Goal: Task Accomplishment & Management: Manage account settings

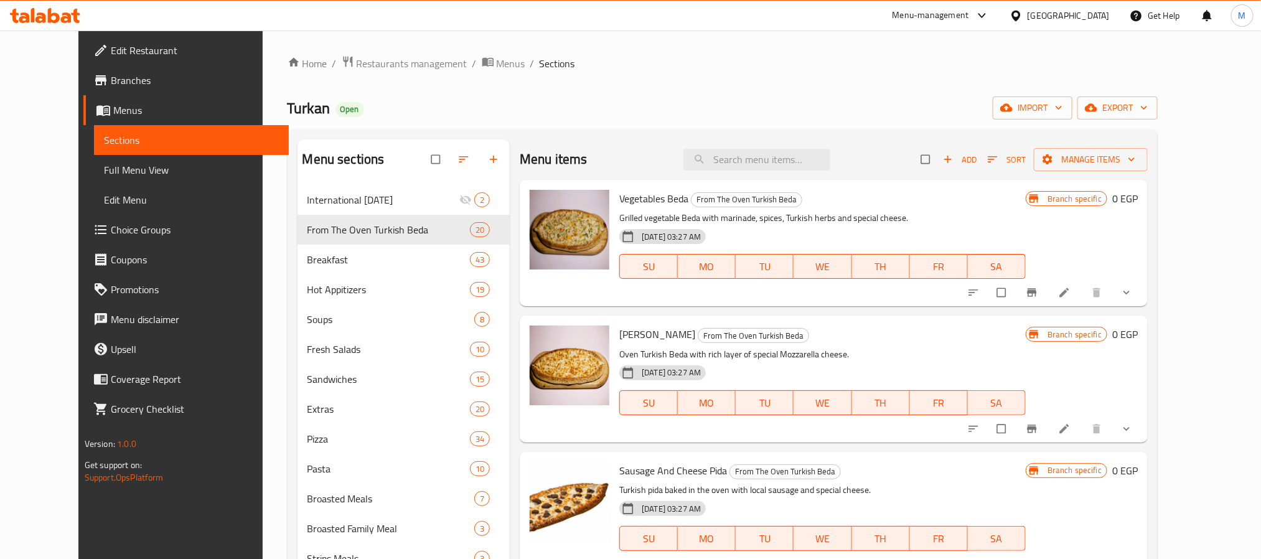
click at [974, 106] on div "Turkan Open import export" at bounding box center [723, 107] width 871 height 23
click at [998, 159] on icon "button" at bounding box center [993, 159] width 9 height 6
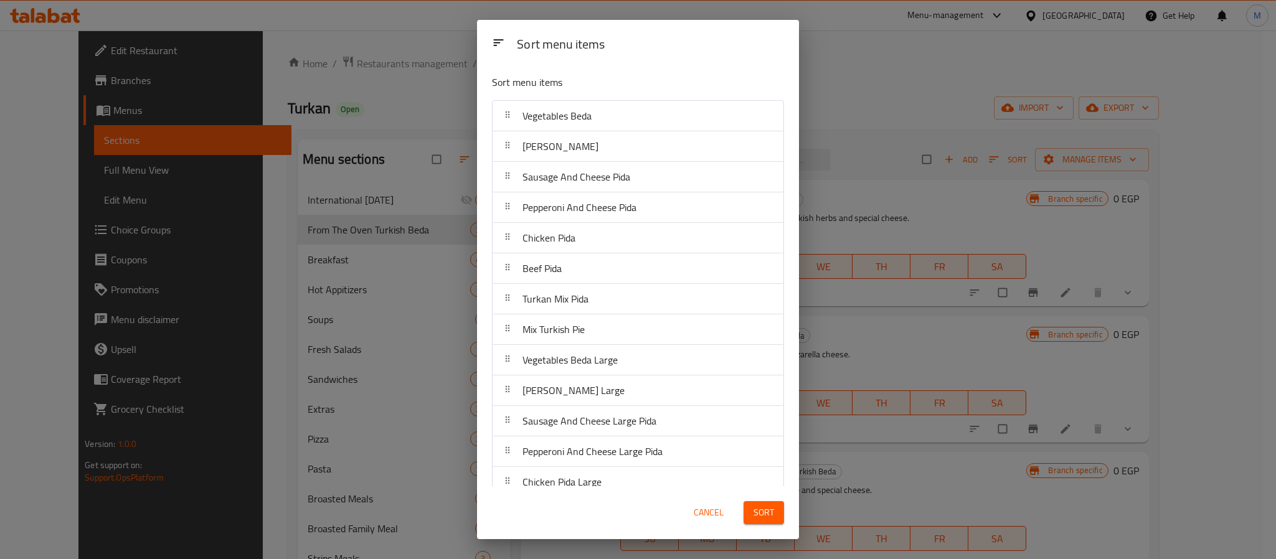
click at [613, 131] on div "[PERSON_NAME]" at bounding box center [637, 146] width 281 height 30
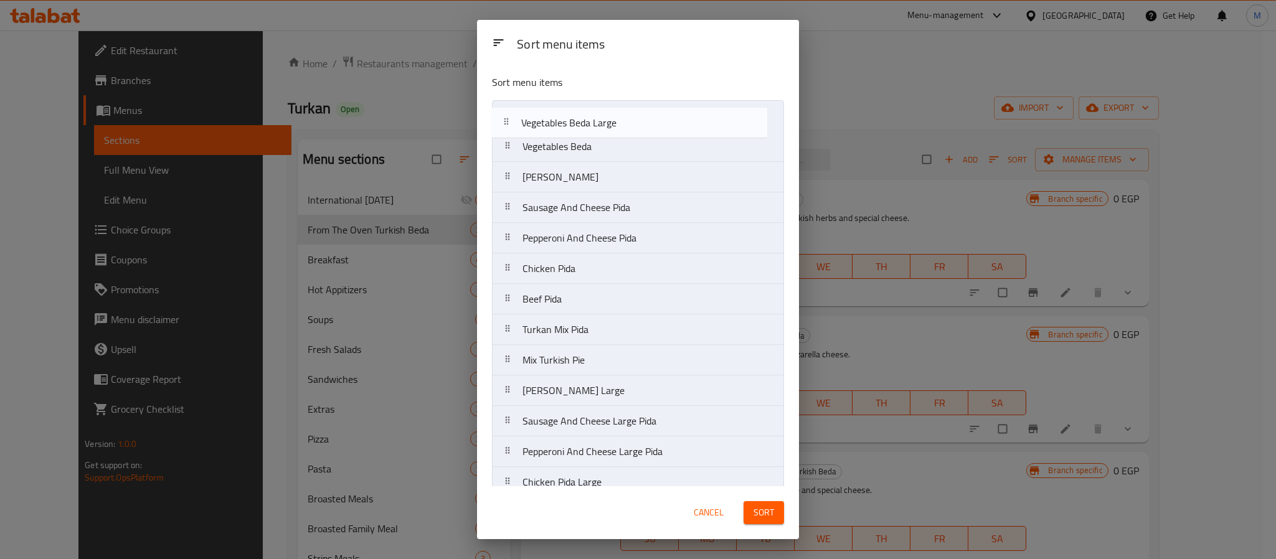
drag, startPoint x: 600, startPoint y: 374, endPoint x: 598, endPoint y: 124, distance: 249.6
click at [598, 124] on nav "Vegetables Beda Margherita Beda Sausage And Cheese Pida Pepperoni And Cheese Pi…" at bounding box center [638, 405] width 292 height 611
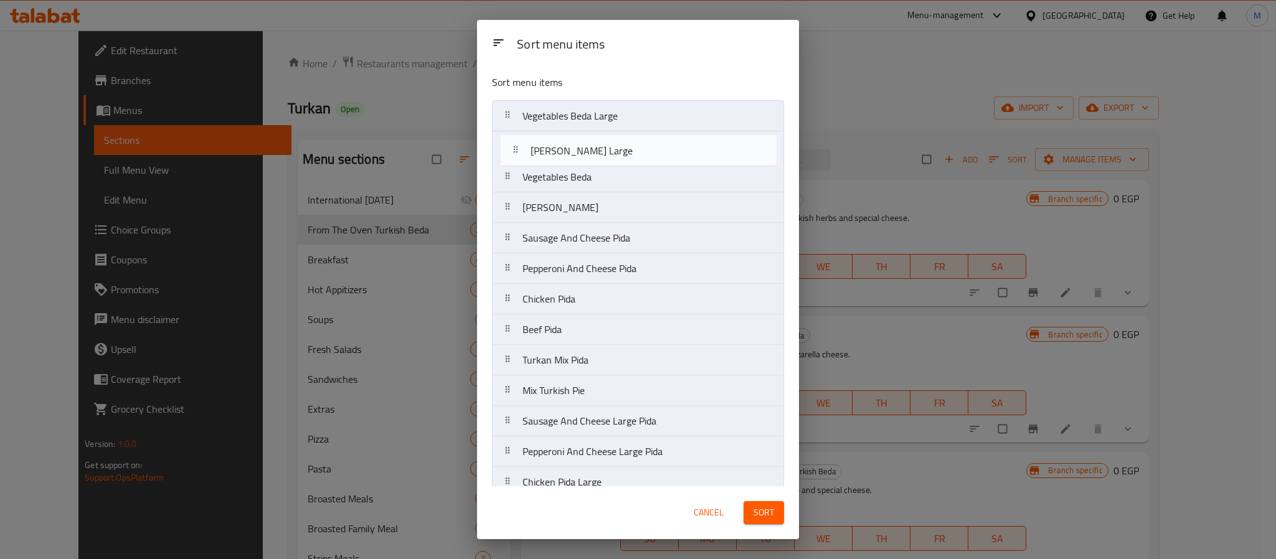
drag, startPoint x: 609, startPoint y: 311, endPoint x: 616, endPoint y: 153, distance: 157.7
click at [616, 153] on nav "Vegetables Beda Large Vegetables Beda Margherita Beda Sausage And Cheese Pida P…" at bounding box center [638, 405] width 292 height 611
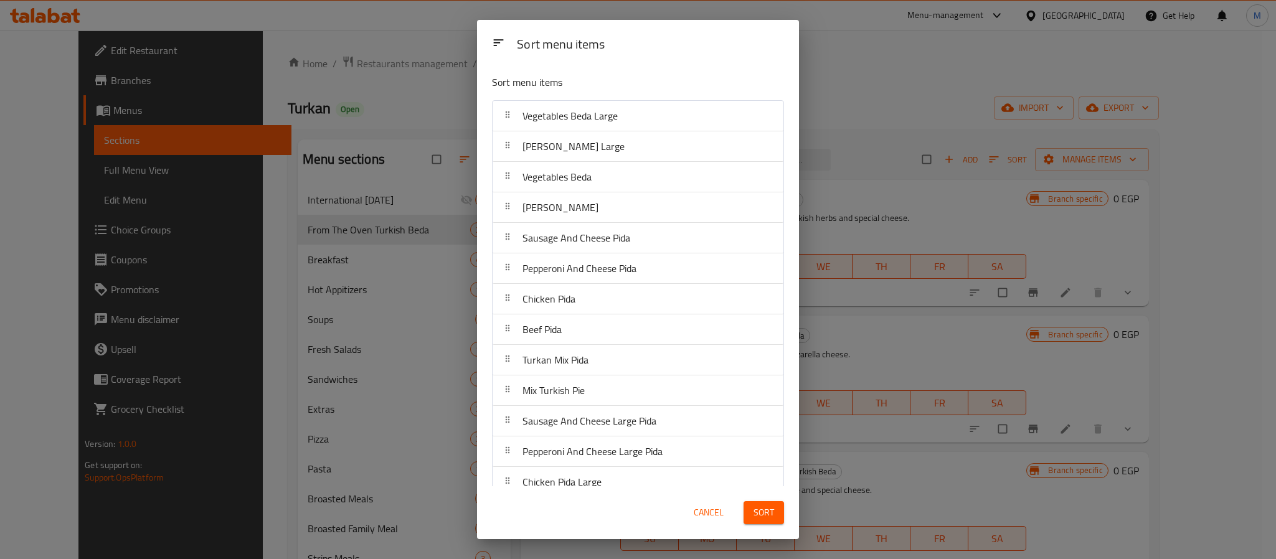
click at [764, 517] on span "Sort" at bounding box center [763, 513] width 21 height 16
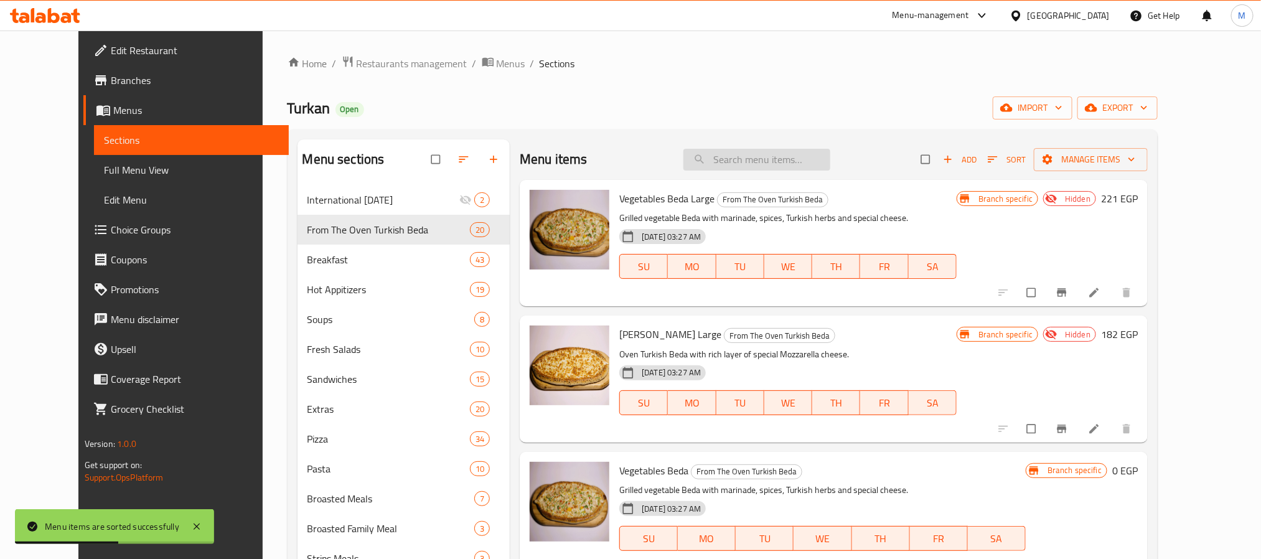
click at [785, 157] on input "search" at bounding box center [757, 160] width 147 height 22
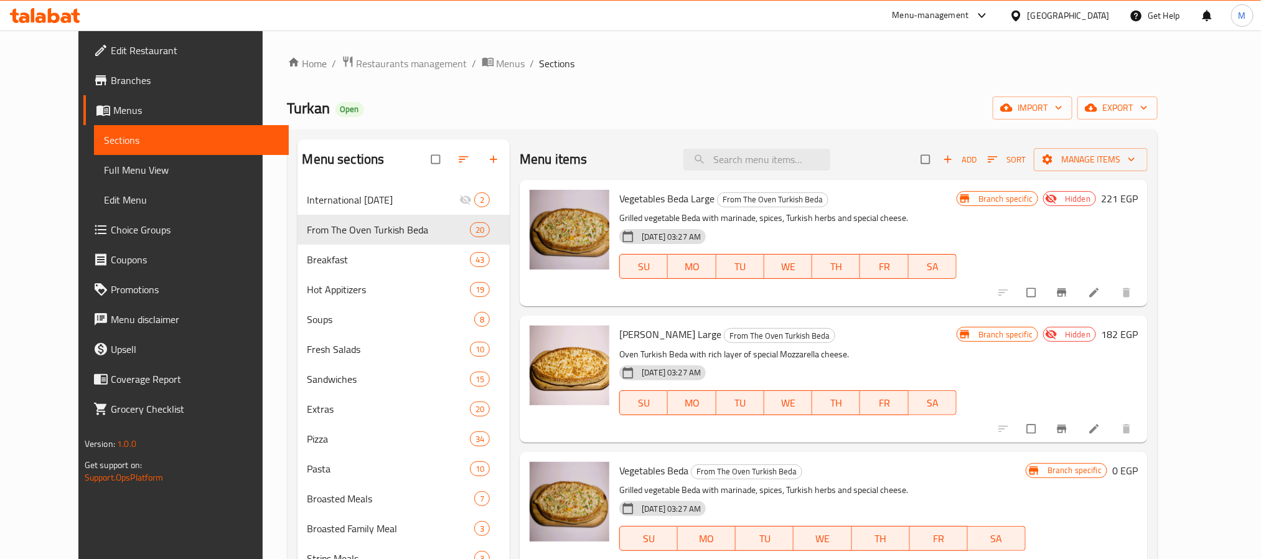
click at [660, 195] on span "Vegetables Beda Large" at bounding box center [666, 198] width 95 height 19
copy span "Beda"
click at [736, 157] on input "search" at bounding box center [757, 160] width 147 height 22
paste input "Beda"
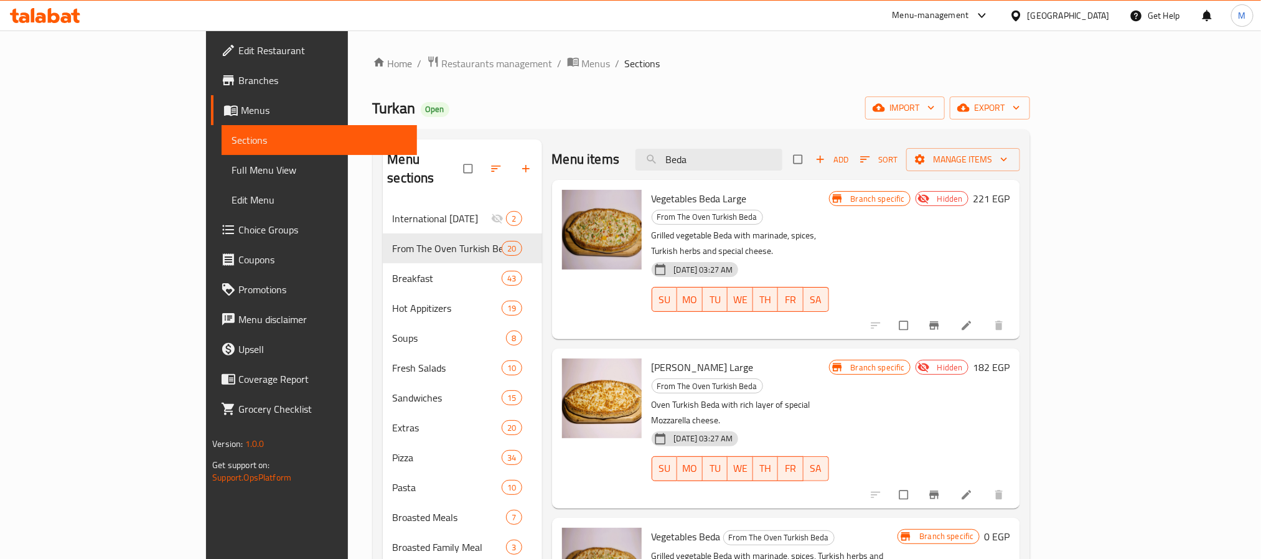
type input "Beda"
click at [829, 228] on p "Grilled vegetable Beda with marinade, spices, Turkish herbs and special cheese." at bounding box center [740, 243] width 177 height 31
drag, startPoint x: 822, startPoint y: 154, endPoint x: 631, endPoint y: 184, distance: 193.4
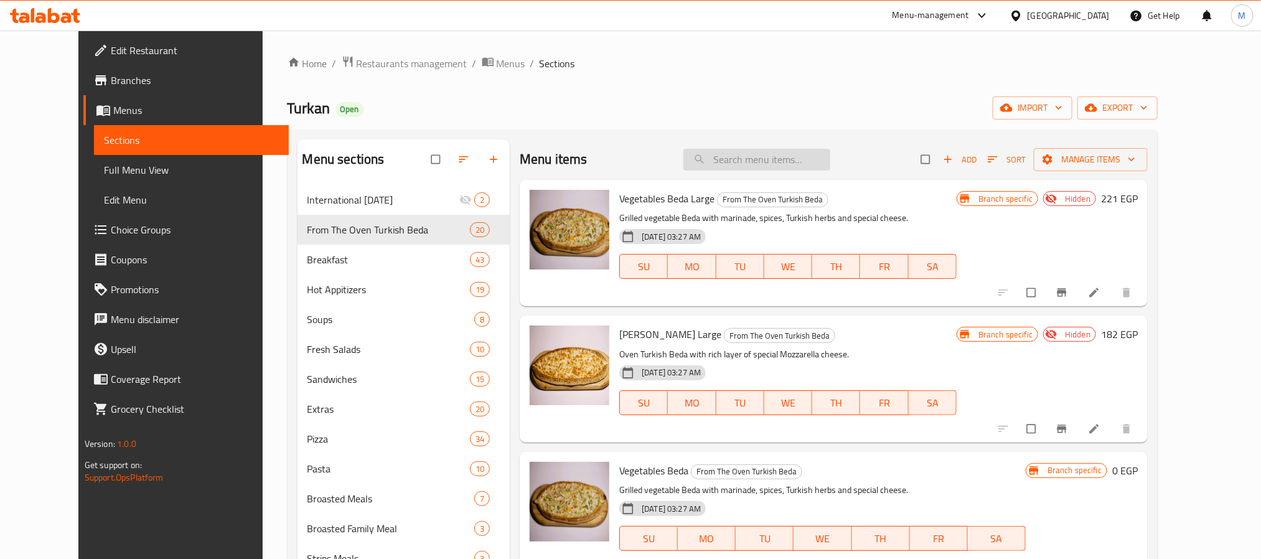
click at [768, 156] on input "search" at bounding box center [757, 160] width 147 height 22
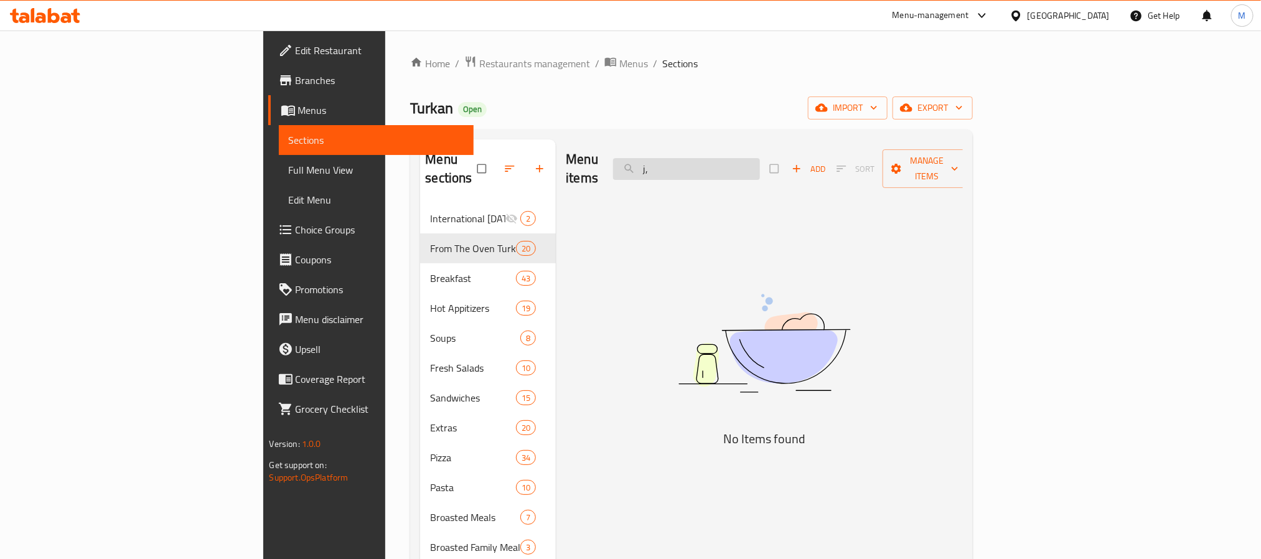
type input "j"
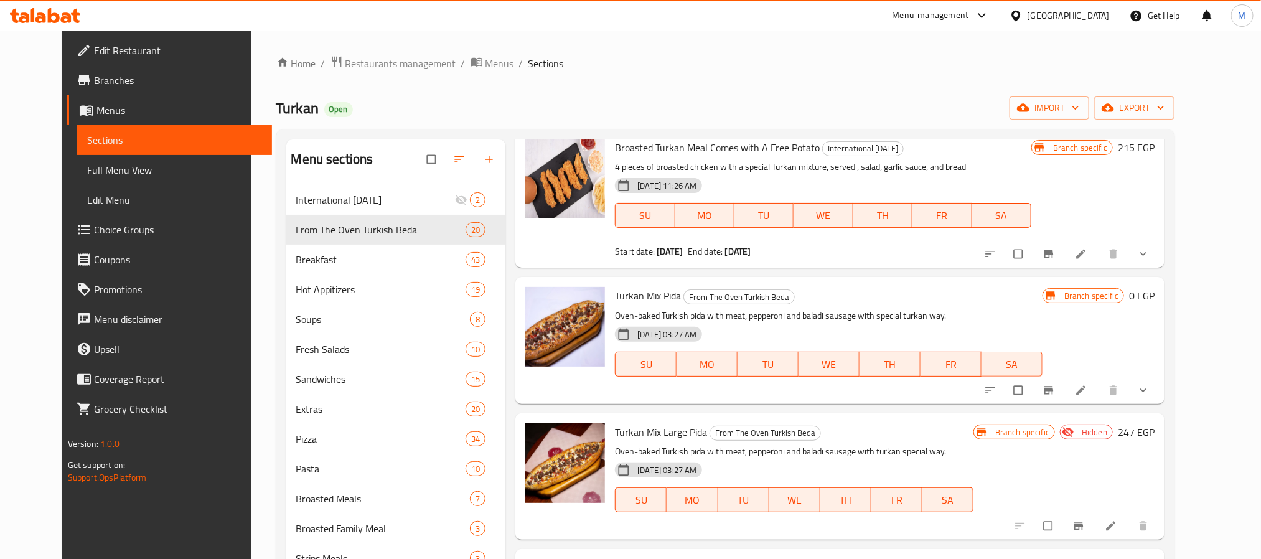
scroll to position [93, 0]
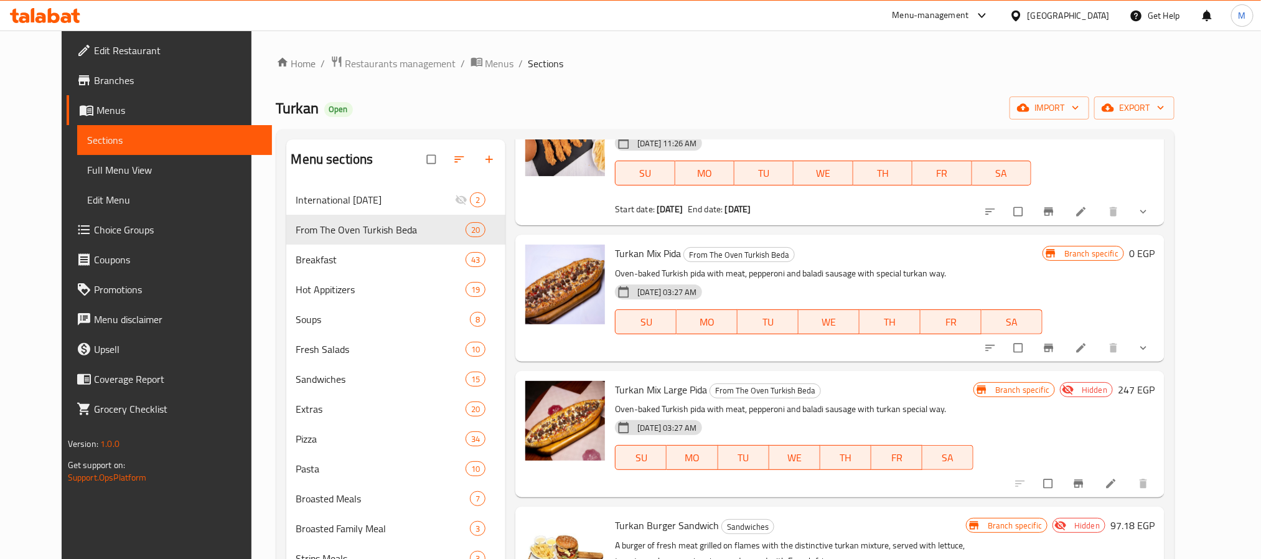
type input "توركان"
click at [630, 251] on span "Turkan Mix Pida" at bounding box center [648, 253] width 66 height 19
click at [639, 254] on span "Turkan Mix Pida" at bounding box center [648, 253] width 66 height 19
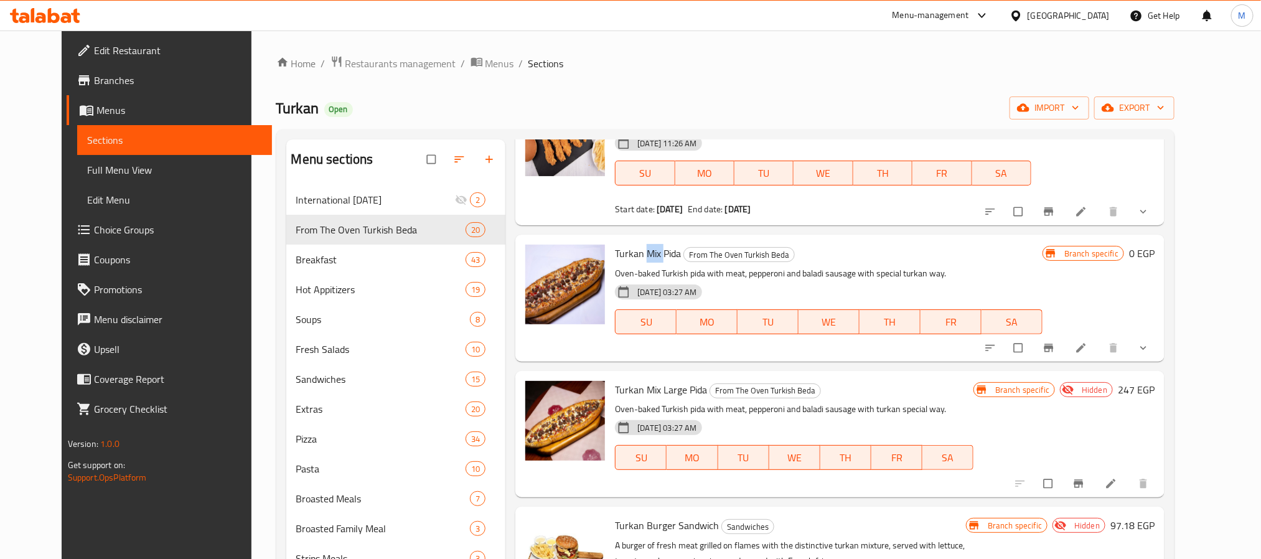
click at [639, 254] on span "Turkan Mix Pida" at bounding box center [648, 253] width 66 height 19
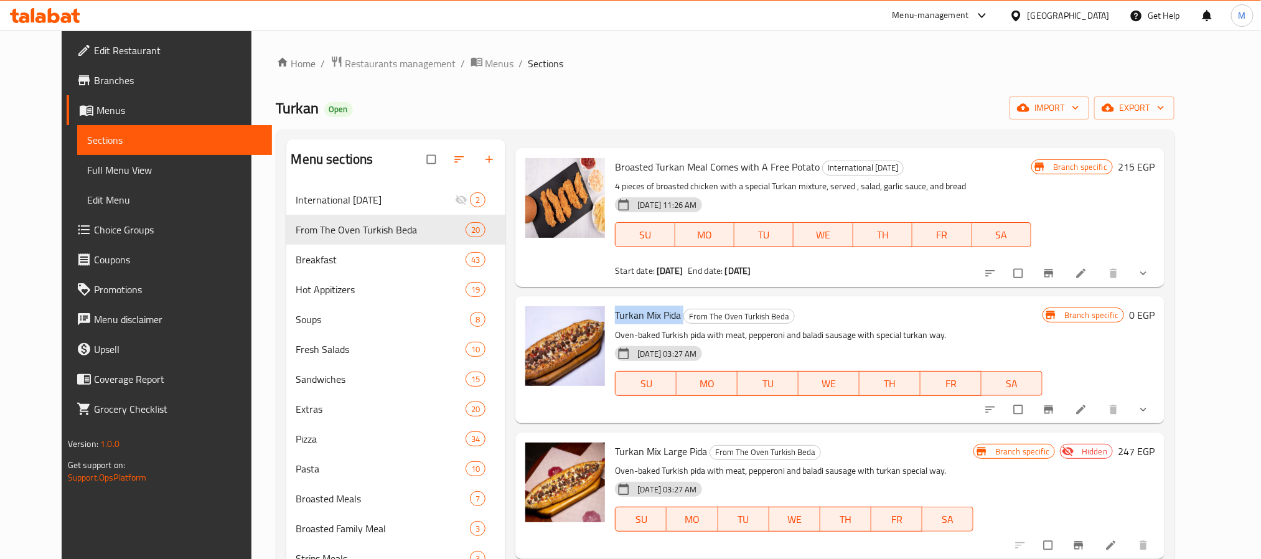
scroll to position [0, 0]
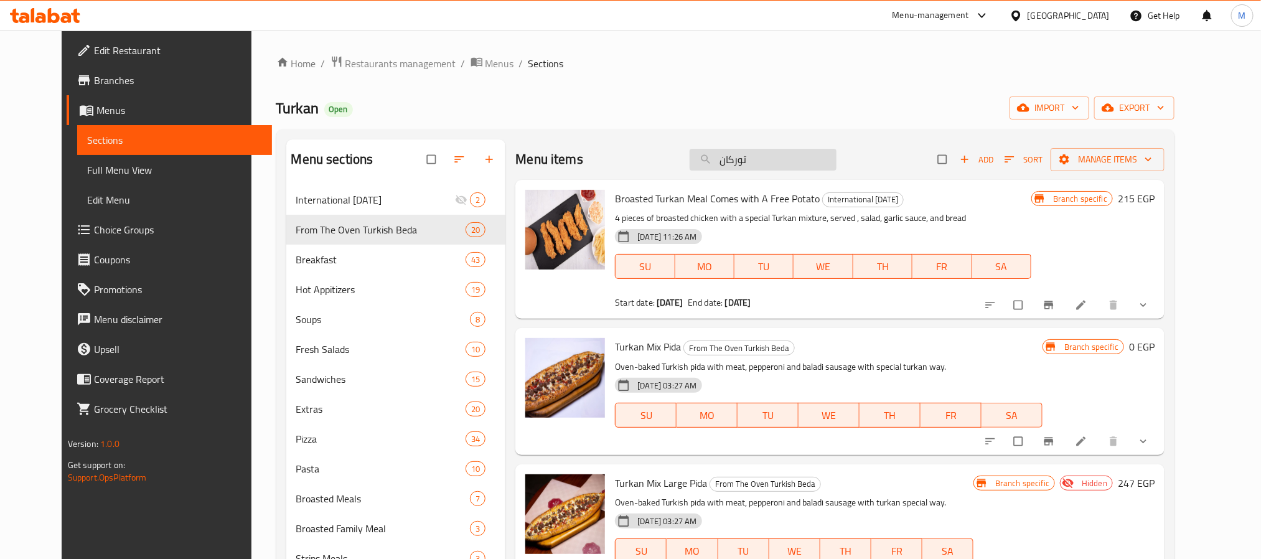
click at [753, 164] on input "توركان" at bounding box center [763, 160] width 147 height 22
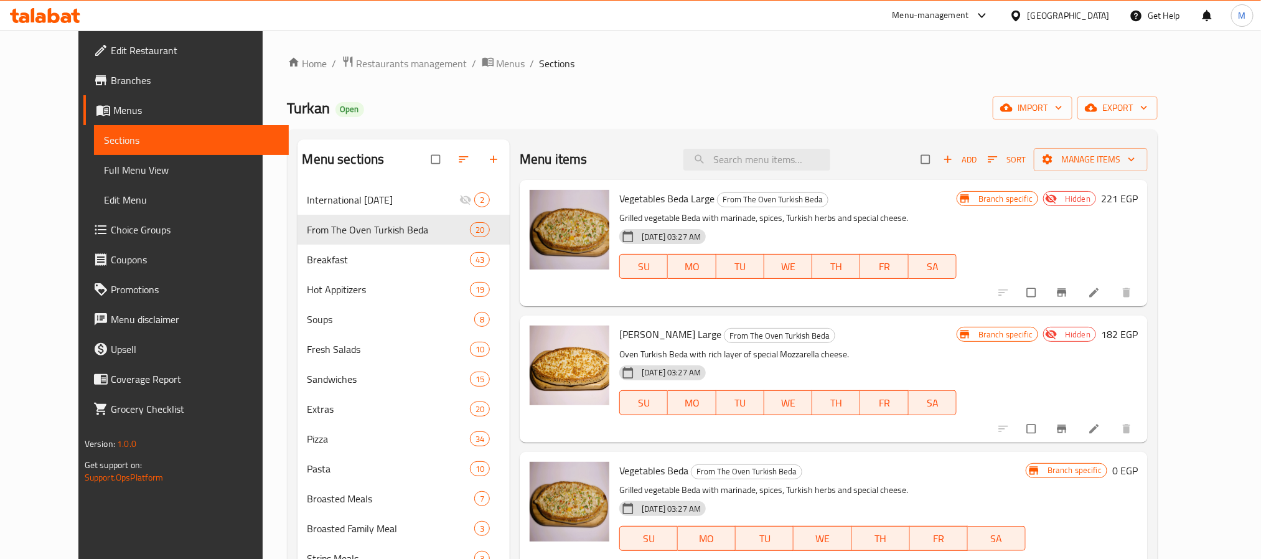
click at [695, 103] on div "Turkan Open import export" at bounding box center [723, 107] width 871 height 23
click at [998, 157] on icon "button" at bounding box center [993, 159] width 9 height 6
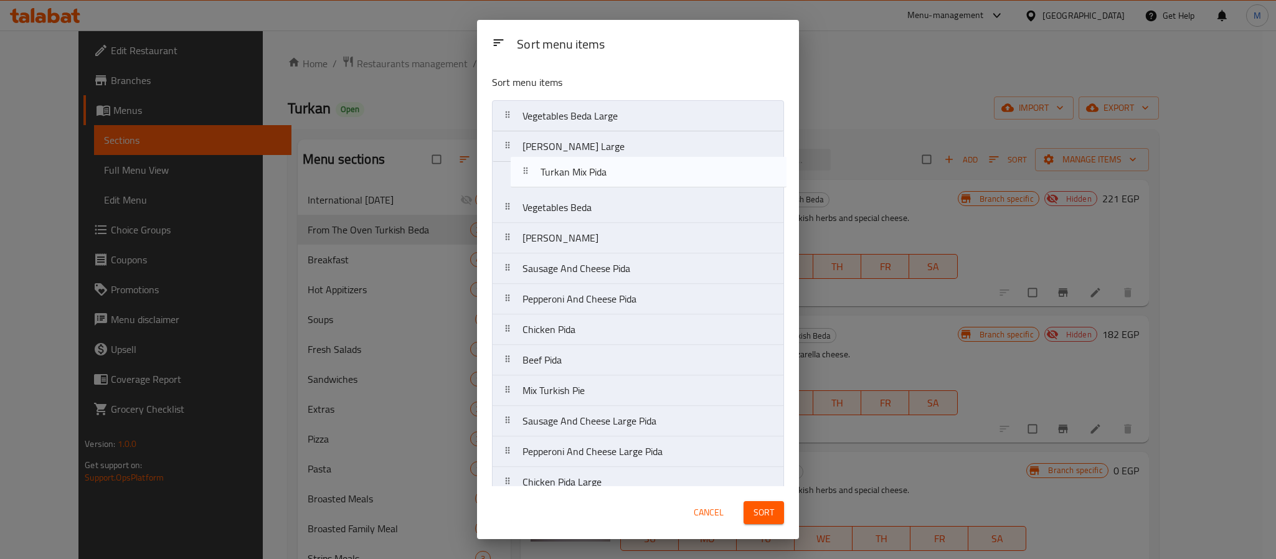
drag, startPoint x: 587, startPoint y: 374, endPoint x: 602, endPoint y: 174, distance: 199.8
click at [602, 174] on nav "Vegetables Beda Large Margherita Beda Large Vegetables Beda Margherita Beda Sau…" at bounding box center [638, 405] width 292 height 611
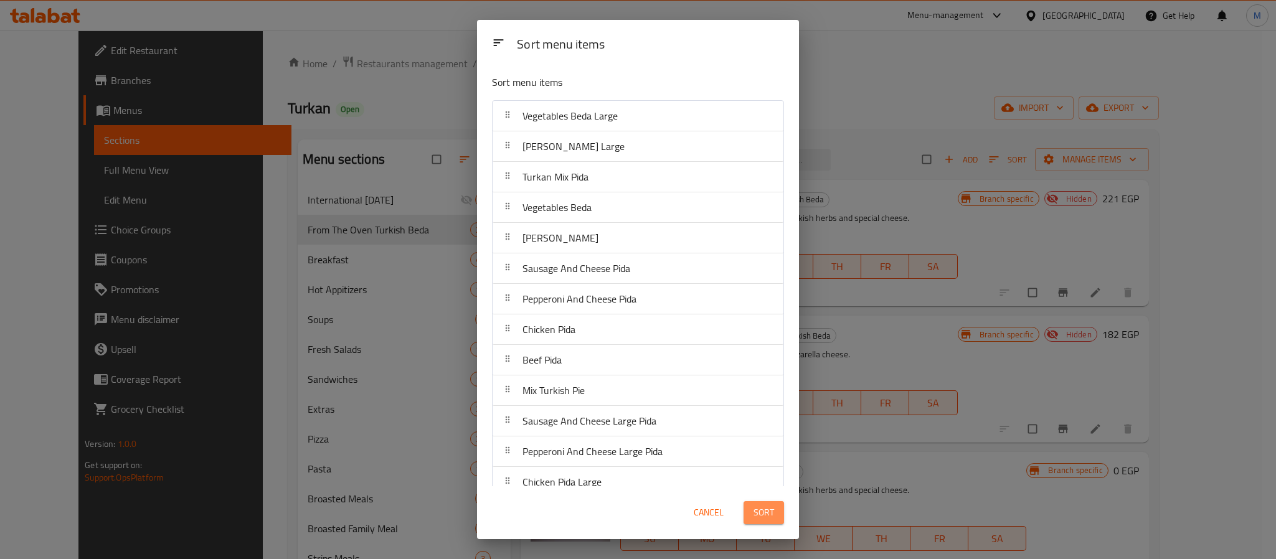
click at [751, 522] on button "Sort" at bounding box center [763, 512] width 40 height 23
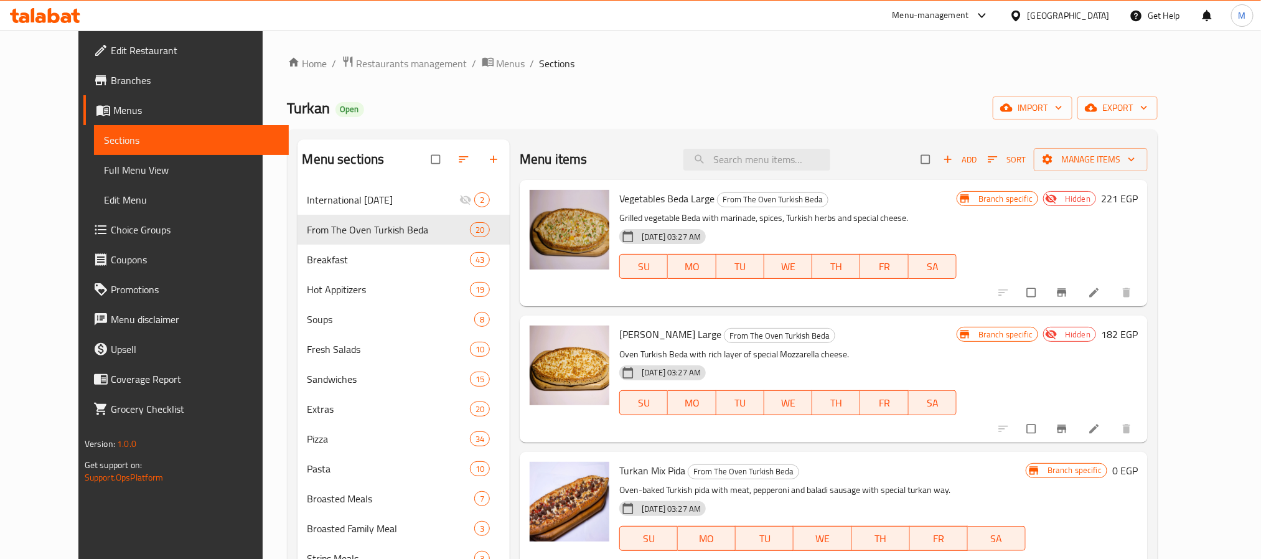
click at [749, 101] on div "Turkan Open import export" at bounding box center [723, 107] width 871 height 23
click at [680, 97] on div "Turkan Open import export" at bounding box center [723, 107] width 871 height 23
click at [487, 153] on icon "button" at bounding box center [493, 159] width 12 height 12
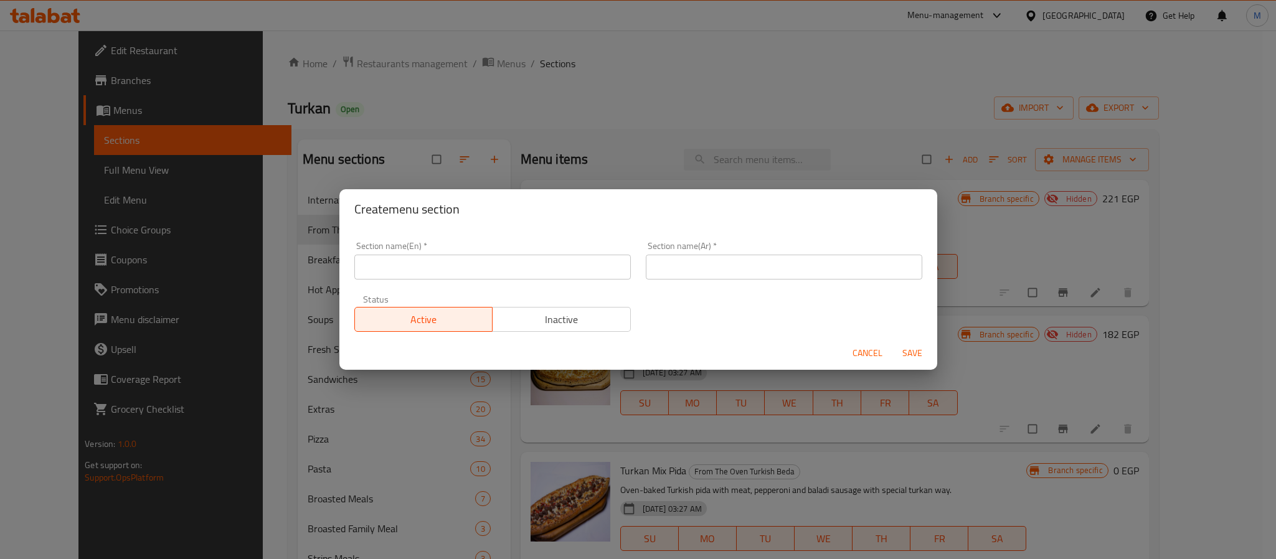
click at [471, 263] on input "text" at bounding box center [492, 267] width 276 height 25
type input "Delete"
click at [708, 264] on input "text" at bounding box center [784, 267] width 276 height 25
type input "أحذف"
click at [565, 323] on span "Inactive" at bounding box center [561, 320] width 128 height 18
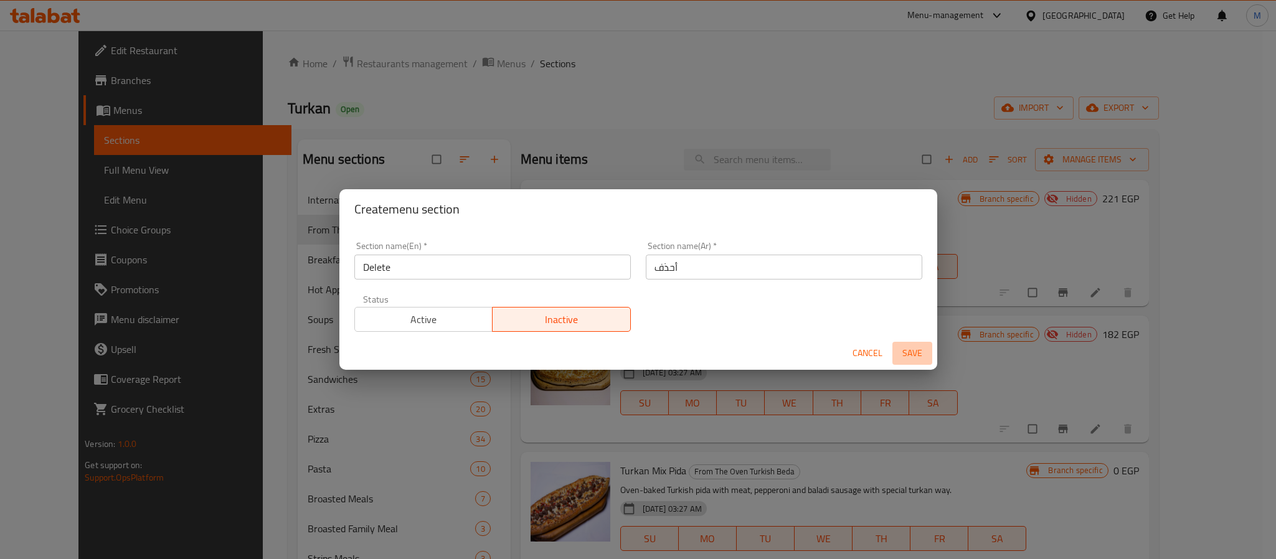
click at [921, 349] on span "Save" at bounding box center [912, 353] width 30 height 16
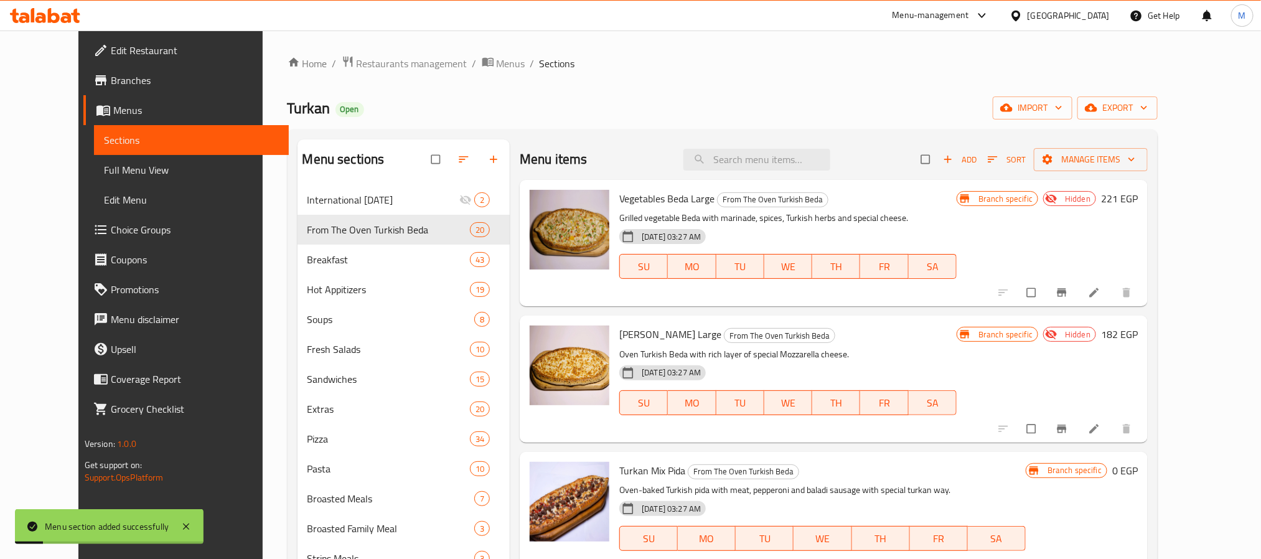
click at [940, 159] on input "checkbox" at bounding box center [927, 160] width 26 height 24
checkbox input "true"
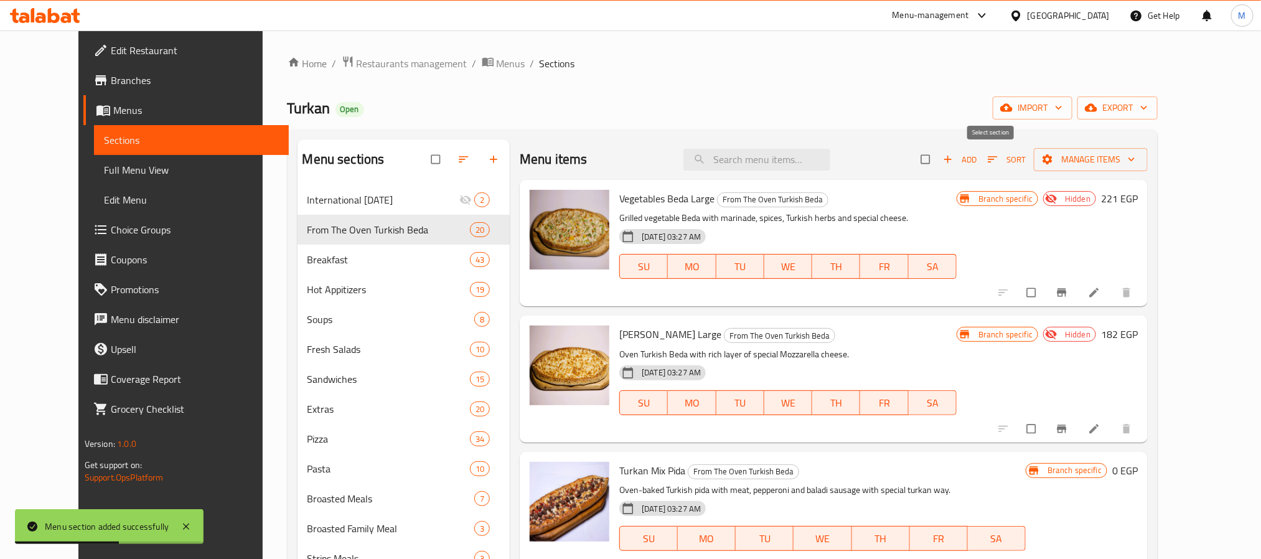
checkbox input "true"
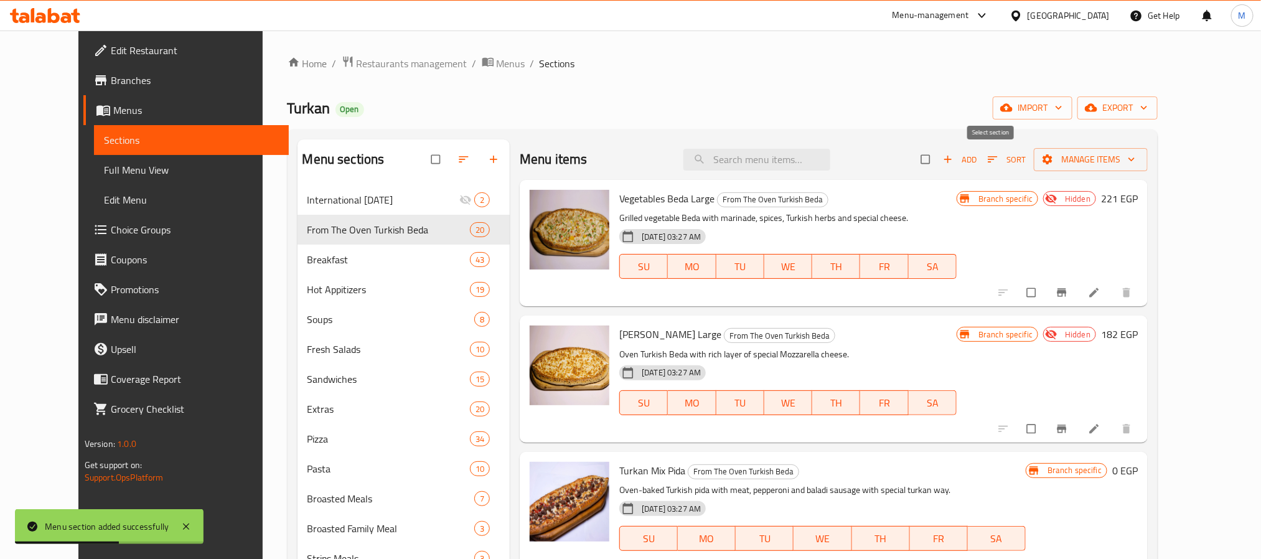
checkbox input "true"
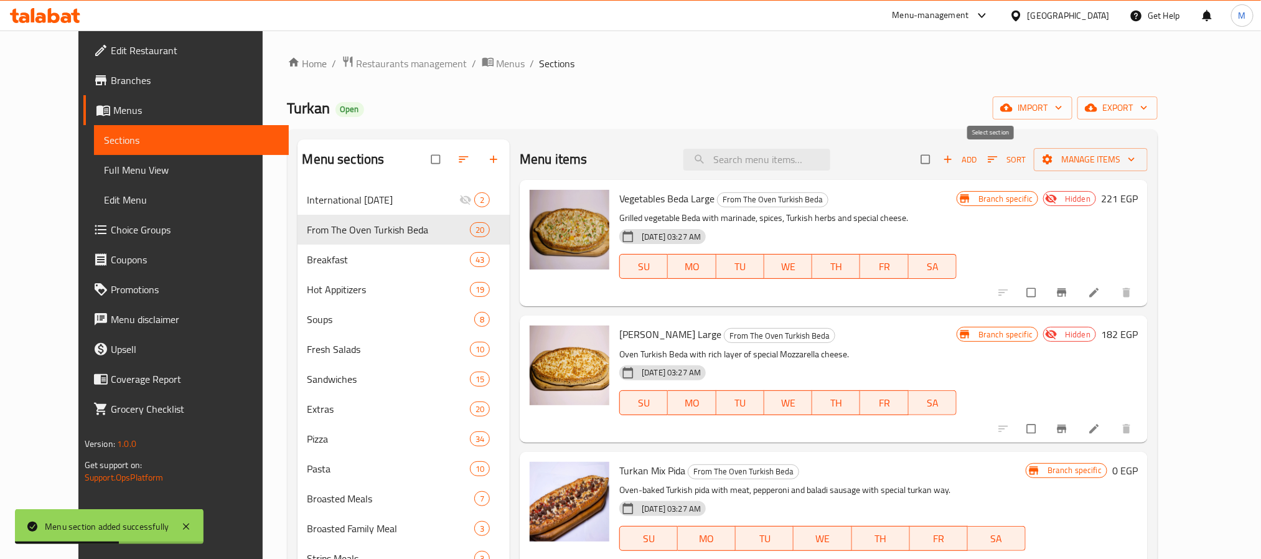
checkbox input "true"
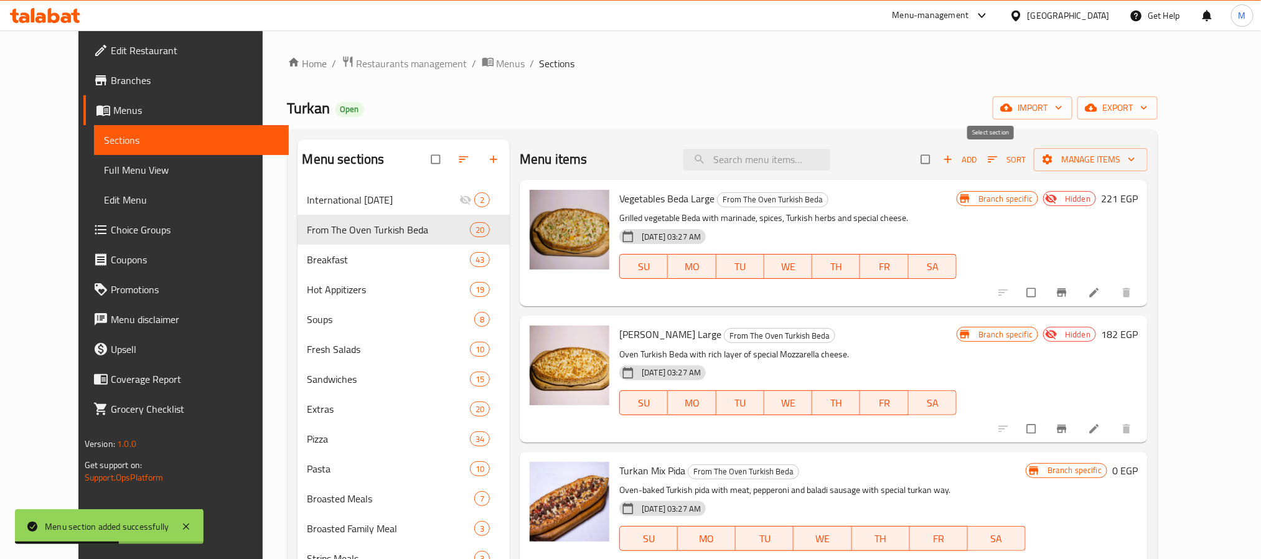
checkbox input "true"
click at [1046, 292] on input "checkbox" at bounding box center [1033, 293] width 26 height 24
checkbox input "false"
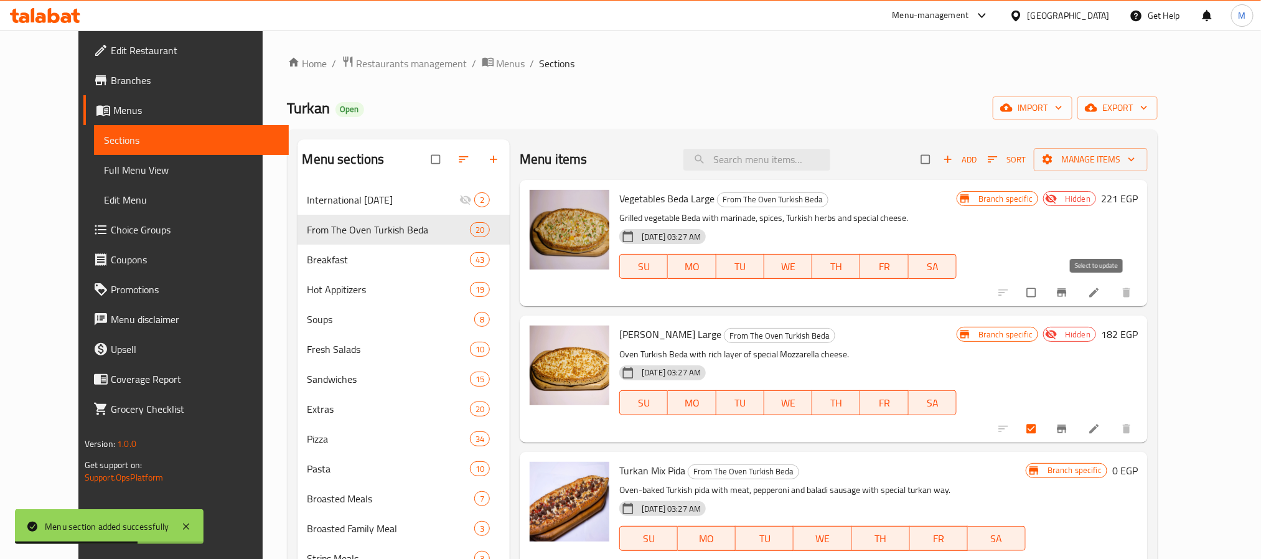
checkbox input "false"
click at [1046, 426] on input "checkbox" at bounding box center [1033, 429] width 26 height 24
checkbox input "false"
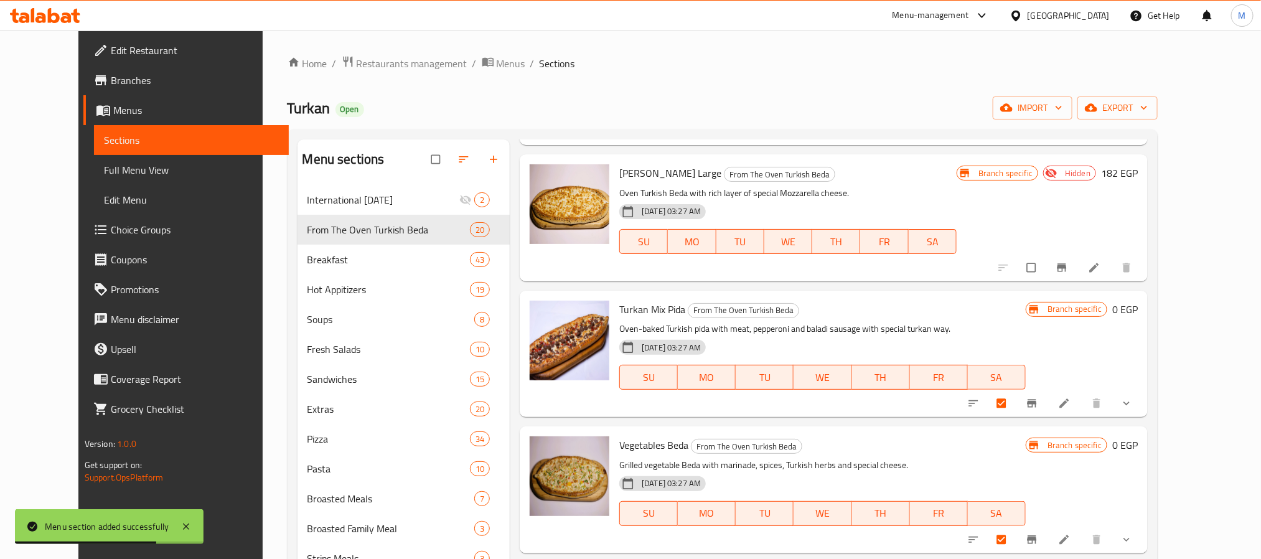
scroll to position [187, 0]
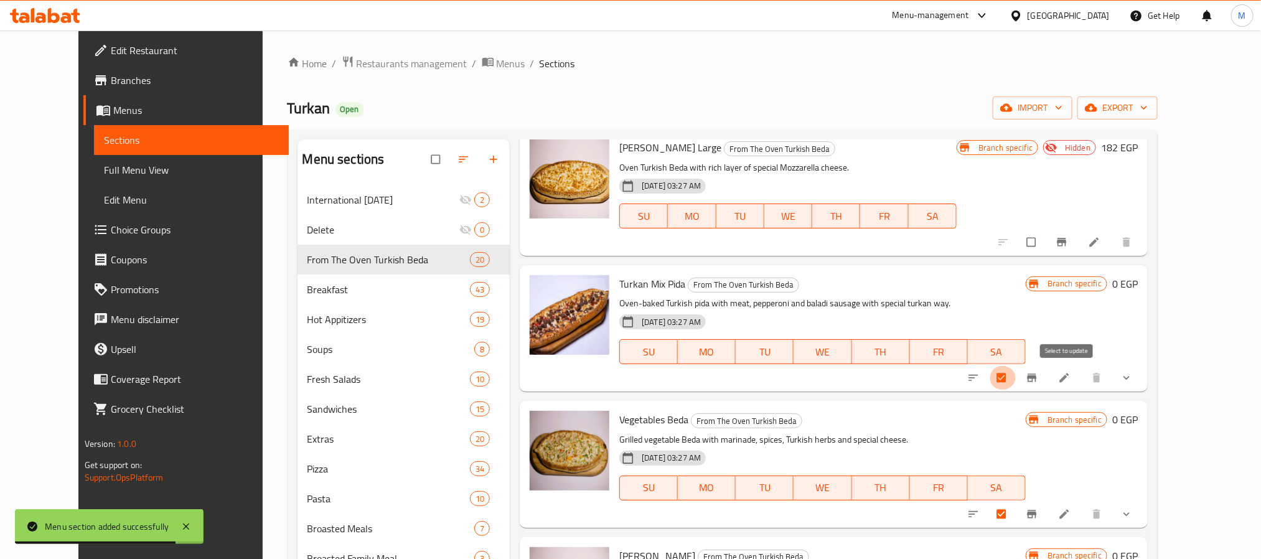
click at [1016, 374] on input "checkbox" at bounding box center [1003, 378] width 26 height 24
checkbox input "false"
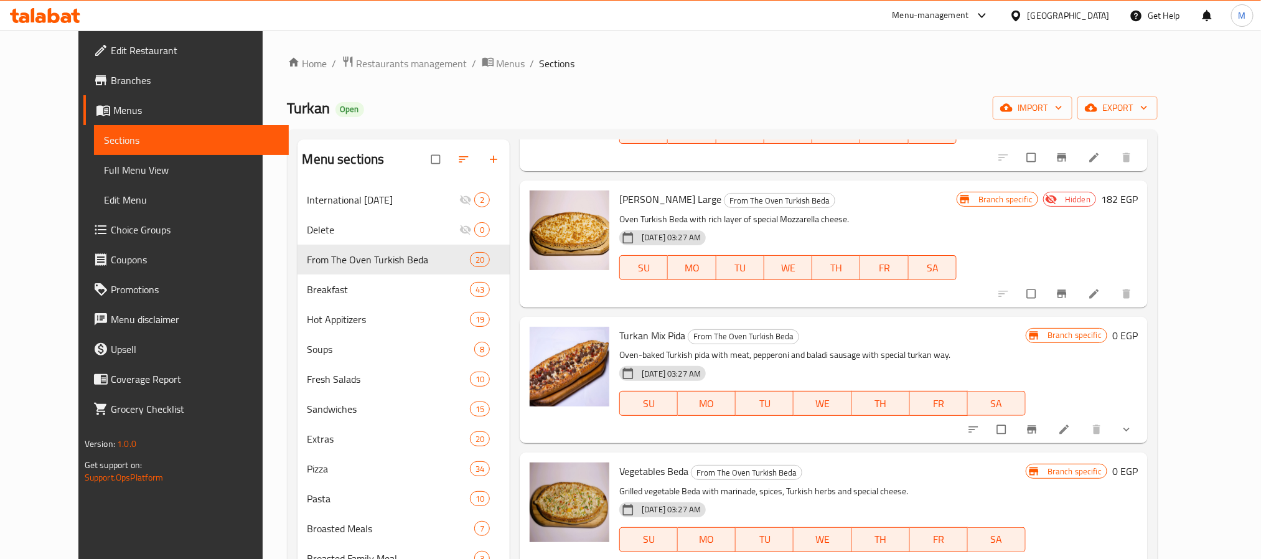
scroll to position [0, 0]
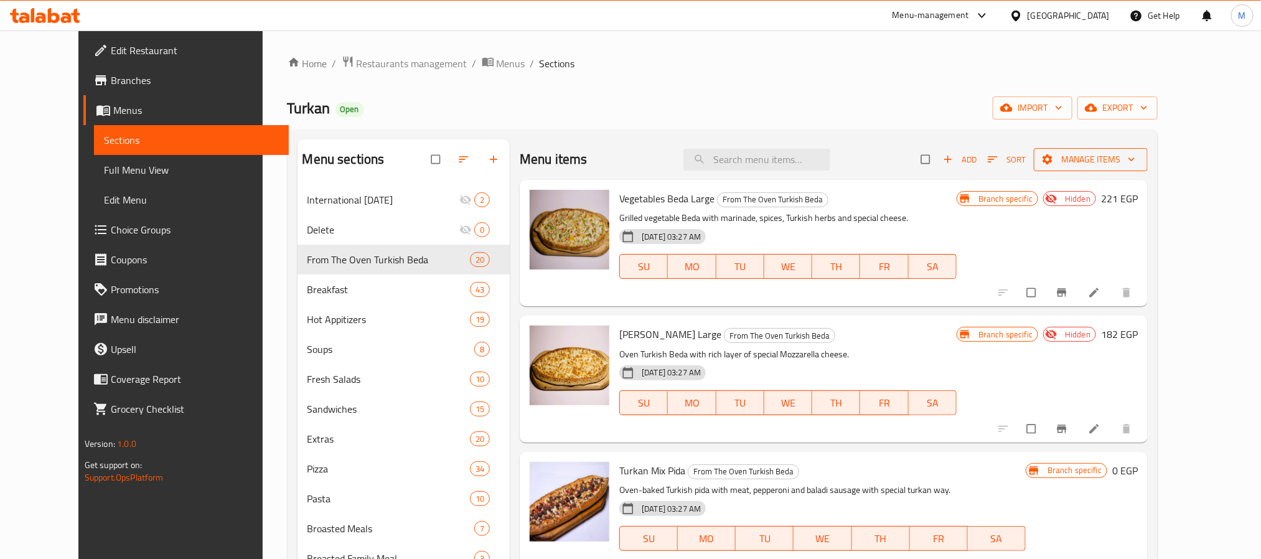
click at [1134, 162] on span "Manage items" at bounding box center [1091, 160] width 94 height 16
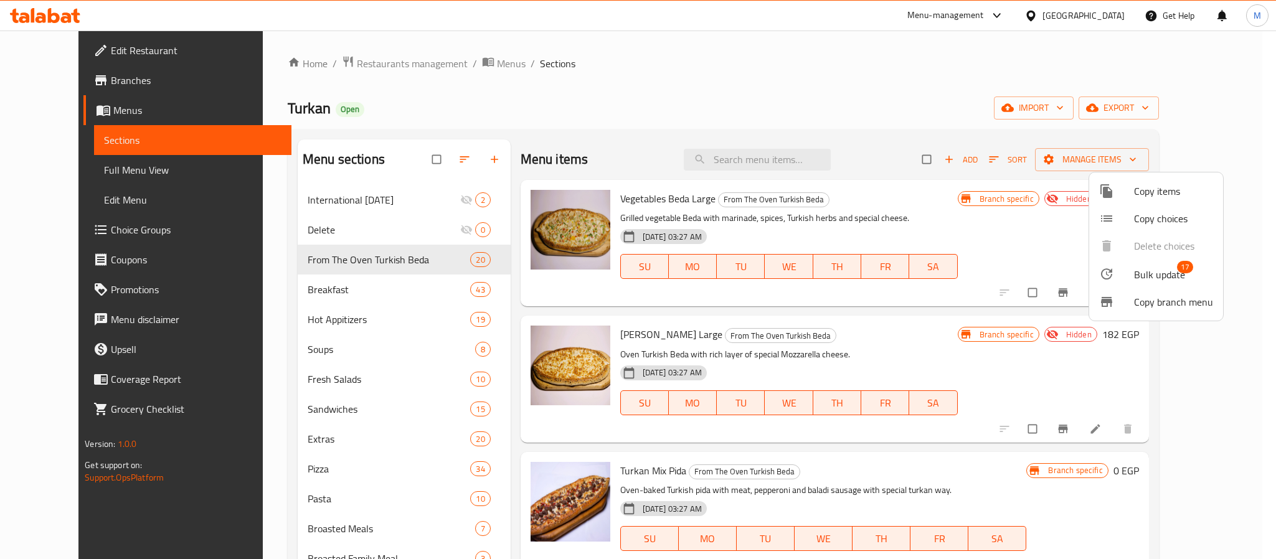
click at [1158, 269] on span "Bulk update" at bounding box center [1159, 274] width 51 height 15
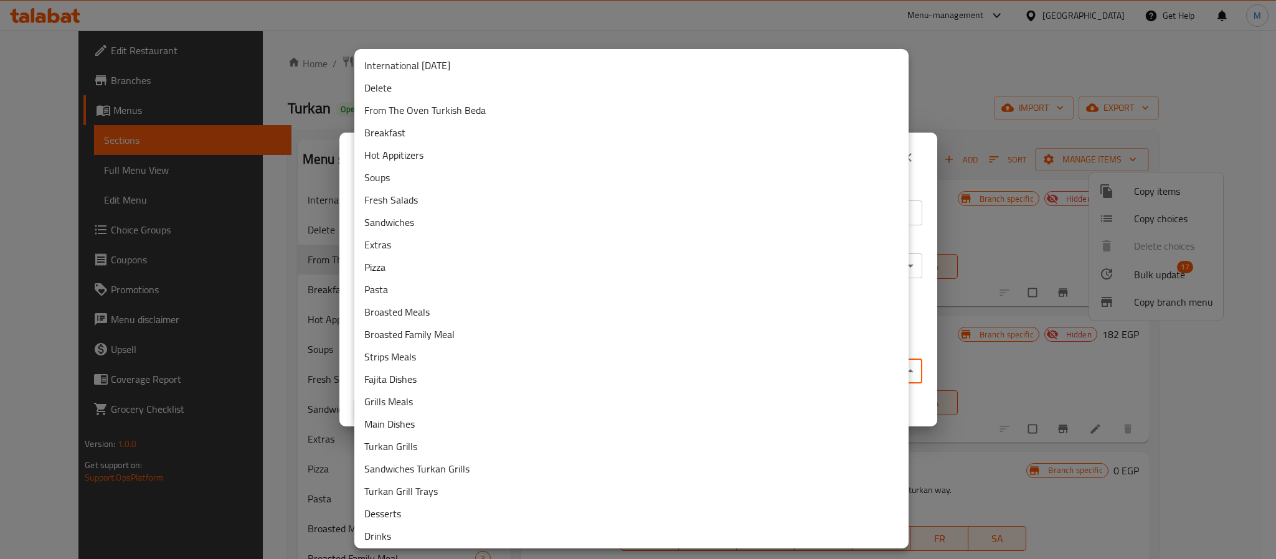
click at [535, 370] on body "​ Menu-management Egypt Get Help M Edit Restaurant Branches Menus Sections Full…" at bounding box center [638, 295] width 1276 height 529
click at [406, 87] on li "Delete" at bounding box center [631, 88] width 554 height 22
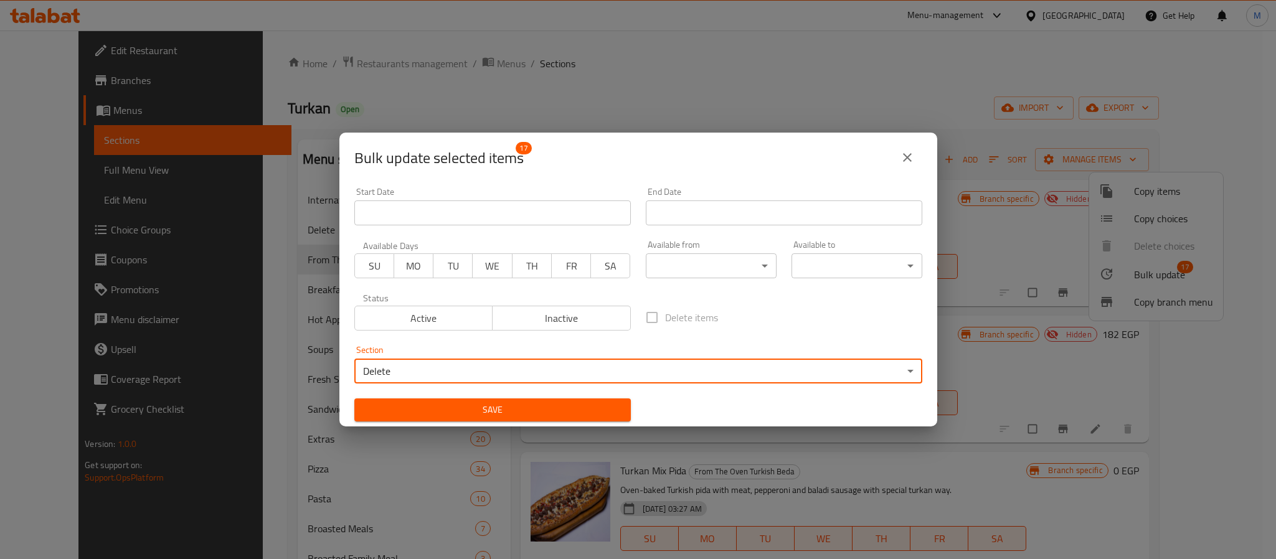
click at [484, 398] on button "Save" at bounding box center [492, 409] width 276 height 23
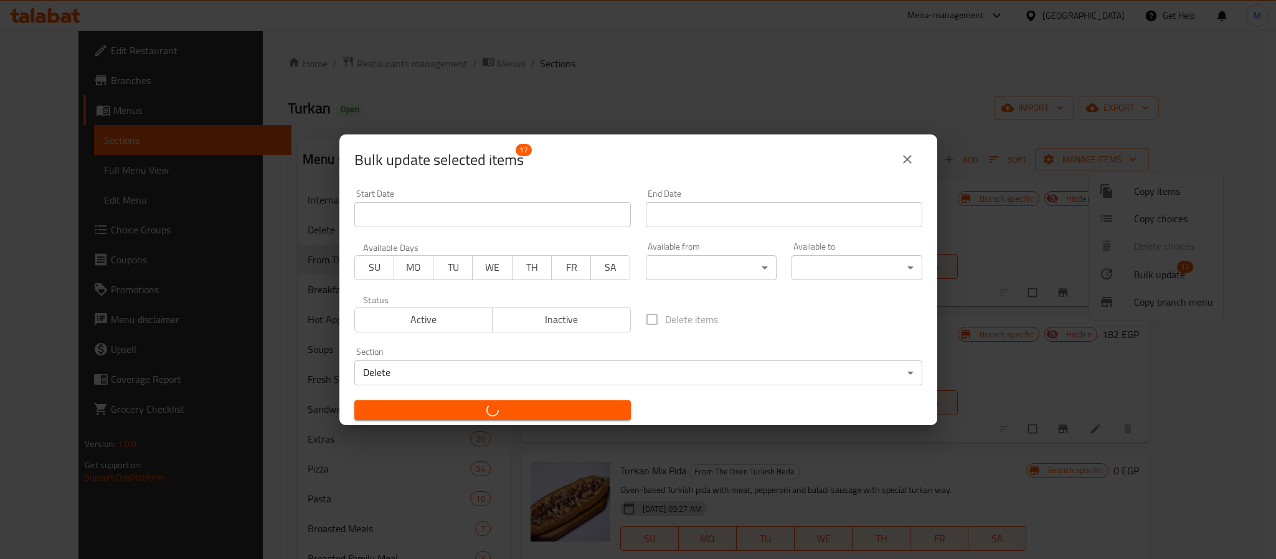
checkbox input "false"
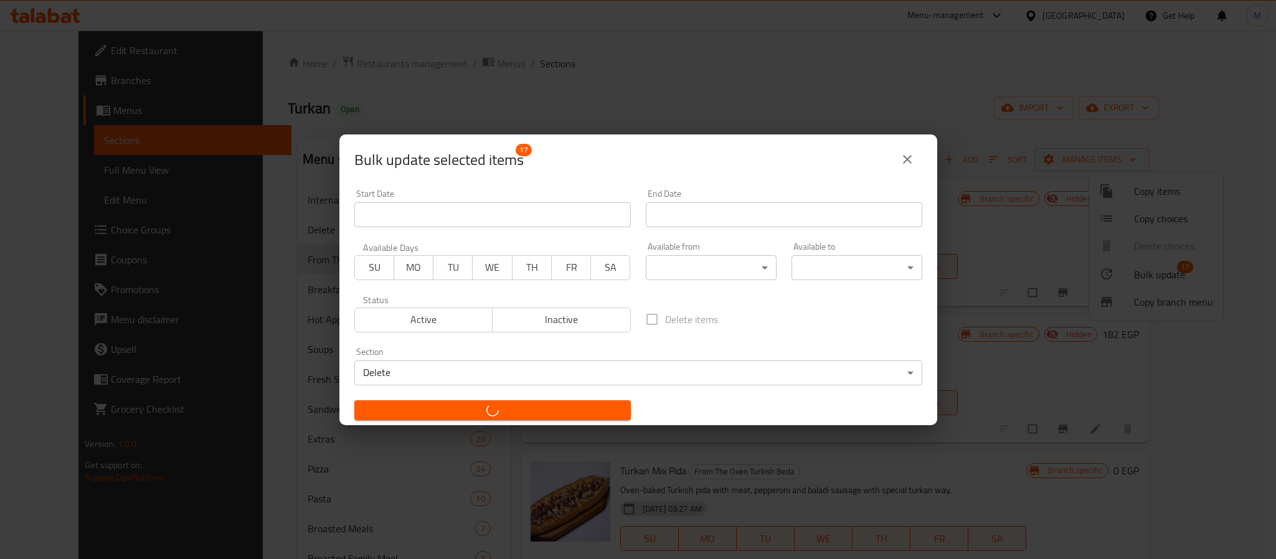
checkbox input "false"
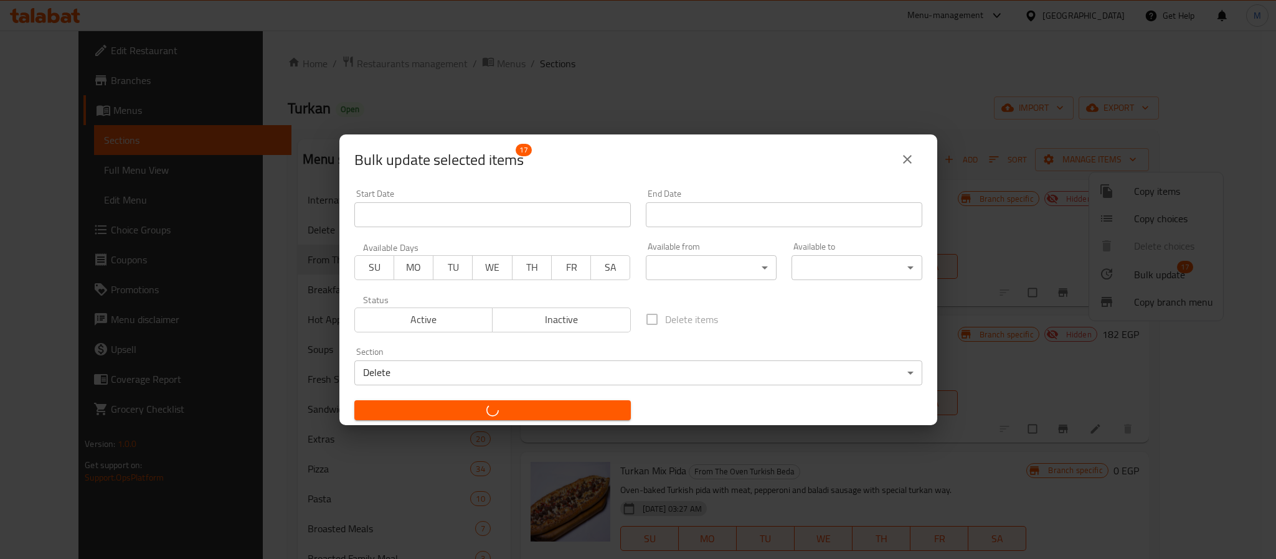
checkbox input "false"
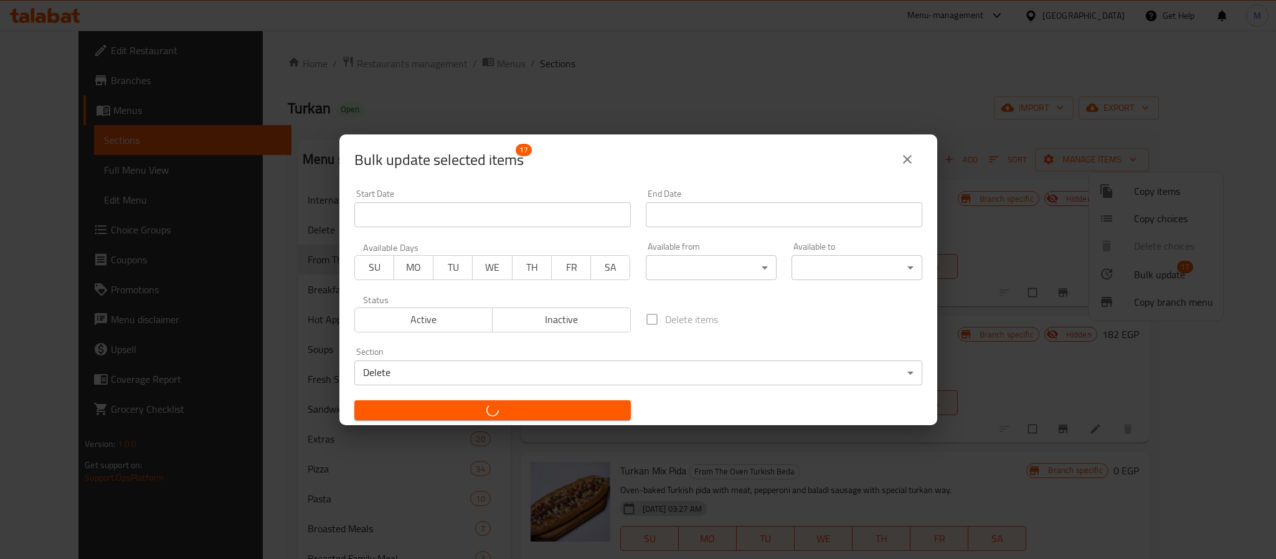
checkbox input "false"
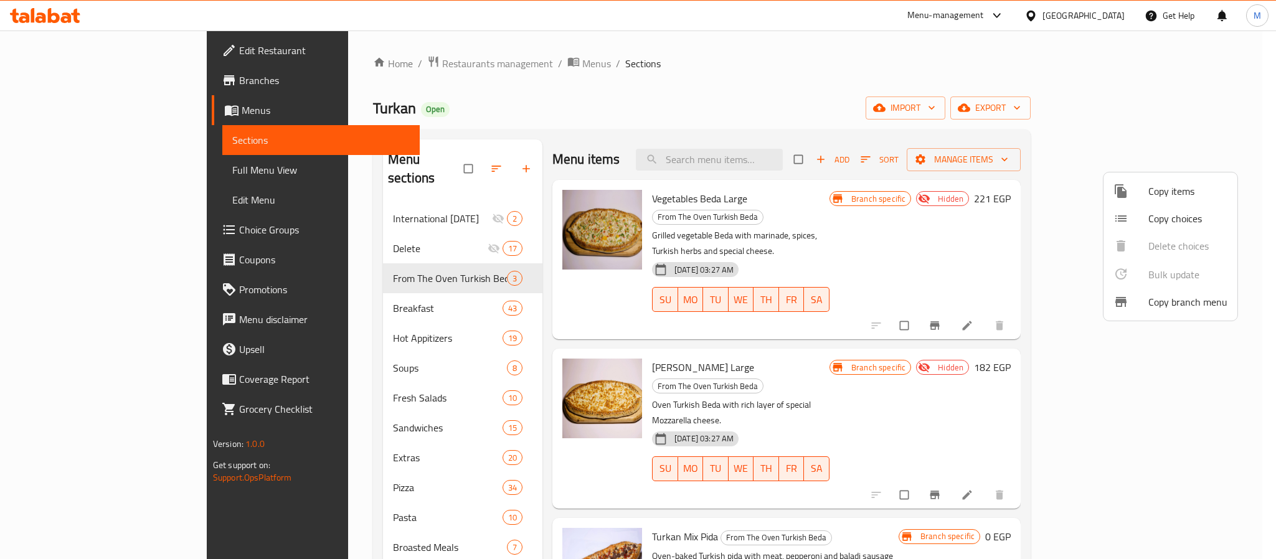
click at [751, 68] on div at bounding box center [638, 279] width 1276 height 559
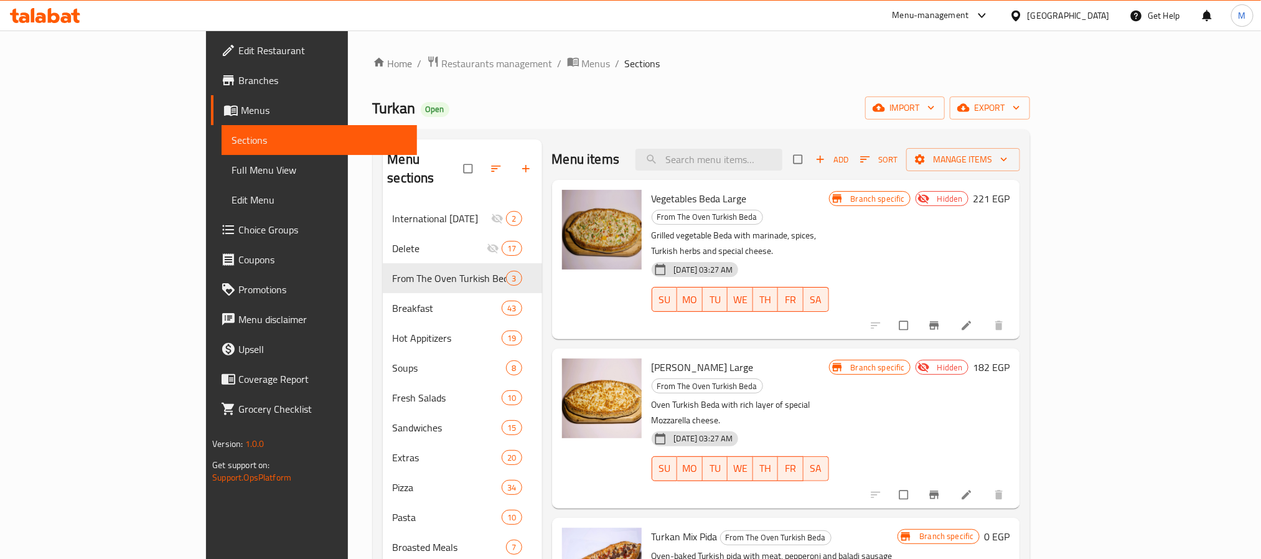
click at [829, 228] on p "Grilled vegetable Beda with marinade, spices, Turkish herbs and special cheese." at bounding box center [740, 243] width 177 height 31
click at [812, 164] on input "checkbox" at bounding box center [799, 160] width 26 height 24
checkbox input "true"
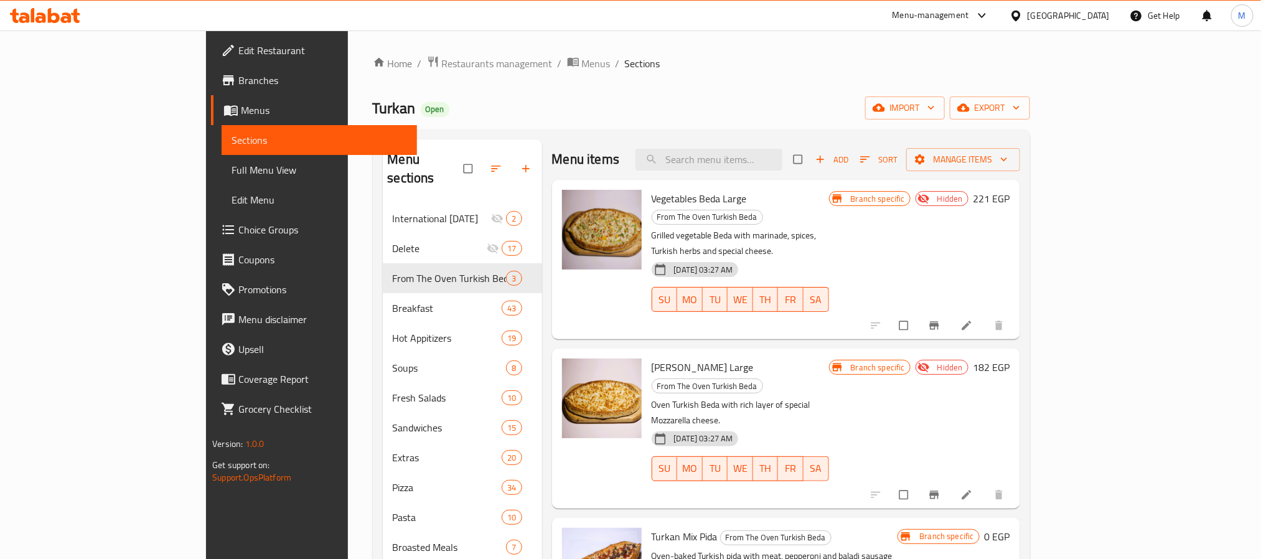
checkbox input "true"
click at [1010, 159] on span "Manage items" at bounding box center [963, 160] width 94 height 16
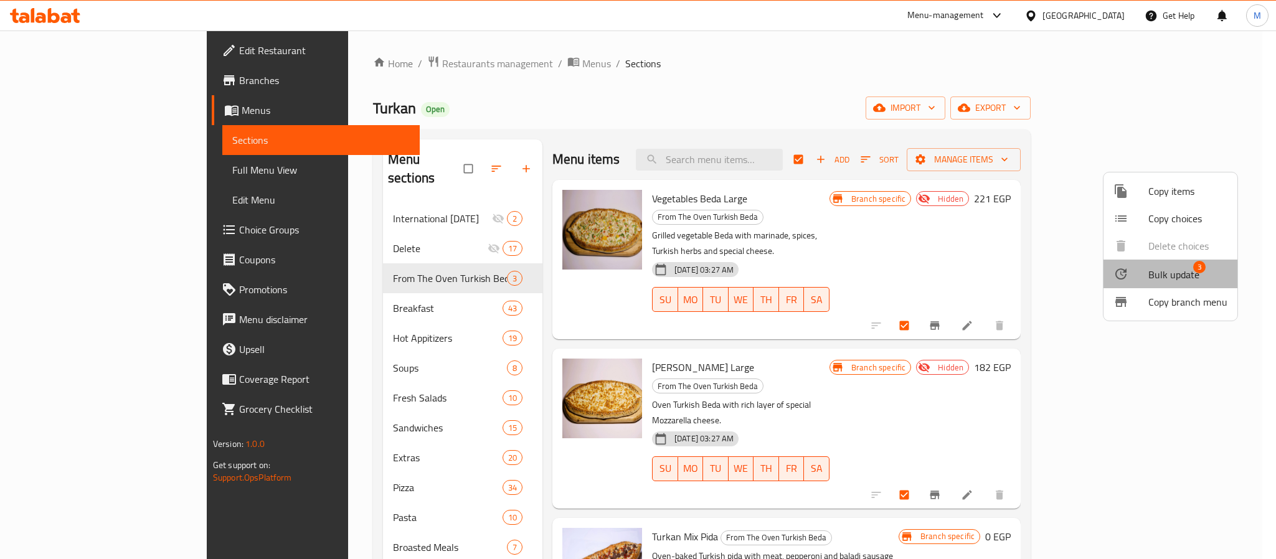
click at [1171, 269] on span "Bulk update" at bounding box center [1173, 274] width 51 height 15
click at [966, 198] on div at bounding box center [638, 279] width 1276 height 559
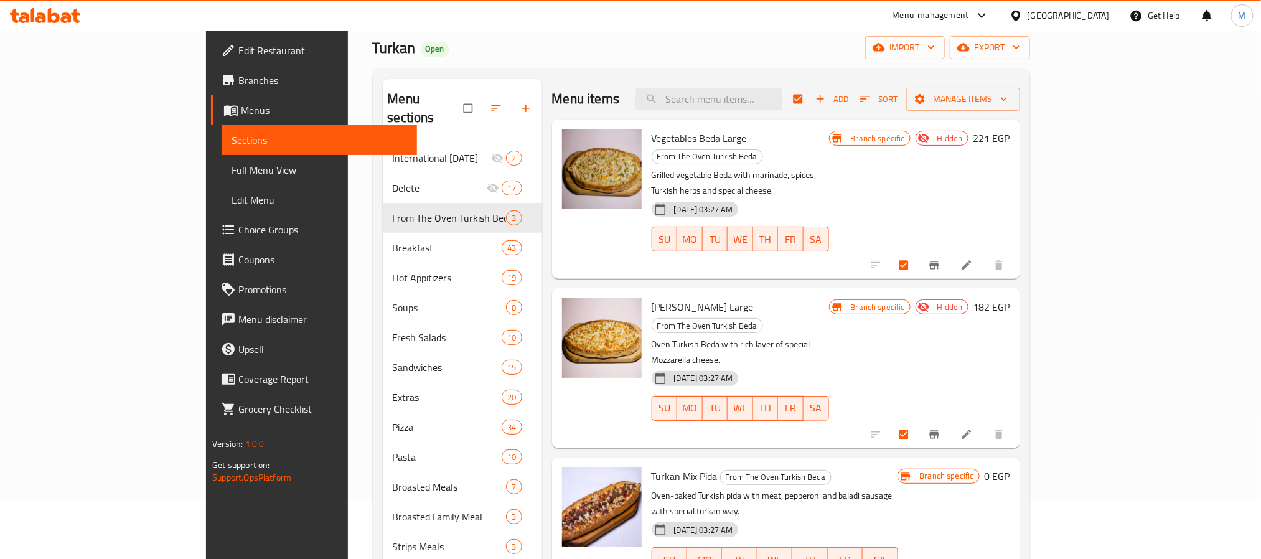
scroll to position [93, 0]
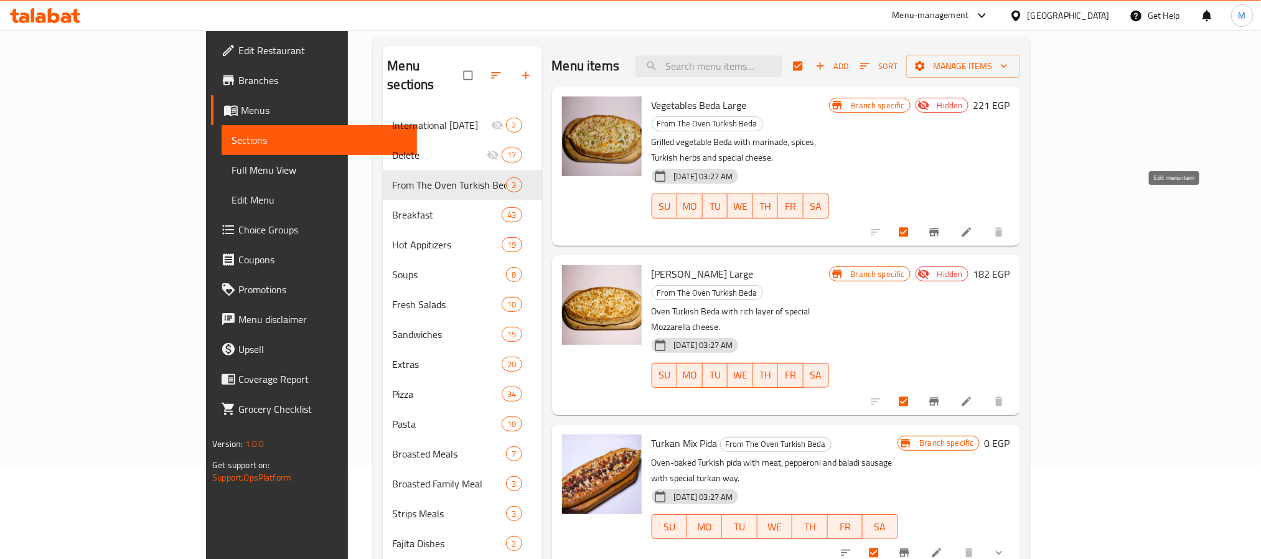
click at [973, 226] on icon at bounding box center [967, 232] width 12 height 12
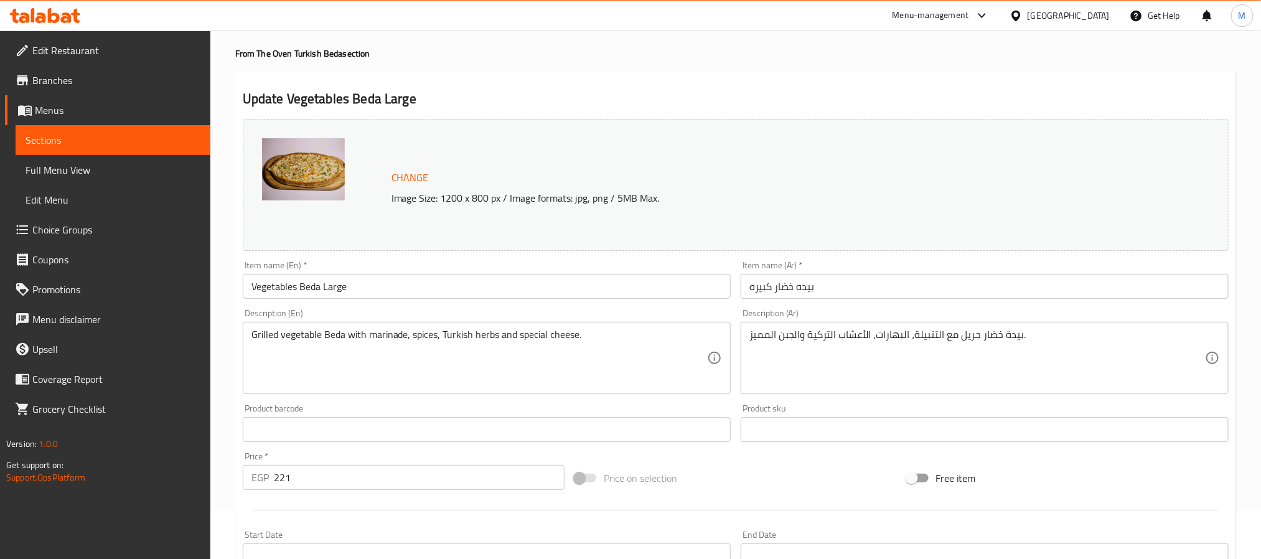
scroll to position [39, 0]
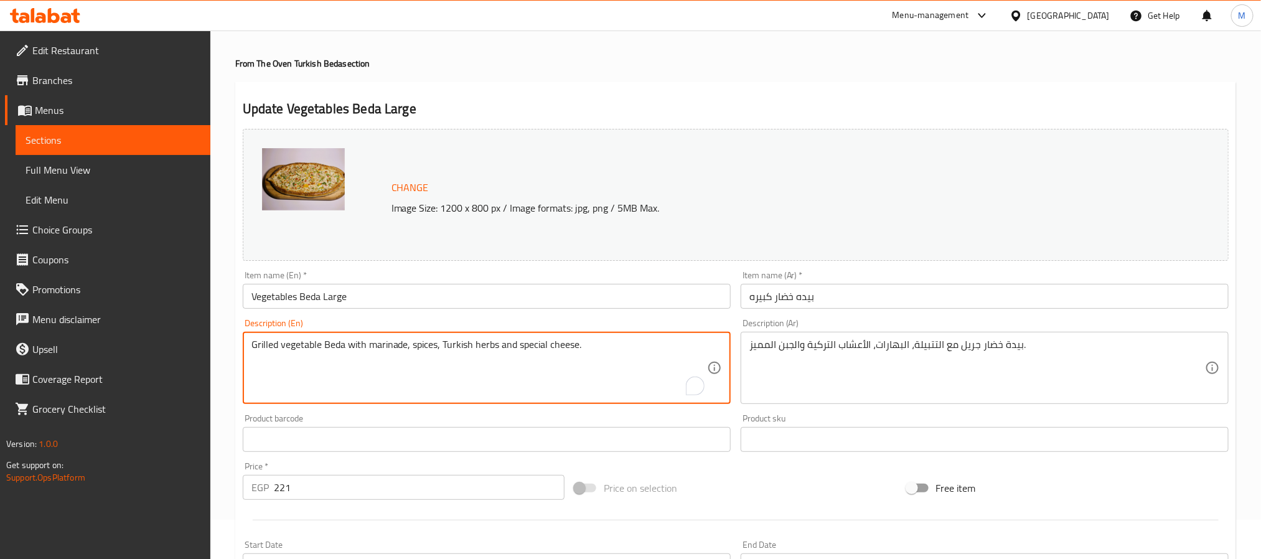
click at [338, 353] on textarea "Grilled vegetable Beda with marinade, spices, Turkish herbs and special cheese." at bounding box center [479, 368] width 456 height 59
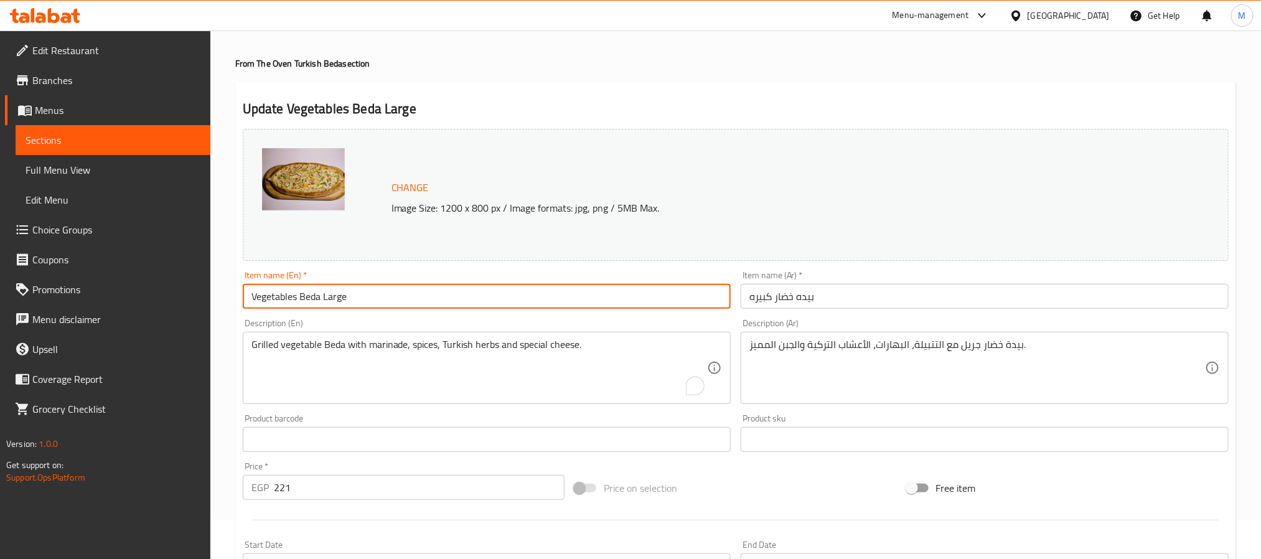
click at [332, 308] on input "Vegetables Beda Large" at bounding box center [487, 296] width 488 height 25
click at [338, 301] on input "Vegetables Beda Large" at bounding box center [487, 296] width 488 height 25
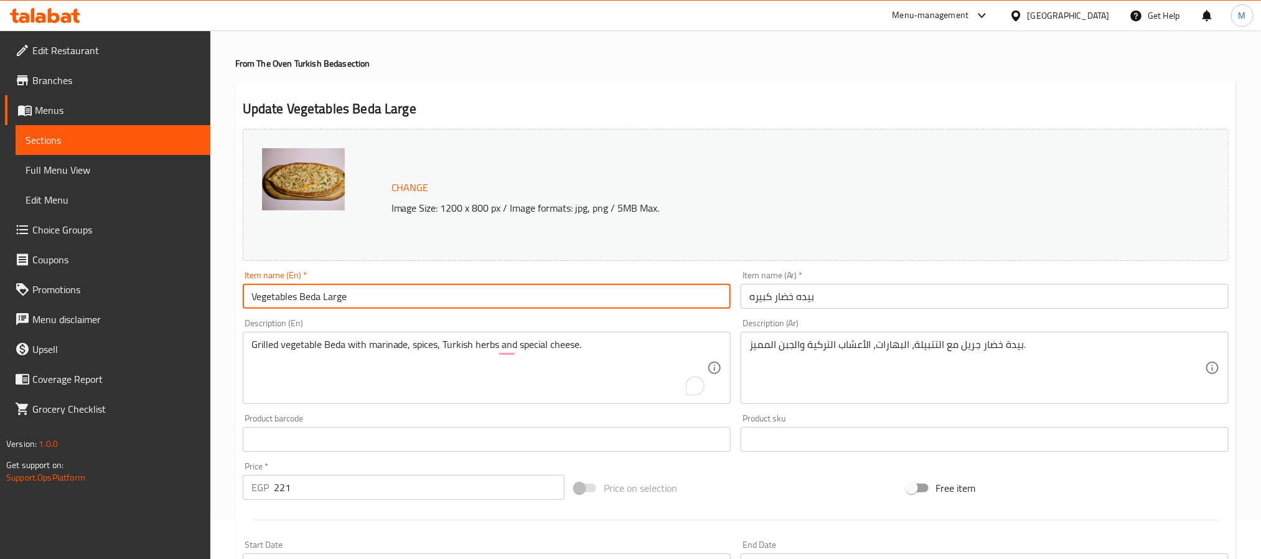
click at [338, 301] on input "Vegetables Beda Large" at bounding box center [487, 296] width 488 height 25
type input "Vegetables Beda Small"
click at [423, 260] on div "Change Image Size: 1200 x 800 px / Image formats: jpg, png / 5MB Max." at bounding box center [736, 195] width 986 height 132
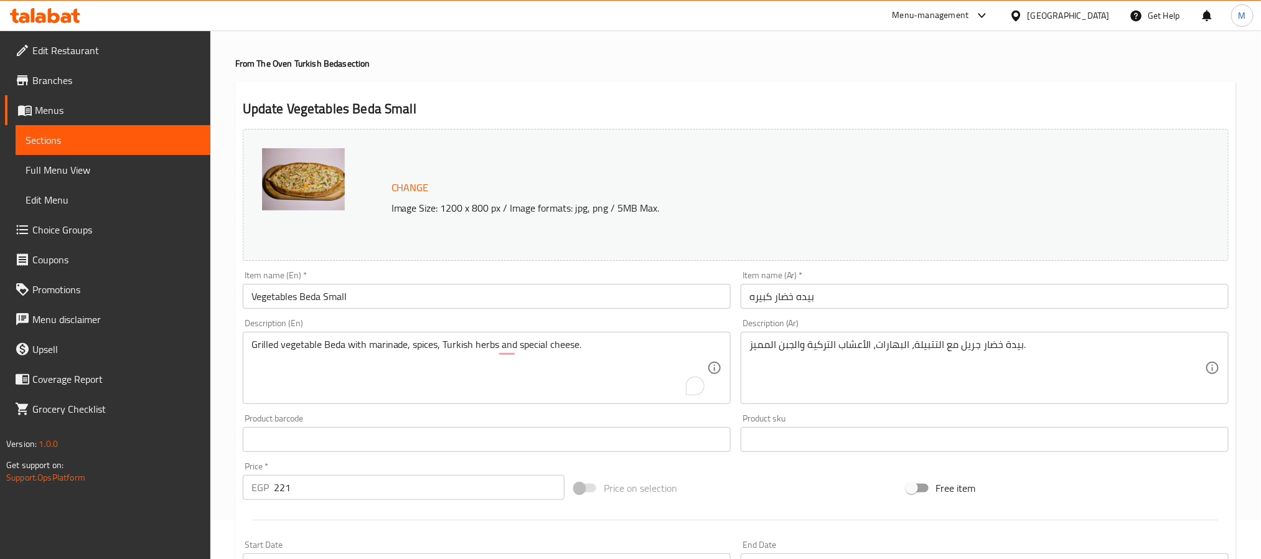
click at [426, 268] on div "Item name (En)   * Vegetables Beda Small Item name (En) *" at bounding box center [487, 290] width 498 height 48
click at [432, 270] on div "Item name (En)   * Vegetables Beda Small Item name (En) *" at bounding box center [487, 290] width 498 height 48
click at [576, 84] on div "Update Vegetables Beda Small Change Image Size: 1200 x 800 px / Image formats: …" at bounding box center [735, 453] width 1001 height 743
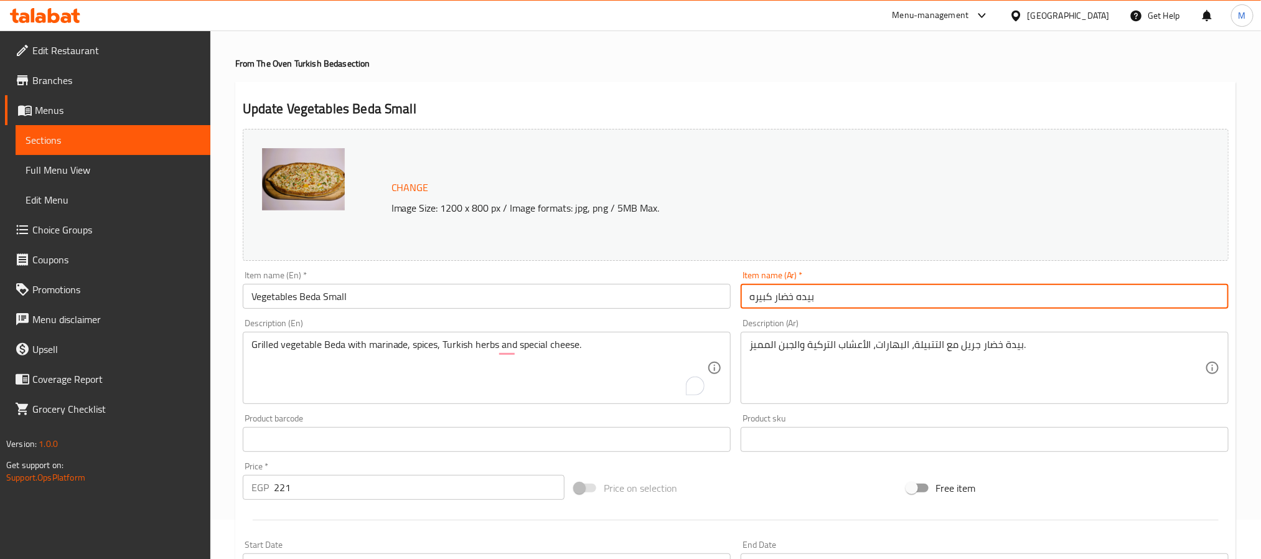
click at [754, 301] on input "بيده خضار كبيره" at bounding box center [985, 296] width 488 height 25
type input "بيده خضار صغيرة"
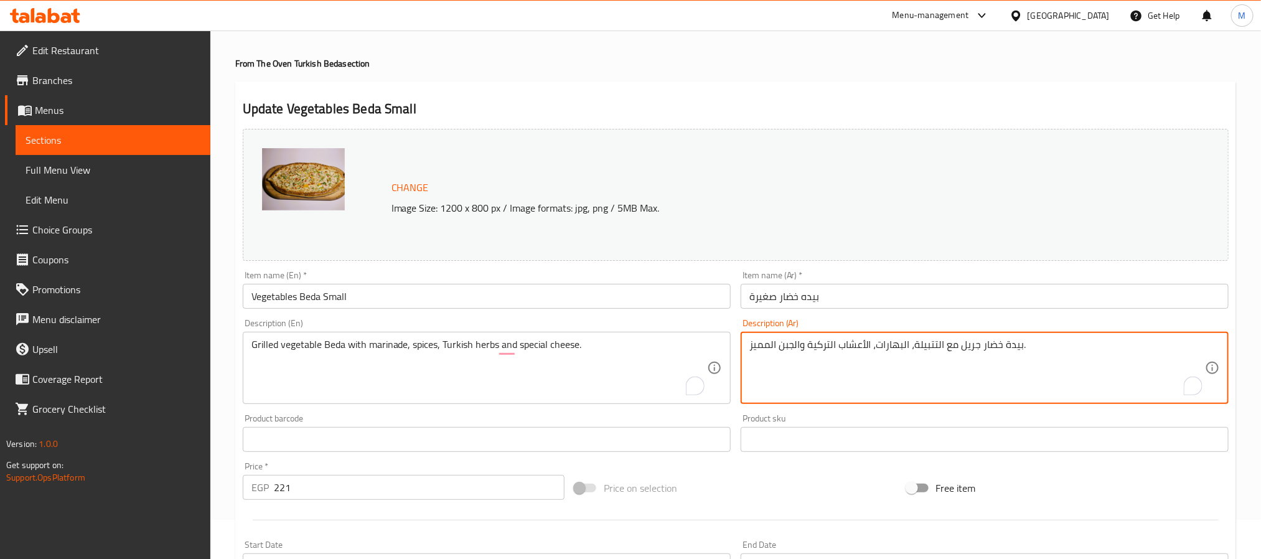
drag, startPoint x: 949, startPoint y: 346, endPoint x: 751, endPoint y: 346, distance: 198.6
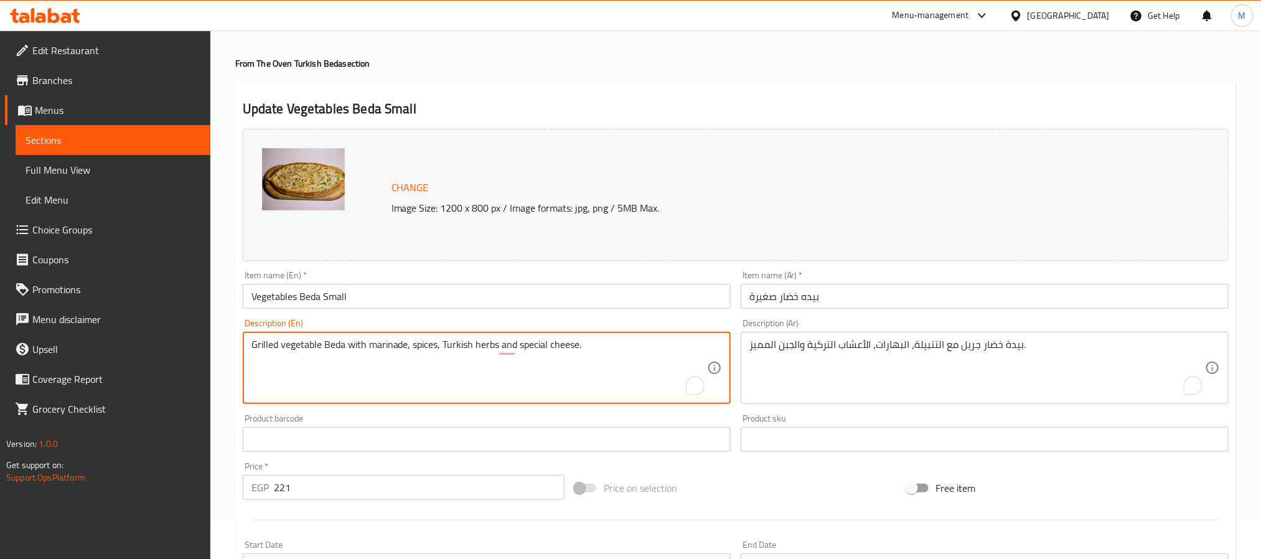
drag, startPoint x: 547, startPoint y: 350, endPoint x: 191, endPoint y: 363, distance: 356.3
click at [350, 379] on textarea "Grilled vegetable Beda with marinade, spices, Turkish herbs and special cheese." at bounding box center [479, 368] width 456 height 59
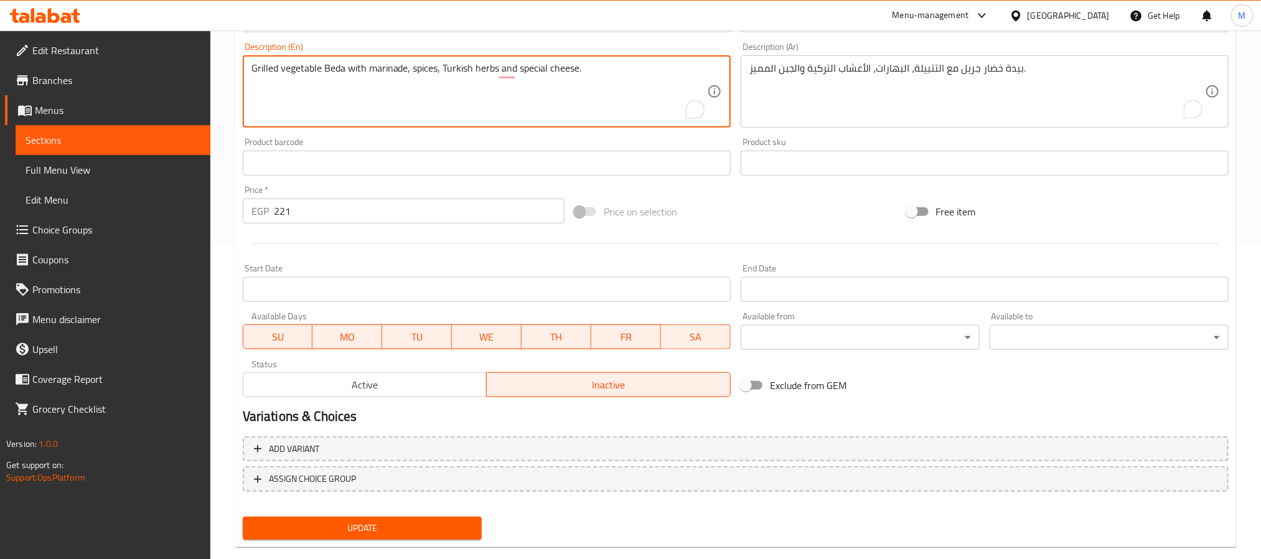
scroll to position [337, 0]
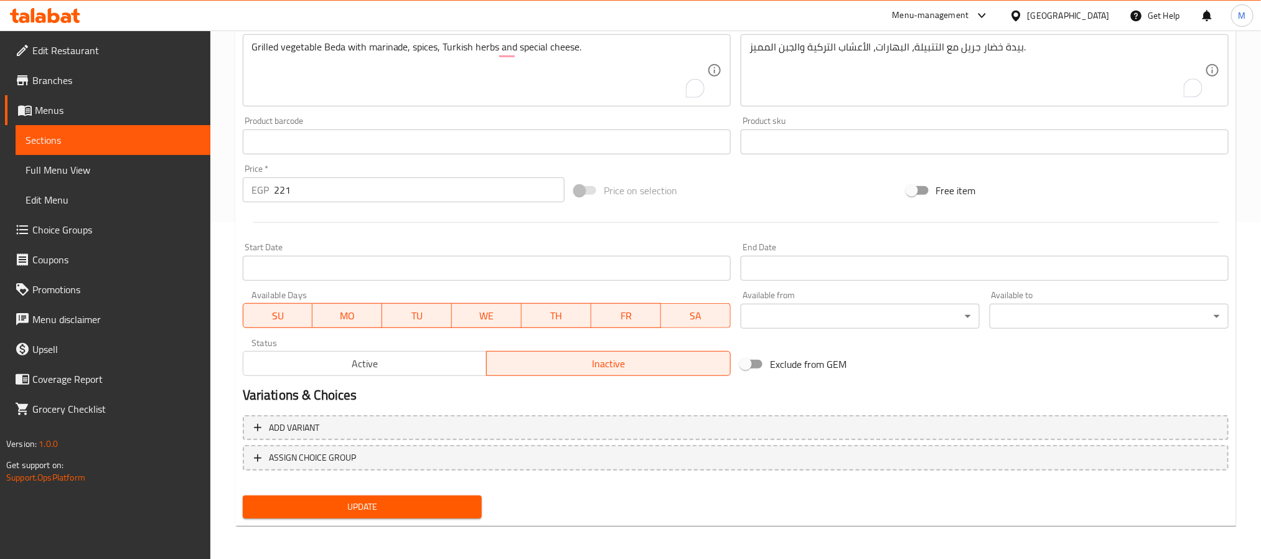
click at [404, 230] on div at bounding box center [736, 222] width 996 height 31
drag, startPoint x: 398, startPoint y: 224, endPoint x: 413, endPoint y: 214, distance: 18.3
click at [400, 223] on div at bounding box center [736, 222] width 996 height 31
drag, startPoint x: 277, startPoint y: 183, endPoint x: 262, endPoint y: 183, distance: 14.9
click at [262, 183] on div "EGP 221 Price *" at bounding box center [404, 189] width 322 height 25
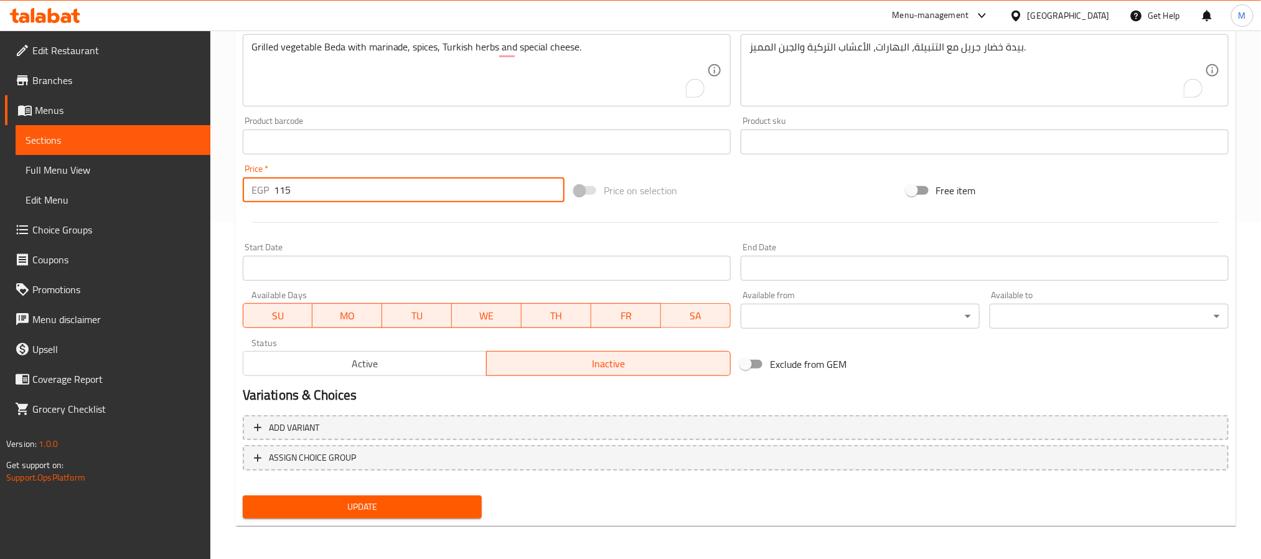
type input "115"
click at [266, 220] on div at bounding box center [736, 222] width 996 height 31
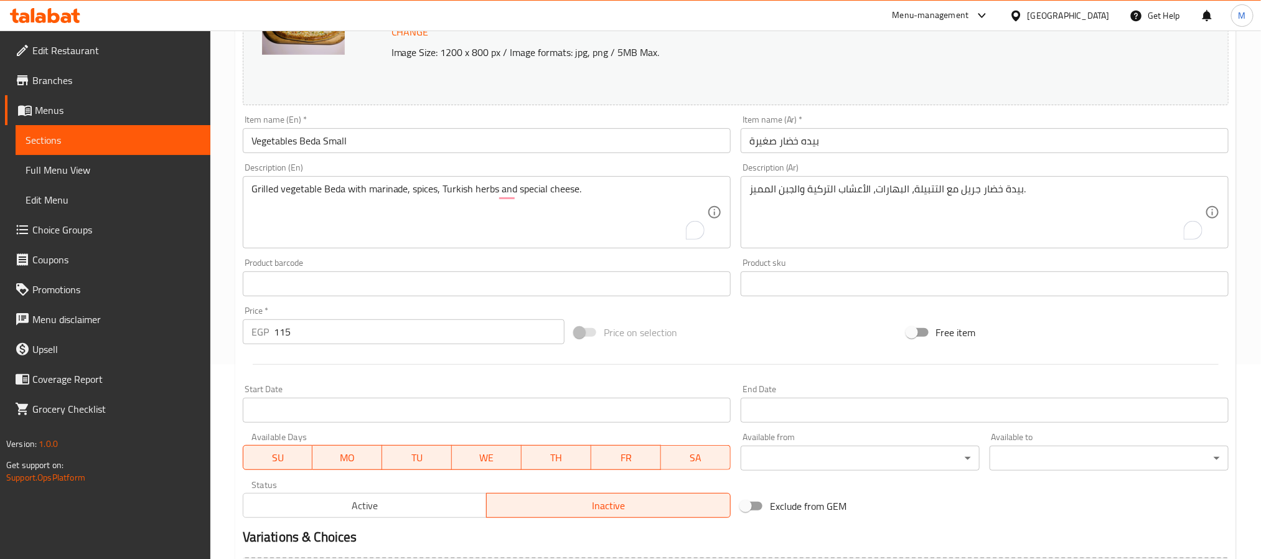
scroll to position [0, 0]
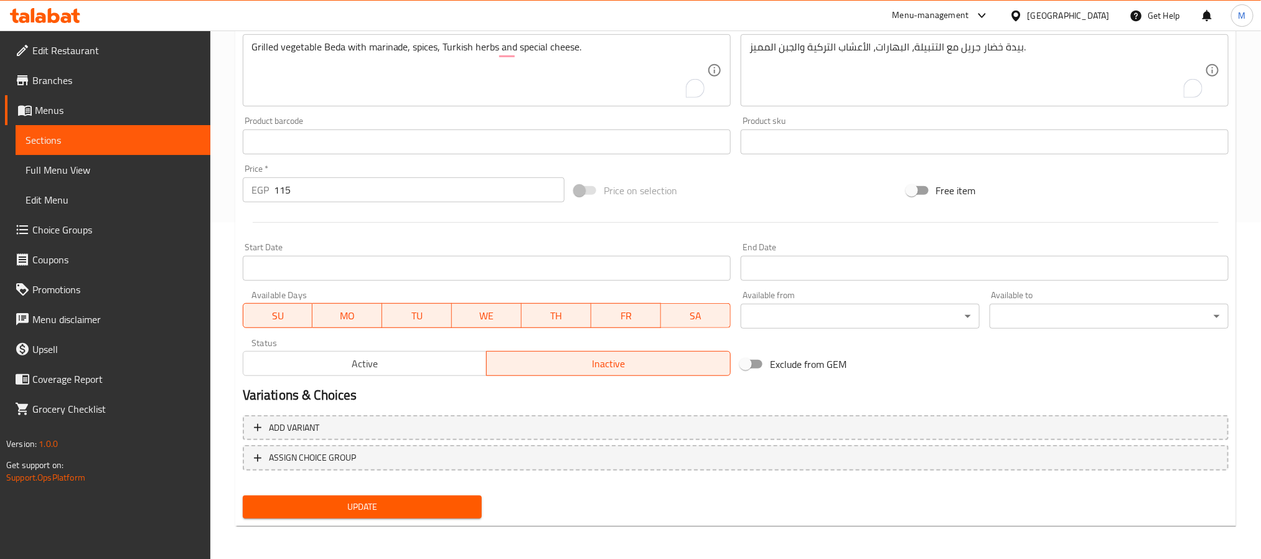
click at [374, 506] on span "Update" at bounding box center [362, 507] width 219 height 16
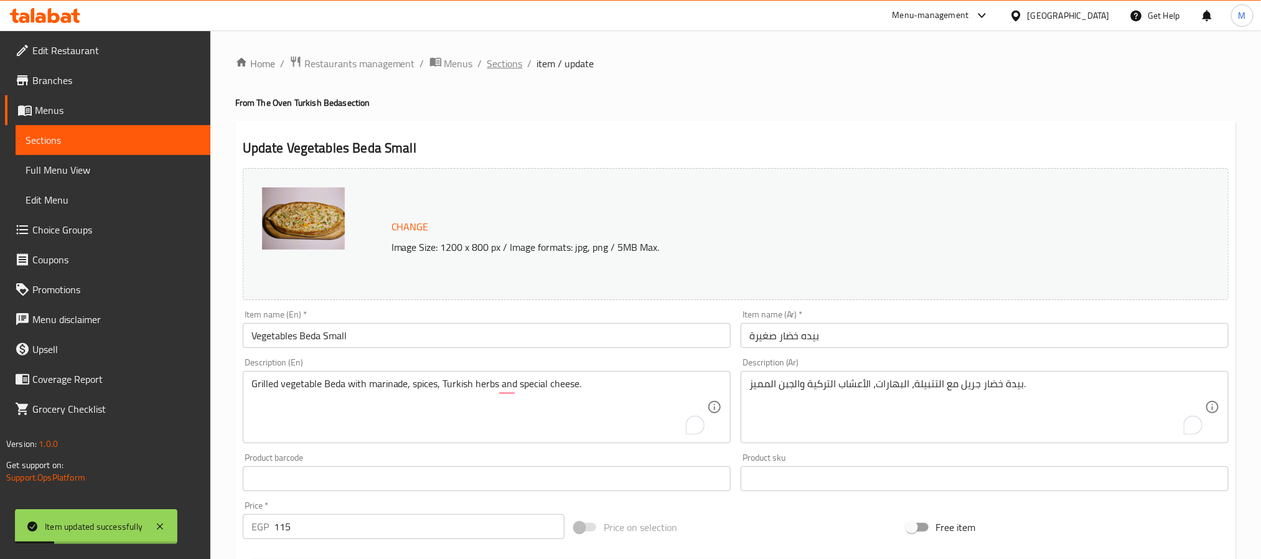
click at [508, 64] on span "Sections" at bounding box center [504, 63] width 35 height 15
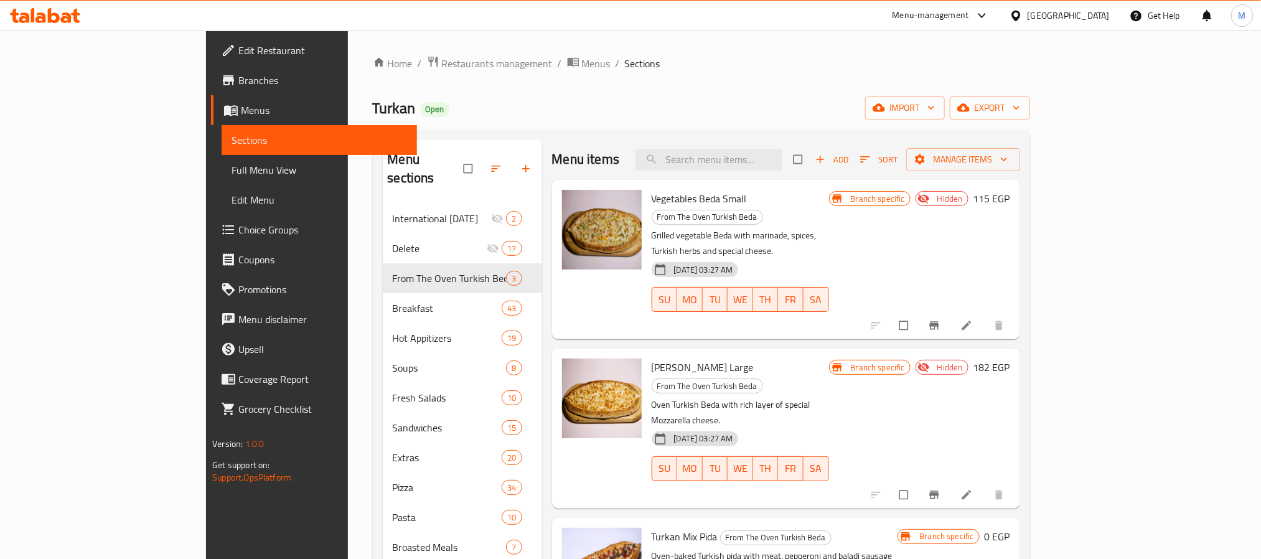
click at [1010, 228] on div "Branch specific Hidden 115 EGP" at bounding box center [919, 259] width 181 height 139
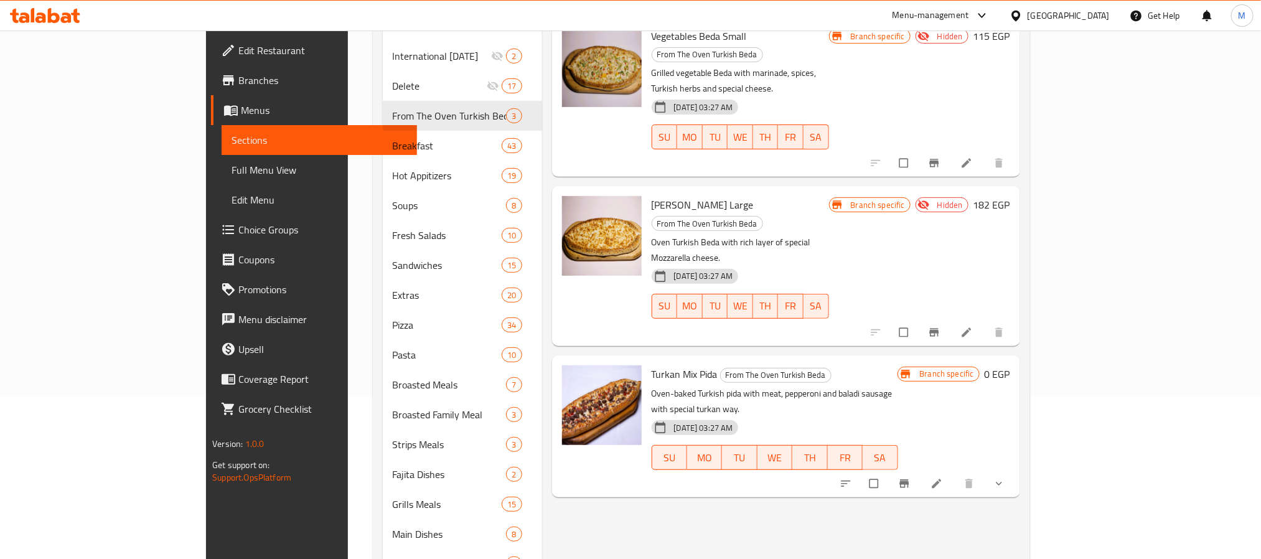
scroll to position [187, 0]
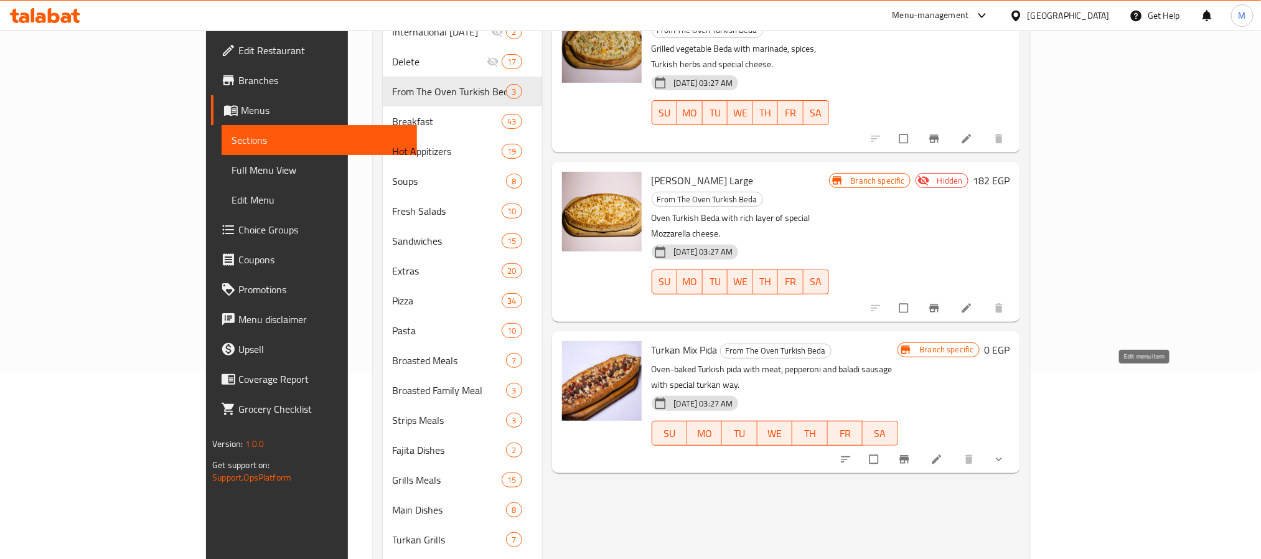
drag, startPoint x: 1143, startPoint y: 377, endPoint x: 1179, endPoint y: 312, distance: 74.1
click at [1010, 341] on div "Branch specific 0 EGP" at bounding box center [954, 402] width 112 height 122
drag, startPoint x: 1205, startPoint y: 365, endPoint x: 1194, endPoint y: 363, distance: 11.4
click at [1015, 446] on button "show more" at bounding box center [1000, 459] width 30 height 27
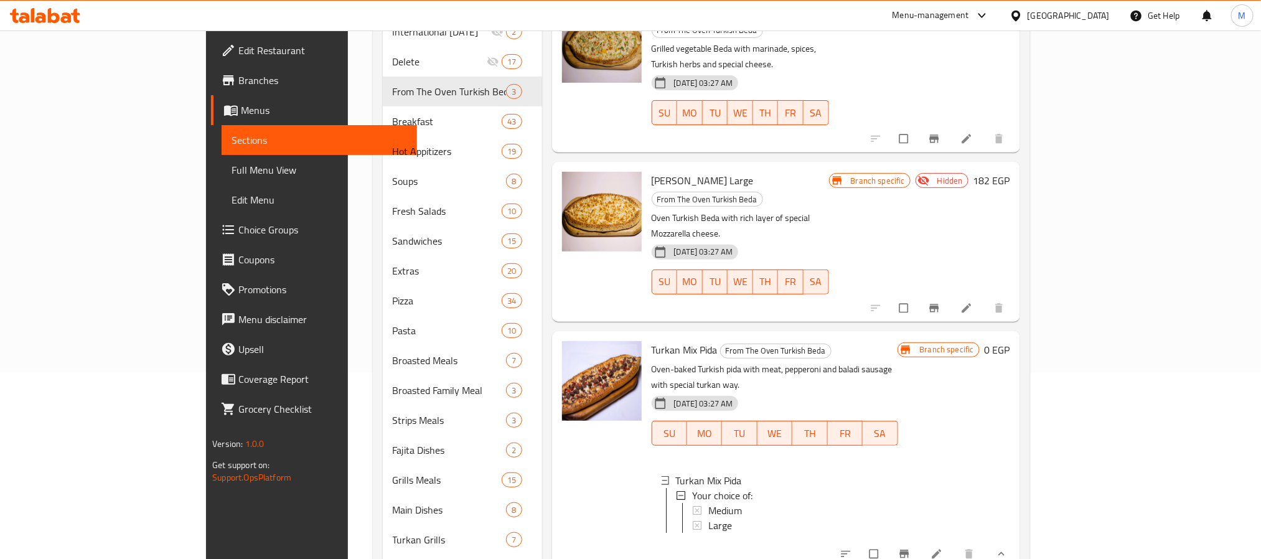
click at [1010, 341] on div "Branch specific 0 EGP" at bounding box center [954, 449] width 112 height 217
click at [1008, 548] on icon "show more" at bounding box center [1001, 554] width 12 height 12
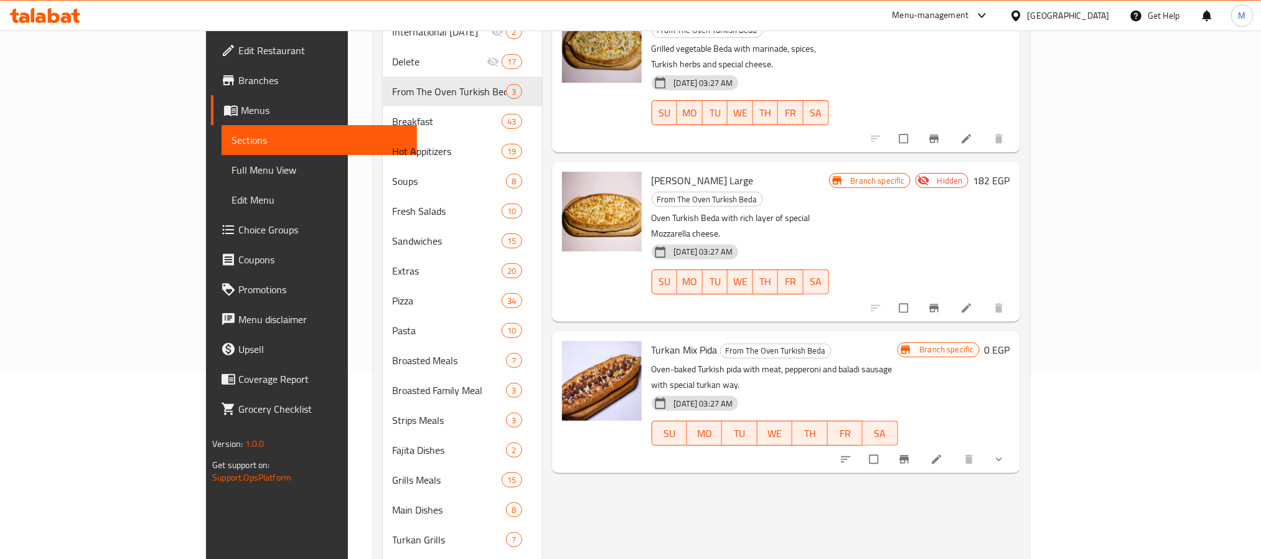
click at [652, 341] on span "Turkan Mix Pida" at bounding box center [685, 350] width 66 height 19
copy h6 "Turkan Mix Pida"
click at [829, 210] on p "Oven Turkish Beda with rich layer of special Mozzarella cheese." at bounding box center [740, 225] width 177 height 31
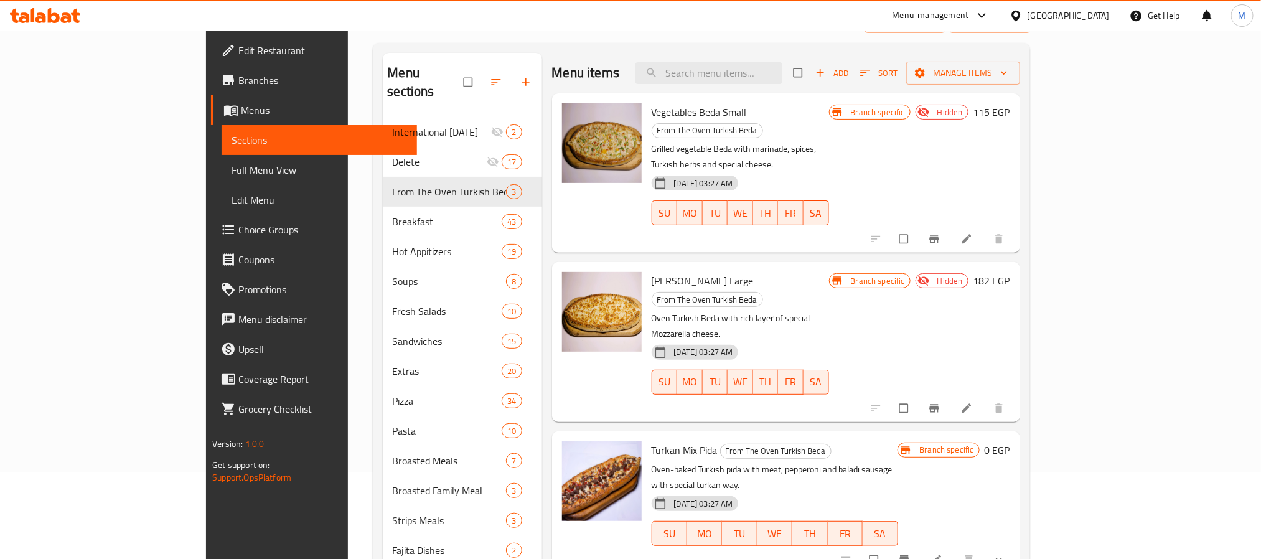
scroll to position [0, 0]
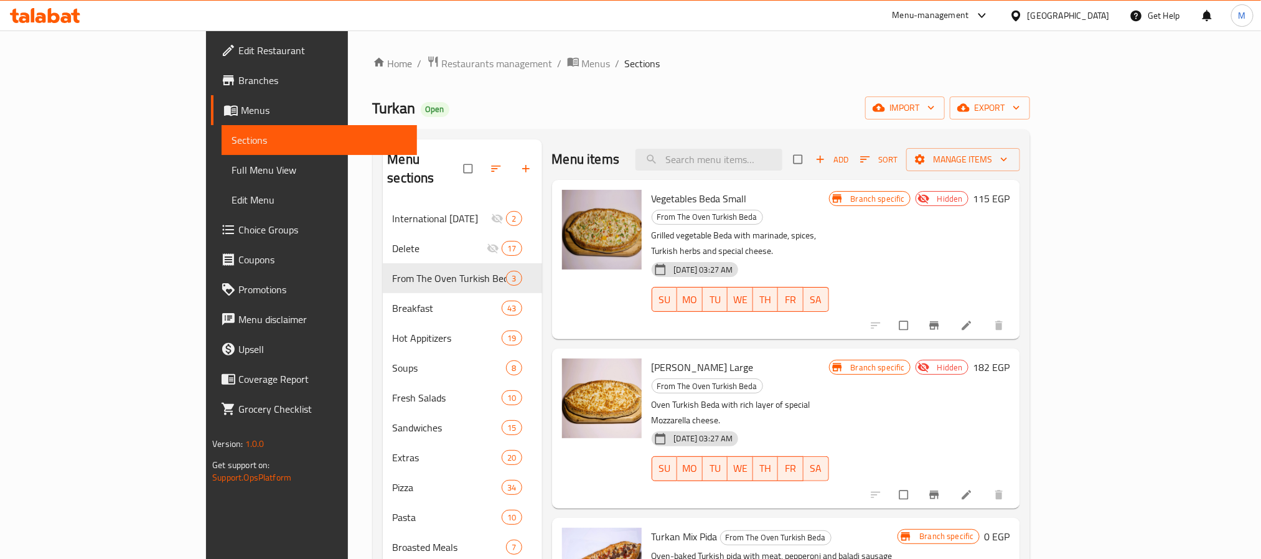
click at [829, 207] on h6 "Vegetables Beda Small From The Oven Turkish Beda" at bounding box center [740, 207] width 177 height 35
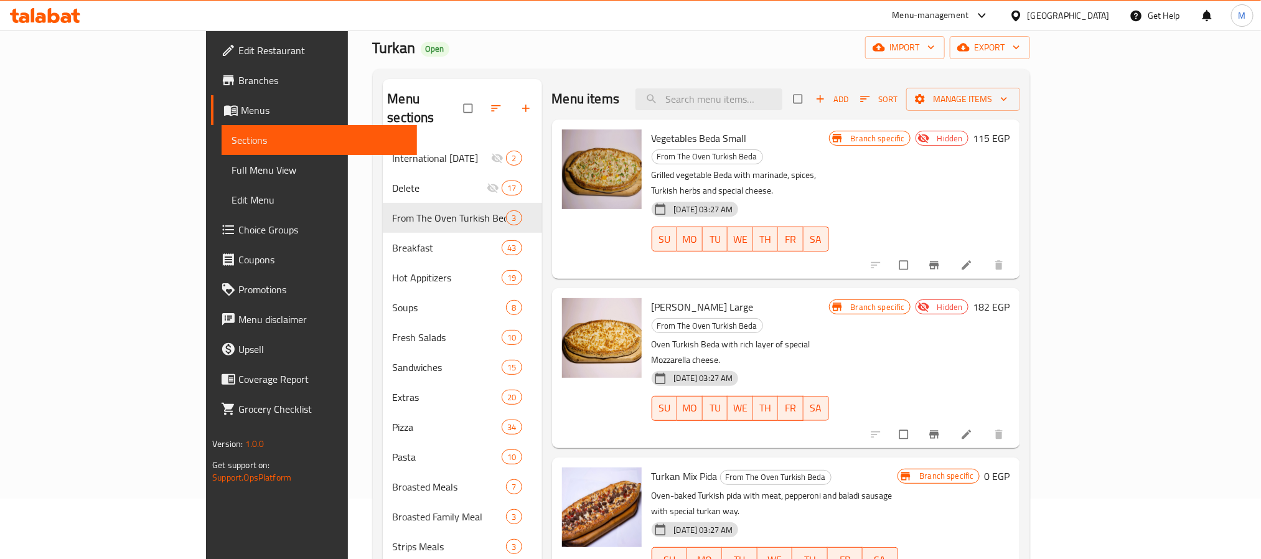
scroll to position [93, 0]
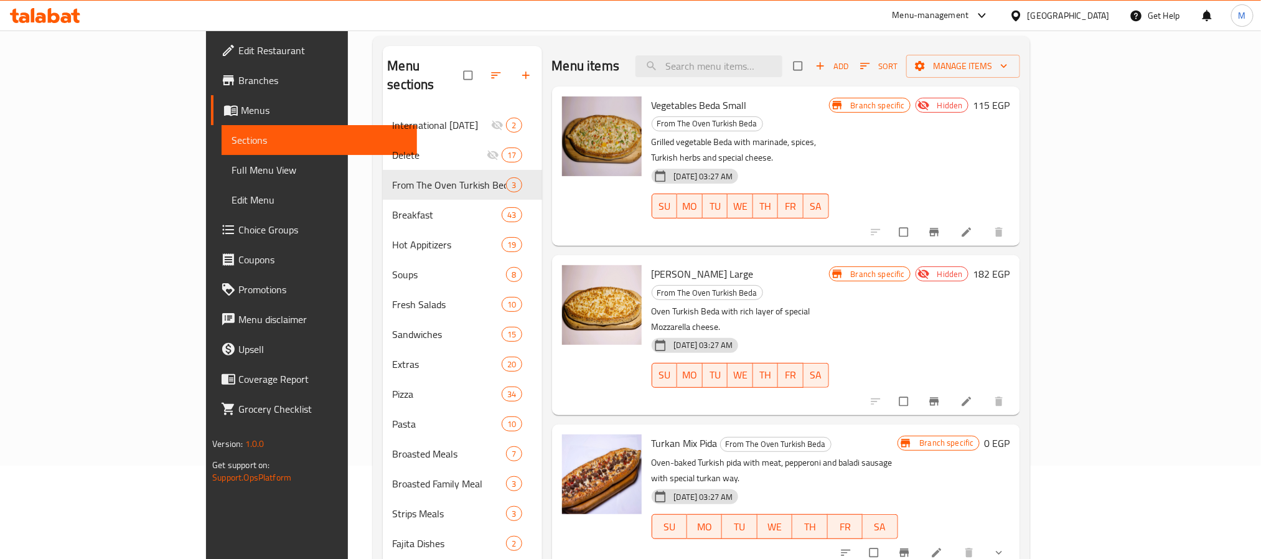
click at [829, 134] on p "Grilled vegetable Beda with marinade, spices, Turkish herbs and special cheese." at bounding box center [740, 149] width 177 height 31
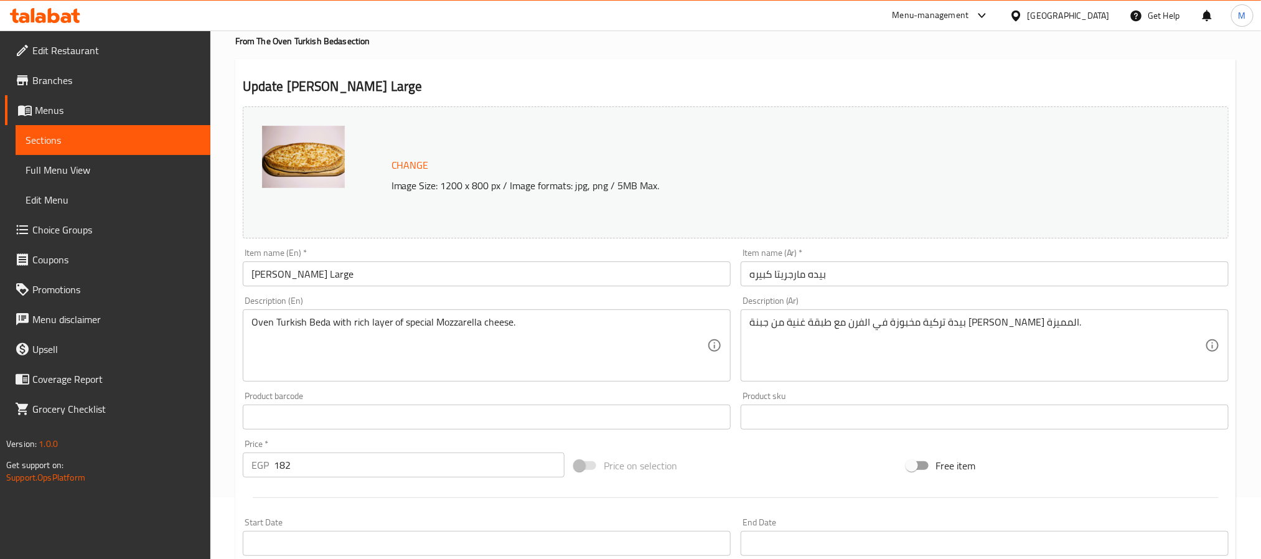
scroll to position [93, 0]
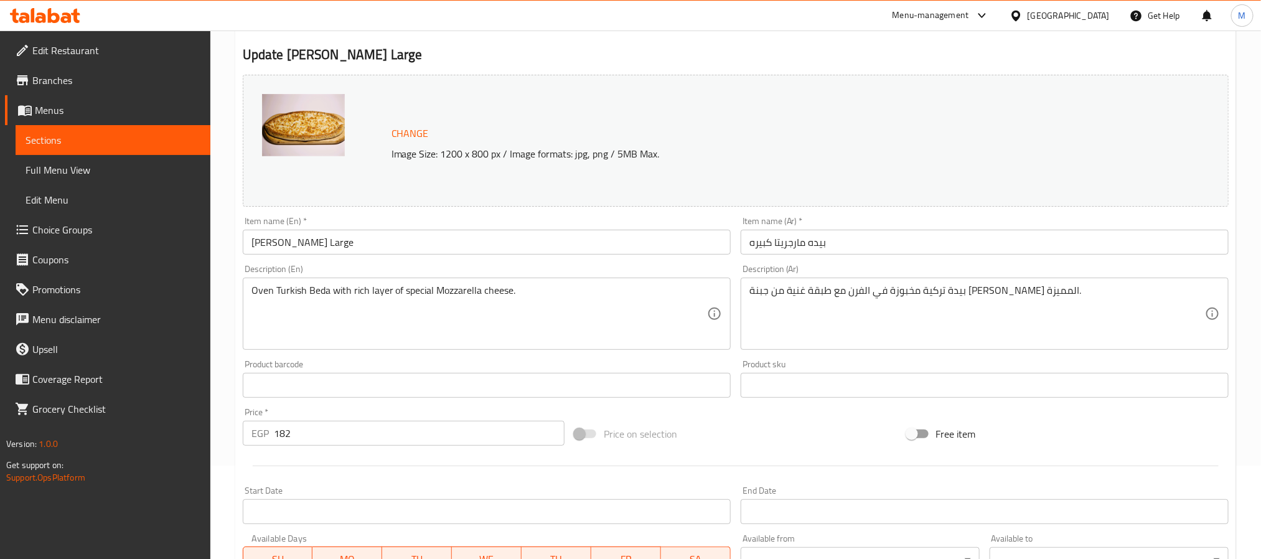
click at [336, 243] on input "[PERSON_NAME] Large" at bounding box center [487, 242] width 488 height 25
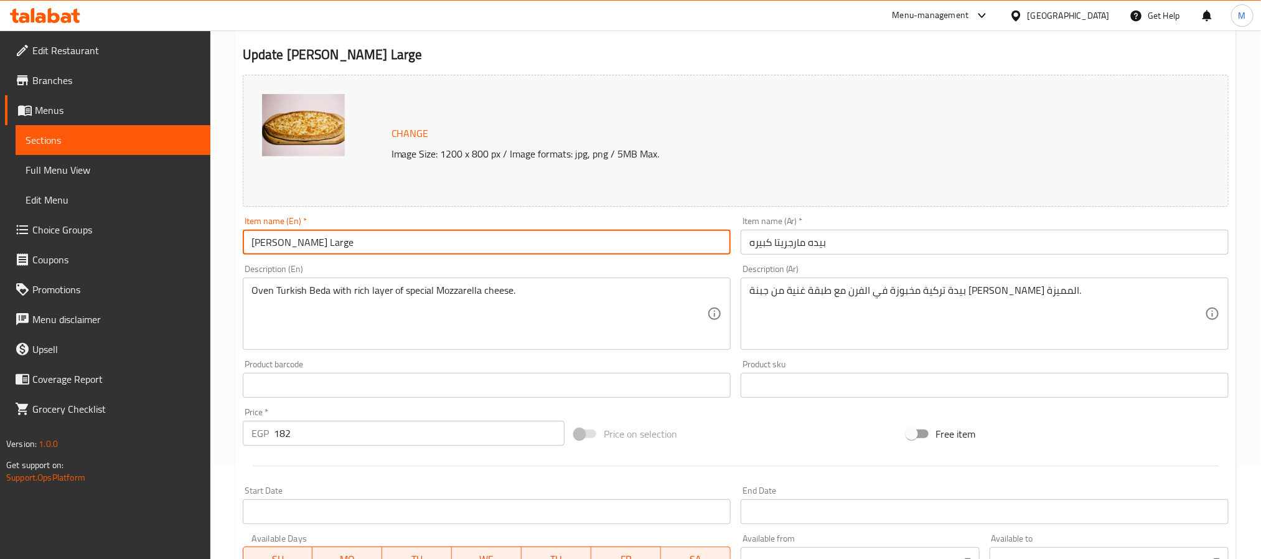
click at [335, 243] on input "[PERSON_NAME] Large" at bounding box center [487, 242] width 488 height 25
type input "[PERSON_NAME]"
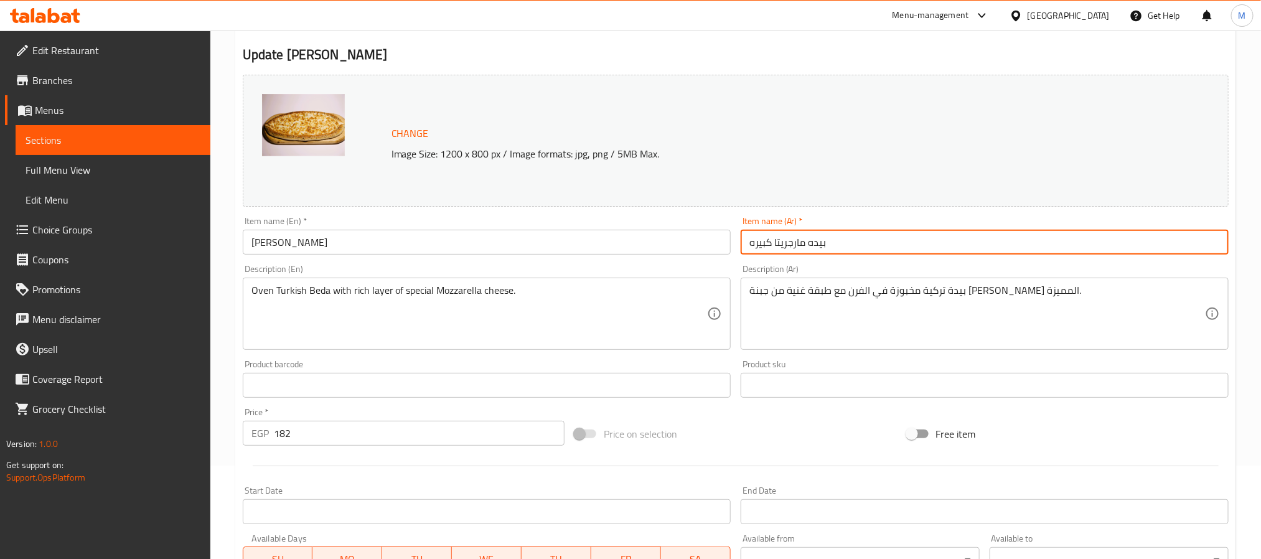
click at [840, 247] on input "بيده مارجريتا كبيره" at bounding box center [985, 242] width 488 height 25
click at [1149, 245] on input "بيده مارجريتا كبيره" at bounding box center [985, 242] width 488 height 25
type input "بيده مارجريتا صغيرة"
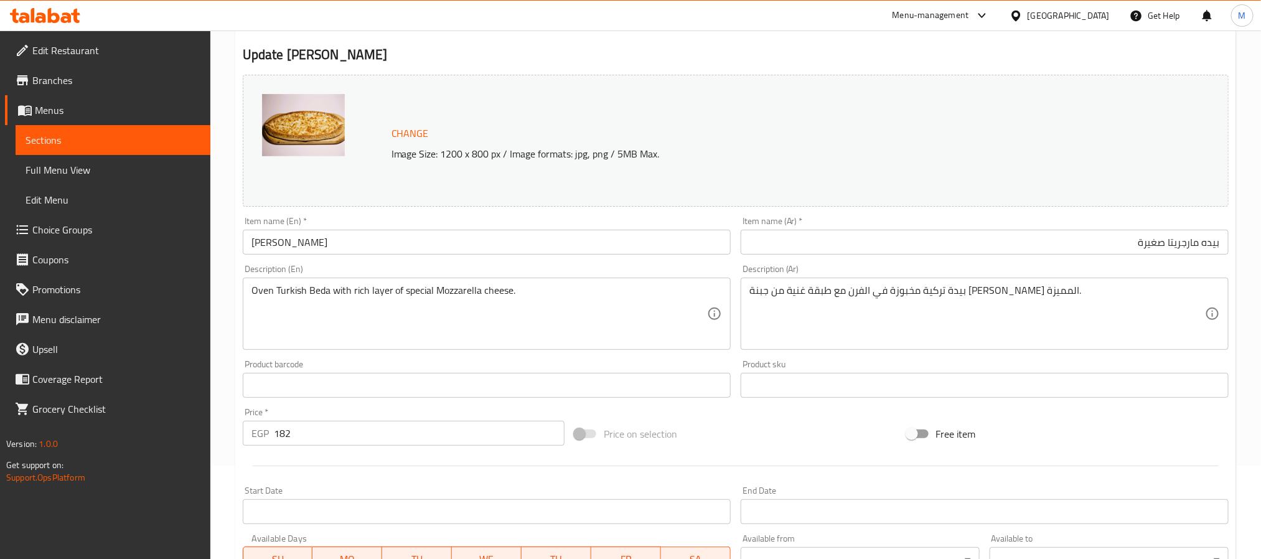
click at [1125, 270] on div "Description (Ar) بيدة تركية مخبوزة في الفرن مع طبقة غنية من جبنة [PERSON_NAME] …" at bounding box center [985, 307] width 488 height 85
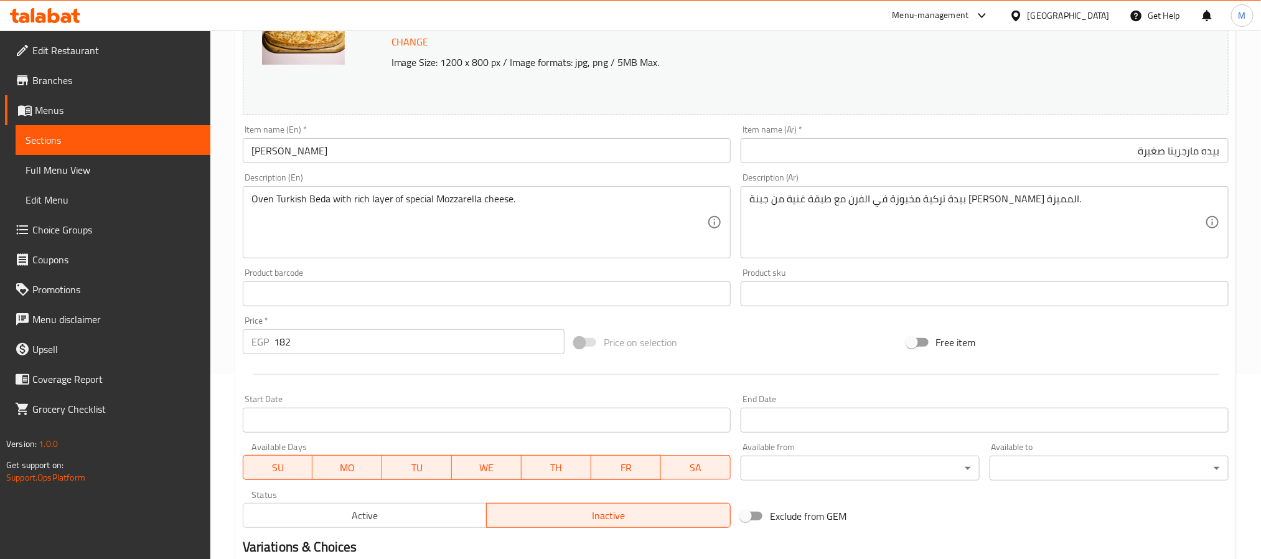
scroll to position [280, 0]
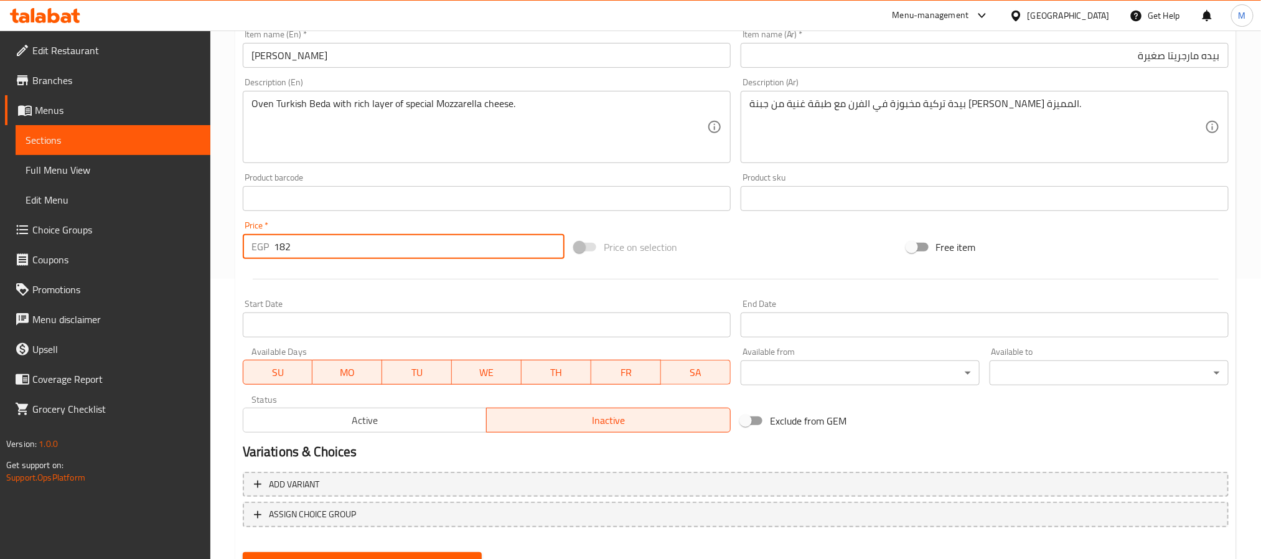
drag, startPoint x: 303, startPoint y: 251, endPoint x: 270, endPoint y: 253, distance: 33.7
click at [270, 253] on div "EGP 182 Price *" at bounding box center [404, 246] width 322 height 25
type input "115"
click at [715, 232] on div "Price on selection" at bounding box center [736, 247] width 332 height 34
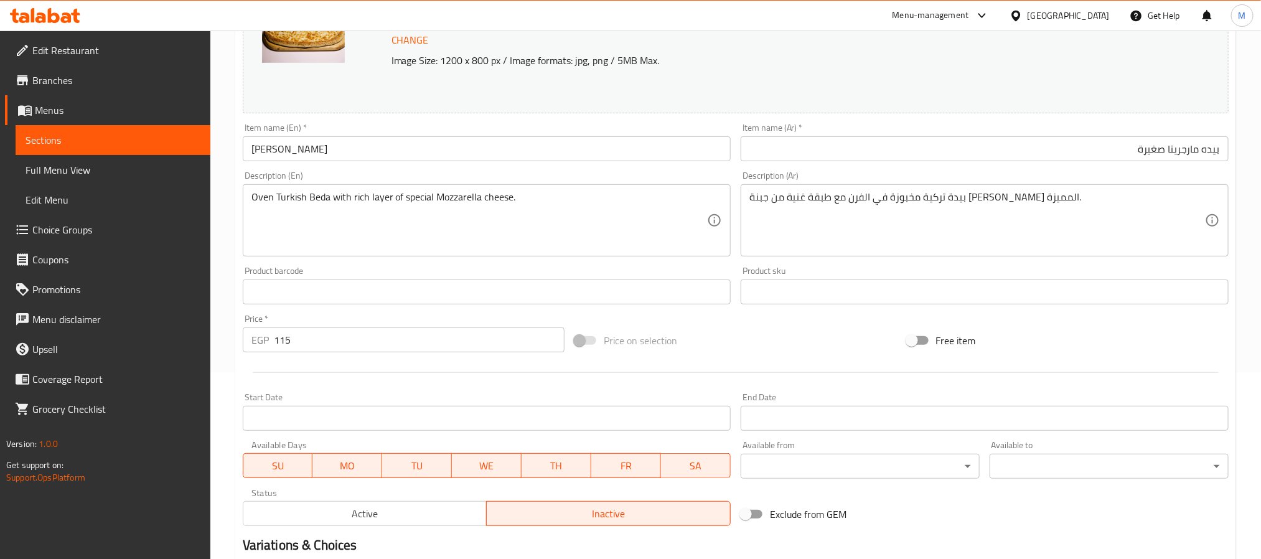
scroll to position [93, 0]
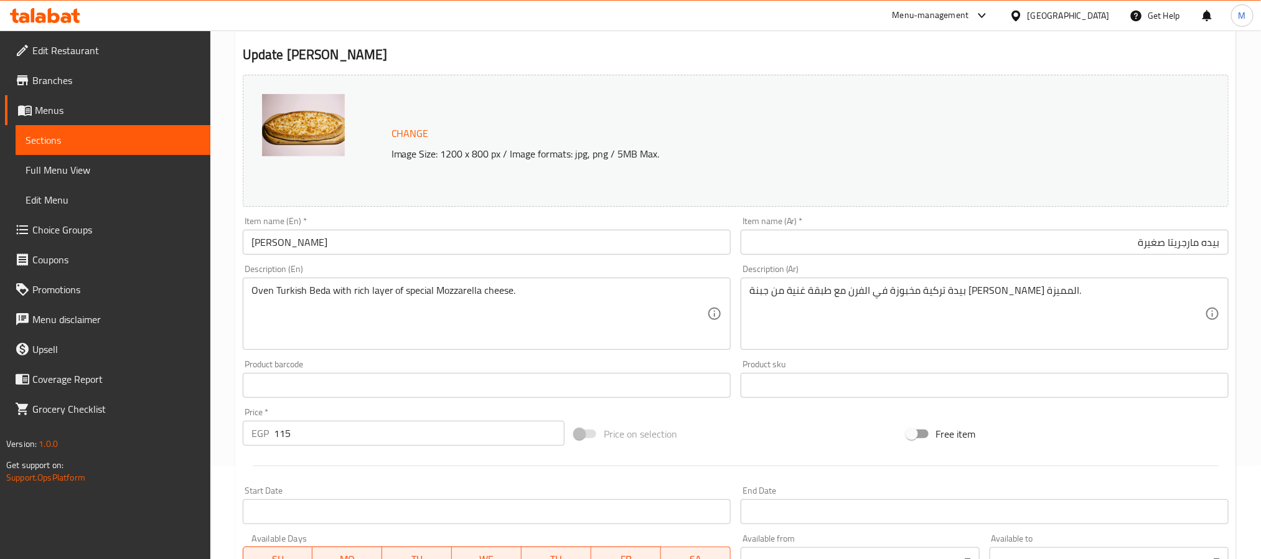
click at [710, 215] on div "Item name (En)   * Margherita Beda Small Item name (En) *" at bounding box center [487, 236] width 498 height 48
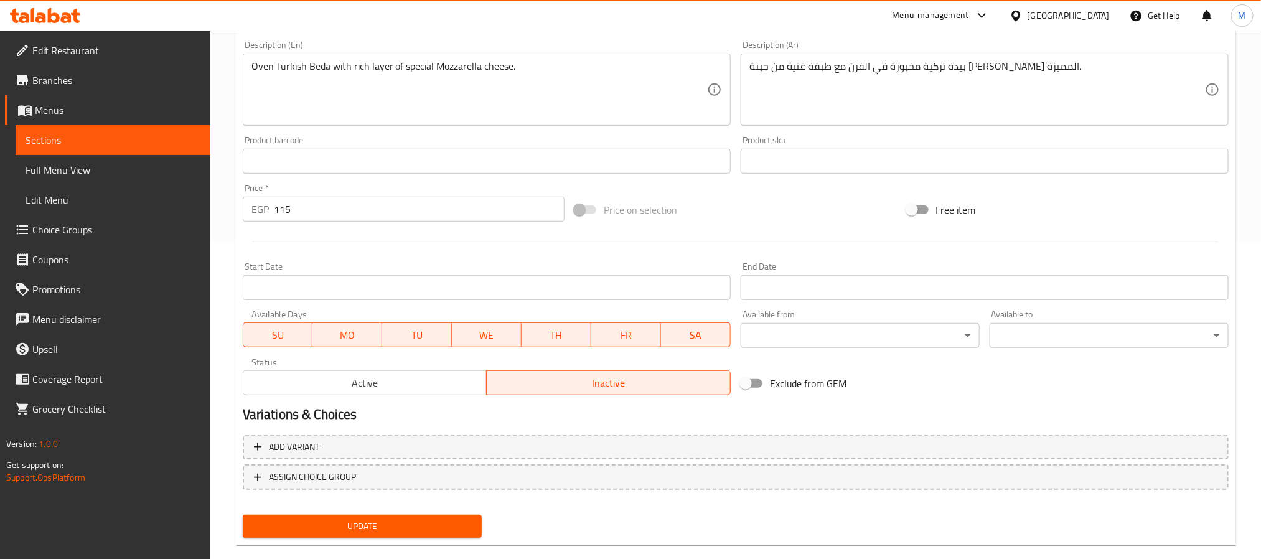
scroll to position [337, 0]
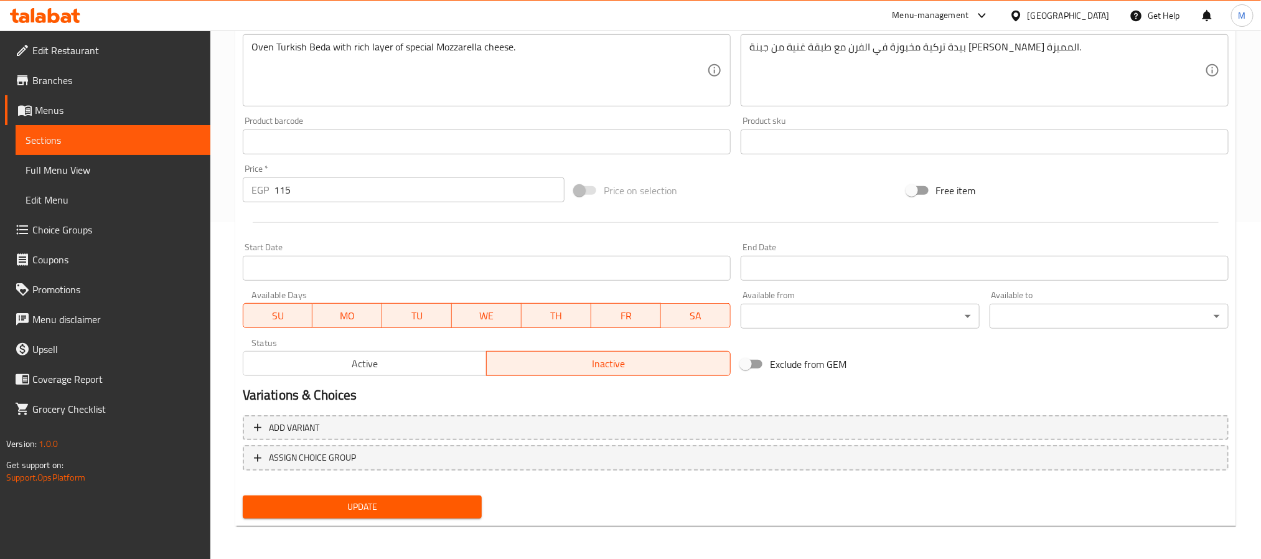
click at [413, 510] on span "Update" at bounding box center [362, 507] width 219 height 16
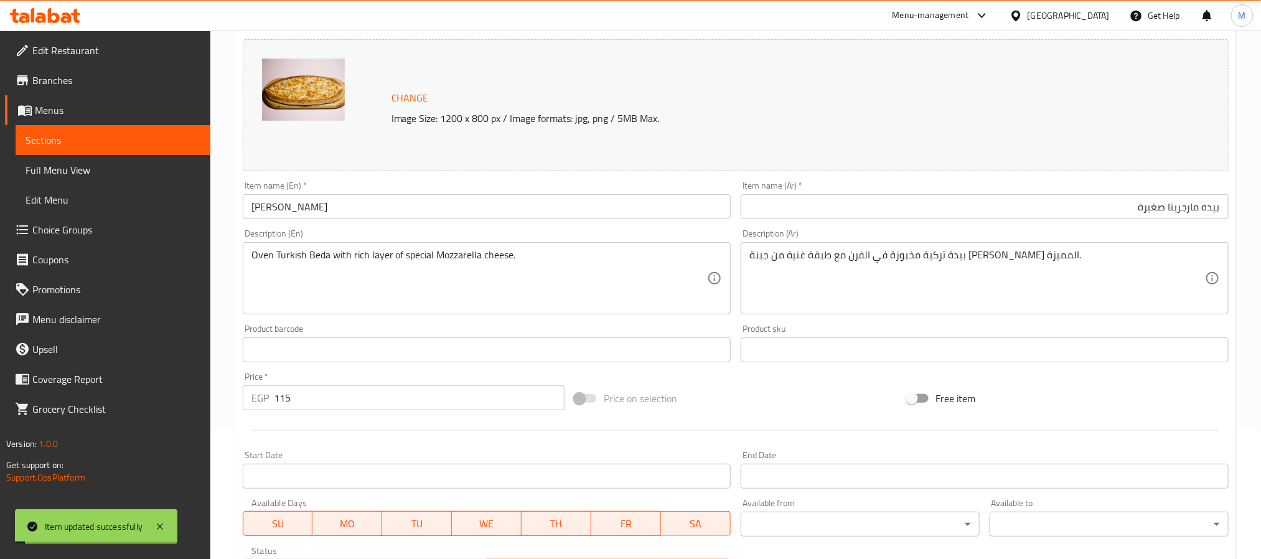
scroll to position [0, 0]
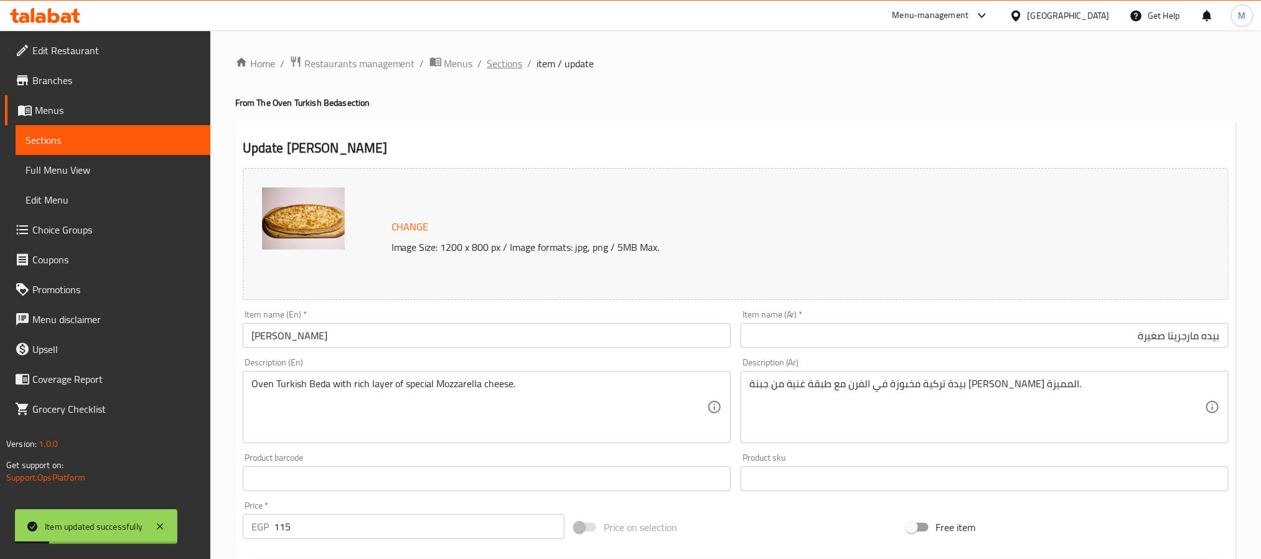
click at [505, 65] on span "Sections" at bounding box center [504, 63] width 35 height 15
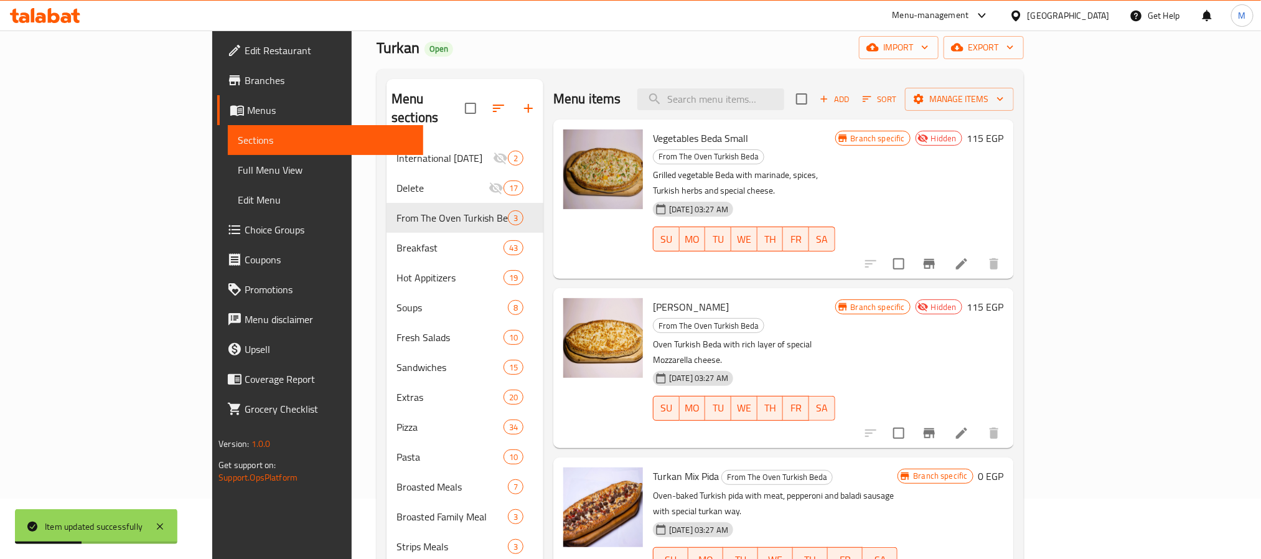
scroll to position [93, 0]
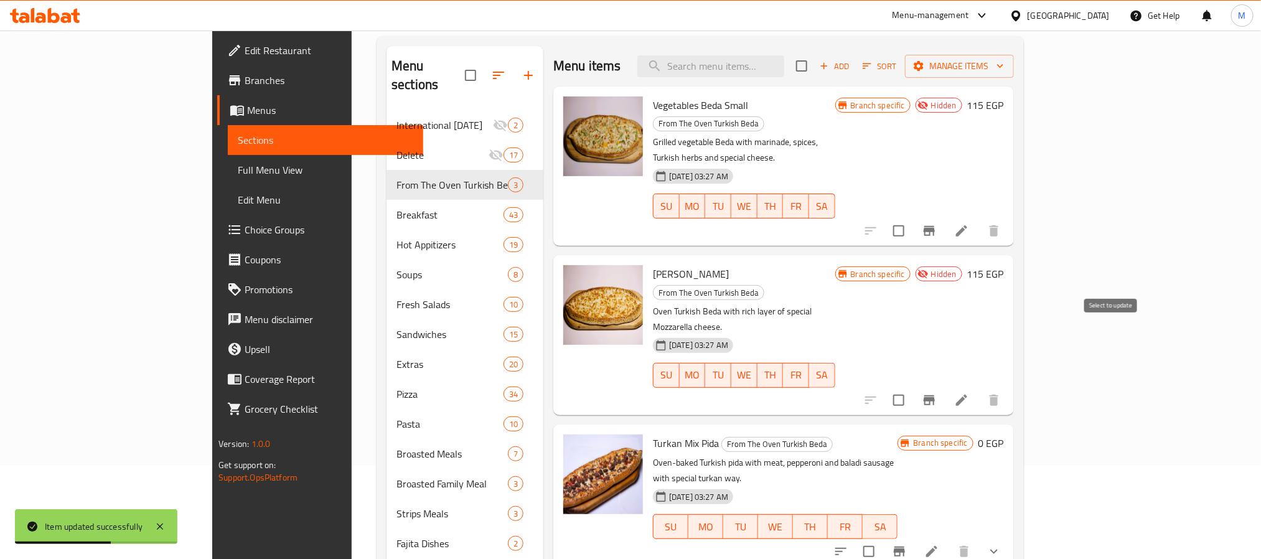
click at [912, 387] on input "checkbox" at bounding box center [899, 400] width 26 height 26
checkbox input "true"
click at [912, 218] on input "checkbox" at bounding box center [899, 231] width 26 height 26
click at [1004, 63] on span "Manage items" at bounding box center [959, 67] width 89 height 16
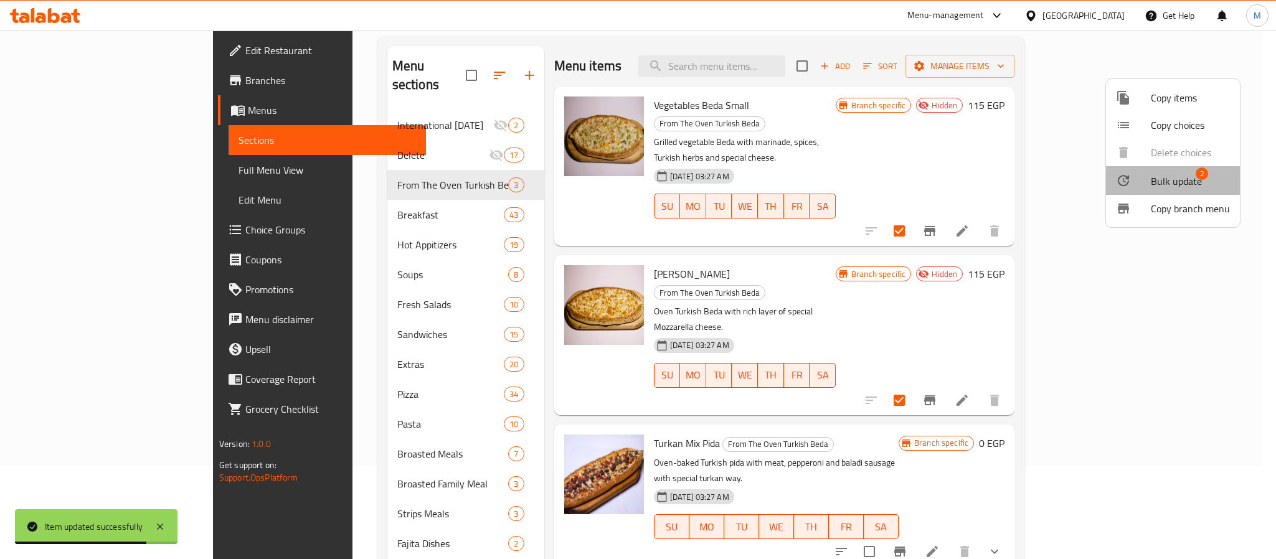
click at [1166, 177] on span "Bulk update" at bounding box center [1175, 181] width 51 height 15
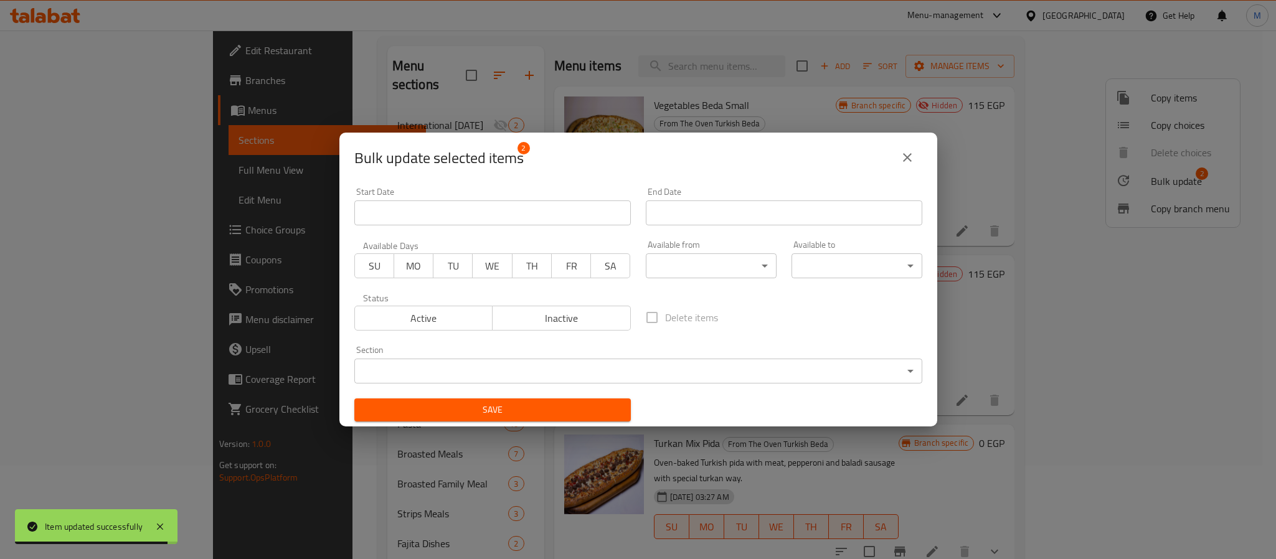
click at [452, 321] on span "Active" at bounding box center [424, 318] width 128 height 18
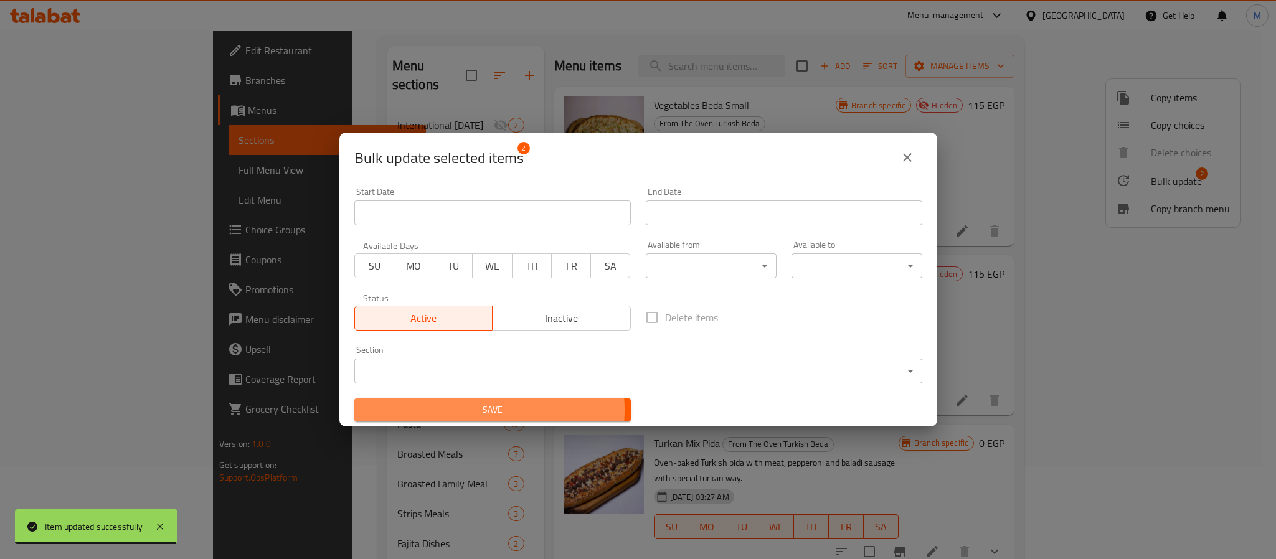
click at [482, 410] on span "Save" at bounding box center [492, 410] width 256 height 16
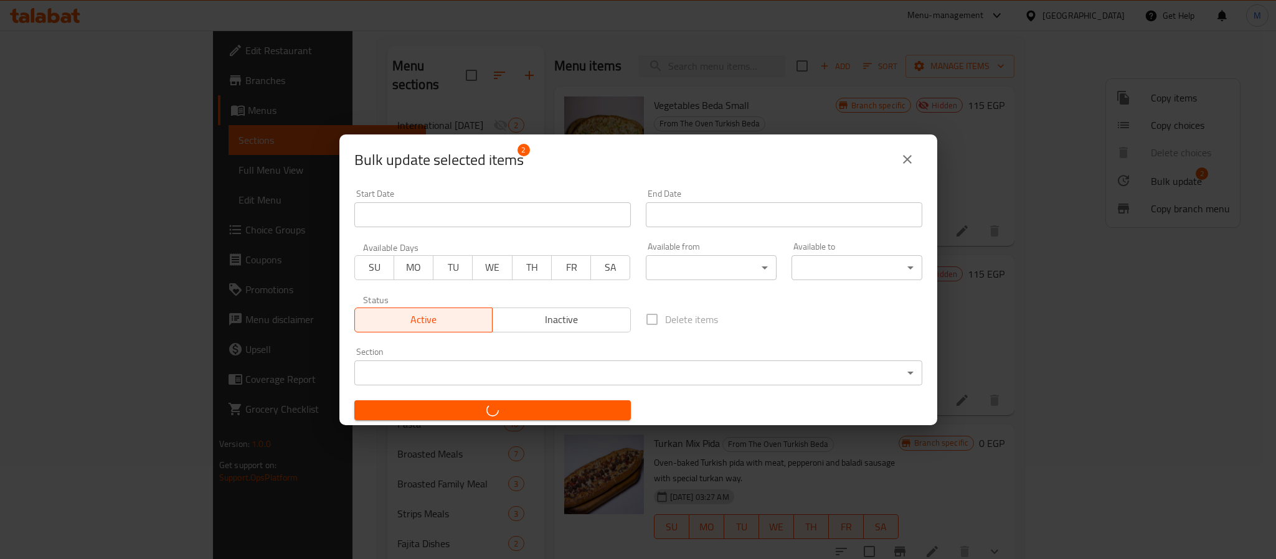
checkbox input "false"
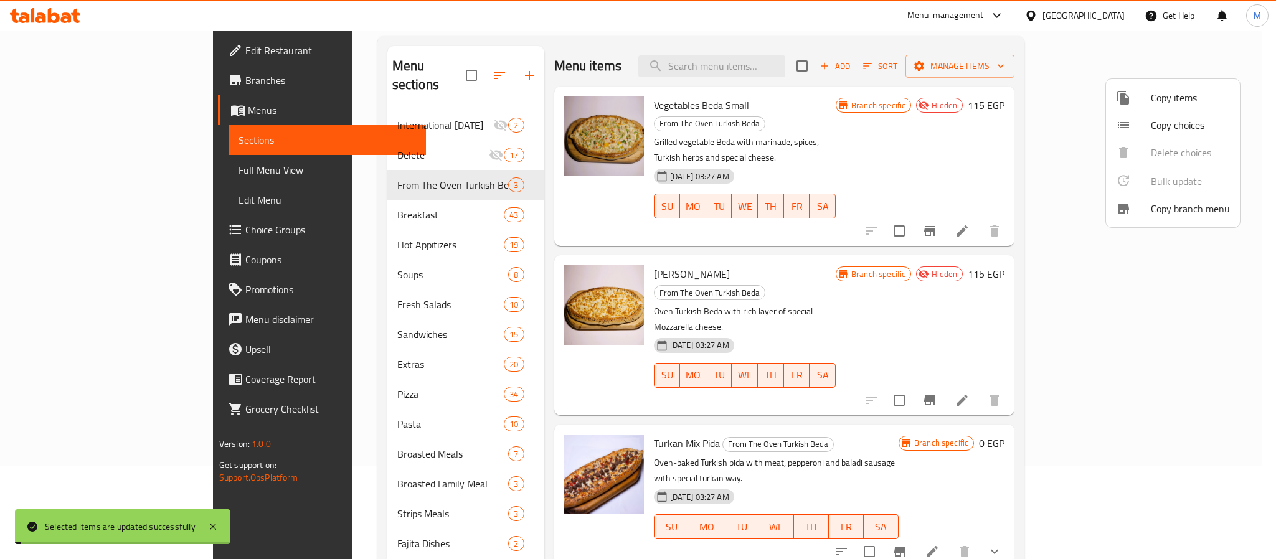
click at [990, 243] on div at bounding box center [638, 279] width 1276 height 559
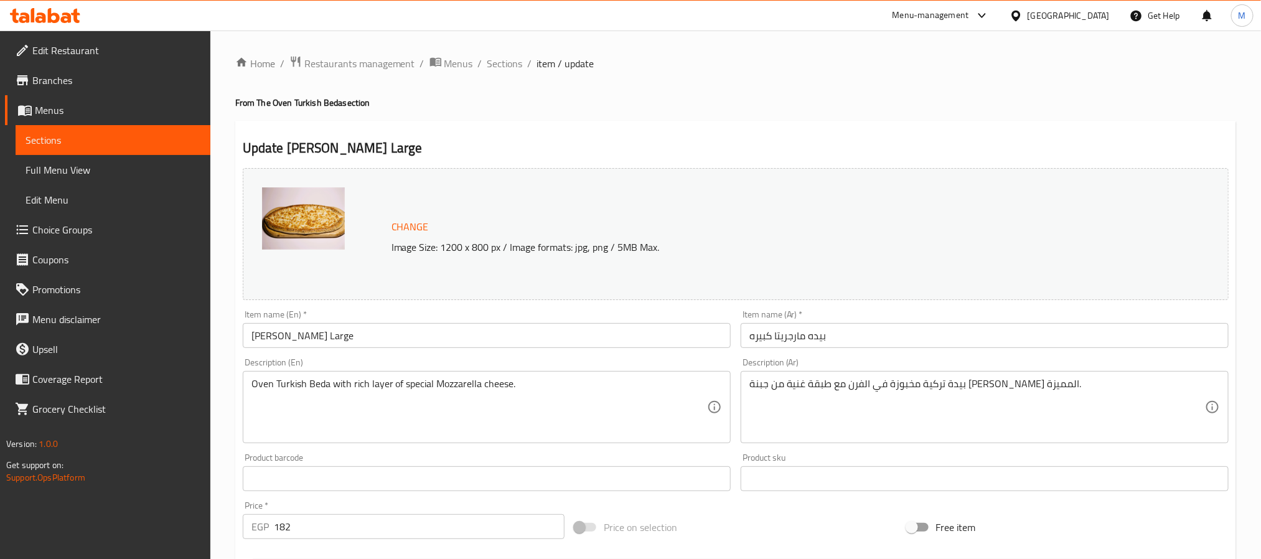
click at [641, 131] on div "Update [PERSON_NAME] Large Change Image Size: 1200 x 800 px / Image formats: jp…" at bounding box center [735, 492] width 1001 height 743
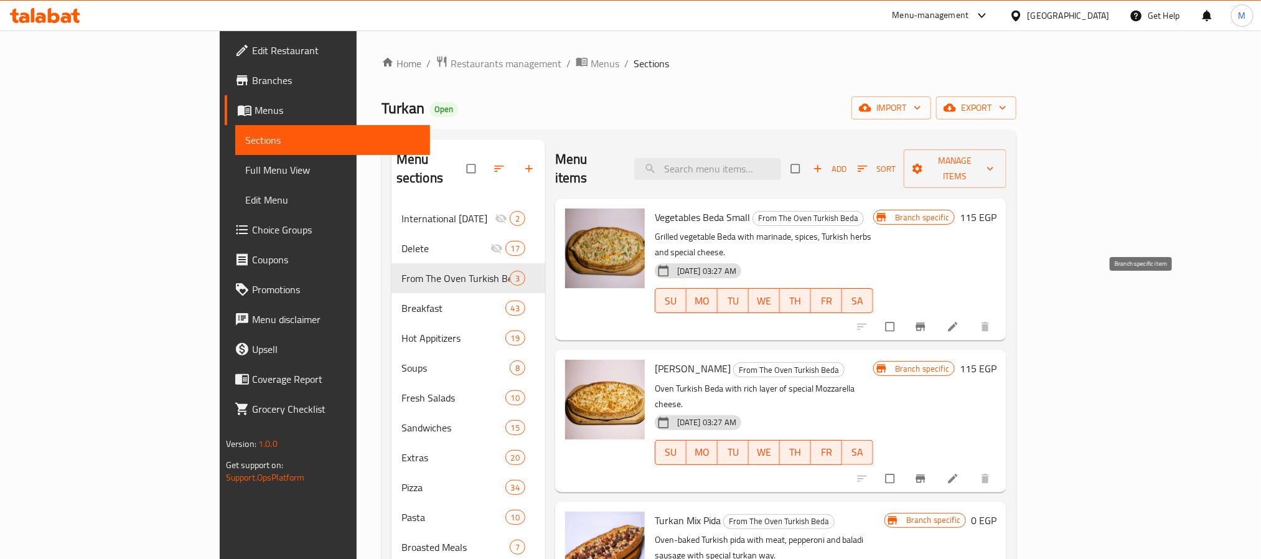
click at [937, 313] on button "Branch-specific-item" at bounding box center [922, 326] width 30 height 27
click at [997, 209] on h6 "115 EGP" at bounding box center [978, 217] width 37 height 17
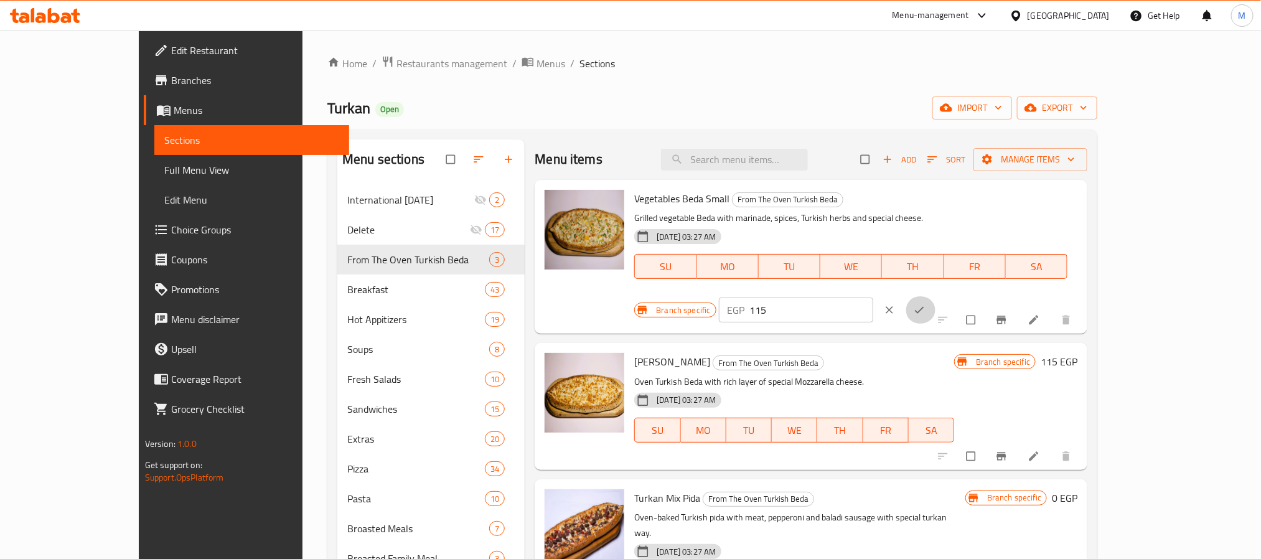
click at [936, 296] on button "ok" at bounding box center [921, 309] width 30 height 27
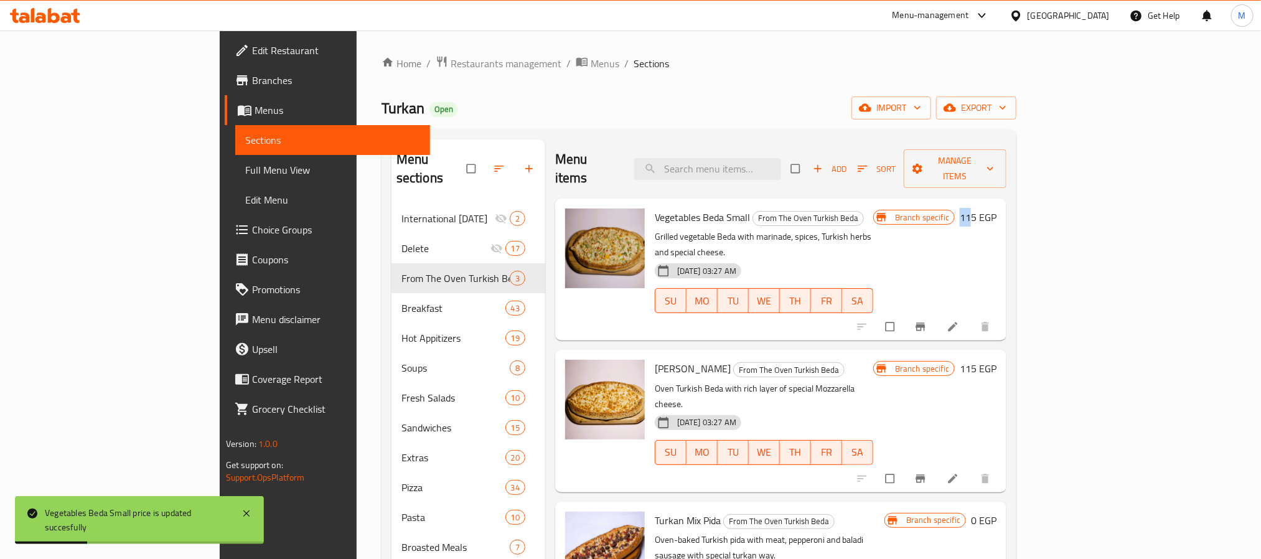
drag, startPoint x: 1193, startPoint y: 194, endPoint x: 1177, endPoint y: 198, distance: 17.2
click at [997, 209] on div "Branch specific 115 EGP" at bounding box center [934, 217] width 123 height 17
click at [926, 323] on icon "Branch-specific-item" at bounding box center [920, 327] width 9 height 8
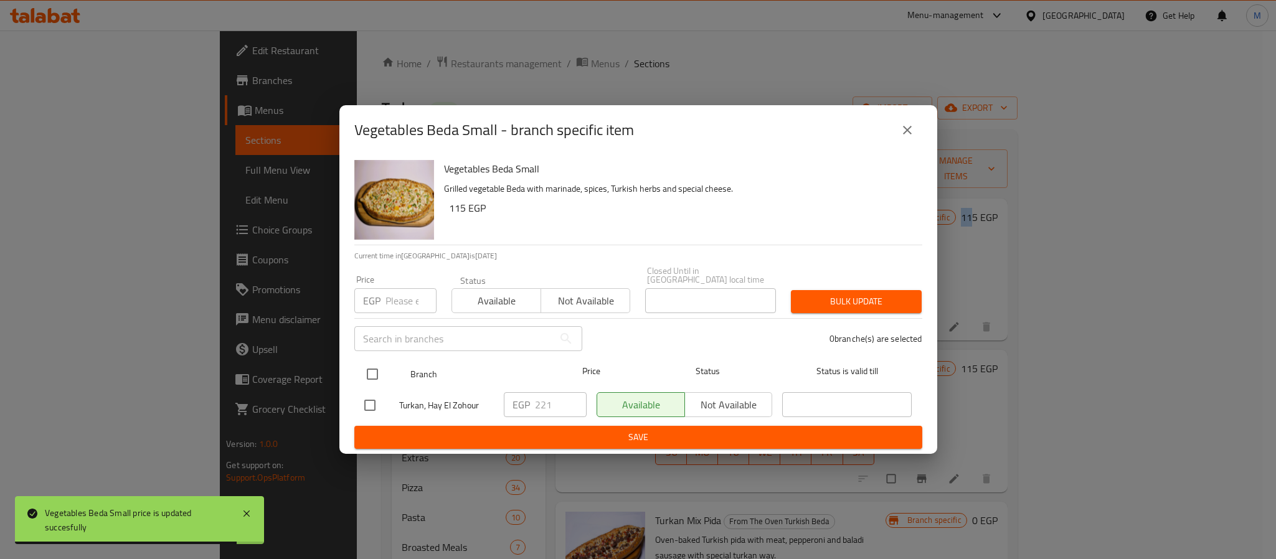
click at [372, 363] on input "checkbox" at bounding box center [372, 374] width 26 height 26
checkbox input "true"
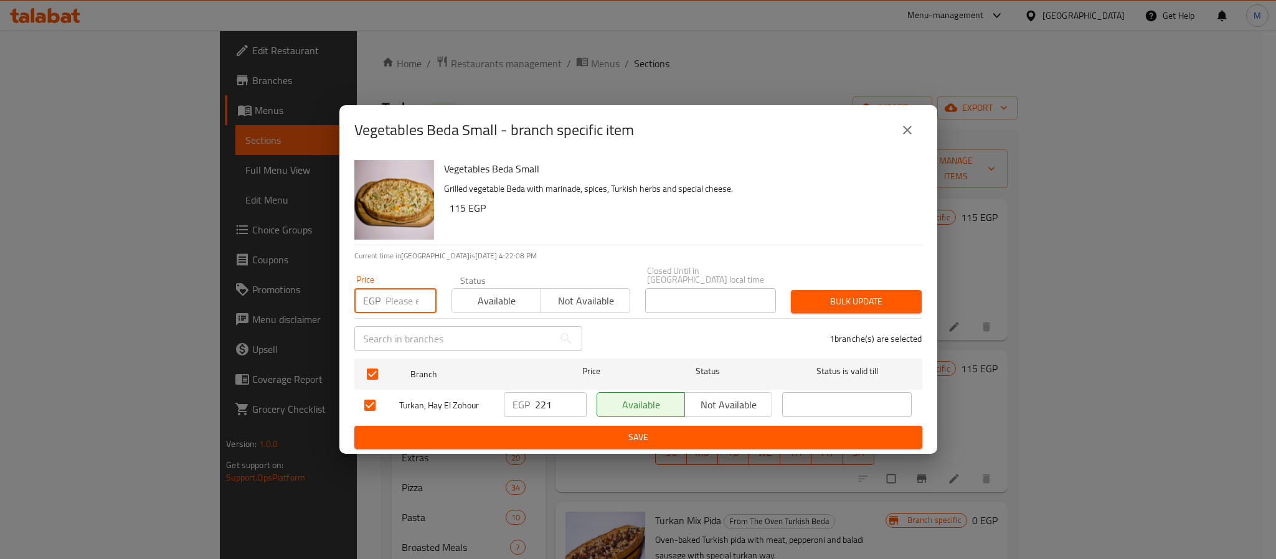
click at [395, 298] on input "number" at bounding box center [410, 300] width 51 height 25
type input "115"
click at [805, 290] on button "Bulk update" at bounding box center [856, 301] width 131 height 23
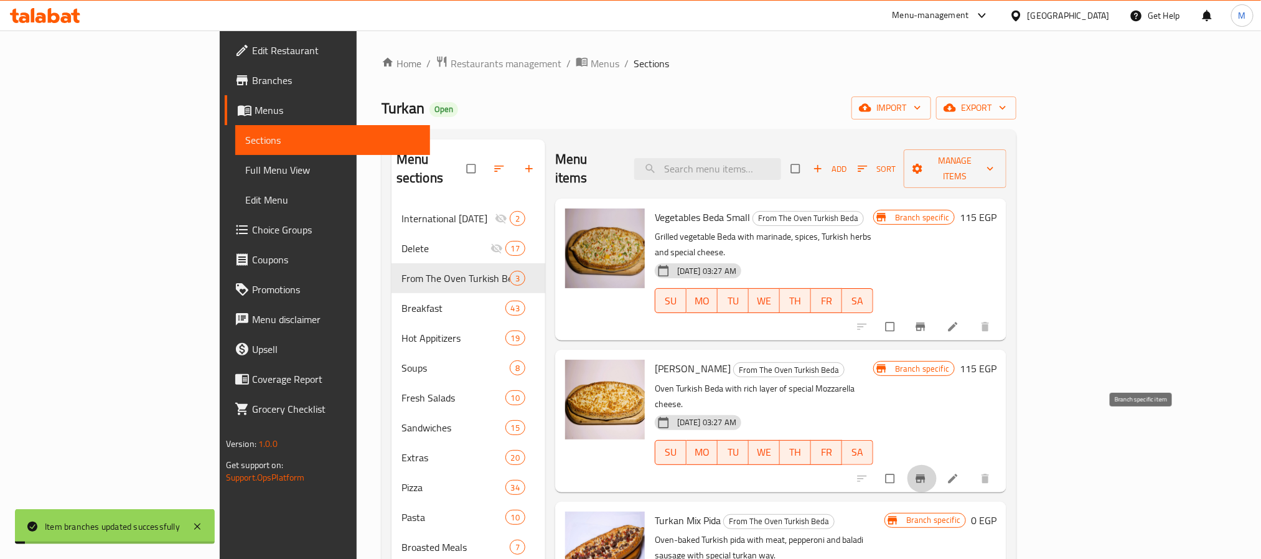
click at [927, 472] on icon "Branch-specific-item" at bounding box center [920, 478] width 12 height 12
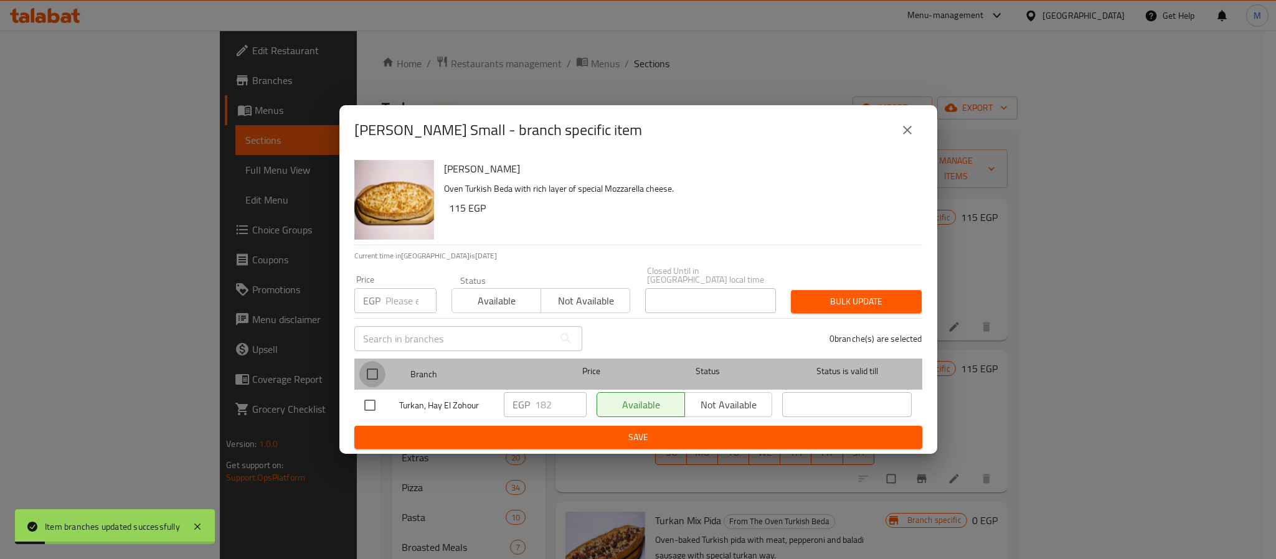
click at [369, 367] on input "checkbox" at bounding box center [372, 374] width 26 height 26
checkbox input "true"
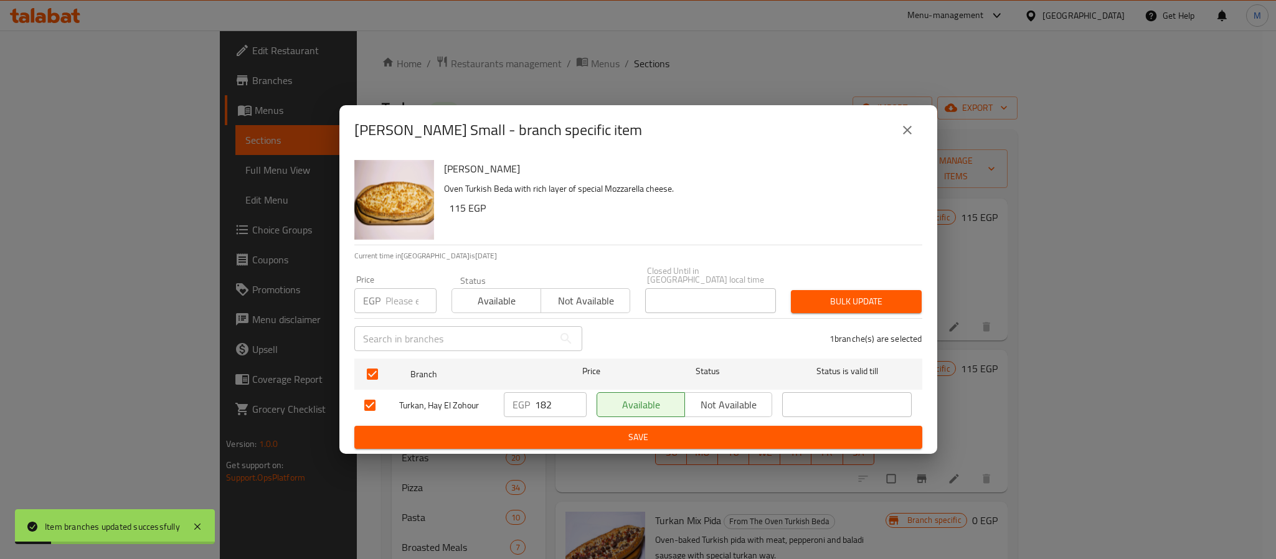
click at [402, 288] on input "number" at bounding box center [410, 300] width 51 height 25
type input "115"
click at [865, 298] on span "Bulk update" at bounding box center [856, 302] width 111 height 16
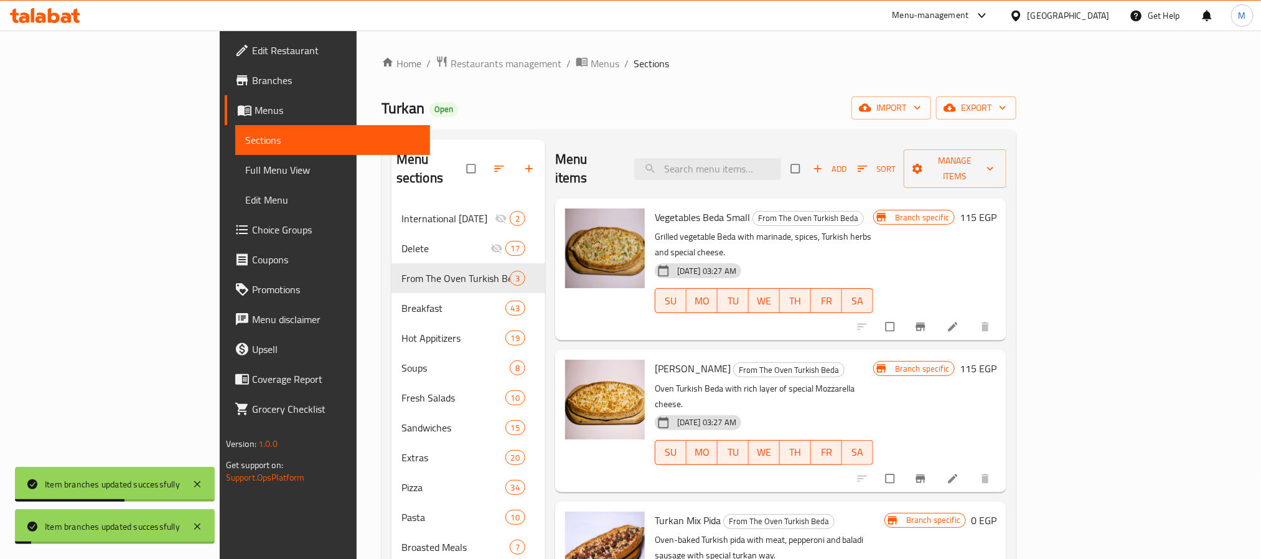
click at [873, 209] on h6 "Vegetables Beda Small From The Oven Turkish Beda" at bounding box center [764, 217] width 219 height 17
click at [878, 355] on div "Margherita Beda Small From The Oven Turkish Beda Oven Turkish Beda with rich la…" at bounding box center [764, 421] width 228 height 132
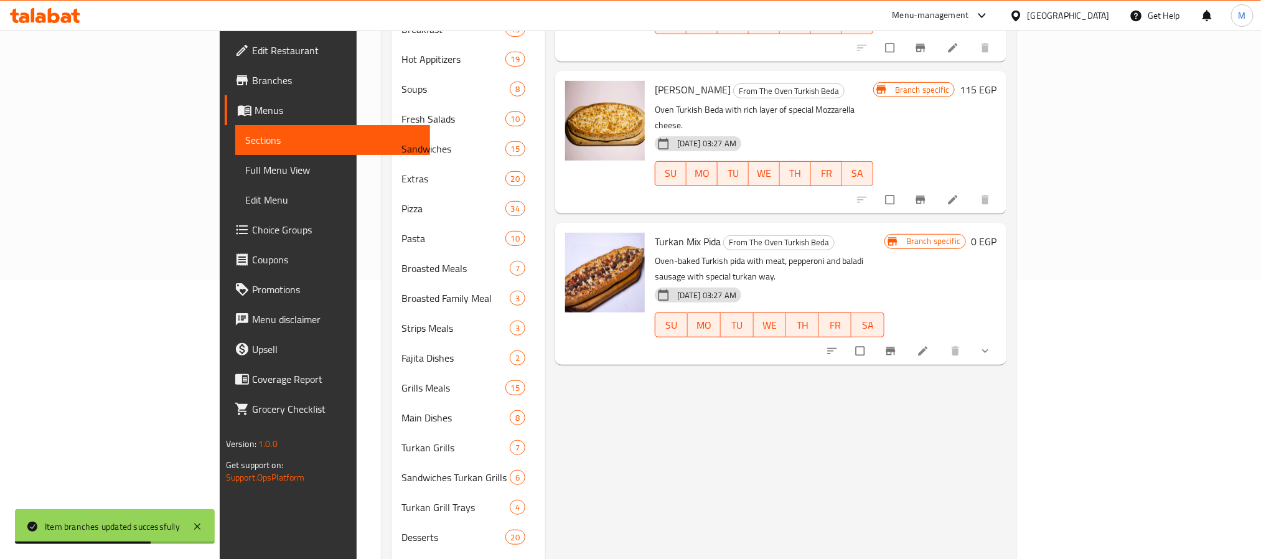
scroll to position [280, 0]
click at [992, 344] on icon "show more" at bounding box center [985, 350] width 12 height 12
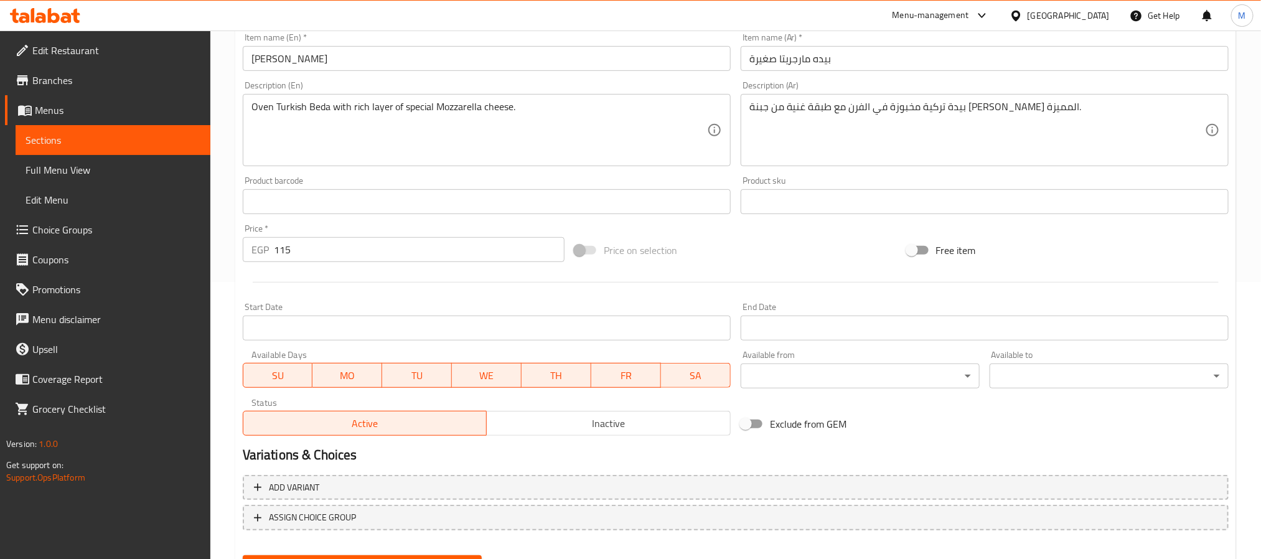
scroll to position [337, 0]
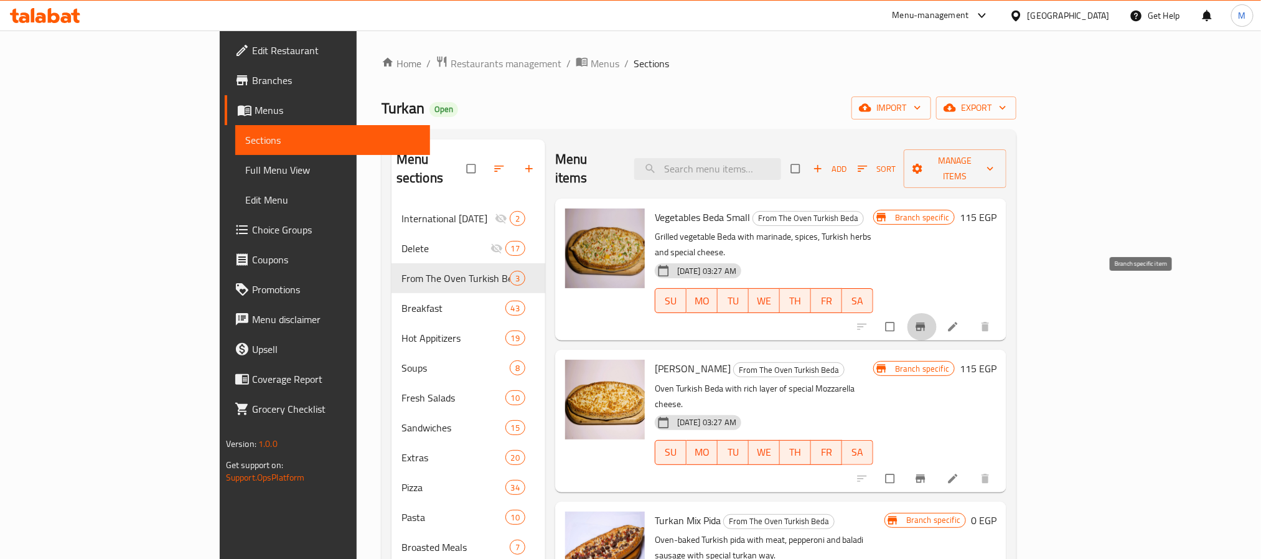
click at [926, 323] on icon "Branch-specific-item" at bounding box center [920, 327] width 9 height 8
click at [926, 474] on icon "Branch-specific-item" at bounding box center [920, 478] width 9 height 8
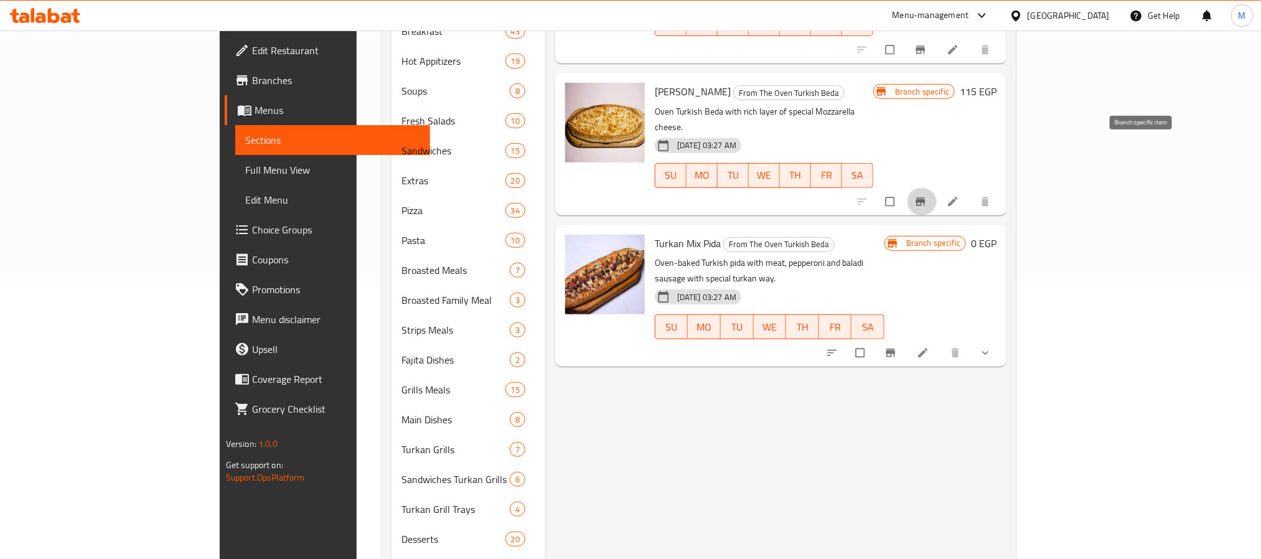
scroll to position [280, 0]
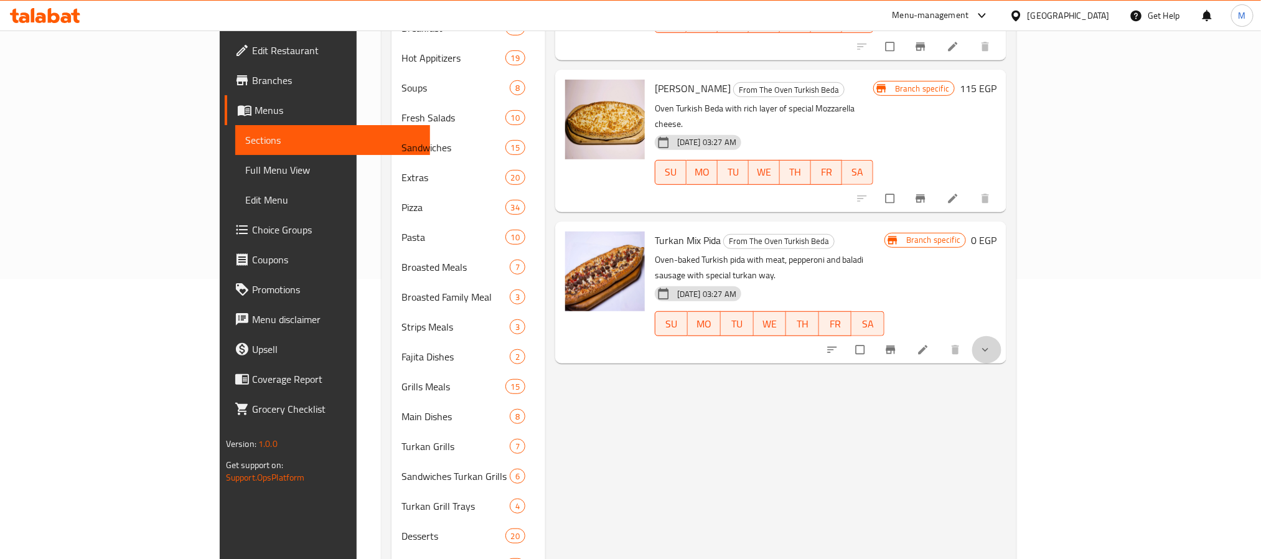
click at [1002, 336] on button "show more" at bounding box center [987, 349] width 30 height 27
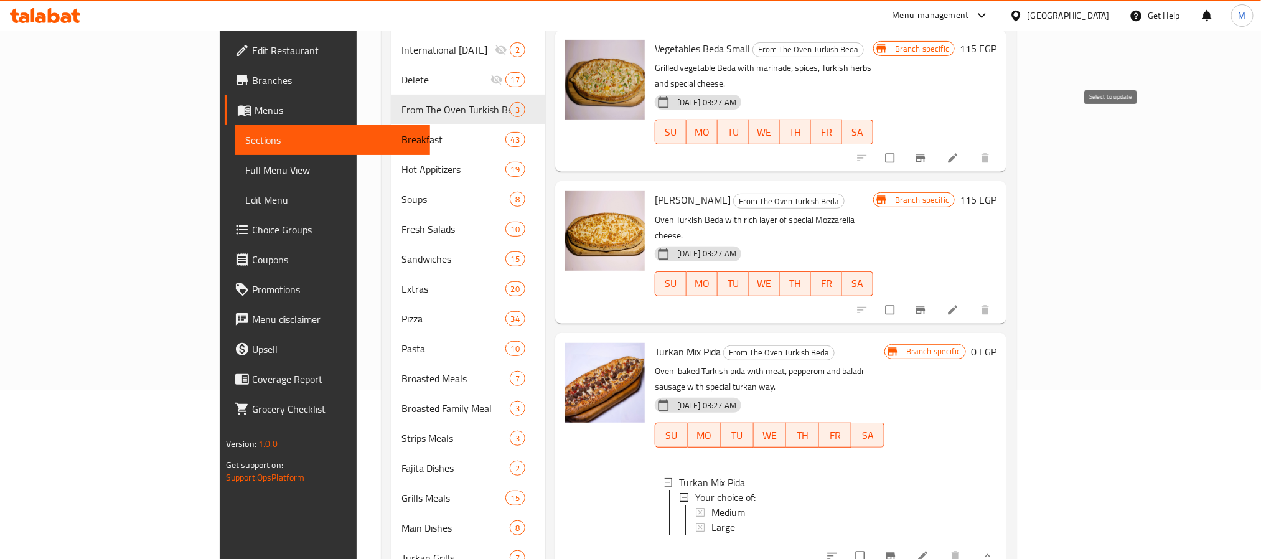
scroll to position [0, 0]
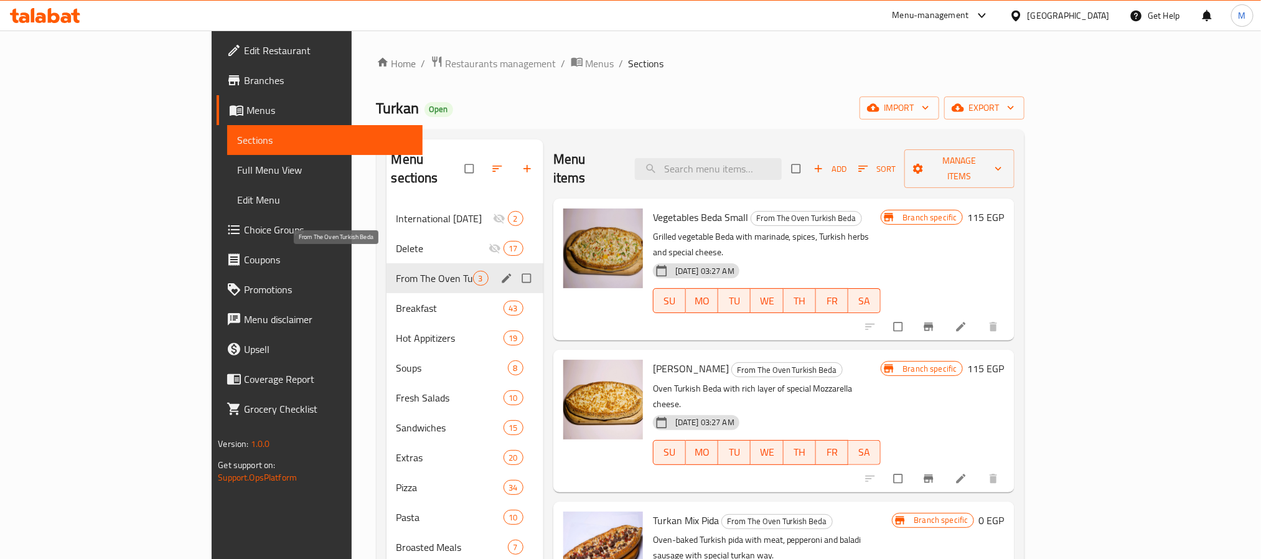
click at [397, 271] on span "From The Oven Turkish Beda" at bounding box center [435, 278] width 77 height 15
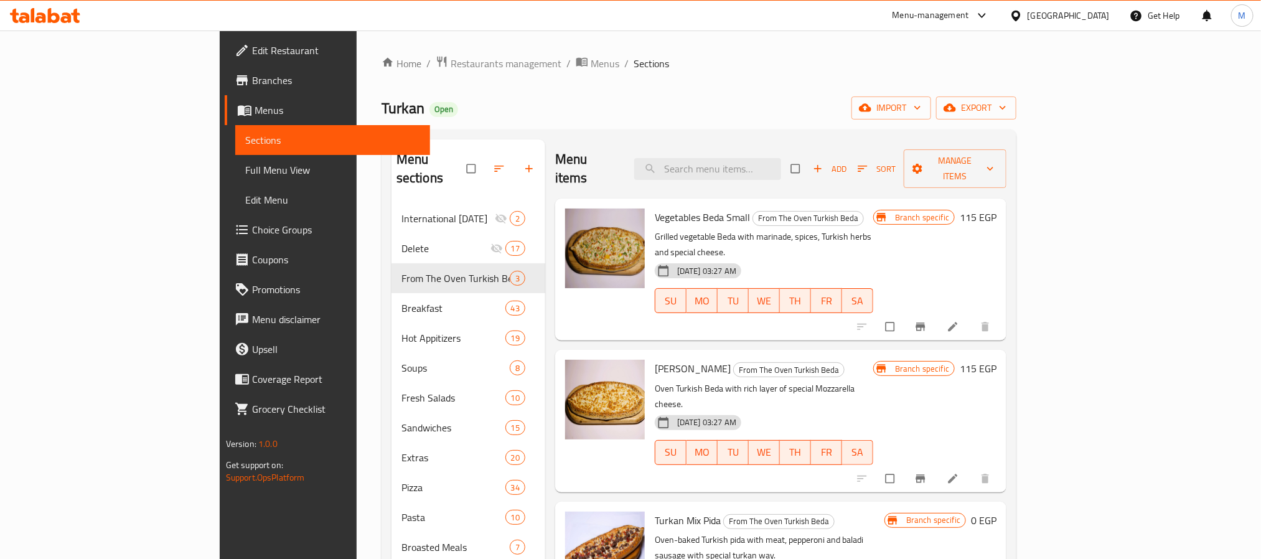
click at [621, 100] on div "Turkan Open import export" at bounding box center [699, 107] width 635 height 23
click at [878, 204] on div "Vegetables Beda Small From The Oven Turkish Beda Grilled vegetable Beda with ma…" at bounding box center [764, 270] width 228 height 132
click at [847, 162] on span "Add" at bounding box center [830, 169] width 34 height 14
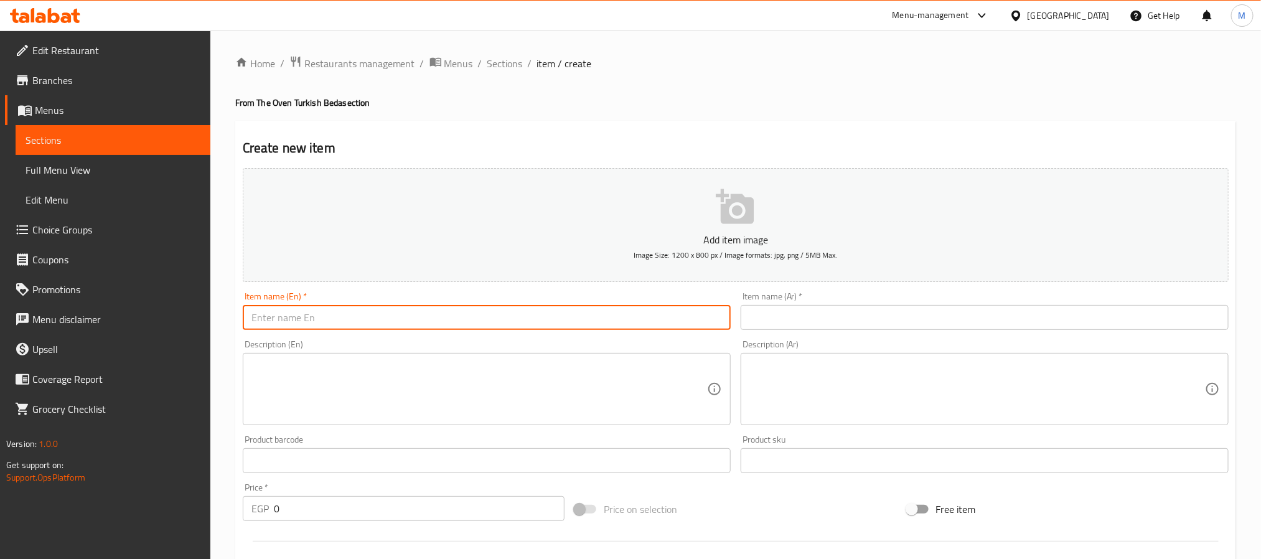
click at [512, 316] on input "text" at bounding box center [487, 317] width 488 height 25
click at [305, 316] on input "Pepperoni Beda Small" at bounding box center [487, 317] width 488 height 25
type input "Pepperoni Beda Small"
click at [1036, 317] on input "text" at bounding box center [985, 317] width 488 height 25
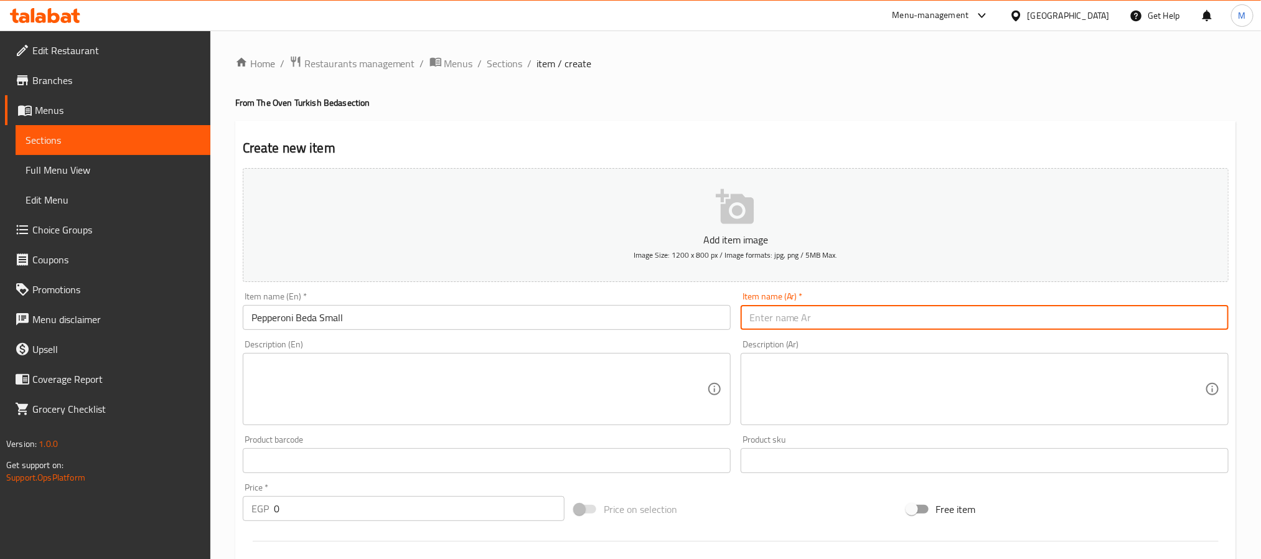
click at [1036, 317] on input "text" at bounding box center [985, 317] width 488 height 25
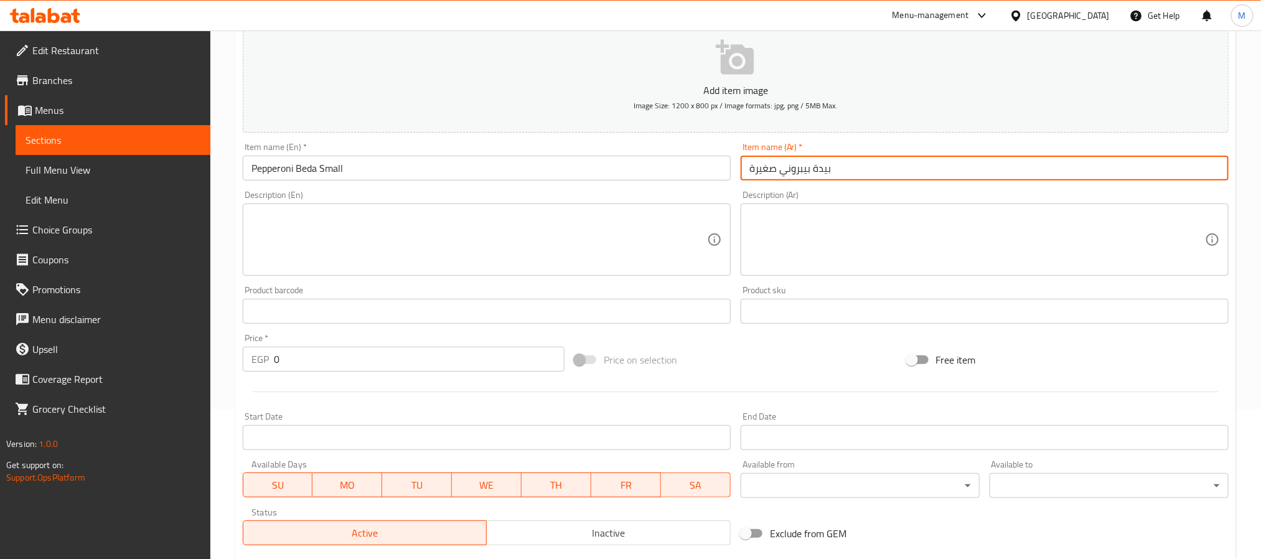
scroll to position [187, 0]
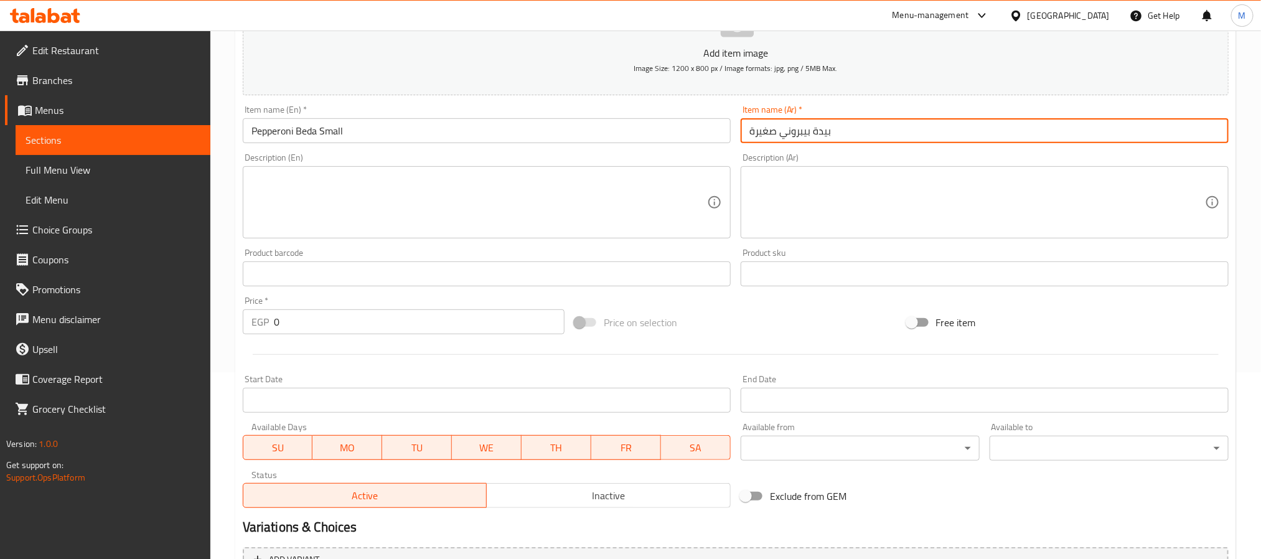
type input "بيدة بيبروني صغيرة"
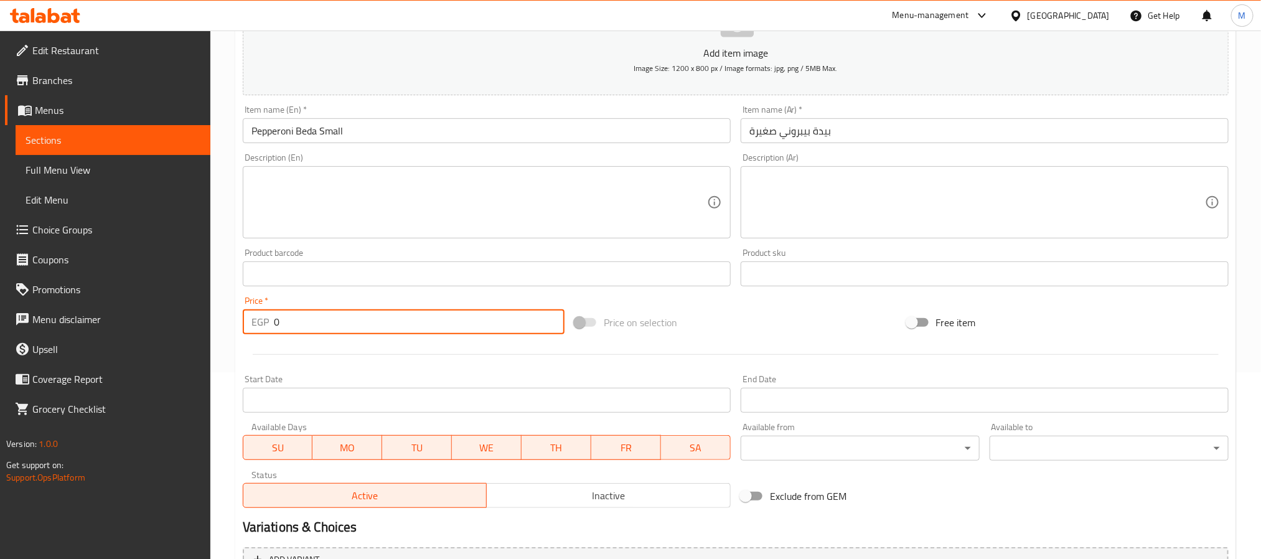
drag, startPoint x: 316, startPoint y: 327, endPoint x: 233, endPoint y: 329, distance: 82.8
click at [233, 329] on div "Home / Restaurants management / Menus / Sections / item / create From The Oven …" at bounding box center [735, 268] width 1051 height 849
type input "115"
click at [334, 363] on div at bounding box center [736, 354] width 996 height 31
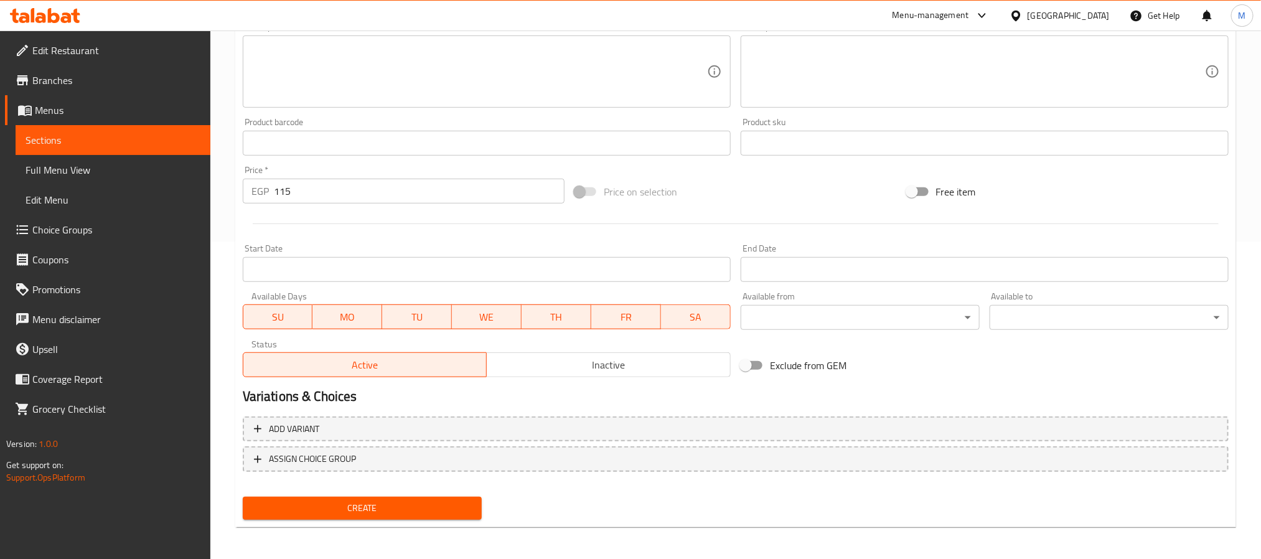
scroll to position [319, 0]
click at [380, 510] on span "Create" at bounding box center [362, 507] width 219 height 16
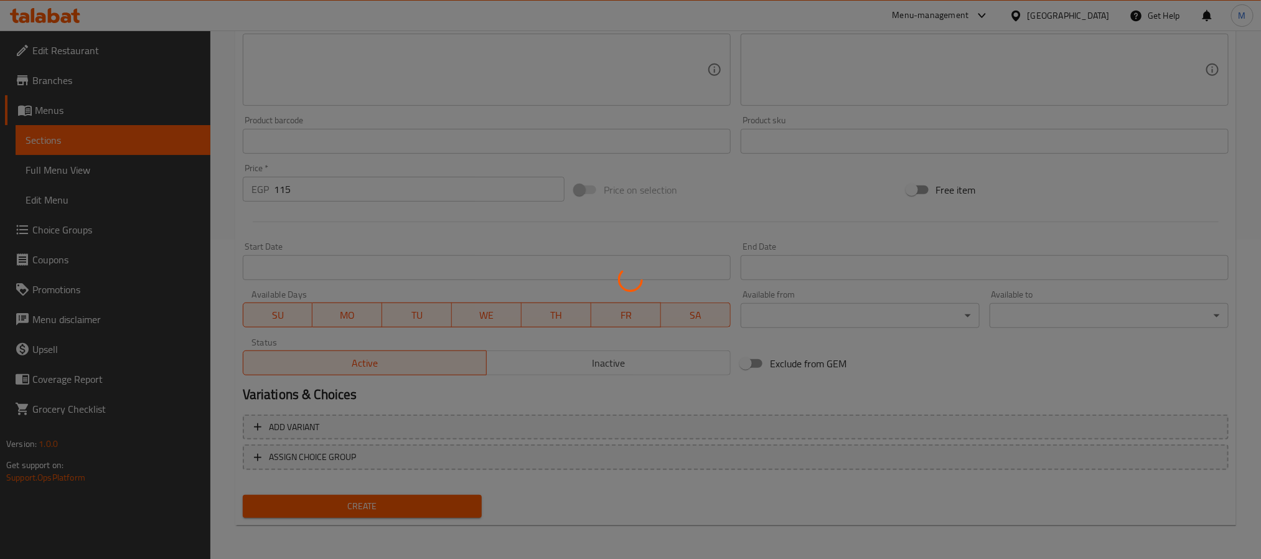
type input "0"
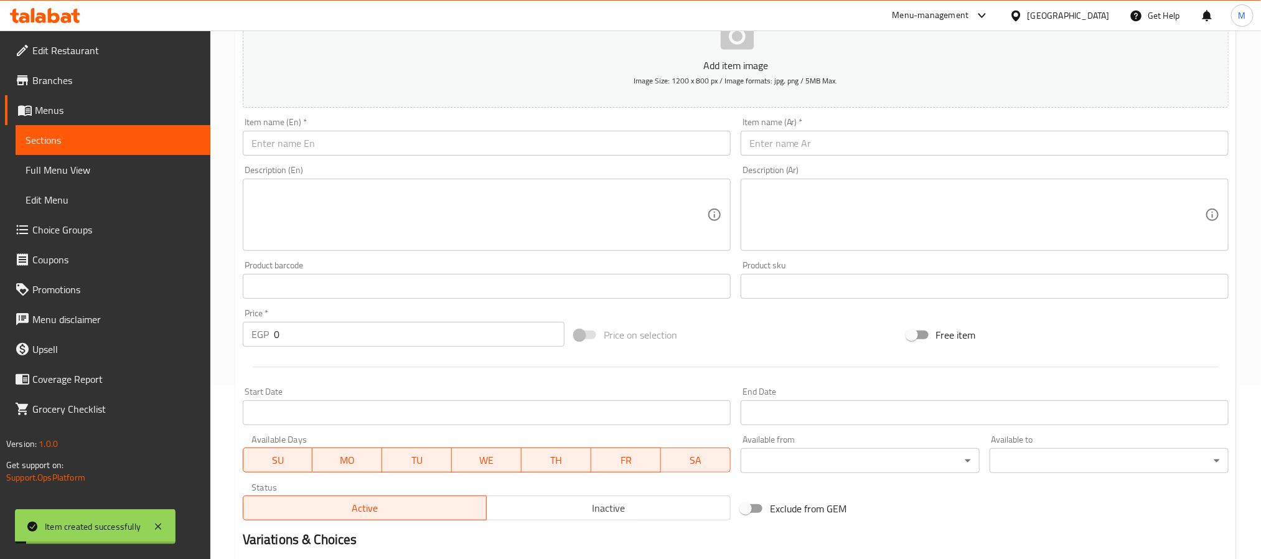
scroll to position [0, 0]
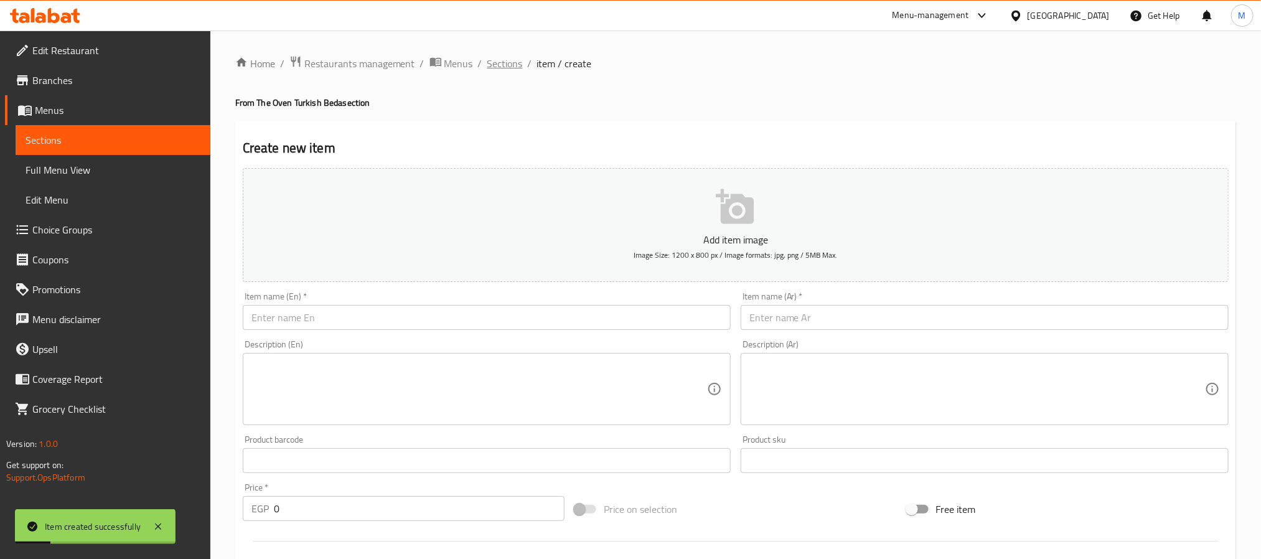
click at [505, 67] on span "Sections" at bounding box center [504, 63] width 35 height 15
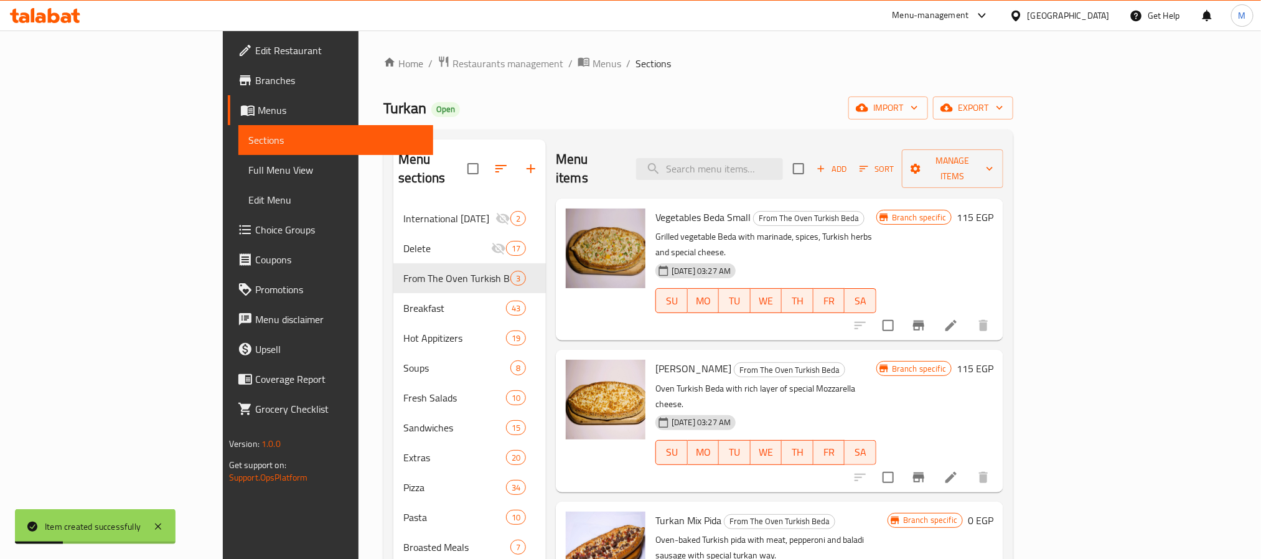
click at [700, 96] on div "Turkan Open import export" at bounding box center [698, 107] width 630 height 23
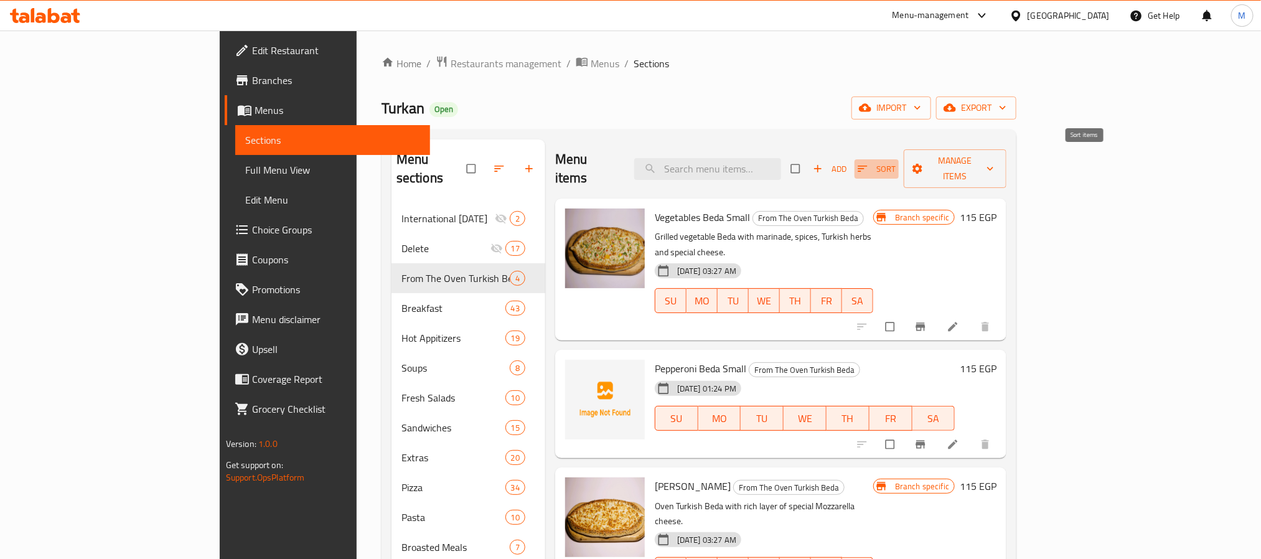
click at [869, 162] on icon "button" at bounding box center [863, 168] width 12 height 12
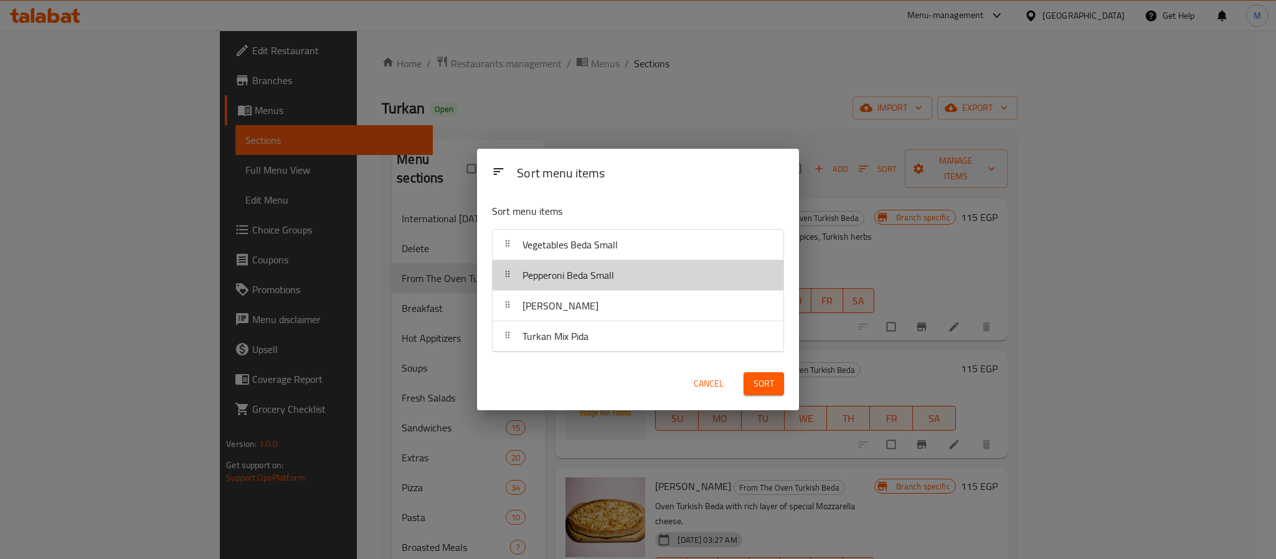
drag, startPoint x: 578, startPoint y: 277, endPoint x: 579, endPoint y: 316, distance: 39.2
click at [579, 316] on nav "Vegetables Beda Small Pepperoni Beda Small [PERSON_NAME] Small Turkan Mix Pida" at bounding box center [638, 290] width 292 height 123
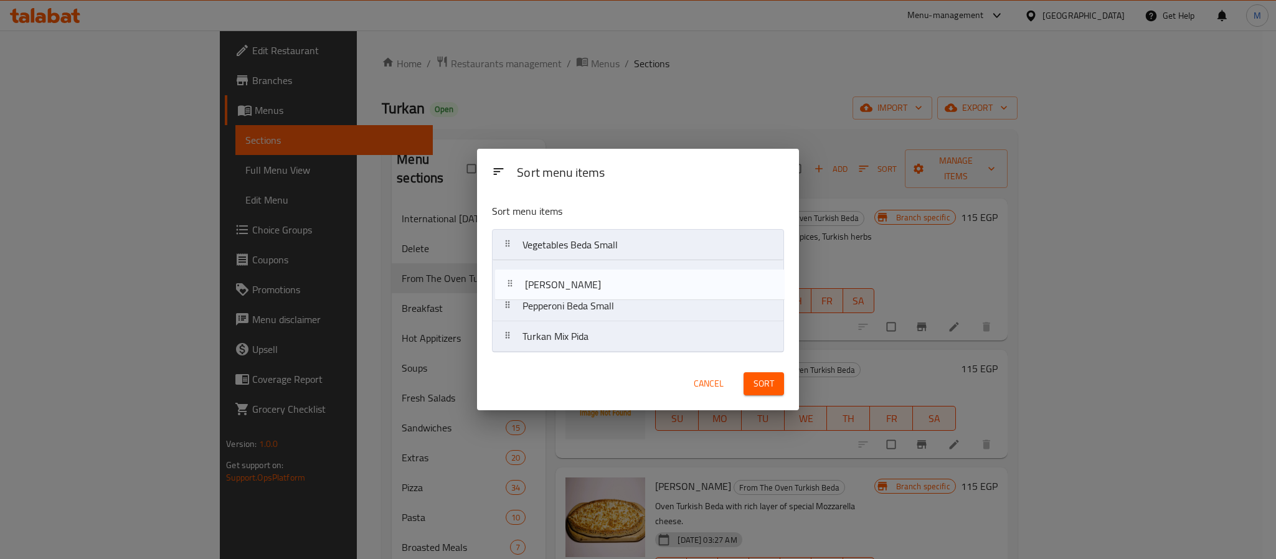
drag, startPoint x: 594, startPoint y: 284, endPoint x: 596, endPoint y: 304, distance: 20.1
click at [596, 304] on nav "Vegetables Beda Small [PERSON_NAME] Small Pepperoni Beda Small Turkan Mix Pida" at bounding box center [638, 290] width 292 height 123
drag, startPoint x: 596, startPoint y: 277, endPoint x: 601, endPoint y: 301, distance: 24.9
click at [601, 301] on nav "Vegetables Beda Small [PERSON_NAME] Small Pepperoni Beda Small Turkan Mix Pida" at bounding box center [638, 290] width 292 height 123
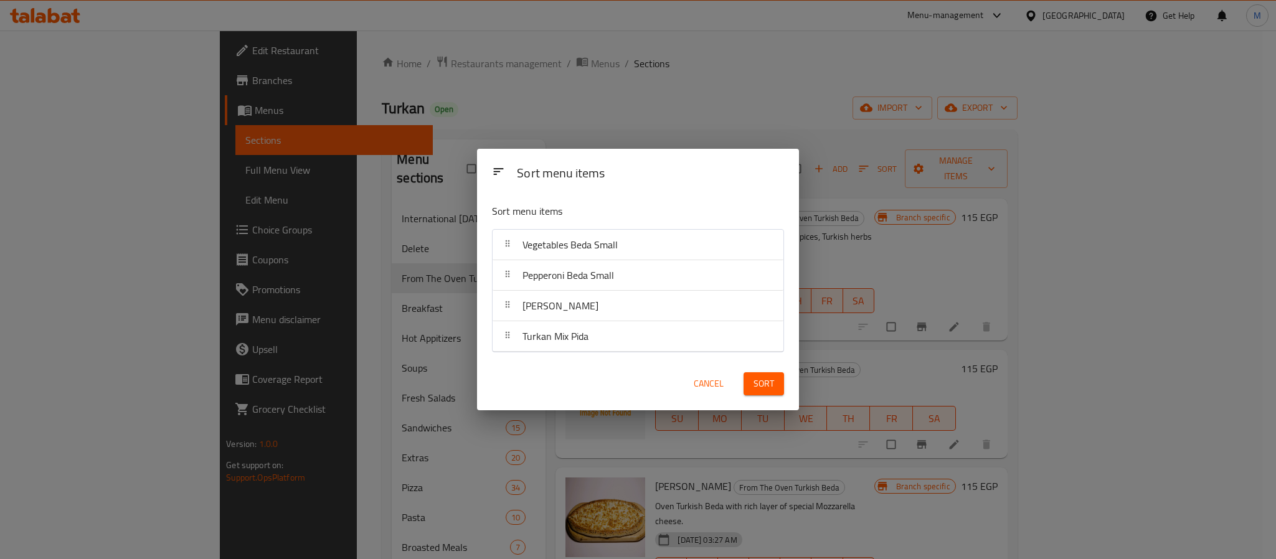
click at [757, 388] on span "Sort" at bounding box center [763, 384] width 21 height 16
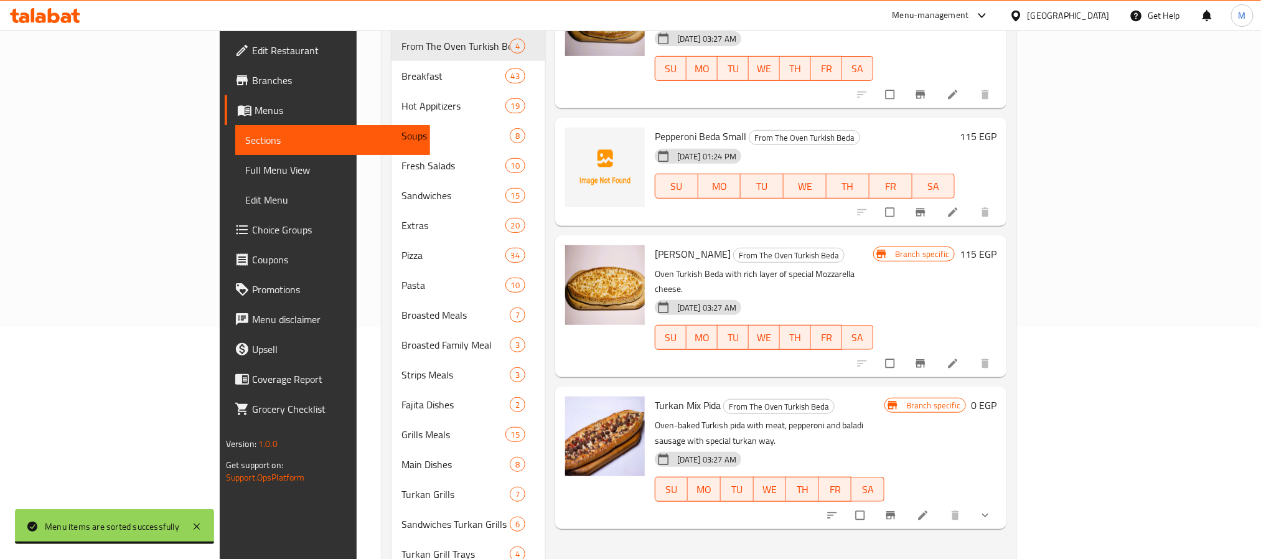
scroll to position [93, 0]
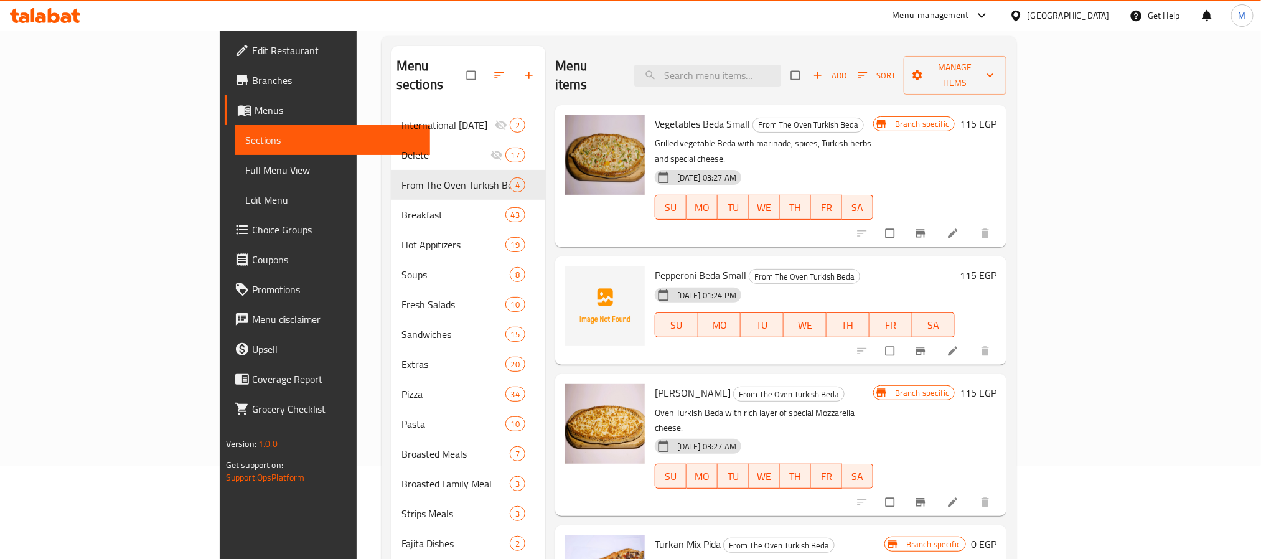
click at [938, 283] on div "[DATE] 01:24 PM SU MO TU WE TH FR SA" at bounding box center [805, 316] width 310 height 67
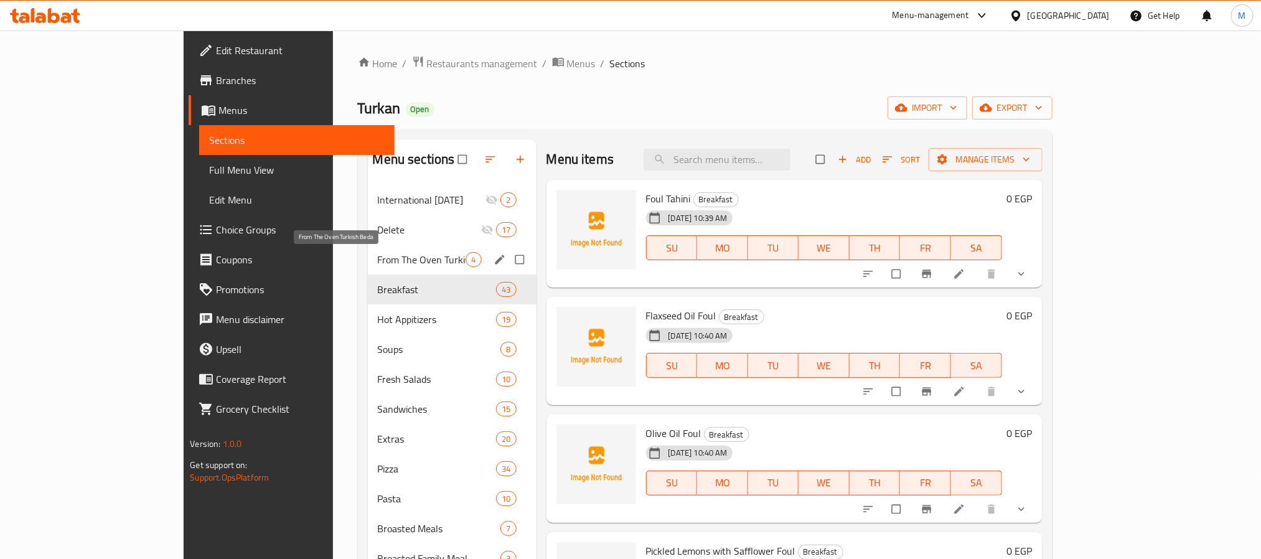
click at [378, 265] on span "From The Oven Turkish Beda" at bounding box center [422, 259] width 88 height 15
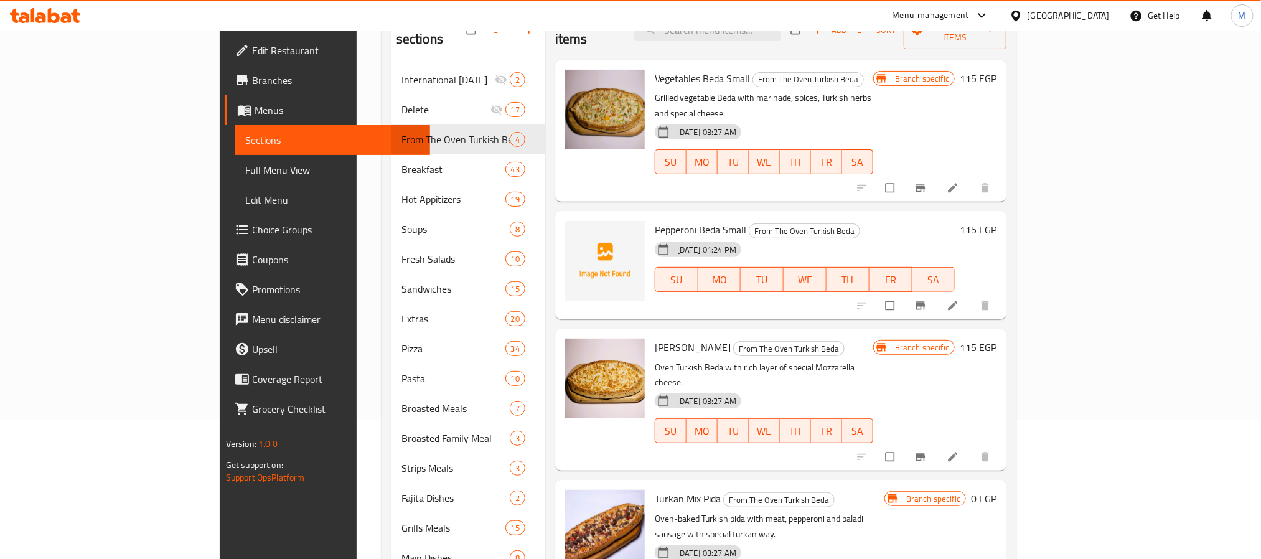
scroll to position [93, 0]
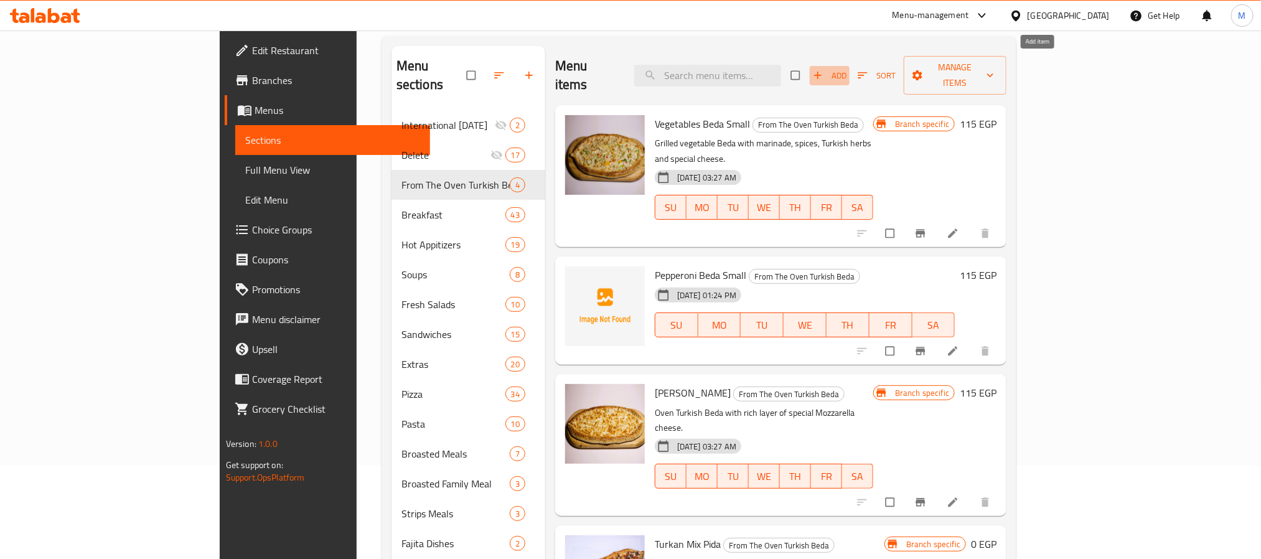
click at [824, 70] on icon "button" at bounding box center [818, 75] width 12 height 12
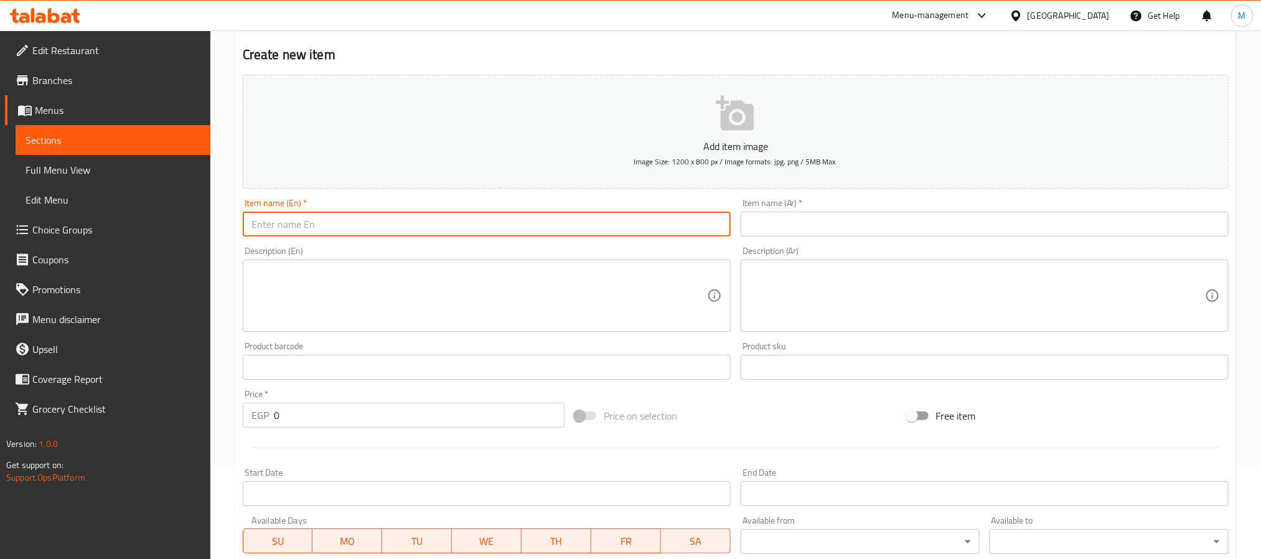
click at [656, 222] on input "text" at bounding box center [487, 224] width 488 height 25
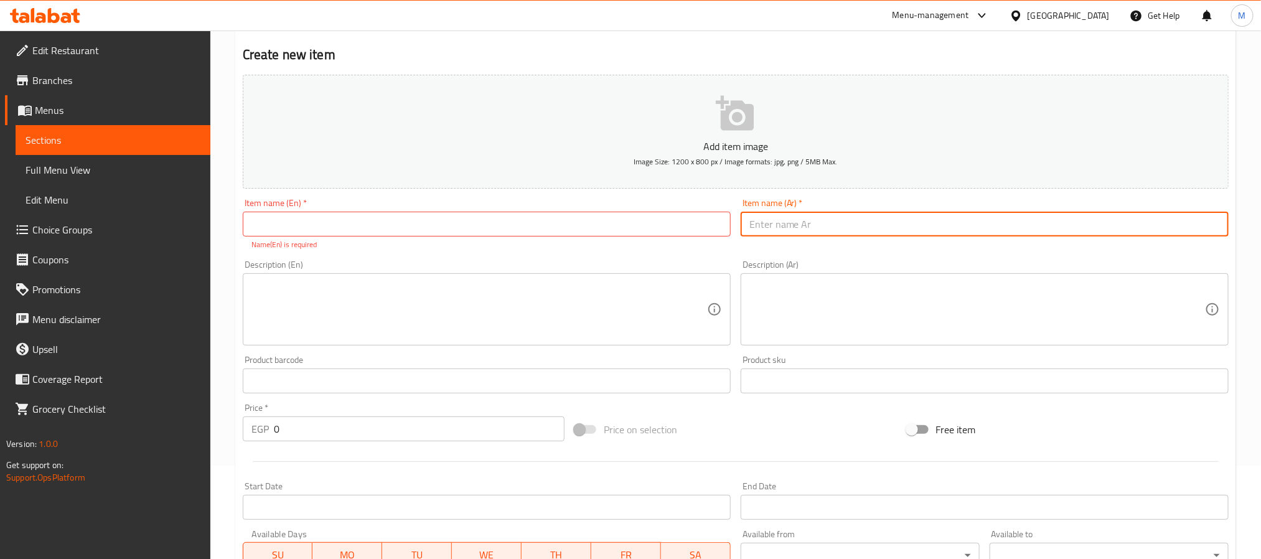
click at [828, 214] on input "text" at bounding box center [985, 224] width 488 height 25
click at [871, 220] on input "بيض" at bounding box center [985, 224] width 488 height 25
click at [1198, 227] on input "بيدة صغيرة" at bounding box center [985, 224] width 488 height 25
type input "بيدة بيض بالبيبروني صغيرة"
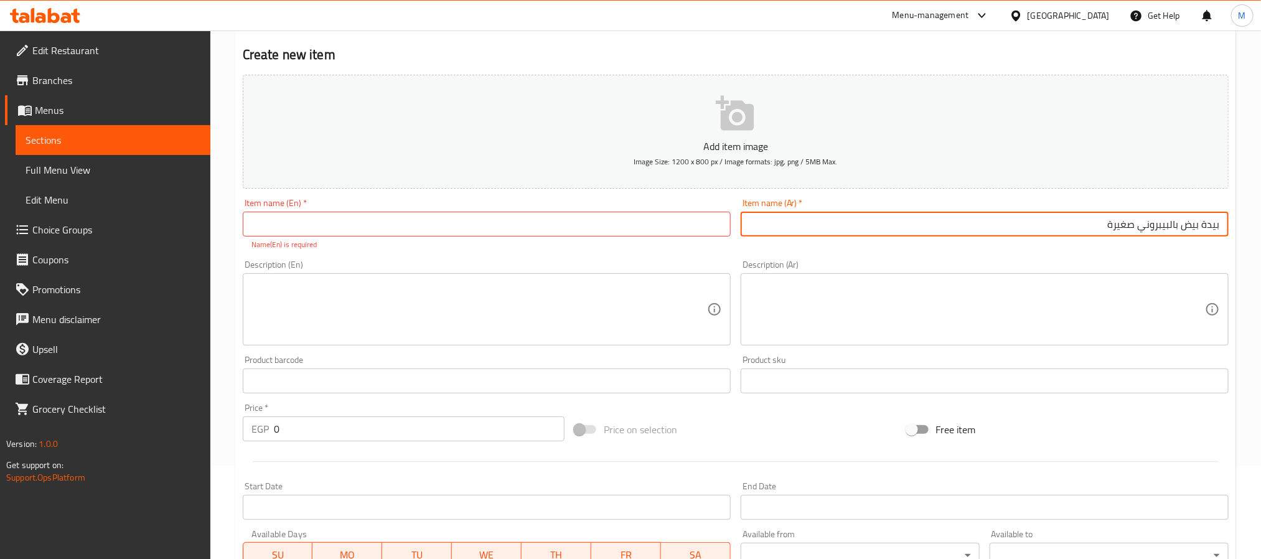
click at [659, 230] on input "text" at bounding box center [487, 224] width 488 height 25
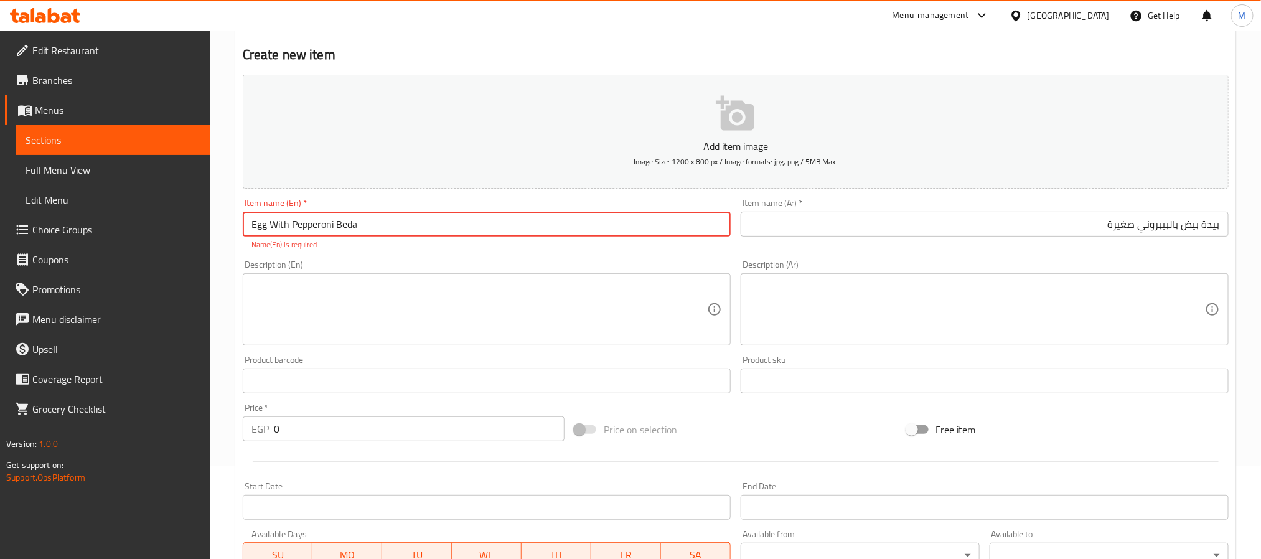
click at [379, 227] on input "Egg With Pepperoni Beda" at bounding box center [487, 224] width 488 height 25
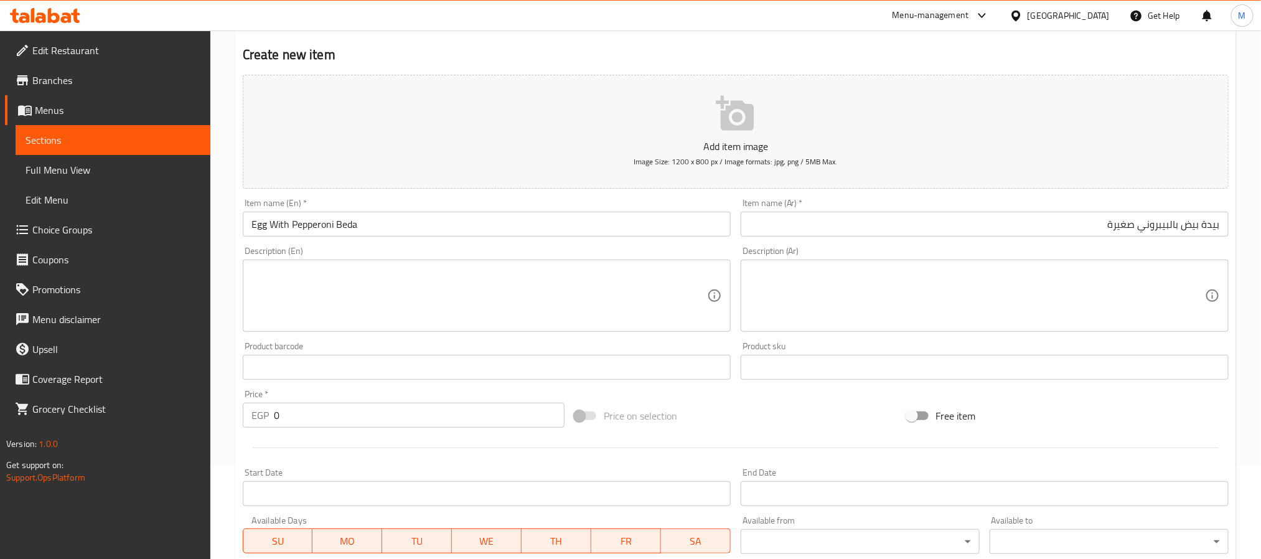
click at [365, 258] on div "Description (En) Description (En)" at bounding box center [487, 289] width 498 height 95
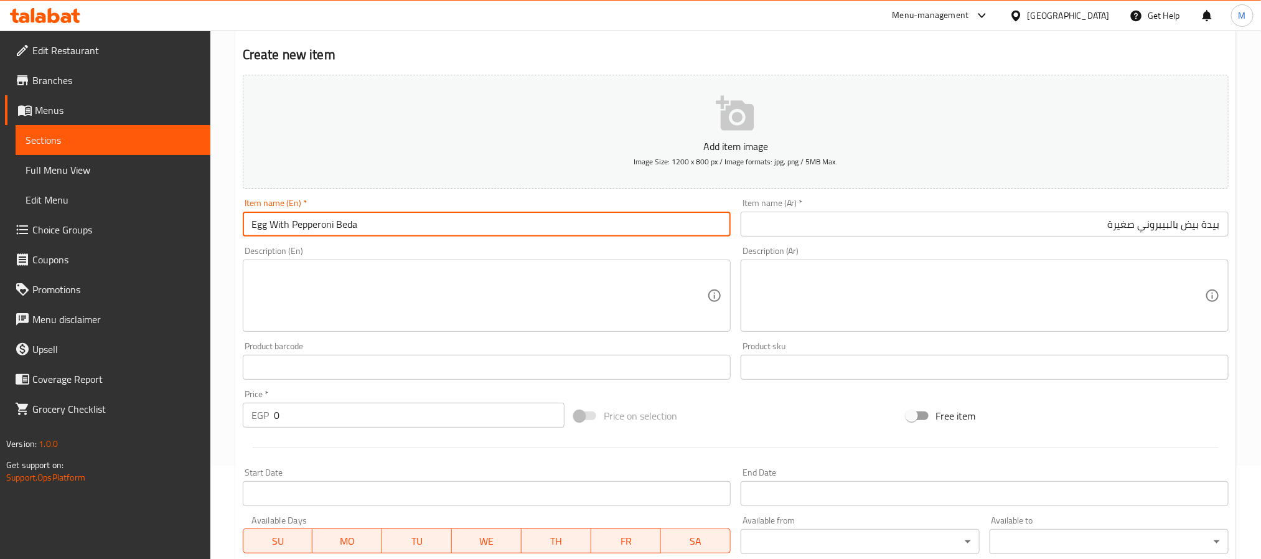
click at [250, 224] on input "Egg With Pepperoni Beda" at bounding box center [487, 224] width 488 height 25
type input "Small Egg With Pepperoni Beda"
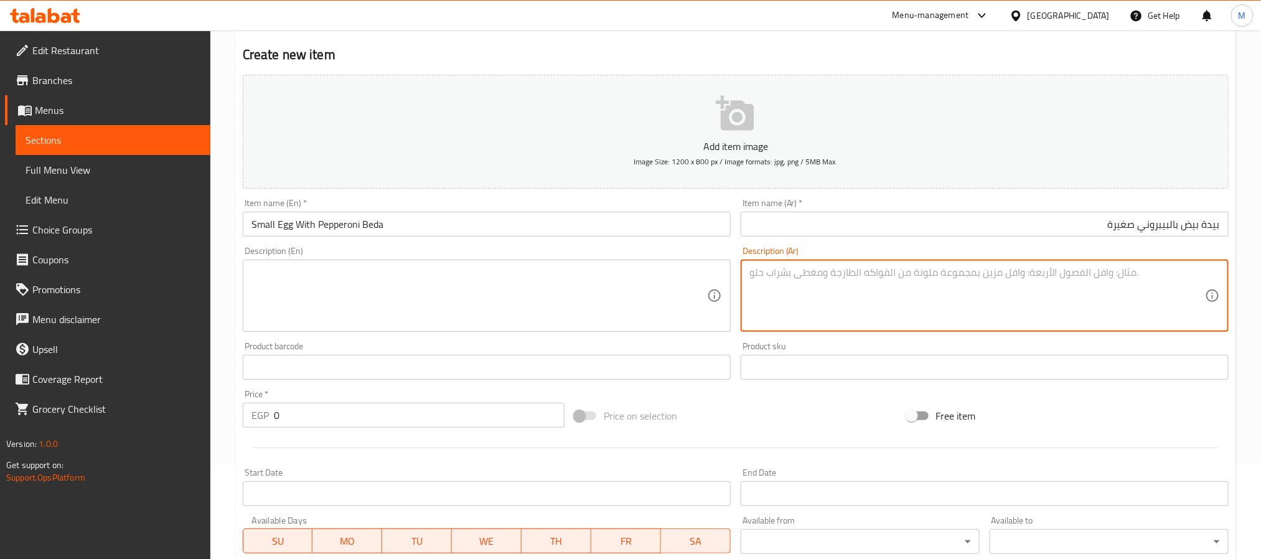
click at [926, 275] on textarea at bounding box center [978, 295] width 456 height 59
paste textarea "(Small egg with Turkish shakshuka, pepperoni and mozzarella cheese)"
type textarea "(Small egg with Turkish shakshuka, pepperoni and mozzarella cheese)"
click at [580, 279] on textarea at bounding box center [479, 295] width 456 height 59
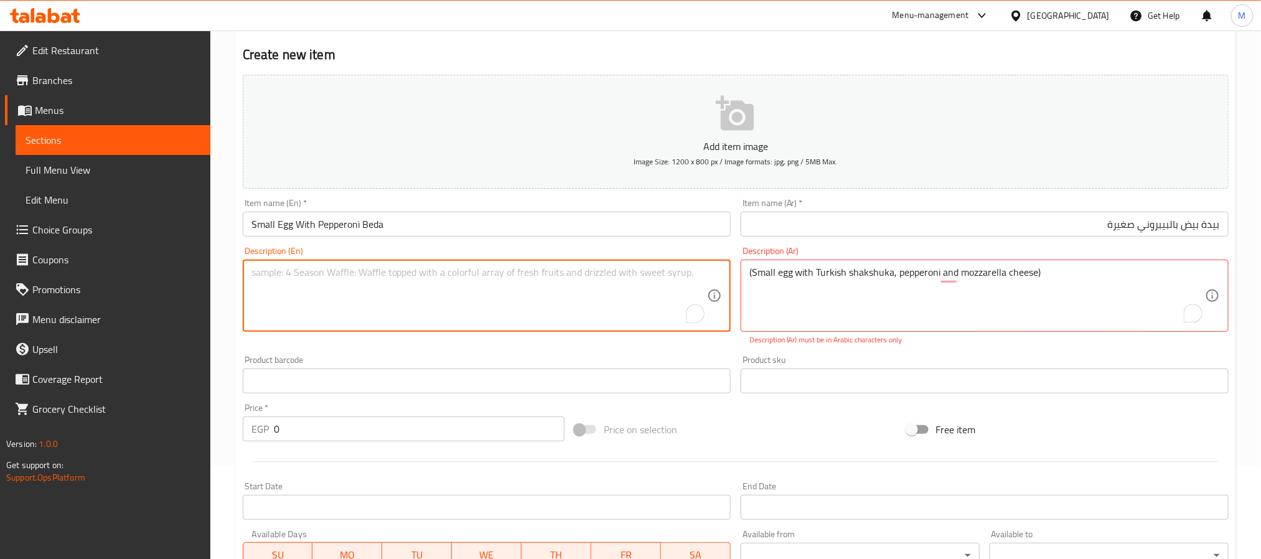
paste textarea "(Small egg with Turkish shakshuka, pepperoni and mozzarella cheese)"
type textarea "(Small egg with Turkish shakshuka, pepperoni and mozzarella cheese)"
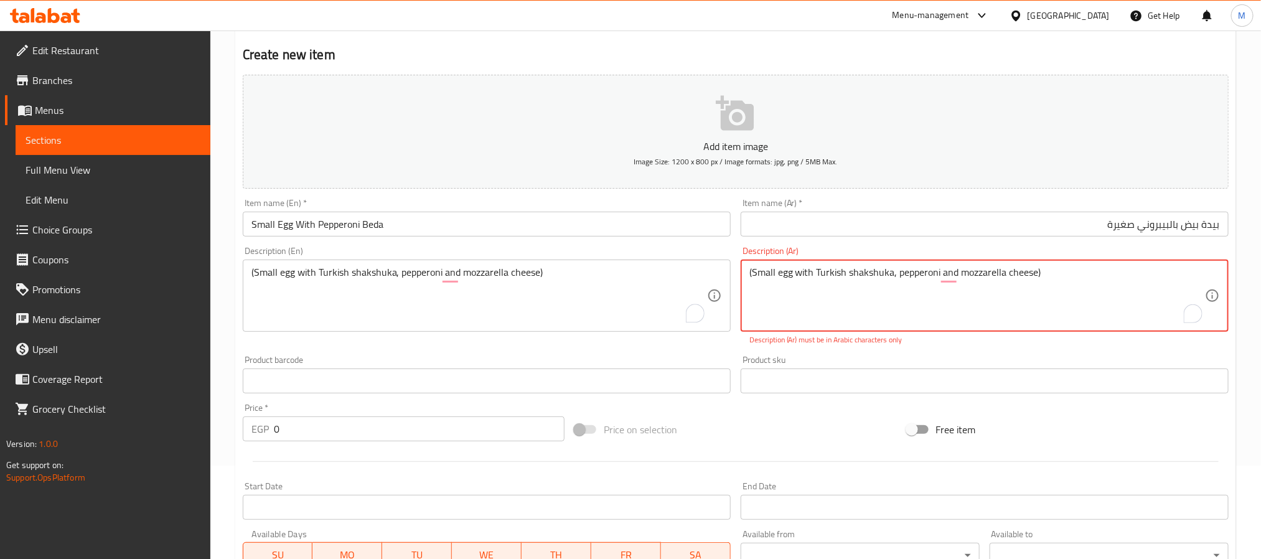
click at [916, 286] on textarea "(Small egg with Turkish shakshuka, pepperoni and mozzarella cheese)" at bounding box center [978, 295] width 456 height 59
paste textarea "بيدة صغيرة بالشكشوكة التركية والبيبروني والجبنة الموزريلا"
click at [1201, 270] on textarea "(بيدة صغيرة بالشكشوكة التركية والبيبروني والجبنة الموزريلا" at bounding box center [978, 295] width 456 height 59
type textarea "بيدة صغيرة بالشكشوكة التركية والبيبروني والجبنة الموزريلا"
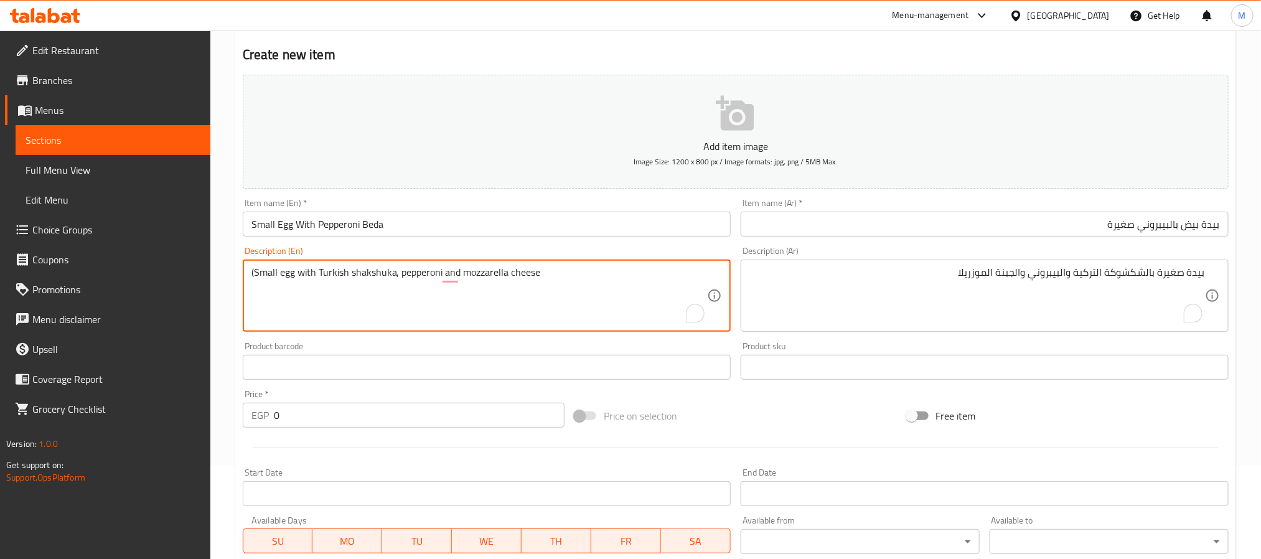
click at [256, 271] on textarea "(Small egg with Turkish shakshuka, pepperoni and mozzarella cheese" at bounding box center [479, 295] width 456 height 59
click at [254, 271] on textarea "(Small egg with Turkish shakshuka, pepperoni and mozzarella cheese" at bounding box center [479, 295] width 456 height 59
click at [566, 273] on textarea "Small egg with Turkish shakshuka, pepperoni and mozzarella cheese" at bounding box center [479, 295] width 456 height 59
type textarea "Small egg with Turkish shakshuka, pepperoni and mozzarella cheese."
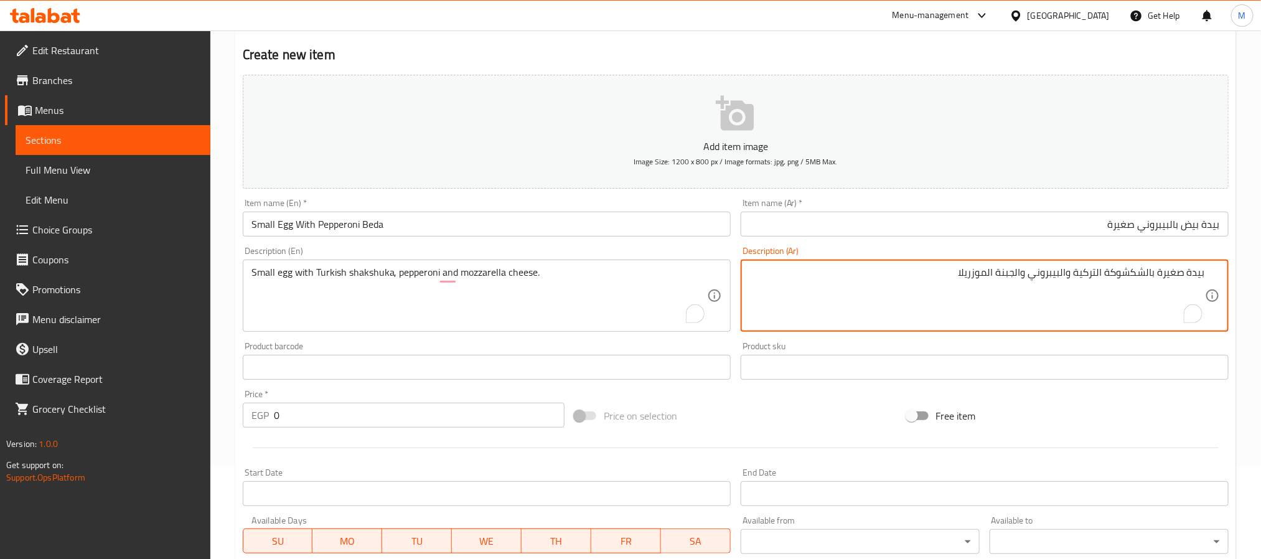
click at [979, 271] on textarea "بيدة صغيرة بالشكشوكة التركية والبيبروني والجبنة الموزريلا" at bounding box center [978, 295] width 456 height 59
click at [994, 273] on textarea "بيدة صغيرة بالشكشوكة التركية والبيبروني والجبنة ألموتزاريلا" at bounding box center [978, 295] width 456 height 59
click at [944, 275] on textarea "بيدة صغيرة بالشكشوكة التركية والبيبروني والجبنة الموتزاريلا" at bounding box center [978, 295] width 456 height 59
type textarea "بيدة صغيرة بالشكشوكة التركية والبيبروني والجبنة الموتزاريلا."
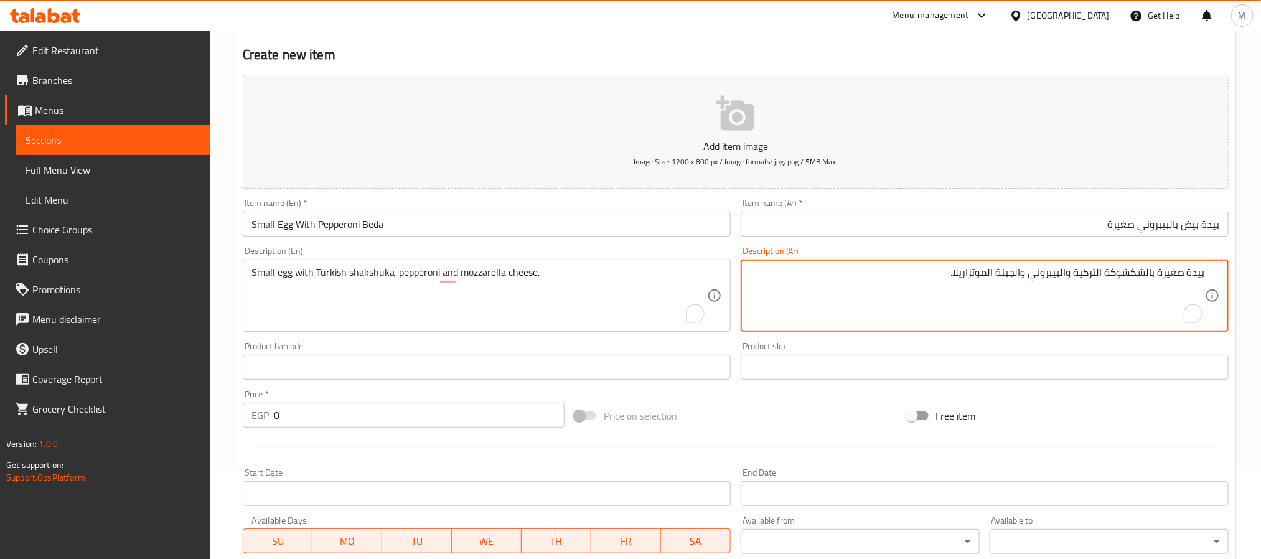
click at [685, 247] on div "Description (En) Small egg with Turkish shakshuka, pepperoni and mozzarella che…" at bounding box center [487, 289] width 488 height 85
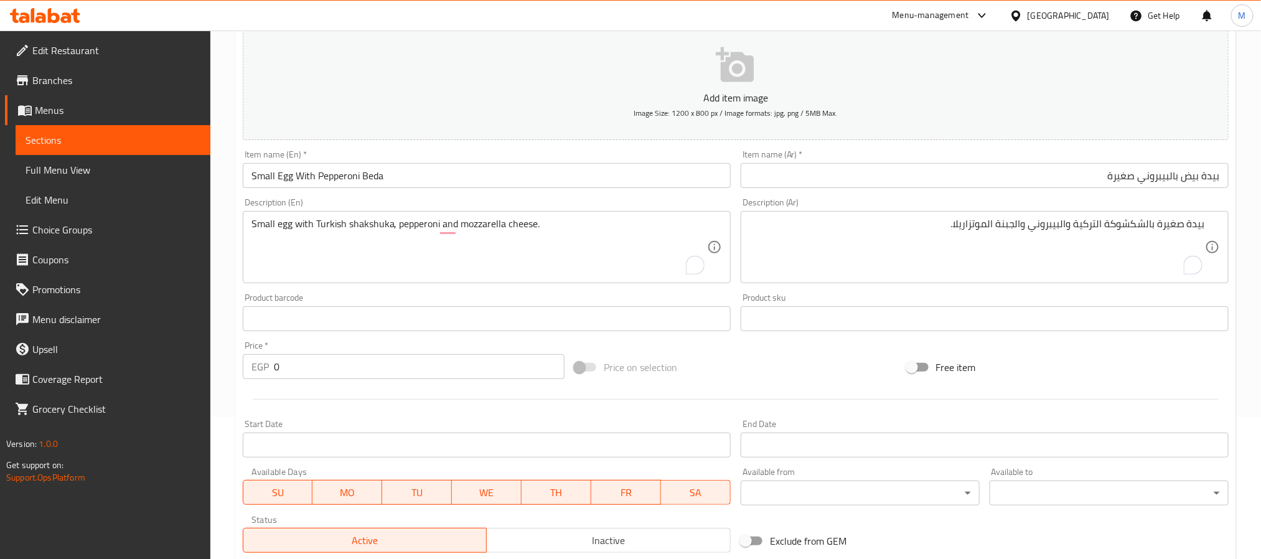
scroll to position [187, 0]
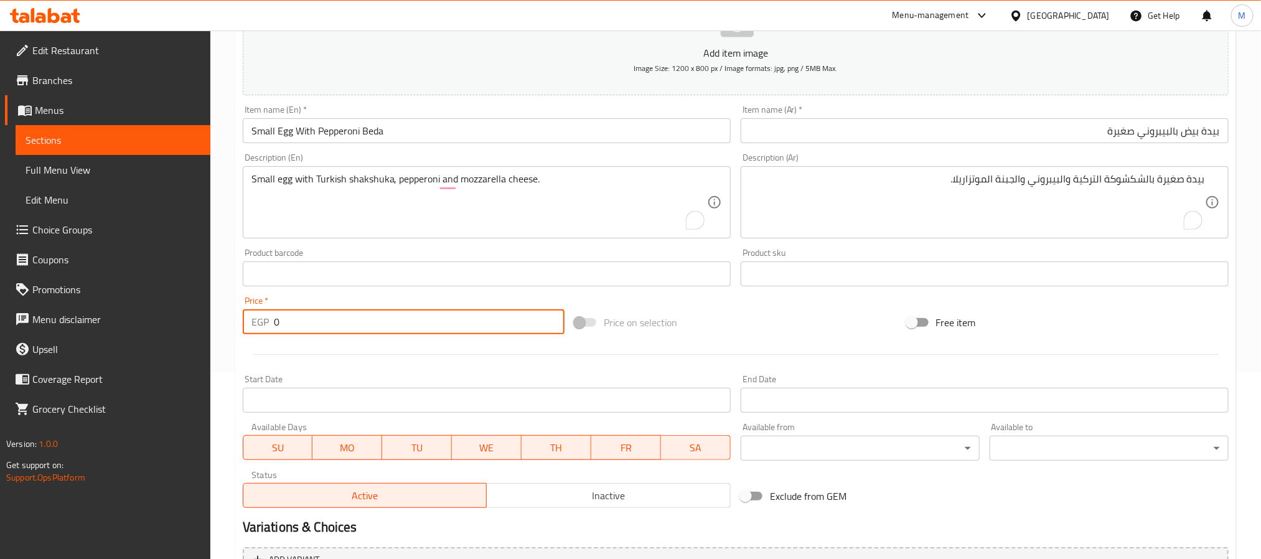
drag, startPoint x: 304, startPoint y: 317, endPoint x: 264, endPoint y: 320, distance: 40.5
click at [264, 320] on div "EGP 0 Price *" at bounding box center [404, 321] width 322 height 25
type input "173"
click at [327, 305] on div "Price   * EGP 173 Price *" at bounding box center [404, 315] width 322 height 38
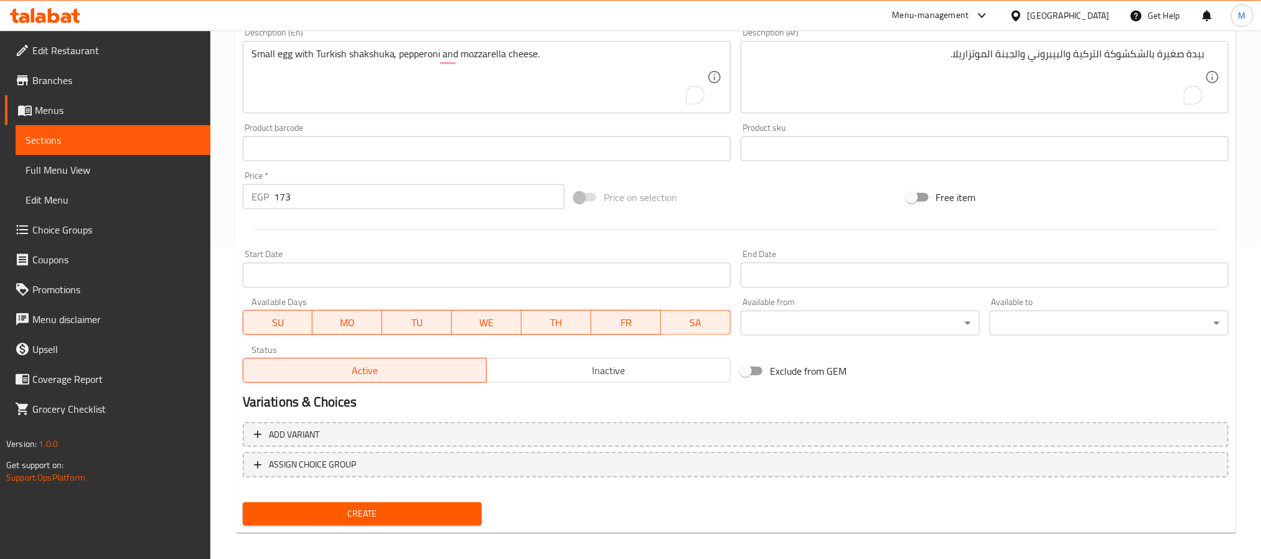
scroll to position [319, 0]
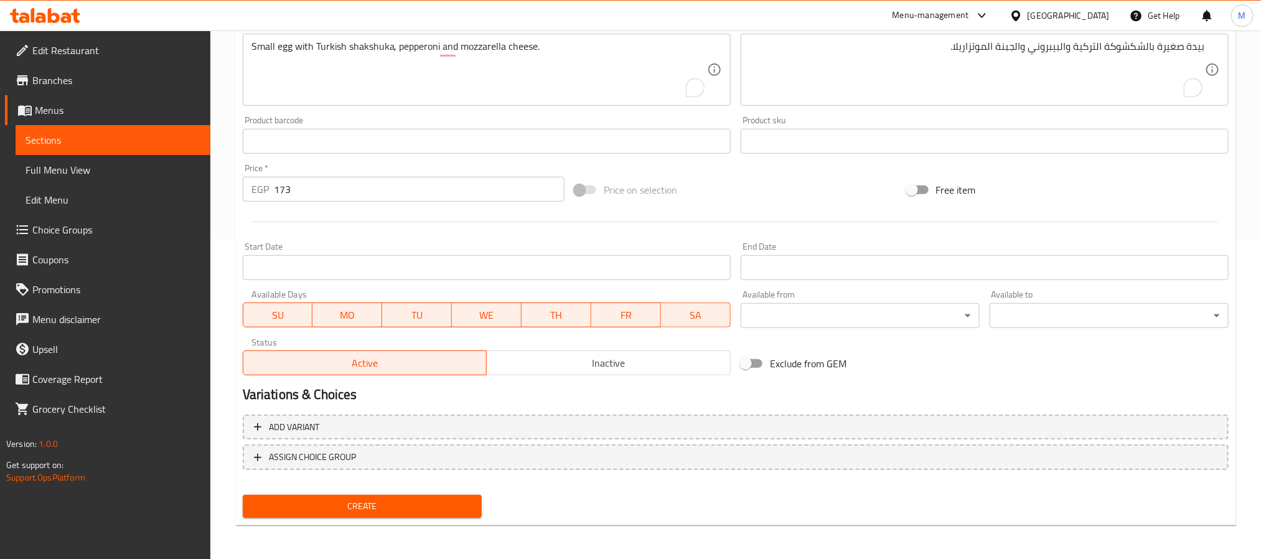
click at [342, 499] on span "Create" at bounding box center [362, 507] width 219 height 16
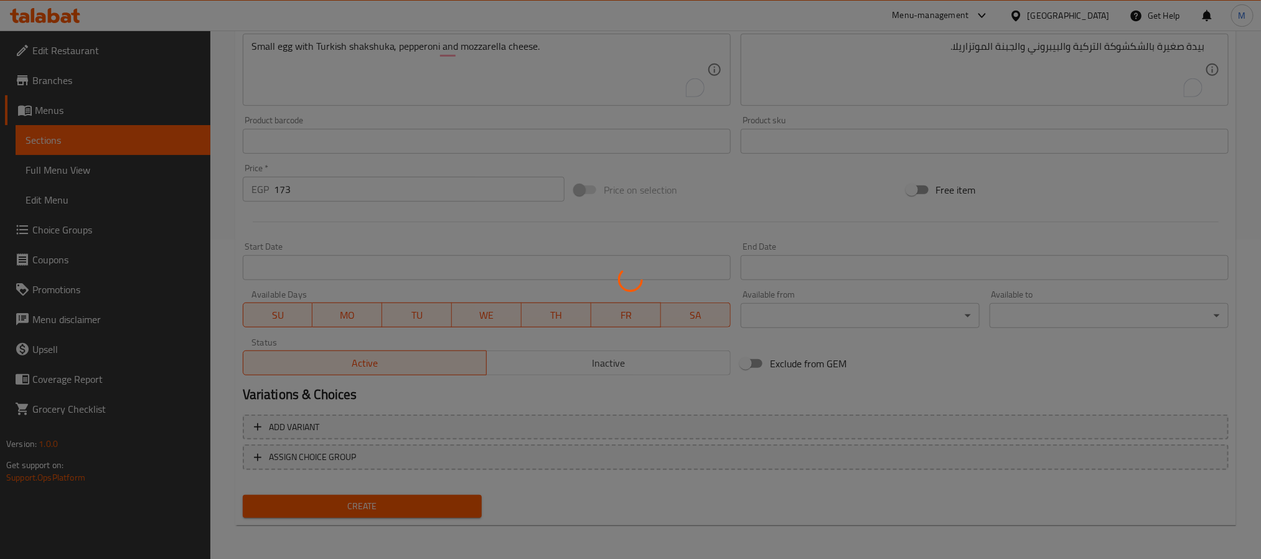
type input "0"
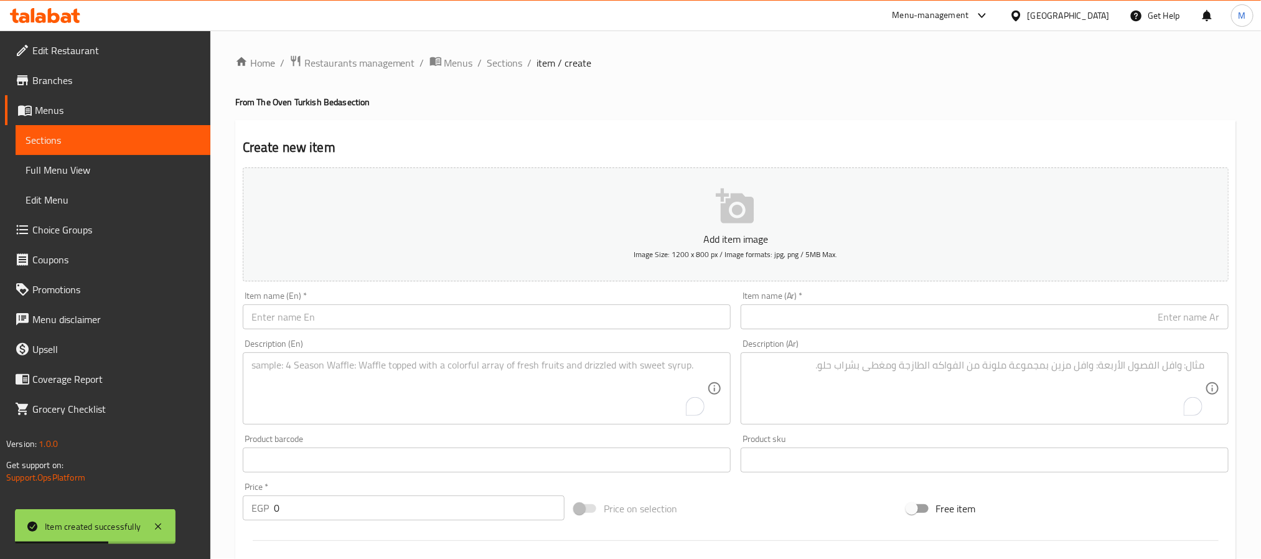
scroll to position [0, 0]
click at [510, 65] on span "Sections" at bounding box center [504, 63] width 35 height 15
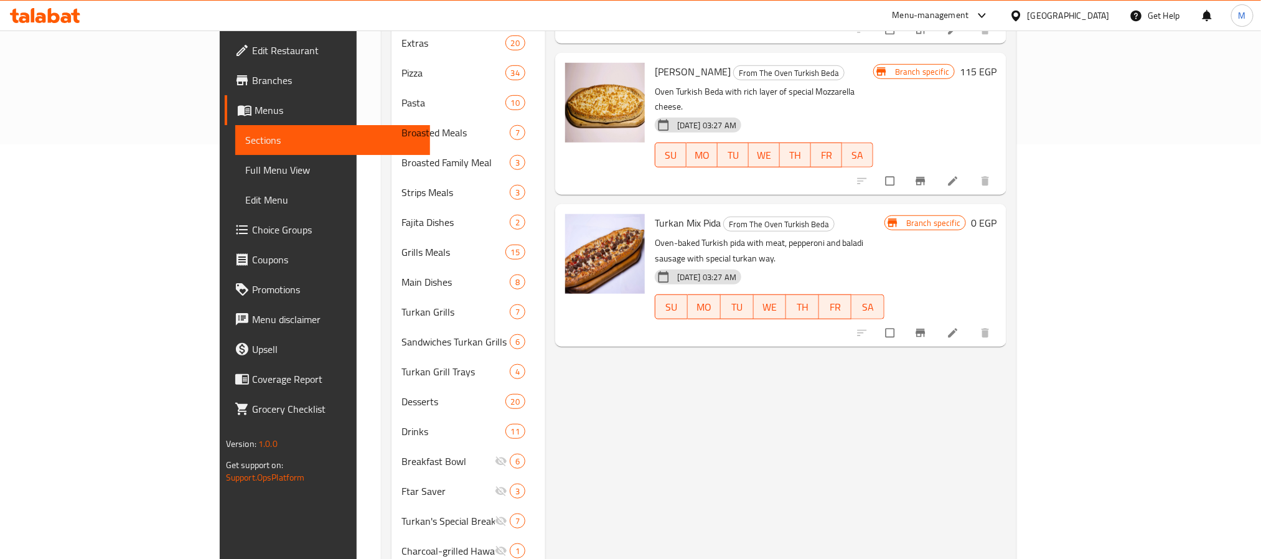
scroll to position [374, 0]
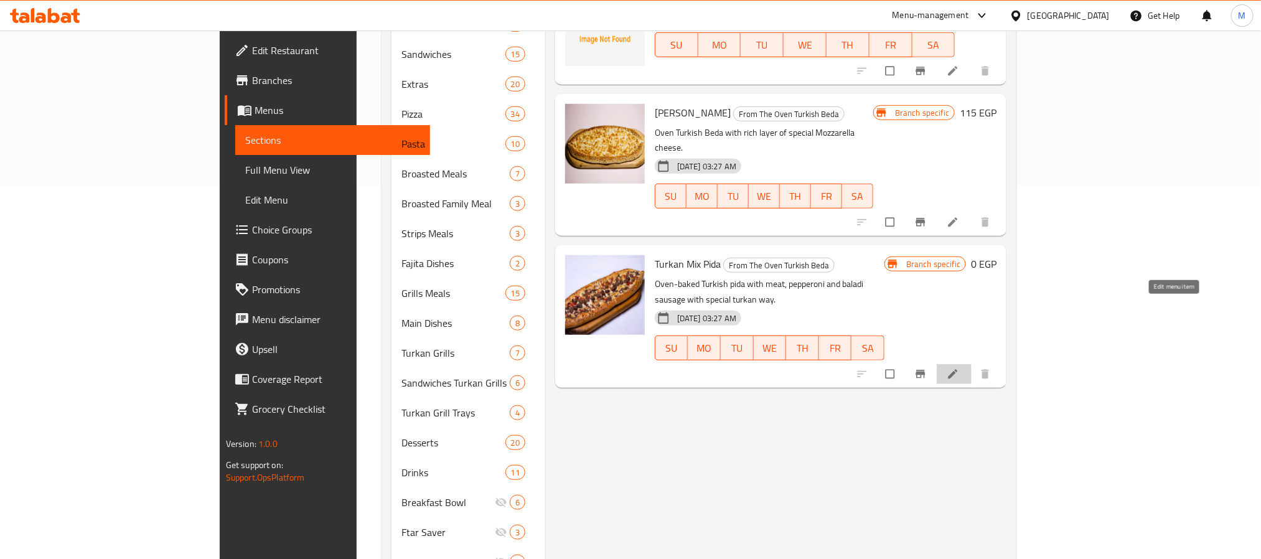
click at [959, 368] on icon at bounding box center [953, 374] width 12 height 12
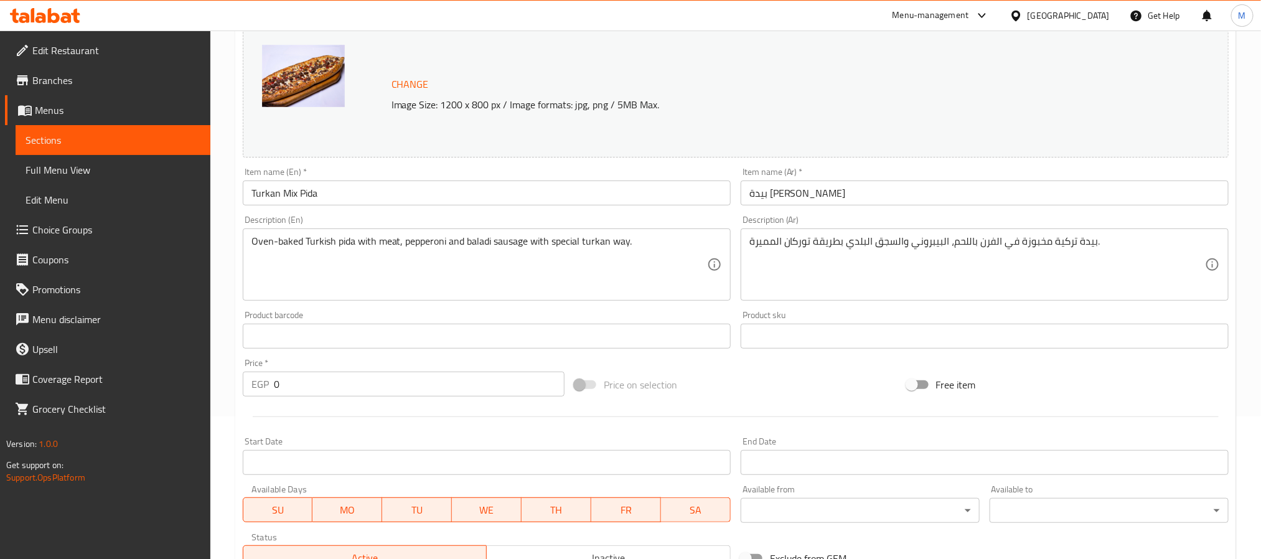
scroll to position [187, 0]
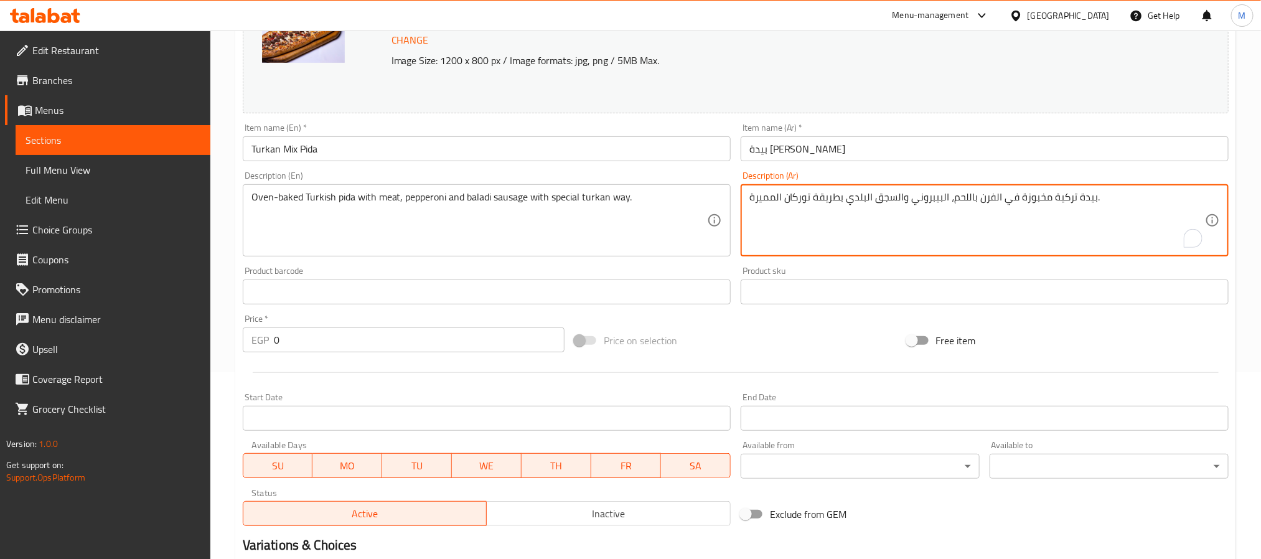
click at [975, 191] on textarea "بيدة تركية مخبوزة في الفرن باللحم، البيبروني والسجق البلدي بطريقة توركان الممير…" at bounding box center [978, 220] width 456 height 59
paste textarea "ربعة أنواع من الفطائر المشكلة (جبنة موزريلا - زعتر - خضار - بيبروني)"
click at [1205, 209] on textarea "أربعة أنواع من الفطائر المشكلة (جبنة موزريلا - زعتر - خضار - بيبروني)" at bounding box center [978, 220] width 456 height 59
click at [1119, 204] on textarea "أربعة أنواع من الفطائر المشكلة (جبنة موزريلا - زعتر - خضار - بيبروني)" at bounding box center [978, 220] width 456 height 59
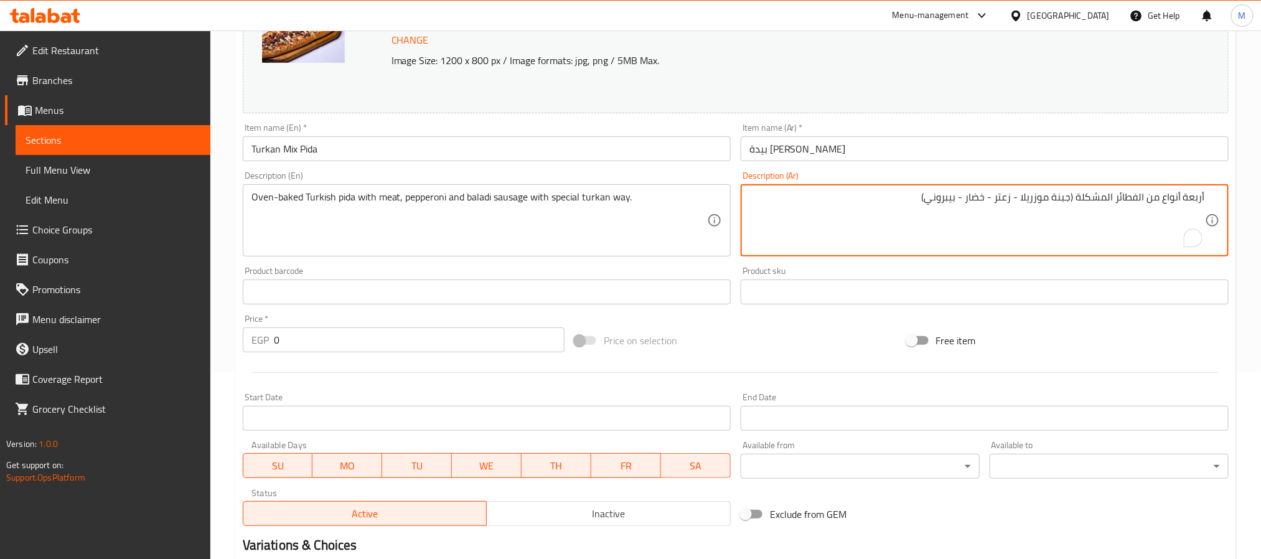
click at [1119, 204] on textarea "أربعة أنواع من الفطائر المشكلة (جبنة موزريلا - زعتر - خضار - بيبروني)" at bounding box center [978, 220] width 456 height 59
type textarea "أربعة أنواع من الفطائر المشكلة (جبنة موزريلا - زعتر - خضار - بيبروني)"
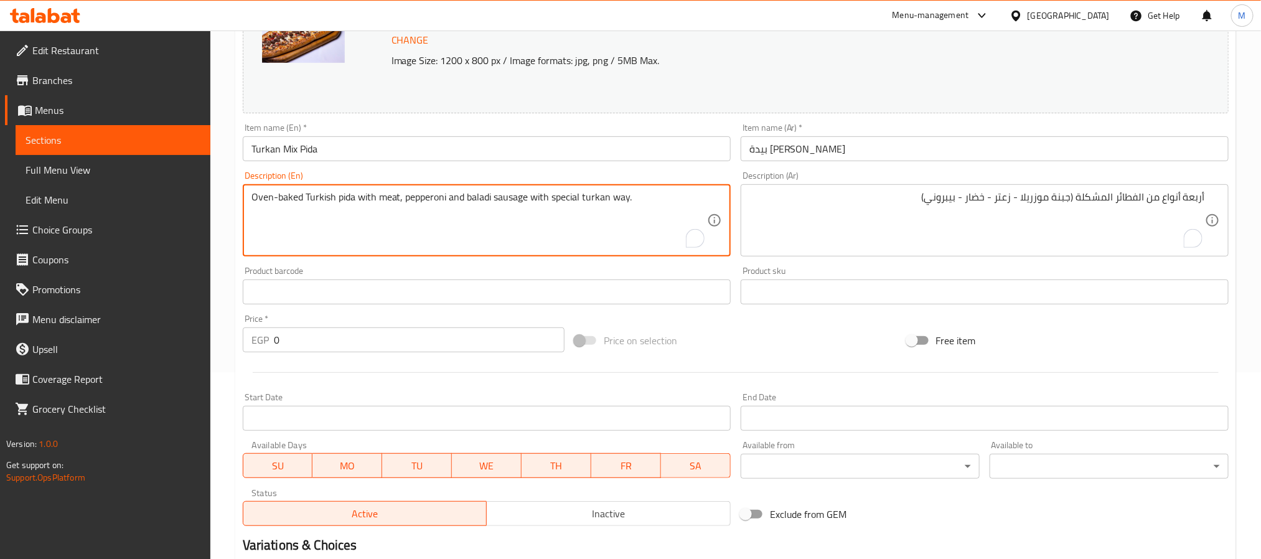
click at [509, 197] on textarea "Oven-baked Turkish pida with meat, pepperoni and baladi sausage with special tu…" at bounding box center [479, 220] width 456 height 59
paste textarea "Four types of assorted pies (mozzarella cheese - thyme - vegetables - pepperoni)"
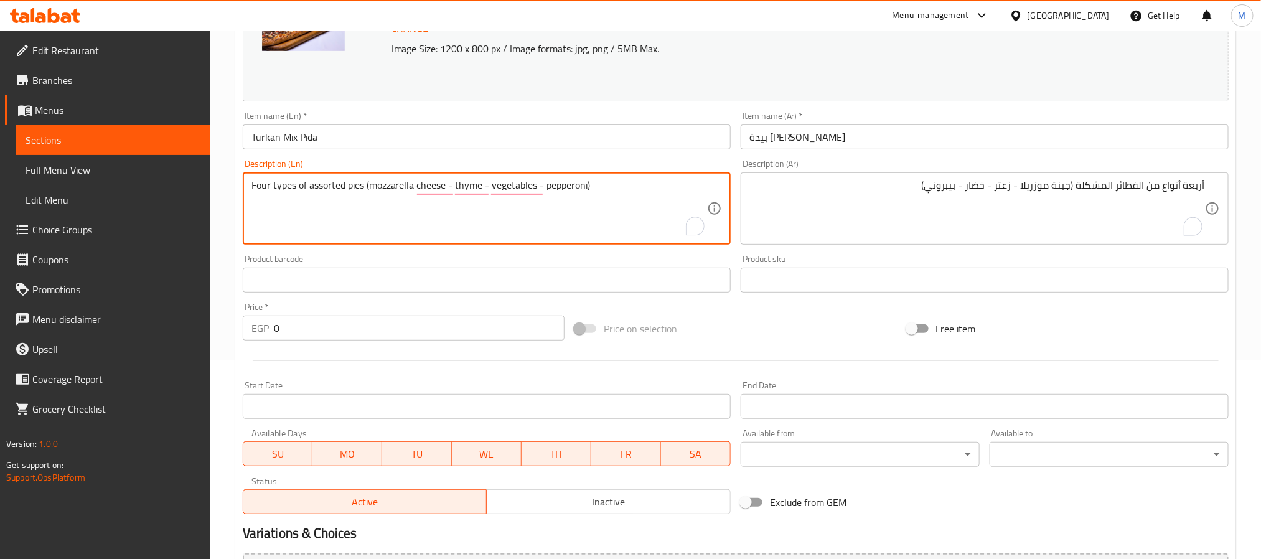
scroll to position [280, 0]
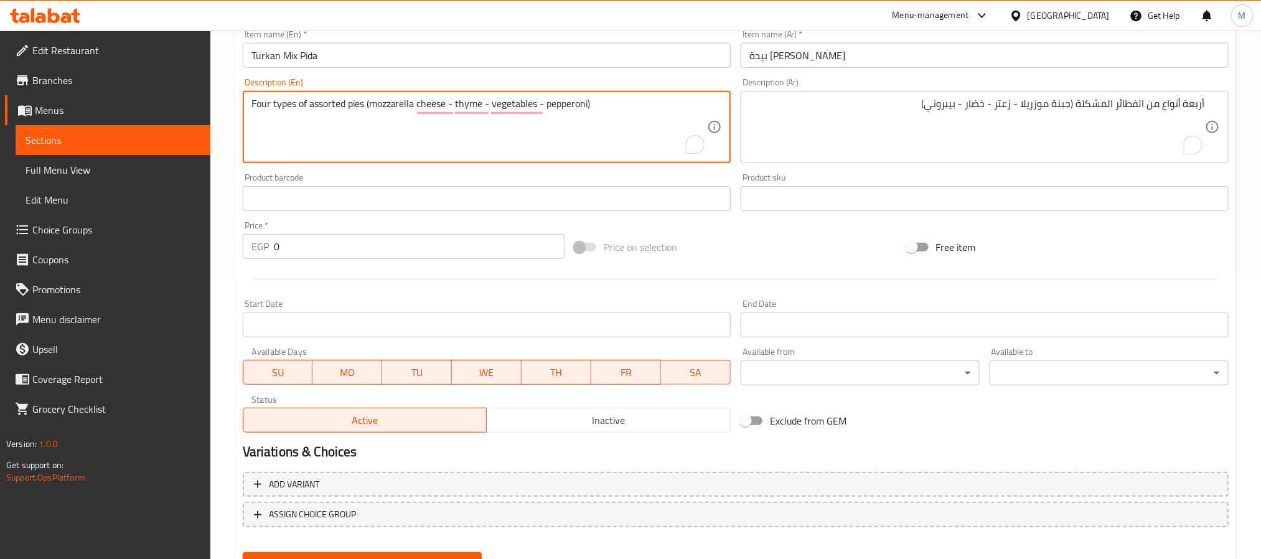
type textarea "Four types of assorted pies (mozzarella cheese - thyme - vegetables - pepperoni)"
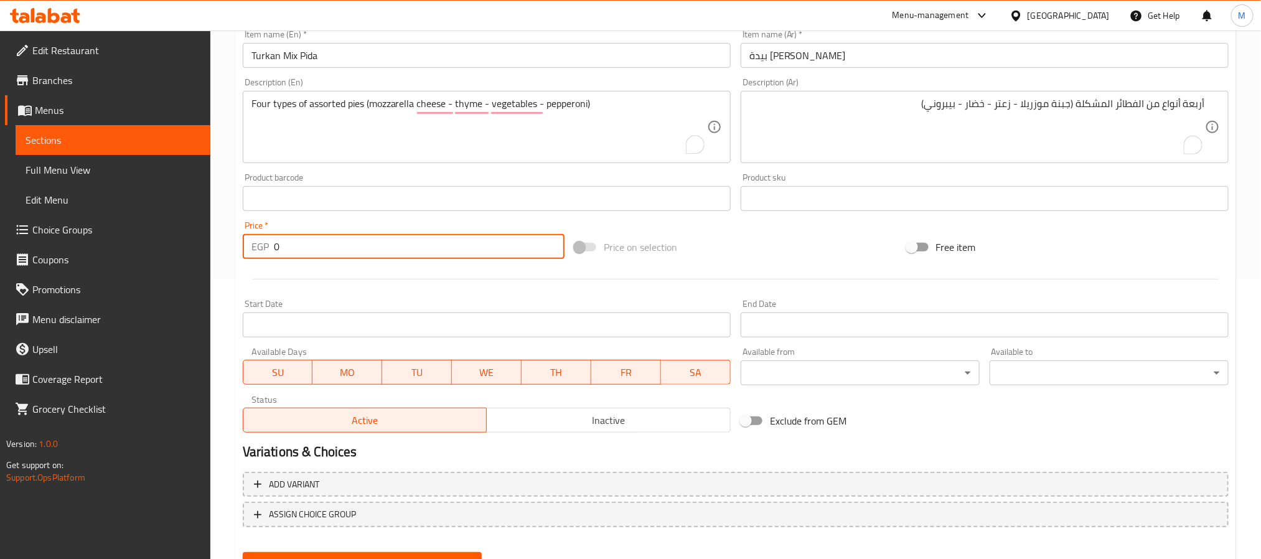
drag, startPoint x: 297, startPoint y: 245, endPoint x: 254, endPoint y: 251, distance: 43.4
click at [254, 251] on div "EGP 0 Price *" at bounding box center [404, 246] width 322 height 25
type input "127"
click at [281, 271] on div at bounding box center [736, 279] width 996 height 31
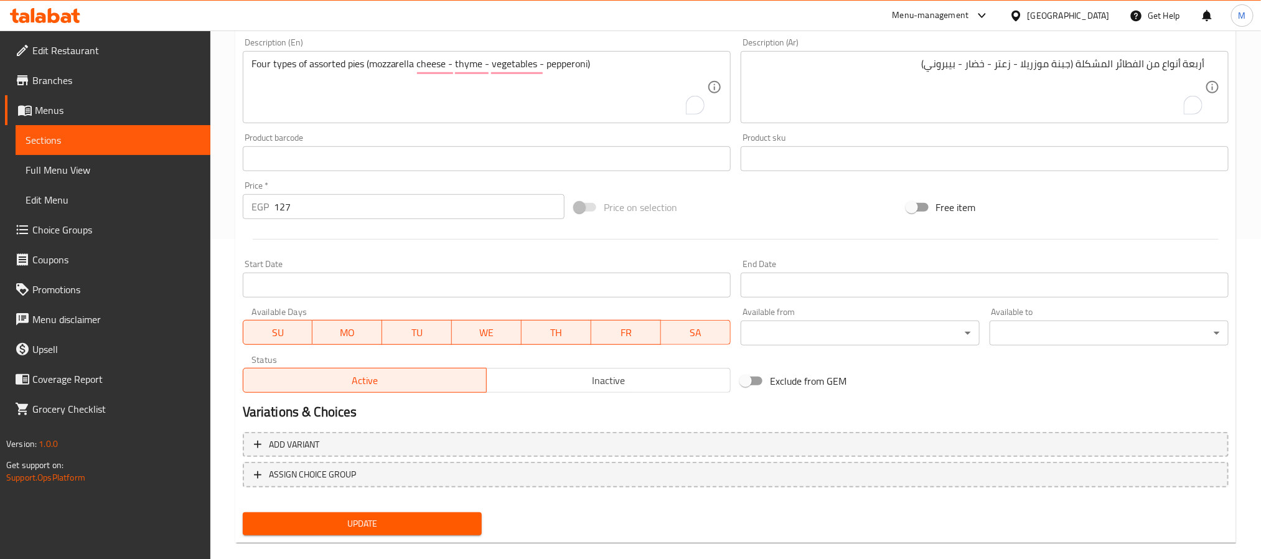
scroll to position [337, 0]
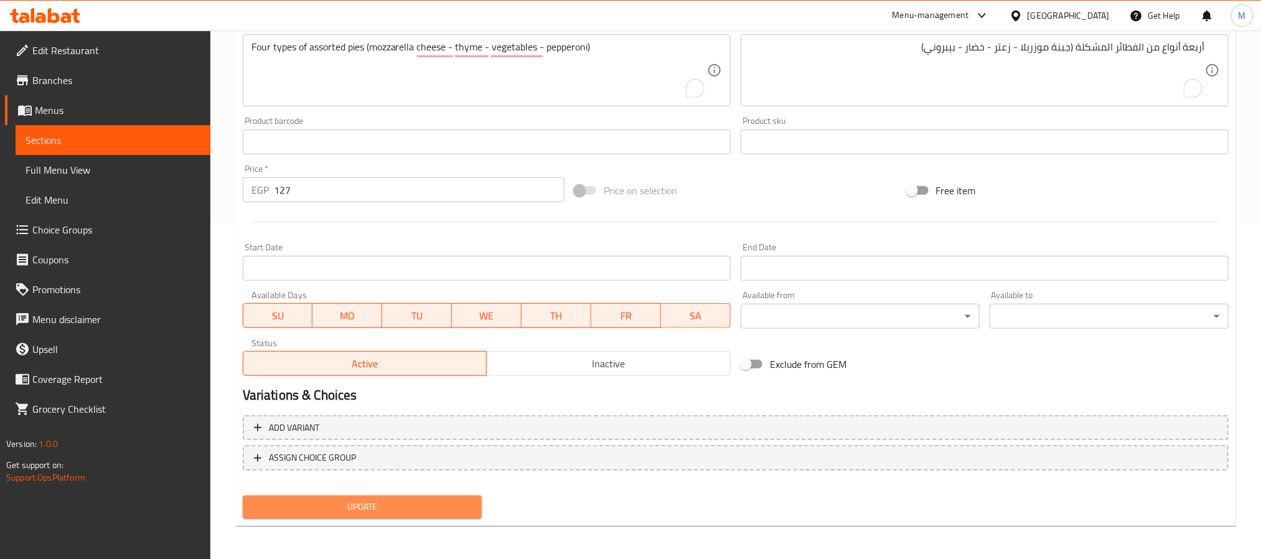
click at [374, 509] on span "Update" at bounding box center [362, 507] width 219 height 16
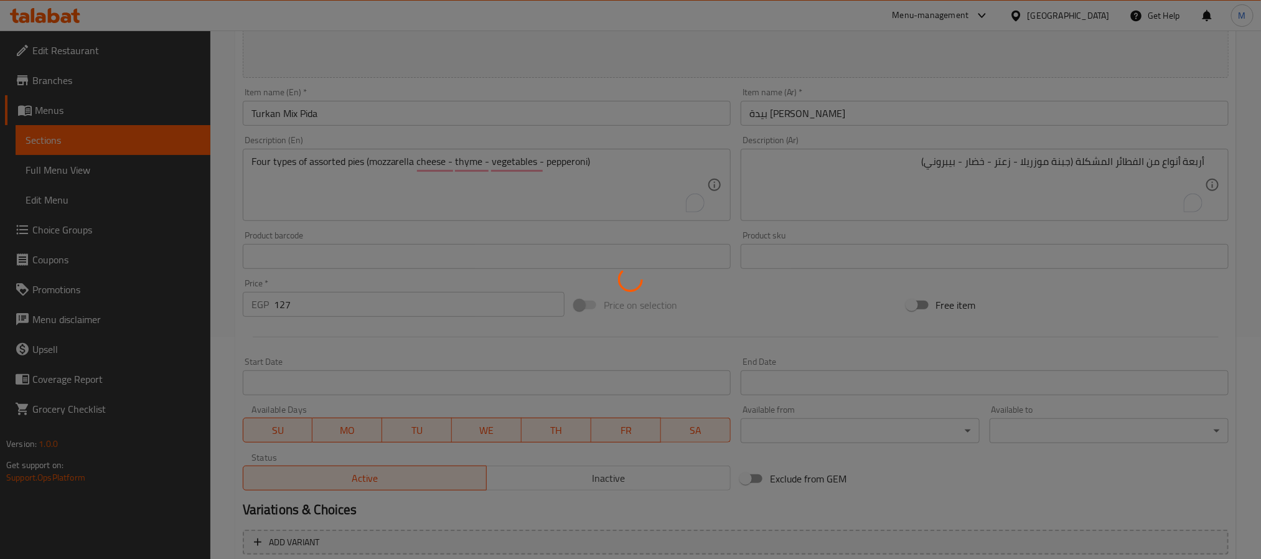
scroll to position [0, 0]
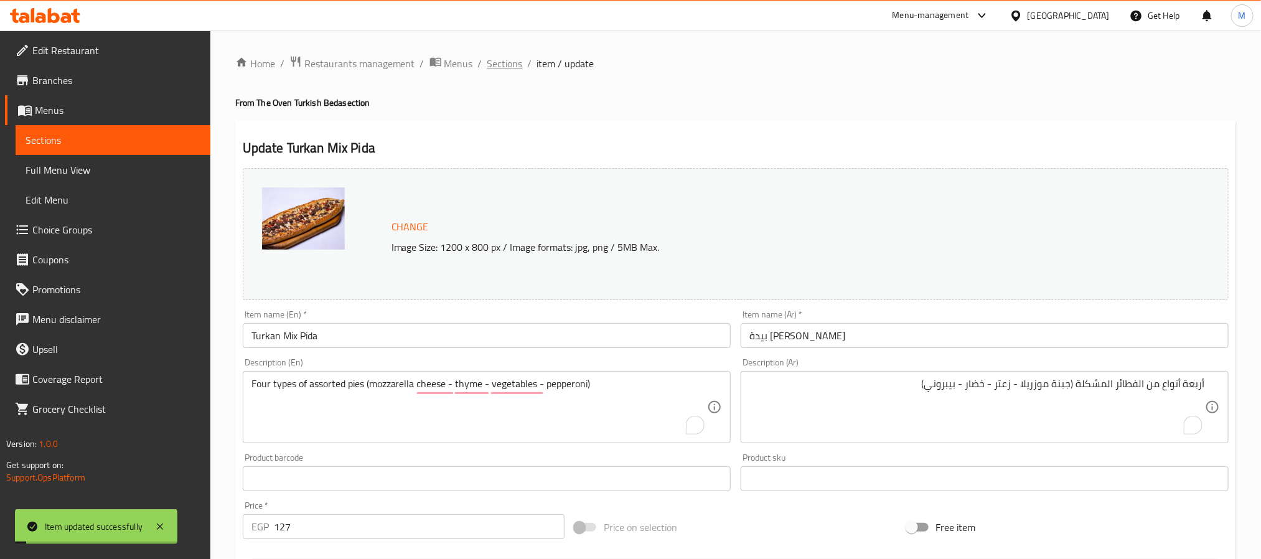
click at [501, 60] on span "Sections" at bounding box center [504, 63] width 35 height 15
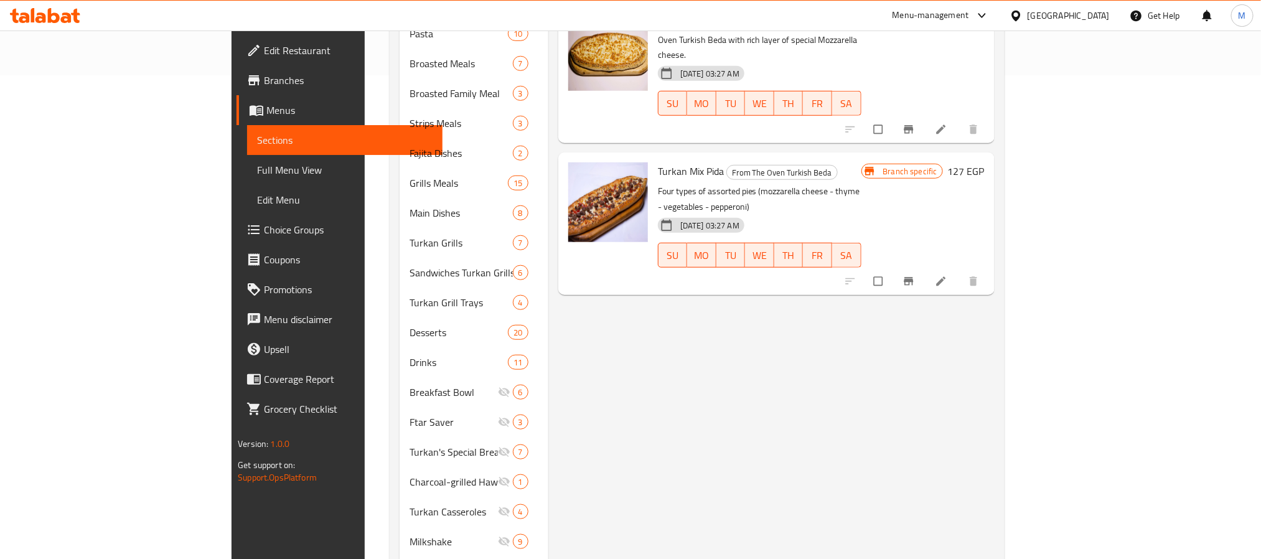
scroll to position [374, 0]
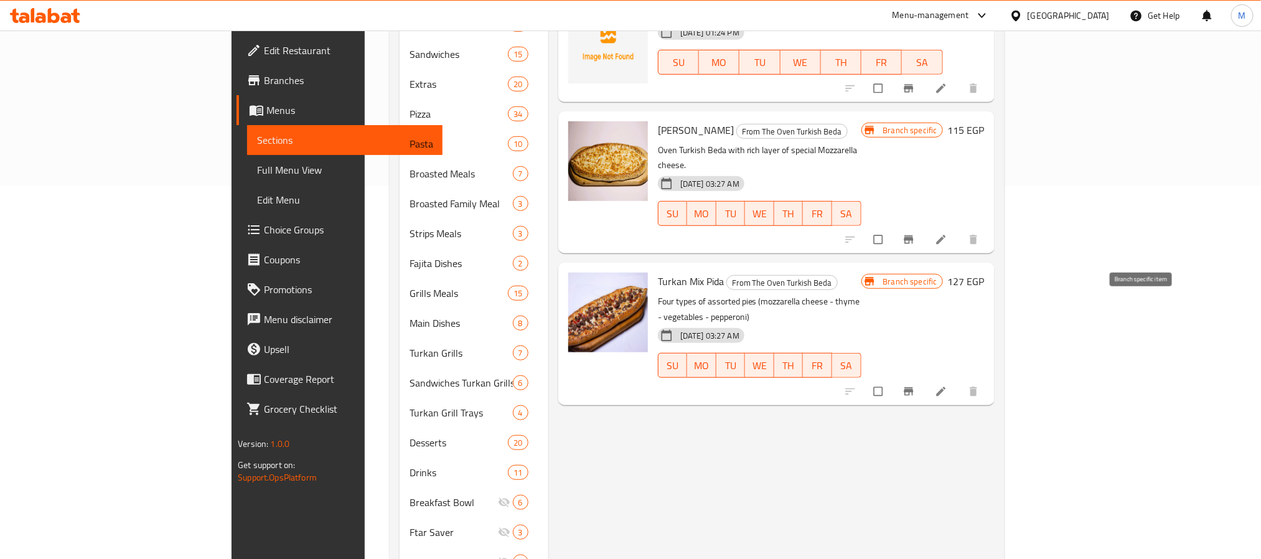
click at [913, 387] on icon "Branch-specific-item" at bounding box center [908, 391] width 9 height 8
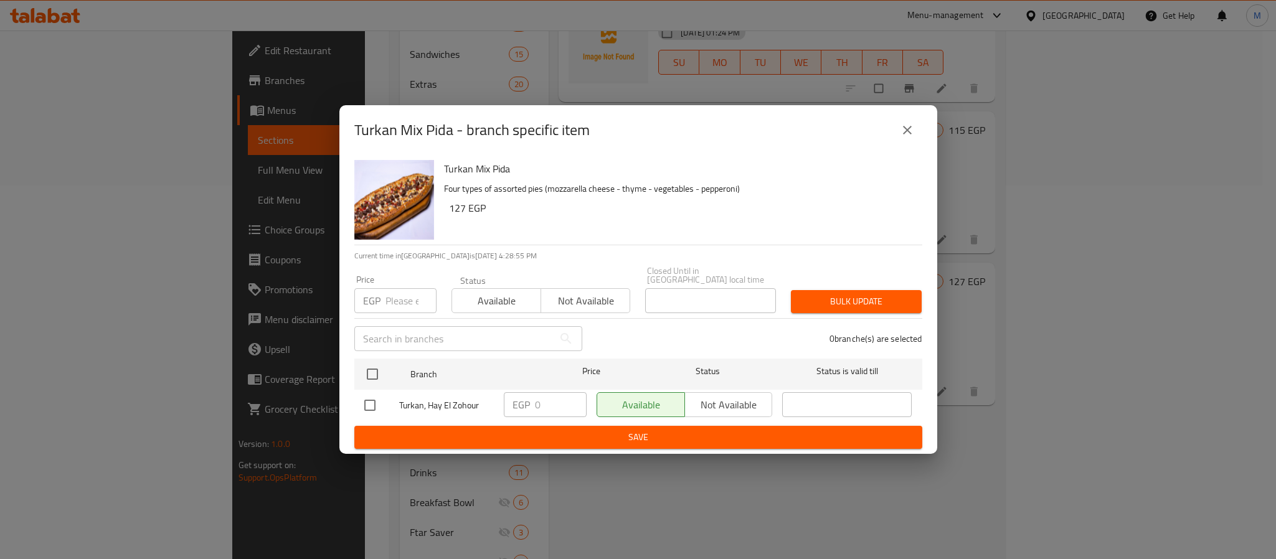
drag, startPoint x: 367, startPoint y: 359, endPoint x: 398, endPoint y: 316, distance: 53.4
click at [368, 361] on input "checkbox" at bounding box center [372, 374] width 26 height 26
checkbox input "true"
click at [406, 305] on input "number" at bounding box center [410, 300] width 51 height 25
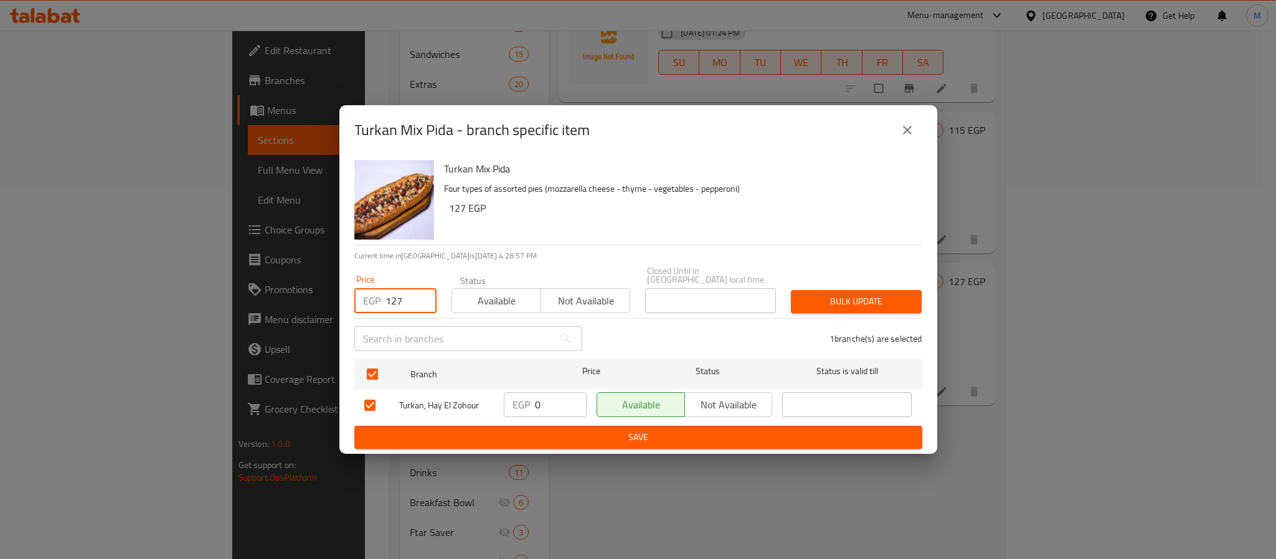
type input "127"
click at [843, 294] on span "Bulk update" at bounding box center [856, 302] width 111 height 16
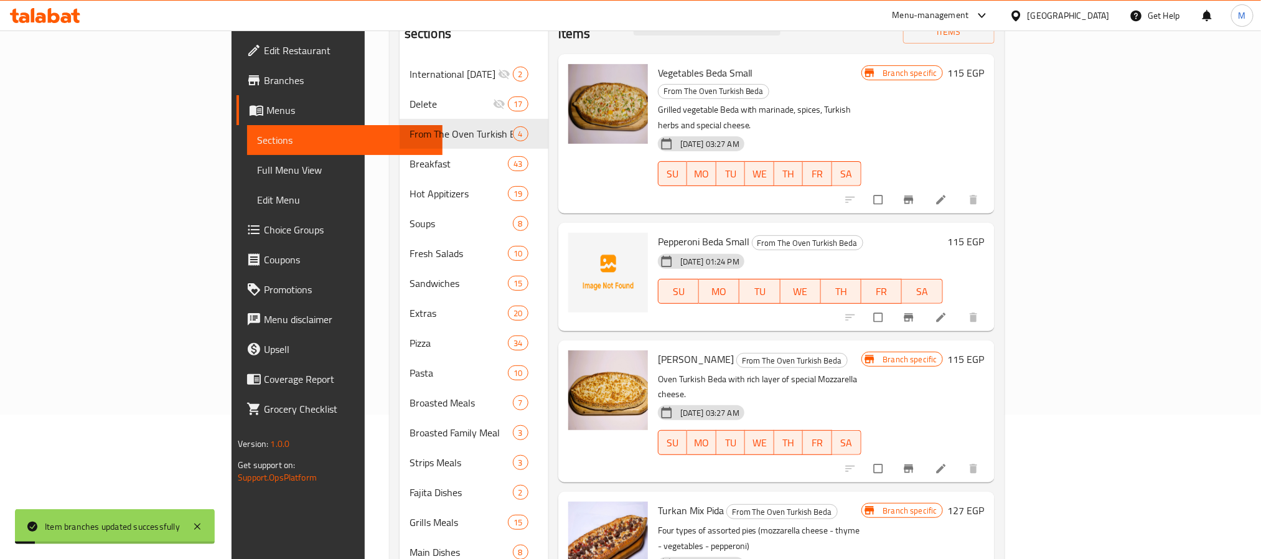
scroll to position [93, 0]
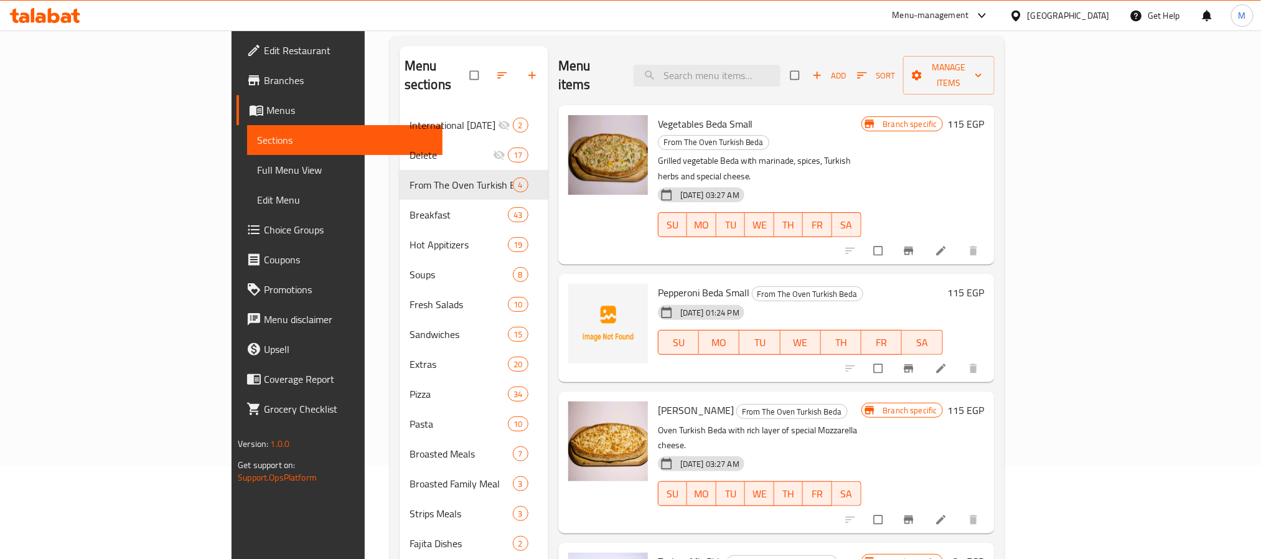
click at [862, 153] on p "Grilled vegetable Beda with marinade, spices, Turkish herbs and special cheese." at bounding box center [760, 168] width 204 height 31
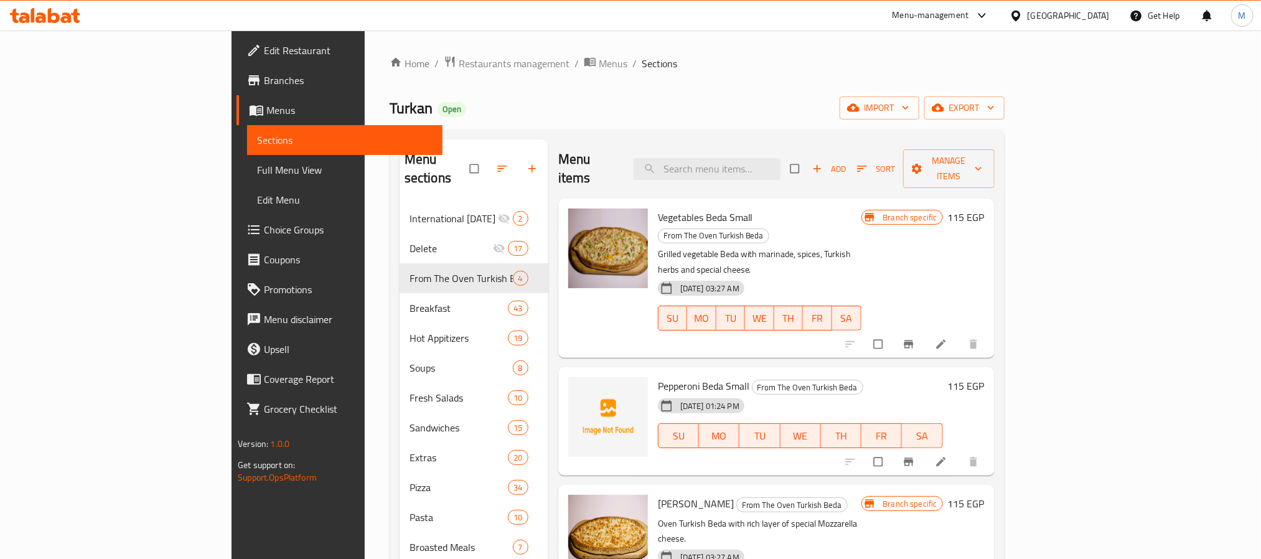
click at [931, 106] on div "Turkan Open import export" at bounding box center [697, 107] width 615 height 23
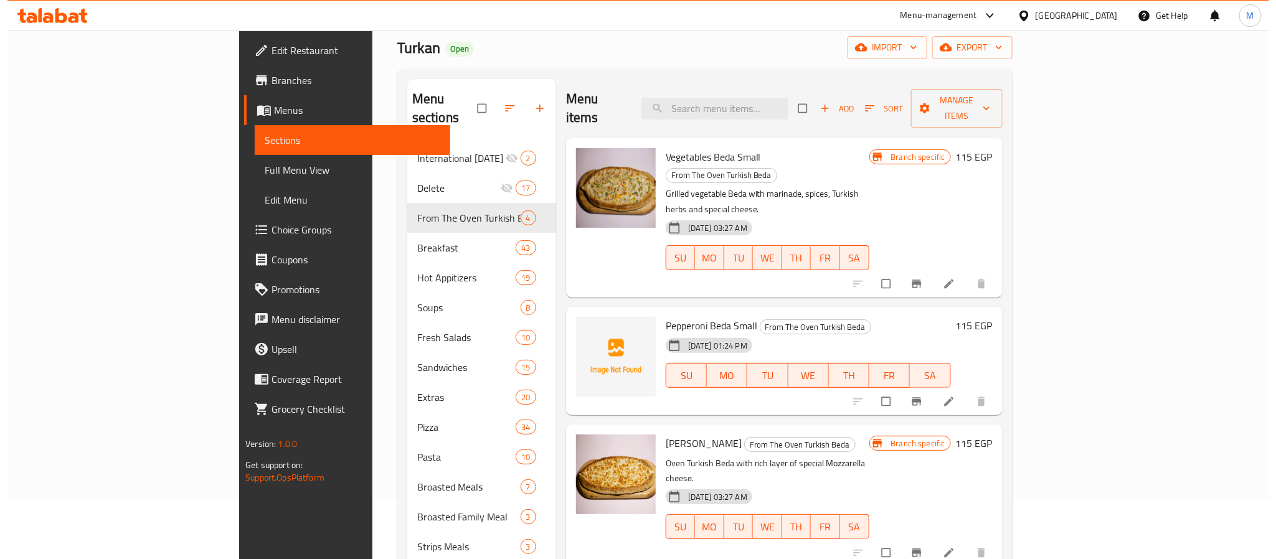
scroll to position [93, 0]
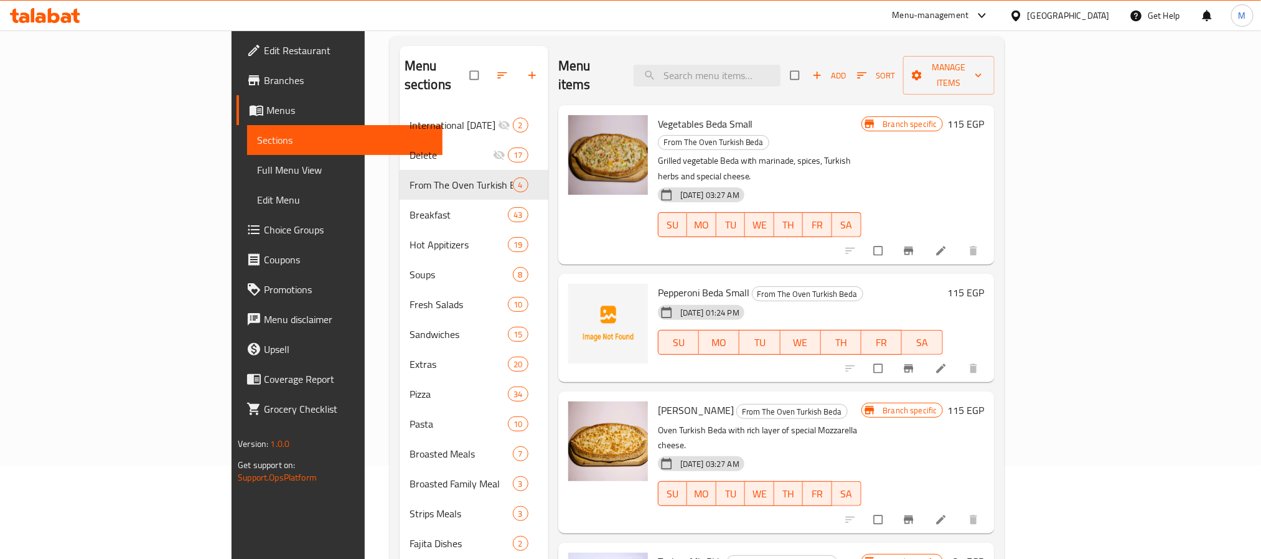
click at [913, 516] on icon "Branch-specific-item" at bounding box center [908, 520] width 9 height 8
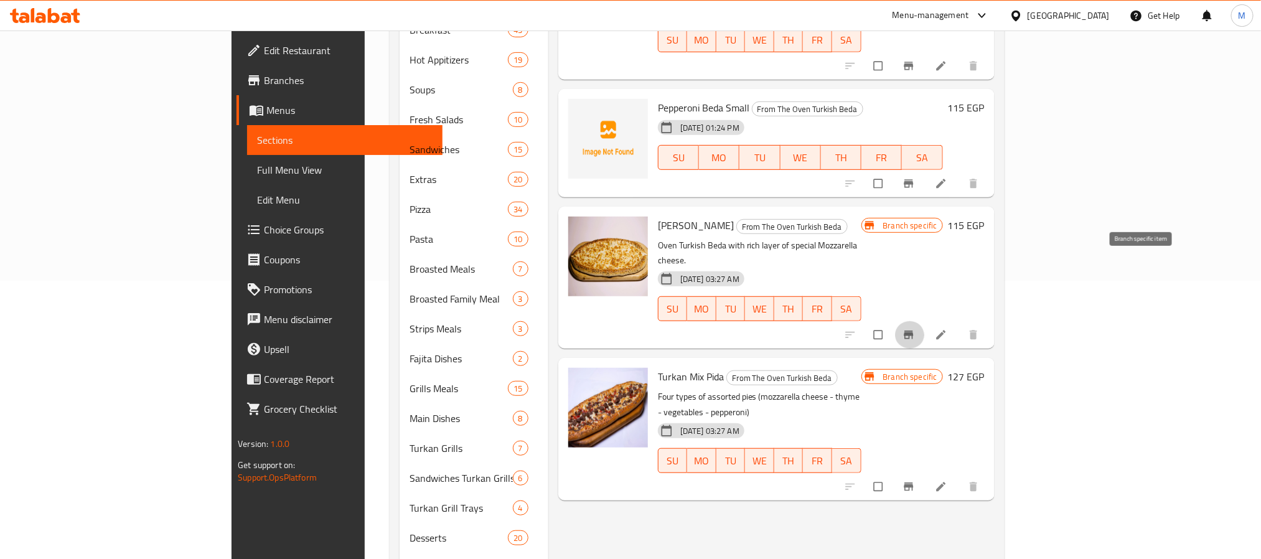
scroll to position [280, 0]
click at [915, 479] on icon "Branch-specific-item" at bounding box center [909, 485] width 12 height 12
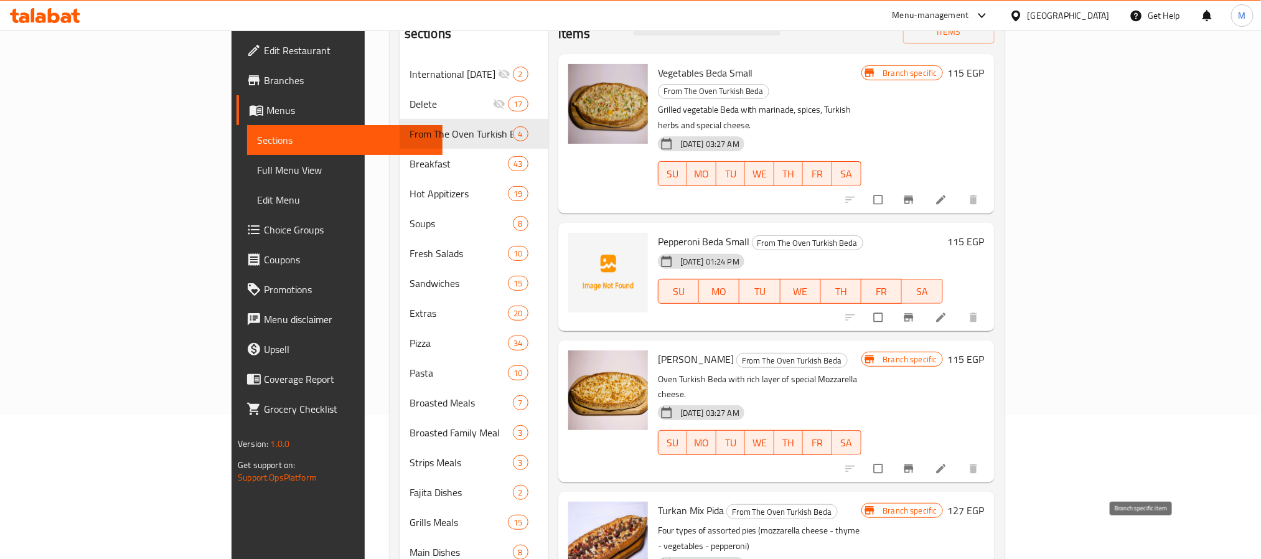
scroll to position [0, 0]
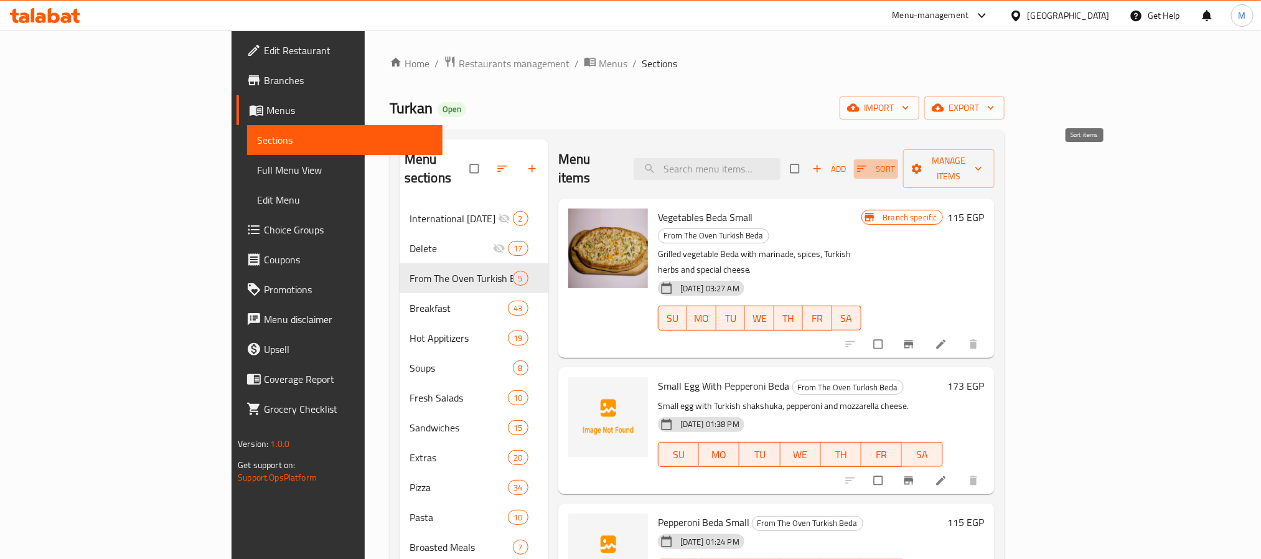
click at [868, 162] on icon "button" at bounding box center [862, 168] width 12 height 12
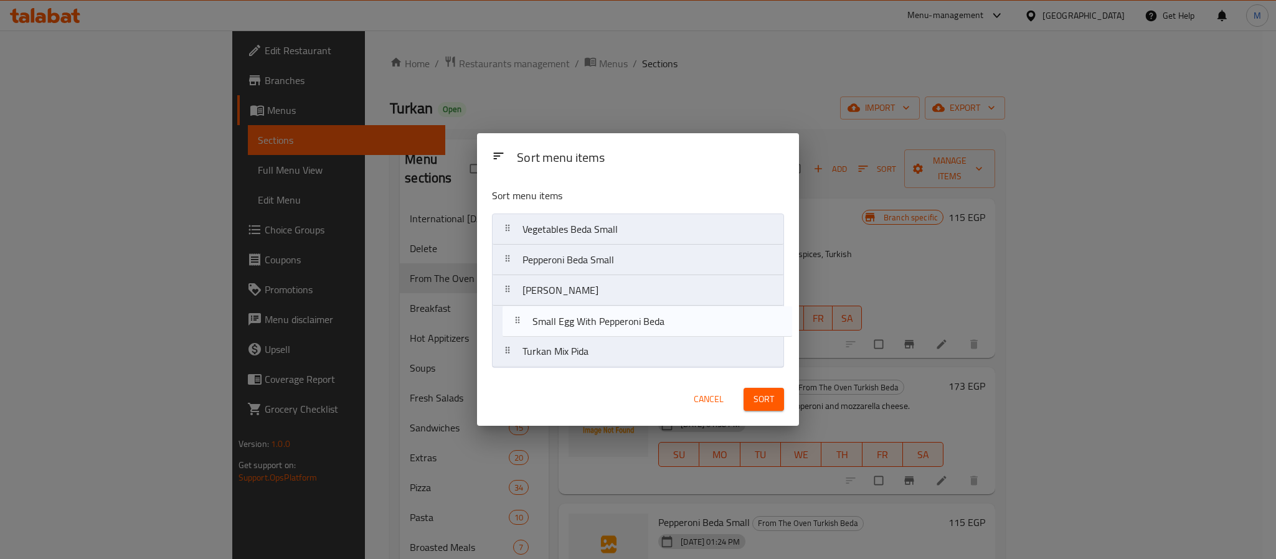
drag, startPoint x: 571, startPoint y: 264, endPoint x: 581, endPoint y: 331, distance: 67.9
click at [581, 331] on nav "Vegetables Beda Small Small Egg With Pepperoni Beda Pepperoni Beda Small Marghe…" at bounding box center [638, 291] width 292 height 154
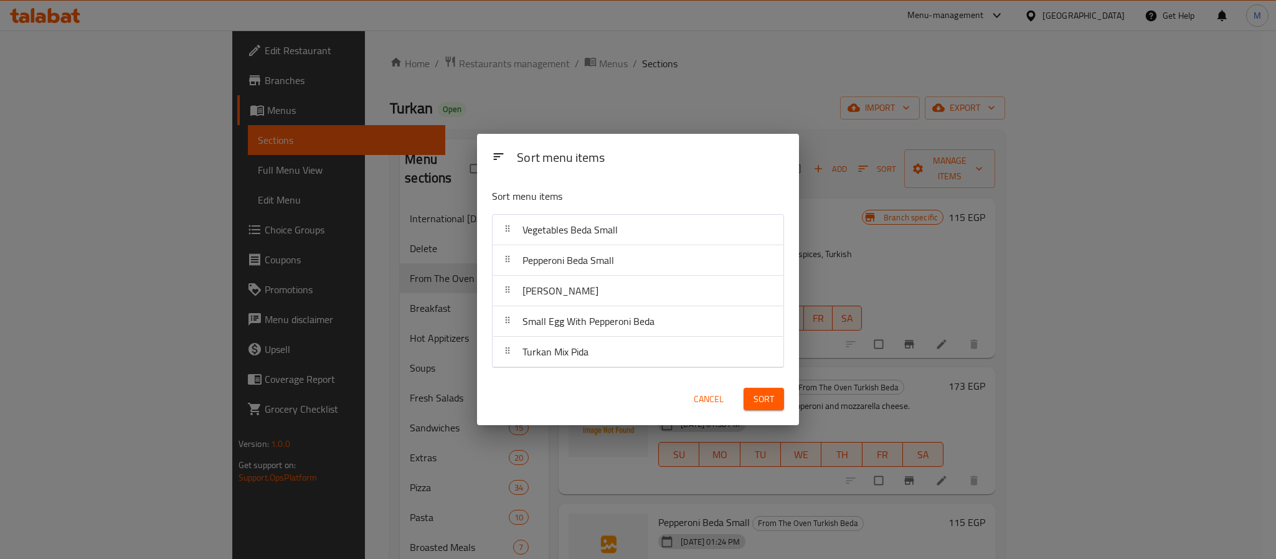
click at [766, 402] on span "Sort" at bounding box center [763, 400] width 21 height 16
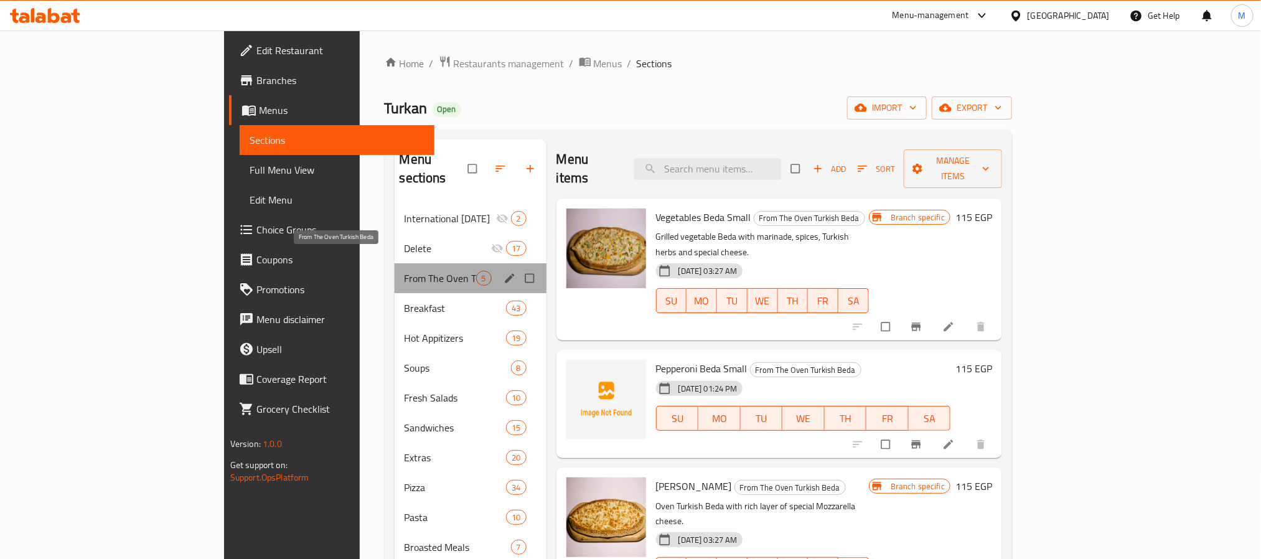
click at [405, 271] on span "From The Oven Turkish Beda" at bounding box center [441, 278] width 72 height 15
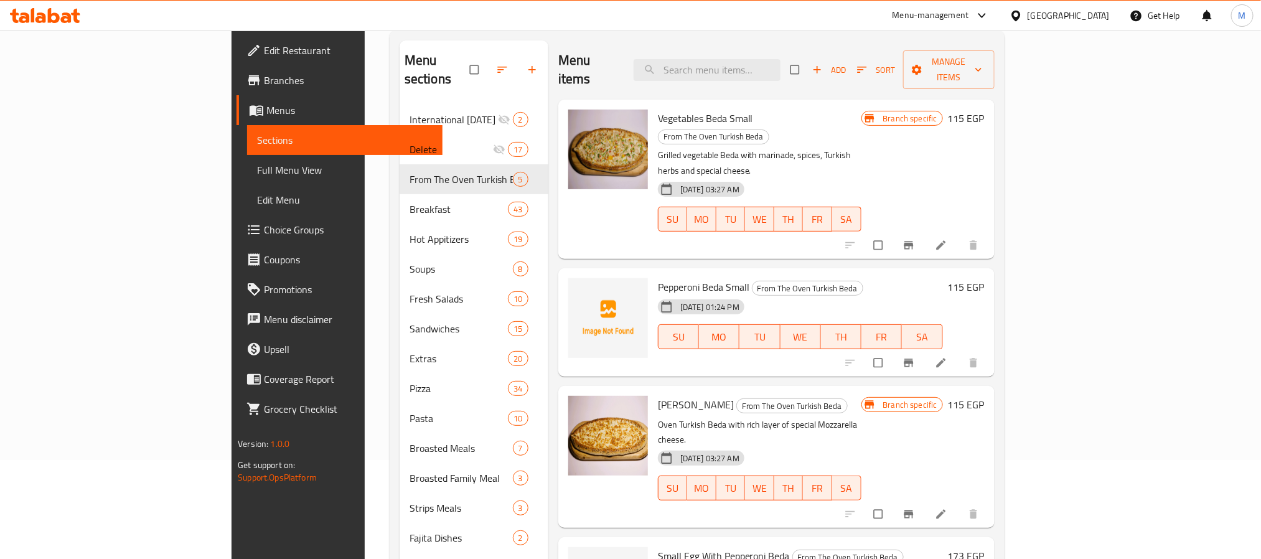
scroll to position [93, 0]
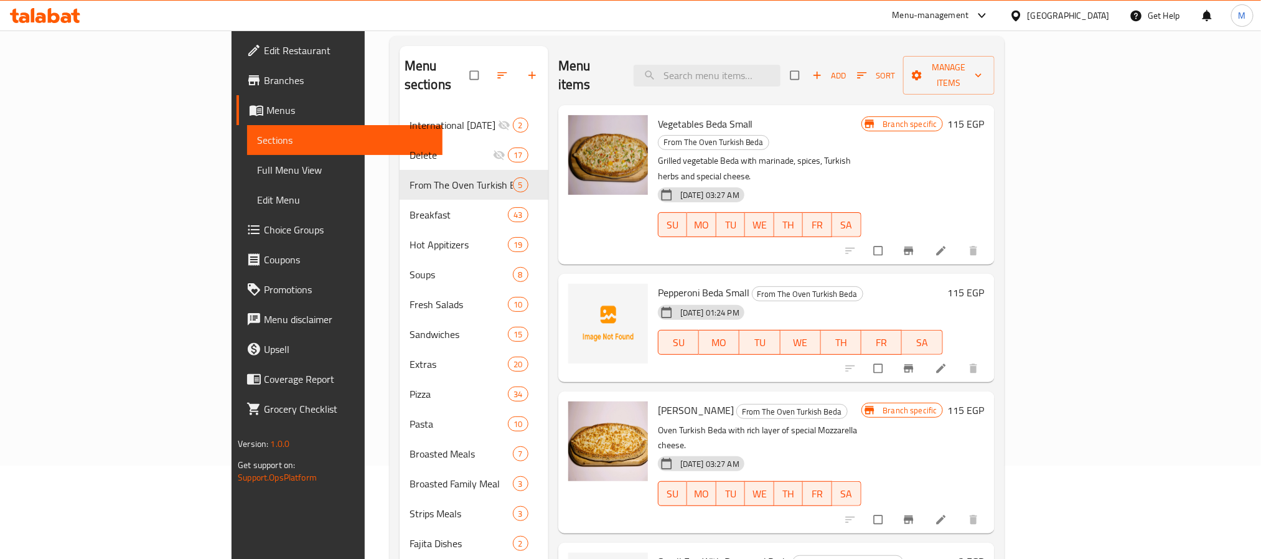
click at [496, 69] on icon "button" at bounding box center [502, 75] width 12 height 12
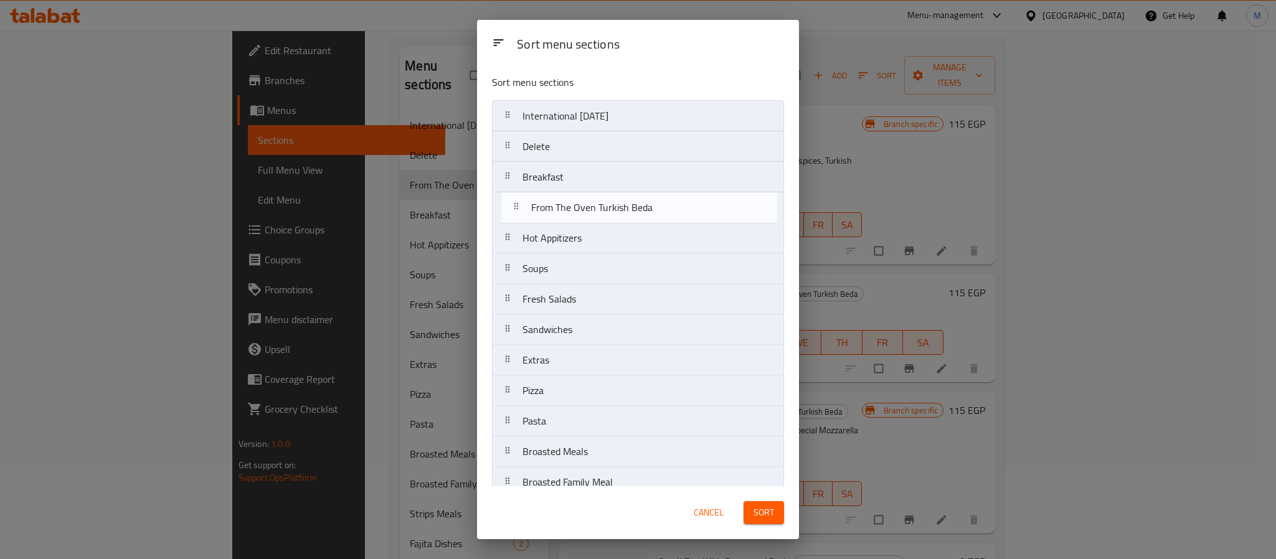
drag, startPoint x: 523, startPoint y: 177, endPoint x: 533, endPoint y: 213, distance: 36.9
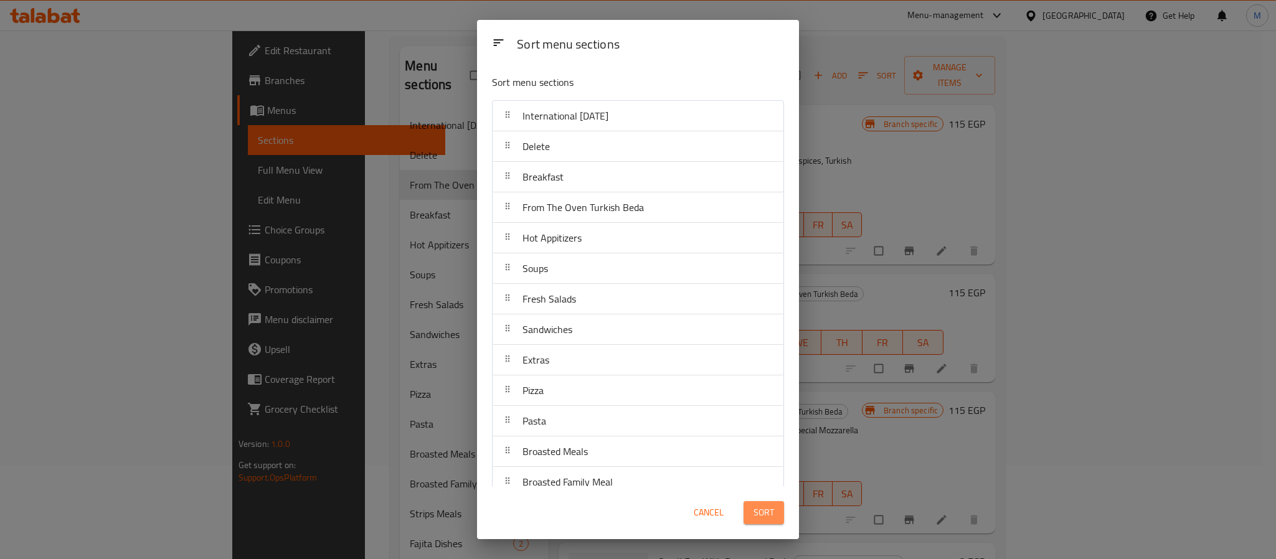
click at [761, 517] on span "Sort" at bounding box center [763, 513] width 21 height 16
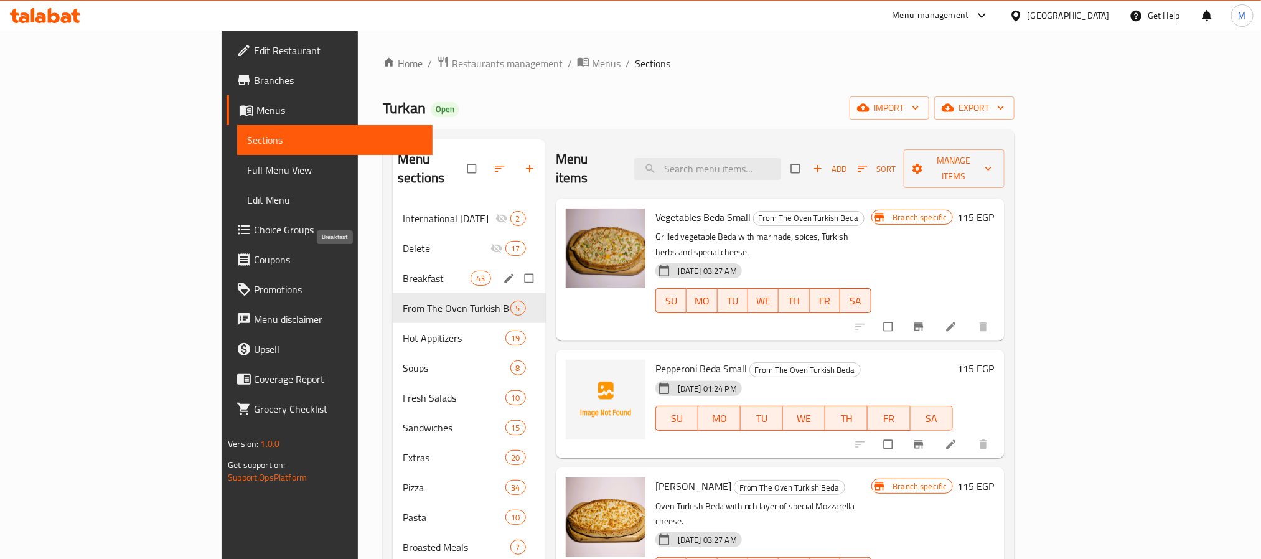
click at [403, 271] on span "Breakfast" at bounding box center [437, 278] width 68 height 15
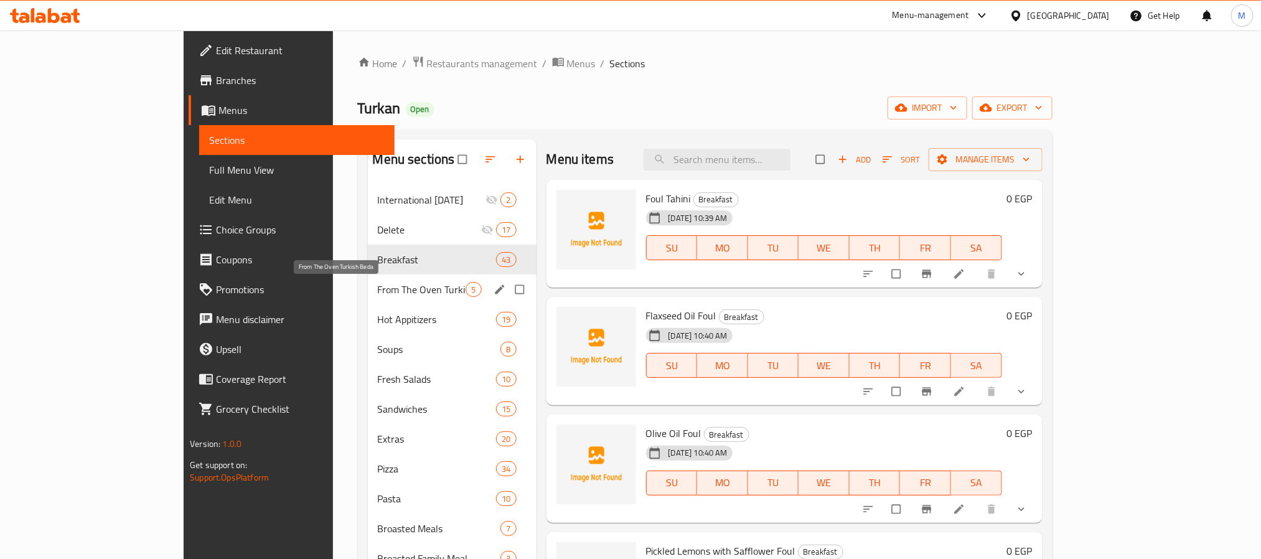
click at [381, 290] on span "From The Oven Turkish Beda" at bounding box center [422, 289] width 88 height 15
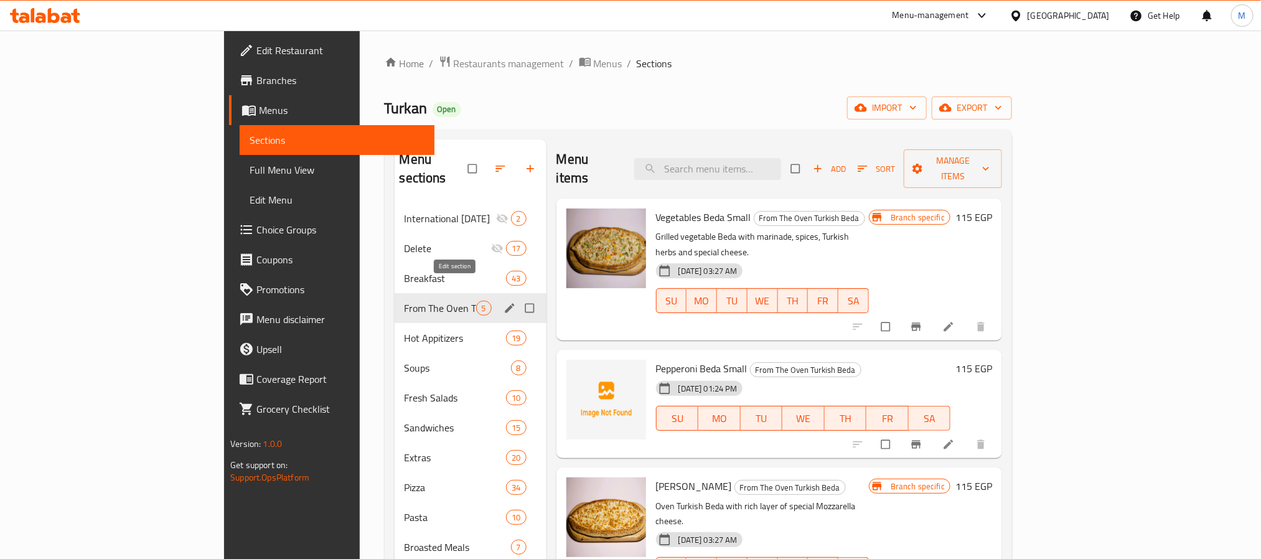
click at [505, 303] on icon "edit" at bounding box center [509, 307] width 9 height 9
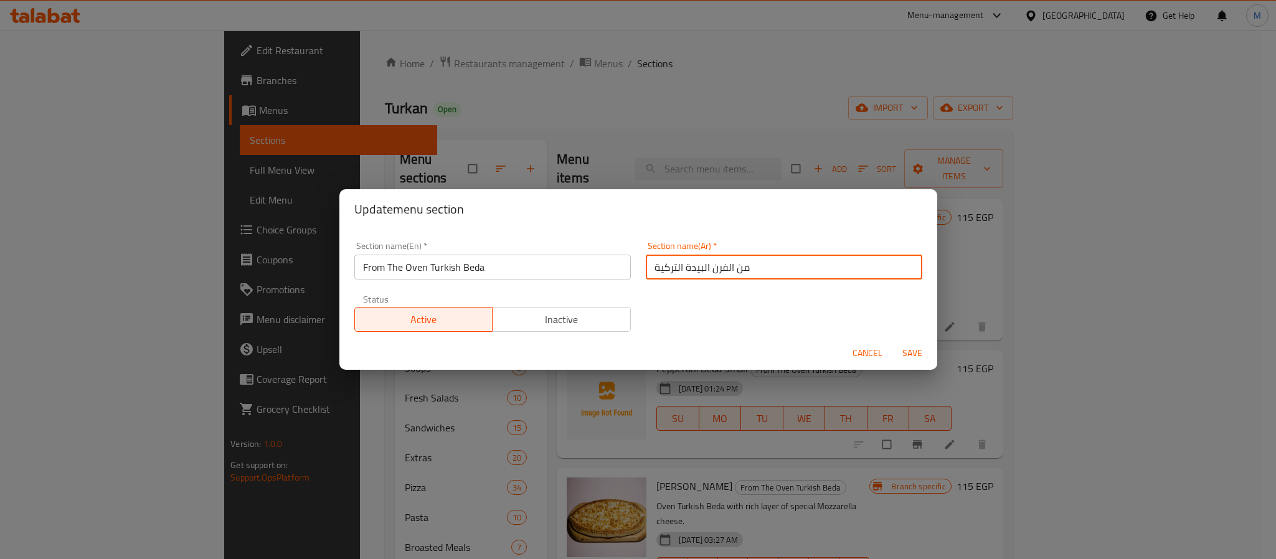
type button "0"
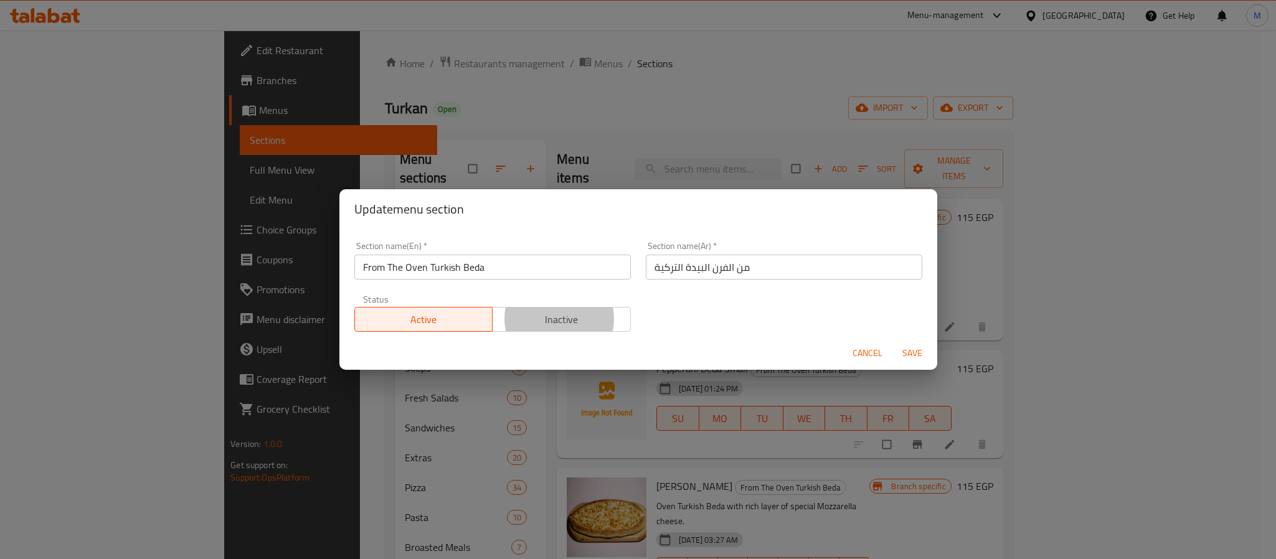
type button "1"
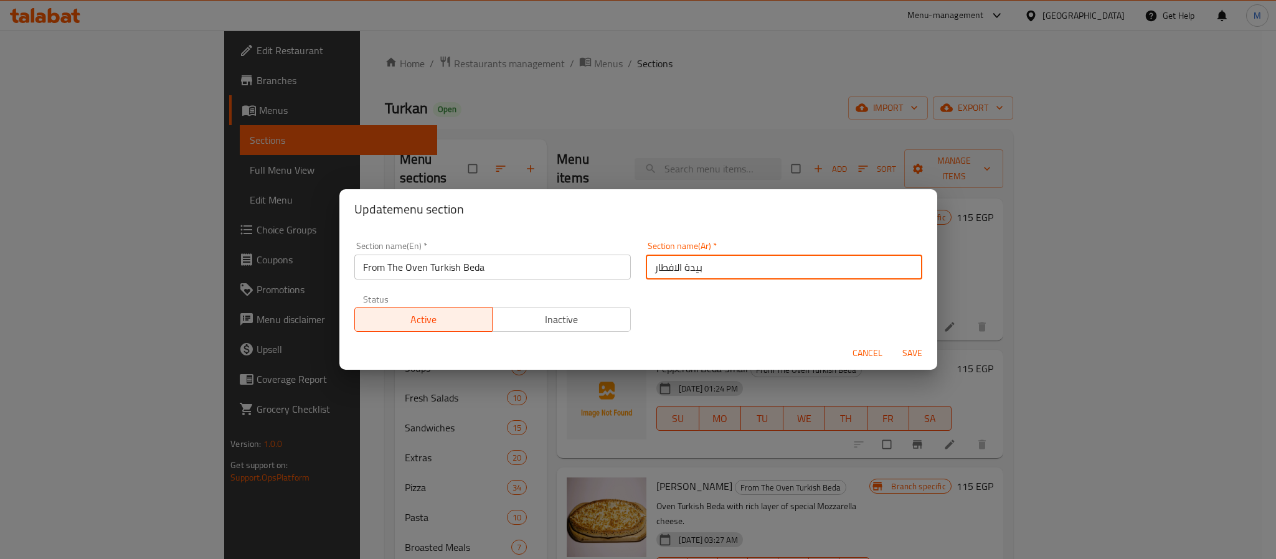
type input "بيدة الافطار"
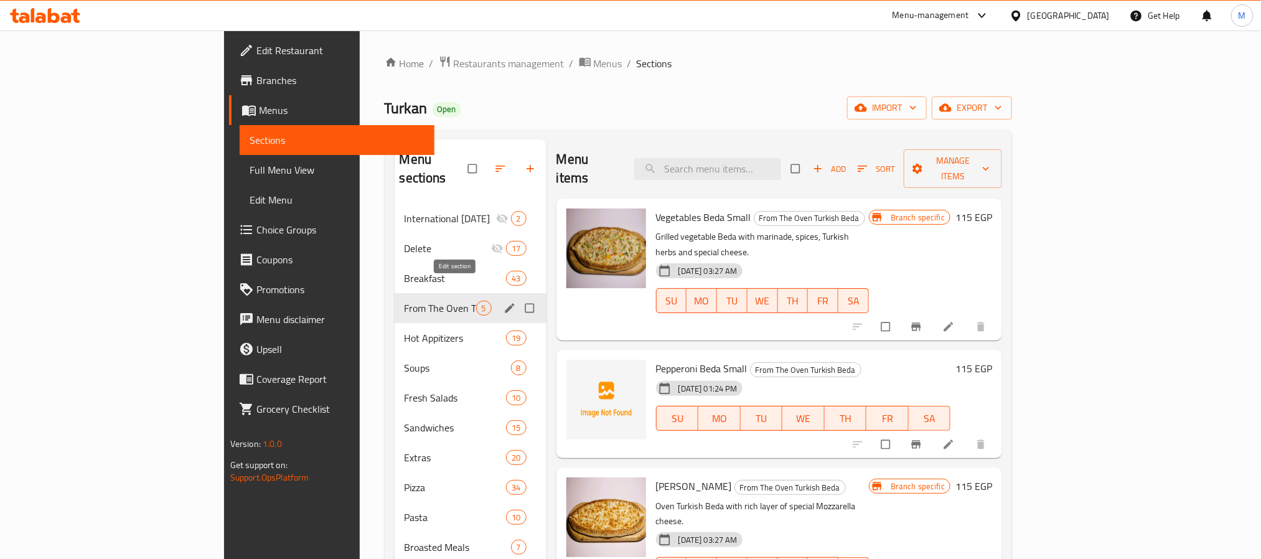
click at [504, 302] on icon "edit" at bounding box center [510, 308] width 12 height 12
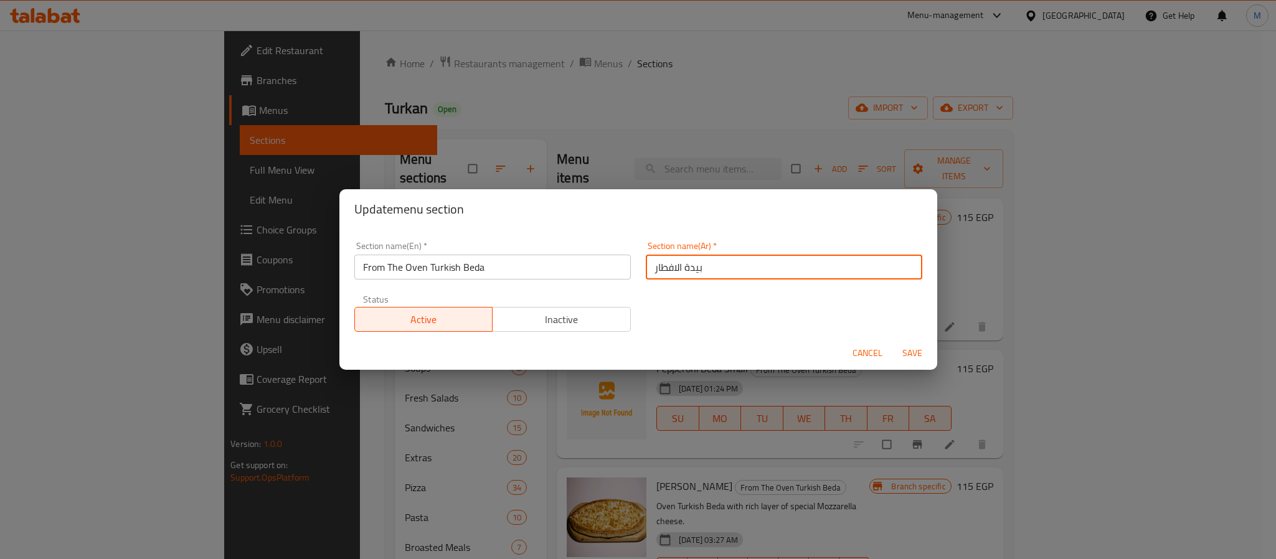
type input "بيدة الافطار"
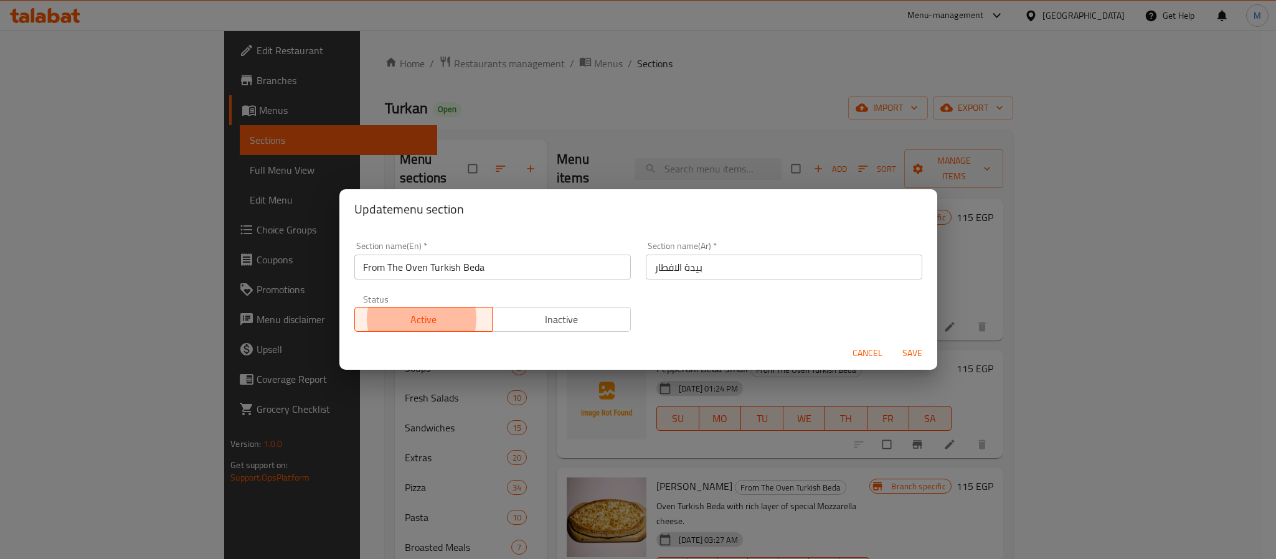
type button "0"
type button "1"
click at [892, 342] on button "Save" at bounding box center [912, 353] width 40 height 23
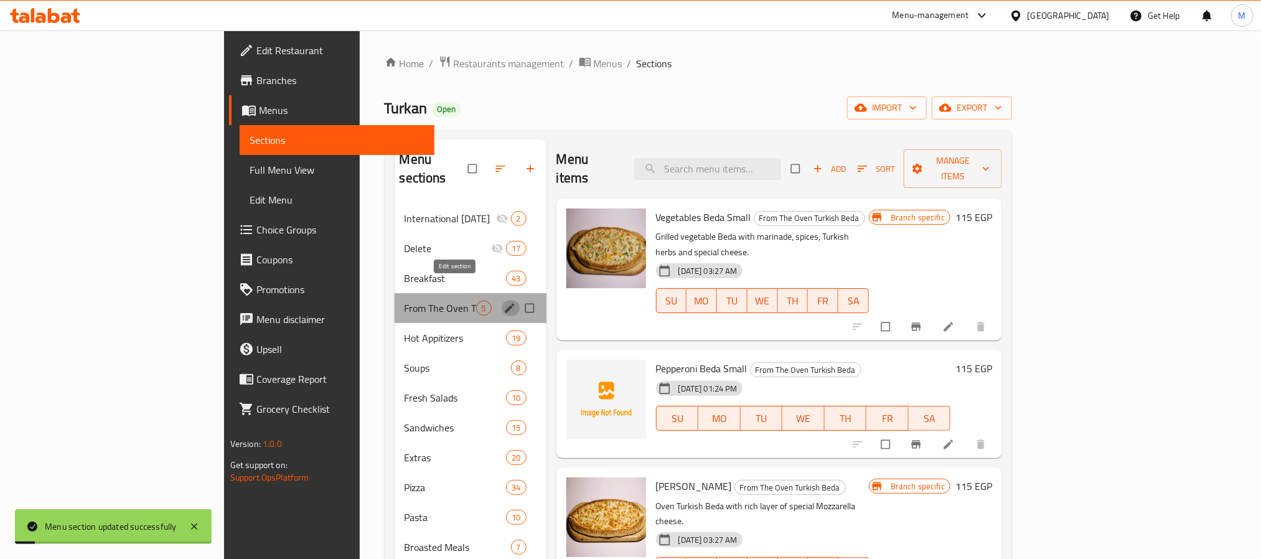
click at [505, 303] on icon "edit" at bounding box center [509, 307] width 9 height 9
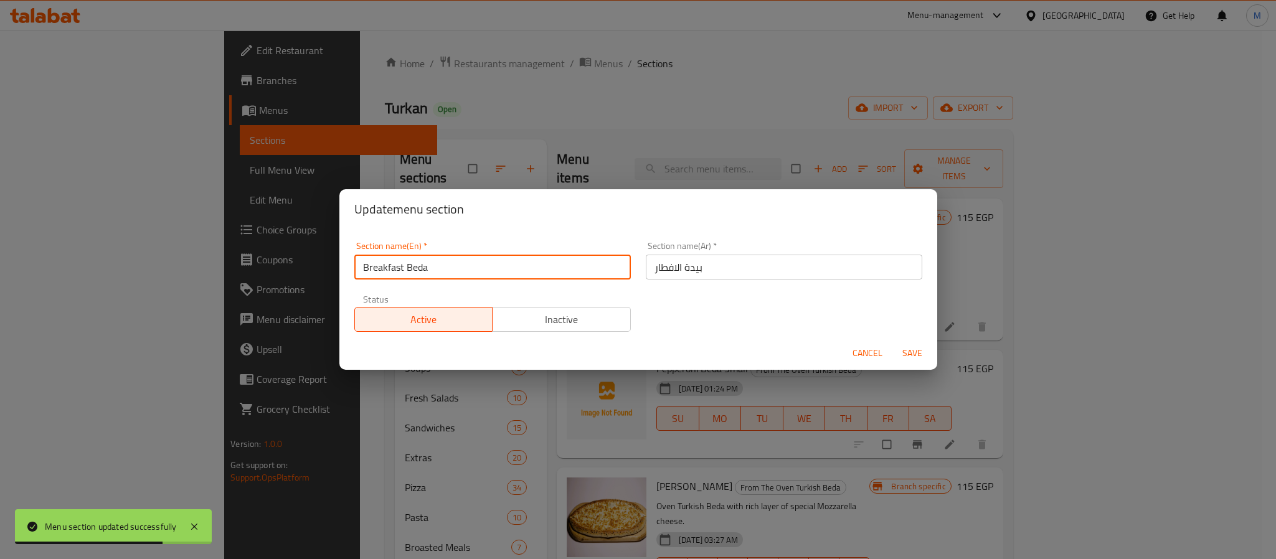
type input "Breakfast Beda"
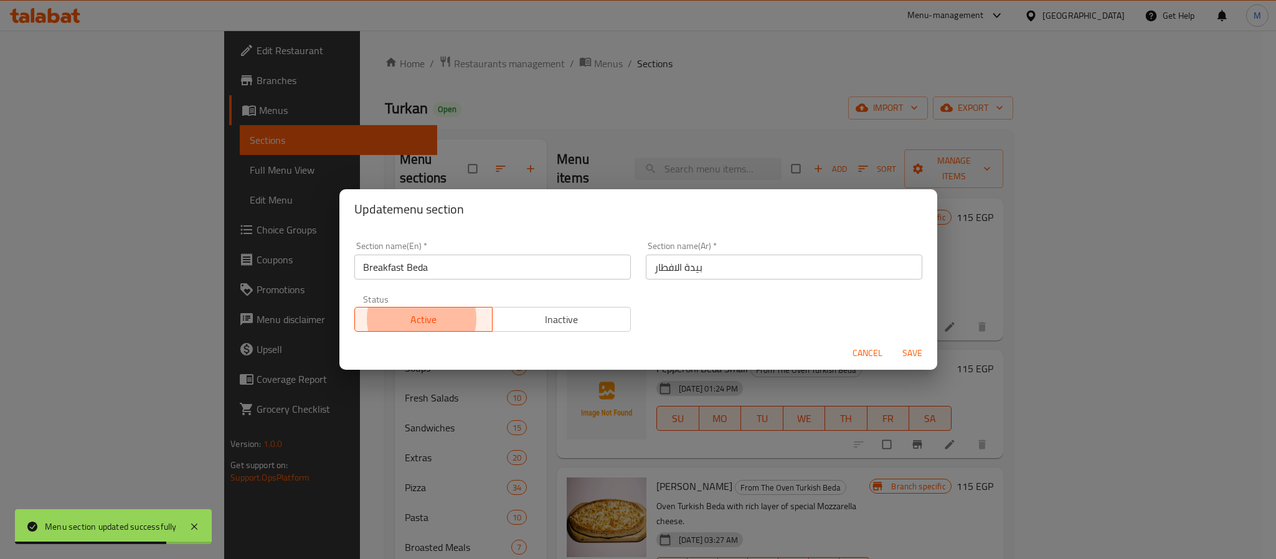
type button "0"
type button "1"
click at [892, 342] on button "Save" at bounding box center [912, 353] width 40 height 23
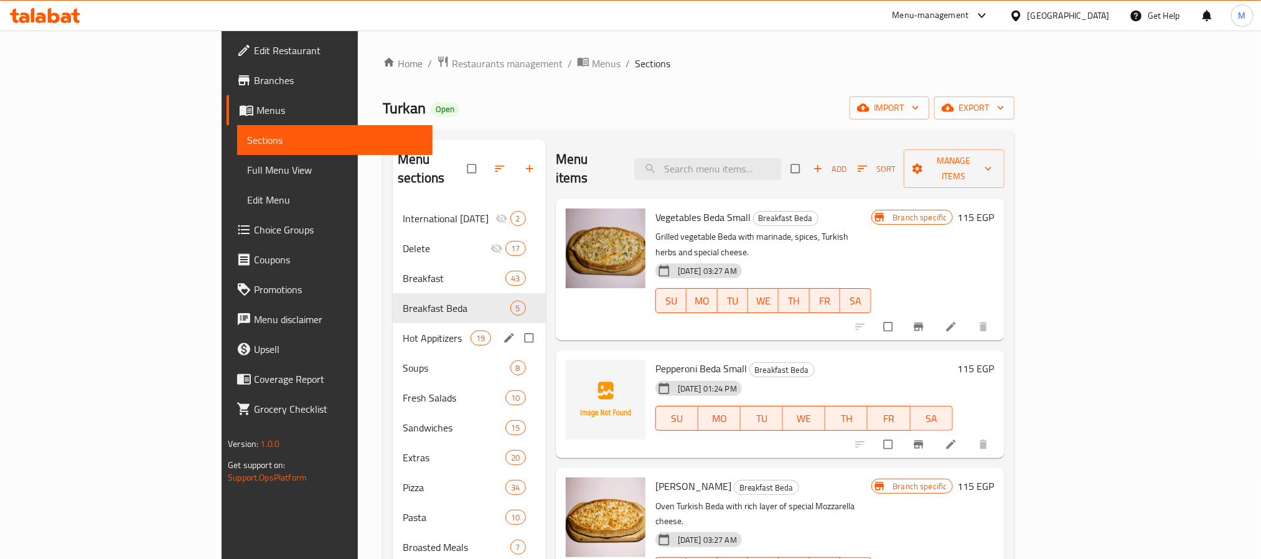
click at [403, 331] on span "Hot Appitizers" at bounding box center [437, 338] width 68 height 15
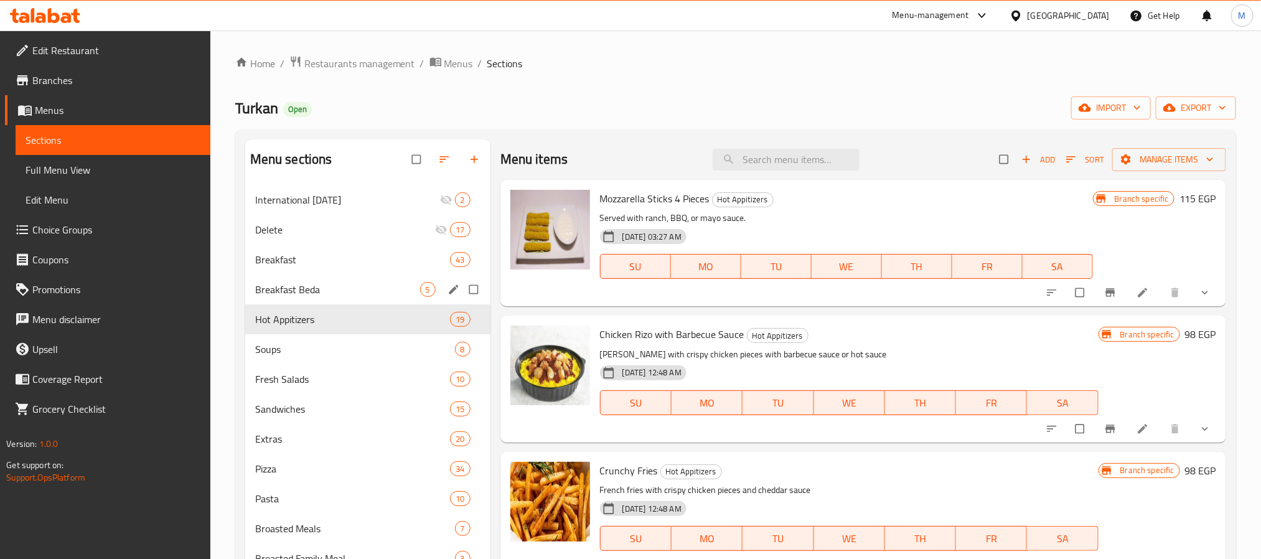
click at [352, 279] on div "Breakfast Beda 5" at bounding box center [367, 290] width 245 height 30
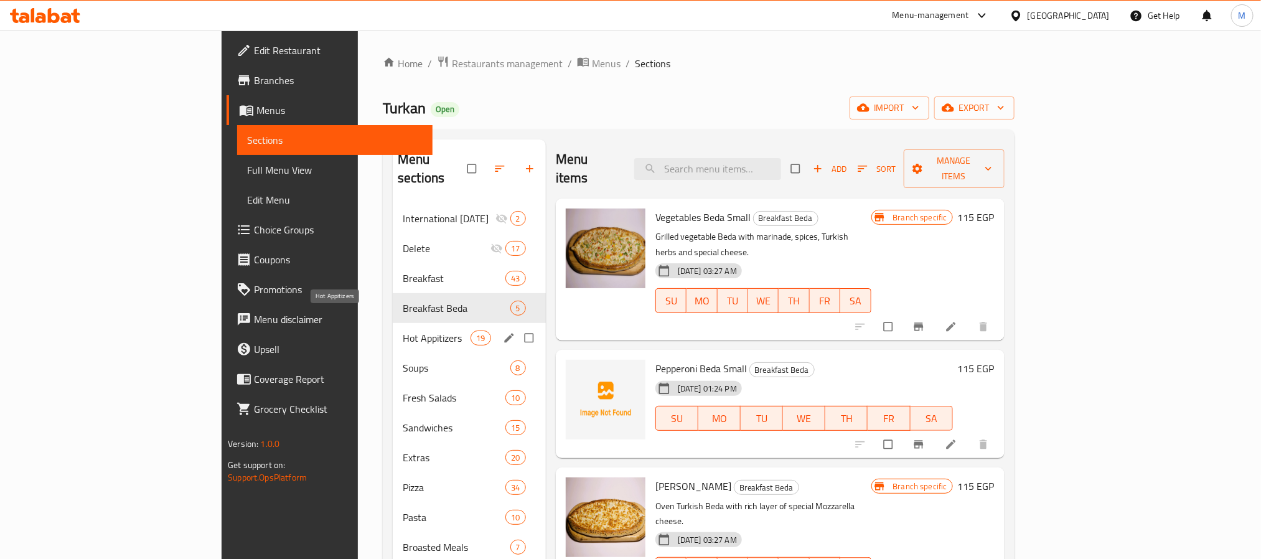
click at [403, 331] on span "Hot Appitizers" at bounding box center [437, 338] width 68 height 15
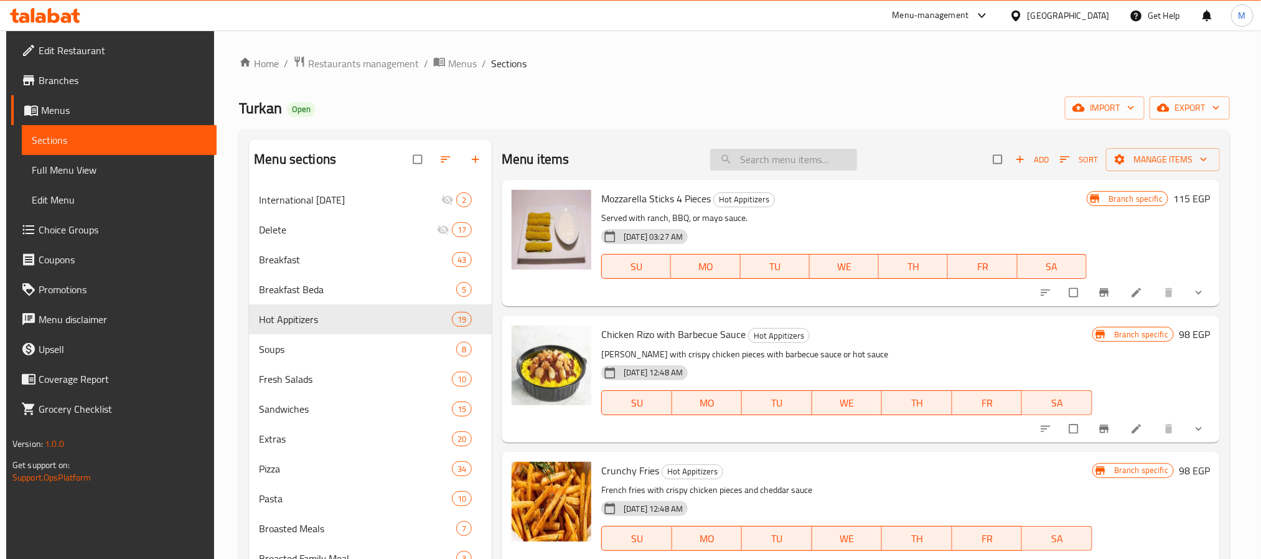
click at [787, 157] on input "search" at bounding box center [783, 160] width 147 height 22
paste input "البسفور"
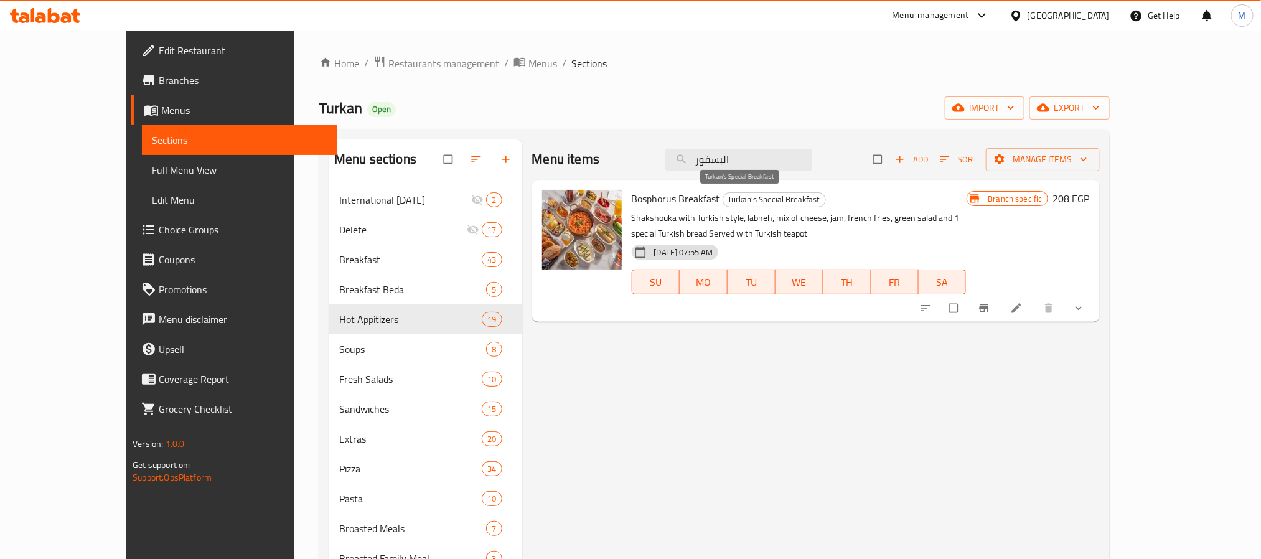
type input "البسفور"
click at [723, 200] on span "Turkan's Special Breakfast" at bounding box center [774, 199] width 102 height 14
copy span "Turkan's Special Breakfast"
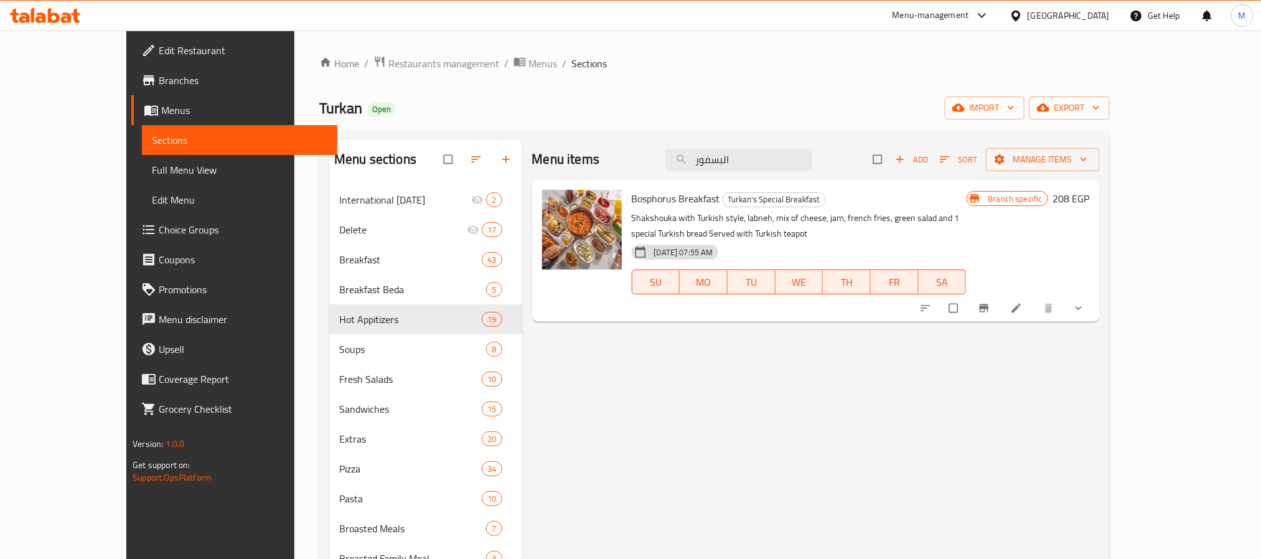
click at [596, 108] on div "Turkan Open import export" at bounding box center [714, 107] width 791 height 23
click at [470, 164] on icon "button" at bounding box center [476, 159] width 12 height 12
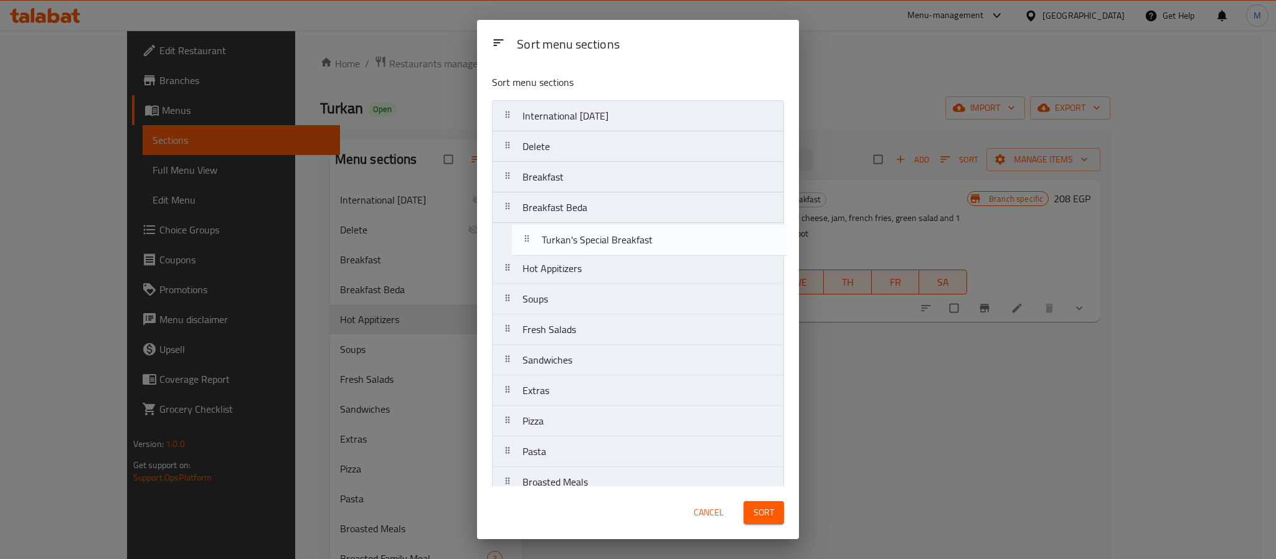
drag, startPoint x: 570, startPoint y: 288, endPoint x: 590, endPoint y: 241, distance: 51.6
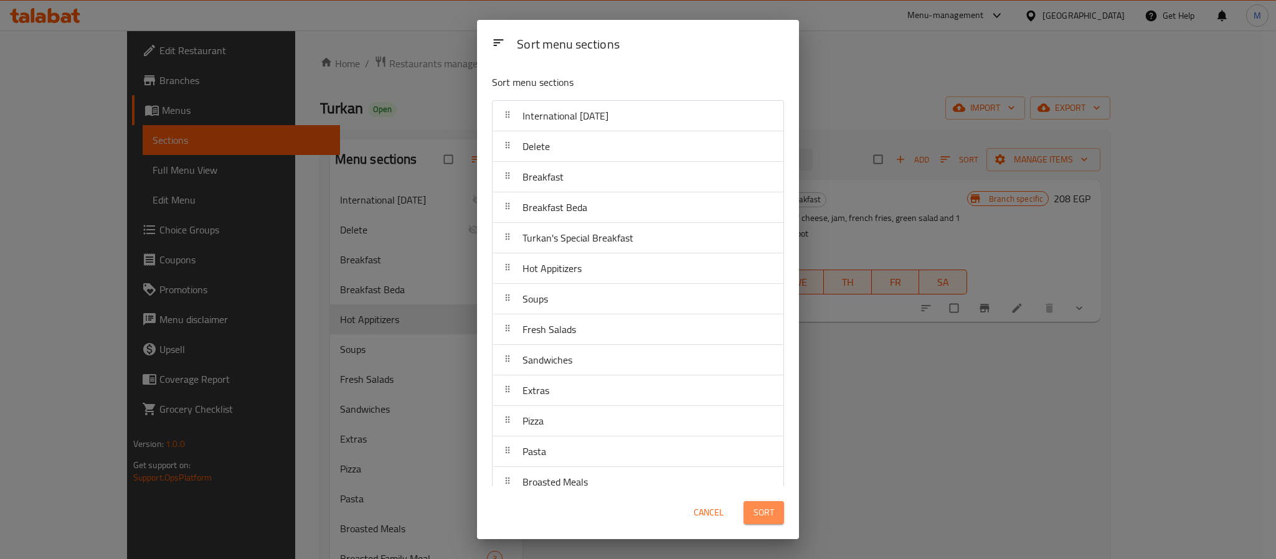
click at [759, 521] on button "Sort" at bounding box center [763, 512] width 40 height 23
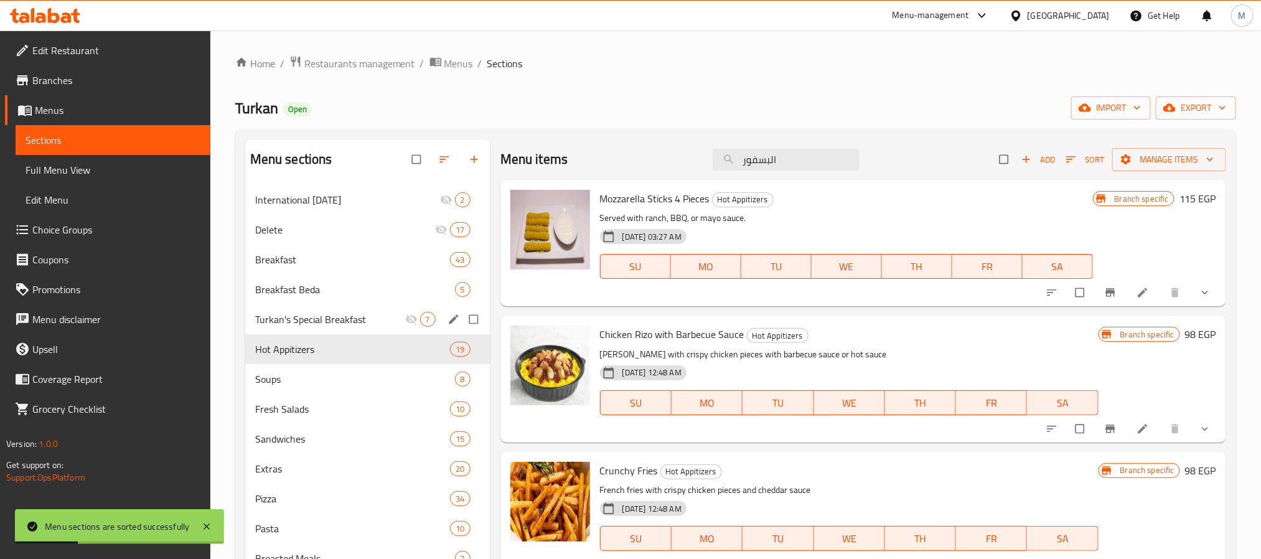
click at [450, 319] on icon "edit" at bounding box center [454, 319] width 12 height 12
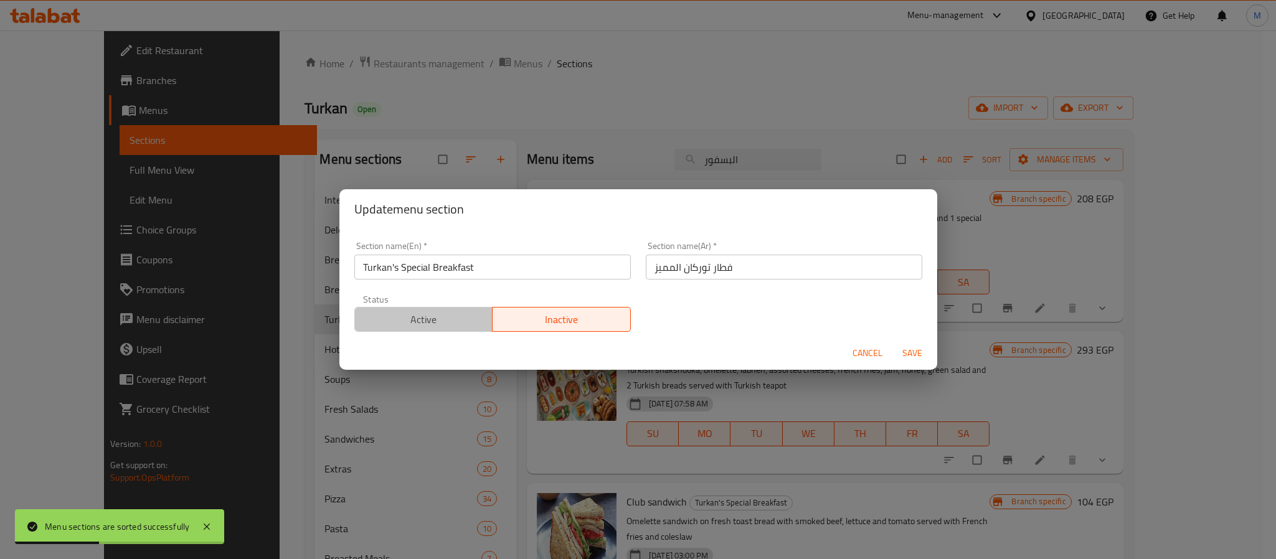
click at [446, 321] on span "Active" at bounding box center [424, 320] width 128 height 18
drag, startPoint x: 910, startPoint y: 349, endPoint x: 881, endPoint y: 273, distance: 81.2
click at [881, 273] on form "Section name(En)   * Turkan's Special Breakfast Section name(En) * Section name…" at bounding box center [638, 299] width 598 height 141
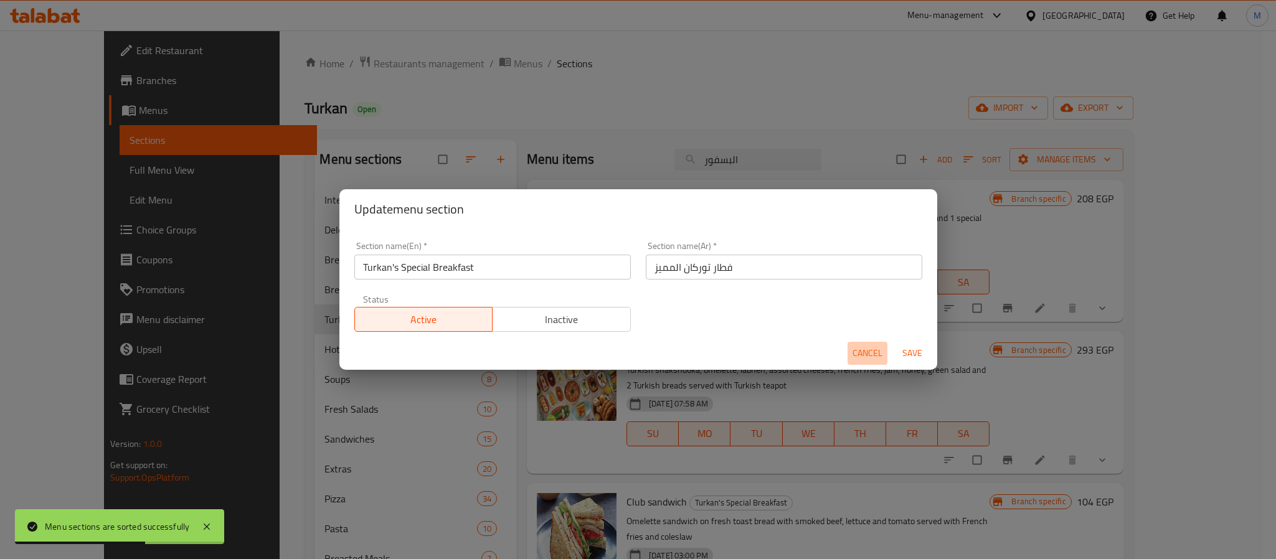
click at [869, 349] on span "Cancel" at bounding box center [867, 353] width 30 height 16
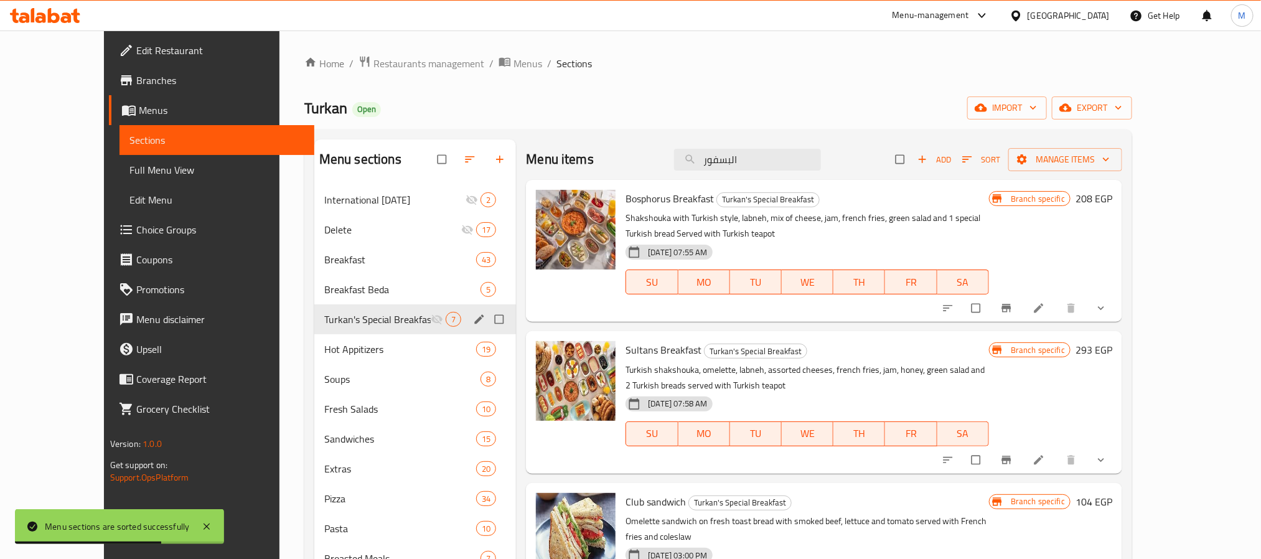
click at [368, 326] on span "Turkan's Special Breakfast" at bounding box center [377, 319] width 106 height 15
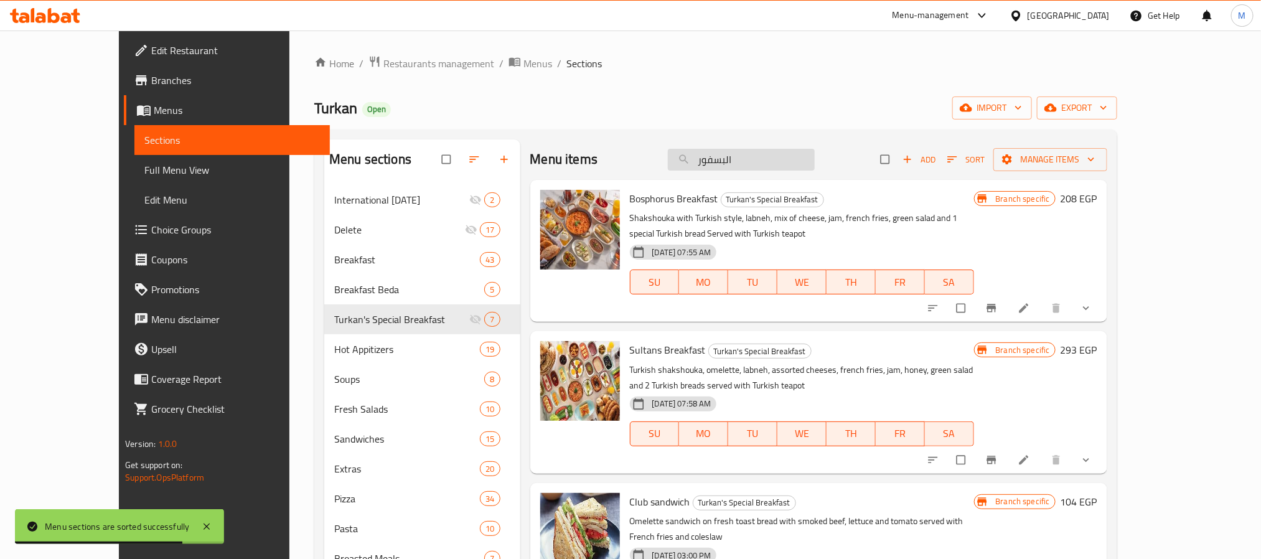
click at [772, 149] on input "البسفور" at bounding box center [741, 160] width 147 height 22
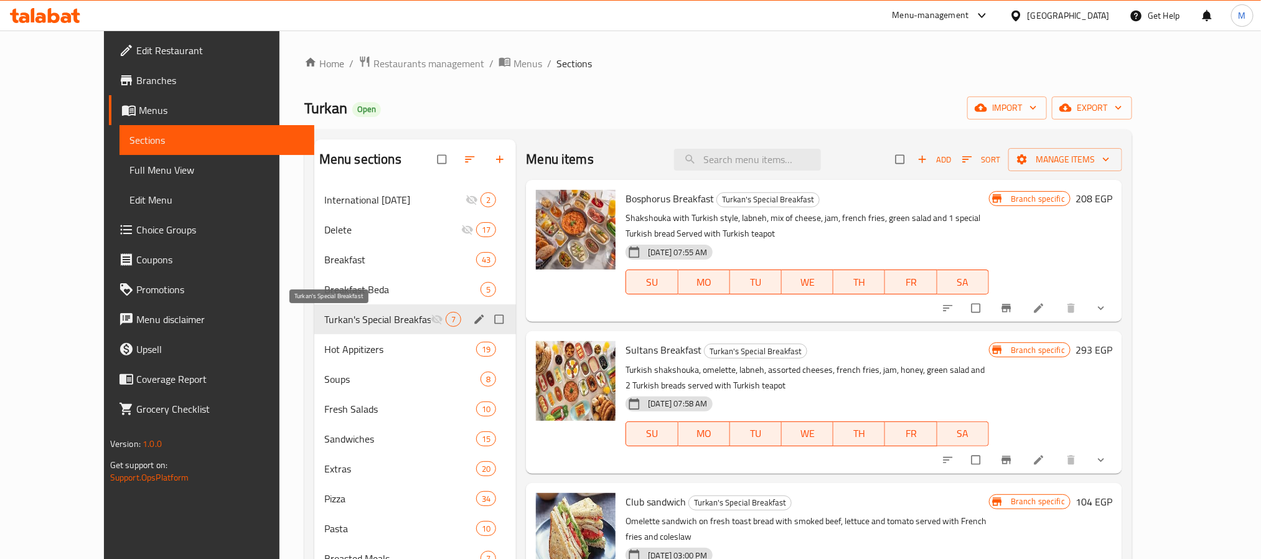
click at [379, 321] on span "Turkan's Special Breakfast" at bounding box center [377, 319] width 106 height 15
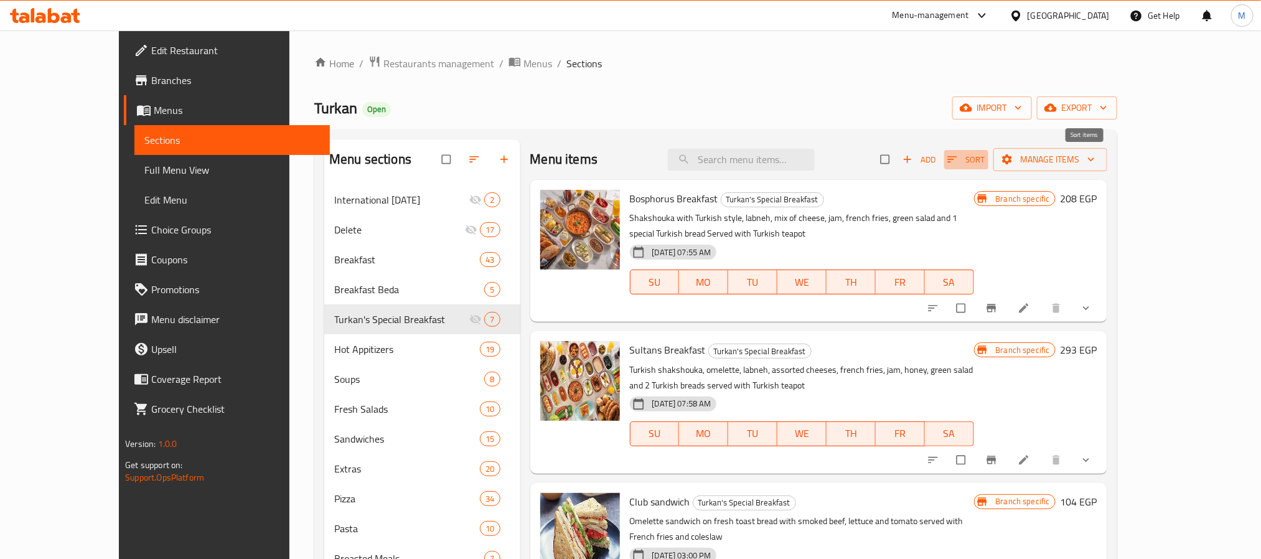
click at [959, 157] on icon "button" at bounding box center [952, 159] width 12 height 12
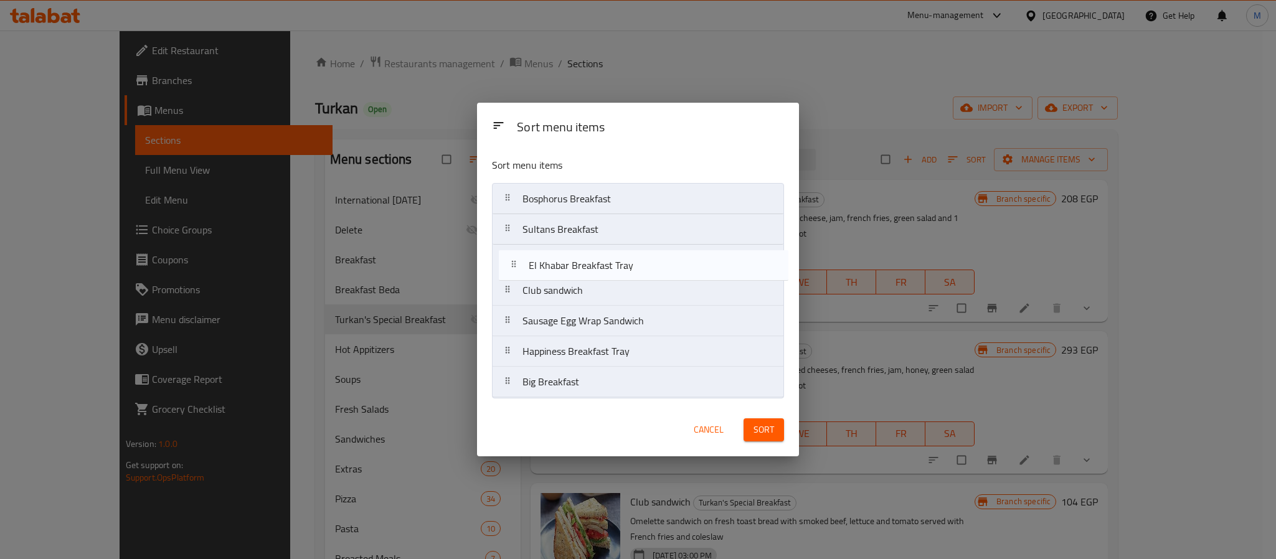
drag, startPoint x: 594, startPoint y: 327, endPoint x: 599, endPoint y: 265, distance: 61.9
click at [599, 265] on nav "Bosphorus Breakfast Sultans Breakfast Club sandwich Sausage Egg Wrap Sandwich E…" at bounding box center [638, 290] width 292 height 215
drag, startPoint x: 600, startPoint y: 357, endPoint x: 608, endPoint y: 270, distance: 88.1
click at [608, 270] on nav "Bosphorus Breakfast Sultans Breakfast El Khabar Breakfast Tray Club sandwich Sa…" at bounding box center [638, 290] width 292 height 215
drag, startPoint x: 606, startPoint y: 268, endPoint x: 611, endPoint y: 298, distance: 30.3
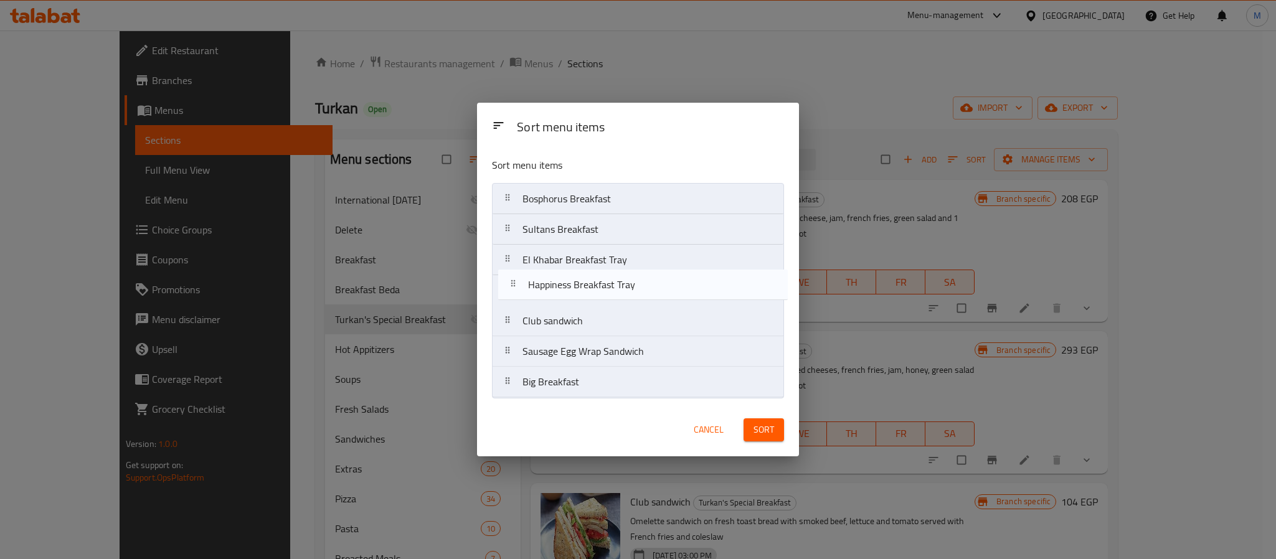
click at [611, 298] on nav "Bosphorus Breakfast Sultans Breakfast Happiness Breakfast Tray El Khabar Breakf…" at bounding box center [638, 290] width 292 height 215
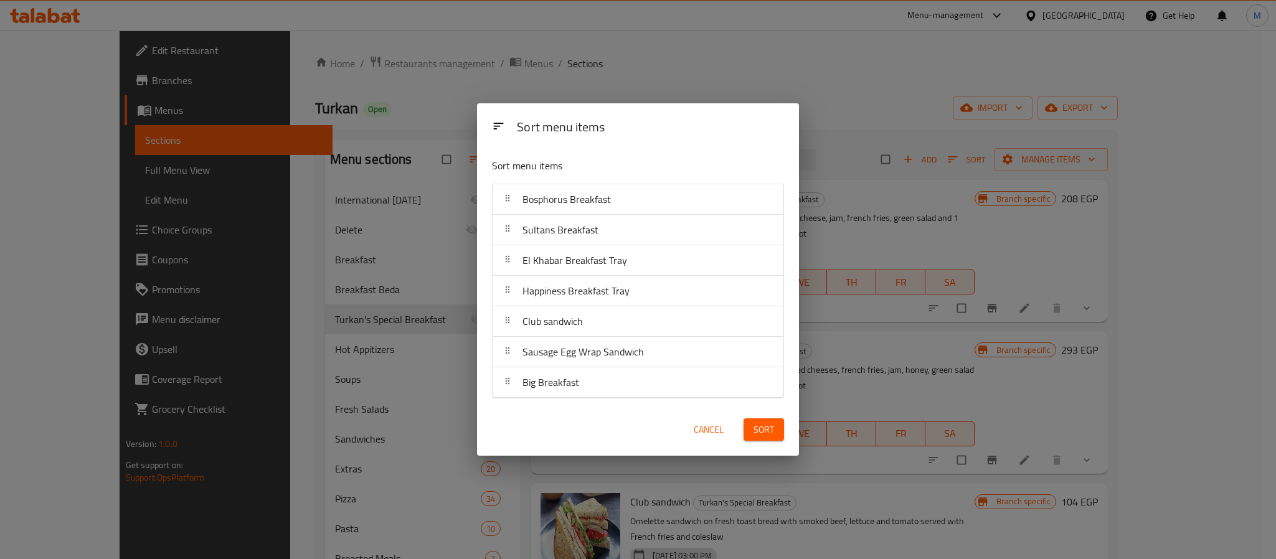
click at [760, 432] on span "Sort" at bounding box center [763, 430] width 21 height 16
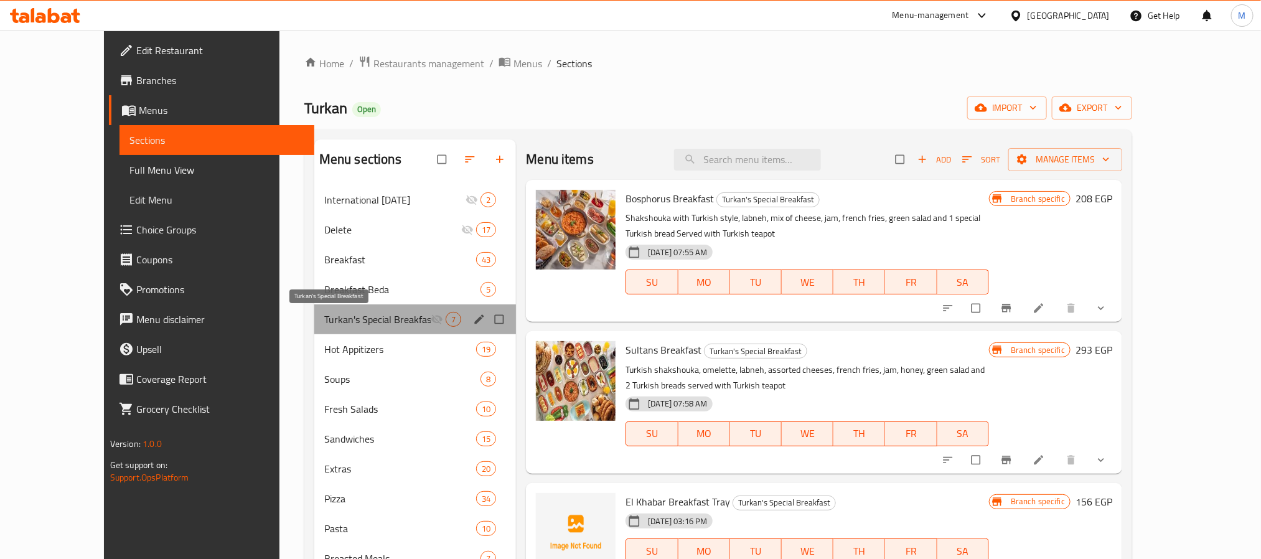
click at [398, 317] on span "Turkan's Special Breakfast" at bounding box center [377, 319] width 106 height 15
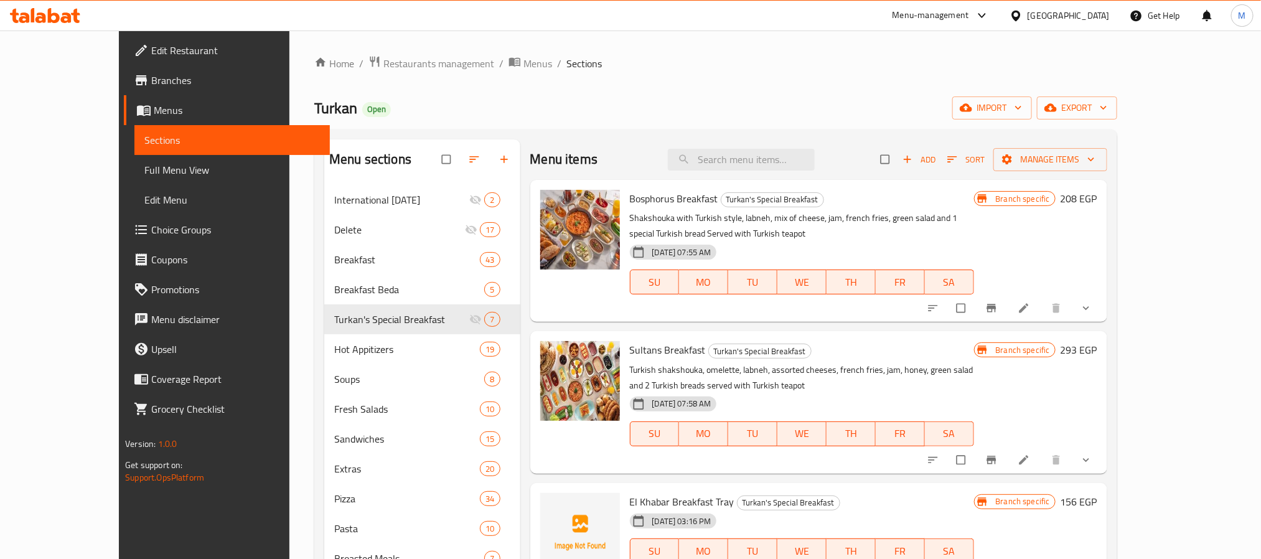
click at [820, 105] on div "Turkan Open import export" at bounding box center [715, 107] width 803 height 23
click at [959, 157] on icon "button" at bounding box center [952, 159] width 12 height 12
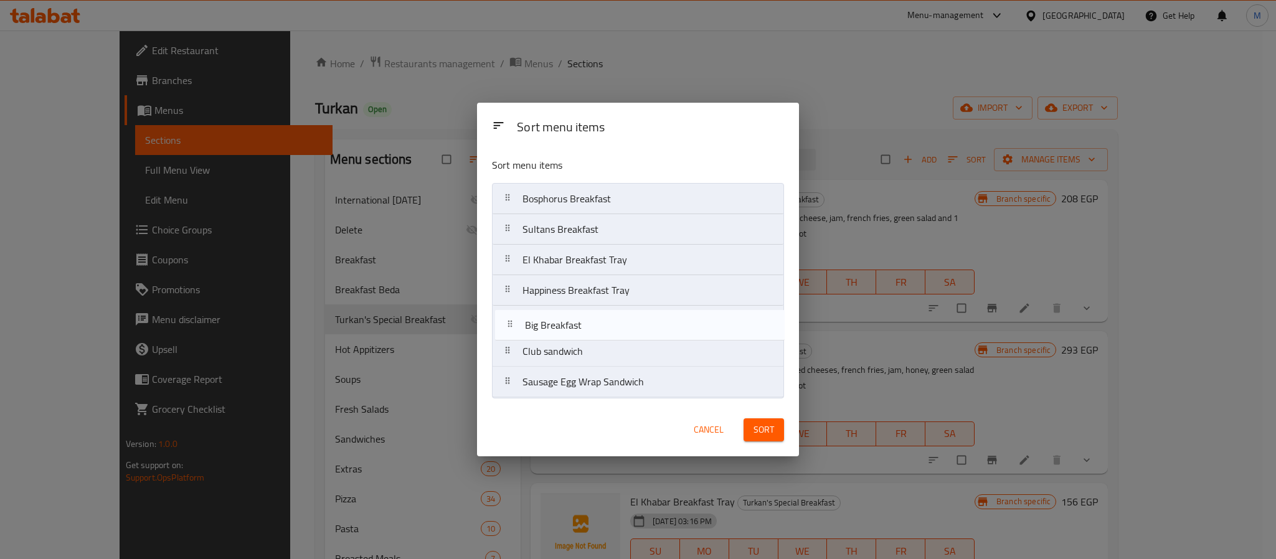
drag, startPoint x: 618, startPoint y: 385, endPoint x: 623, endPoint y: 324, distance: 61.2
click at [623, 324] on nav "Bosphorus Breakfast Sultans Breakfast El Khabar Breakfast Tray Happiness Breakf…" at bounding box center [638, 290] width 292 height 215
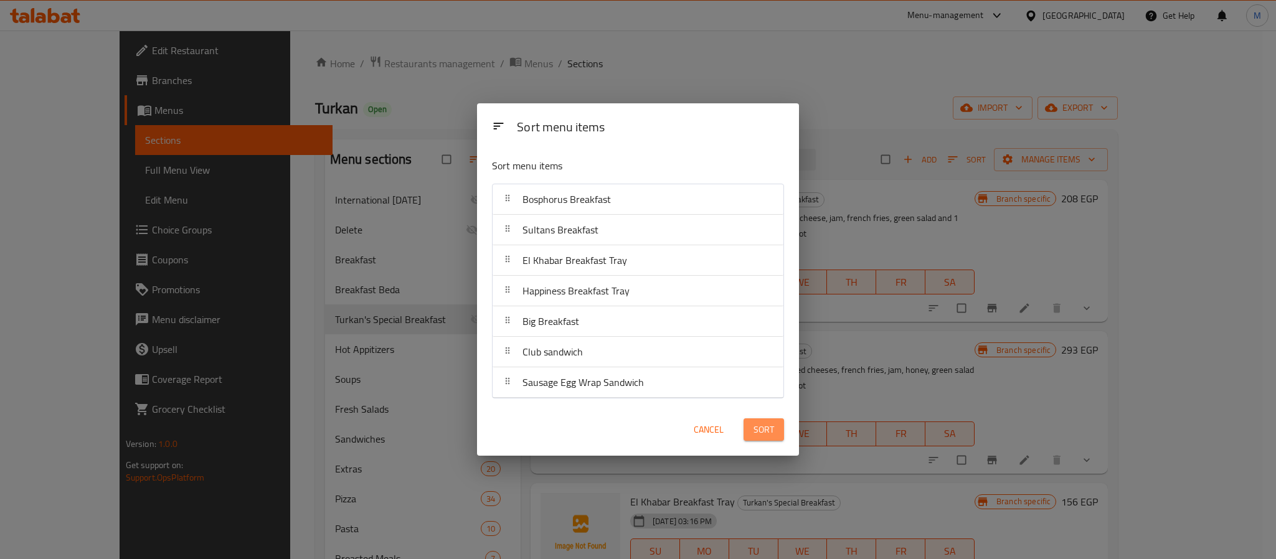
click at [769, 422] on span "Sort" at bounding box center [763, 430] width 21 height 16
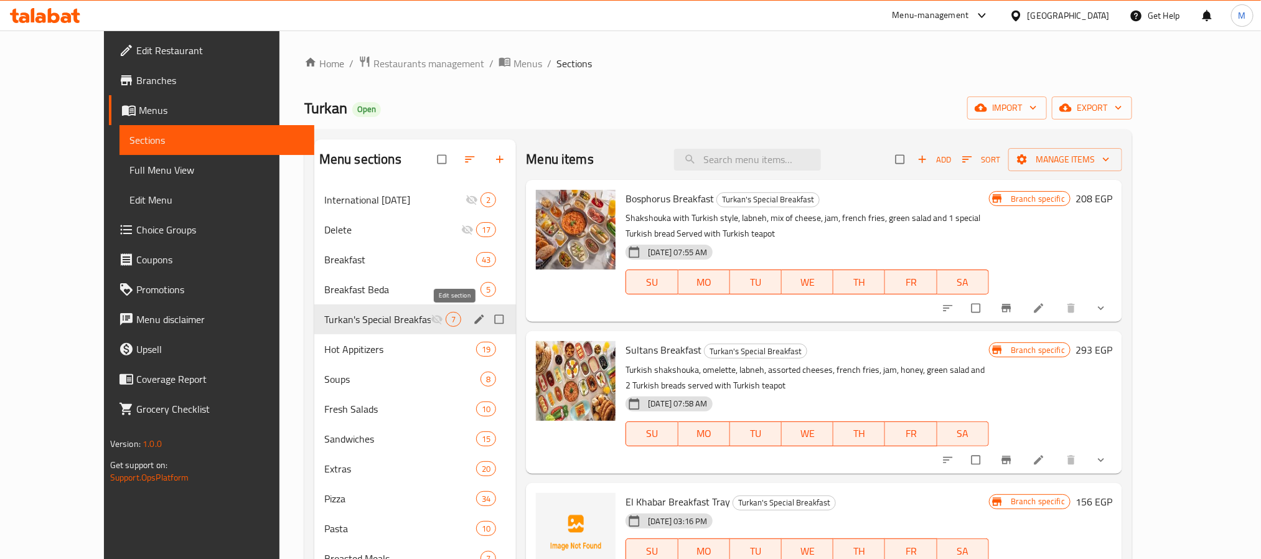
click at [473, 317] on icon "edit" at bounding box center [479, 319] width 12 height 12
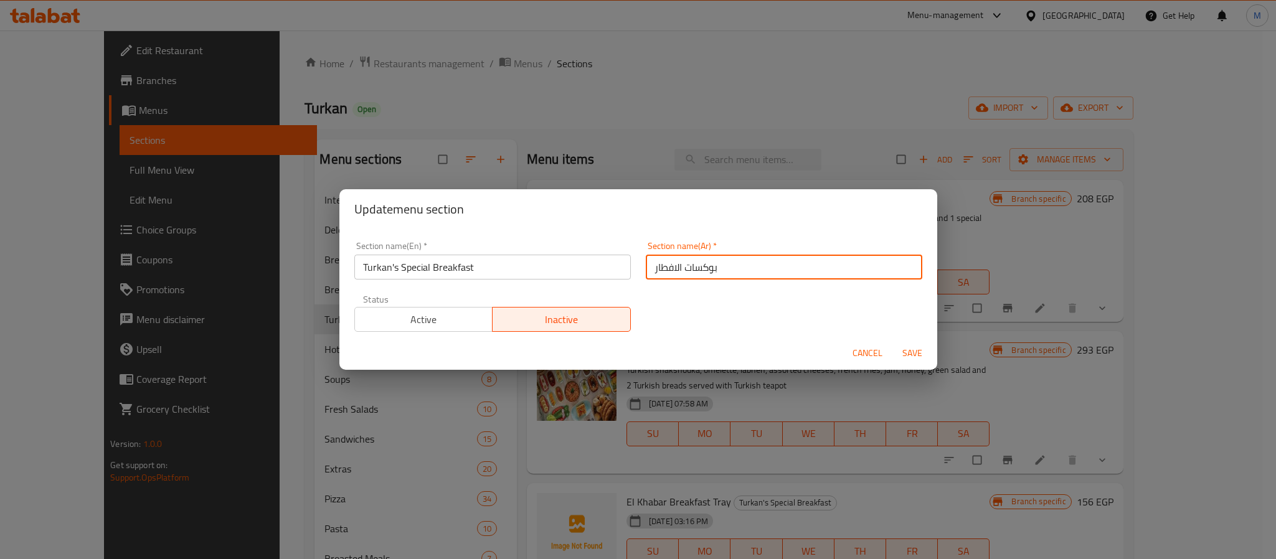
type input "بوكسات الافطار"
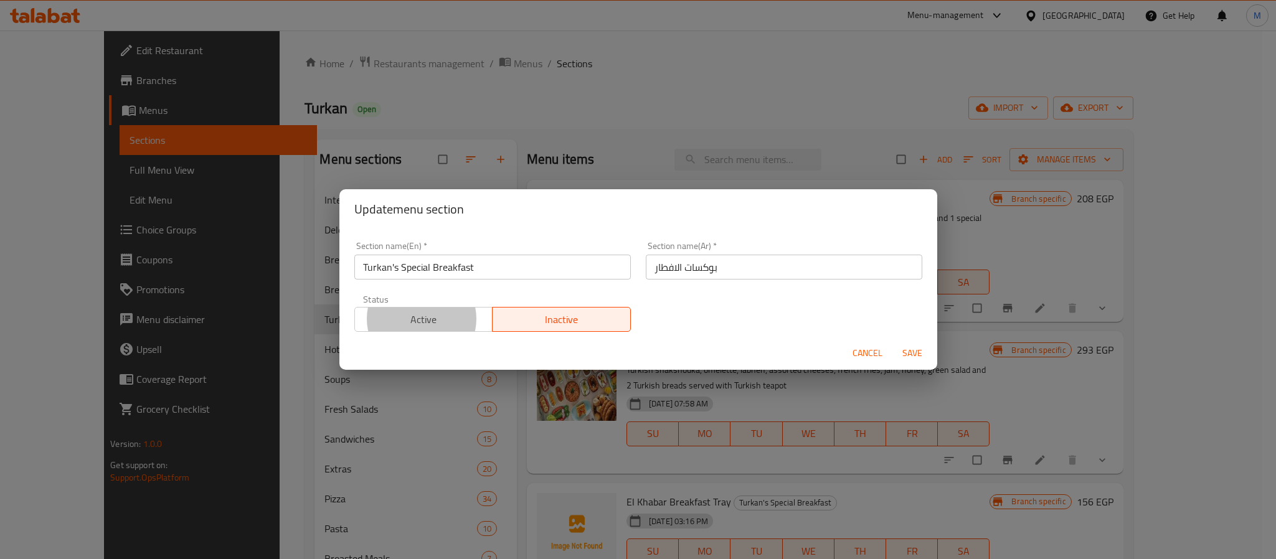
type button "0"
type button "1"
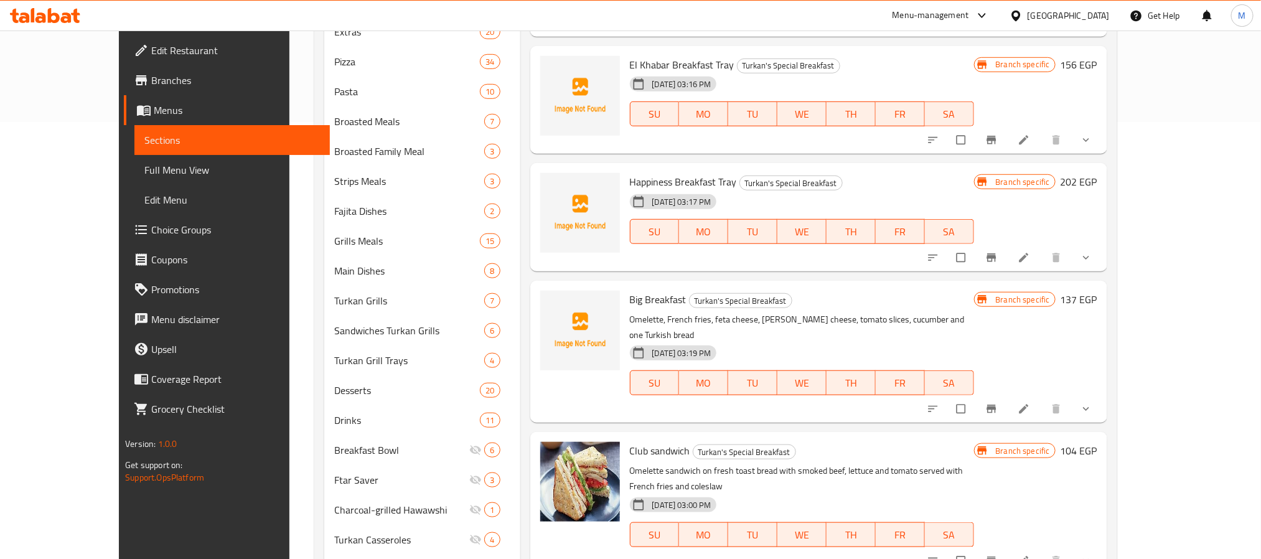
scroll to position [621, 0]
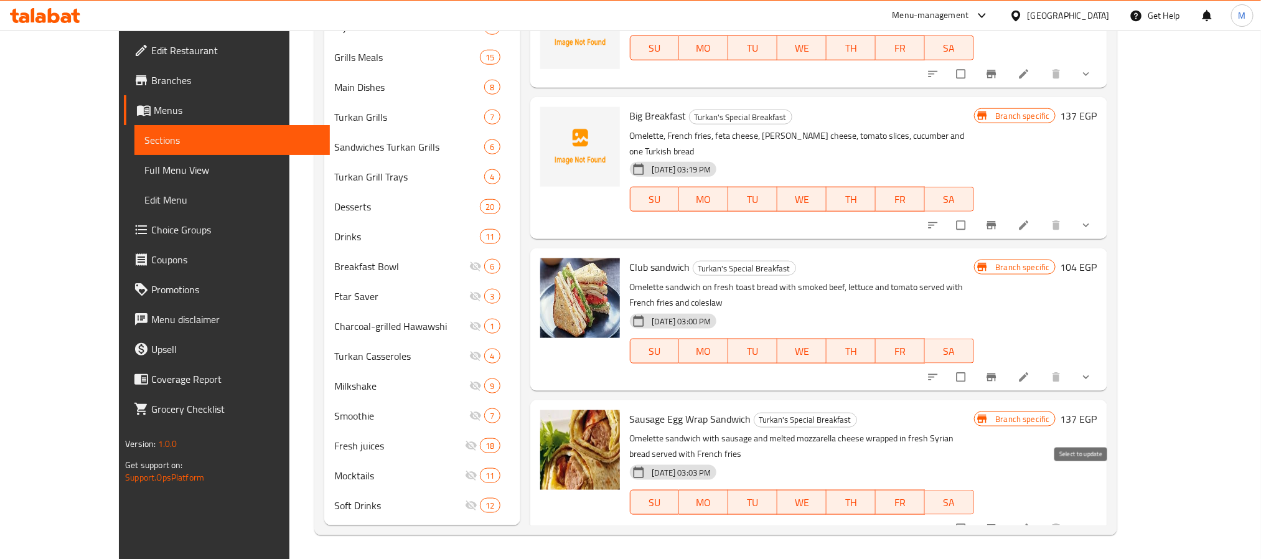
click at [975, 517] on input "checkbox" at bounding box center [962, 529] width 26 height 24
checkbox input "true"
click at [975, 365] on input "checkbox" at bounding box center [962, 377] width 26 height 24
checkbox input "true"
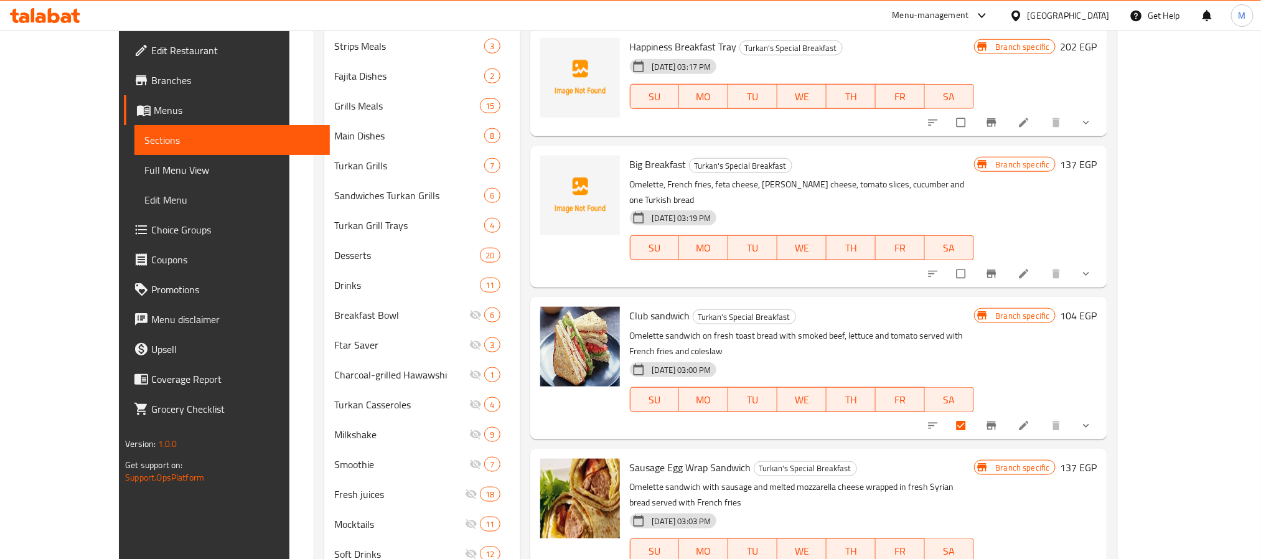
scroll to position [527, 0]
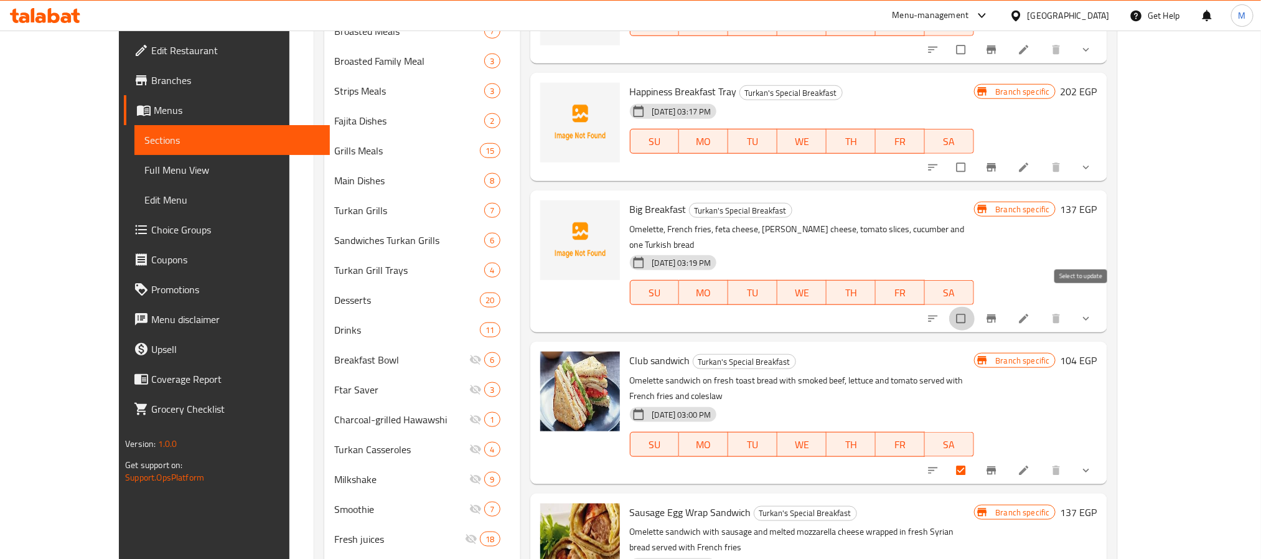
click at [975, 307] on input "checkbox" at bounding box center [962, 319] width 26 height 24
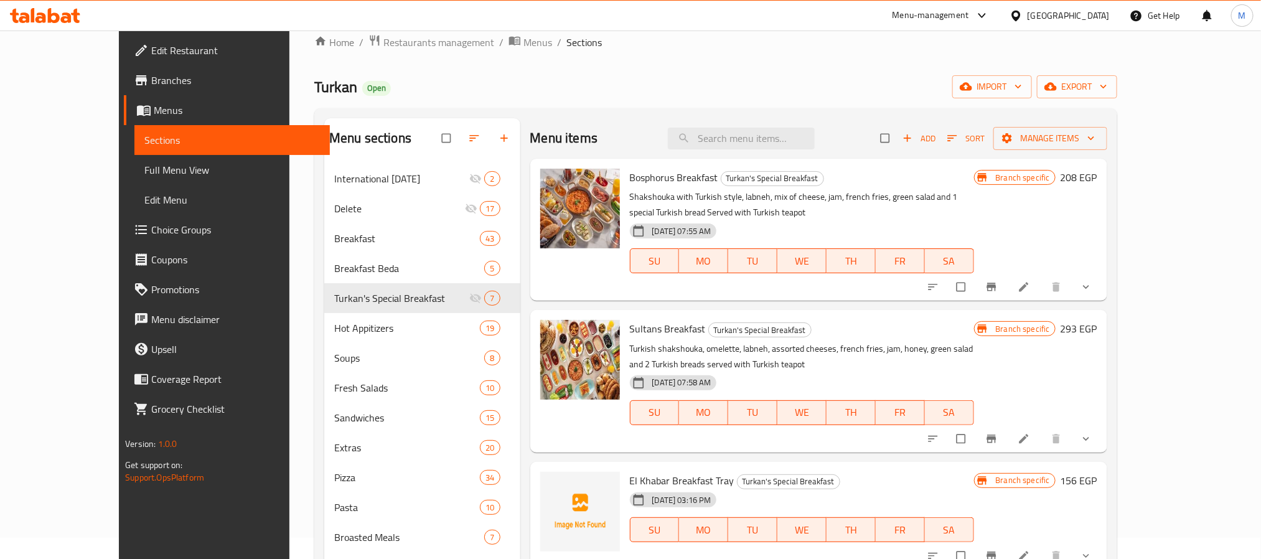
scroll to position [0, 0]
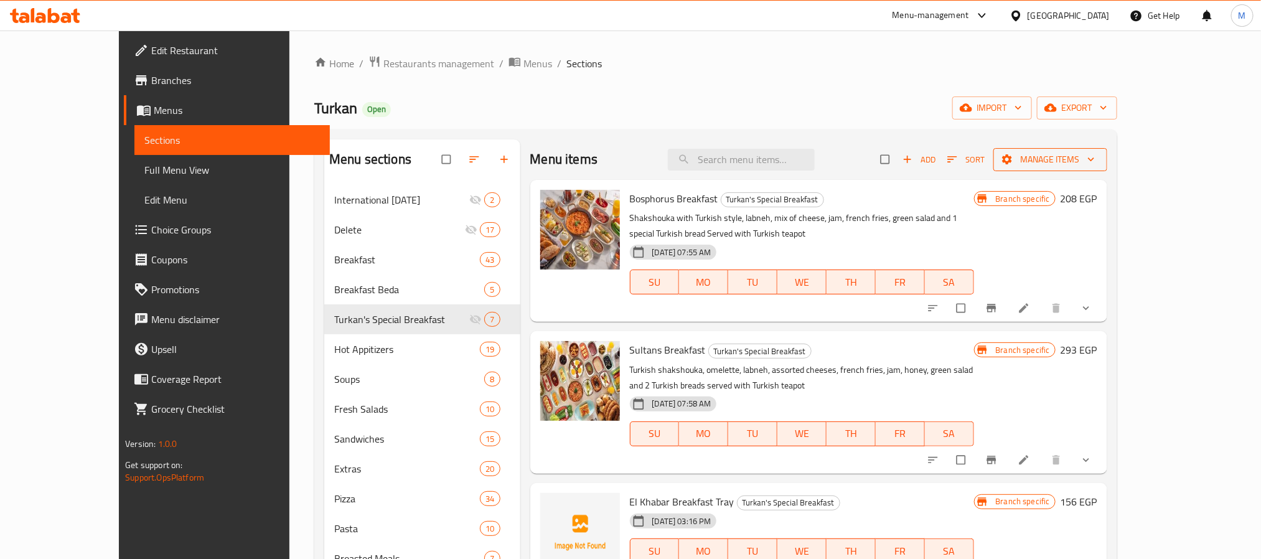
click at [1012, 159] on icon "button" at bounding box center [1007, 159] width 10 height 10
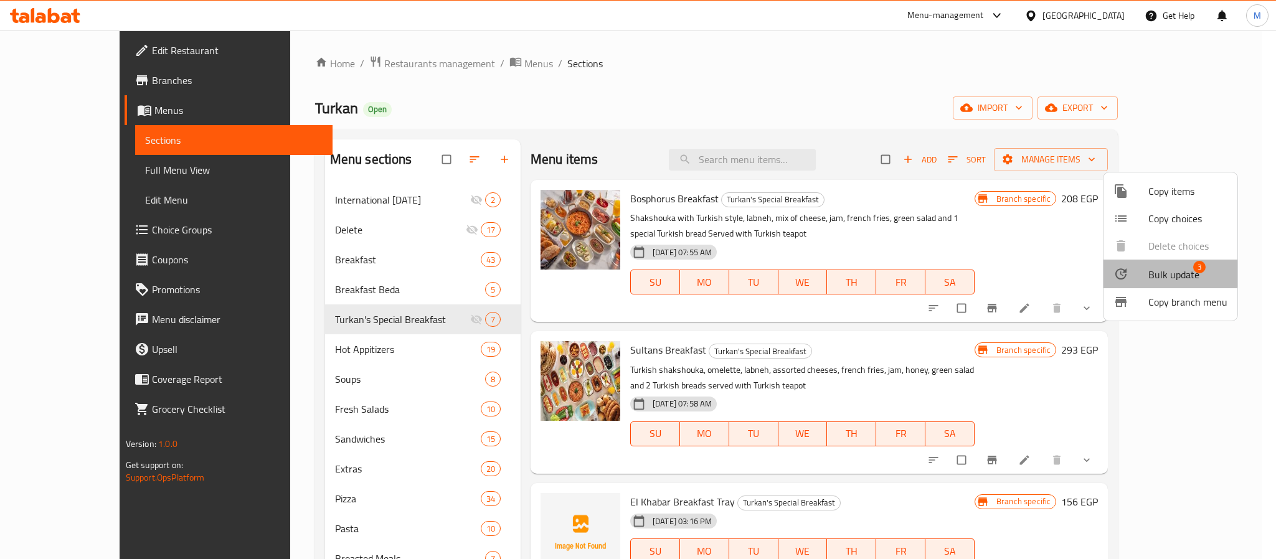
click at [1158, 270] on span "Bulk update" at bounding box center [1173, 274] width 51 height 15
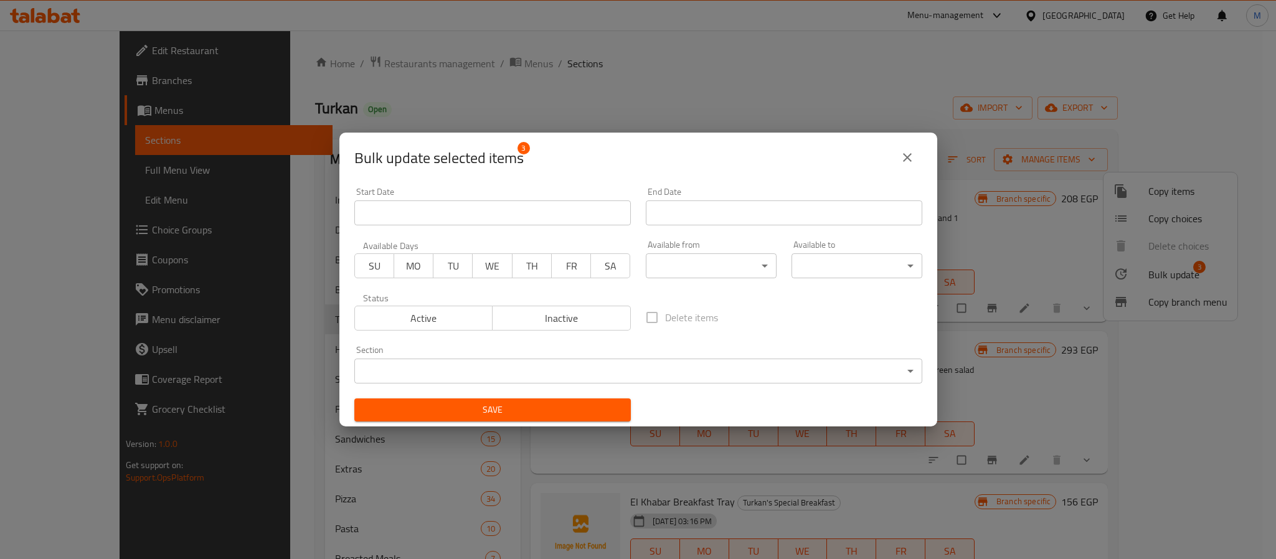
click at [583, 366] on body "​ Menu-management Egypt Get Help M Edit Restaurant Branches Menus Sections Full…" at bounding box center [638, 295] width 1276 height 529
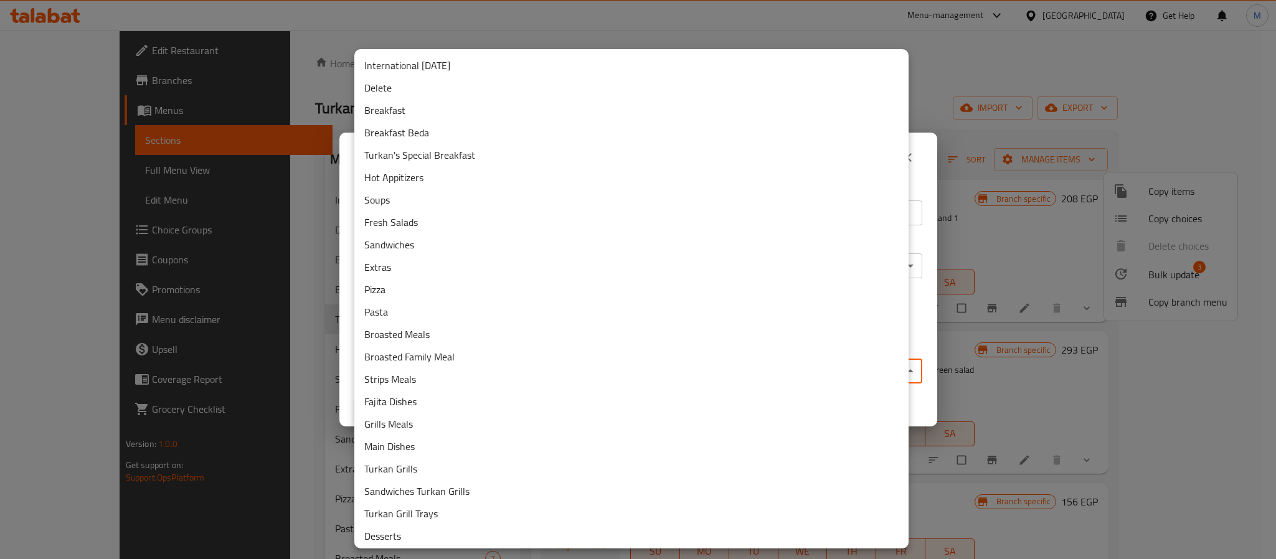
click at [418, 88] on li "Delete" at bounding box center [631, 88] width 554 height 22
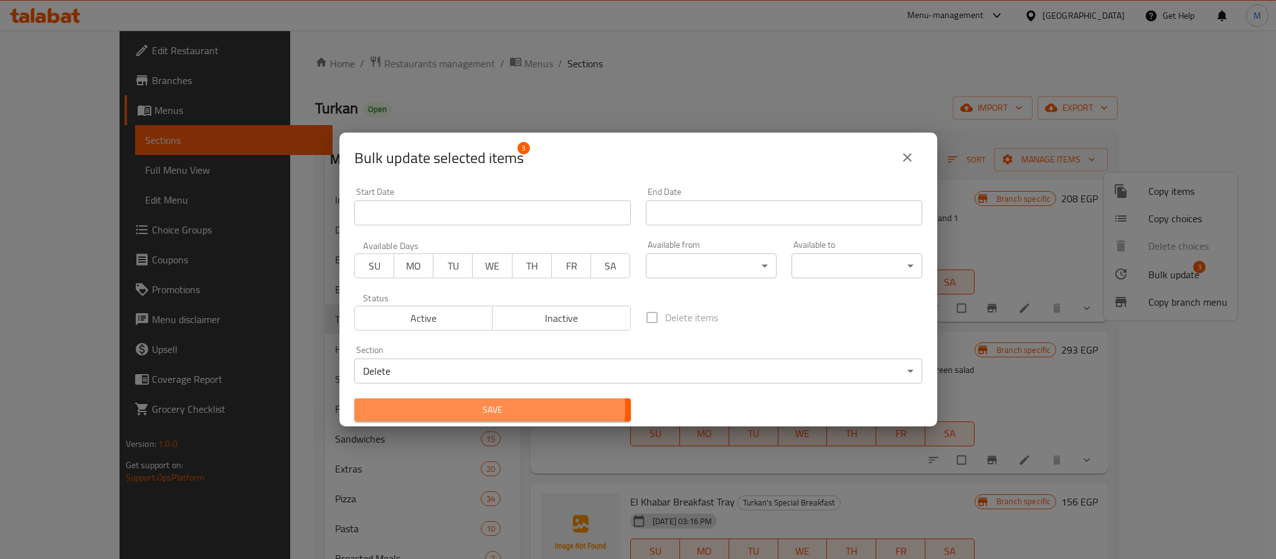
click at [477, 408] on span "Save" at bounding box center [492, 410] width 256 height 16
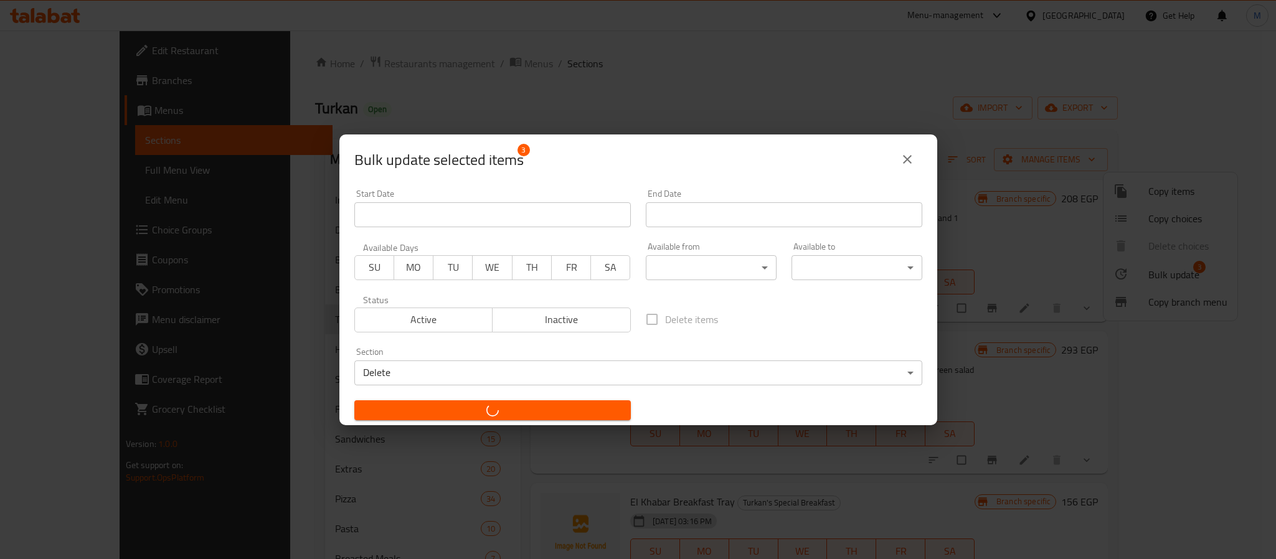
checkbox input "false"
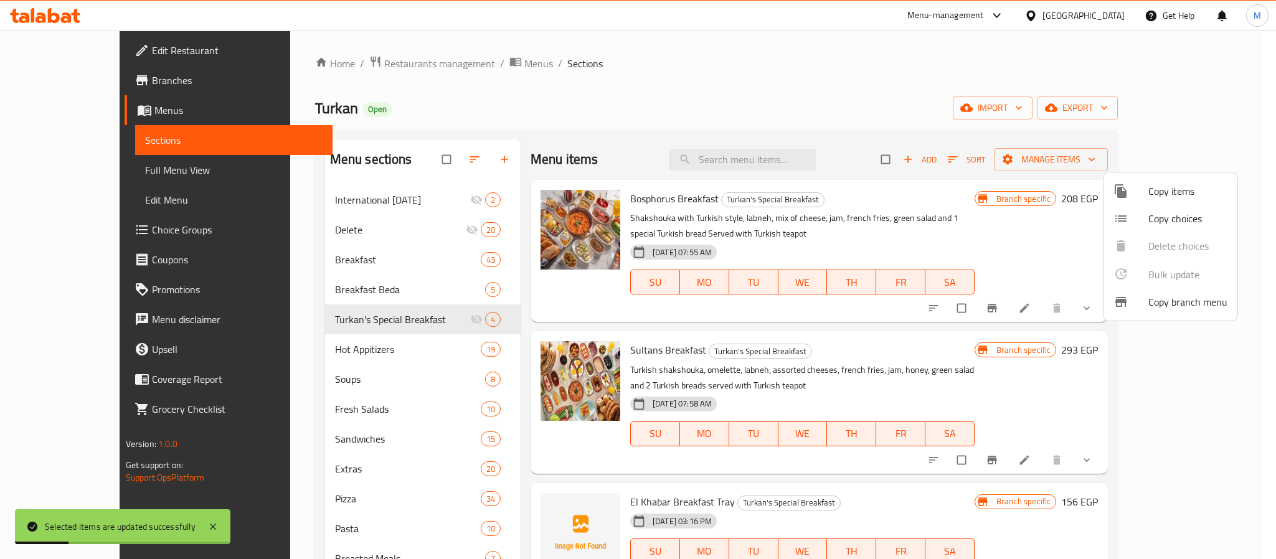
click at [686, 105] on div at bounding box center [638, 279] width 1276 height 559
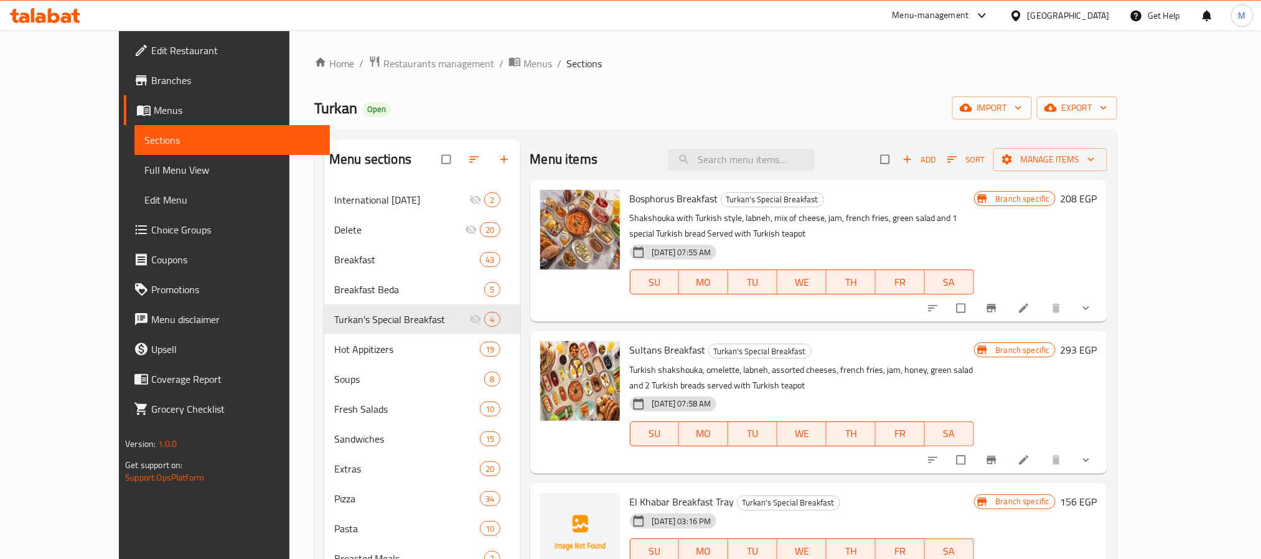
click at [832, 101] on div "Turkan Open import export" at bounding box center [715, 107] width 803 height 23
click at [819, 106] on div "Turkan Open import export" at bounding box center [715, 107] width 803 height 23
drag, startPoint x: 1141, startPoint y: 304, endPoint x: 1205, endPoint y: 312, distance: 64.6
click at [1093, 314] on icon "show more" at bounding box center [1086, 308] width 12 height 12
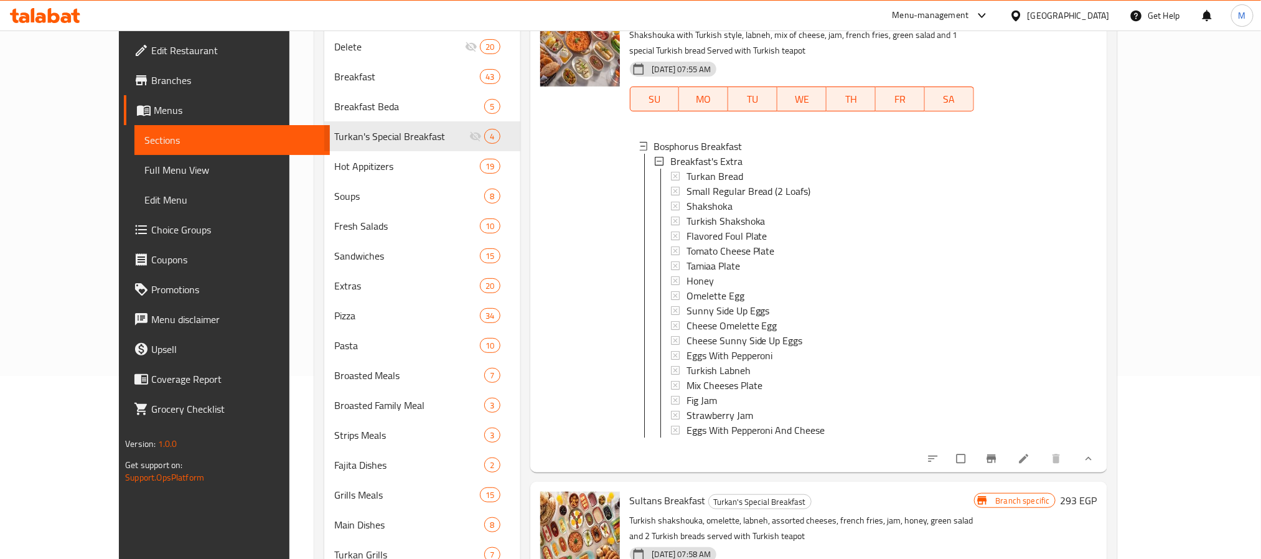
scroll to position [187, 0]
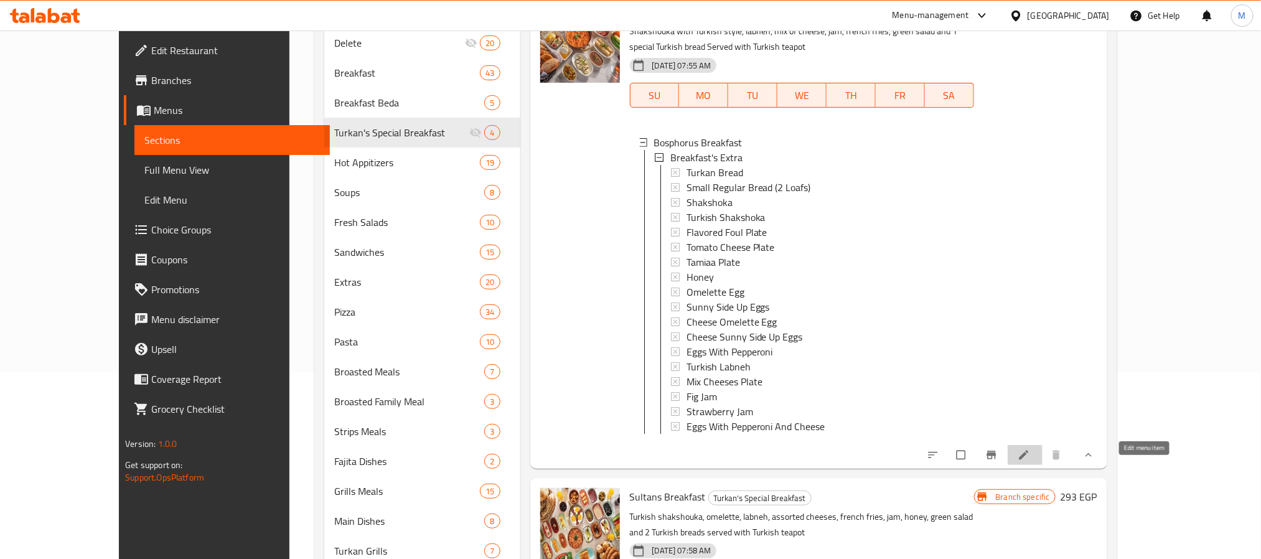
click at [1030, 461] on icon at bounding box center [1024, 455] width 12 height 12
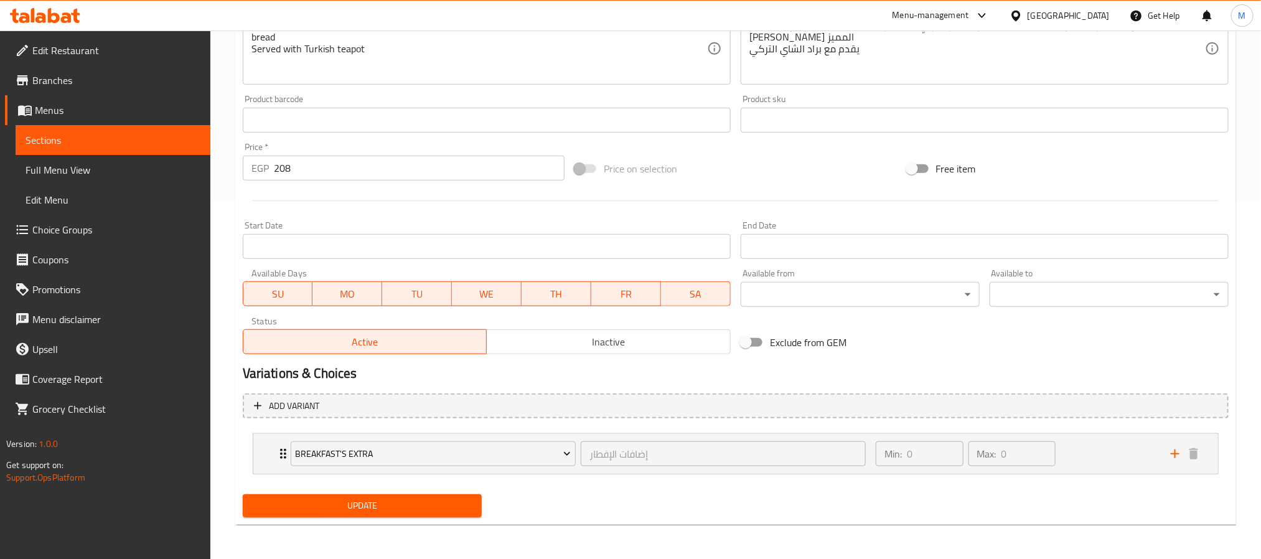
scroll to position [359, 0]
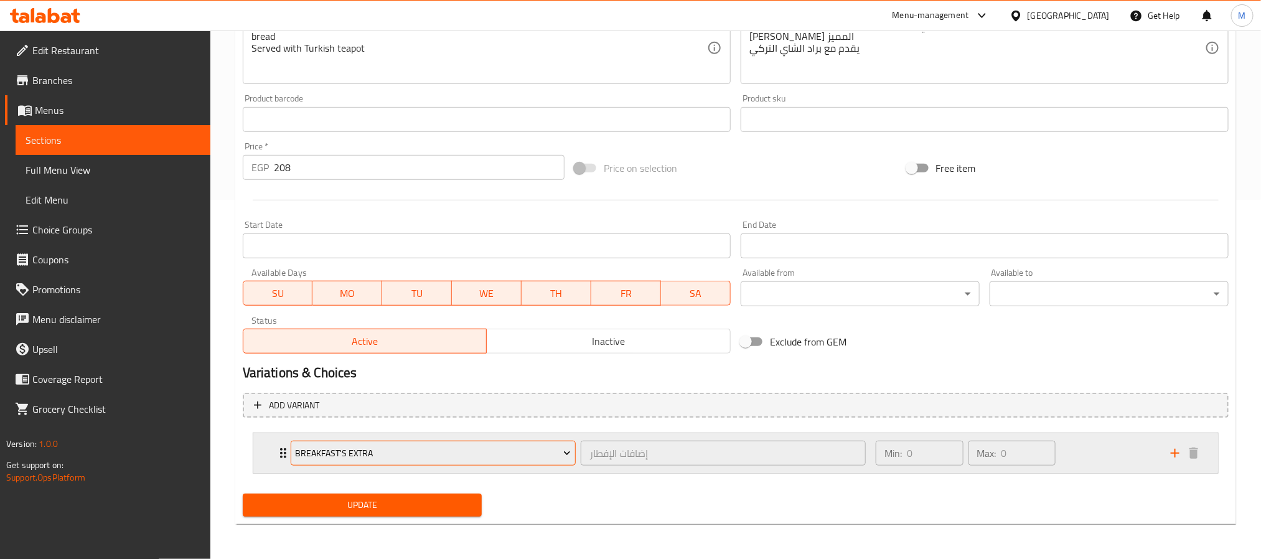
click at [431, 456] on span "Breakfast's Extra" at bounding box center [433, 454] width 276 height 16
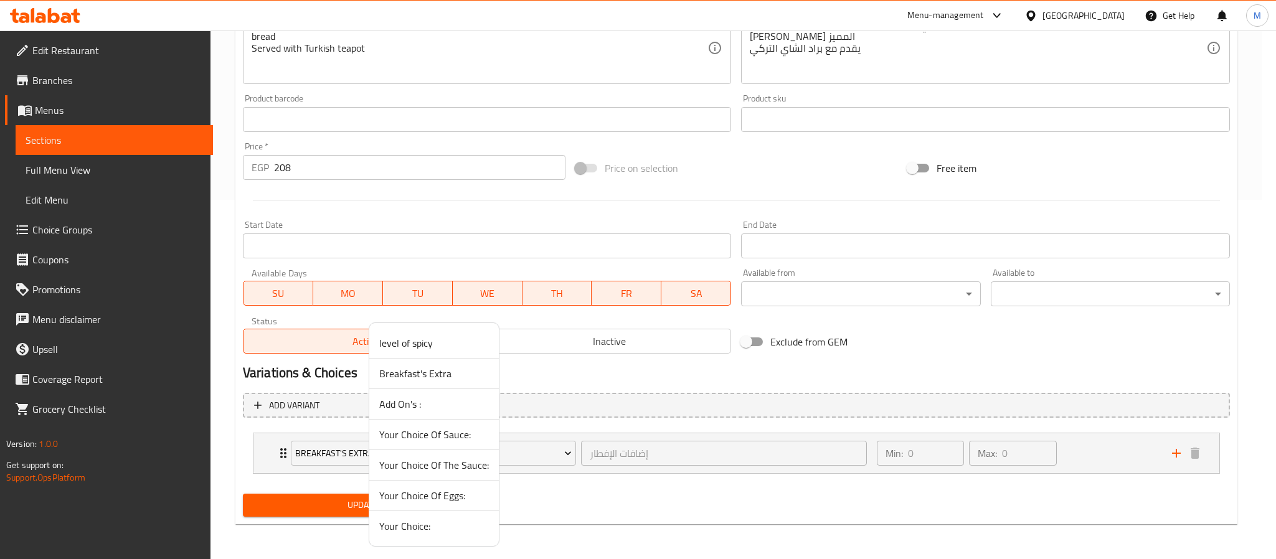
click at [447, 471] on span "Your Choice Of The Sauce:" at bounding box center [434, 465] width 110 height 15
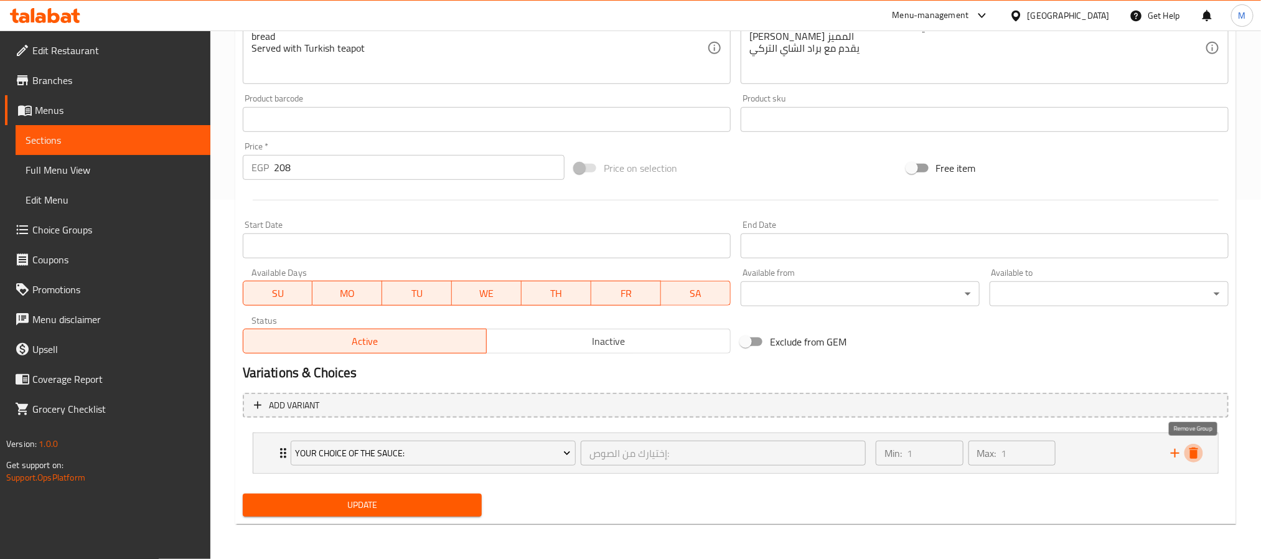
drag, startPoint x: 1190, startPoint y: 449, endPoint x: 896, endPoint y: 484, distance: 296.0
click at [1191, 449] on icon "delete" at bounding box center [1194, 453] width 9 height 11
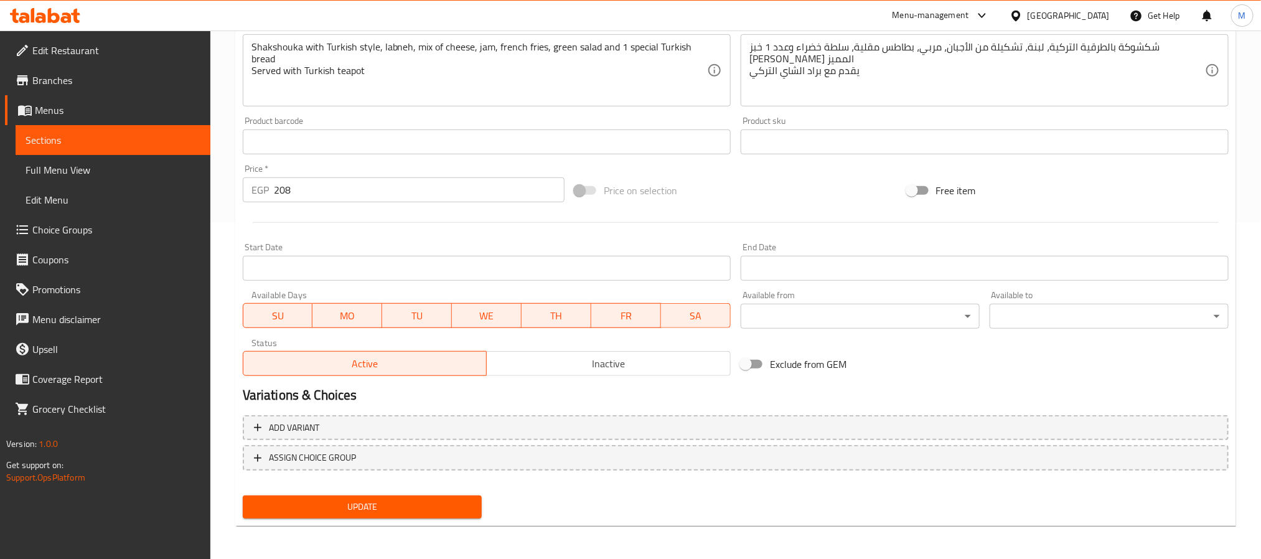
click at [367, 510] on span "Update" at bounding box center [362, 507] width 219 height 16
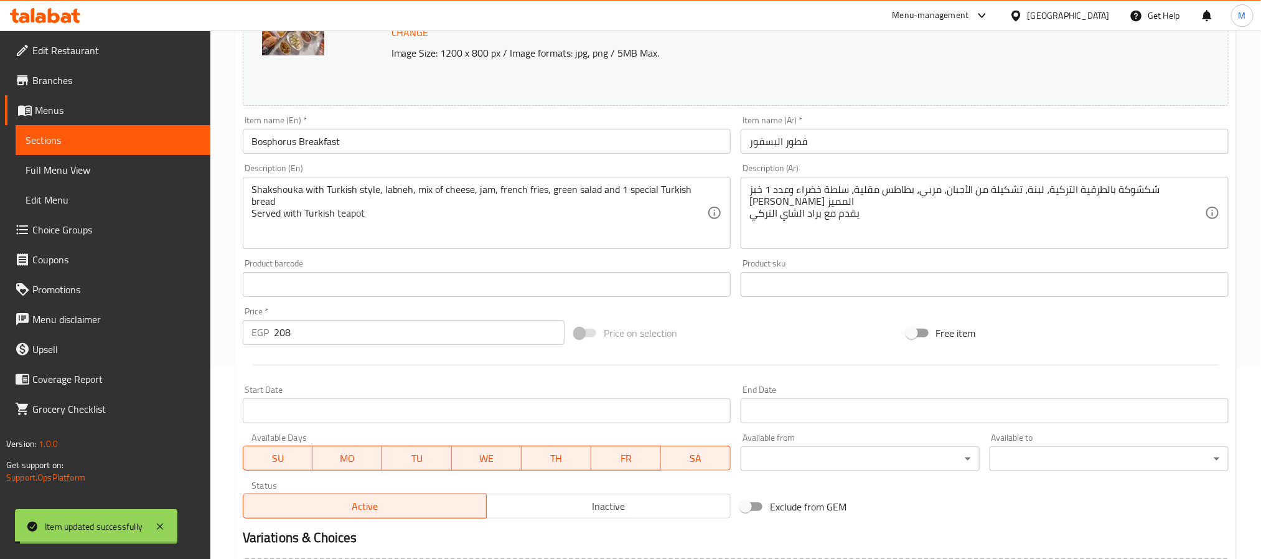
scroll to position [0, 0]
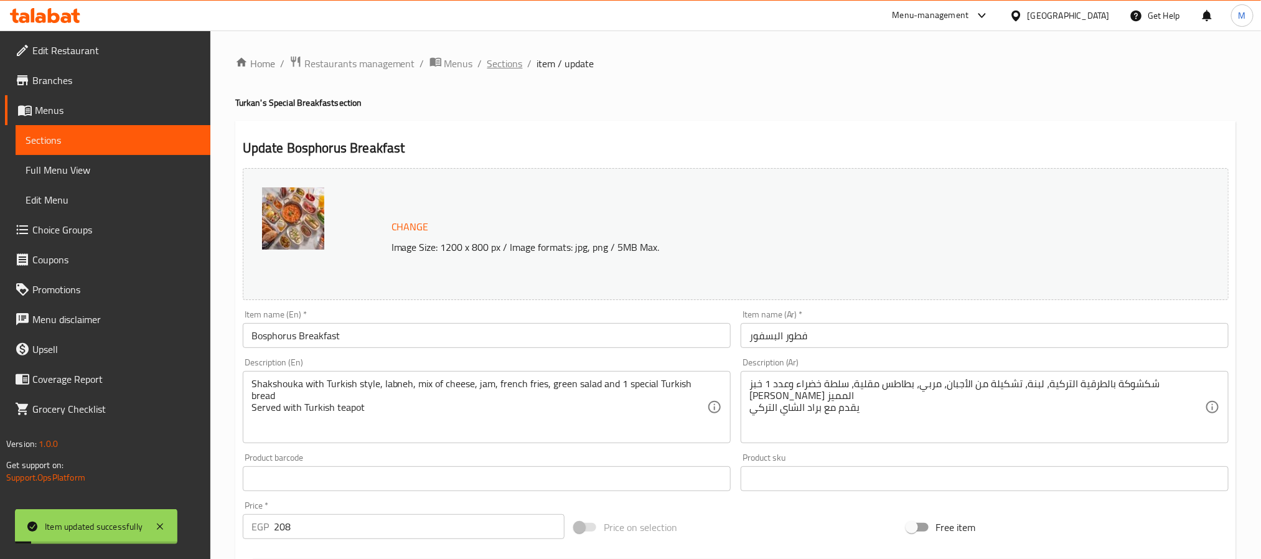
click at [503, 71] on span "Sections" at bounding box center [504, 63] width 35 height 15
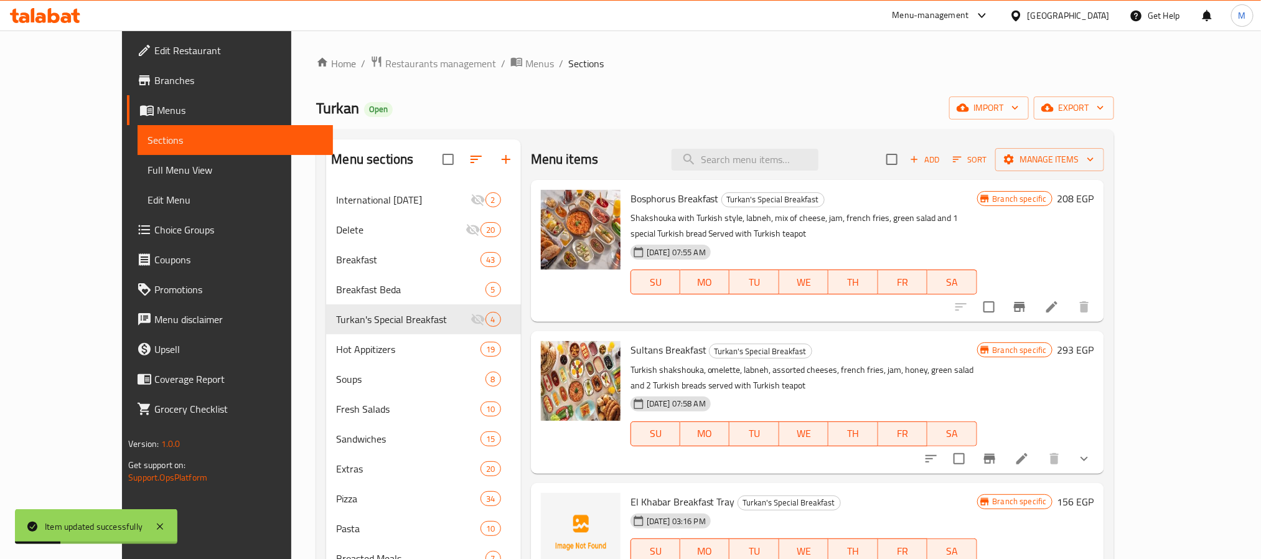
click at [982, 249] on div "12-08-2024 07:55 AM SU MO TU WE TH FR SA" at bounding box center [804, 273] width 357 height 67
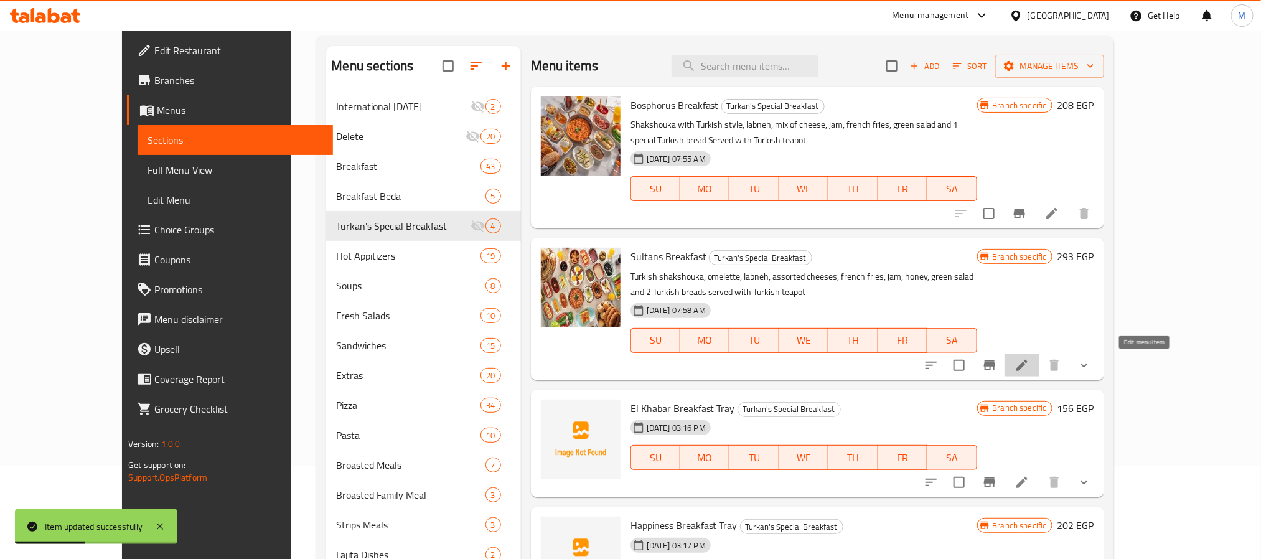
click at [1028, 369] on icon at bounding box center [1022, 365] width 11 height 11
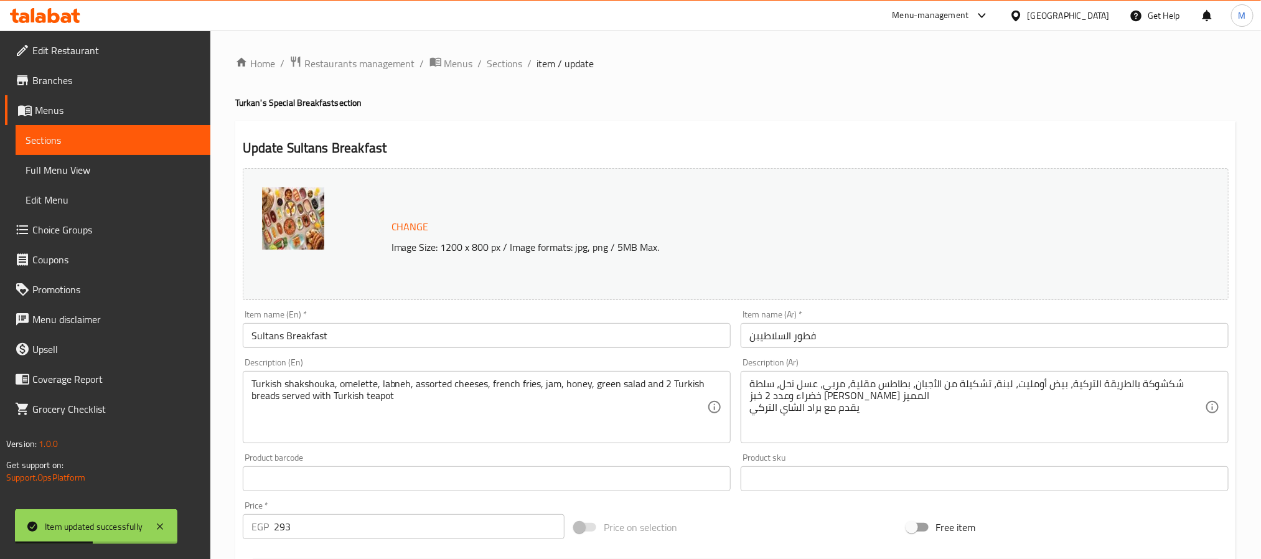
scroll to position [359, 0]
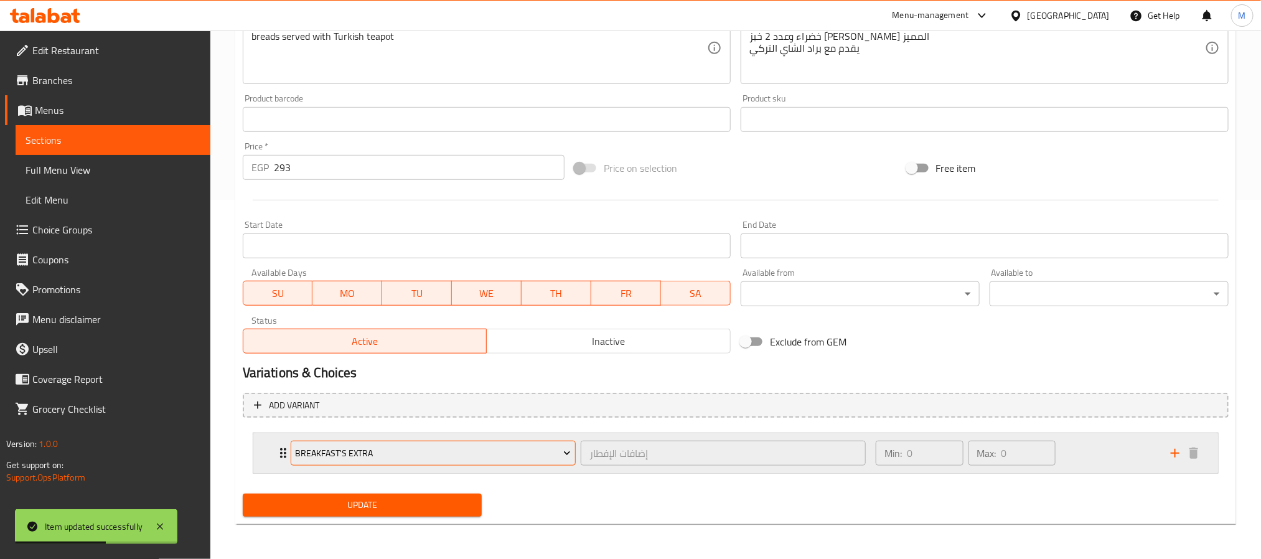
click at [428, 460] on span "Breakfast's Extra" at bounding box center [433, 454] width 276 height 16
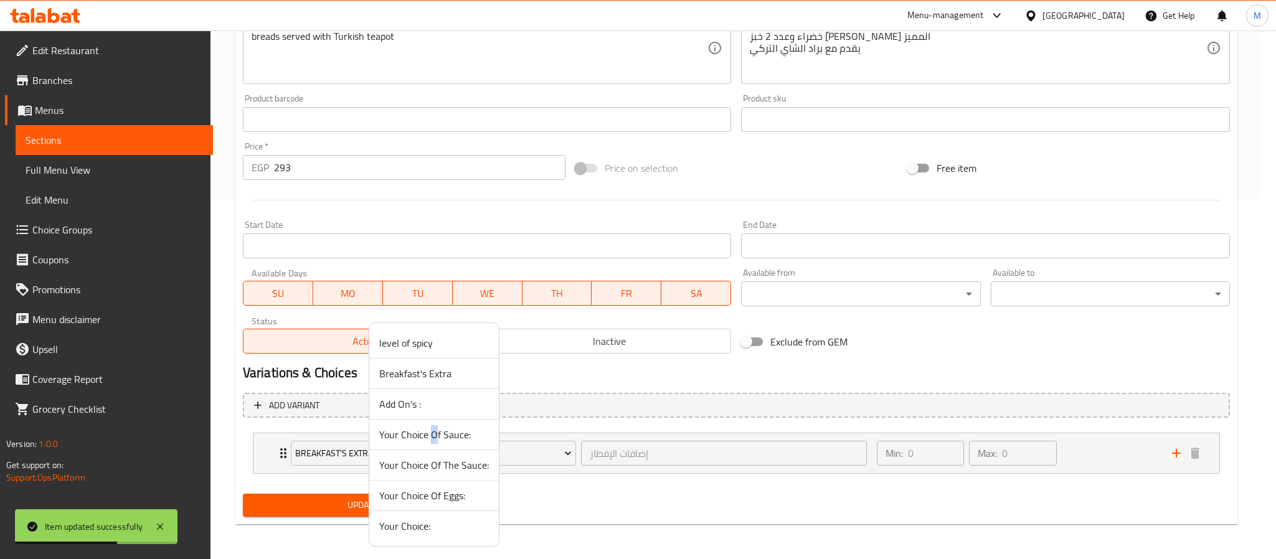
click at [434, 435] on span "Your Choice Of Sauce:" at bounding box center [434, 434] width 110 height 15
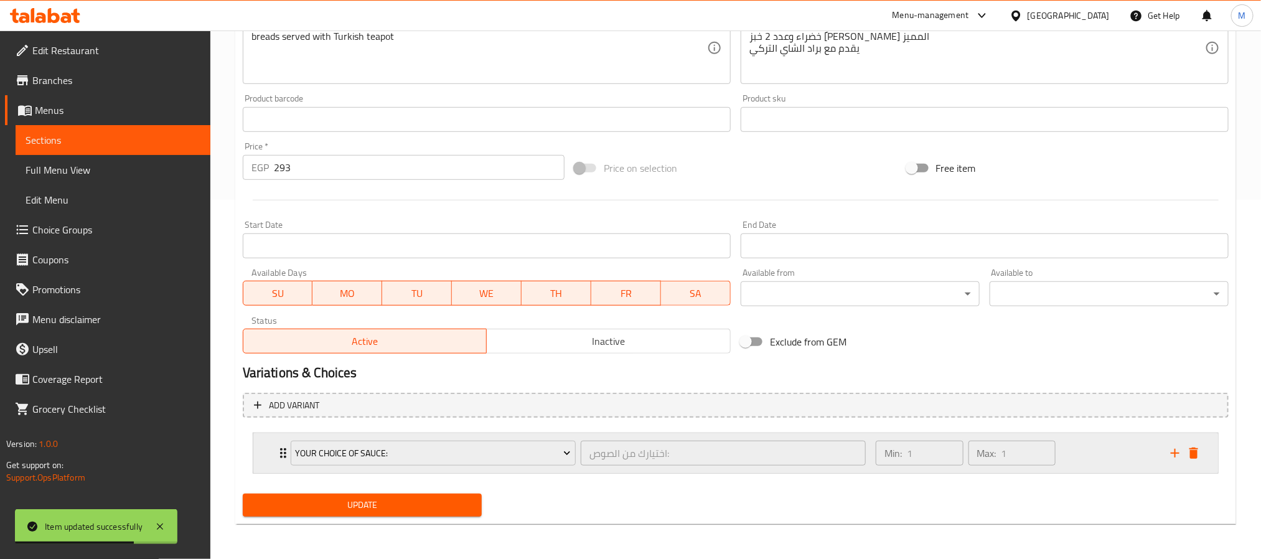
click at [1203, 446] on div "Expand" at bounding box center [1184, 453] width 37 height 19
click at [1197, 450] on icon "delete" at bounding box center [1194, 453] width 15 height 15
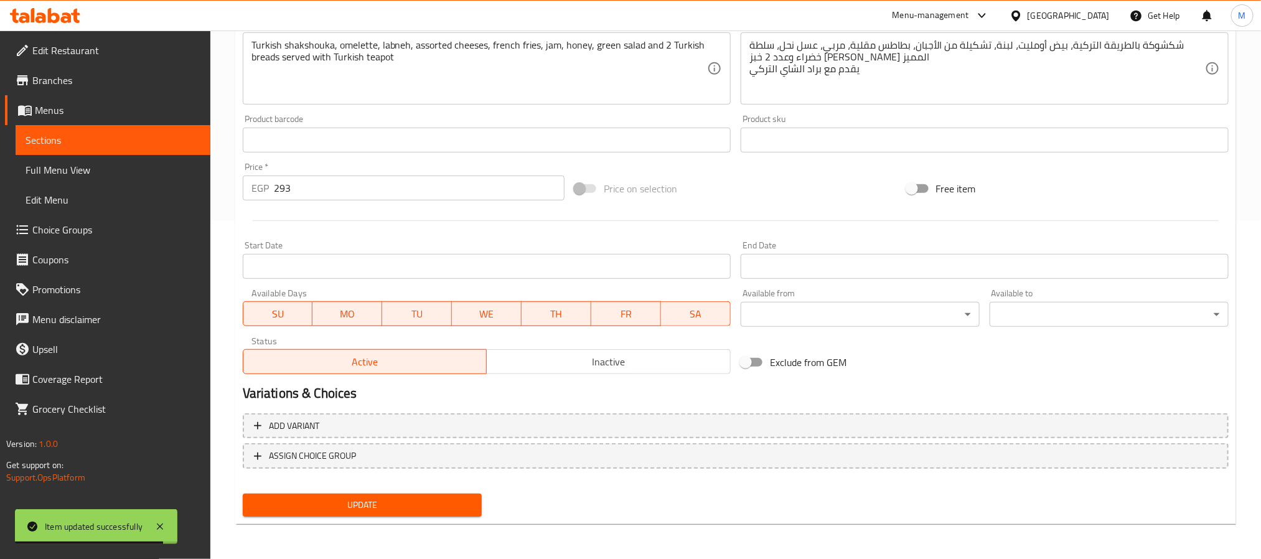
scroll to position [337, 0]
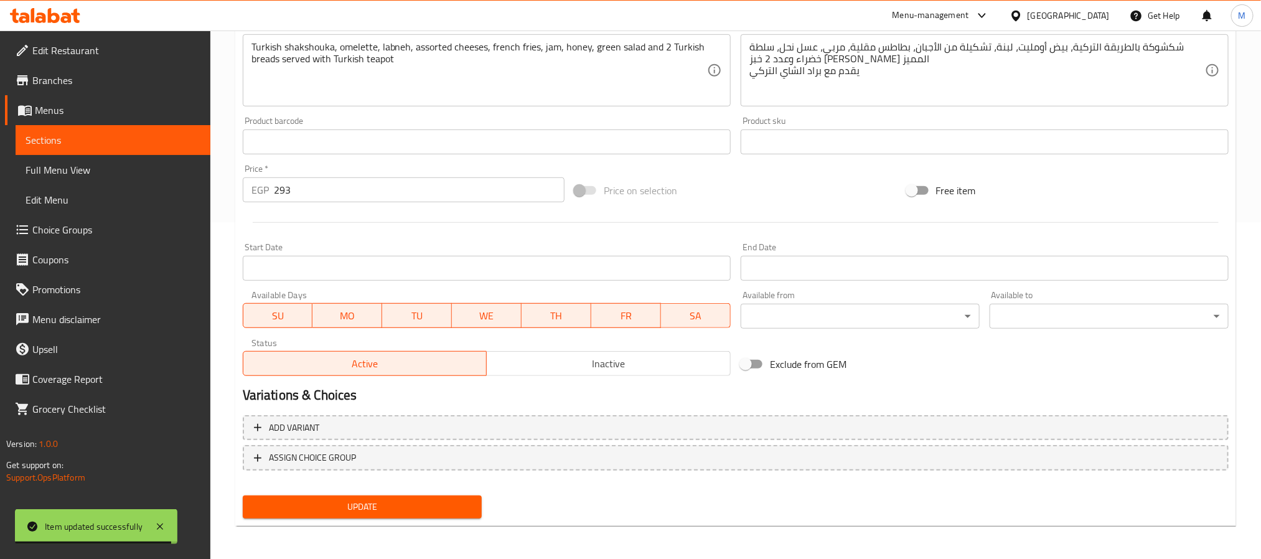
click at [400, 506] on span "Update" at bounding box center [362, 507] width 219 height 16
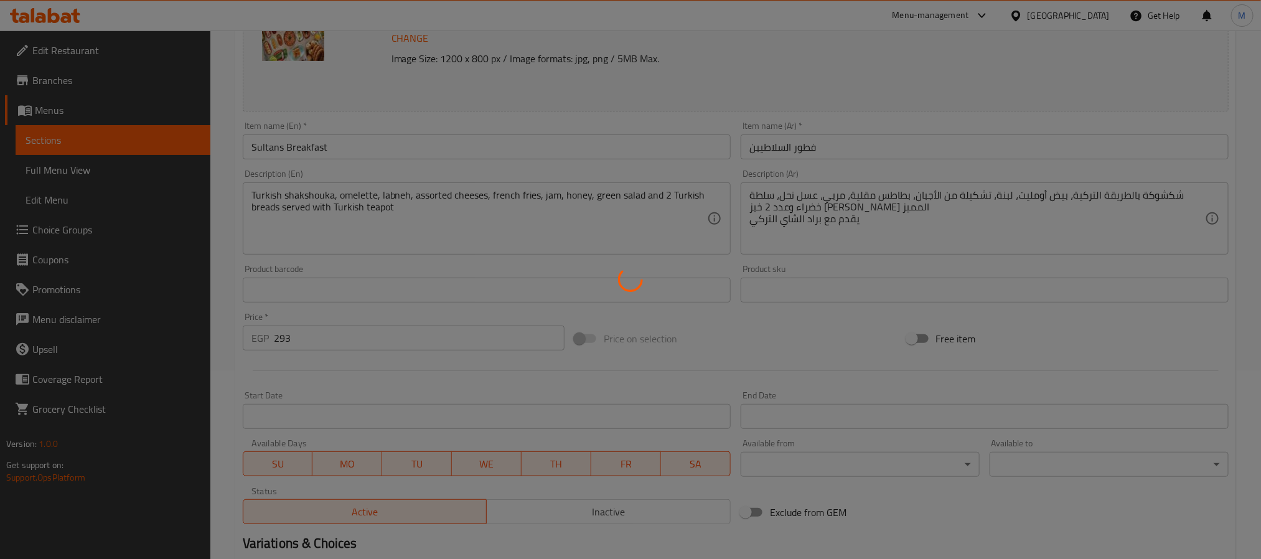
scroll to position [0, 0]
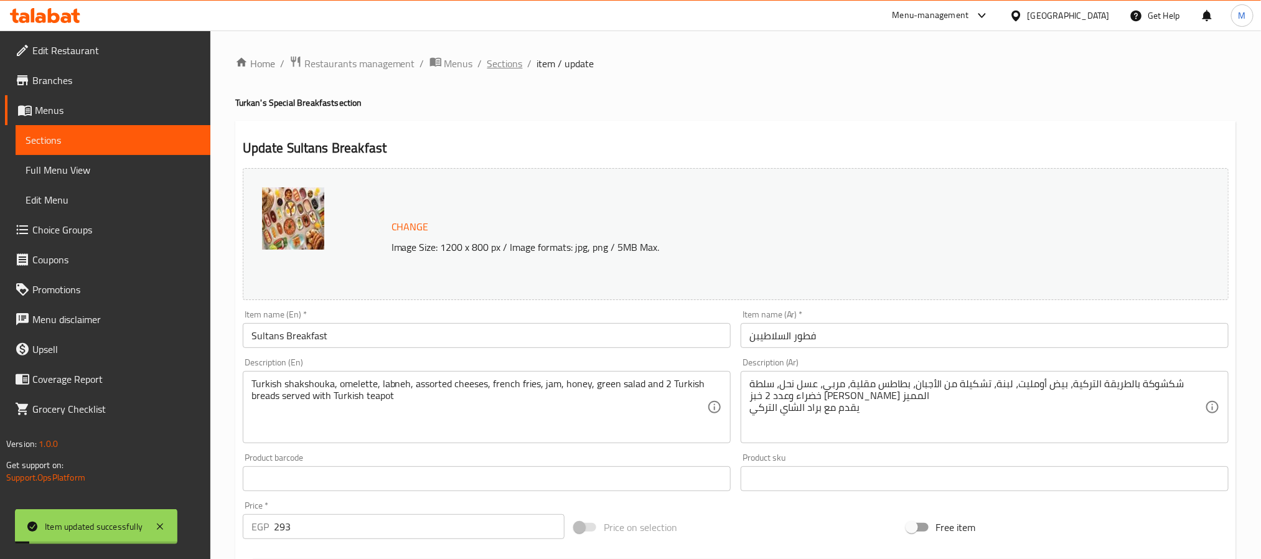
click at [501, 59] on span "Sections" at bounding box center [504, 63] width 35 height 15
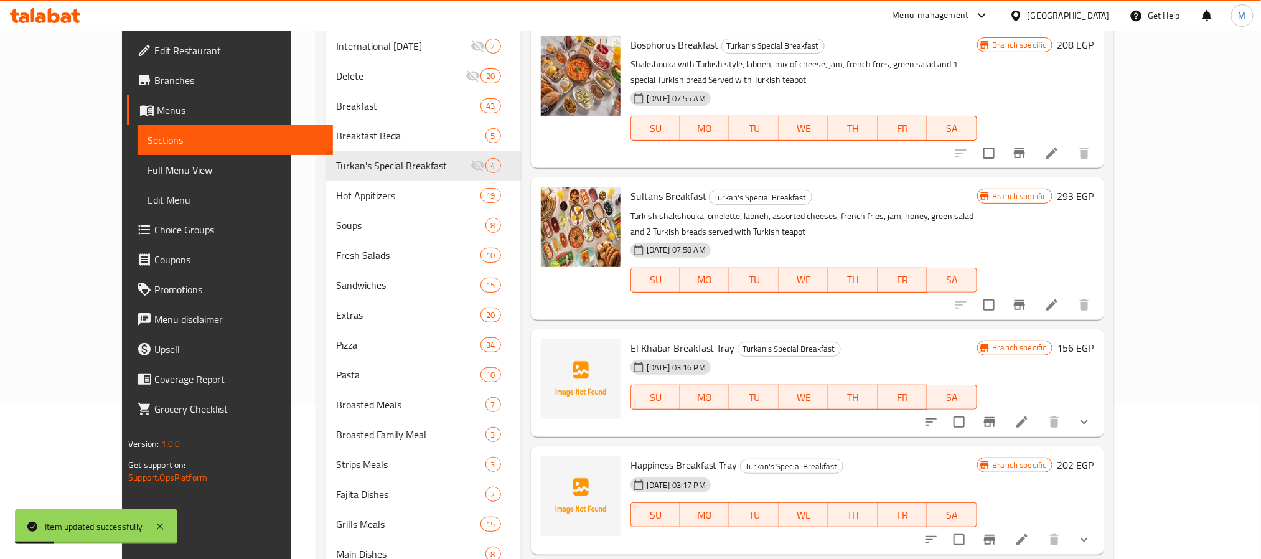
scroll to position [187, 0]
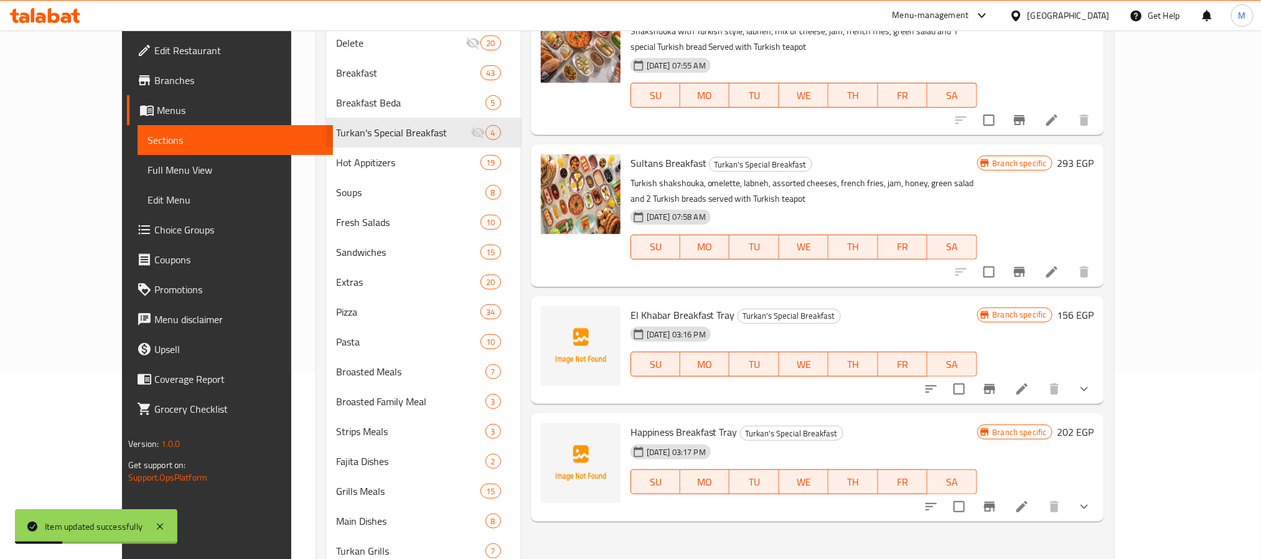
click at [1028, 388] on icon at bounding box center [1022, 388] width 11 height 11
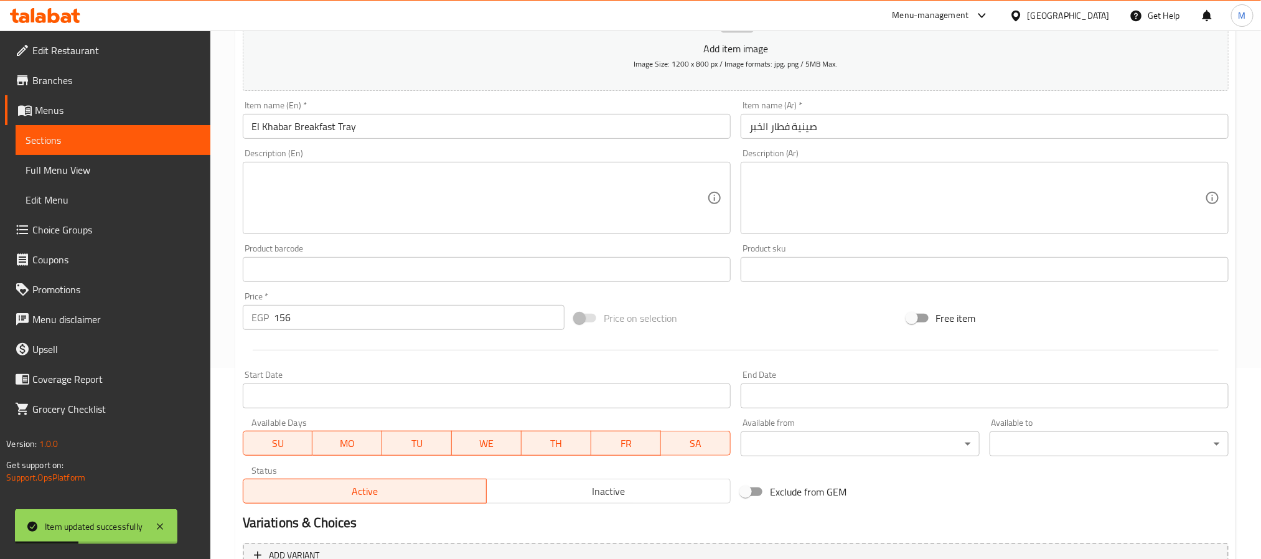
scroll to position [342, 0]
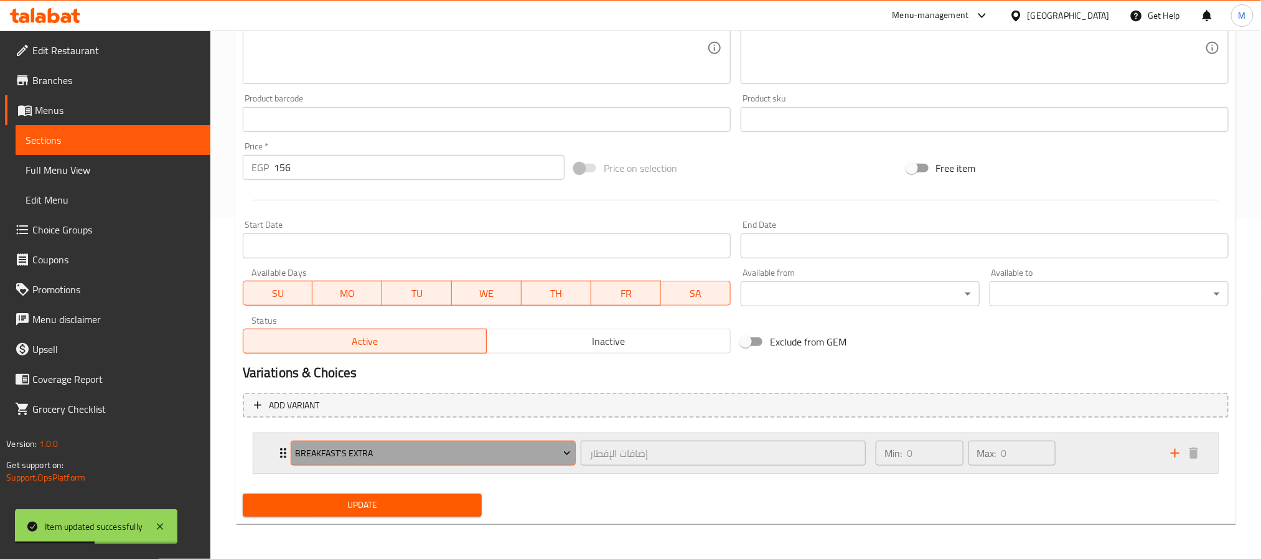
click at [419, 458] on span "Breakfast's Extra" at bounding box center [433, 454] width 276 height 16
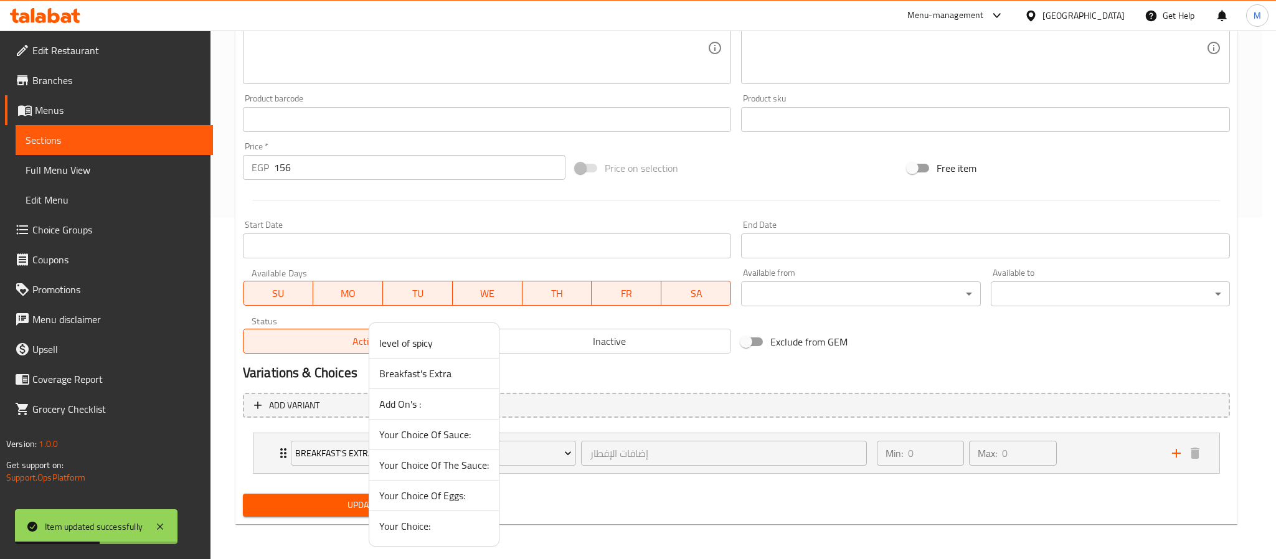
click at [416, 436] on span "Your Choice Of Sauce:" at bounding box center [434, 434] width 110 height 15
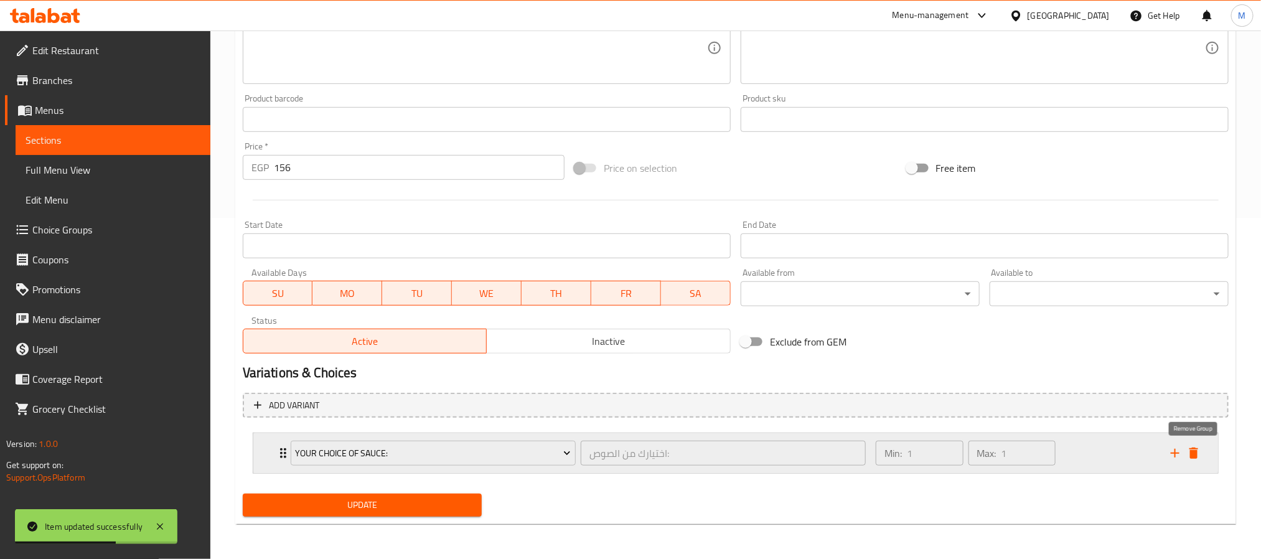
click at [1195, 448] on icon "delete" at bounding box center [1194, 453] width 9 height 11
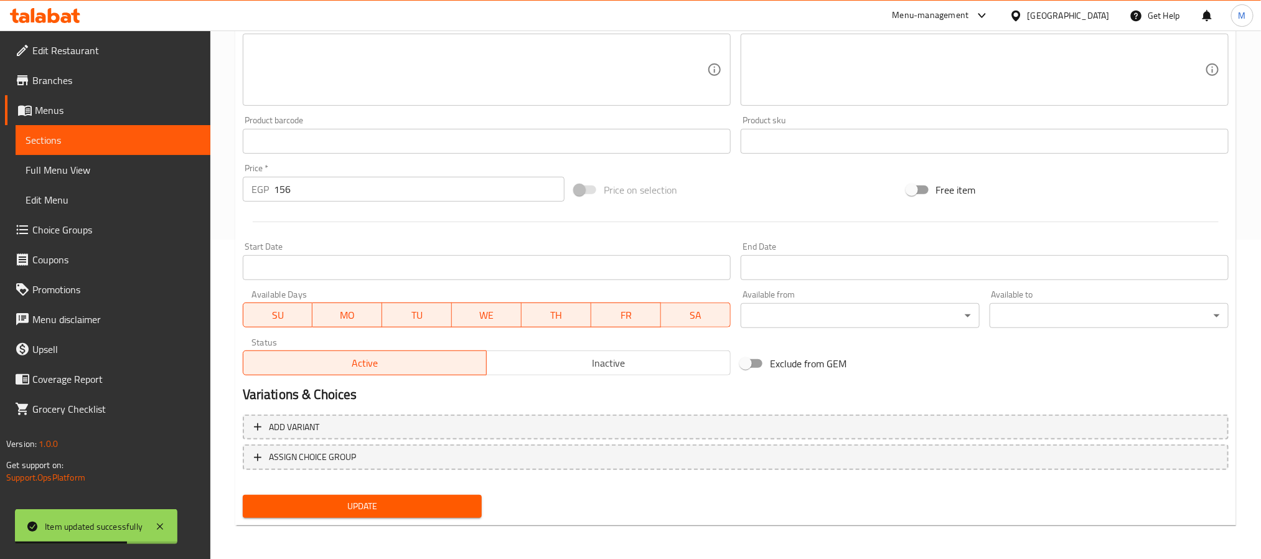
click at [404, 506] on span "Update" at bounding box center [362, 507] width 219 height 16
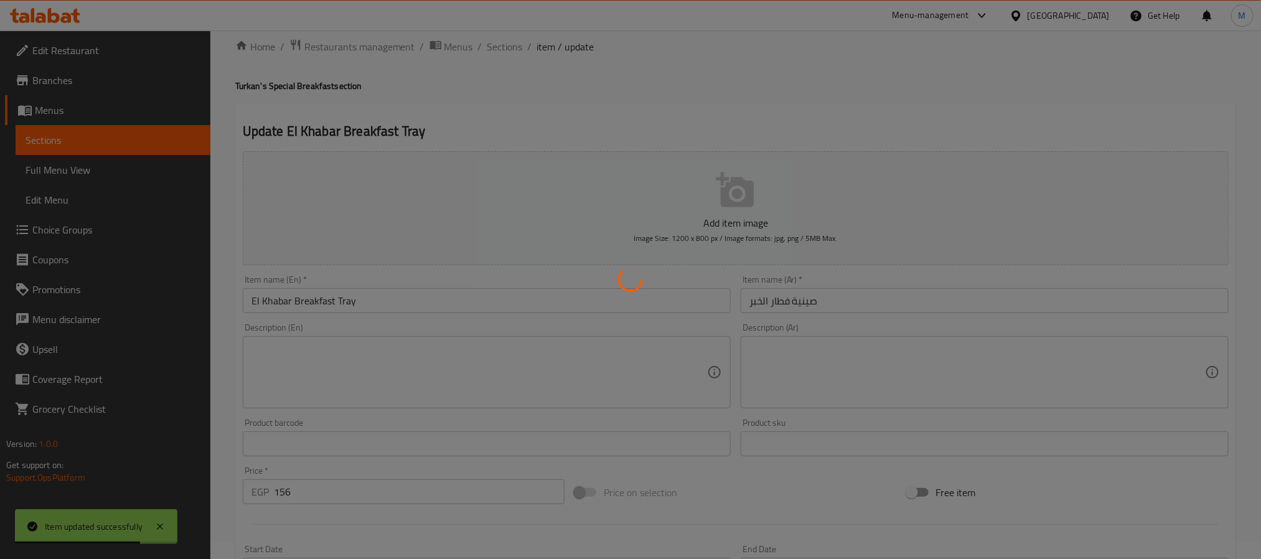
scroll to position [0, 0]
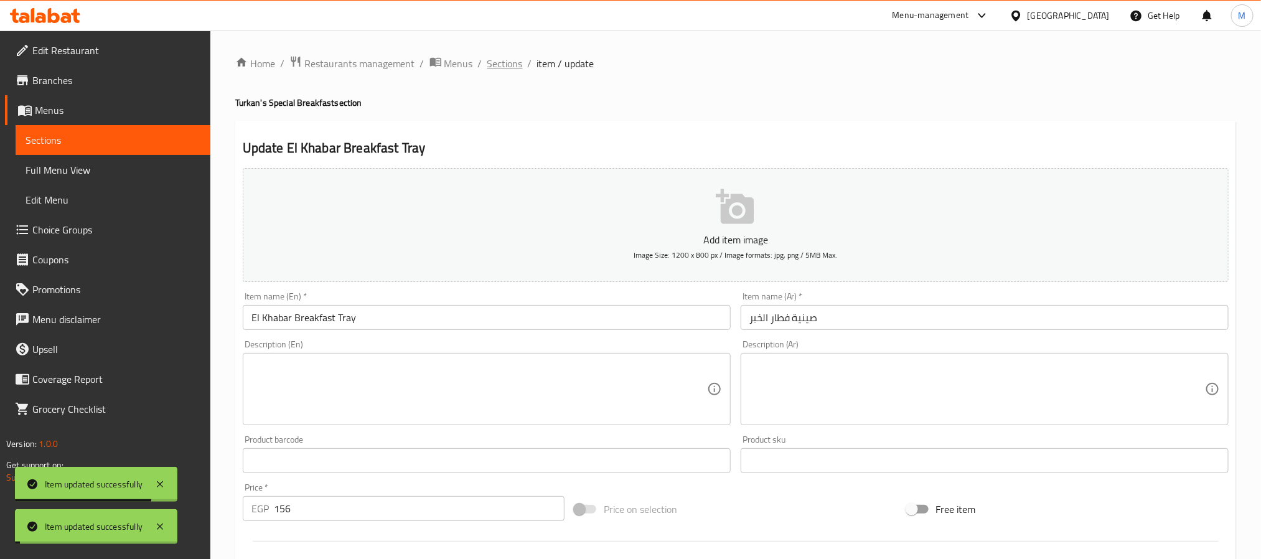
click at [501, 66] on span "Sections" at bounding box center [504, 63] width 35 height 15
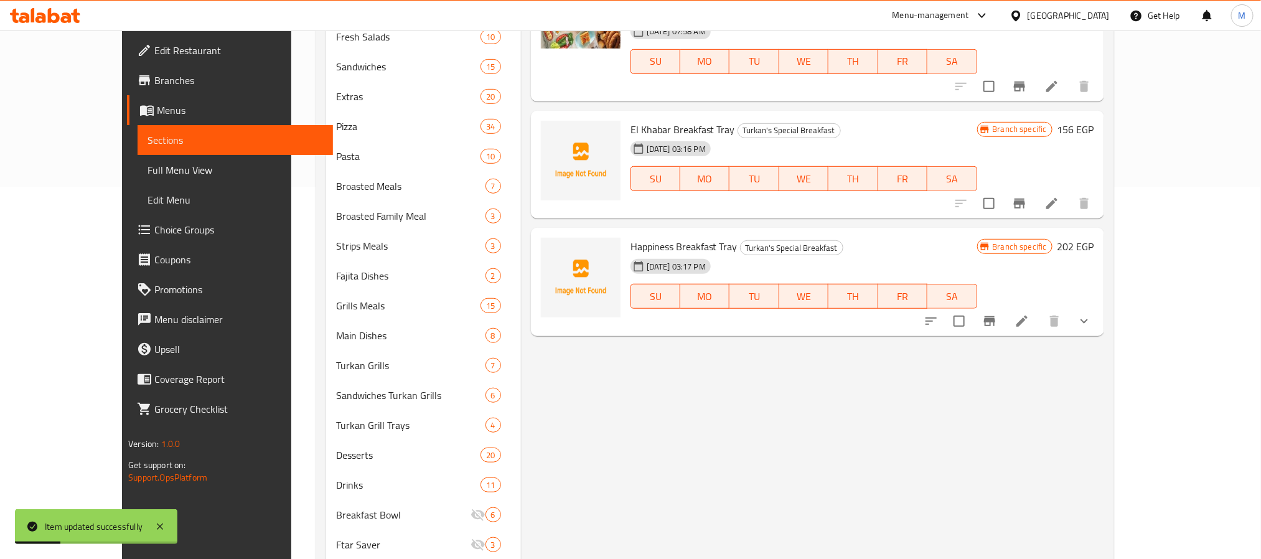
scroll to position [374, 0]
click at [1028, 324] on icon at bounding box center [1022, 319] width 11 height 11
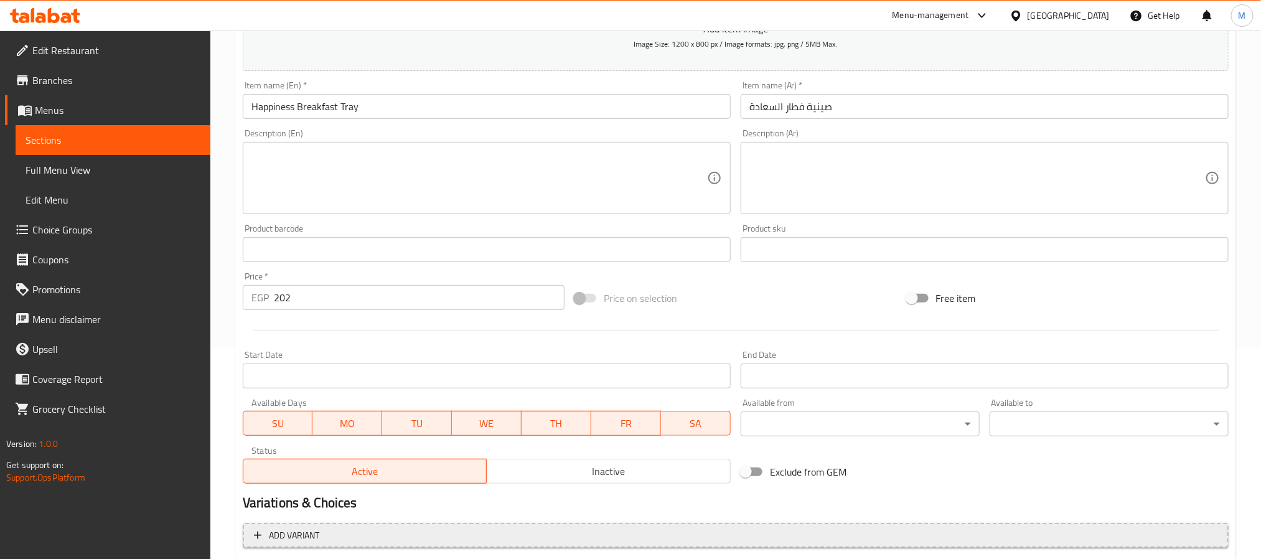
scroll to position [342, 0]
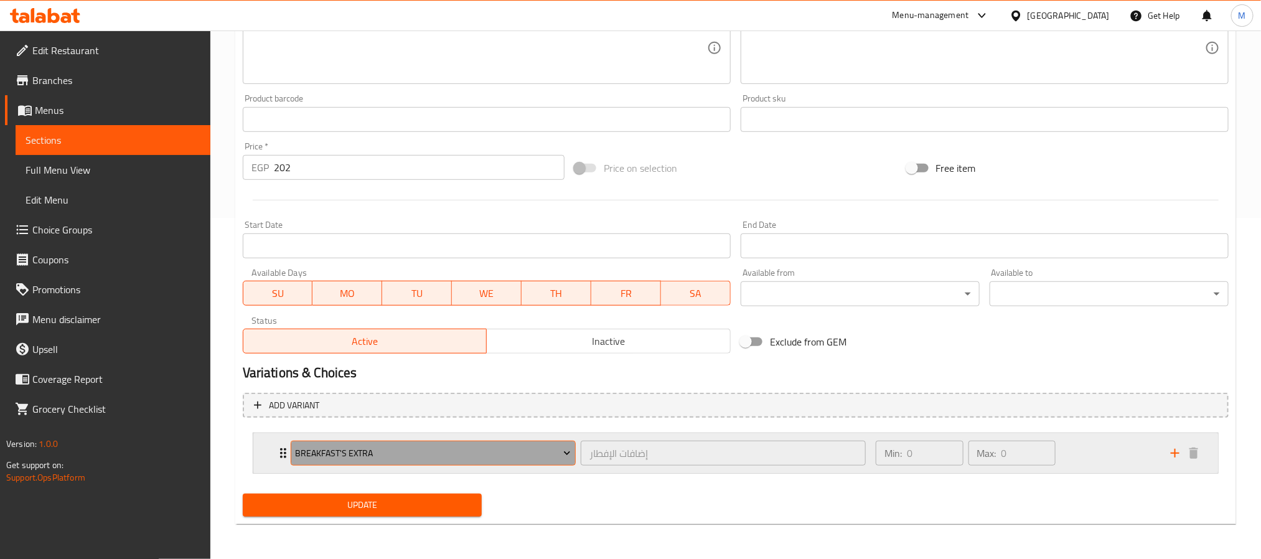
click at [478, 448] on span "Breakfast's Extra" at bounding box center [433, 454] width 276 height 16
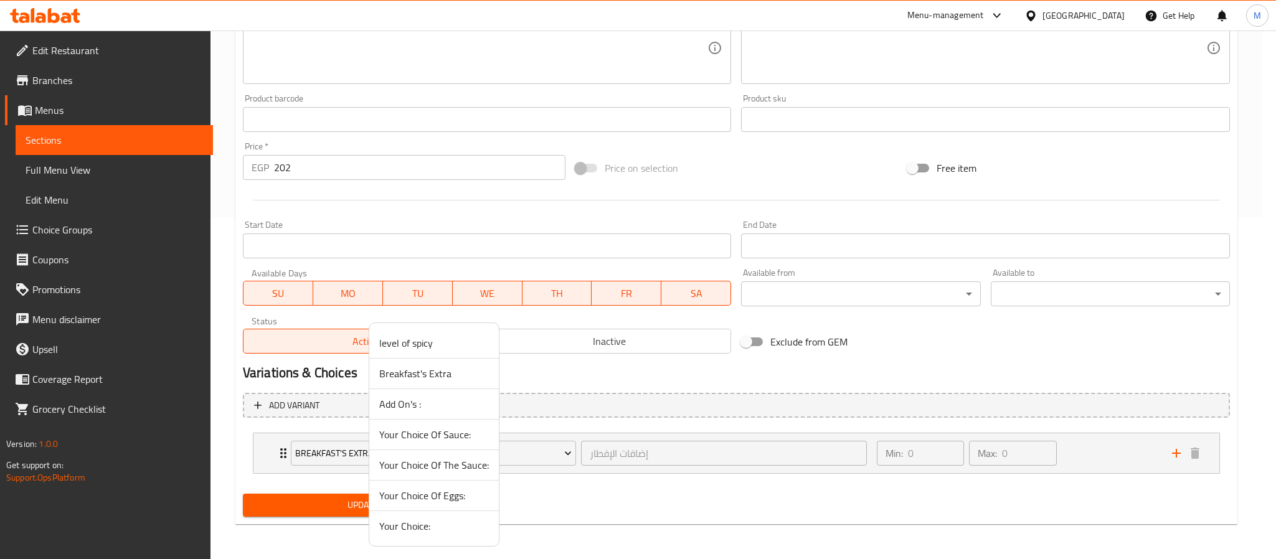
click at [436, 430] on span "Your Choice Of Sauce:" at bounding box center [434, 434] width 110 height 15
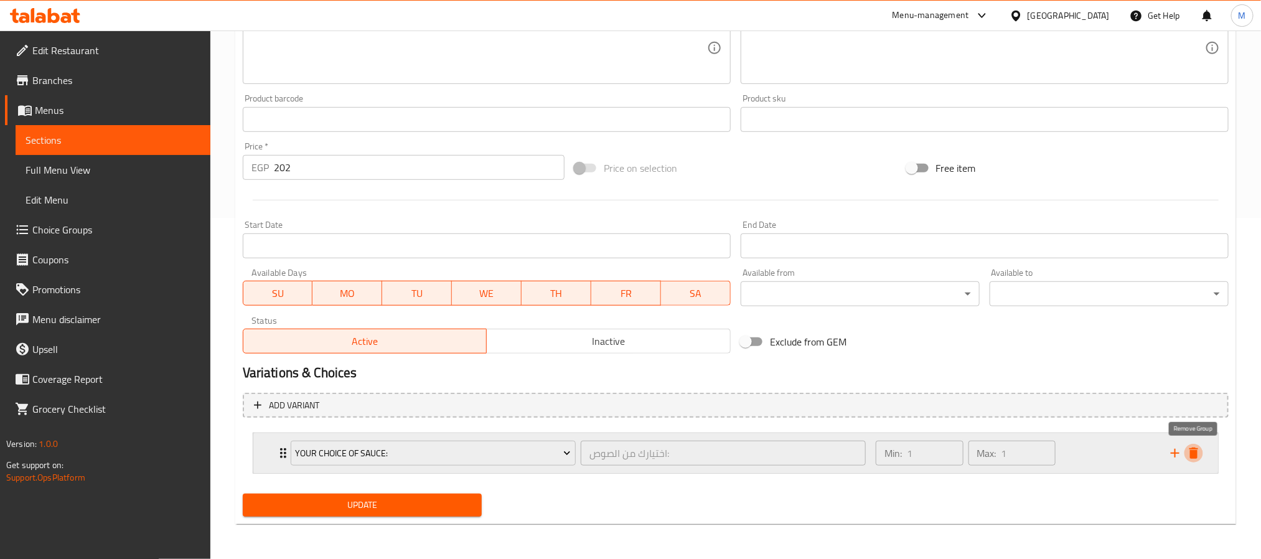
click at [1198, 452] on icon "delete" at bounding box center [1194, 453] width 15 height 15
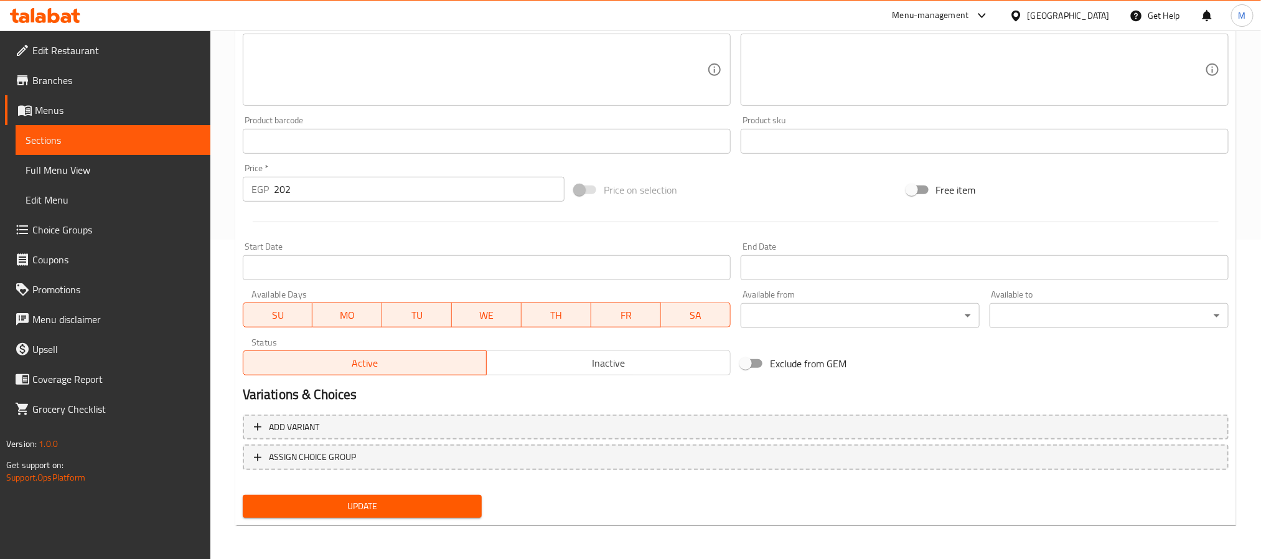
click at [437, 500] on span "Update" at bounding box center [362, 507] width 219 height 16
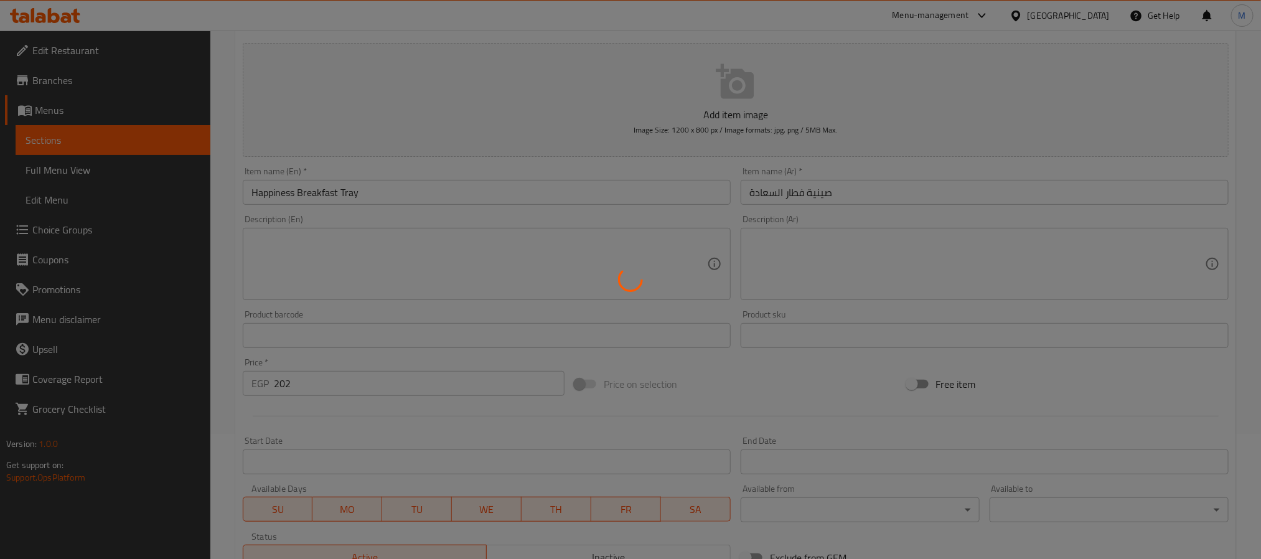
scroll to position [0, 0]
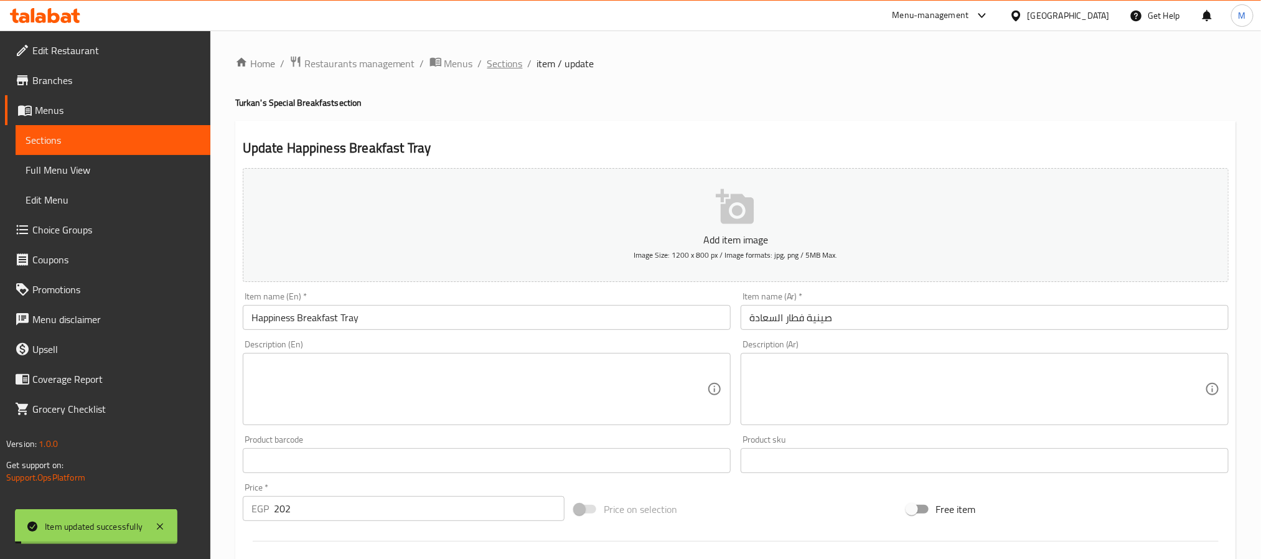
click at [502, 63] on span "Sections" at bounding box center [504, 63] width 35 height 15
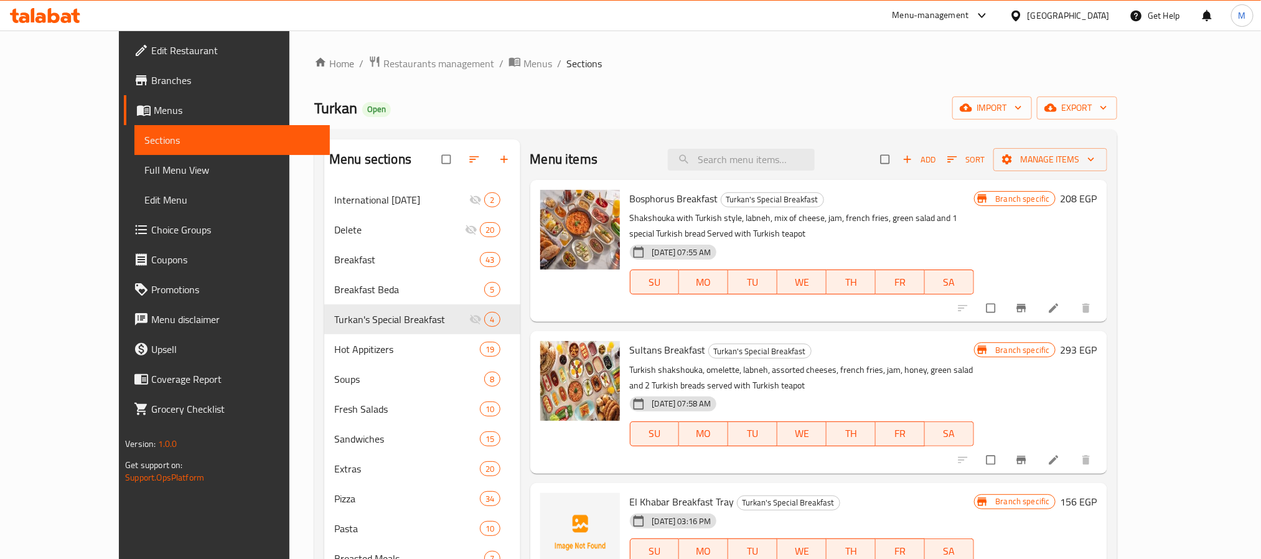
click at [832, 100] on div "Turkan Open import export" at bounding box center [715, 107] width 803 height 23
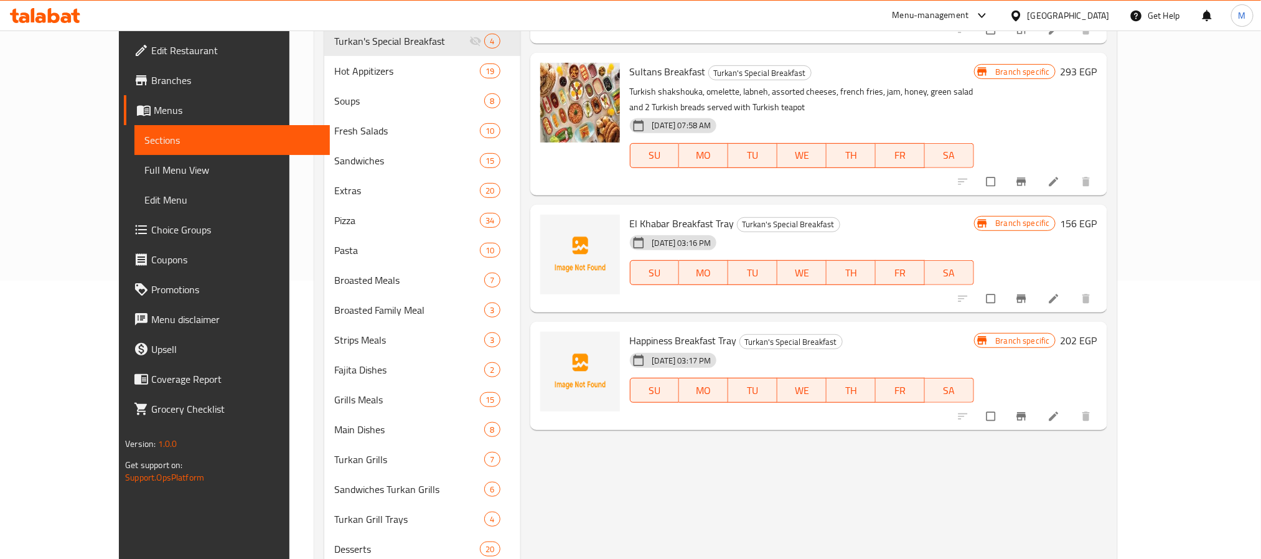
scroll to position [280, 0]
click at [684, 181] on div "Sultans Breakfast Turkan's Special Breakfast Turkish shakshouka, omelette, labn…" at bounding box center [802, 122] width 354 height 132
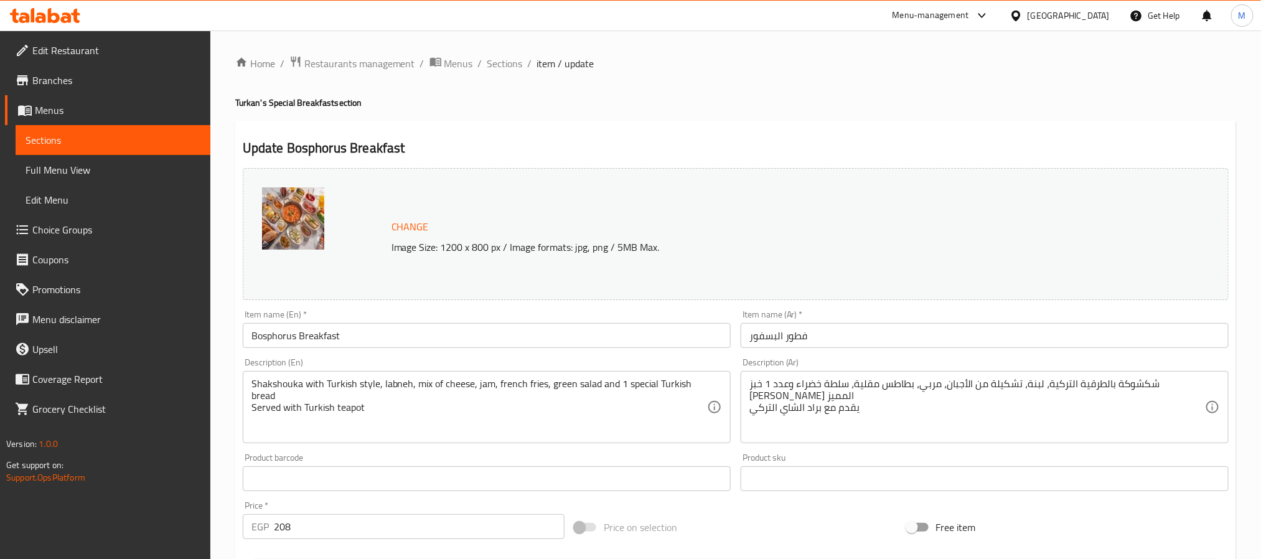
click at [959, 329] on input "فطور البسفور" at bounding box center [985, 335] width 488 height 25
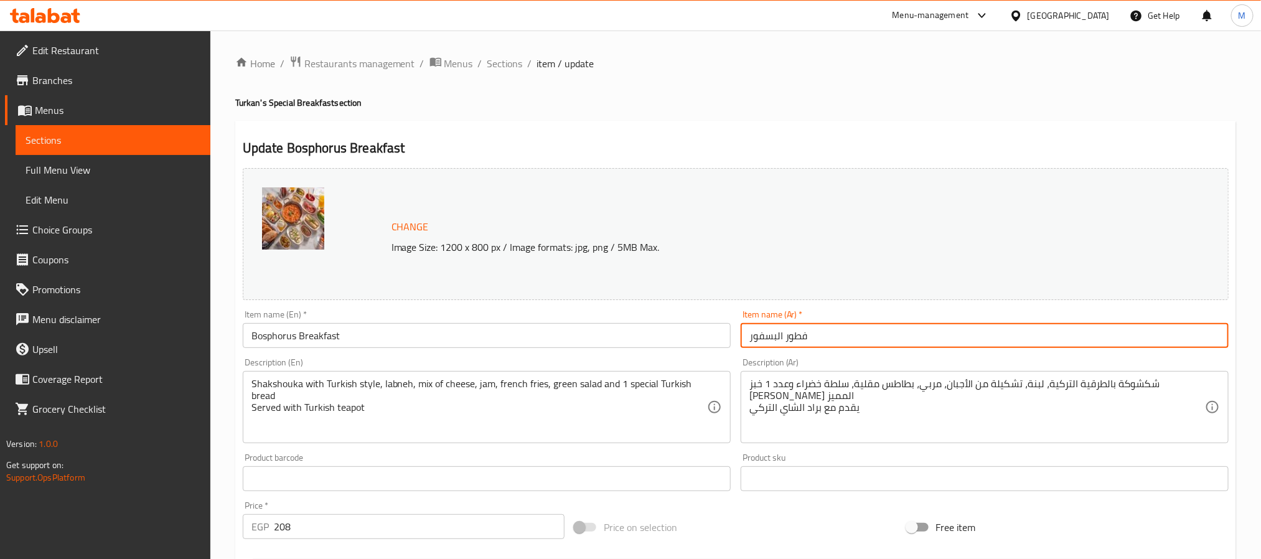
click at [959, 329] on input "فطور البسفور" at bounding box center [985, 335] width 488 height 25
paste input "بوكس فطار البسفور (يكفي من ٢ - ٣ أفراد)"
type input "بوكس فطار البسفور (يكفي من ٢ - ٣ أفراد)"
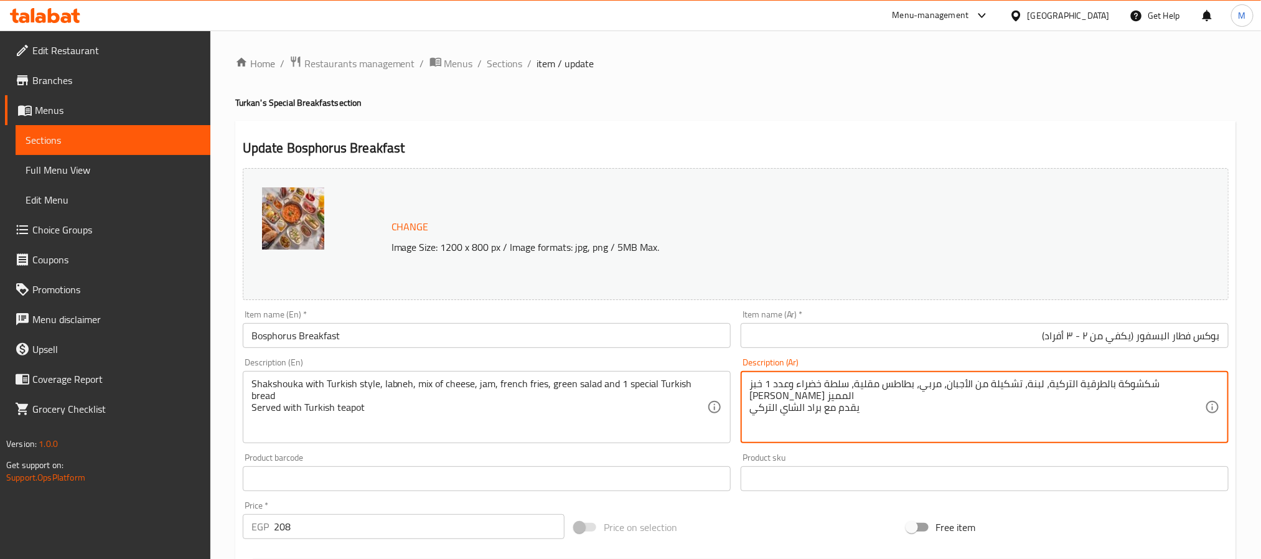
click at [1060, 382] on textarea "شكشوكة بالطرقية التركية، لبنة، تشكيلة من الأجبان، مربي، بطاطس مقلية، سلطة خضراء…" at bounding box center [978, 407] width 456 height 59
drag, startPoint x: 1060, startPoint y: 382, endPoint x: 1060, endPoint y: 406, distance: 24.3
click at [1060, 406] on textarea "شكشوكة بالطرقية التركية، لبنة، تشكيلة من الأجبان، مربي، بطاطس مقلية، سلطة خضراء…" at bounding box center [978, 407] width 456 height 59
paste textarea "قة التركية - لبنة - جبنة فيتا بالخيار - جبنة رومي - مربى - [GEOGRAPHIC_DATA] مق…"
click at [1089, 379] on textarea "شكشوكة بالطريقة التركية - لبنة - جبنة فيتا بالخيار - جبنة رومي - مربى - [GEOGRA…" at bounding box center [978, 407] width 456 height 59
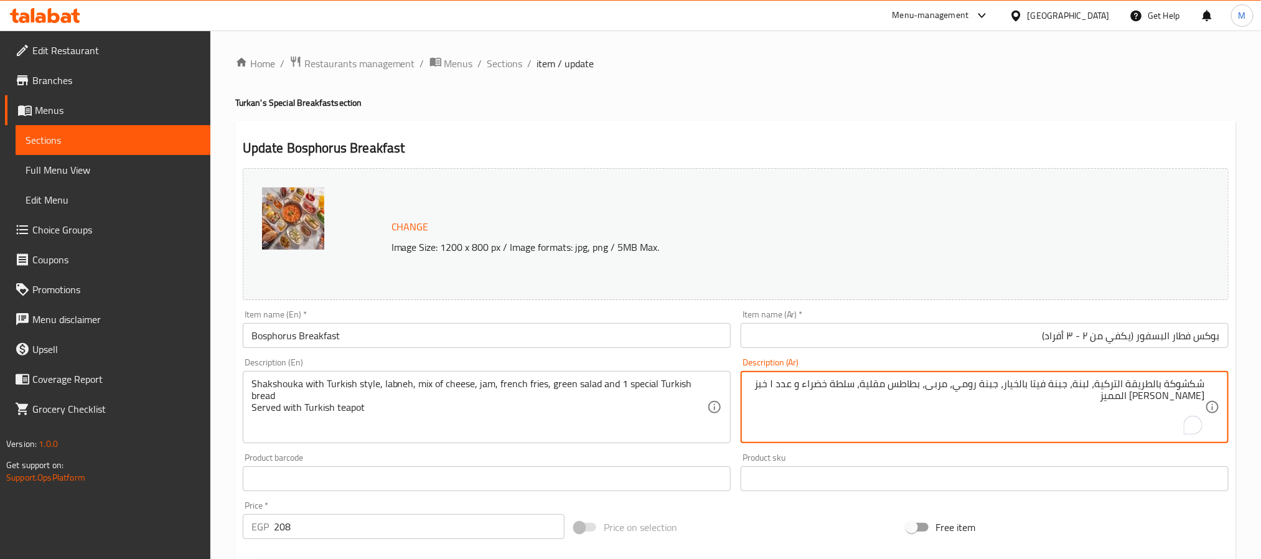
click at [1119, 397] on textarea "شكشوكة بالطريقة التركية، لبنة، جبنة فيتا بالخيار، جبنة رومي، مربى، بطاطس مقلية،…" at bounding box center [978, 407] width 456 height 59
click at [1115, 389] on textarea "شكشوكة بالطريقة التركية، لبنة، جبنة فيتا بالخيار، جبنة رومي، مربى، بطاطس مقلية،…" at bounding box center [978, 407] width 456 height 59
type textarea "شكشوكة بالطريقة التركية، لبنة، جبنة فيتا بالخيار، جبنة رومي، مربى، بطاطس مقلية،…"
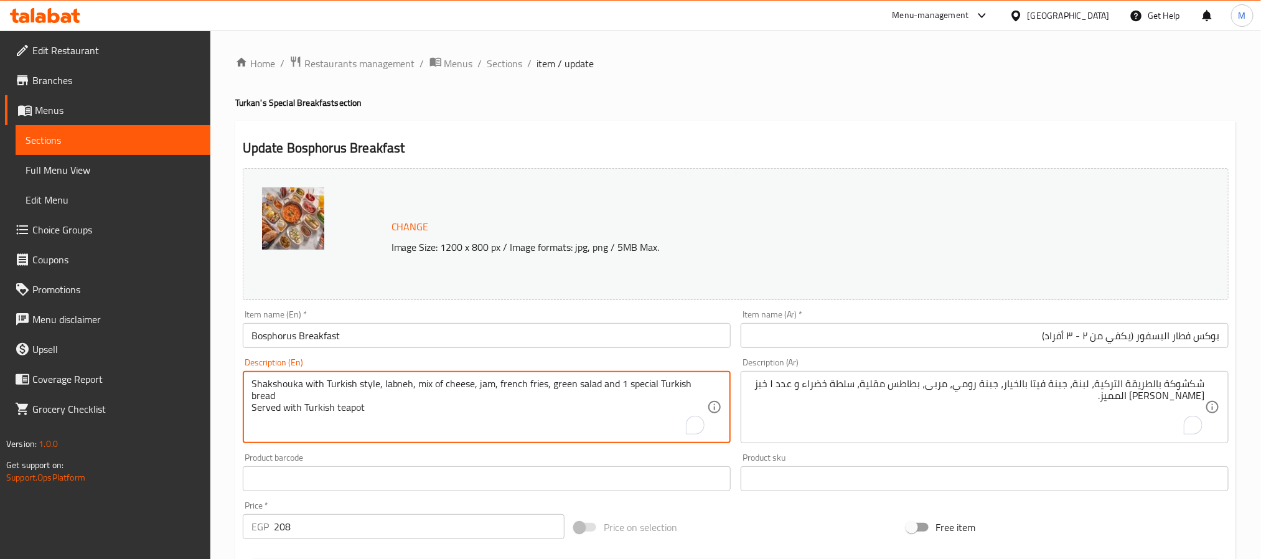
click at [538, 381] on textarea "Shakshouka with Turkish style, labneh, mix of cheese, jam, french fries, green …" at bounding box center [479, 407] width 456 height 59
drag, startPoint x: 538, startPoint y: 381, endPoint x: 538, endPoint y: 409, distance: 28.0
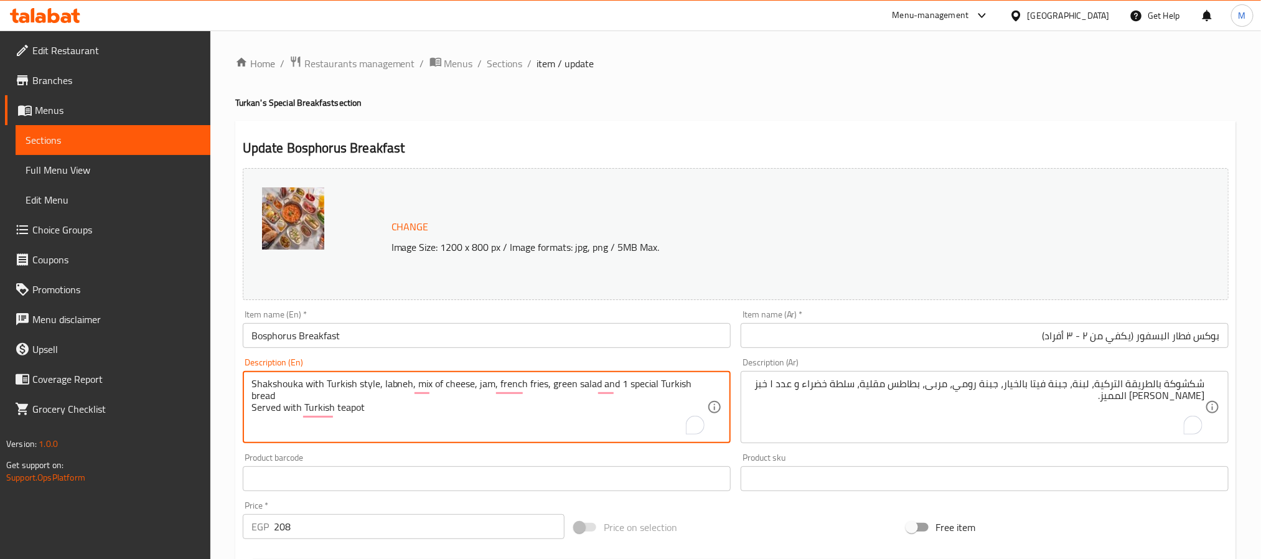
click at [538, 409] on textarea "Shakshouka with Turkish style, labneh, mix of cheese, jam, french fries, green …" at bounding box center [479, 407] width 456 height 59
paste textarea "Turkish style shakshouka, labneh, feta cheese with cucumber, Romano cheese, jam…"
type textarea "Turkish style shakshouka, labneh, feta cheese with cucumber, Romano cheese, jam…"
click at [1130, 341] on input "بوكس فطار البسفور (يكفي من ٢ - ٣ أفراد)" at bounding box center [985, 335] width 488 height 25
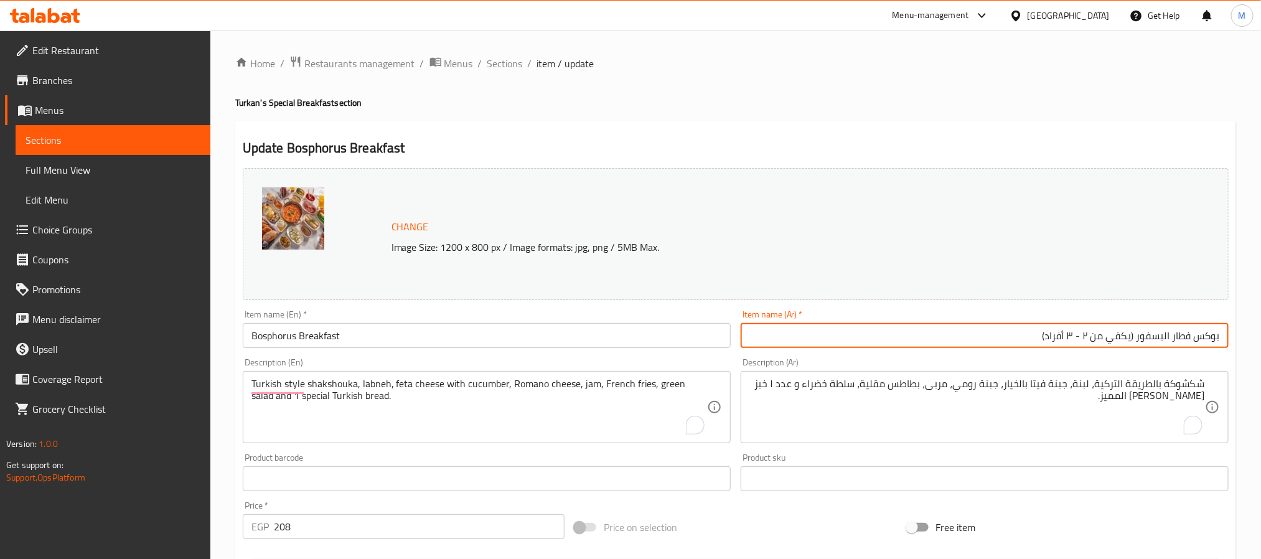
click at [1130, 341] on input "بوكس فطار البسفور (يكفي من ٢ - ٣ أفراد)" at bounding box center [985, 335] width 488 height 25
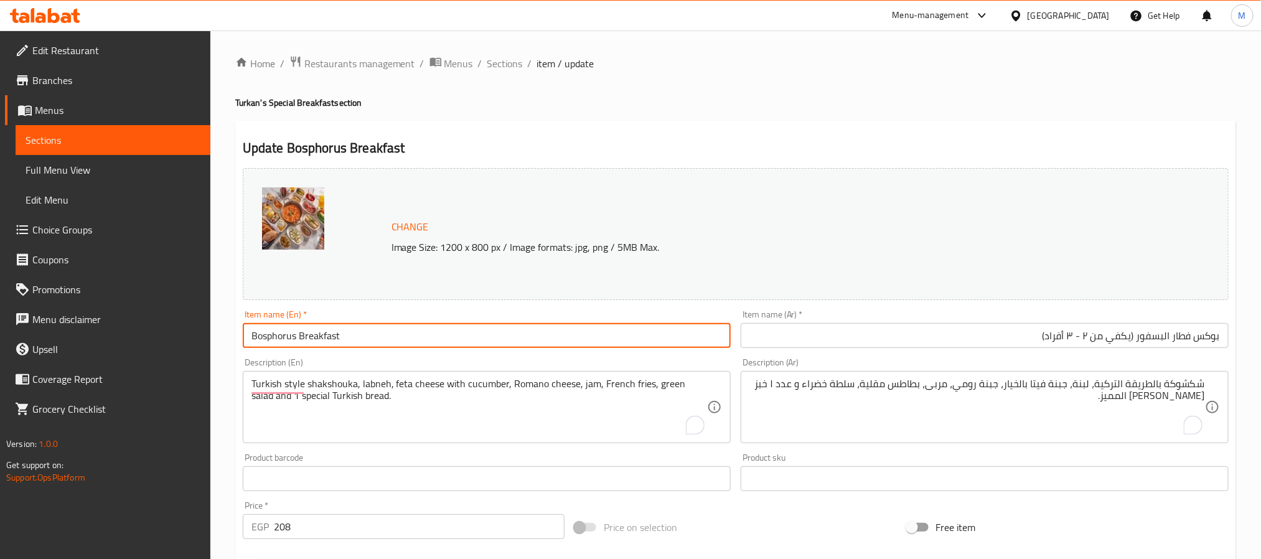
click at [390, 331] on input "Bosphorus Breakfast" at bounding box center [487, 335] width 488 height 25
paste input "Box (Serves 2-3 people)"
type input "Bosphorus Breakfast Box (Serves 2-3 people)"
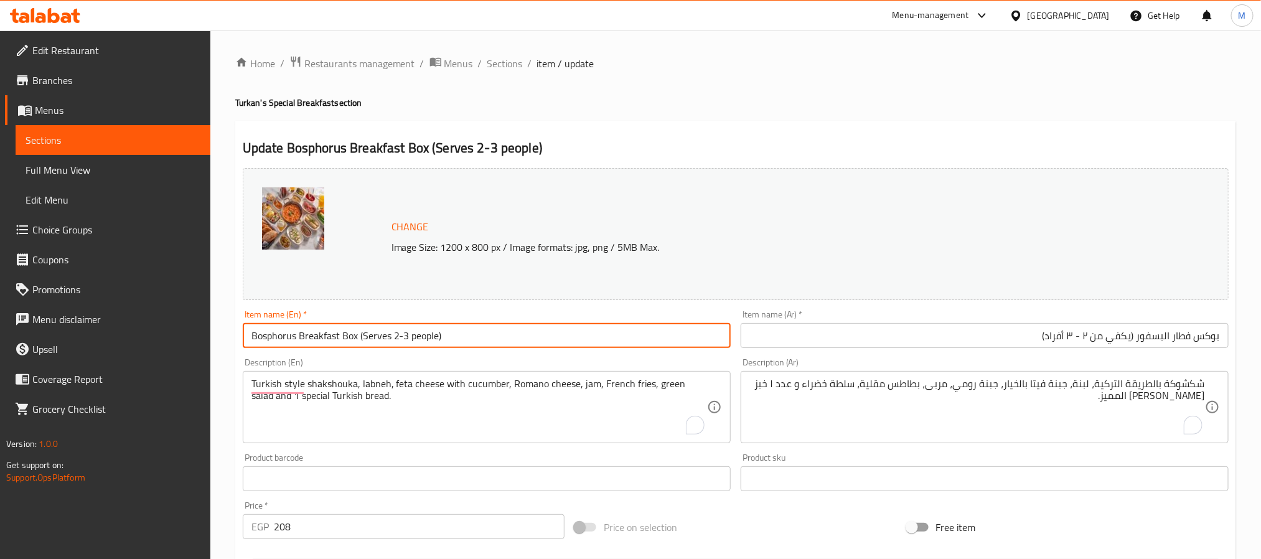
click at [686, 108] on h4 "Turkan's Special Breakfast section" at bounding box center [735, 102] width 1001 height 12
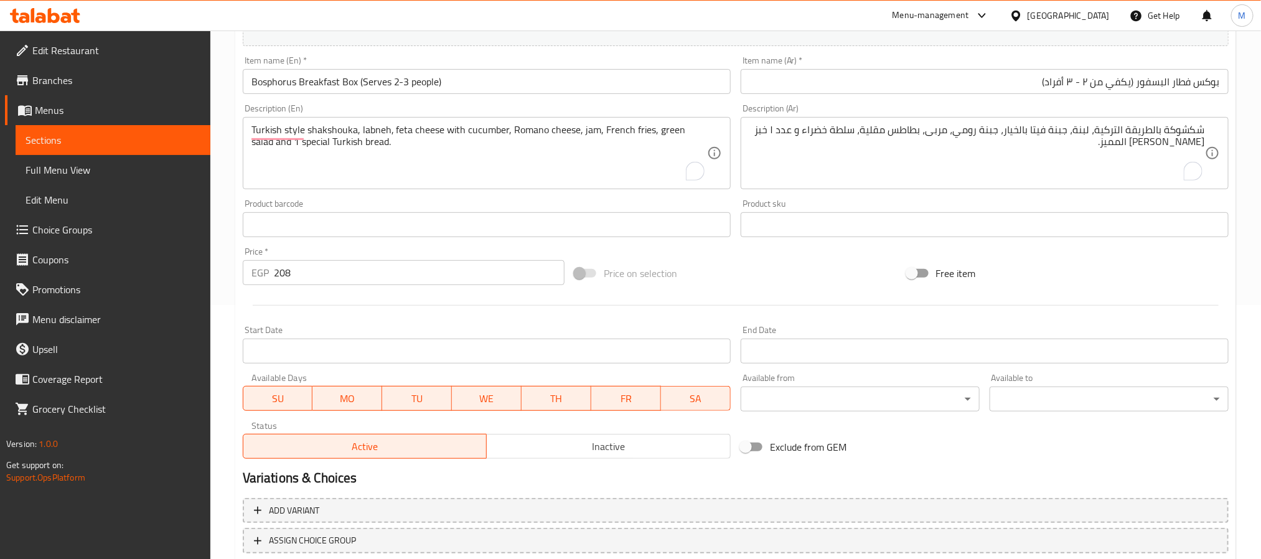
scroll to position [337, 0]
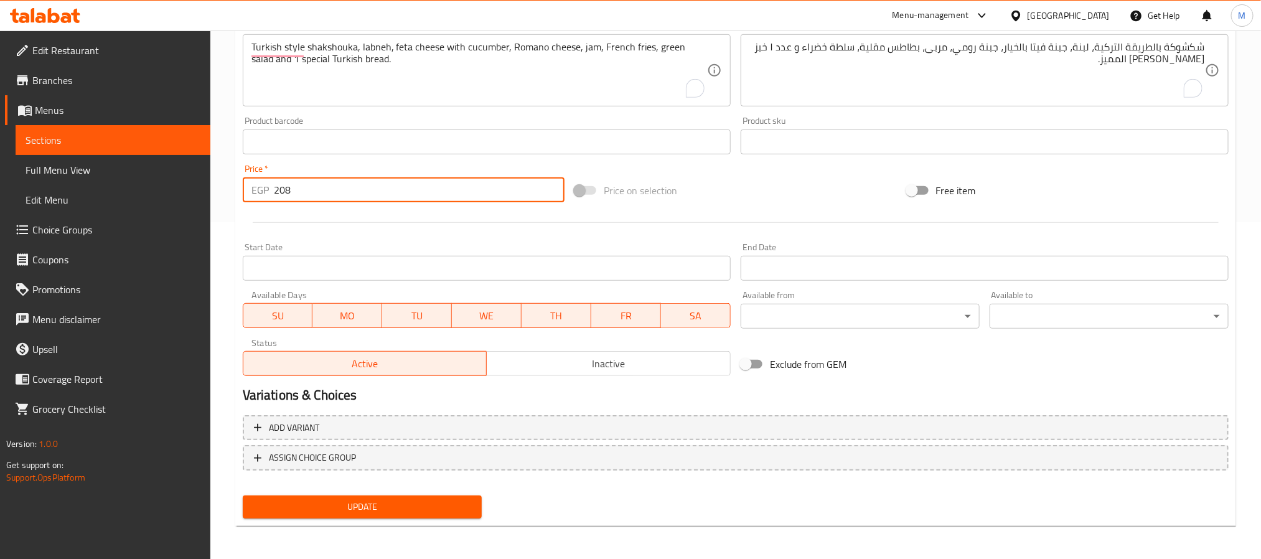
drag, startPoint x: 344, startPoint y: 195, endPoint x: 232, endPoint y: 191, distance: 112.7
click at [232, 191] on div "Home / Restaurants management / Menus / Sections / item / update Turkan's Speci…" at bounding box center [735, 127] width 1051 height 867
type input "311"
click at [390, 501] on span "Update" at bounding box center [362, 507] width 219 height 16
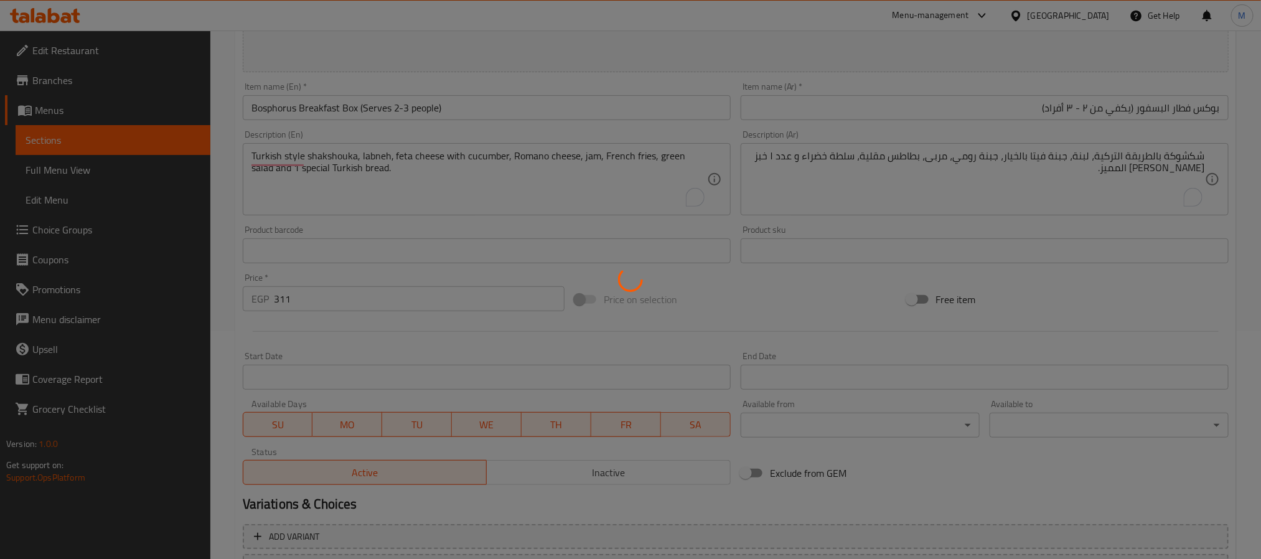
scroll to position [0, 0]
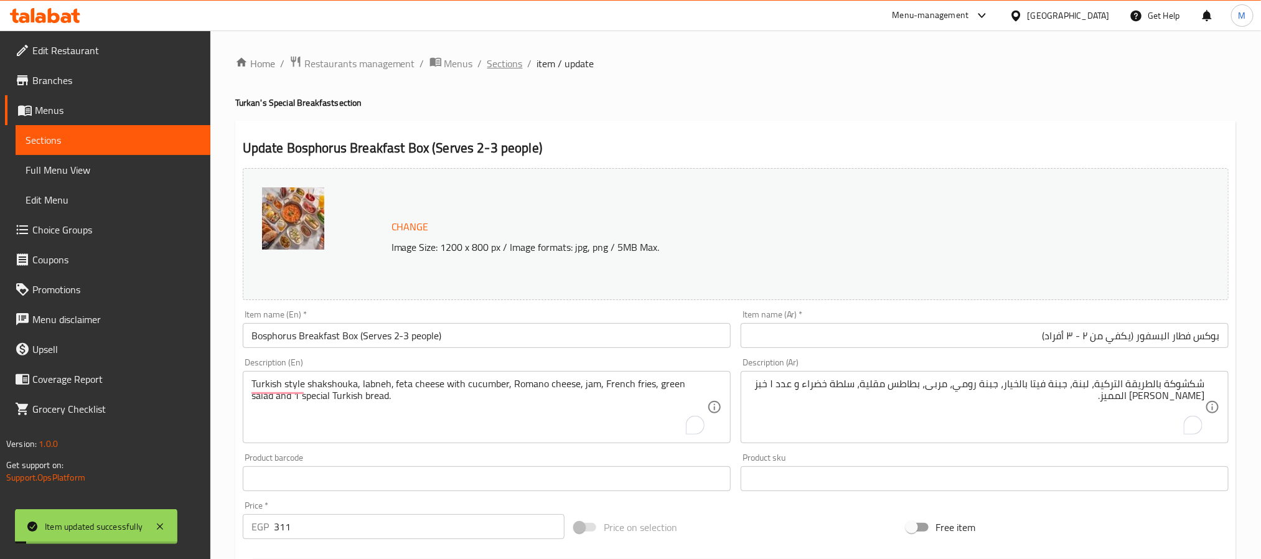
click at [492, 62] on span "Sections" at bounding box center [504, 63] width 35 height 15
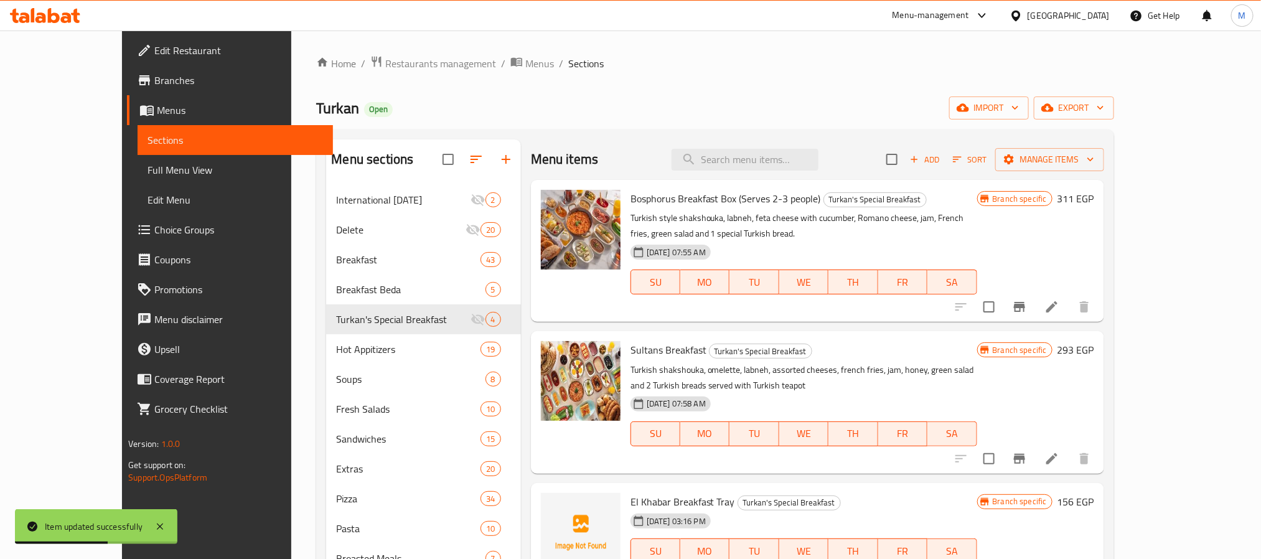
click at [714, 101] on div "Turkan Open import export" at bounding box center [714, 107] width 797 height 23
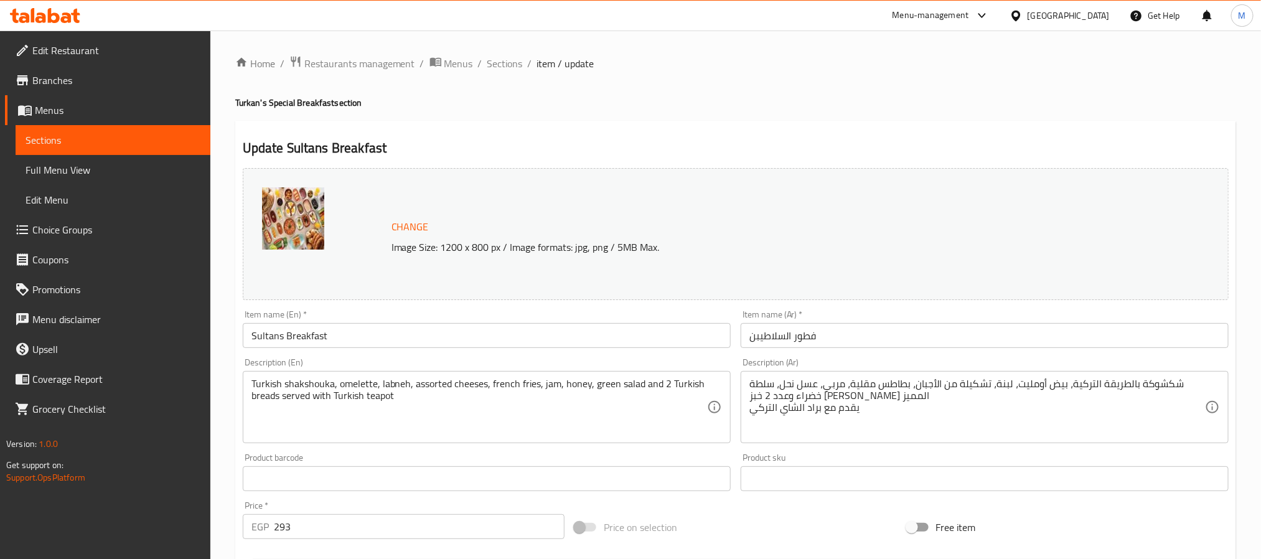
click at [876, 329] on input "فطور السلاطيبن" at bounding box center [985, 335] width 488 height 25
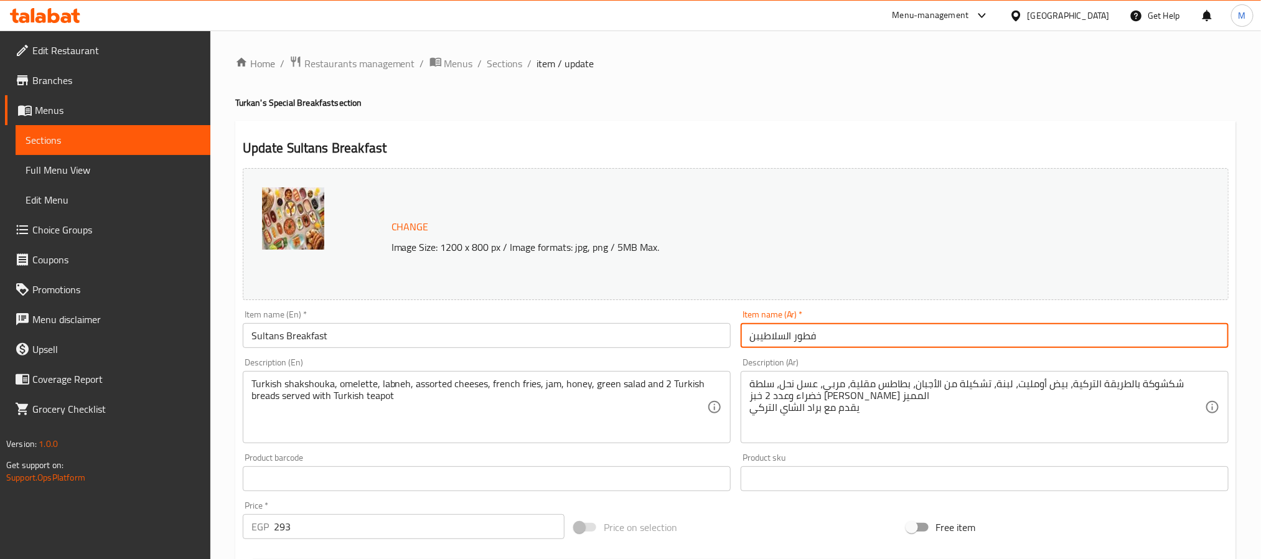
click at [876, 329] on input "فطور السلاطيبن" at bounding box center [985, 335] width 488 height 25
paste input "بوكس فطار الخير (يكفي من ٢ - ٣ أفراد)"
type input "بوكس فطار الخير (يكفي من ٢ - ٣ أفراد)"
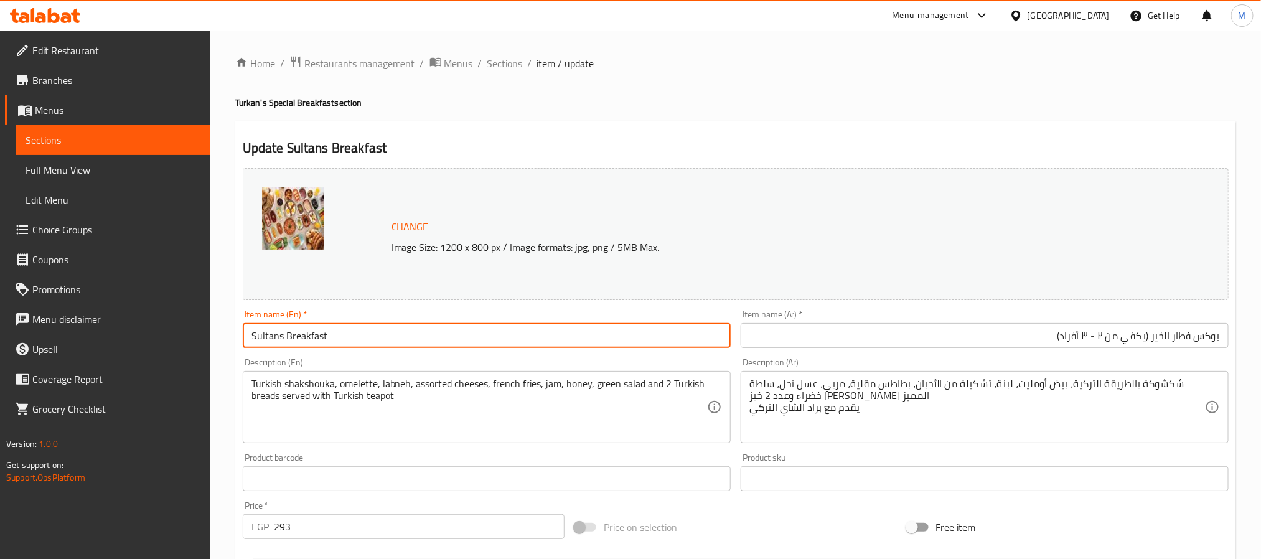
click at [417, 331] on input "Sultans Breakfast" at bounding box center [487, 335] width 488 height 25
paste input "Good Breakfast Box (enough for 2-3 people)"
type input "Good Breakfast Box (enough for 2-3 people)"
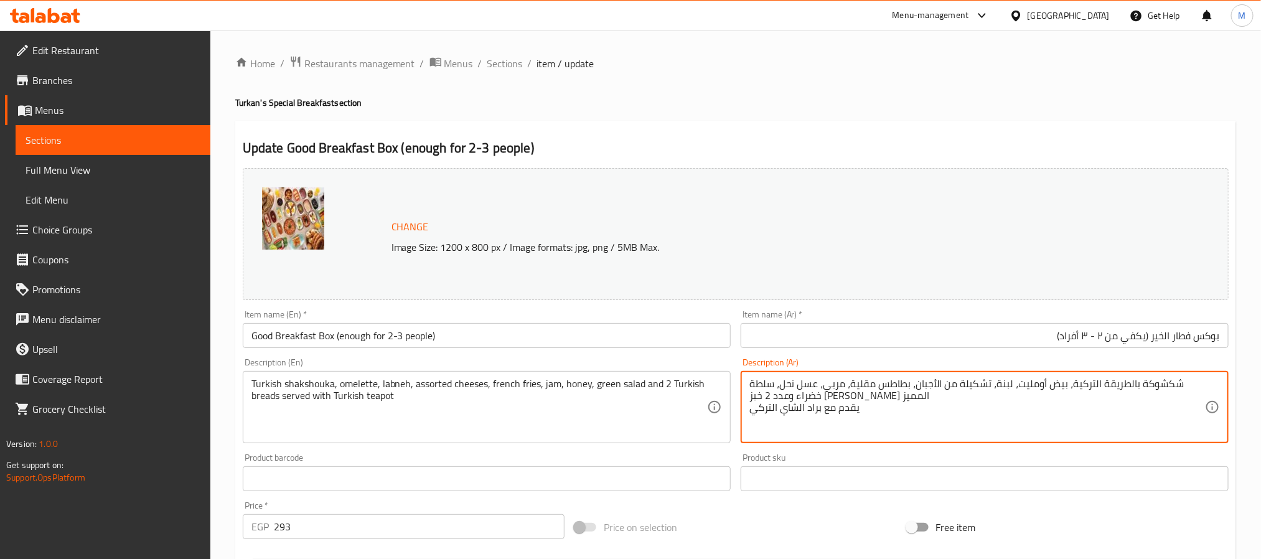
click at [1003, 383] on textarea "شكشوكة بالطريقة التركية، بيض أومليت، لبنة، تشكيلة من الأجبان، بطاطس مقلية، مربي…" at bounding box center [978, 407] width 456 height 59
drag, startPoint x: 1003, startPoint y: 383, endPoint x: 1003, endPoint y: 416, distance: 33.6
click at [1003, 416] on textarea "شكشوكة بالطريقة التركية، بيض أومليت، لبنة، تشكيلة من الأجبان، بطاطس مقلية، مربي…" at bounding box center [978, 407] width 456 height 59
paste textarea "فول محوج - طعمية - شكشوكة - جبنة بالطماطم - جبنة كريمي بطاطس مقلية - طماطم وخيا…"
click at [1205, 391] on textarea "فول محوج - طعمية - شكشوكة - جبنة بالطماطم - جبنة كريمي بطاطس مقلية - طماطم وخيا…" at bounding box center [978, 407] width 456 height 59
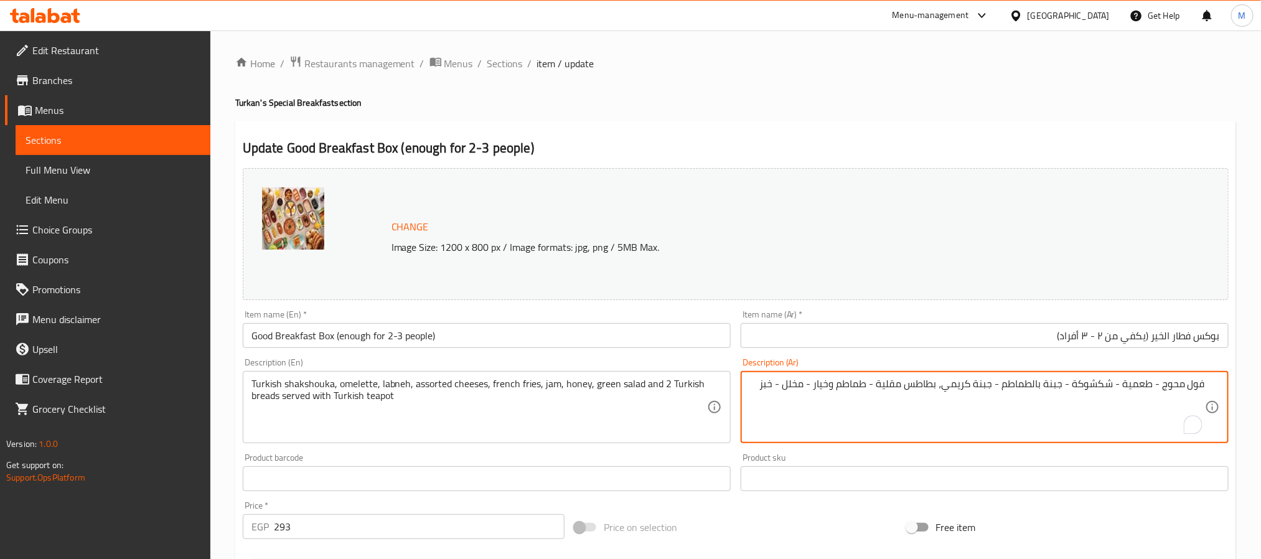
type textarea "فول محوج - طعمية - شكشوكة - جبنة بالطماطم - جبنة كريمي، بطاطس مقلية - طماطم وخي…"
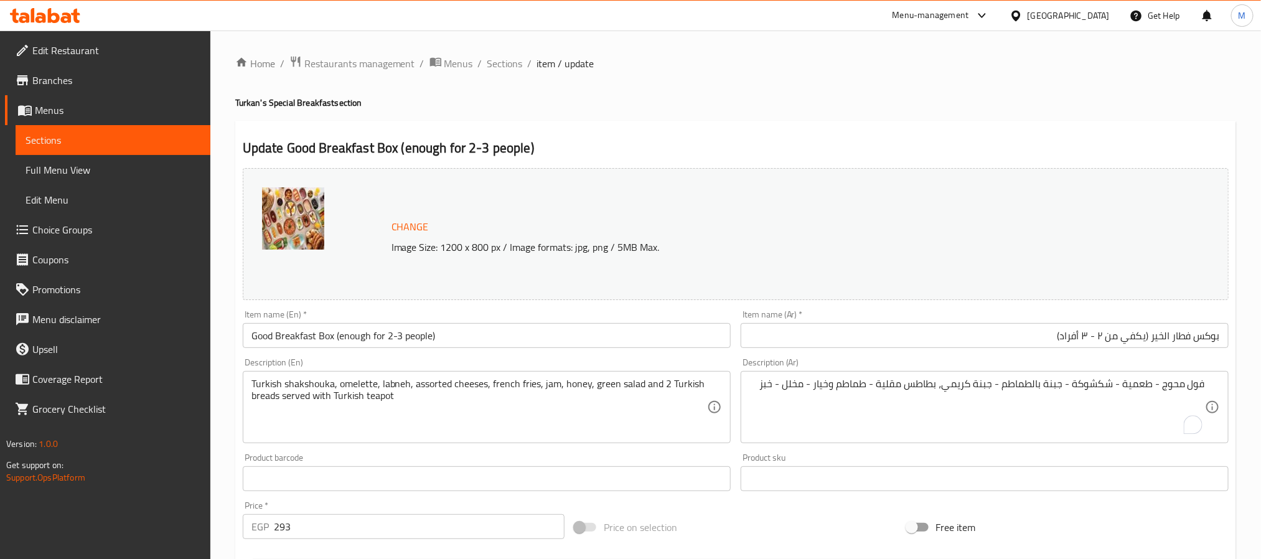
click at [1036, 456] on div "Product sku Product sku" at bounding box center [985, 472] width 488 height 38
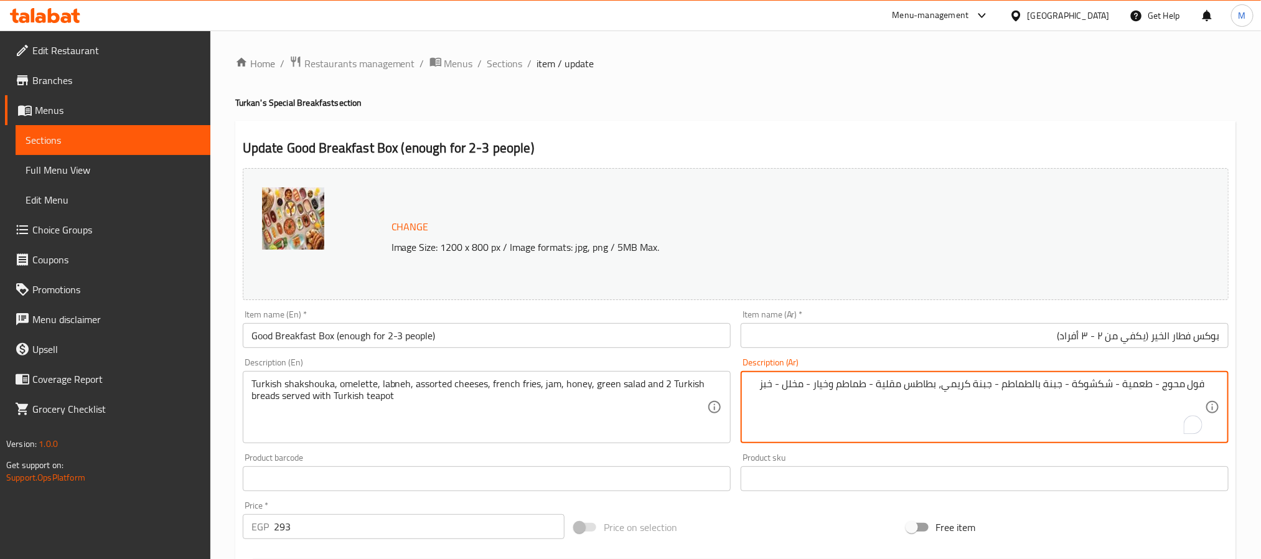
click at [971, 381] on textarea "فول محوج - طعمية - شكشوكة - جبنة بالطماطم - جبنة كريمي، بطاطس مقلية - طماطم وخي…" at bounding box center [978, 407] width 456 height 59
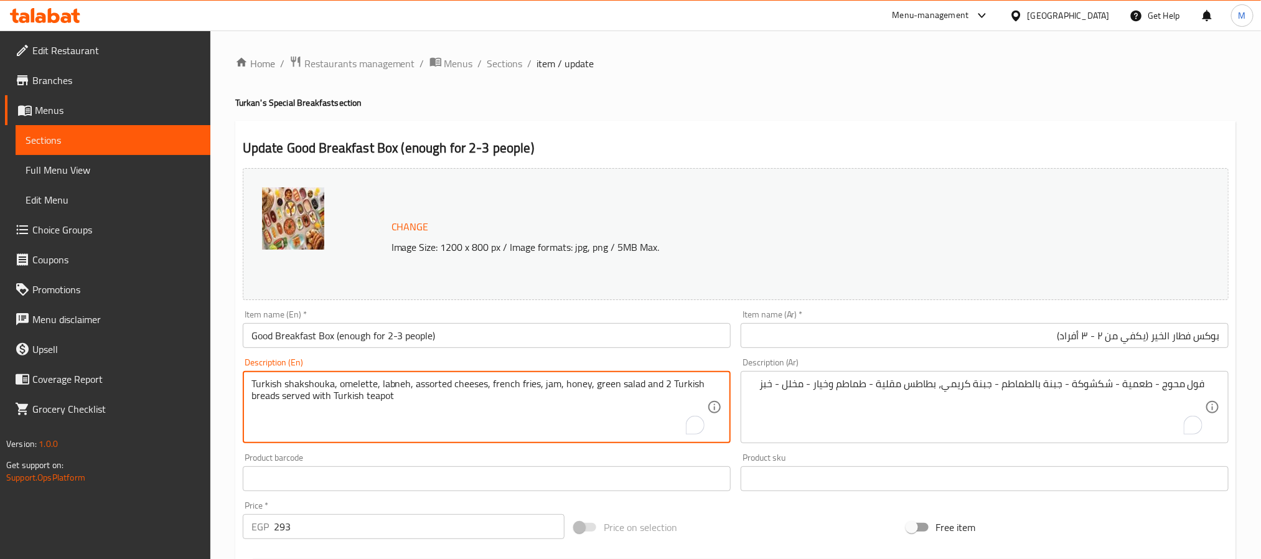
click at [298, 385] on textarea "Turkish shakshouka, omelette, labneh, assorted cheeses, french fries, jam, hone…" at bounding box center [479, 407] width 456 height 59
paste textarea "Fava beans - falafel - shakshouka - cheese with tomatoes - cream cheese, French…"
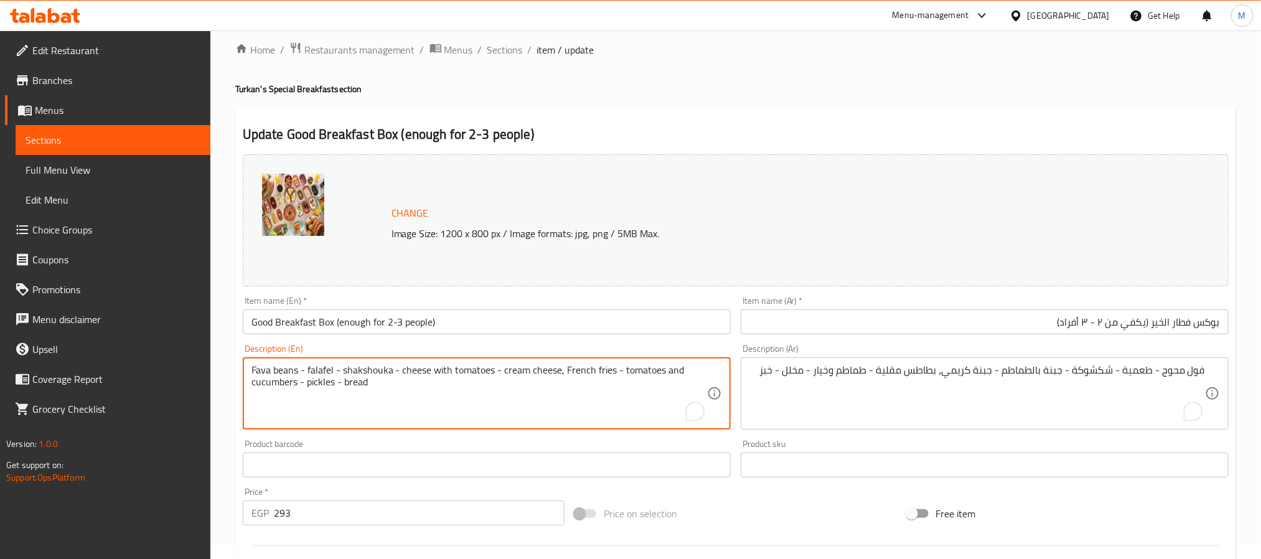
scroll to position [93, 0]
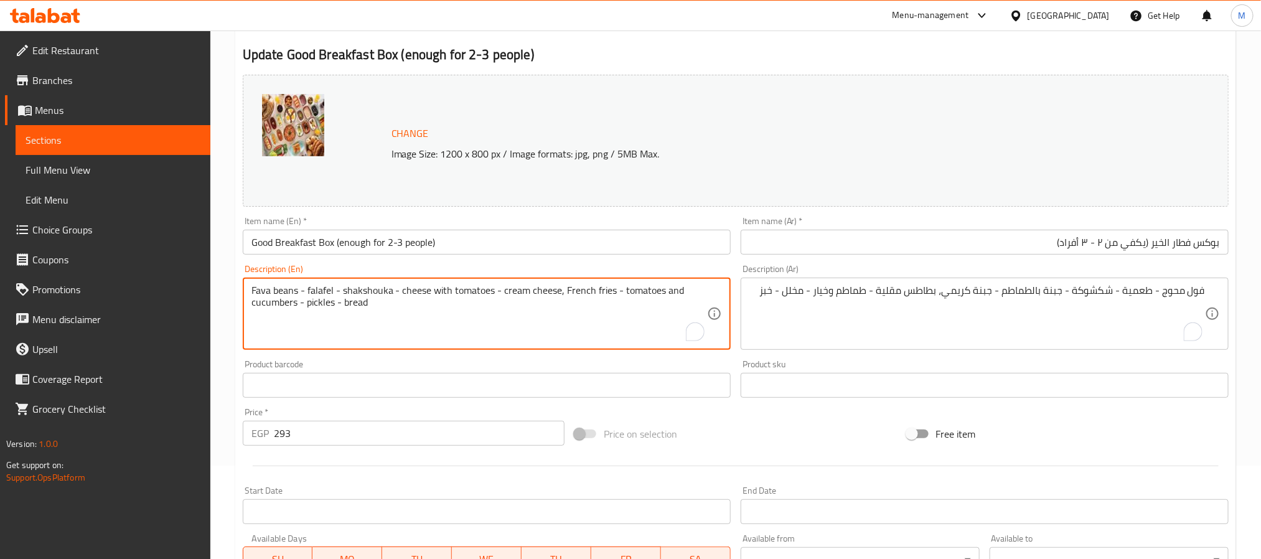
type textarea "Fava beans - falafel - shakshouka - cheese with tomatoes - cream cheese, French…"
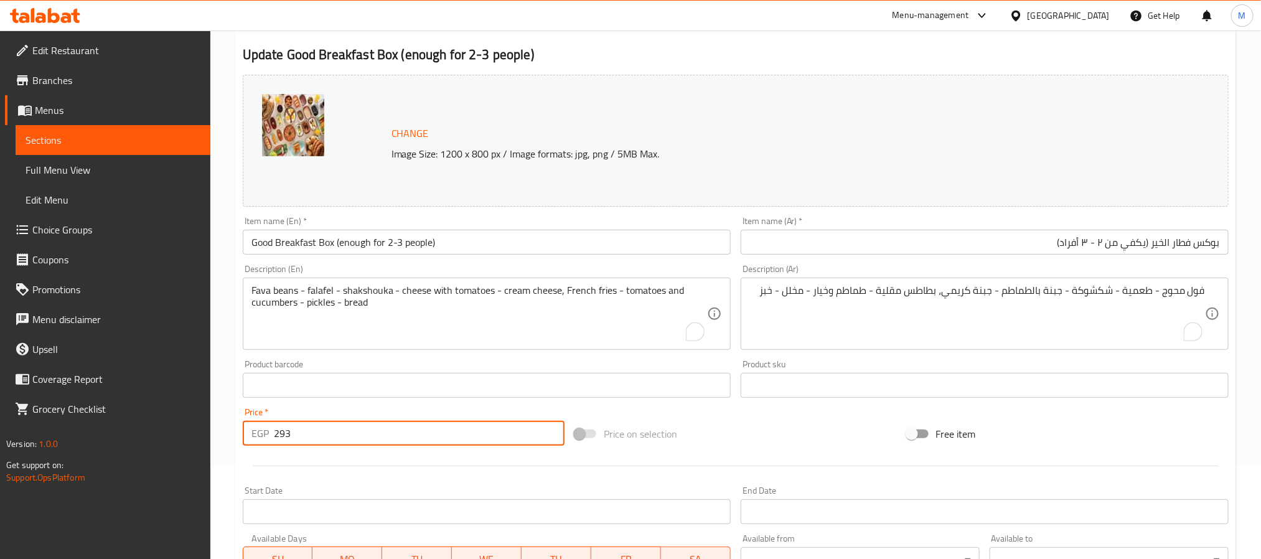
drag, startPoint x: 301, startPoint y: 437, endPoint x: 258, endPoint y: 439, distance: 42.4
click at [258, 439] on div "EGP 293 Price *" at bounding box center [404, 433] width 322 height 25
type input "299"
click at [309, 459] on div at bounding box center [736, 466] width 996 height 31
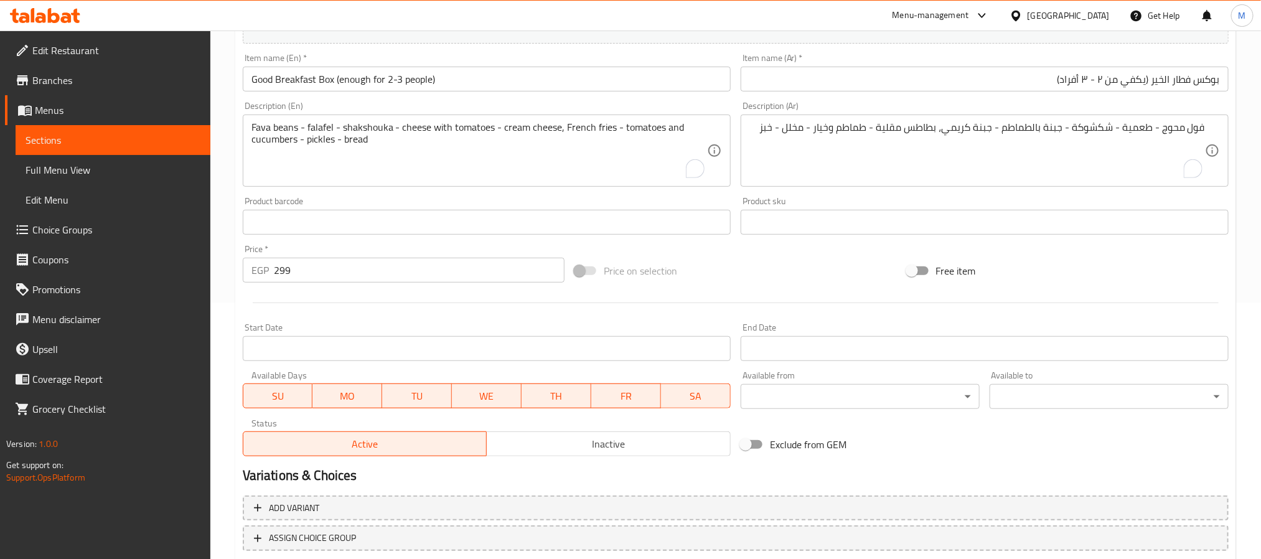
scroll to position [337, 0]
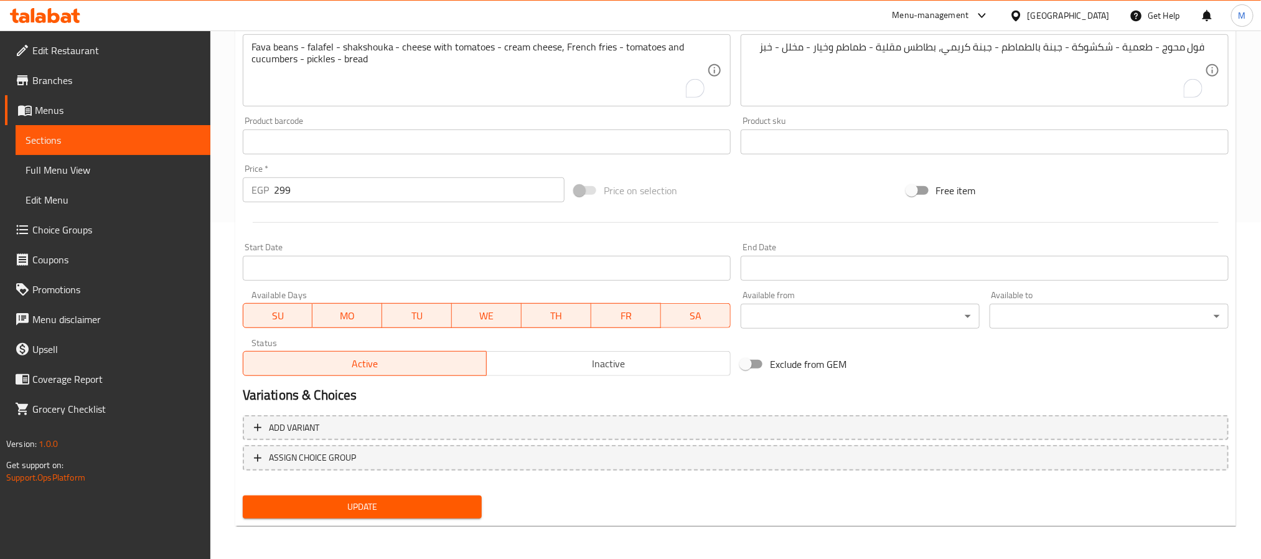
click at [336, 504] on span "Update" at bounding box center [362, 507] width 219 height 16
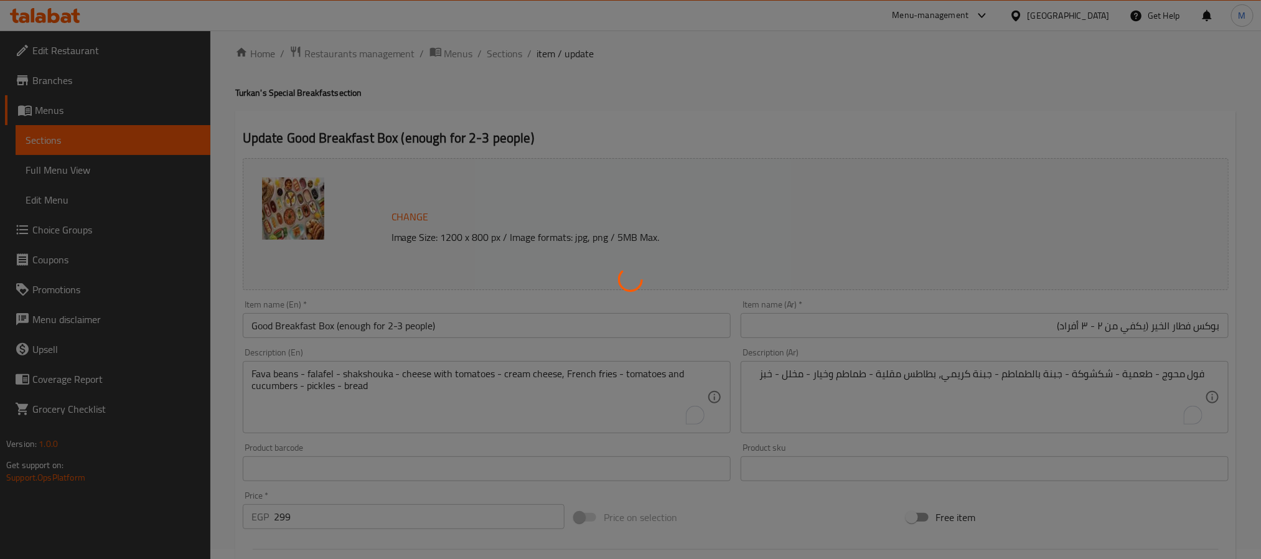
scroll to position [0, 0]
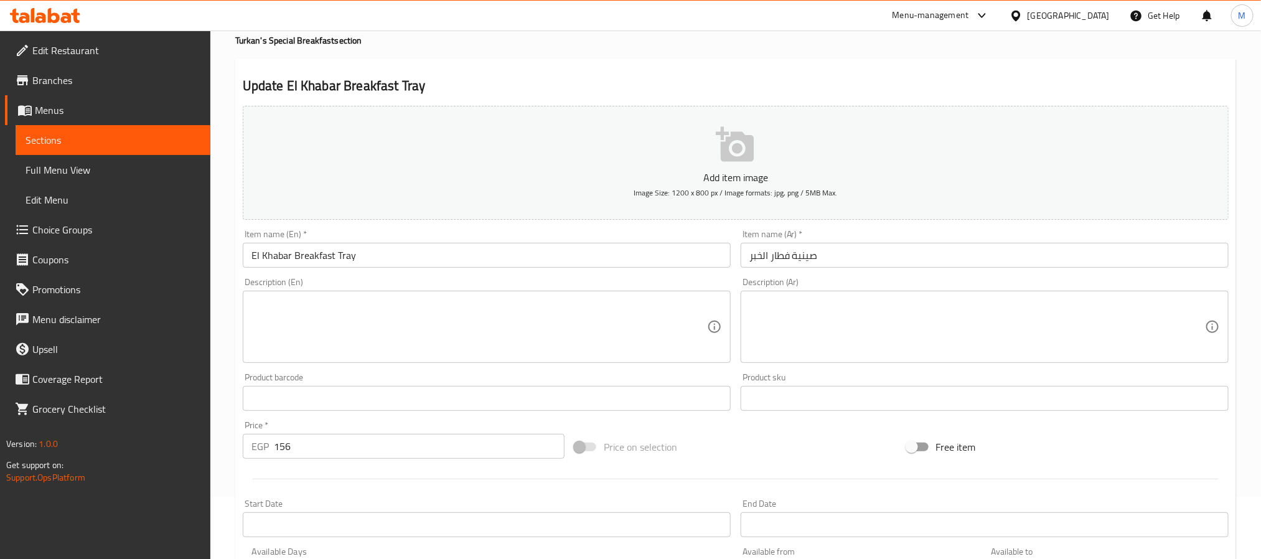
scroll to position [93, 0]
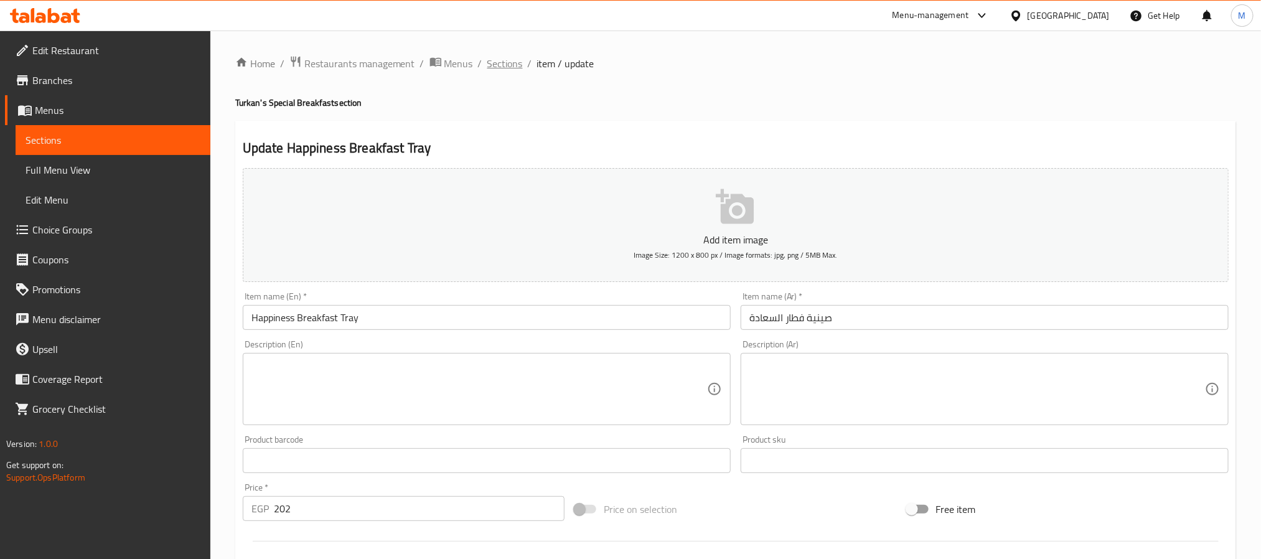
click at [502, 66] on span "Sections" at bounding box center [504, 63] width 35 height 15
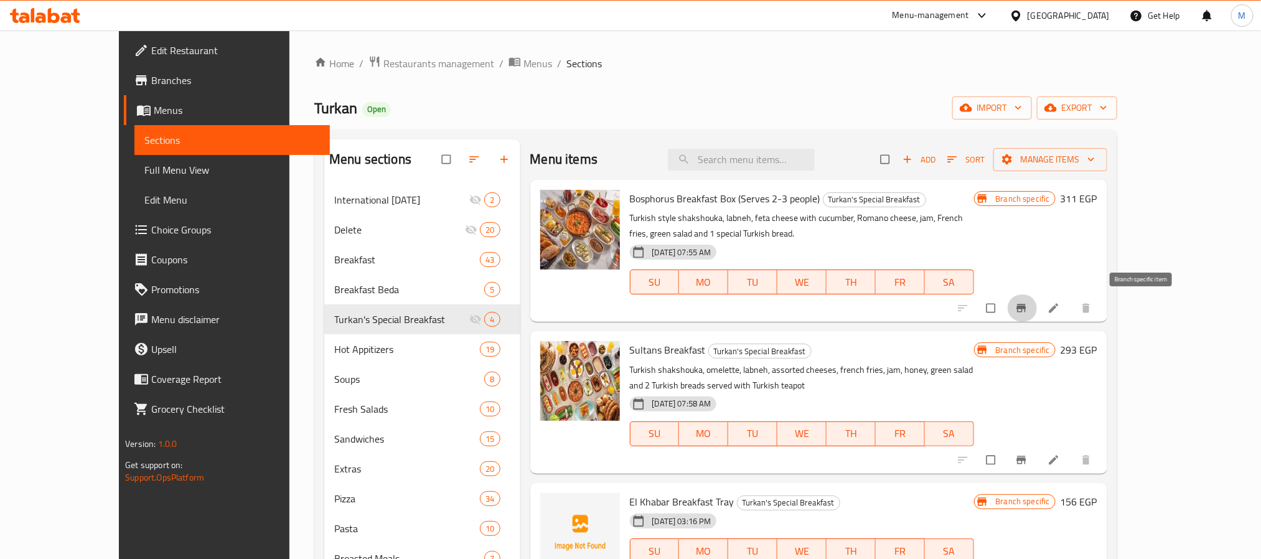
click at [1038, 299] on button "Branch-specific-item" at bounding box center [1023, 307] width 30 height 27
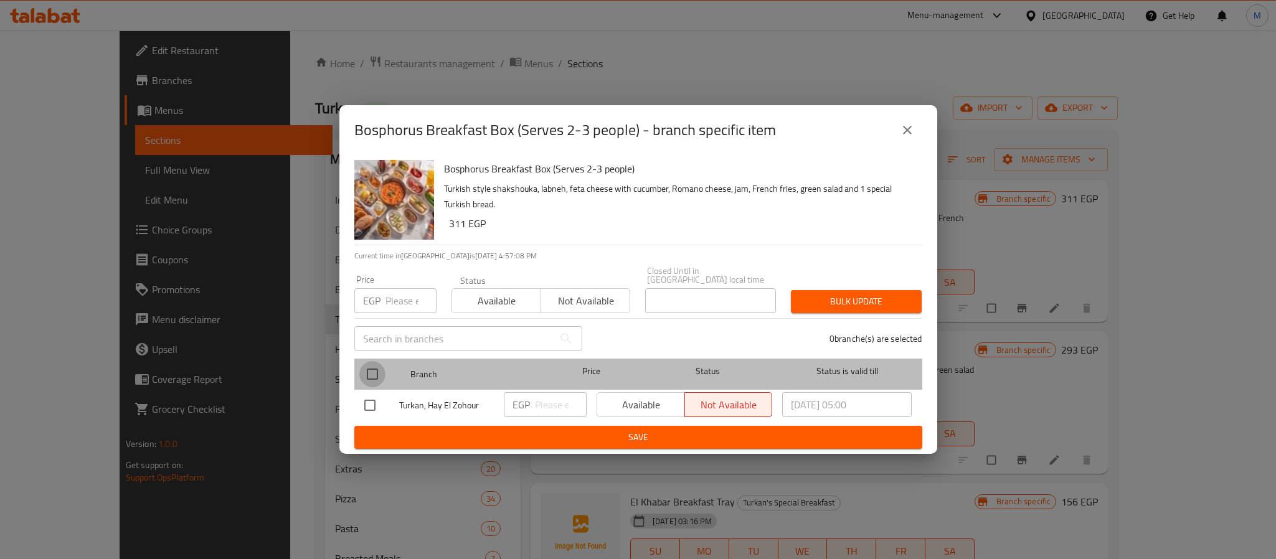
click at [374, 368] on input "checkbox" at bounding box center [372, 374] width 26 height 26
checkbox input "true"
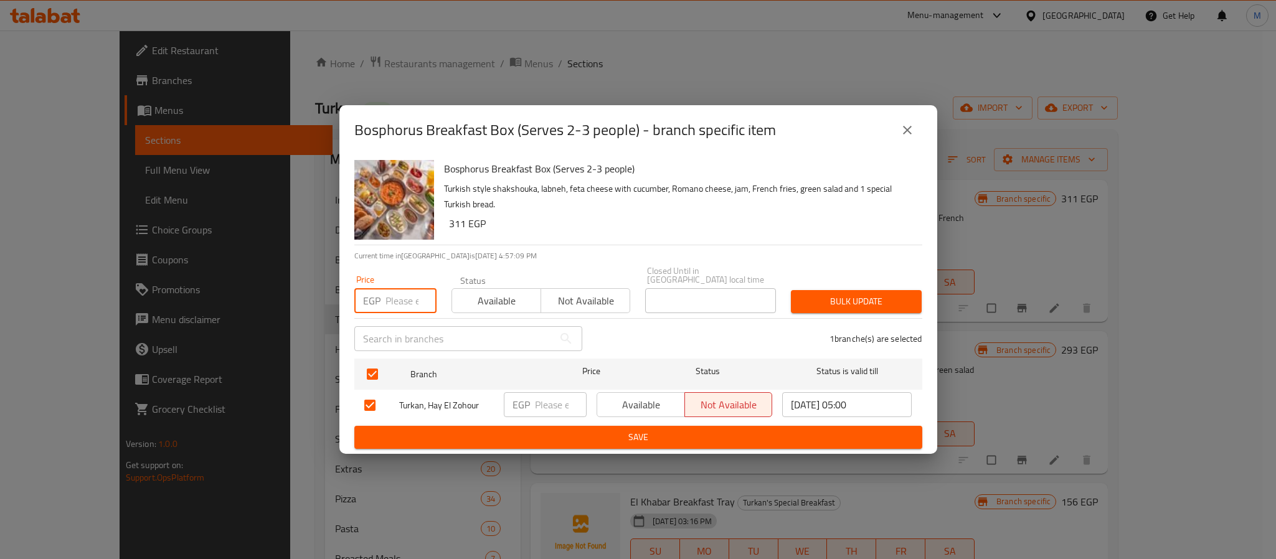
click at [400, 299] on input "number" at bounding box center [410, 300] width 51 height 25
type input "311"
click at [520, 297] on span "Available" at bounding box center [496, 301] width 79 height 18
click at [824, 304] on span "Bulk update" at bounding box center [856, 302] width 111 height 16
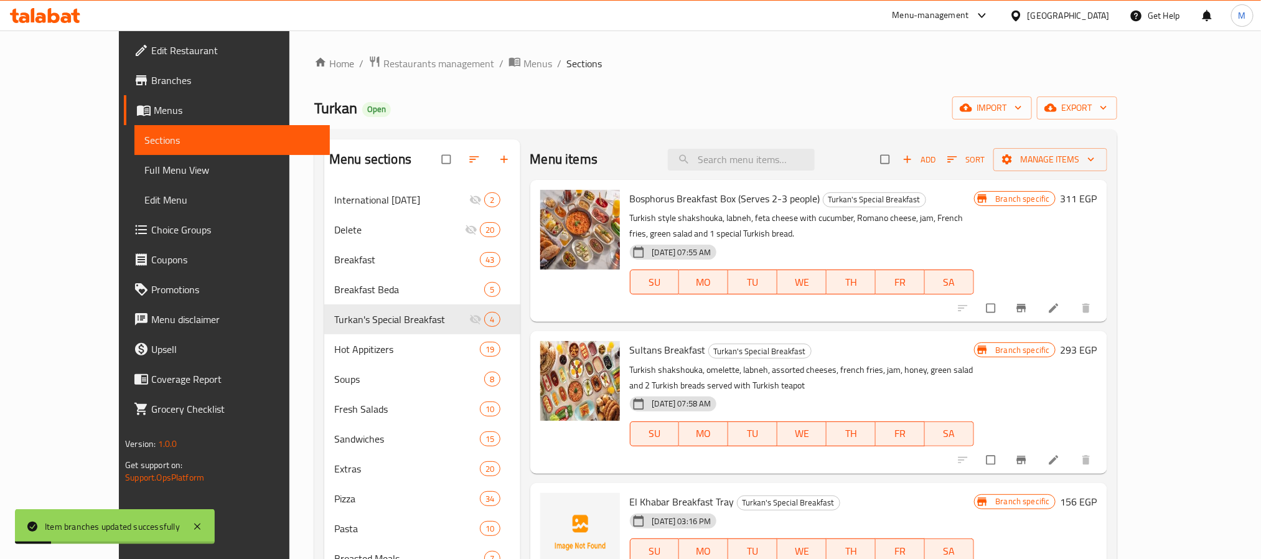
click at [926, 346] on h6 "Sultans Breakfast Turkan's Special Breakfast" at bounding box center [802, 349] width 344 height 17
click at [1058, 462] on icon at bounding box center [1053, 459] width 9 height 9
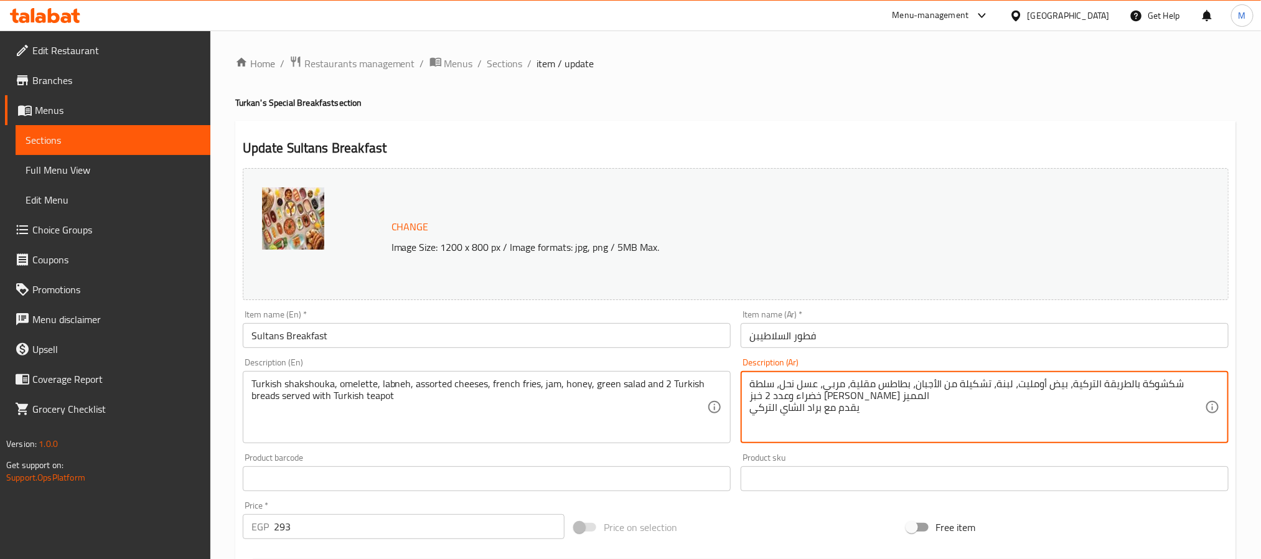
click at [856, 385] on textarea "شكشوكة بالطريقة التركية، بيض أومليت، لبنة، تشكيلة من الأجبان، بطاطس مقلية، مربي…" at bounding box center [978, 407] width 456 height 59
drag, startPoint x: 856, startPoint y: 385, endPoint x: 857, endPoint y: 413, distance: 28.7
click at [857, 413] on textarea "شكشوكة بالطريقة التركية، بيض أومليت، لبنة، تشكيلة من الأجبان، بطاطس مقلية، مربي…" at bounding box center [978, 407] width 456 height 59
paste textarea "وكس فطار السلاطين (يكفي من ٤ إلى ٥ أفراد)"
type textarea "بوكس فطار السلاطين (يكفي من ٤ إلى ٥ أفراد)"
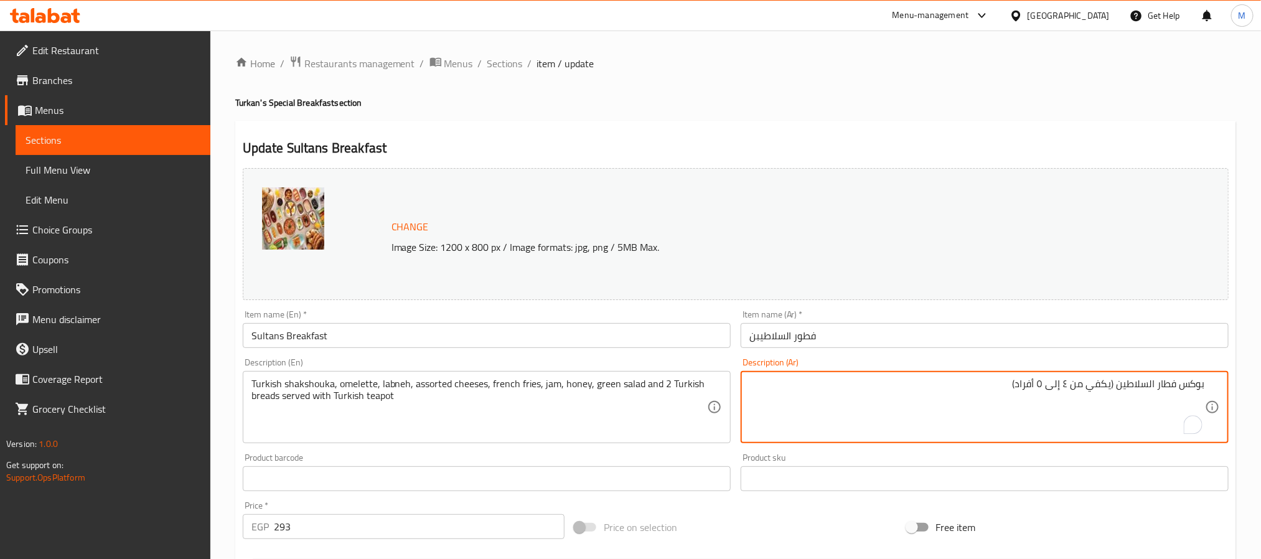
click at [809, 339] on input "فطور السلاطيبن" at bounding box center [985, 335] width 488 height 25
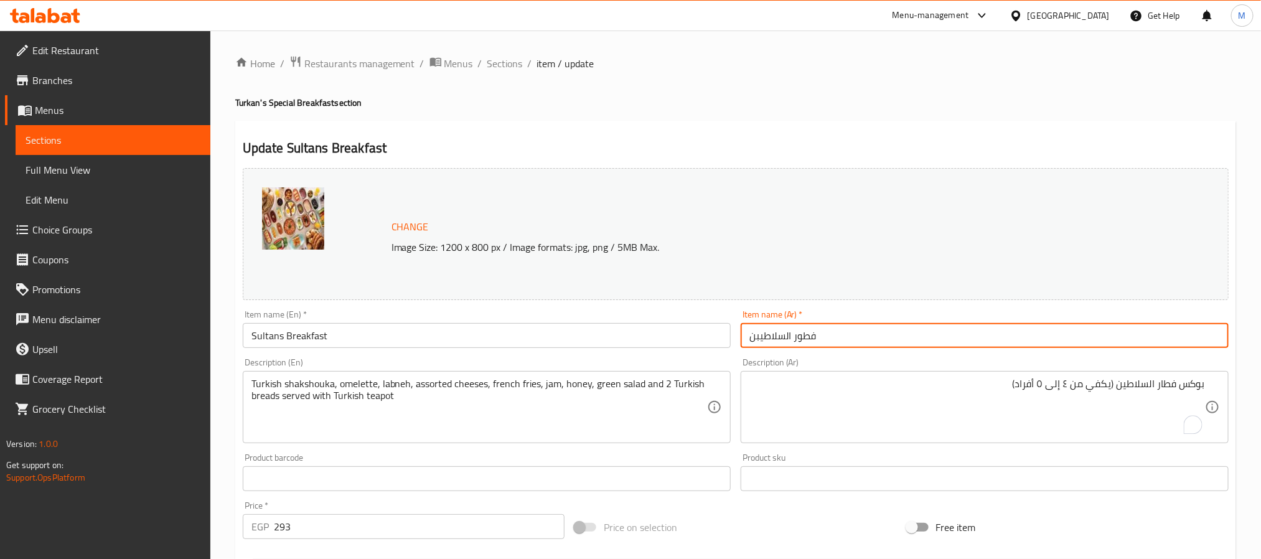
click at [809, 339] on input "فطور السلاطيبن" at bounding box center [985, 335] width 488 height 25
paste input "بوكس فطار السلاطين (يكفي من ٤ إلى ٥ أفراد)"
type input "بوكس فطار السلاطين (يكفي من ٤ إلى ٥ أفراد)"
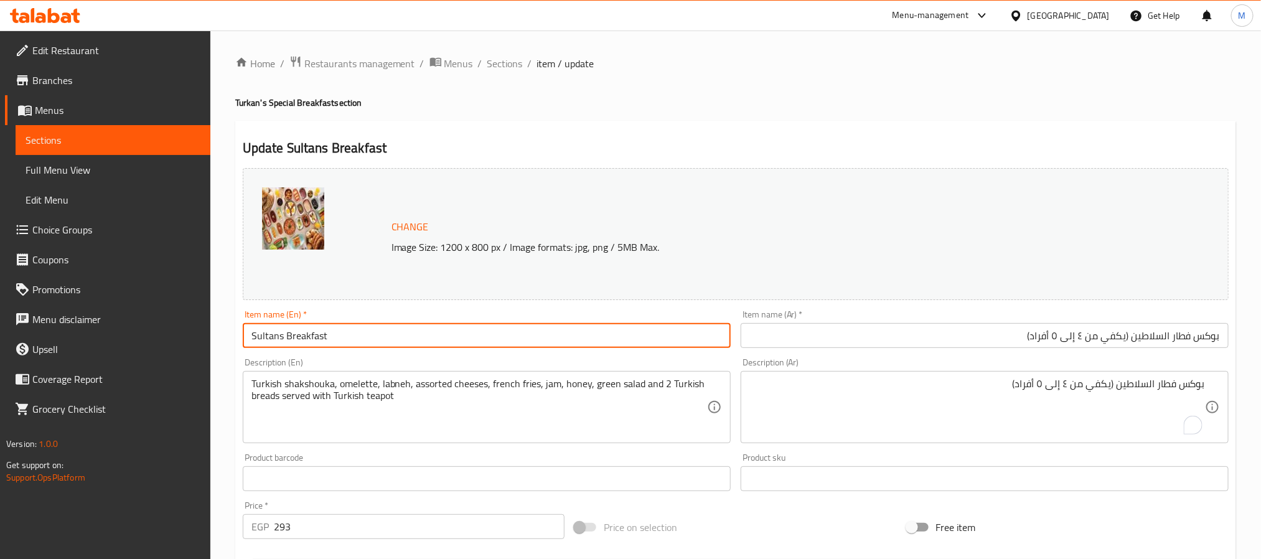
click at [489, 339] on input "Sultans Breakfast" at bounding box center [487, 335] width 488 height 25
paste input "Box (Serves 4 to 5 people)"
type input "Sultans Breakfast Box (Serves 4 to 5 people)"
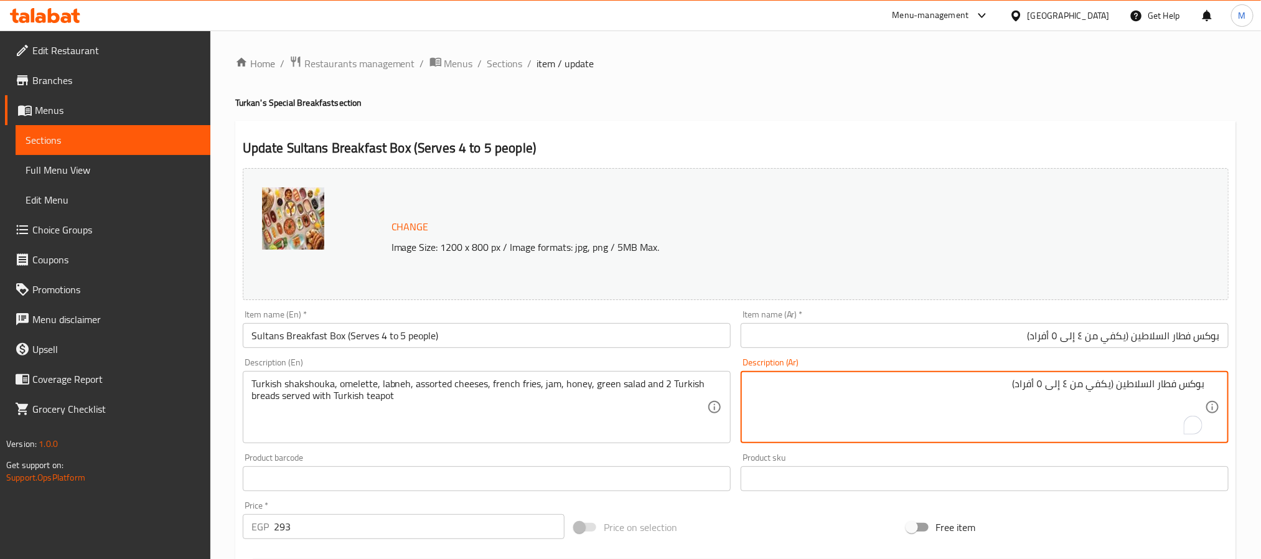
click at [1101, 378] on textarea "بوكس فطار السلاطين (يكفي من ٤ إلى ٥ أفراد)" at bounding box center [978, 407] width 456 height 59
paste textarea "كشوكة بالطريقة التركية - بيض أومليت - لبنة - جبنة فيتا بالخيار جبنة رومي - جبنة…"
click at [1198, 395] on textarea "شكشوكة بالطريقة التركية - بيض أومليت - لبنة - جبنة فيتا بالخيار جبنة رومي - جبن…" at bounding box center [978, 407] width 456 height 59
click at [1089, 385] on textarea "شكشوكة بالطريقة التركية - بيض أومليت - لبنة - جبنة فيتا بالخيار، جبنة رومي - جب…" at bounding box center [978, 407] width 456 height 59
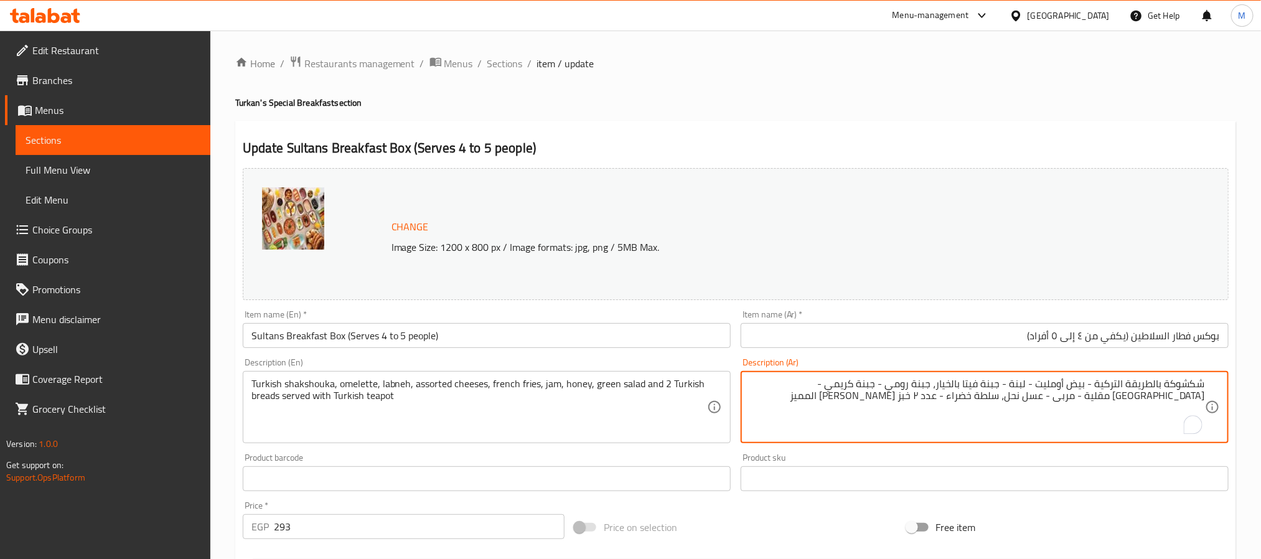
click at [1089, 385] on textarea "شكشوكة بالطريقة التركية - بيض أومليت - لبنة - جبنة فيتا بالخيار، جبنة رومي - جب…" at bounding box center [978, 407] width 456 height 59
type textarea "شكشوكة بالطريقة التركية - بيض أومليت - لبنة - جبنة فيتا بالخيار، جبنة رومي - جب…"
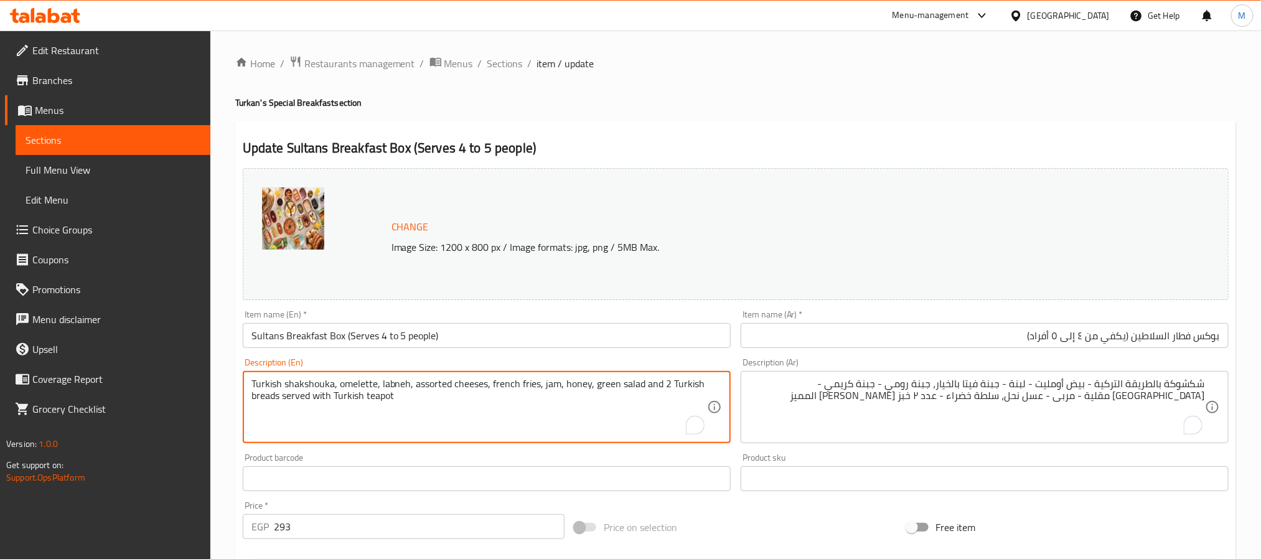
click at [565, 385] on textarea "Turkish shakshouka, omelette, labneh, assorted cheeses, french fries, jam, hone…" at bounding box center [479, 407] width 456 height 59
paste textarea "Shakshouka - Omelette - Labneh - Feta Cheese with Cucumber, Romano Cheese - Cre…"
type textarea "Turkish Shakshouka - Omelette - Labneh - Feta Cheese with Cucumber, Romano Chee…"
click at [540, 452] on div "Product barcode Product barcode" at bounding box center [487, 472] width 498 height 48
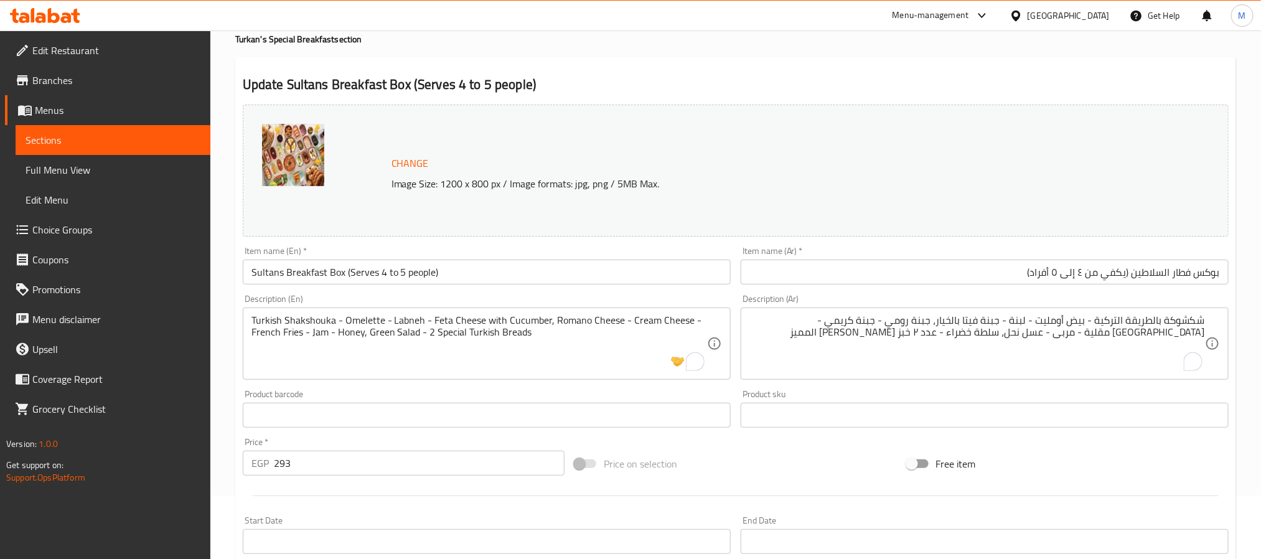
scroll to position [93, 0]
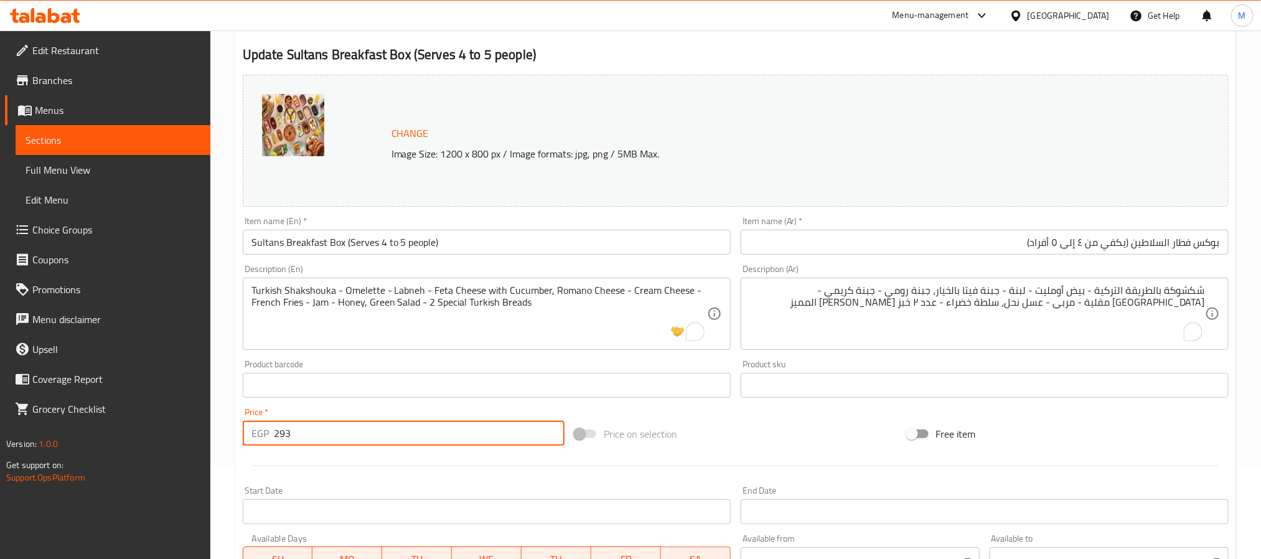
drag, startPoint x: 335, startPoint y: 439, endPoint x: 251, endPoint y: 436, distance: 84.1
click at [251, 436] on div "EGP 293 Price *" at bounding box center [404, 433] width 322 height 25
type input "426"
click at [309, 468] on div at bounding box center [736, 466] width 996 height 31
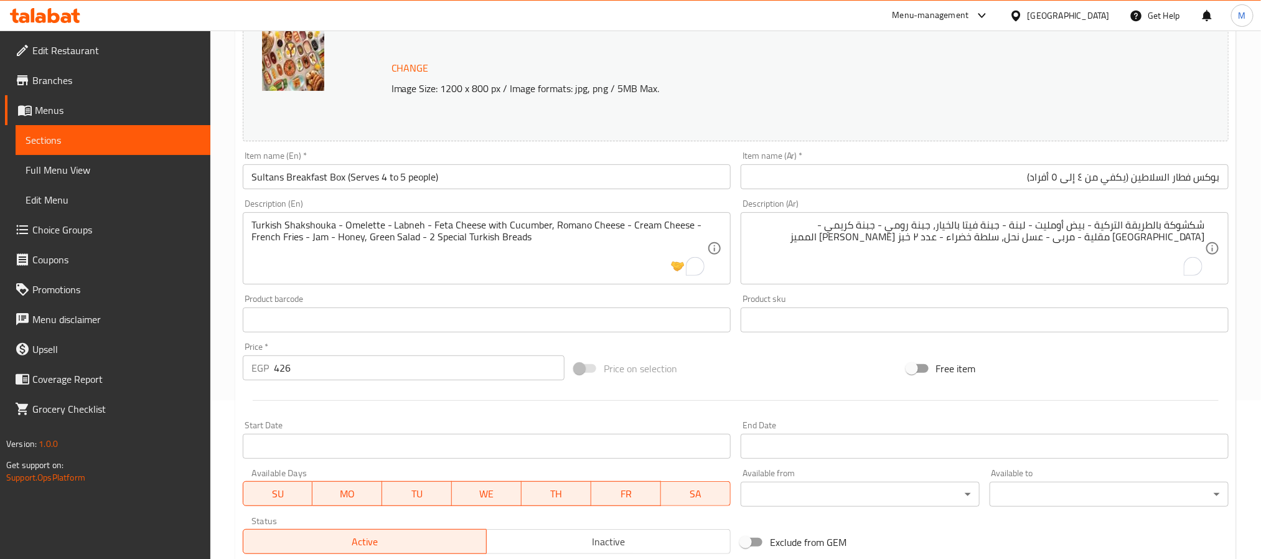
scroll to position [187, 0]
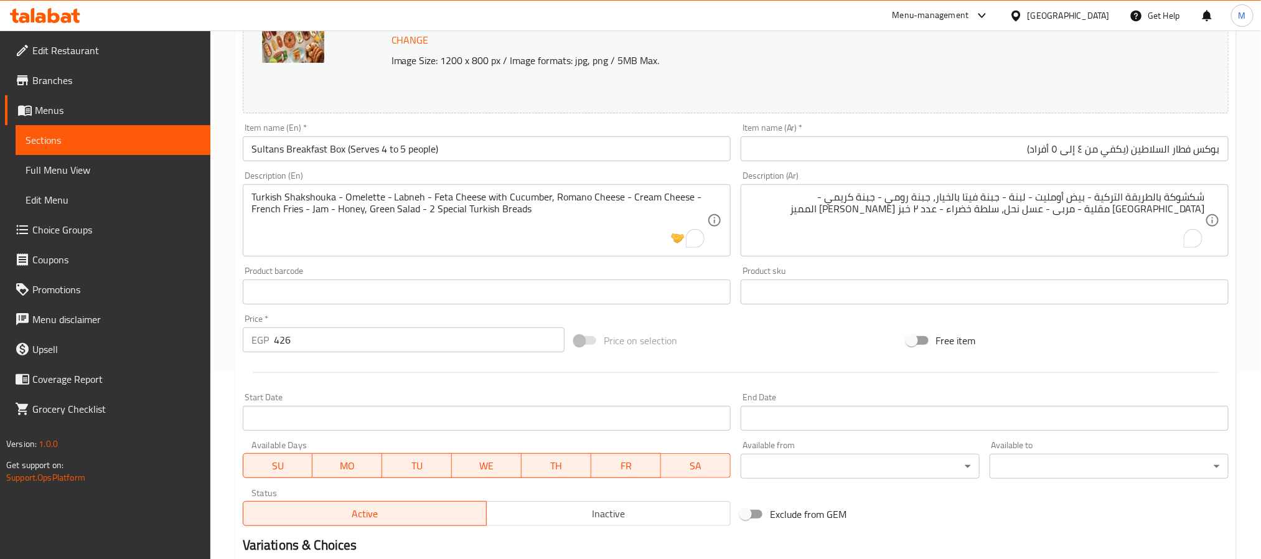
click at [345, 373] on hr at bounding box center [736, 372] width 966 height 1
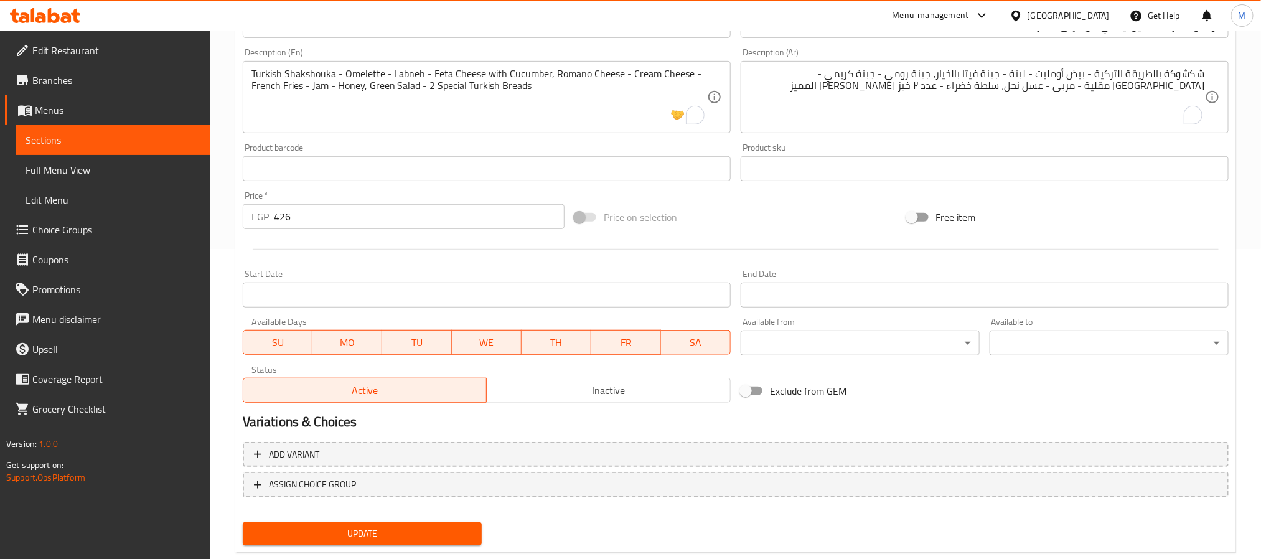
scroll to position [337, 0]
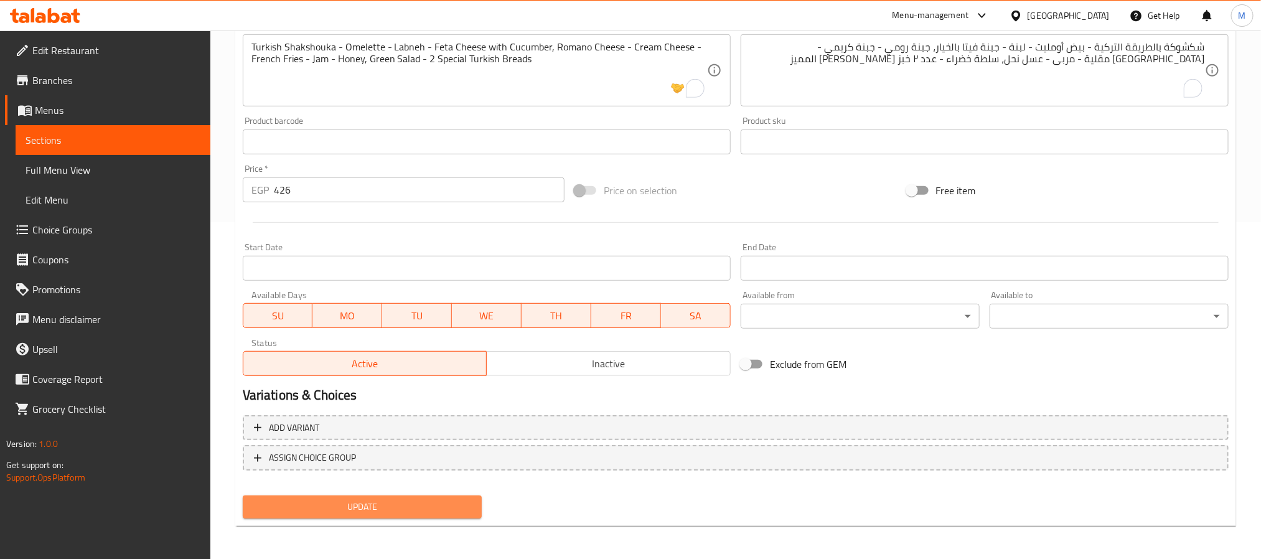
click at [372, 514] on button "Update" at bounding box center [362, 507] width 239 height 23
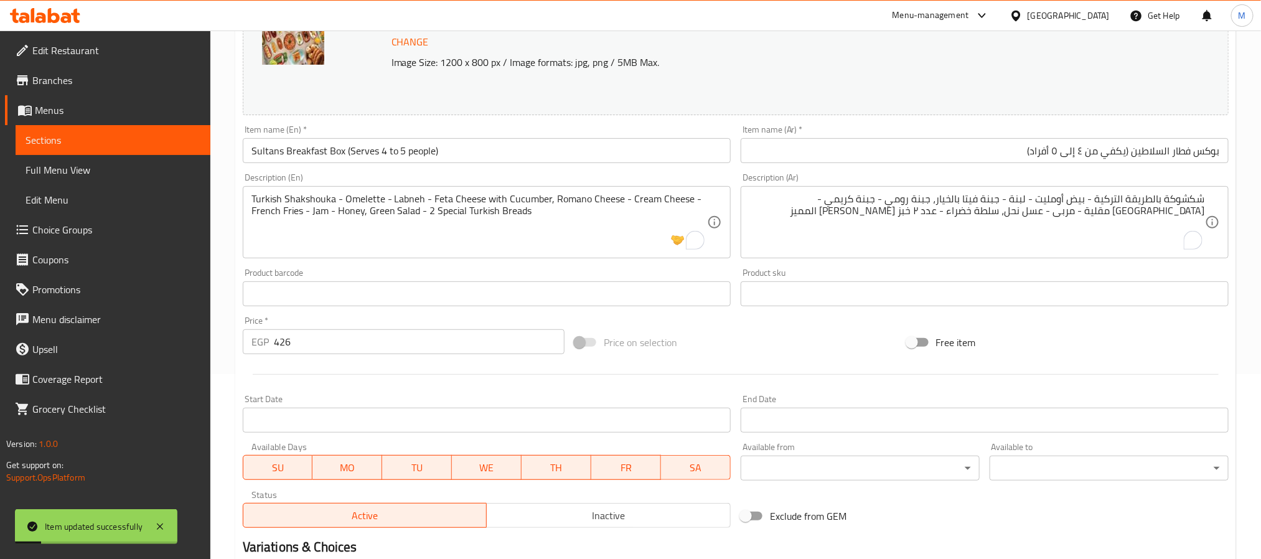
scroll to position [0, 0]
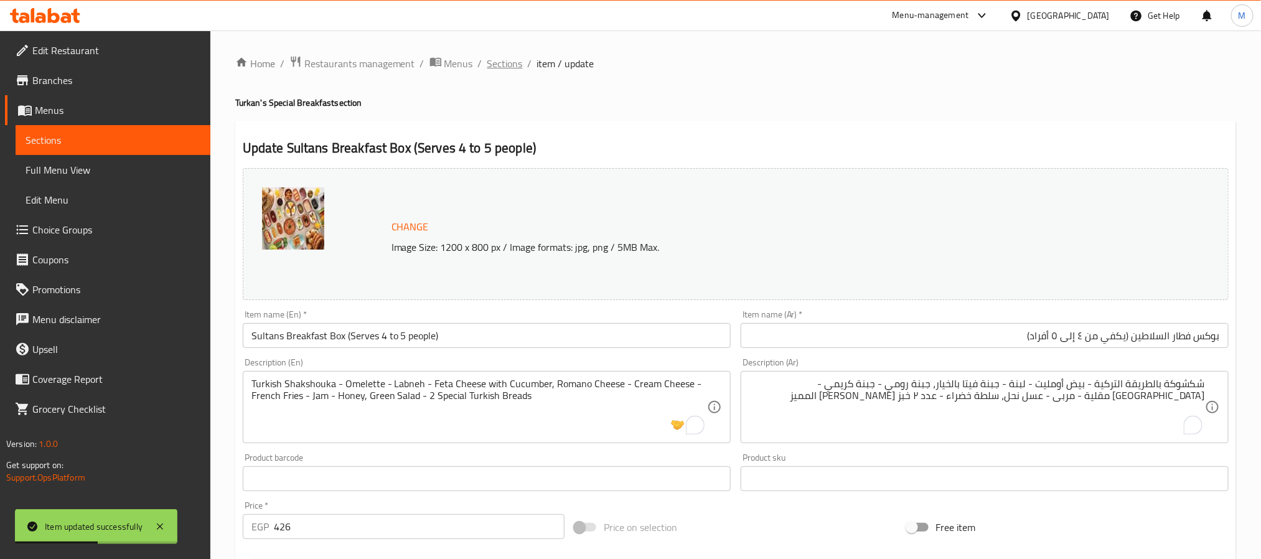
click at [503, 63] on span "Sections" at bounding box center [504, 63] width 35 height 15
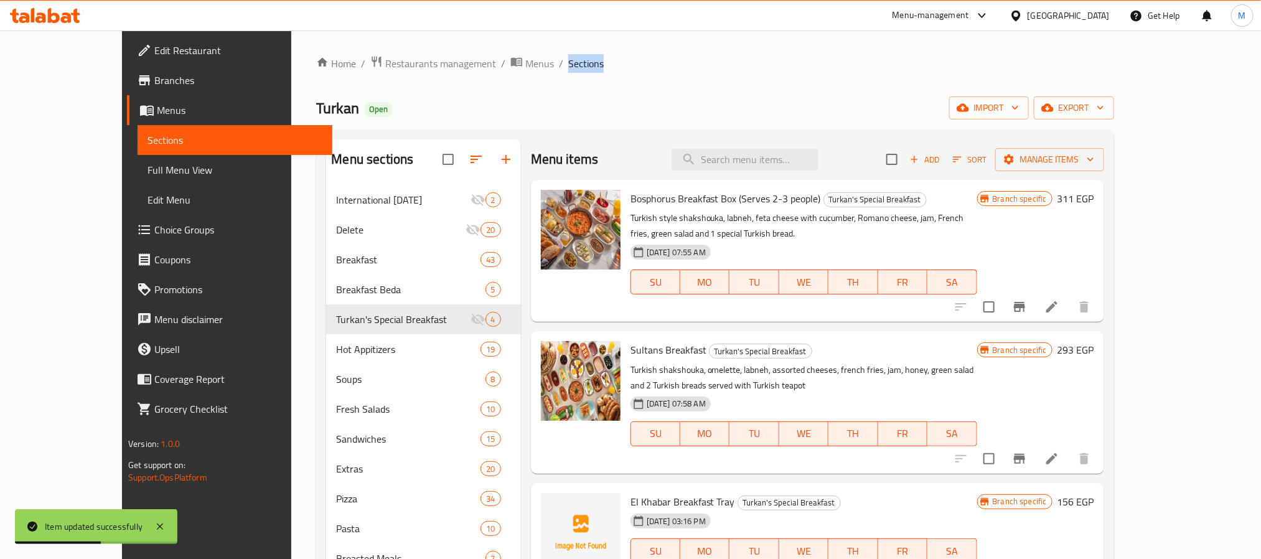
click at [568, 63] on span "Sections" at bounding box center [585, 63] width 35 height 15
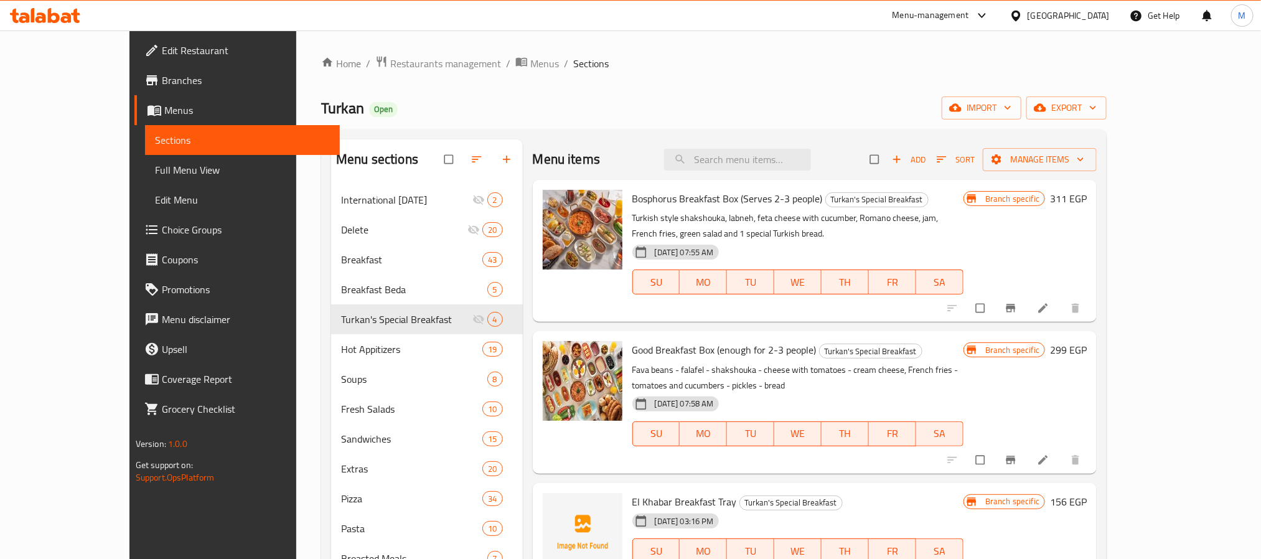
click at [1062, 450] on li at bounding box center [1044, 460] width 35 height 20
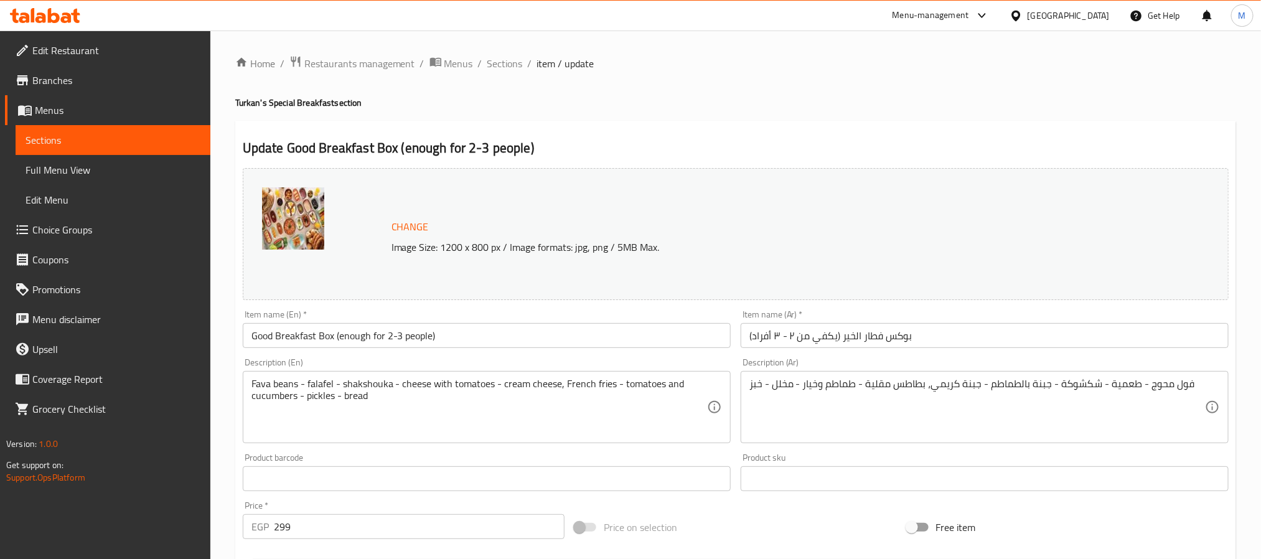
click at [895, 345] on input "بوكس فطار الخير (يكفي من ٢ - ٣ أفراد)" at bounding box center [985, 335] width 488 height 25
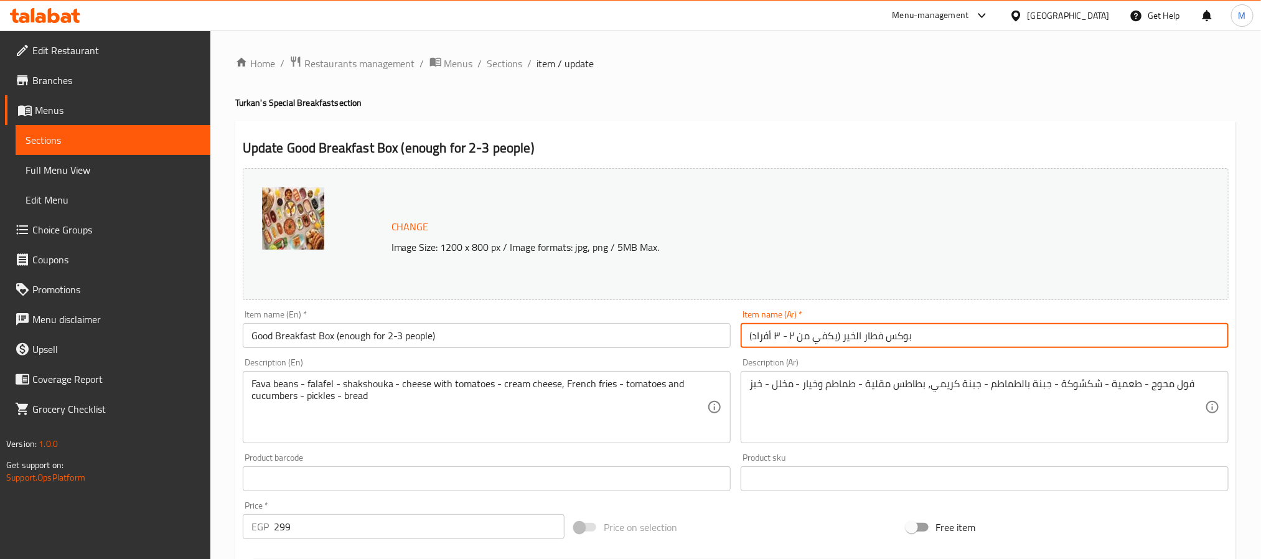
click at [895, 345] on input "بوكس فطار الخير (يكفي من ٢ - ٣ أفراد)" at bounding box center [985, 335] width 488 height 25
paste input "لاطين (يكفي من ٤ إلى ٥"
type input "بوكس فطار السلاطين (يكفي من ٤ إلى ٥ أفراد)"
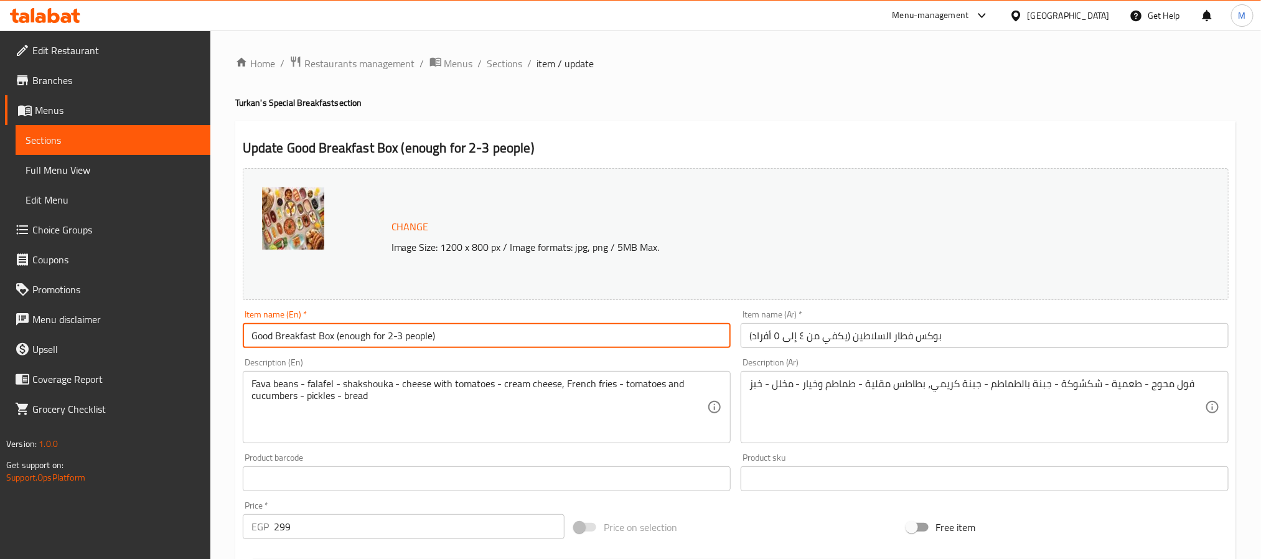
click at [387, 342] on input "Good Breakfast Box (enough for 2-3 people)" at bounding box center [487, 335] width 488 height 25
paste input "Sultans Breakfast Box (Serves 4 to 5"
type input "Sultans Breakfast Box (Serves 4 to 5 people)"
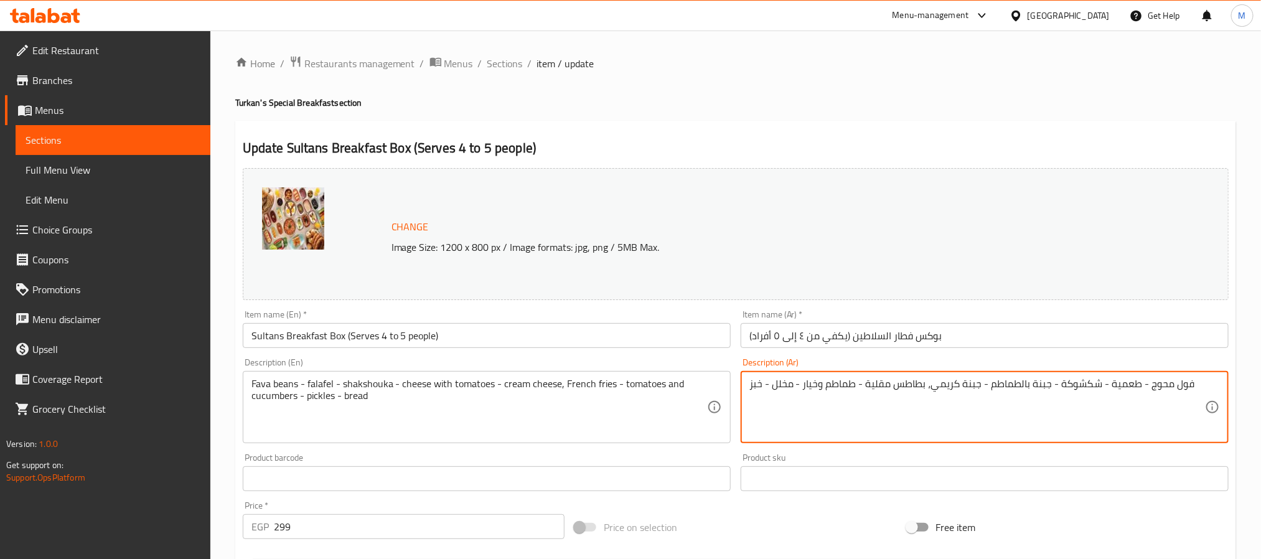
click at [944, 389] on textarea "فول محوج - طعمية - شكشوكة - جبنة بالطماطم - جبنة كريمي، بطاطس مقلية - طماطم وخي…" at bounding box center [978, 407] width 456 height 59
paste textarea "شكشوكة بالطريقة التركية - بيض أومليت - لبنة - جبنة فيتا بالخيار جبنة رومي - جبن…"
click at [909, 390] on textarea "شكشوكة بالطريقة التركية - بيض أومليت - لبنة - جبنة فيتا بالخيار، جبنة رومي - جب…" at bounding box center [978, 407] width 456 height 59
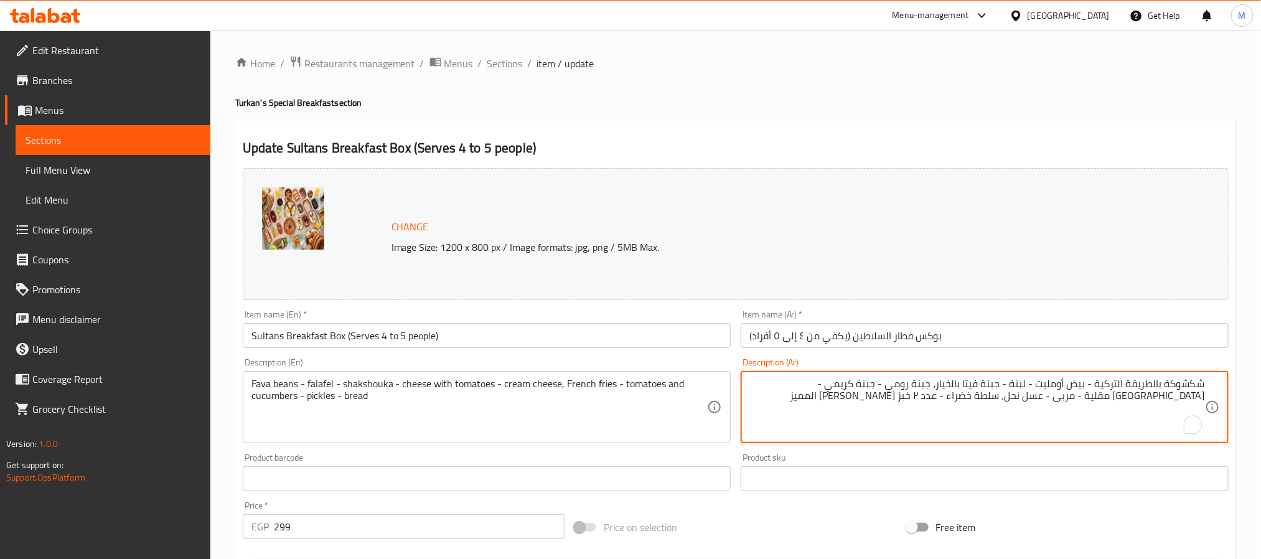
click at [909, 390] on textarea "شكشوكة بالطريقة التركية - بيض أومليت - لبنة - جبنة فيتا بالخيار، جبنة رومي - جب…" at bounding box center [978, 407] width 456 height 59
type textarea "شكشوكة بالطريقة التركية - بيض أومليت - لبنة - جبنة فيتا بالخيار، جبنة رومي - جب…"
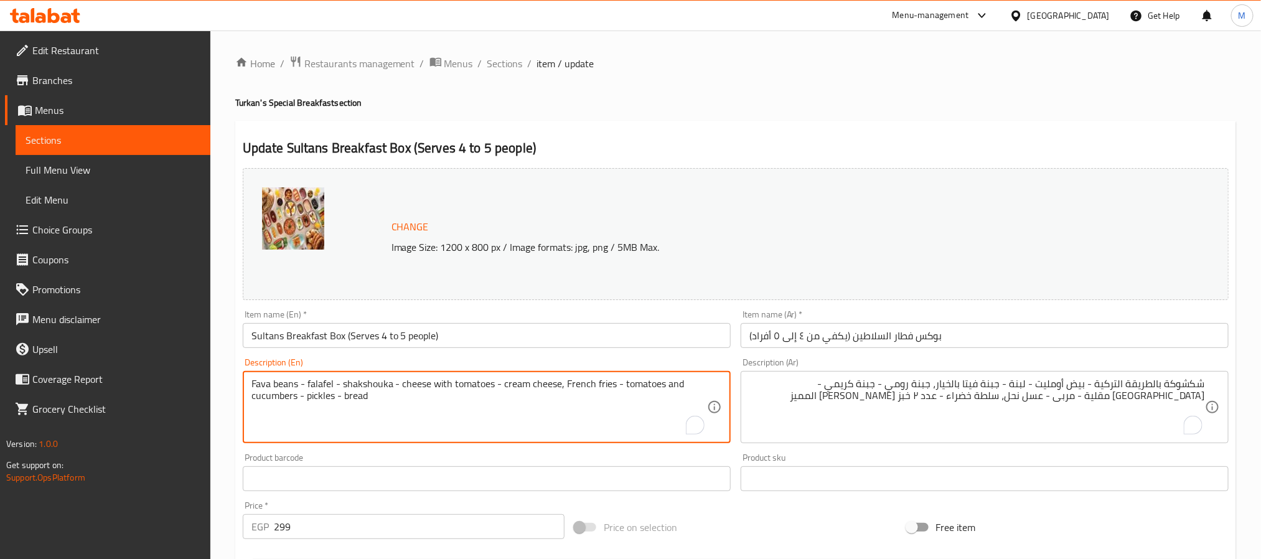
click at [339, 389] on textarea "Fava beans - falafel - shakshouka - cheese with tomatoes - cream cheese, French…" at bounding box center [479, 407] width 456 height 59
paste textarea "Turkish Shakshouka - Omelette - Labneh - Feta Cheese with Cucumber, Romano Chee…"
click at [346, 410] on textarea "Turkish Shakshouka - Omelette - Labneh - Feta Cheese with Cucumber, Romano Chee…" at bounding box center [479, 407] width 456 height 59
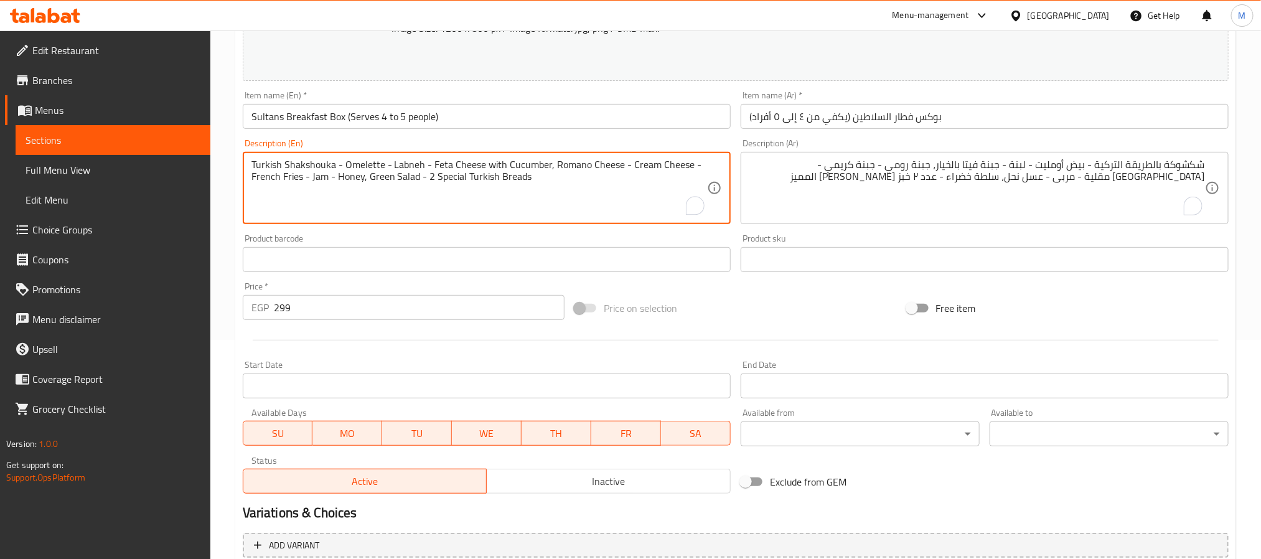
scroll to position [337, 0]
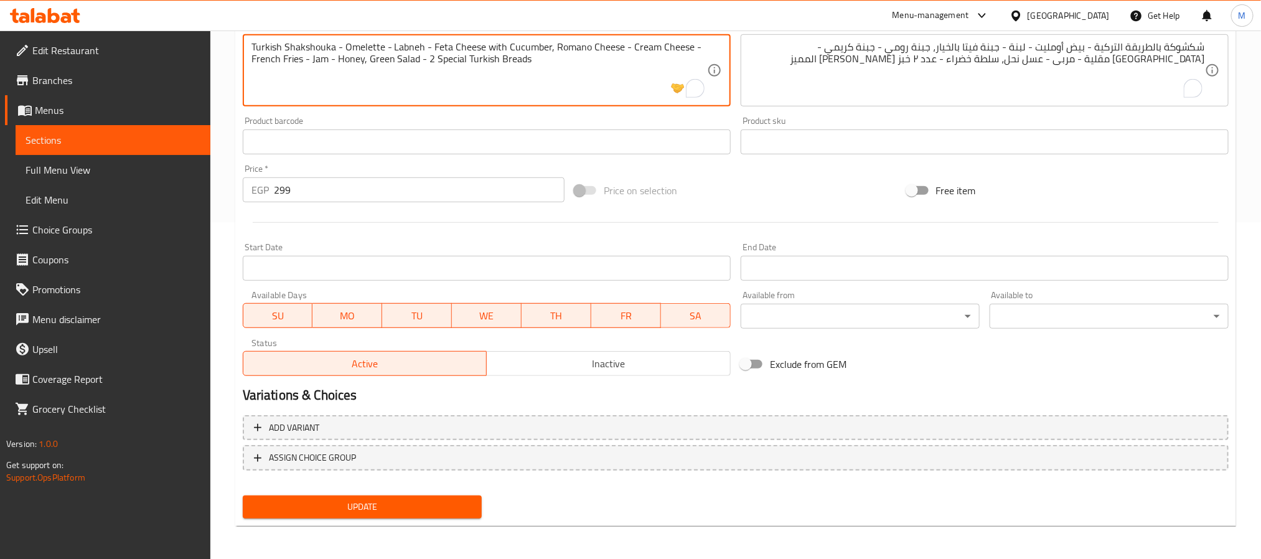
type textarea "Turkish Shakshouka - Omelette - Labneh - Feta Cheese with Cucumber, Romano Chee…"
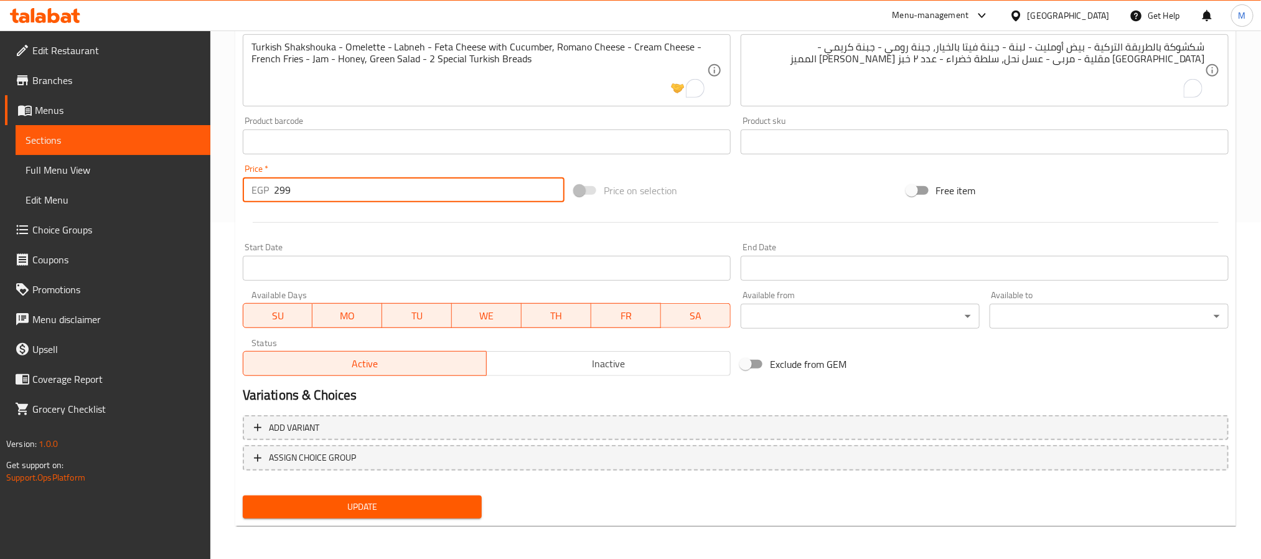
drag, startPoint x: 297, startPoint y: 187, endPoint x: 258, endPoint y: 185, distance: 38.6
click at [258, 185] on div "EGP 299 Price *" at bounding box center [404, 189] width 322 height 25
type input "426"
click at [335, 482] on nav at bounding box center [736, 481] width 986 height 10
click at [344, 514] on button "Update" at bounding box center [362, 507] width 239 height 23
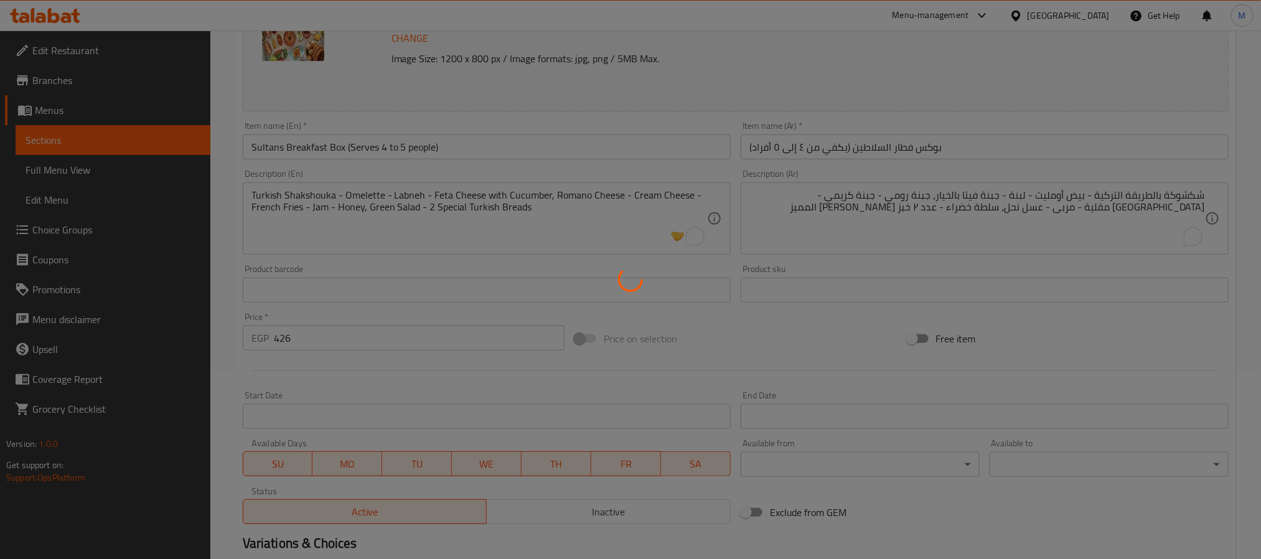
scroll to position [0, 0]
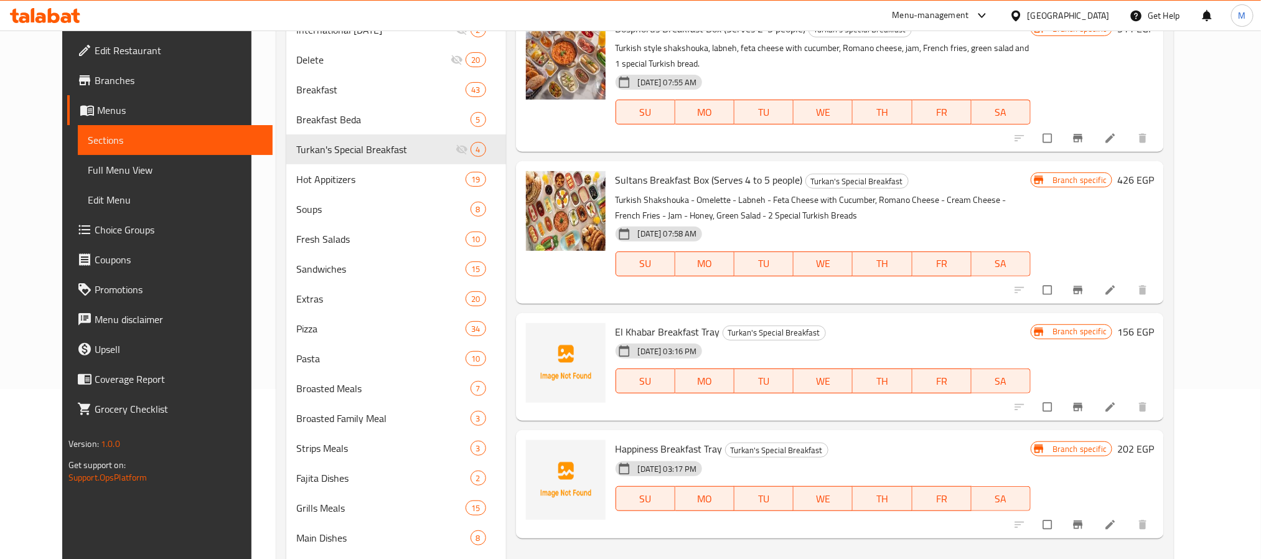
scroll to position [187, 0]
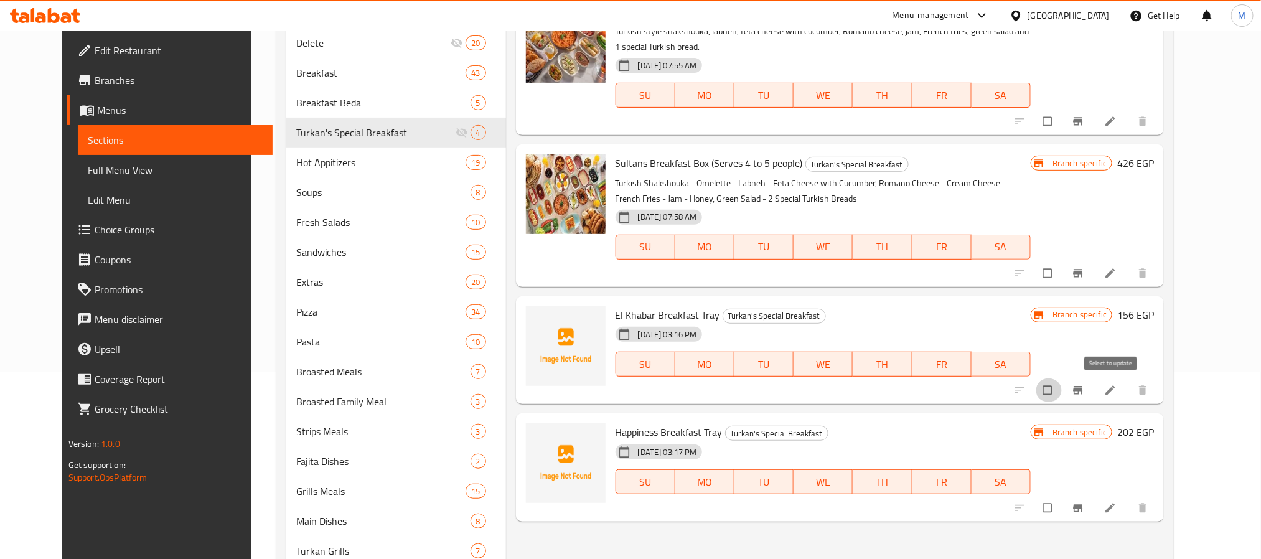
click at [1062, 395] on input "checkbox" at bounding box center [1049, 390] width 26 height 24
checkbox input "true"
click at [1062, 509] on input "checkbox" at bounding box center [1049, 508] width 26 height 24
checkbox input "true"
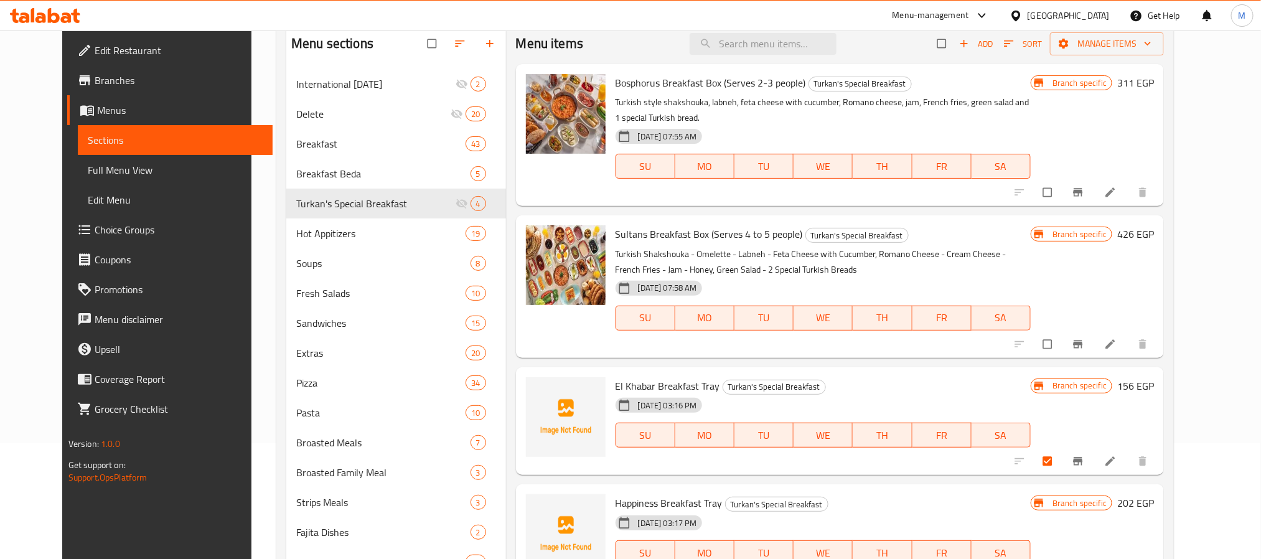
scroll to position [0, 0]
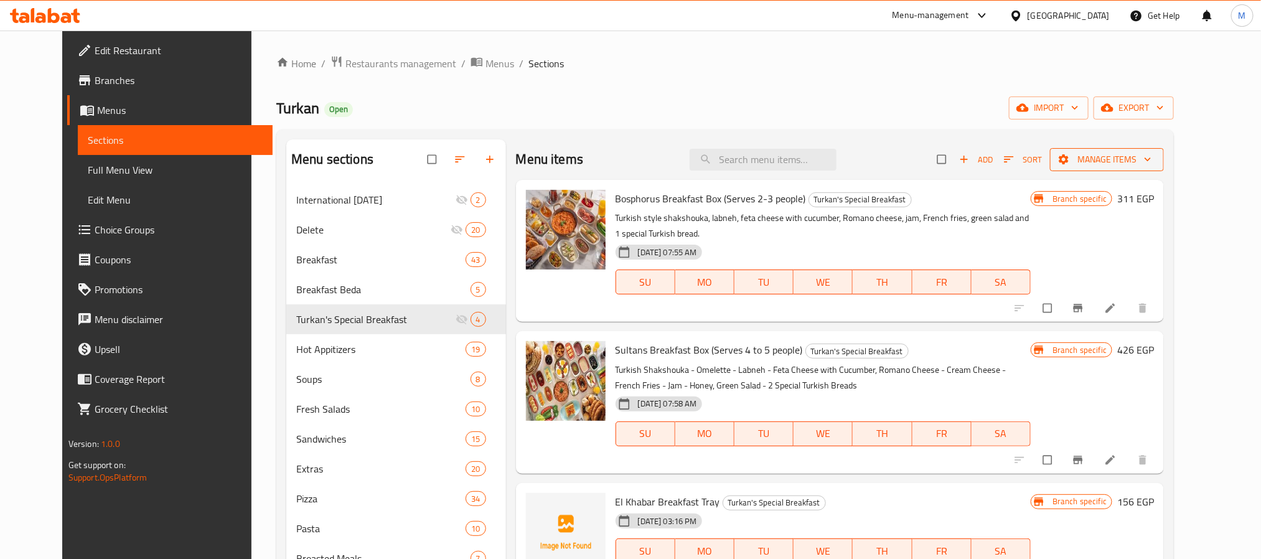
click at [1154, 157] on span "Manage items" at bounding box center [1107, 160] width 94 height 16
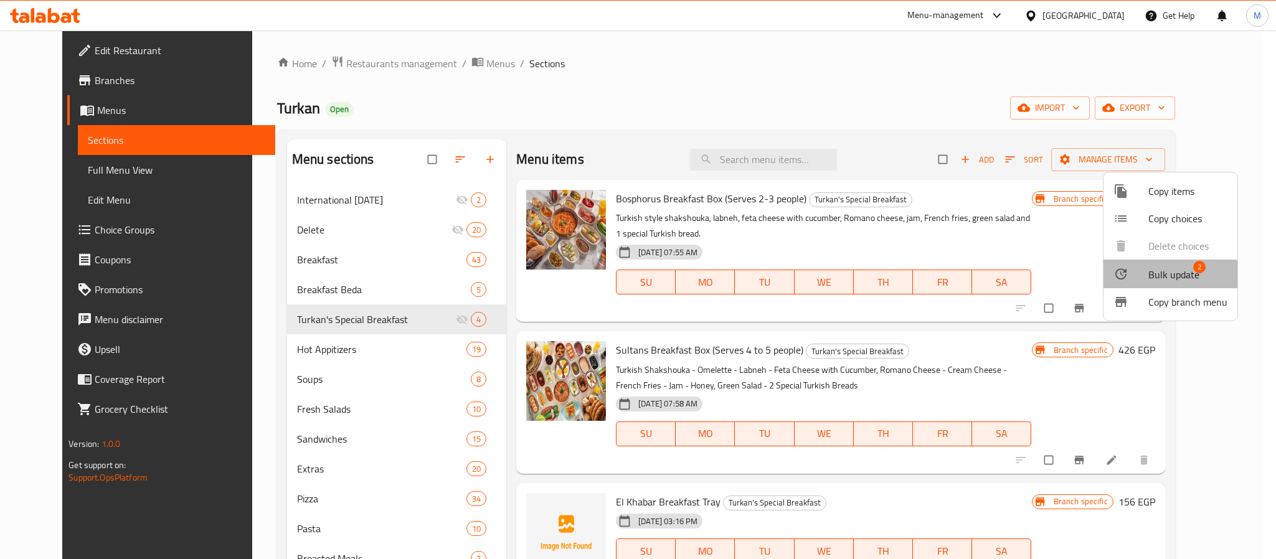
click at [1168, 282] on span "Bulk update" at bounding box center [1173, 274] width 51 height 15
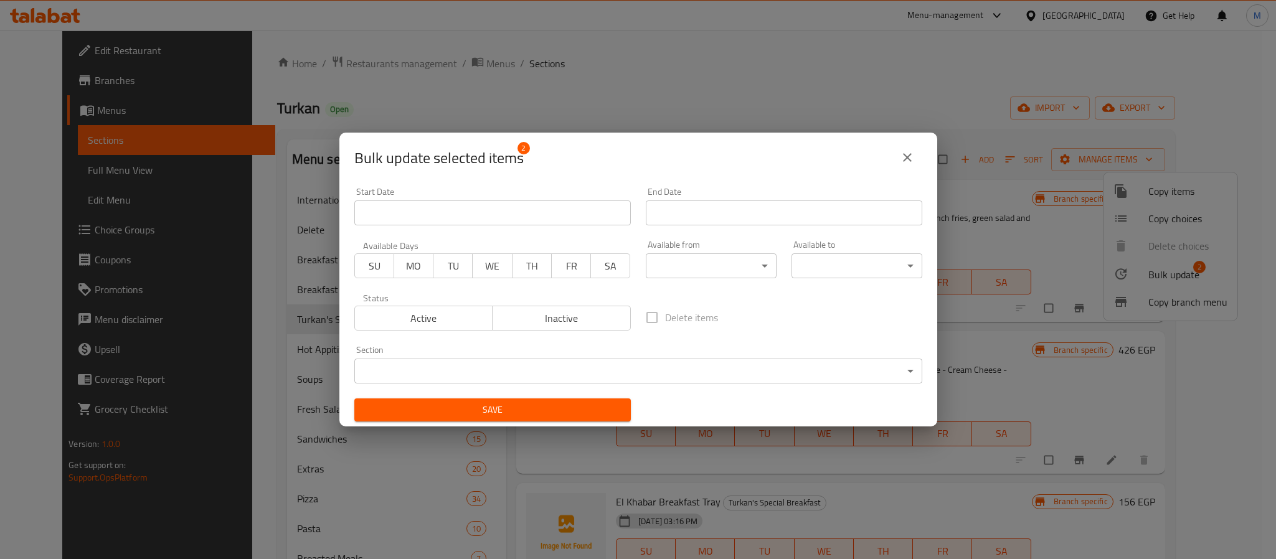
click at [497, 361] on body "​ Menu-management Egypt Get Help M Edit Restaurant Branches Menus Sections Full…" at bounding box center [638, 295] width 1276 height 529
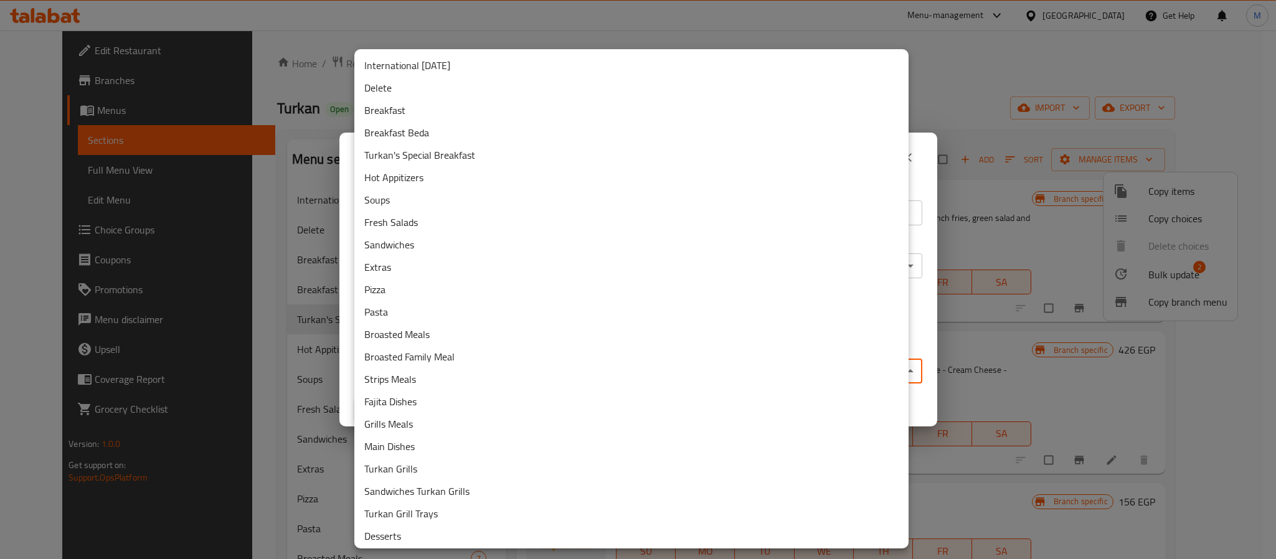
click at [397, 83] on li "Delete" at bounding box center [631, 88] width 554 height 22
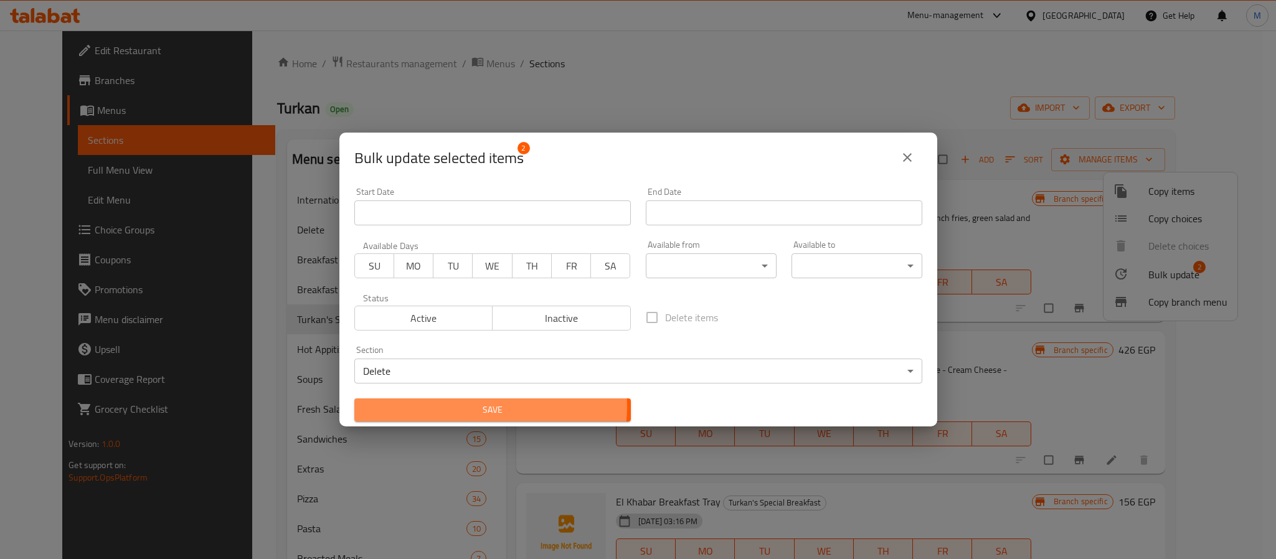
click at [489, 407] on span "Save" at bounding box center [492, 410] width 256 height 16
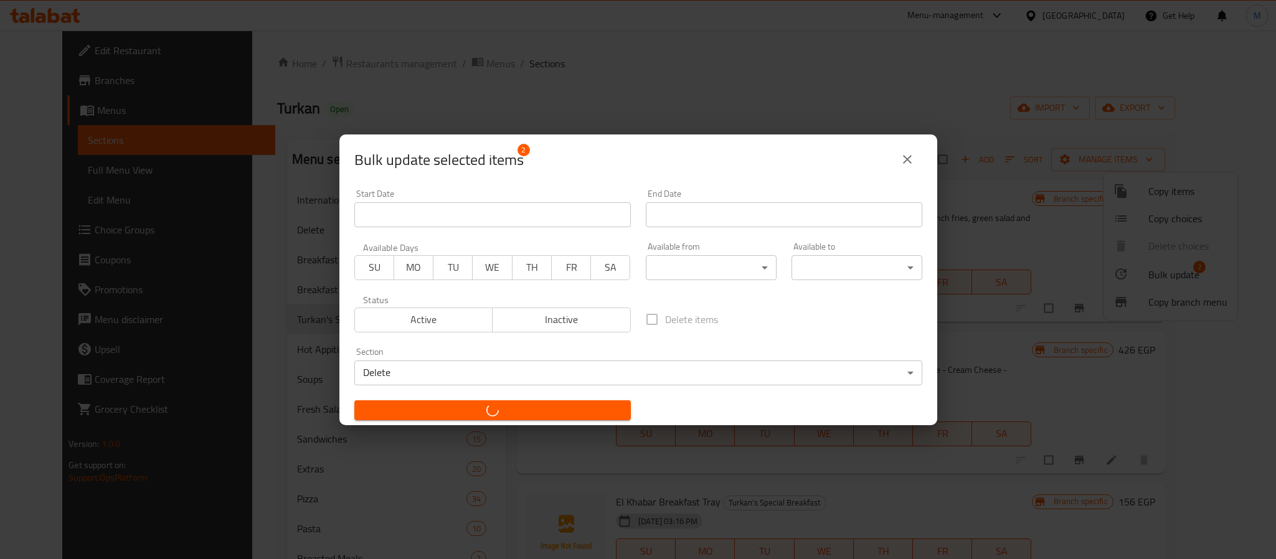
checkbox input "false"
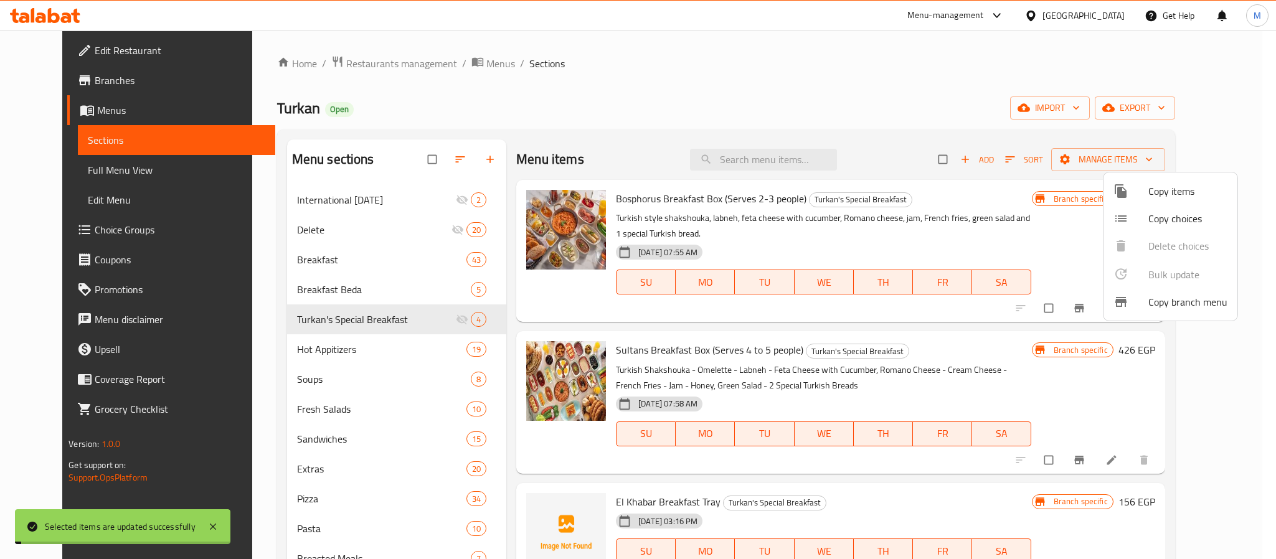
click at [807, 90] on div at bounding box center [638, 279] width 1276 height 559
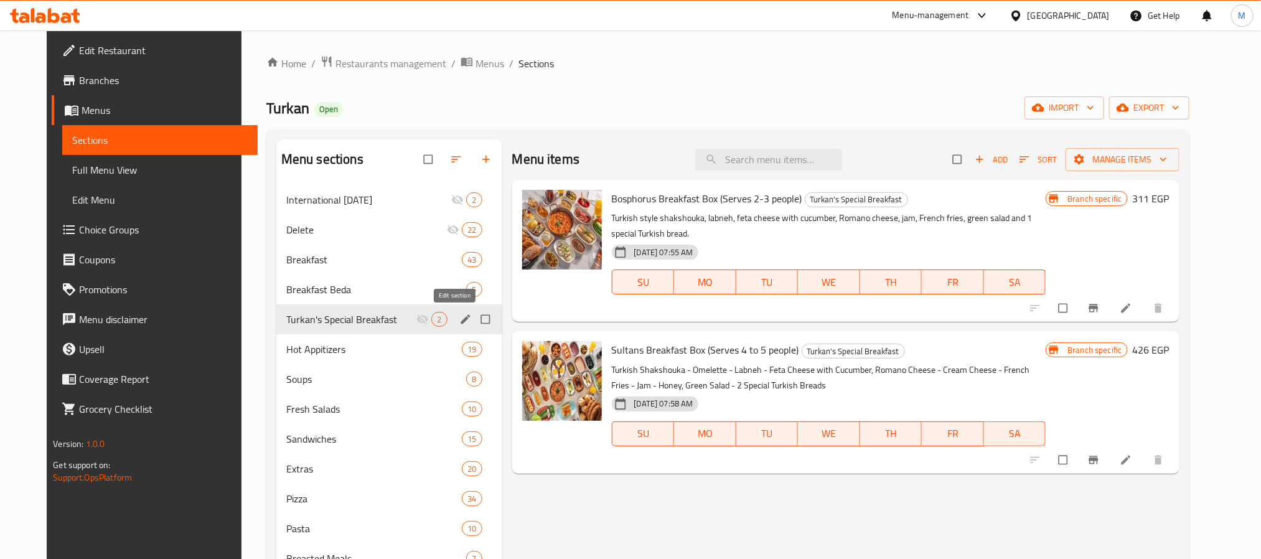
click at [461, 321] on icon "edit" at bounding box center [465, 318] width 9 height 9
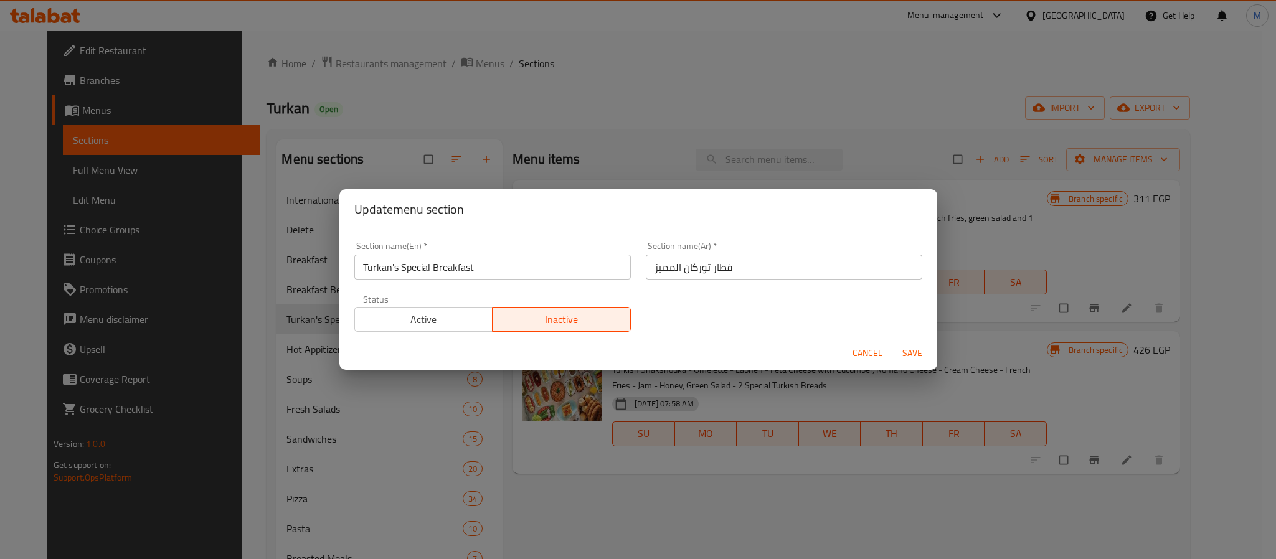
drag, startPoint x: 419, startPoint y: 320, endPoint x: 510, endPoint y: 324, distance: 91.0
click at [420, 320] on span "Active" at bounding box center [424, 320] width 128 height 18
click at [916, 351] on span "Save" at bounding box center [912, 353] width 30 height 16
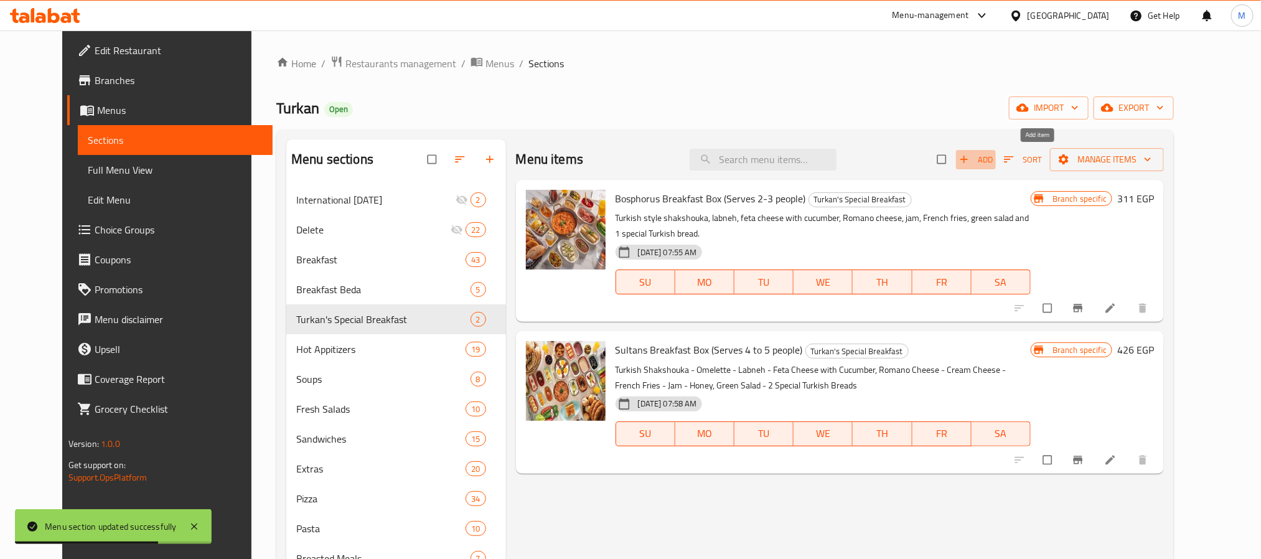
click at [970, 155] on icon "button" at bounding box center [964, 159] width 12 height 12
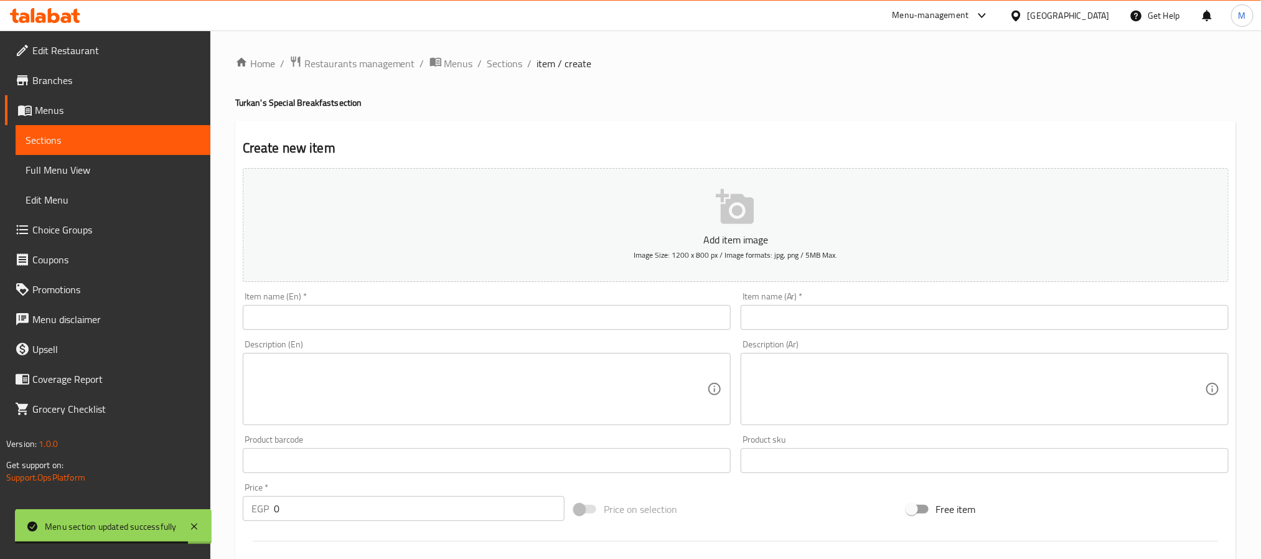
click at [449, 323] on input "text" at bounding box center [487, 317] width 488 height 25
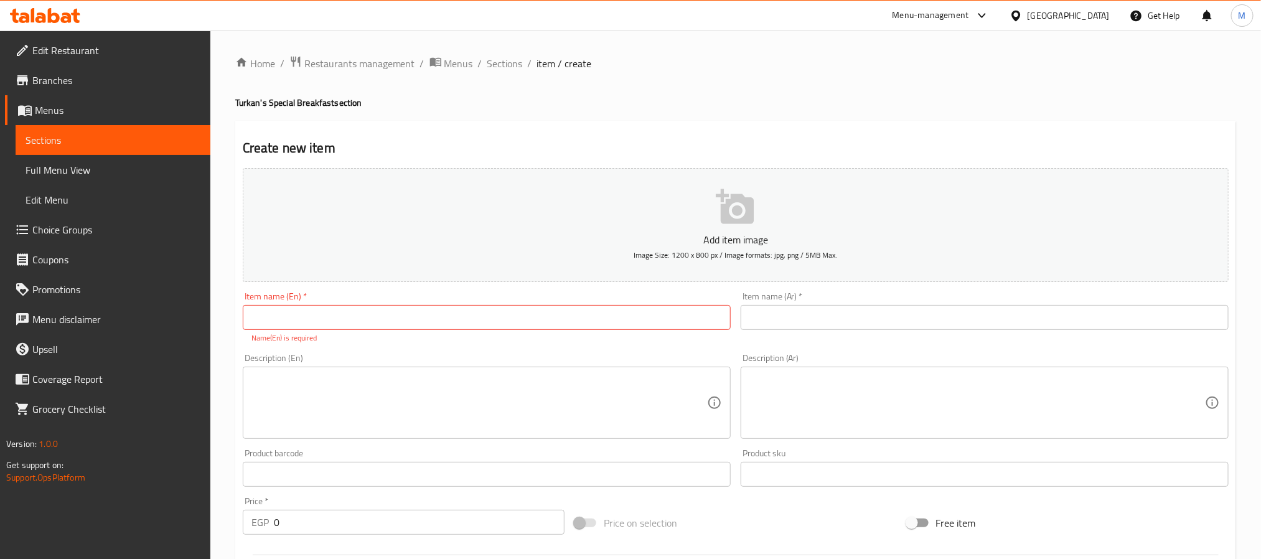
click at [1063, 311] on input "text" at bounding box center [985, 317] width 488 height 25
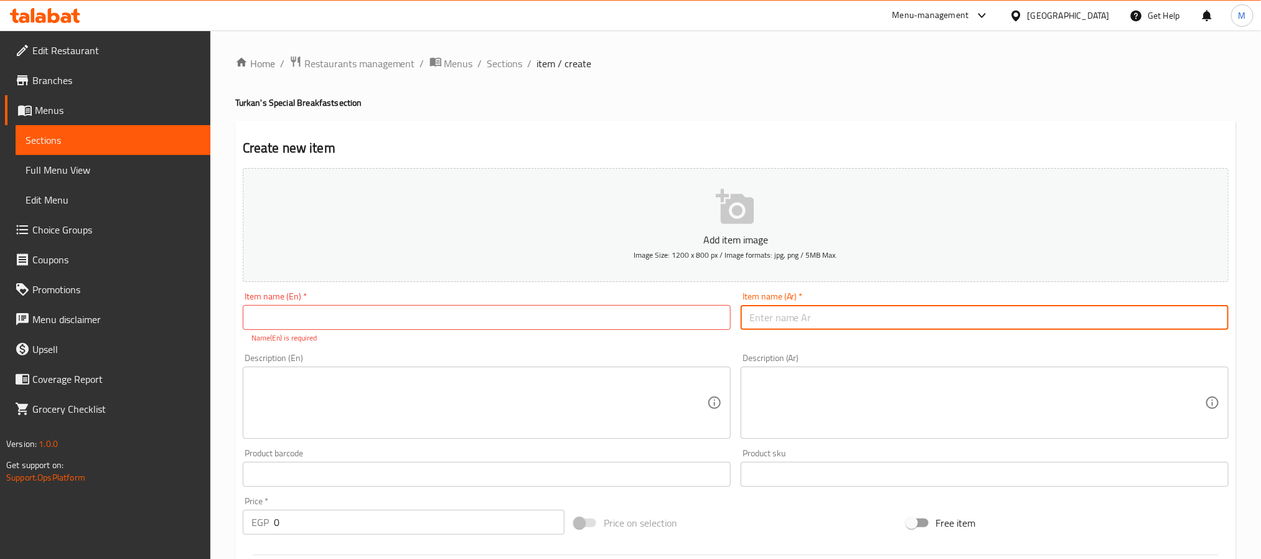
paste input "بوكس فطار الخير (يكفي من ٢ - ٣ أفراد)"
type input "بوكس فطار الخير (يكفي من ٢ - ٣ أفراد)"
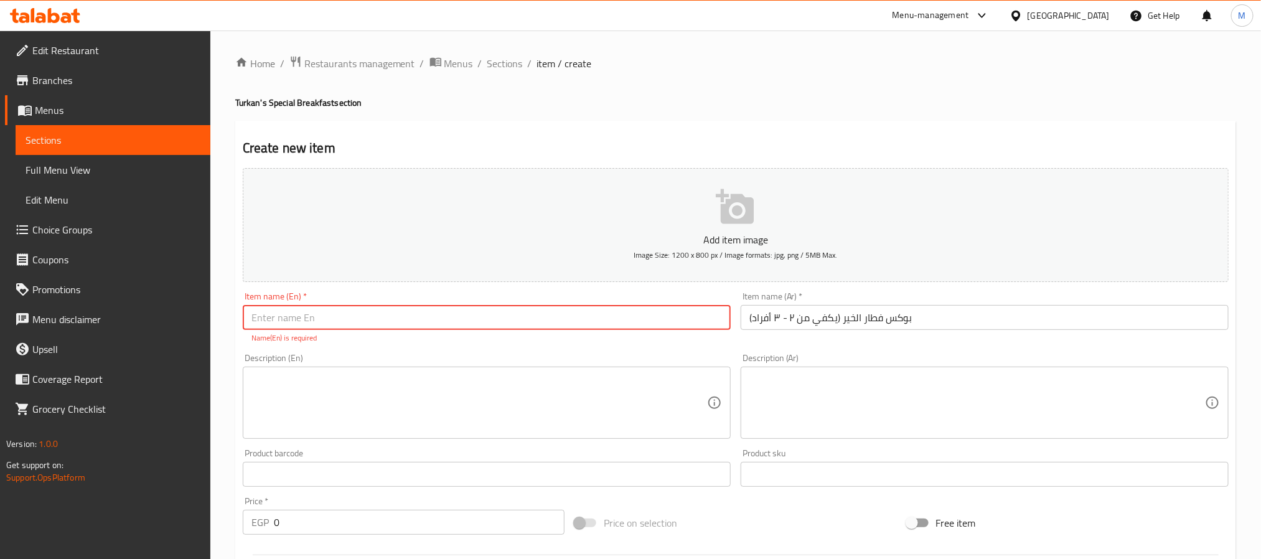
click at [540, 305] on input "text" at bounding box center [487, 317] width 488 height 25
paste input "Good Breakfast Box (enough for 2-3 people)"
type input "Good Breakfast Box (enough for 2-3 people)"
click at [682, 112] on div "Home / Restaurants management / Menus / Sections / item / create Turkan's Speci…" at bounding box center [735, 461] width 1001 height 813
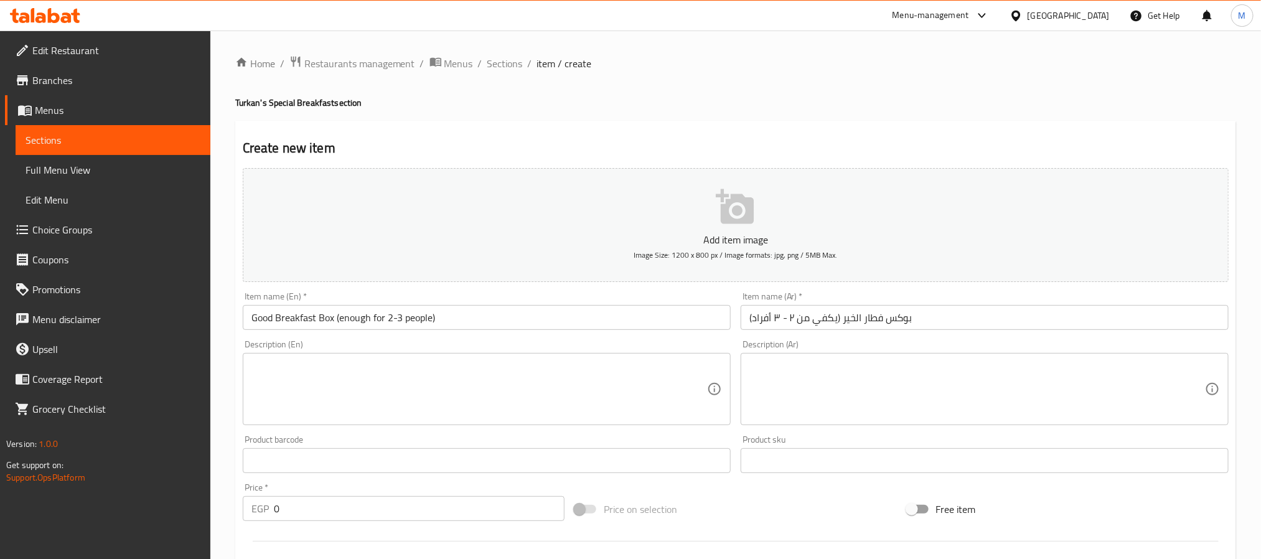
click at [990, 394] on textarea at bounding box center [978, 389] width 456 height 59
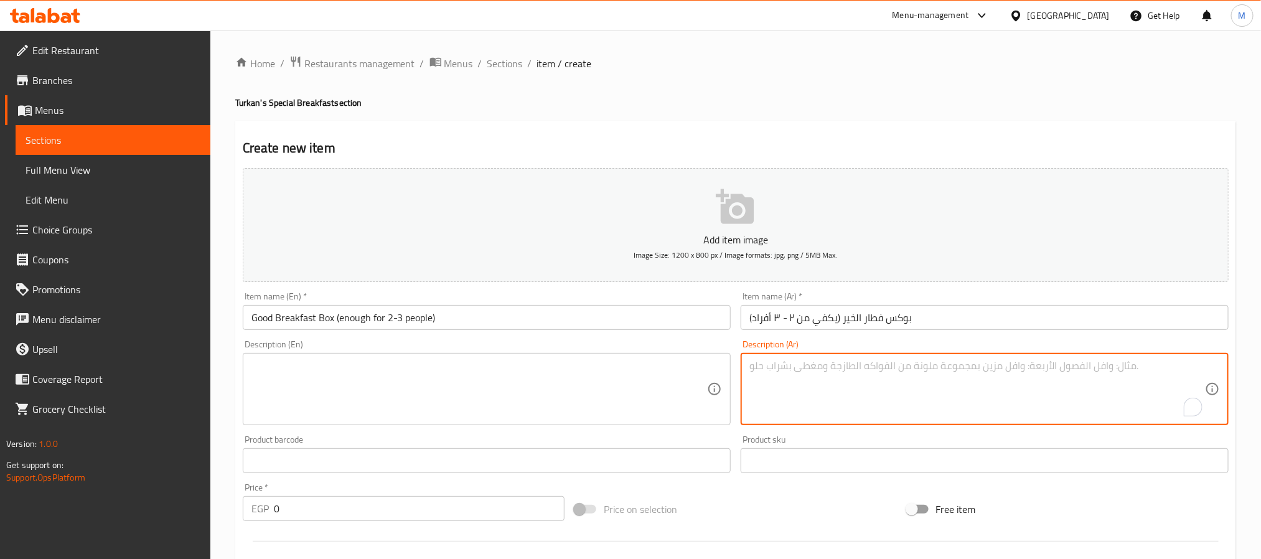
paste textarea "فول محوج - طعمية - شكشوكة - جبنة بالطماطم - جبنة كريمي بطاطس مقلية - طماطم وخيا…"
click at [992, 376] on textarea "فول محوج - طعمية - شكشوكة - جبنة بالطماطم - جبنة كريمي، بطاطس مقلية - طماطم وخي…" at bounding box center [978, 389] width 456 height 59
type textarea "فول محوج - طعمية - شكشوكة - جبنة بالطماطم - جبنة كريمي، بطاطس مقلية - طماطم وخي…"
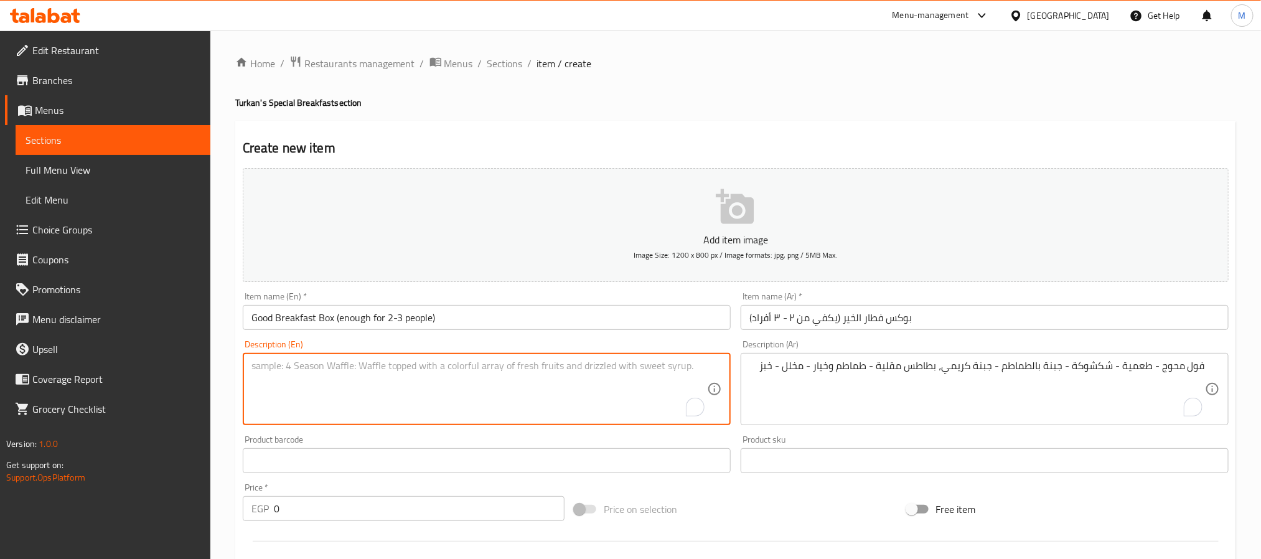
click at [471, 368] on textarea "To enrich screen reader interactions, please activate Accessibility in Grammarl…" at bounding box center [479, 389] width 456 height 59
paste textarea "Fava beans - falafel - shakshouka - cheese with tomatoes - cream cheese, French…"
type textarea "Fava beans - falafel - shakshouka - cheese with tomatoes - cream cheese, French…"
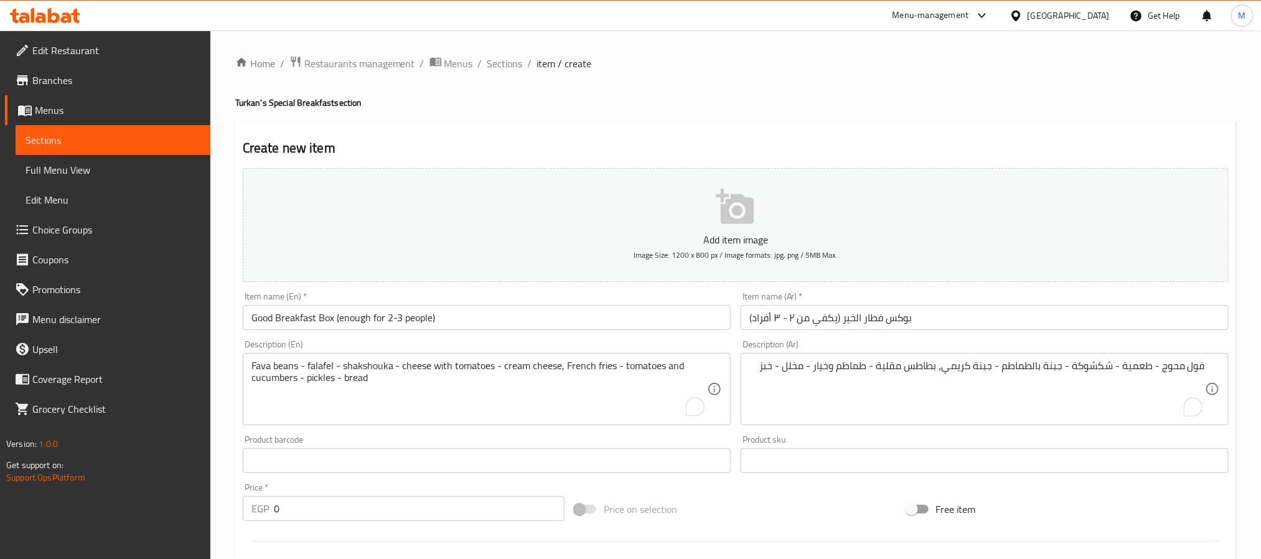
click at [688, 101] on h4 "Turkan's Special Breakfast section" at bounding box center [735, 102] width 1001 height 12
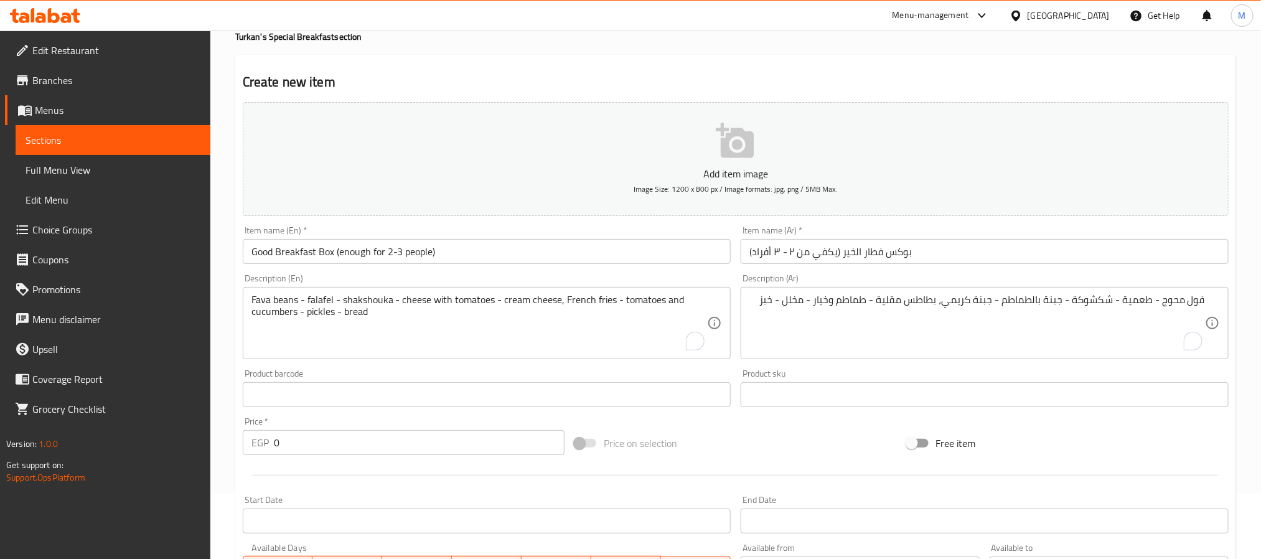
scroll to position [93, 0]
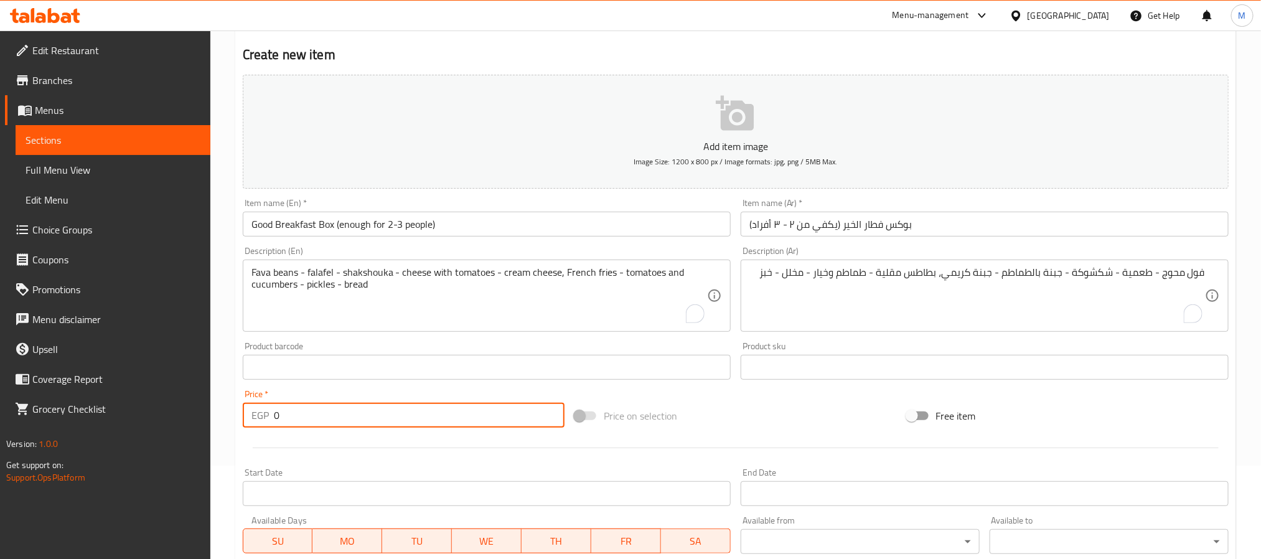
drag, startPoint x: 305, startPoint y: 418, endPoint x: 243, endPoint y: 418, distance: 61.6
click at [243, 418] on div "EGP 0 Price *" at bounding box center [404, 415] width 322 height 25
type input "299"
click at [263, 447] on div at bounding box center [736, 448] width 996 height 31
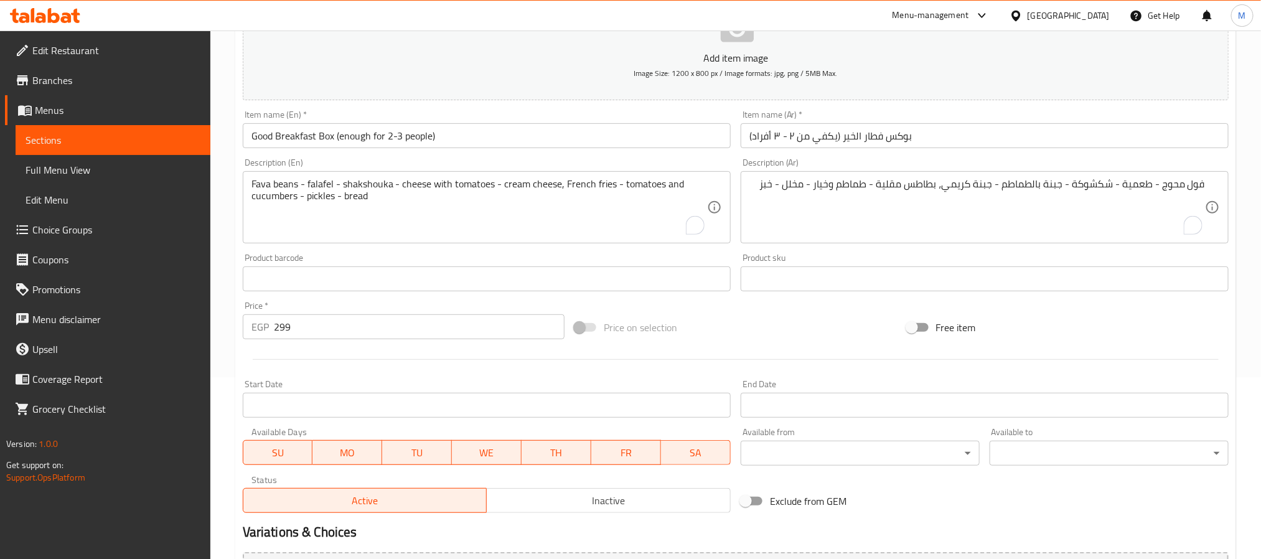
scroll to position [319, 0]
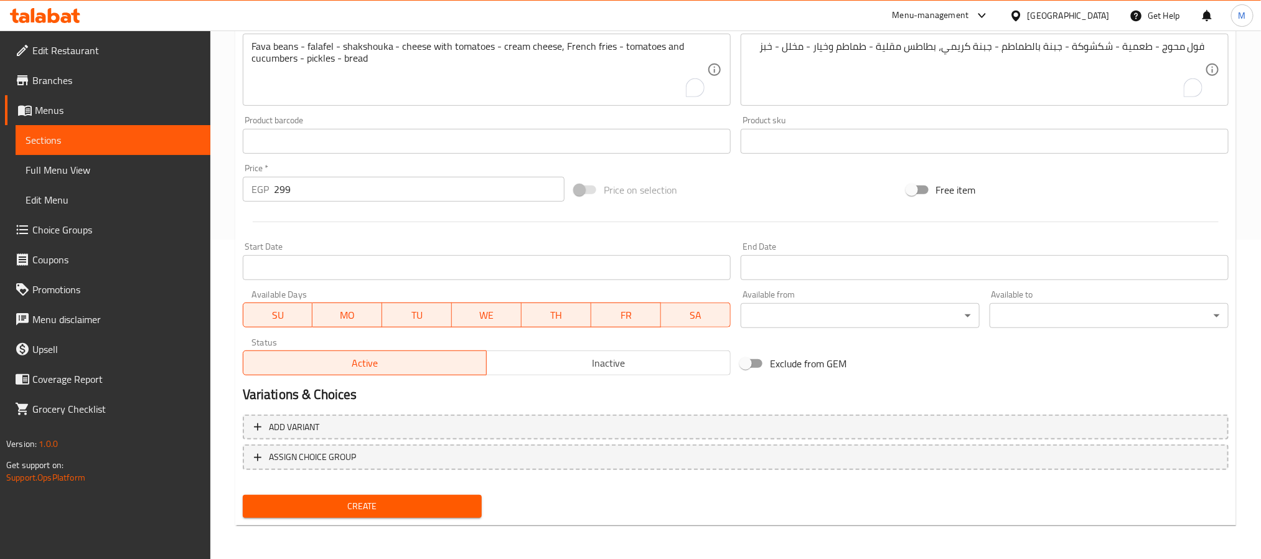
click at [305, 499] on span "Create" at bounding box center [362, 507] width 219 height 16
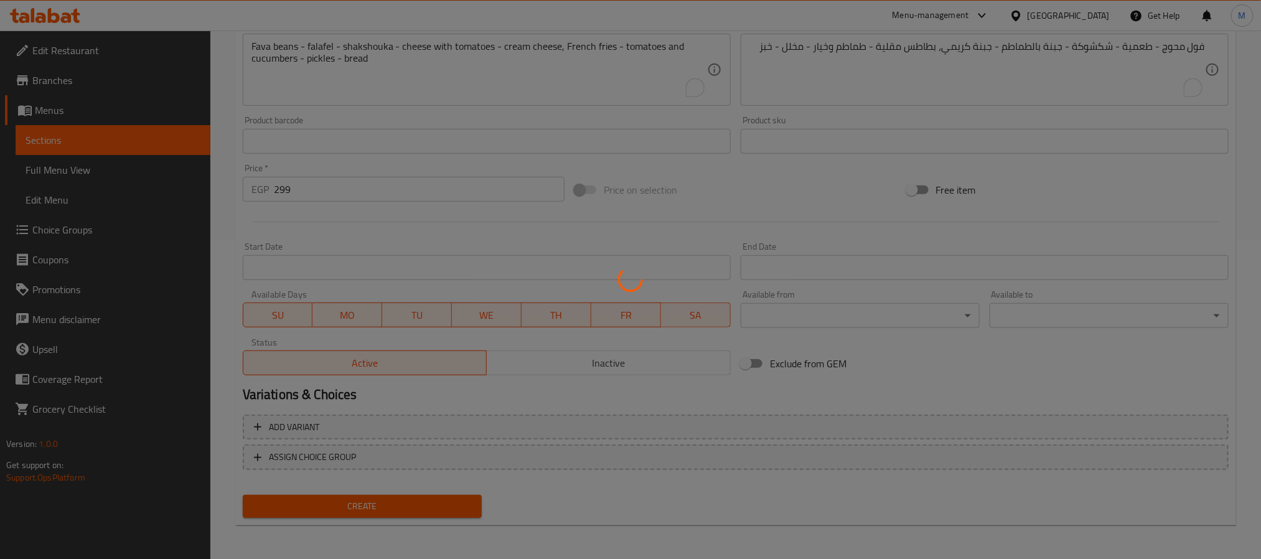
type input "0"
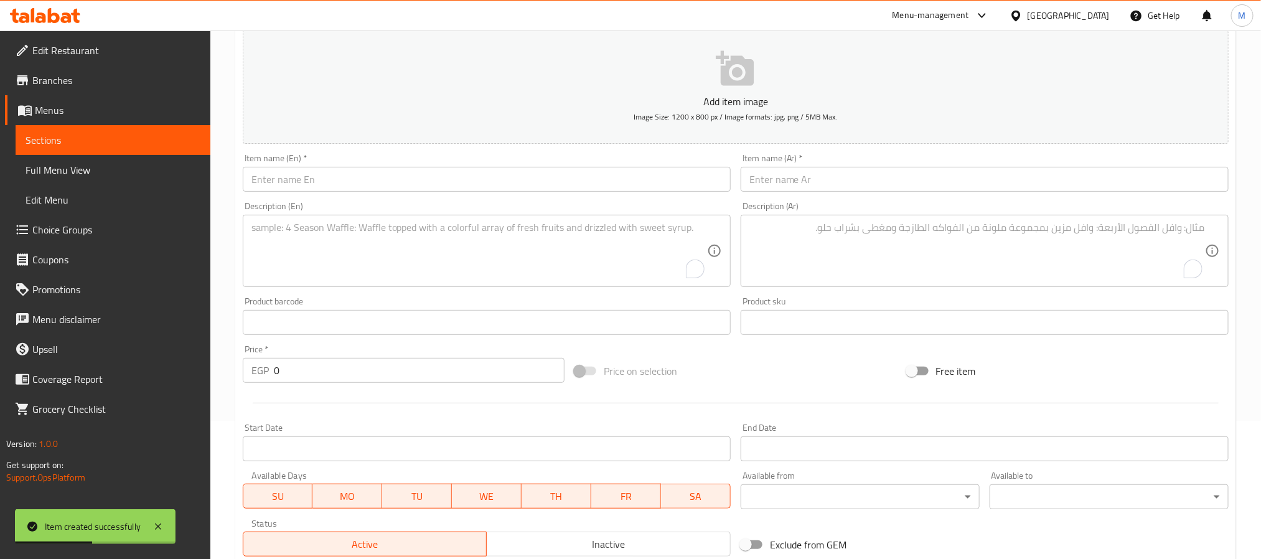
scroll to position [0, 0]
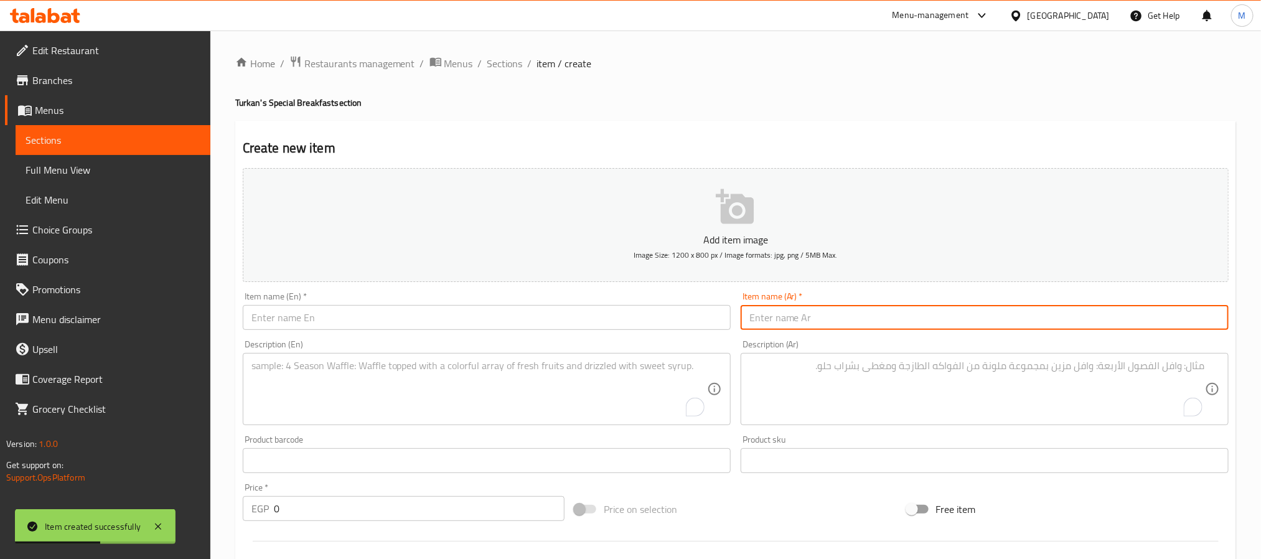
click at [912, 312] on input "text" at bounding box center [985, 317] width 488 height 25
paste input "بوكس فطار السعادة (يكفي من ٤ - ٥ أفراد)"
type input "بوكس فطار السعادة (يكفي من ٤ - ٥ أفراد)"
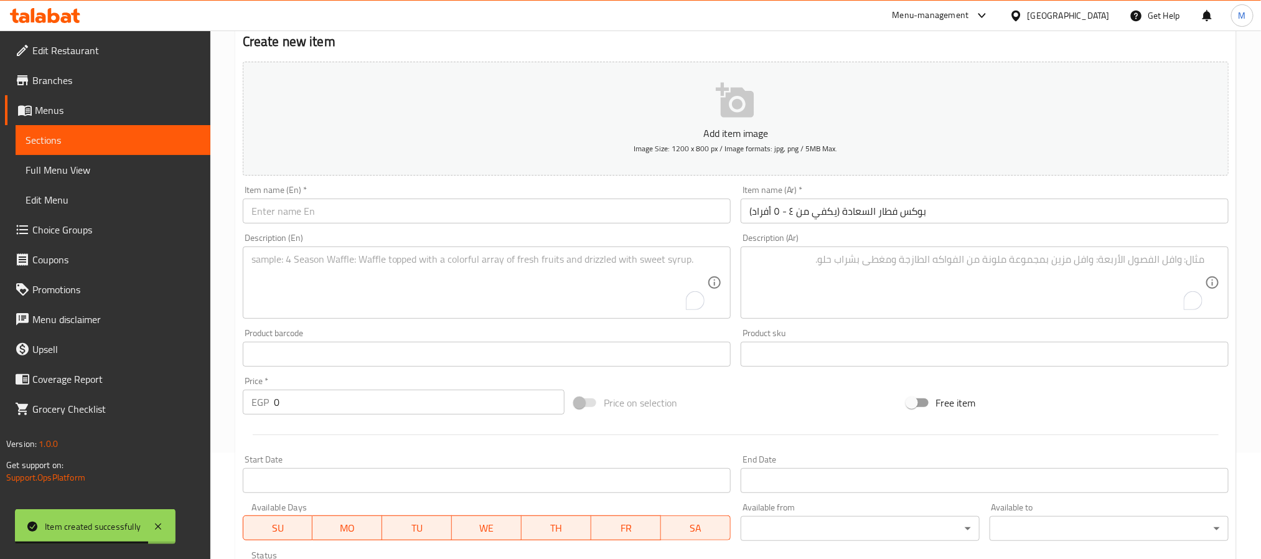
scroll to position [187, 0]
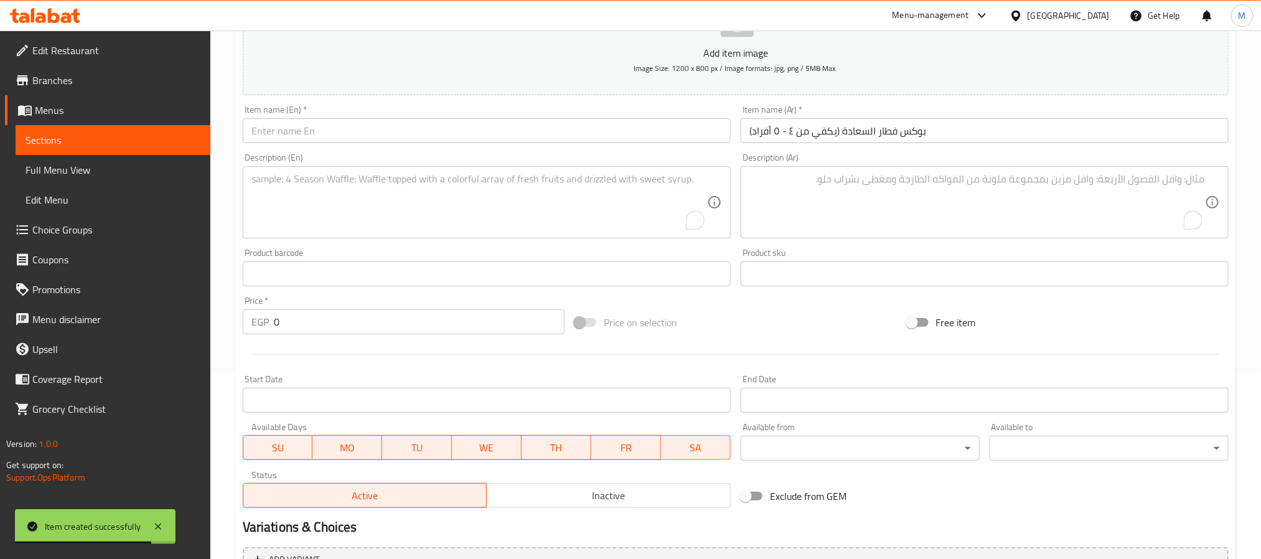
drag, startPoint x: 294, startPoint y: 325, endPoint x: 260, endPoint y: 324, distance: 33.6
click at [260, 324] on div "EGP 0 Price *" at bounding box center [404, 321] width 322 height 25
paste input "389"
type input "389"
click at [361, 339] on div "Price   * EGP 389 Price *" at bounding box center [404, 315] width 332 height 48
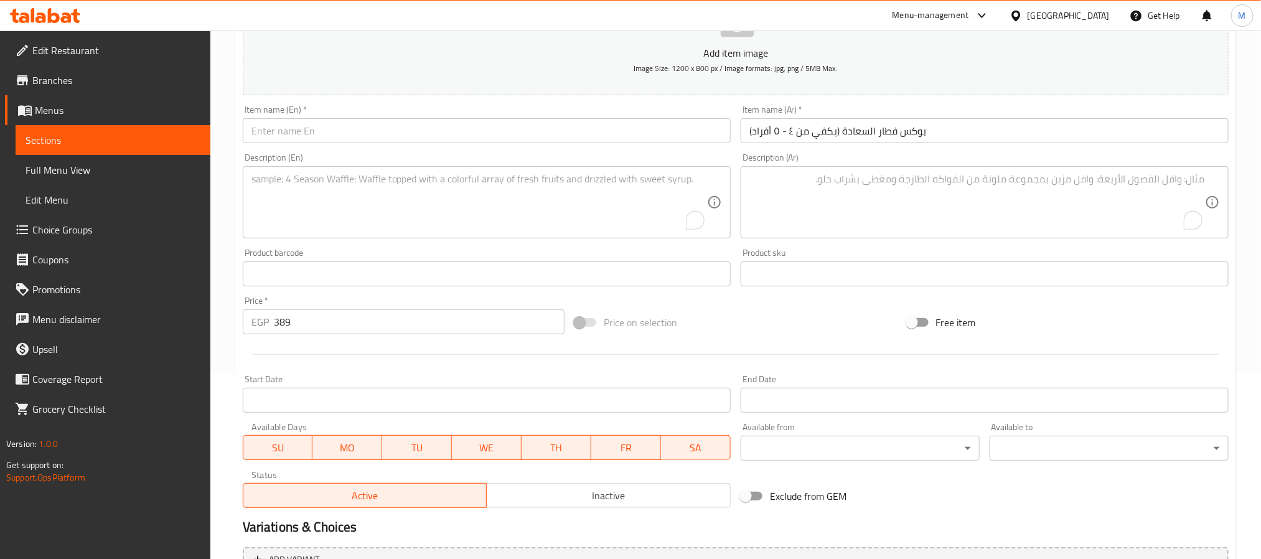
click at [951, 194] on textarea "To enrich screen reader interactions, please activate Accessibility in Grammarl…" at bounding box center [978, 202] width 456 height 59
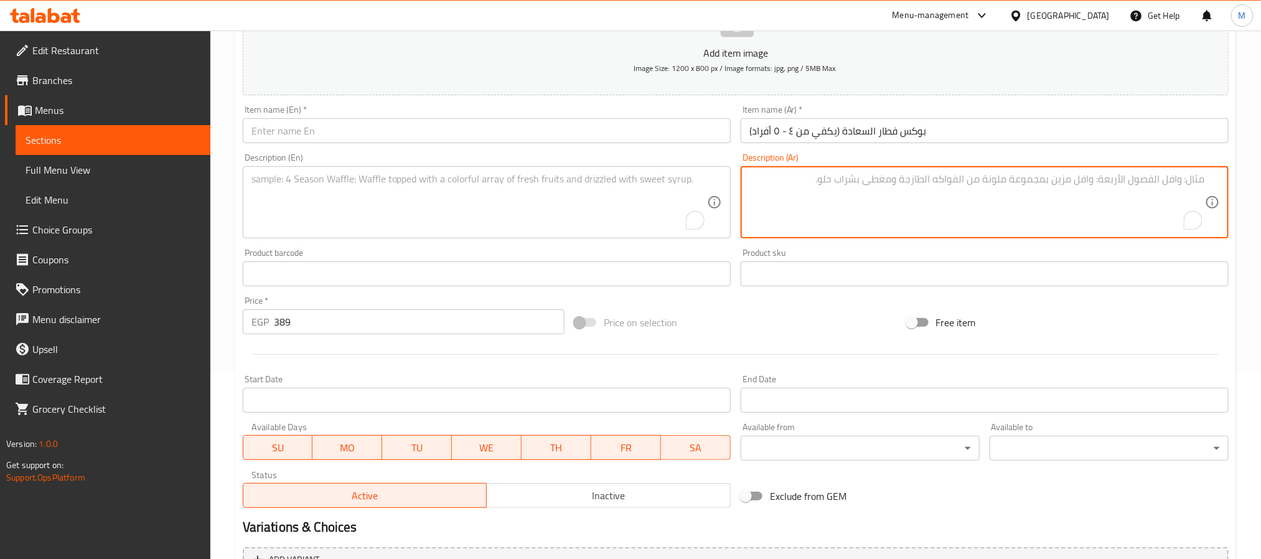
paste textarea "فول محوج - فول بالصلصة - طعمية - شكشوكة - جبنة رومي - جبنة بالطماطم جبنة كريمي …"
click at [1033, 174] on textarea "فول محوج - فول بالصلصة - طعمية - شكشوكة - جبنة رومي - جبنة بالطماطم جبنة كريمي …" at bounding box center [978, 202] width 456 height 59
drag, startPoint x: 1033, startPoint y: 174, endPoint x: 1040, endPoint y: 195, distance: 21.9
click at [1040, 195] on textarea "فول محوج - فول بالصلصة - طعمية - شكشوكة - جبنة رومي - جبنة بالطماطم جبنة كريمي …" at bounding box center [978, 202] width 456 height 59
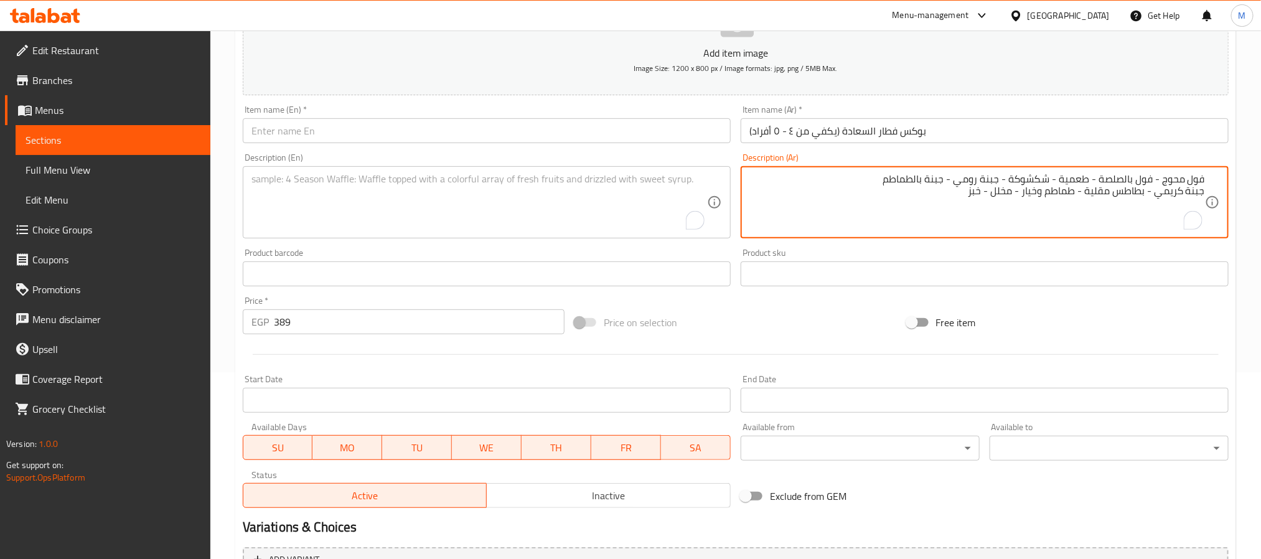
paste textarea "To enrich screen reader interactions, please activate Accessibility in Grammarl…"
click at [1205, 189] on textarea "فول محوج - فول بالصلصة - طعمية - شكشوكة - جبنة رومي - جبنة بالطماطم جبنة كريمي …" at bounding box center [978, 202] width 456 height 59
click at [964, 182] on textarea "فول محوج - فول بالصلصة - طعمية - شكشوكة - جبنة رومي - جبنة بالطماطم، جبنة كريمي…" at bounding box center [978, 202] width 456 height 59
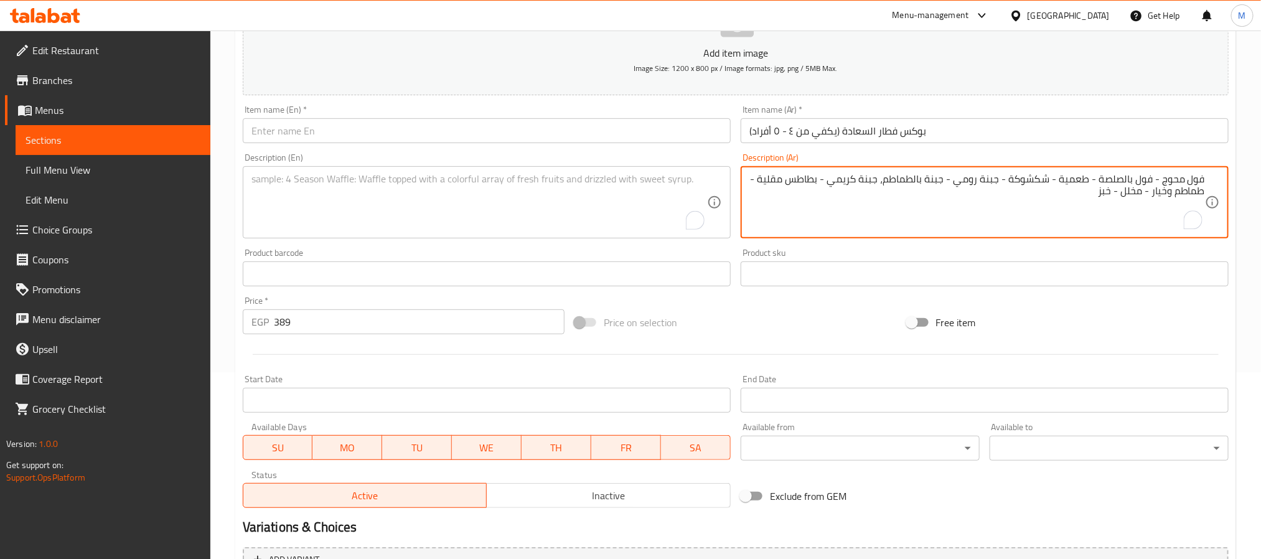
type textarea "فول محوج - فول بالصلصة - طعمية - شكشوكة - جبنة رومي - جبنة بالطماطم، جبنة كريمي…"
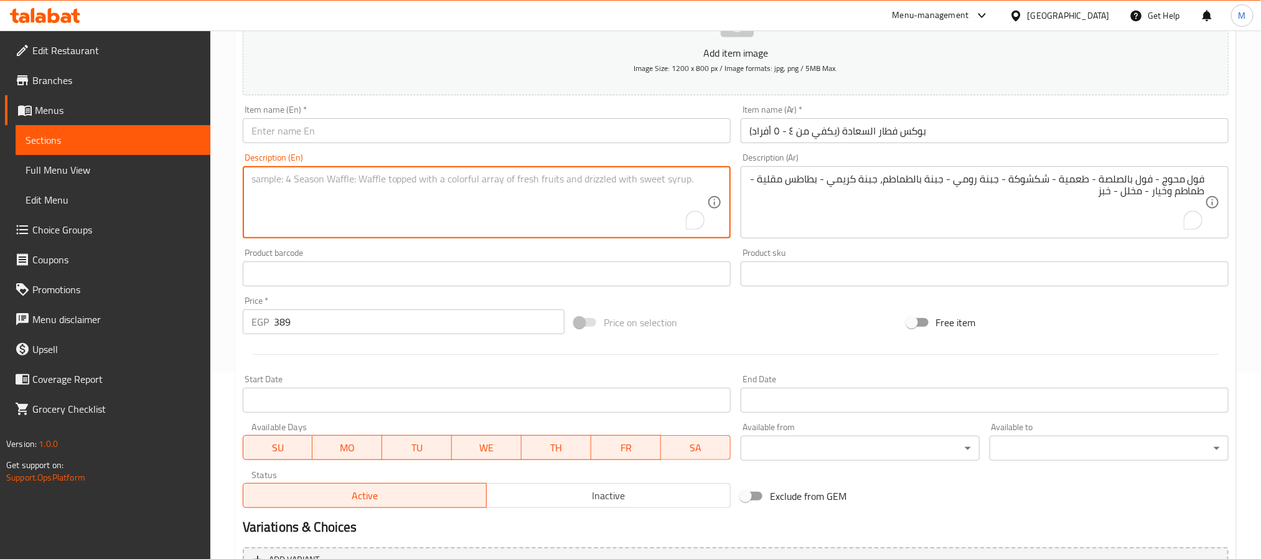
click at [351, 198] on textarea "To enrich screen reader interactions, please activate Accessibility in Grammarl…" at bounding box center [479, 202] width 456 height 59
paste textarea "Fava beans - Fava beans with sauce - Falafel - Shakshouka - Romano cheese - Che…"
type textarea "Fava beans - Fava beans with sauce - Falafel - Shakshouka - Romano cheese - Che…"
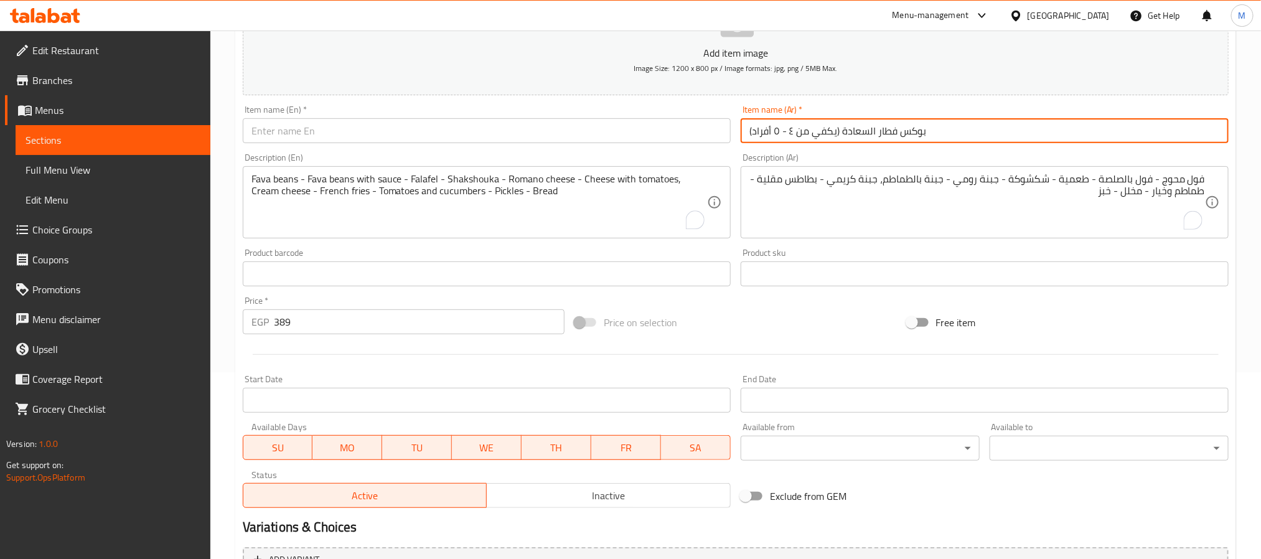
click at [830, 131] on input "بوكس فطار السعادة (يكفي من ٤ - ٥ أفراد)" at bounding box center [985, 130] width 488 height 25
click at [342, 129] on input "text" at bounding box center [487, 130] width 488 height 25
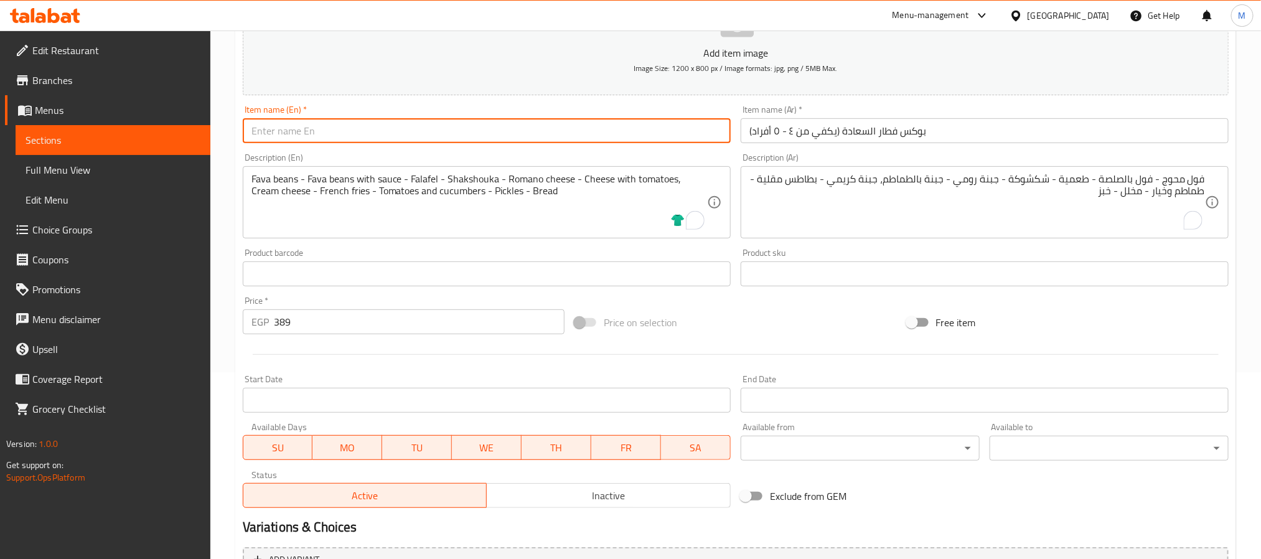
paste input "Happiness Breakfast Box (Serves 4-5 People)"
type input "Happiness Breakfast Box (Serves 4-5 People)"
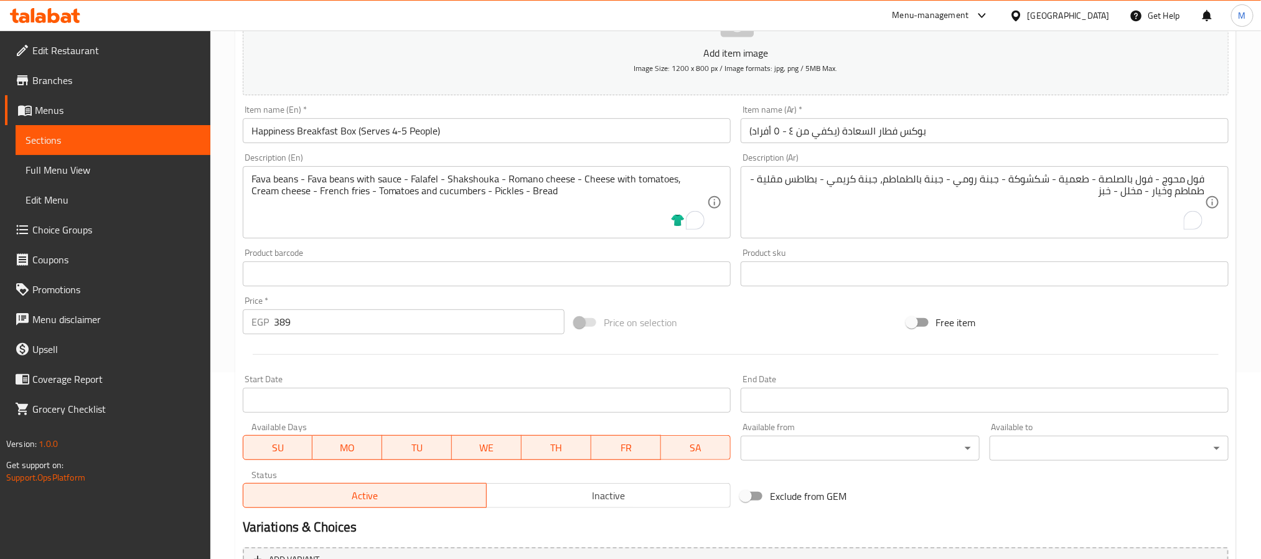
click at [367, 254] on div "Product barcode Product barcode" at bounding box center [487, 267] width 488 height 38
click at [394, 348] on div at bounding box center [736, 354] width 996 height 31
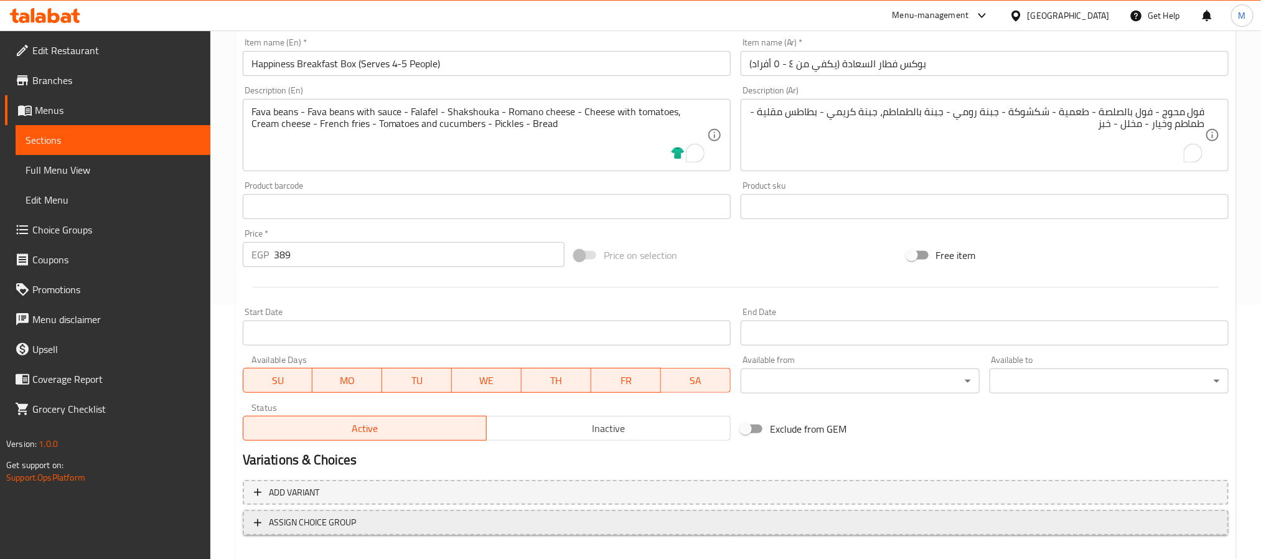
scroll to position [319, 0]
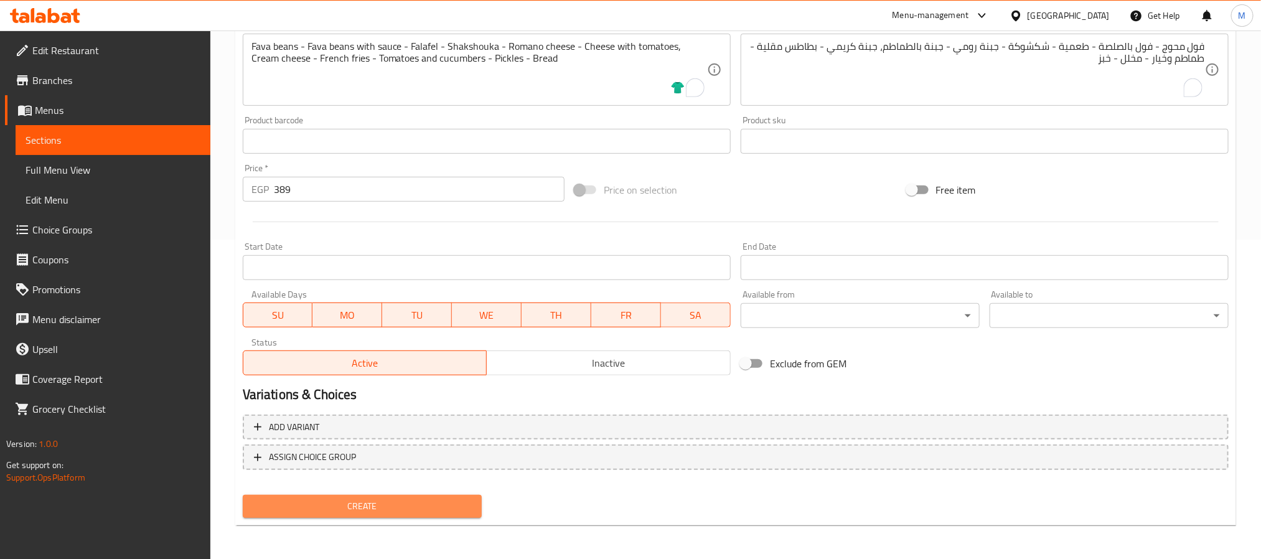
click at [400, 504] on span "Create" at bounding box center [362, 507] width 219 height 16
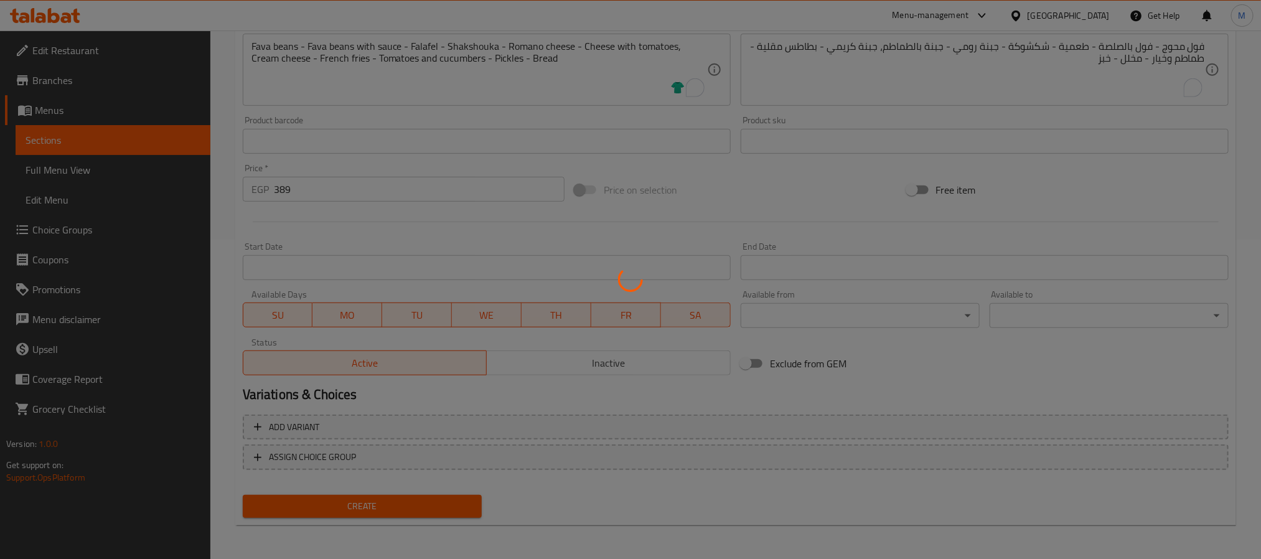
type input "0"
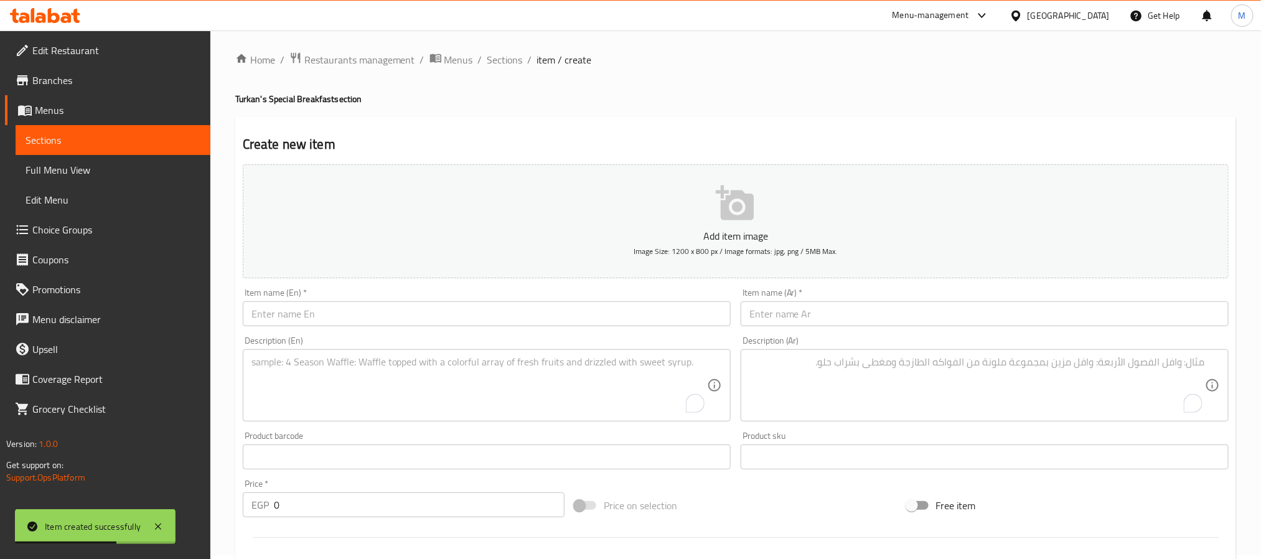
scroll to position [0, 0]
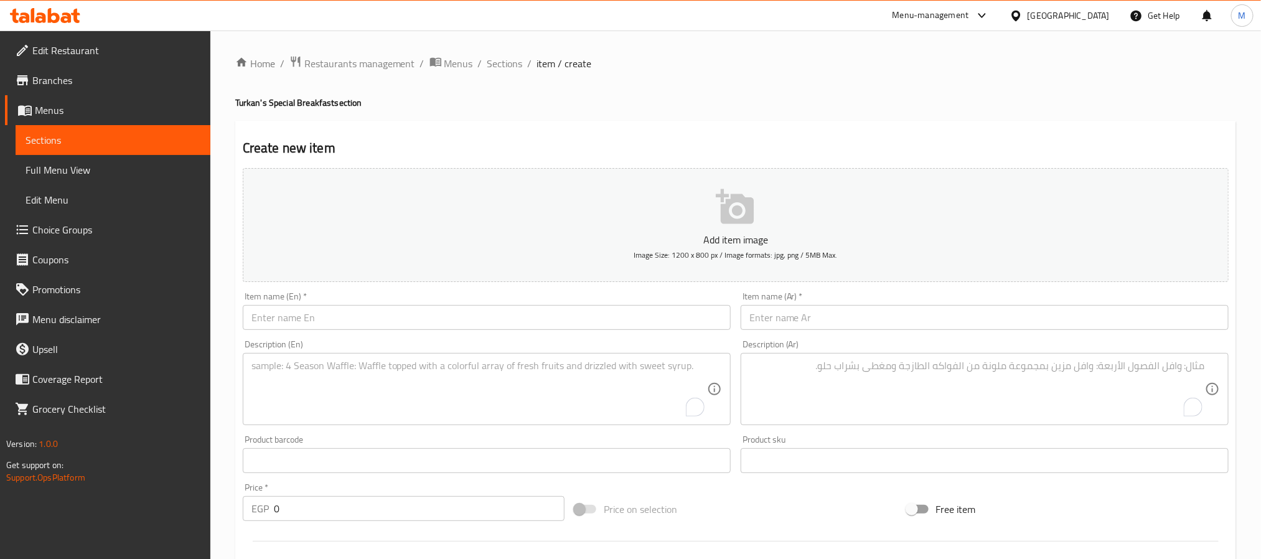
click at [999, 304] on div "Item name (Ar)   * Item name (Ar) *" at bounding box center [985, 311] width 488 height 38
click at [1005, 318] on input "text" at bounding box center [985, 317] width 488 height 25
paste input "إنجليش بريكفاست"
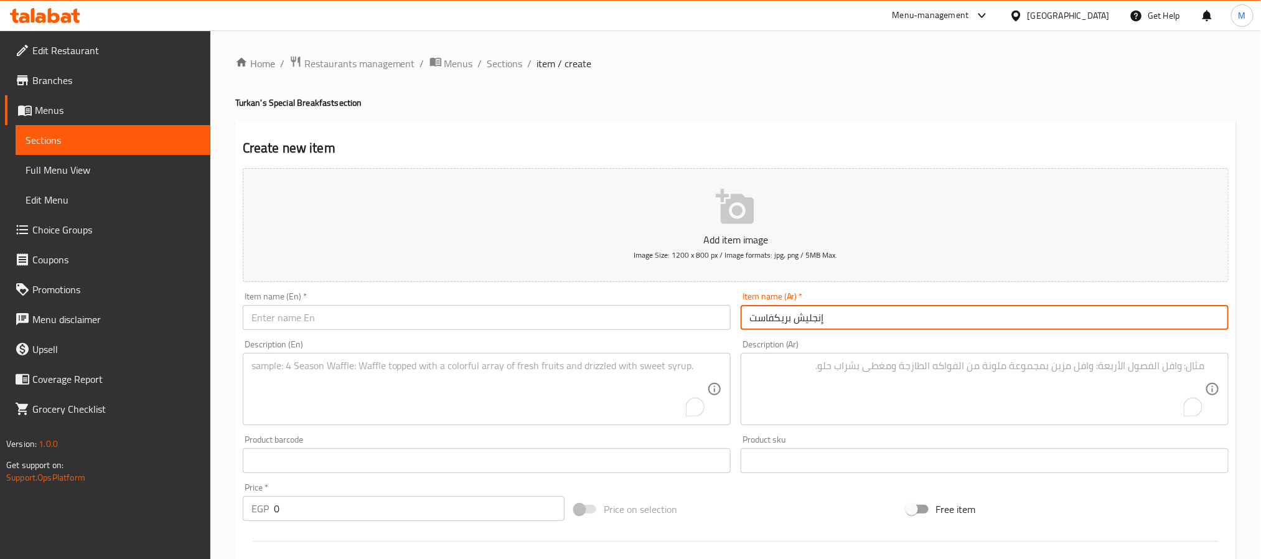
type input "إنجليش بريكفاست"
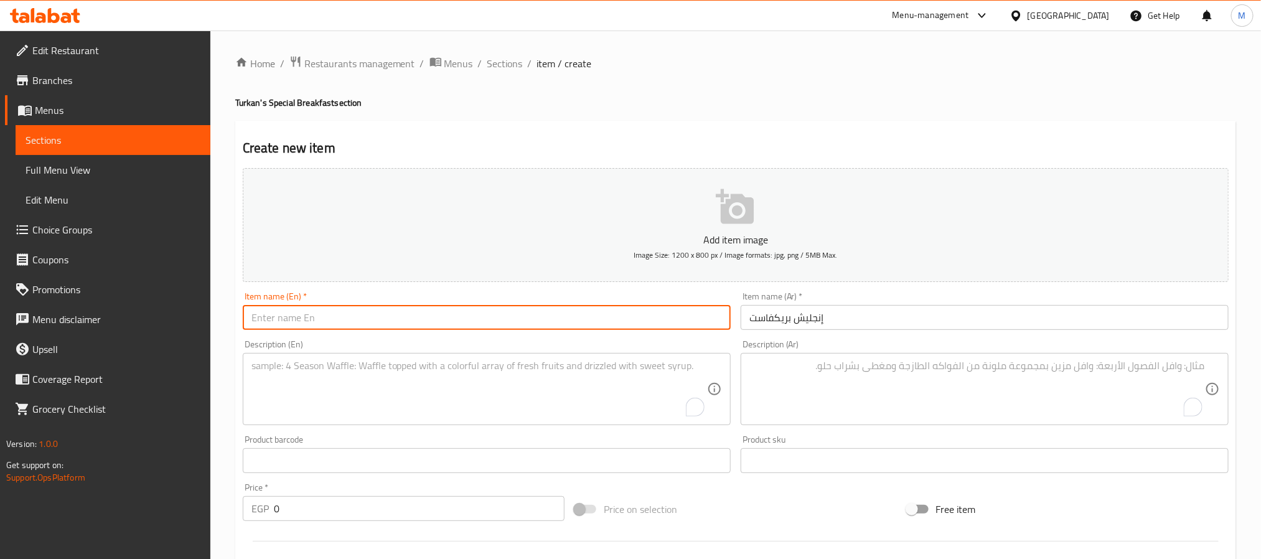
click at [505, 317] on input "text" at bounding box center [487, 317] width 488 height 25
paste input "English breakfast"
type input "English breakfast"
click at [684, 120] on div "Home / Restaurants management / Menus / Sections / item / create Turkan's Speci…" at bounding box center [735, 454] width 1001 height 799
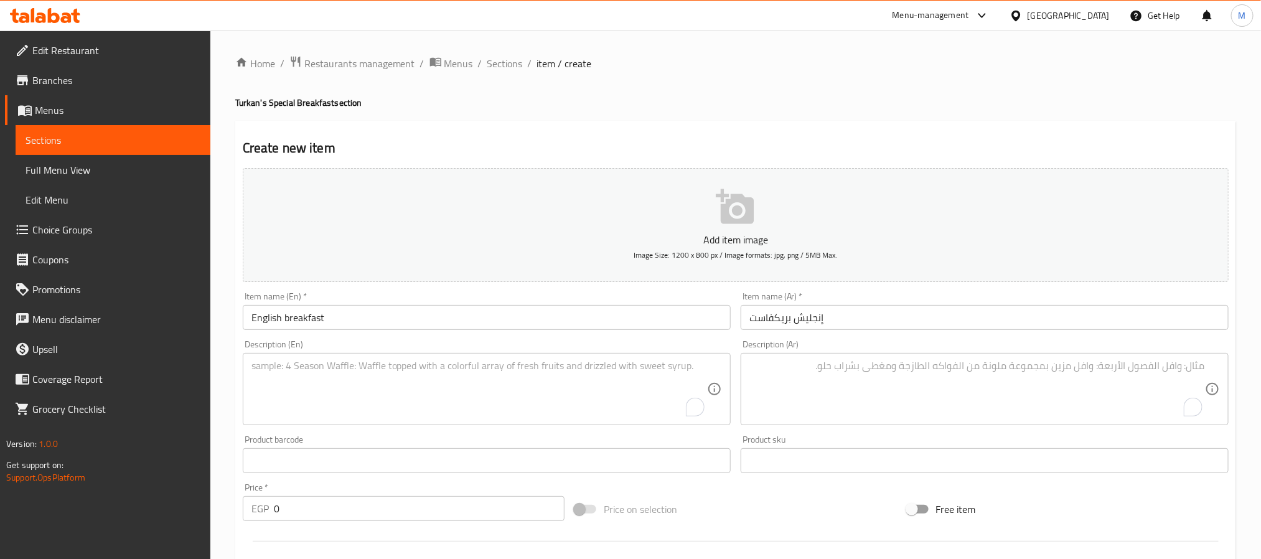
click at [1003, 388] on textarea "To enrich screen reader interactions, please activate Accessibility in Grammarl…" at bounding box center [978, 389] width 456 height 59
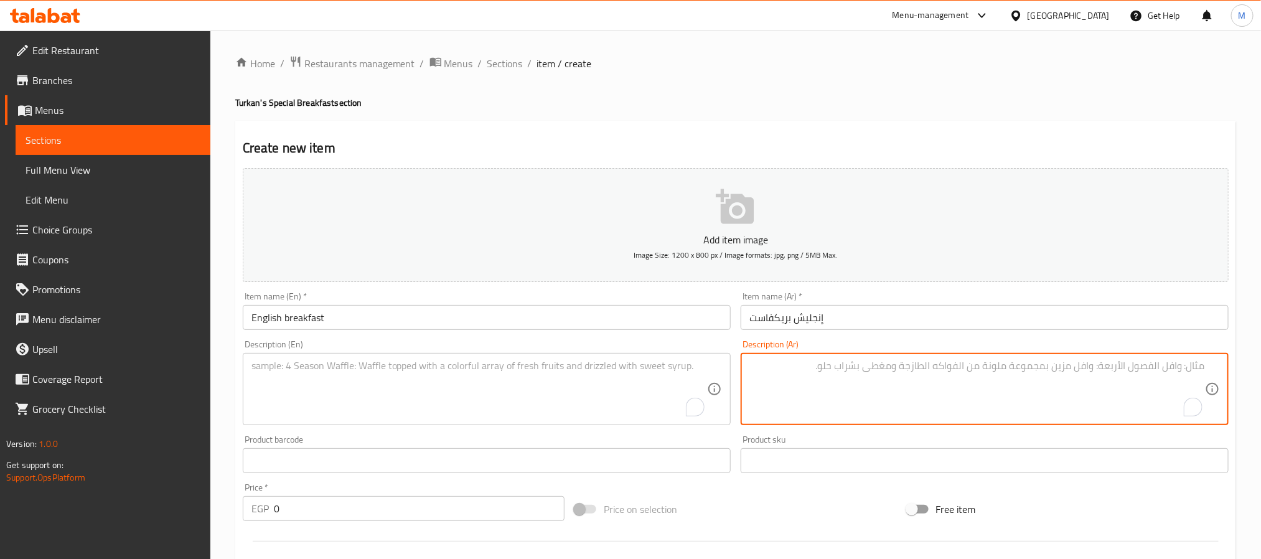
paste textarea "بيض أومليت - بطاطس ويدجز - سموك تركي - جبنة فيتا هوت دوج - عيش توست وعصير البرت…"
click at [1205, 376] on textarea "بيض أومليت - بطاطس ويدجز - سموك تركي - جبنة فيتا هوت دوج - عيش توست وعصير البرت…" at bounding box center [978, 389] width 456 height 59
click at [1007, 370] on textarea "بيض أومليت - بطاطس ويدجز - سموك تركي - جبنة فيتا، هوت دوج - عيش توست وعصير البر…" at bounding box center [978, 389] width 456 height 59
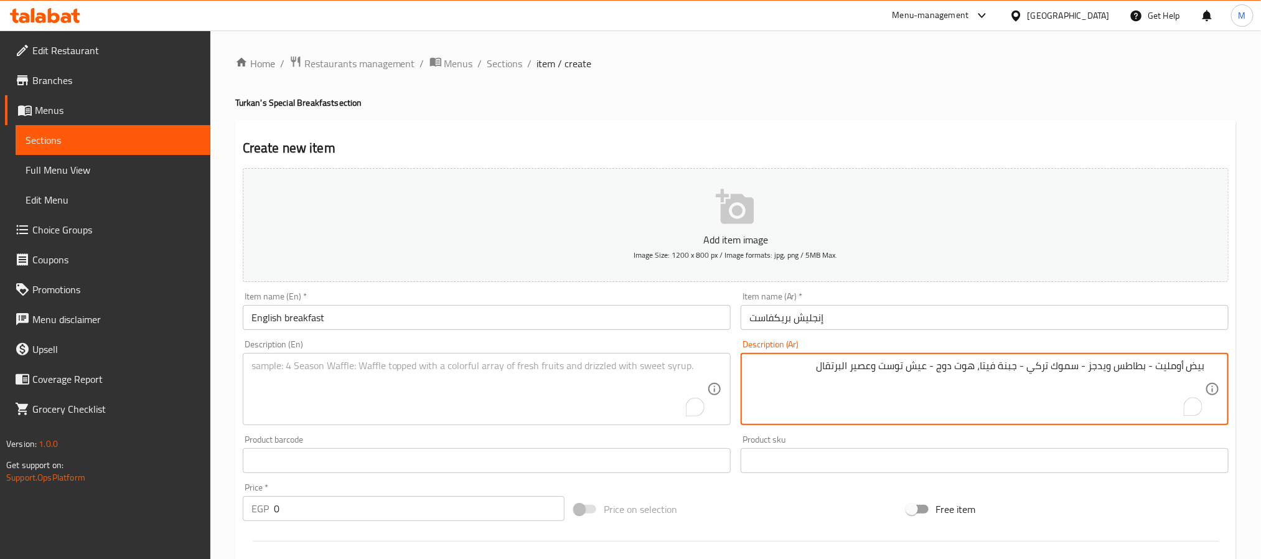
type textarea "بيض أومليت - بطاطس ويدجز - سموك تركي - جبنة فيتا، هوت دوج - عيش توست وعصير البر…"
click at [465, 380] on textarea "To enrich screen reader interactions, please activate Accessibility in Grammarl…" at bounding box center [479, 389] width 456 height 59
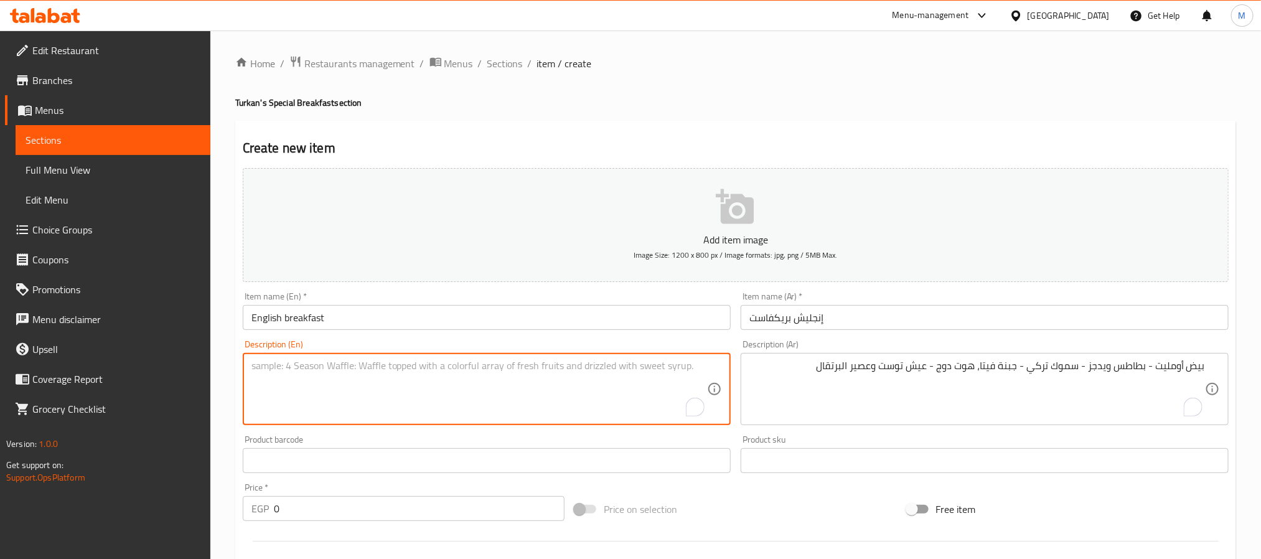
paste textarea "Omelette - Potato Wedges - Smoked Turkey - Feta Cheese, Hot Dog - Toast Bread &…"
type textarea "Omelette - Potato Wedges - Smoked Turkey - Feta Cheese, Hot Dog - Toast Bread &…"
click at [693, 86] on div "Home / Restaurants management / Menus / Sections / item / create Turkan's Speci…" at bounding box center [735, 454] width 1001 height 799
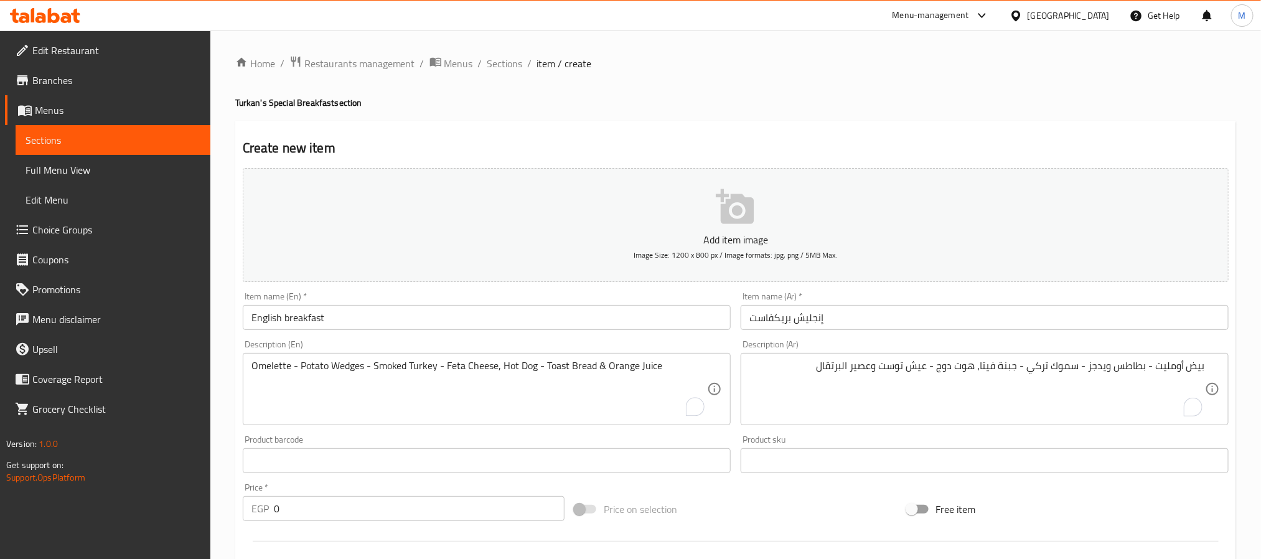
click at [779, 73] on div "Home / Restaurants management / Menus / Sections / item / create Turkan's Speci…" at bounding box center [735, 454] width 1001 height 799
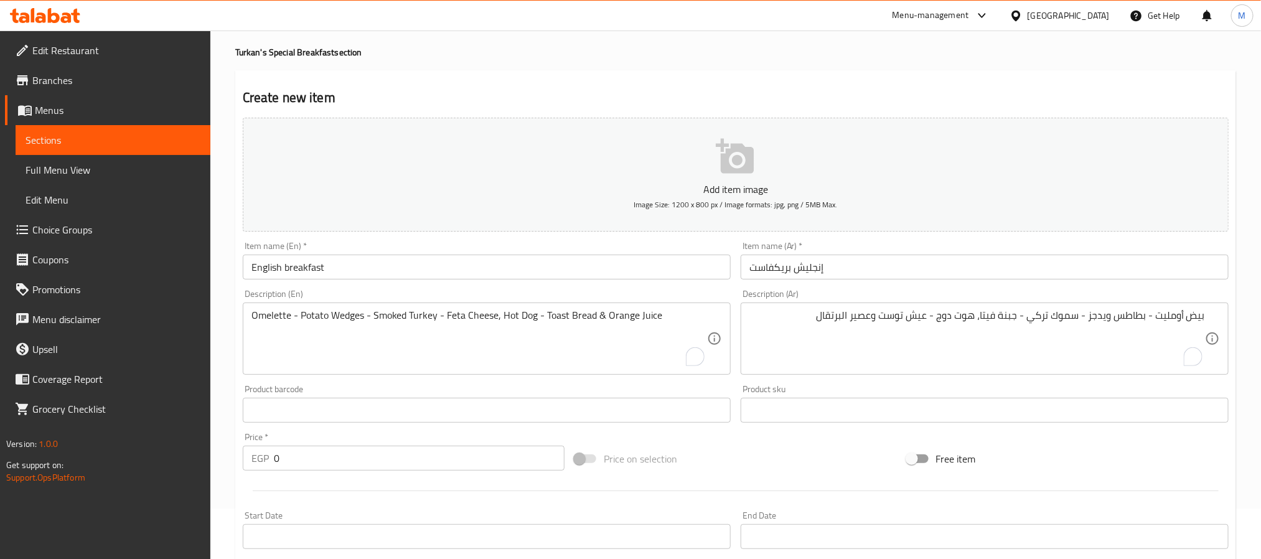
scroll to position [93, 0]
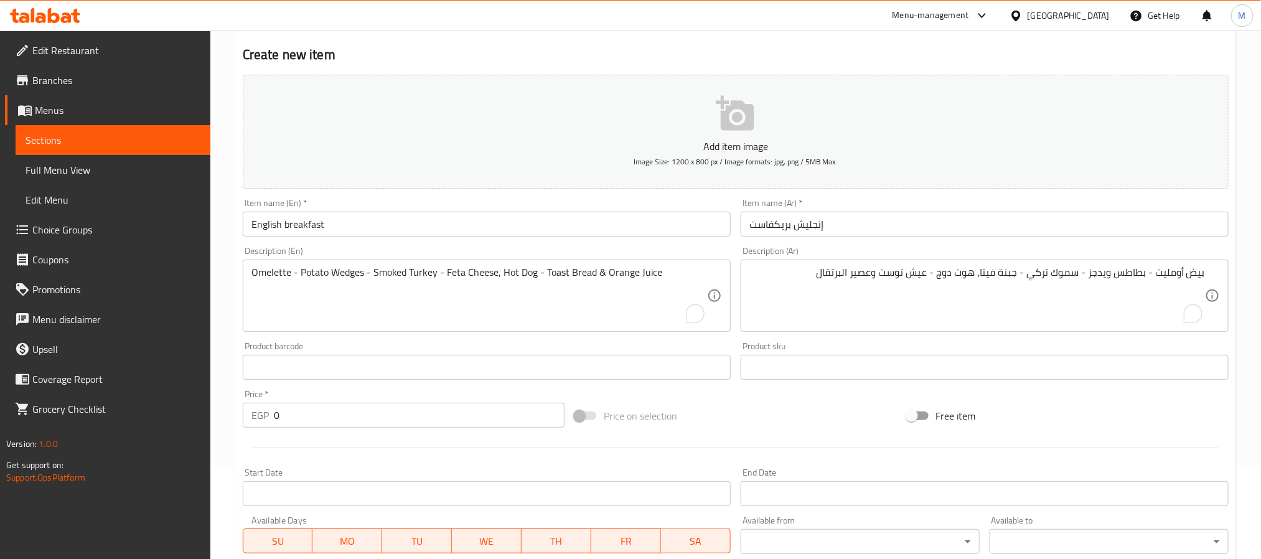
drag, startPoint x: 311, startPoint y: 413, endPoint x: 217, endPoint y: 417, distance: 94.1
click at [217, 417] on div "Home / Restaurants management / Menus / Sections / item / create Turkan's Speci…" at bounding box center [735, 361] width 1051 height 849
paste input "23"
type input "230"
click at [311, 439] on div at bounding box center [736, 448] width 996 height 31
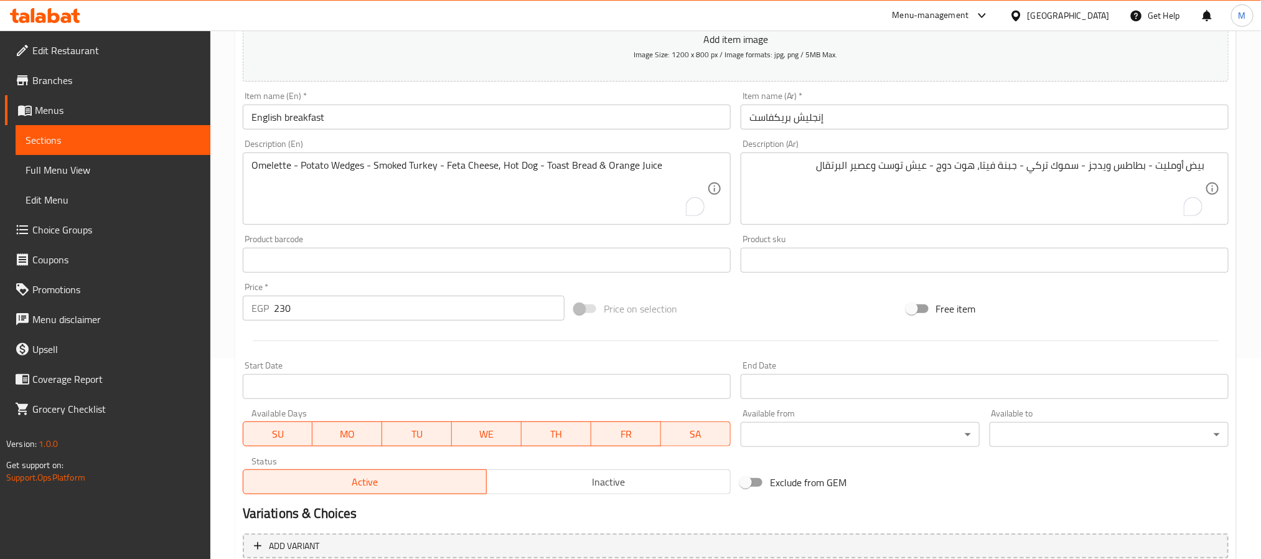
scroll to position [319, 0]
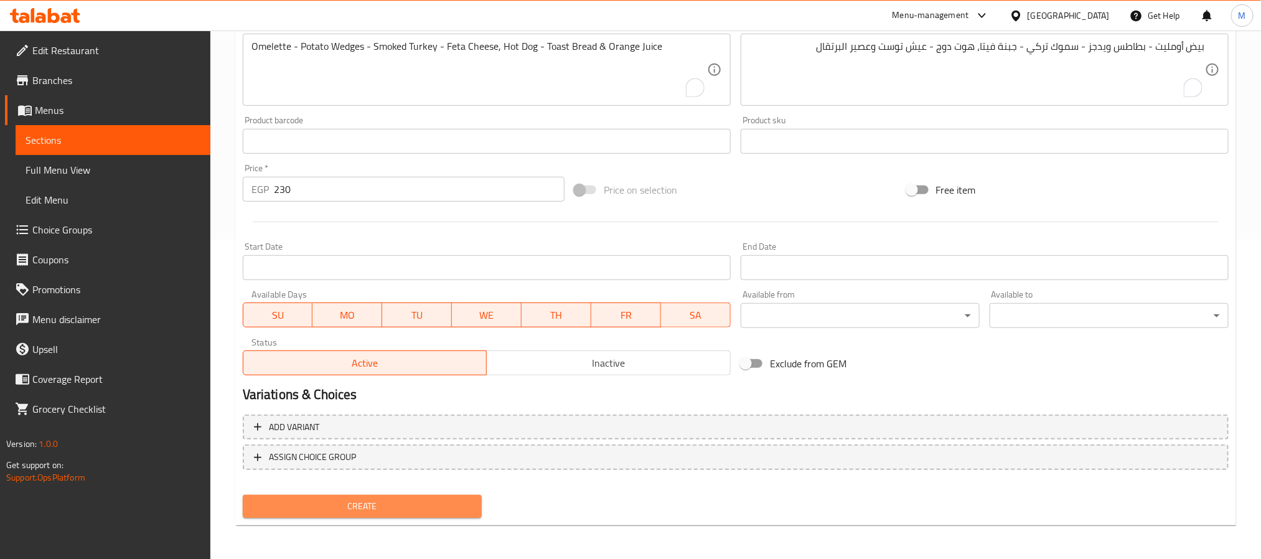
click at [350, 502] on span "Create" at bounding box center [362, 507] width 219 height 16
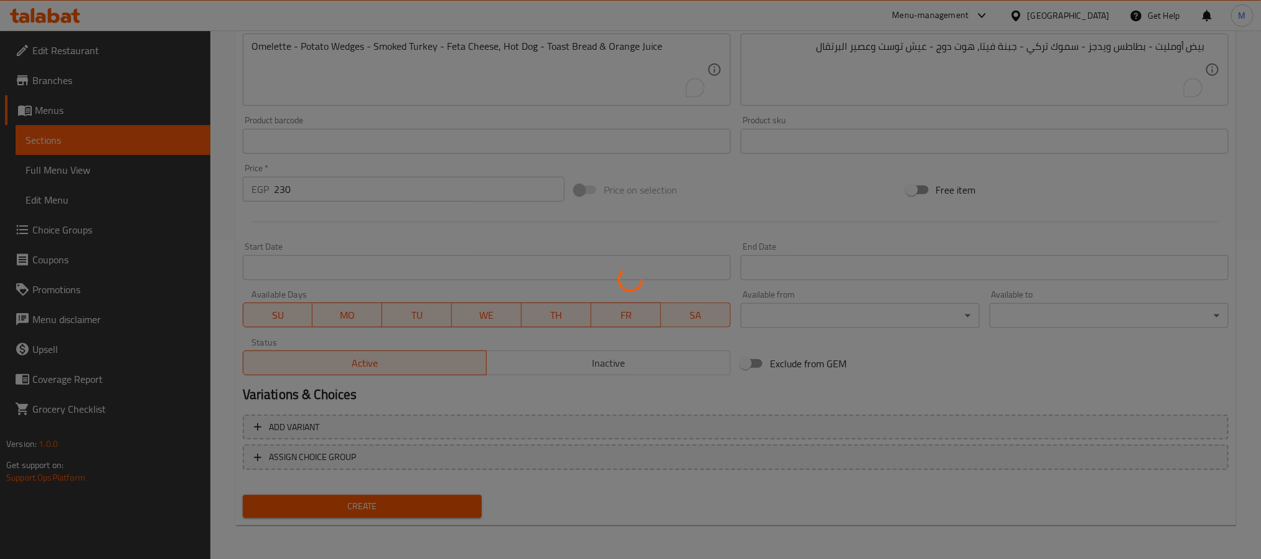
type input "0"
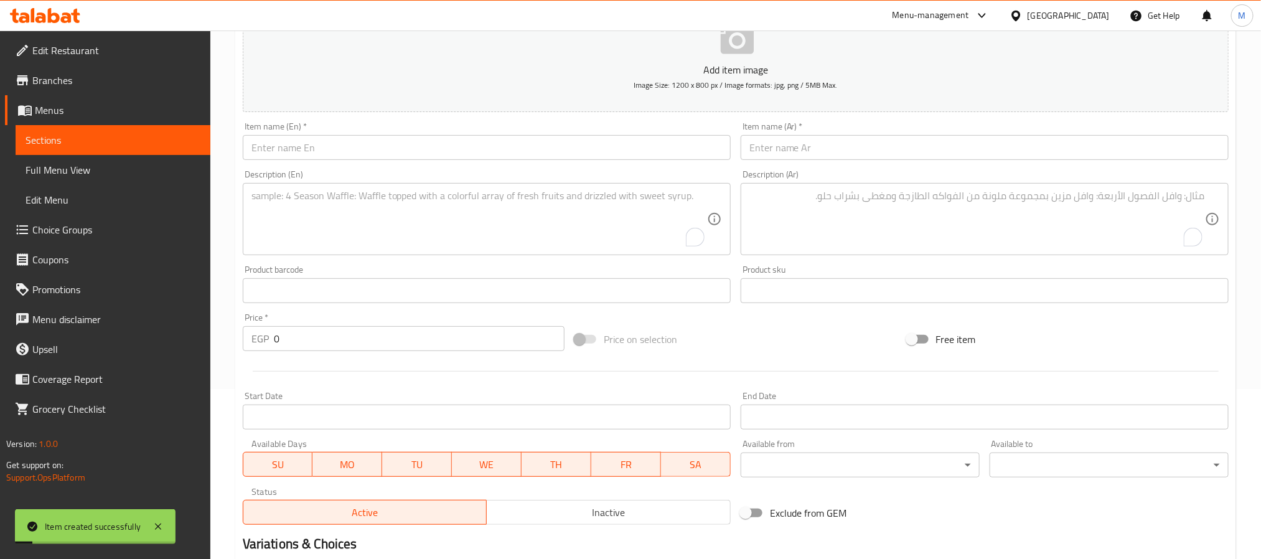
scroll to position [0, 0]
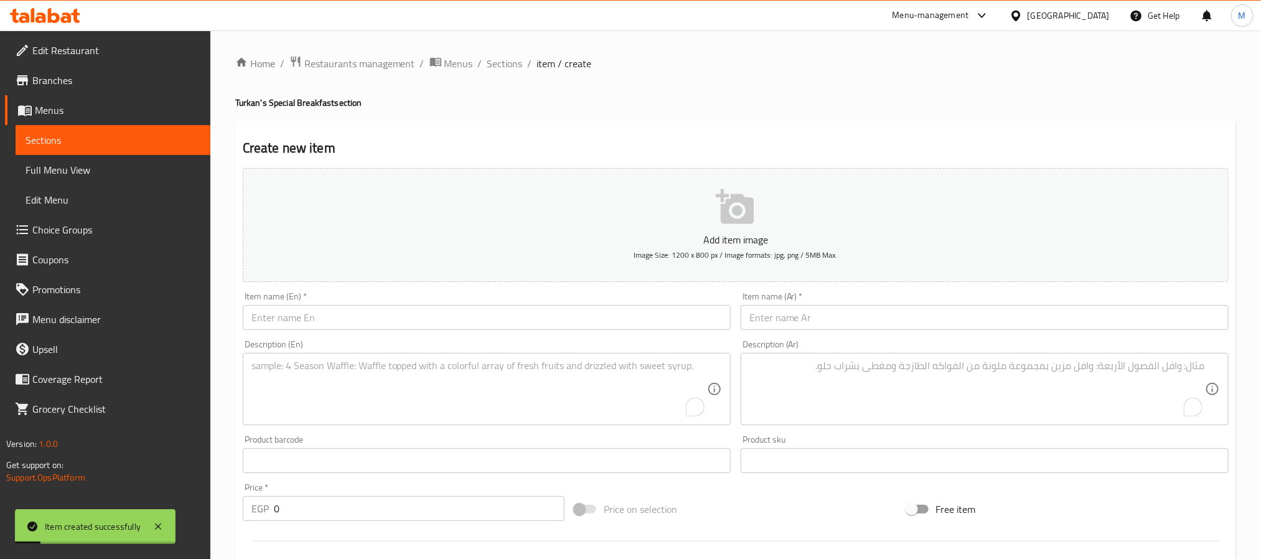
click at [954, 321] on input "text" at bounding box center [985, 317] width 488 height 25
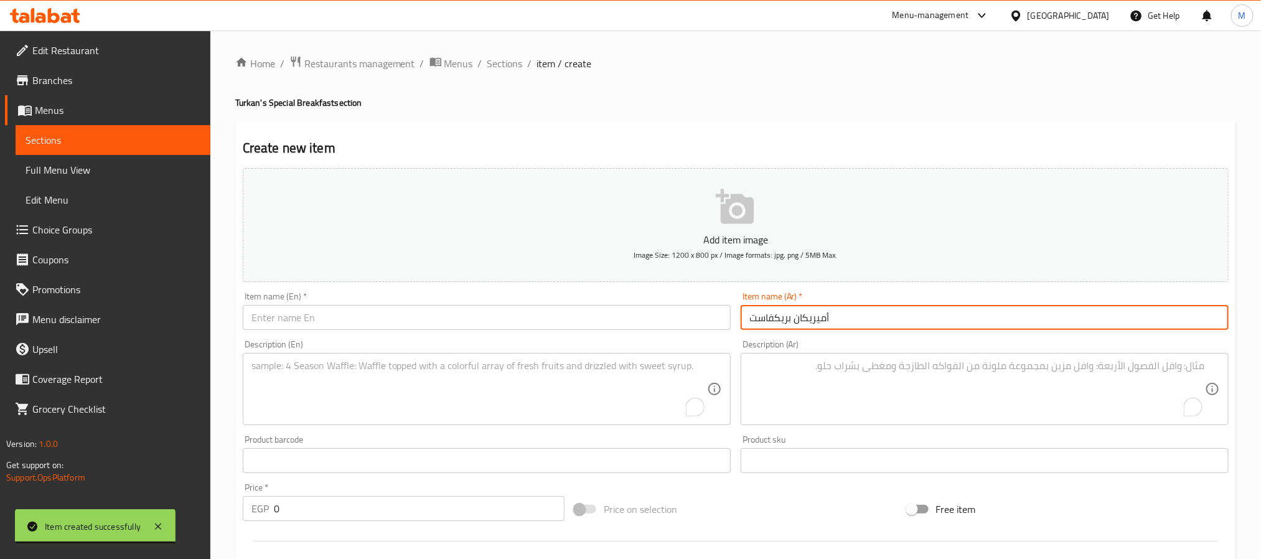
type input "أميريكان بريكفاست"
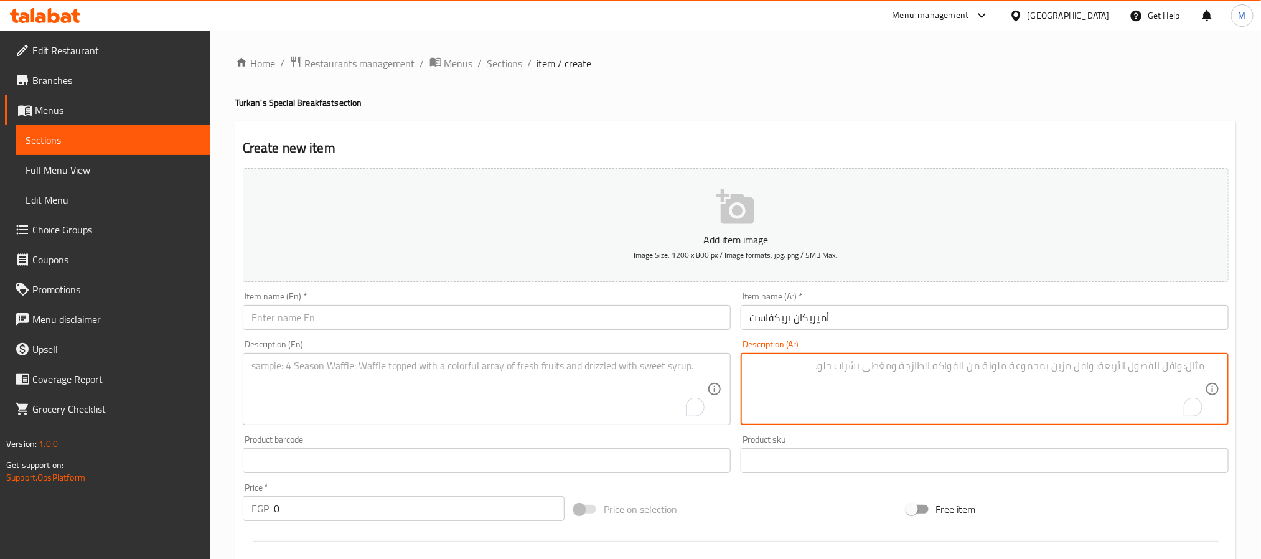
click at [1010, 372] on textarea "To enrich screen reader interactions, please activate Accessibility in Grammarl…" at bounding box center [978, 389] width 456 height 59
paste textarea "بيض أومليت - بطاطس ويدجز - سموك بيف - جبنة رومي هوت دوج - عيش توست وعصير البرتق…"
click at [1203, 381] on textarea "بيض أومليت - بطاطس ويدجز - سموك بيف - جبنة رومي هوت دوج - عيش توست وعصير البرتق…" at bounding box center [978, 389] width 456 height 59
click at [979, 367] on textarea "بيض أومليت - بطاطس ويدجز - سموك بيف - جبنة رومي، هوت دوج - عيش توست وعصير البرت…" at bounding box center [978, 389] width 456 height 59
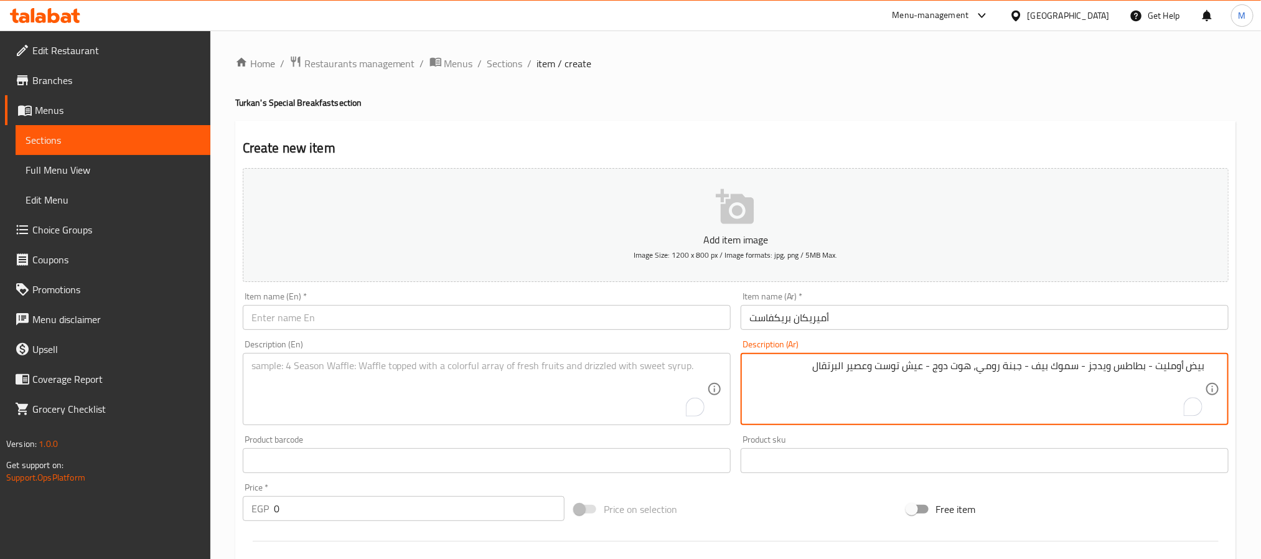
click at [979, 367] on textarea "بيض أومليت - بطاطس ويدجز - سموك بيف - جبنة رومي، هوت دوج - عيش توست وعصير البرت…" at bounding box center [978, 389] width 456 height 59
type textarea "بيض أومليت - بطاطس ويدجز - سموك بيف - جبنة رومي، هوت دوج - عيش توست وعصير البرت…"
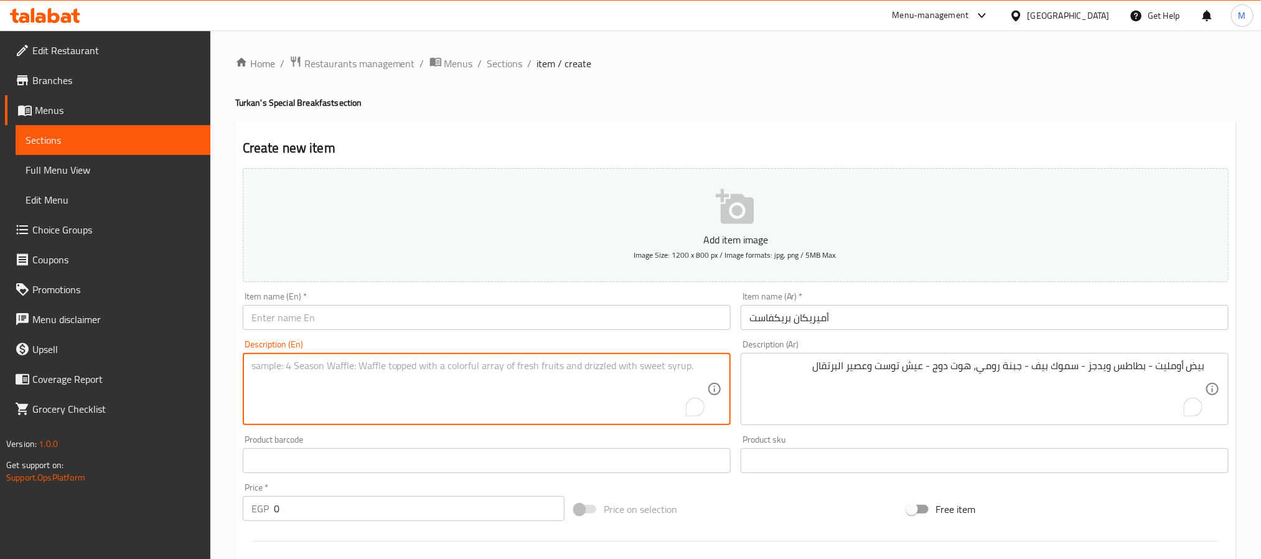
click at [522, 383] on textarea "To enrich screen reader interactions, please activate Accessibility in Grammarl…" at bounding box center [479, 389] width 456 height 59
paste textarea "Omelette - Potato Wedges - Smoked Beef - Romano Cheese, Hot Dog - Toast and Ora…"
type textarea "Omelette - Potato Wedges - Smoked Beef - Romano Cheese, Hot Dog - Toast and Ora…"
click at [809, 314] on input "أميريكان بريكفاست" at bounding box center [985, 317] width 488 height 25
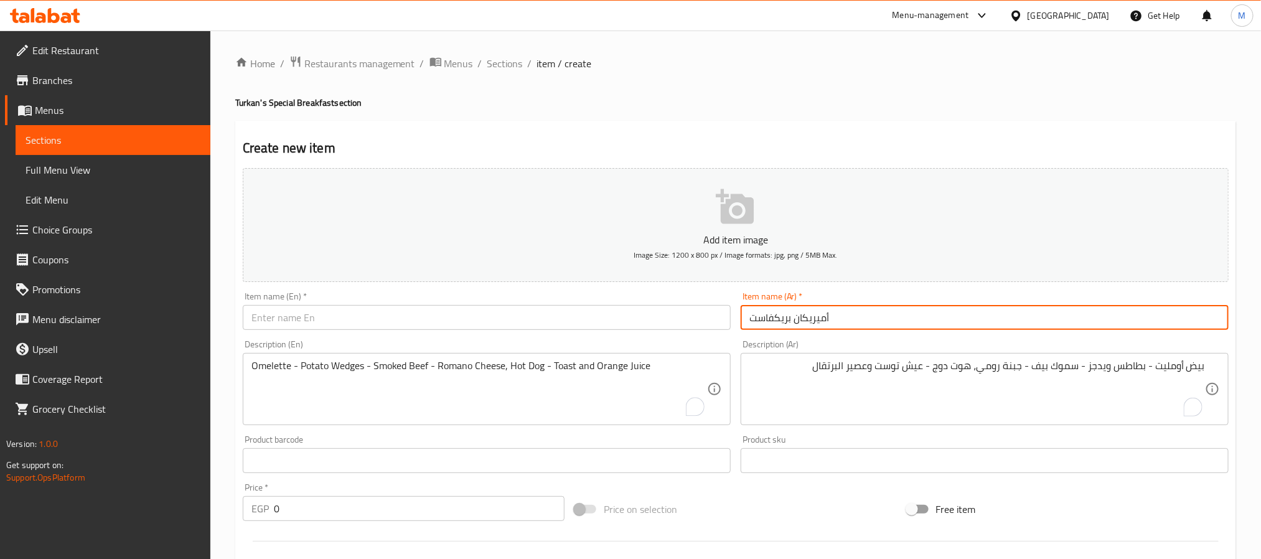
click at [809, 314] on input "أميريكان بريكفاست" at bounding box center [985, 317] width 488 height 25
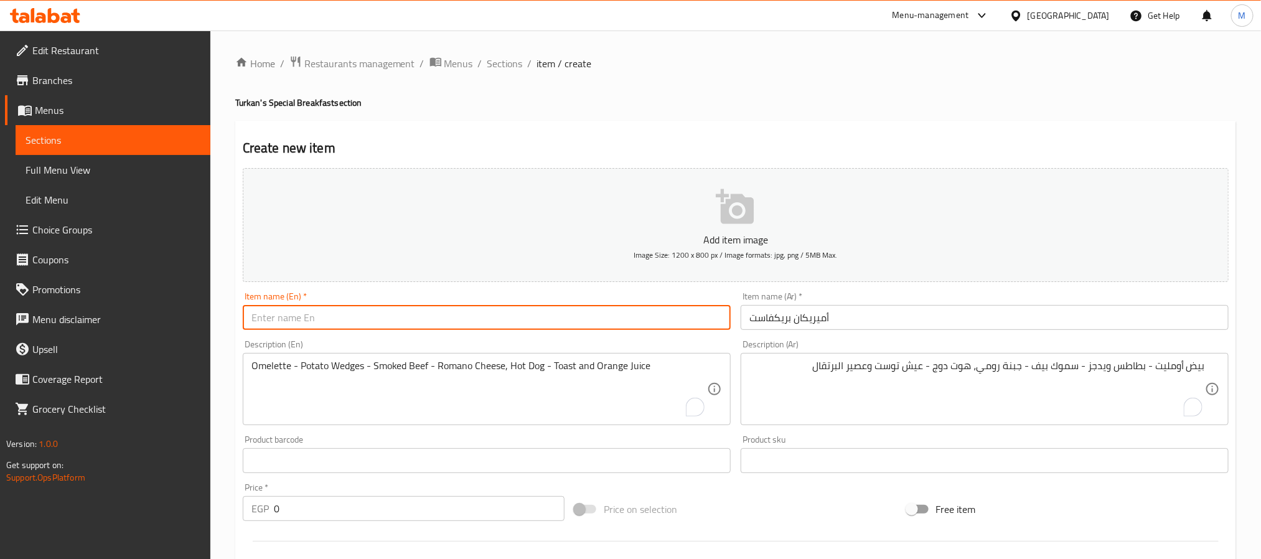
click at [415, 323] on input "text" at bounding box center [487, 317] width 488 height 25
paste input "American Breakfast"
type input "American Breakfast"
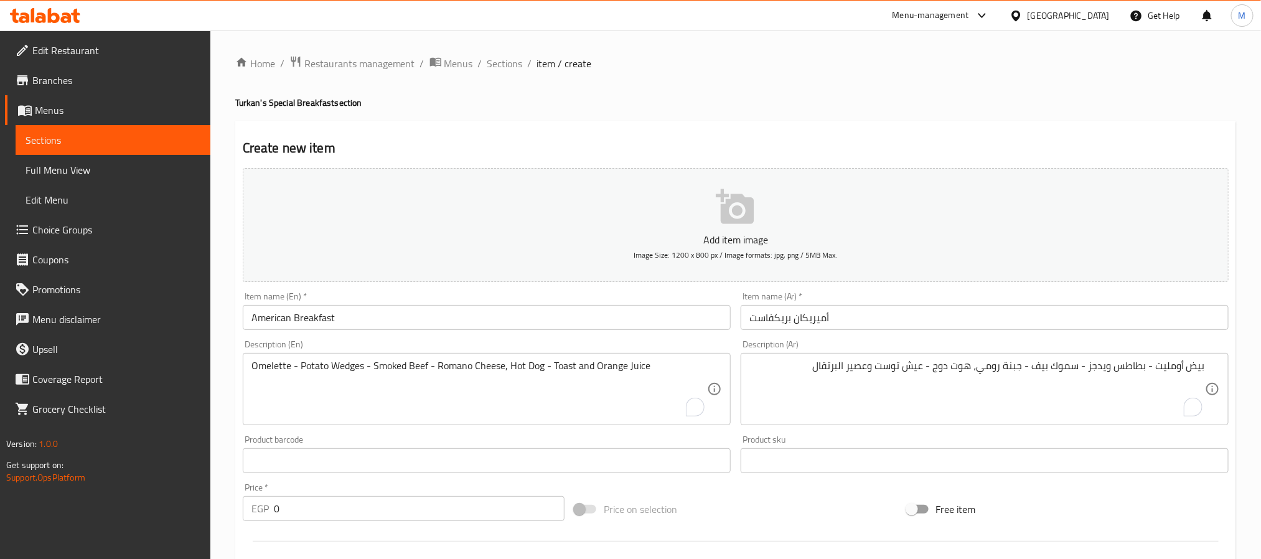
click at [489, 124] on div "Create new item Add item image Image Size: 1200 x 800 px / Image formats: jpg, …" at bounding box center [735, 483] width 1001 height 725
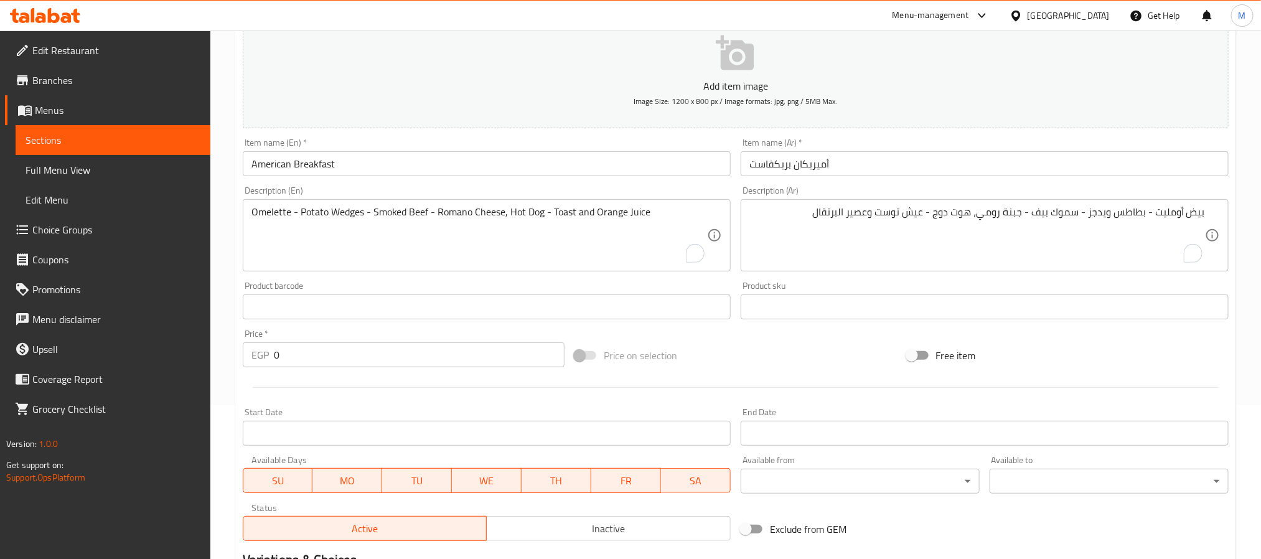
scroll to position [187, 0]
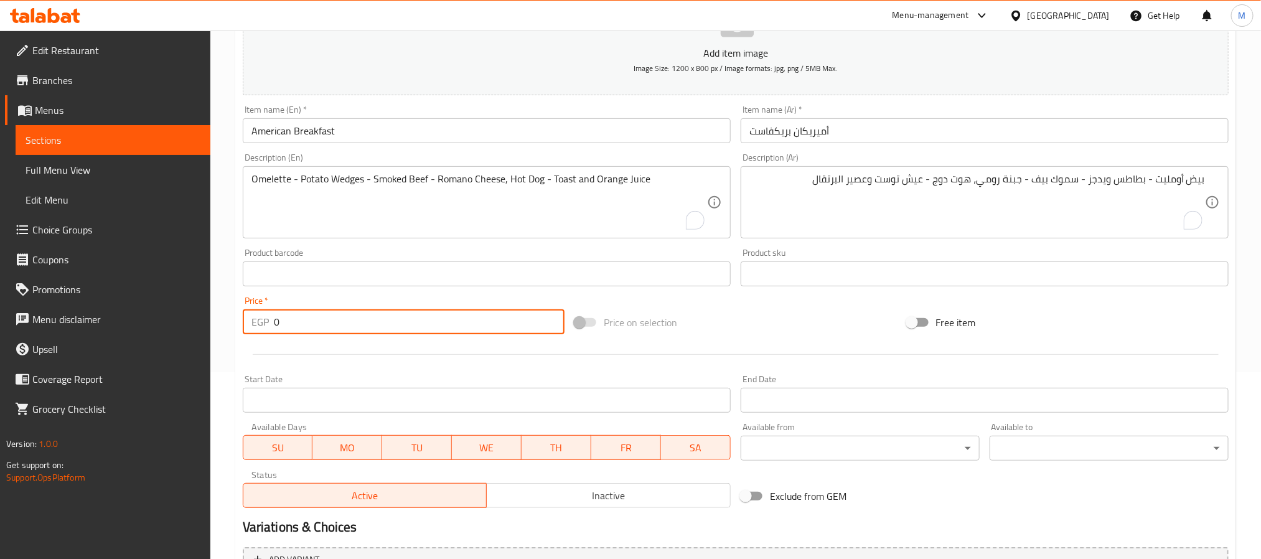
drag, startPoint x: 294, startPoint y: 318, endPoint x: 263, endPoint y: 324, distance: 31.0
click at [263, 324] on div "EGP 0 Price *" at bounding box center [404, 321] width 322 height 25
type input "253"
click at [288, 344] on div at bounding box center [736, 354] width 996 height 31
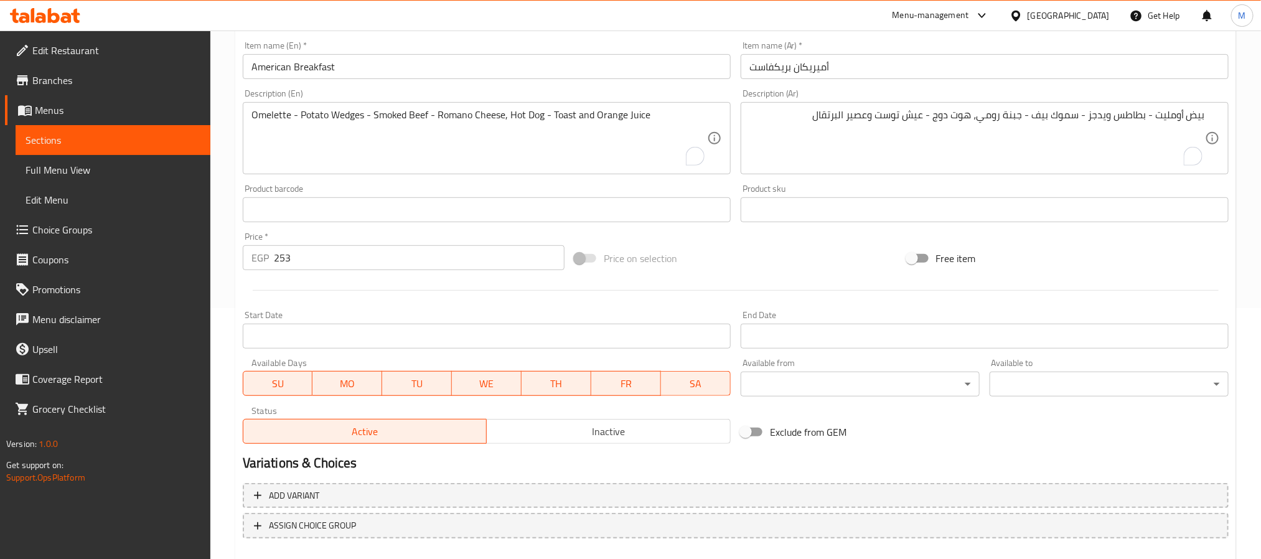
scroll to position [319, 0]
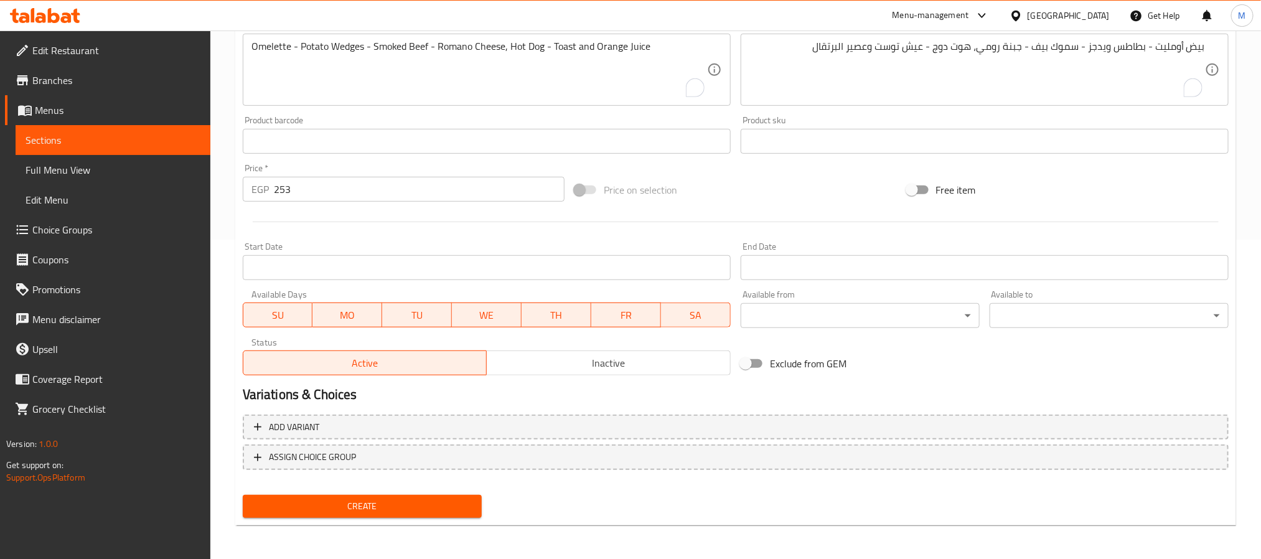
click at [345, 517] on div "Create" at bounding box center [362, 506] width 249 height 33
click at [345, 509] on span "Create" at bounding box center [362, 507] width 219 height 16
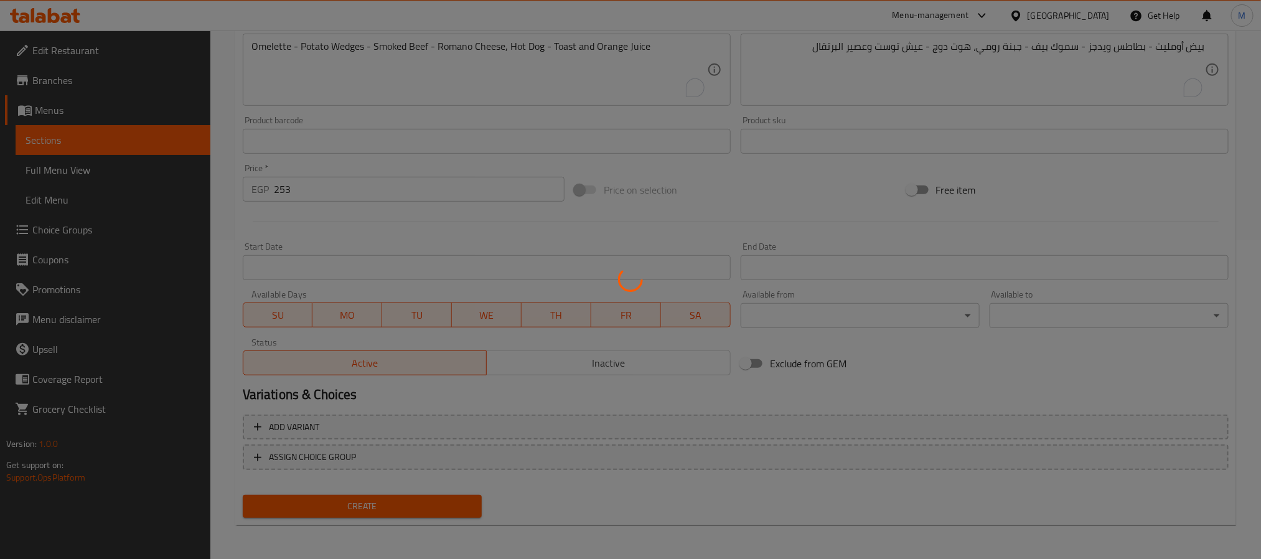
type input "0"
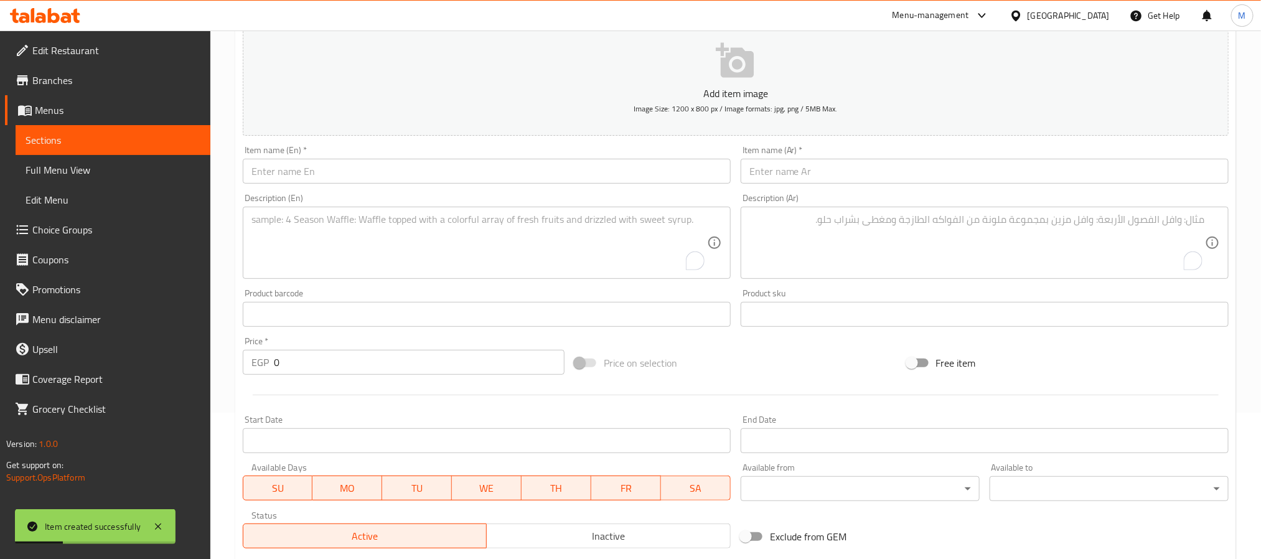
scroll to position [0, 0]
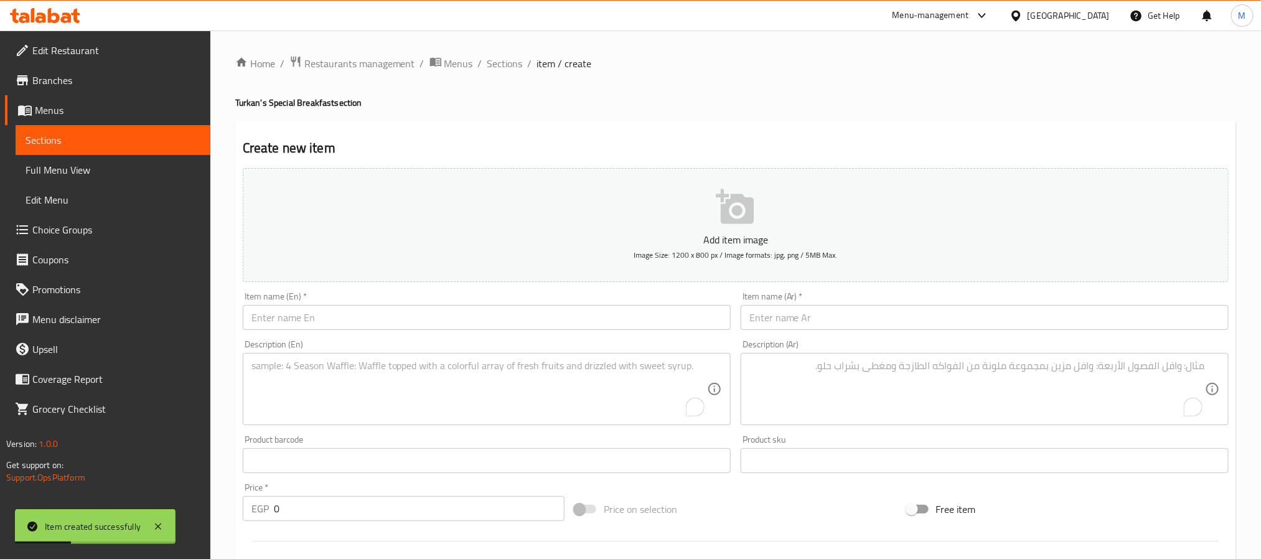
click at [897, 308] on input "text" at bounding box center [985, 317] width 488 height 25
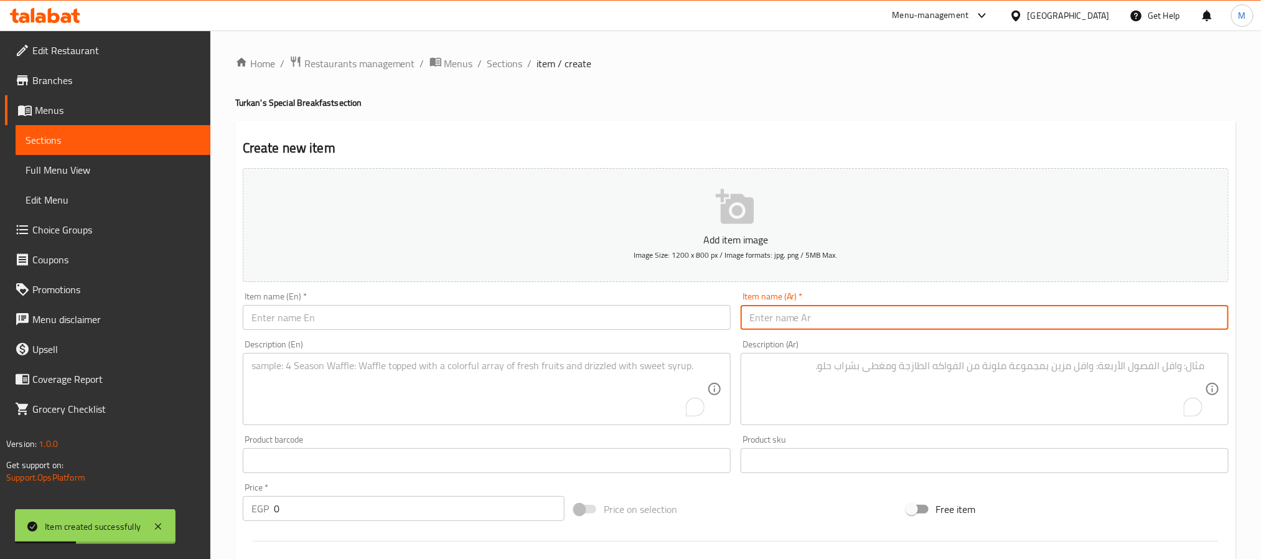
paste input "بوكس فطاير توركان"
type input "بوكس فطاير توركان"
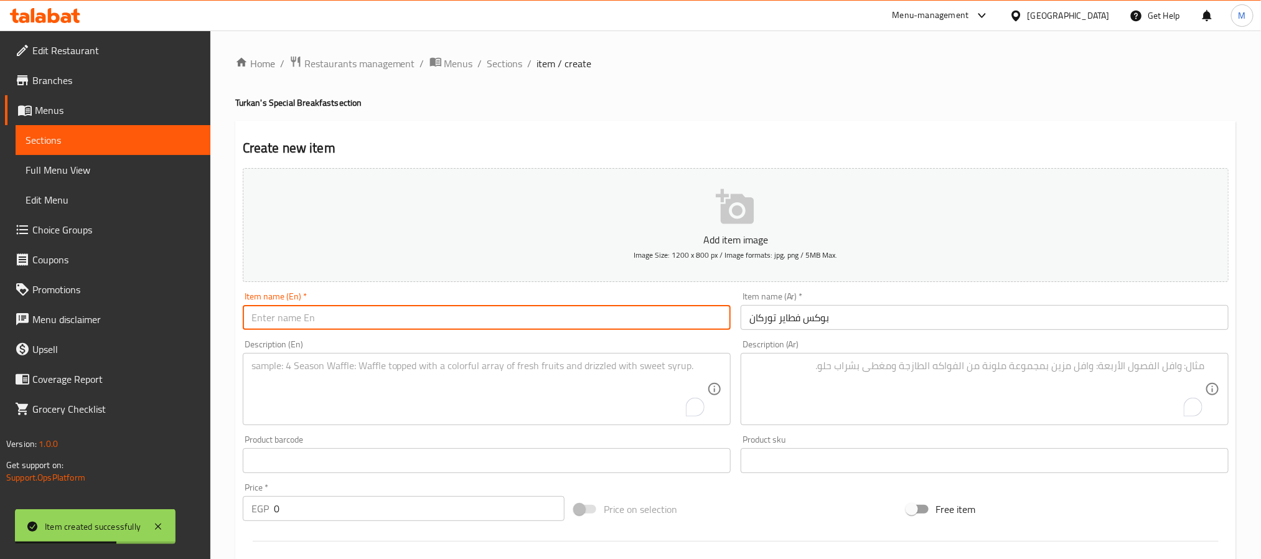
click at [428, 326] on input "text" at bounding box center [487, 317] width 488 height 25
paste input "Turkan Fatayer Box"
type input "Turkan Fatayer Box"
click at [565, 108] on h4 "Turkan's Special Breakfast section" at bounding box center [735, 102] width 1001 height 12
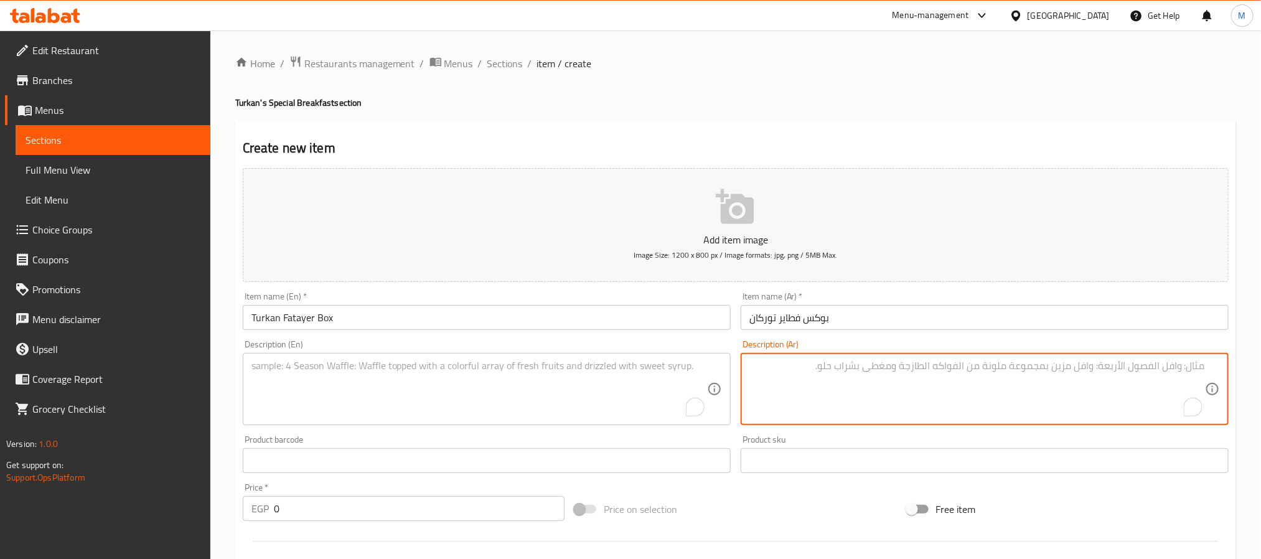
click at [975, 382] on textarea "To enrich screen reader interactions, please activate Accessibility in Grammarl…" at bounding box center [978, 389] width 456 height 59
paste textarea "(تشكيلة مكونة من ٦ أنواع من ميني فطائر توركان من اختيارك) (جبنة موزريلا - زعتر …"
click at [1203, 376] on textarea "(تشكيلة مكونة من ٦ أنواع من ميني فطائر توركان من اختيارك) (جبنة موزريلا - زعتر …" at bounding box center [978, 389] width 456 height 59
drag, startPoint x: 811, startPoint y: 366, endPoint x: 798, endPoint y: 367, distance: 13.1
click at [798, 367] on textarea "(تشكيلة مكونة من ٦ أنواع من ميني فطائر توركان من اختيارك: جبنة موزريلا - زعتر -…" at bounding box center [978, 389] width 456 height 59
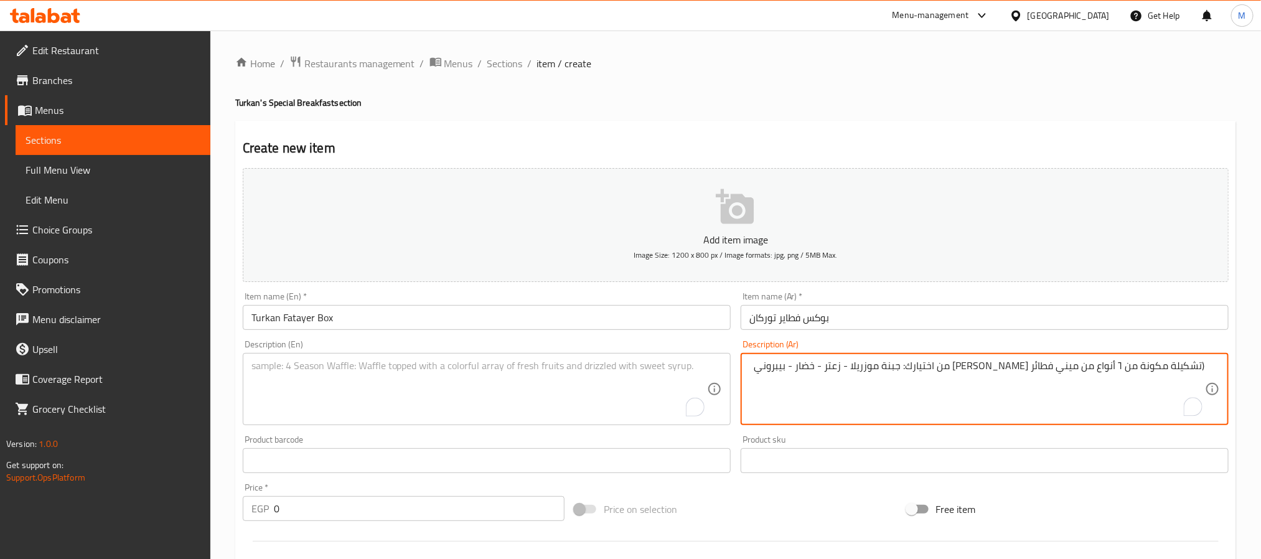
click at [1201, 363] on textarea "(تشكيلة مكونة من ٦ أنواع من ميني فطائر توركان من اختيارك: جبنة موزريلا - زعتر -…" at bounding box center [978, 389] width 456 height 59
type textarea "تشكيلة مكونة من ٦ أنواع من ميني فطائر توركان من اختيارك: جبنة موزريلا - زعتر - …"
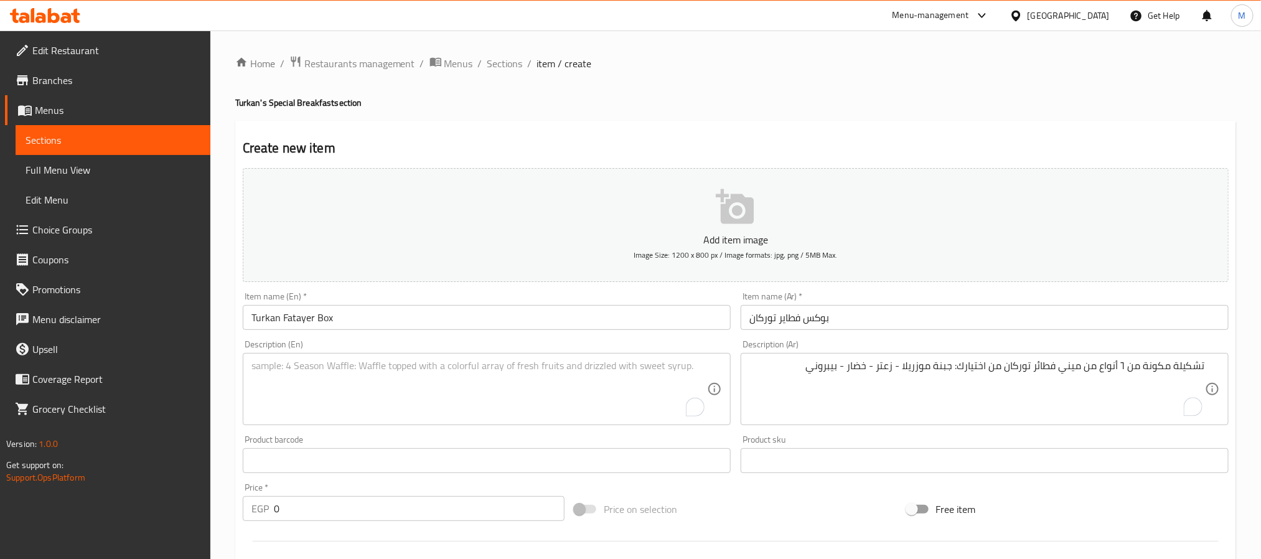
drag, startPoint x: 1201, startPoint y: 415, endPoint x: 1192, endPoint y: 409, distance: 11.2
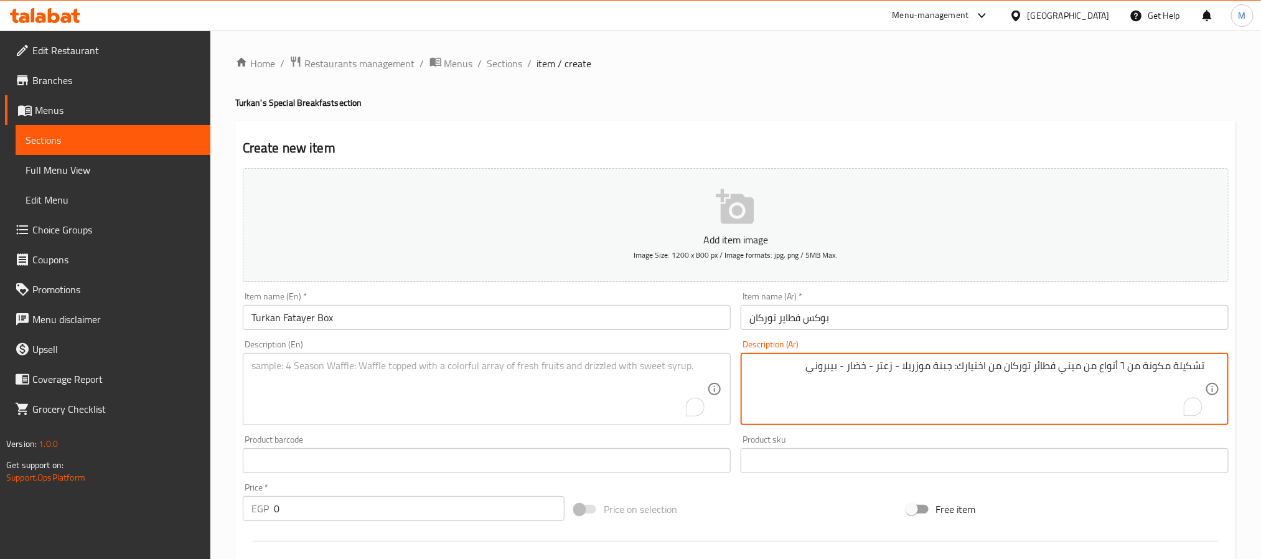
drag, startPoint x: 1192, startPoint y: 409, endPoint x: 839, endPoint y: 369, distance: 355.9
click at [839, 369] on textarea "تشكيلة مكونة من ٦ أنواع من ميني فطائر توركان من اختيارك: جبنة موزريلا - زعتر - …" at bounding box center [978, 389] width 456 height 59
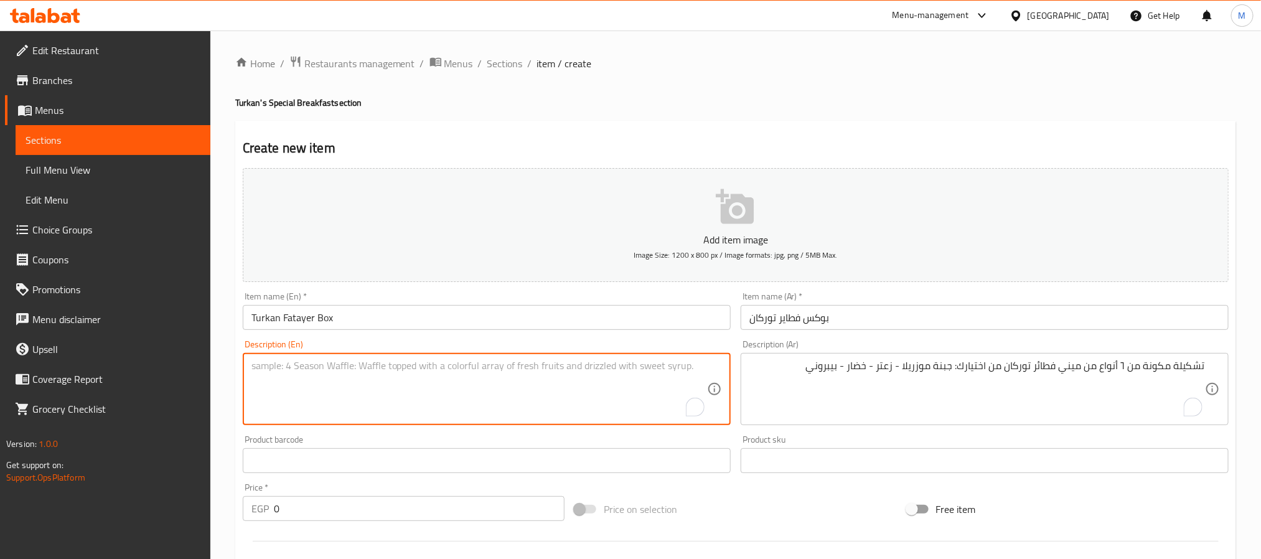
click at [657, 387] on textarea "To enrich screen reader interactions, please activate Accessibility in Grammarl…" at bounding box center [479, 389] width 456 height 59
paste textarea "تشكيلة مكونة من ٦ أنواع من ميني فطائر توركان من اختيارك: جبنة موزريلا - زعتر - …"
type textarea "تشكيلة مكونة من ٦ أنواع من ميني فطائر توركان من اختيارك: جبنة موزريلا - زعتر - …"
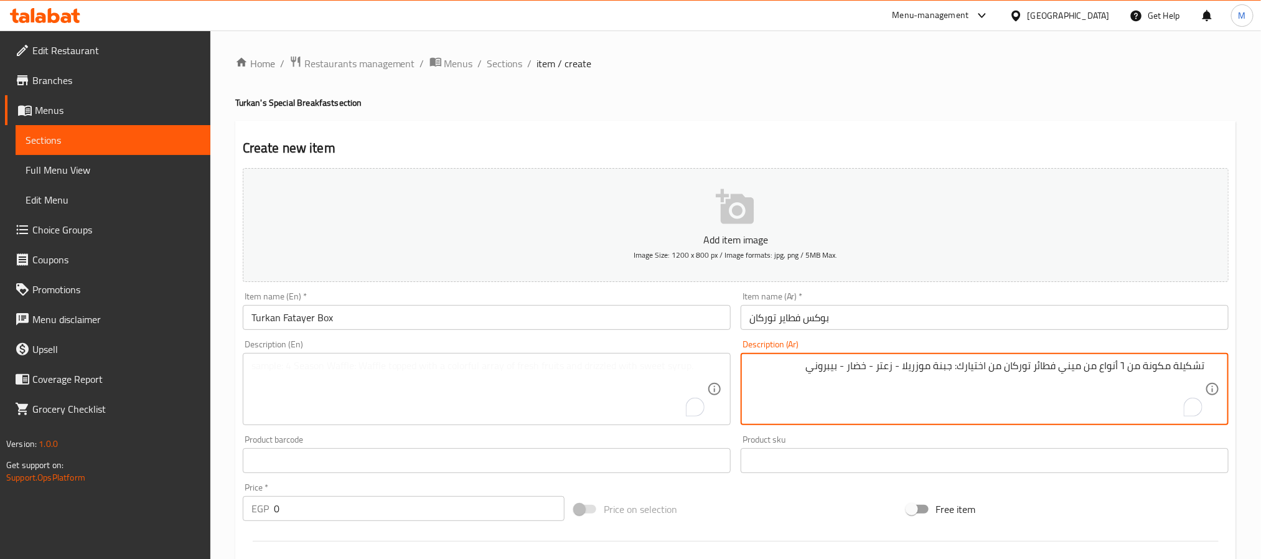
click at [970, 364] on textarea "تشكيلة مكونة من ٦ أنواع من ميني فطائر توركان من اختيارك: جبنة موزريلا - زعتر - …" at bounding box center [978, 389] width 456 height 59
drag, startPoint x: 403, startPoint y: 349, endPoint x: 405, endPoint y: 377, distance: 28.1
click at [404, 362] on div "Description (En) Description (En)" at bounding box center [487, 382] width 488 height 85
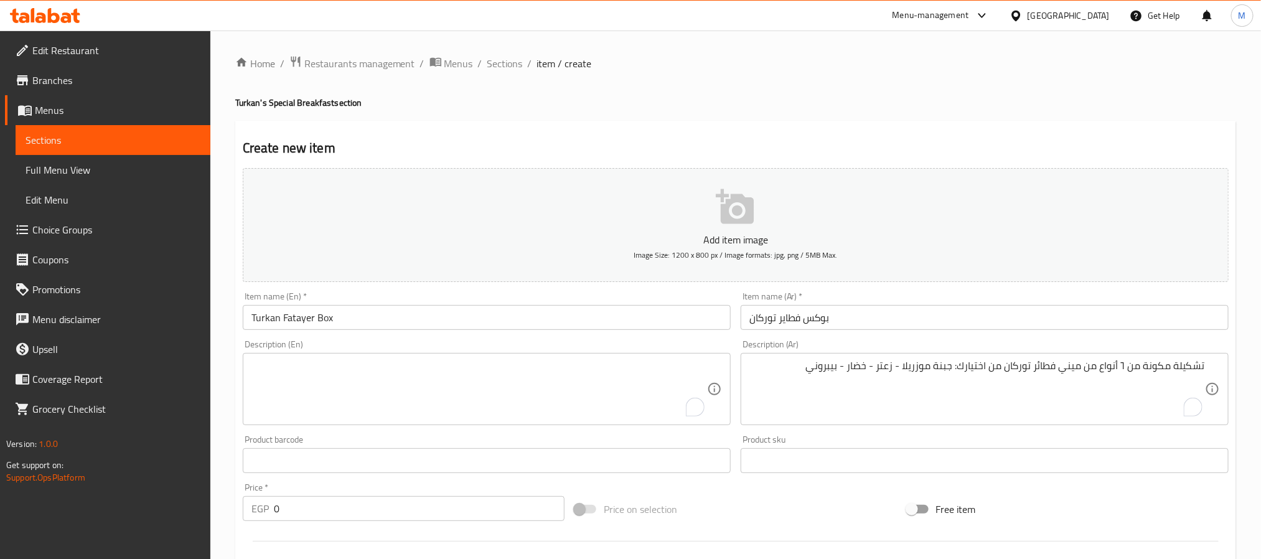
click at [405, 377] on textarea "To enrich screen reader interactions, please activate Accessibility in Grammarl…" at bounding box center [479, 389] width 456 height 59
paste textarea "An assortment of 6 types of mini Turkan pies of your choice: mozzarella cheese …"
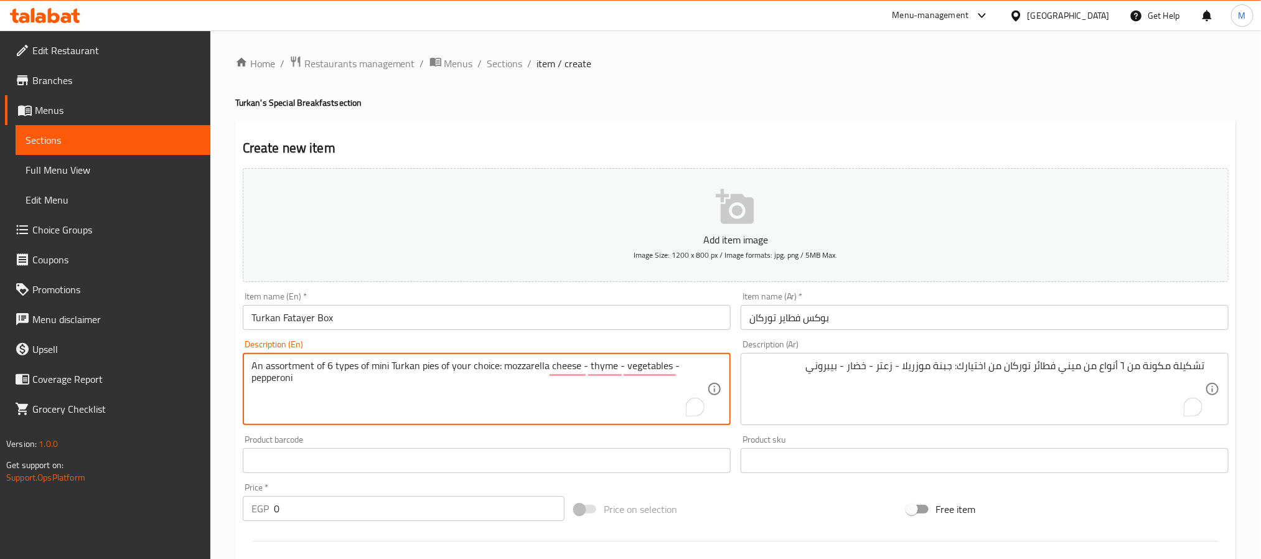
click at [282, 397] on textarea "An assortment of 6 types of mini Turkan pies of your choice: mozzarella cheese …" at bounding box center [479, 389] width 456 height 59
click at [308, 388] on textarea "An assortment of 6 types of mini Turkan pies of your choice: mozzarella cheese …" at bounding box center [479, 389] width 456 height 59
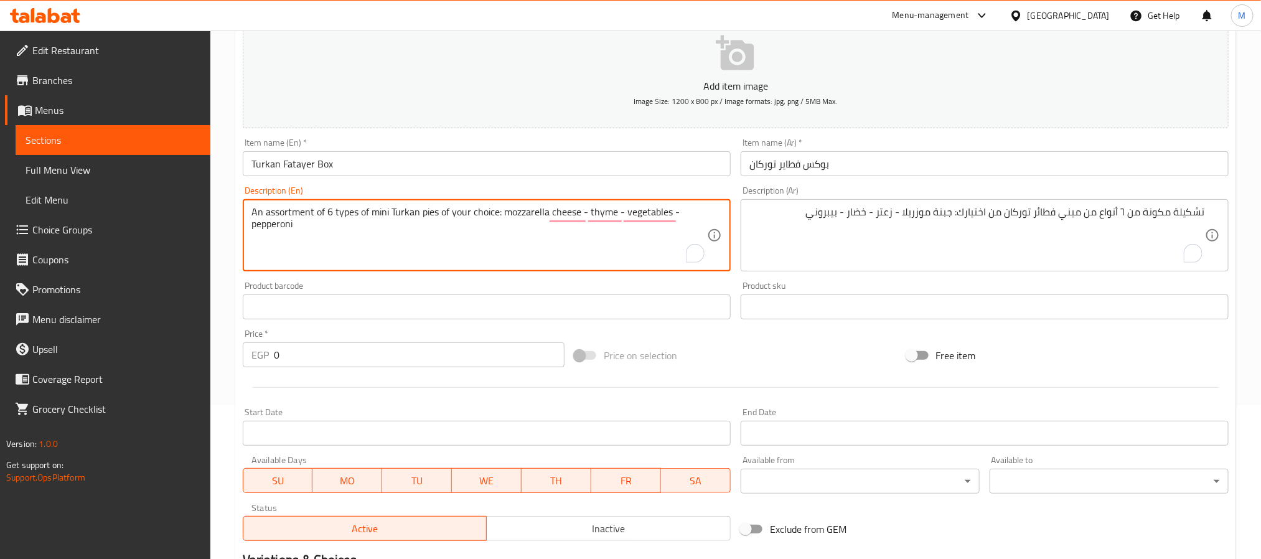
scroll to position [187, 0]
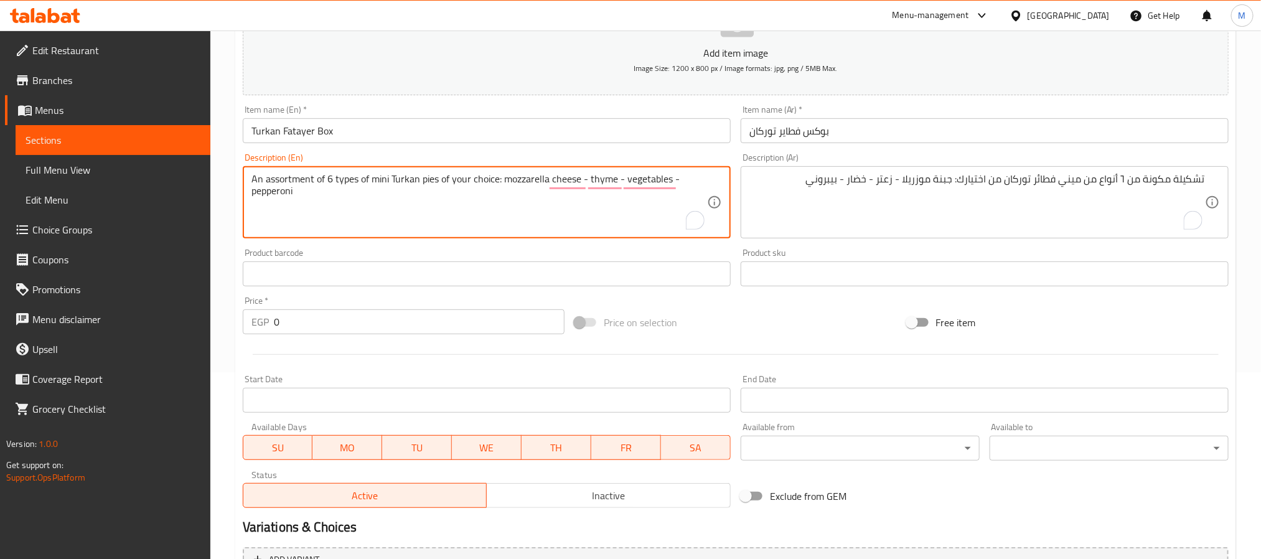
type textarea "An assortment of 6 types of mini Turkan pies of your choice: mozzarella cheese …"
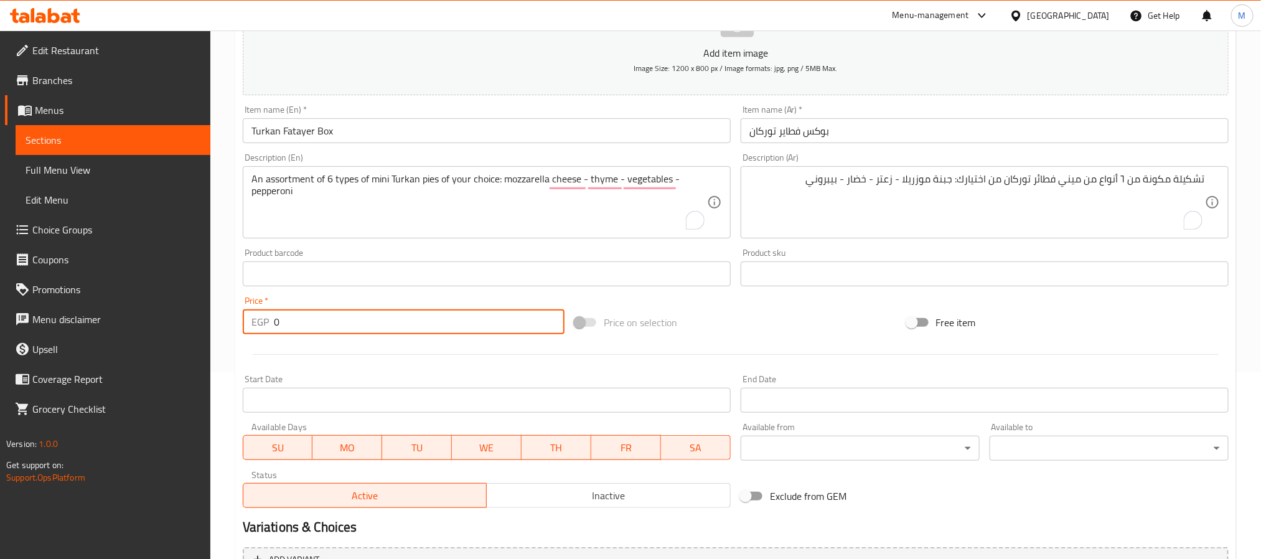
click at [248, 327] on div "EGP 0 Price *" at bounding box center [404, 321] width 322 height 25
type input "173"
click at [301, 372] on div "Start Date Start Date" at bounding box center [487, 394] width 498 height 48
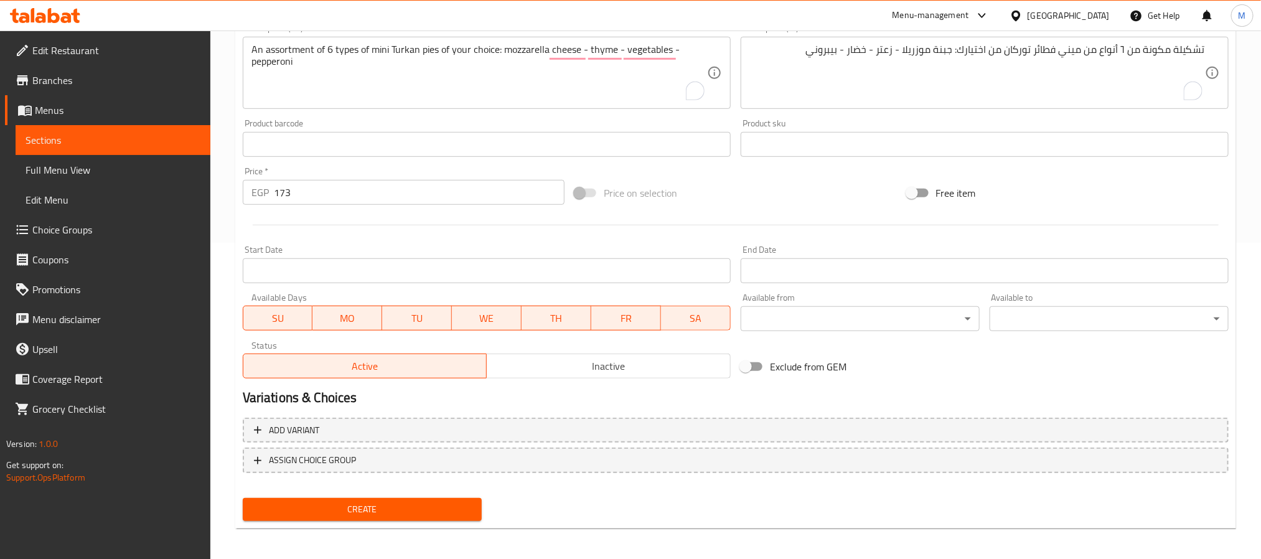
scroll to position [319, 0]
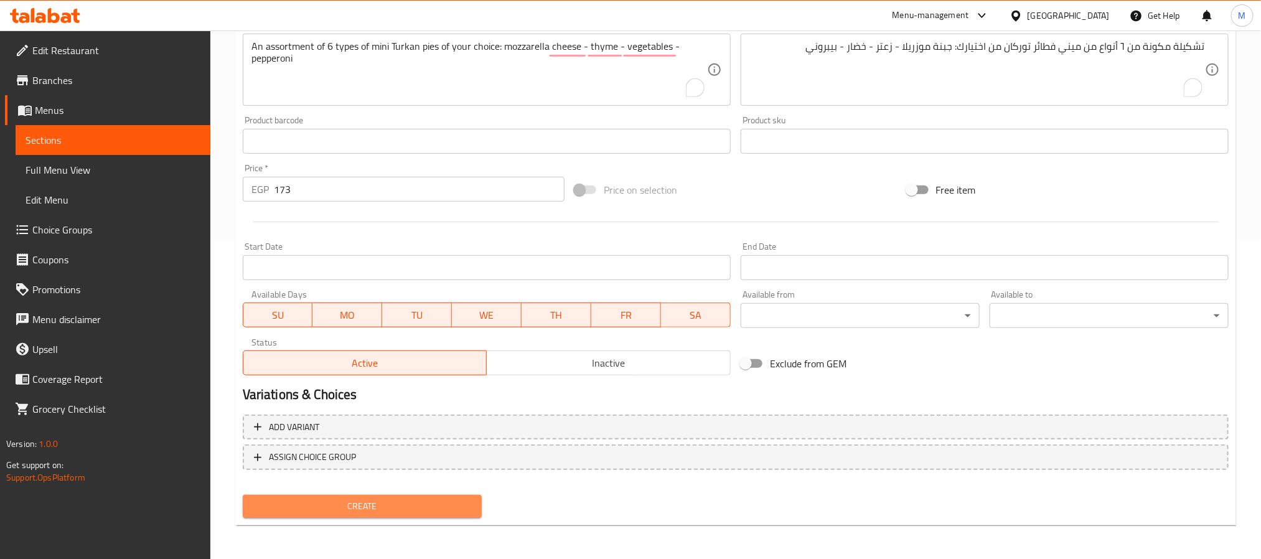
click at [389, 496] on button "Create" at bounding box center [362, 506] width 239 height 23
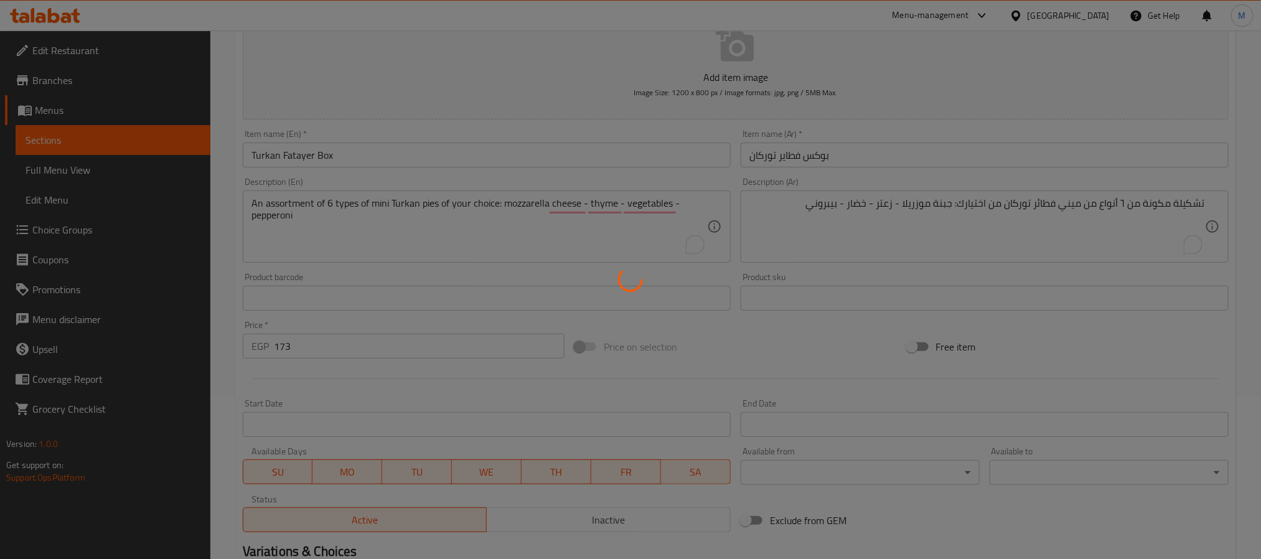
scroll to position [0, 0]
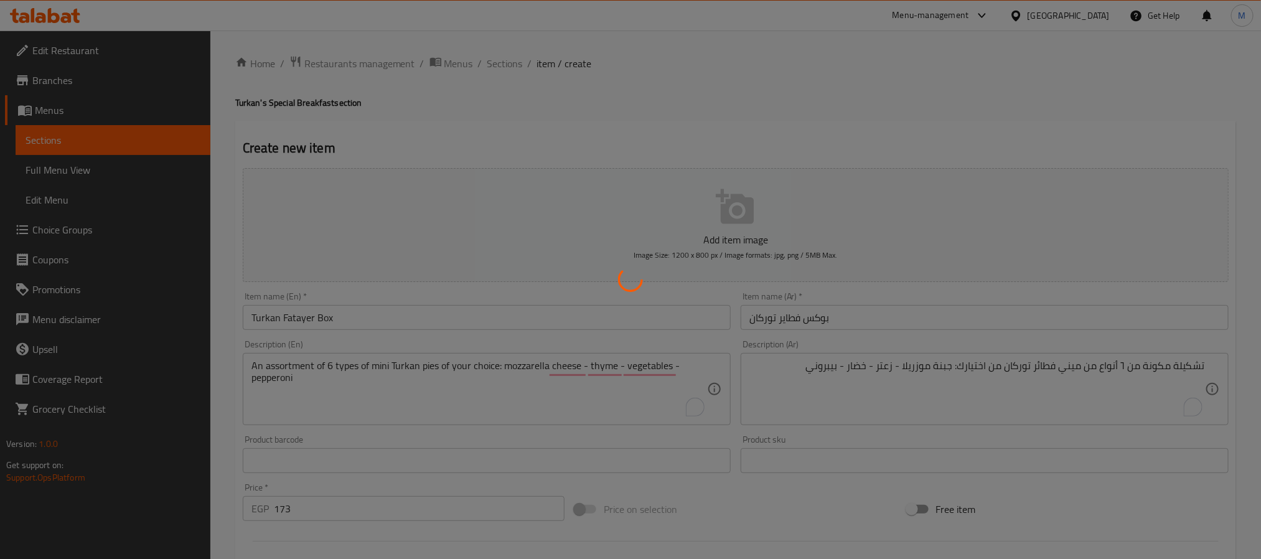
type input "0"
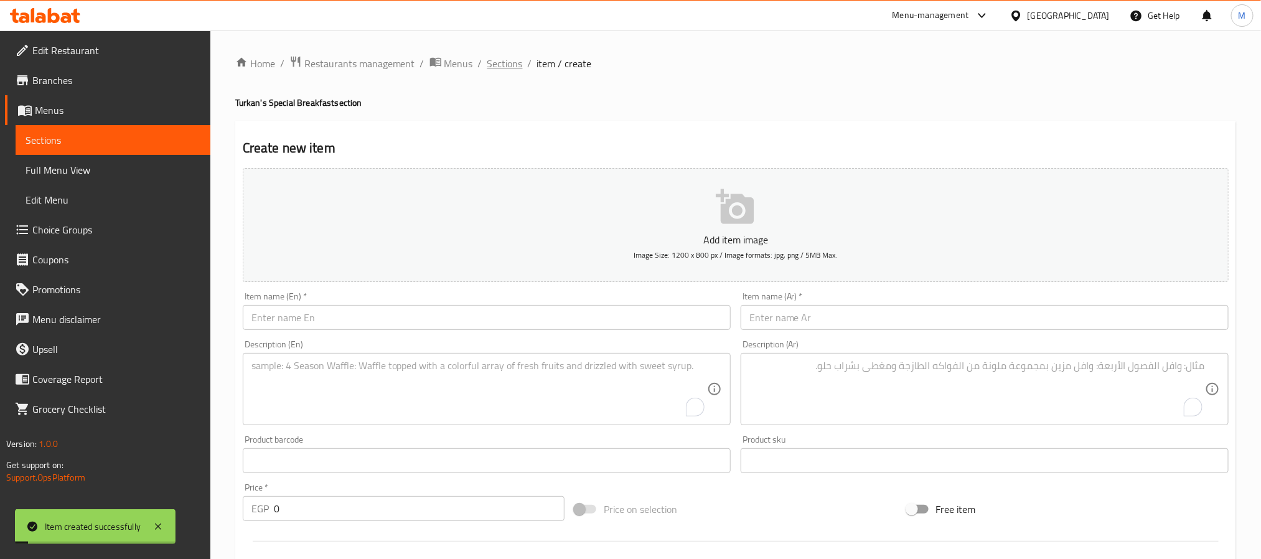
click at [487, 57] on span "Sections" at bounding box center [504, 63] width 35 height 15
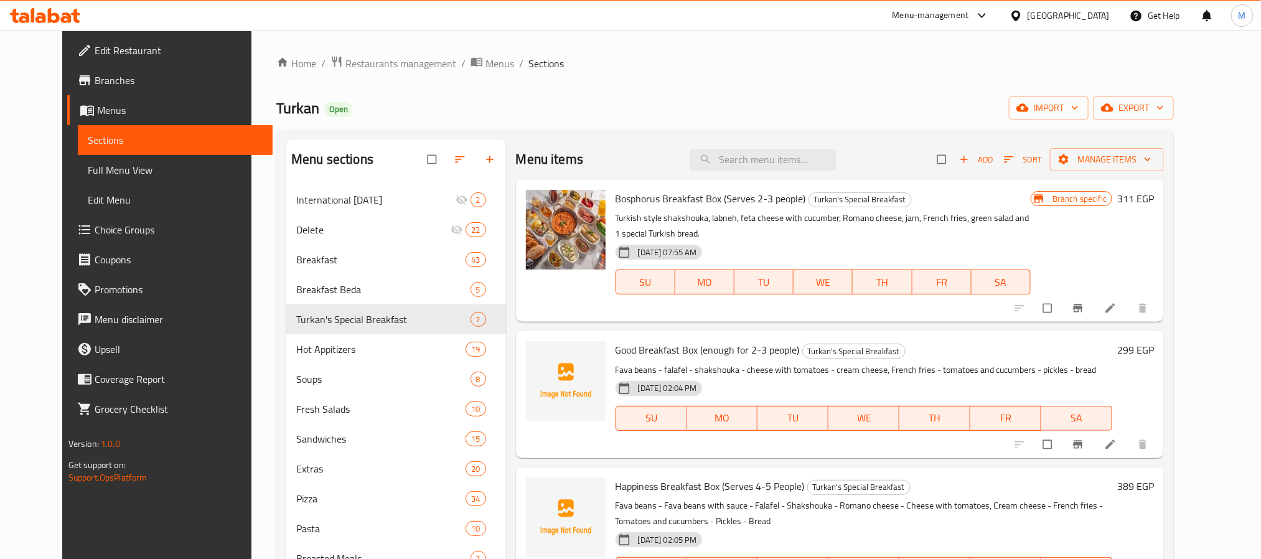
click at [732, 108] on div "Turkan Open import export" at bounding box center [725, 107] width 898 height 23
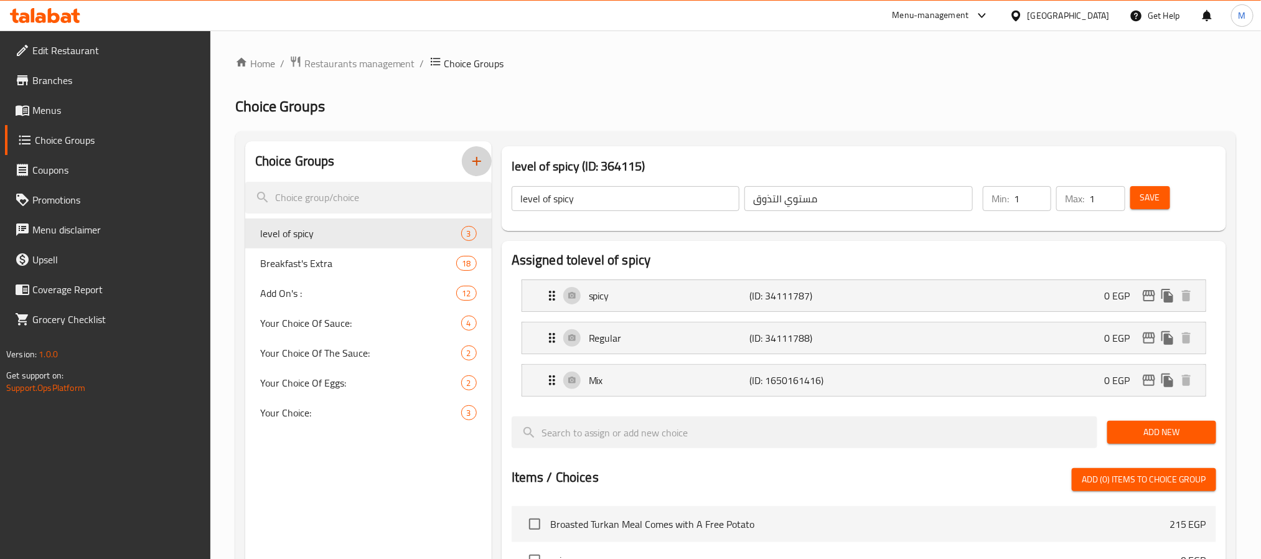
click at [477, 161] on icon "button" at bounding box center [476, 161] width 9 height 9
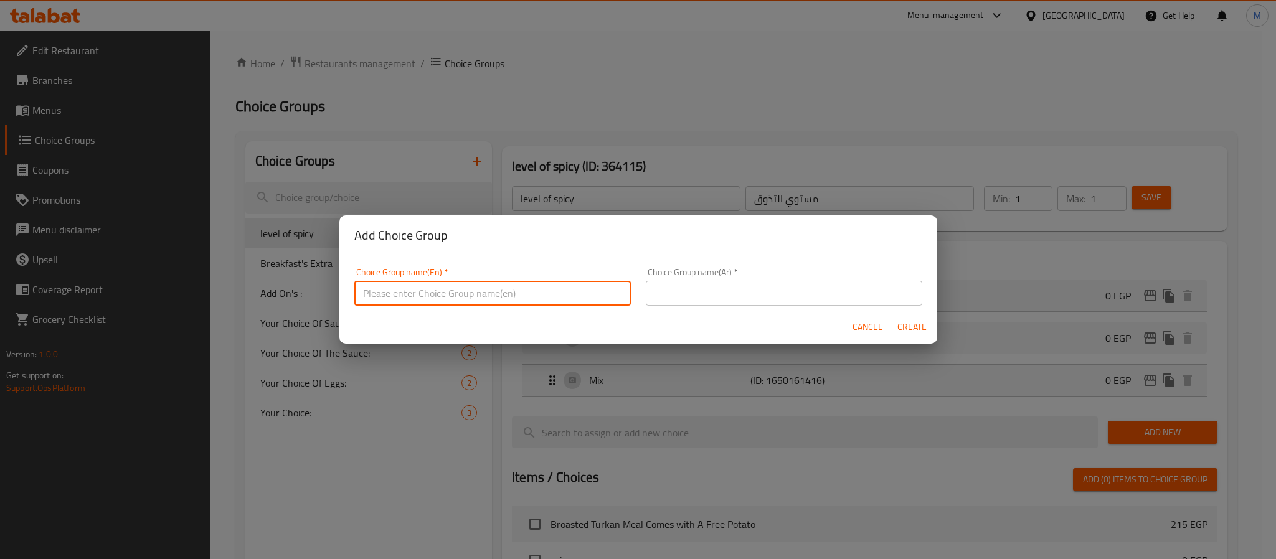
click at [480, 292] on input "text" at bounding box center [492, 293] width 276 height 25
type input "Your Choice Of 1st Mini Fatayer:"
click at [747, 288] on input "text" at bounding box center [784, 293] width 276 height 25
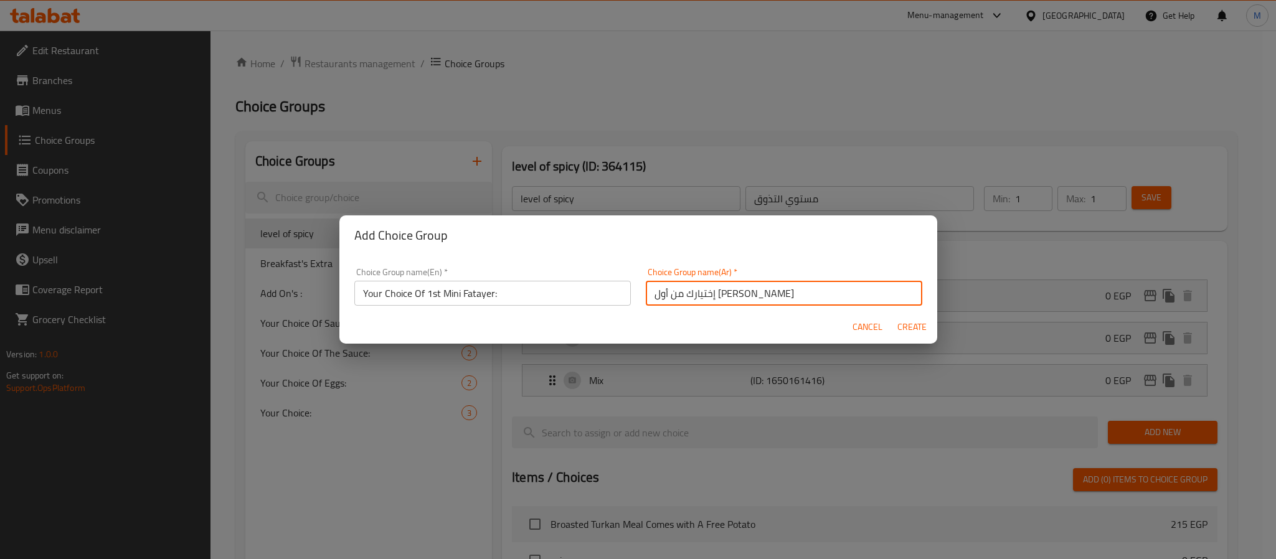
type input "إختيارك من أول [PERSON_NAME]"
click at [914, 319] on span "Create" at bounding box center [912, 327] width 30 height 16
type input "Your Choice Of 1st Mini Fatayer:"
type input "إختيارك من أول [PERSON_NAME]"
type input "0"
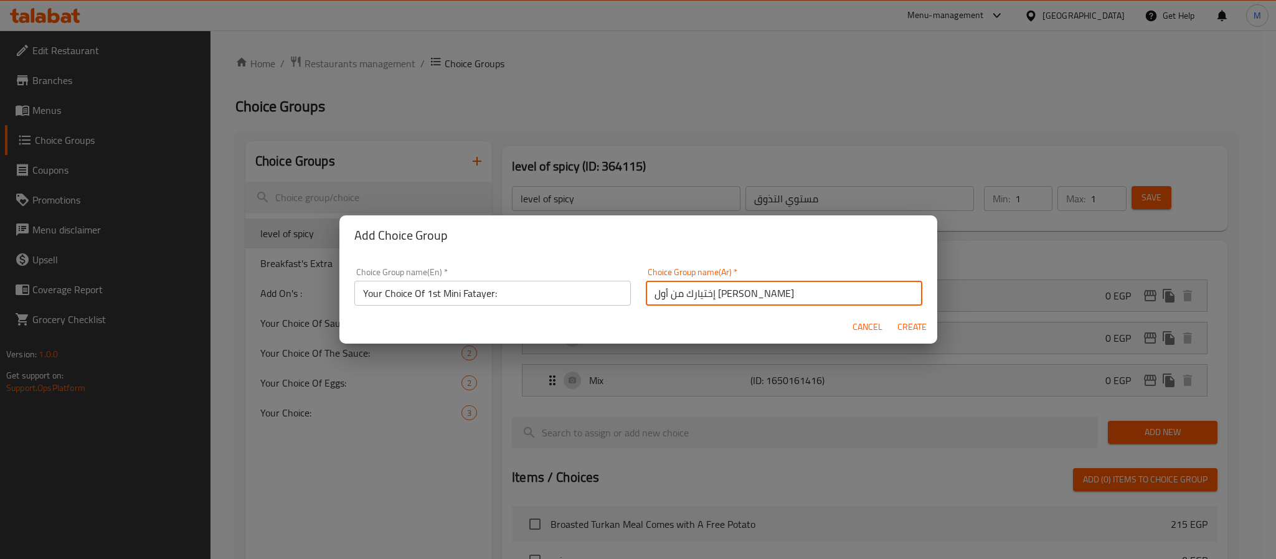
type input "0"
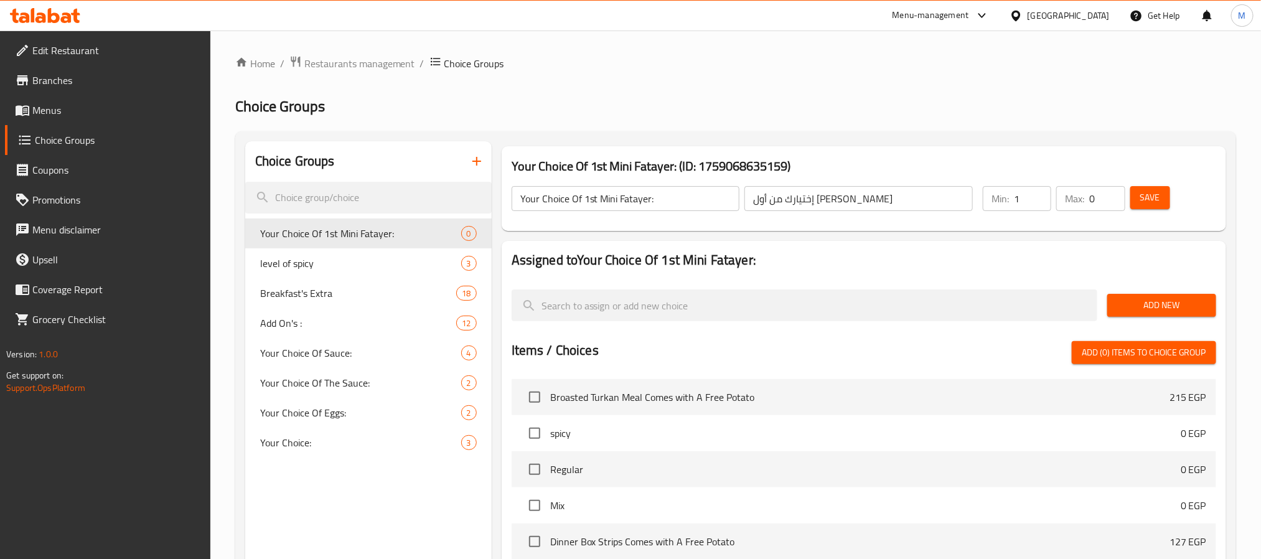
type input "1"
click at [1043, 189] on input "1" at bounding box center [1032, 198] width 37 height 25
drag, startPoint x: 1112, startPoint y: 192, endPoint x: 1109, endPoint y: 200, distance: 7.9
type input "1"
click at [1111, 192] on input "1" at bounding box center [1106, 198] width 35 height 25
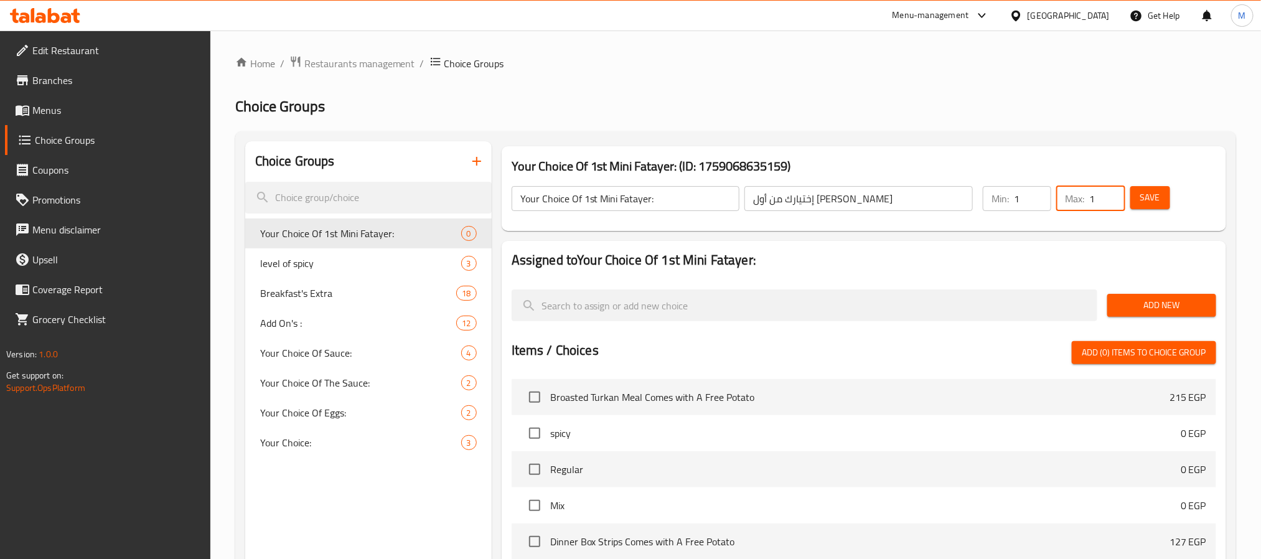
click at [1175, 298] on span "Add New" at bounding box center [1161, 306] width 89 height 16
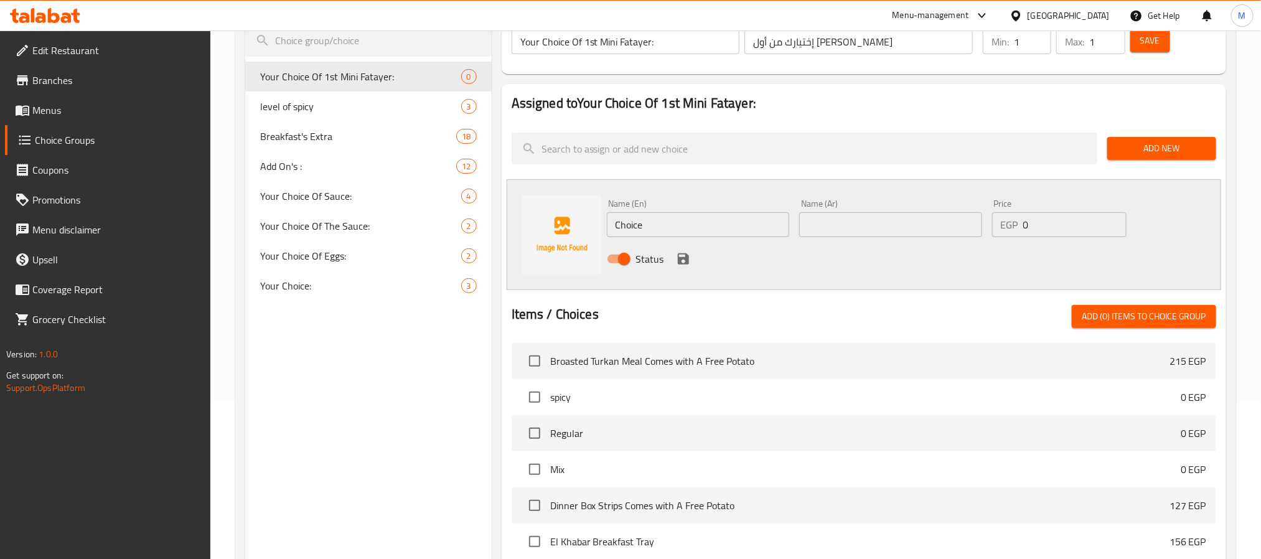
scroll to position [187, 0]
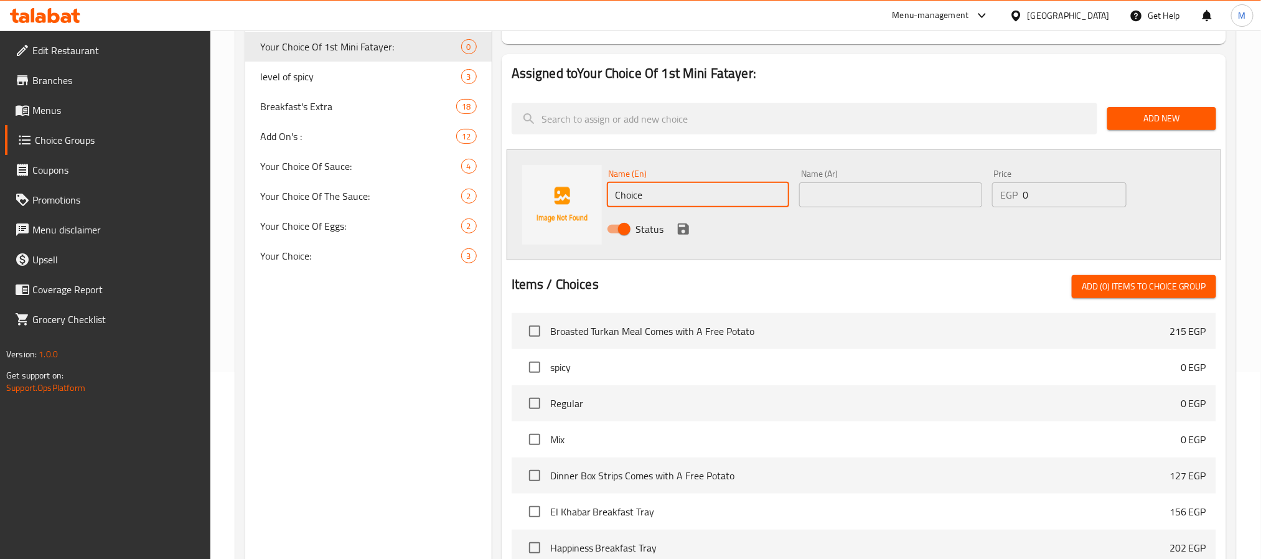
drag, startPoint x: 678, startPoint y: 196, endPoint x: 598, endPoint y: 196, distance: 80.3
click at [598, 196] on div "Name (En) Choice Name (En) Name (Ar) Name (Ar) Price EGP 0 Price Status" at bounding box center [864, 204] width 715 height 111
type input "Mozzarella Cheese"
click at [848, 196] on input "text" at bounding box center [890, 194] width 183 height 25
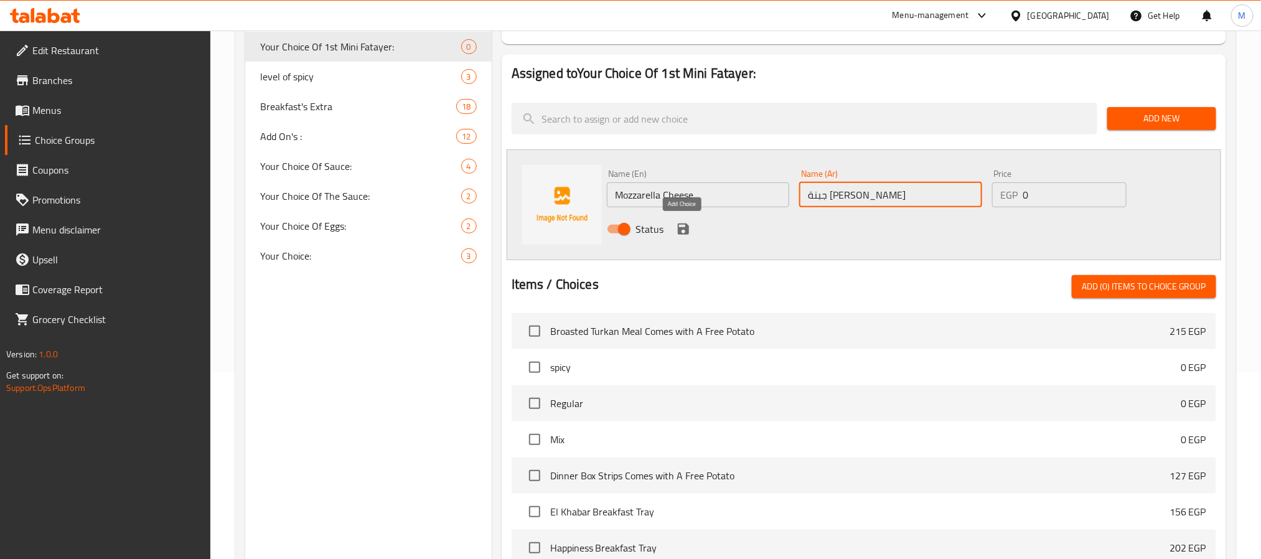
type input "جبنة [PERSON_NAME]"
click at [682, 226] on icon "save" at bounding box center [683, 229] width 15 height 15
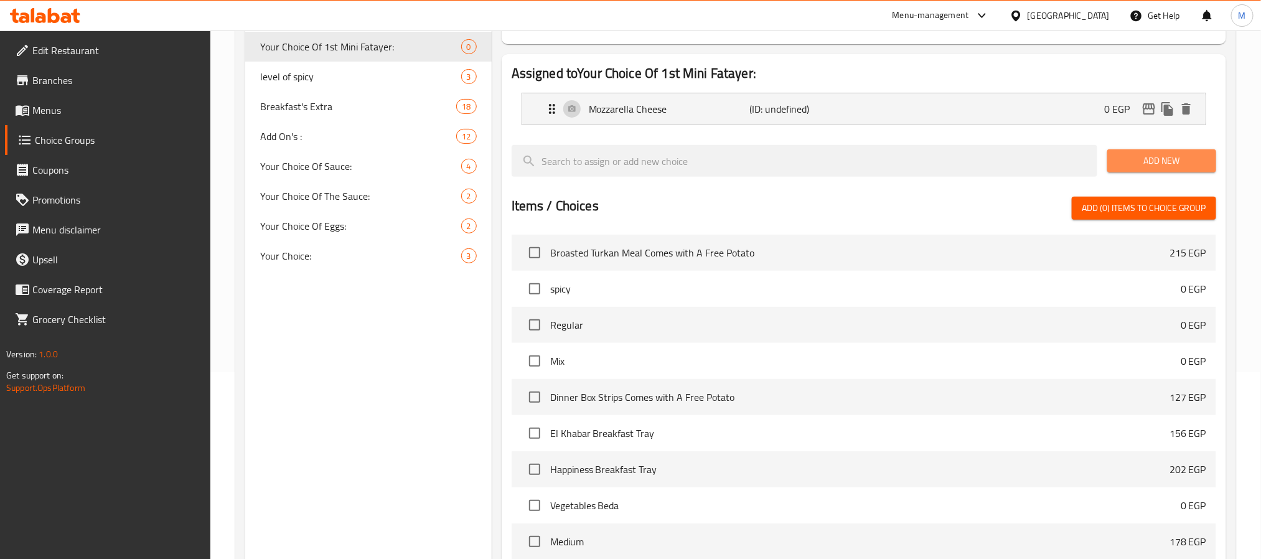
click at [1169, 153] on span "Add New" at bounding box center [1161, 161] width 89 height 16
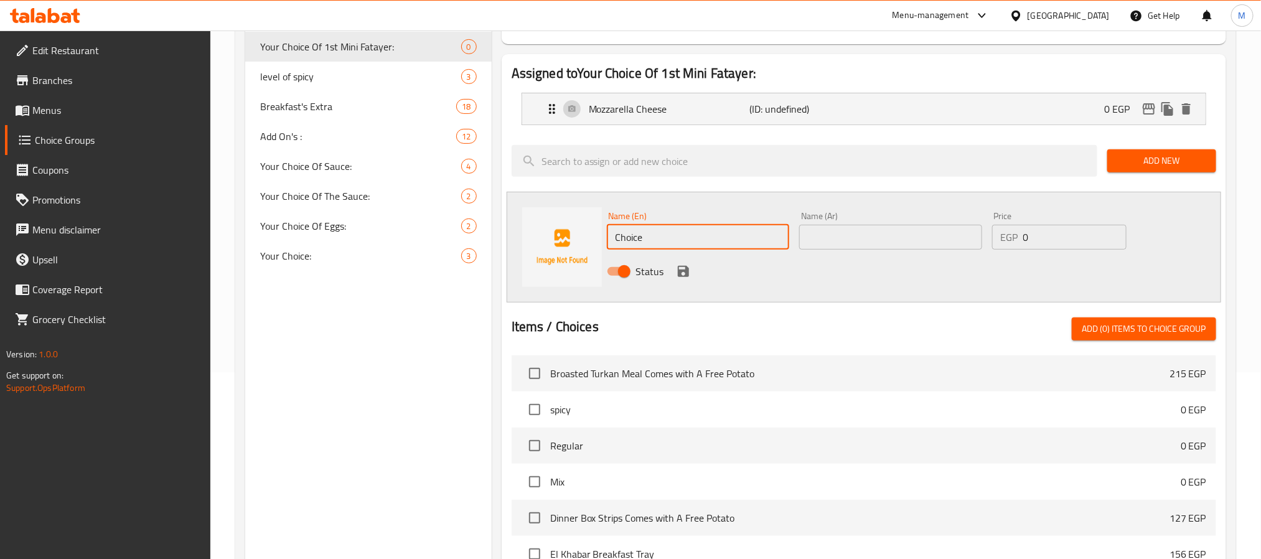
drag, startPoint x: 654, startPoint y: 243, endPoint x: 596, endPoint y: 243, distance: 57.9
click at [596, 243] on div "Name (En) Choice Name (En) Name (Ar) Name (Ar) Price EGP 0 Price Status" at bounding box center [864, 247] width 715 height 111
type input "Thyme"
click at [882, 238] on input "text" at bounding box center [890, 237] width 183 height 25
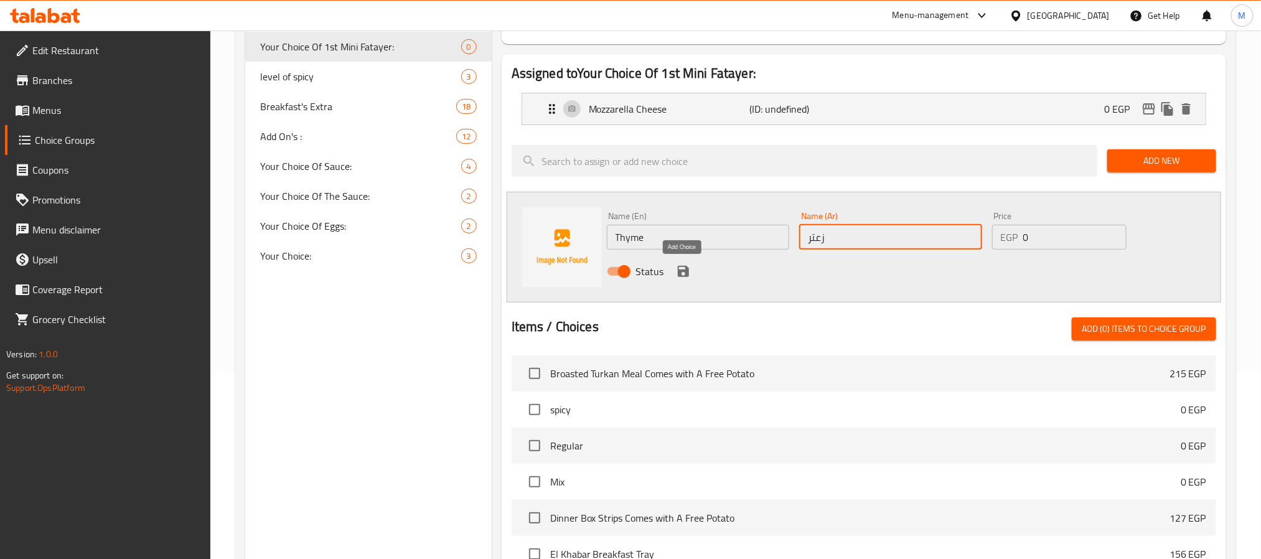
type input "زعتر"
click at [680, 270] on icon "save" at bounding box center [683, 271] width 15 height 15
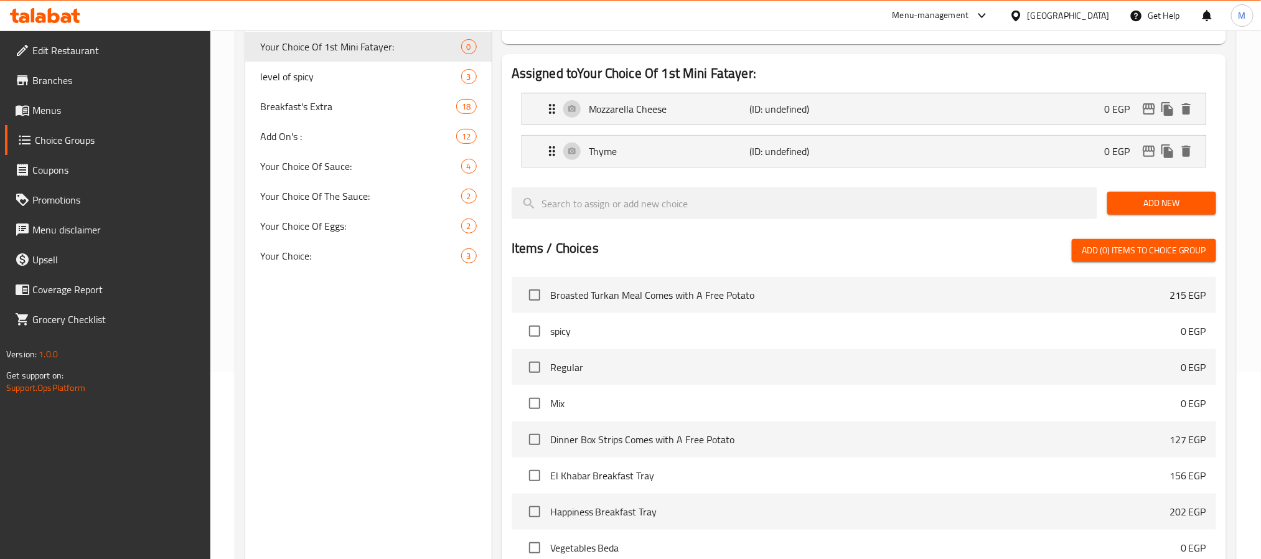
click at [1195, 197] on span "Add New" at bounding box center [1161, 203] width 89 height 16
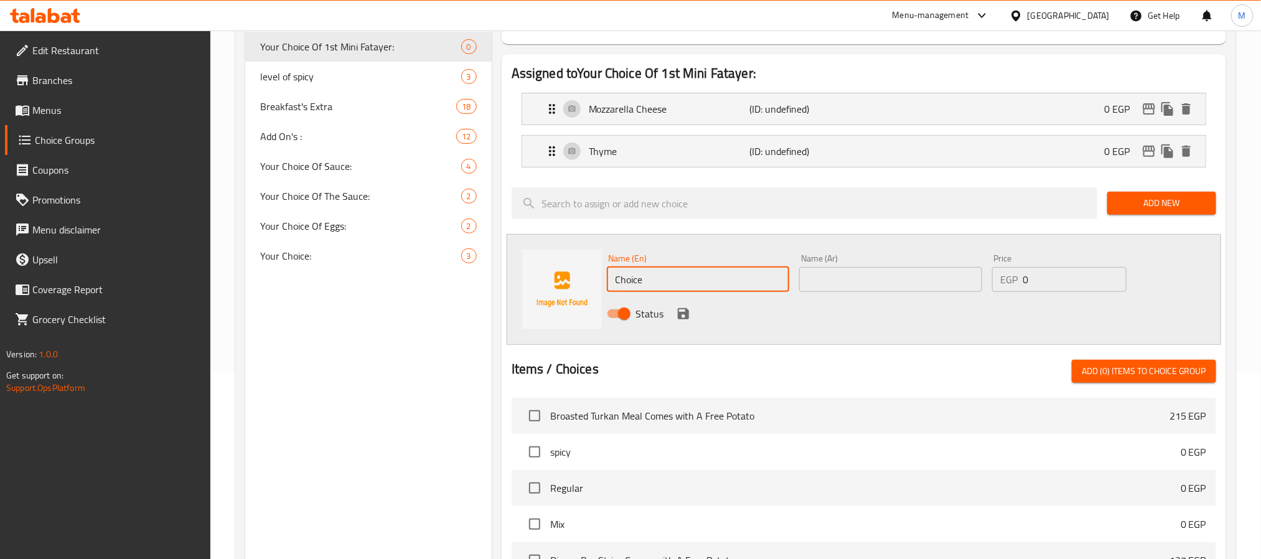
drag, startPoint x: 660, startPoint y: 275, endPoint x: 596, endPoint y: 275, distance: 63.5
click at [596, 275] on div "Name (En) Choice Name (En) Name (Ar) Name (Ar) Price EGP 0 Price Status" at bounding box center [864, 289] width 715 height 111
type input "Veegtables"
click at [850, 273] on input "text" at bounding box center [890, 279] width 183 height 25
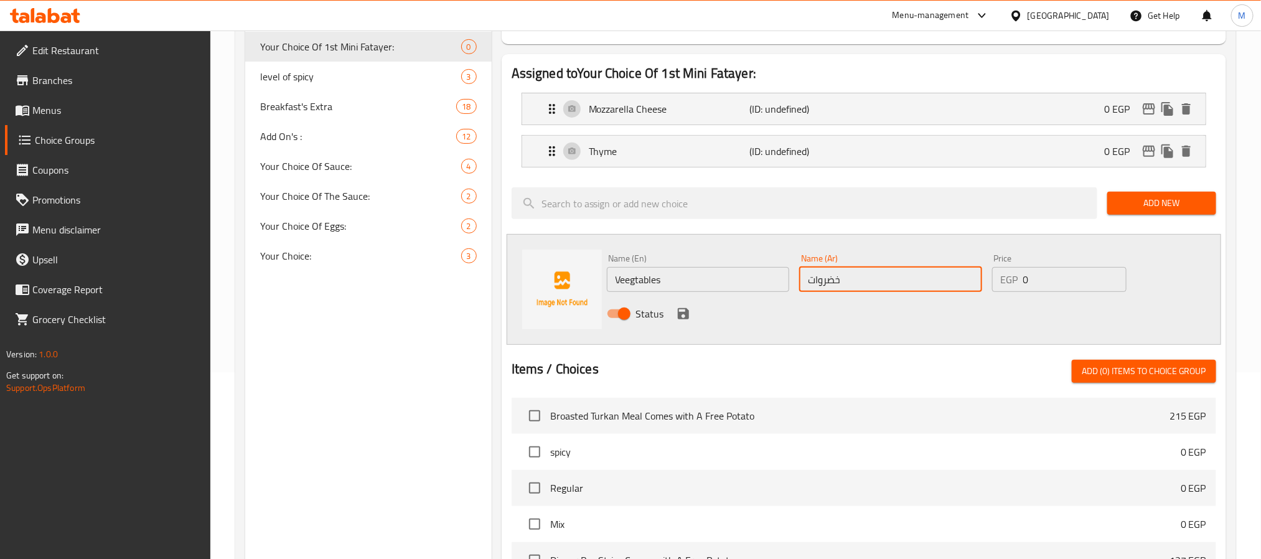
type input "خضروات"
click at [814, 325] on div "Status" at bounding box center [891, 314] width 578 height 34
click at [676, 317] on icon "save" at bounding box center [683, 313] width 15 height 15
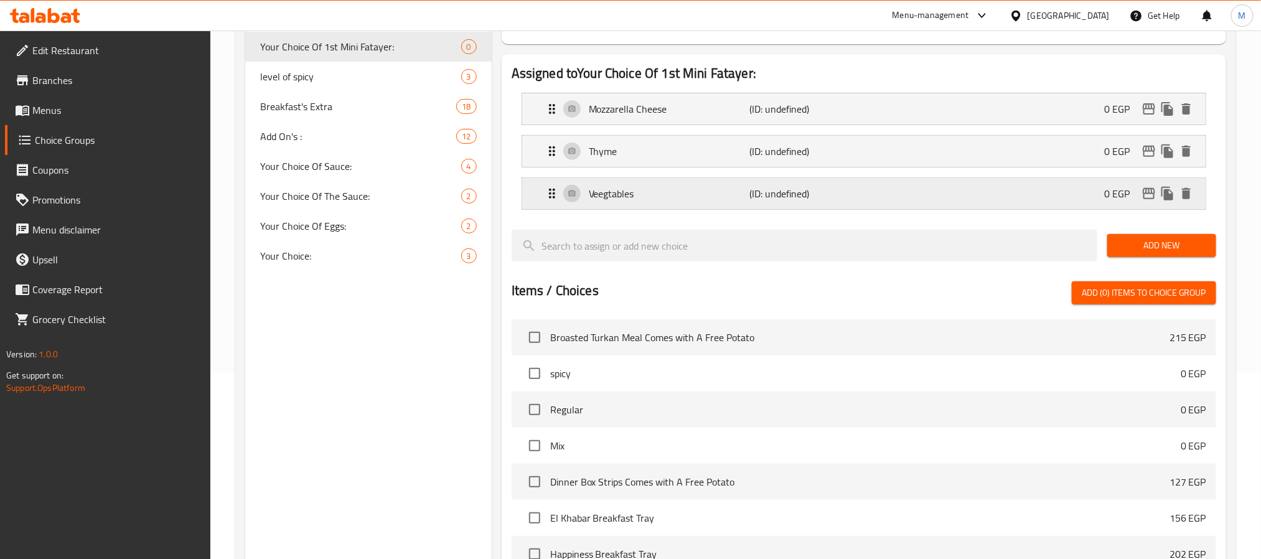
click at [846, 187] on p "(ID: undefined)" at bounding box center [803, 193] width 107 height 15
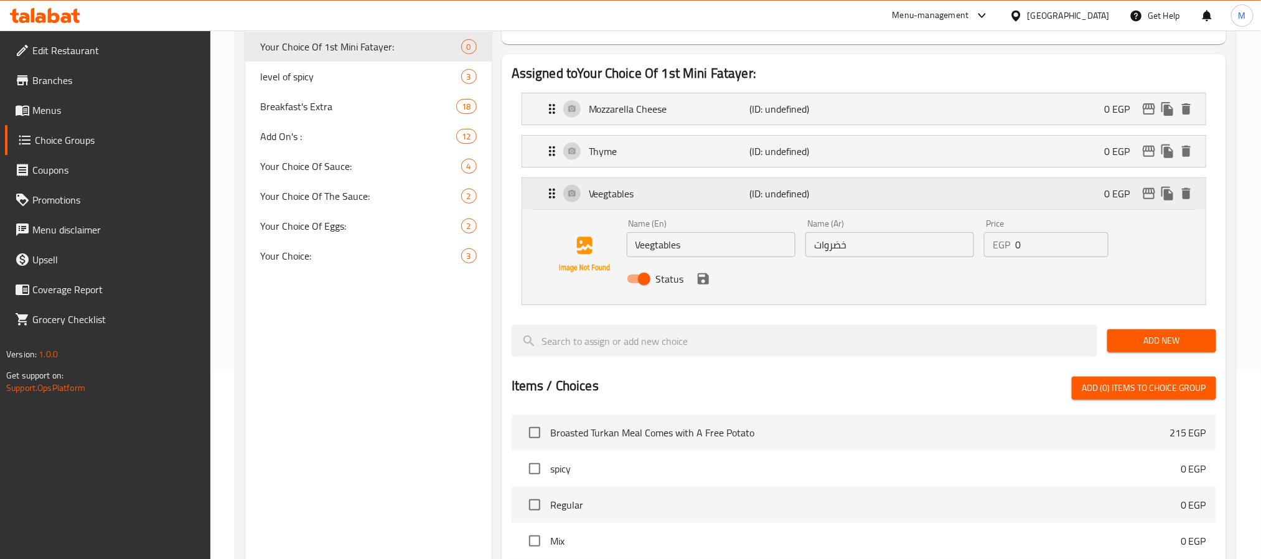
click at [846, 187] on p "(ID: undefined)" at bounding box center [803, 193] width 107 height 15
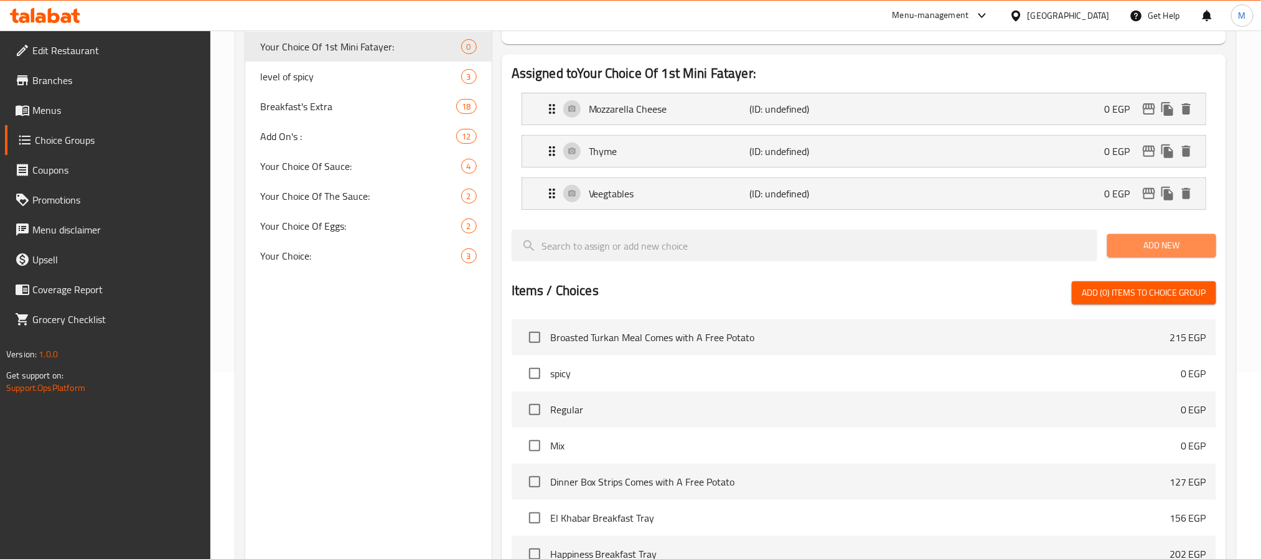
click at [1147, 247] on span "Add New" at bounding box center [1161, 246] width 89 height 16
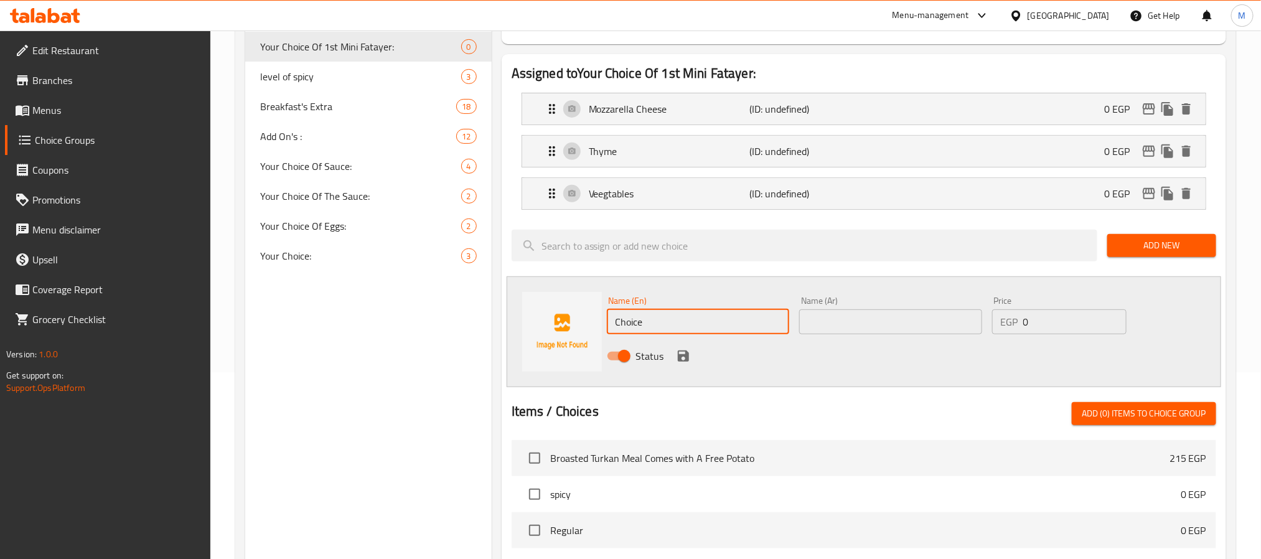
drag, startPoint x: 663, startPoint y: 321, endPoint x: 604, endPoint y: 331, distance: 60.0
click at [604, 331] on div "Name (En) Choice Name (En)" at bounding box center [698, 315] width 193 height 48
type input "Pepperoni"
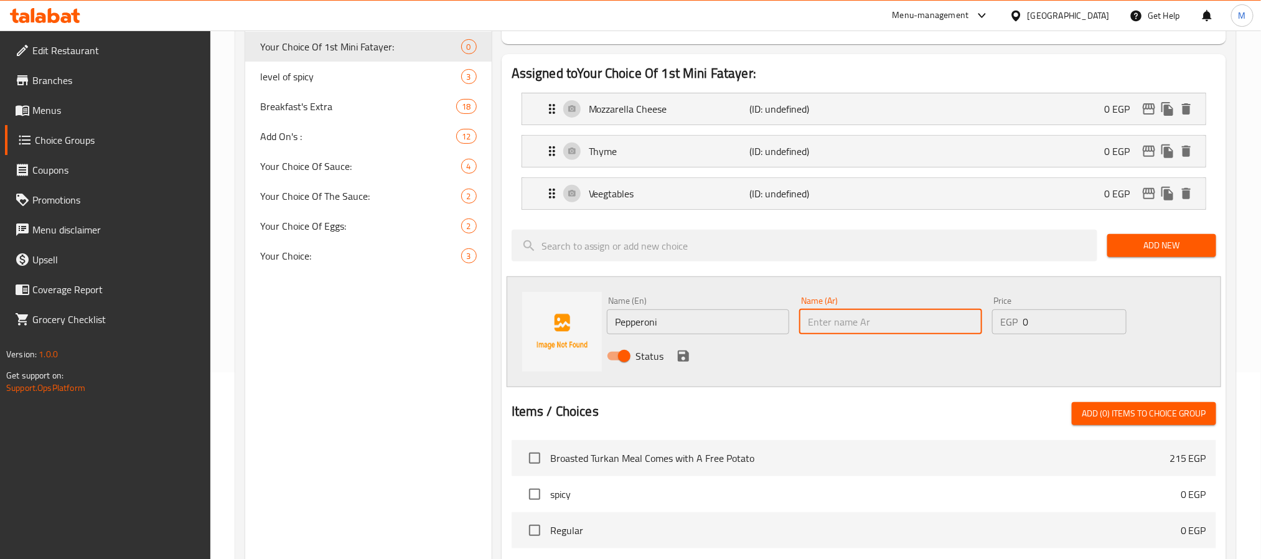
click at [830, 327] on input "text" at bounding box center [890, 321] width 183 height 25
type input "["
type input "بيبروني"
click at [783, 348] on div "Status" at bounding box center [891, 356] width 578 height 34
click at [682, 357] on icon "save" at bounding box center [683, 355] width 11 height 11
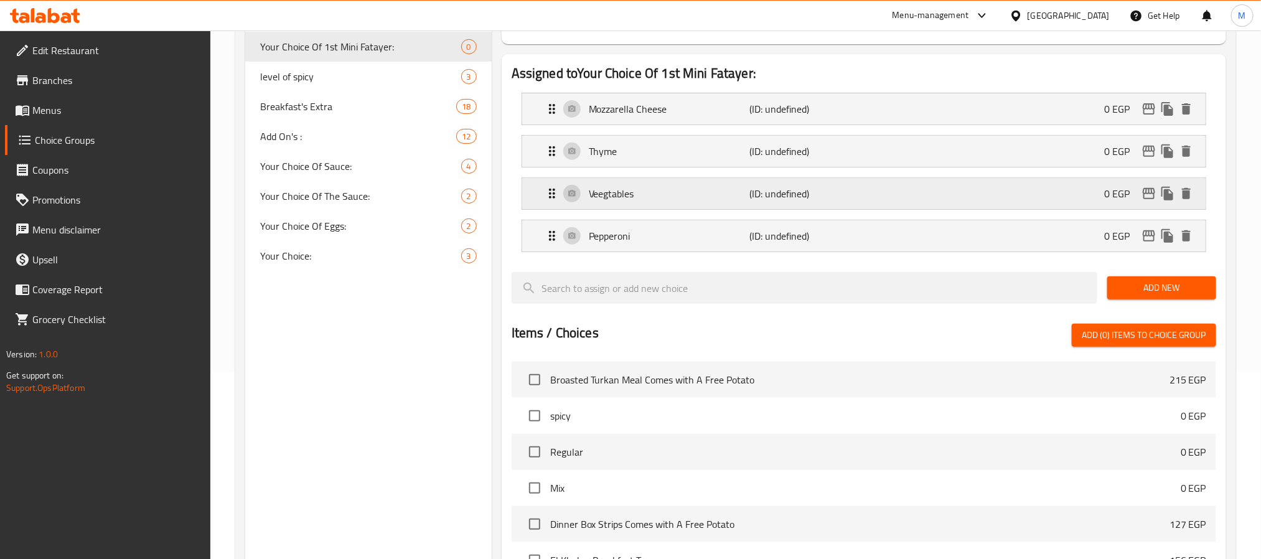
click at [1039, 192] on div "Veegtables (ID: undefined) 0 EGP" at bounding box center [868, 193] width 646 height 31
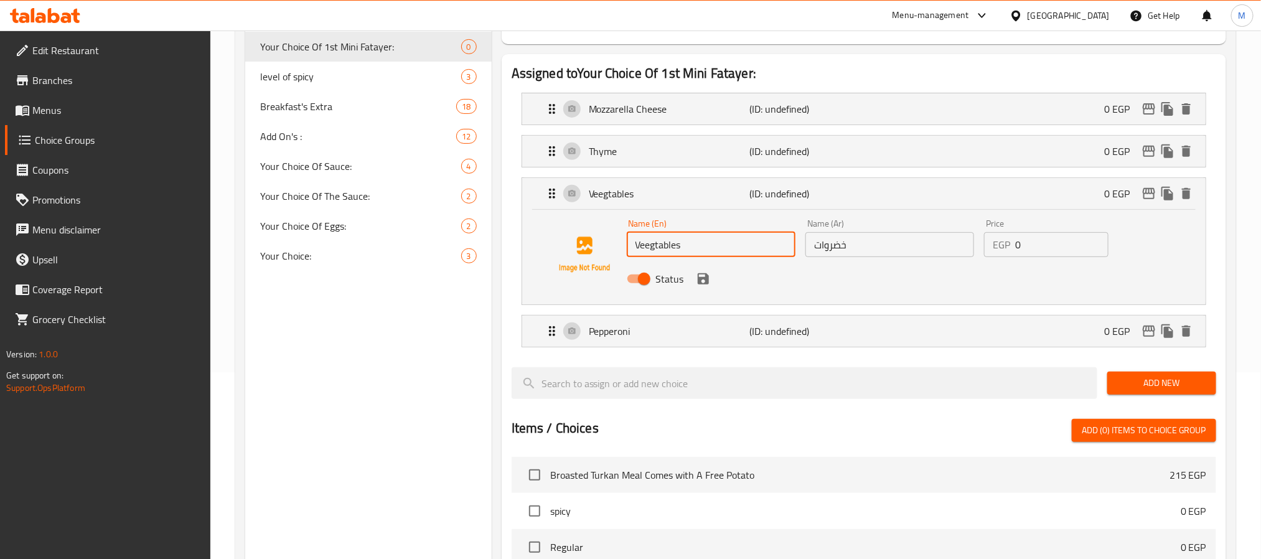
drag, startPoint x: 646, startPoint y: 247, endPoint x: 657, endPoint y: 248, distance: 11.4
click at [657, 248] on input "Veegtables" at bounding box center [711, 244] width 169 height 25
click at [702, 276] on icon "save" at bounding box center [703, 278] width 15 height 15
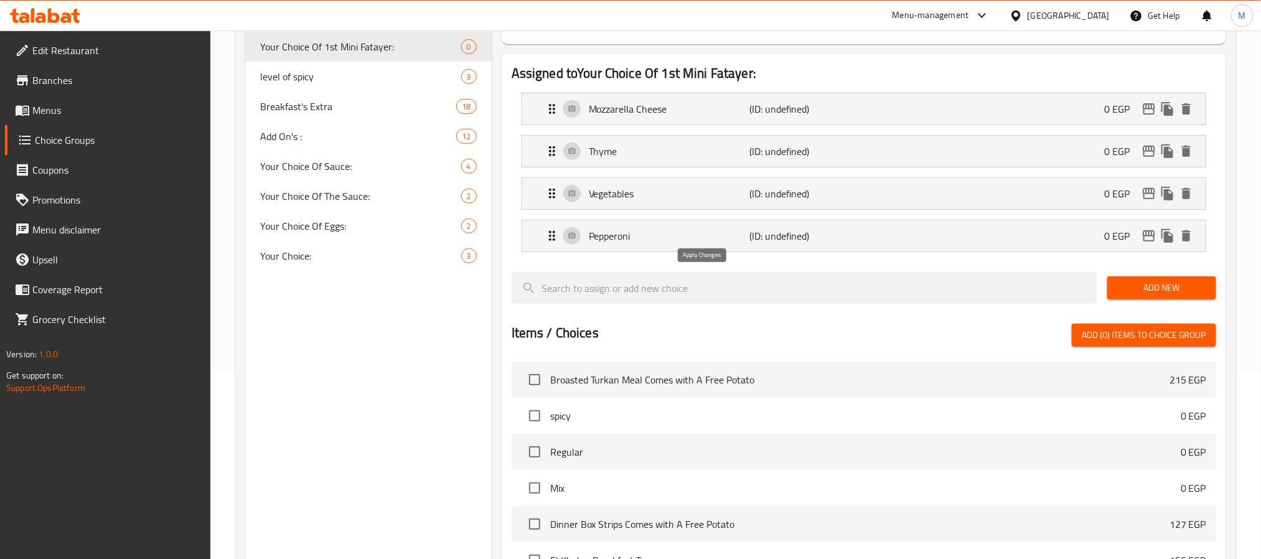
type input "Vegetables"
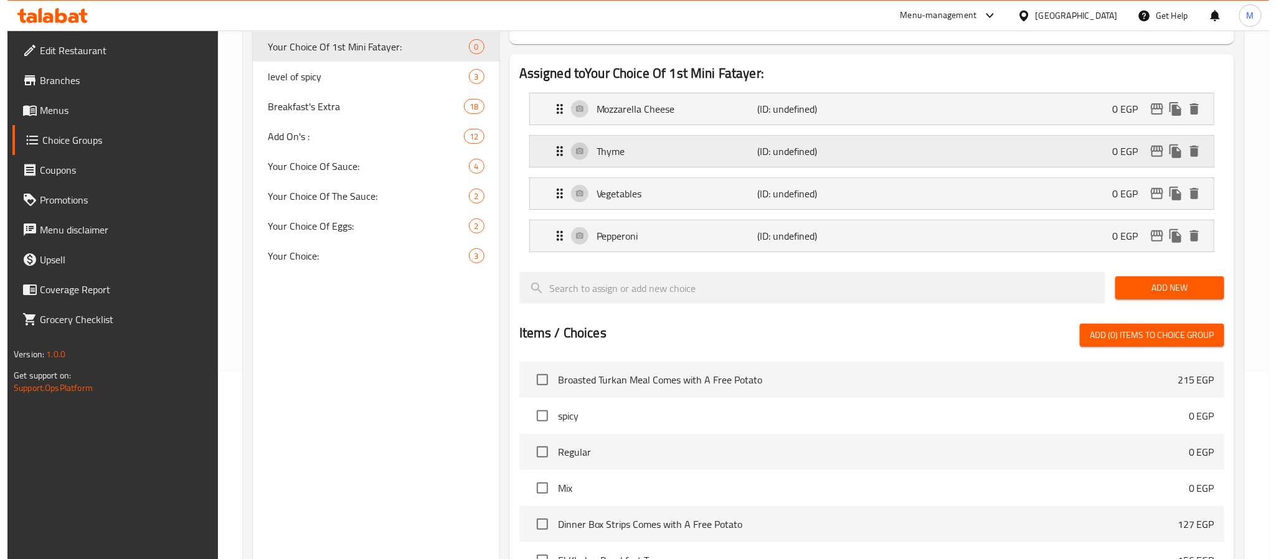
scroll to position [0, 0]
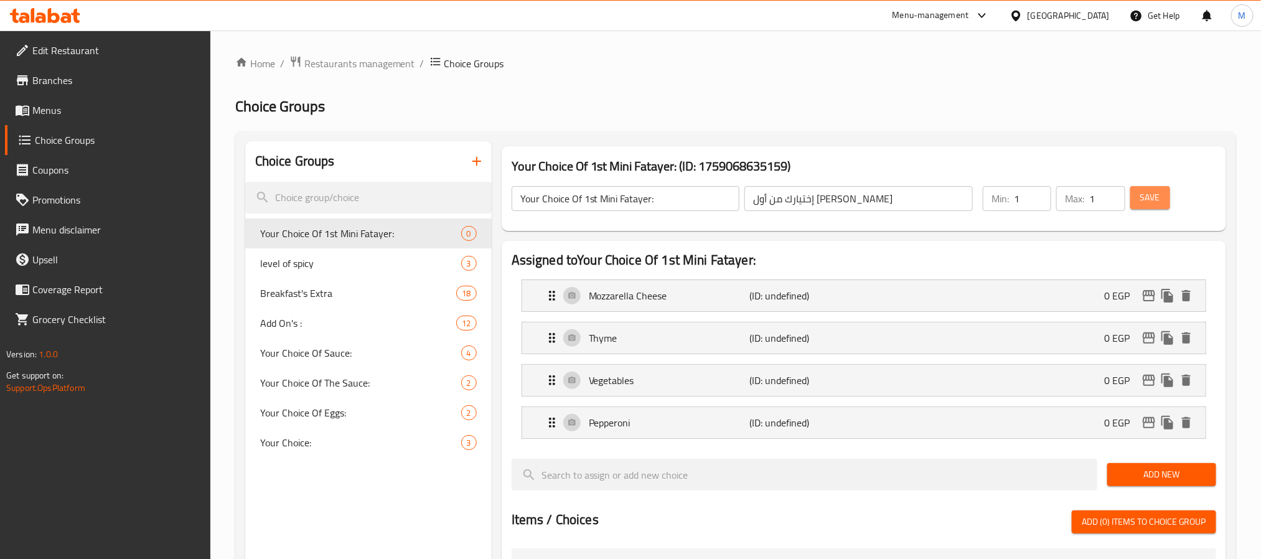
click at [1145, 194] on span "Save" at bounding box center [1150, 198] width 20 height 16
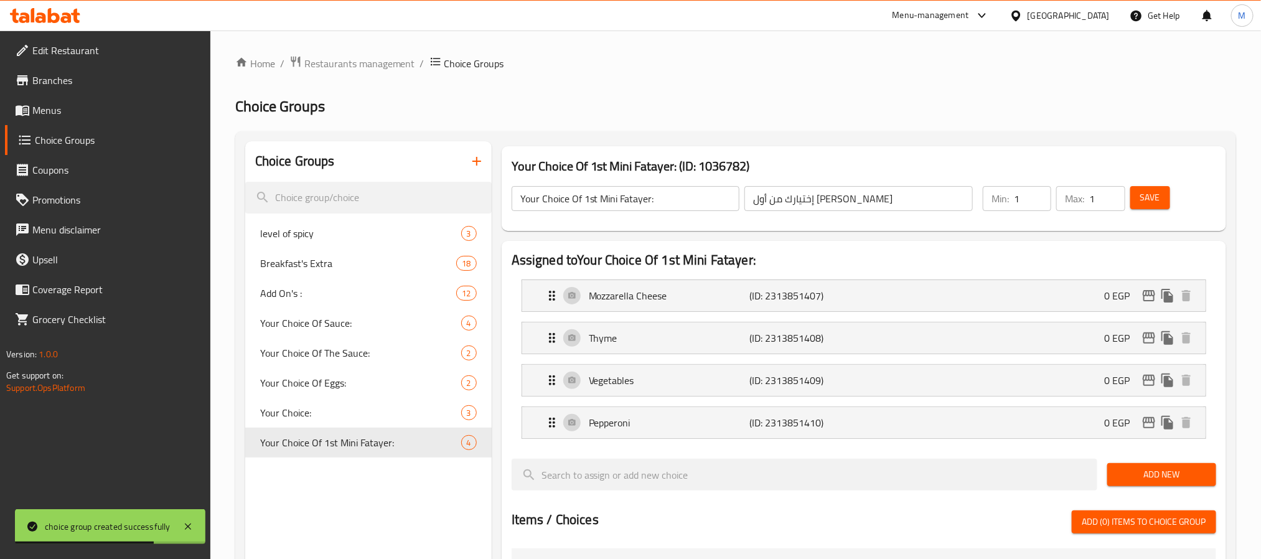
click at [588, 191] on input "Your Choice Of 1st Mini Fatayer:" at bounding box center [626, 198] width 228 height 25
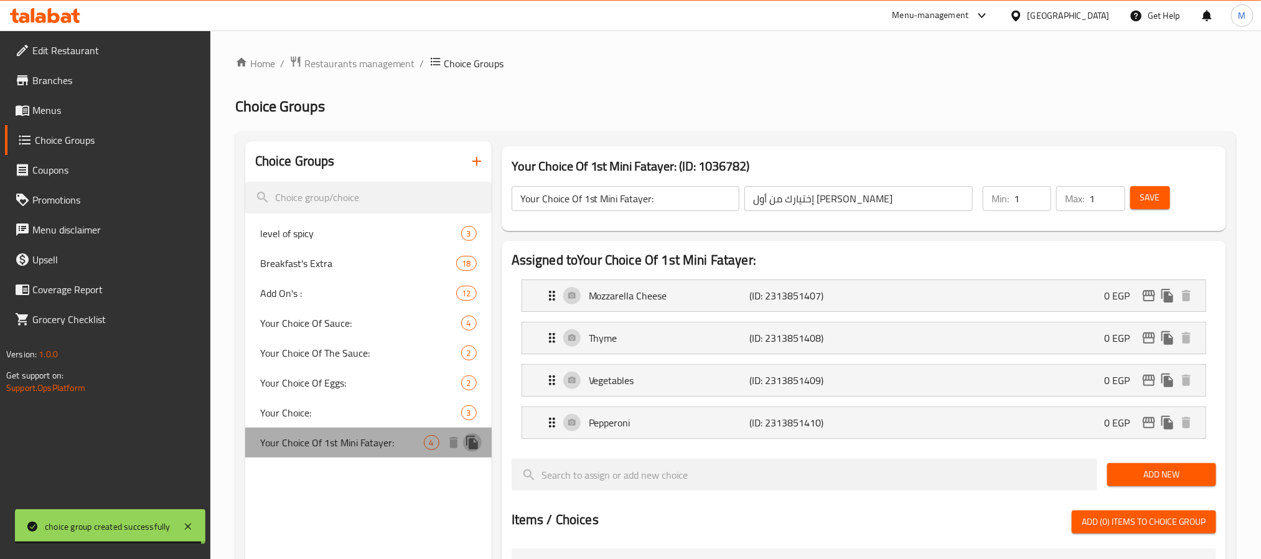
click at [469, 441] on icon "duplicate" at bounding box center [472, 443] width 12 height 14
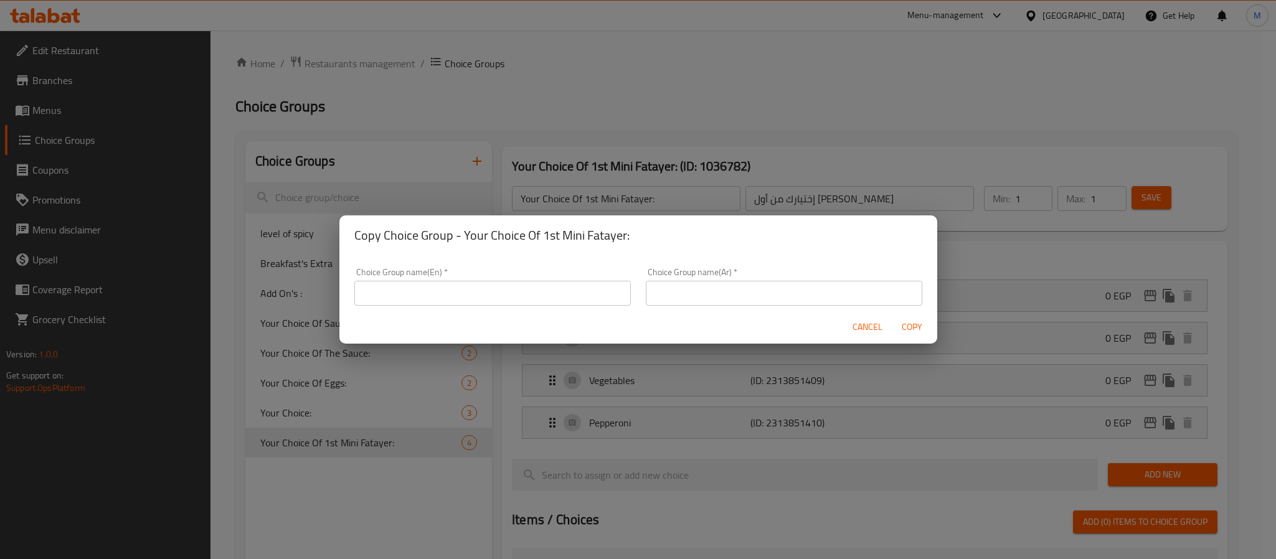
click at [527, 297] on input "text" at bounding box center [492, 293] width 276 height 25
paste input "Your Choice Of 1st Mini Fatayer:"
drag, startPoint x: 425, startPoint y: 295, endPoint x: 438, endPoint y: 292, distance: 13.4
click at [438, 292] on input "Your Choice Of 1st Mini Fatayer:" at bounding box center [492, 290] width 276 height 25
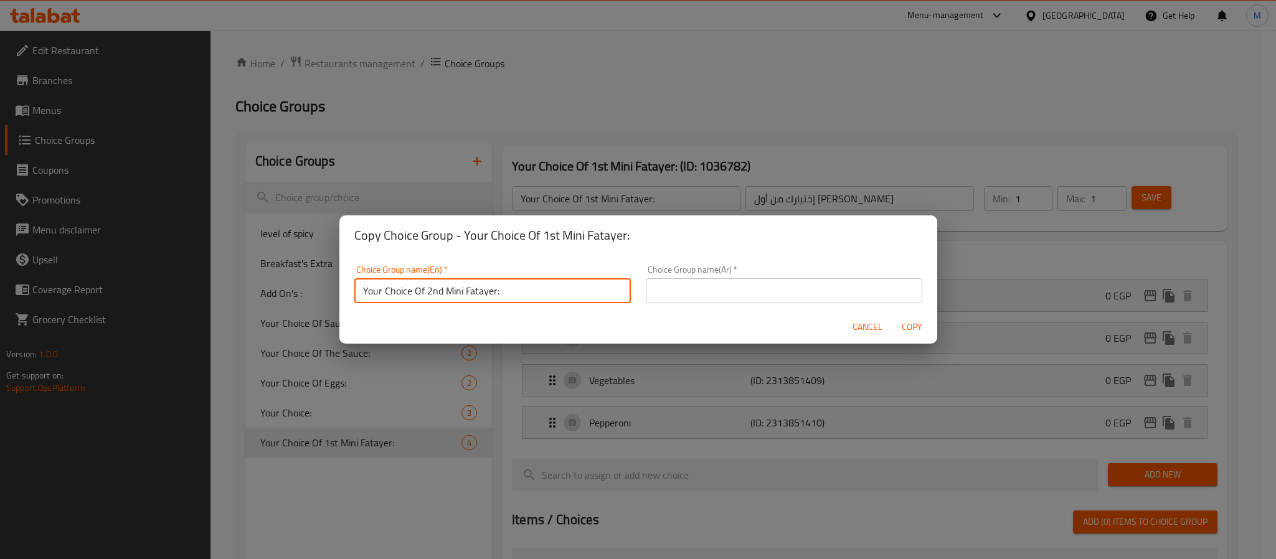
type input "Your Choice Of 2nd Mini Fatayer:"
click at [689, 286] on input "text" at bounding box center [784, 290] width 276 height 25
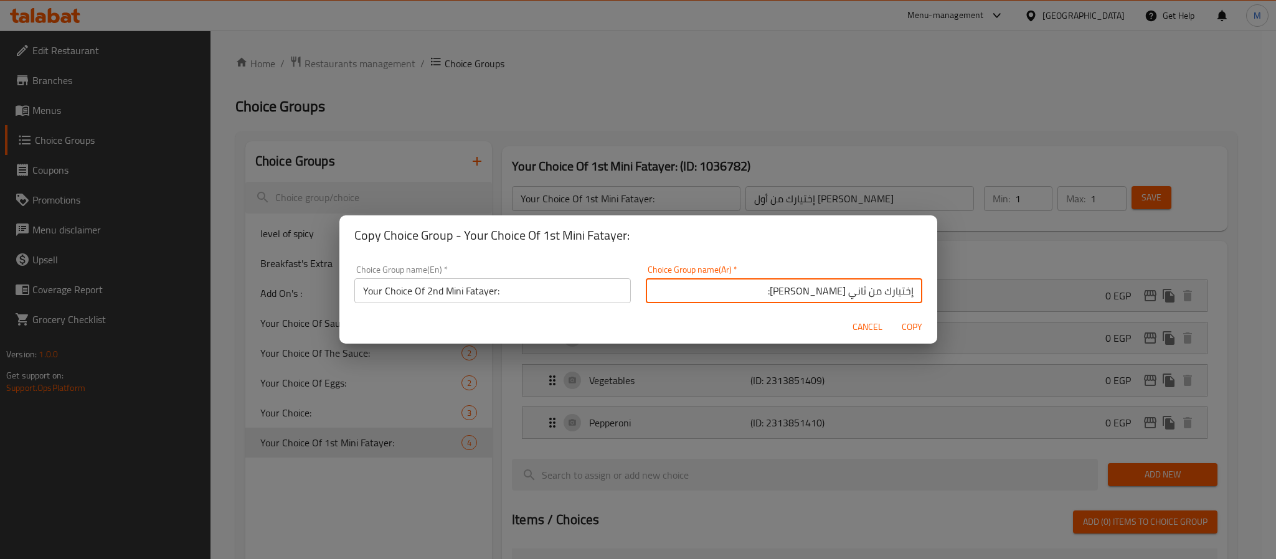
type input "إختيارك من ثاني ميني فطاير:"
click at [913, 327] on span "Copy" at bounding box center [912, 327] width 30 height 16
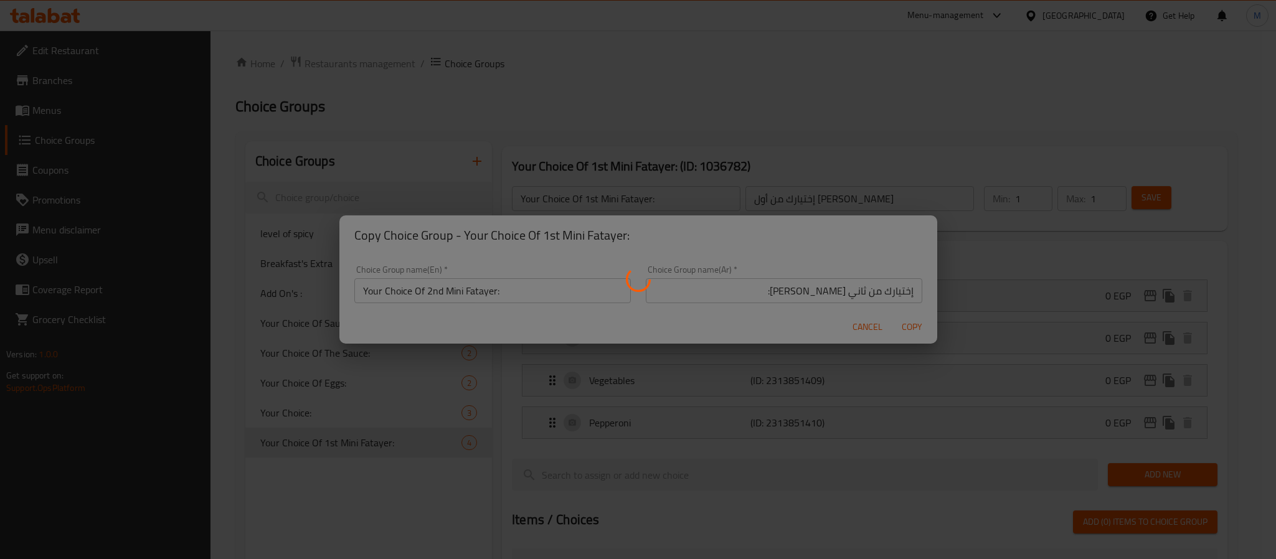
type input "Your Choice Of 2nd Mini Fatayer:"
type input "إختيارك من ثاني ميني فطاير:"
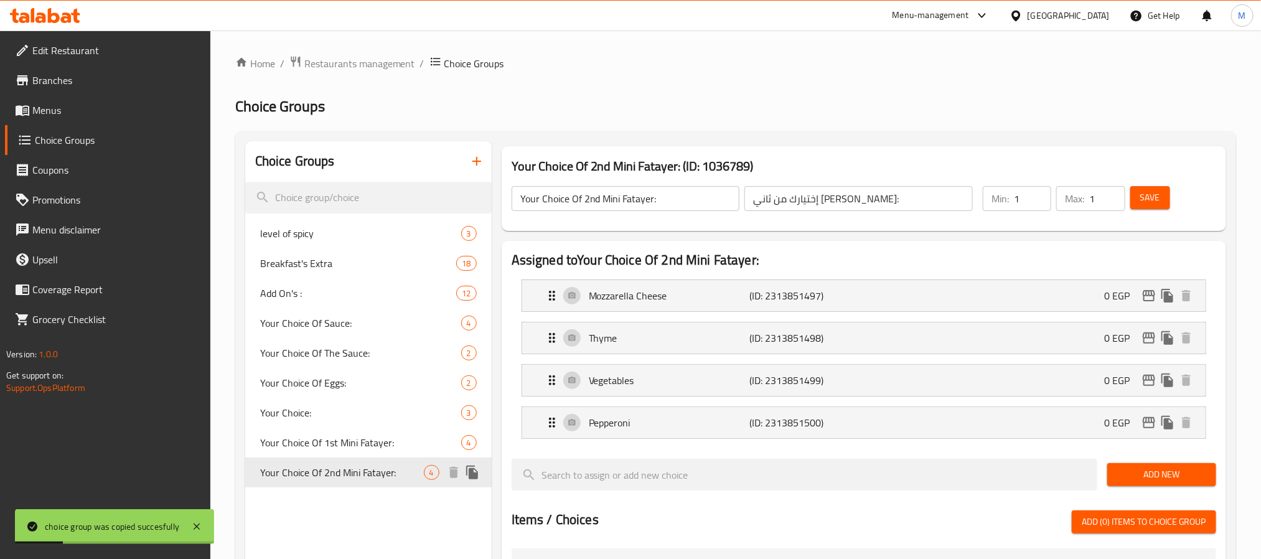
click at [469, 471] on icon "duplicate" at bounding box center [472, 473] width 12 height 14
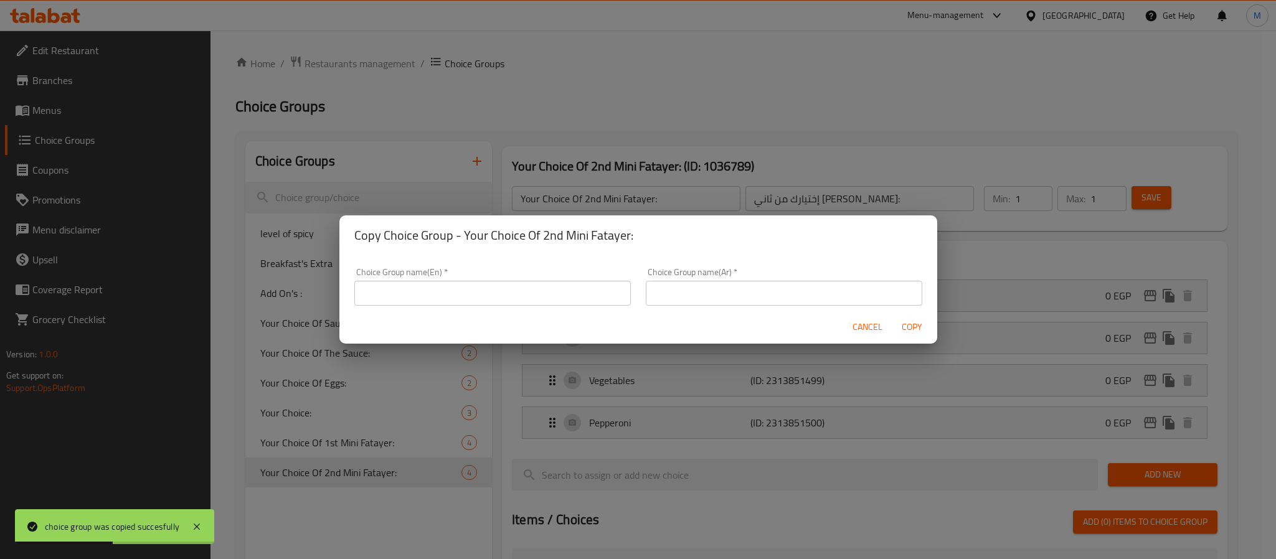
click at [527, 286] on input "text" at bounding box center [492, 293] width 276 height 25
paste input "Your Choice Of 1st Mini Fatayer:"
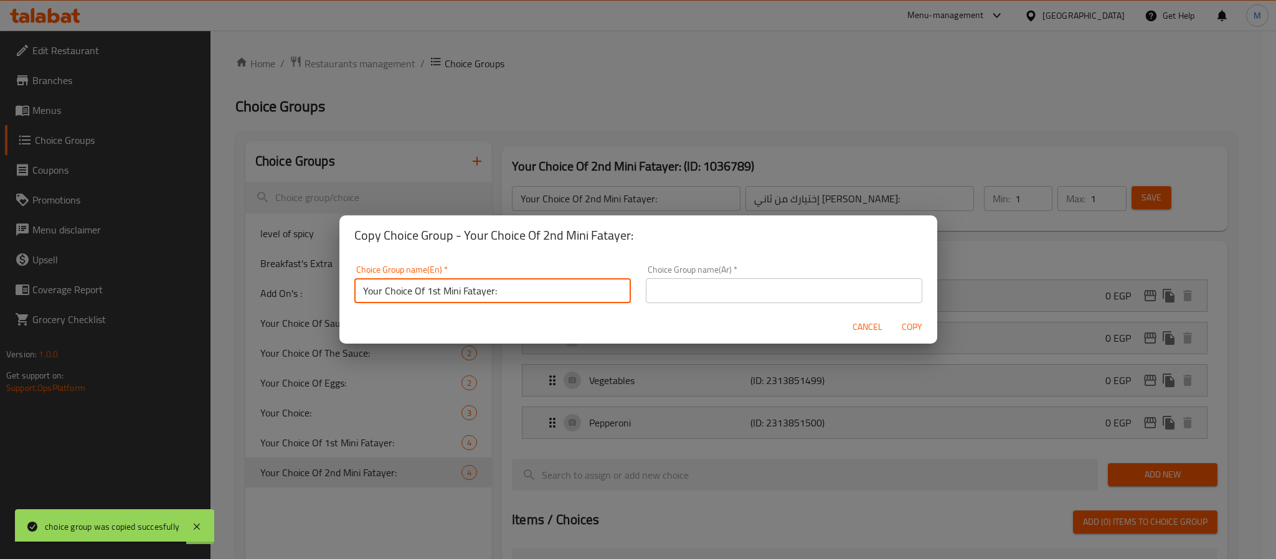
drag, startPoint x: 428, startPoint y: 294, endPoint x: 438, endPoint y: 290, distance: 10.6
click at [438, 290] on input "Your Choice Of 1st Mini Fatayer:" at bounding box center [492, 290] width 276 height 25
click at [519, 291] on input "Your Choice Of 3rd Mini Fatayer:" at bounding box center [492, 290] width 276 height 25
click at [469, 286] on input "Your Choice Of 3rd Mini Fatayer:" at bounding box center [492, 290] width 276 height 25
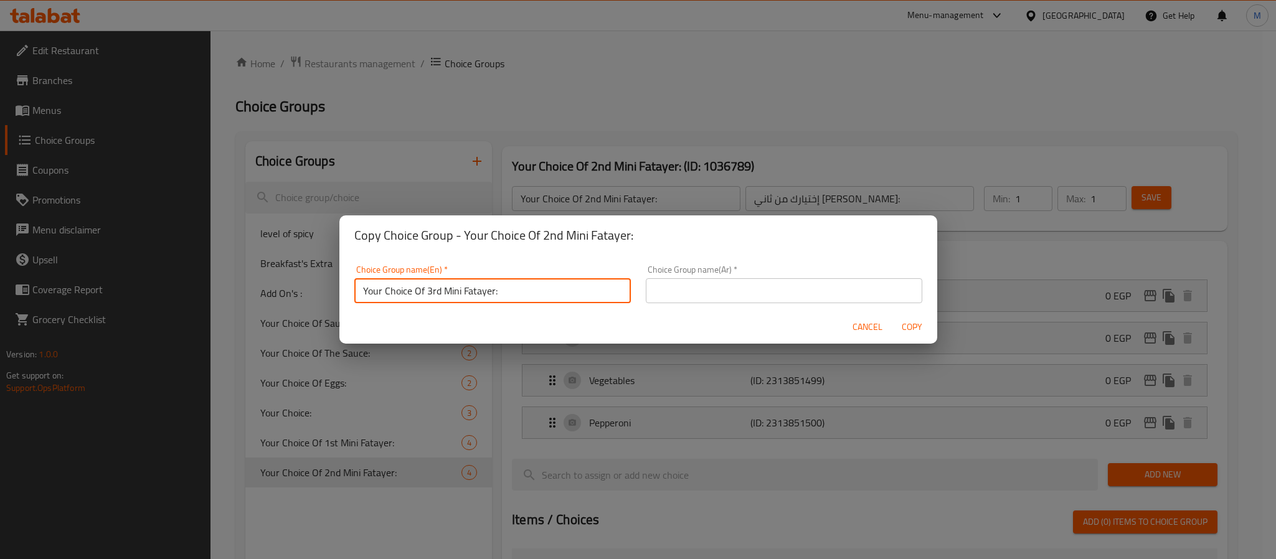
click at [469, 286] on input "Your Choice Of 3rd Mini Fatayer:" at bounding box center [492, 290] width 276 height 25
type input "Your Choice Of 3rd Mini Fatayer:"
click at [771, 290] on input "text" at bounding box center [784, 290] width 276 height 25
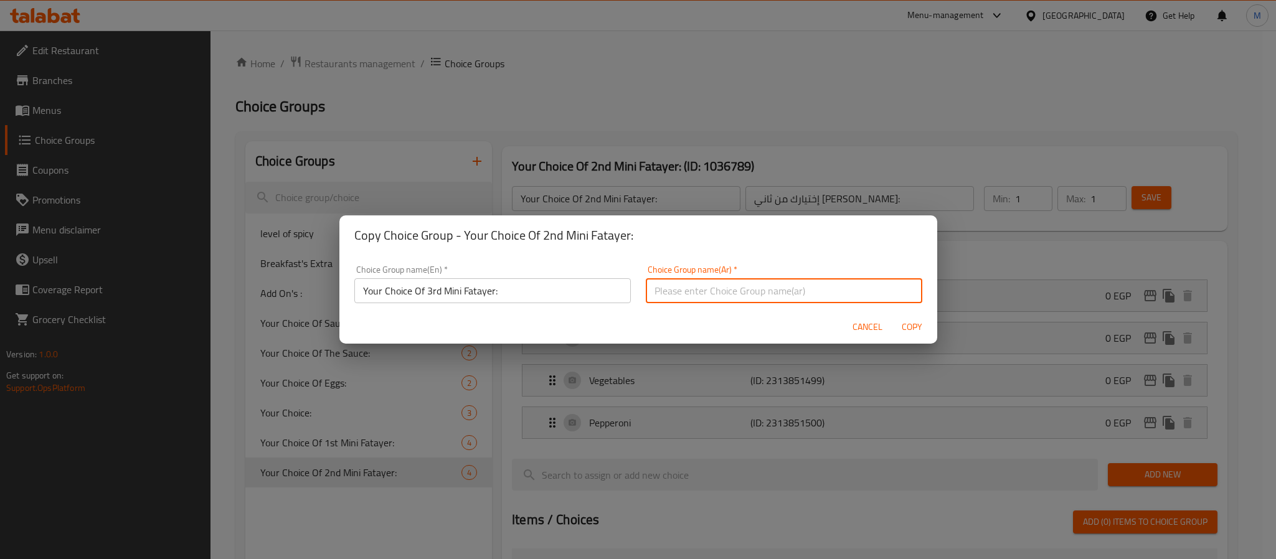
paste input "اختيارك من الميني فطاير الثالث:"
type input "اختيارك من الميني فطاير الثالث:"
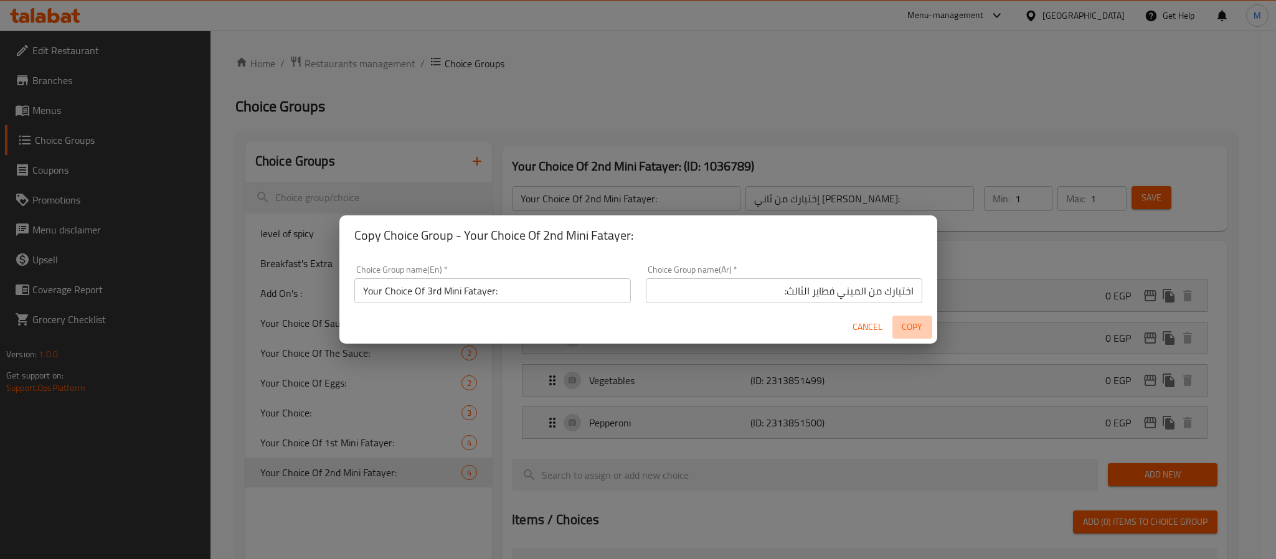
click at [914, 323] on span "Copy" at bounding box center [912, 327] width 30 height 16
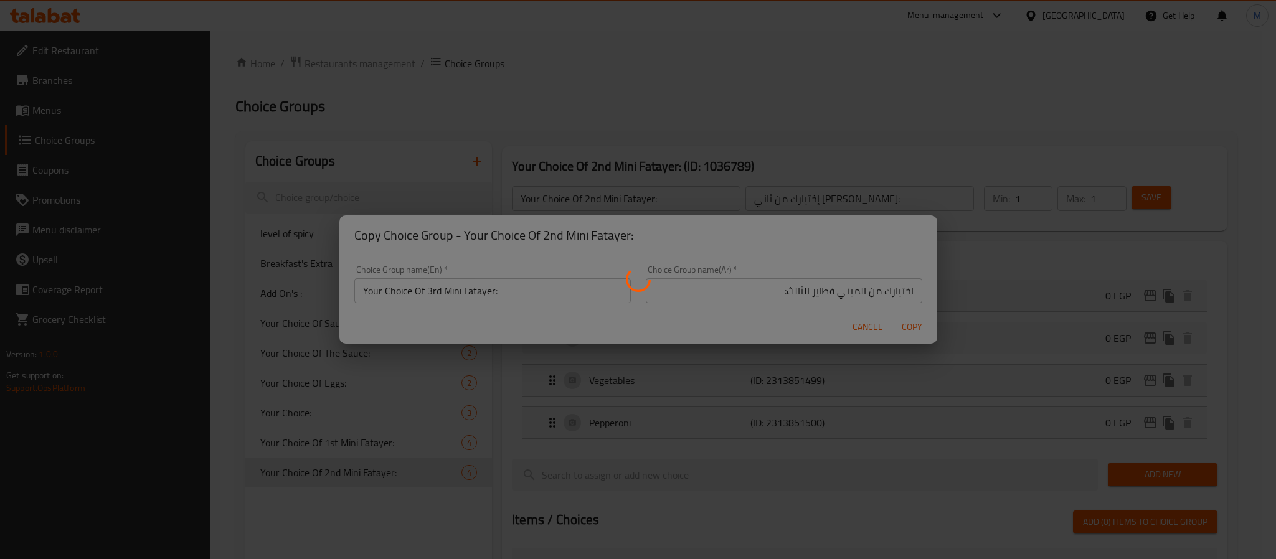
type input "Your Choice Of 3rd Mini Fatayer:"
type input "اختيارك من الميني فطاير الثالث:"
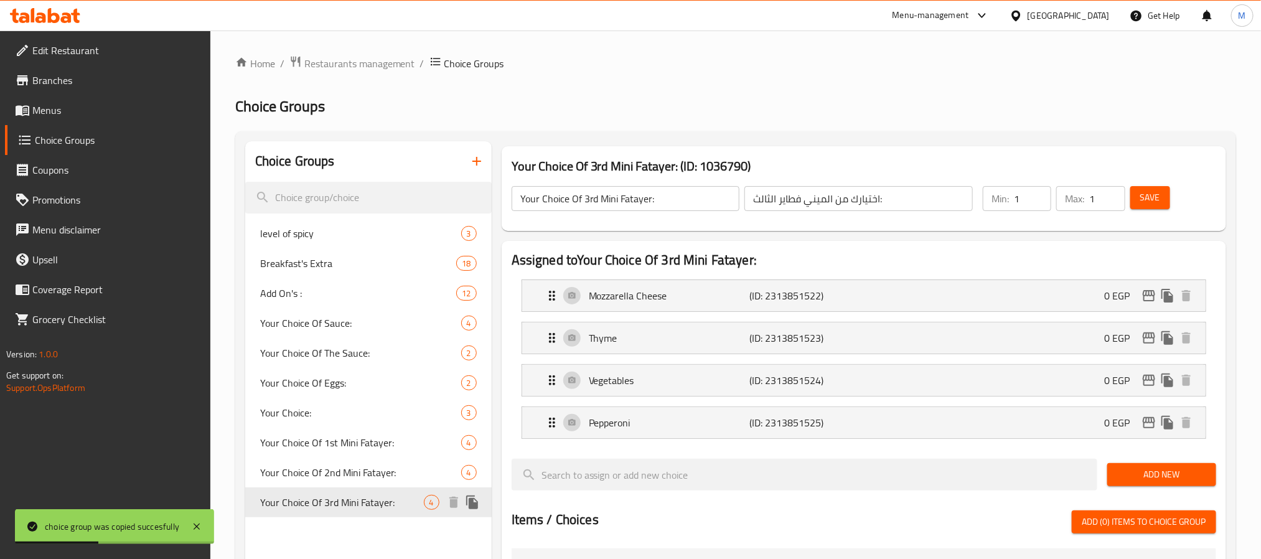
click at [471, 502] on icon "duplicate" at bounding box center [472, 503] width 12 height 14
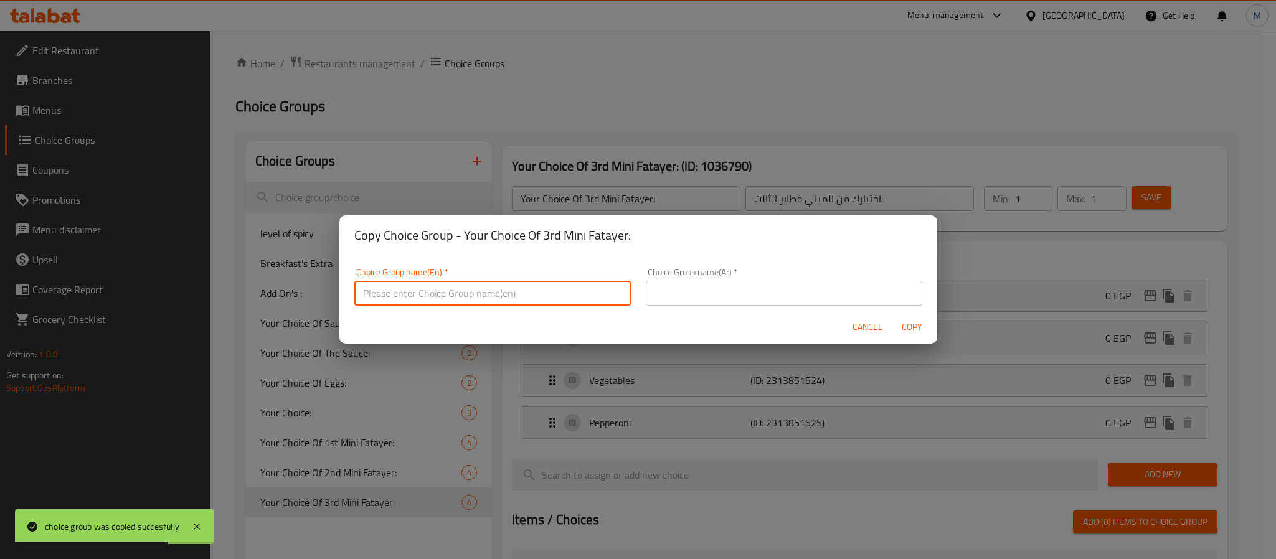
click at [436, 288] on input "text" at bounding box center [492, 293] width 276 height 25
paste input "Your Choice Of 4th Mini Fatayer:"
type input "Your Choice Of 4th Mini Fatayer:"
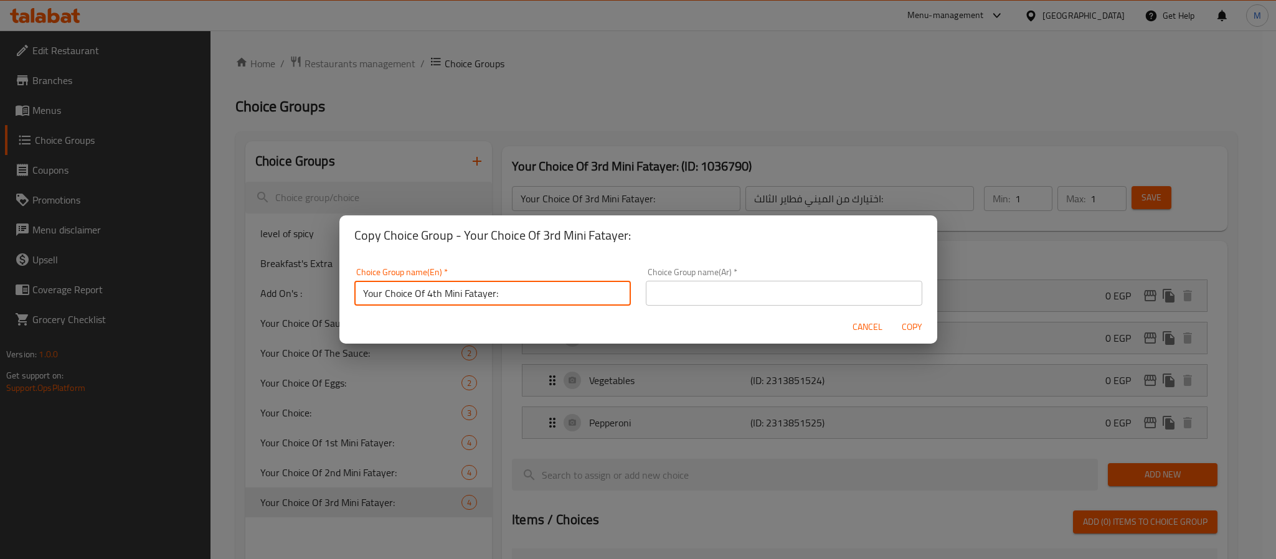
click at [688, 284] on input "text" at bounding box center [784, 293] width 276 height 25
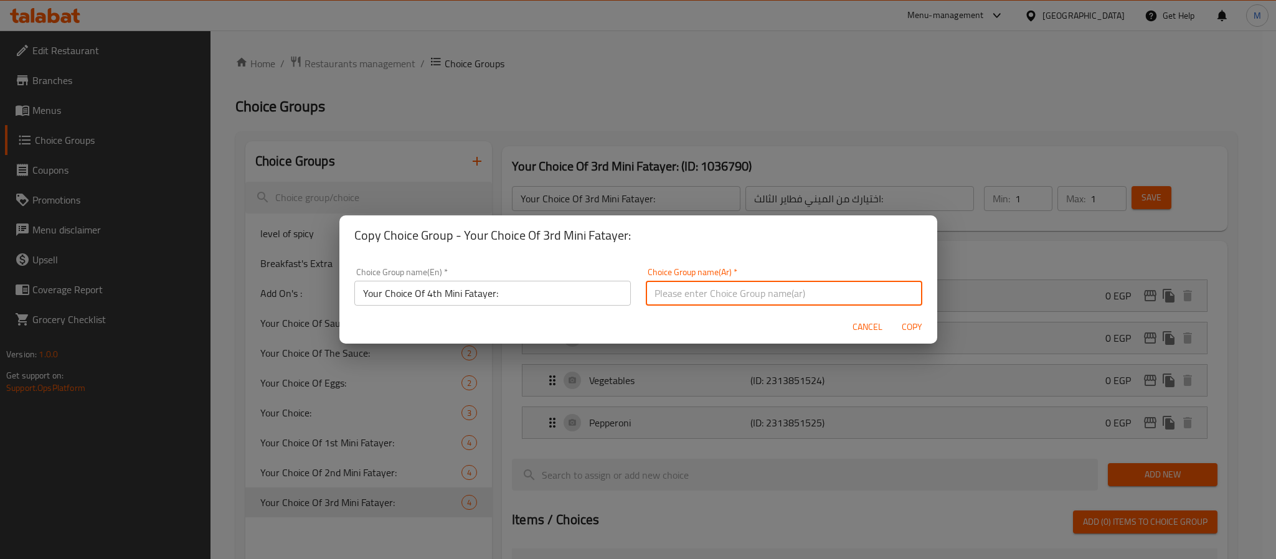
paste input "اختيارك من الفطائر الصغيرة الرابعة:"
type input "اختيارك من الفطائر الصغيرة الرابعة:"
click at [914, 325] on span "Copy" at bounding box center [912, 327] width 30 height 16
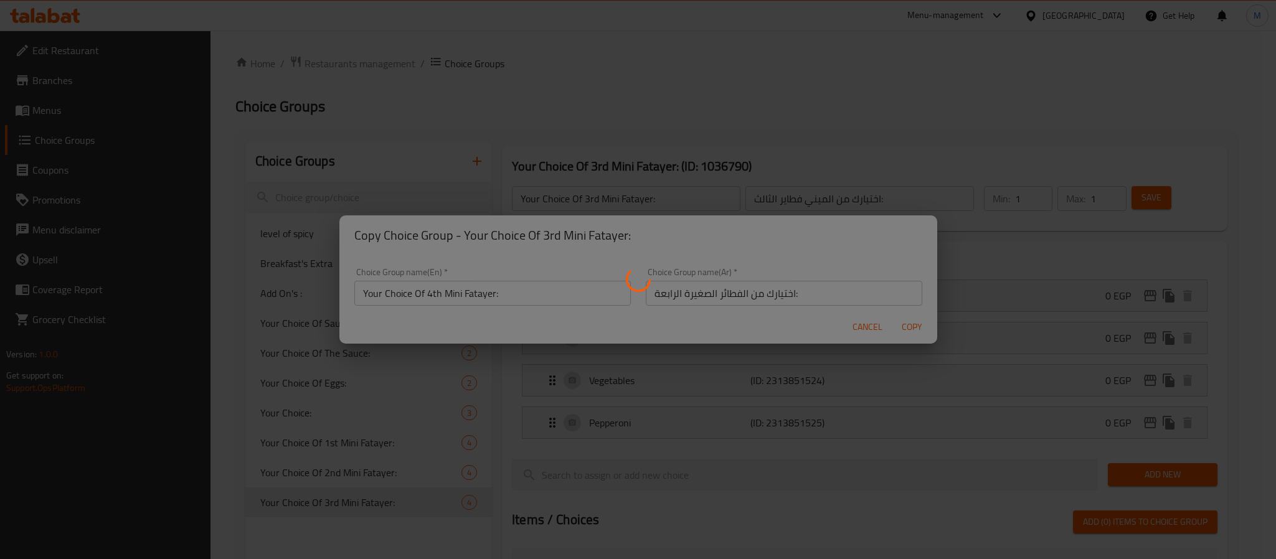
type input "Your Choice Of 4th Mini Fatayer:"
type input "اختيارك من الفطائر الصغيرة الرابعة:"
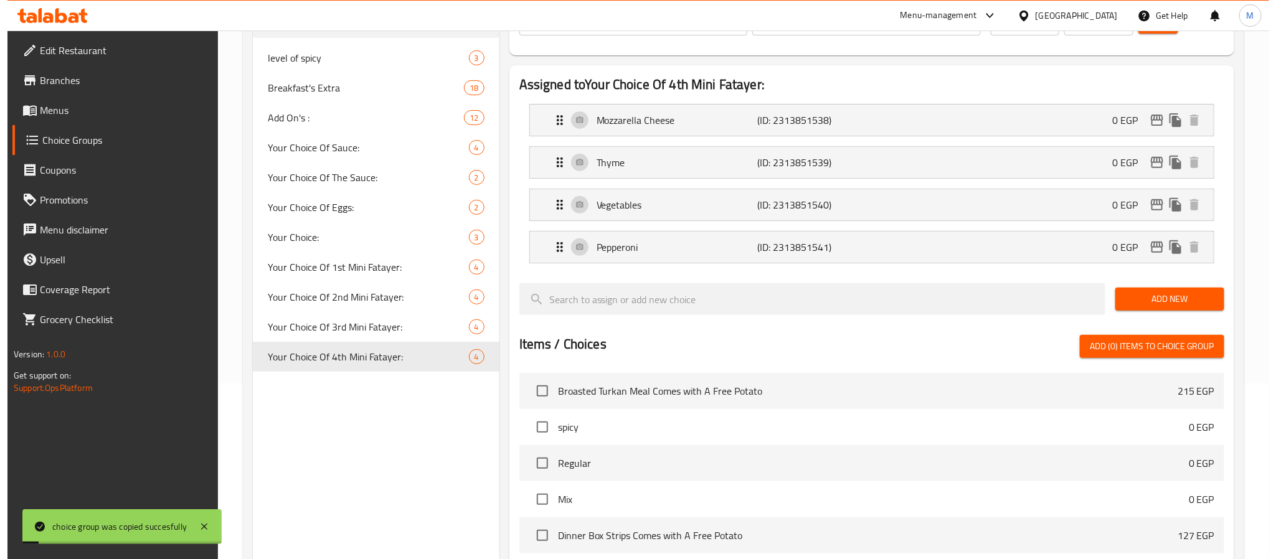
scroll to position [187, 0]
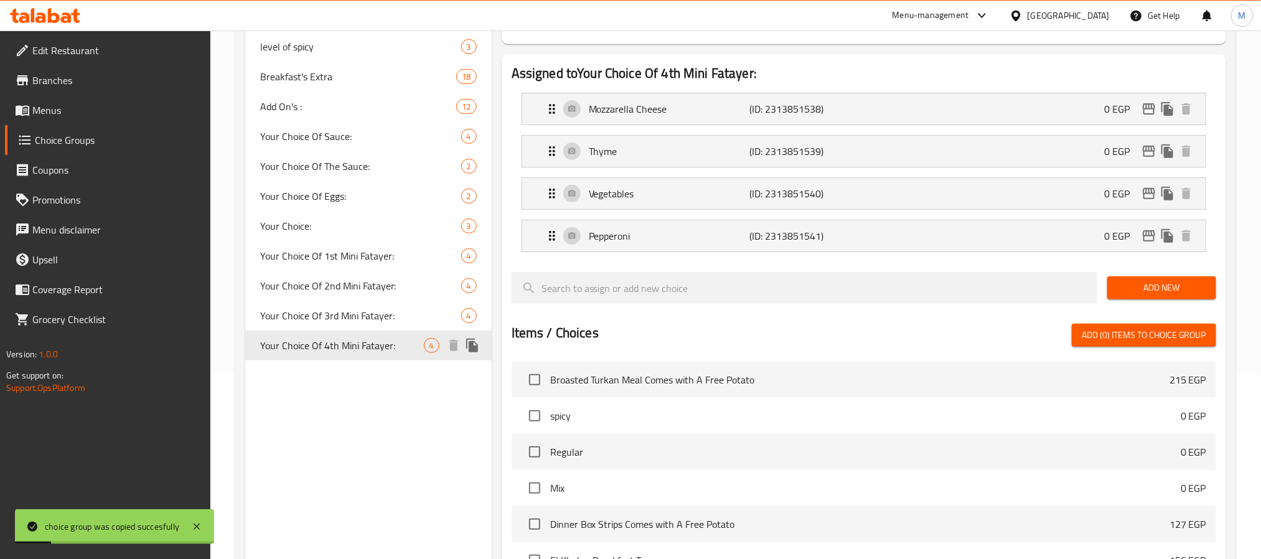
click at [468, 341] on icon "duplicate" at bounding box center [472, 345] width 15 height 15
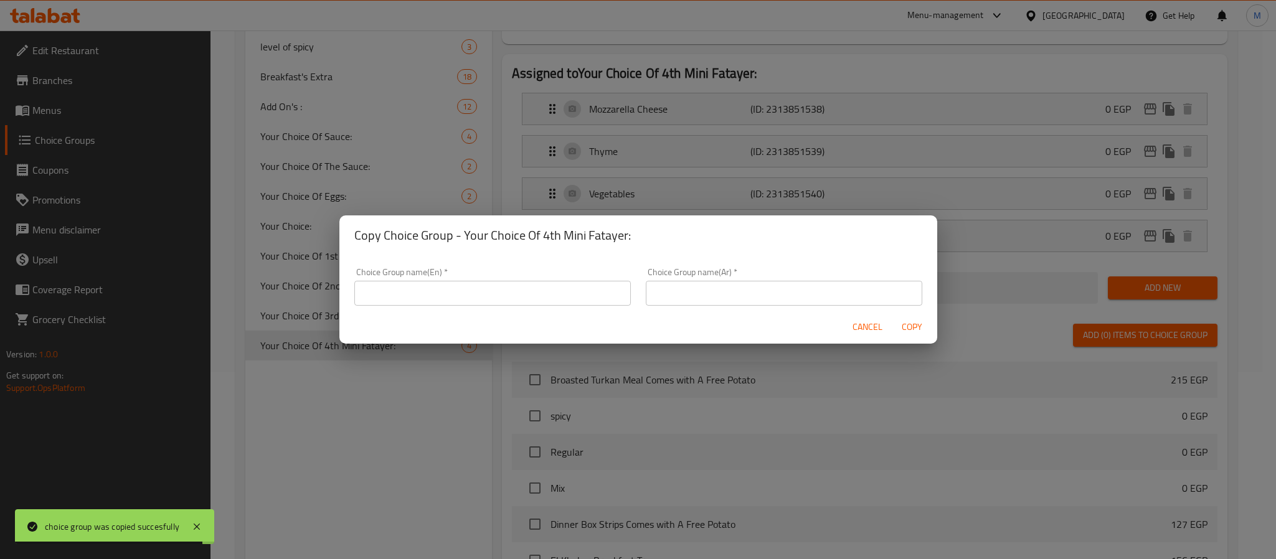
click at [519, 289] on input "text" at bounding box center [492, 293] width 276 height 25
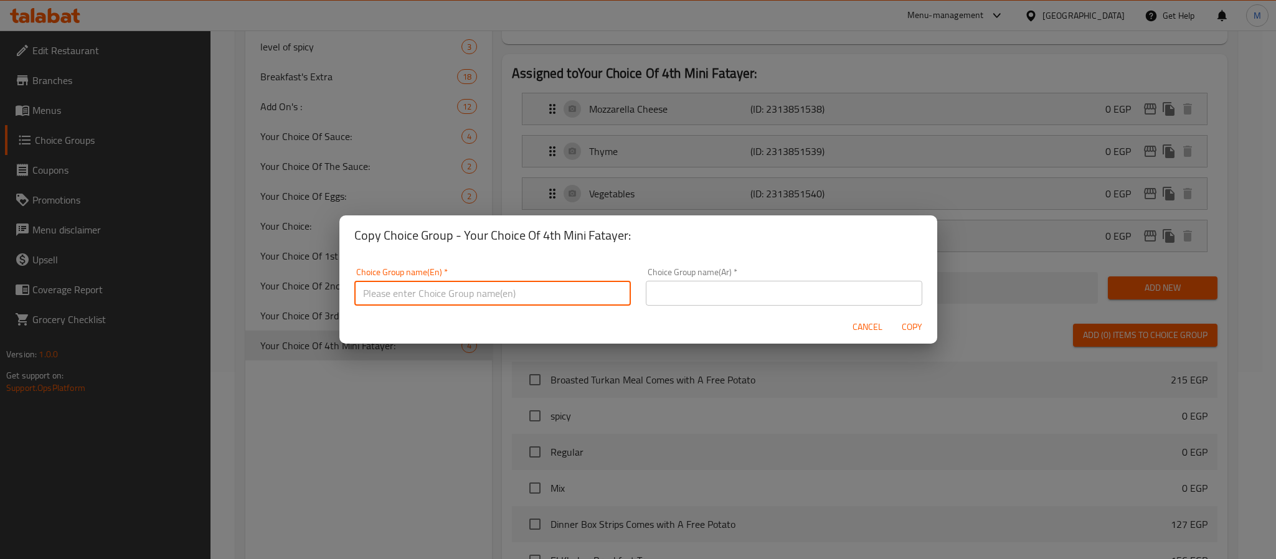
click at [393, 289] on input "text" at bounding box center [492, 293] width 276 height 25
paste input "Your Choice Of 5th Mini Fatayer:"
type input "Your Choice Of 5th Mini Fatayer:"
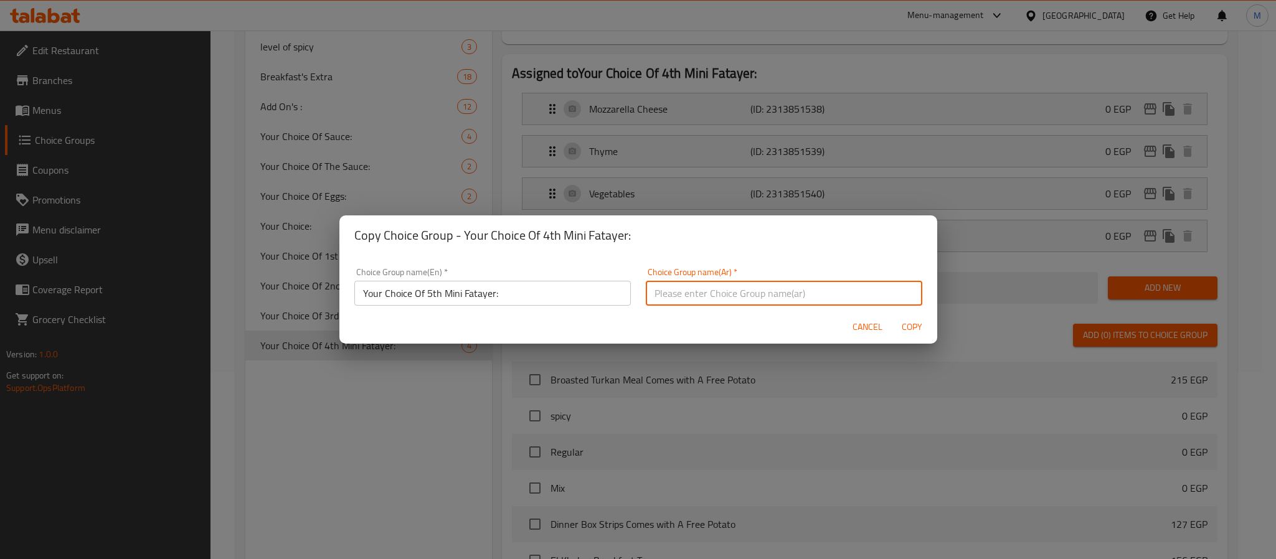
click at [712, 294] on input "text" at bounding box center [784, 293] width 276 height 25
paste input "اختيارك من الفطائر الصغيرة الخامسة:"
click at [801, 291] on input "اختيارك من الفطائر الصغيرة الخامسة:" at bounding box center [784, 293] width 276 height 25
click at [791, 298] on input "اختيارك من الفطائر الصغيرة الخامسة:" at bounding box center [784, 293] width 276 height 25
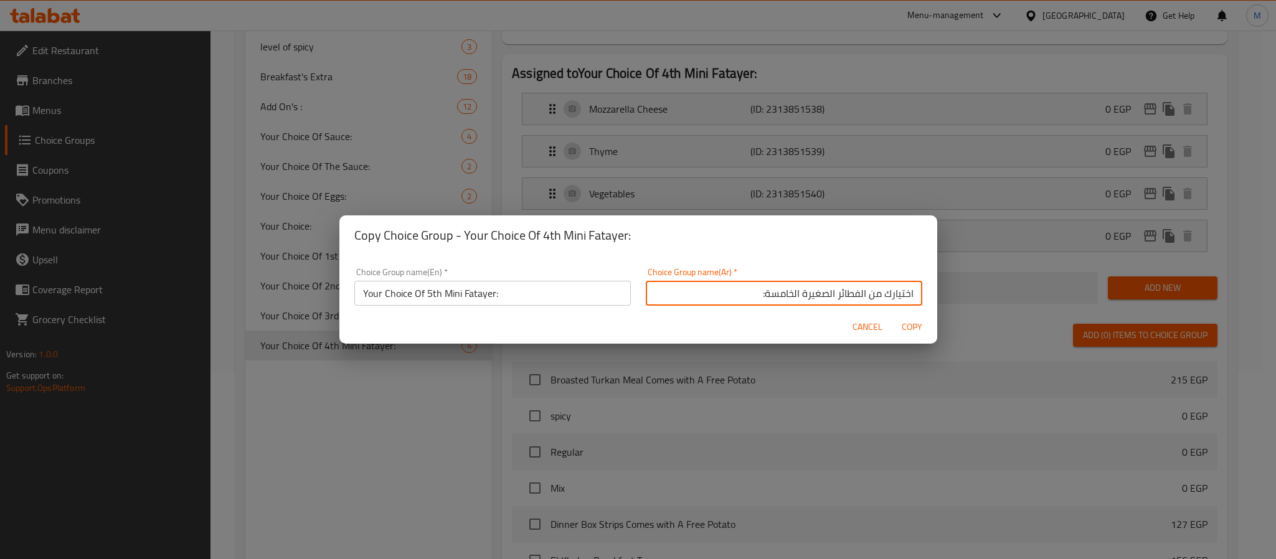
click at [790, 296] on input "اختيارك من الفطائر الصغيرة الخامسة:" at bounding box center [784, 293] width 276 height 25
drag, startPoint x: 789, startPoint y: 295, endPoint x: 840, endPoint y: 292, distance: 51.8
click at [840, 292] on input "اختيارك من الفطائر الصغيرة الخامسة:" at bounding box center [784, 290] width 276 height 25
type input "اختيارك من ميني فطاير الخامسة:"
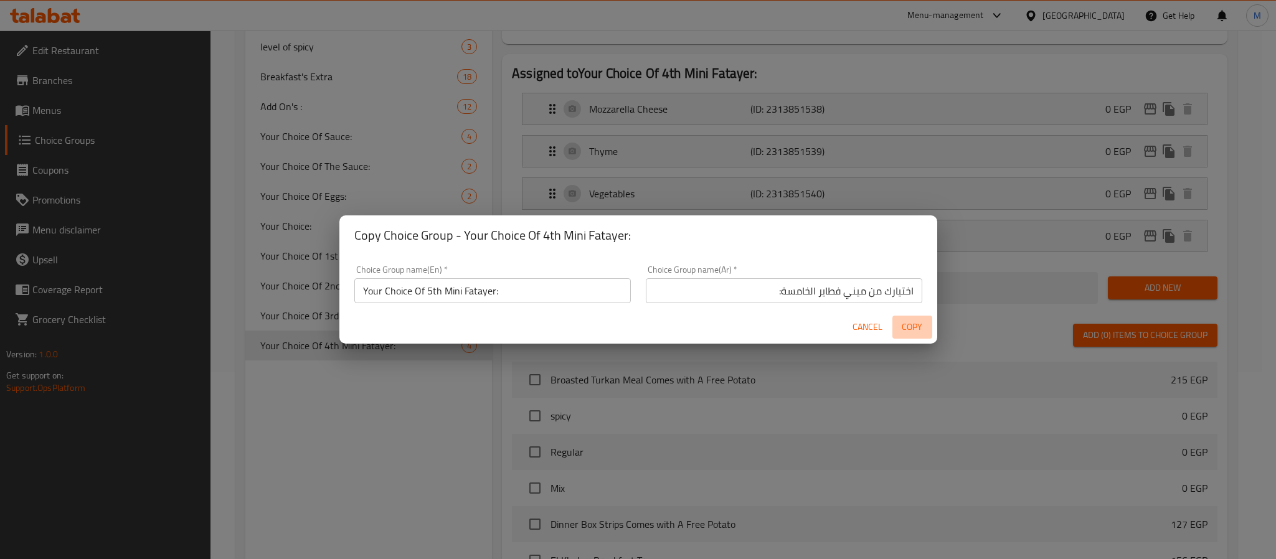
click at [908, 325] on span "Copy" at bounding box center [912, 327] width 30 height 16
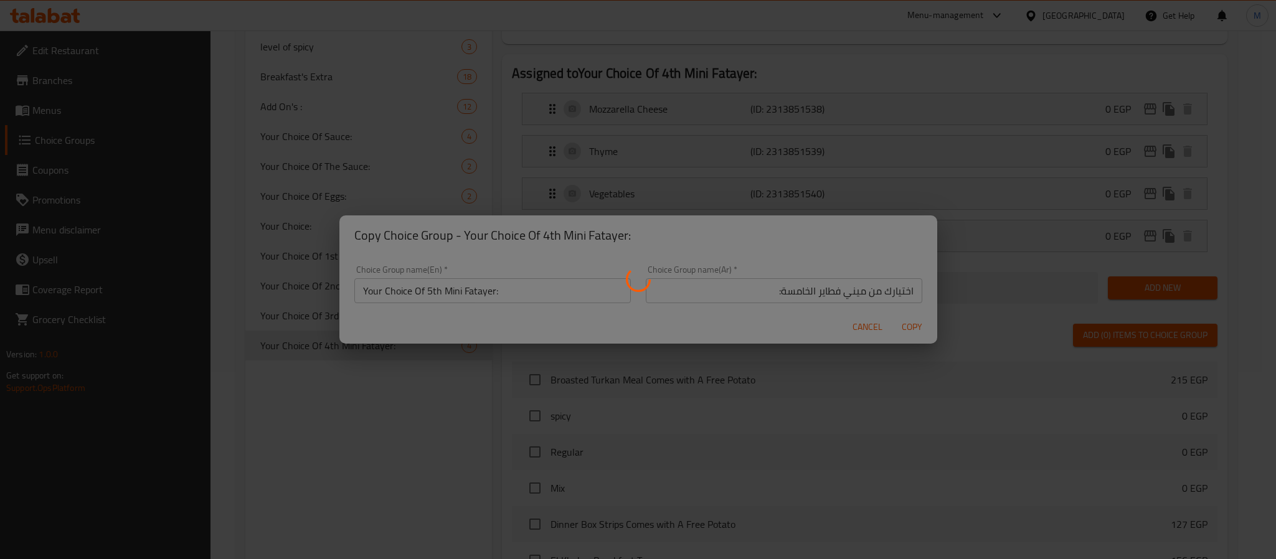
type input "Your Choice Of 5th Mini Fatayer:"
type input "اختيارك من ميني فطاير الخامسة:"
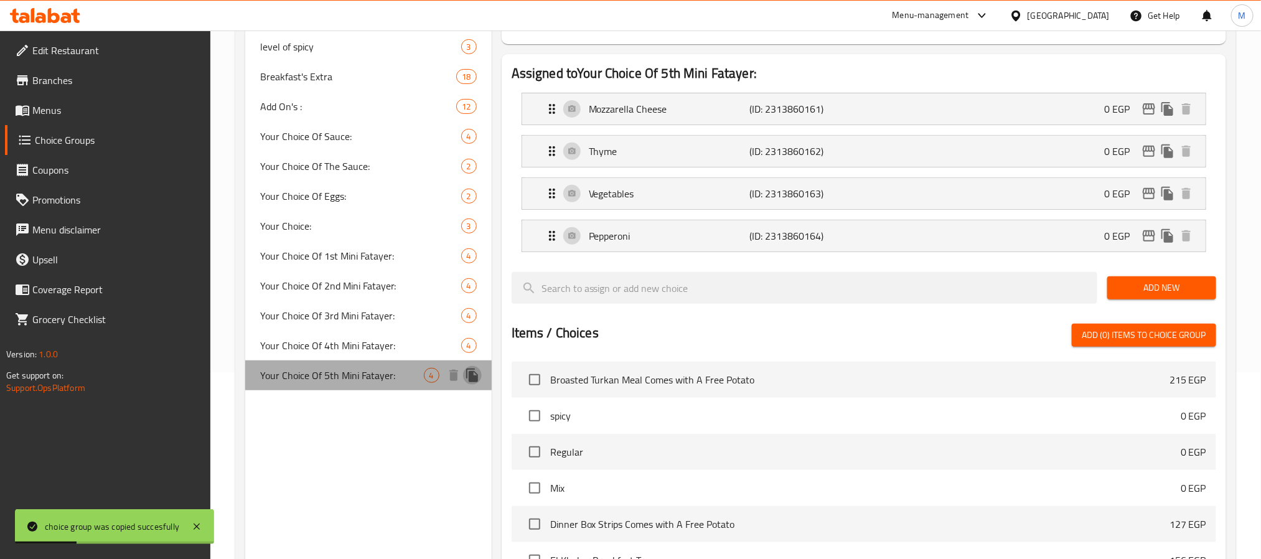
click at [471, 374] on icon "duplicate" at bounding box center [472, 376] width 12 height 14
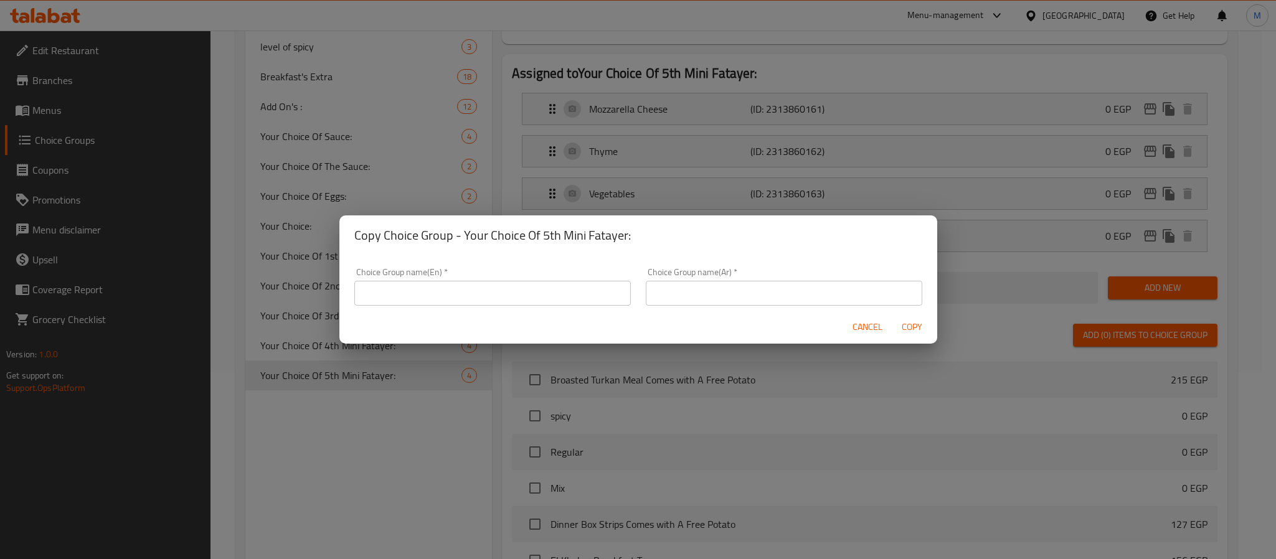
click at [517, 291] on input "text" at bounding box center [492, 293] width 276 height 25
click at [407, 299] on input "text" at bounding box center [492, 293] width 276 height 25
paste input "Your Choice Of 6th Mini Fatayer:"
type input "Your Choice Of 6th Mini Fatayer:"
click at [721, 304] on input "text" at bounding box center [784, 293] width 276 height 25
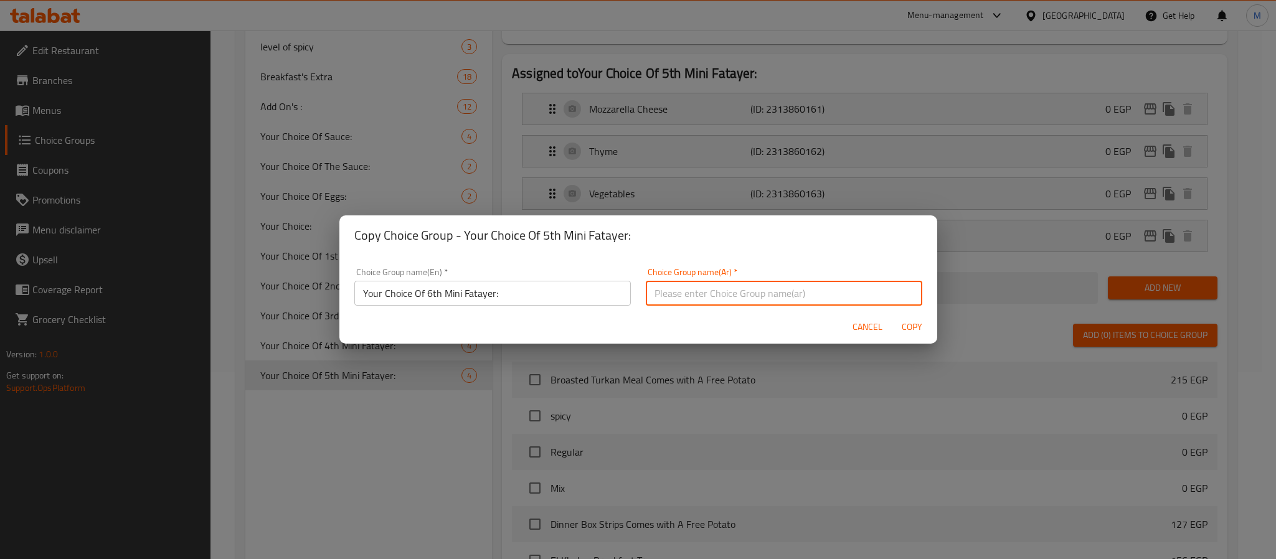
paste input "اختيارك من الفطائر الصغيرة السادسة:"
click at [807, 294] on input "اختيارك من الفطائر الصغيرة السادسة:" at bounding box center [784, 293] width 276 height 25
drag, startPoint x: 787, startPoint y: 293, endPoint x: 845, endPoint y: 294, distance: 57.9
click at [845, 294] on input "اختيارك من الفطائر الصغيرة السادسة:" at bounding box center [784, 290] width 276 height 25
type input "اختيارك من الفطيرة الميني السادسة:"
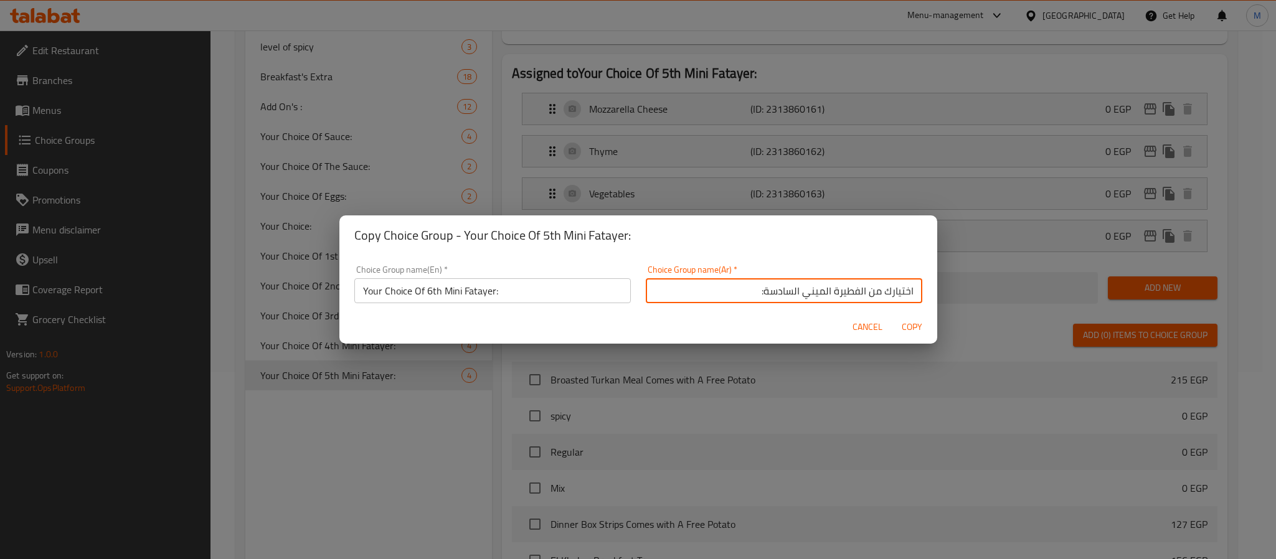
click at [908, 320] on span "Copy" at bounding box center [912, 327] width 30 height 16
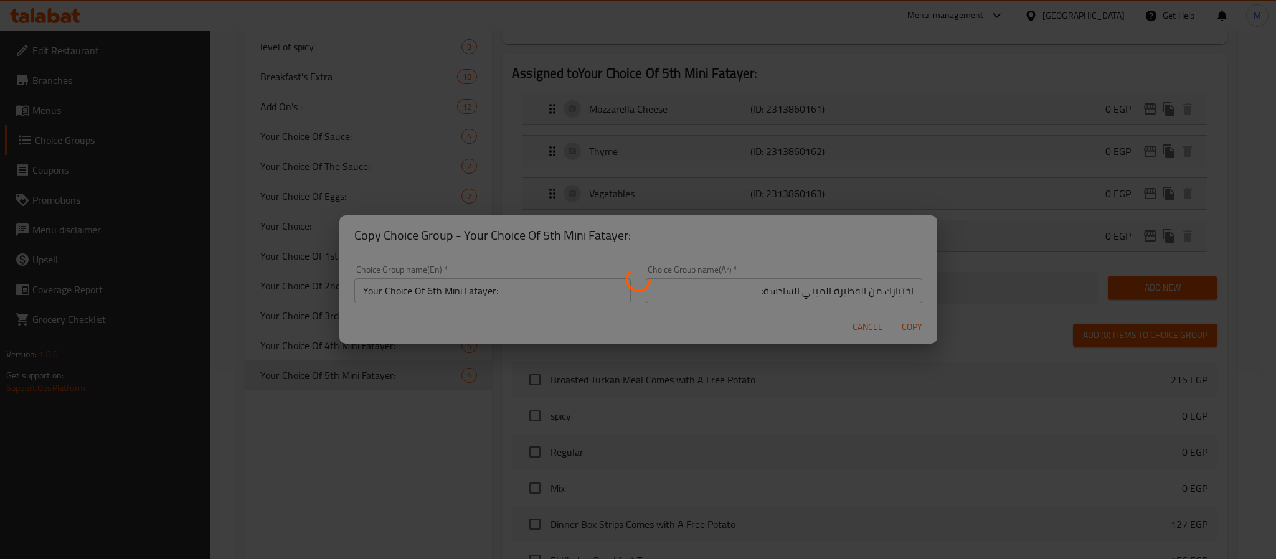
type input "Your Choice Of 6th Mini Fatayer:"
type input "اختيارك من الفطيرة الميني السادسة:"
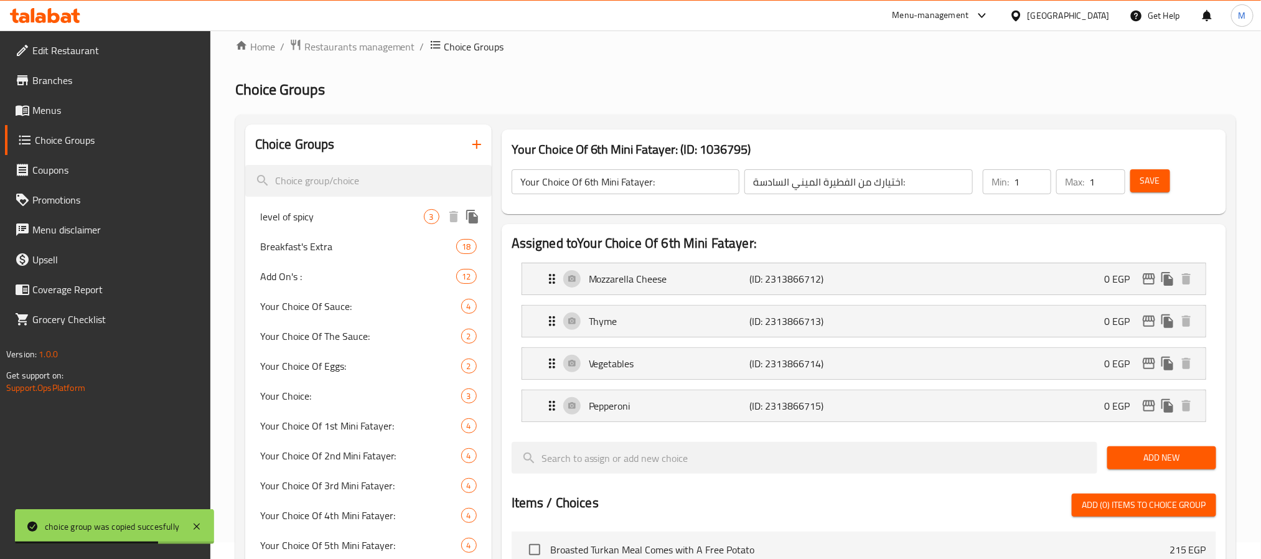
scroll to position [0, 0]
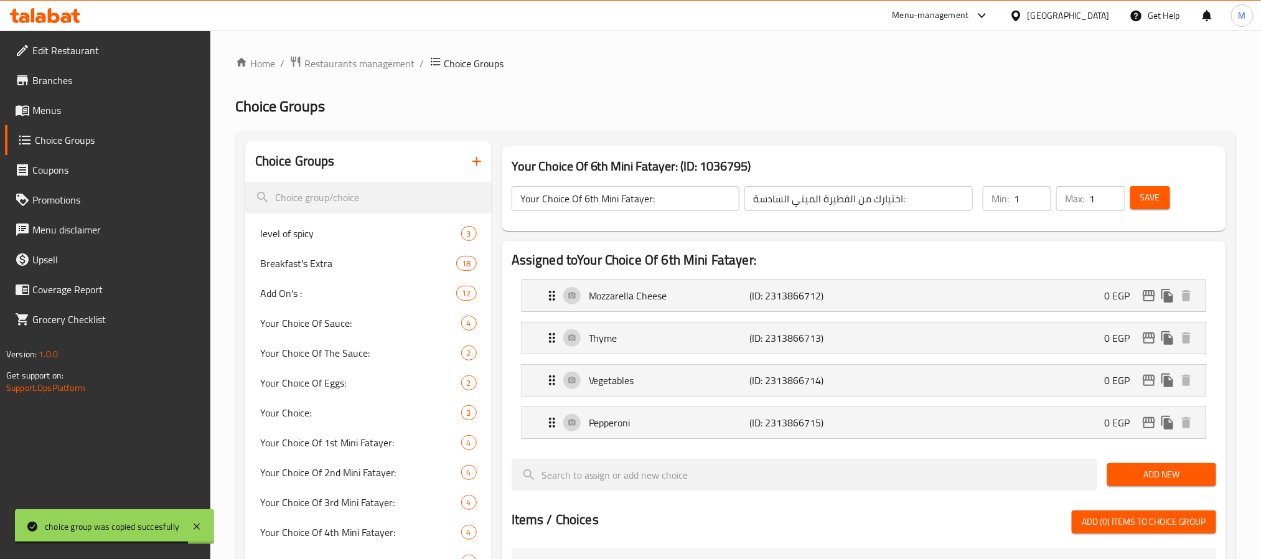
click at [476, 156] on icon "button" at bounding box center [476, 161] width 15 height 15
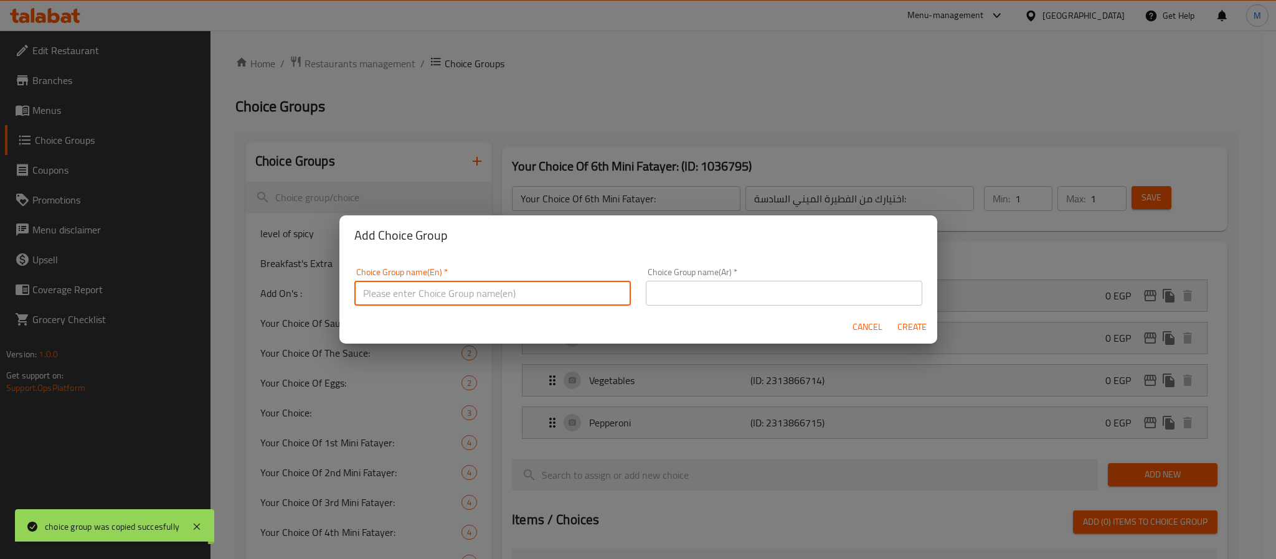
click at [460, 290] on input "text" at bounding box center [492, 293] width 276 height 25
type input "Your Choice Of Addon's:"
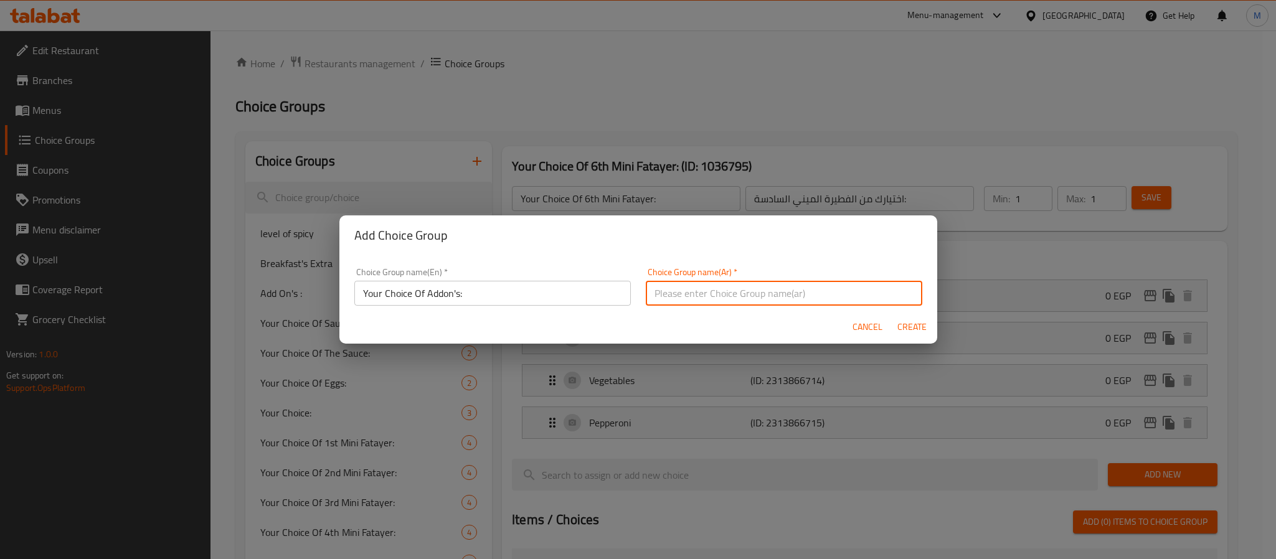
click at [718, 292] on input "text" at bounding box center [784, 293] width 276 height 25
type input "إختيارك من الاضافات:"
click at [914, 321] on span "Create" at bounding box center [912, 327] width 30 height 16
type input "Your Choice Of Addon's:"
type input "إختيارك من الاضافات:"
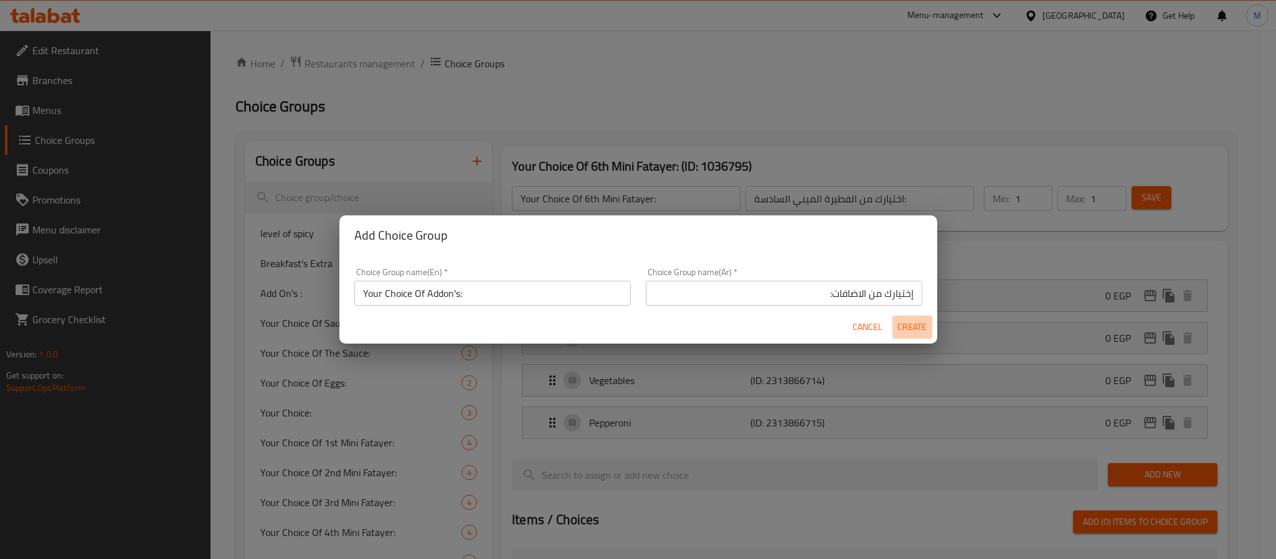
type input "0"
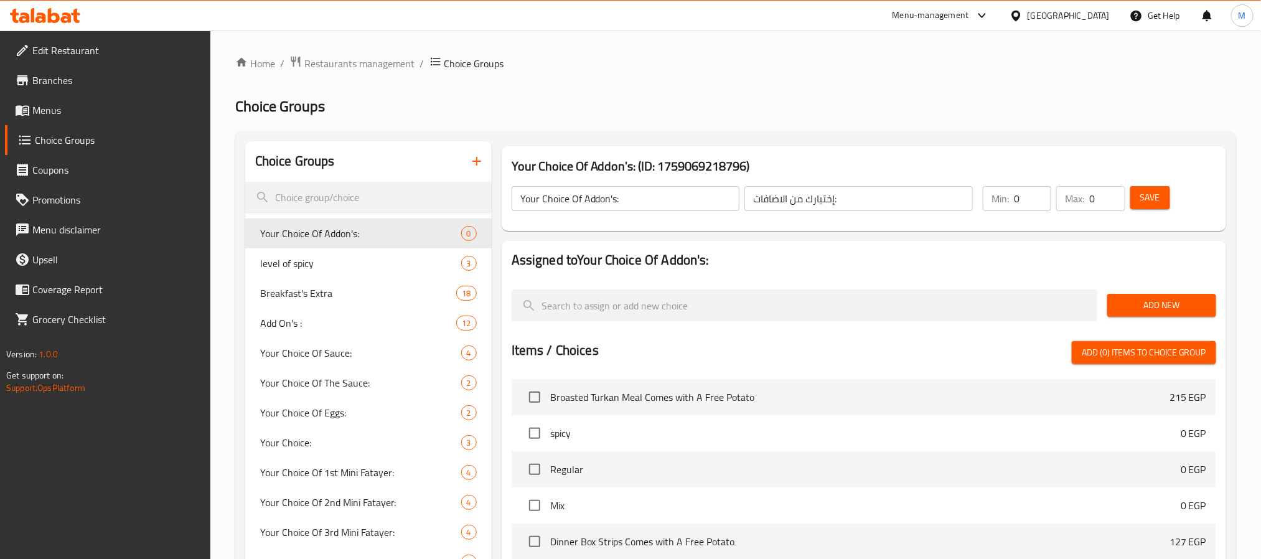
click at [1162, 299] on span "Add New" at bounding box center [1161, 306] width 89 height 16
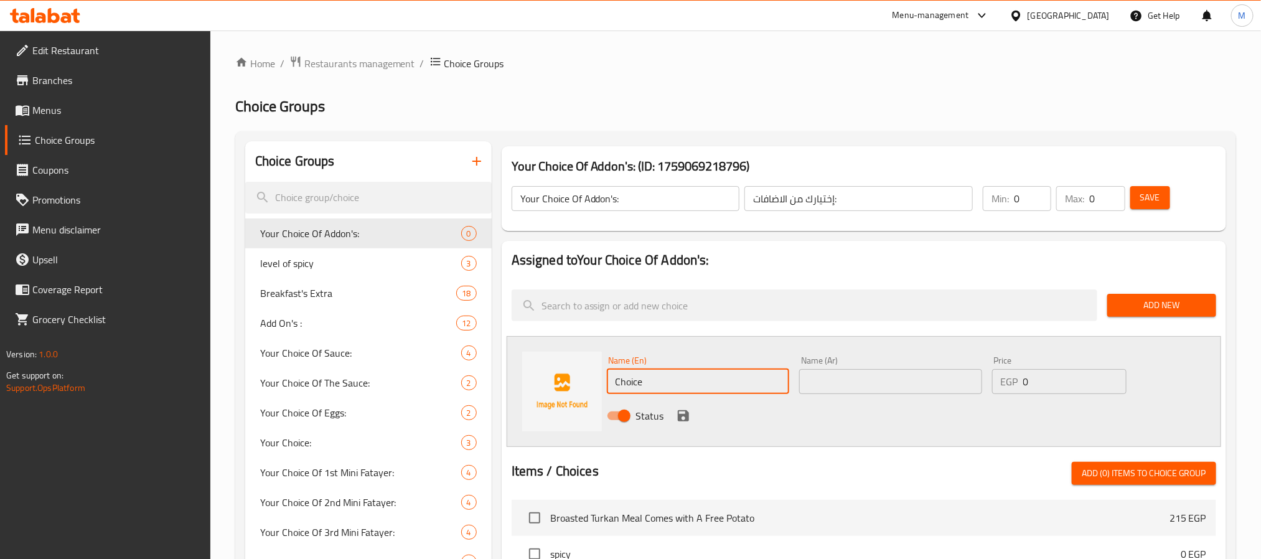
drag, startPoint x: 688, startPoint y: 382, endPoint x: 603, endPoint y: 391, distance: 85.2
click at [603, 391] on div "Name (En) Choice Name (En)" at bounding box center [698, 375] width 193 height 48
click at [939, 379] on input "text" at bounding box center [890, 381] width 183 height 25
click at [914, 387] on input "text" at bounding box center [890, 381] width 183 height 25
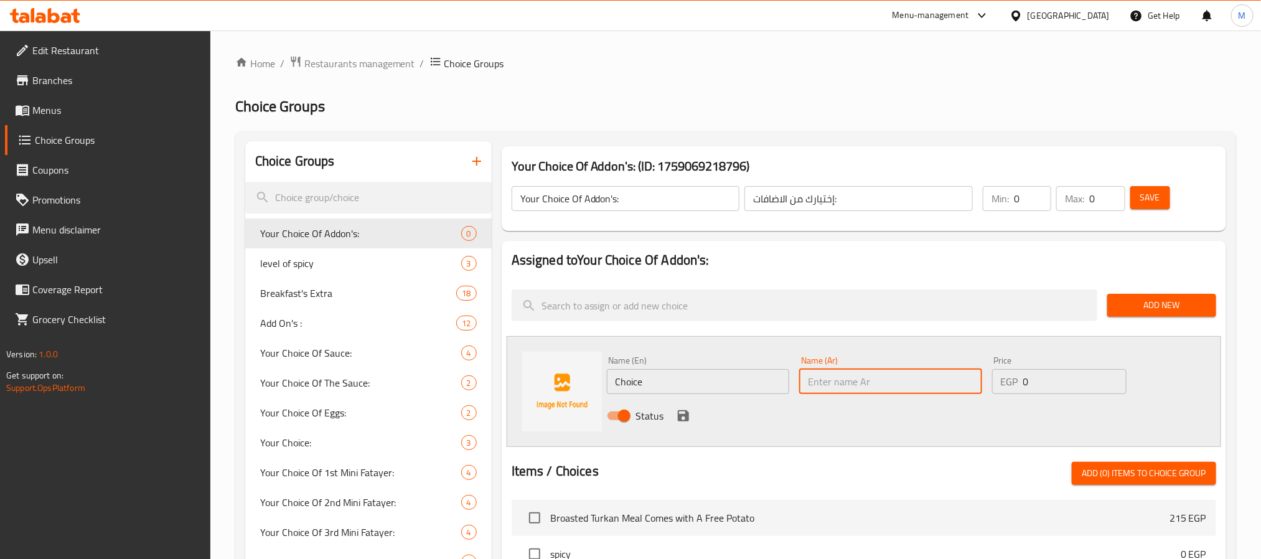
paste input "خبز توركان (رغيف)"
type input "خبز توركان (رغيف)"
click at [751, 389] on input "Choice" at bounding box center [698, 381] width 183 height 25
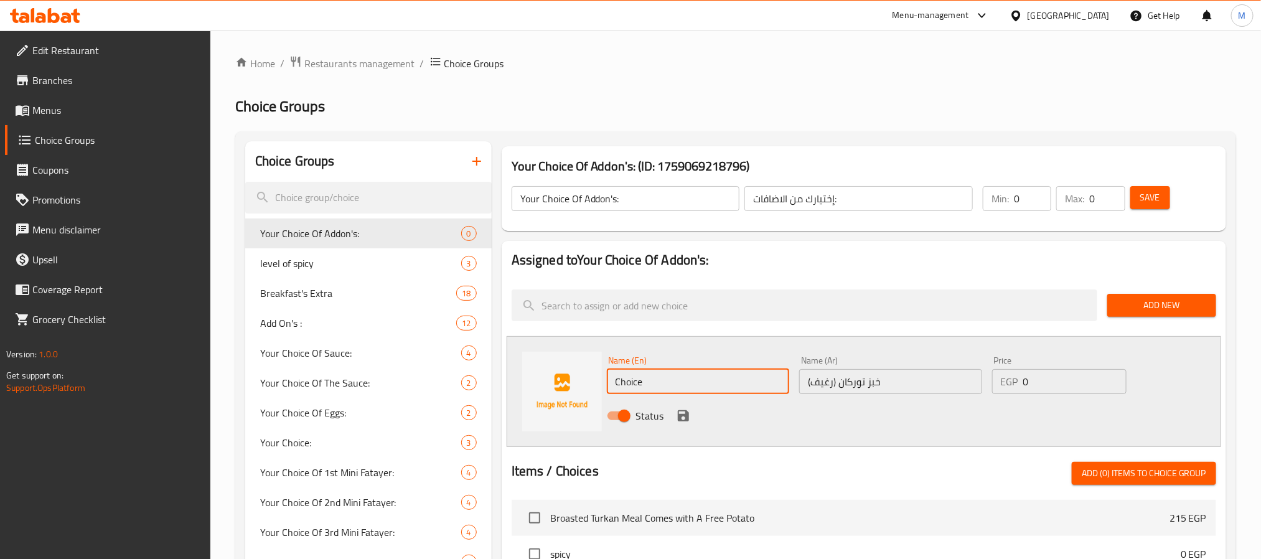
click at [751, 389] on input "Choice" at bounding box center [698, 381] width 183 height 25
paste input "Turkan bread (loaf)"
type input "Turkan bread (loaf)"
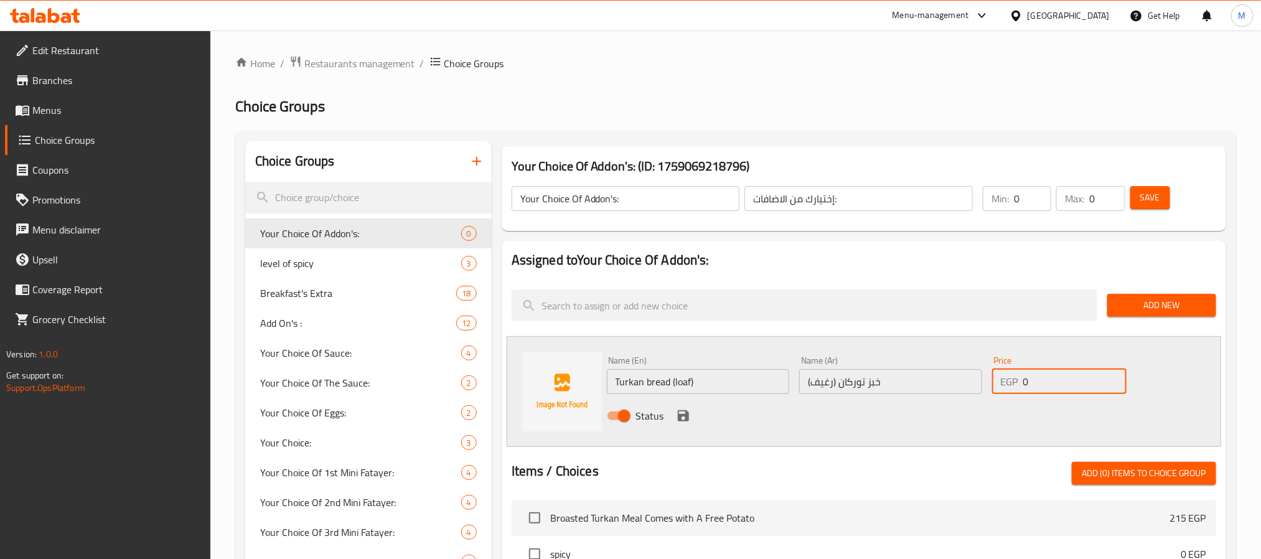
drag, startPoint x: 1060, startPoint y: 387, endPoint x: 1022, endPoint y: 389, distance: 37.4
click at [1022, 389] on div "EGP 0 Price" at bounding box center [1059, 381] width 134 height 25
type input "35"
click at [679, 416] on icon "save" at bounding box center [683, 415] width 11 height 11
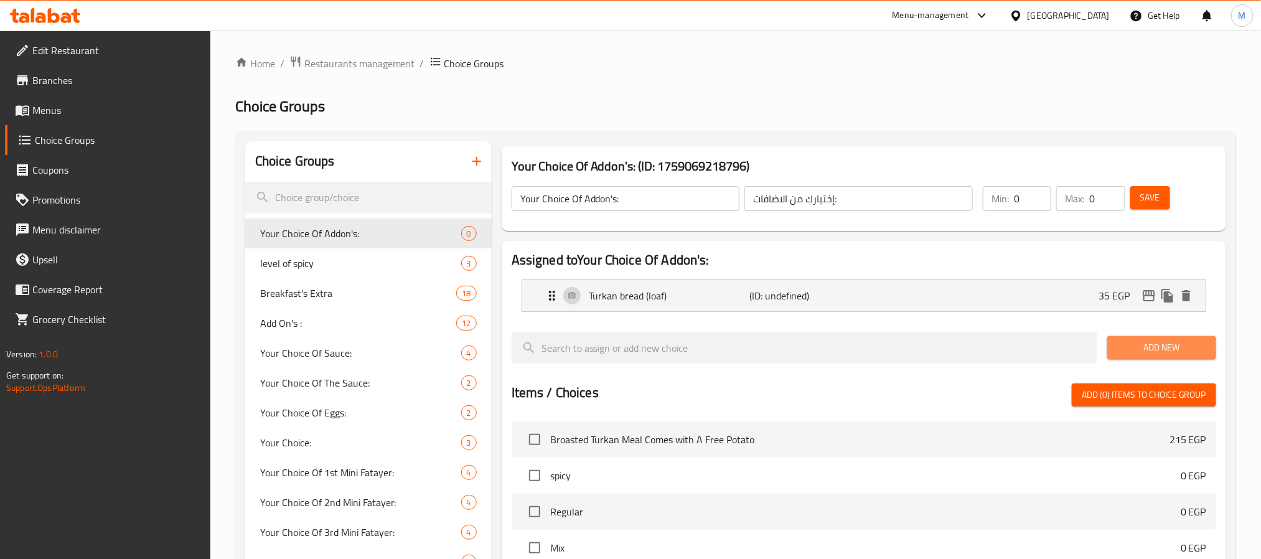
click at [1125, 339] on button "Add New" at bounding box center [1161, 347] width 109 height 23
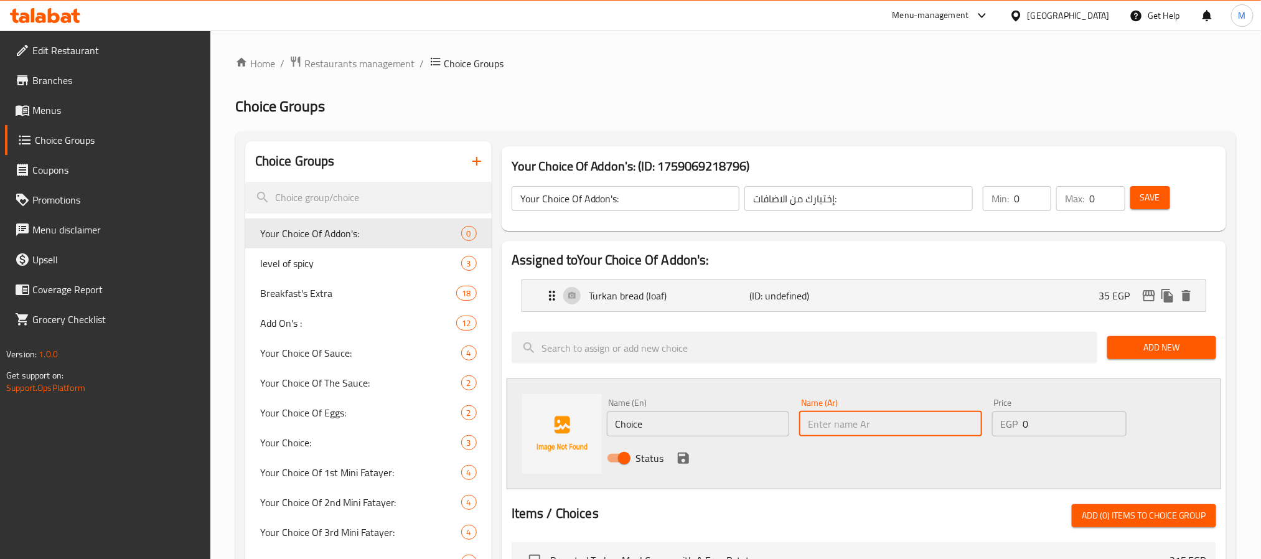
click at [863, 426] on input "text" at bounding box center [890, 423] width 183 height 25
paste input "خبز عادي صغير /كايزر (٢ رغيف)"
type input "خبز عادي صغير /كايزر (٢ رغيف)"
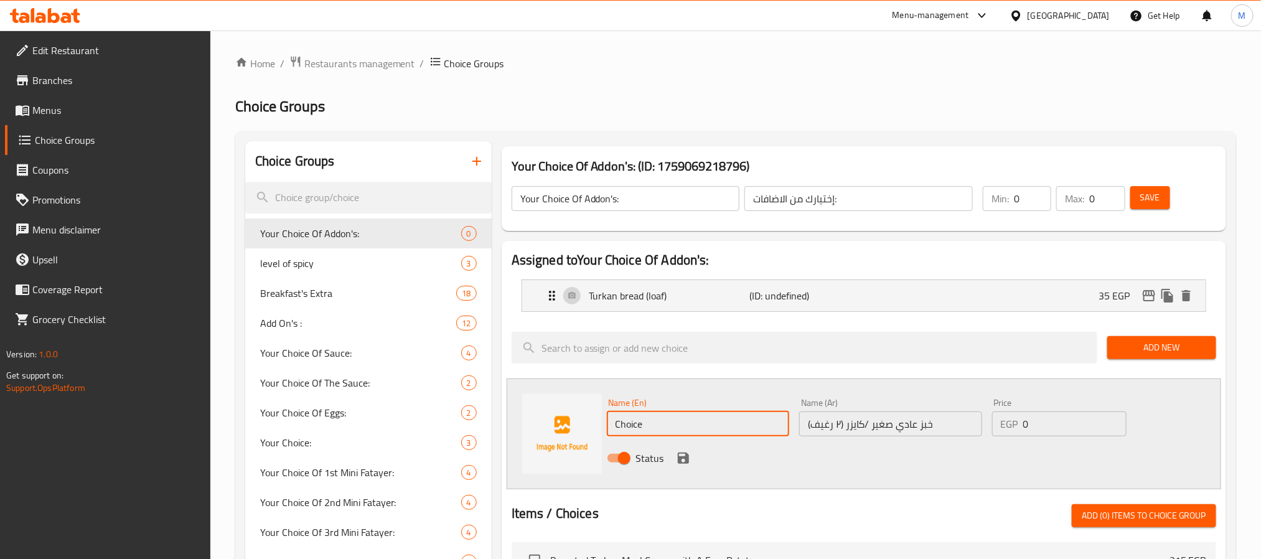
drag, startPoint x: 704, startPoint y: 413, endPoint x: 564, endPoint y: 416, distance: 140.1
click at [564, 416] on div "Name (En) Choice Name (En) Name (Ar) خبز عادي صغير /كايزر (٢ رغيف) Name (Ar) Pr…" at bounding box center [864, 433] width 715 height 111
paste input "Small plain bread/Kaiser (2 loaves)"
click at [742, 425] on input "Small plain bread/Kaiser (2 loaves)" at bounding box center [698, 423] width 183 height 25
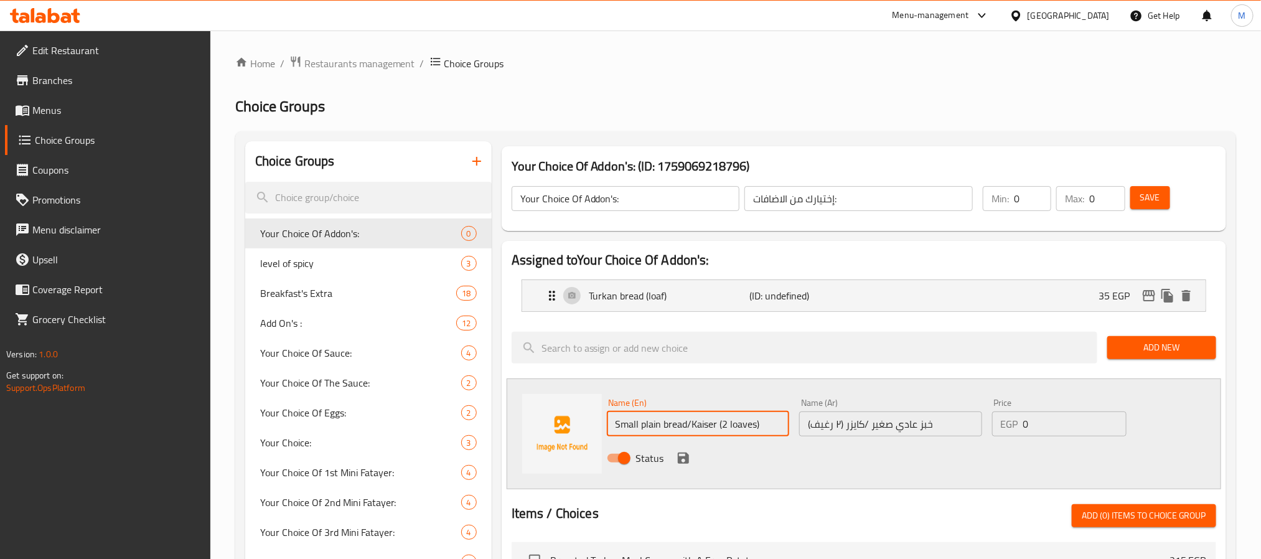
type input "Small plain bread/Kaiser (2 loaves)"
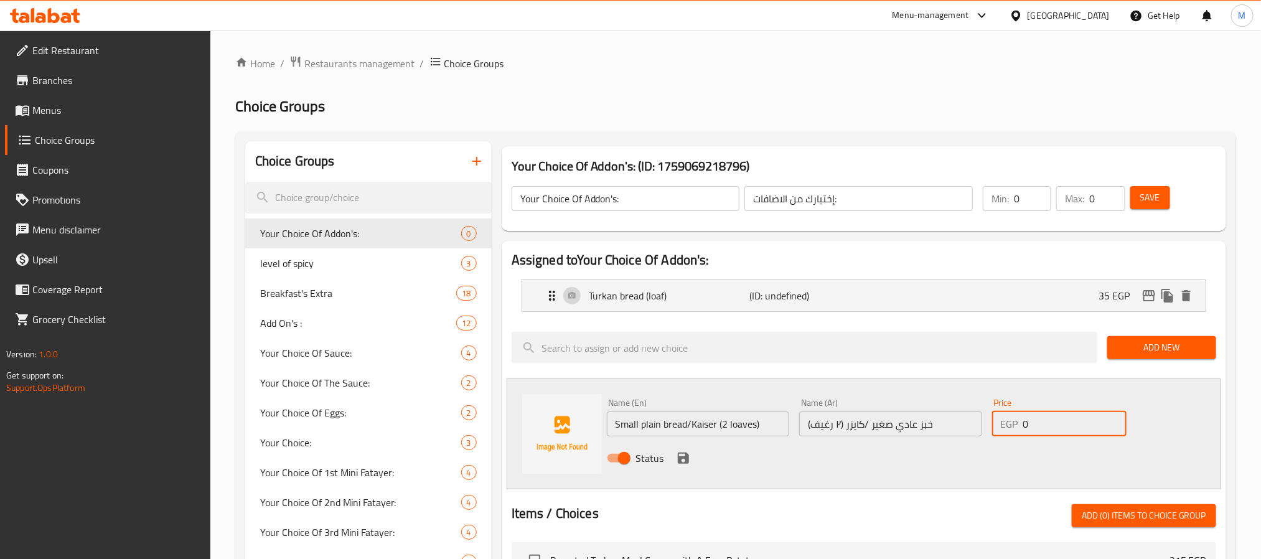
drag, startPoint x: 1036, startPoint y: 426, endPoint x: 998, endPoint y: 425, distance: 38.6
click at [998, 425] on div "EGP 0 Price" at bounding box center [1059, 423] width 134 height 25
type input "12"
click at [676, 458] on icon "save" at bounding box center [683, 458] width 15 height 15
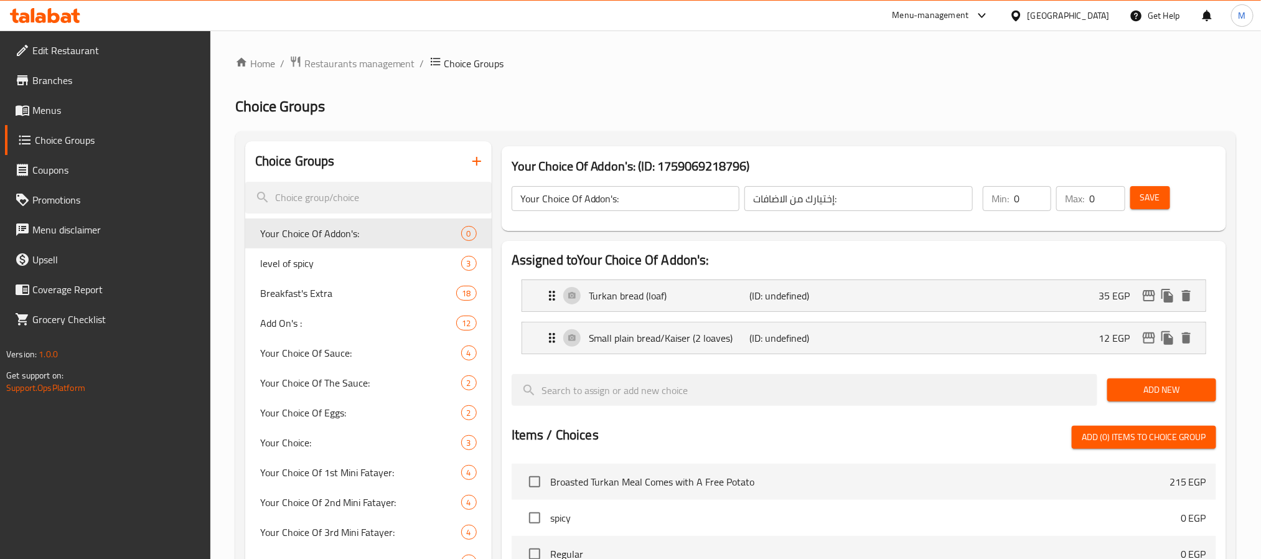
click at [1156, 382] on span "Add New" at bounding box center [1161, 390] width 89 height 16
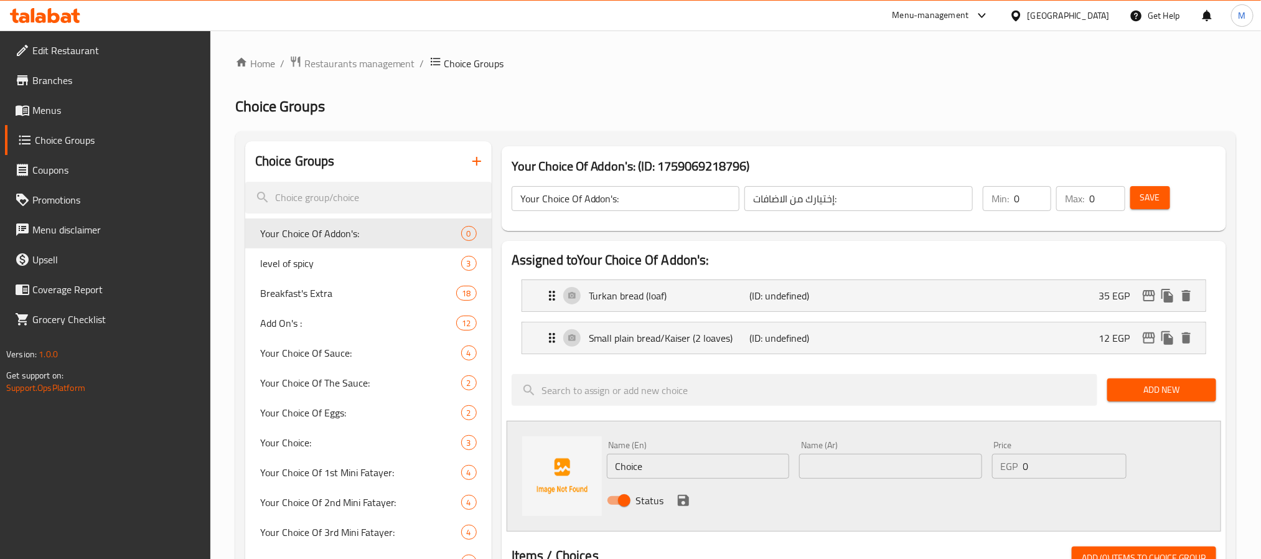
click at [923, 474] on input "text" at bounding box center [890, 466] width 183 height 25
click at [827, 465] on input "شرائح طماطم وخيار" at bounding box center [890, 466] width 183 height 25
type input "شرائح طماطم وخيار"
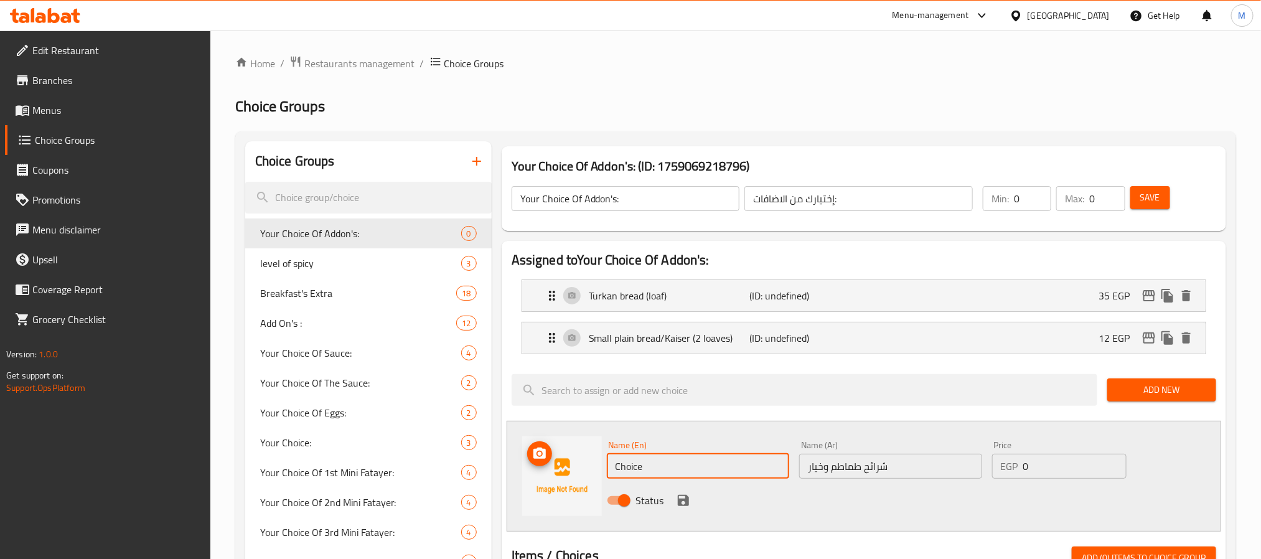
drag, startPoint x: 596, startPoint y: 464, endPoint x: 577, endPoint y: 464, distance: 19.3
click at [577, 464] on div "Name (En) Choice Name (En) Name (Ar) شرائح طماطم وخيار Name (Ar) Price EGP 0 Pr…" at bounding box center [864, 476] width 715 height 111
paste input "tomato and cucumber slices"
type input "tomato and cucumber slices"
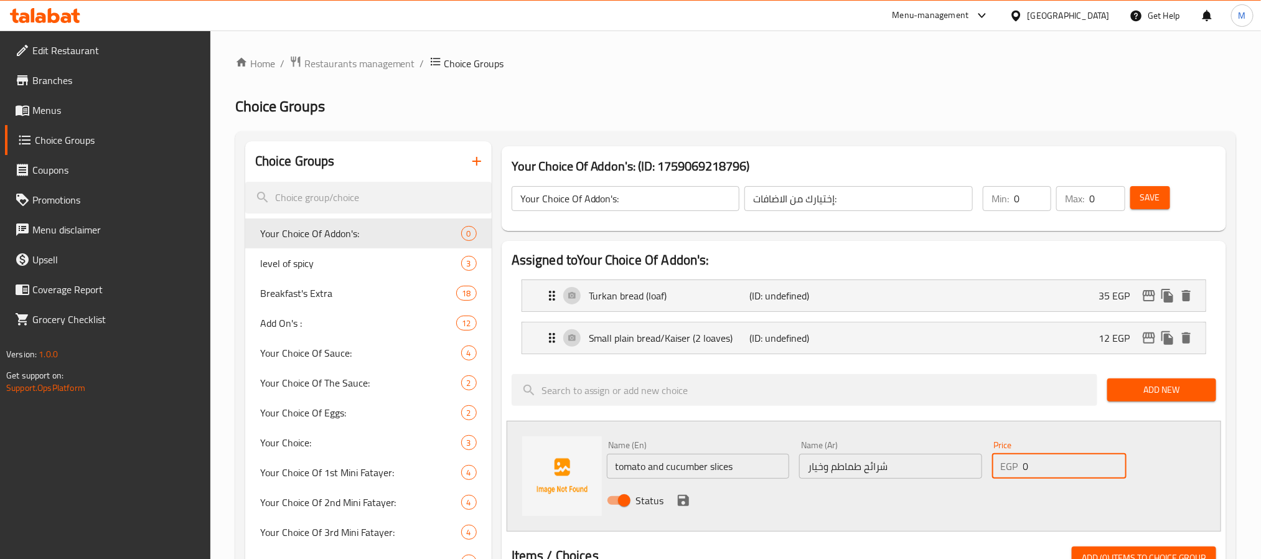
drag, startPoint x: 1025, startPoint y: 467, endPoint x: 1002, endPoint y: 467, distance: 23.7
click at [1002, 467] on div "EGP 0 Price" at bounding box center [1059, 466] width 134 height 25
type input "23"
click at [672, 500] on div "Status" at bounding box center [891, 501] width 578 height 34
click at [678, 499] on icon "save" at bounding box center [683, 500] width 15 height 15
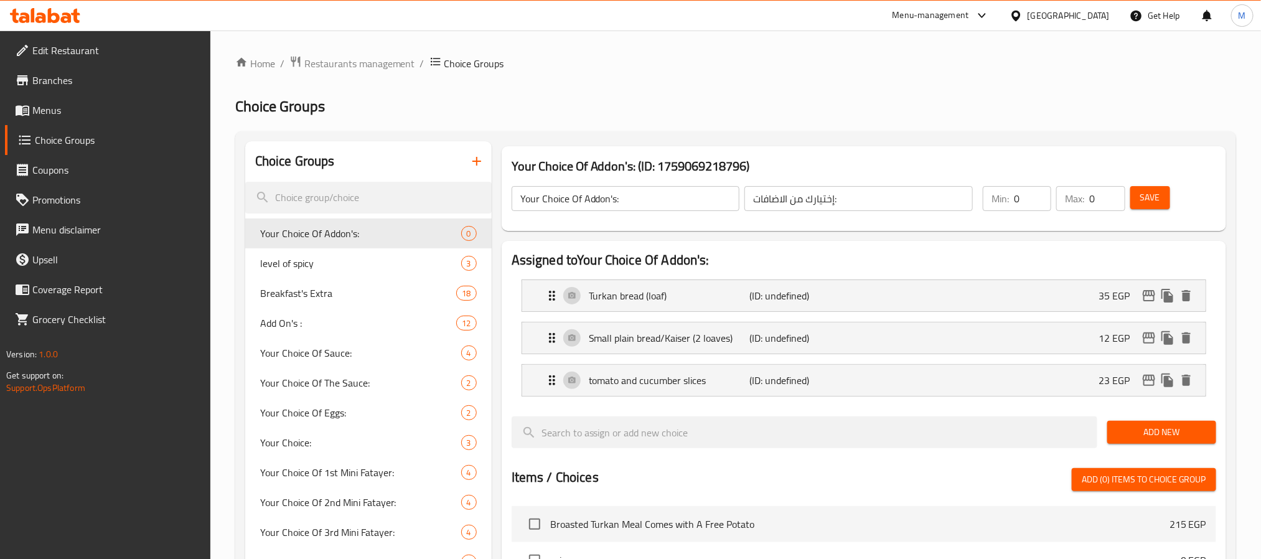
click at [1138, 197] on button "Save" at bounding box center [1150, 197] width 40 height 23
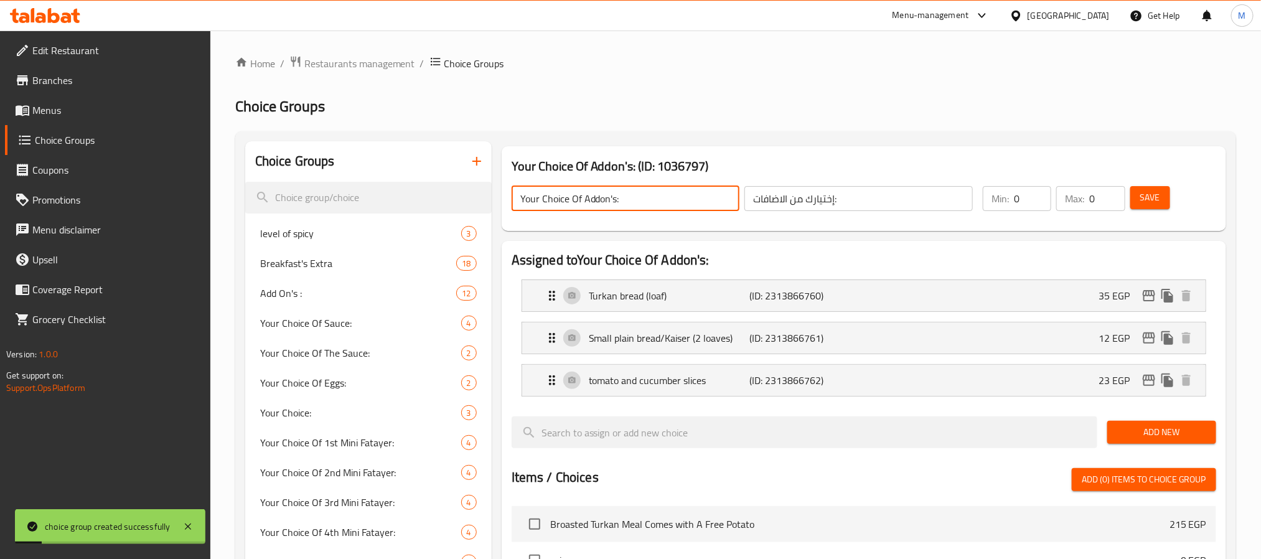
click at [557, 204] on input "Your Choice Of Addon's:" at bounding box center [626, 198] width 228 height 25
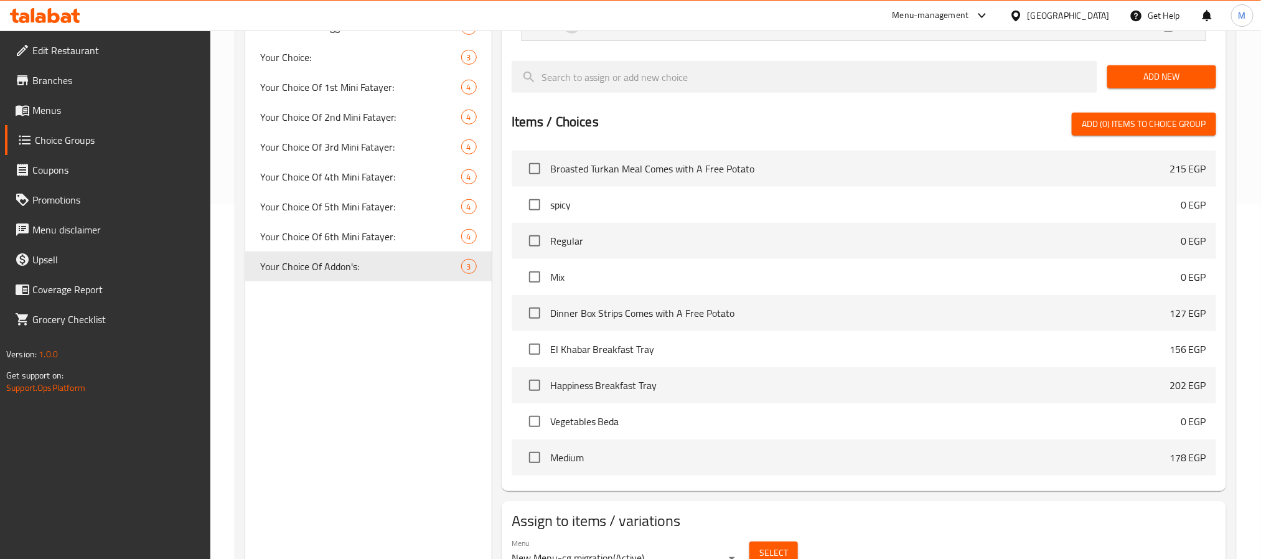
scroll to position [415, 0]
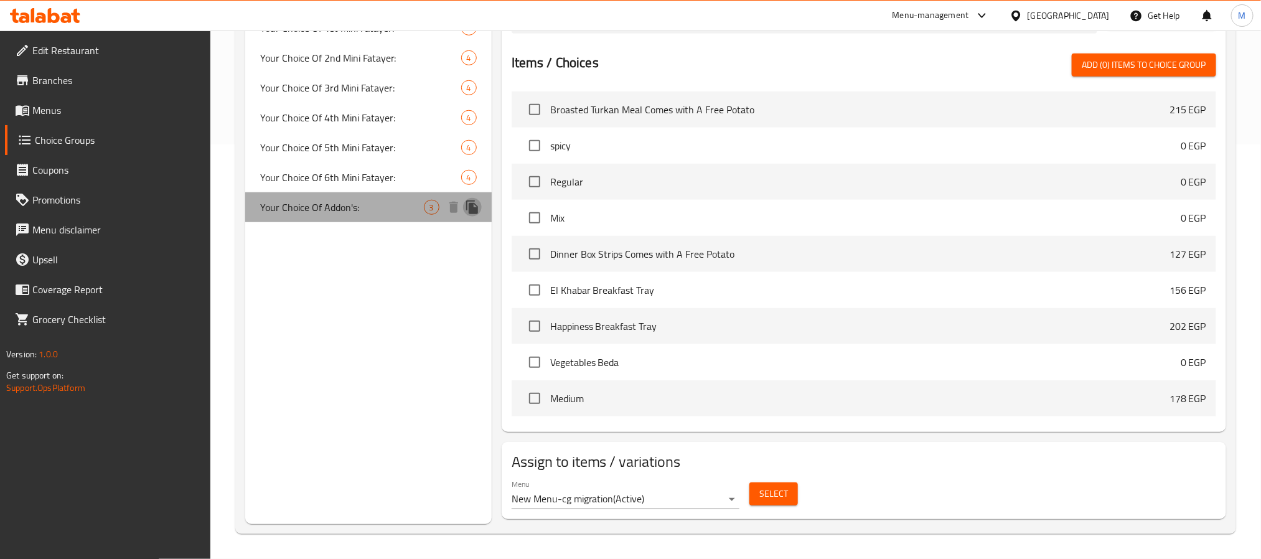
click at [469, 204] on icon "duplicate" at bounding box center [472, 207] width 12 height 14
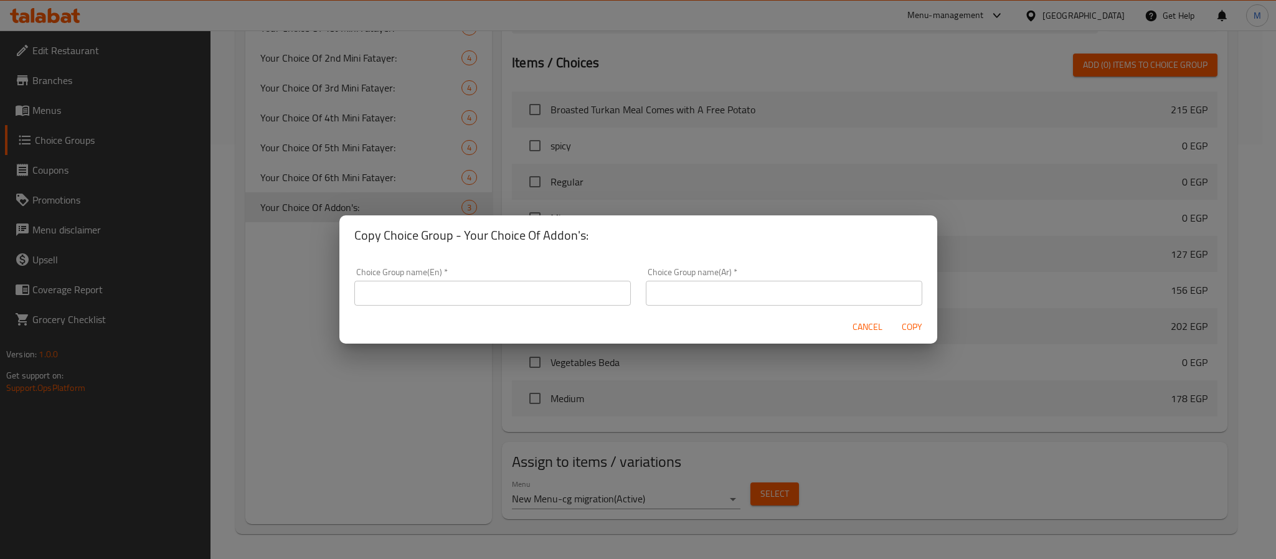
click at [415, 295] on input "text" at bounding box center [492, 293] width 276 height 25
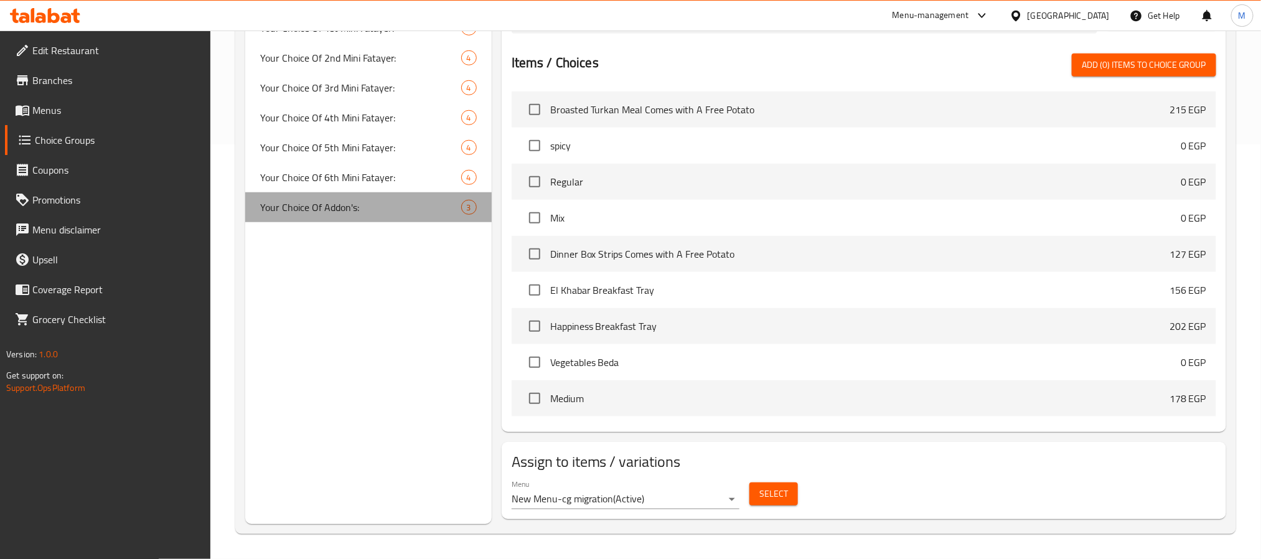
click at [383, 202] on span "Your Choice Of Addon's:" at bounding box center [360, 207] width 201 height 15
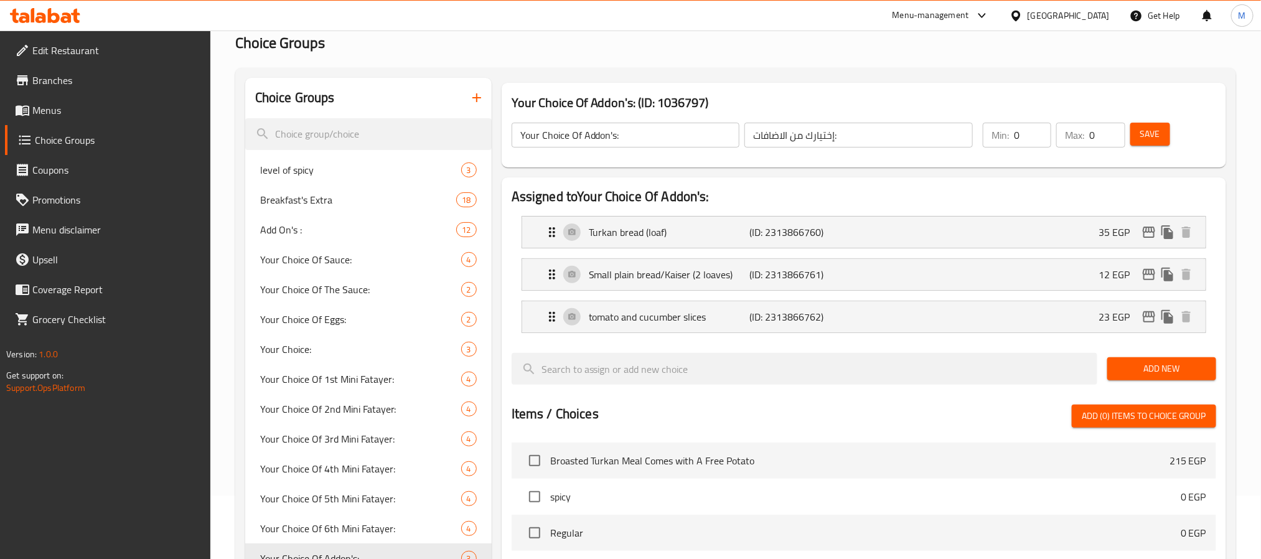
scroll to position [0, 0]
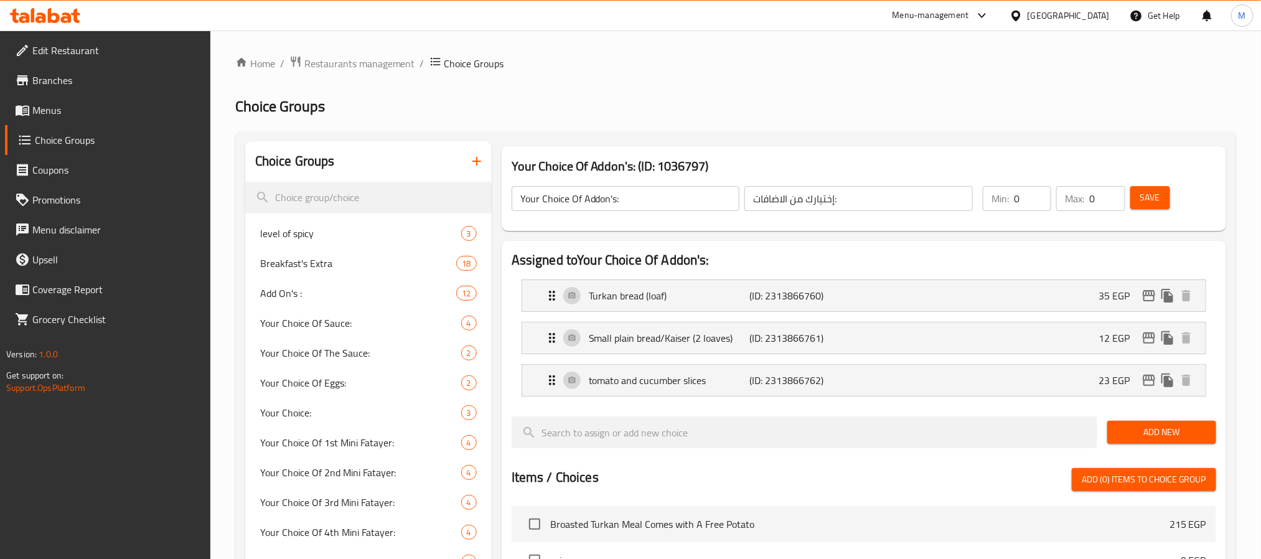
click at [589, 200] on input "Your Choice Of Addon's:" at bounding box center [626, 198] width 228 height 25
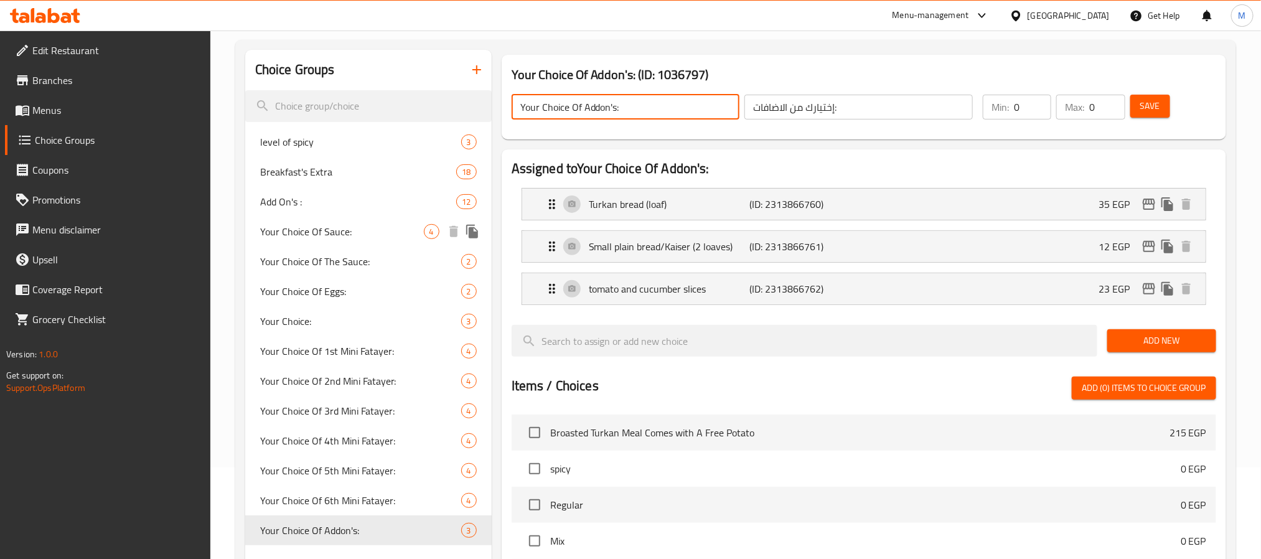
scroll to position [280, 0]
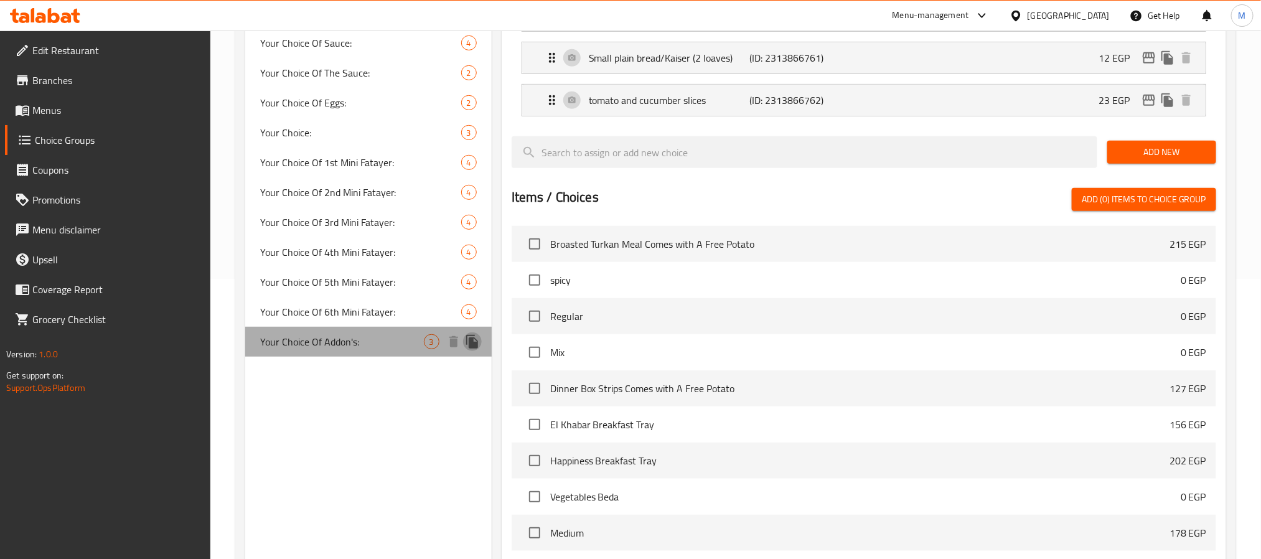
click at [473, 338] on icon "duplicate" at bounding box center [472, 342] width 12 height 14
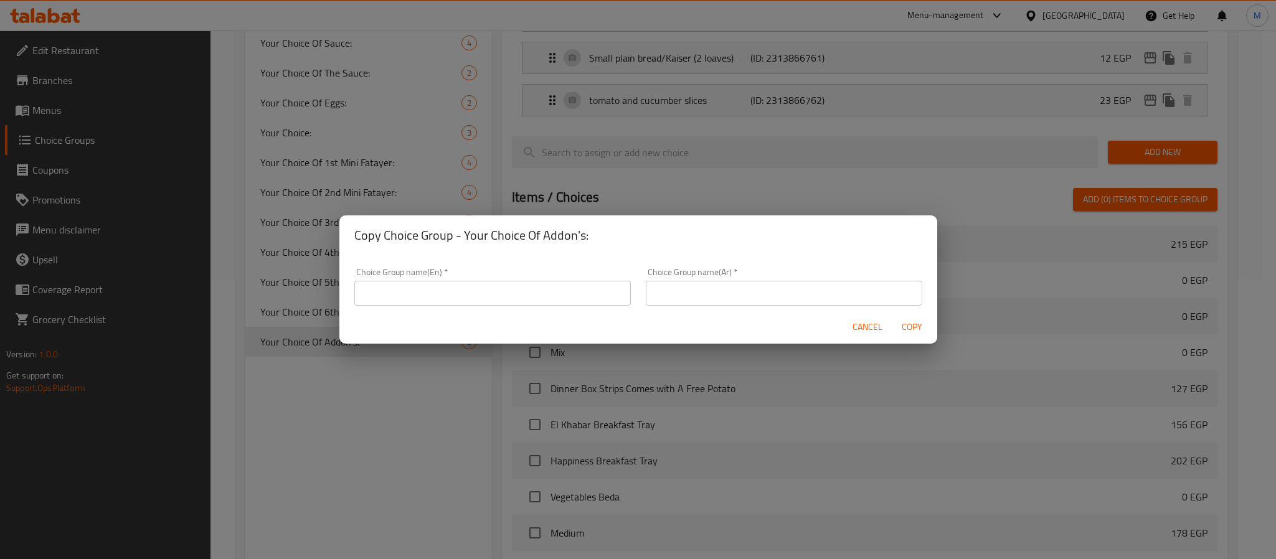
click at [471, 295] on input "text" at bounding box center [492, 293] width 276 height 25
paste input "Your Choice Of Addon's:"
click at [425, 291] on input "Your Choice Of Addon's:" at bounding box center [492, 293] width 276 height 25
click at [428, 291] on input "Your Choice Of 2nd mini fatayer Addon's:" at bounding box center [492, 293] width 276 height 25
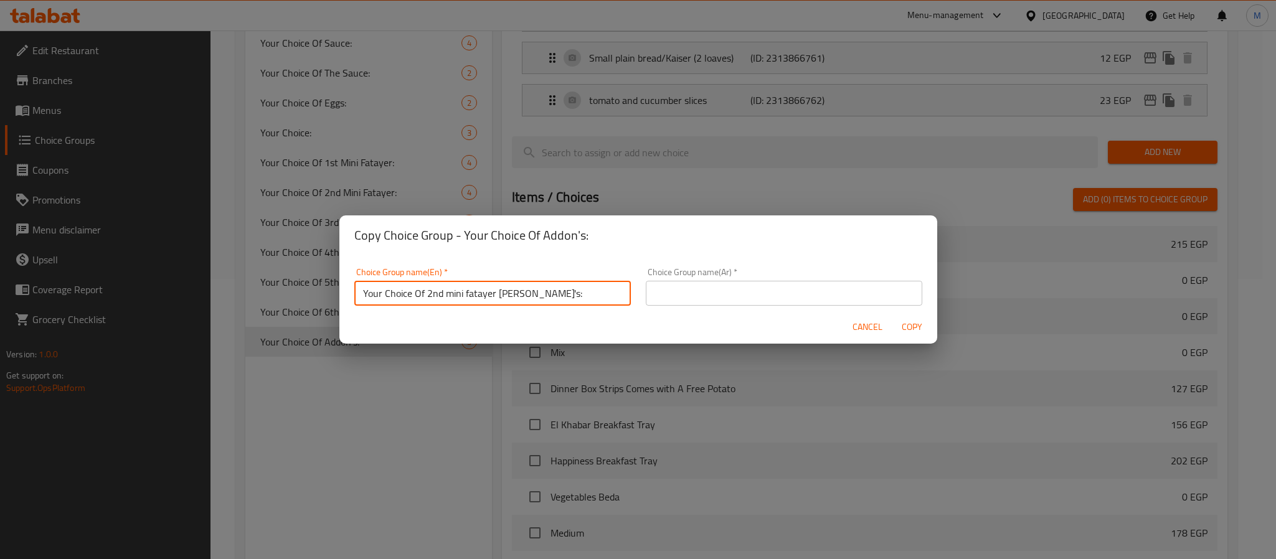
click at [428, 291] on input "Your Choice Of 2nd mini fatayer Addon's:" at bounding box center [492, 293] width 276 height 25
type input "Your Choice Of 2nd mini fatayer Addon's:"
click at [714, 303] on input "text" at bounding box center [784, 293] width 276 height 25
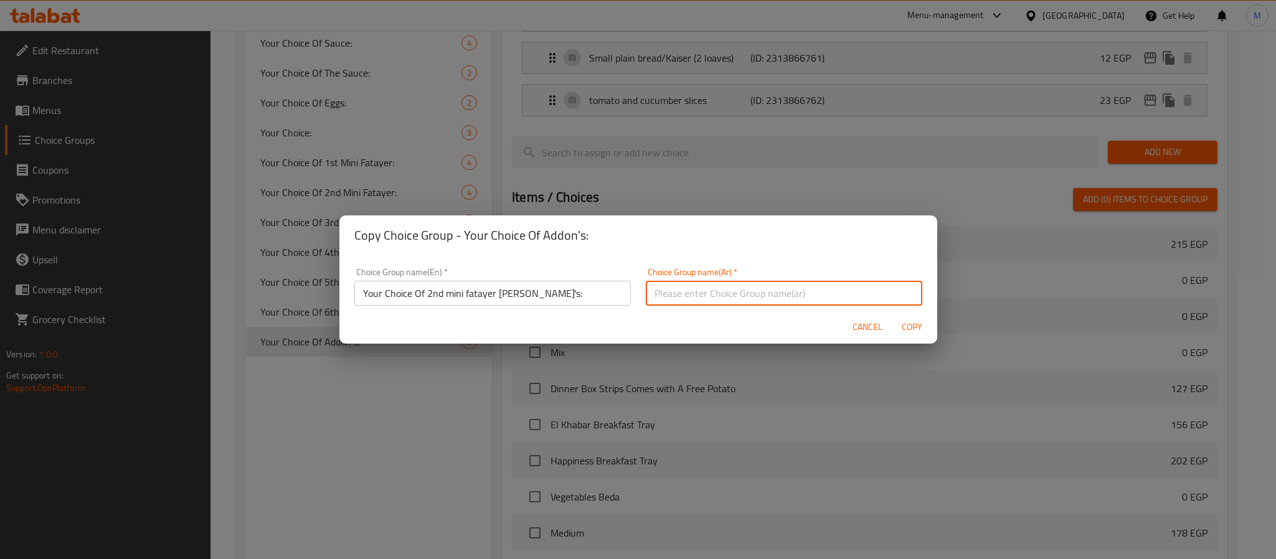
paste input "اختيارك من إضافات ميني فطاير الثانية:"
type input "اختيارك من إضافات ميني فطاير الثانية:"
click at [908, 324] on span "Copy" at bounding box center [912, 327] width 30 height 16
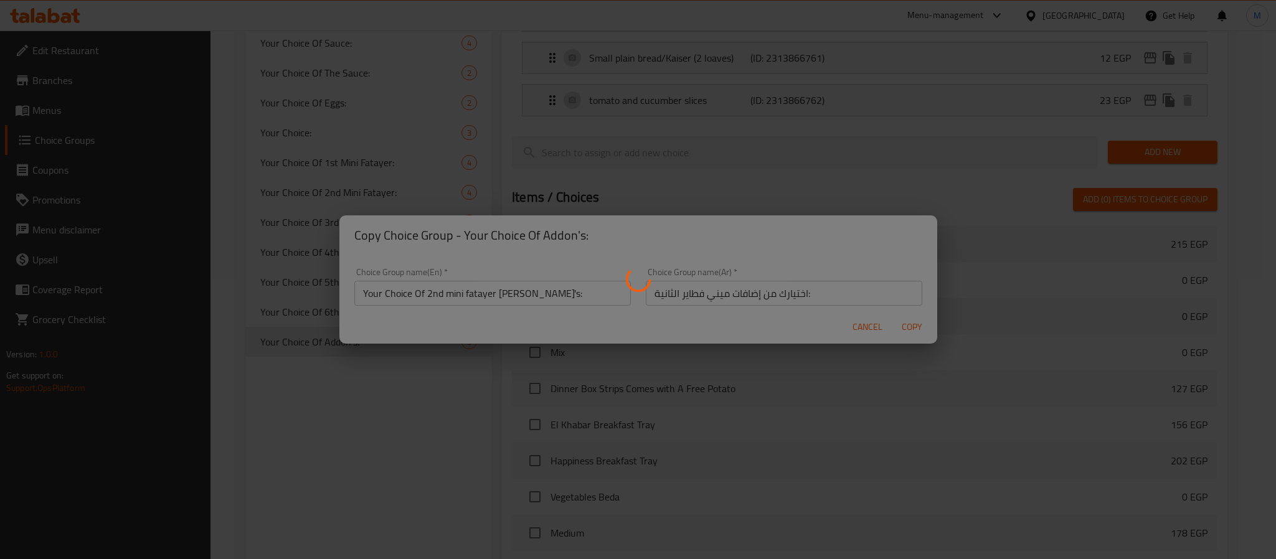
type input "Your Choice Of 2nd mini fatayer Addon's:"
type input "اختيارك من إضافات ميني فطاير الثانية:"
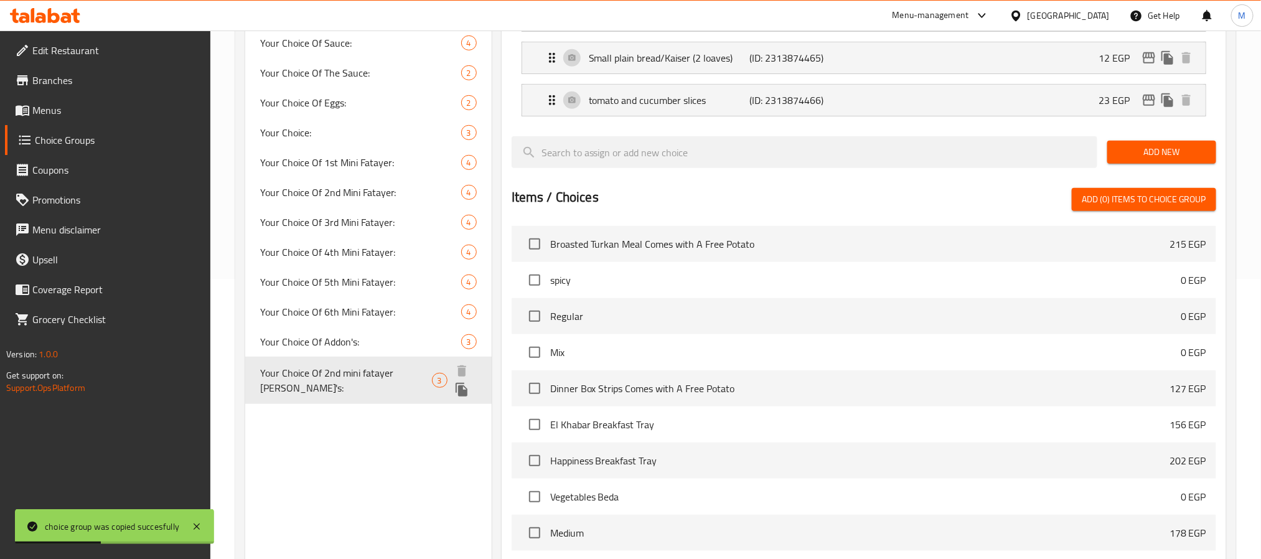
click at [458, 387] on icon "duplicate" at bounding box center [462, 390] width 12 height 14
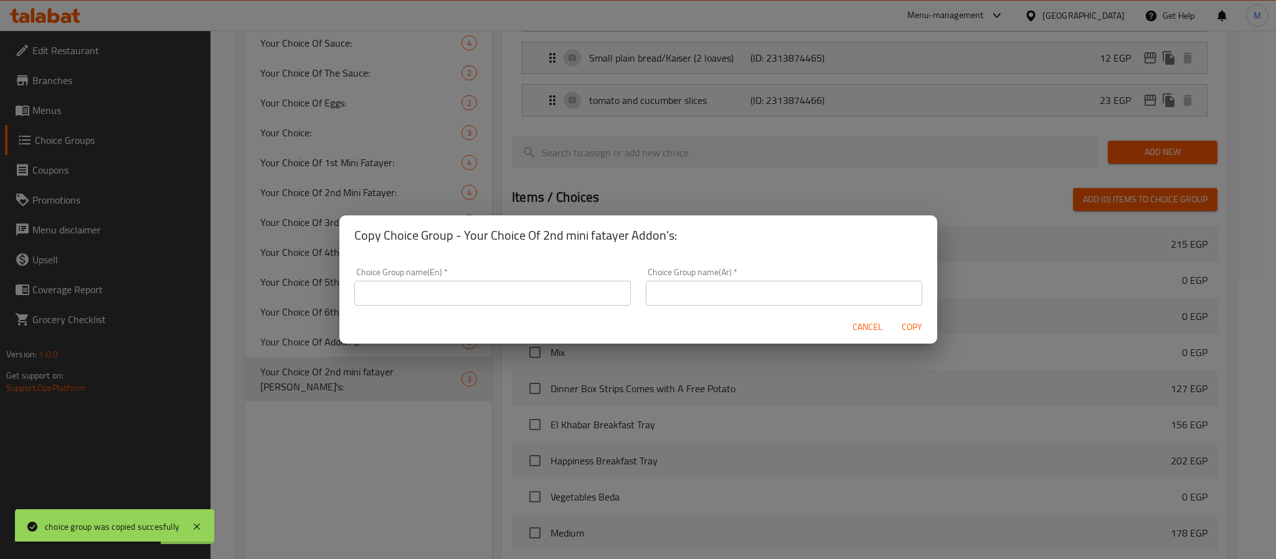
click at [423, 299] on input "text" at bounding box center [492, 293] width 276 height 25
paste input "Your Choice Of 3rd mini fatayer Addon's:"
type input "Your Choice Of 3rd mini fatayer Addon's:"
click at [682, 288] on input "text" at bounding box center [784, 293] width 276 height 25
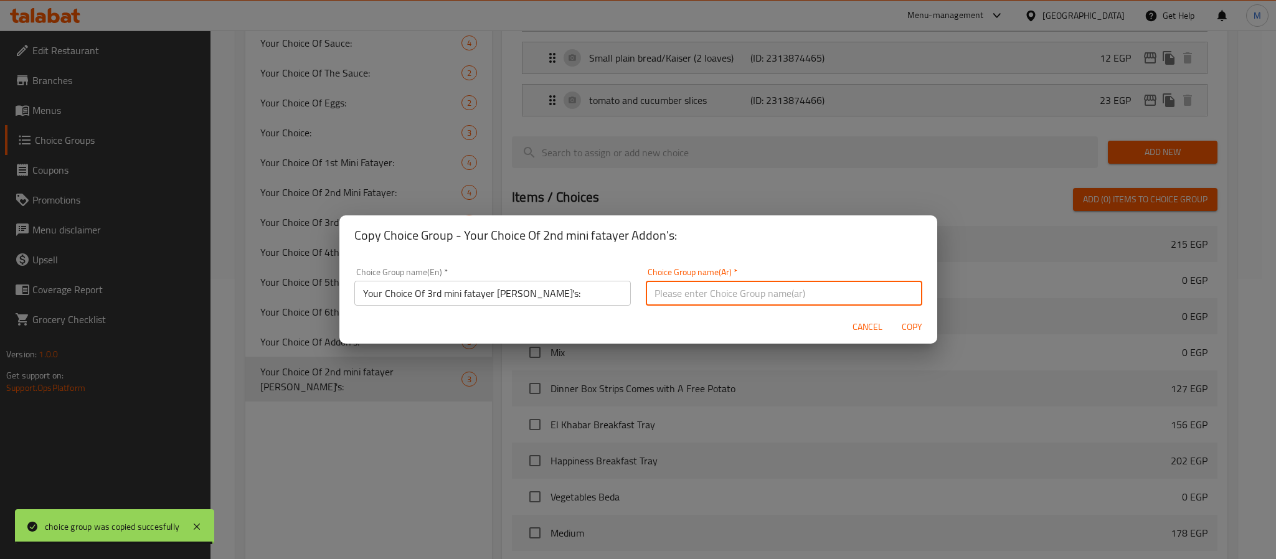
paste input "اختيارك من الإضافات الثالثة لميني فطاير:"
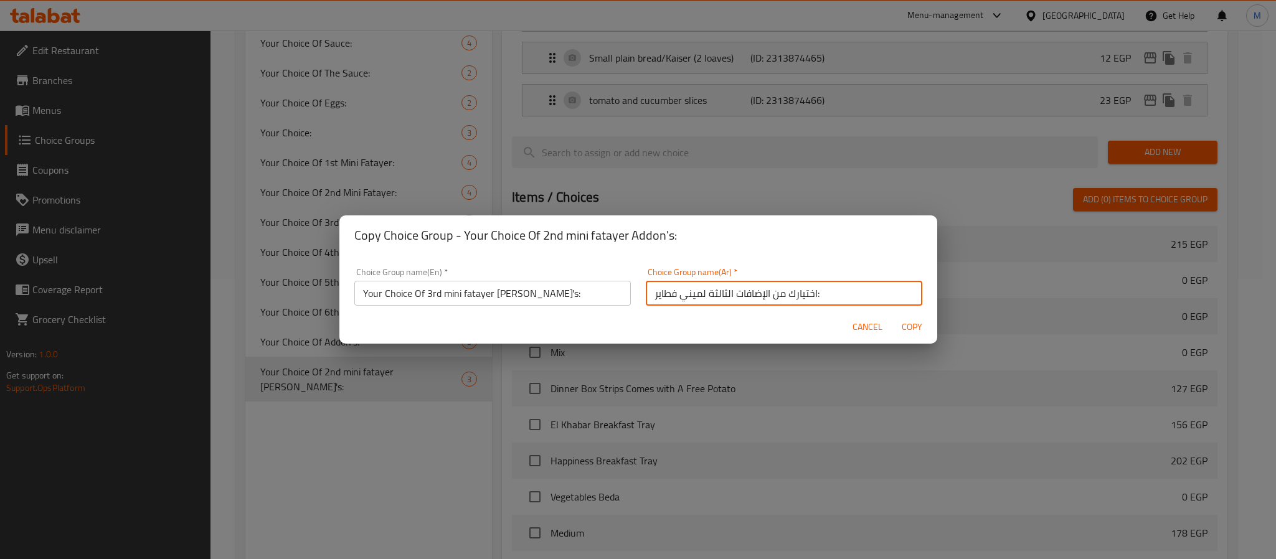
type input "اختيارك من الإضافات الثالثة لميني فطاير:"
click at [912, 327] on span "Copy" at bounding box center [912, 327] width 30 height 16
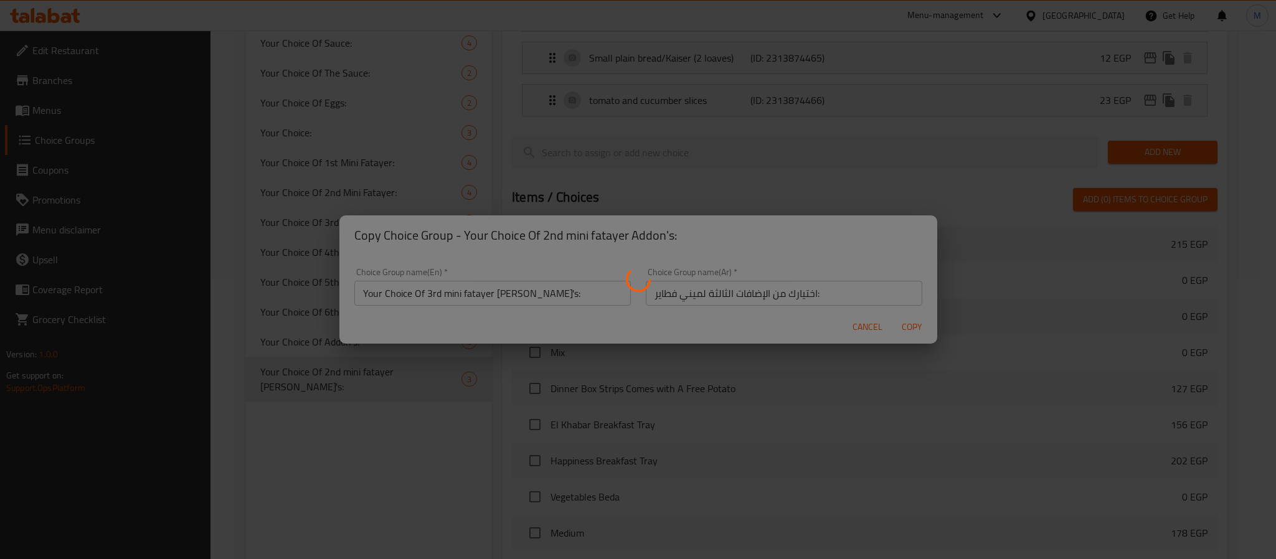
type input "Your Choice Of 3rd mini fatayer Addon's:"
type input "اختيارك من الإضافات الثالثة لميني فطاير:"
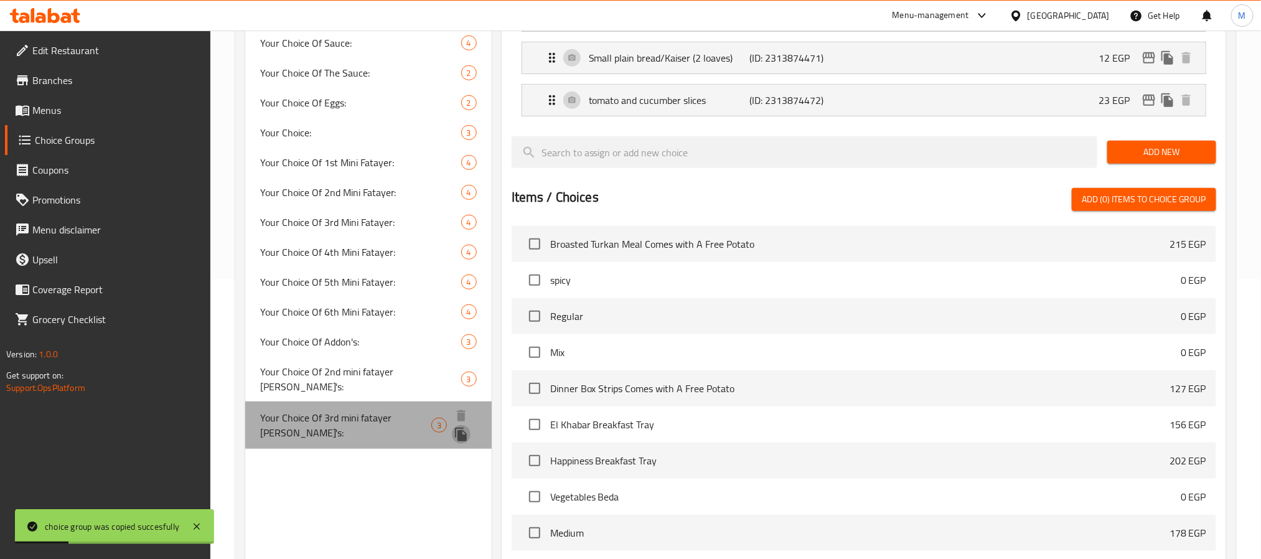
click at [458, 428] on icon "duplicate" at bounding box center [461, 435] width 12 height 14
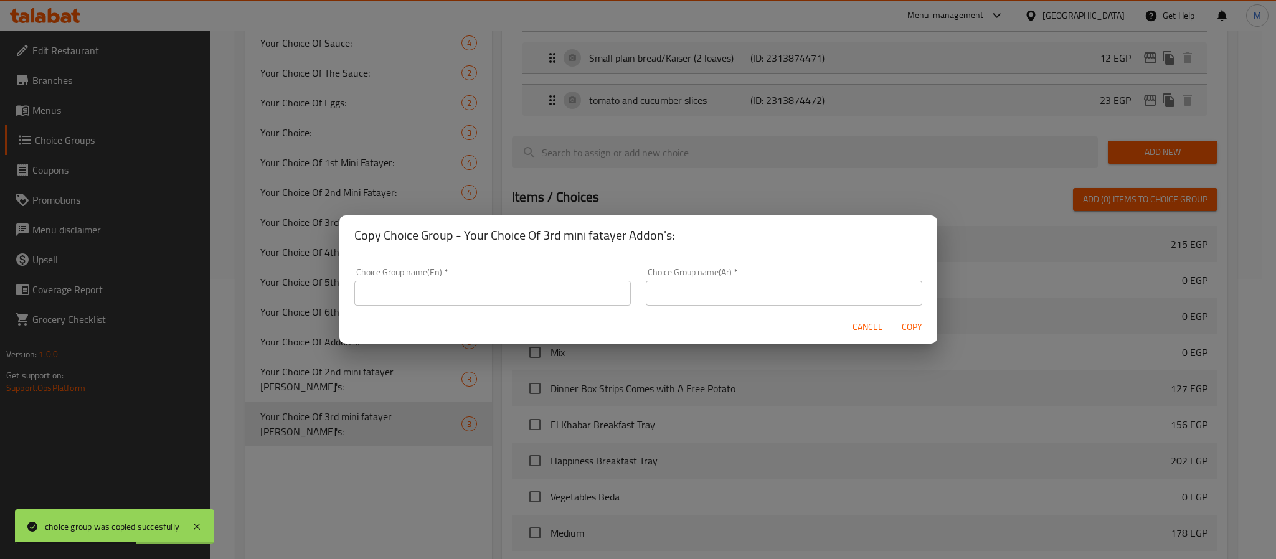
click at [396, 289] on input "text" at bounding box center [492, 293] width 276 height 25
paste input "Your Choice Of 4th mini fatayer Addon's:"
type input "Your Choice Of 4th mini fatayer Addon's:"
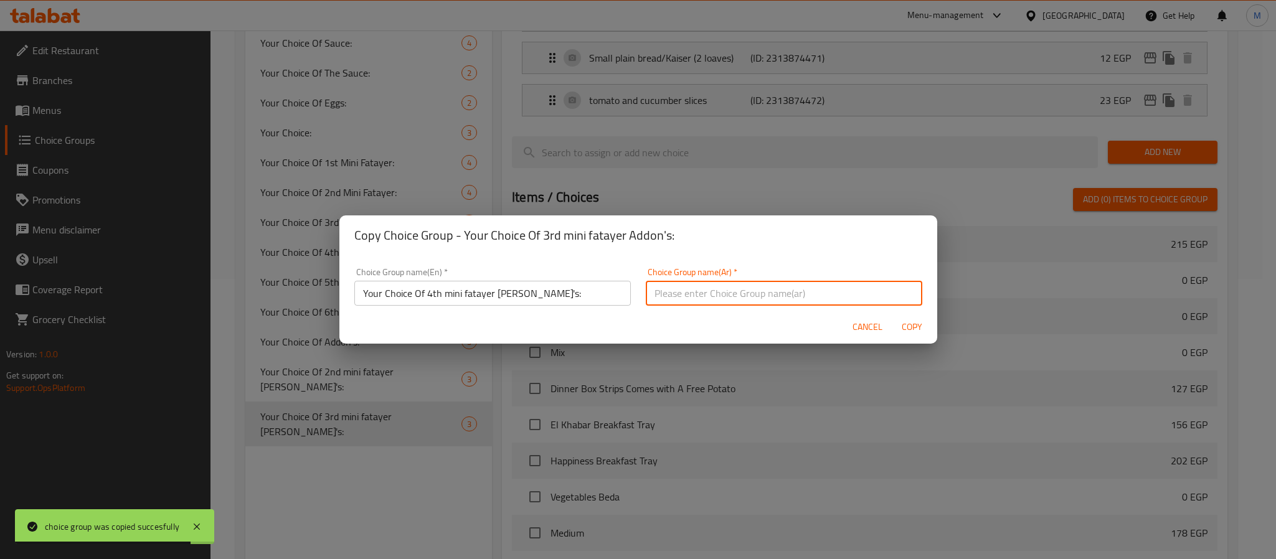
click at [699, 293] on input "text" at bounding box center [784, 293] width 276 height 25
paste input "اختيارك من الإضافات الرابعة لميني فطاير:"
type input "اختيارك من الإضافات الرابعة لميني فطاير:"
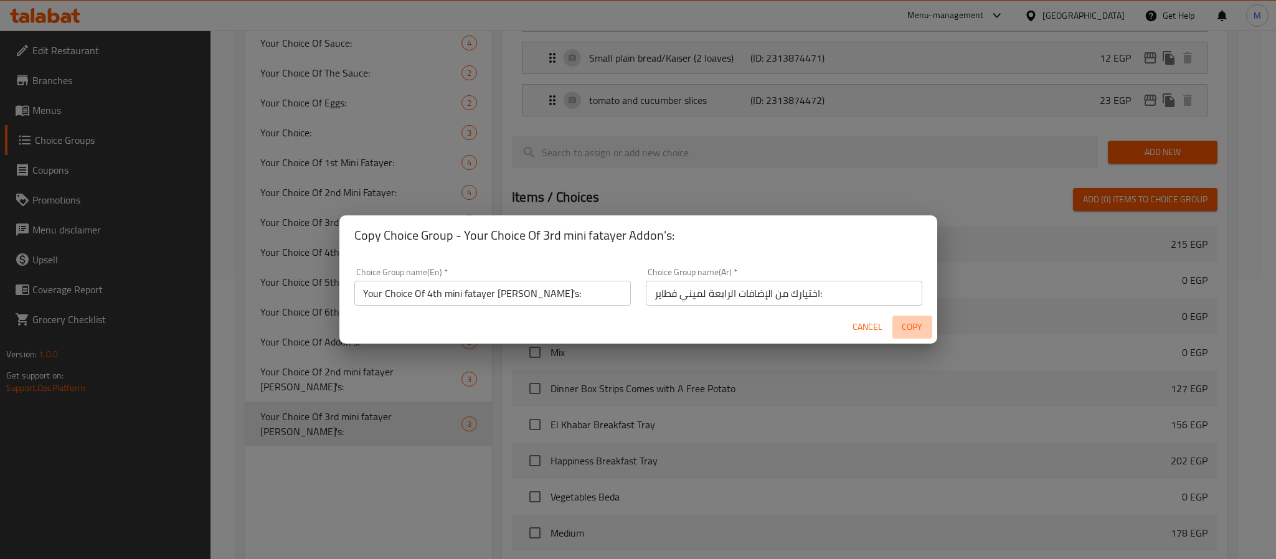
click at [912, 324] on span "Copy" at bounding box center [912, 327] width 30 height 16
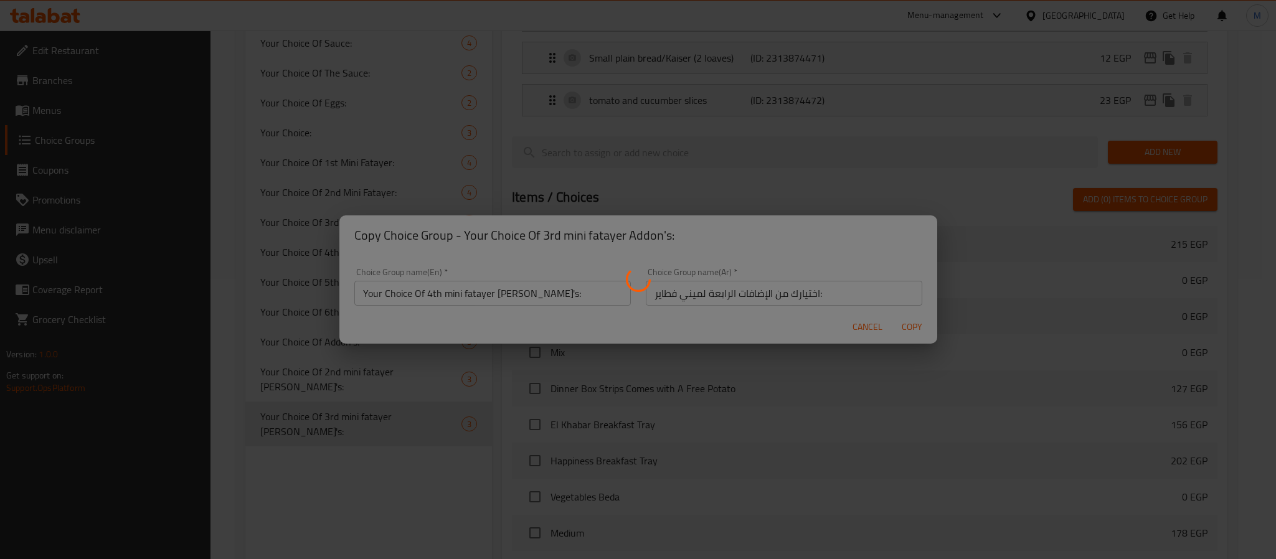
type input "Your Choice Of 4th mini fatayer Addon's:"
type input "اختيارك من الإضافات الرابعة لميني فطاير:"
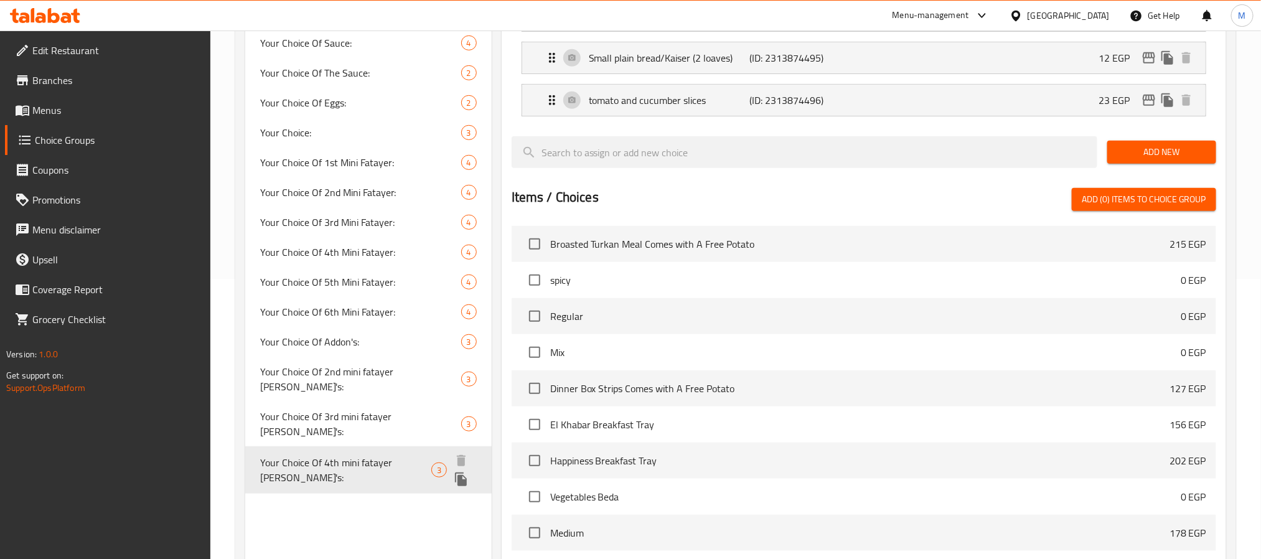
click at [458, 472] on icon "duplicate" at bounding box center [461, 479] width 12 height 14
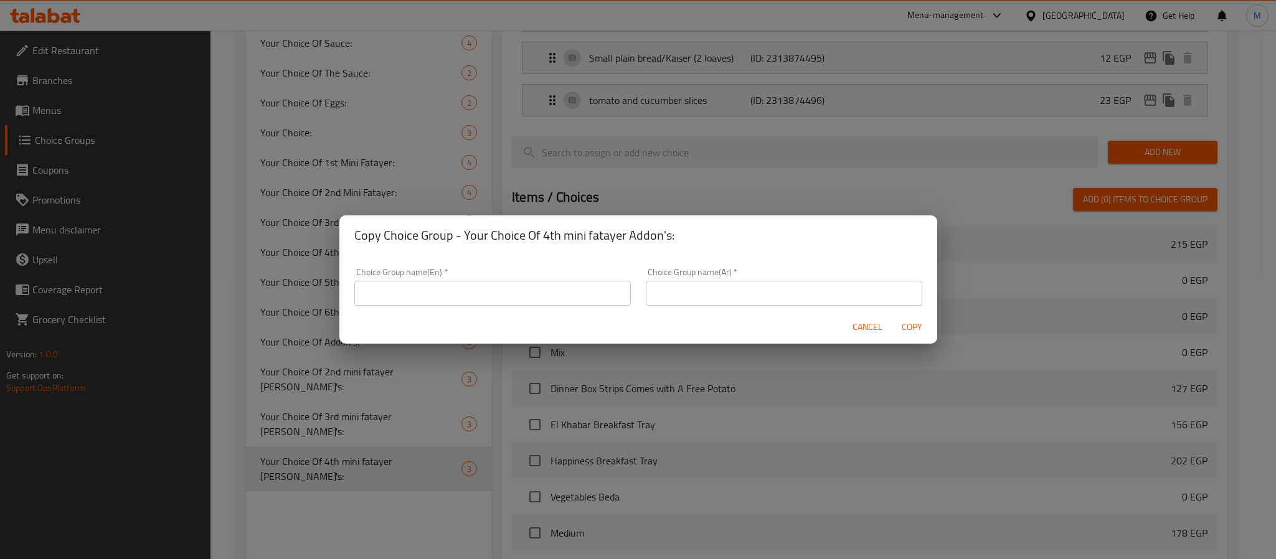
click at [415, 289] on input "text" at bounding box center [492, 293] width 276 height 25
paste input "Your Choice Of 5th mini fatayer Addon's:"
type input "Your Choice Of 5th mini fatayer Addon's:"
click at [652, 303] on input "text" at bounding box center [784, 293] width 276 height 25
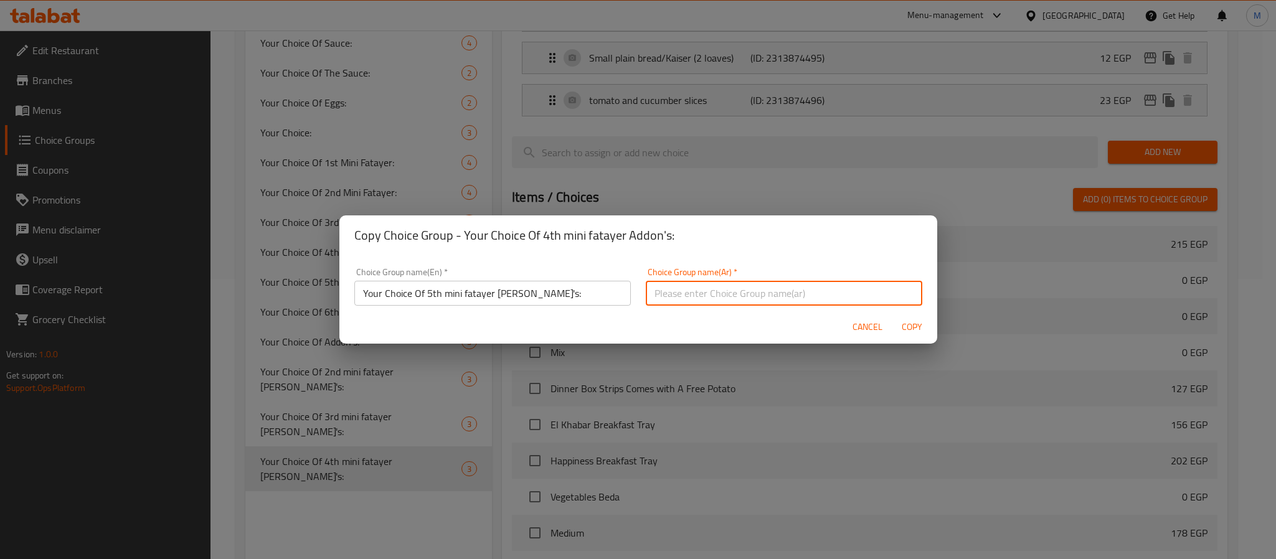
paste input "اختيارك من إضافات ميني فطاير الخامسة:"
type input "اختيارك من إضافات ميني فطاير الخامسة:"
click at [914, 326] on span "Copy" at bounding box center [912, 327] width 30 height 16
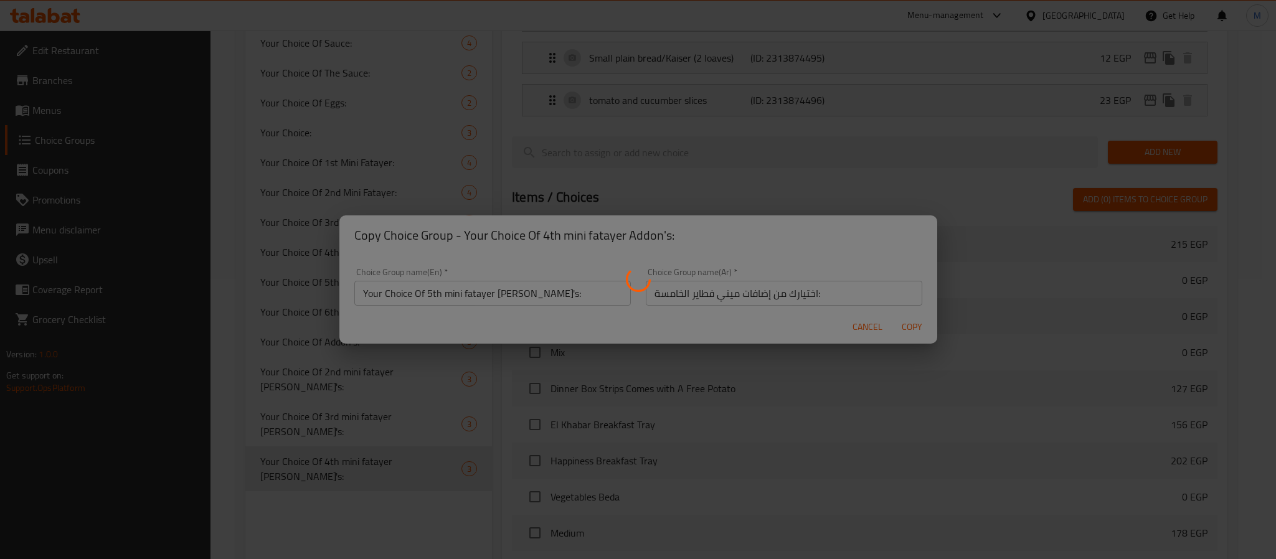
type input "Your Choice Of 5th mini fatayer Addon's:"
type input "اختيارك من إضافات ميني فطاير الخامسة:"
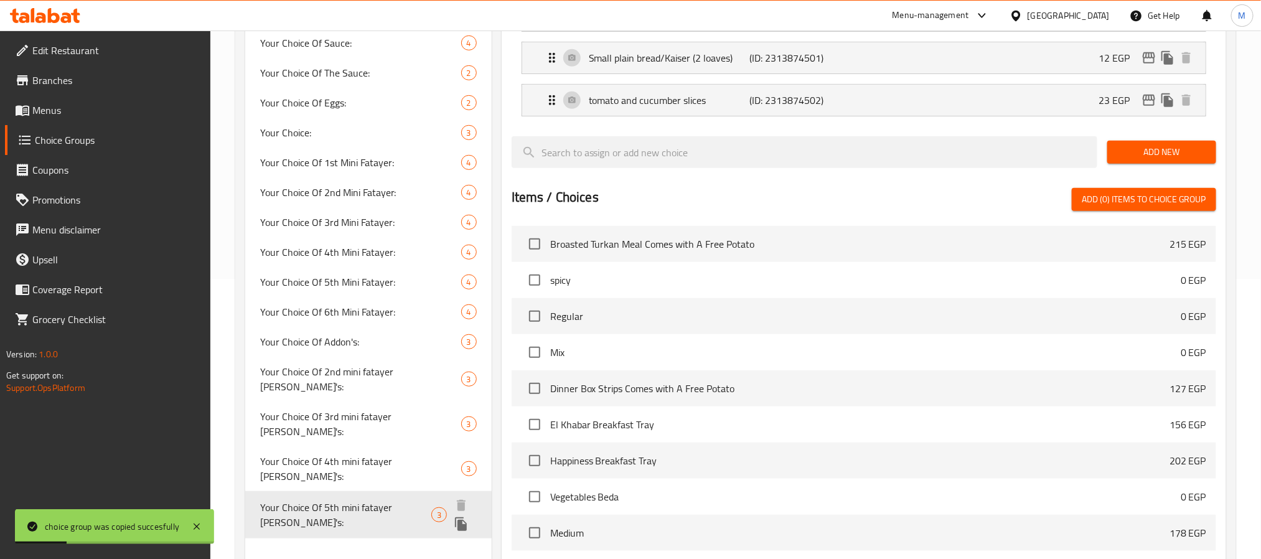
click at [461, 517] on icon "duplicate" at bounding box center [461, 524] width 15 height 15
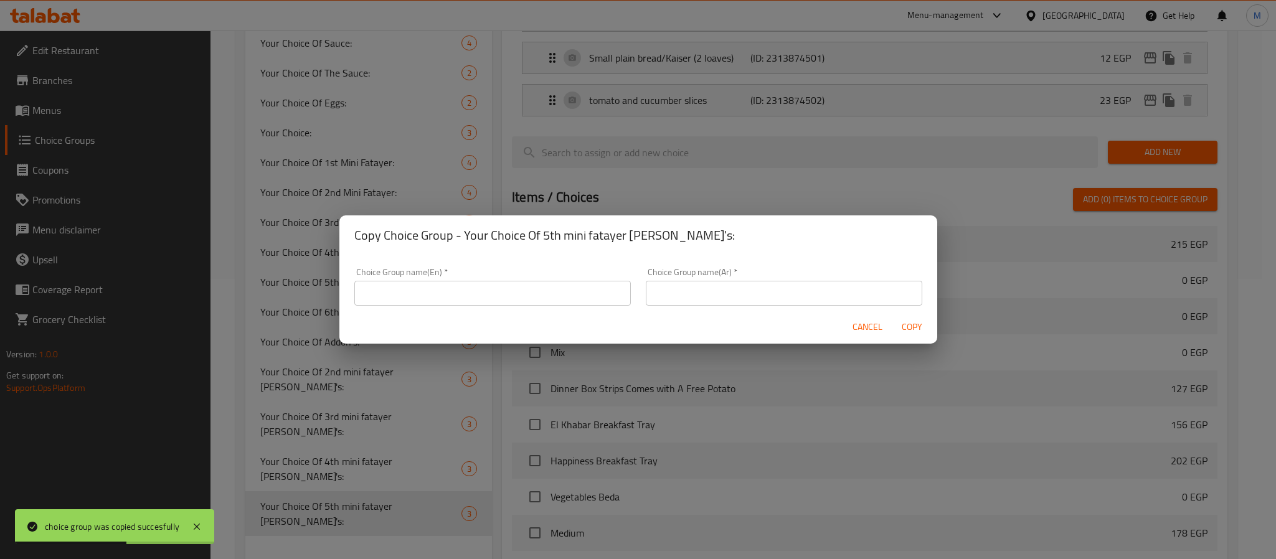
click at [428, 291] on input "text" at bounding box center [492, 293] width 276 height 25
paste input "Your Choice Of 6th mini fatayer Addon's:"
type input "Your Choice Of 6th mini fatayer Addon's:"
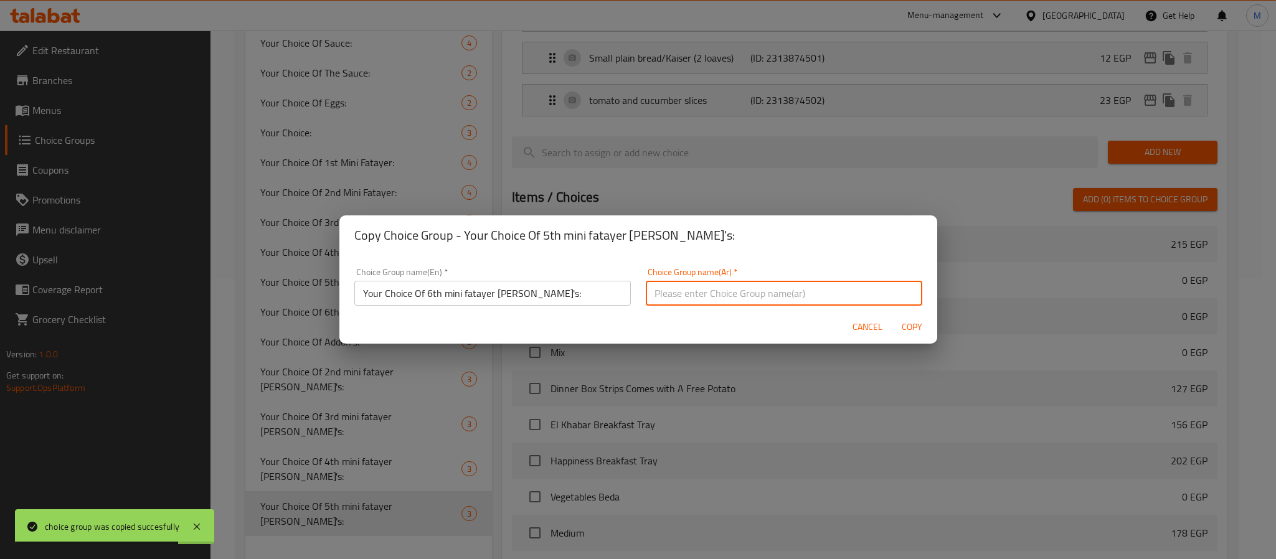
click at [654, 286] on input "text" at bounding box center [784, 293] width 276 height 25
paste input "اختيارك من الإضافات السادسة لميني فطاير:"
type input "اختيارك من الإضافات السادسة لميني فطاير:"
click at [917, 322] on span "Copy" at bounding box center [912, 327] width 30 height 16
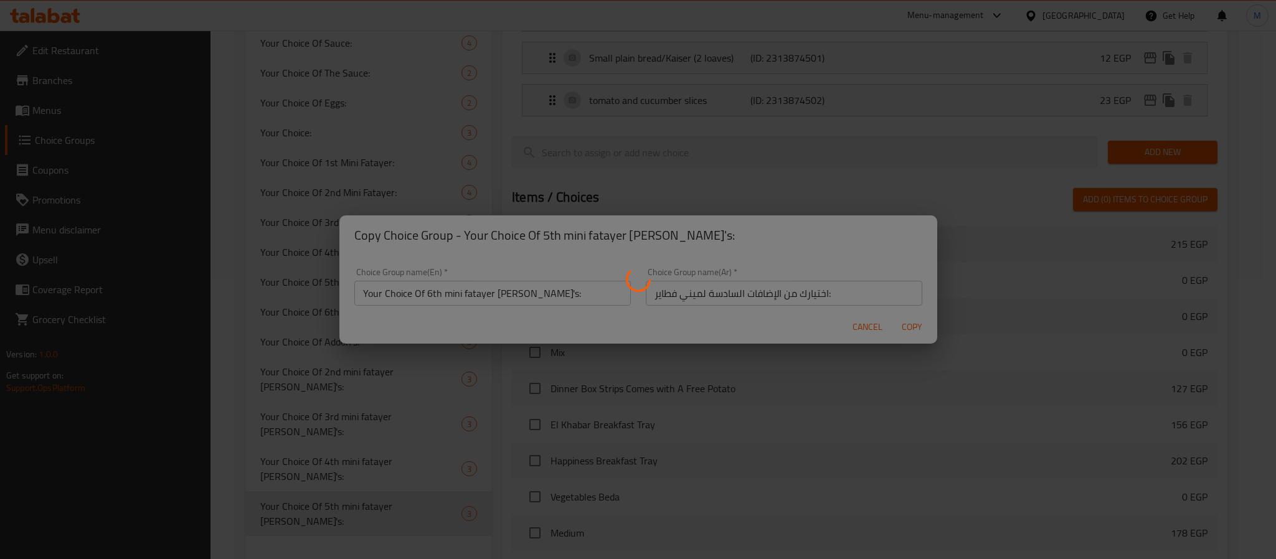
type input "Your Choice Of 6th mini fatayer Addon's:"
type input "اختيارك من الإضافات السادسة لميني فطاير:"
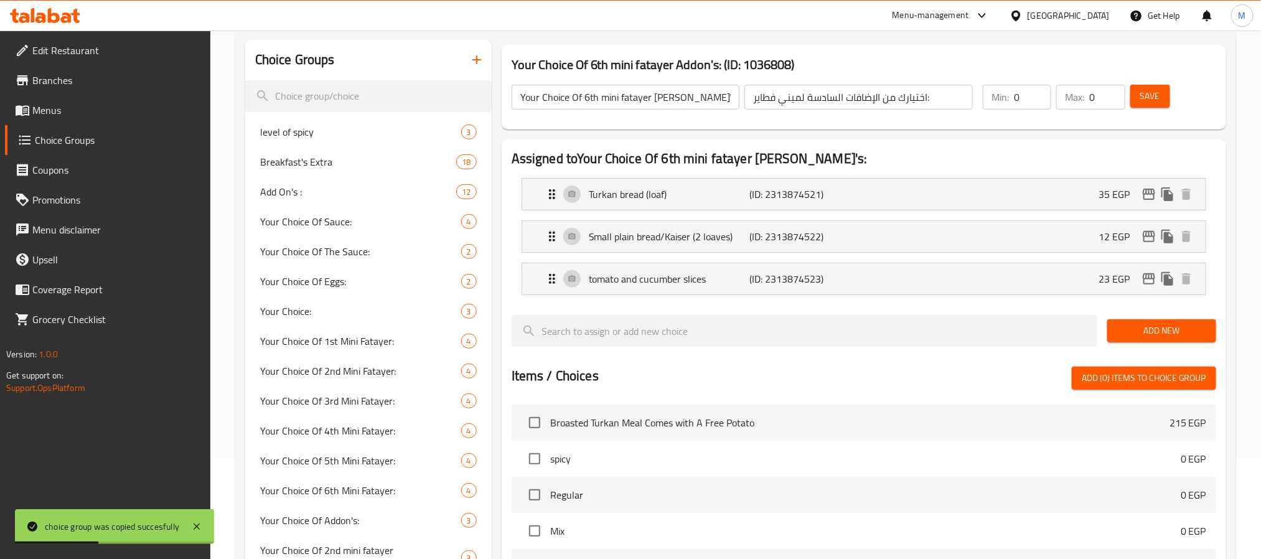
scroll to position [0, 0]
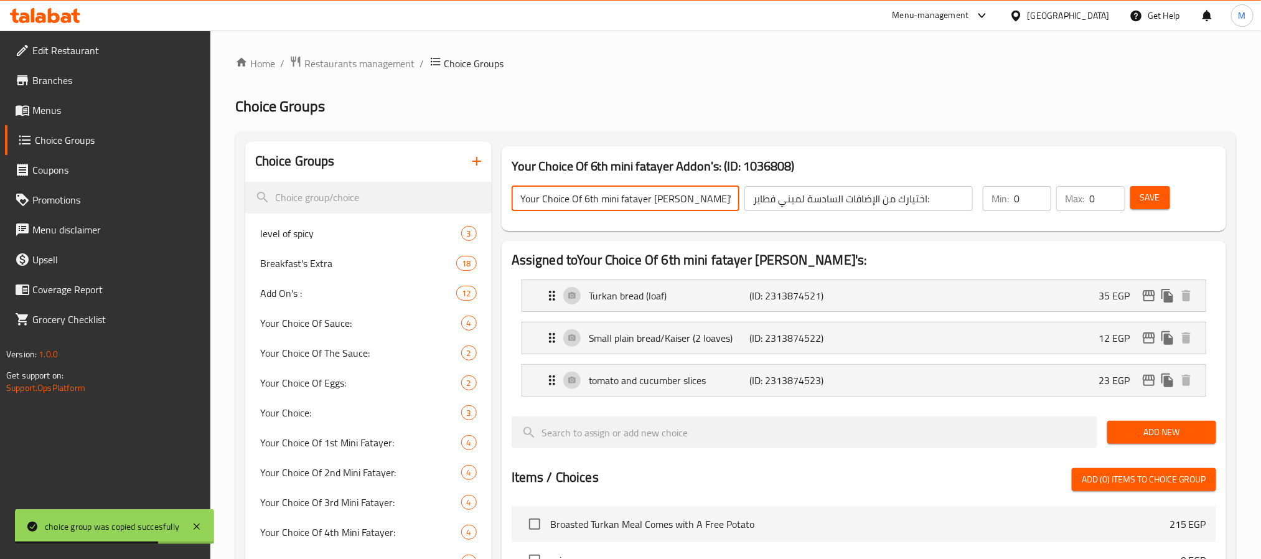
drag, startPoint x: 600, startPoint y: 200, endPoint x: 647, endPoint y: 198, distance: 46.7
click at [647, 198] on input "Your Choice Of 6th mini fatayer Addon's:" at bounding box center [626, 198] width 228 height 25
drag, startPoint x: 648, startPoint y: 198, endPoint x: 599, endPoint y: 202, distance: 48.7
click at [599, 202] on input "Your Choice Of 6th mini fatayer Addon's:" at bounding box center [626, 198] width 228 height 25
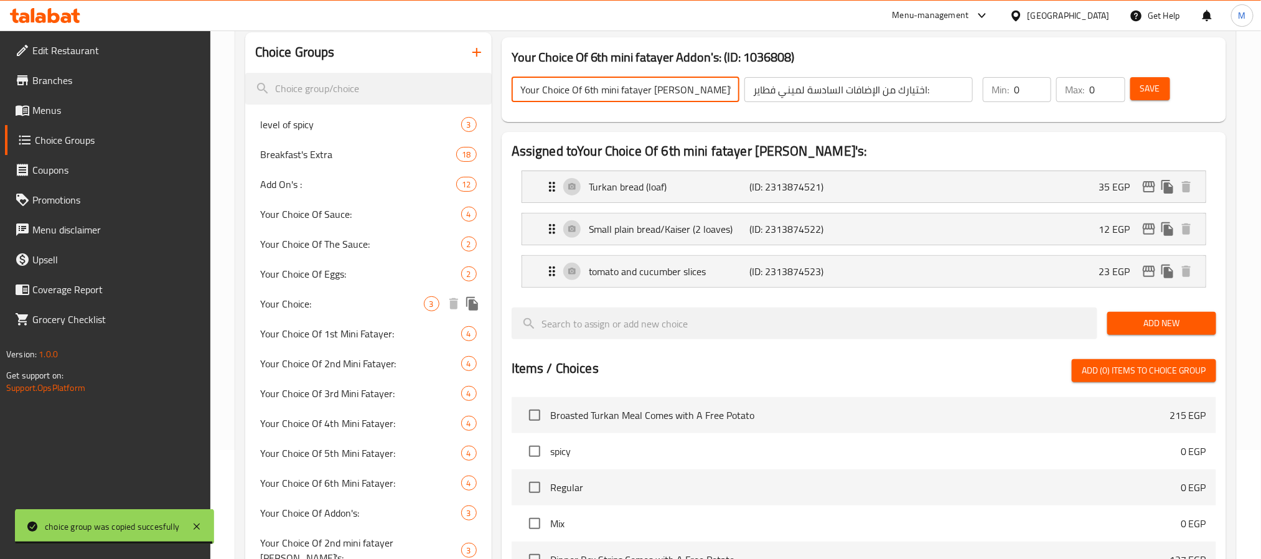
scroll to position [374, 0]
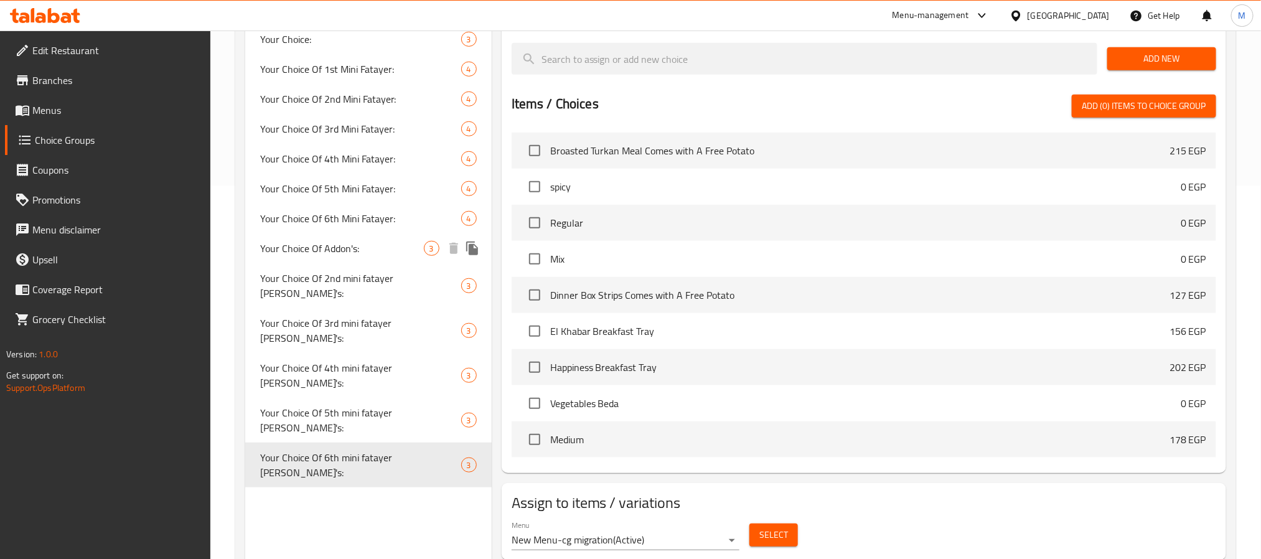
click at [473, 243] on icon "duplicate" at bounding box center [472, 249] width 12 height 14
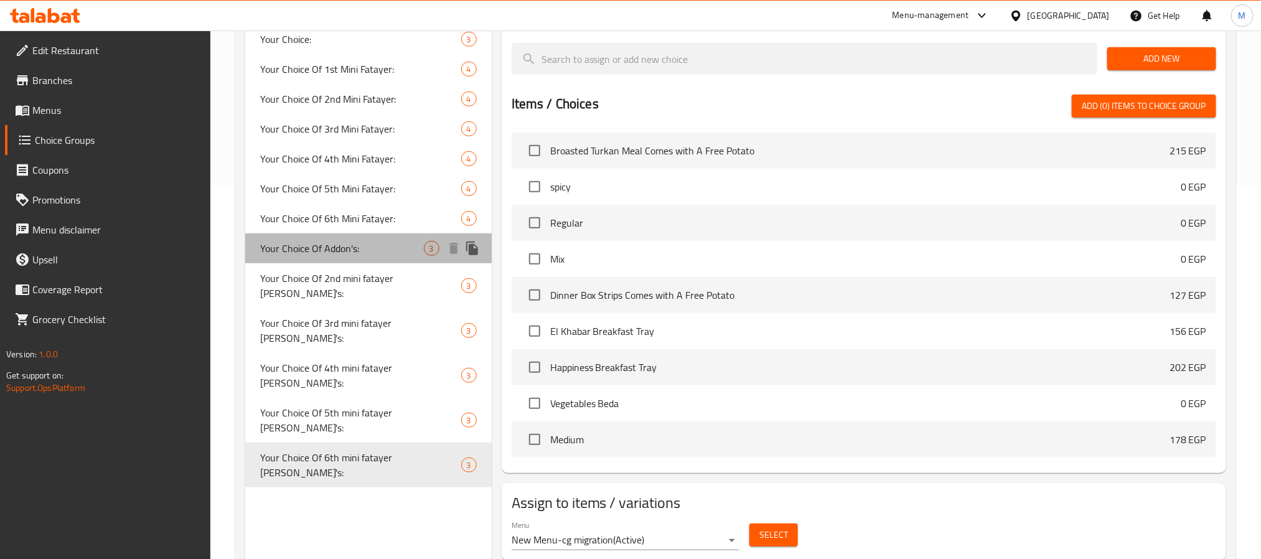
click at [357, 250] on span "Your Choice Of Addon's:" at bounding box center [342, 248] width 164 height 15
type input "Your Choice Of Addon's:"
type input "إختيارك من الاضافات:"
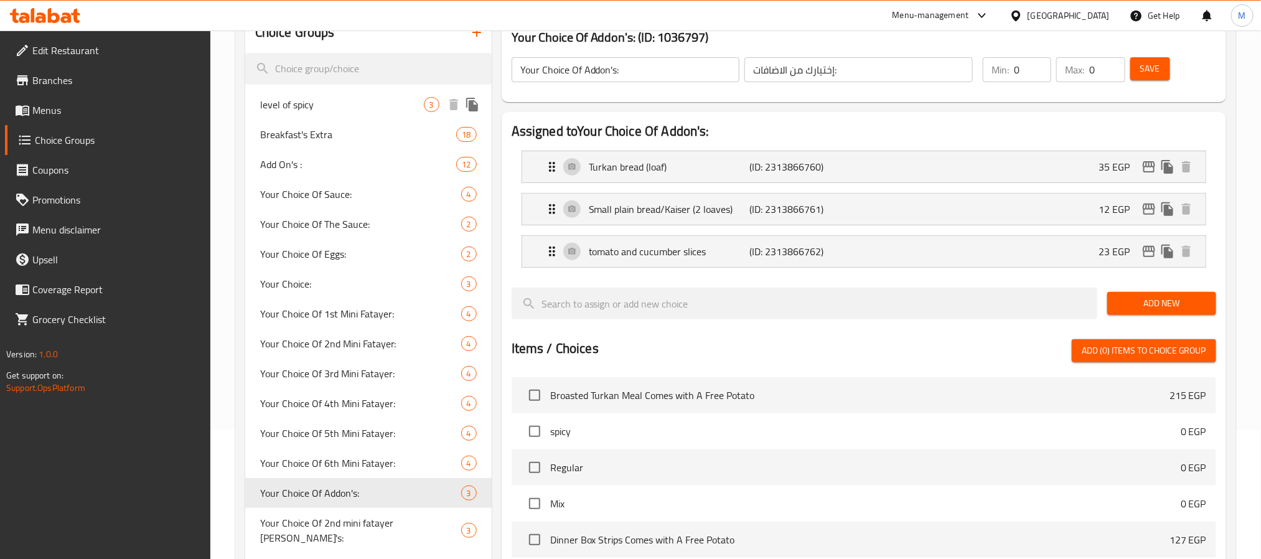
scroll to position [0, 0]
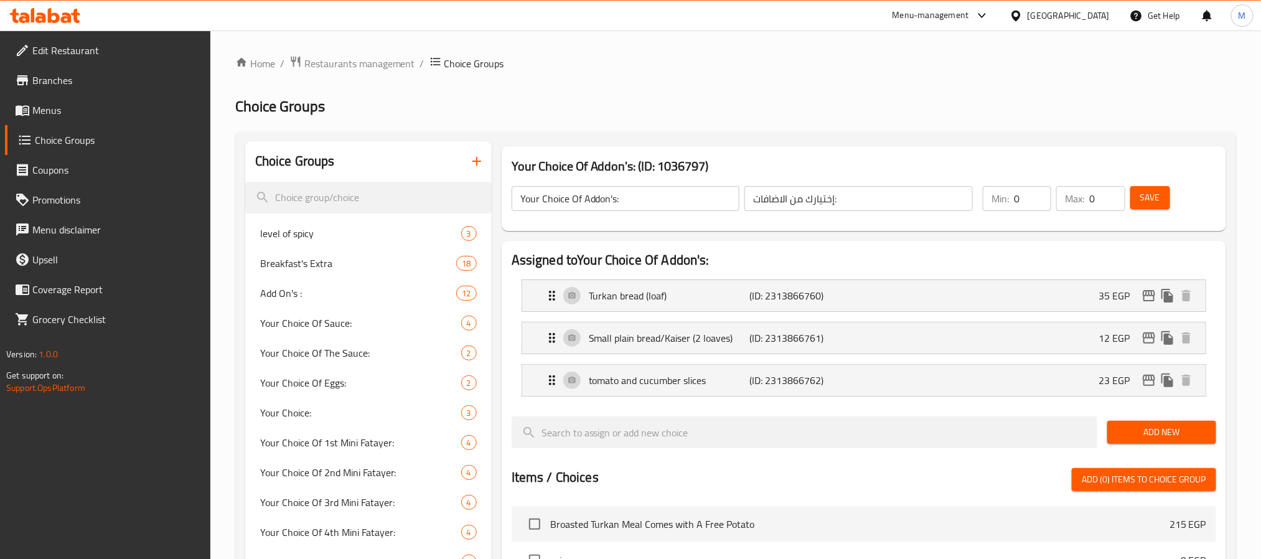
click at [581, 198] on input "Your Choice Of Addon's:" at bounding box center [626, 198] width 228 height 25
paste input "mini fatayer"
click at [1136, 190] on button "Save" at bounding box center [1150, 197] width 40 height 23
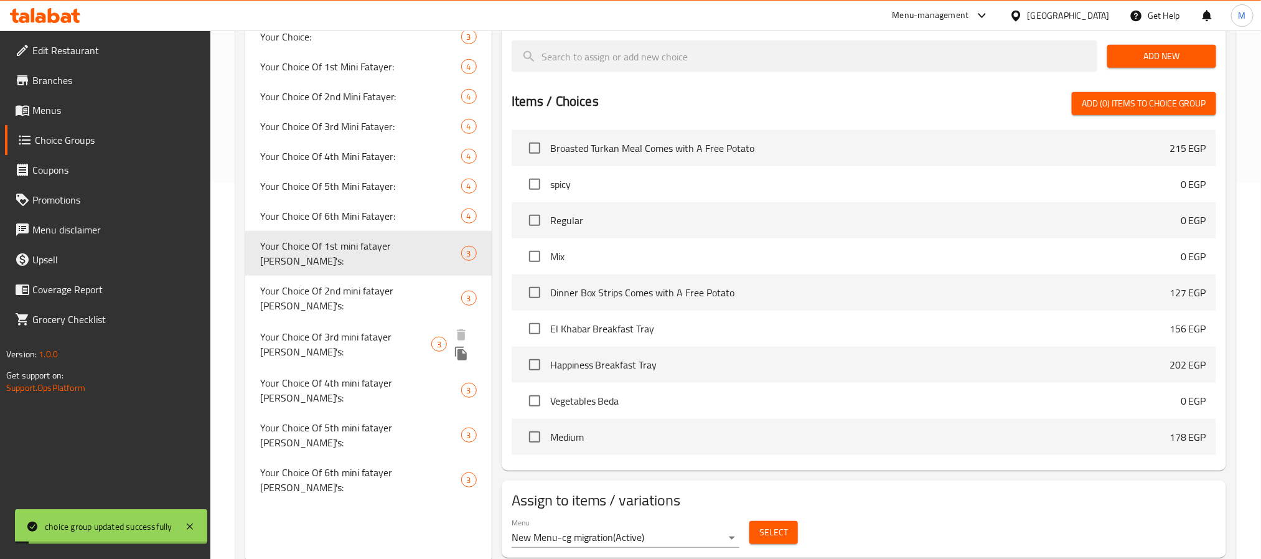
scroll to position [415, 0]
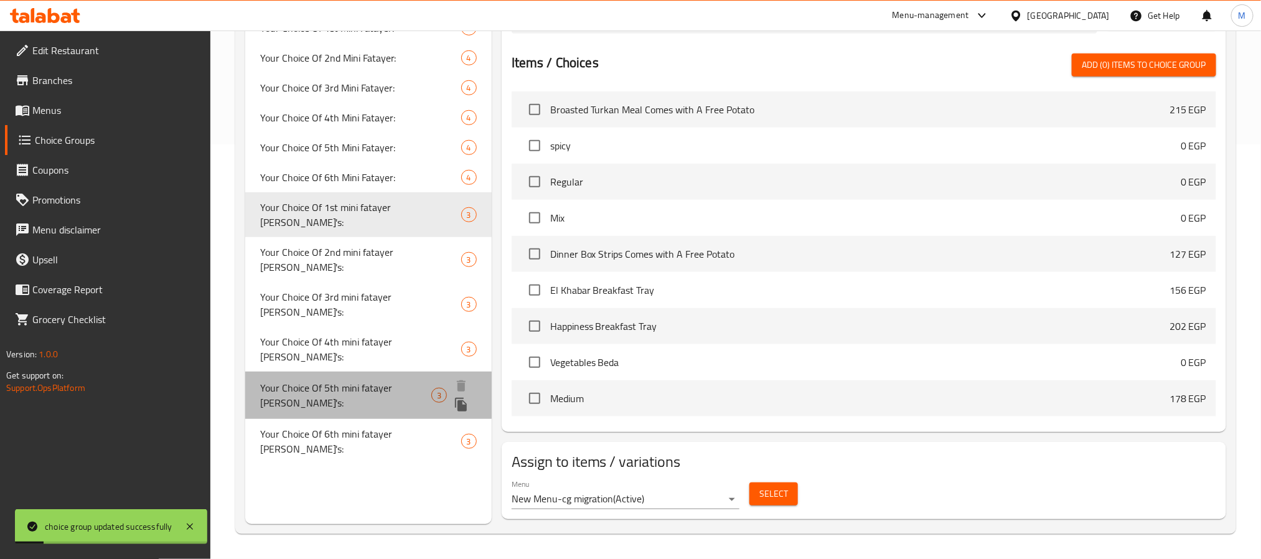
drag, startPoint x: 388, startPoint y: 316, endPoint x: 641, endPoint y: 228, distance: 267.3
click at [390, 372] on div "Your Choice Of 5th mini fatayer Addon's: 3" at bounding box center [368, 395] width 247 height 47
type input "Your Choice Of 5th mini fatayer Addon's:"
type input "اختيارك من إضافات ميني فطاير الخامسة:"
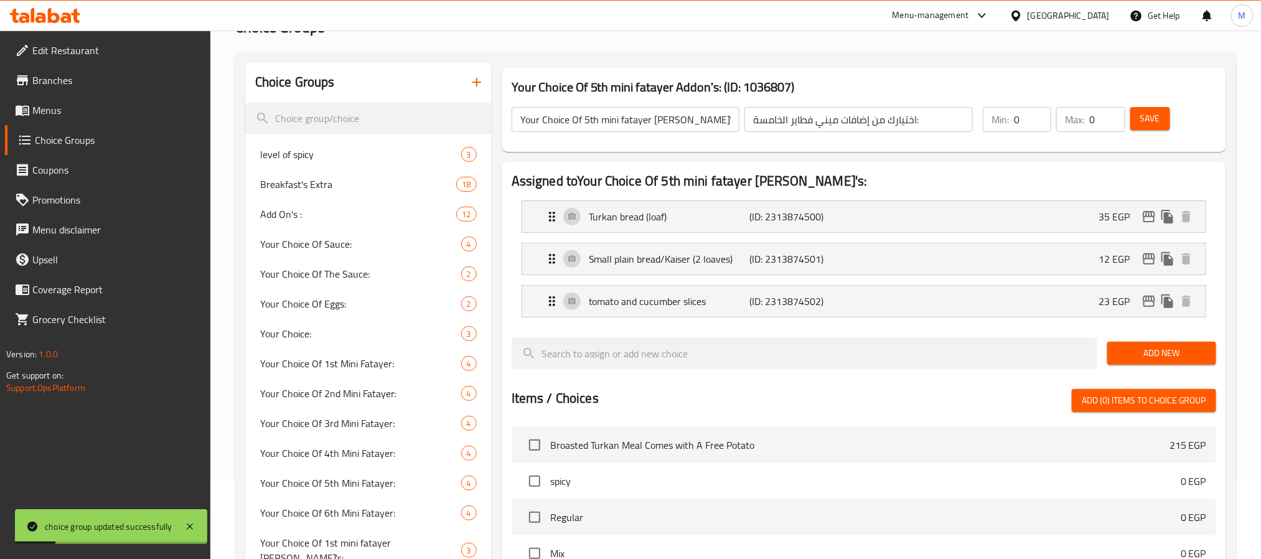
scroll to position [0, 0]
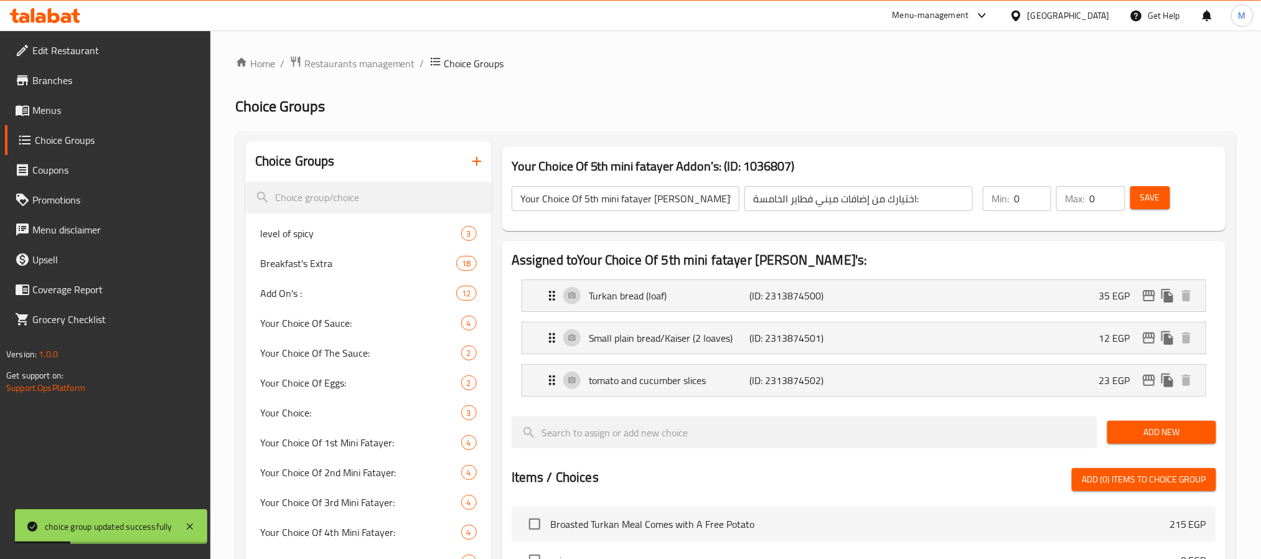
click at [865, 199] on input "اختيارك من إضافات ميني فطاير الخامسة:" at bounding box center [859, 198] width 228 height 25
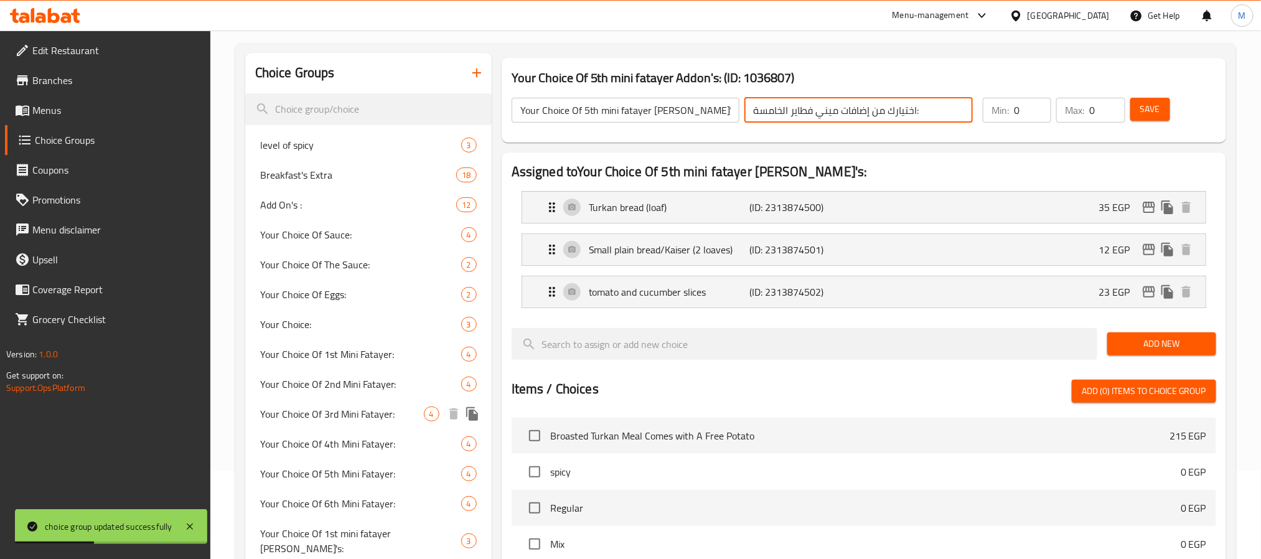
scroll to position [93, 0]
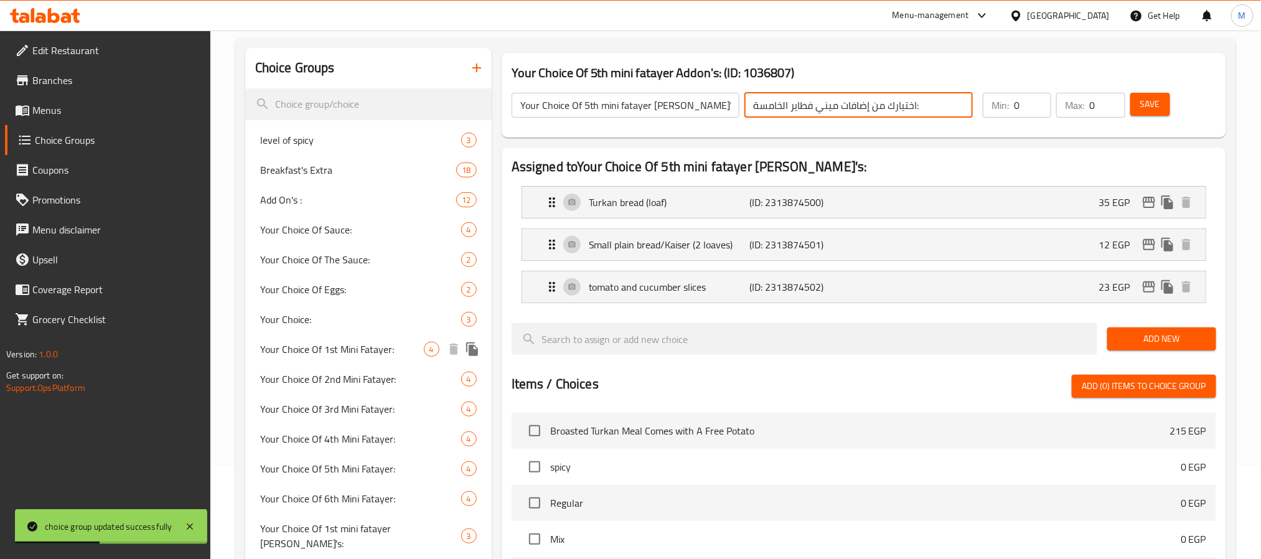
click at [383, 355] on span "Your Choice Of 1st Mini Fatayer:" at bounding box center [342, 349] width 164 height 15
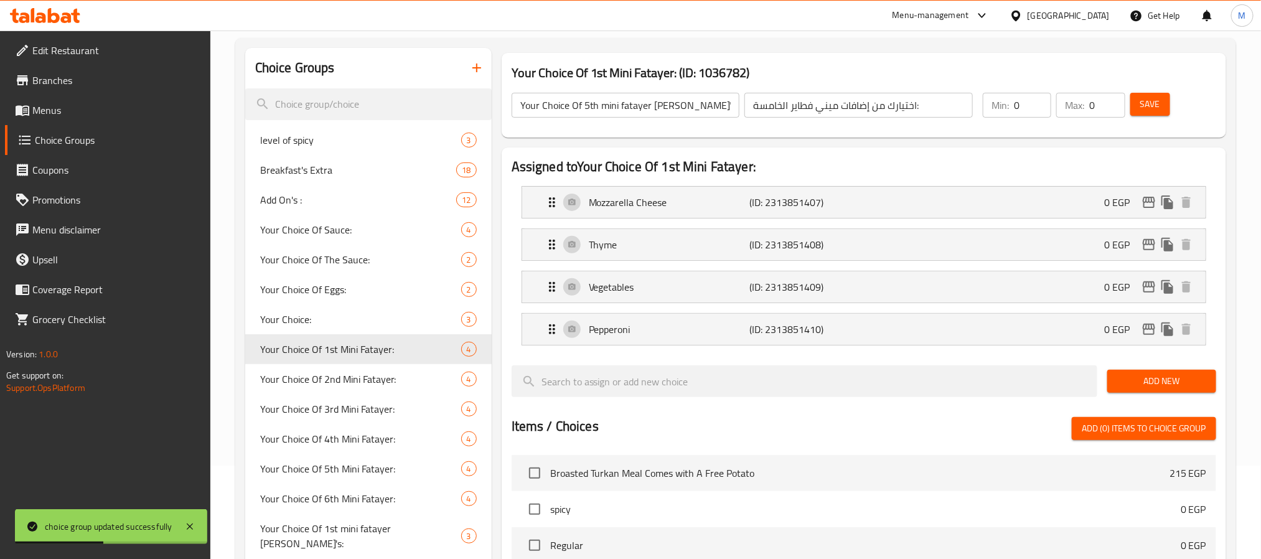
type input "Your Choice Of 1st Mini Fatayer:"
type input "إختيارك من أول ميني فطاير"
type input "1"
click at [835, 101] on input "إختيارك من أول ميني فطاير" at bounding box center [859, 105] width 228 height 25
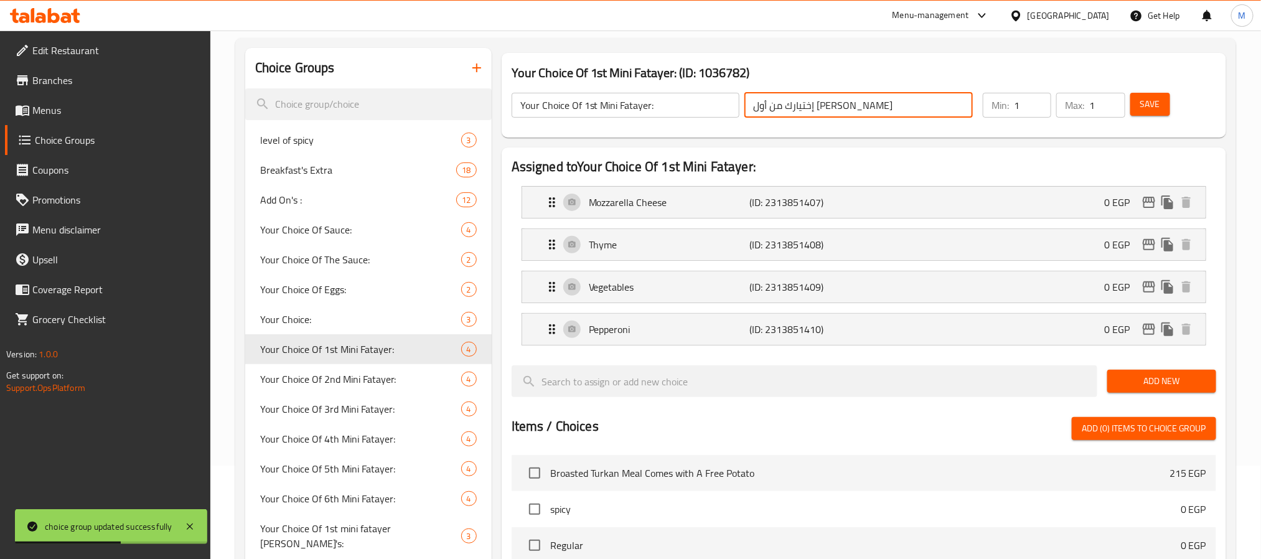
click at [835, 101] on input "إختيارك من أول ميني فطاير" at bounding box center [859, 105] width 228 height 25
paste input "ختيارك من إضافات ميني فطاير الخامسة:"
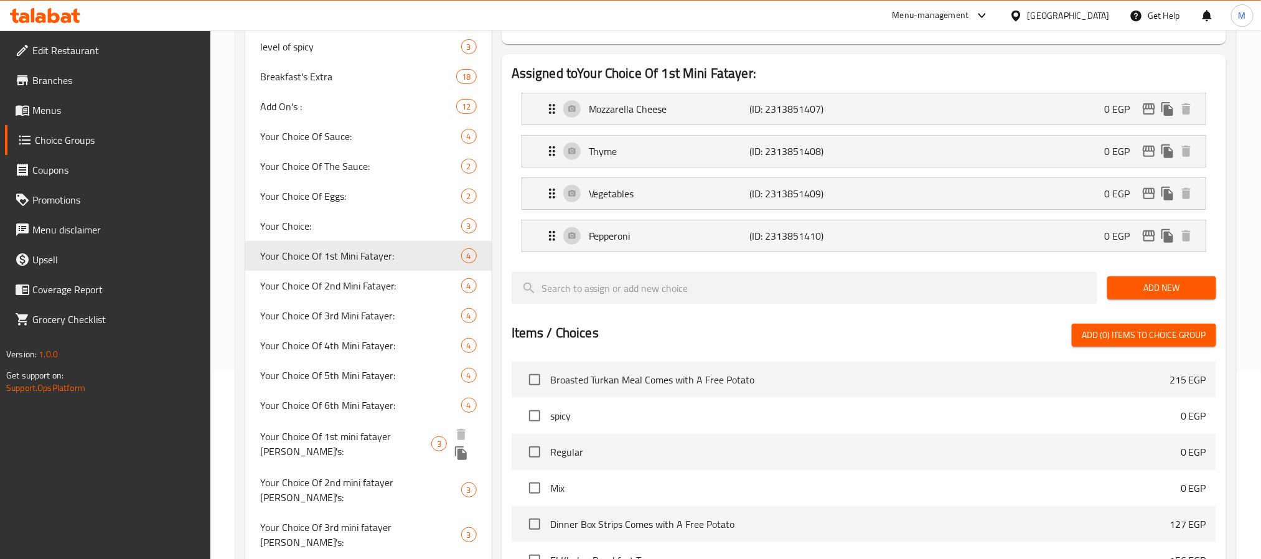
type input "اختيارك من إضافات ميني فطاير الخامسة:"
click at [385, 430] on span "Your Choice Of 1st mini fatayer Addon's:" at bounding box center [345, 444] width 171 height 30
type input "Your Choice Of 1st mini fatayer Addon's:"
type input "إختيارك من الاضافات:"
type input "0"
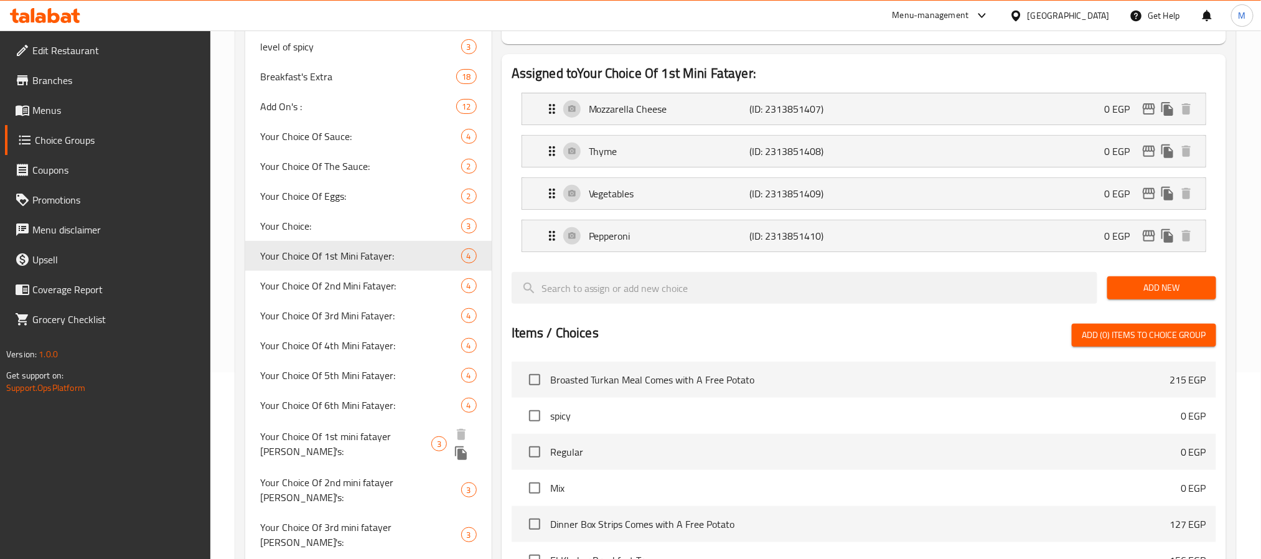
type input "0"
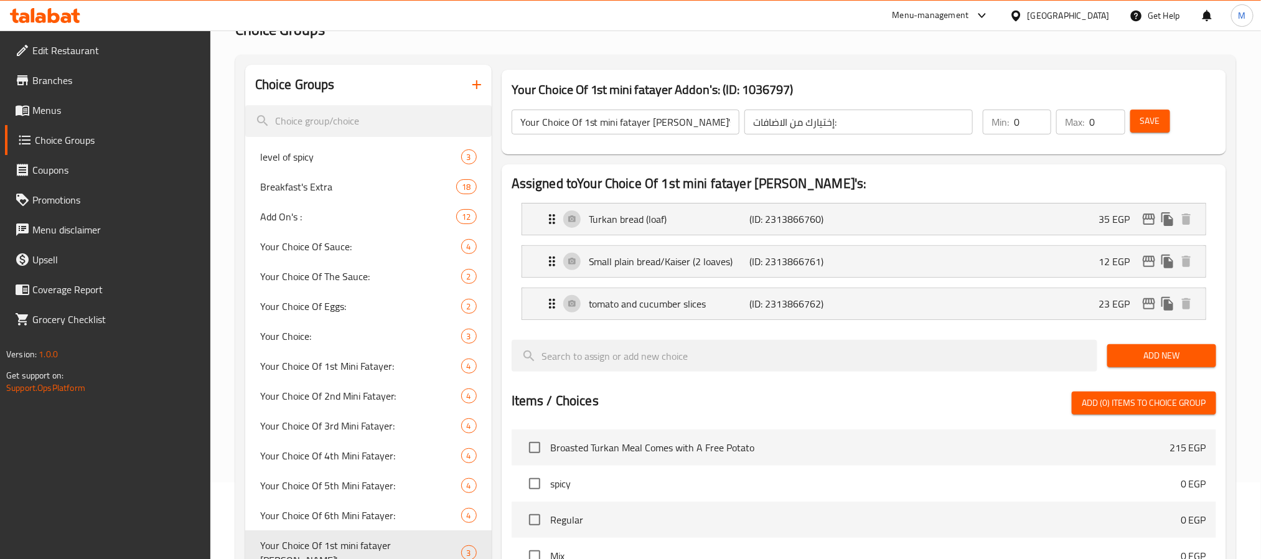
scroll to position [0, 0]
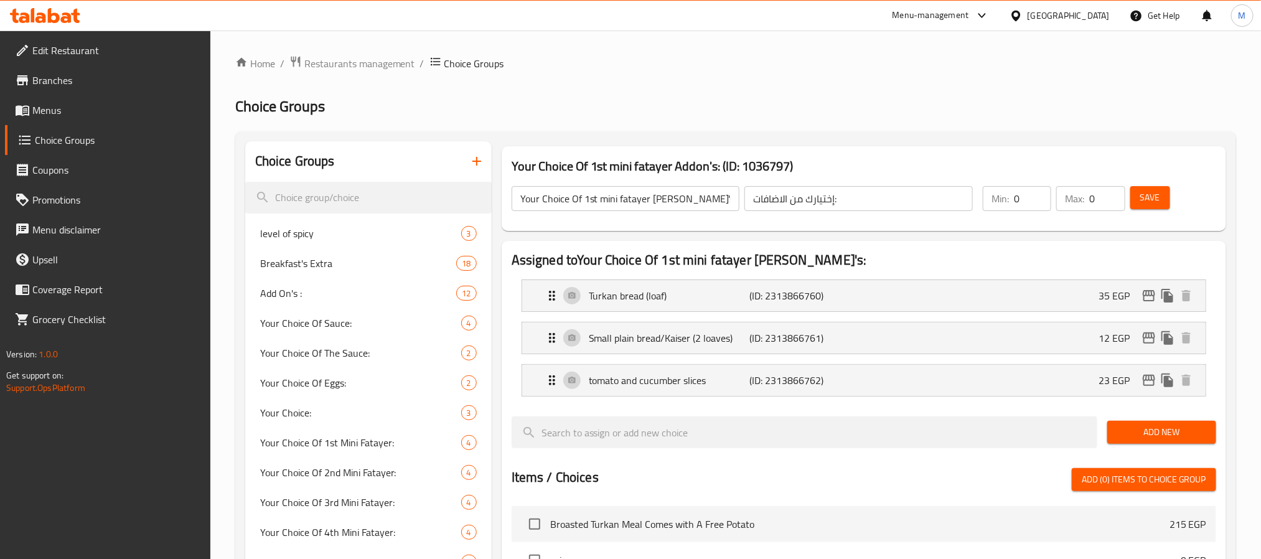
click at [865, 212] on div "إختيارك من الاضافات: ​" at bounding box center [858, 199] width 233 height 30
click at [867, 196] on input "إختيارك من الاضافات:" at bounding box center [859, 198] width 228 height 25
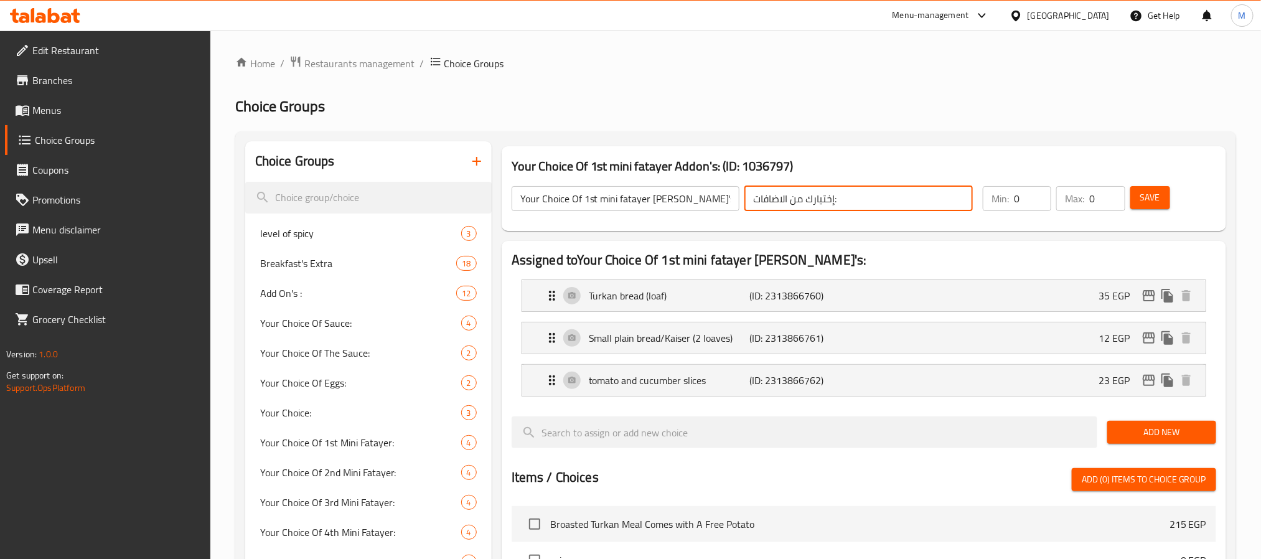
paste input "ختيارك من إضافات ميني فطاير الخامسة"
click at [824, 198] on input "اختيارك من إضافات ميني فطاير الخامسة:" at bounding box center [859, 198] width 228 height 25
type input "اختيارك من إضافات ميني فطاير ألاولي:"
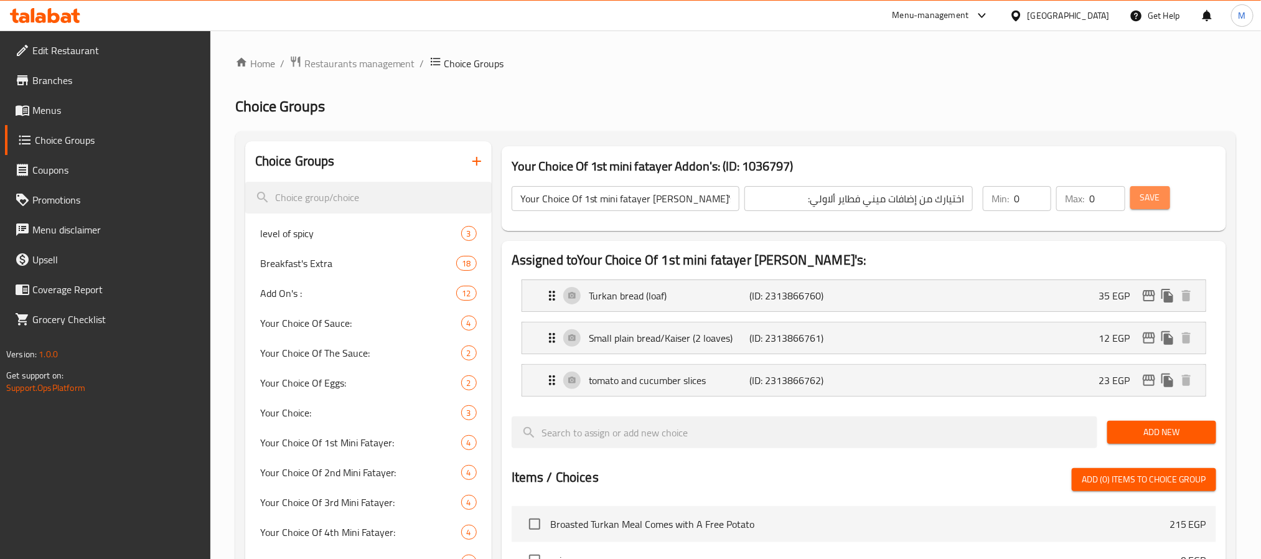
click at [1147, 194] on span "Save" at bounding box center [1150, 198] width 20 height 16
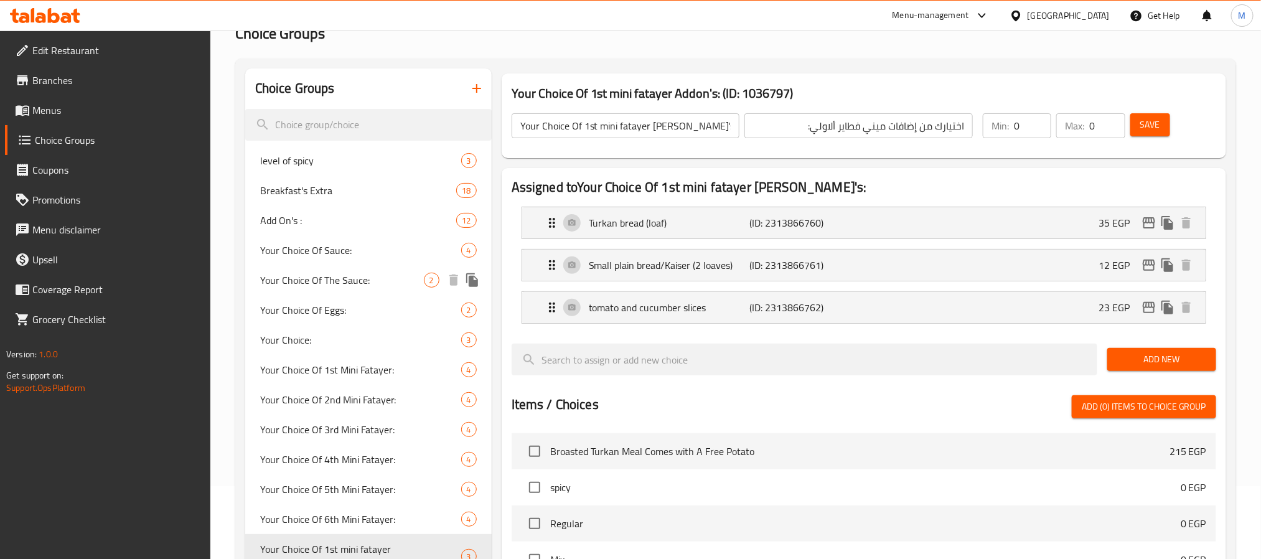
scroll to position [93, 0]
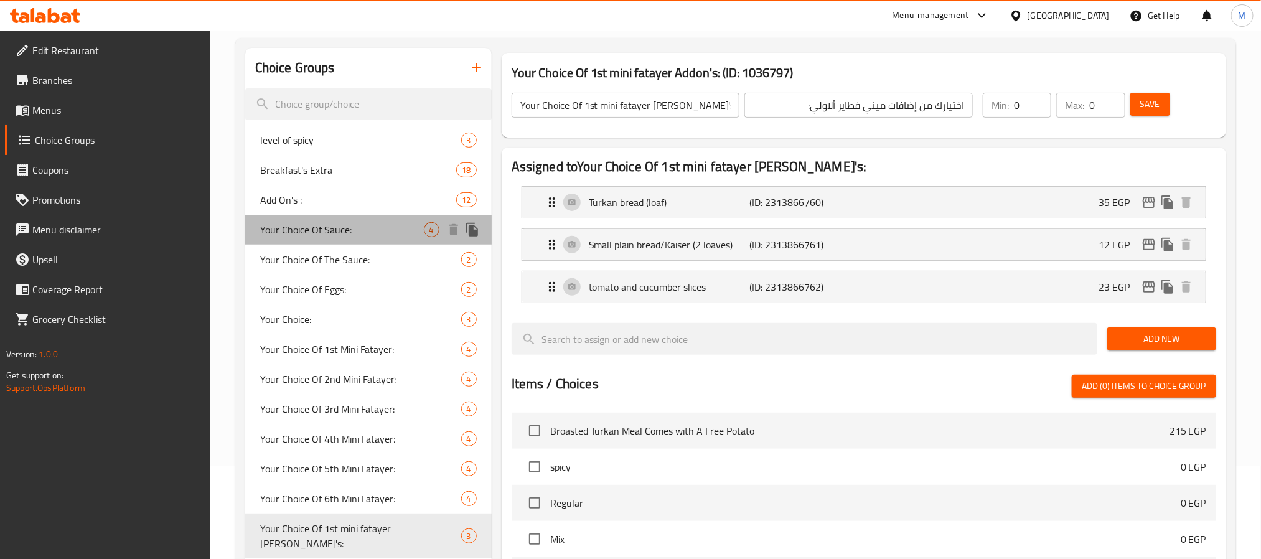
click at [339, 230] on span "Your Choice Of Sauce:" at bounding box center [342, 229] width 164 height 15
type input "Your Choice Of Sauce:"
type input "اختيارك من الصوص:"
type input "1"
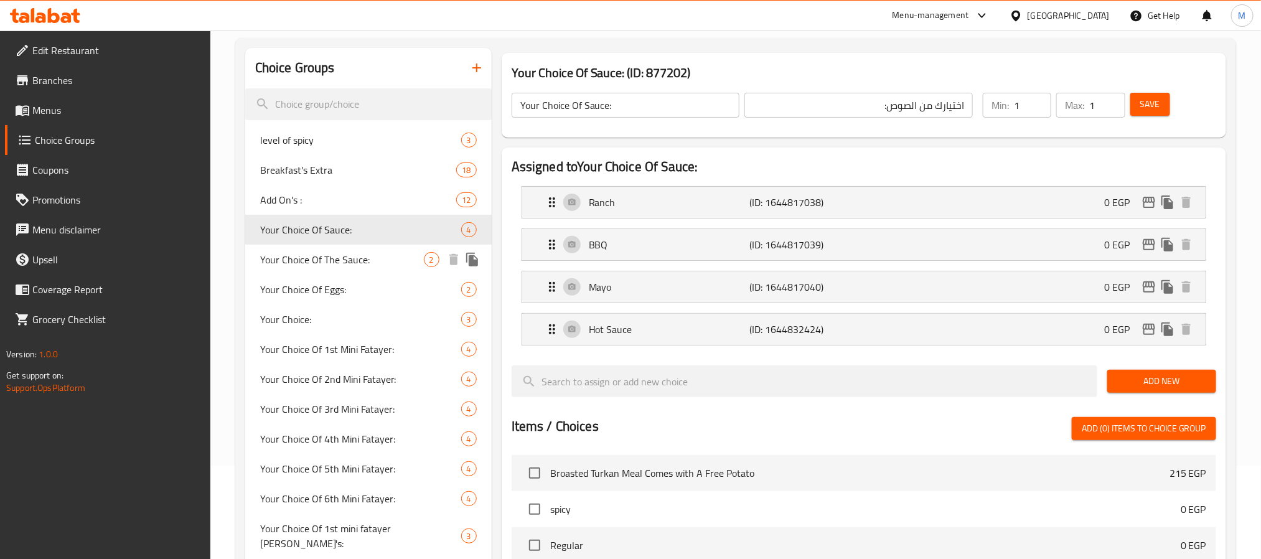
click at [337, 258] on span "Your Choice Of The Sauce:" at bounding box center [342, 259] width 164 height 15
type input "Your Choice Of The Sauce:"
type input "إختيارك من الصوص:"
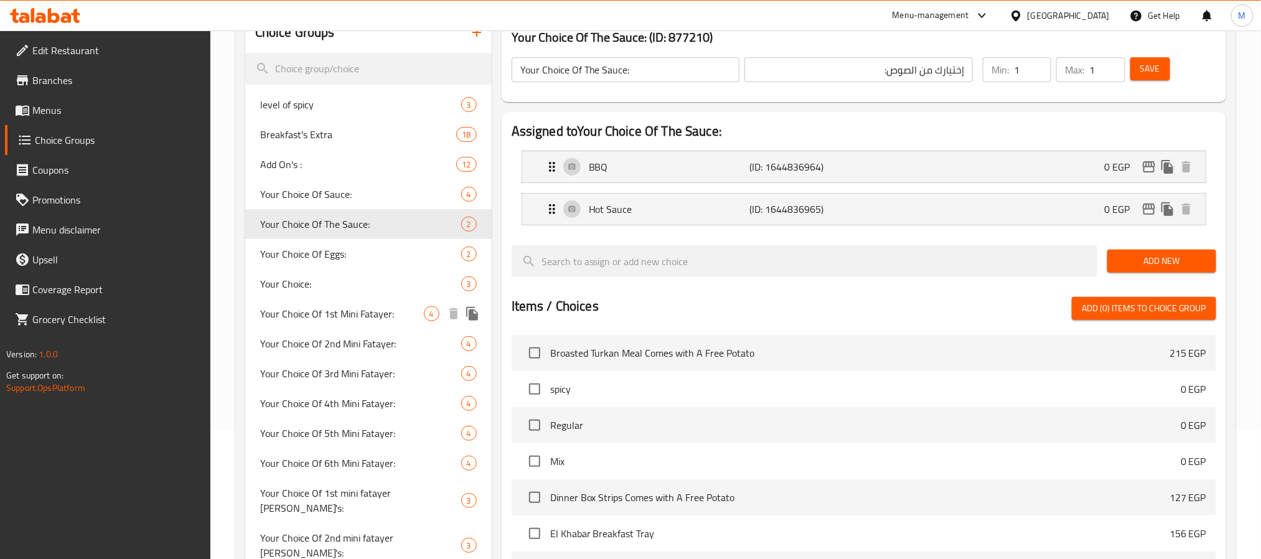
scroll to position [0, 0]
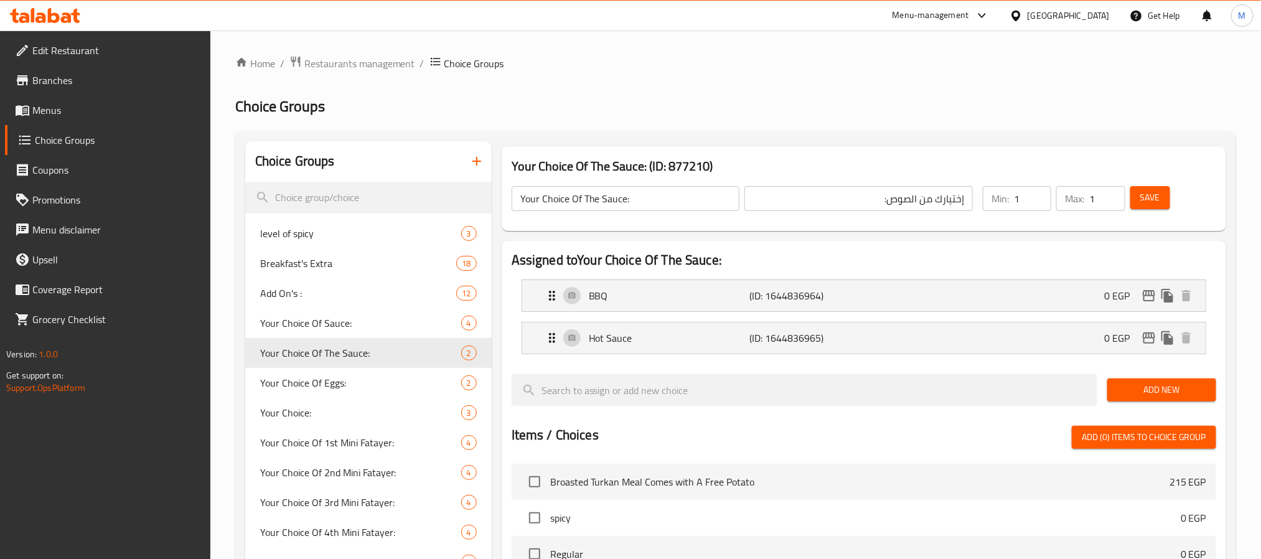
click at [477, 157] on icon "button" at bounding box center [476, 161] width 9 height 9
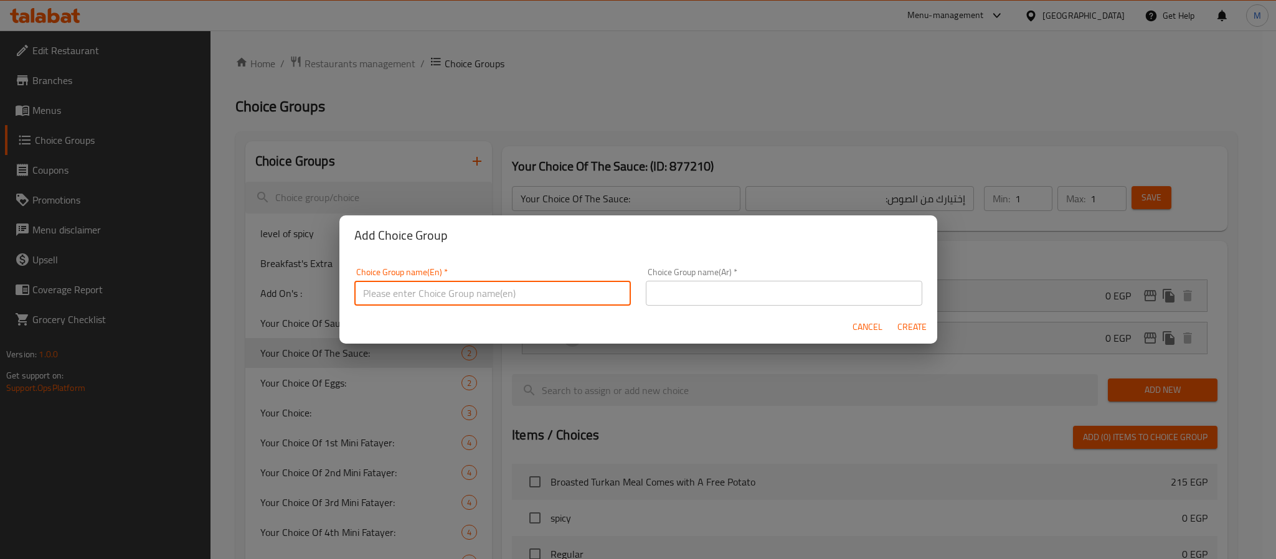
click at [568, 290] on input "text" at bounding box center [492, 293] width 276 height 25
type input "Your Choice Of Sauce"
click at [753, 292] on input "text" at bounding box center [784, 293] width 276 height 25
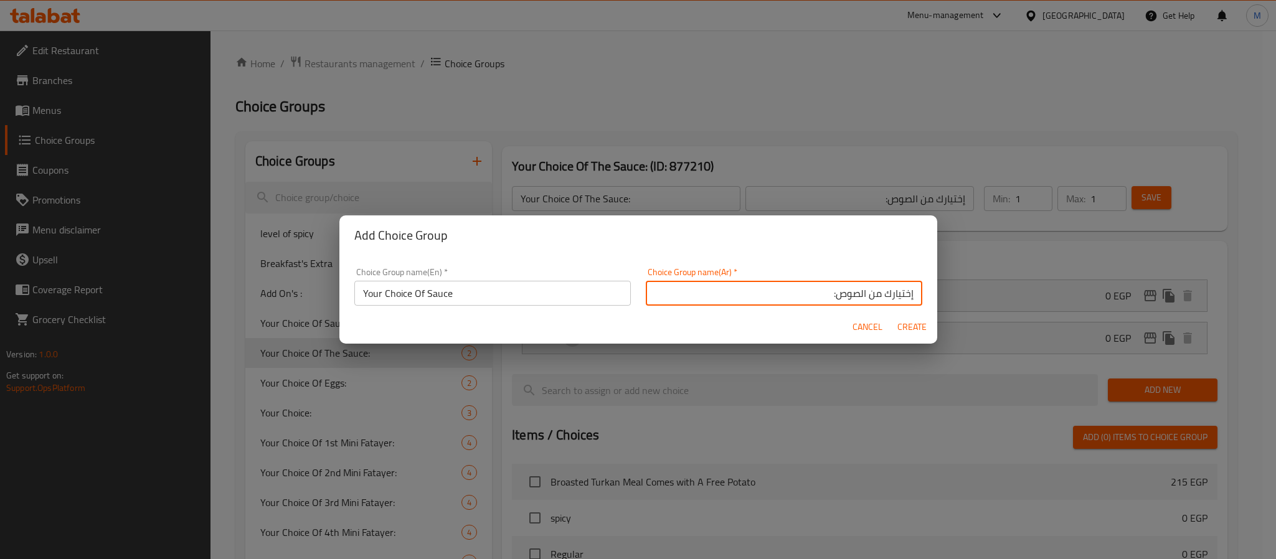
type input "إختيارك من الصوص:"
click at [544, 295] on input "Your Choice Of Sauce" at bounding box center [492, 293] width 276 height 25
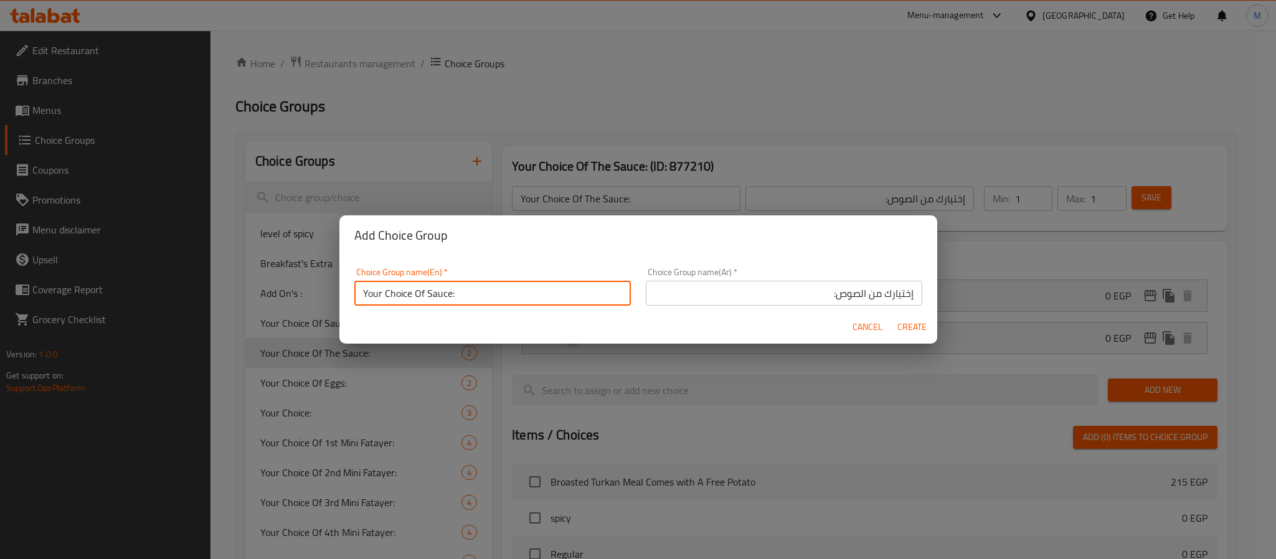
type input "Your Choice Of Sauce:"
click at [912, 326] on span "Create" at bounding box center [912, 327] width 30 height 16
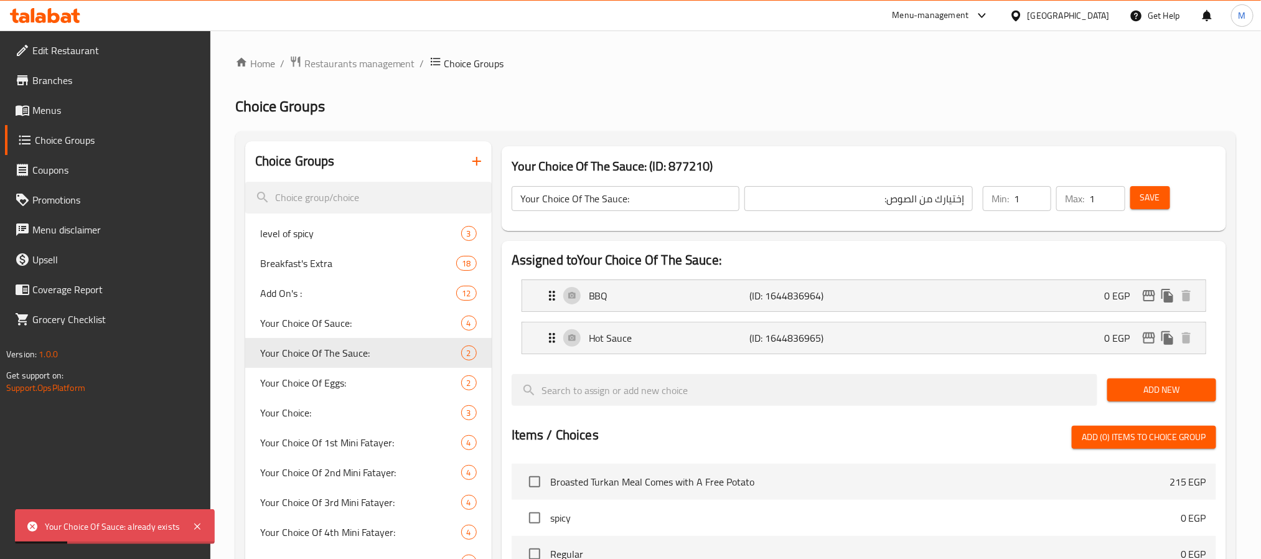
click at [478, 159] on icon "button" at bounding box center [476, 161] width 15 height 15
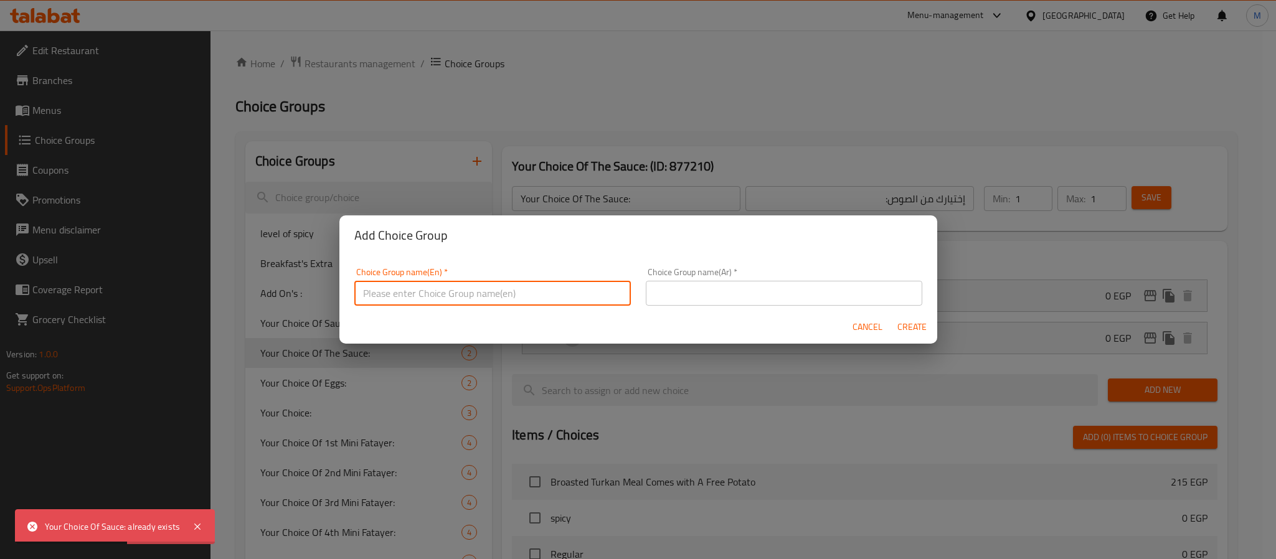
click at [488, 284] on input "text" at bounding box center [492, 293] width 276 height 25
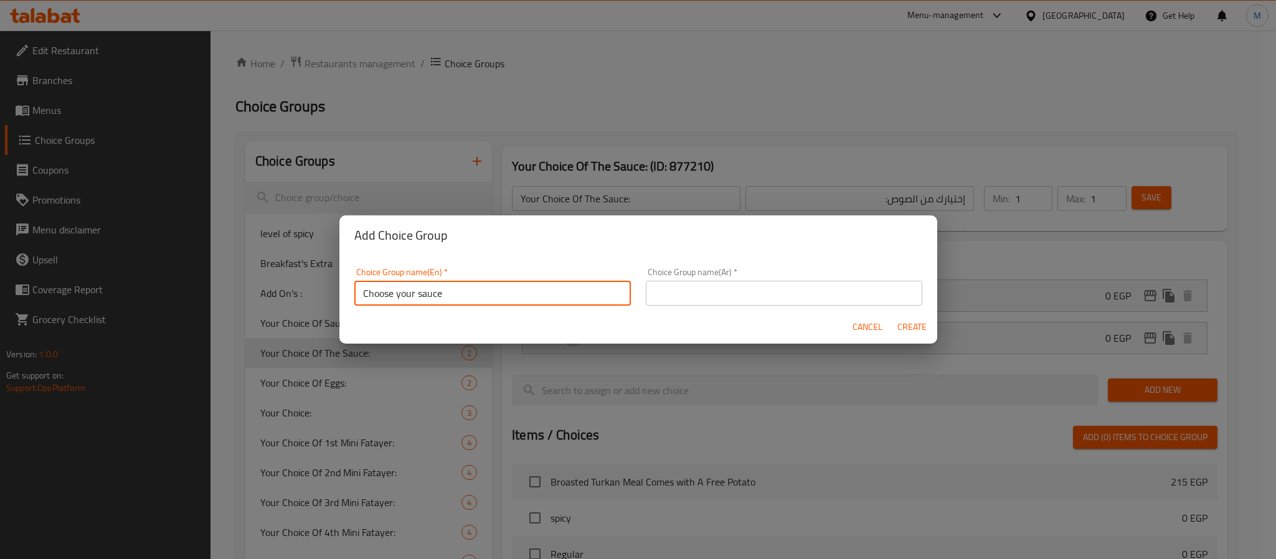
type input "Choose Your Sauce:"
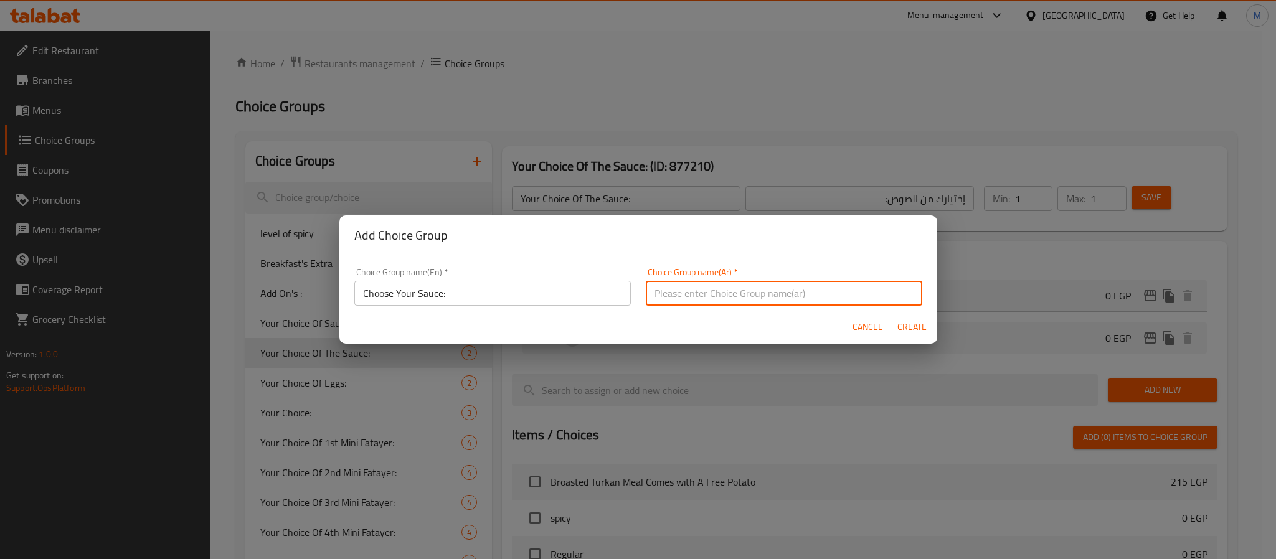
click at [679, 293] on input "text" at bounding box center [784, 293] width 276 height 25
type input "إ"
type input "اختر الصوص الخاص بك:"
click at [911, 325] on span "Create" at bounding box center [912, 327] width 30 height 16
type input "Choose Your Sauce:"
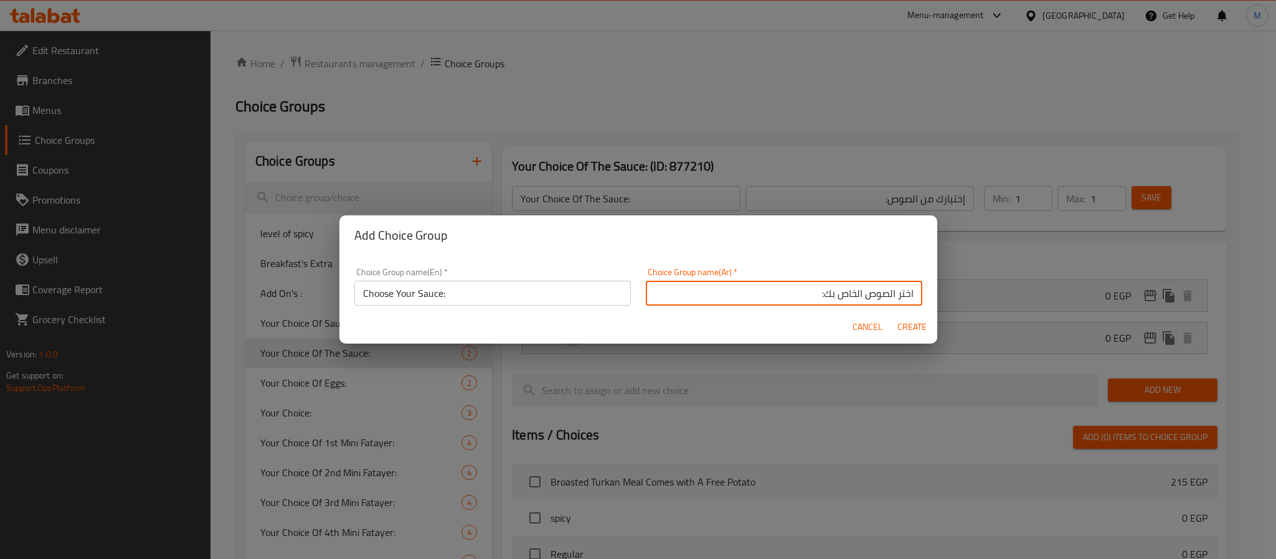
type input "اختر الصوص الخاص بك:"
type input "0"
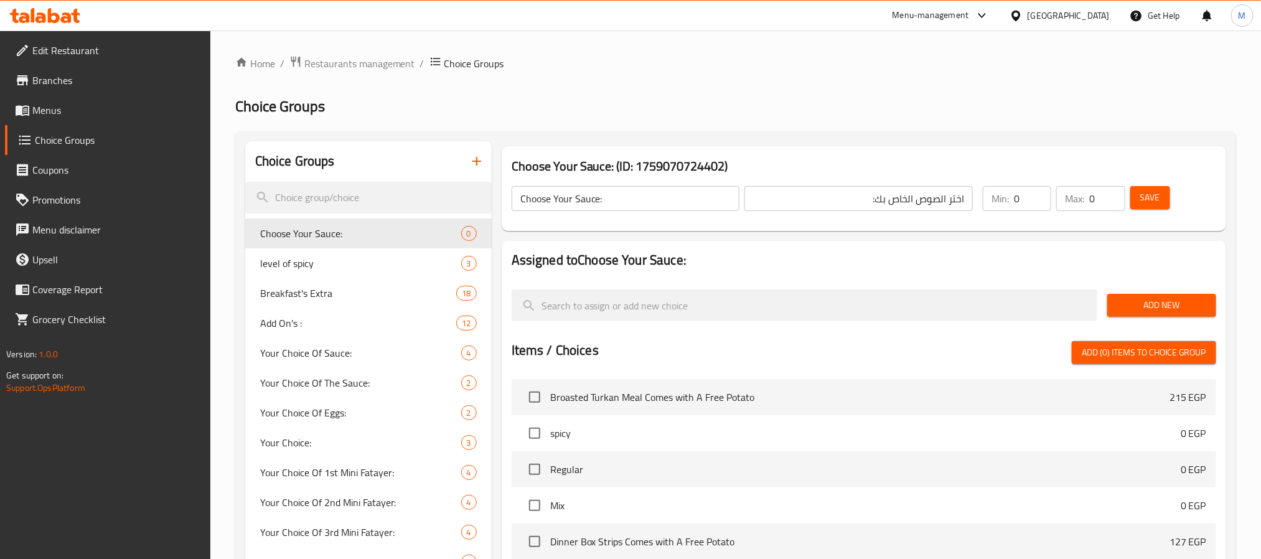
click at [1138, 308] on span "Add New" at bounding box center [1161, 306] width 89 height 16
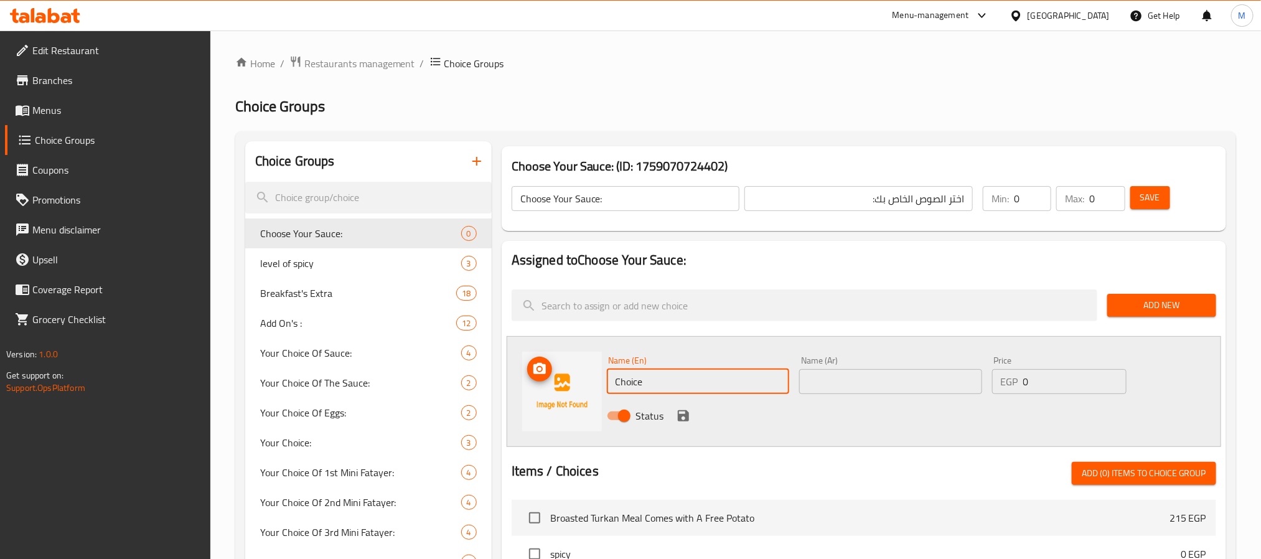
drag, startPoint x: 698, startPoint y: 385, endPoint x: 581, endPoint y: 376, distance: 117.4
click at [581, 376] on div "Name (En) Choice Name (En) Name (Ar) Name (Ar) Price EGP 0 Price Status" at bounding box center [864, 391] width 715 height 111
type input "Cheddar Sauce"
click at [831, 391] on input "text" at bounding box center [890, 381] width 183 height 25
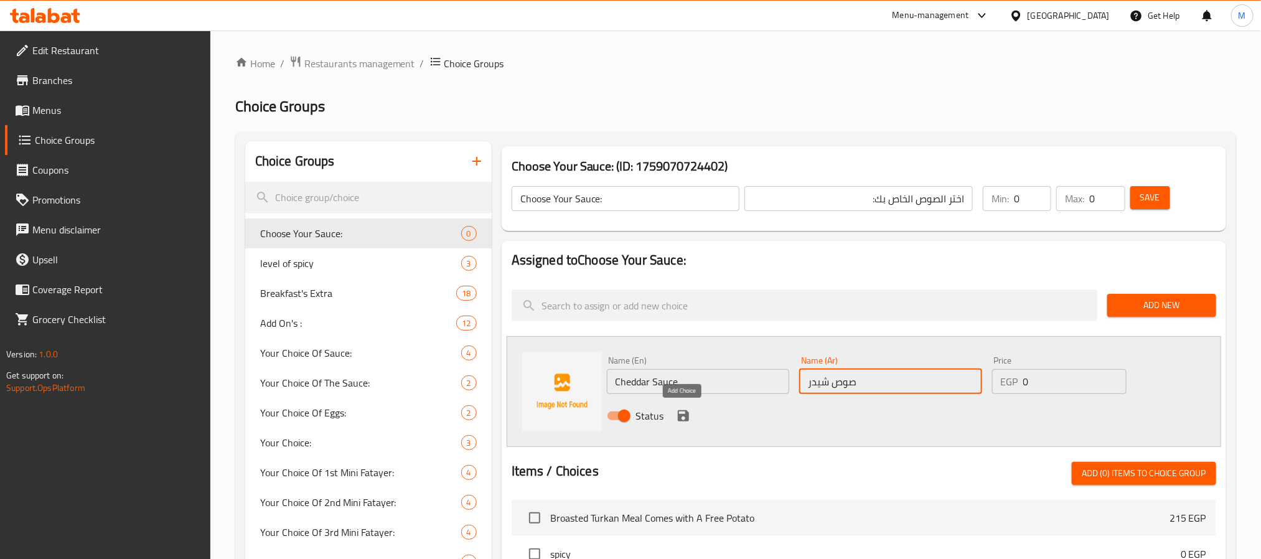
type input "صوص شيدر"
click at [680, 413] on icon "save" at bounding box center [683, 415] width 15 height 15
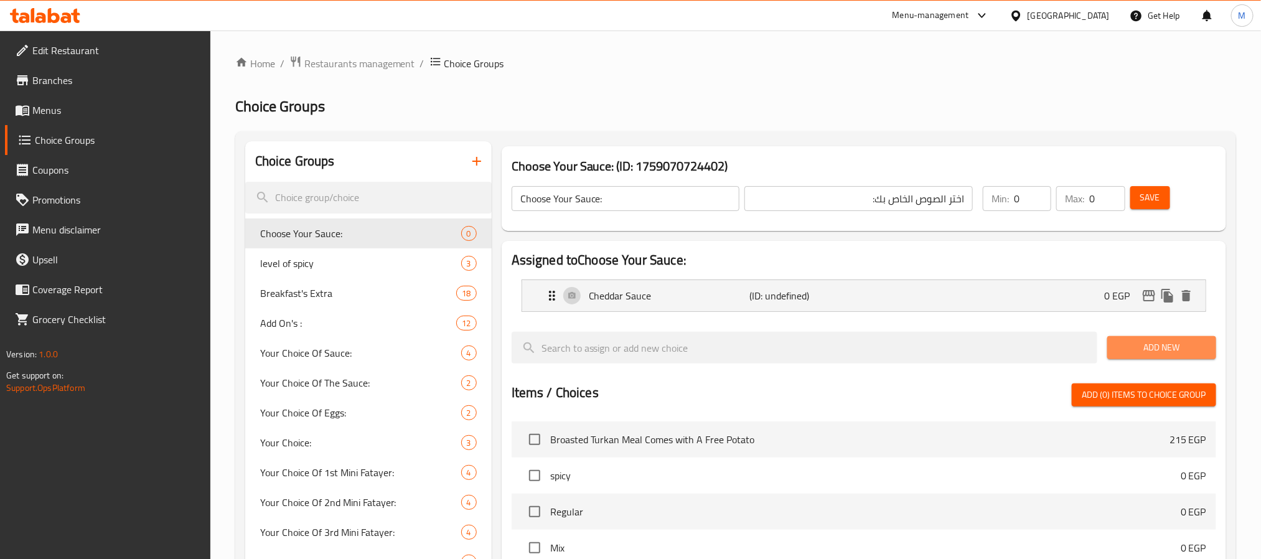
click at [1153, 352] on span "Add New" at bounding box center [1161, 348] width 89 height 16
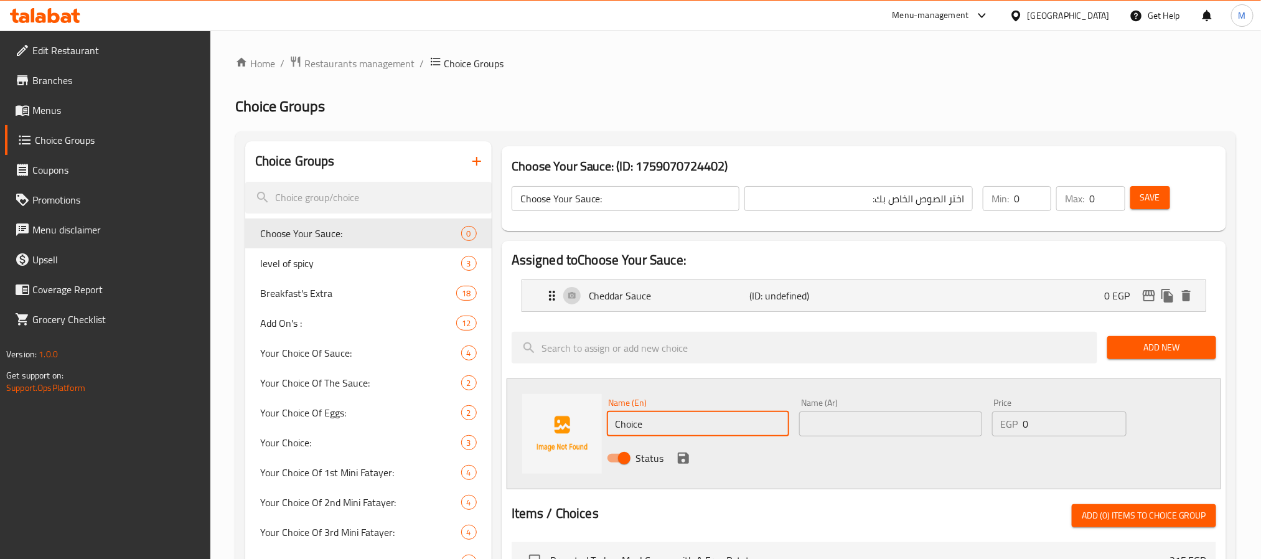
drag, startPoint x: 654, startPoint y: 419, endPoint x: 596, endPoint y: 421, distance: 57.9
click at [596, 421] on div "Name (En) Choice Name (En) Name (Ar) Name (Ar) Price EGP 0 Price Status" at bounding box center [864, 433] width 715 height 111
type input "Jalapeno Sauce"
click at [883, 428] on input "text" at bounding box center [890, 423] width 183 height 25
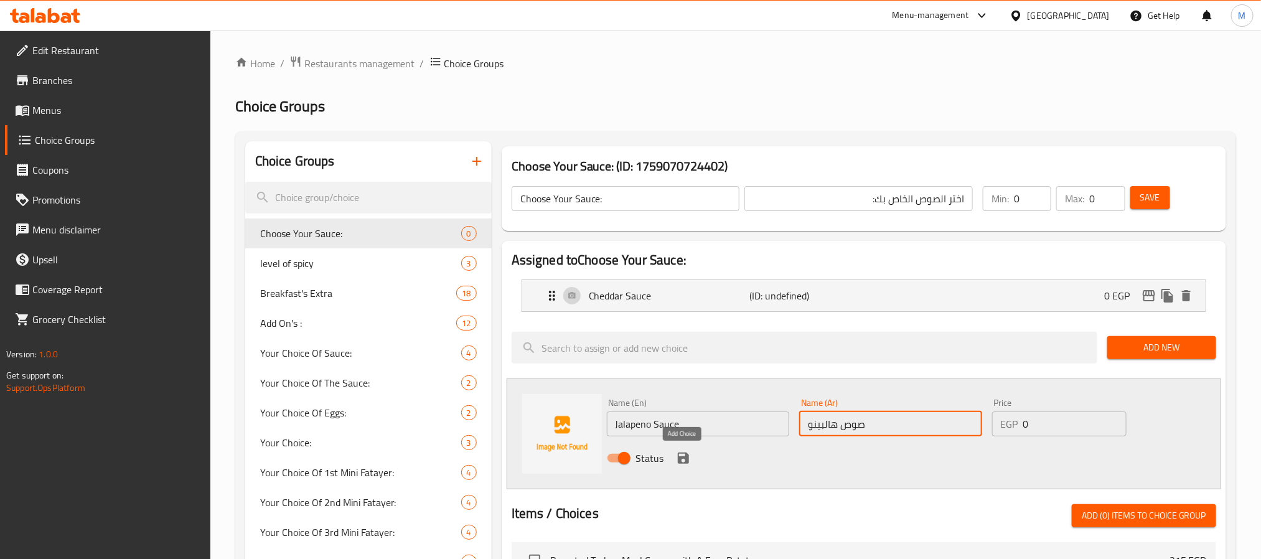
type input "صوص هالبينو"
click at [676, 456] on icon "save" at bounding box center [683, 458] width 15 height 15
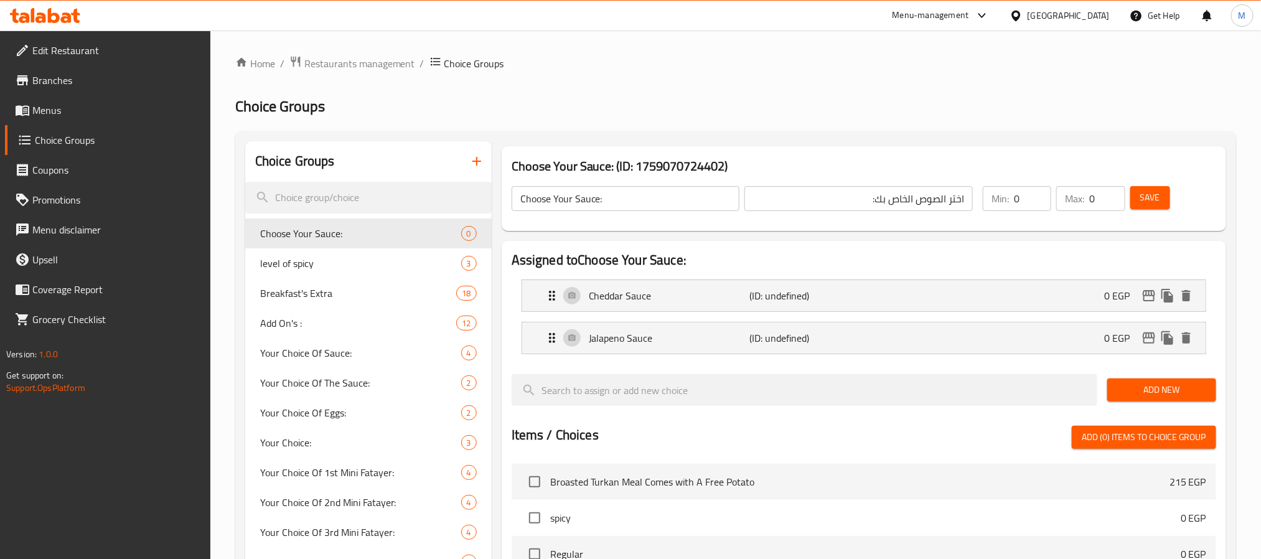
drag, startPoint x: 1151, startPoint y: 197, endPoint x: 1030, endPoint y: 202, distance: 121.5
click at [1076, 224] on div "Choose Your Sauce: ​ اختر الصوص الخاص بك: ​ Min: 0 ​ Max: 0 ​ Save" at bounding box center [864, 198] width 715 height 55
type input "1"
click at [1036, 191] on input "1" at bounding box center [1032, 198] width 37 height 25
type input "1"
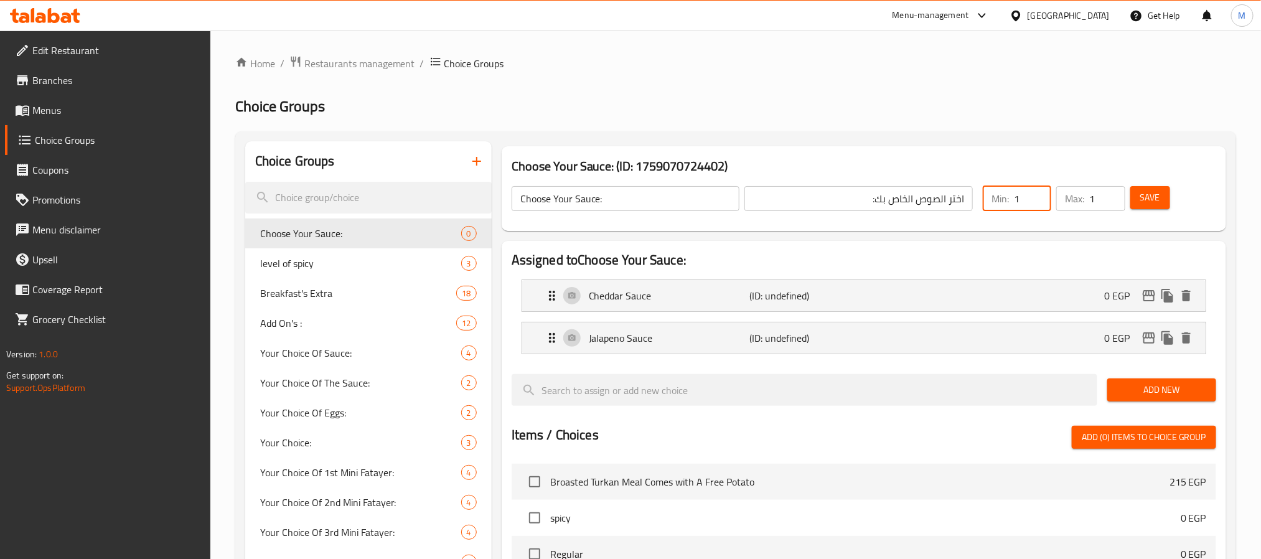
click at [1113, 191] on input "1" at bounding box center [1106, 198] width 35 height 25
click at [1142, 198] on span "Save" at bounding box center [1150, 198] width 20 height 16
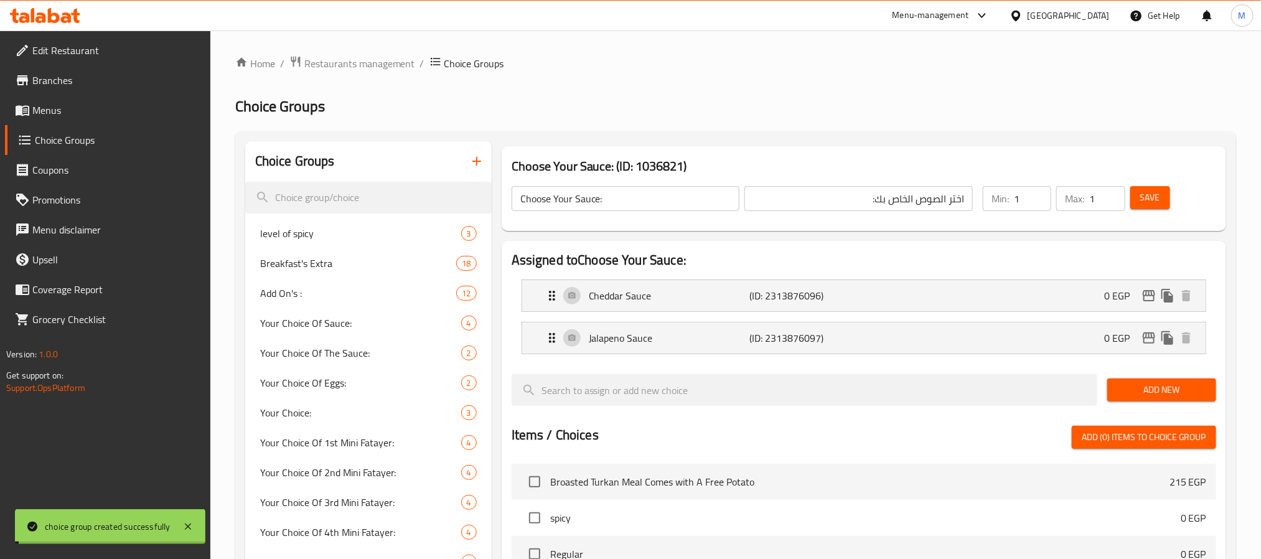
click at [560, 192] on input "Choose Your Sauce:" at bounding box center [626, 198] width 228 height 25
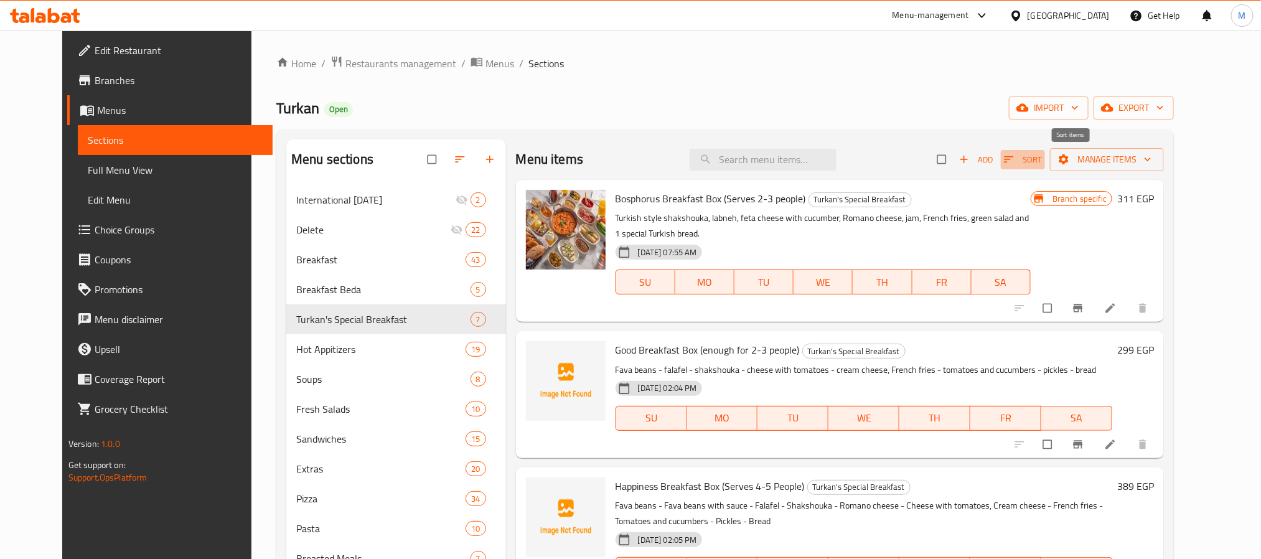
click at [1015, 159] on icon "button" at bounding box center [1009, 159] width 12 height 12
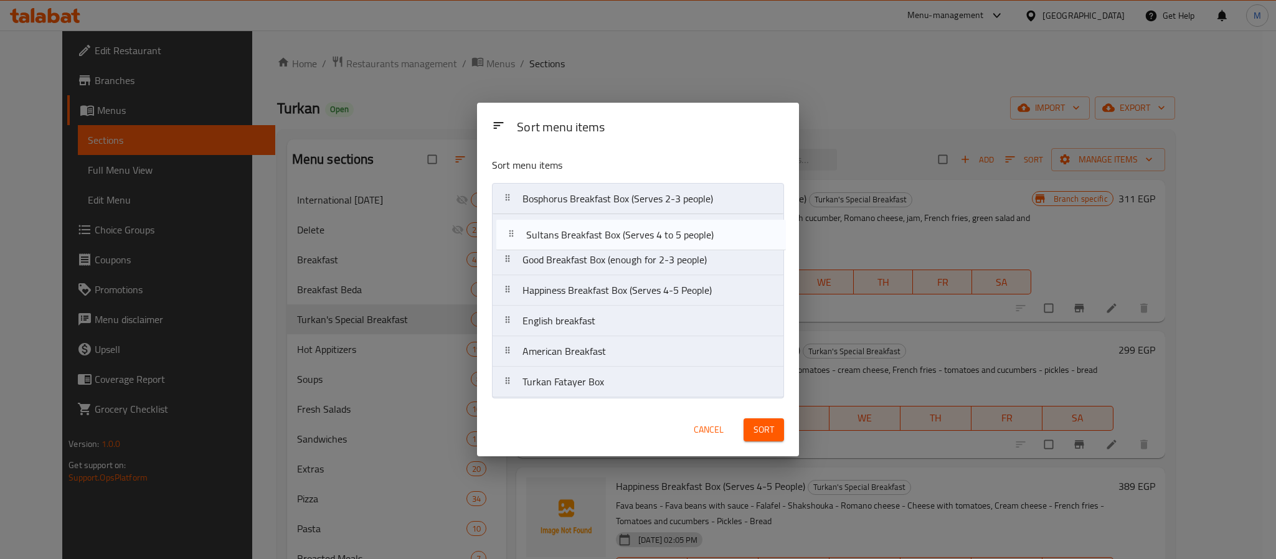
drag, startPoint x: 619, startPoint y: 390, endPoint x: 622, endPoint y: 230, distance: 160.0
click at [622, 230] on nav "Bosphorus Breakfast Box (Serves 2-3 people) Good Breakfast Box (enough for 2-3 …" at bounding box center [638, 290] width 292 height 215
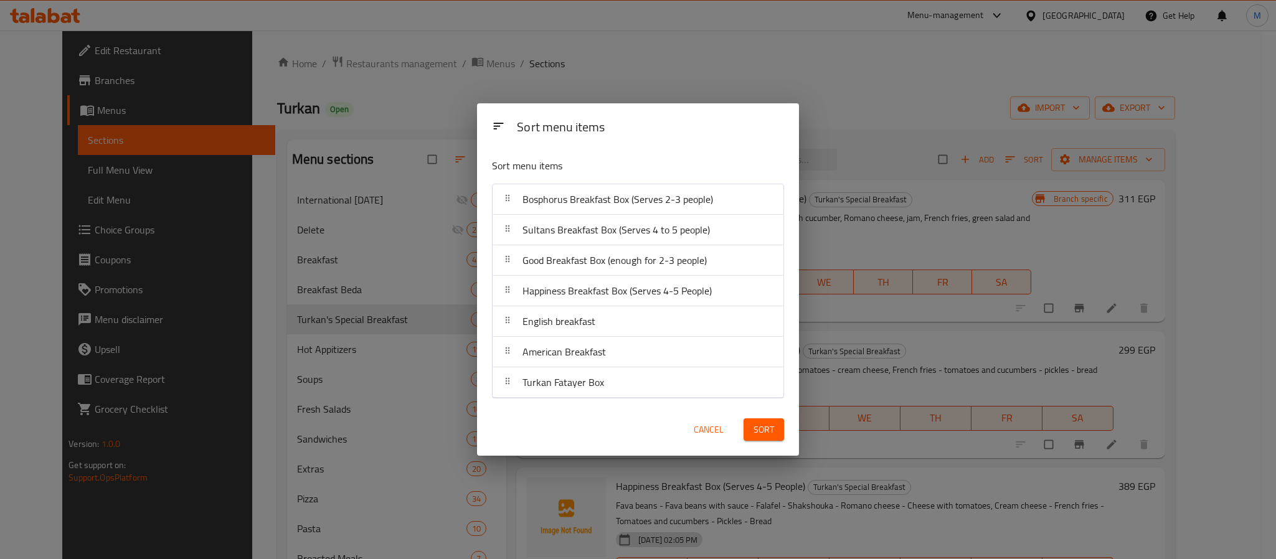
click at [751, 424] on button "Sort" at bounding box center [763, 429] width 40 height 23
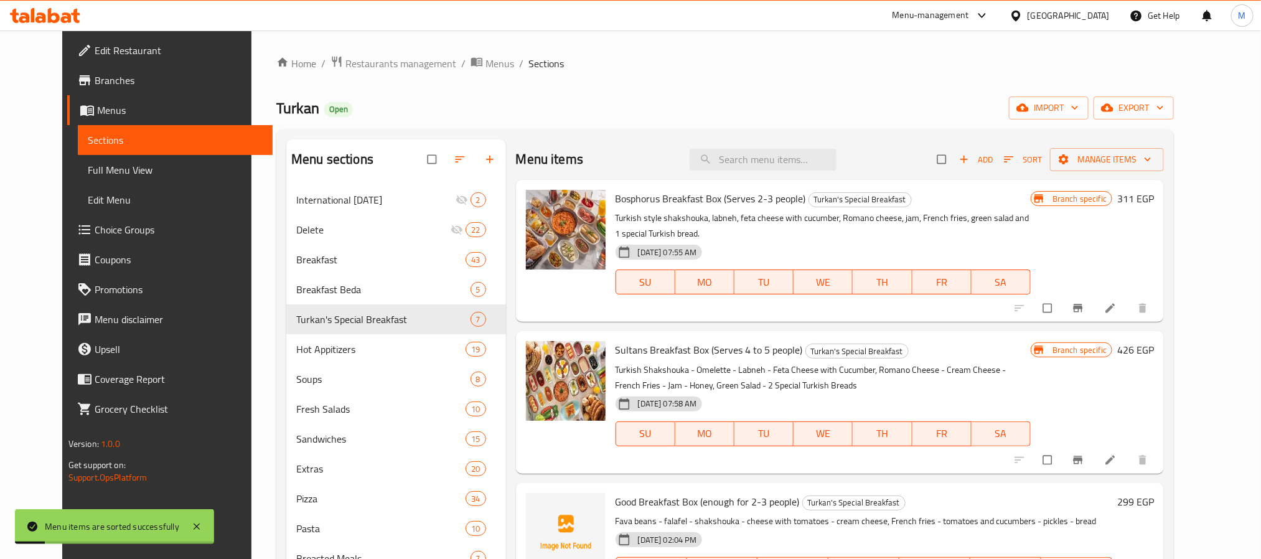
click at [768, 98] on div "Turkan Open import export" at bounding box center [725, 107] width 898 height 23
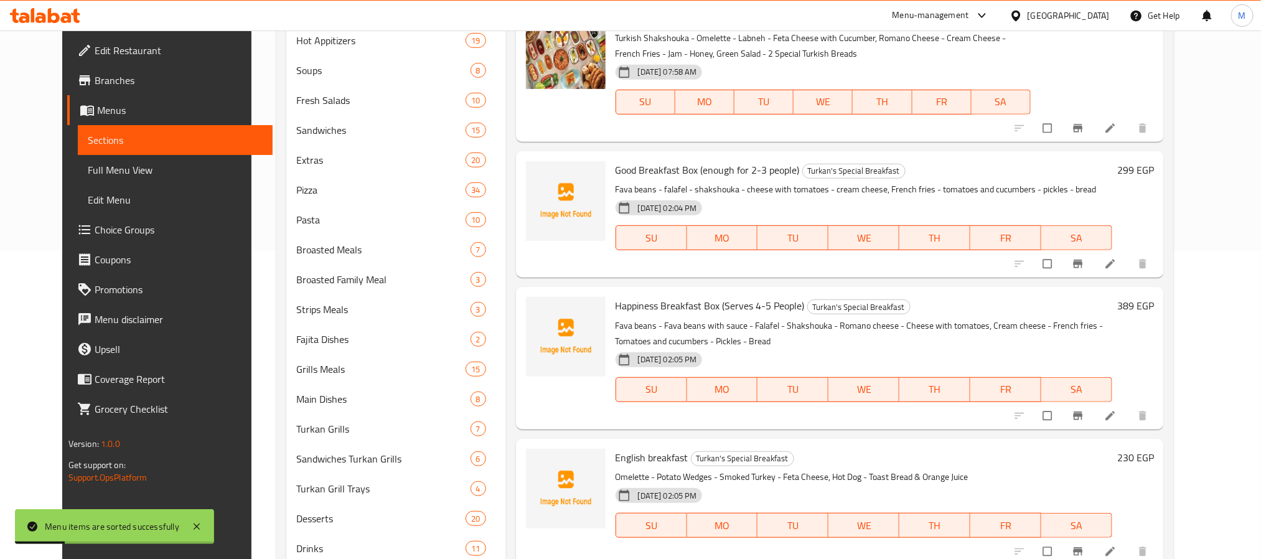
scroll to position [621, 0]
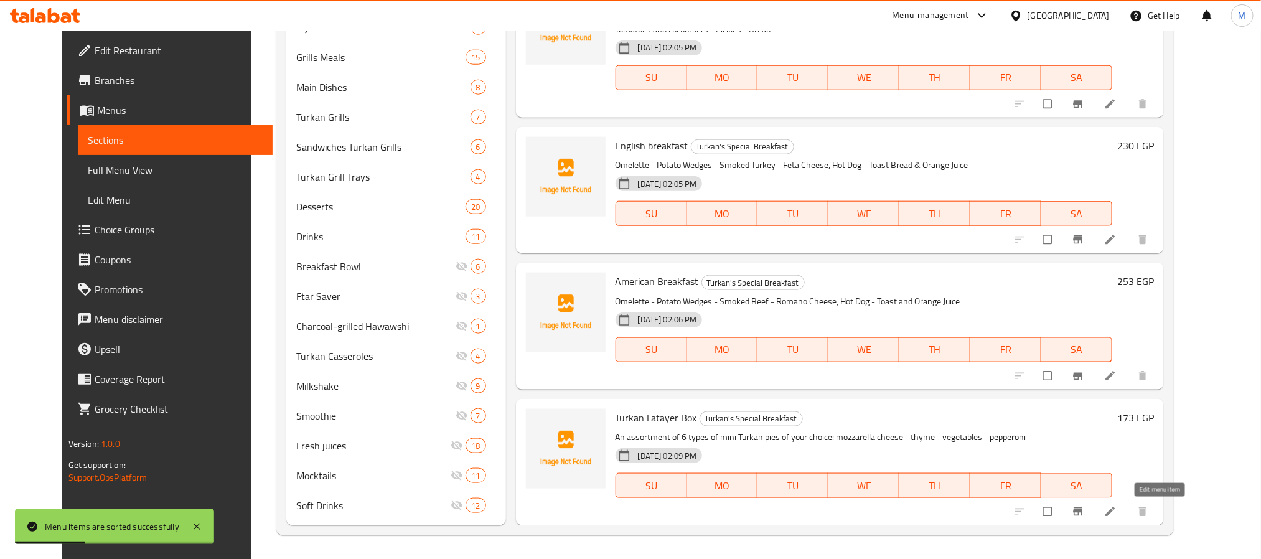
click at [1117, 510] on icon at bounding box center [1110, 511] width 12 height 12
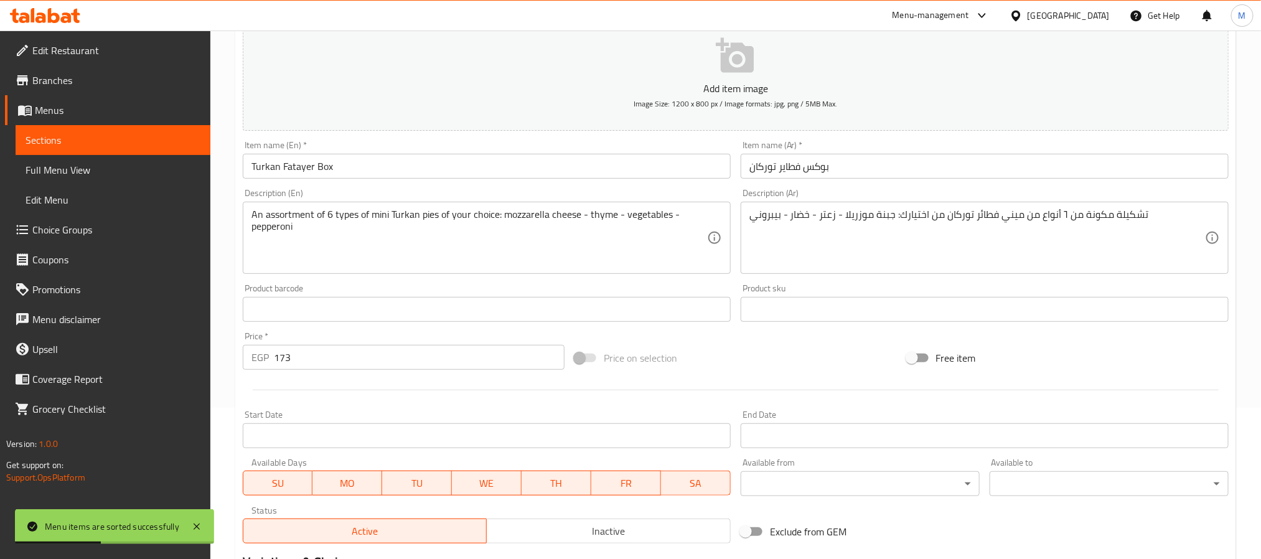
scroll to position [319, 0]
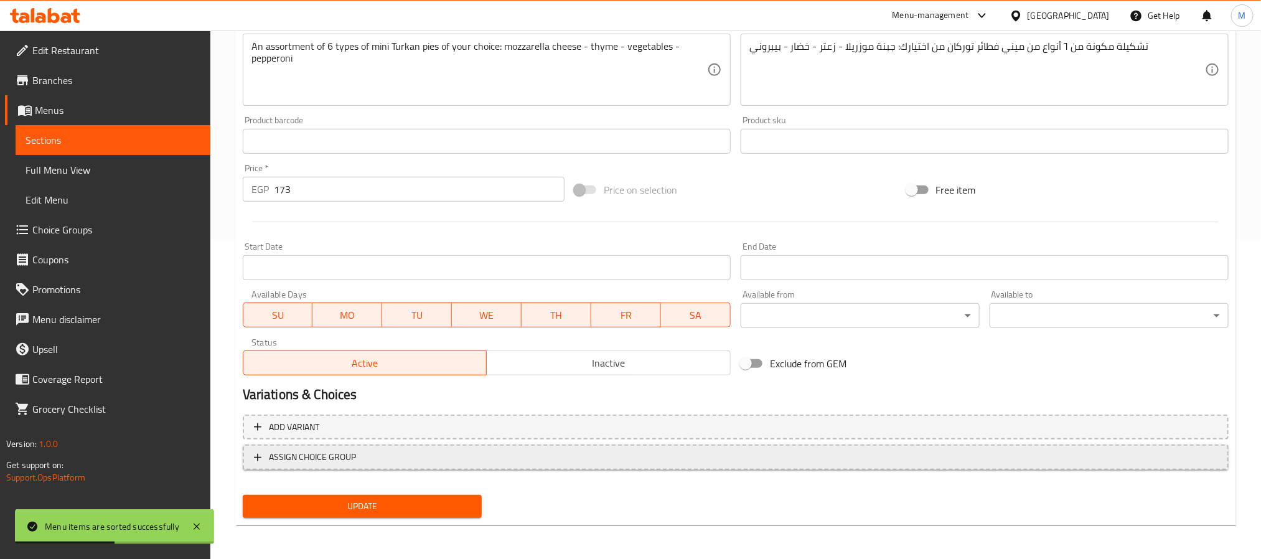
click at [426, 454] on span "ASSIGN CHOICE GROUP" at bounding box center [736, 457] width 964 height 16
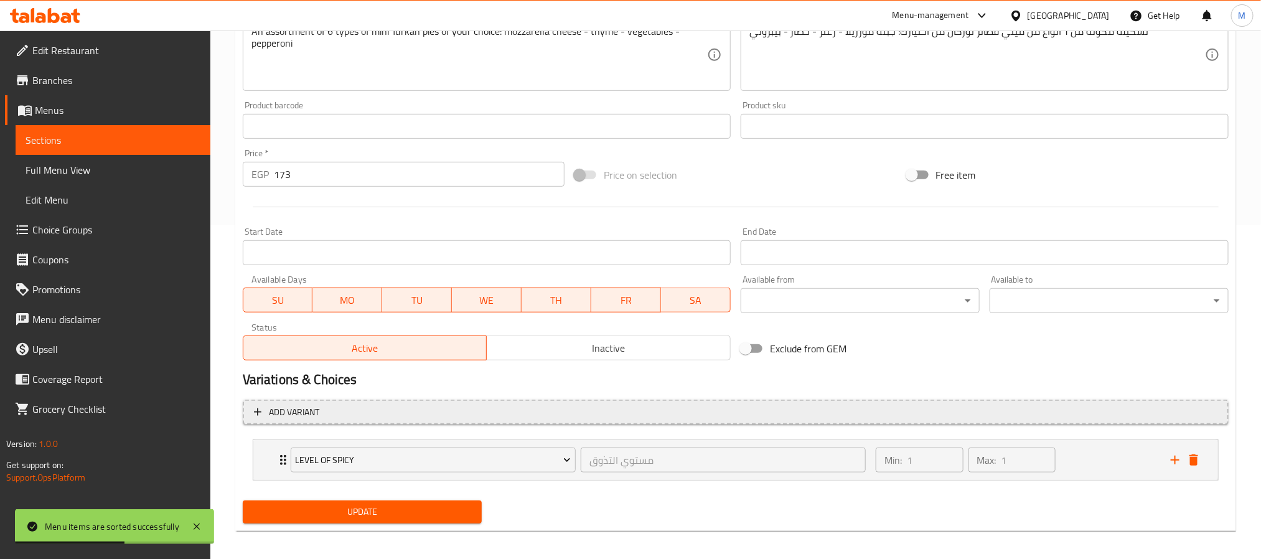
scroll to position [342, 0]
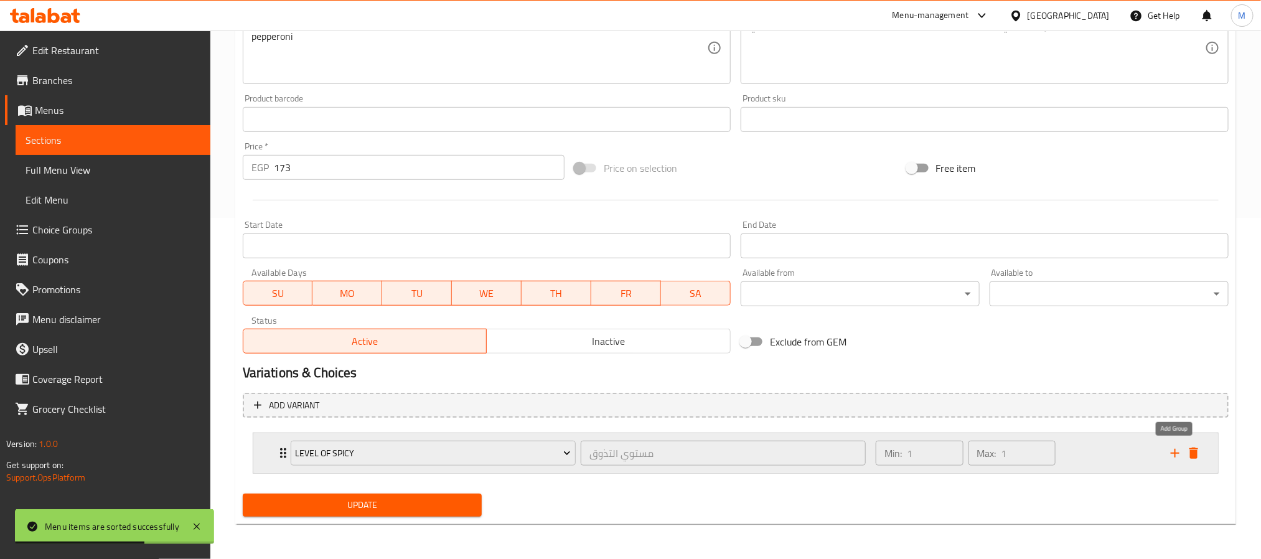
click at [1173, 453] on icon "add" at bounding box center [1175, 453] width 9 height 9
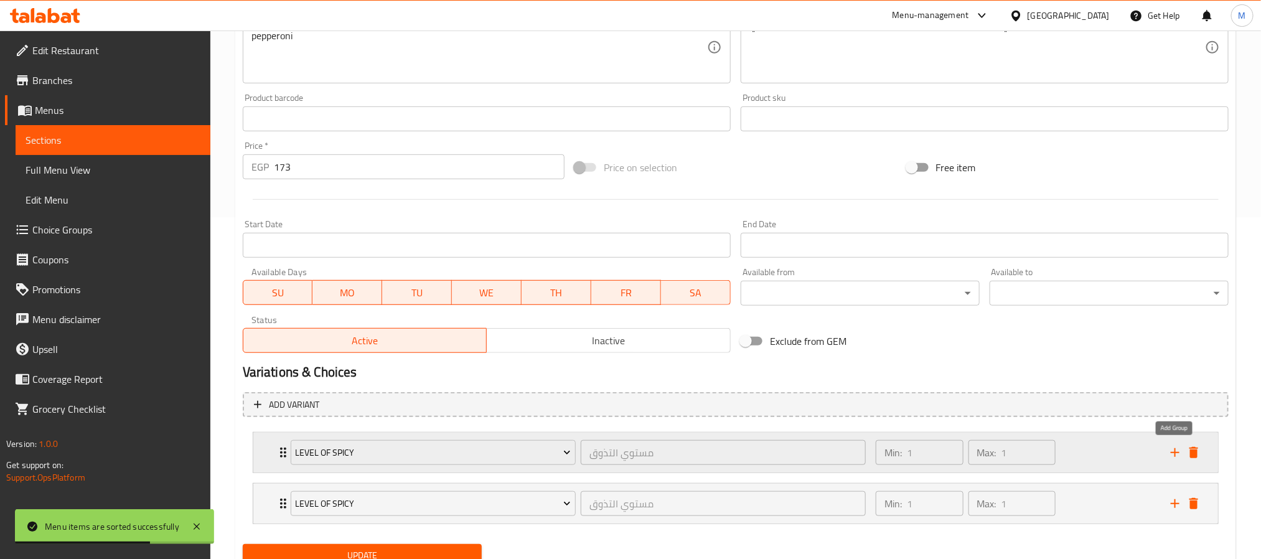
click at [1173, 453] on icon "add" at bounding box center [1175, 452] width 9 height 9
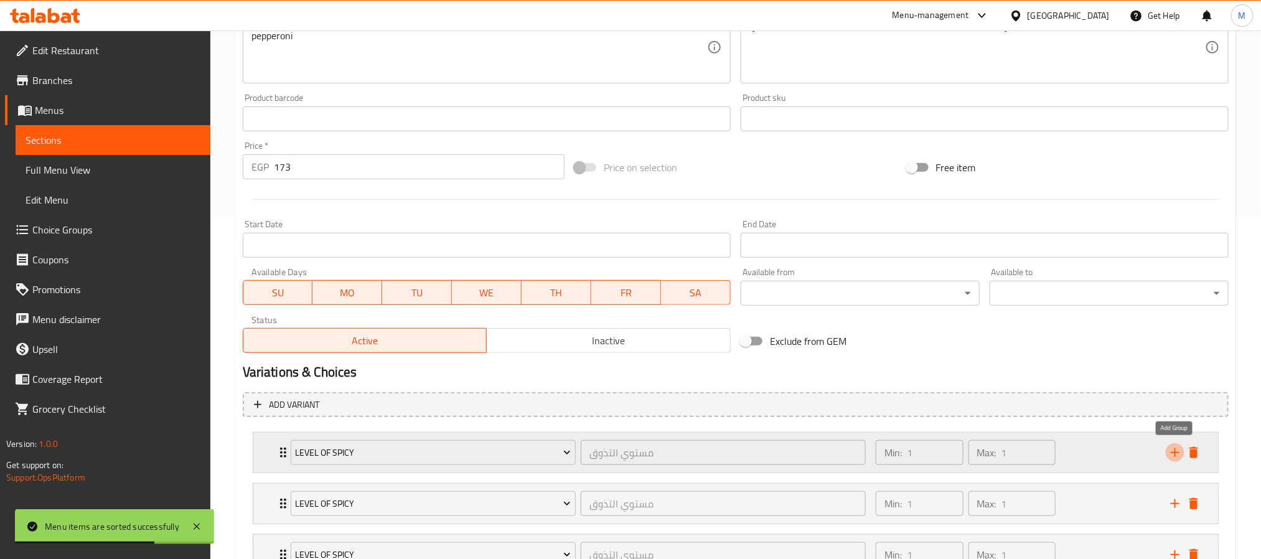
click at [1173, 453] on icon "add" at bounding box center [1175, 452] width 9 height 9
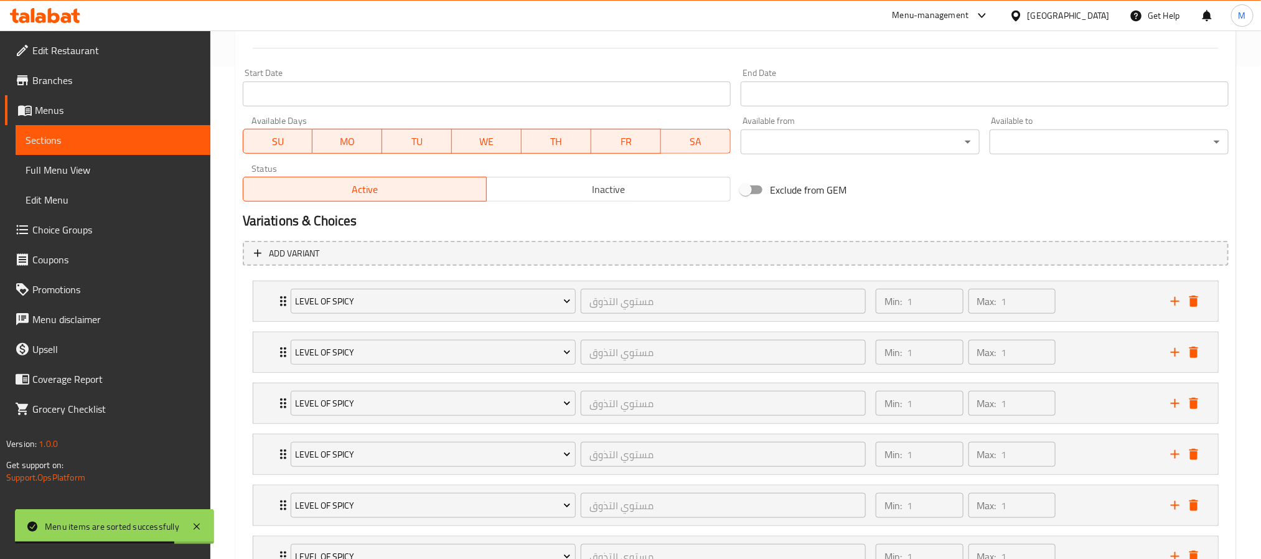
scroll to position [602, 0]
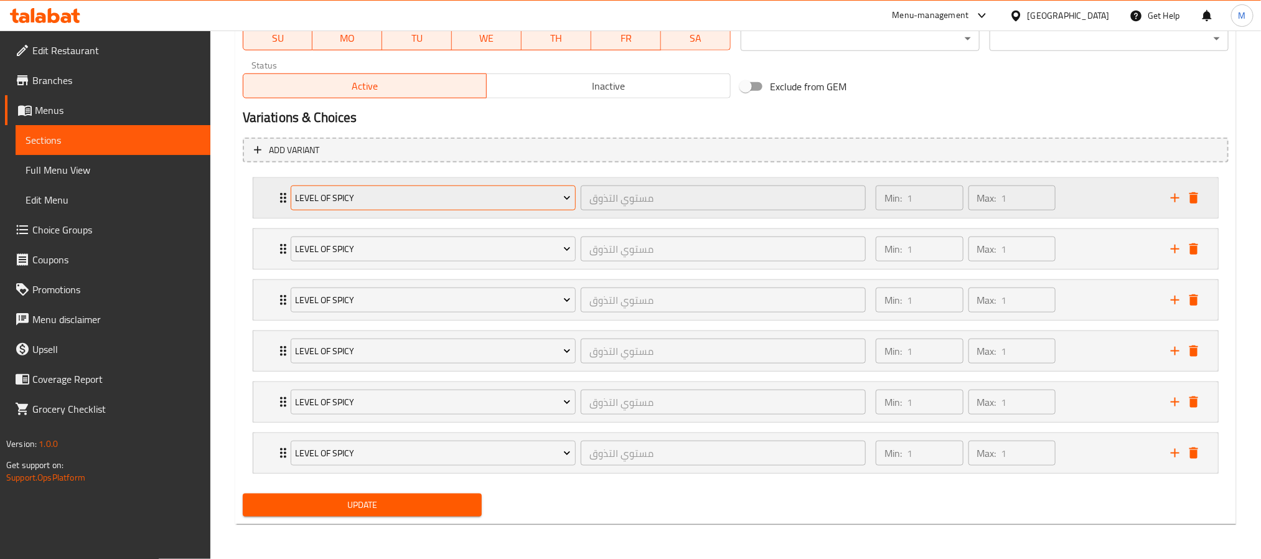
click at [353, 186] on button "level of spicy" at bounding box center [433, 198] width 285 height 25
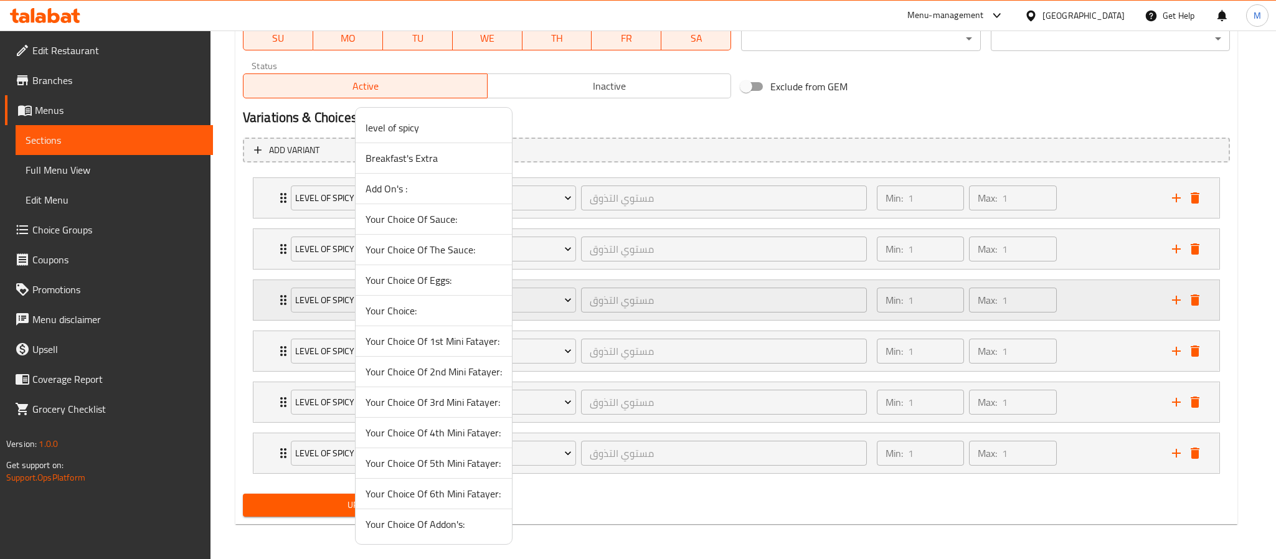
click at [460, 339] on span "Your Choice Of 1st Mini Fatayer:" at bounding box center [433, 341] width 136 height 15
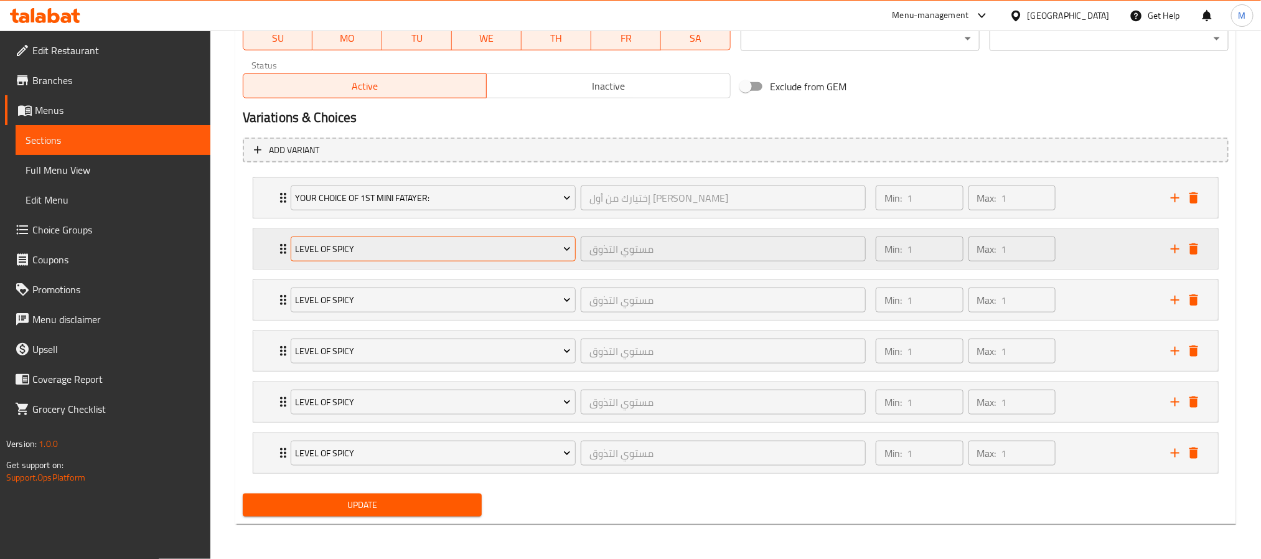
click at [416, 245] on span "level of spicy" at bounding box center [433, 250] width 276 height 16
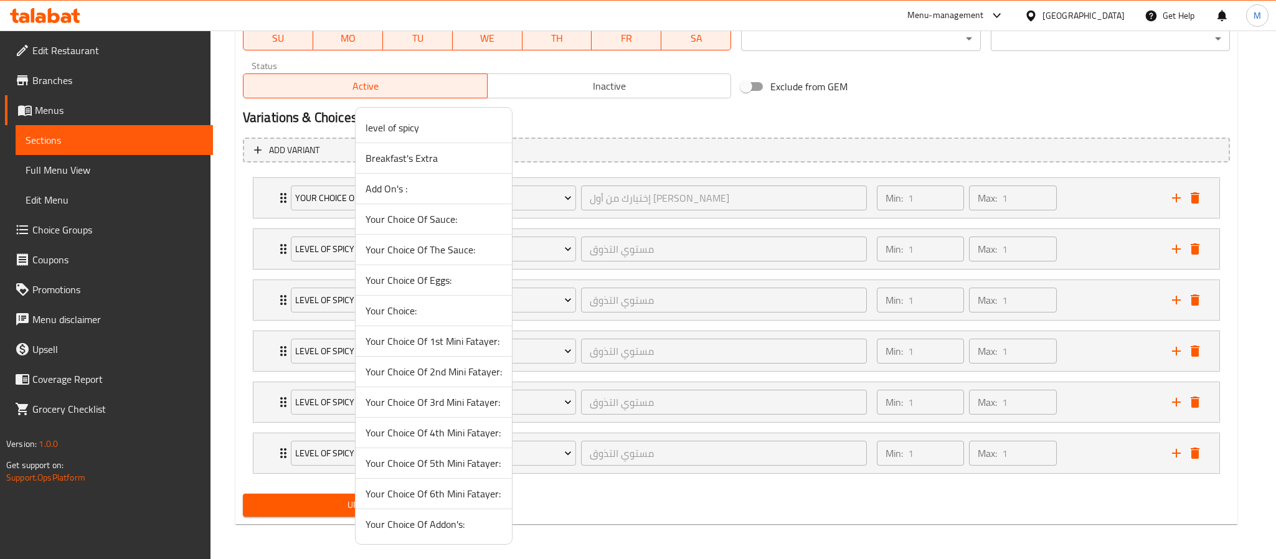
click at [447, 377] on span "Your Choice Of 2nd Mini Fatayer:" at bounding box center [433, 371] width 136 height 15
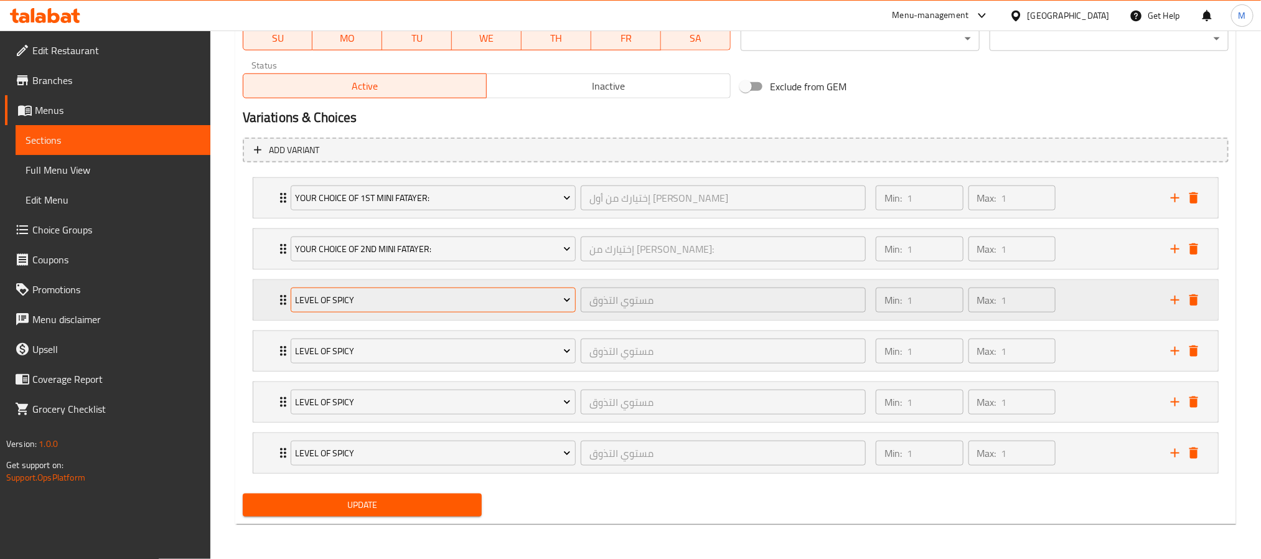
click at [398, 294] on span "level of spicy" at bounding box center [433, 301] width 276 height 16
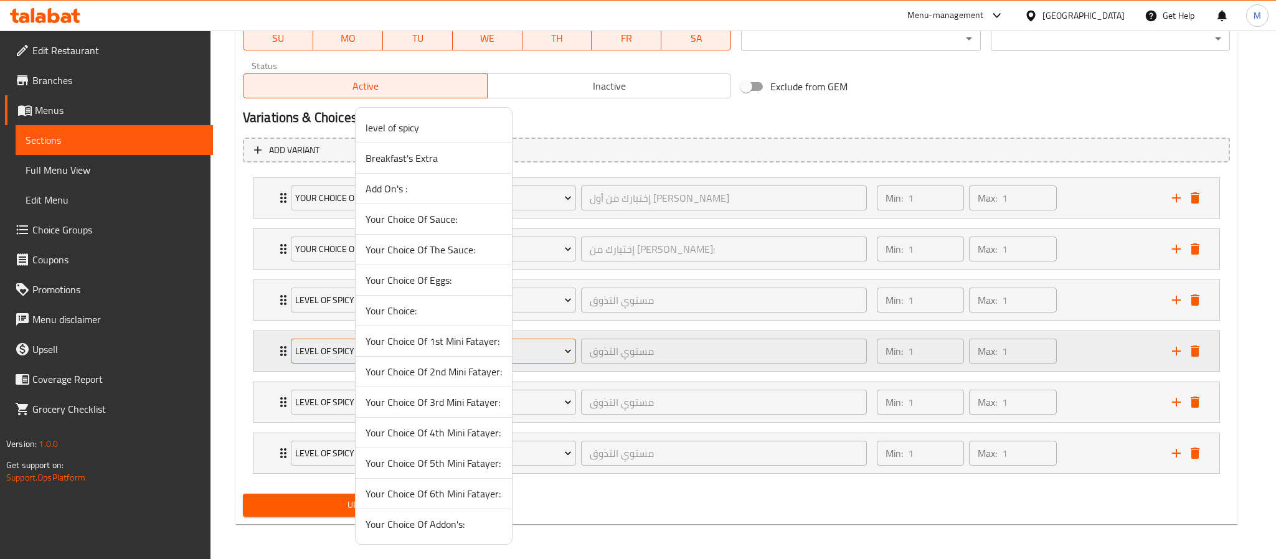
click at [439, 405] on span "Your Choice Of 3rd Mini Fatayer:" at bounding box center [433, 402] width 136 height 15
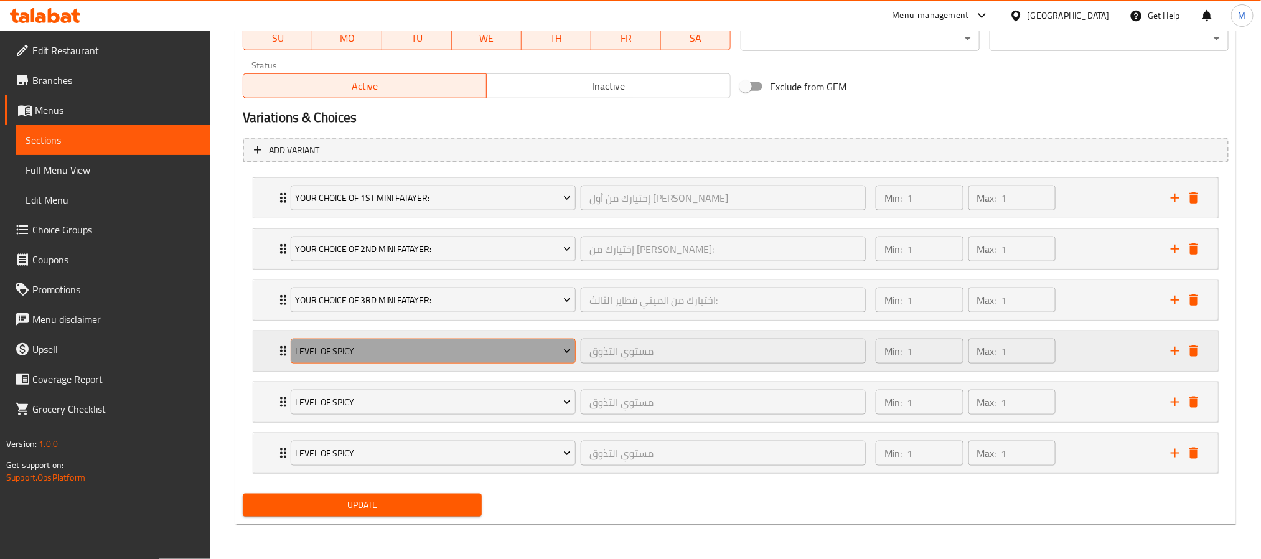
click at [394, 348] on span "level of spicy" at bounding box center [433, 352] width 276 height 16
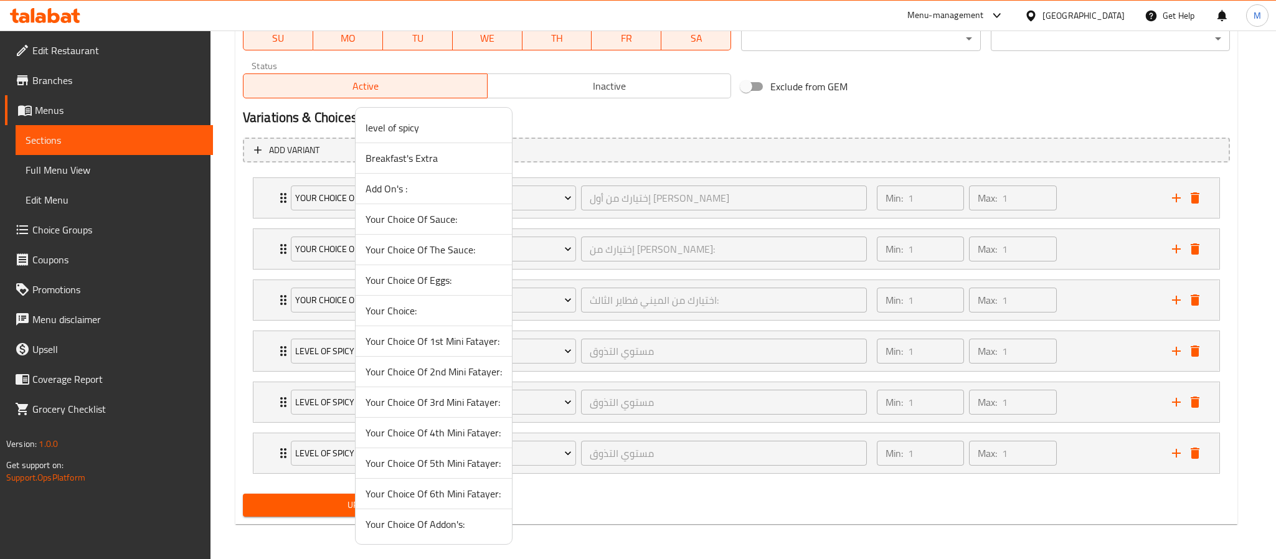
click at [430, 440] on span "Your Choice Of 4th Mini Fatayer:" at bounding box center [433, 432] width 136 height 15
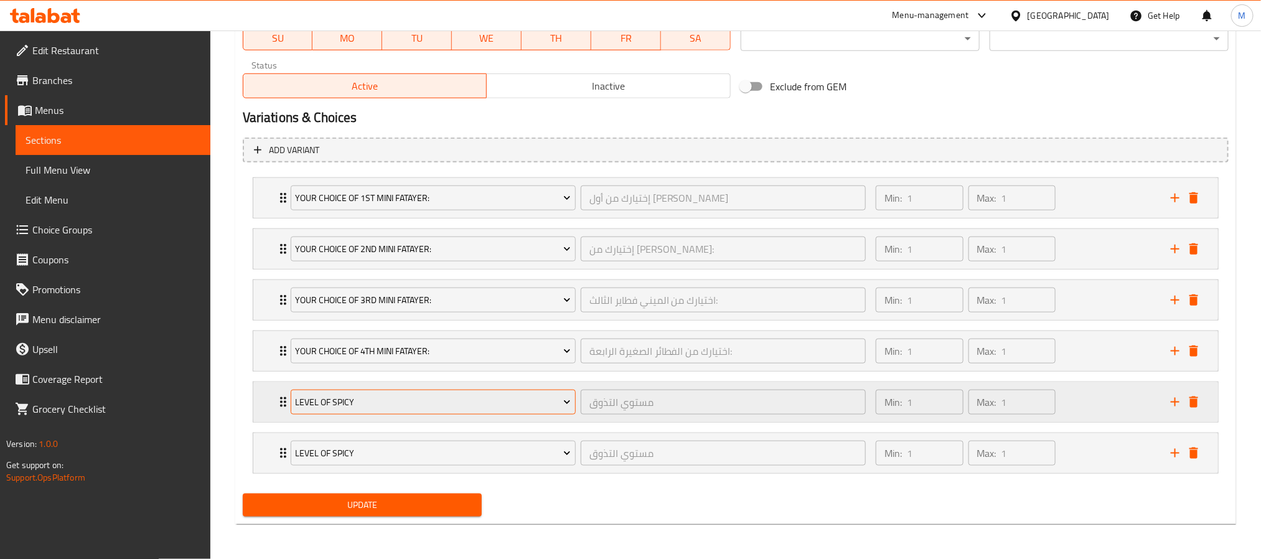
click at [385, 398] on span "level of spicy" at bounding box center [433, 403] width 276 height 16
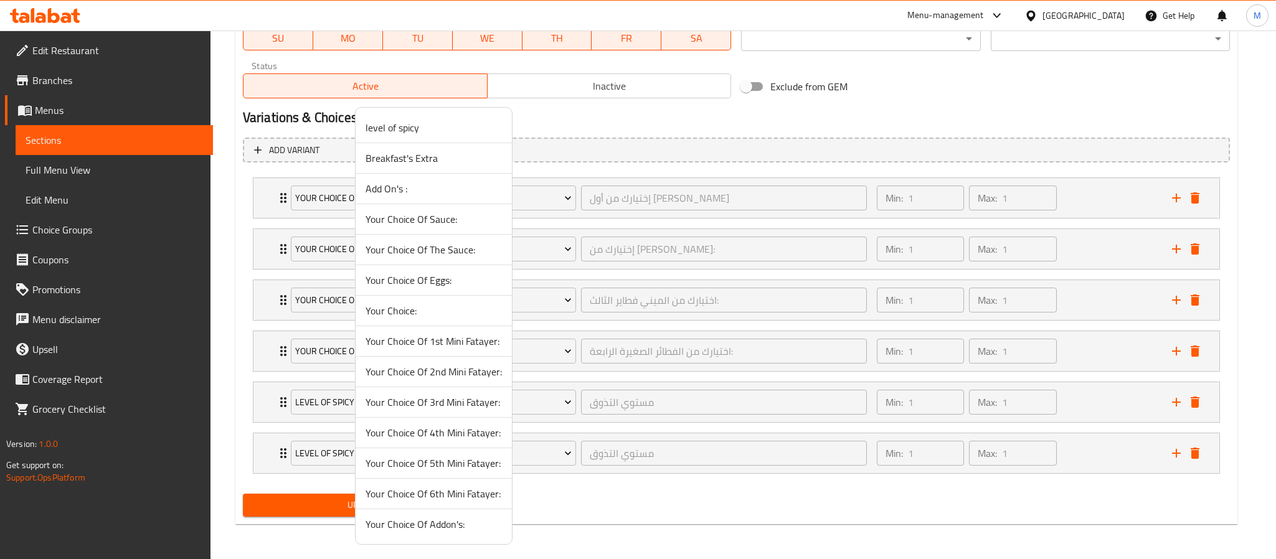
click at [416, 471] on span "Your Choice Of 5th Mini Fatayer:" at bounding box center [433, 463] width 136 height 15
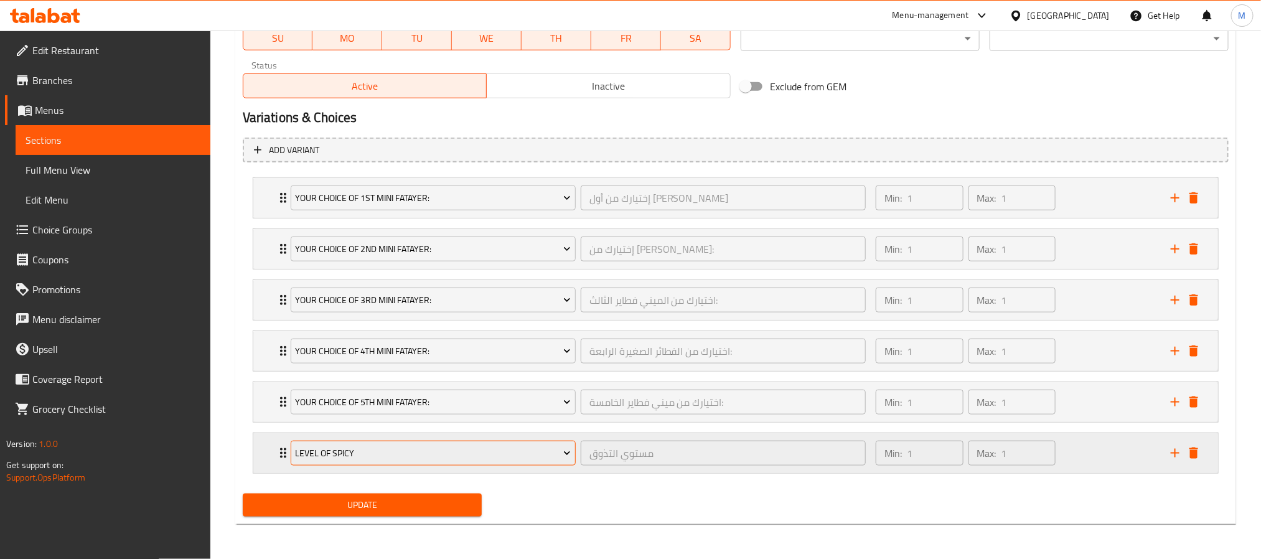
click at [394, 451] on span "level of spicy" at bounding box center [433, 454] width 276 height 16
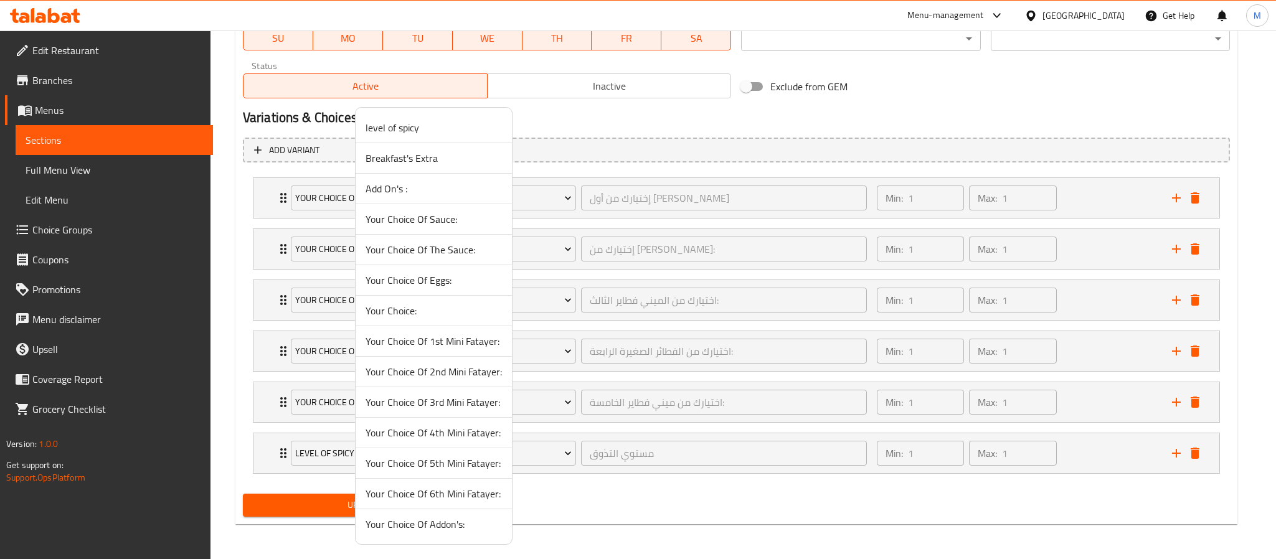
click at [421, 499] on span "Your Choice Of 6th Mini Fatayer:" at bounding box center [433, 493] width 136 height 15
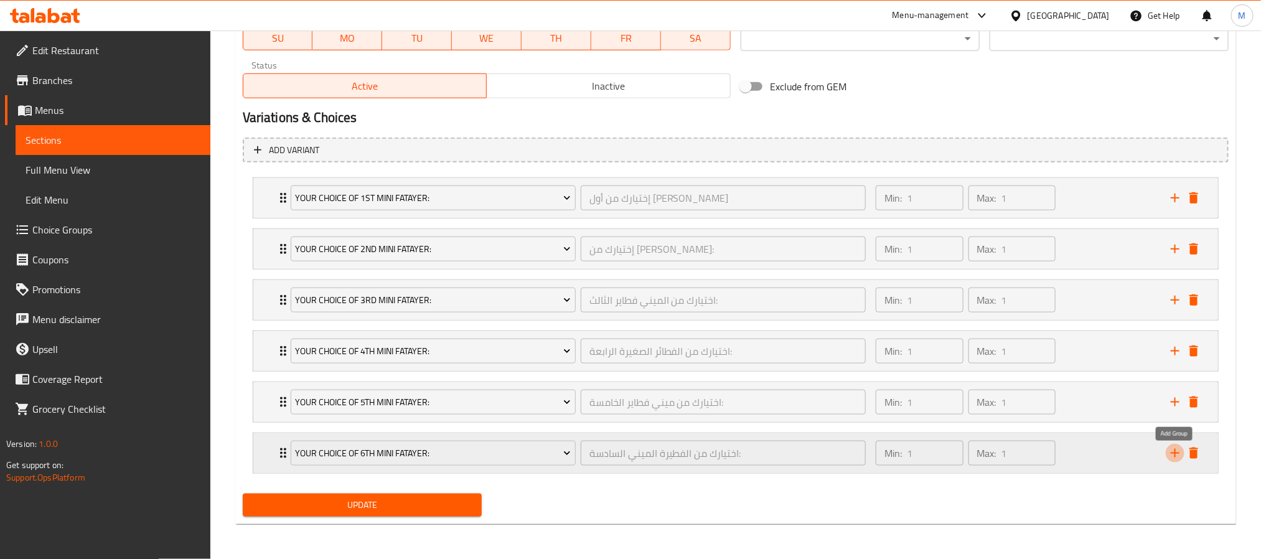
click at [1175, 452] on icon "add" at bounding box center [1175, 453] width 9 height 9
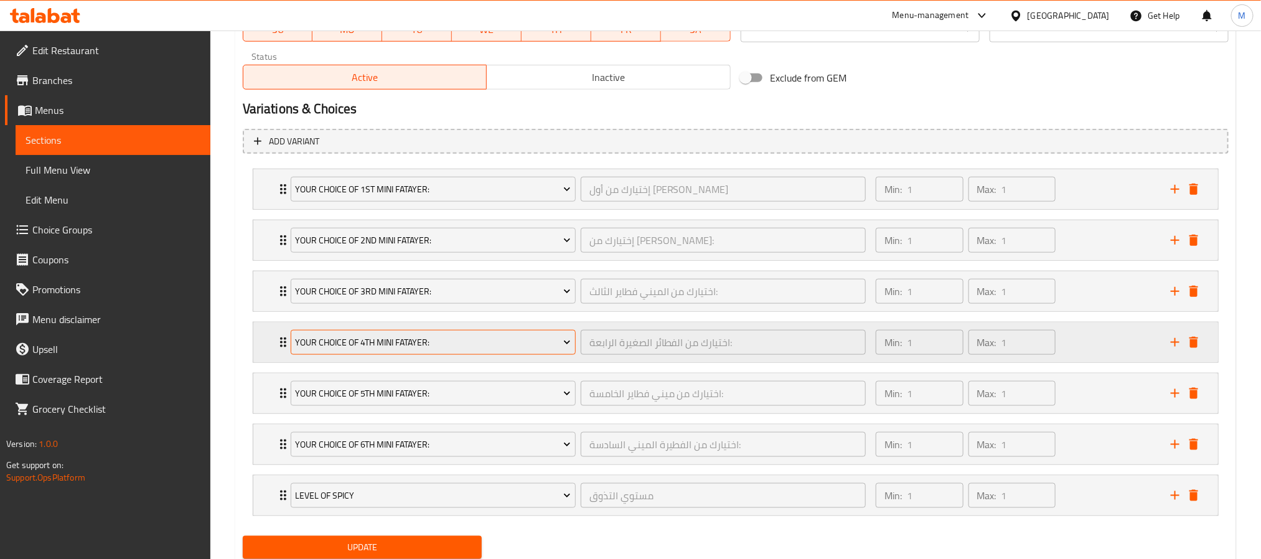
scroll to position [654, 0]
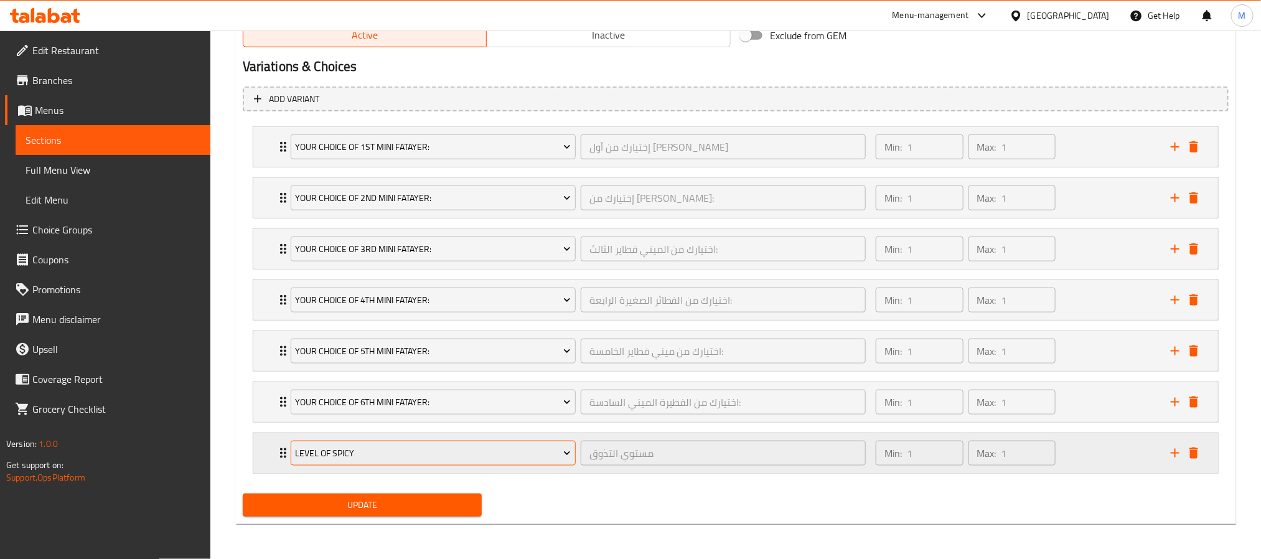
click at [521, 461] on button "level of spicy" at bounding box center [433, 453] width 285 height 25
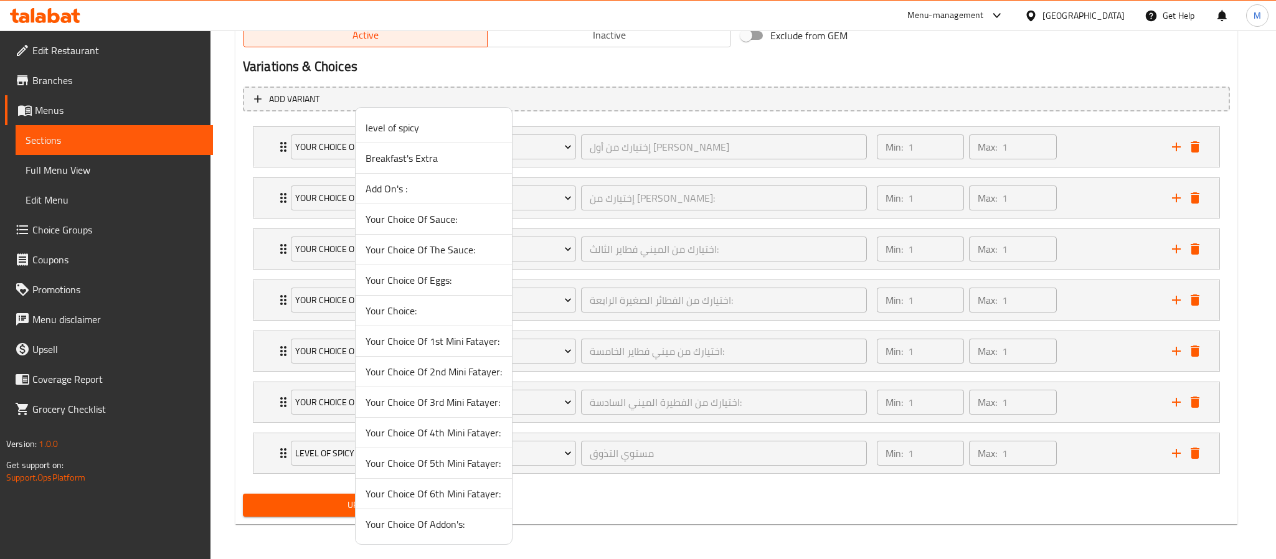
click at [430, 529] on span "Your Choice Of Addon's:" at bounding box center [433, 524] width 136 height 15
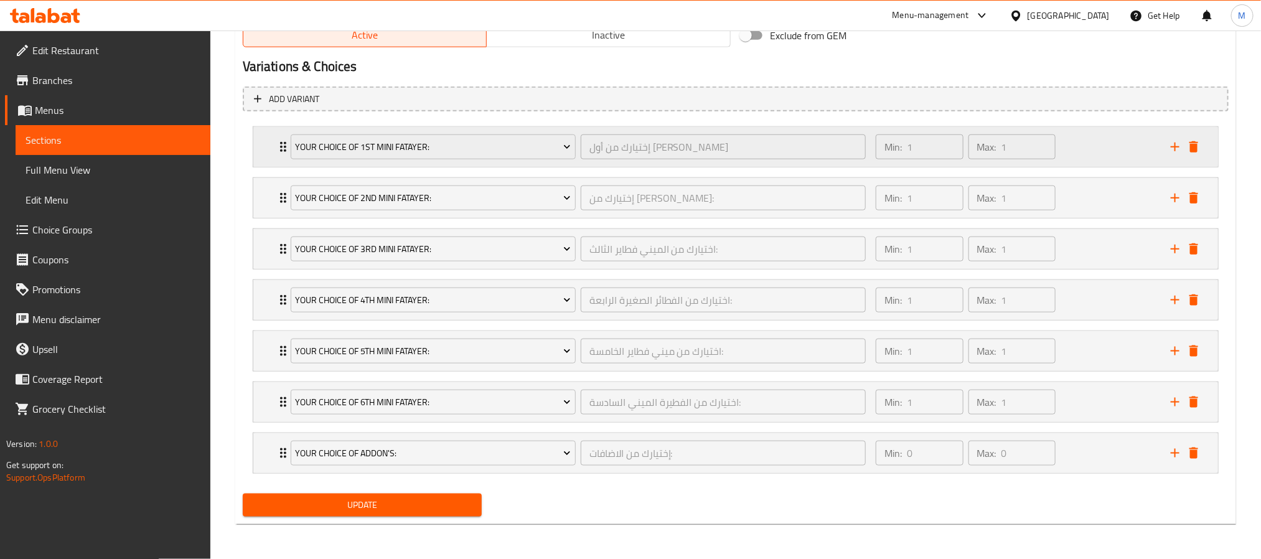
click at [279, 140] on icon "Expand" at bounding box center [283, 146] width 15 height 15
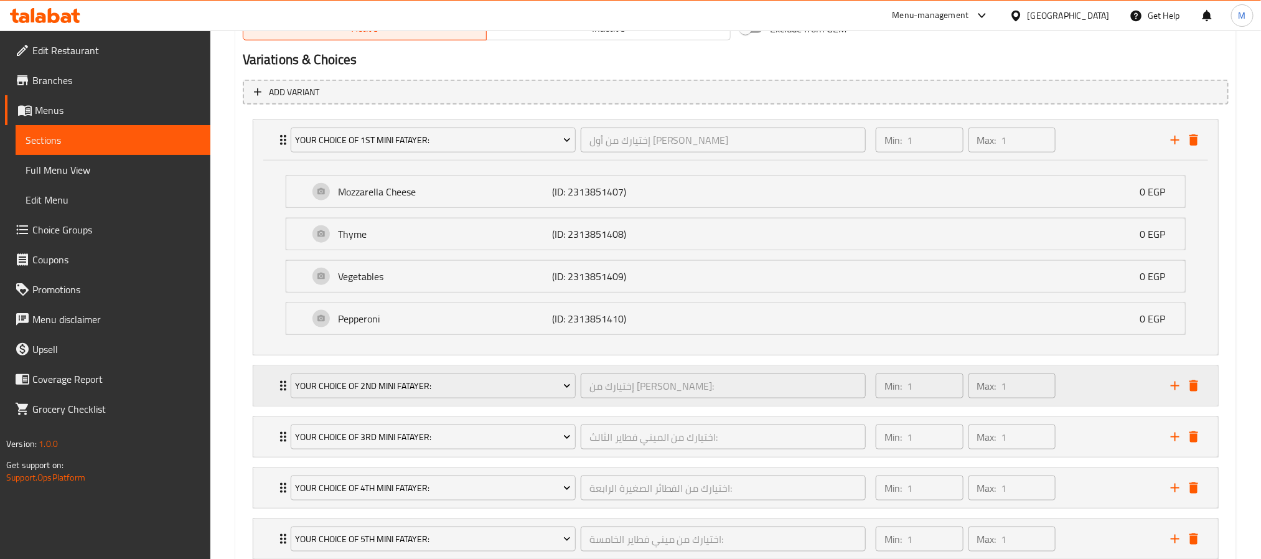
click at [273, 387] on div "Your Choice Of 2nd Mini Fatayer: إختيارك من ثاني ميني فطاير: ​ Min: 1 ​ Max: 1 ​" at bounding box center [735, 386] width 965 height 40
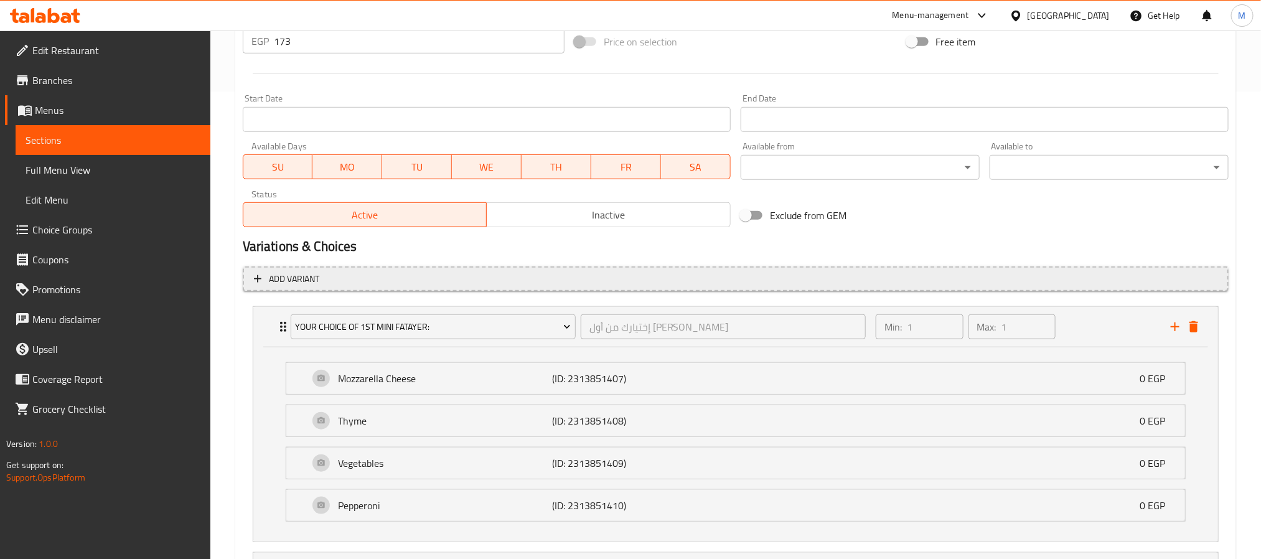
scroll to position [561, 0]
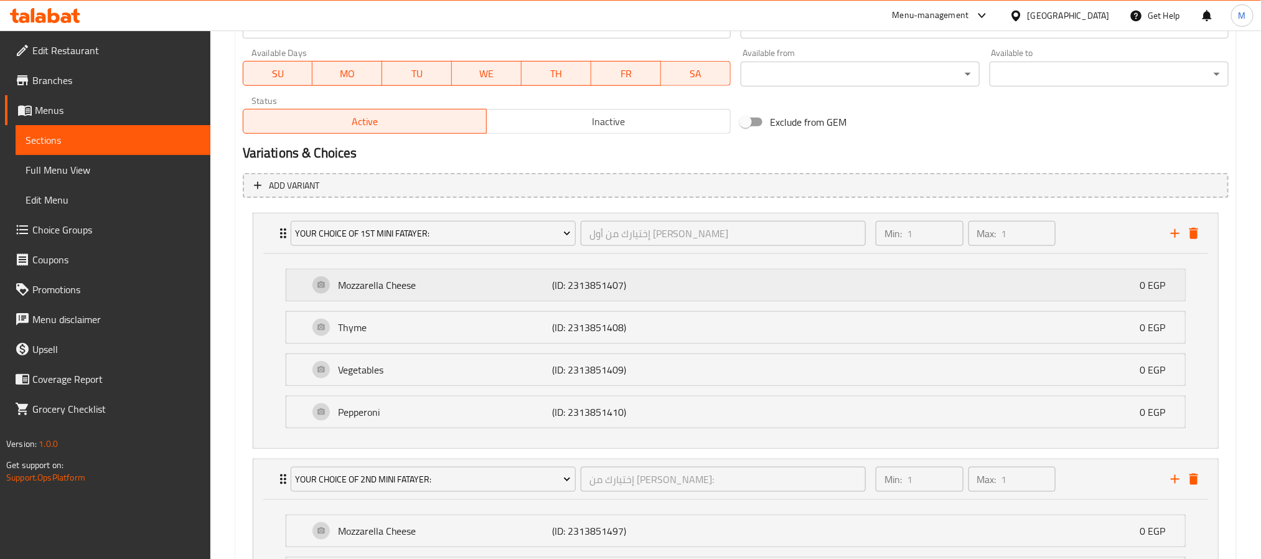
click at [463, 286] on p "Mozzarella Cheese" at bounding box center [445, 285] width 215 height 15
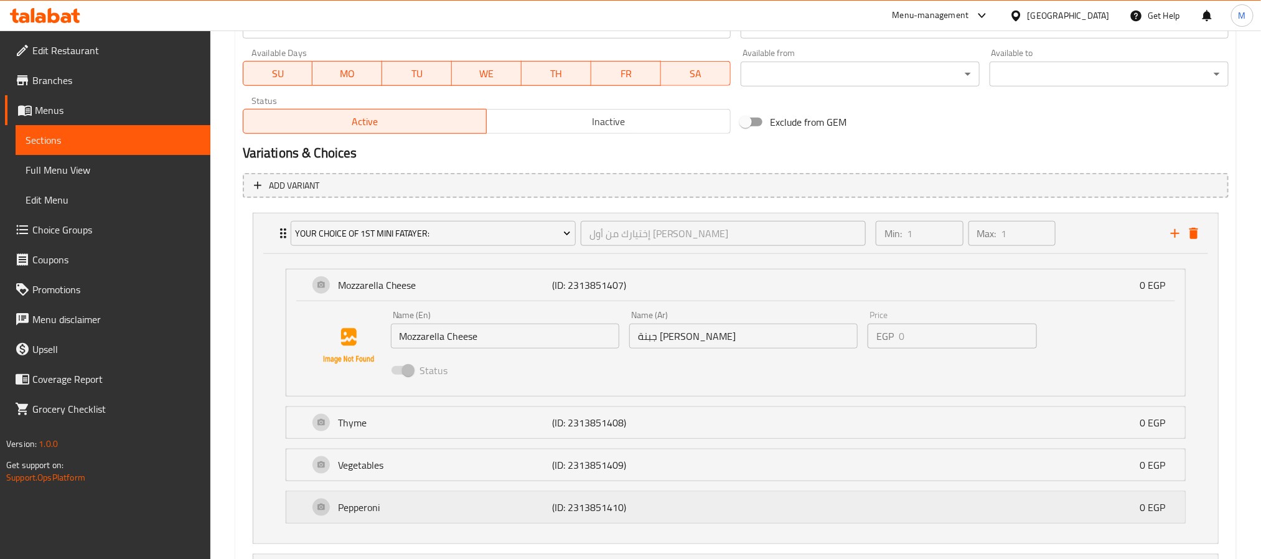
click at [458, 509] on p "Pepperoni" at bounding box center [445, 507] width 215 height 15
click at [450, 475] on div "Vegetables (ID: 2313851409) 0 EGP" at bounding box center [740, 464] width 862 height 31
click at [446, 416] on p "Thyme" at bounding box center [445, 422] width 215 height 15
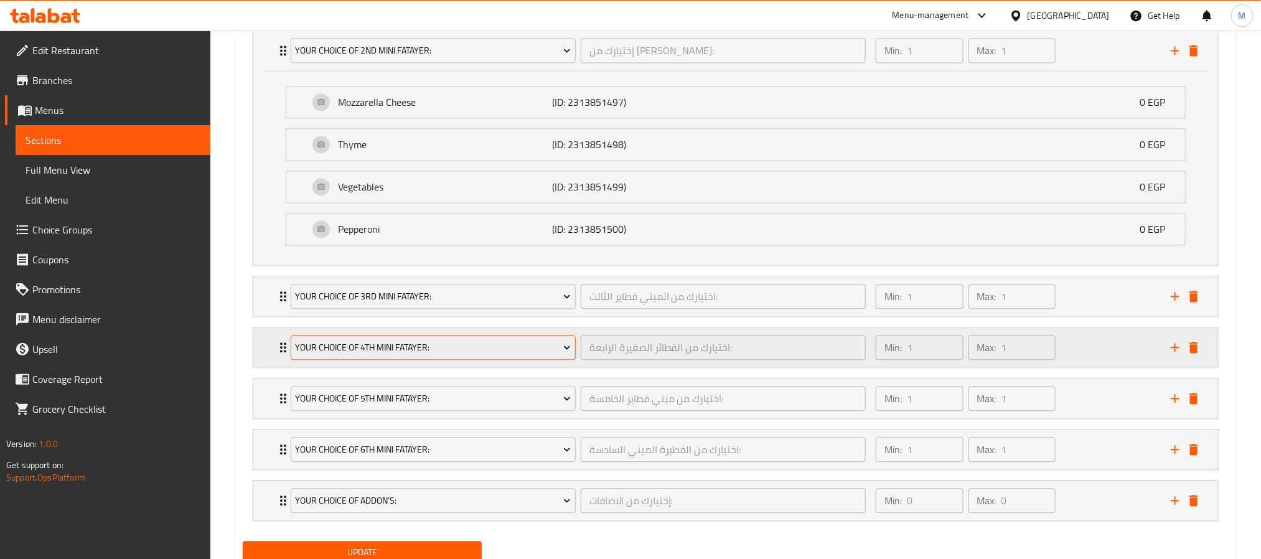
scroll to position [1401, 0]
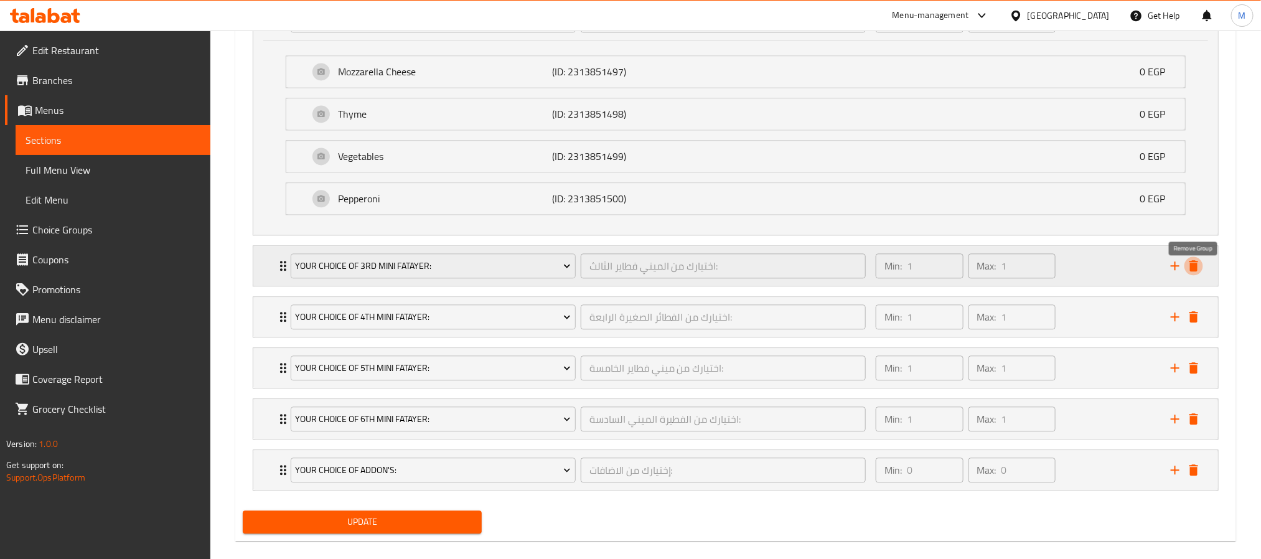
click at [1196, 271] on icon "delete" at bounding box center [1194, 265] width 9 height 11
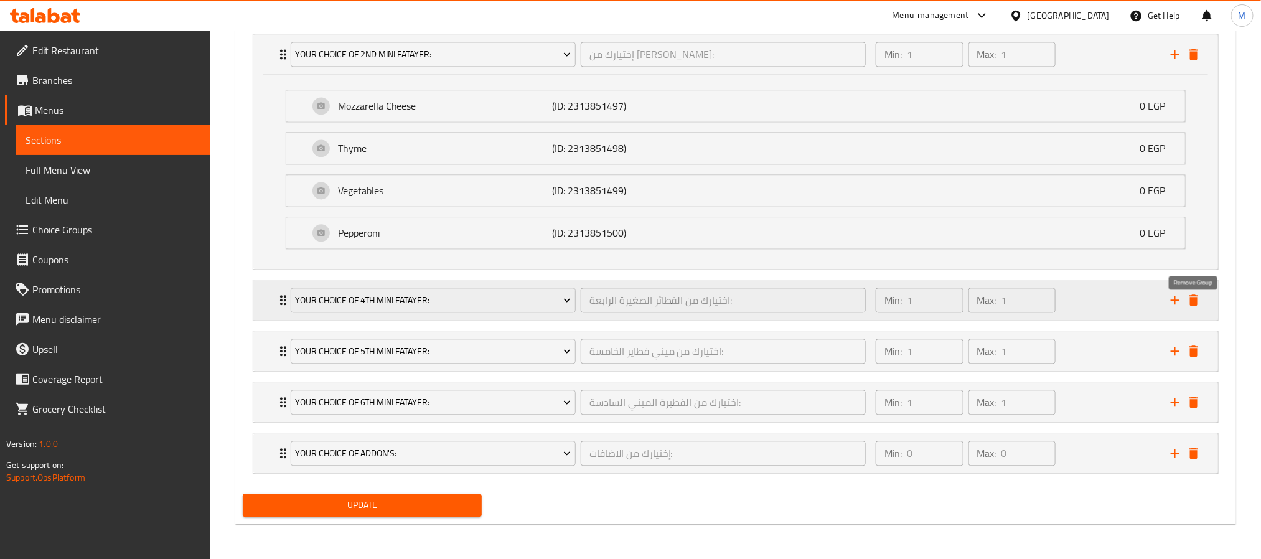
click at [1192, 294] on icon "delete" at bounding box center [1194, 299] width 9 height 11
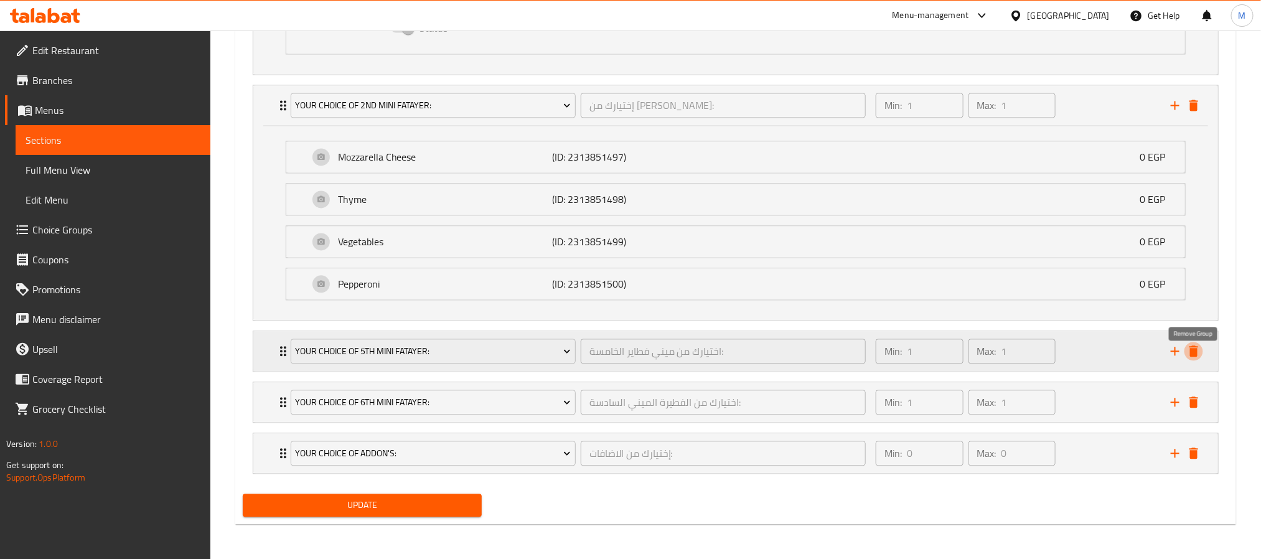
click at [1196, 354] on icon "delete" at bounding box center [1194, 350] width 9 height 11
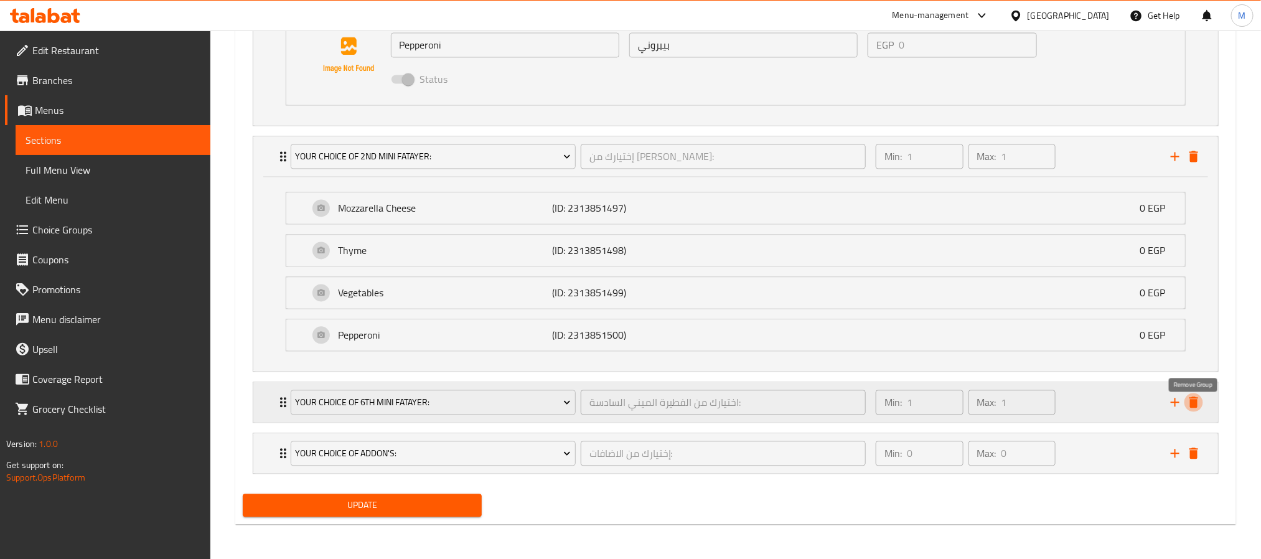
click at [1193, 402] on icon "delete" at bounding box center [1194, 402] width 9 height 11
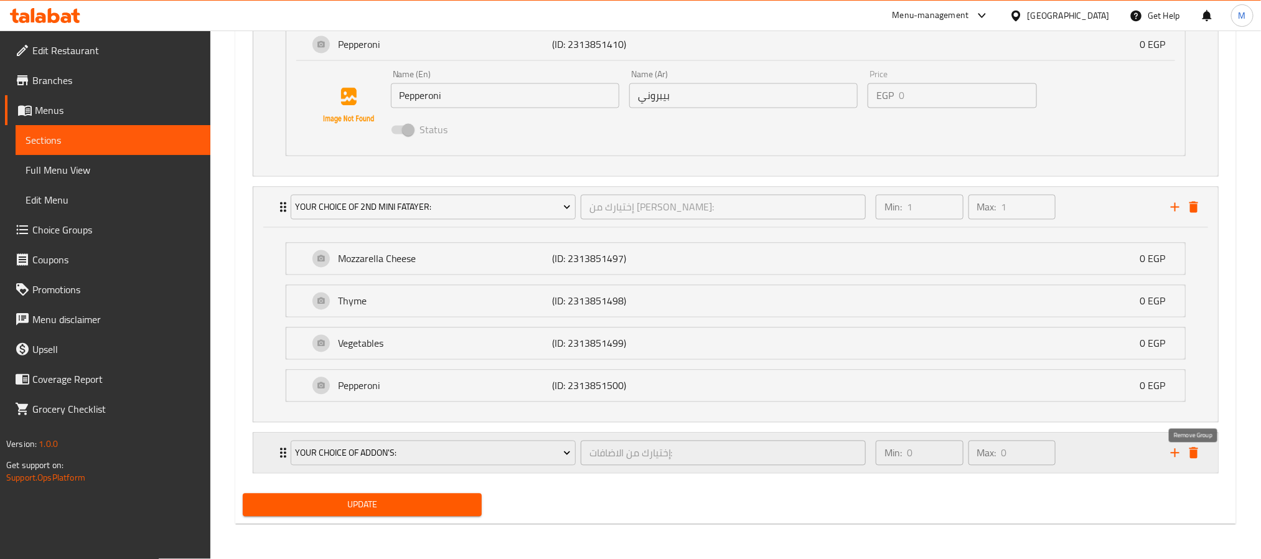
click at [1195, 456] on icon "delete" at bounding box center [1194, 453] width 9 height 11
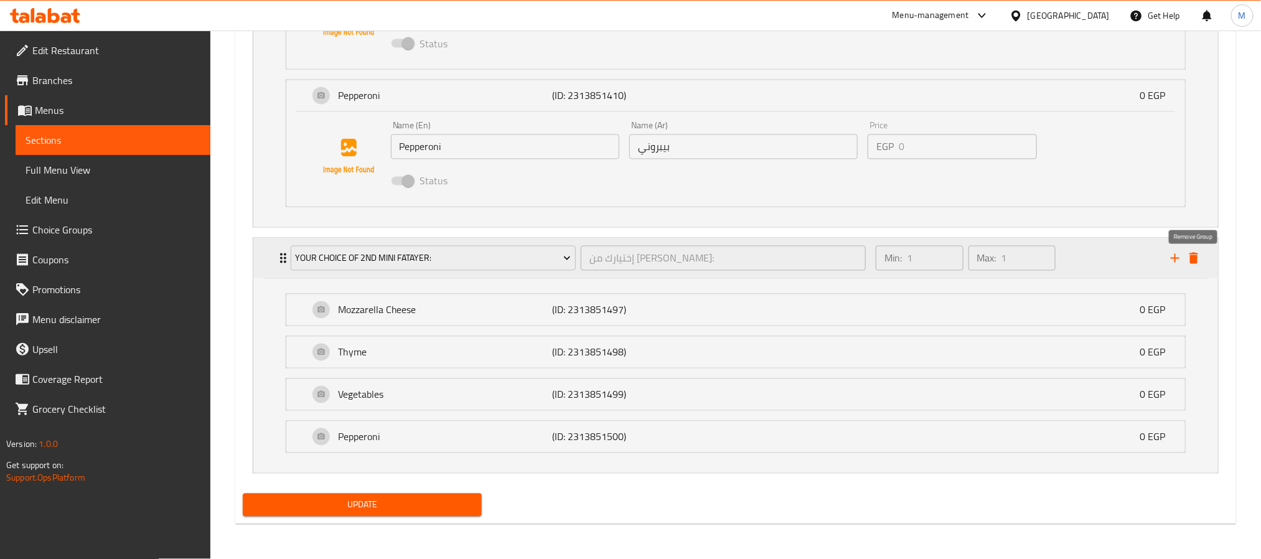
click at [1187, 251] on icon "delete" at bounding box center [1194, 258] width 15 height 15
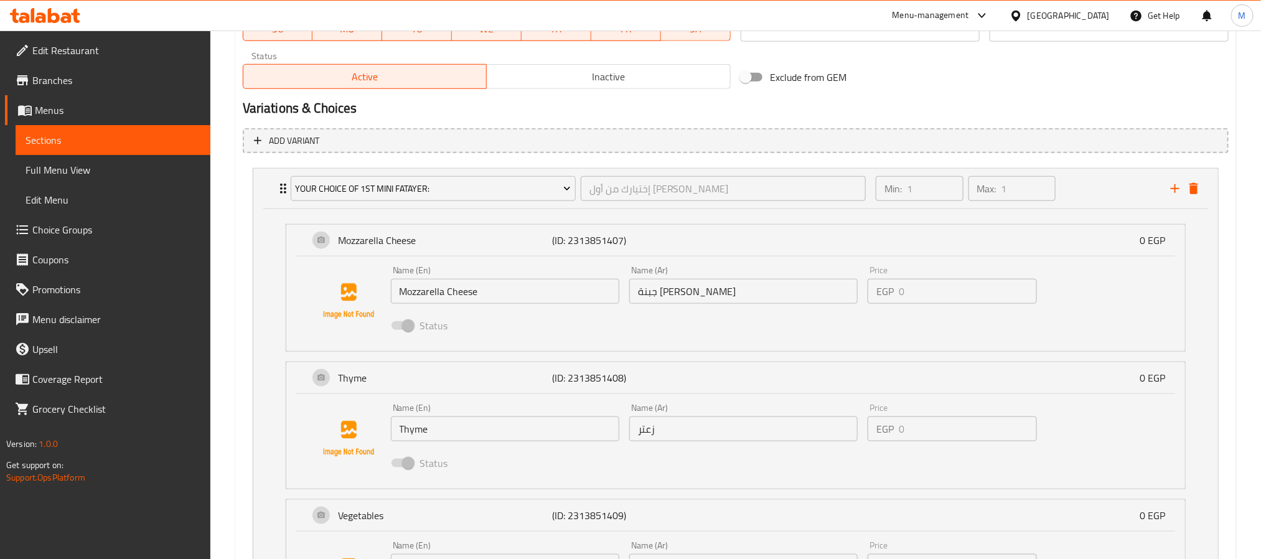
scroll to position [266, 0]
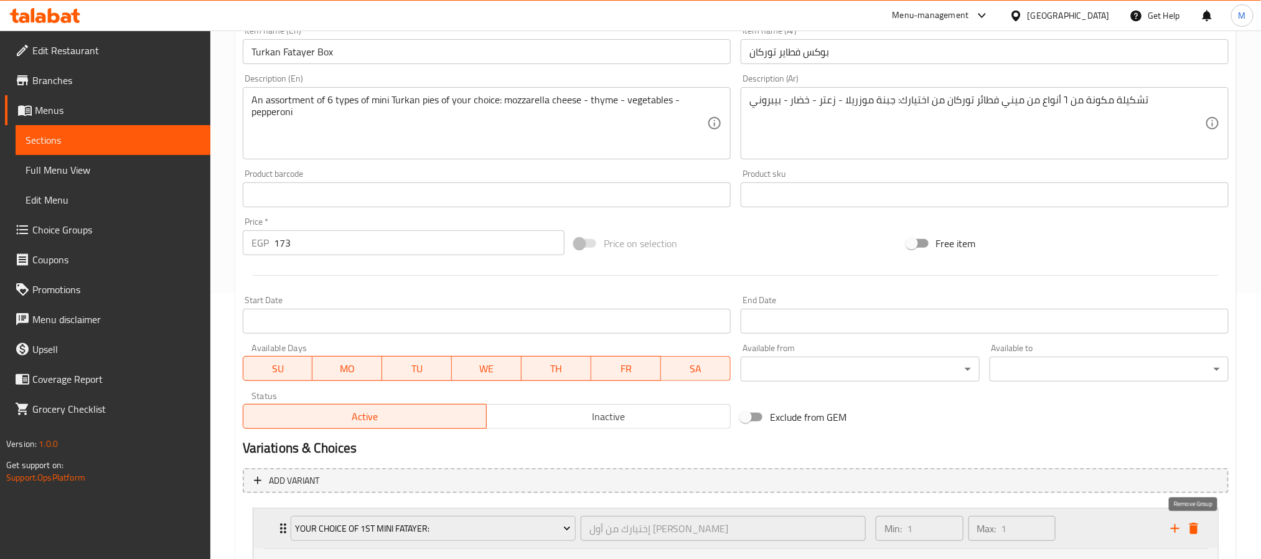
click at [1197, 525] on icon "delete" at bounding box center [1194, 528] width 9 height 11
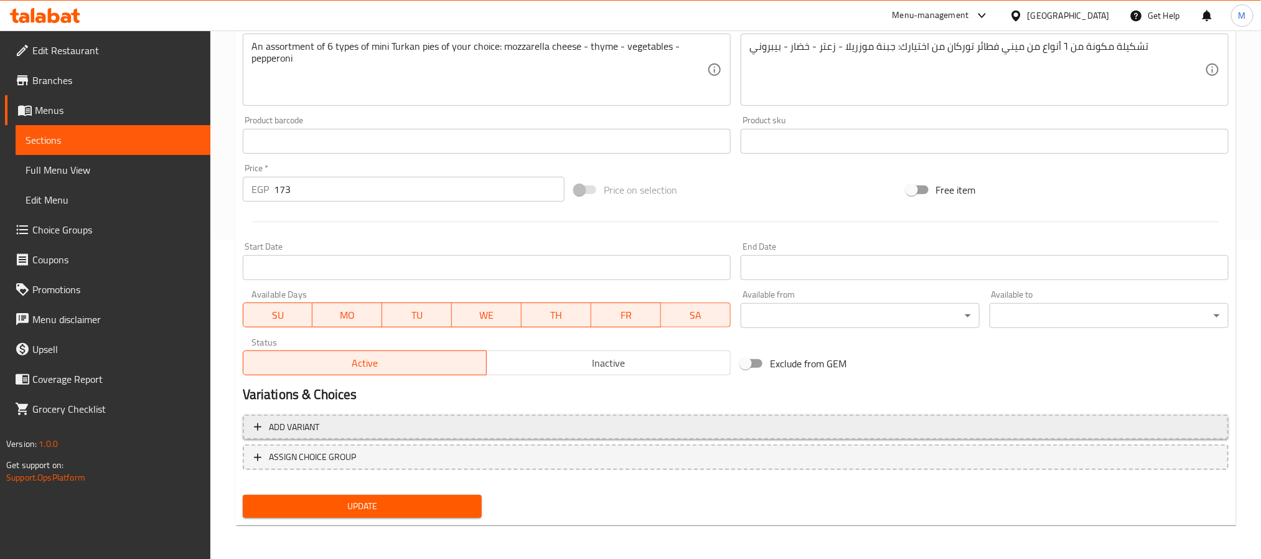
click at [383, 420] on span "Add variant" at bounding box center [736, 428] width 964 height 16
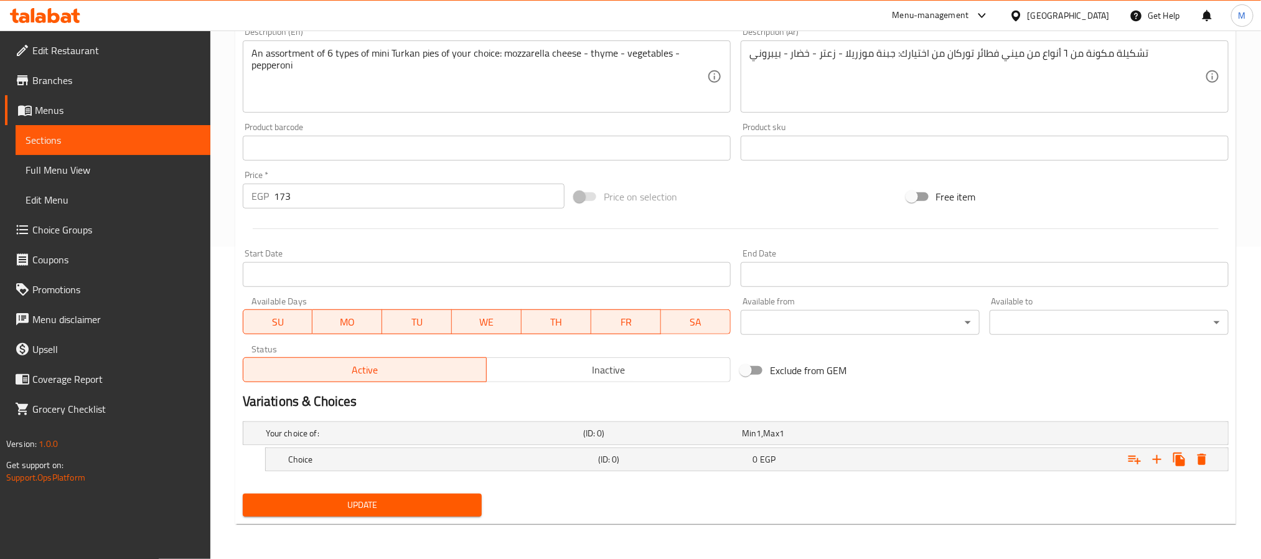
scroll to position [314, 0]
click at [667, 464] on h5 "(ID: 0)" at bounding box center [673, 459] width 150 height 12
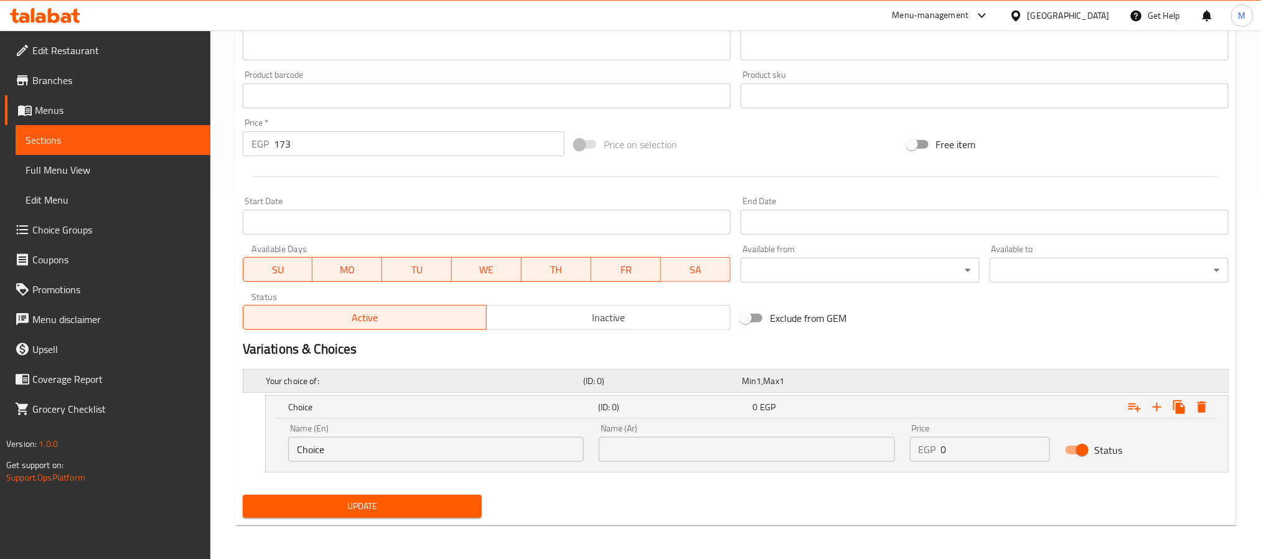
scroll to position [367, 0]
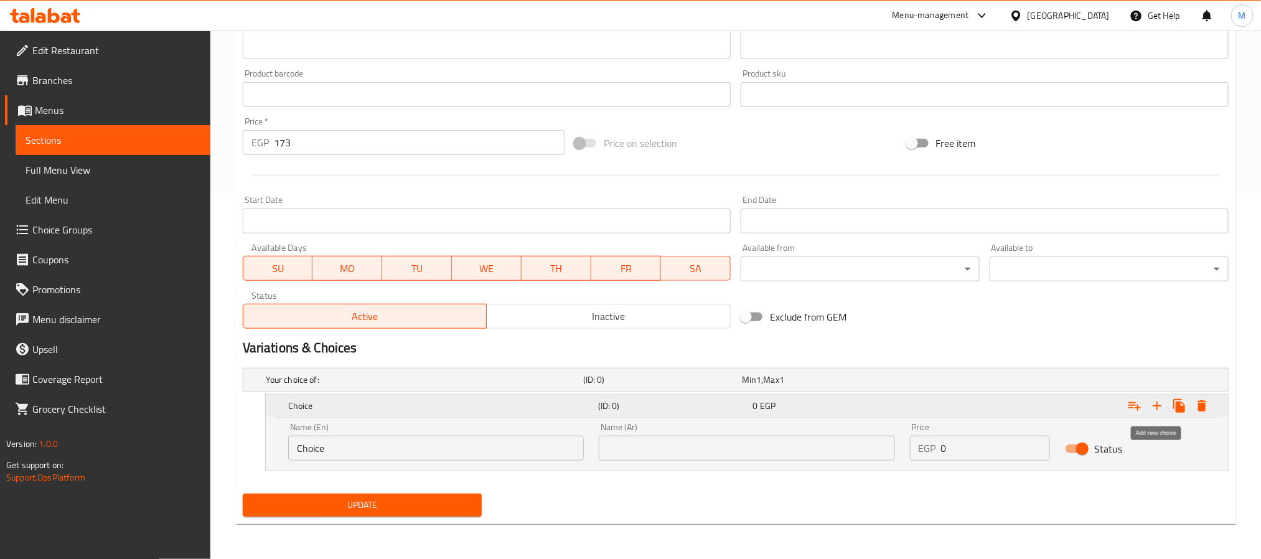
click at [1155, 404] on icon "Expand" at bounding box center [1157, 405] width 15 height 15
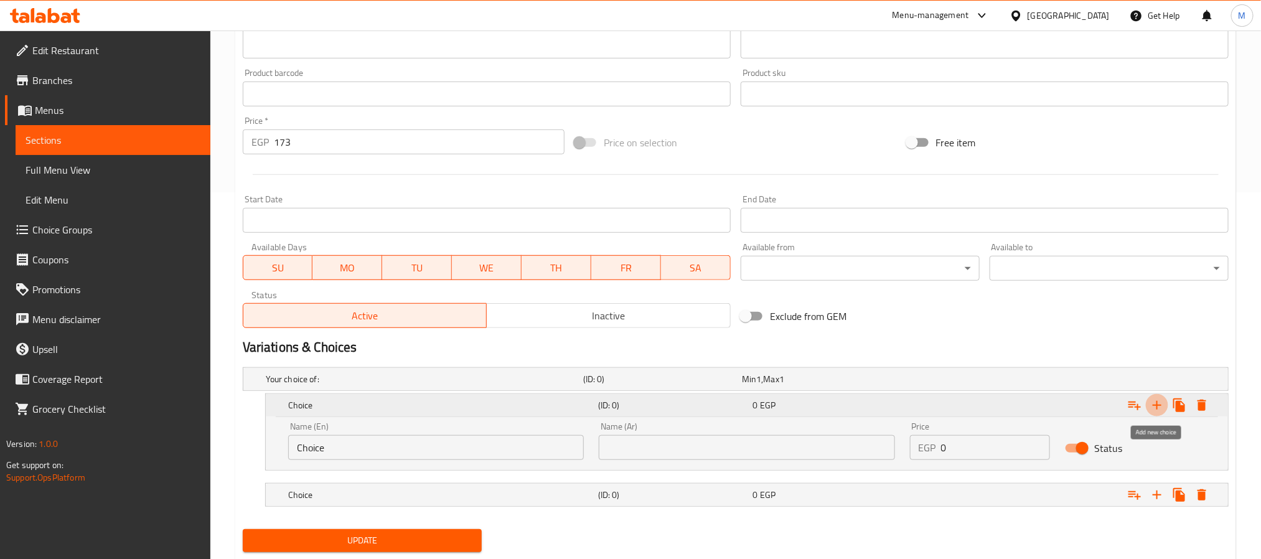
click at [1155, 404] on icon "Expand" at bounding box center [1157, 405] width 15 height 15
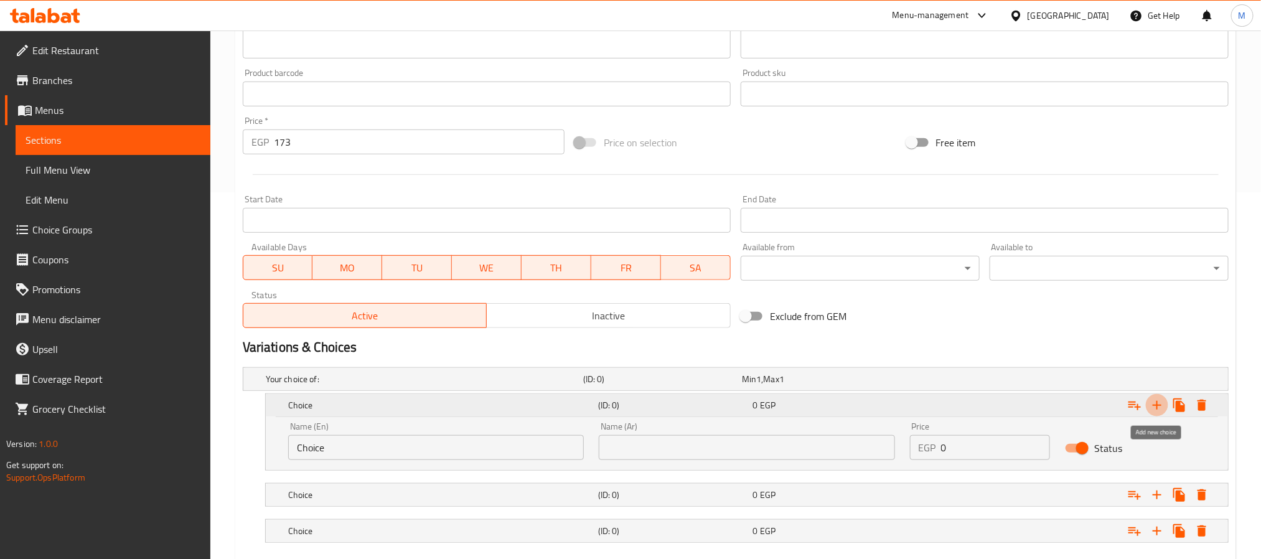
click at [1155, 404] on icon "Expand" at bounding box center [1157, 405] width 15 height 15
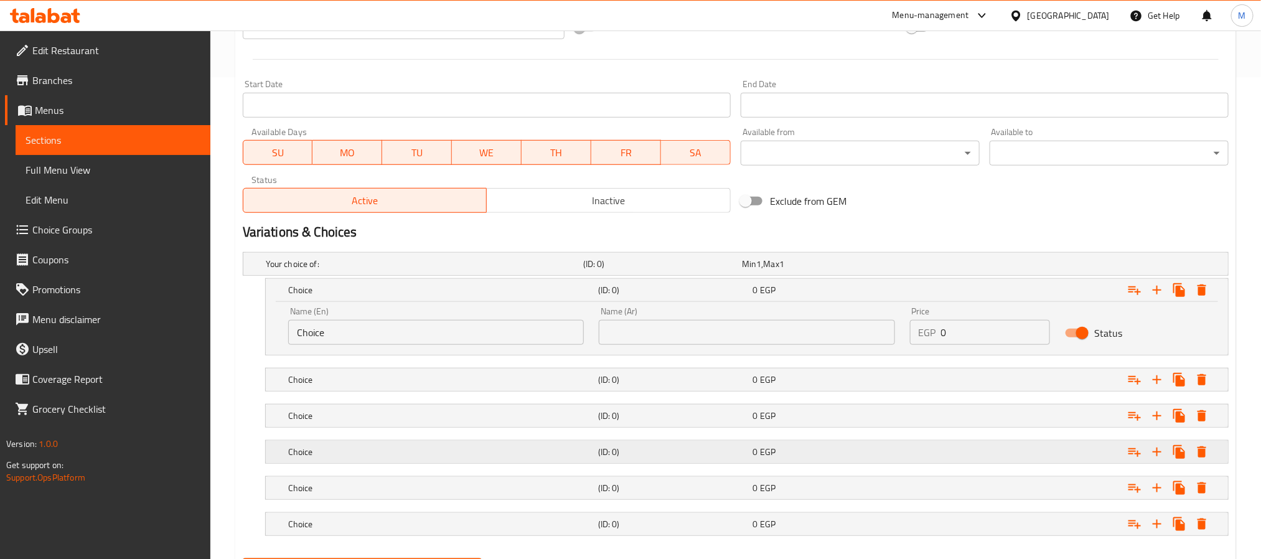
scroll to position [550, 0]
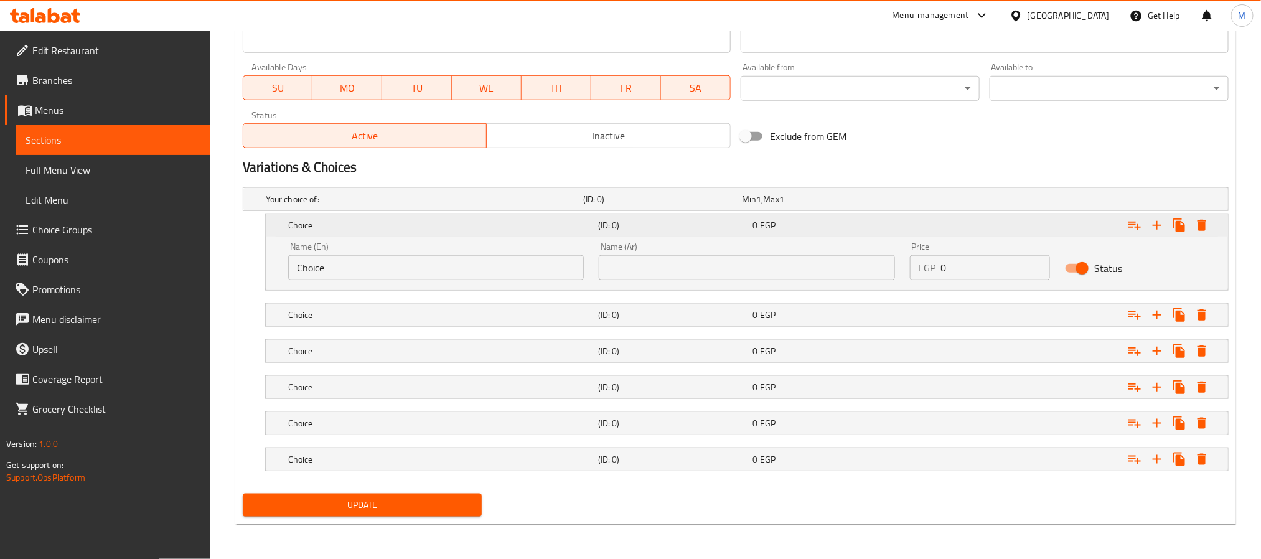
click at [1008, 224] on div "Expand" at bounding box center [1061, 225] width 310 height 27
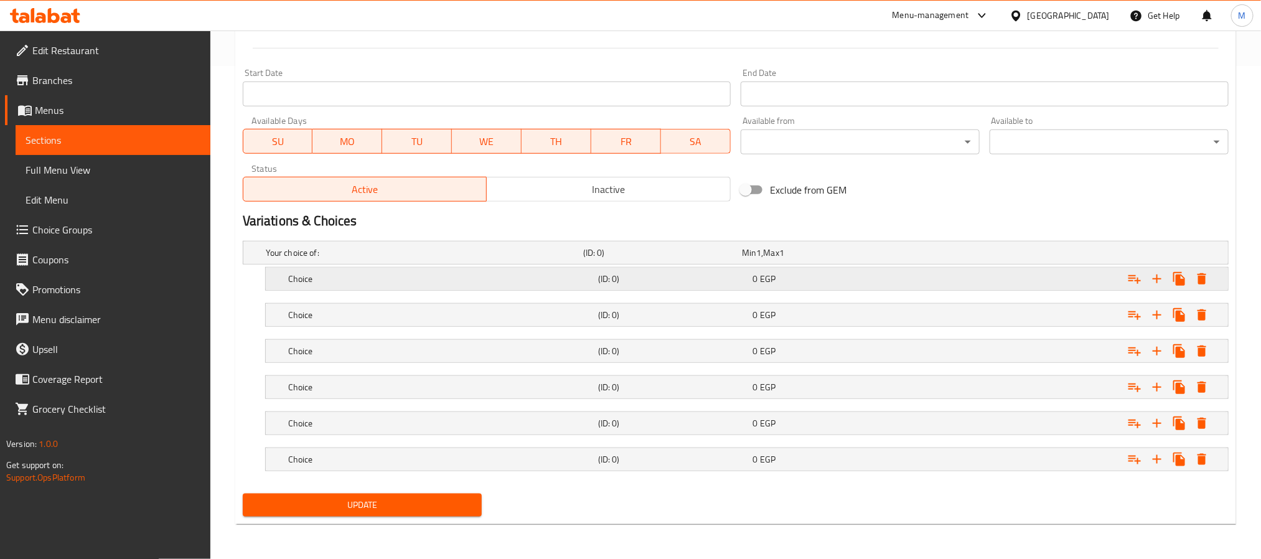
click at [999, 275] on div "Expand" at bounding box center [1061, 278] width 310 height 27
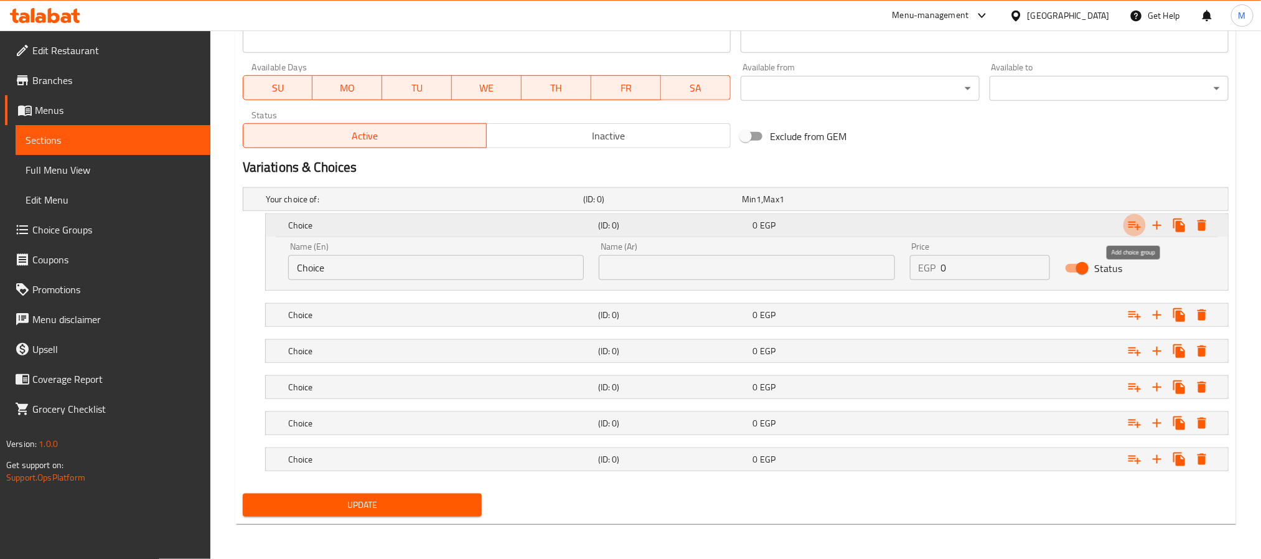
click at [1136, 224] on icon "Expand" at bounding box center [1135, 226] width 12 height 9
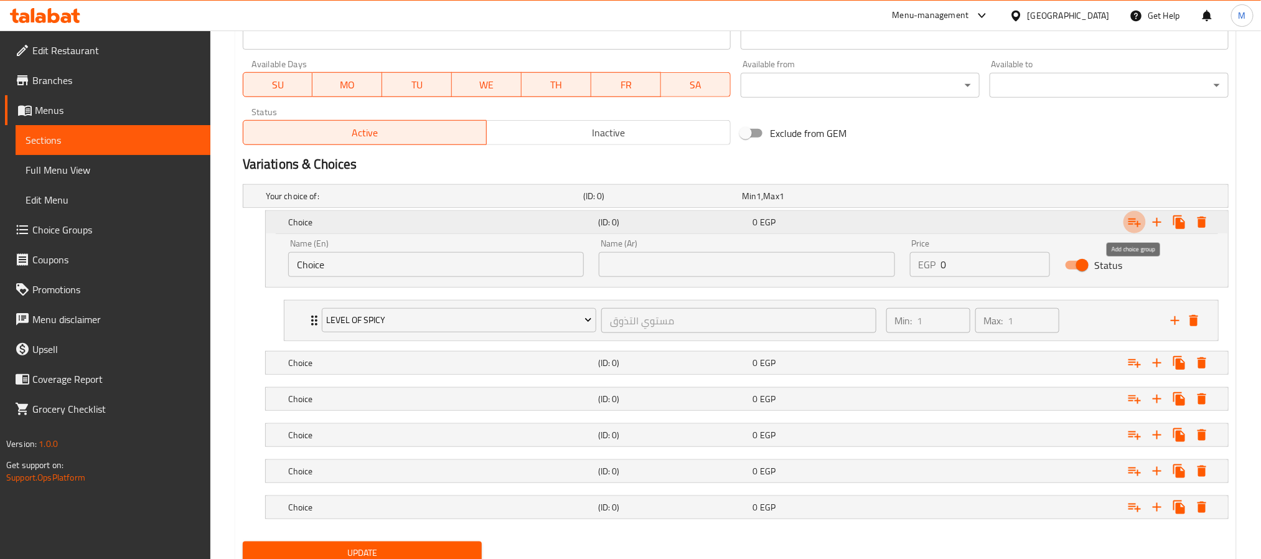
click at [1136, 224] on icon "Expand" at bounding box center [1135, 223] width 12 height 9
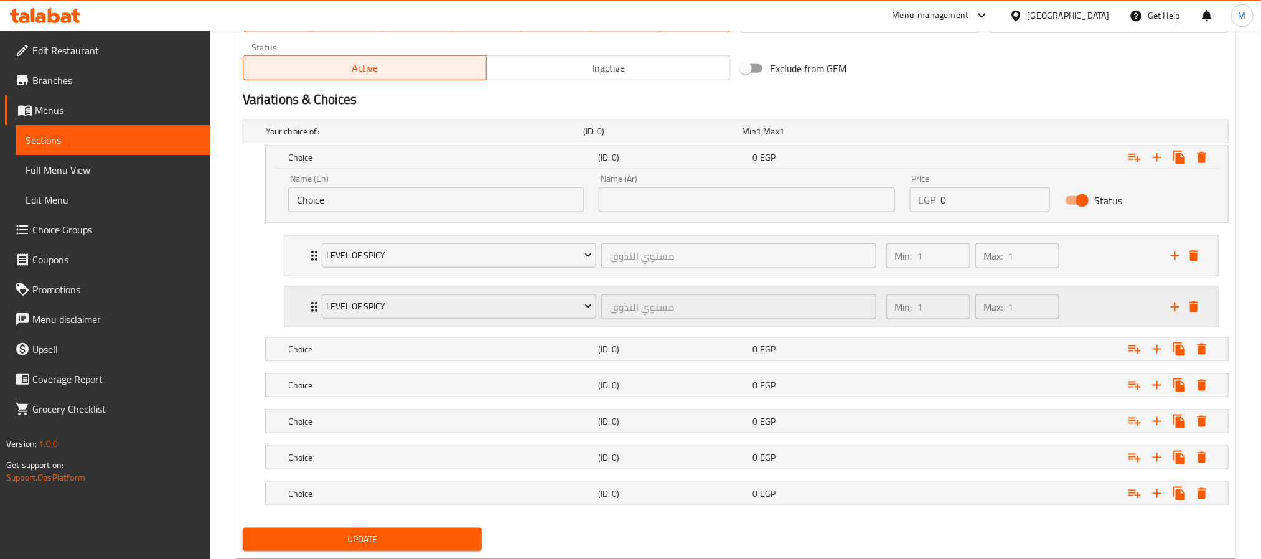
scroll to position [643, 0]
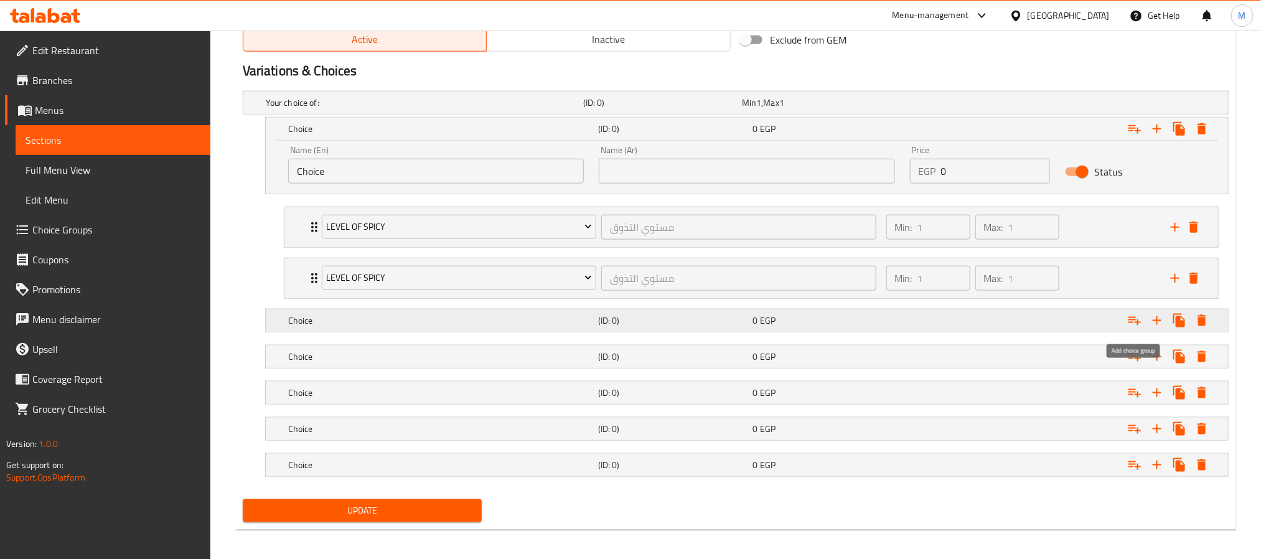
click at [1134, 327] on icon "Expand" at bounding box center [1134, 320] width 15 height 15
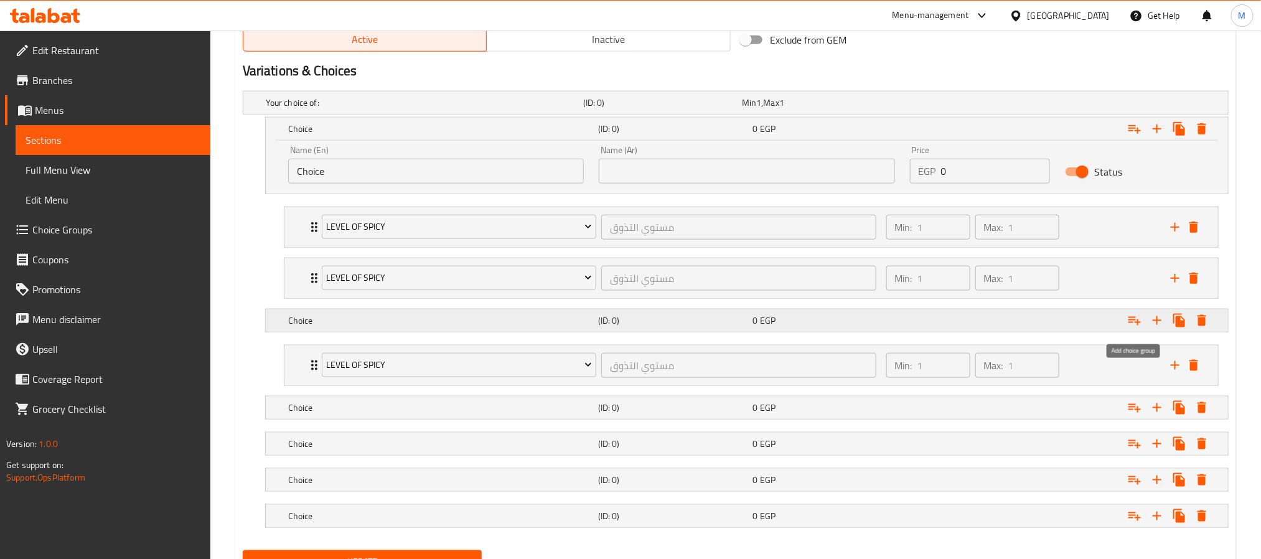
click at [1134, 327] on icon "Expand" at bounding box center [1134, 320] width 15 height 15
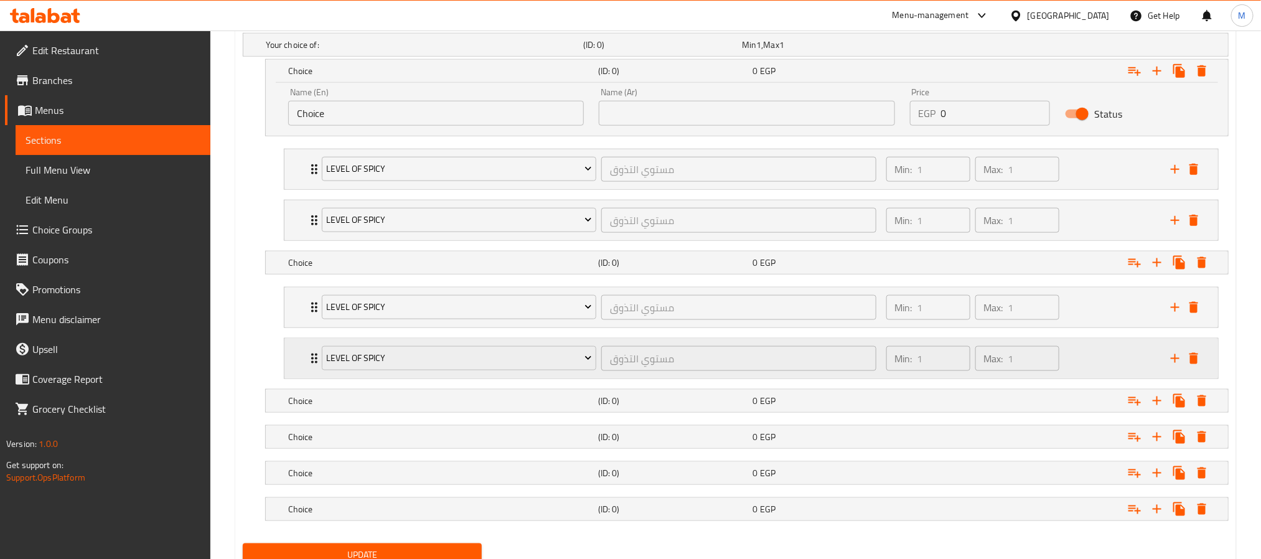
scroll to position [759, 0]
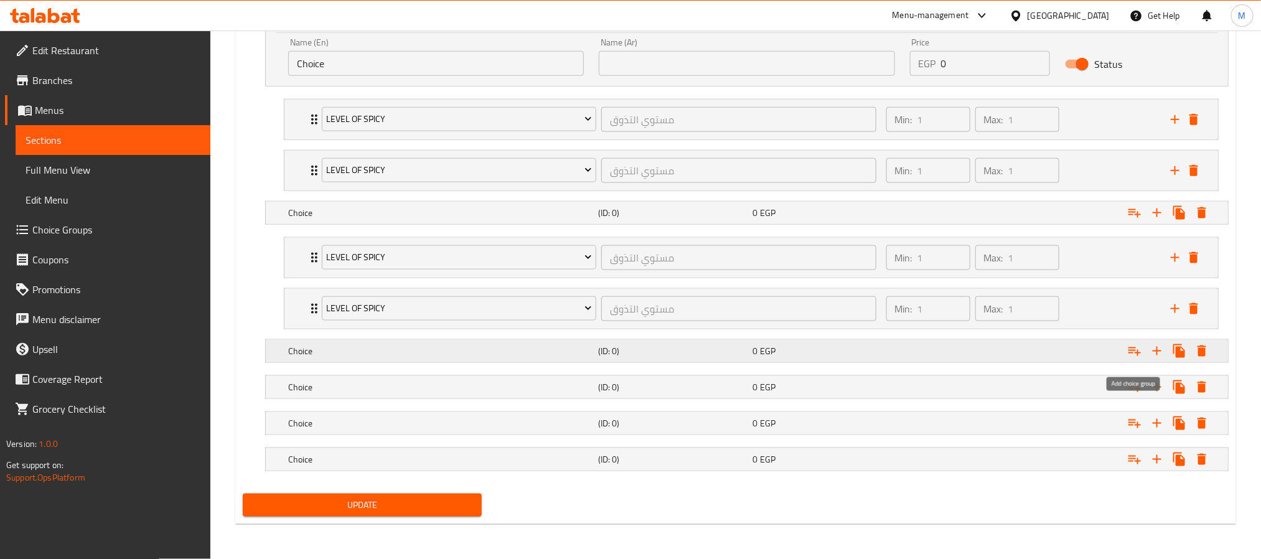
click at [1132, 350] on icon "Expand" at bounding box center [1134, 351] width 15 height 15
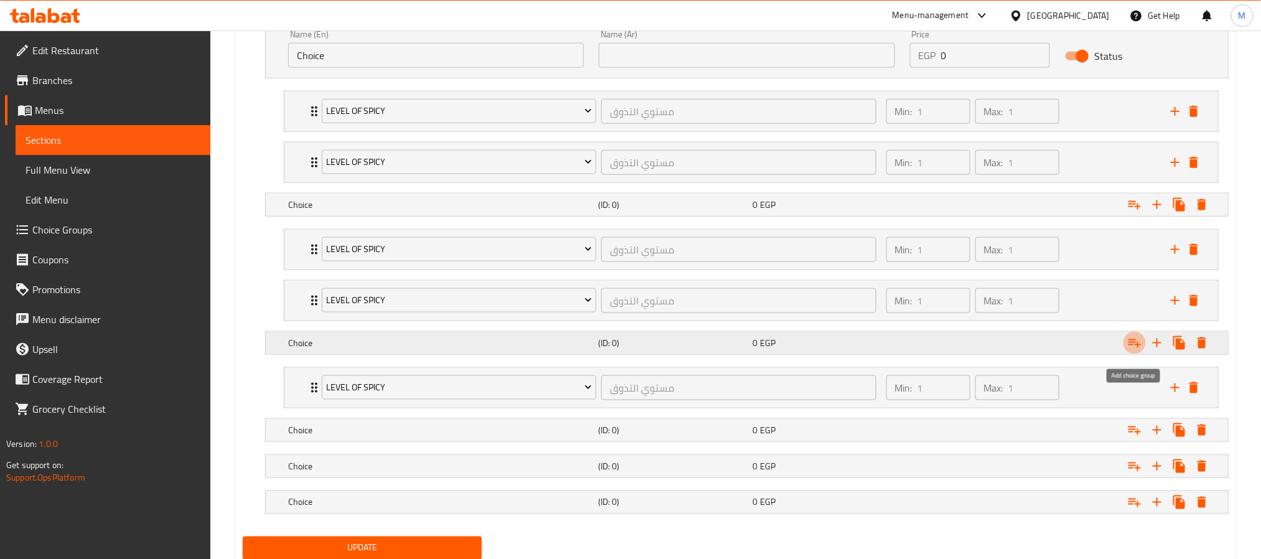
click at [1132, 350] on icon "Expand" at bounding box center [1134, 343] width 15 height 15
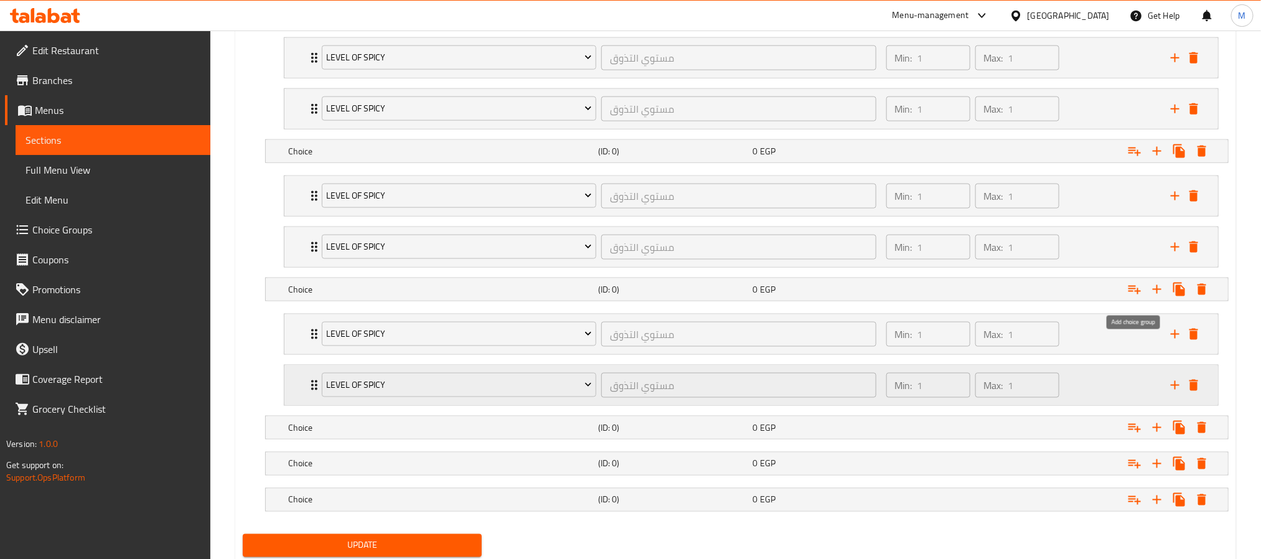
scroll to position [863, 0]
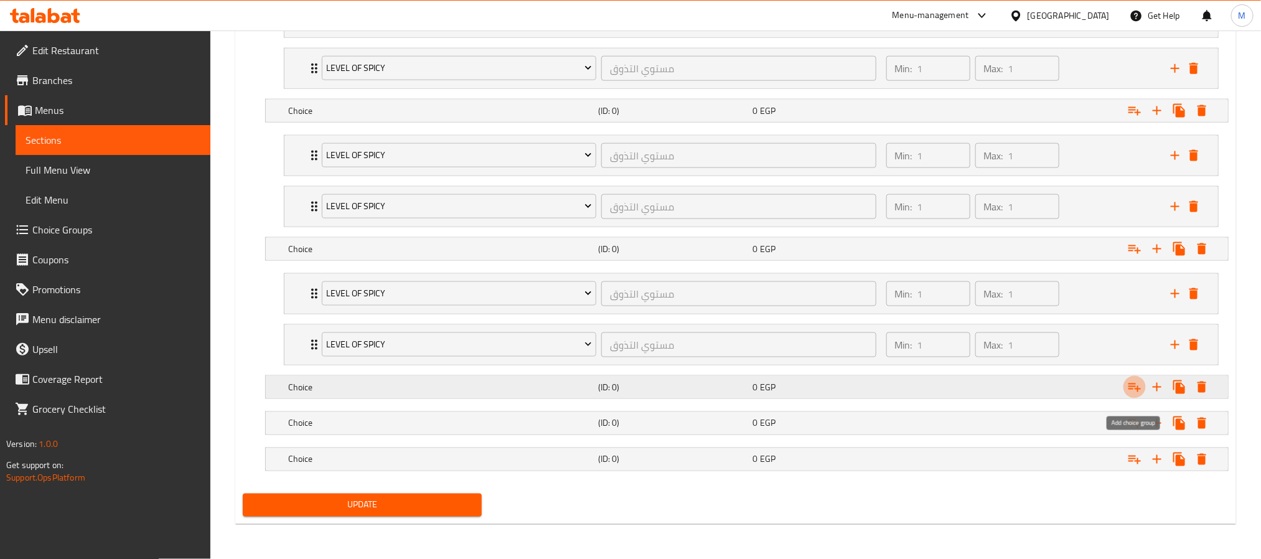
click at [1134, 389] on icon "Expand" at bounding box center [1134, 387] width 15 height 15
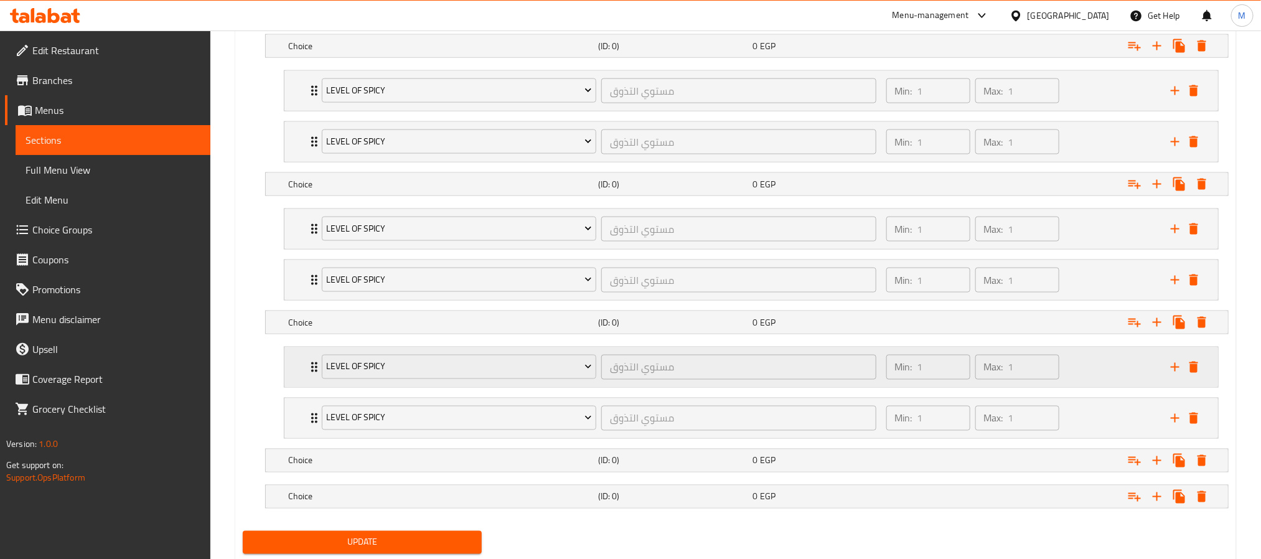
scroll to position [967, 0]
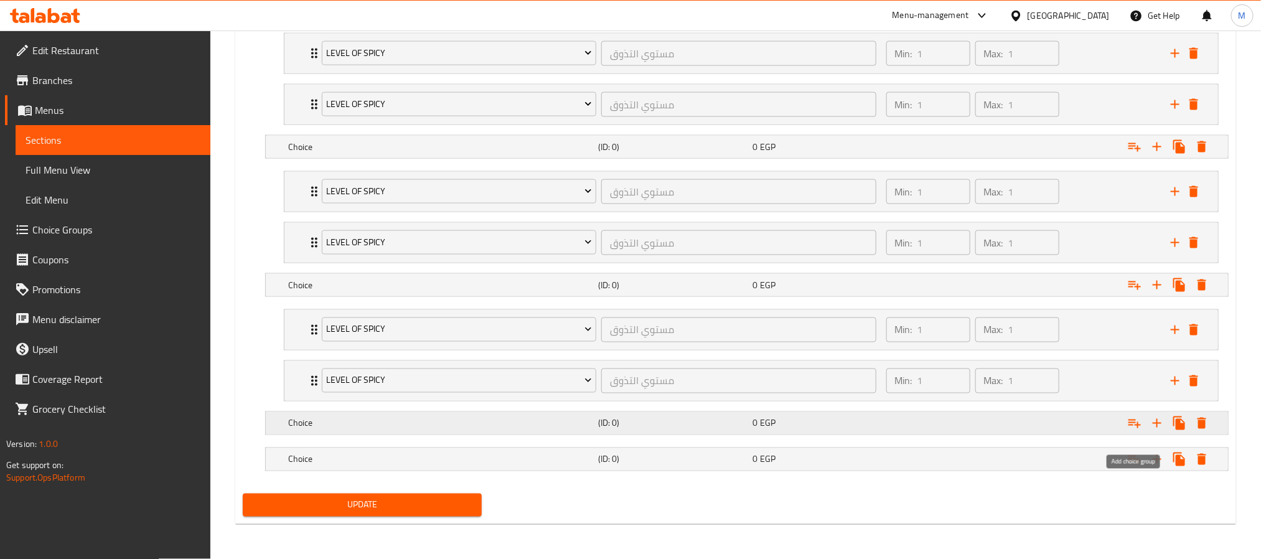
click at [1132, 425] on icon "Expand" at bounding box center [1135, 424] width 12 height 9
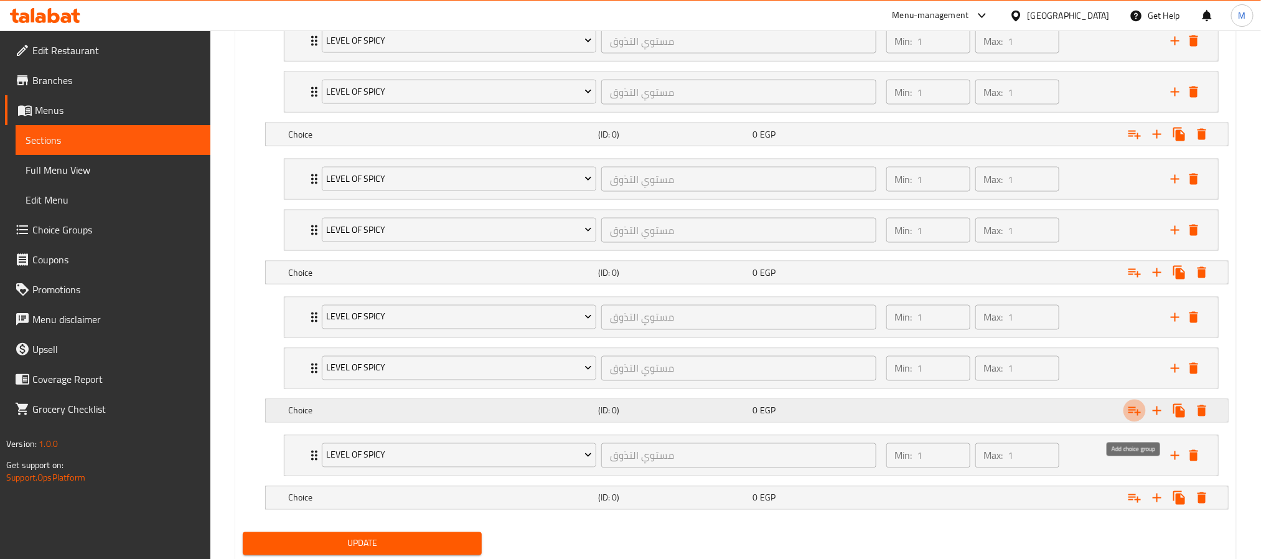
click at [1132, 416] on icon "Expand" at bounding box center [1135, 411] width 12 height 9
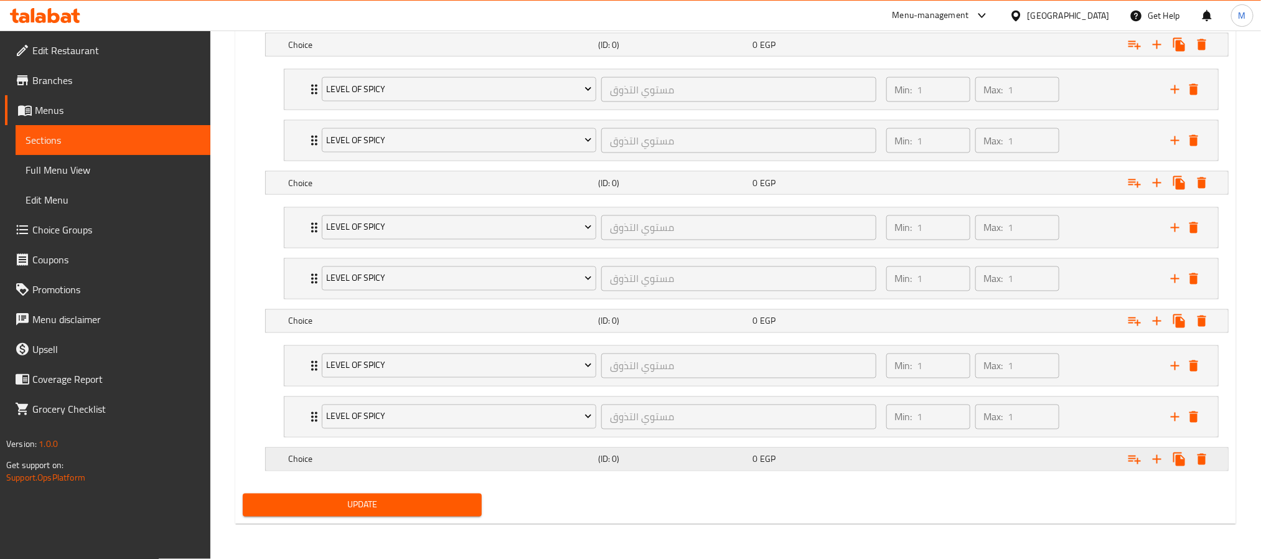
scroll to position [1072, 0]
click at [1135, 465] on icon "Expand" at bounding box center [1134, 459] width 15 height 15
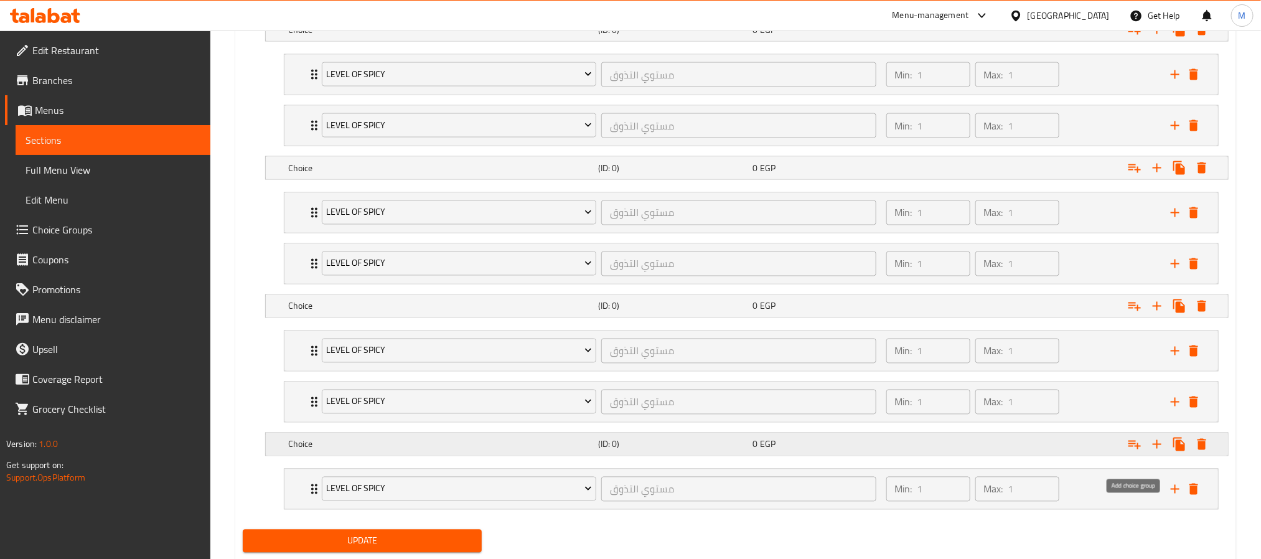
click at [1135, 452] on icon "Expand" at bounding box center [1134, 444] width 15 height 15
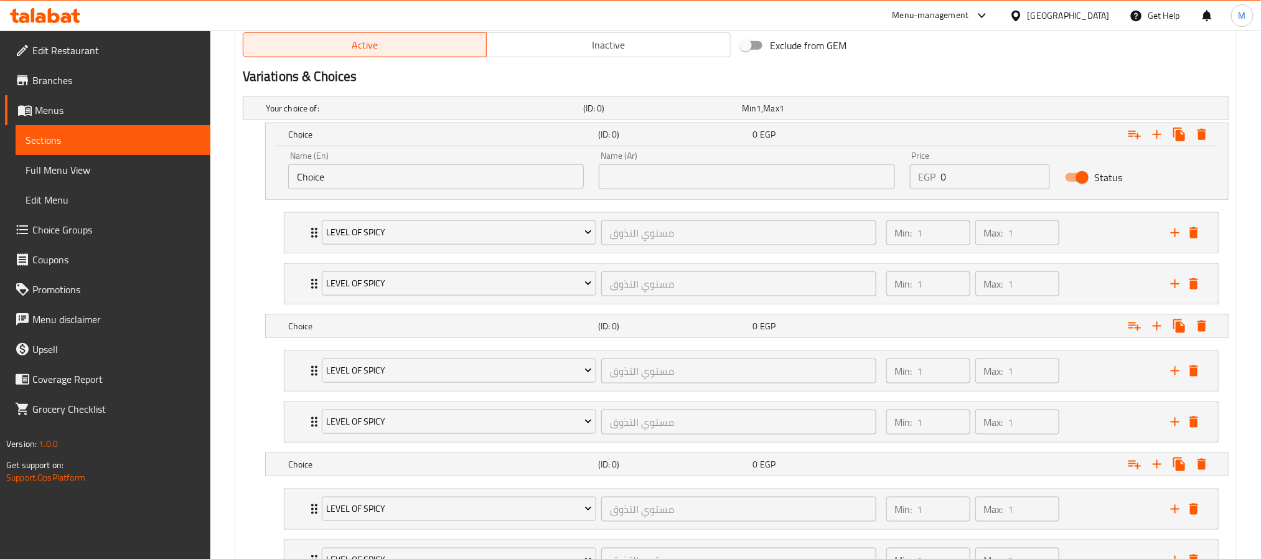
scroll to position [605, 0]
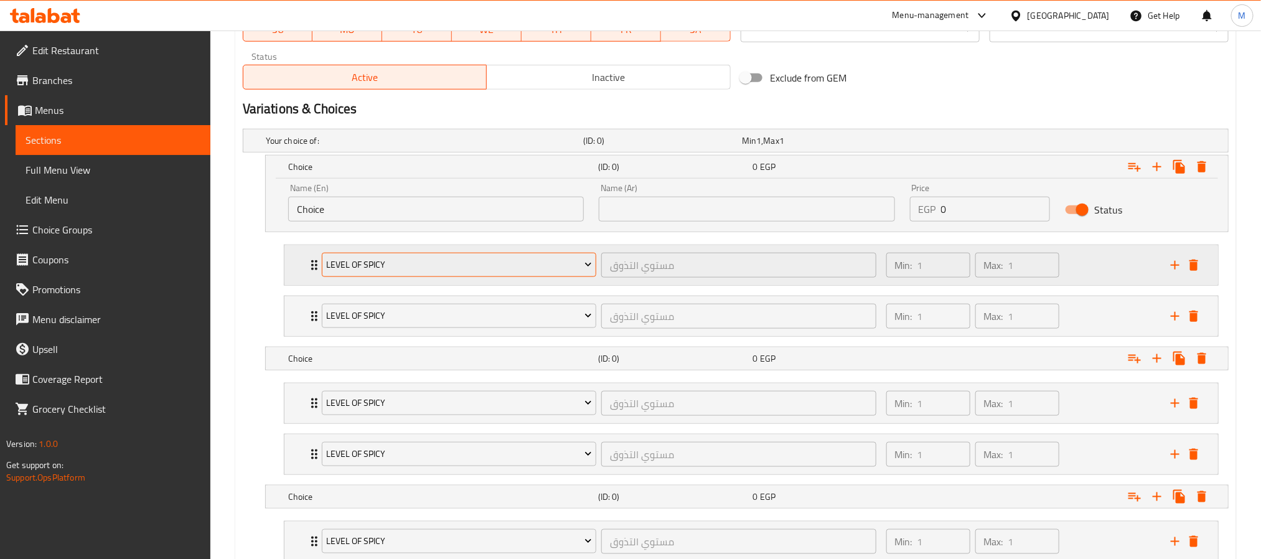
click at [406, 261] on span "level of spicy" at bounding box center [459, 265] width 266 height 16
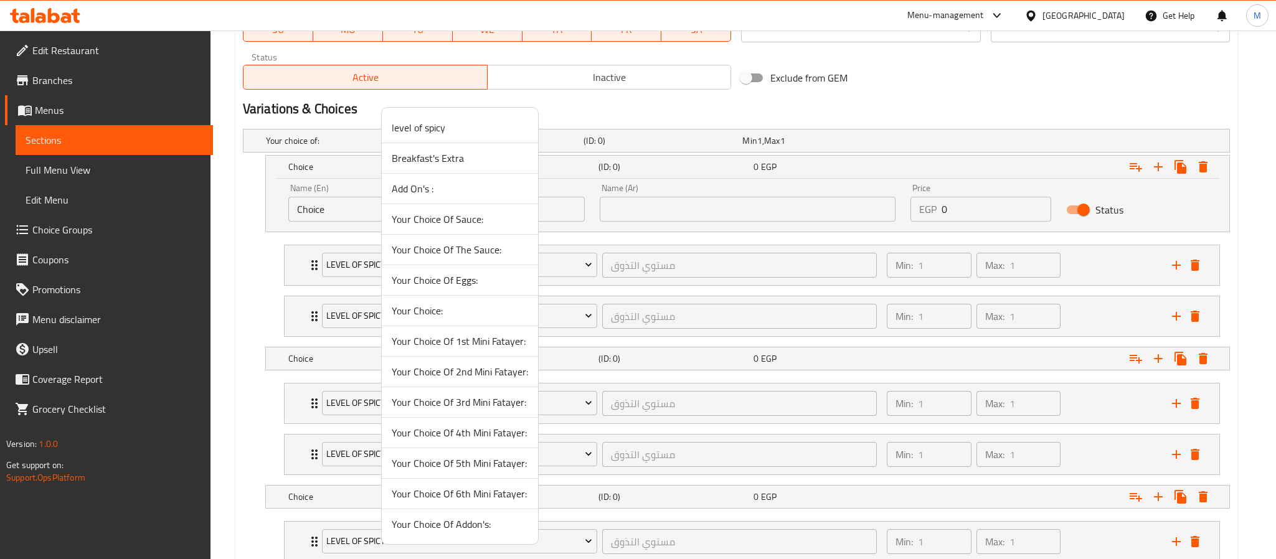
click at [461, 353] on li "Your Choice Of 1st Mini Fatayer:" at bounding box center [460, 341] width 156 height 31
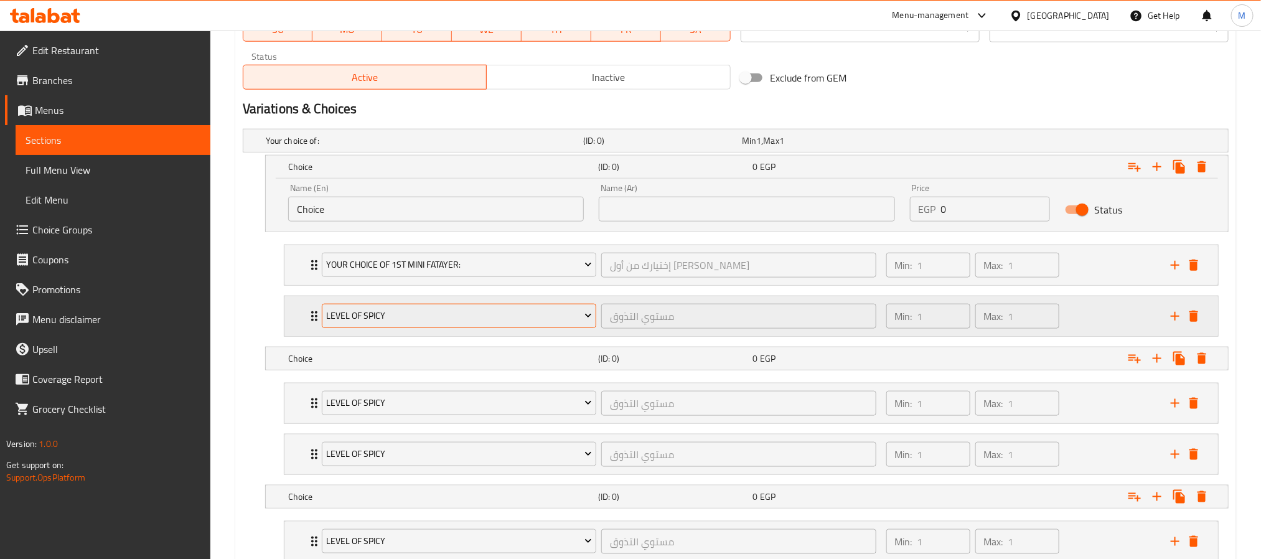
click at [422, 317] on span "level of spicy" at bounding box center [459, 316] width 266 height 16
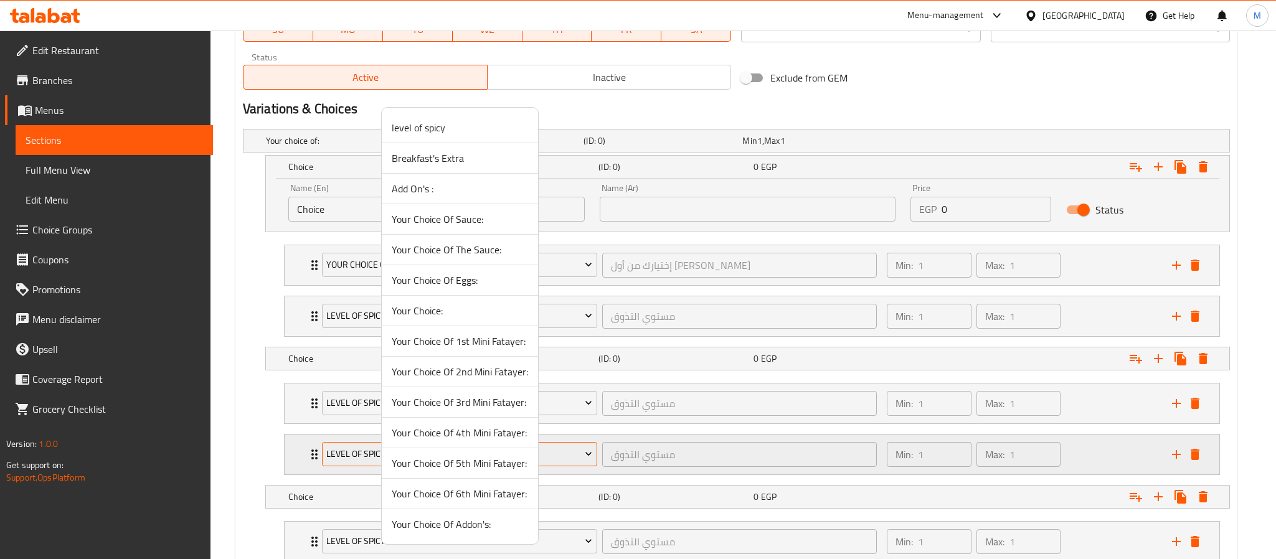
click at [441, 525] on span "Your Choice Of Addon's:" at bounding box center [460, 524] width 136 height 15
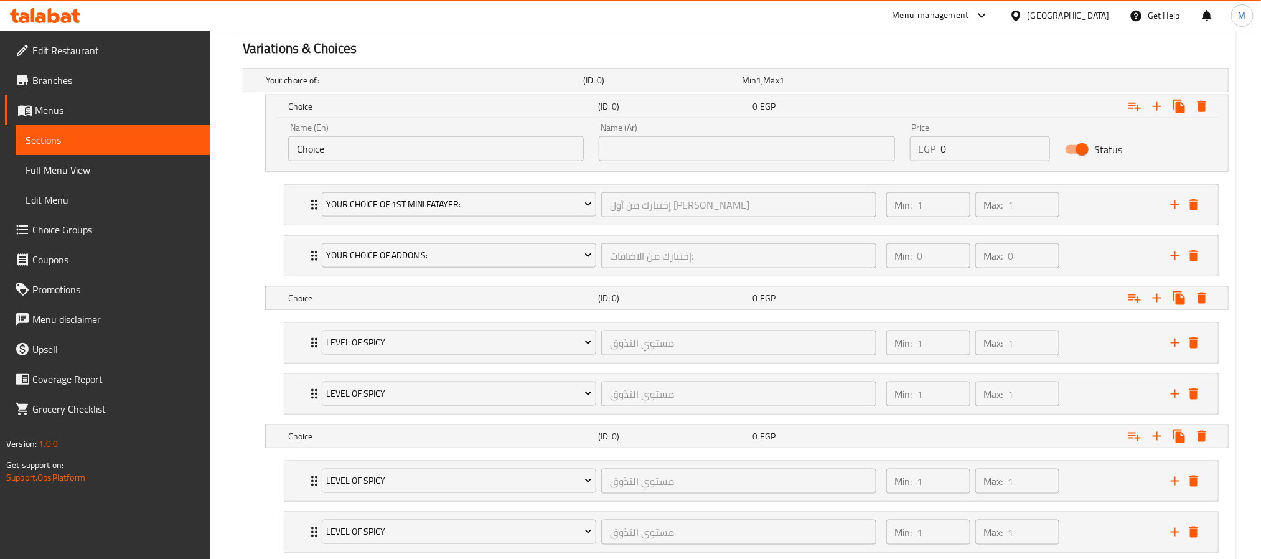
scroll to position [698, 0]
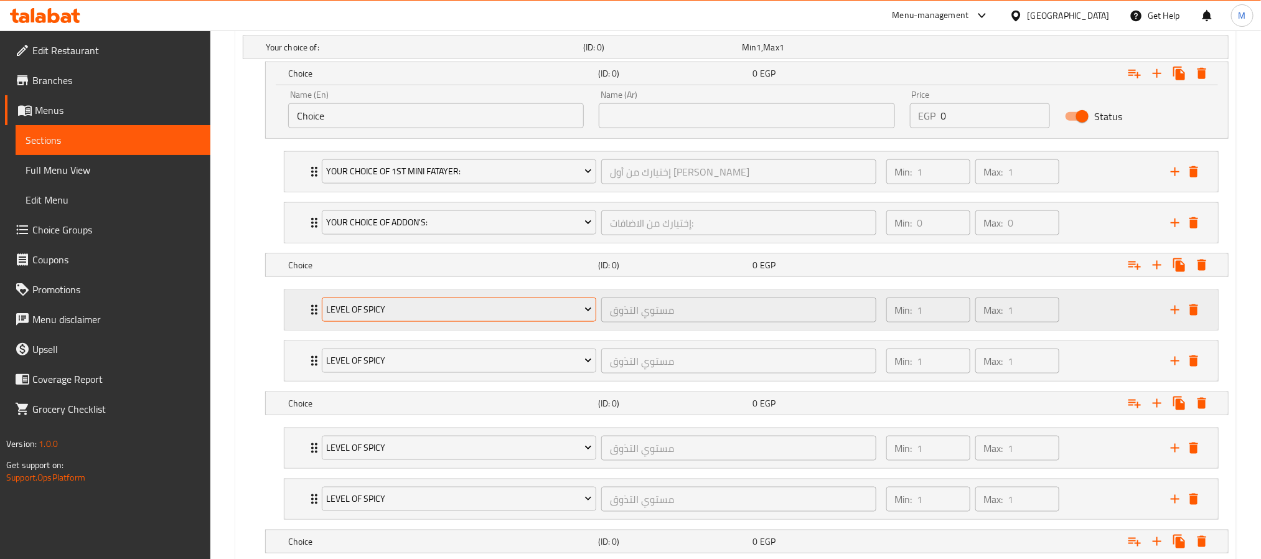
click at [402, 309] on span "level of spicy" at bounding box center [459, 310] width 266 height 16
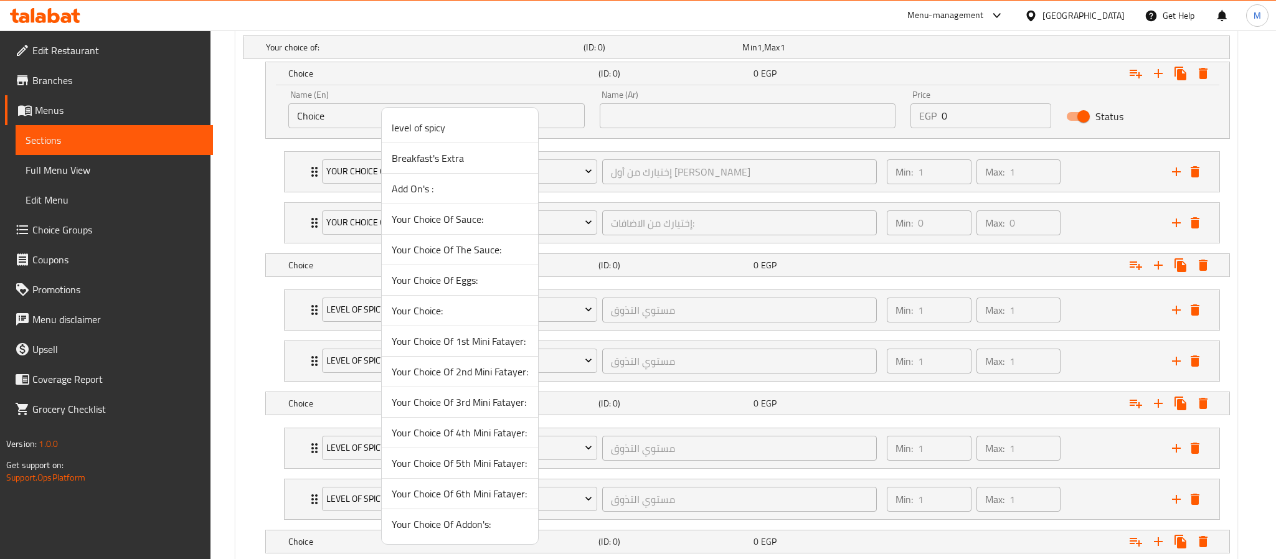
click at [460, 370] on span "Your Choice Of 2nd Mini Fatayer:" at bounding box center [460, 371] width 136 height 15
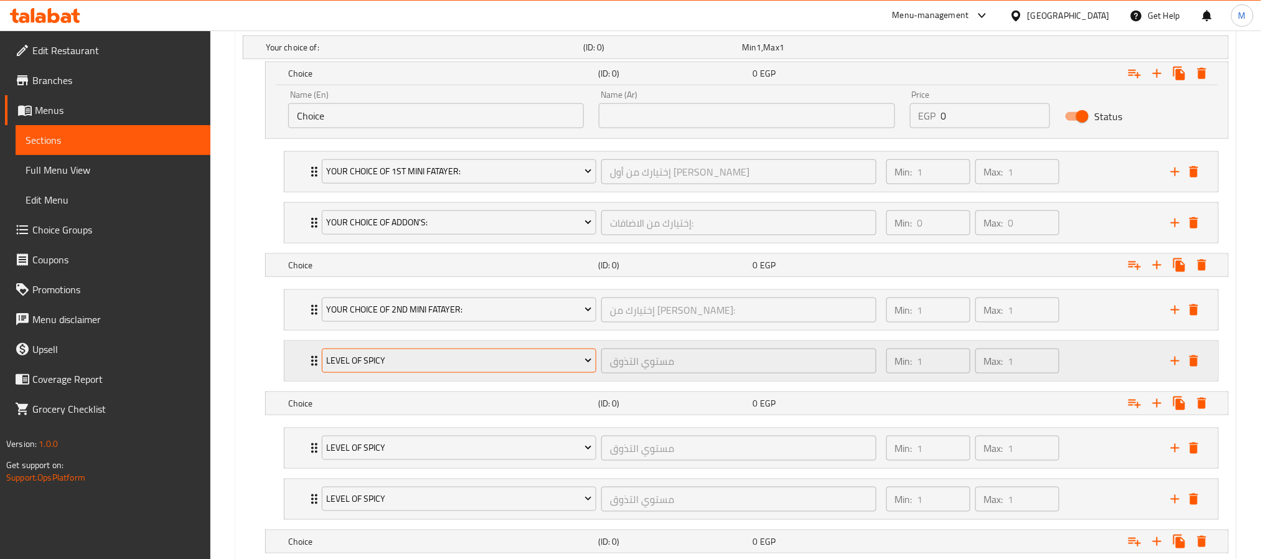
click at [387, 363] on span "level of spicy" at bounding box center [459, 361] width 266 height 16
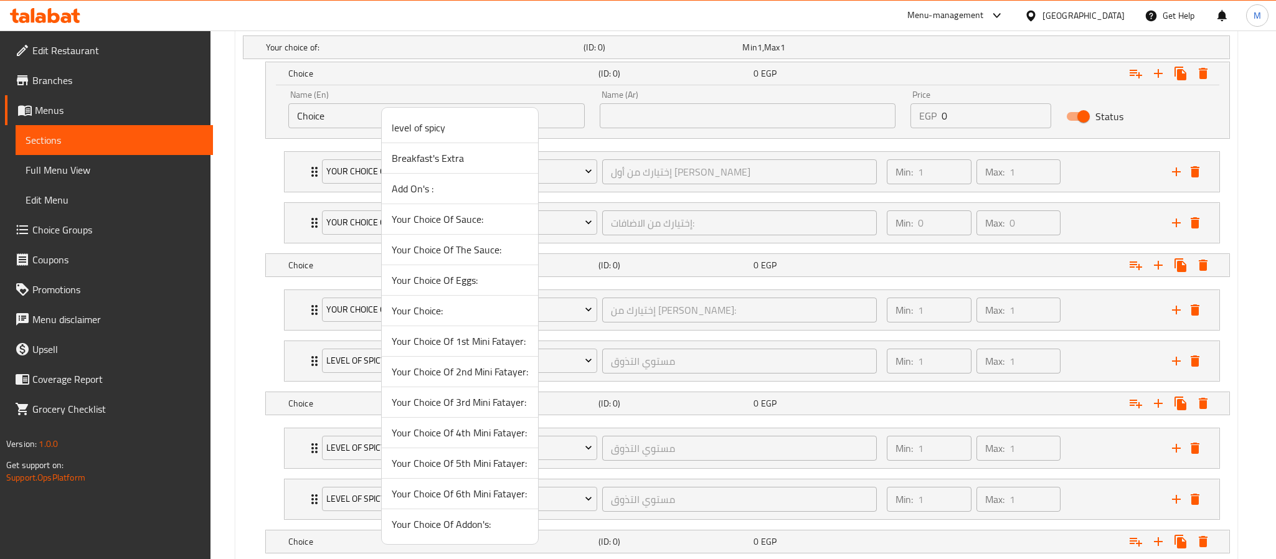
click at [432, 525] on span "Your Choice Of Addon's:" at bounding box center [460, 524] width 136 height 15
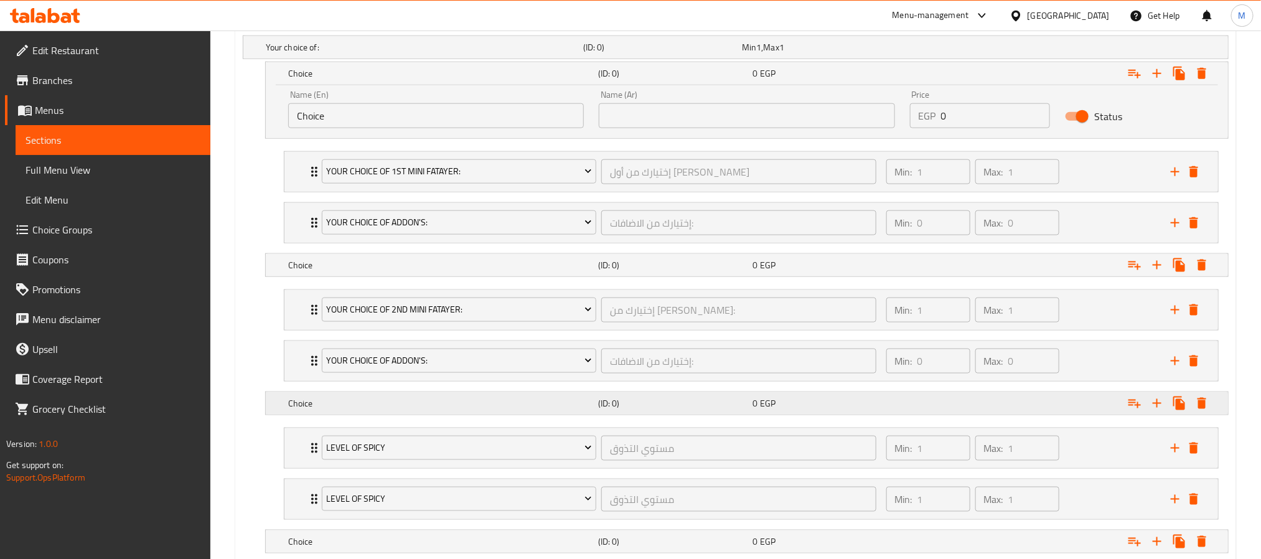
scroll to position [792, 0]
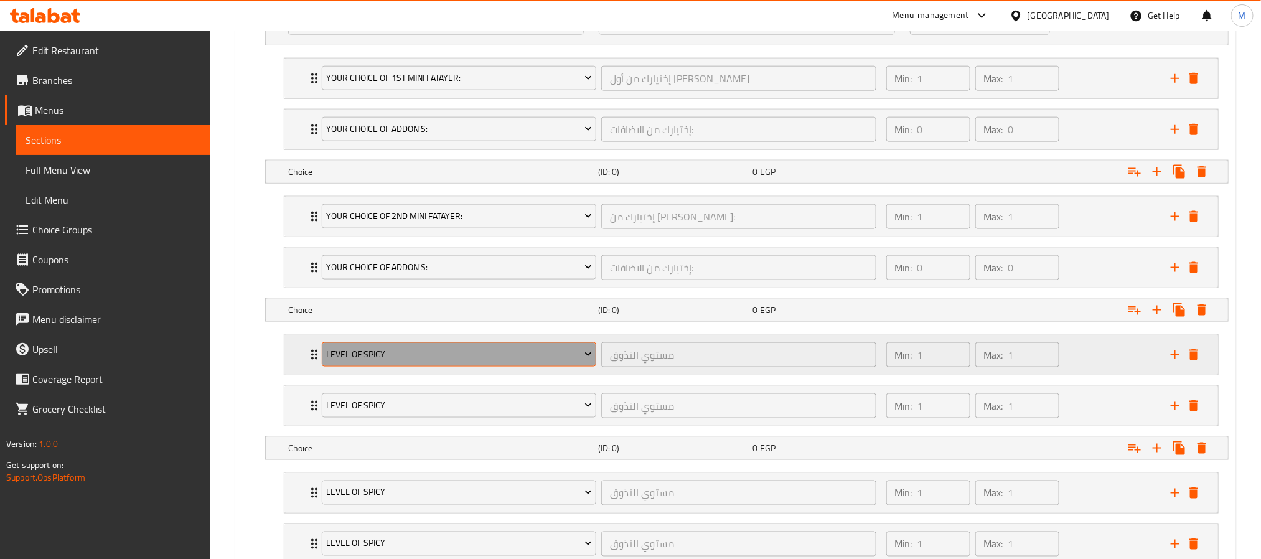
click at [402, 362] on span "level of spicy" at bounding box center [459, 355] width 266 height 16
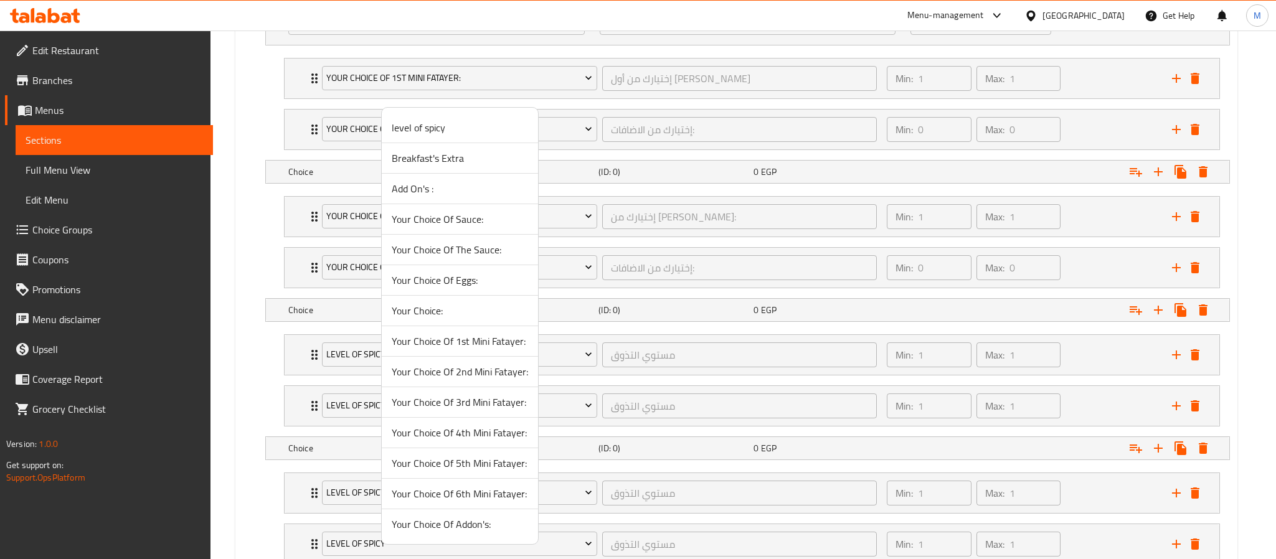
click at [452, 410] on span "Your Choice Of 3rd Mini Fatayer:" at bounding box center [460, 402] width 136 height 15
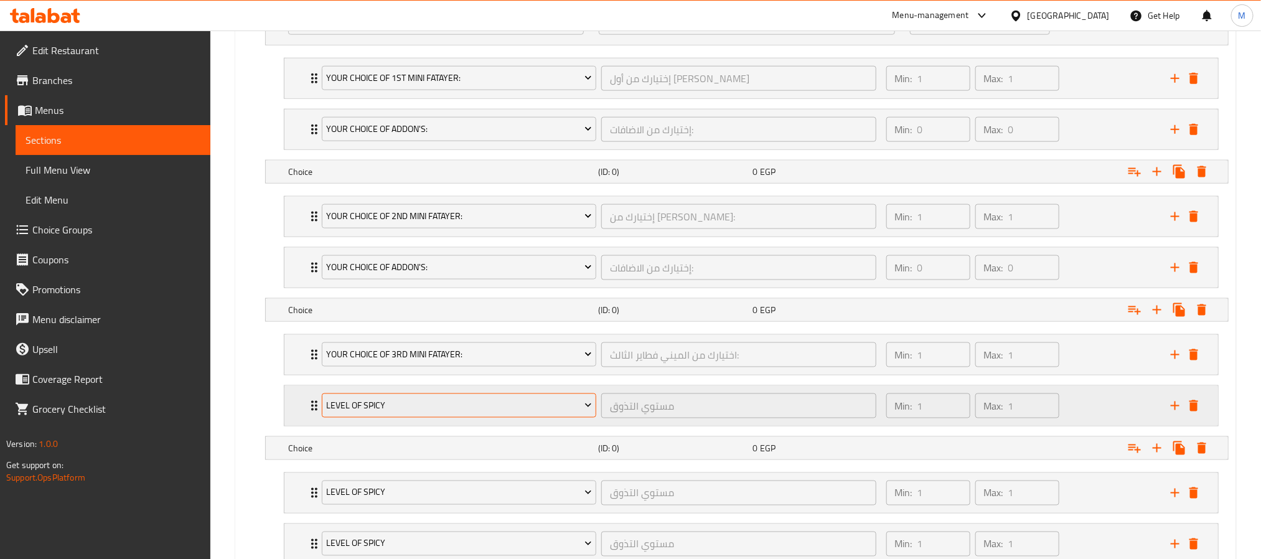
click at [420, 411] on span "level of spicy" at bounding box center [459, 406] width 266 height 16
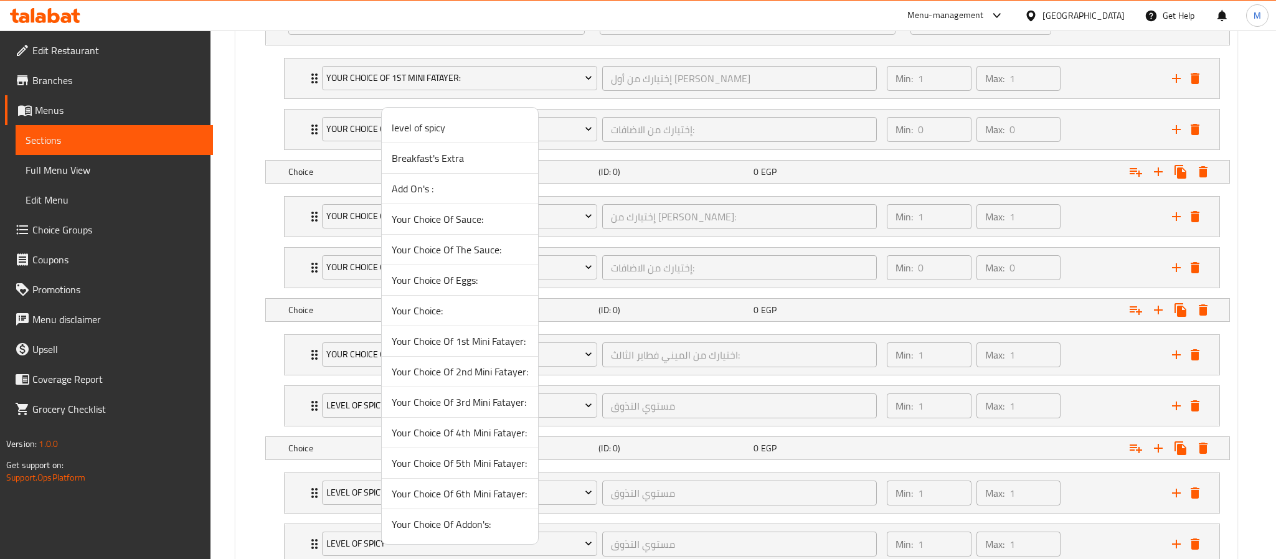
click at [435, 529] on span "Your Choice Of Addon's:" at bounding box center [460, 524] width 136 height 15
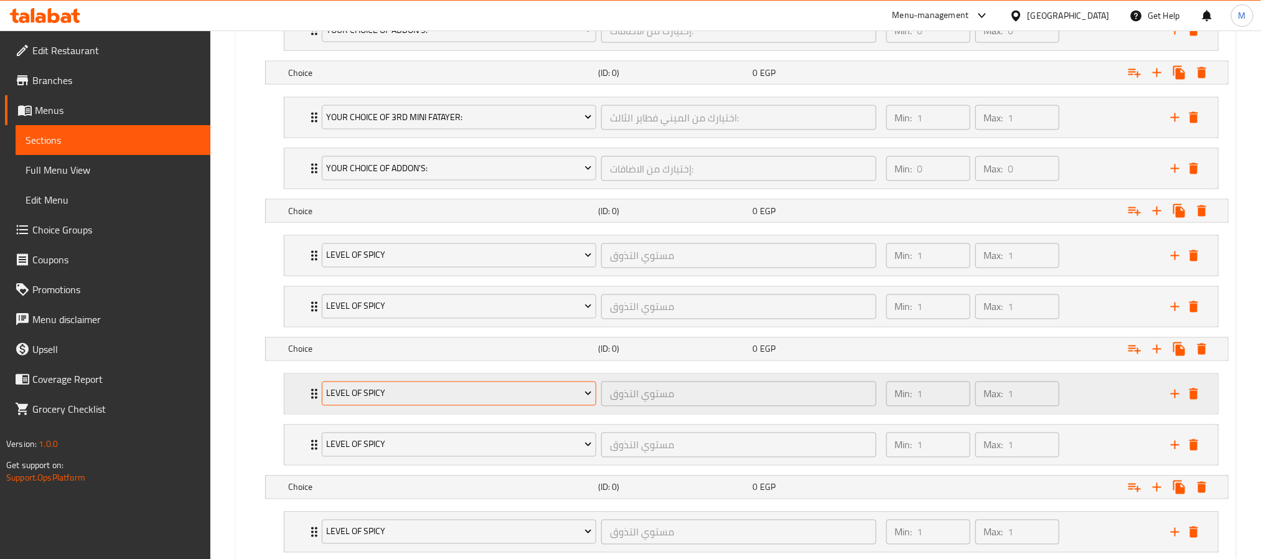
scroll to position [1072, 0]
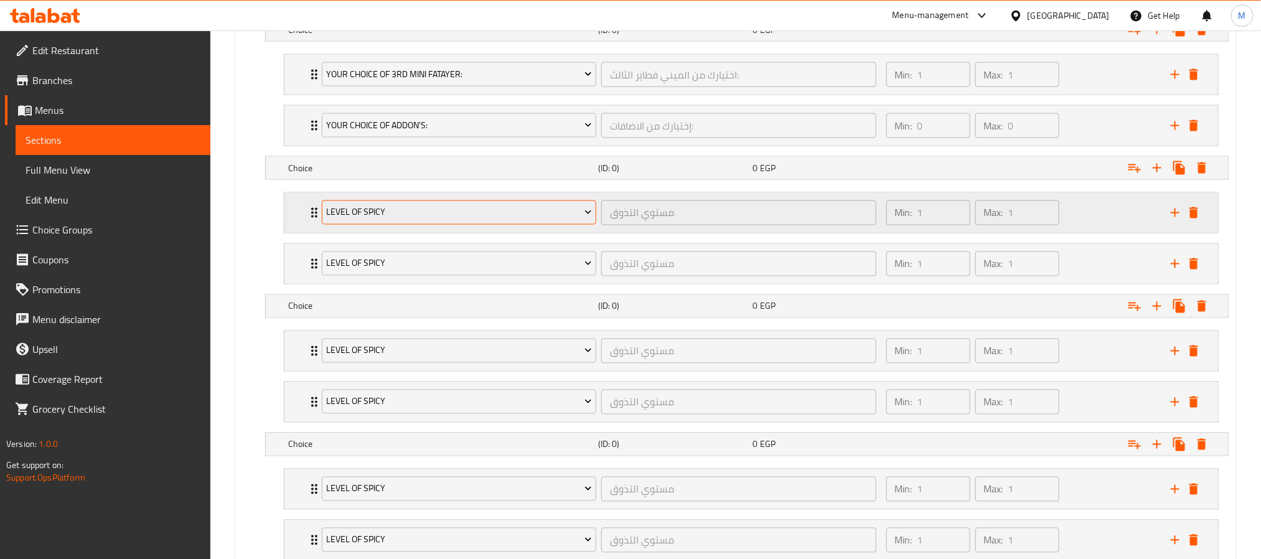
click at [396, 220] on span "level of spicy" at bounding box center [459, 213] width 266 height 16
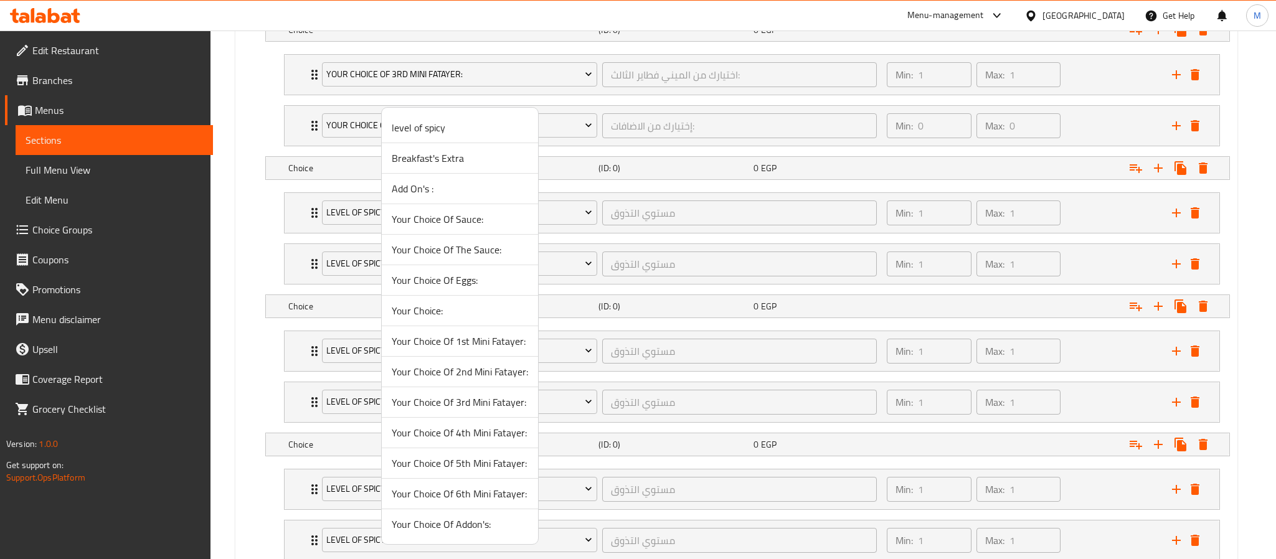
click at [452, 433] on span "Your Choice Of 4th Mini Fatayer:" at bounding box center [460, 432] width 136 height 15
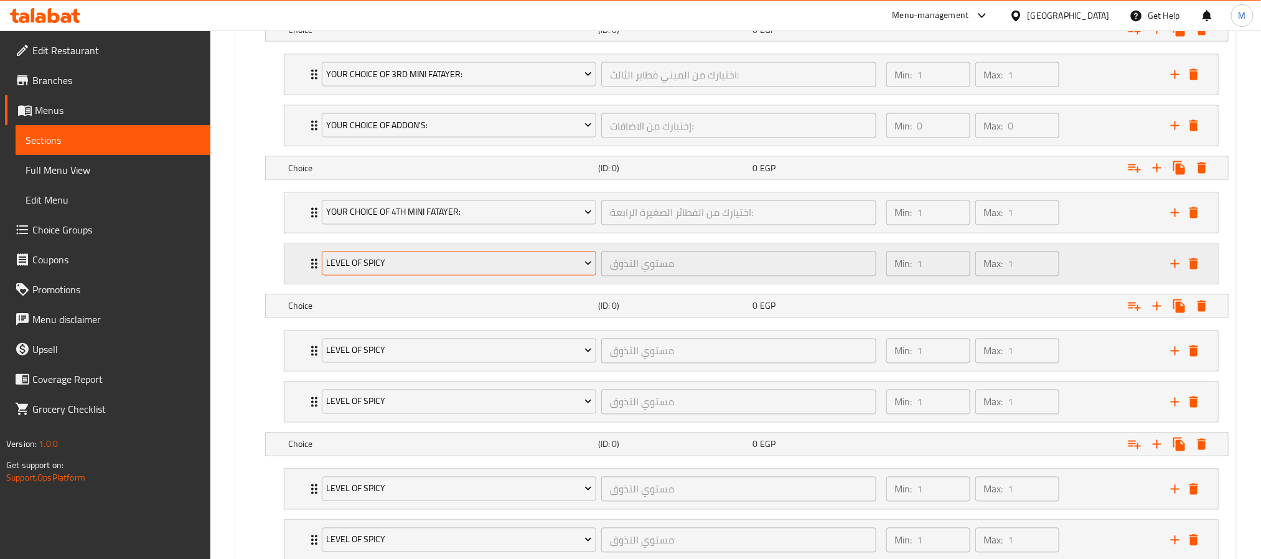
click at [407, 271] on span "level of spicy" at bounding box center [459, 264] width 266 height 16
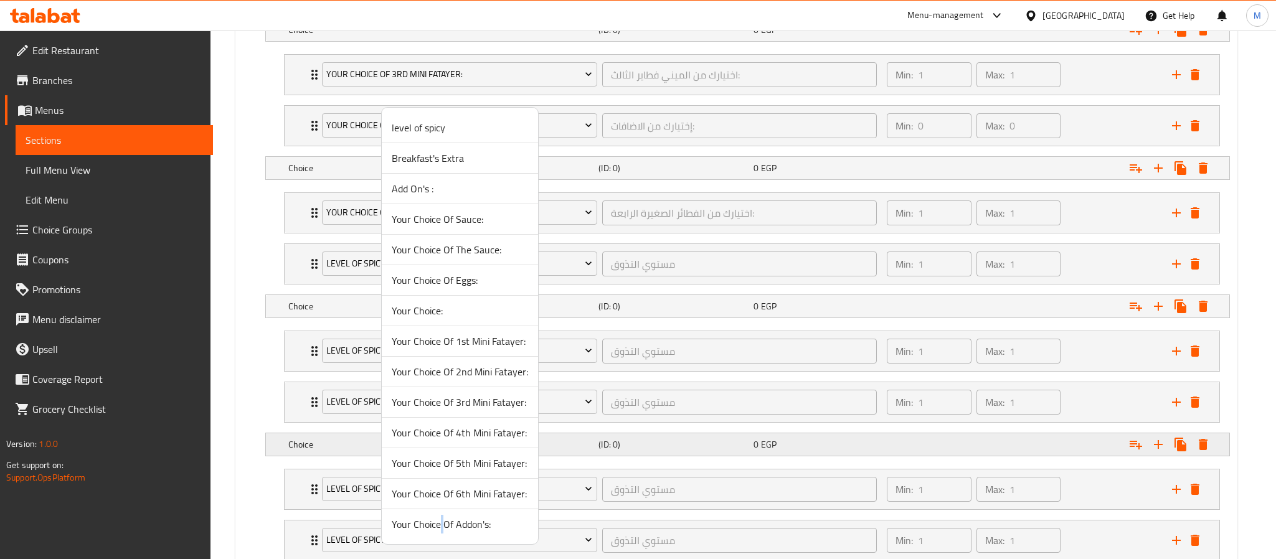
drag, startPoint x: 441, startPoint y: 530, endPoint x: 436, endPoint y: 447, distance: 83.6
click at [441, 530] on span "Your Choice Of Addon's:" at bounding box center [460, 524] width 136 height 15
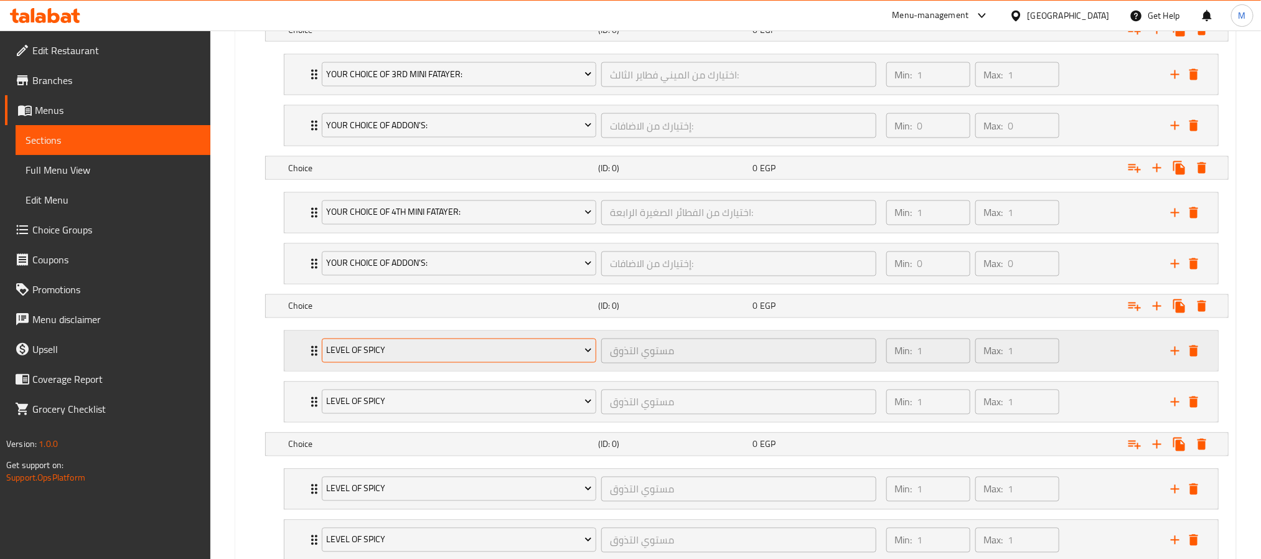
click at [392, 359] on span "level of spicy" at bounding box center [459, 351] width 266 height 16
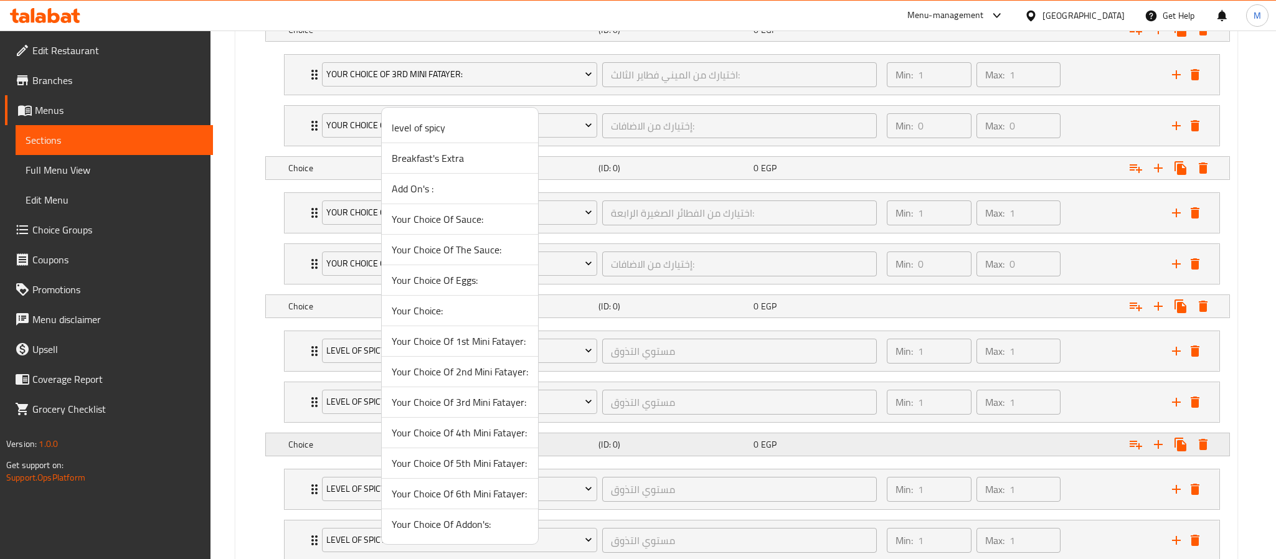
click at [452, 471] on span "Your Choice Of 5th Mini Fatayer:" at bounding box center [460, 463] width 136 height 15
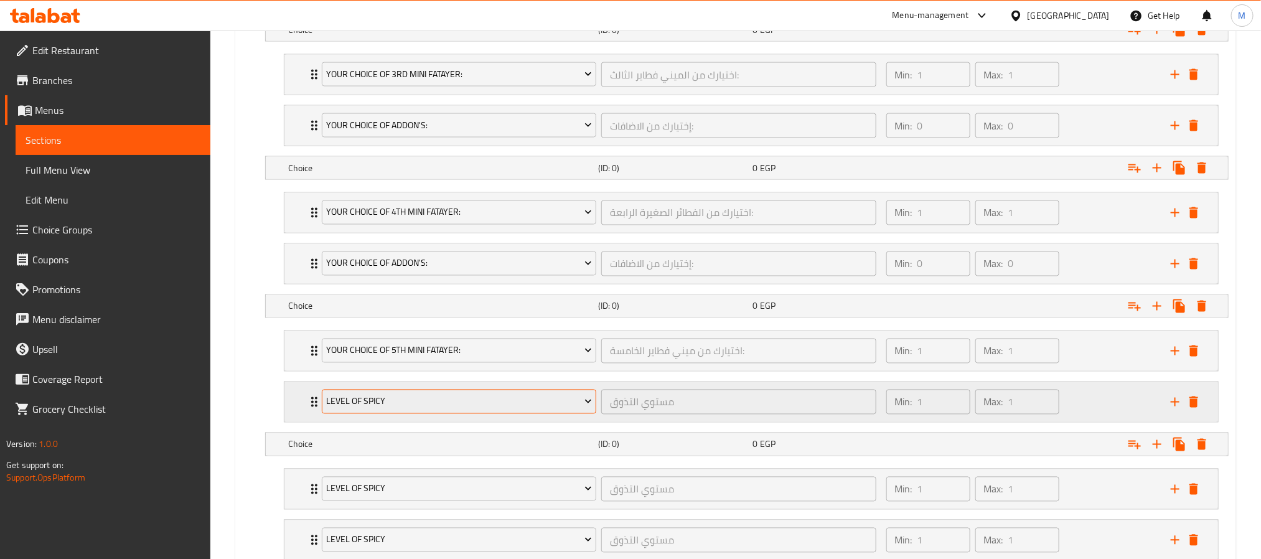
click at [416, 410] on span "level of spicy" at bounding box center [459, 402] width 266 height 16
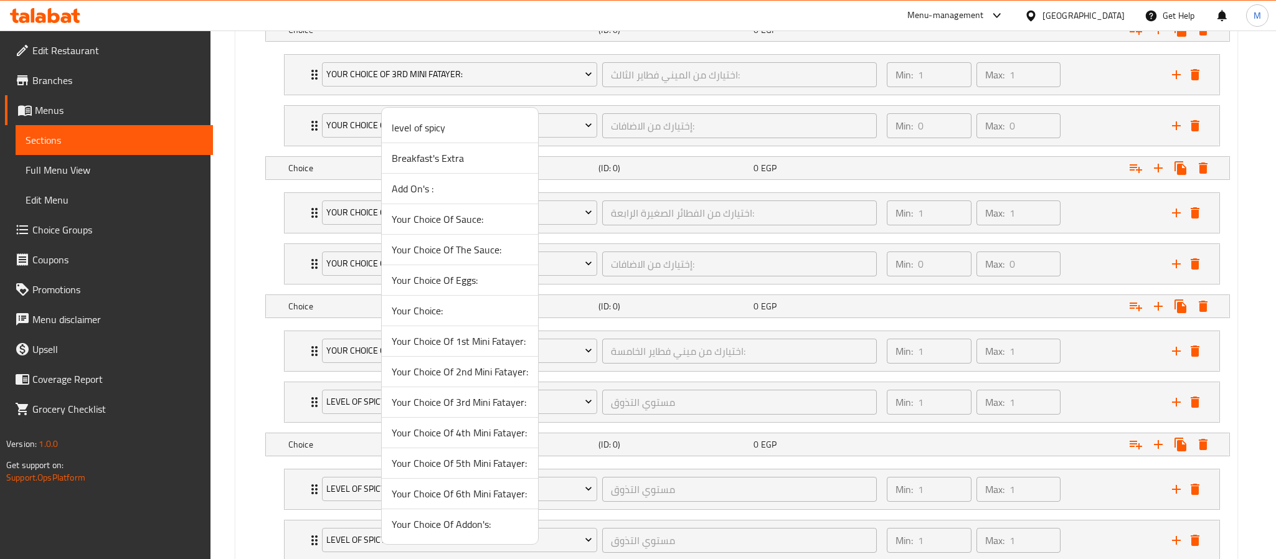
click at [436, 527] on span "Your Choice Of Addon's:" at bounding box center [460, 524] width 136 height 15
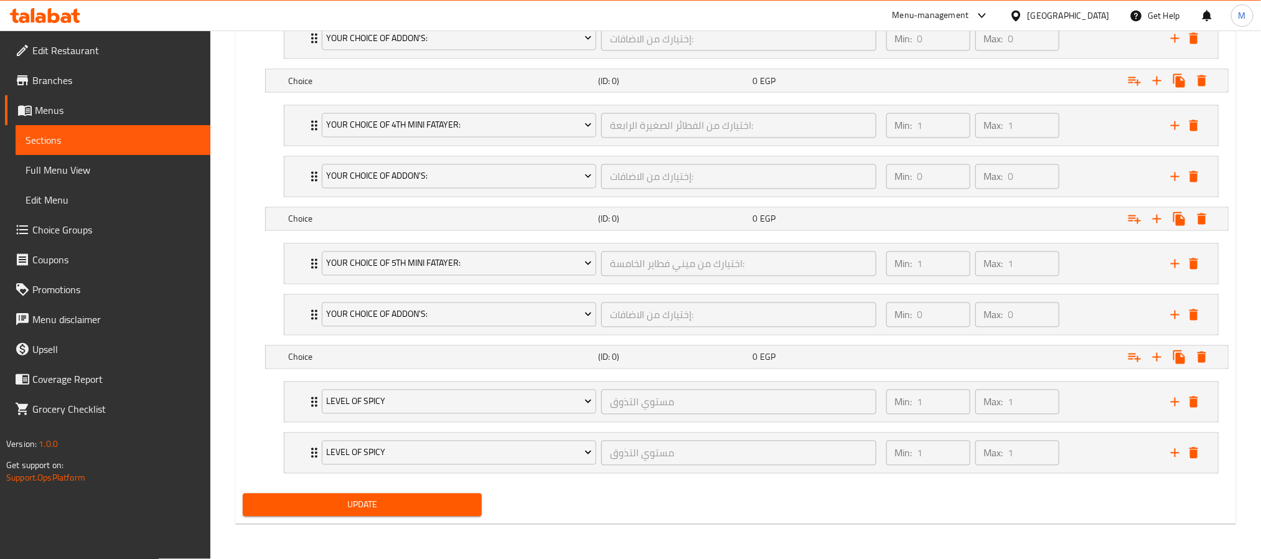
scroll to position [1175, 0]
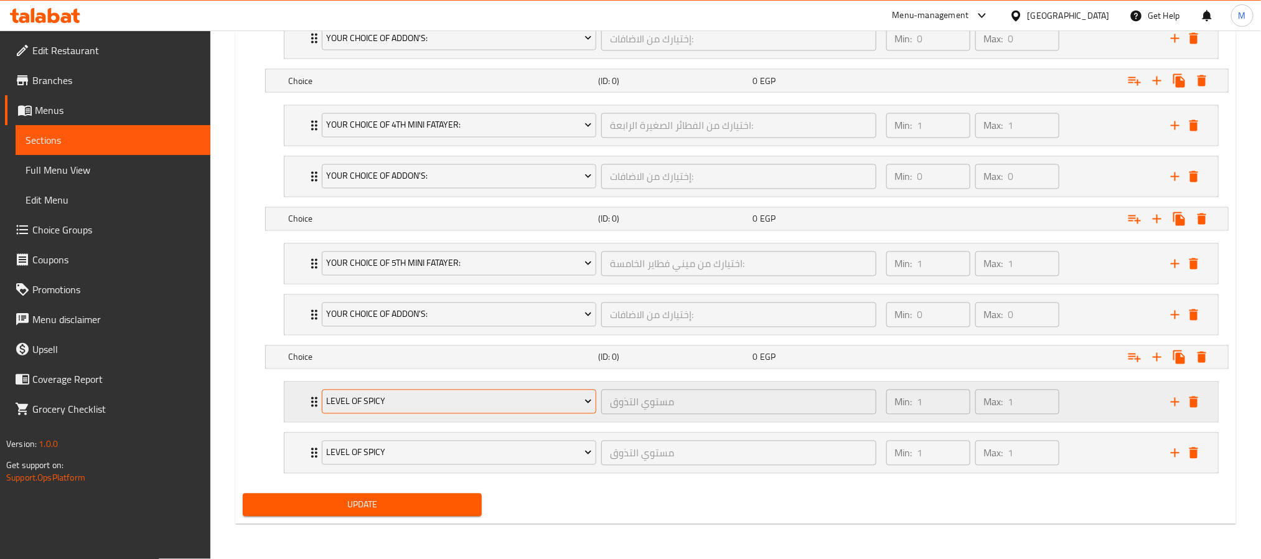
click at [402, 403] on span "level of spicy" at bounding box center [459, 402] width 266 height 16
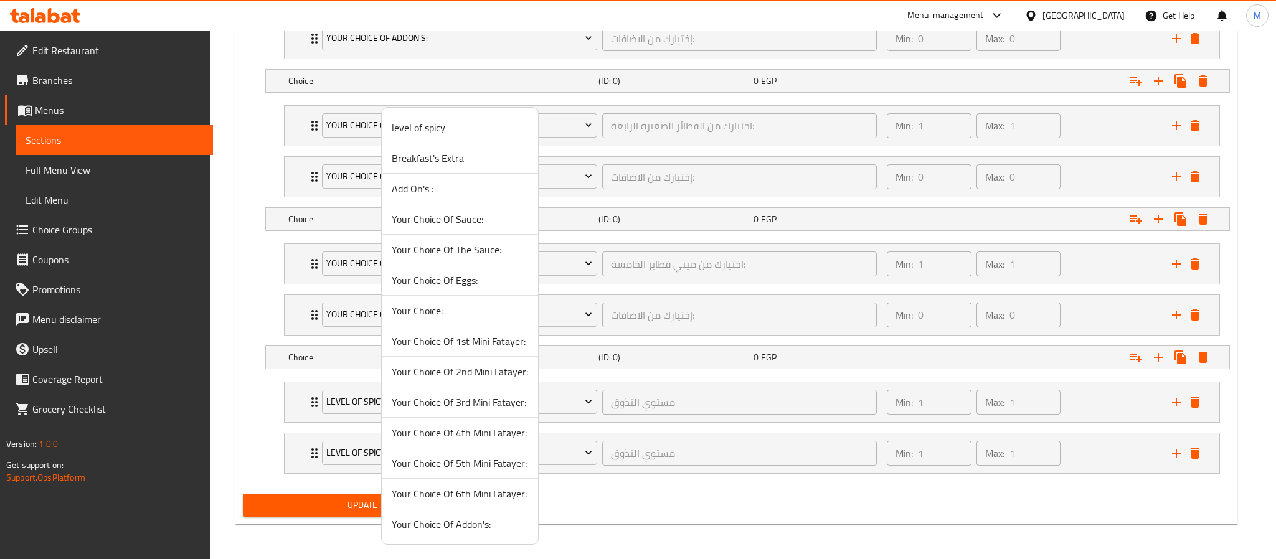
click at [443, 493] on span "Your Choice Of 6th Mini Fatayer:" at bounding box center [460, 493] width 136 height 15
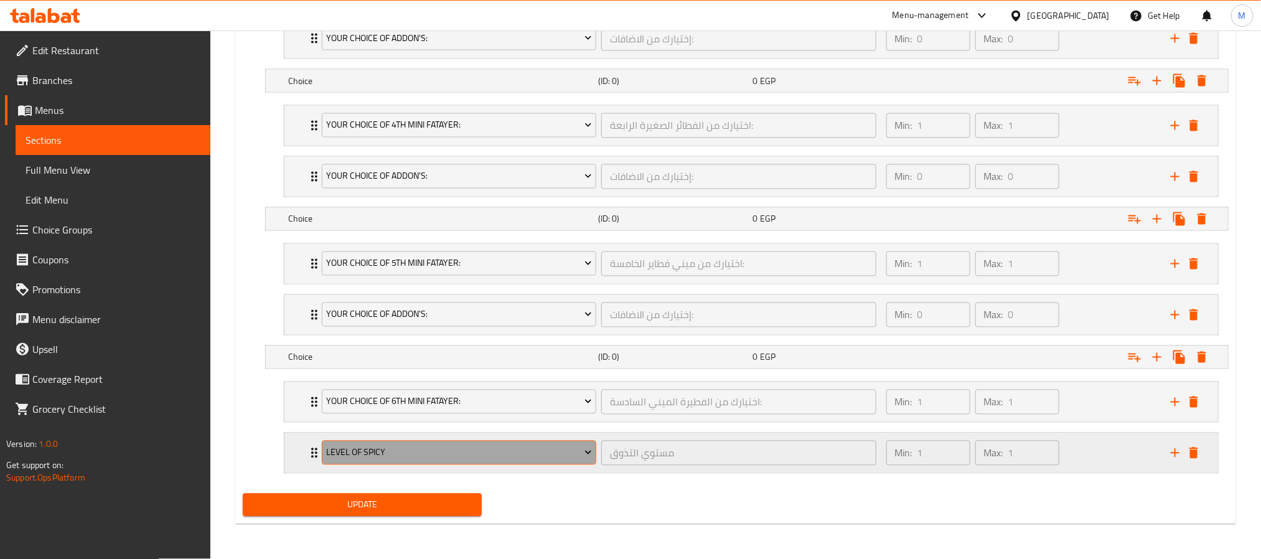
click at [413, 448] on span "level of spicy" at bounding box center [459, 453] width 266 height 16
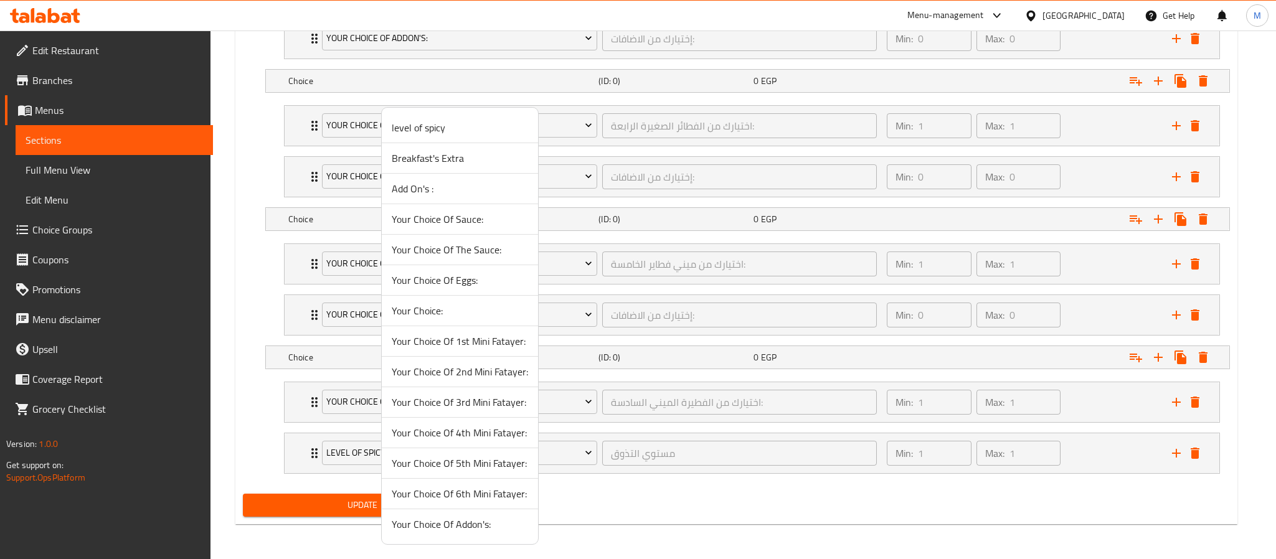
click at [441, 532] on span "Your Choice Of Addon's:" at bounding box center [460, 524] width 136 height 15
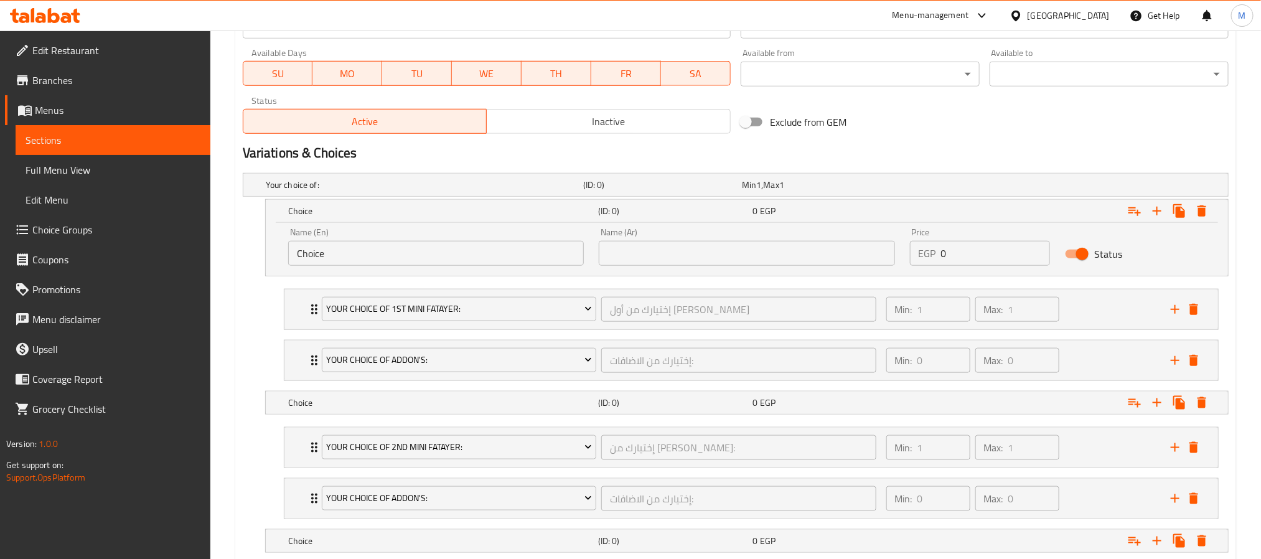
scroll to position [522, 0]
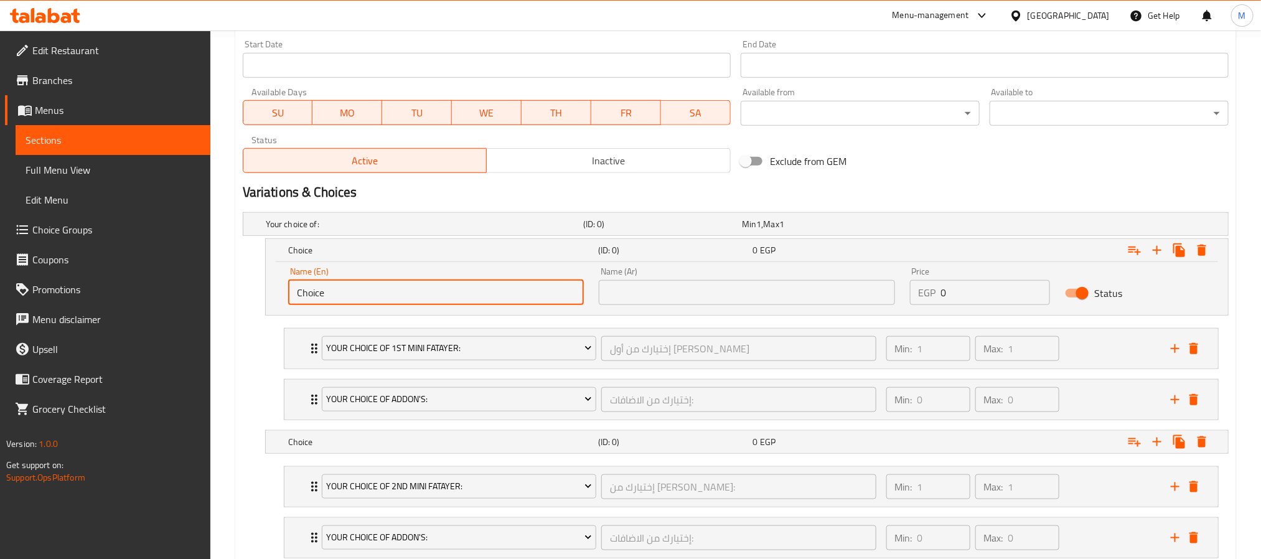
drag, startPoint x: 415, startPoint y: 291, endPoint x: 301, endPoint y: 281, distance: 113.8
click at [301, 281] on input "Choice" at bounding box center [436, 292] width 296 height 25
click at [374, 301] on input "Choice" at bounding box center [436, 292] width 296 height 25
click at [372, 303] on input "Choice" at bounding box center [436, 292] width 296 height 25
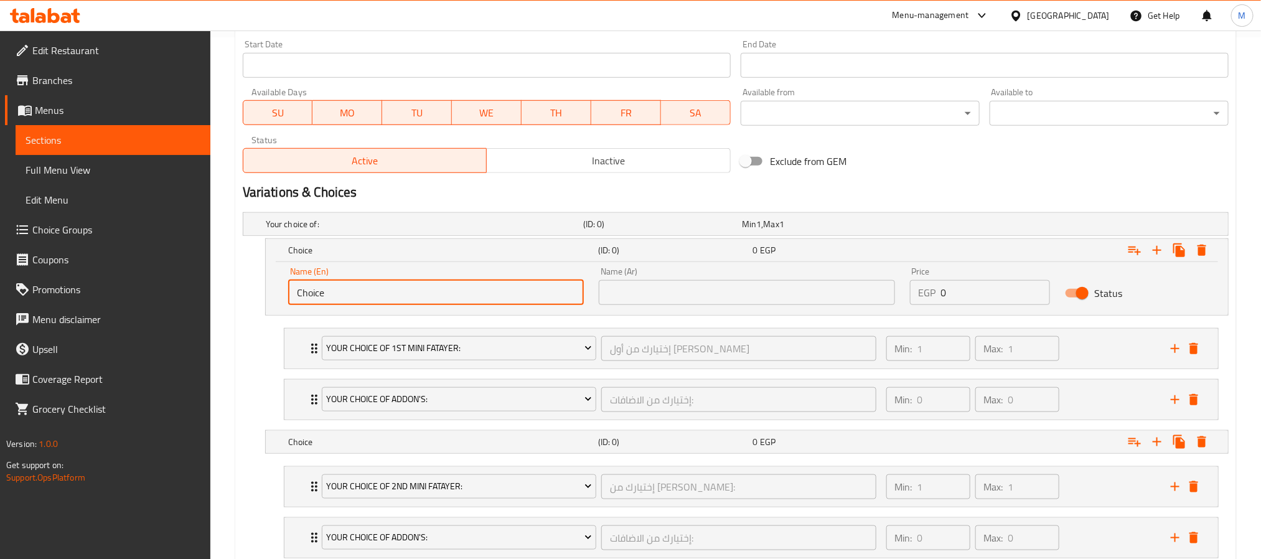
type input "ي"
type input "Your Choice Of 1st Mini Fatayer"
drag, startPoint x: 723, startPoint y: 510, endPoint x: 723, endPoint y: 383, distance: 127.0
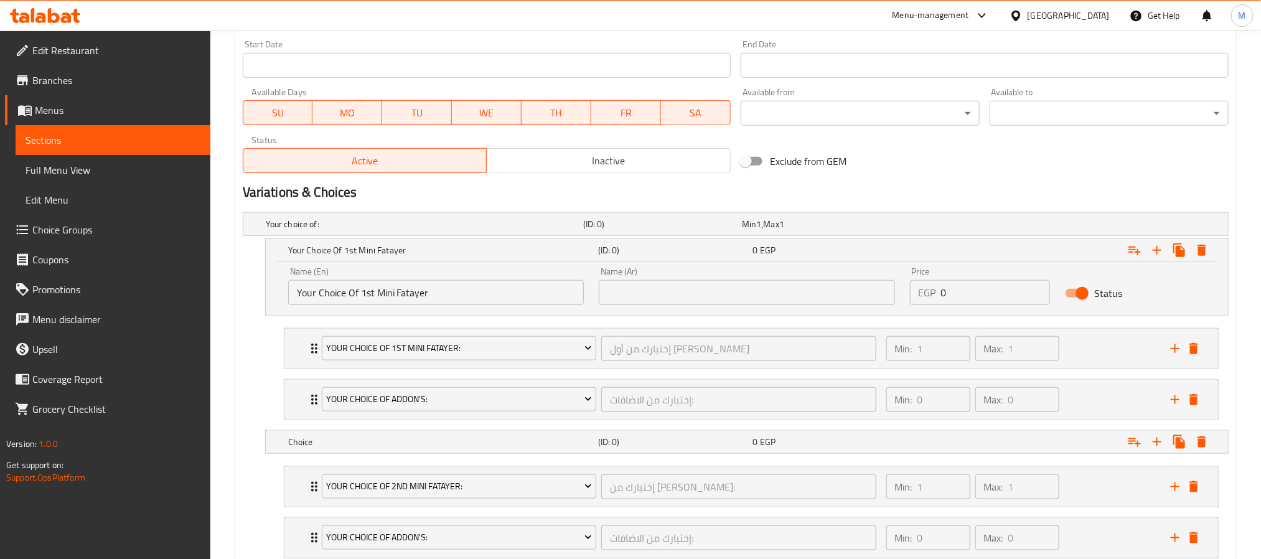
click at [390, 288] on input "Your Choice Of 1st Mini Fatayer" at bounding box center [436, 292] width 296 height 25
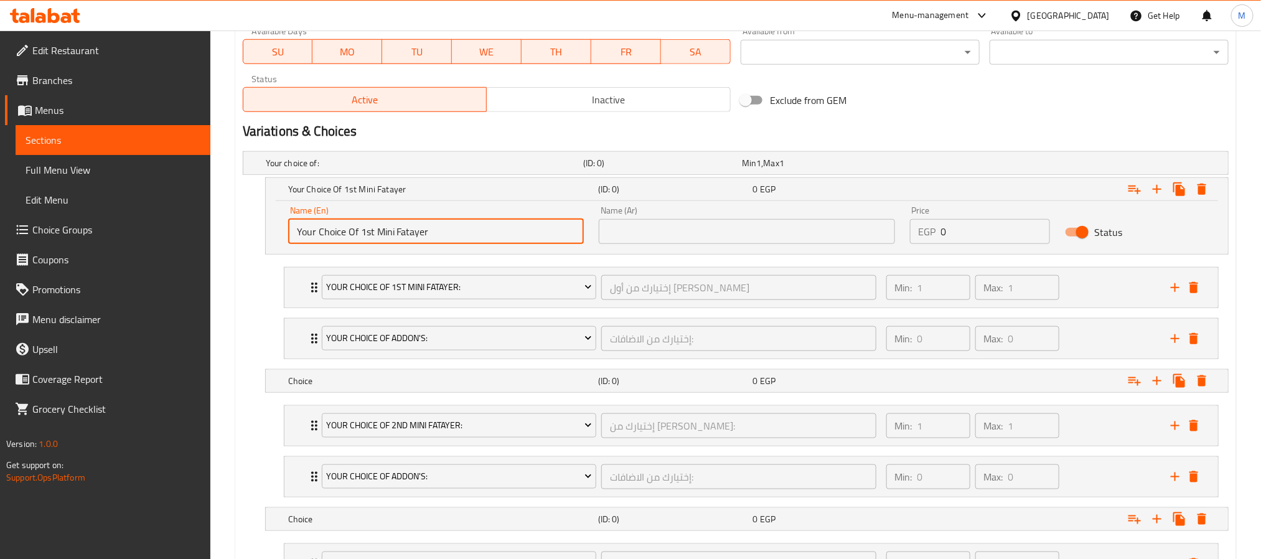
scroll to position [615, 0]
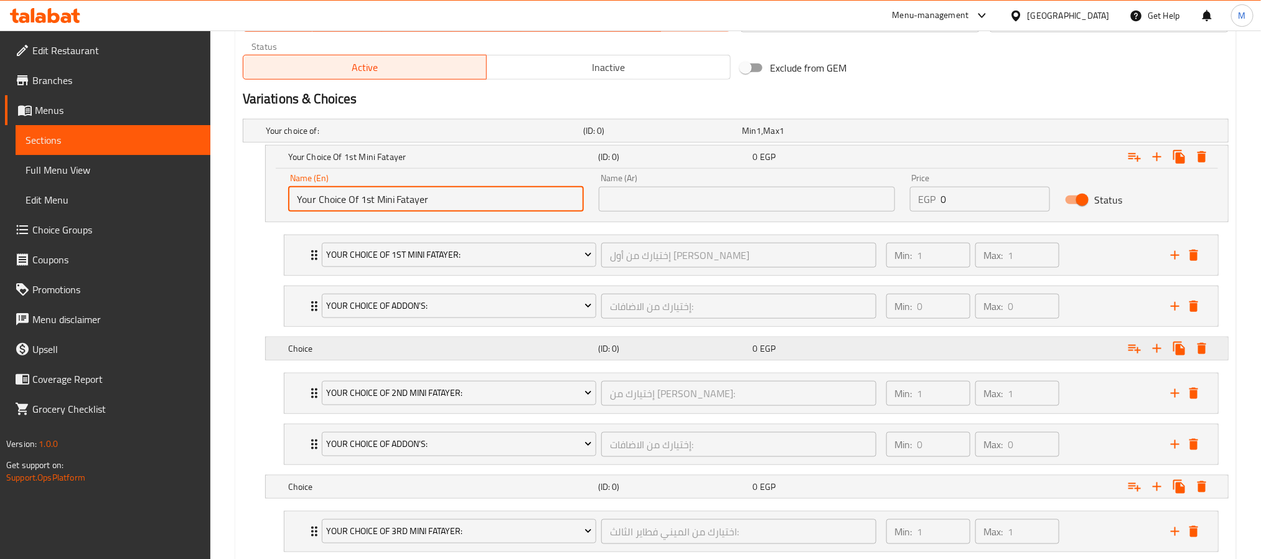
click at [385, 355] on h5 "Choice" at bounding box center [440, 348] width 305 height 12
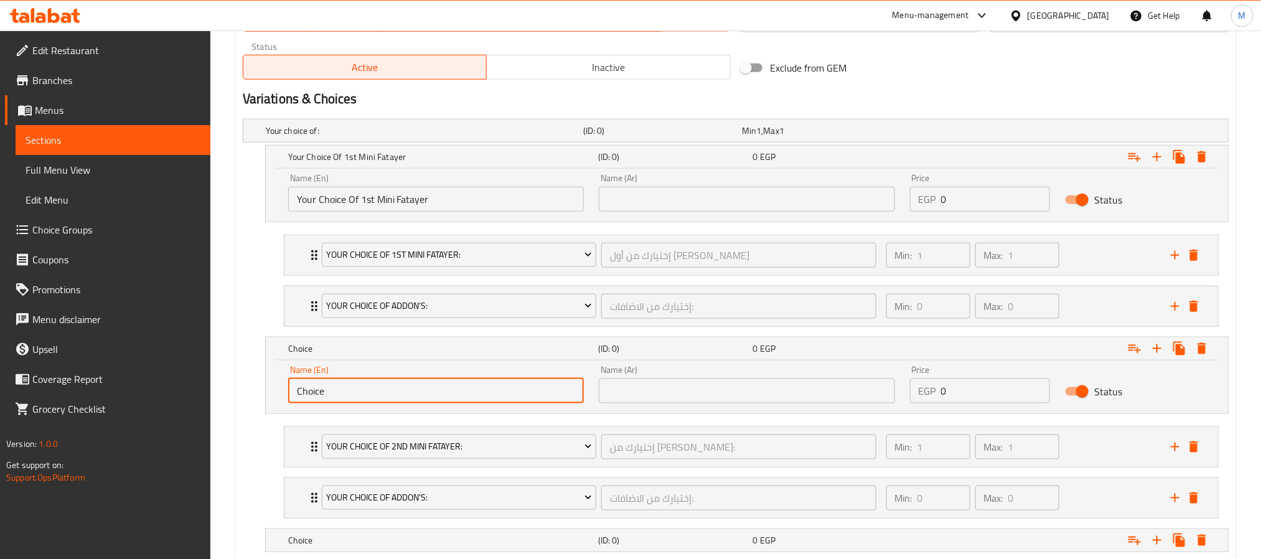
drag, startPoint x: 337, startPoint y: 394, endPoint x: 289, endPoint y: 394, distance: 47.3
click at [292, 393] on input "Choice" at bounding box center [436, 390] width 296 height 25
paste input "Your Choice Of 1st Mini Fatayer"
drag, startPoint x: 359, startPoint y: 393, endPoint x: 374, endPoint y: 395, distance: 14.4
click at [374, 395] on input "Your Choice Of 1st Mini Fatayer" at bounding box center [436, 390] width 296 height 25
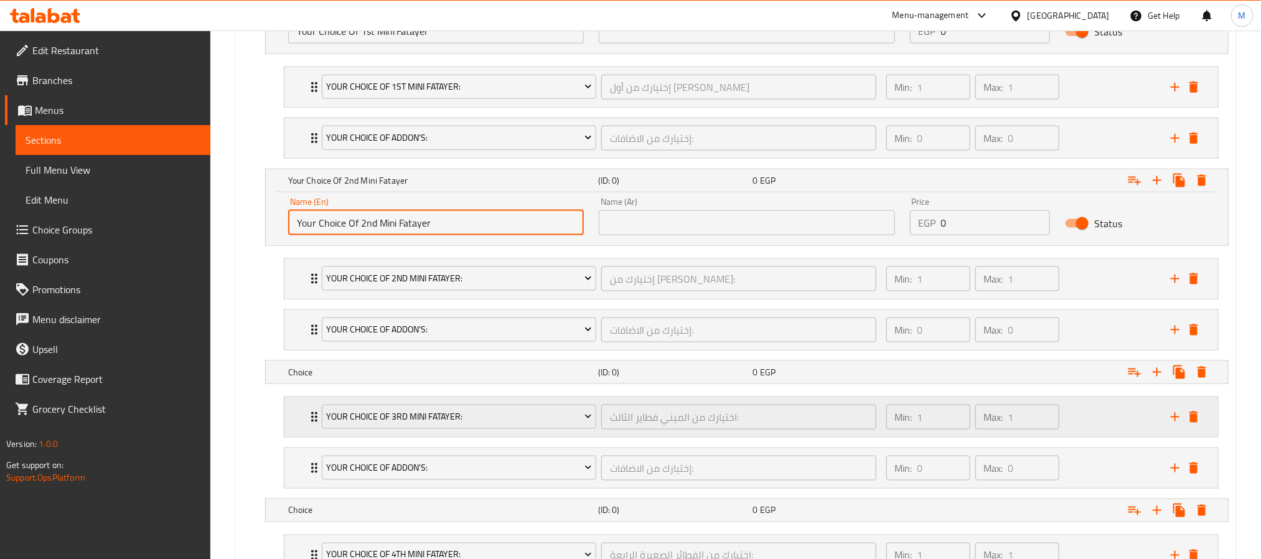
scroll to position [802, 0]
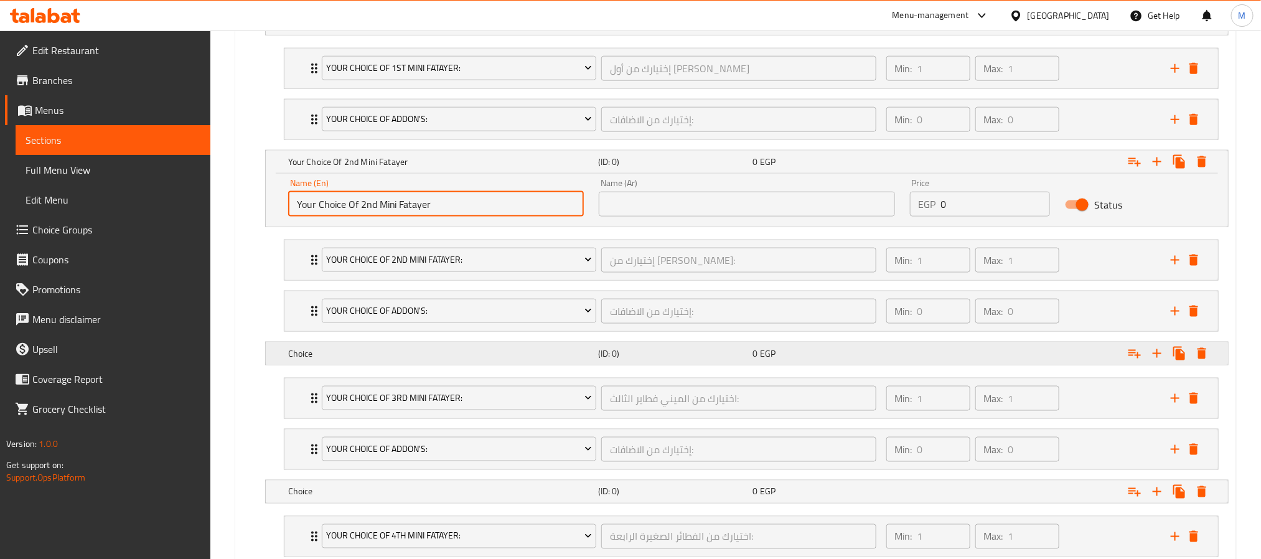
type input "Your Choice Of 2nd Mini Fatayer"
click at [376, 357] on h5 "Choice" at bounding box center [440, 353] width 305 height 12
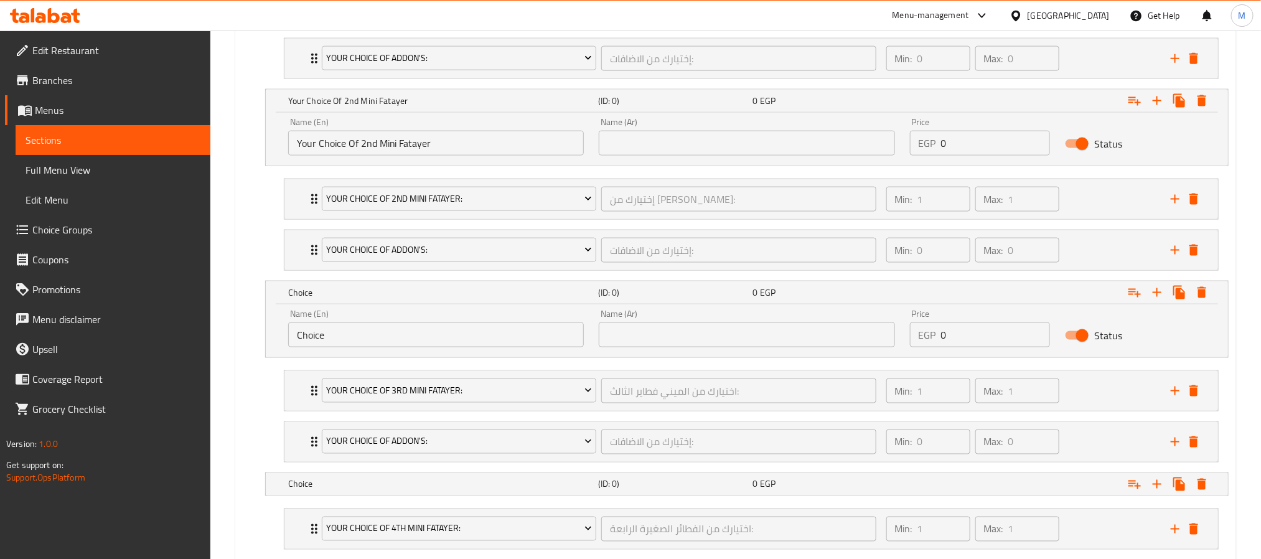
scroll to position [895, 0]
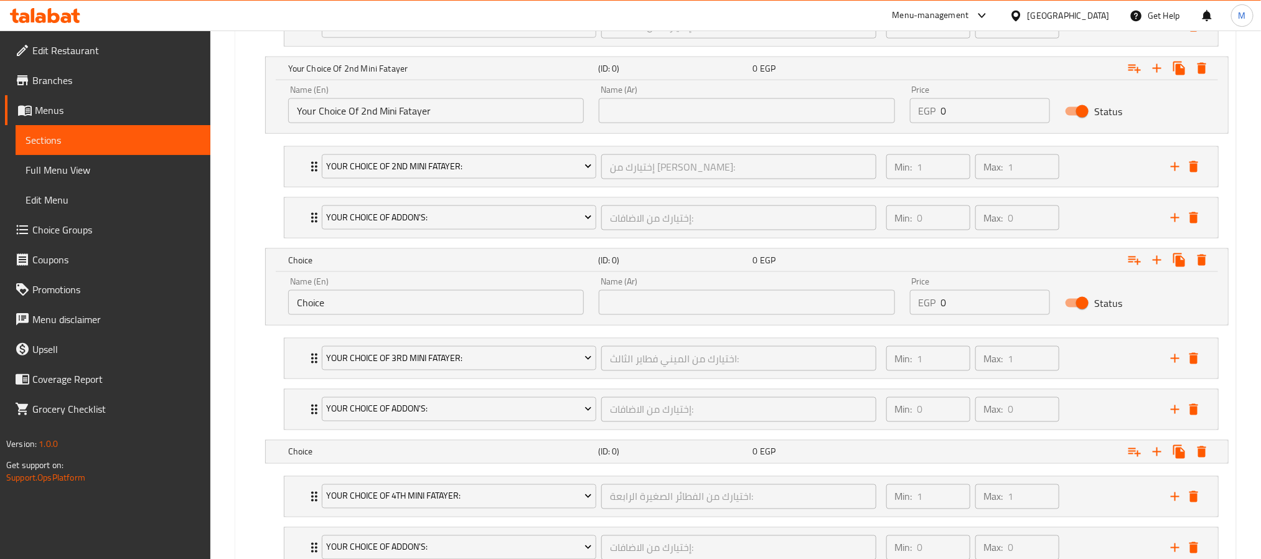
drag, startPoint x: 290, startPoint y: 308, endPoint x: 263, endPoint y: 308, distance: 26.8
click at [265, 308] on div "Choice (ID: 0) 0 EGP Name (En) Choice Name (En) Name (Ar) Name (Ar) Price EGP 0…" at bounding box center [747, 286] width 964 height 77
paste input "Your Choice Of 1st Mini Fatayer"
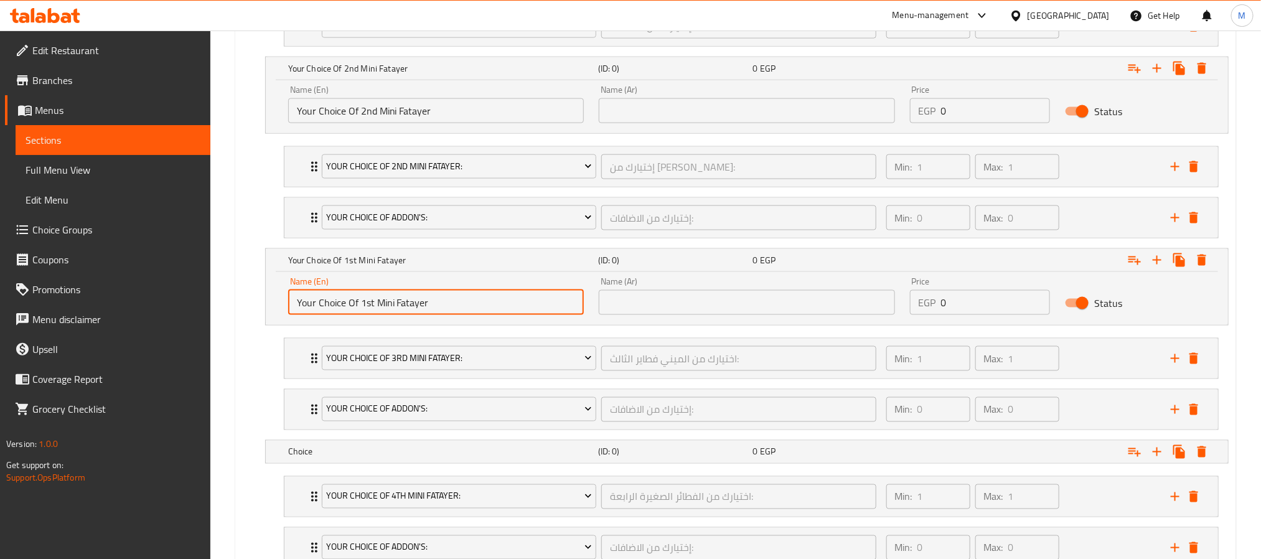
click at [367, 309] on input "Your Choice Of 1st Mini Fatayer" at bounding box center [436, 302] width 296 height 25
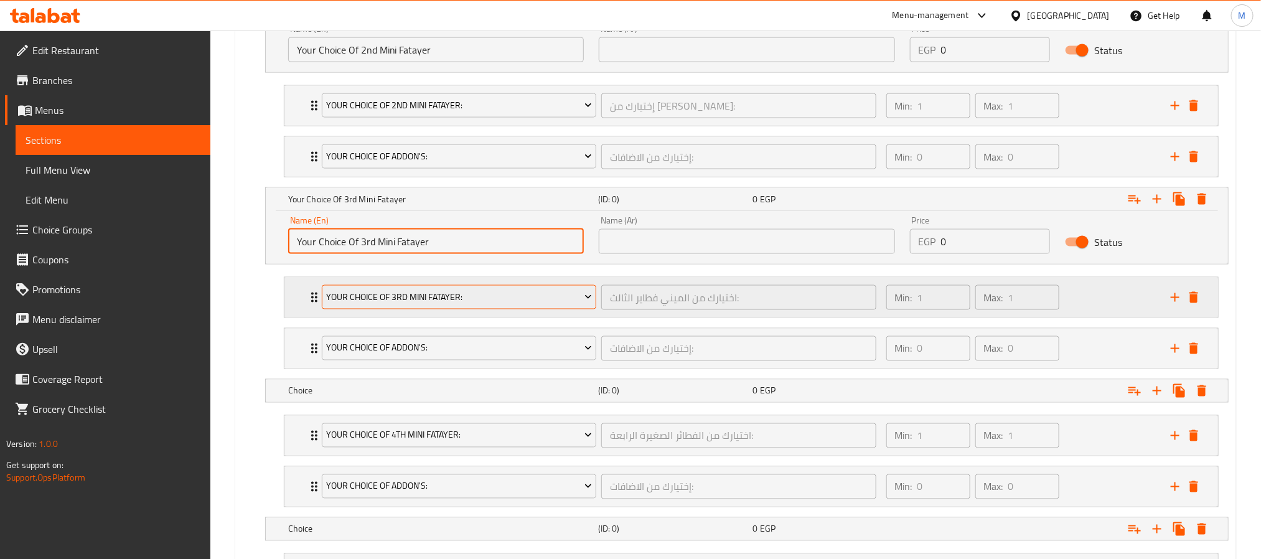
scroll to position [989, 0]
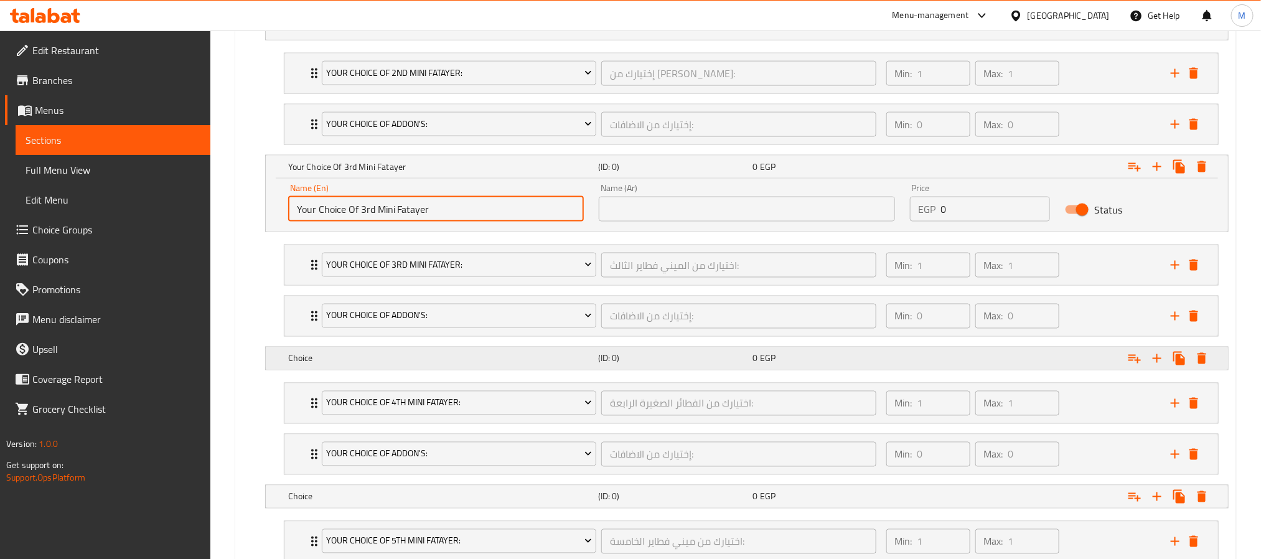
type input "Your Choice Of 3rd Mini Fatayer"
click at [398, 365] on h5 "Choice" at bounding box center [440, 358] width 305 height 12
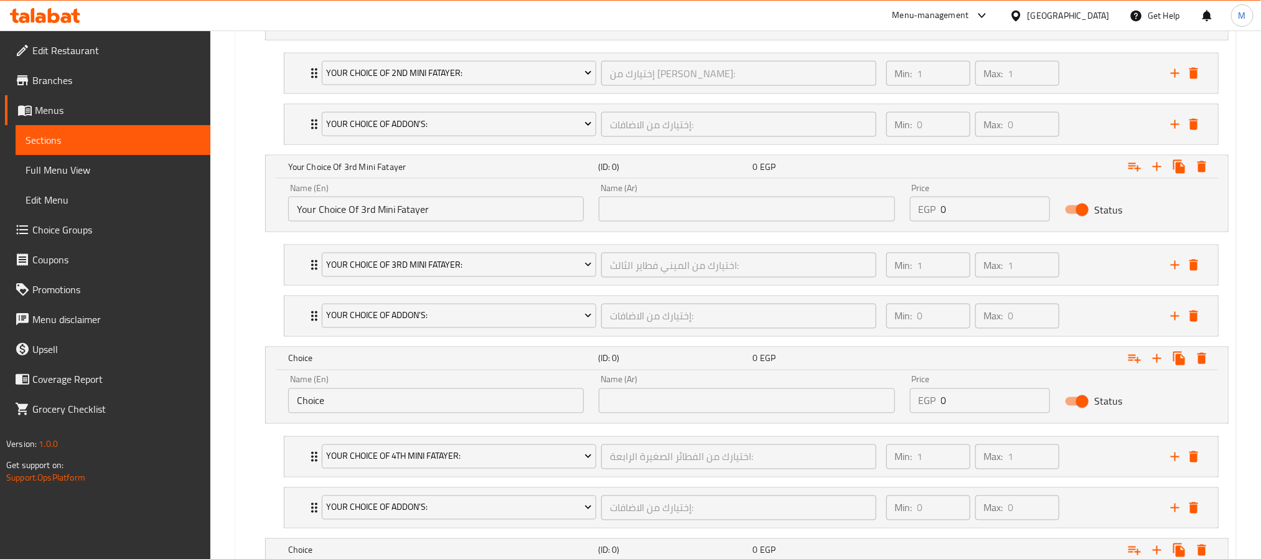
click at [374, 413] on input "Choice" at bounding box center [436, 400] width 296 height 25
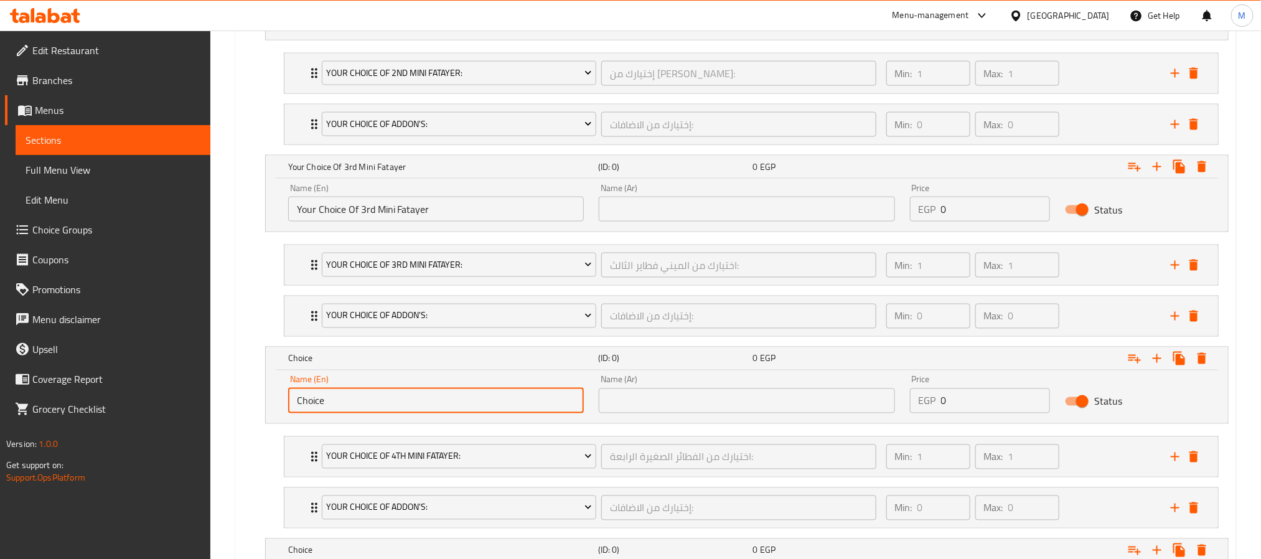
click at [374, 413] on input "Choice" at bounding box center [436, 400] width 296 height 25
paste input "Your Choice Of 1st Mini Fatayer"
click at [361, 413] on input "Your Choice Of 1st Mini Fatayer" at bounding box center [436, 400] width 296 height 25
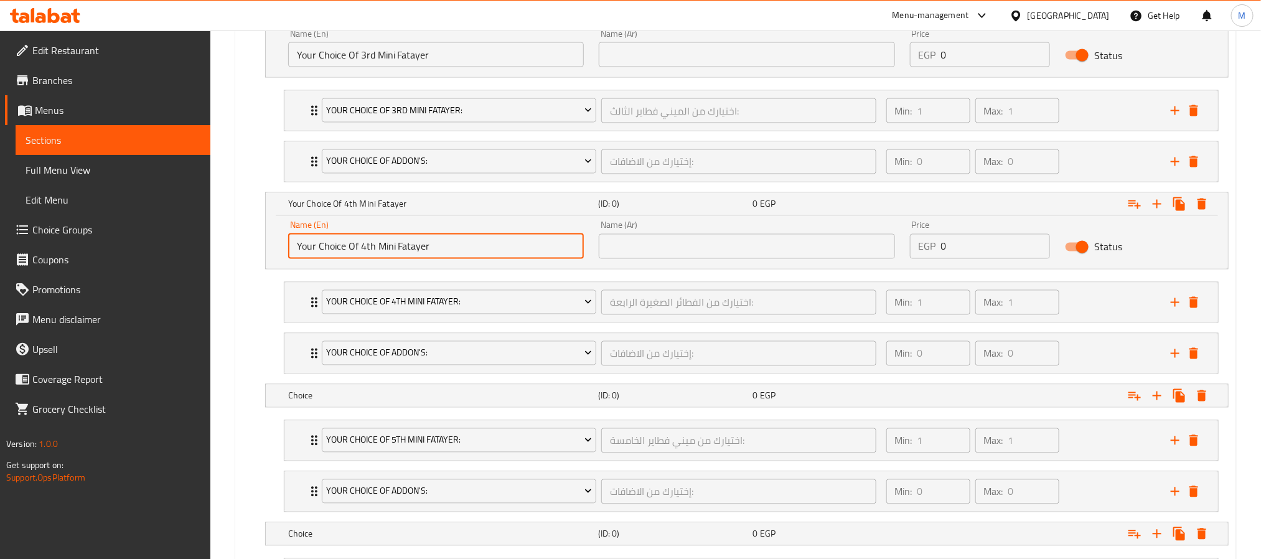
scroll to position [1175, 0]
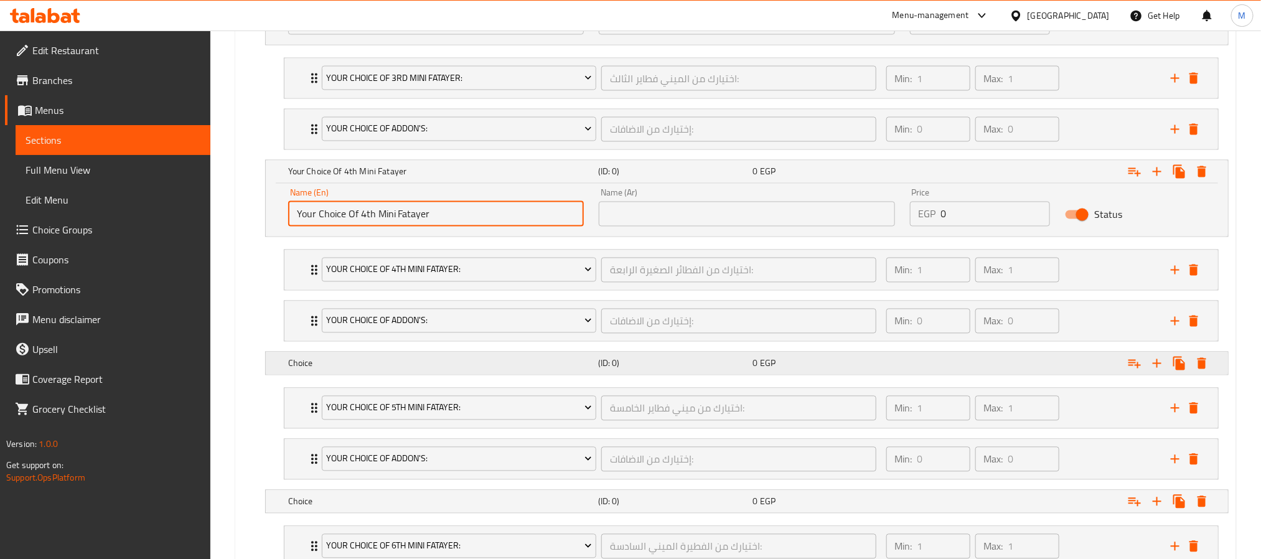
type input "Your Choice Of 4th Mini Fatayer"
click at [348, 372] on div "Choice" at bounding box center [441, 363] width 310 height 17
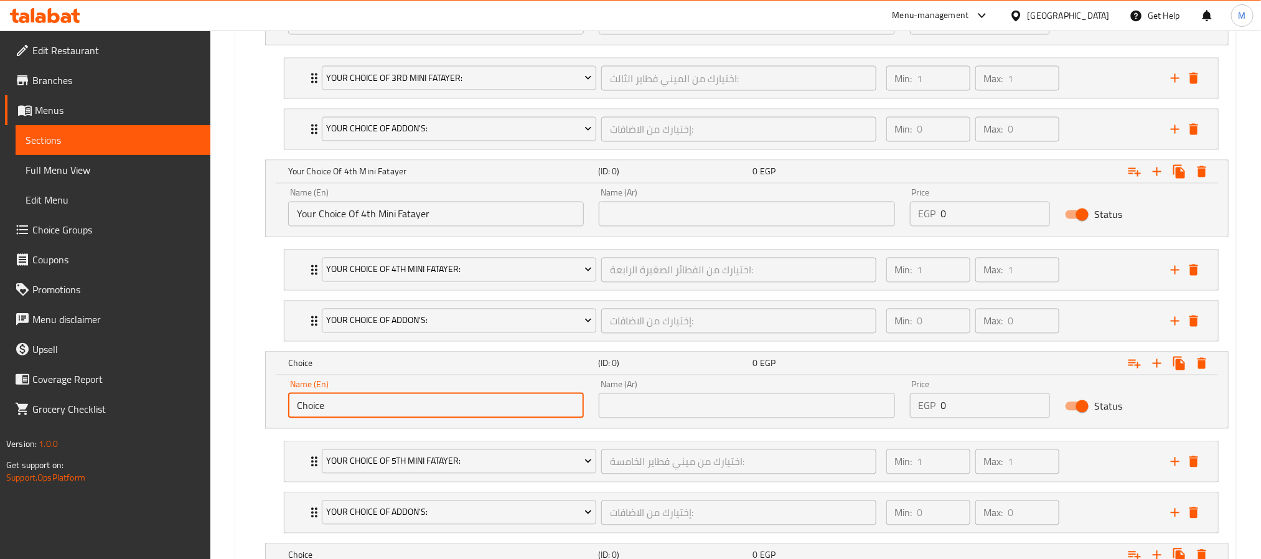
click at [365, 411] on input "Choice" at bounding box center [436, 405] width 296 height 25
paste input "Your Choice Of 1st Mini Fatayer"
click at [365, 417] on input "Your Choice Of 1st Mini Fatayer" at bounding box center [436, 405] width 296 height 25
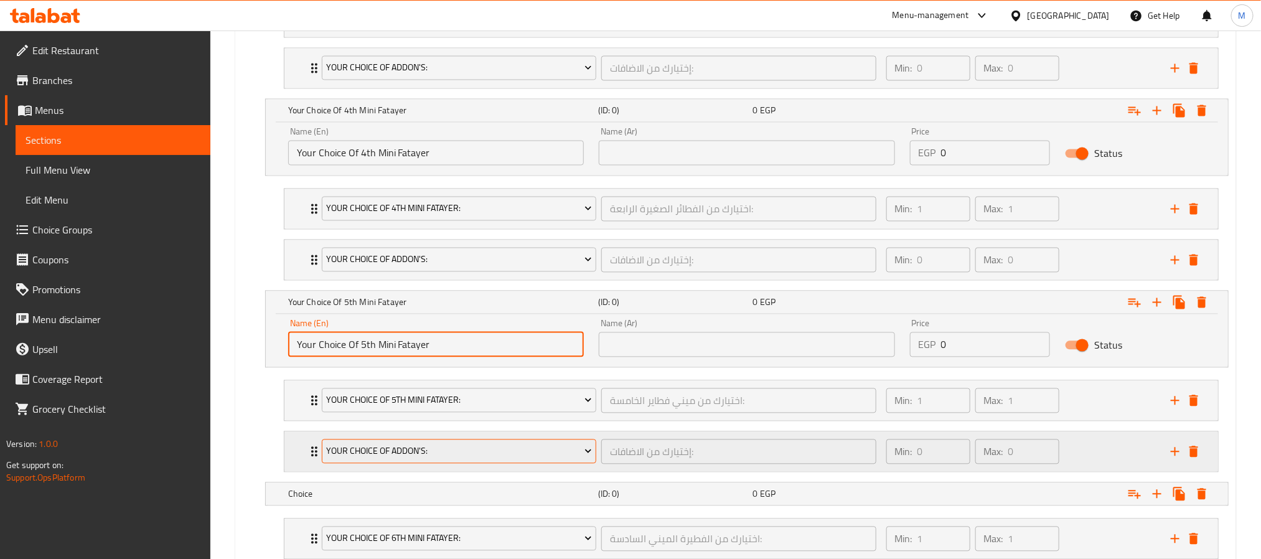
scroll to position [1269, 0]
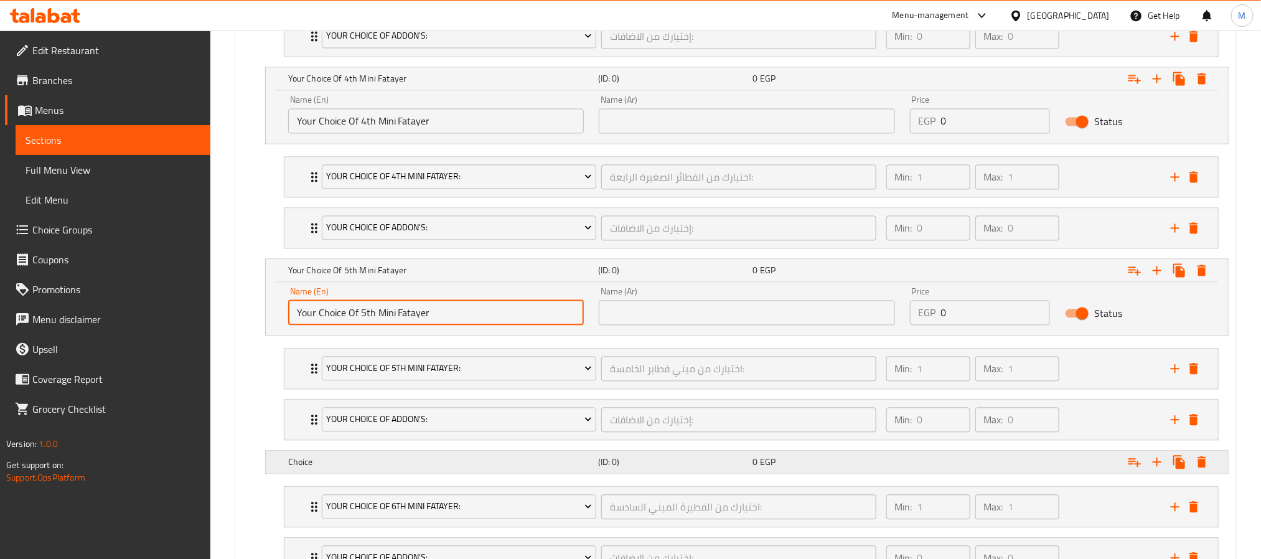
type input "Your Choice Of 5th Mini Fatayer"
click at [382, 468] on h5 "Choice" at bounding box center [440, 462] width 305 height 12
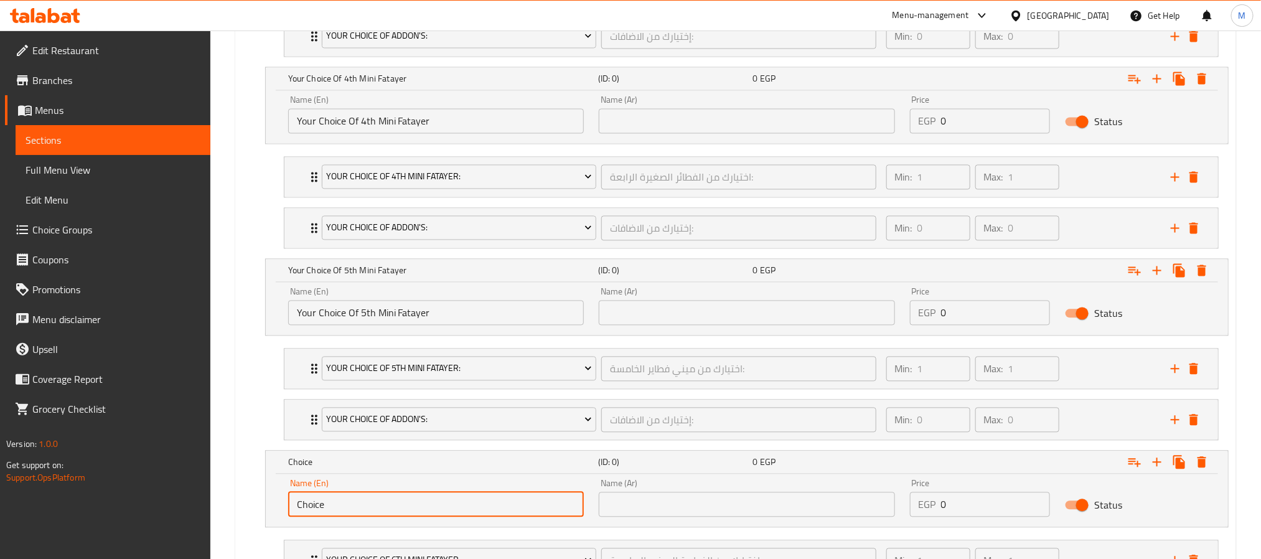
drag, startPoint x: 368, startPoint y: 510, endPoint x: 271, endPoint y: 514, distance: 97.2
click at [282, 512] on div "Name (En) Choice Name (En)" at bounding box center [436, 497] width 311 height 53
paste input "Your Choice Of 1st Mini Fatayer"
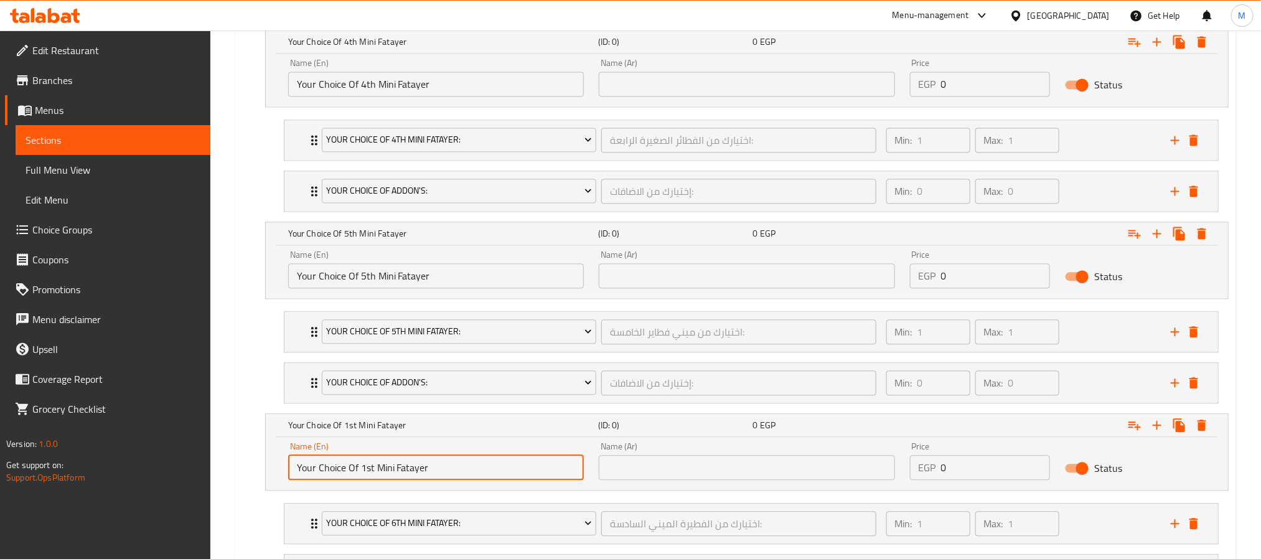
scroll to position [1362, 0]
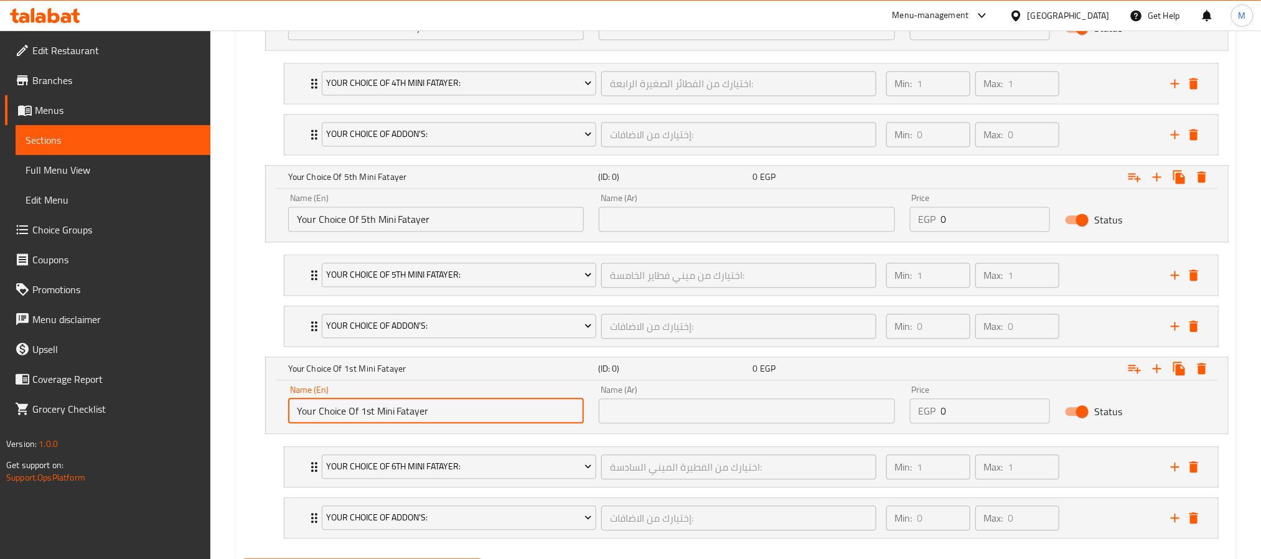
click at [368, 423] on input "Your Choice Of 1st Mini Fatayer" at bounding box center [436, 410] width 296 height 25
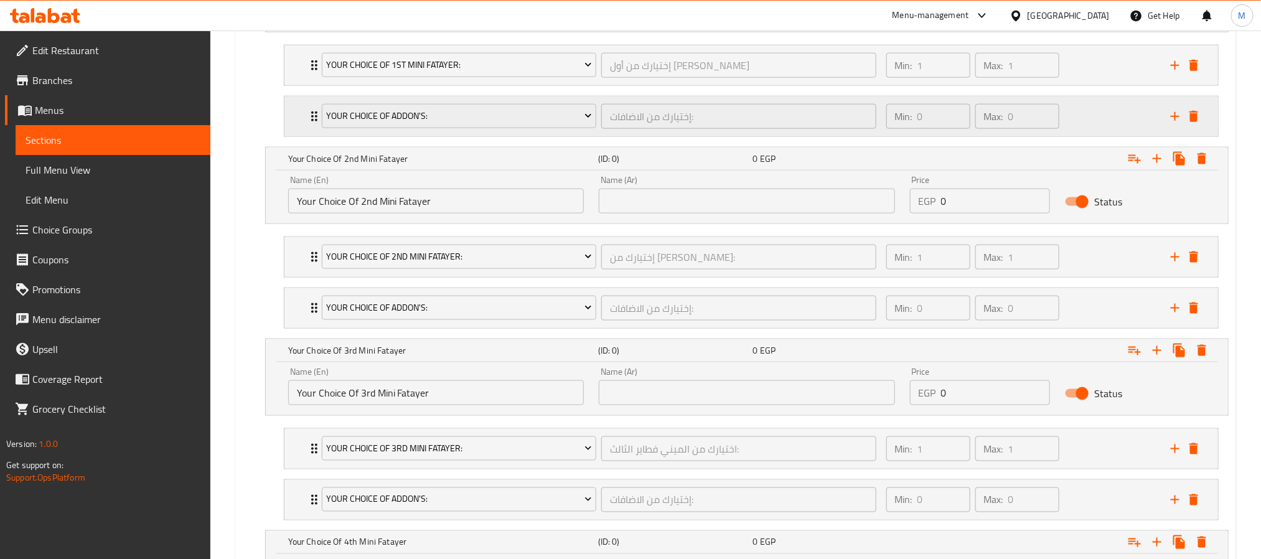
scroll to position [603, 0]
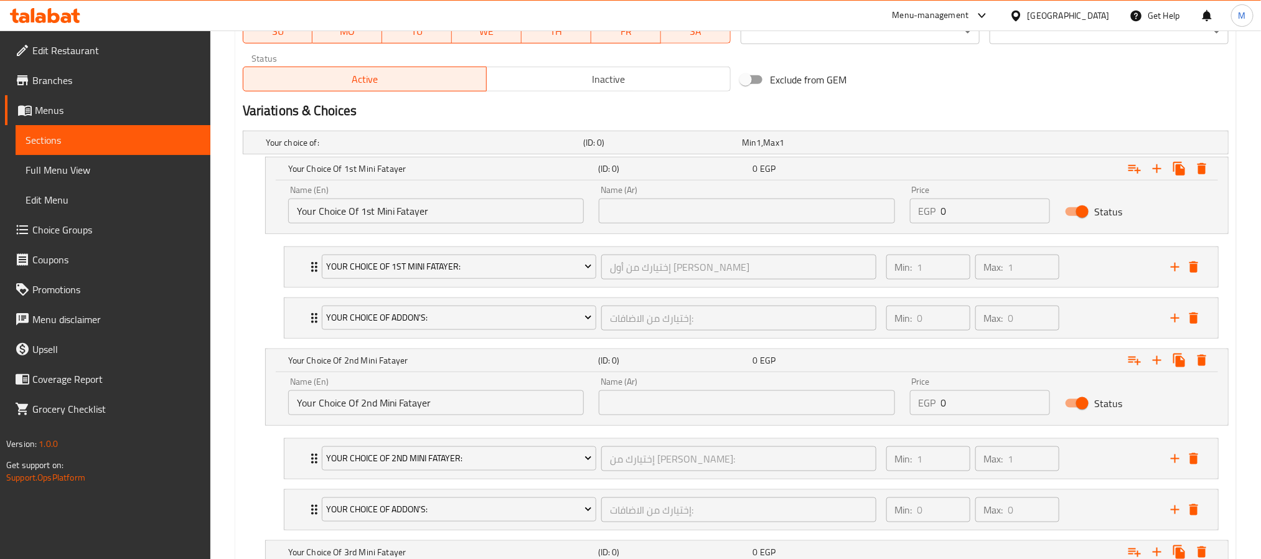
type input "Your Choice Of 6th Mini Fatayer"
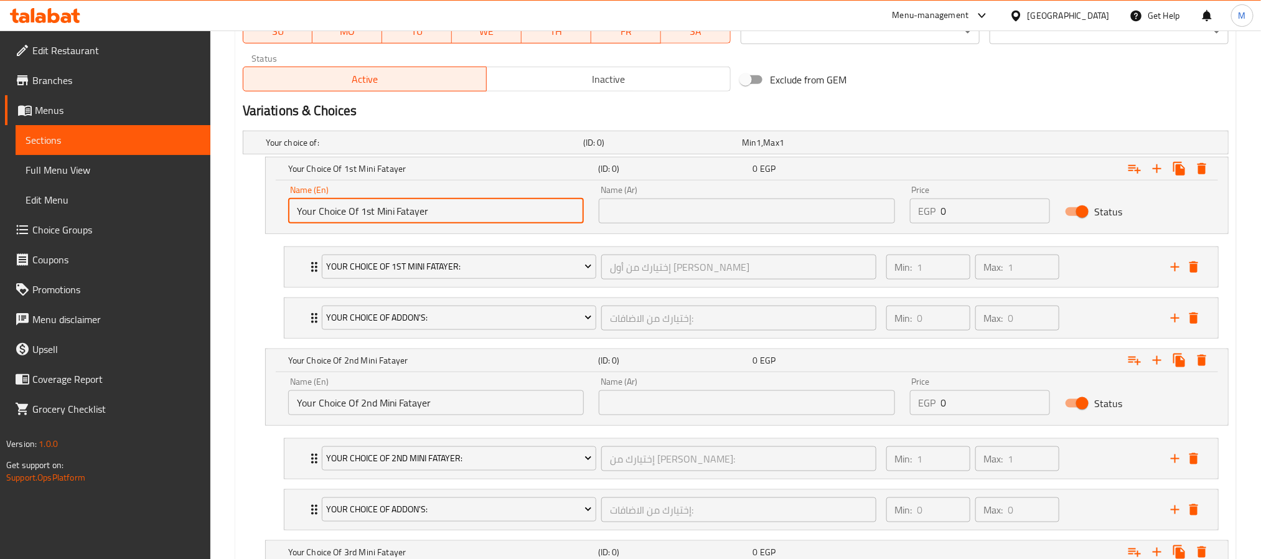
click at [383, 215] on input "Your Choice Of 1st Mini Fatayer" at bounding box center [436, 211] width 296 height 25
click at [639, 222] on input "text" at bounding box center [747, 211] width 296 height 25
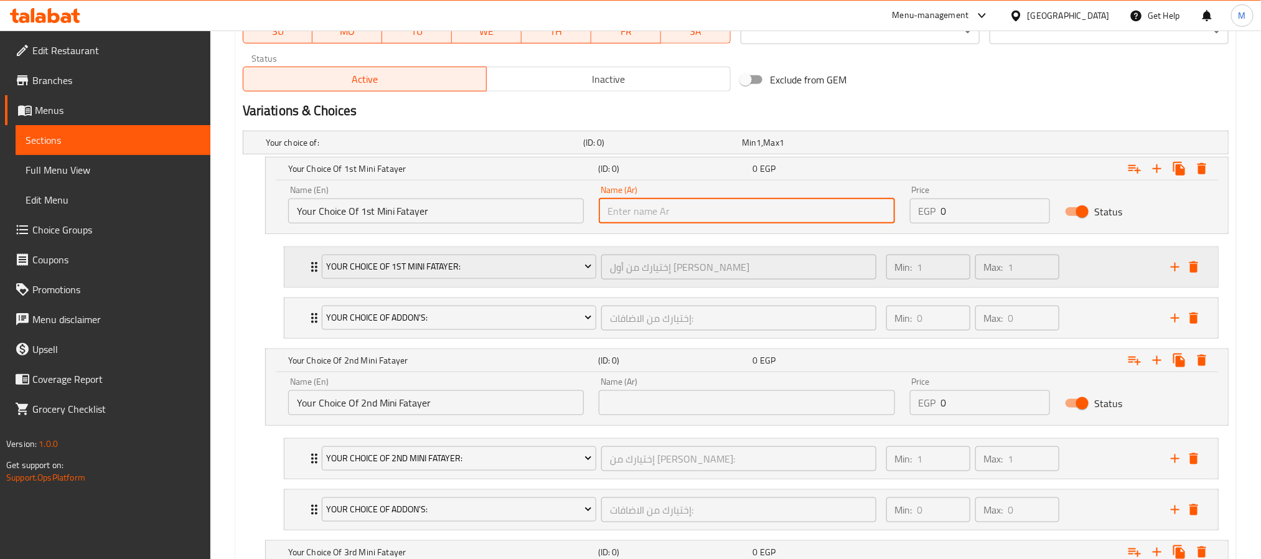
paste input "اختيارك من أول ميني فطاير"
type input "اختيارك من أول ميني فطاير"
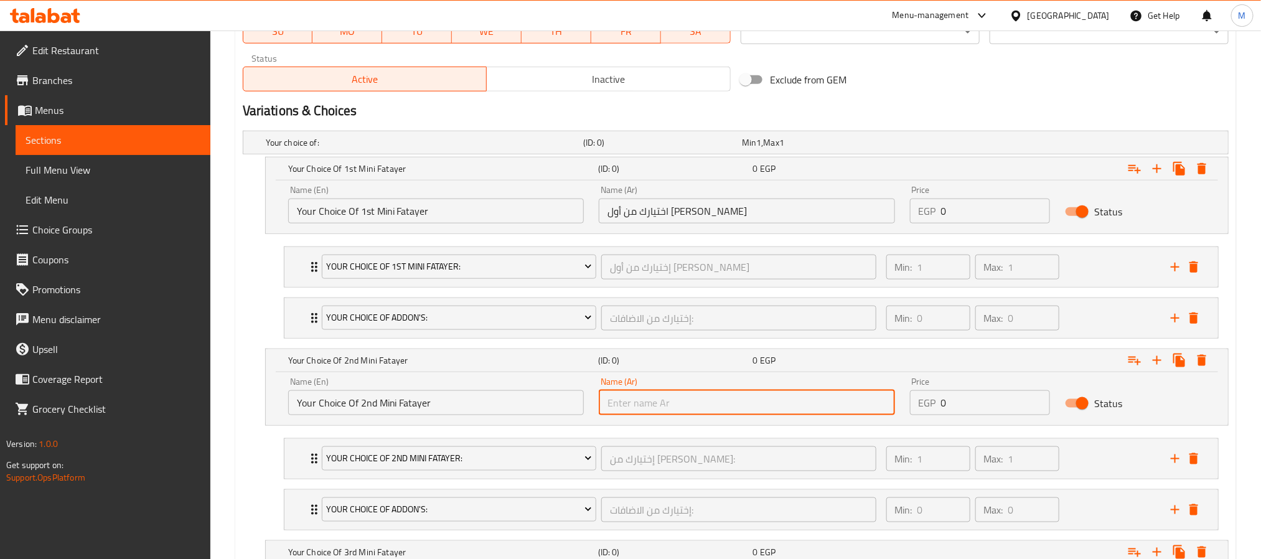
click at [659, 400] on input "text" at bounding box center [747, 402] width 296 height 25
paste input "اختيارك من أول ميني فطاير"
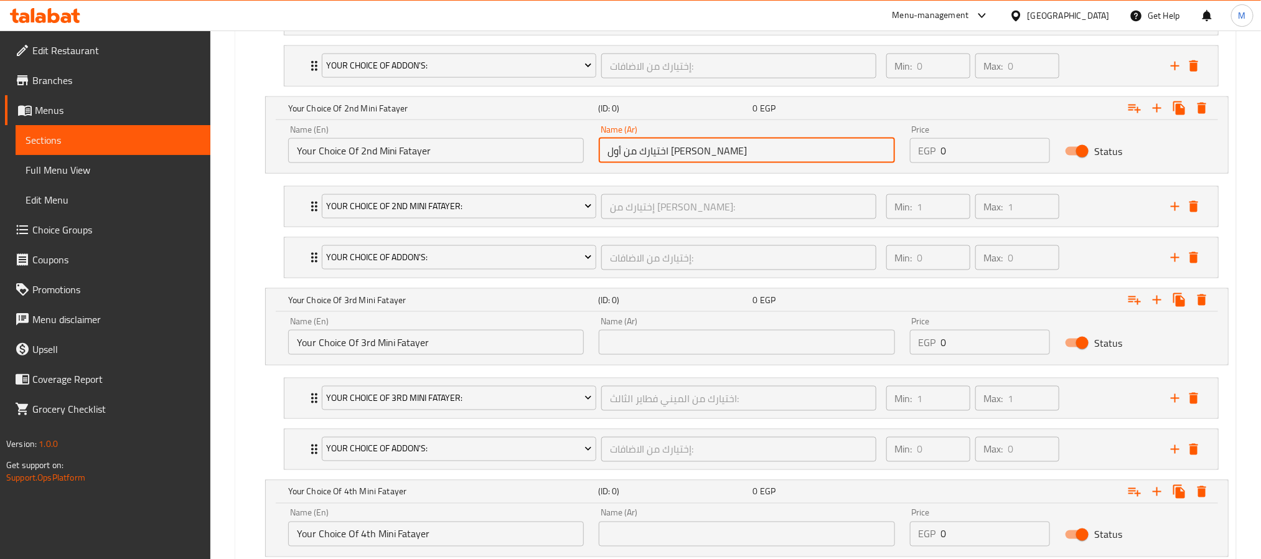
scroll to position [883, 0]
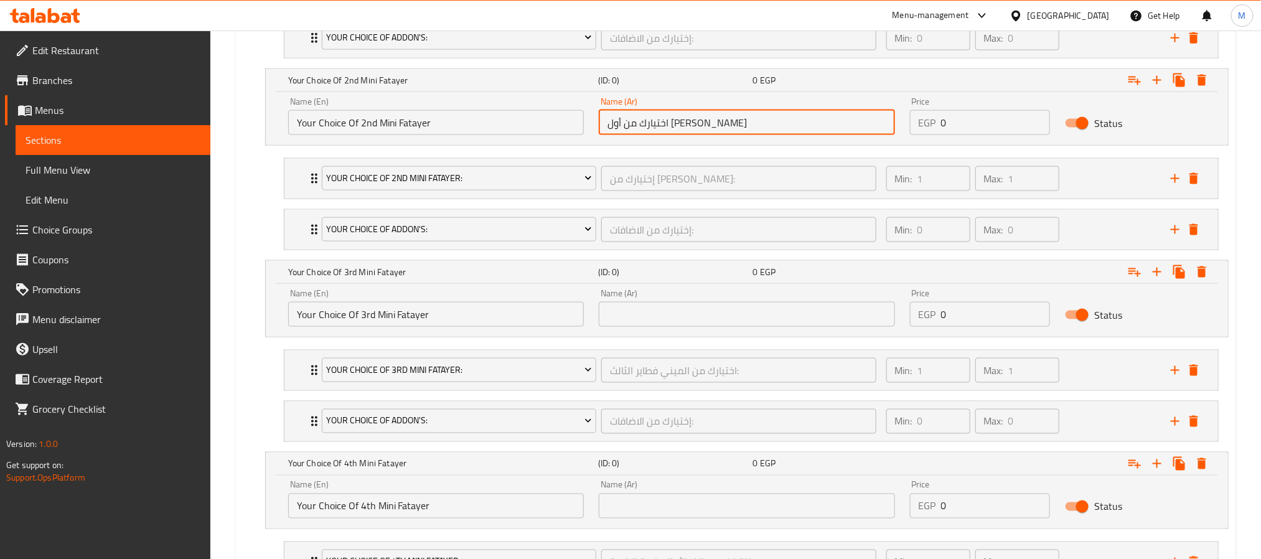
type input "اختيارك من أول ميني فطاير"
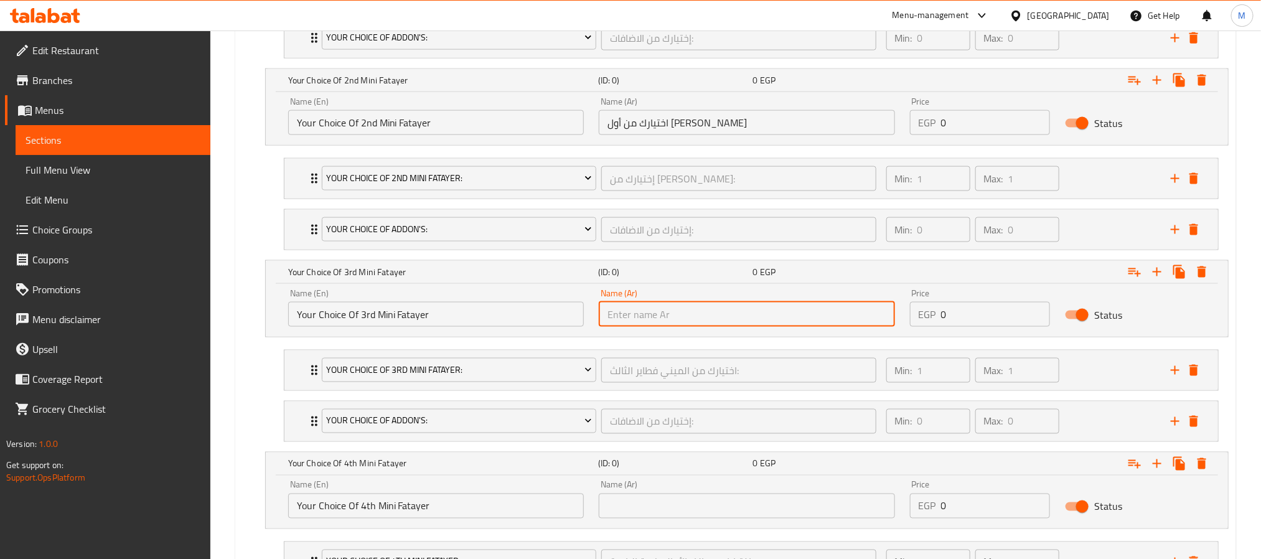
click at [669, 321] on input "text" at bounding box center [747, 314] width 296 height 25
paste input "اختيارك من أول ميني فطاير"
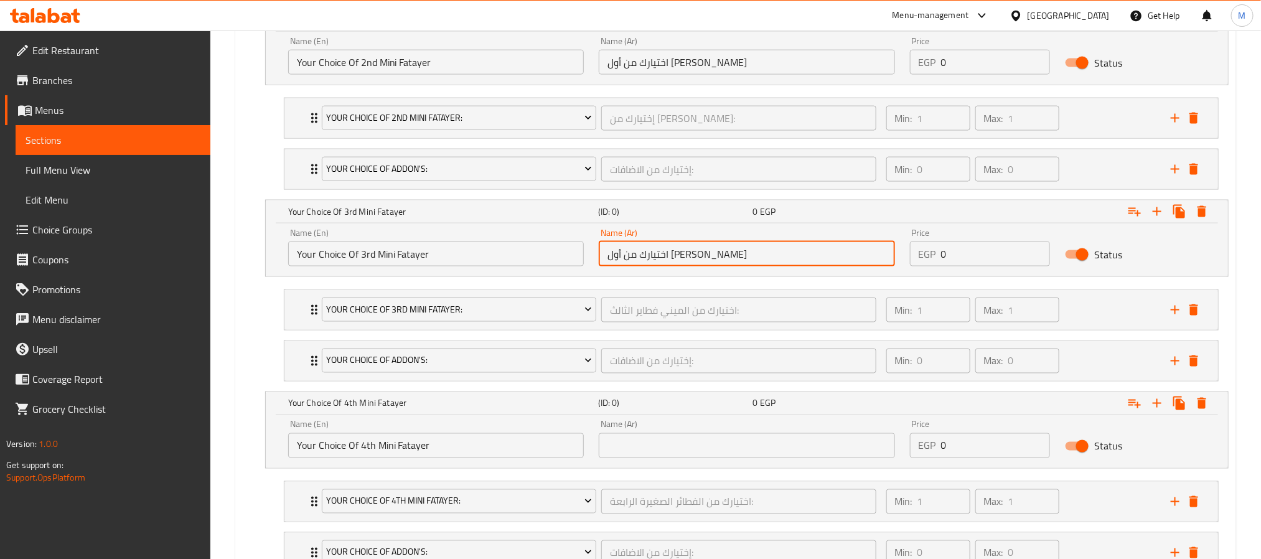
scroll to position [977, 0]
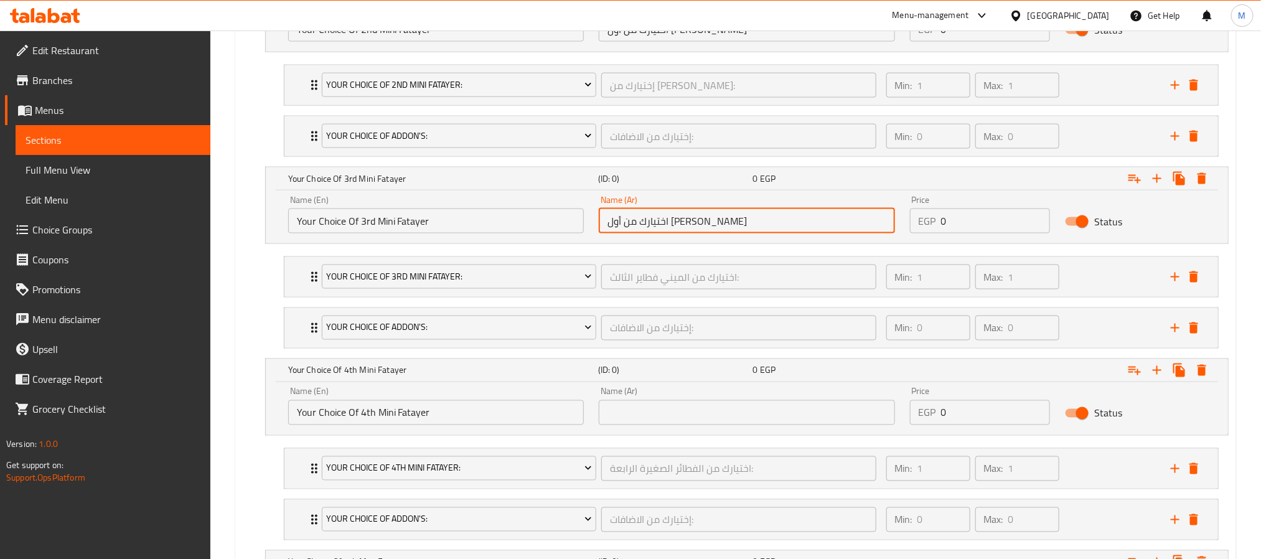
type input "اختيارك من أول ميني فطاير"
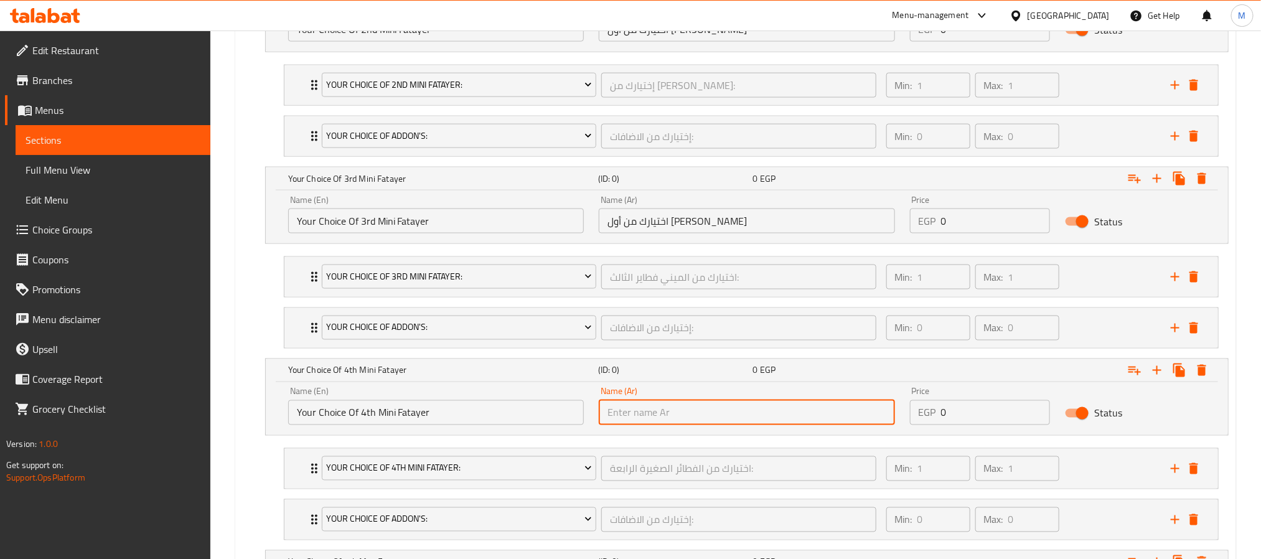
click at [652, 416] on input "text" at bounding box center [747, 412] width 296 height 25
paste input "اختيارك من أول ميني فطاير"
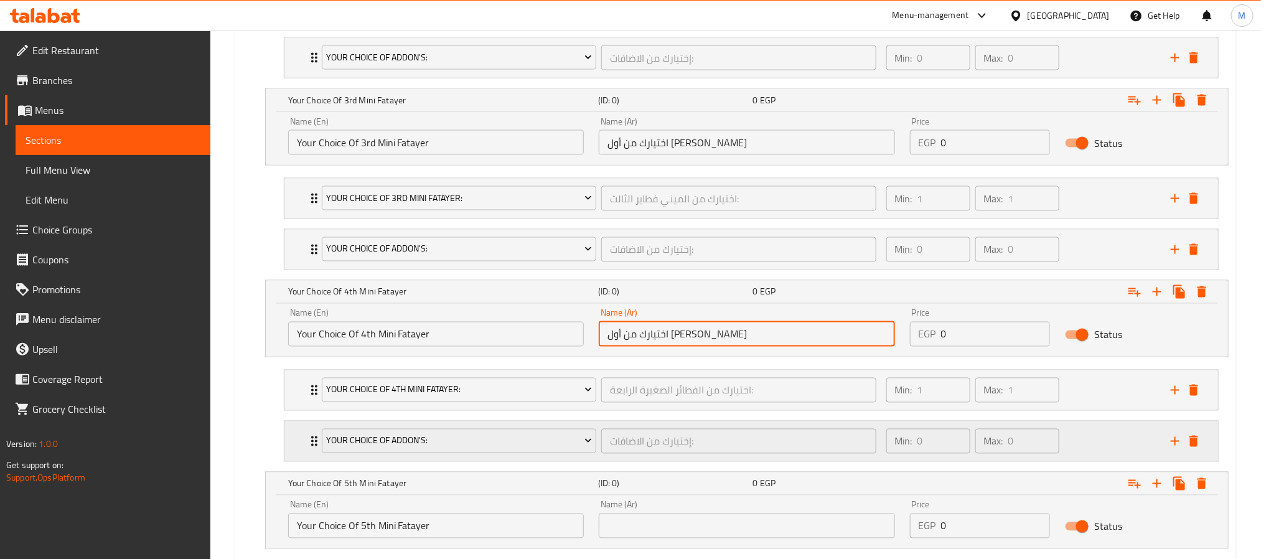
scroll to position [1163, 0]
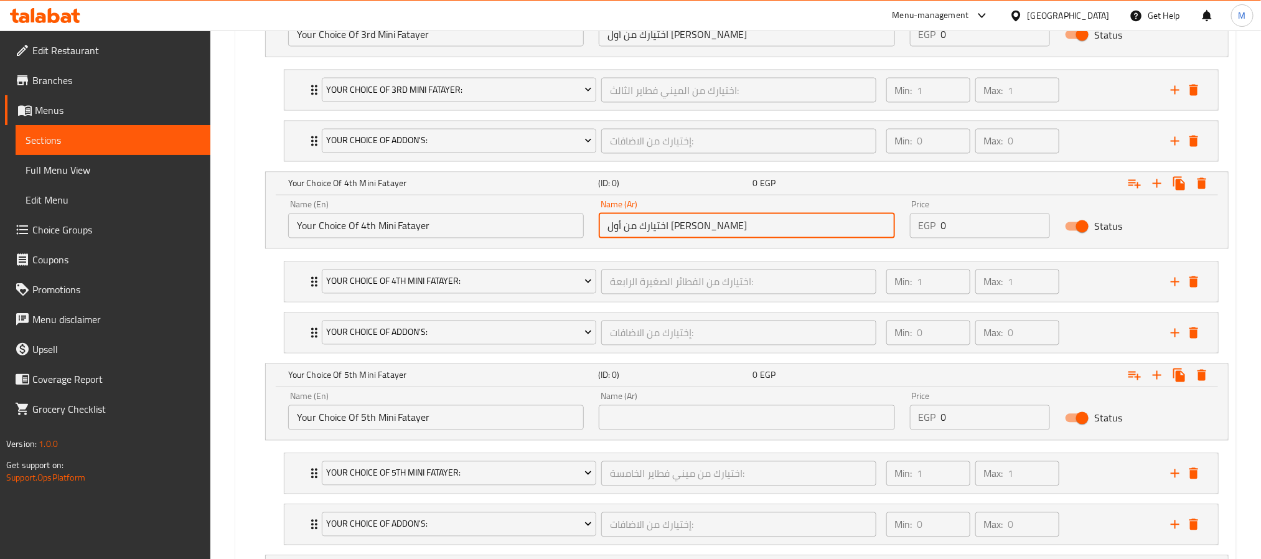
type input "اختيارك من أول ميني فطاير"
click at [671, 438] on div "Name (Ar) Name (Ar)" at bounding box center [746, 411] width 311 height 53
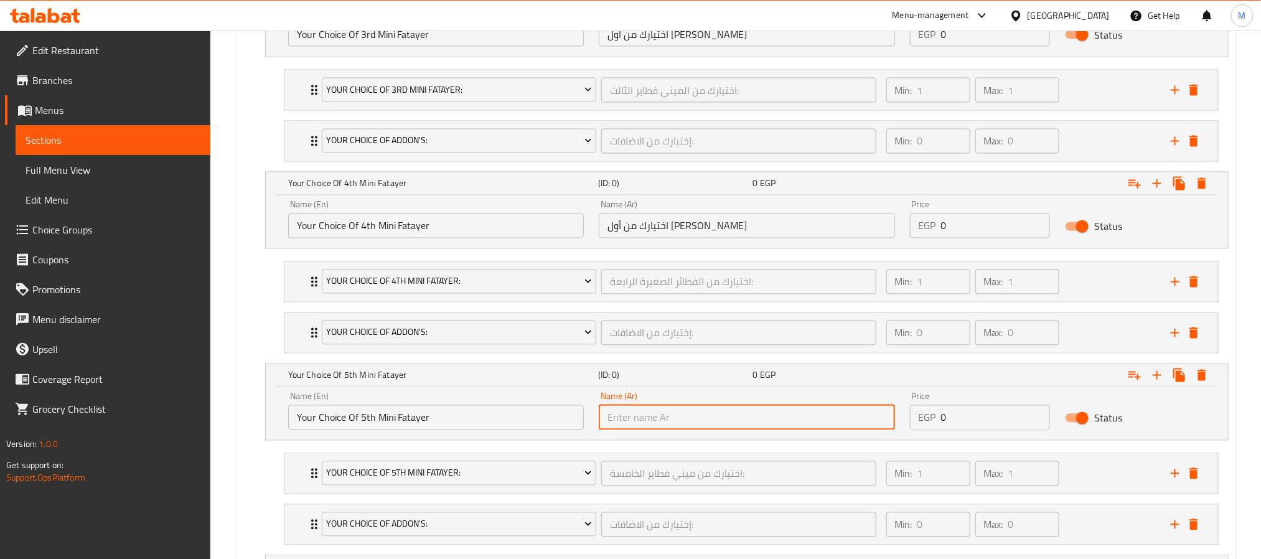
click at [667, 430] on input "text" at bounding box center [747, 417] width 296 height 25
paste input "اختيارك من أول ميني فطاير"
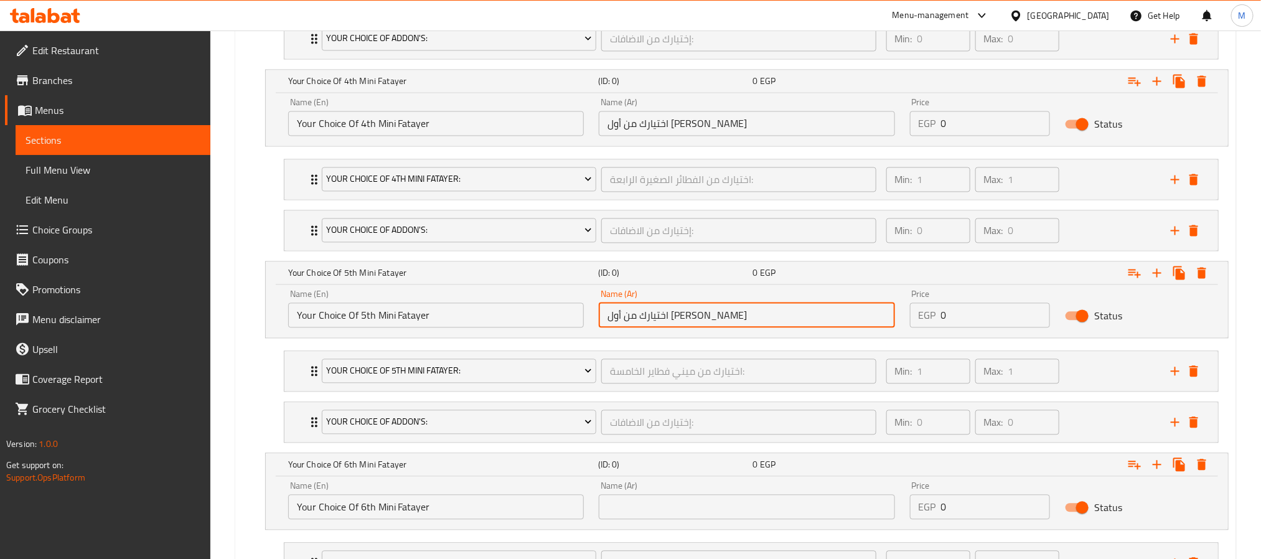
scroll to position [1444, 0]
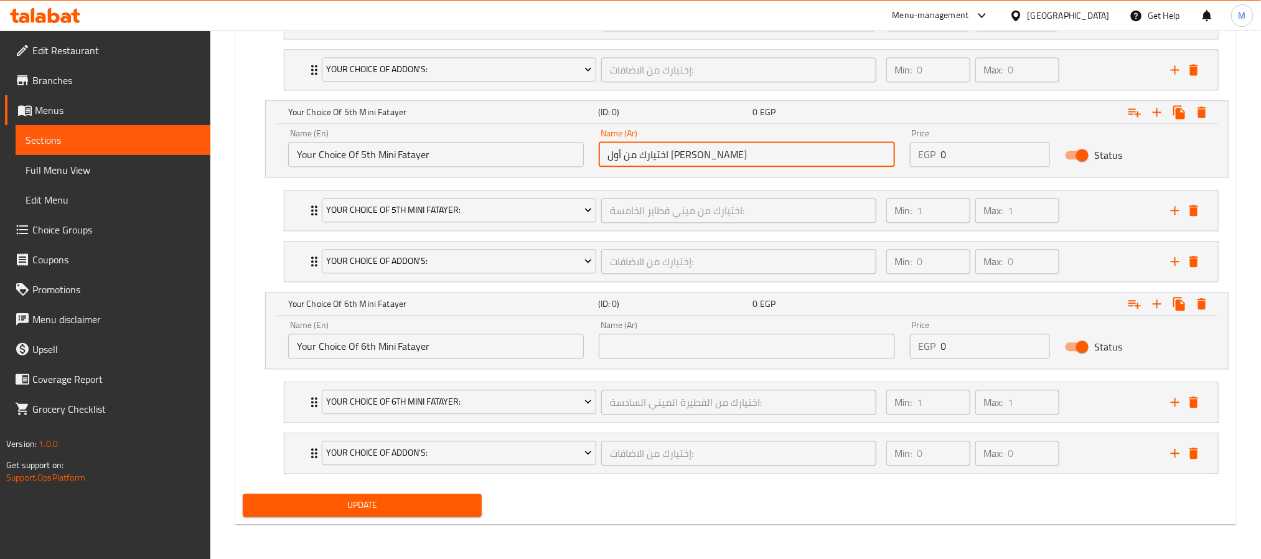
type input "اختيارك من أول ميني فطاير"
click at [644, 350] on input "text" at bounding box center [747, 346] width 296 height 25
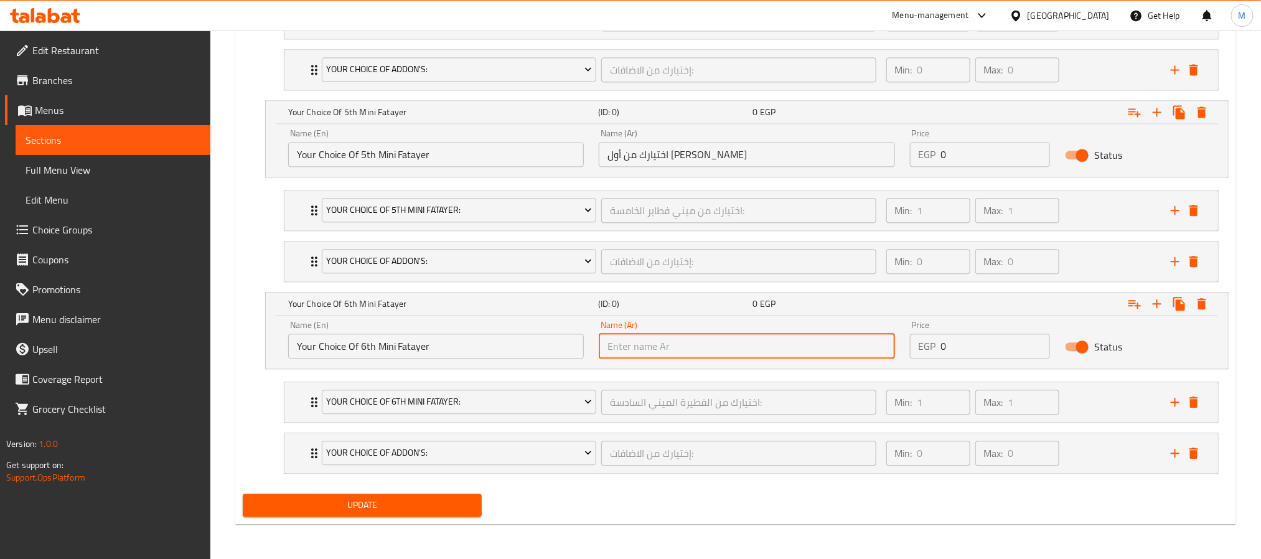
paste input "اختيارك من أول ميني فطاير"
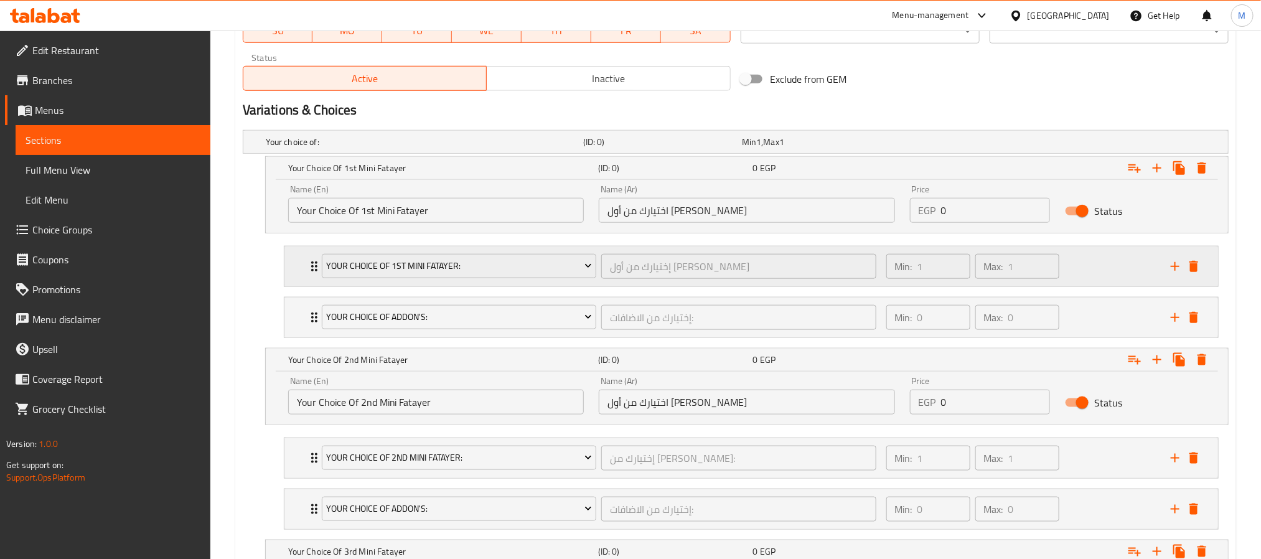
scroll to position [603, 0]
type input "اختيارك من أول ميني فطاير"
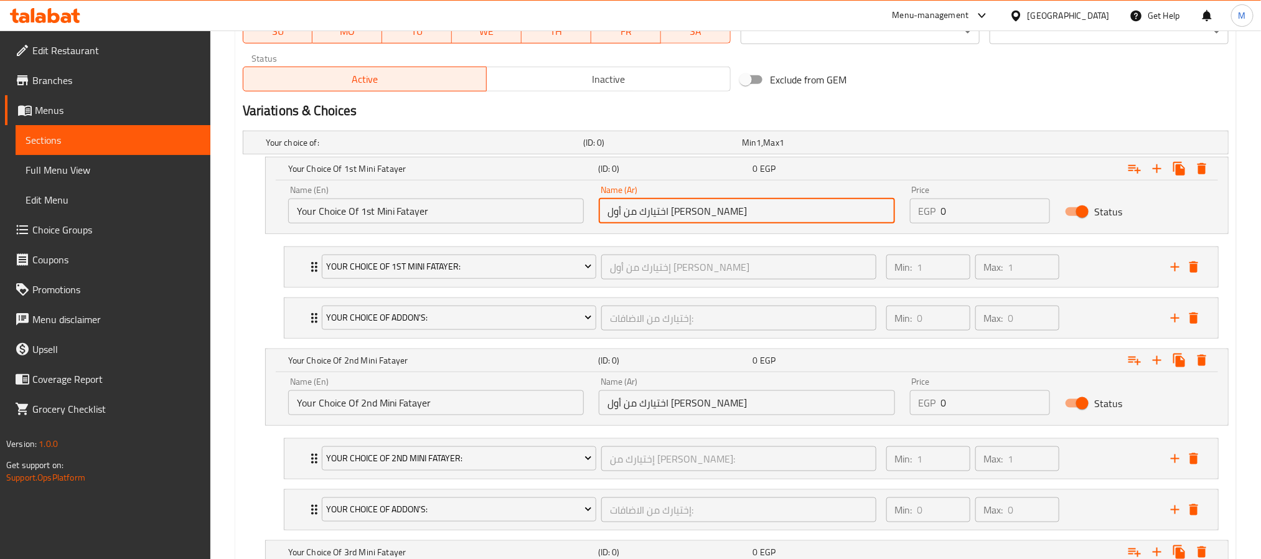
click at [664, 210] on input "اختيارك من أول ميني فطاير" at bounding box center [747, 211] width 296 height 25
click at [661, 411] on input "اختيارك من أول ميني فطاير" at bounding box center [747, 402] width 296 height 25
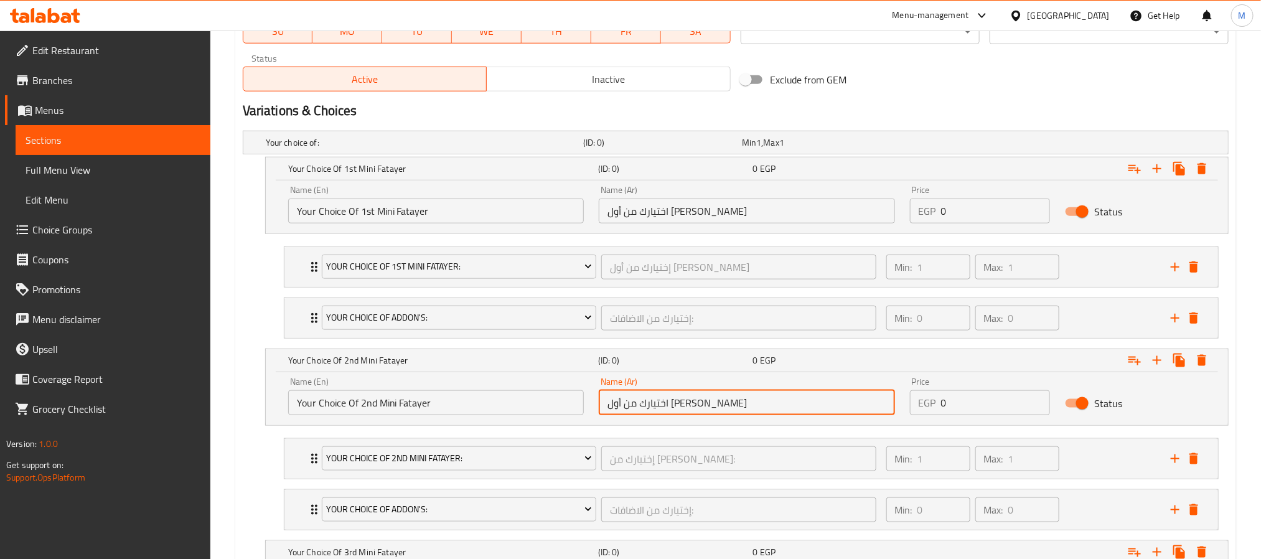
click at [661, 411] on input "اختيارك من أول ميني فطاير" at bounding box center [747, 402] width 296 height 25
click at [663, 405] on input "اختيارك من أول ميني فطاير" at bounding box center [747, 402] width 296 height 25
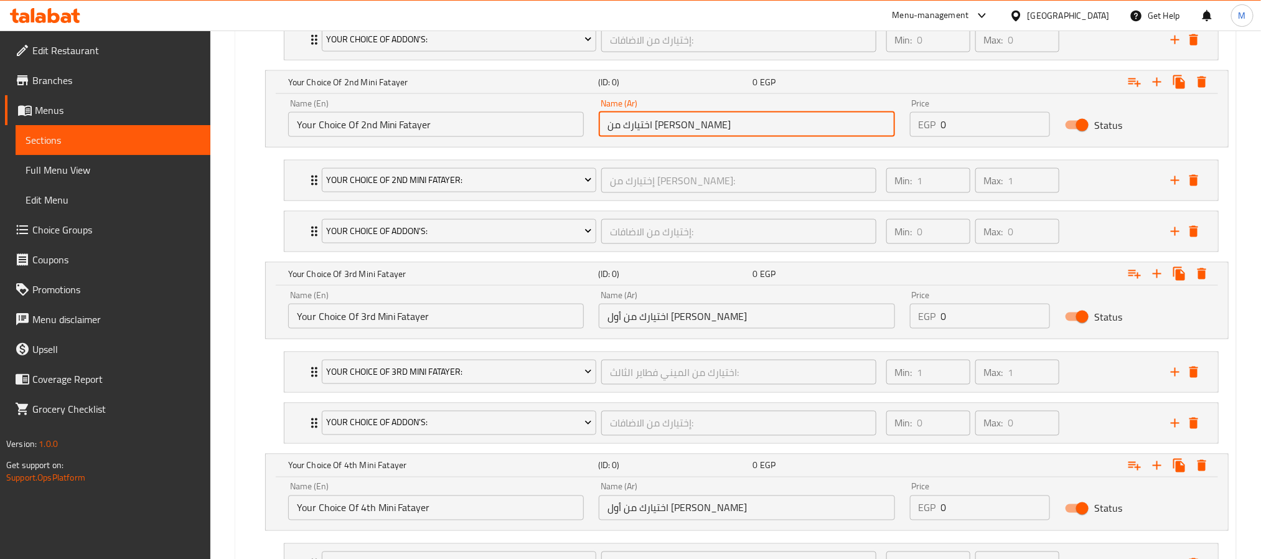
scroll to position [883, 0]
type input "اختيارك من ثاني ميني فطاير"
click at [670, 320] on input "اختيارك من أول ميني فطاير" at bounding box center [747, 314] width 296 height 25
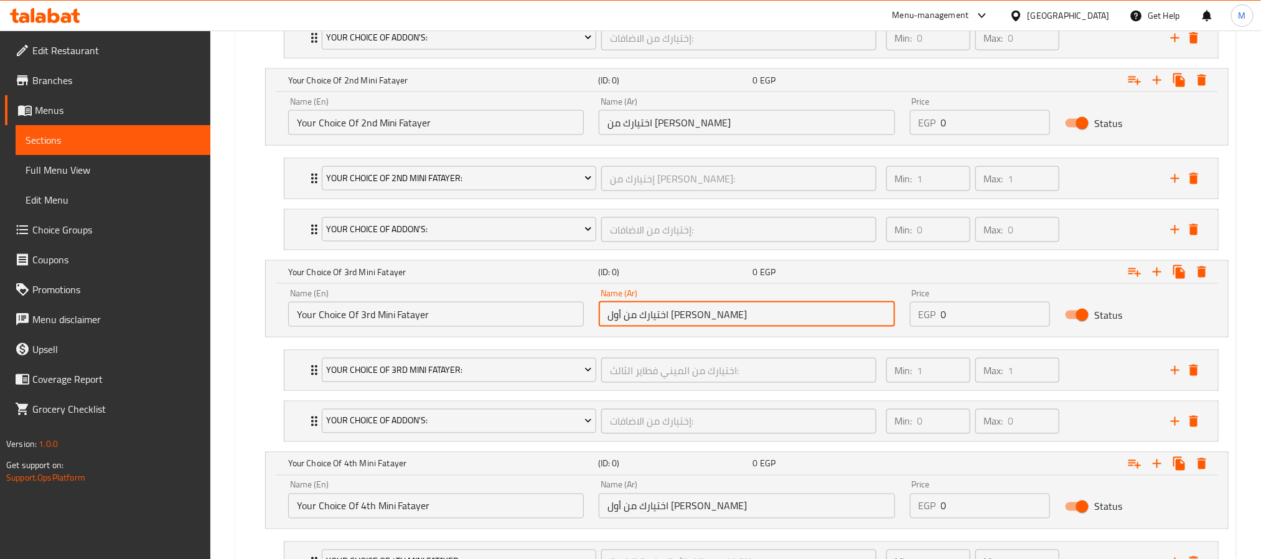
click at [670, 320] on input "اختيارك من أول ميني فطاير" at bounding box center [747, 314] width 296 height 25
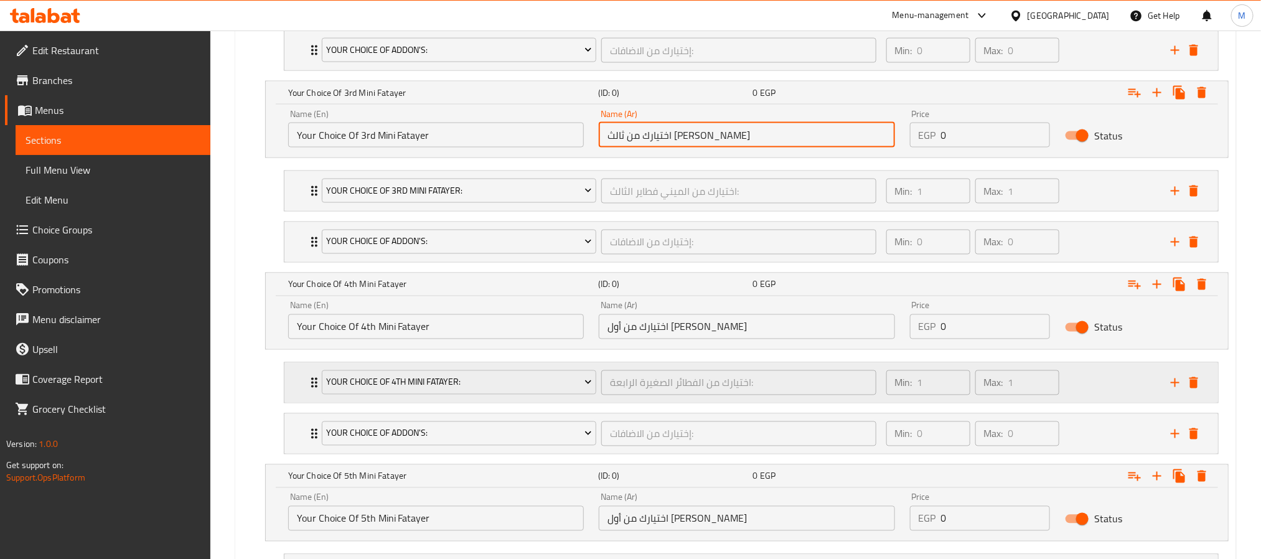
scroll to position [1070, 0]
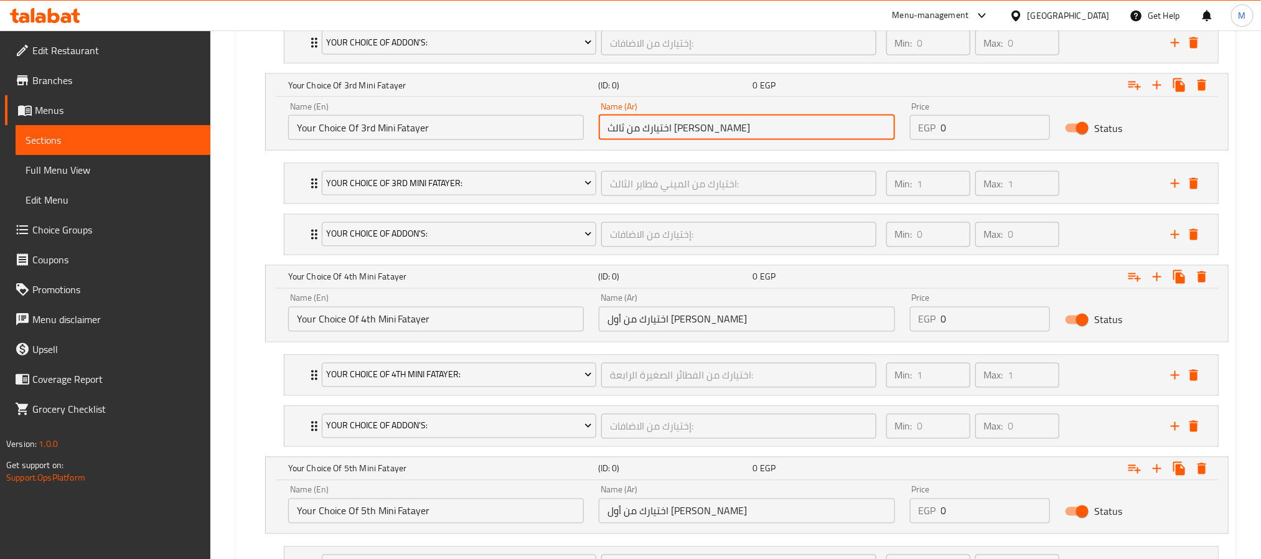
type input "اختيارك من ثالث ميني فطاير"
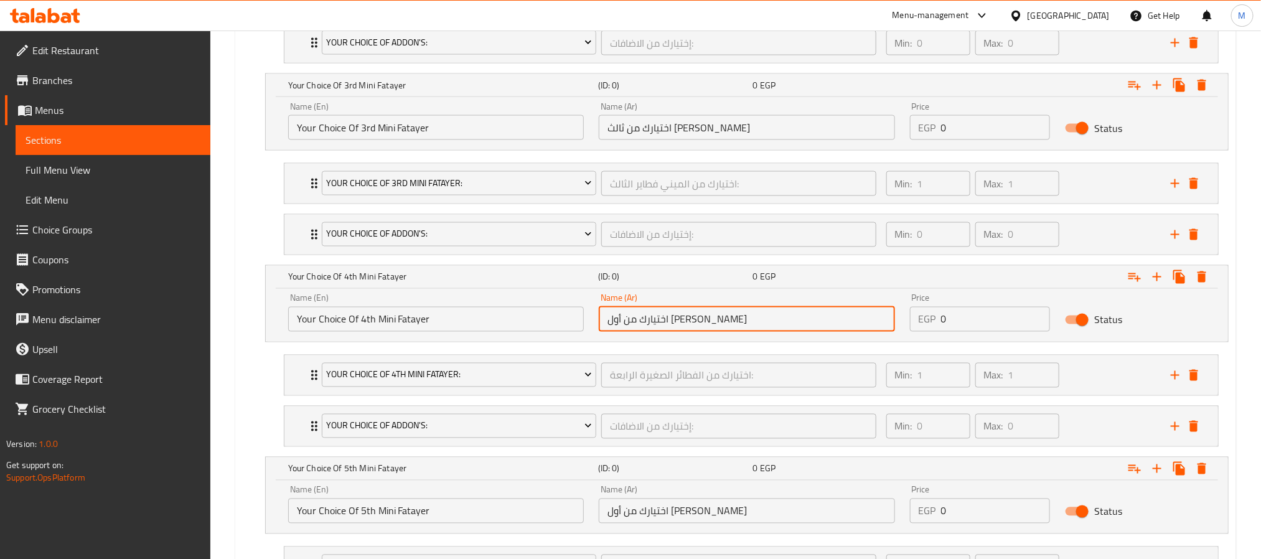
click at [667, 329] on input "اختيارك من أول ميني فطاير" at bounding box center [747, 319] width 296 height 25
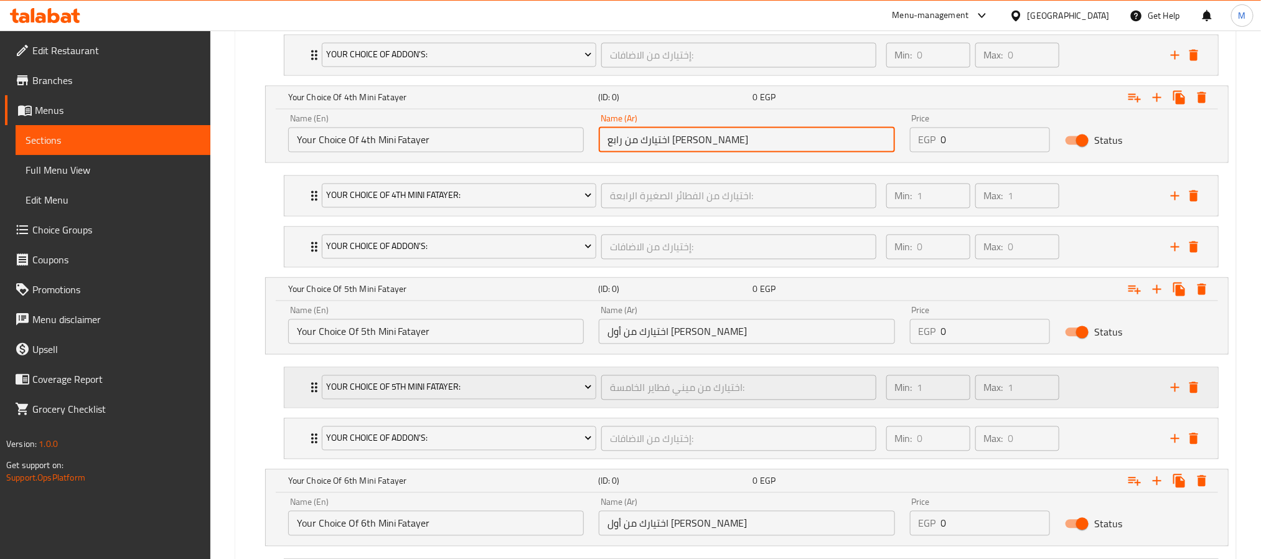
scroll to position [1257, 0]
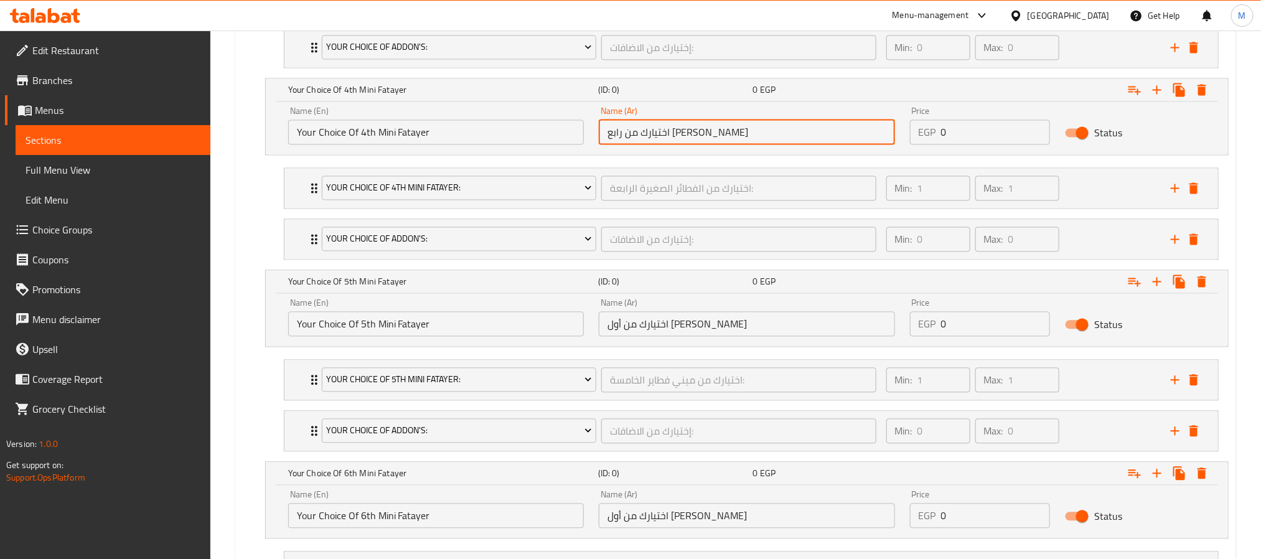
type input "اختيارك من رابع ميني فطاير"
click at [664, 336] on input "اختيارك من أول ميني فطاير" at bounding box center [747, 324] width 296 height 25
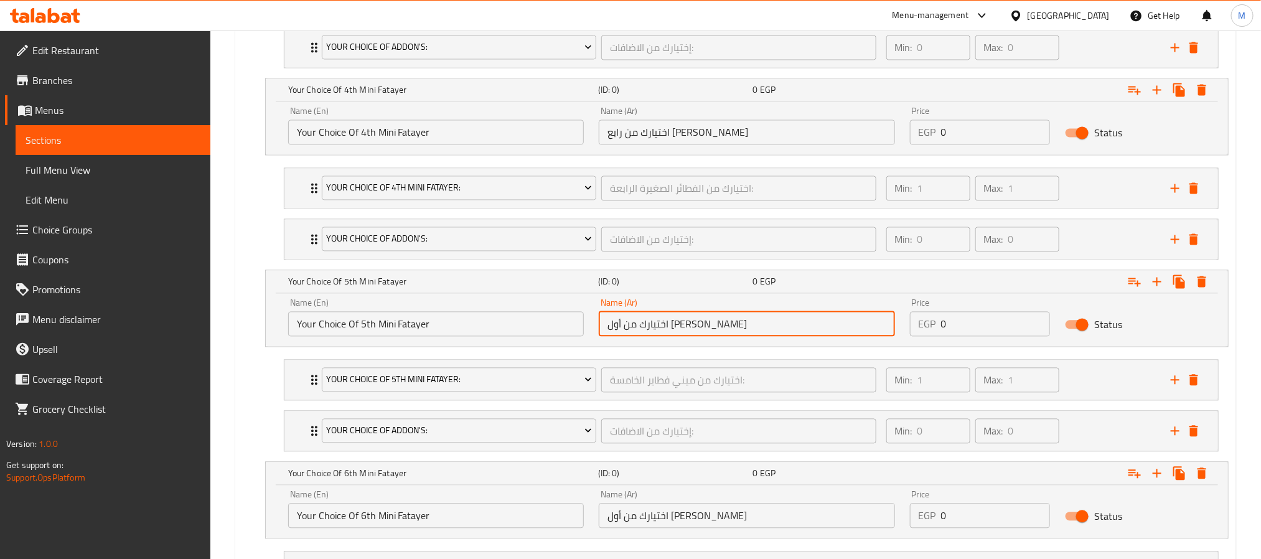
click at [664, 336] on input "اختيارك من أول ميني فطاير" at bounding box center [747, 324] width 296 height 25
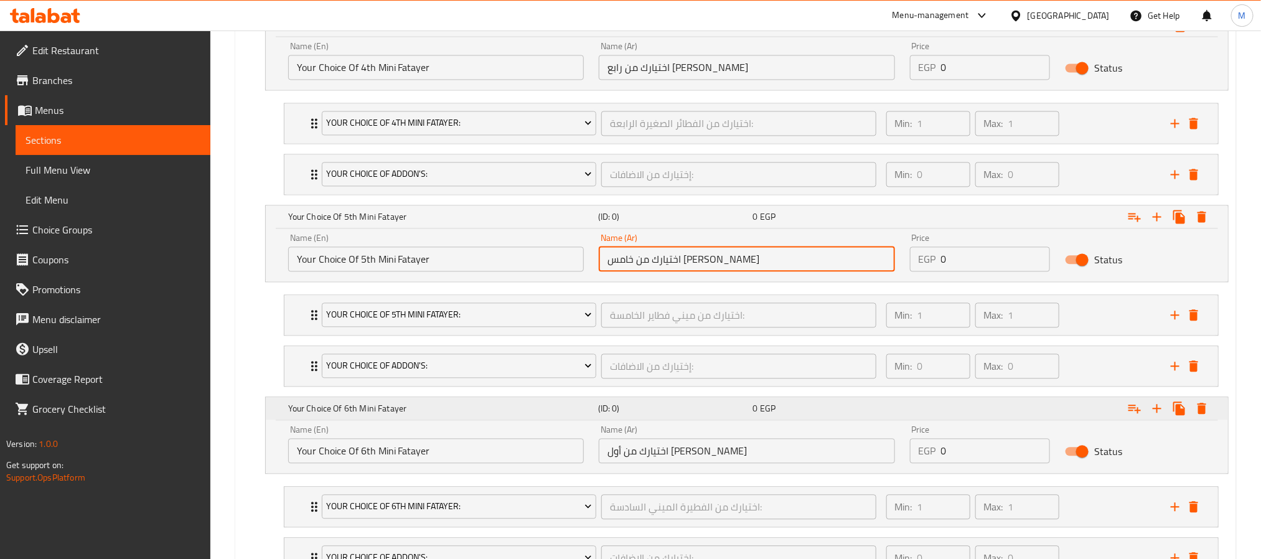
scroll to position [1350, 0]
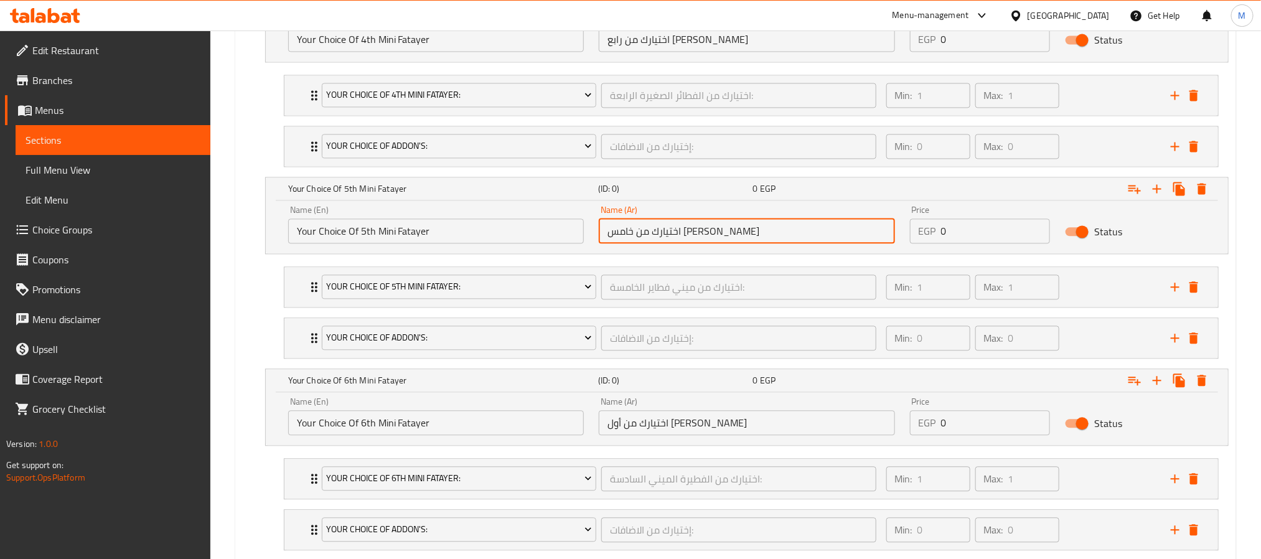
type input "اختيارك من خامس ميني فطاير"
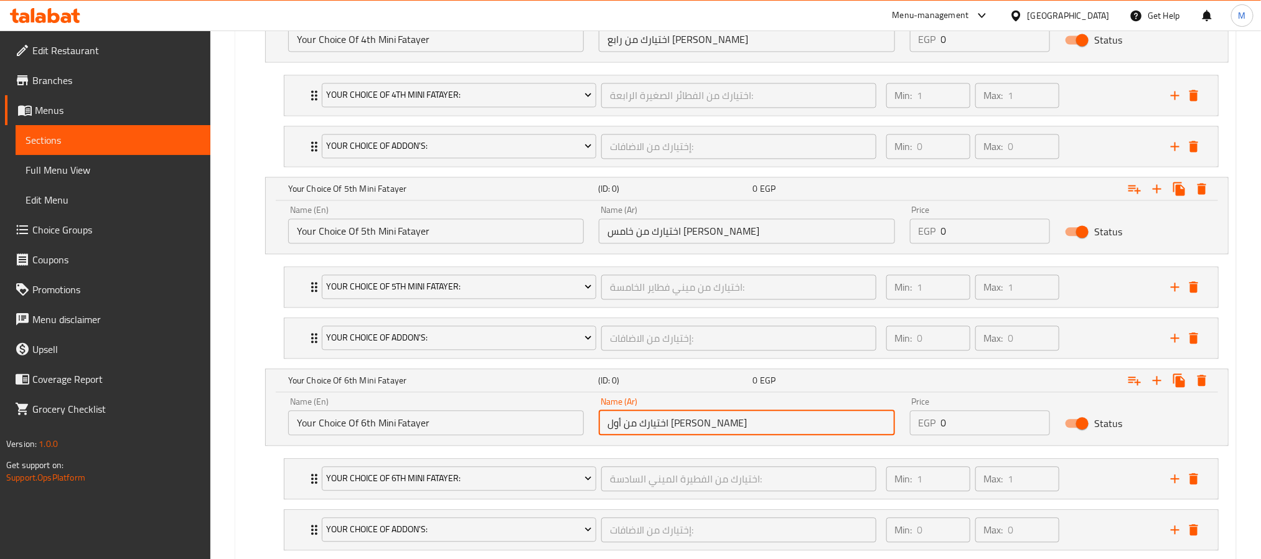
click at [665, 435] on input "اختيارك من أول ميني فطاير" at bounding box center [747, 422] width 296 height 25
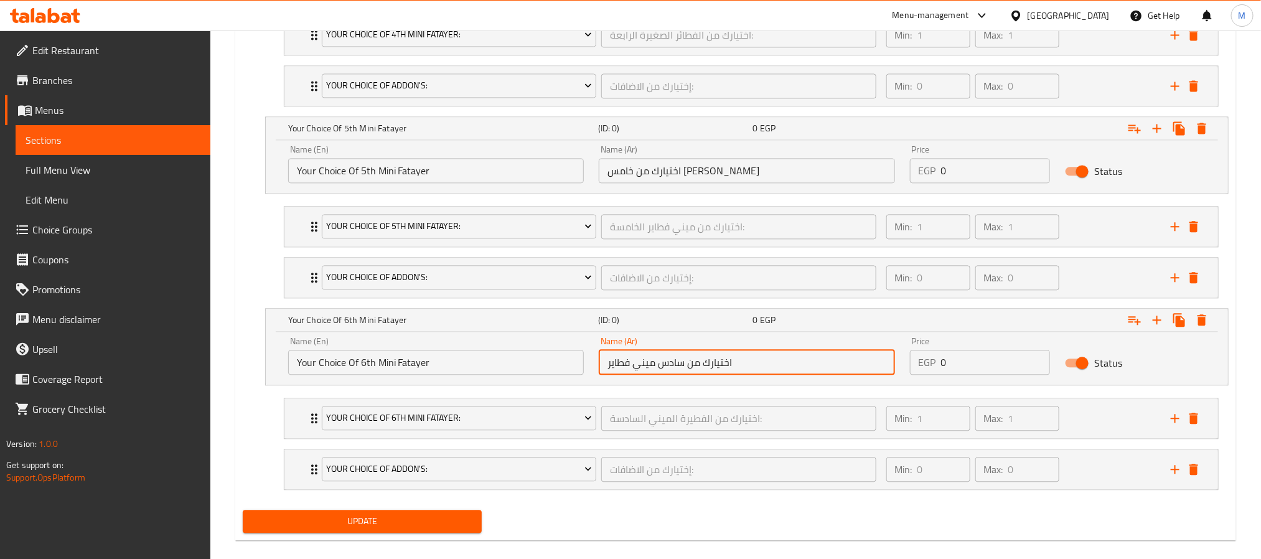
scroll to position [1444, 0]
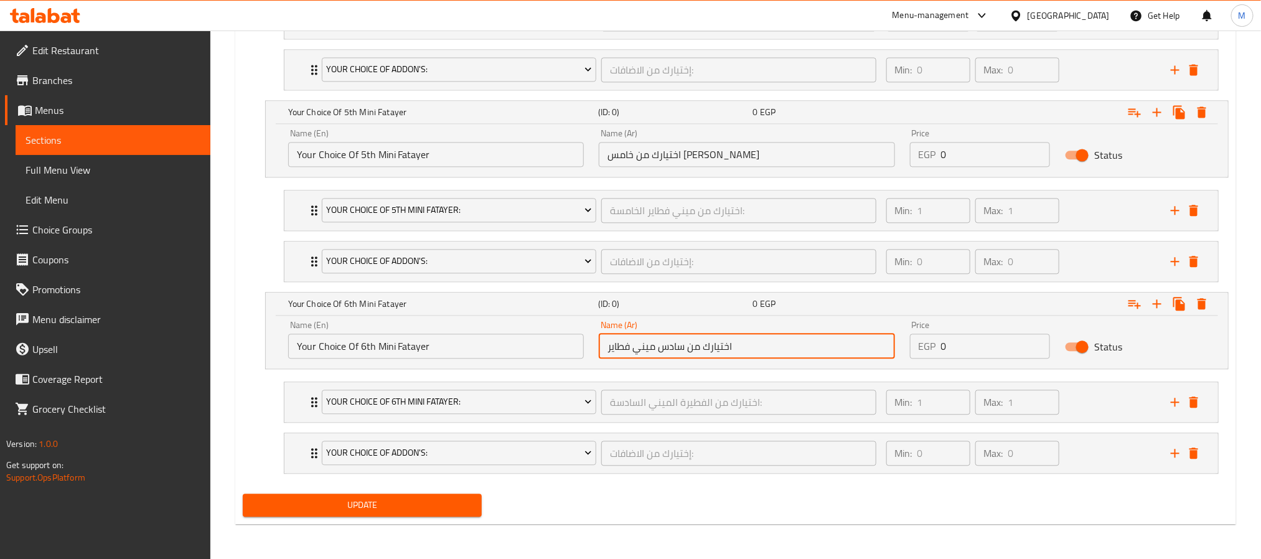
type input "اختيارك من سادس ميني فطاير"
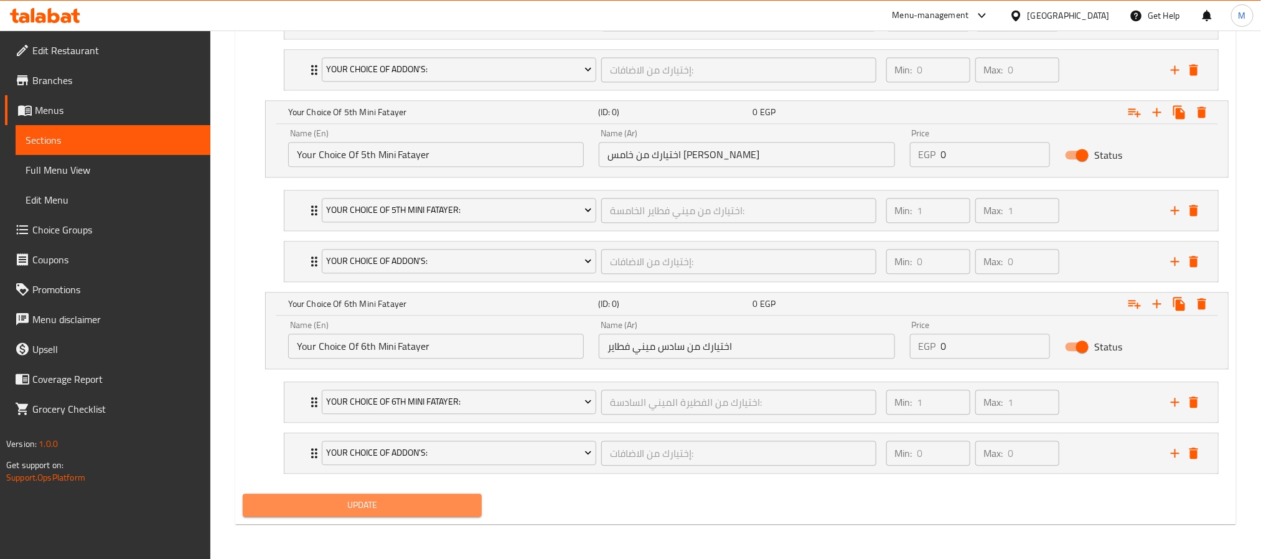
click at [454, 503] on span "Update" at bounding box center [362, 505] width 219 height 16
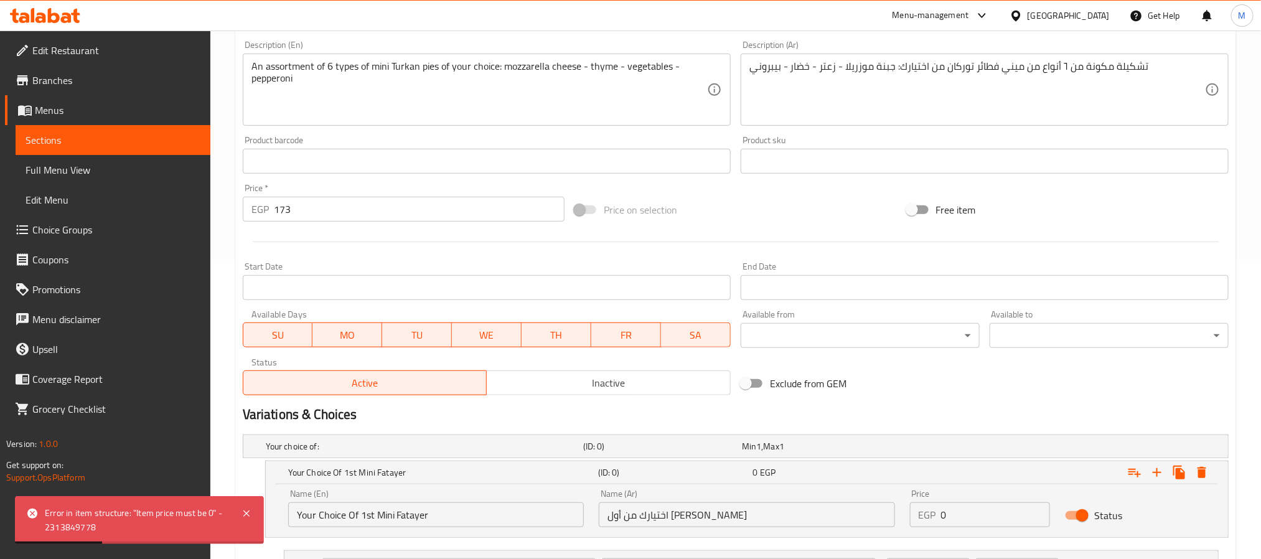
scroll to position [136, 0]
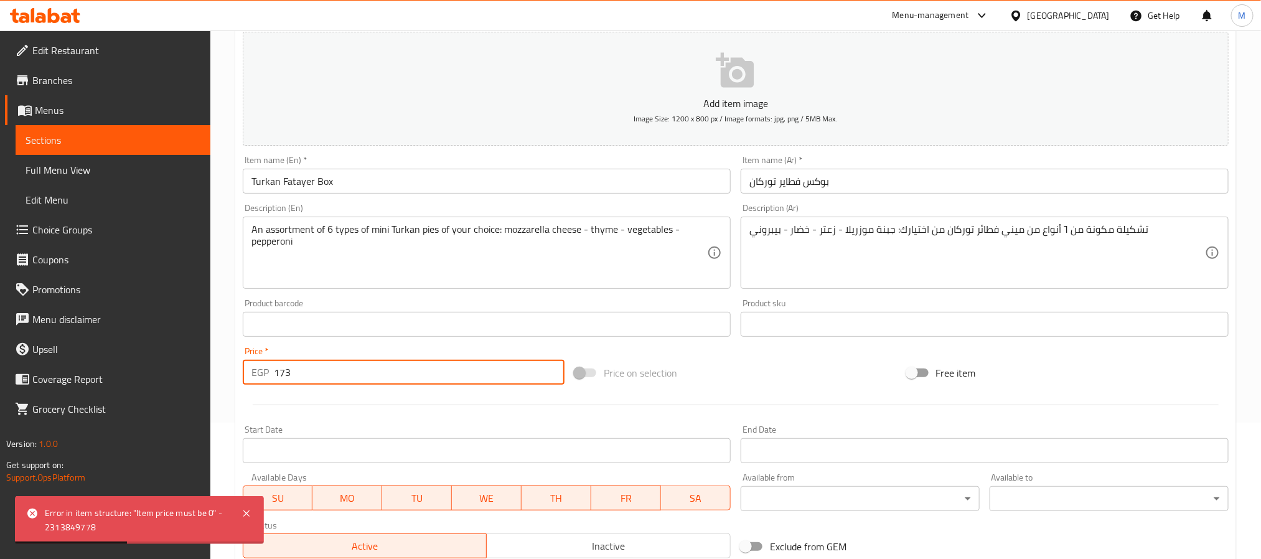
drag, startPoint x: 310, startPoint y: 372, endPoint x: 264, endPoint y: 375, distance: 46.2
click at [264, 375] on div "EGP 173 Price *" at bounding box center [404, 372] width 322 height 25
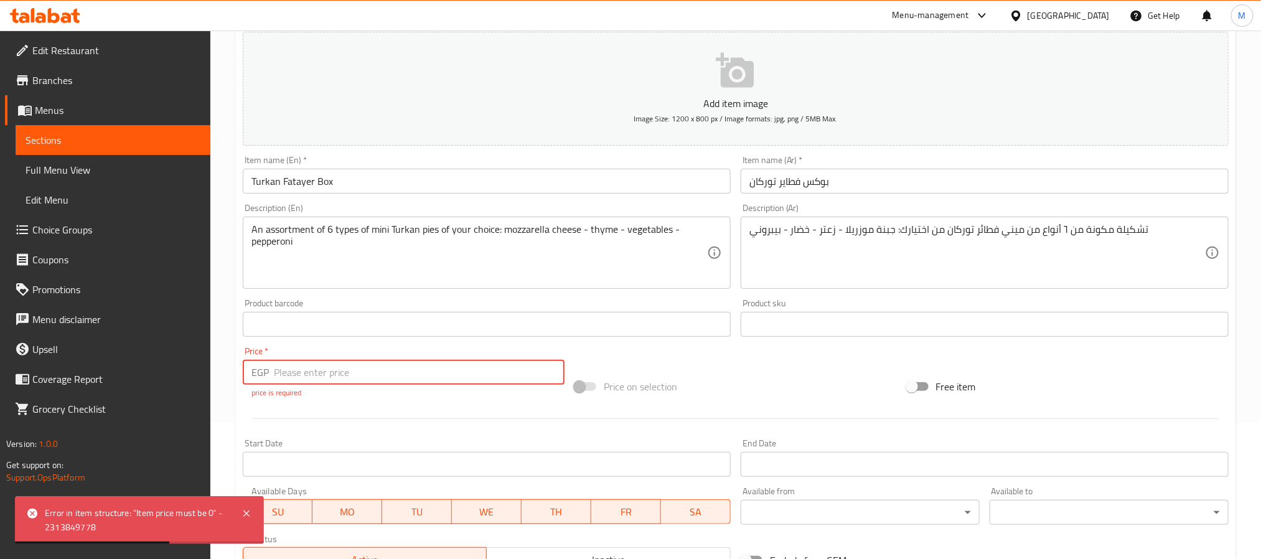
click at [301, 378] on input "number" at bounding box center [419, 372] width 291 height 25
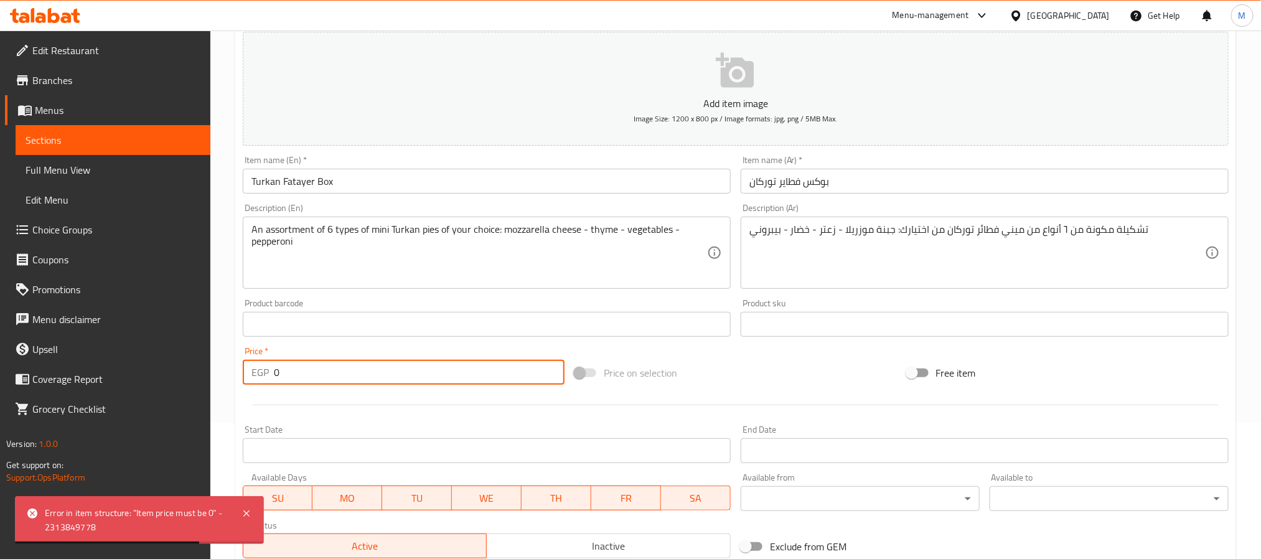
type input "0"
click at [340, 409] on div at bounding box center [736, 405] width 996 height 31
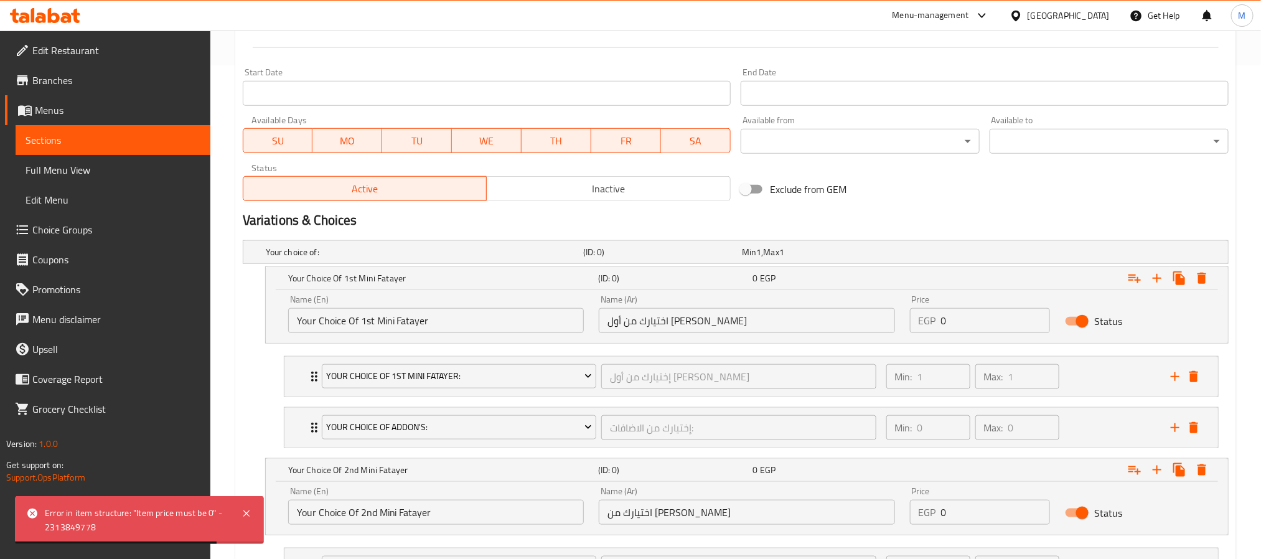
scroll to position [510, 0]
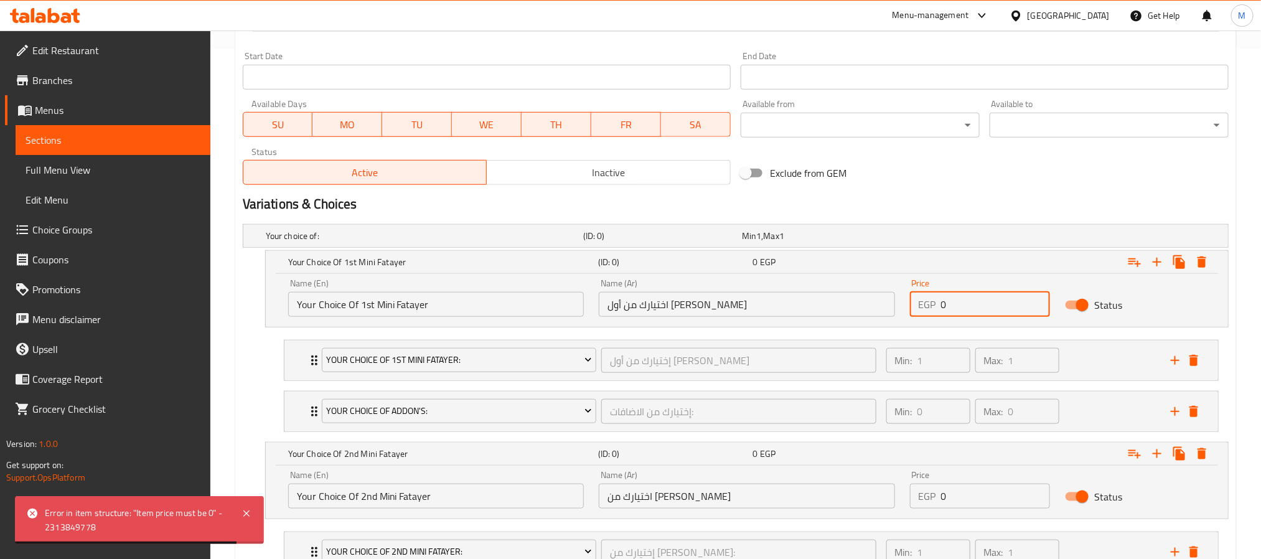
drag, startPoint x: 946, startPoint y: 303, endPoint x: 906, endPoint y: 306, distance: 40.0
click at [916, 304] on div "EGP 0 Price" at bounding box center [980, 304] width 141 height 25
paste input "173"
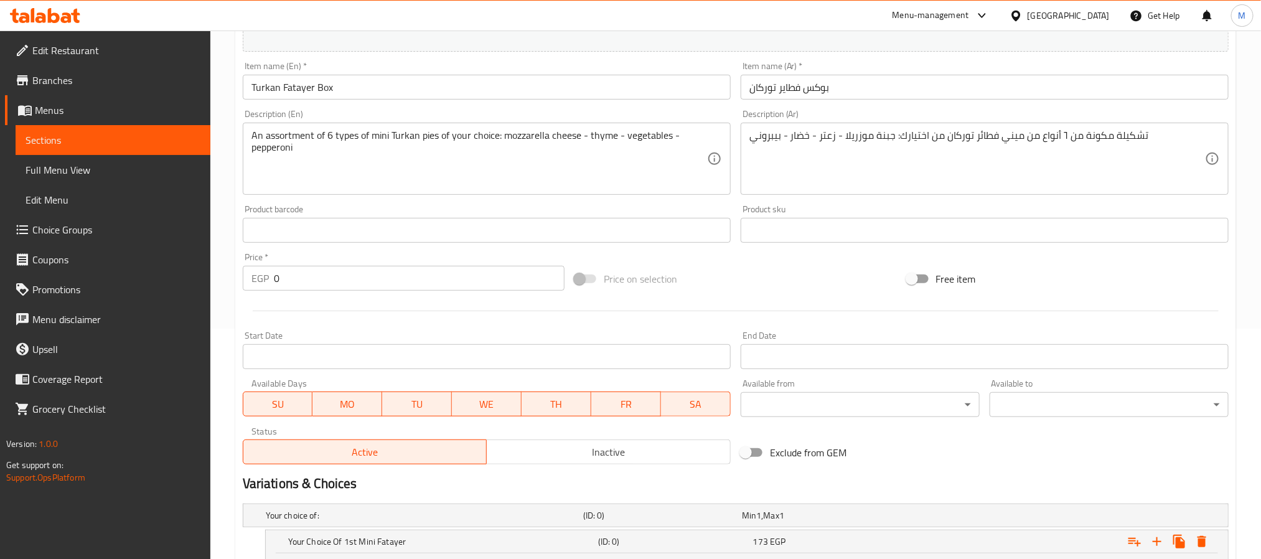
scroll to position [230, 0]
type input "173"
drag, startPoint x: 293, startPoint y: 268, endPoint x: 273, endPoint y: 275, distance: 21.3
click at [273, 275] on div "Price   * EGP 0 Price *" at bounding box center [404, 272] width 322 height 38
click at [309, 249] on div "Price   * EGP 0 Price *" at bounding box center [404, 272] width 332 height 48
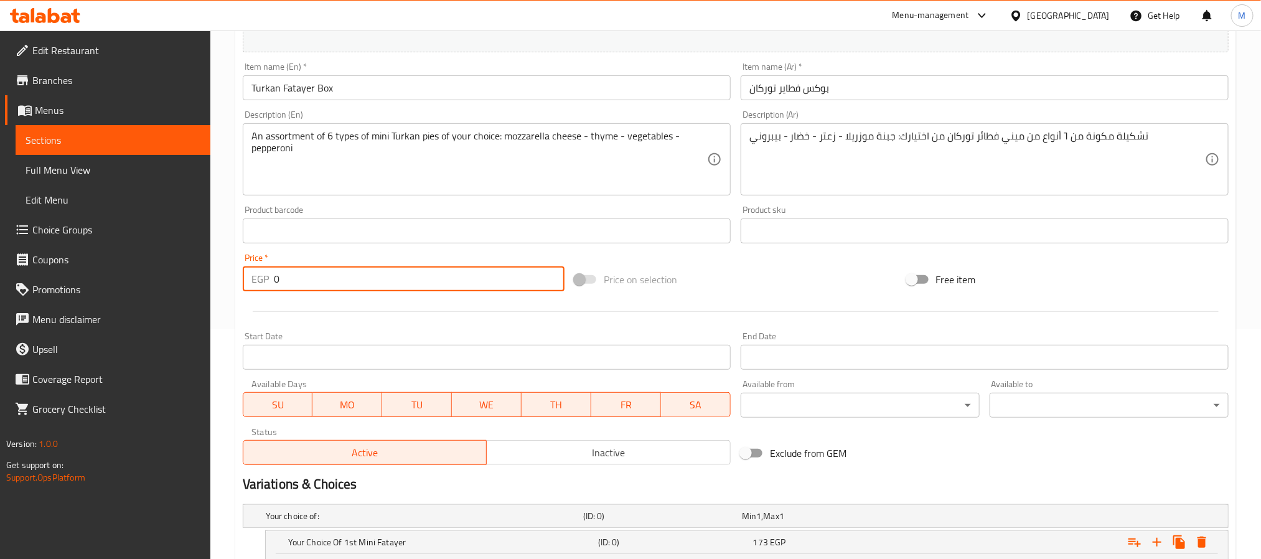
drag, startPoint x: 290, startPoint y: 276, endPoint x: 269, endPoint y: 282, distance: 21.9
click at [269, 282] on div "EGP 0 Price *" at bounding box center [404, 278] width 322 height 25
paste input "173"
type input "173"
click at [281, 304] on div at bounding box center [736, 311] width 996 height 31
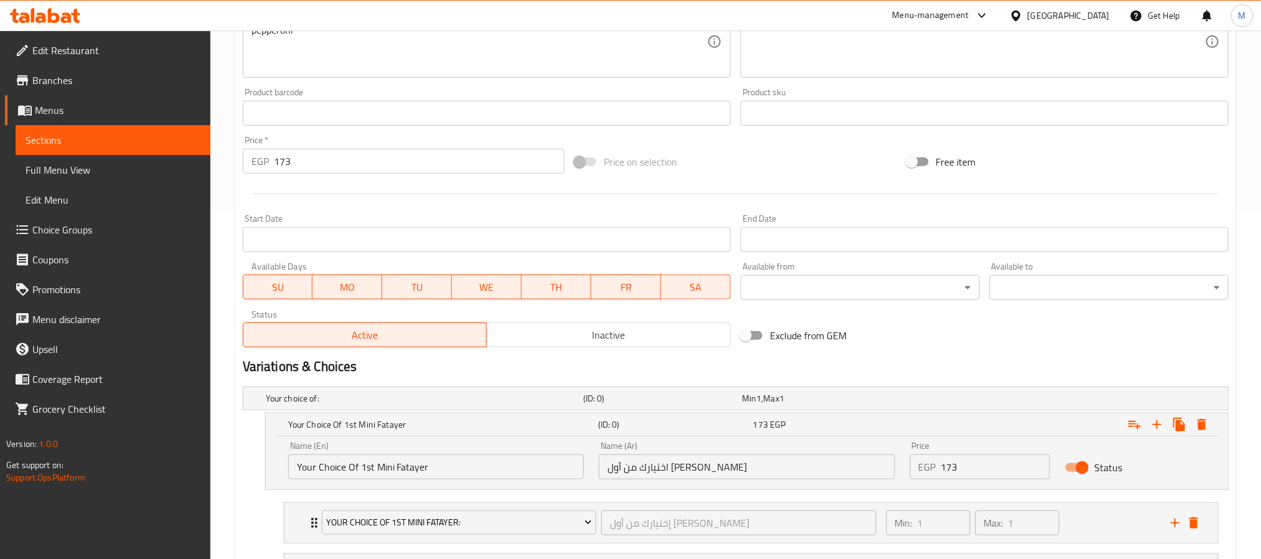
scroll to position [510, 0]
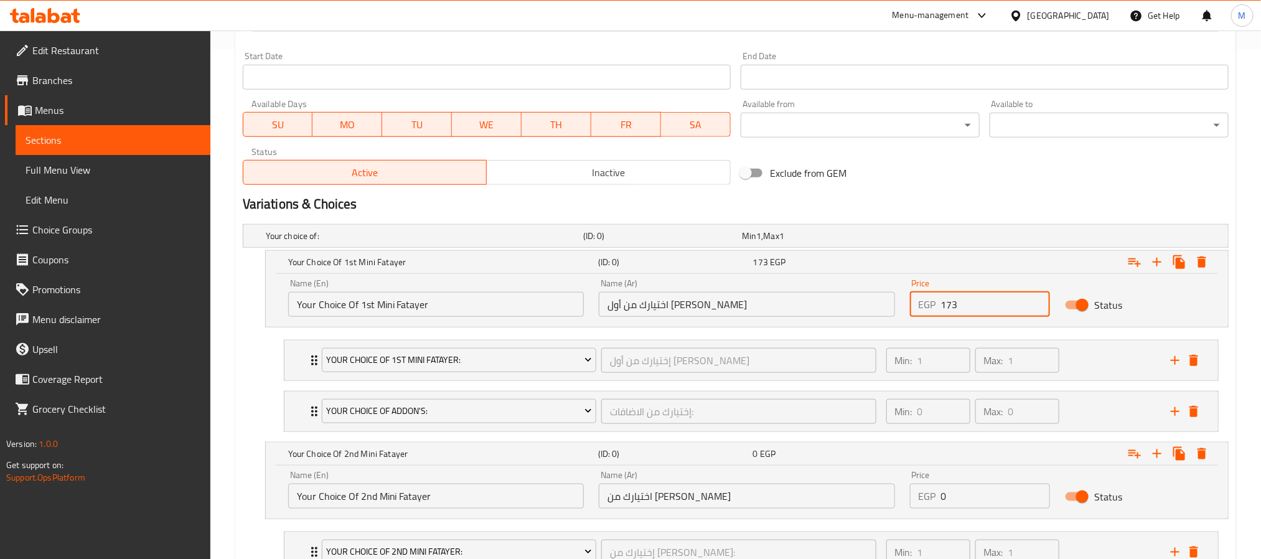
drag, startPoint x: 986, startPoint y: 309, endPoint x: 928, endPoint y: 308, distance: 57.9
click at [928, 308] on div "EGP 173 Price" at bounding box center [980, 304] width 141 height 25
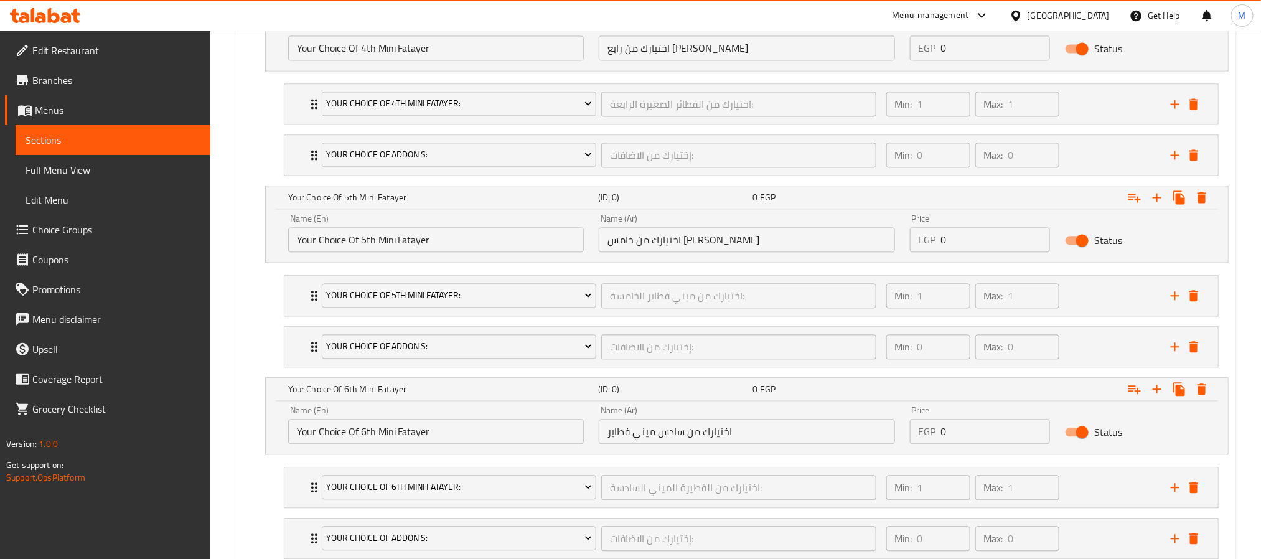
scroll to position [1444, 0]
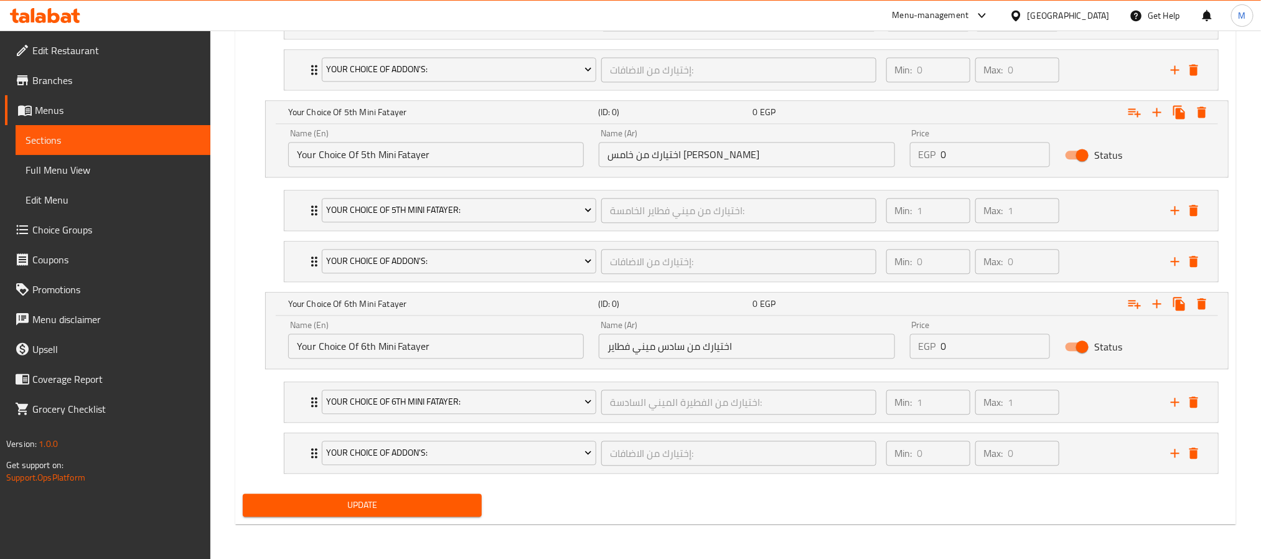
type input "0"
click at [380, 508] on span "Update" at bounding box center [362, 505] width 219 height 16
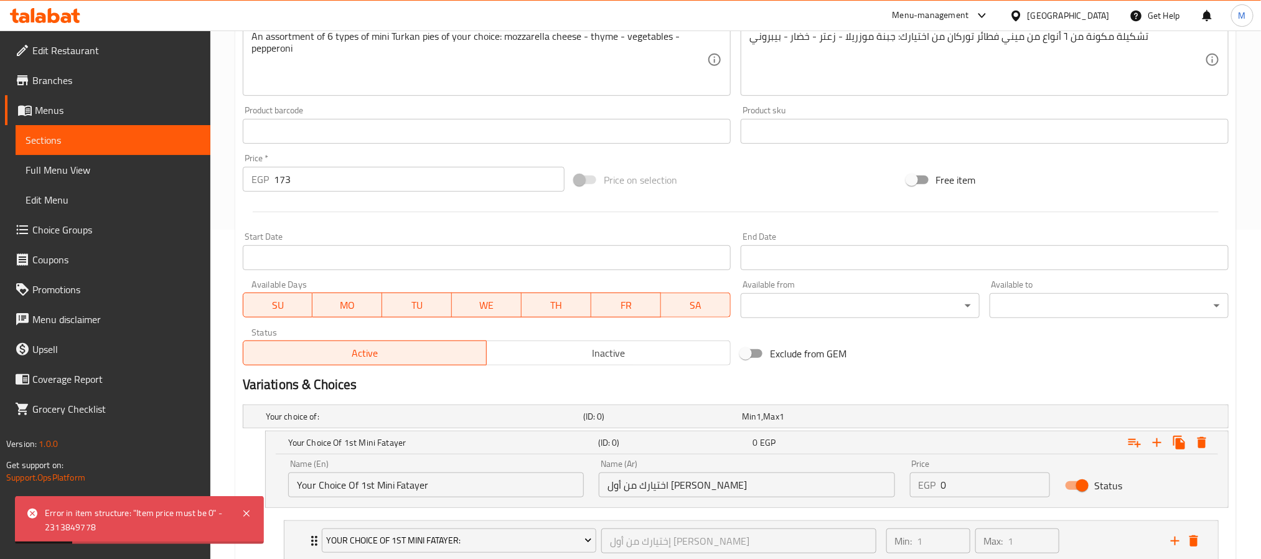
scroll to position [136, 0]
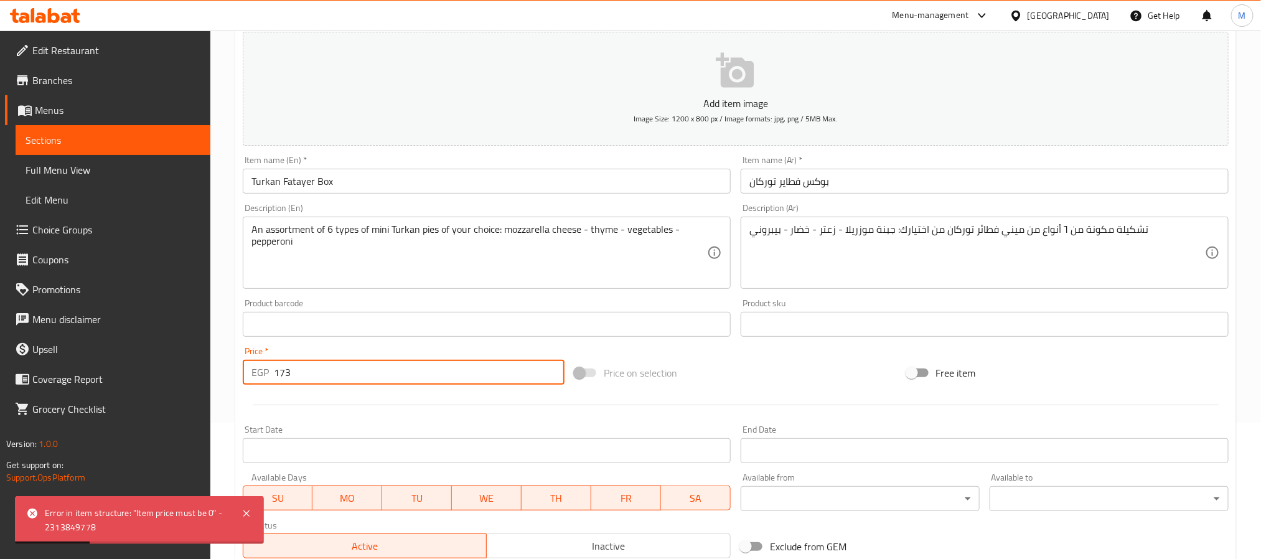
drag, startPoint x: 308, startPoint y: 375, endPoint x: 267, endPoint y: 377, distance: 41.1
click at [267, 377] on div "EGP 173 Price *" at bounding box center [404, 372] width 322 height 25
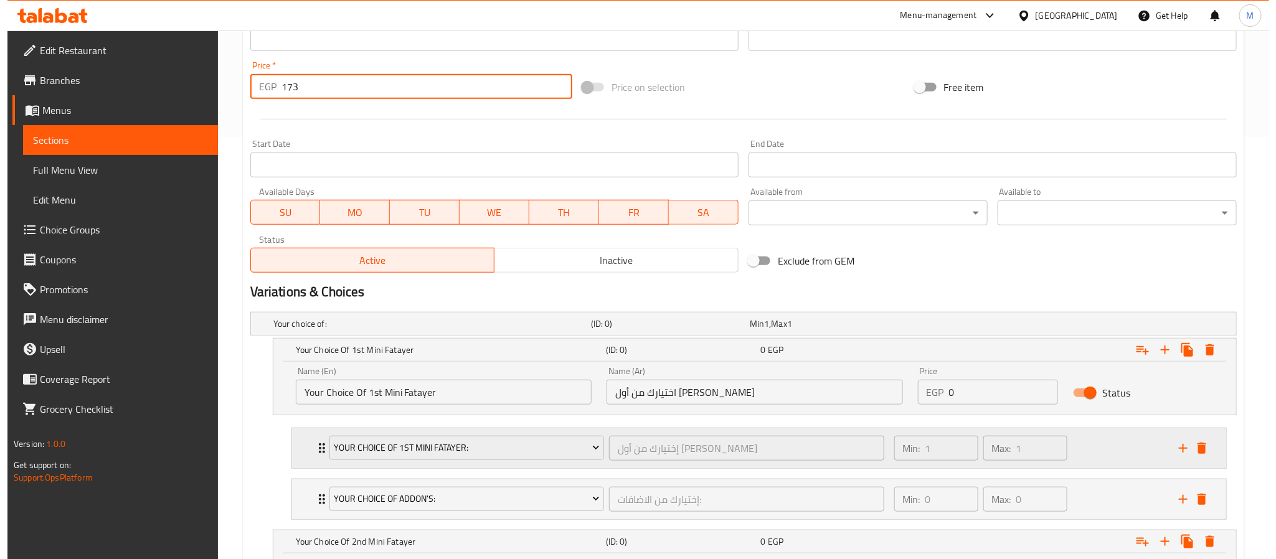
scroll to position [510, 0]
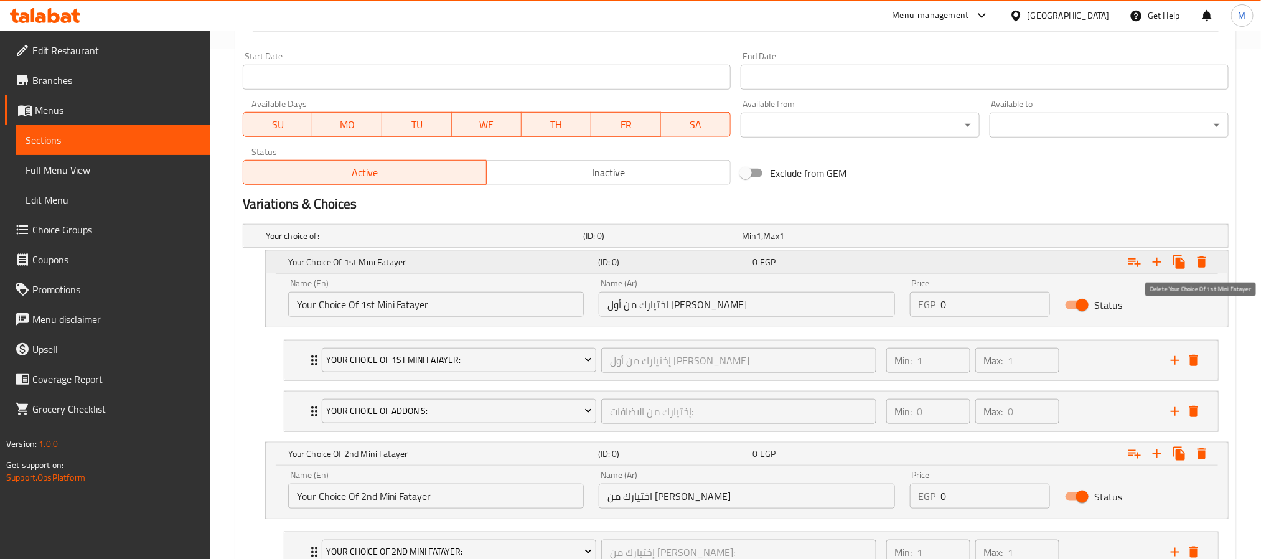
click at [1201, 265] on icon "Expand" at bounding box center [1202, 261] width 9 height 11
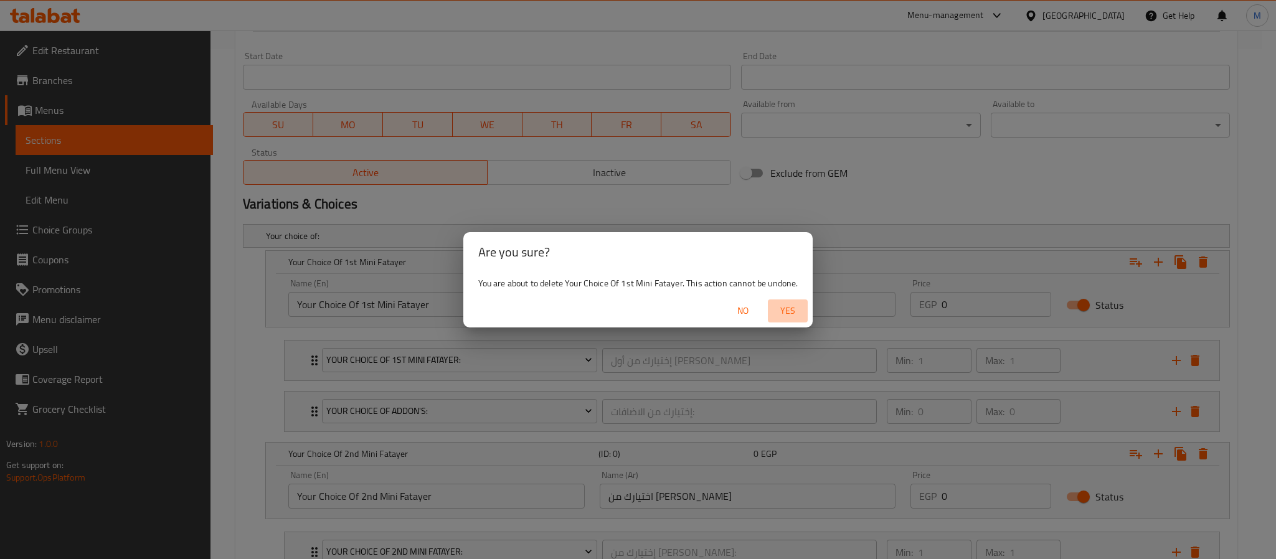
click at [792, 308] on span "Yes" at bounding box center [788, 311] width 30 height 16
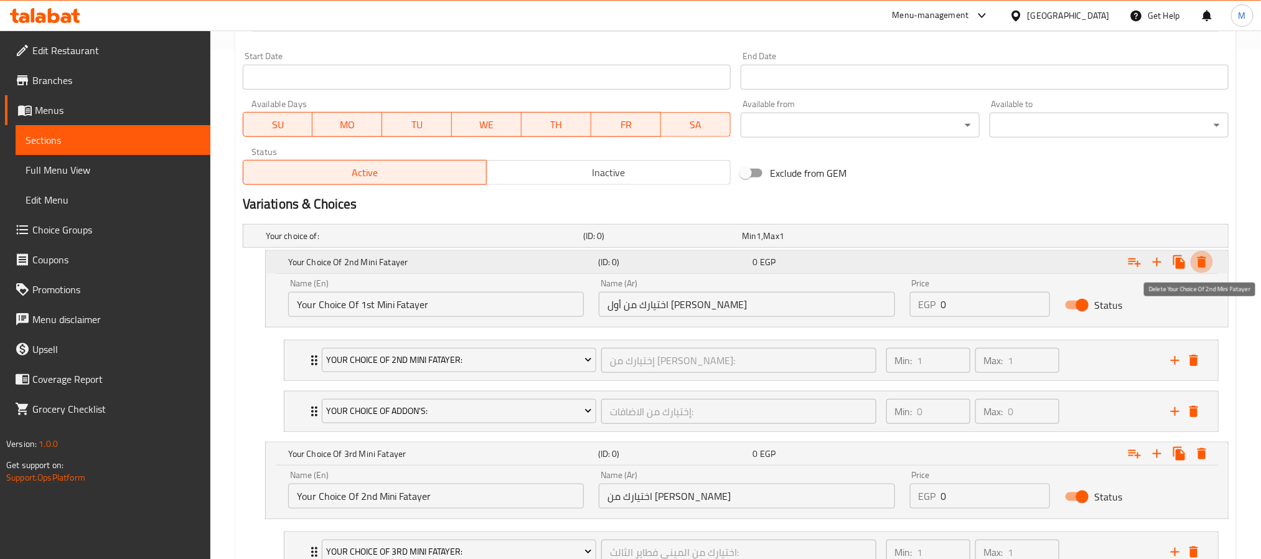
click at [1203, 256] on icon "Expand" at bounding box center [1202, 262] width 15 height 15
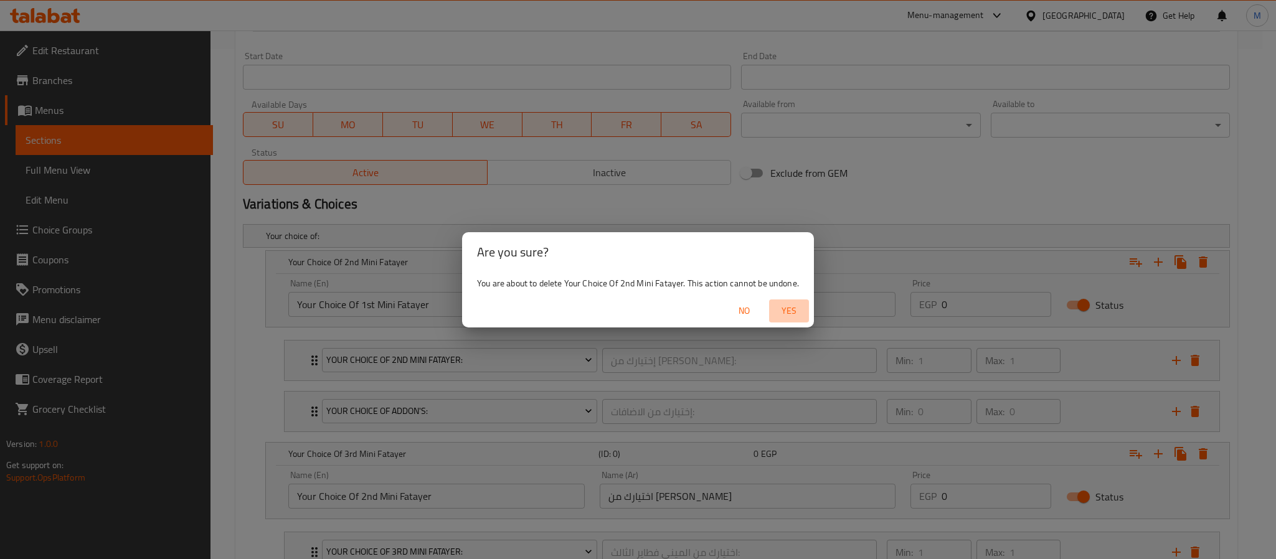
click at [778, 312] on span "Yes" at bounding box center [789, 311] width 30 height 16
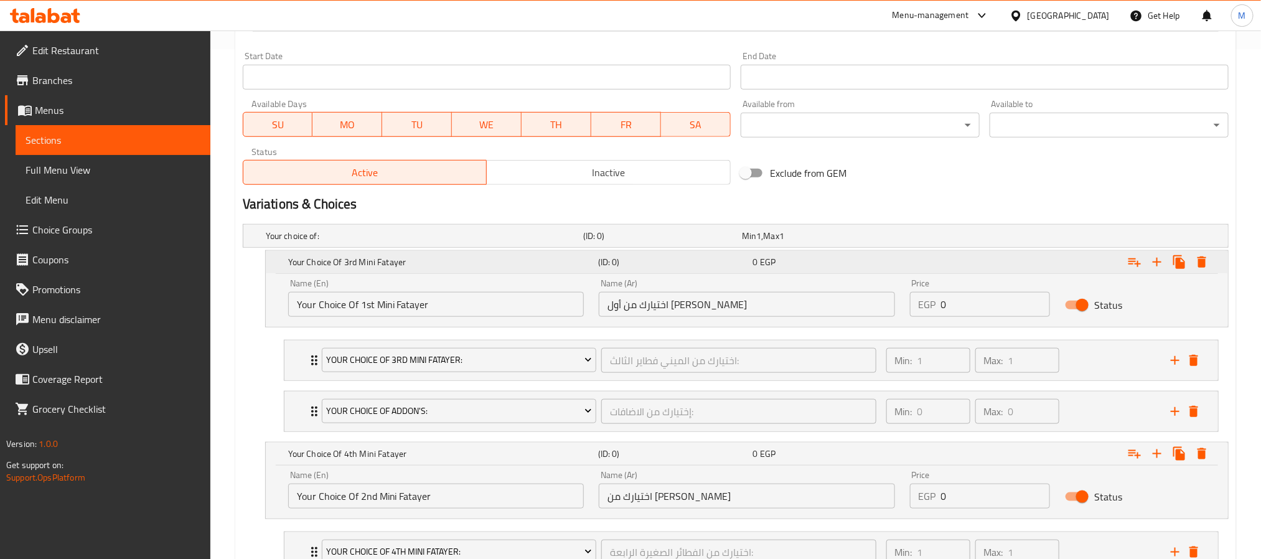
click at [1203, 262] on icon "Expand" at bounding box center [1202, 261] width 9 height 11
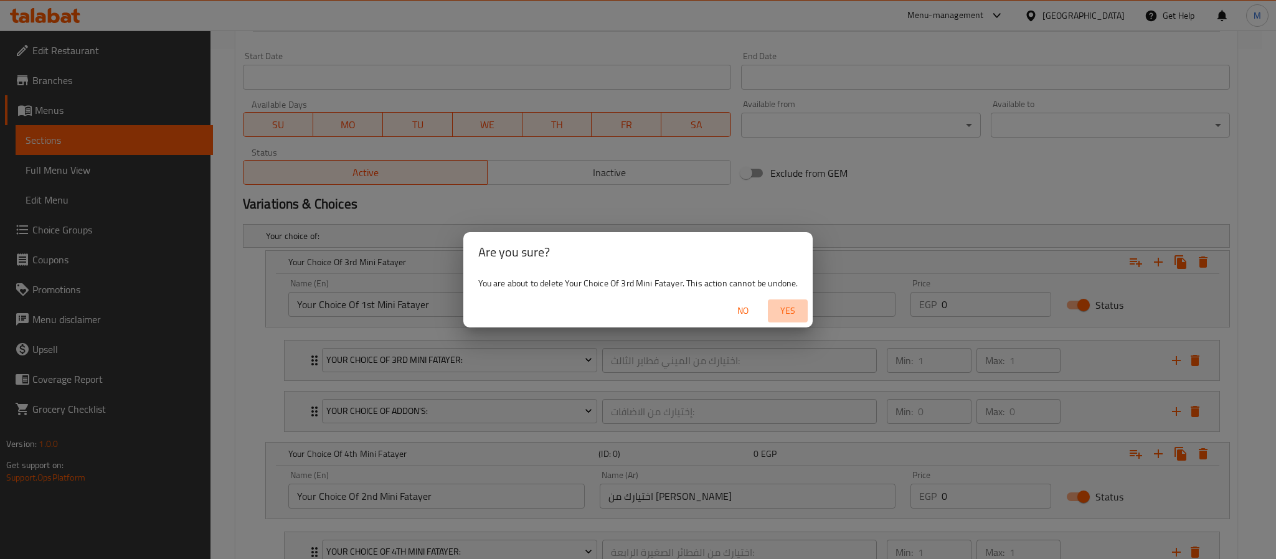
click at [781, 299] on button "Yes" at bounding box center [788, 310] width 40 height 23
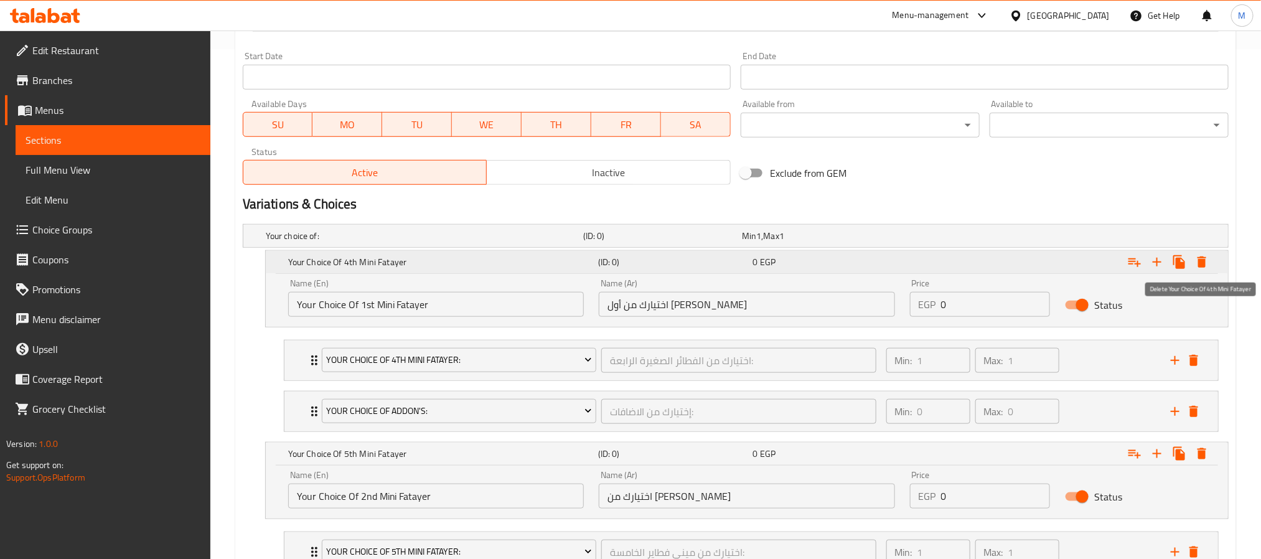
click at [1198, 258] on icon "Expand" at bounding box center [1202, 262] width 15 height 15
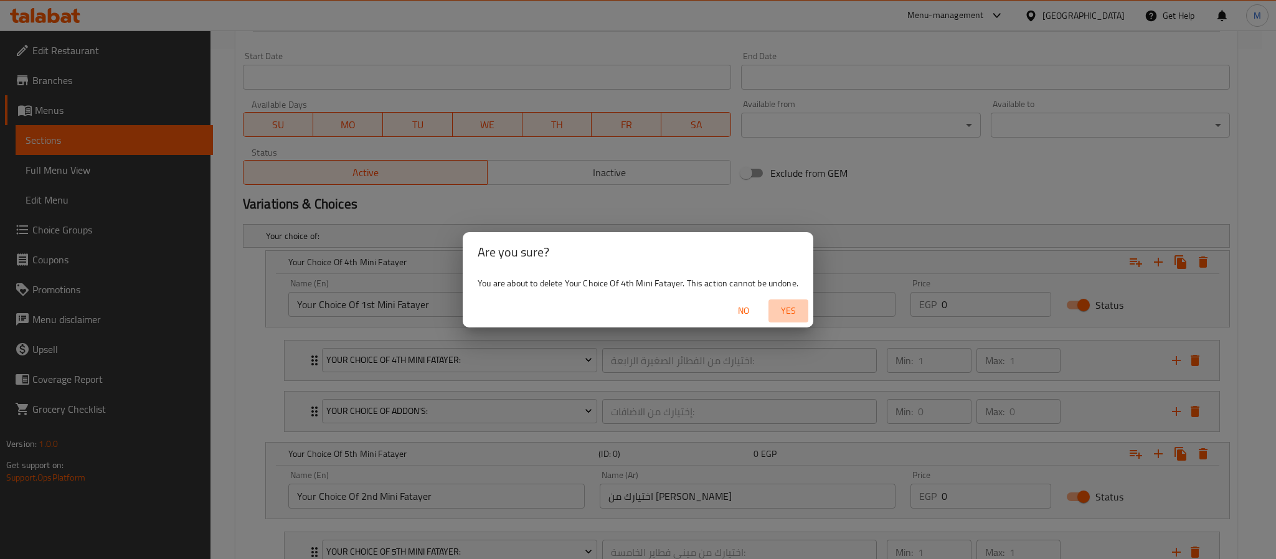
drag, startPoint x: 779, startPoint y: 299, endPoint x: 797, endPoint y: 309, distance: 20.6
click at [782, 299] on button "Yes" at bounding box center [788, 310] width 40 height 23
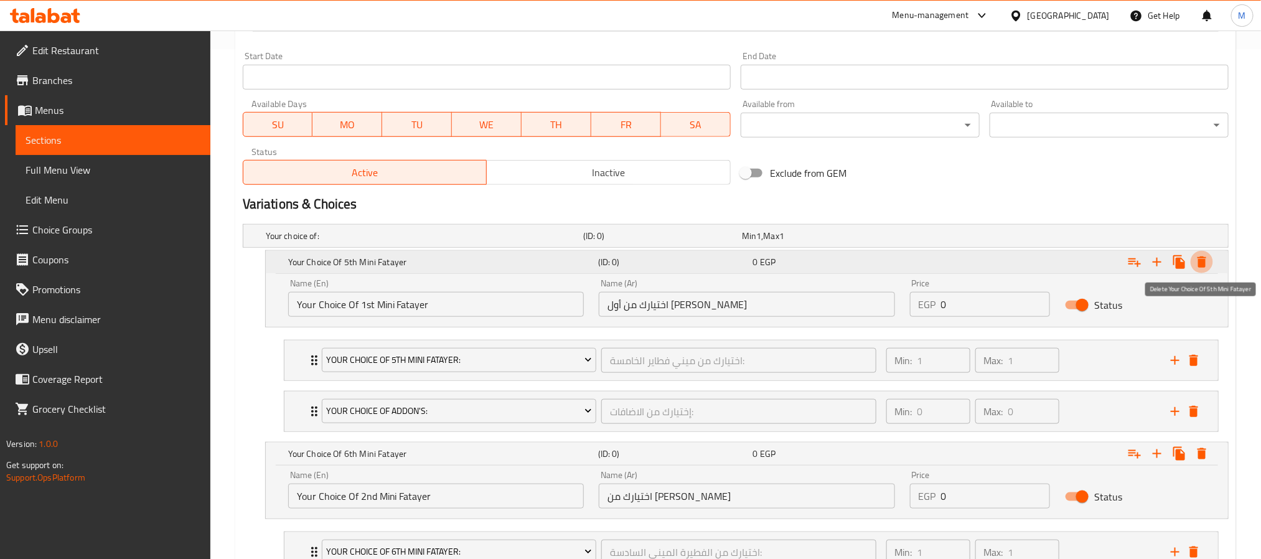
click at [1210, 258] on button "Expand" at bounding box center [1202, 262] width 22 height 22
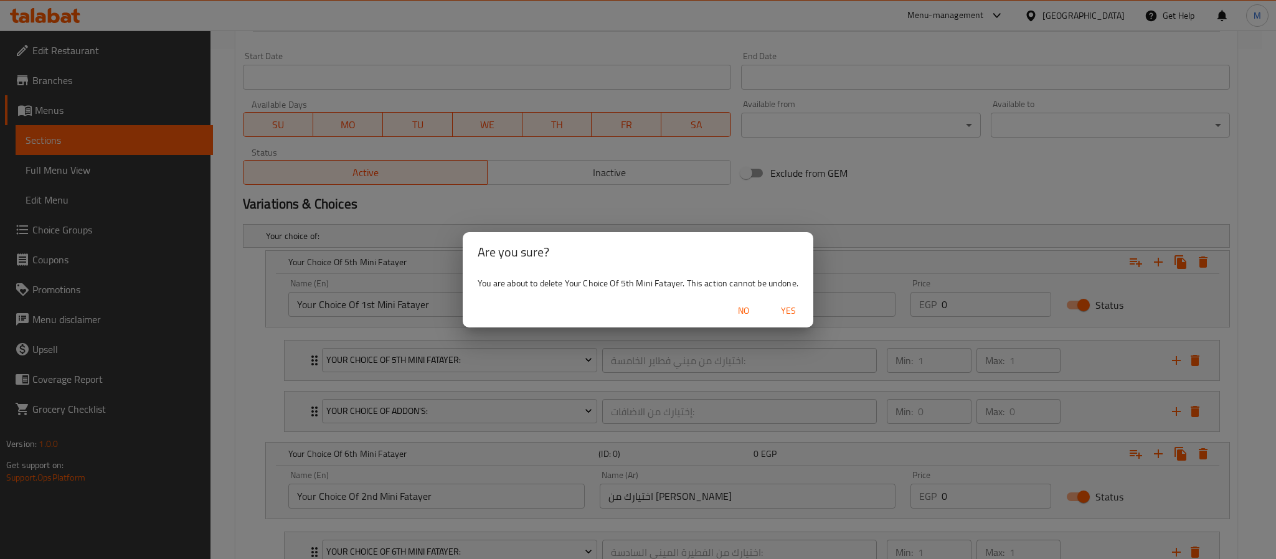
click at [787, 307] on span "Yes" at bounding box center [788, 311] width 30 height 16
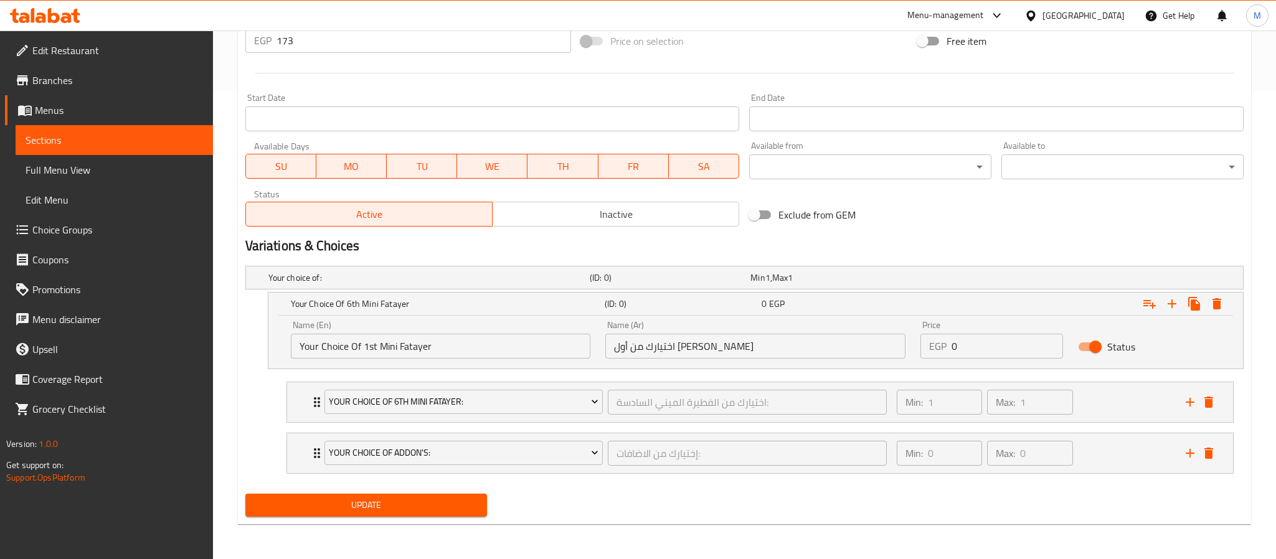
scroll to position [471, 0]
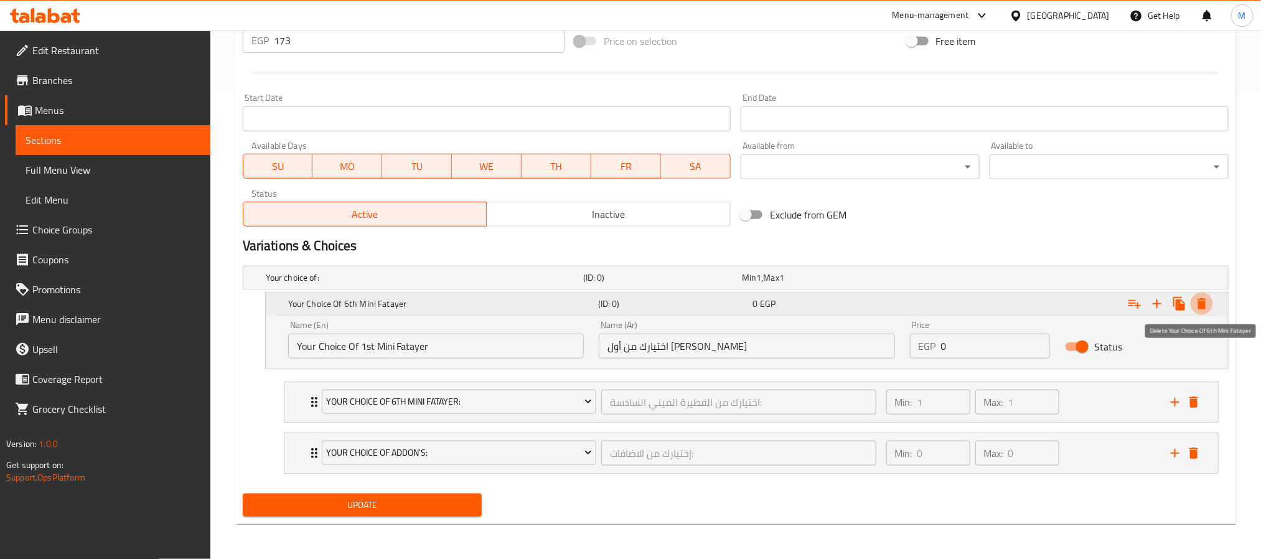
click at [1199, 299] on icon "Expand" at bounding box center [1202, 303] width 15 height 15
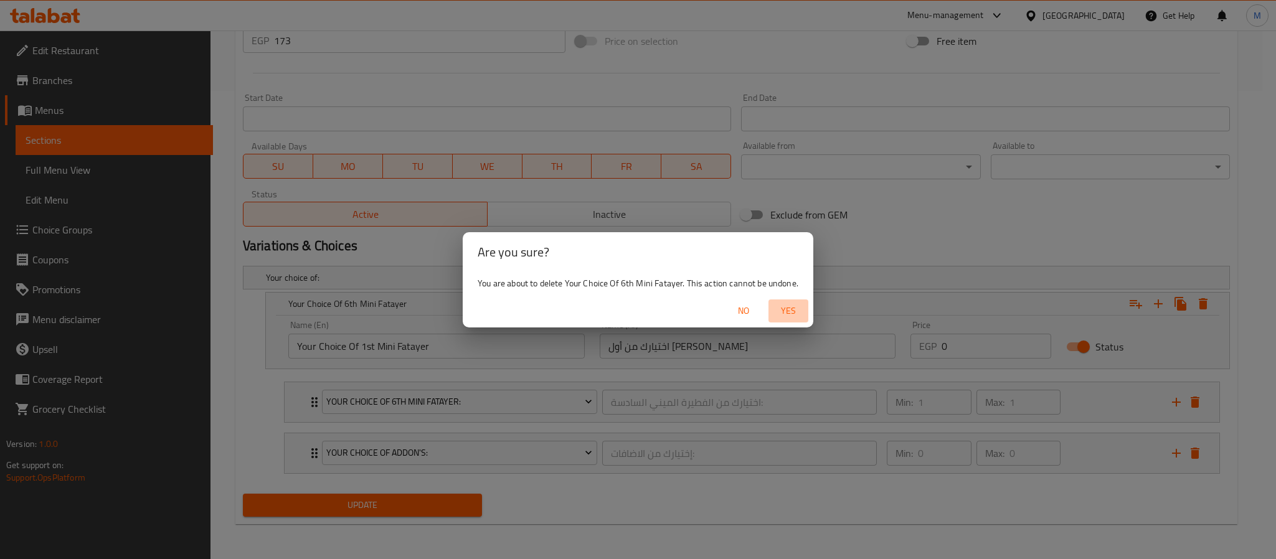
click at [791, 308] on span "Yes" at bounding box center [788, 311] width 30 height 16
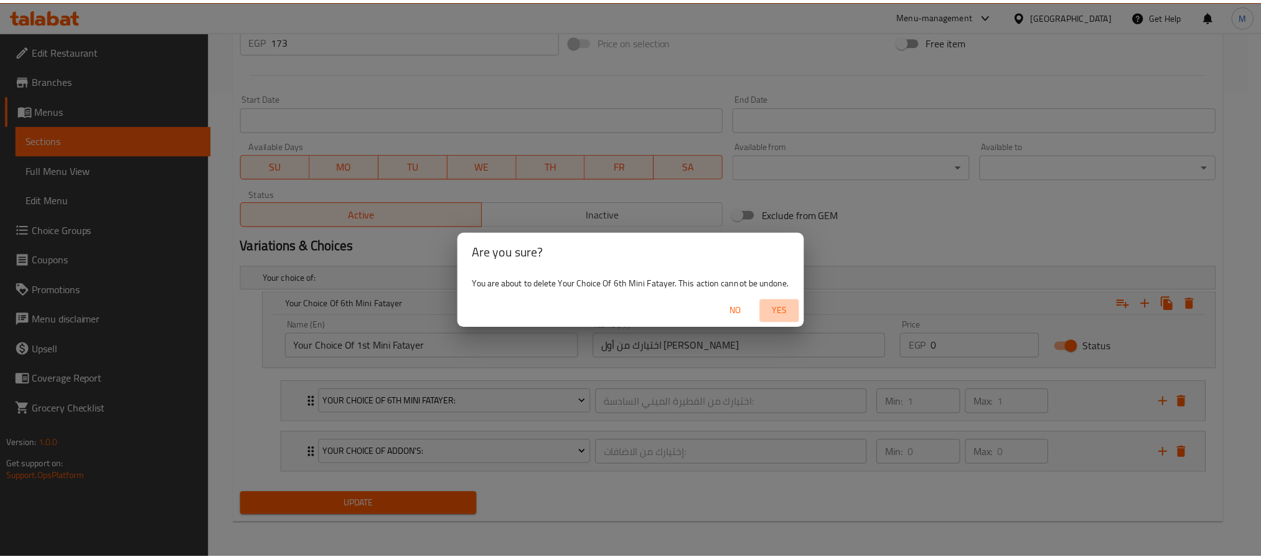
scroll to position [394, 0]
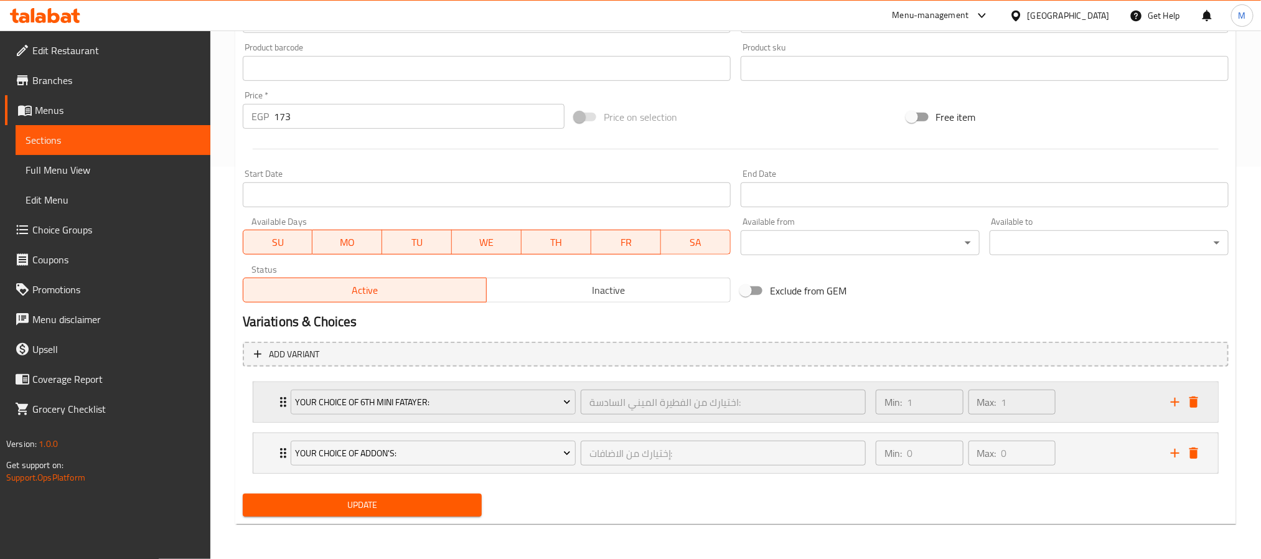
click at [1193, 398] on icon "delete" at bounding box center [1194, 402] width 9 height 11
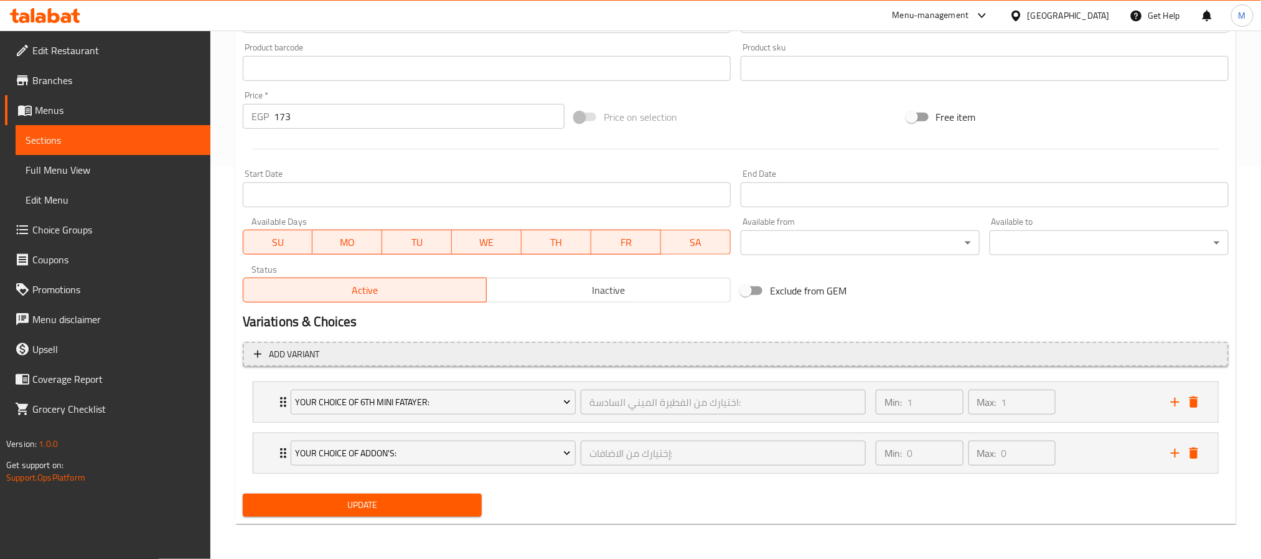
scroll to position [342, 0]
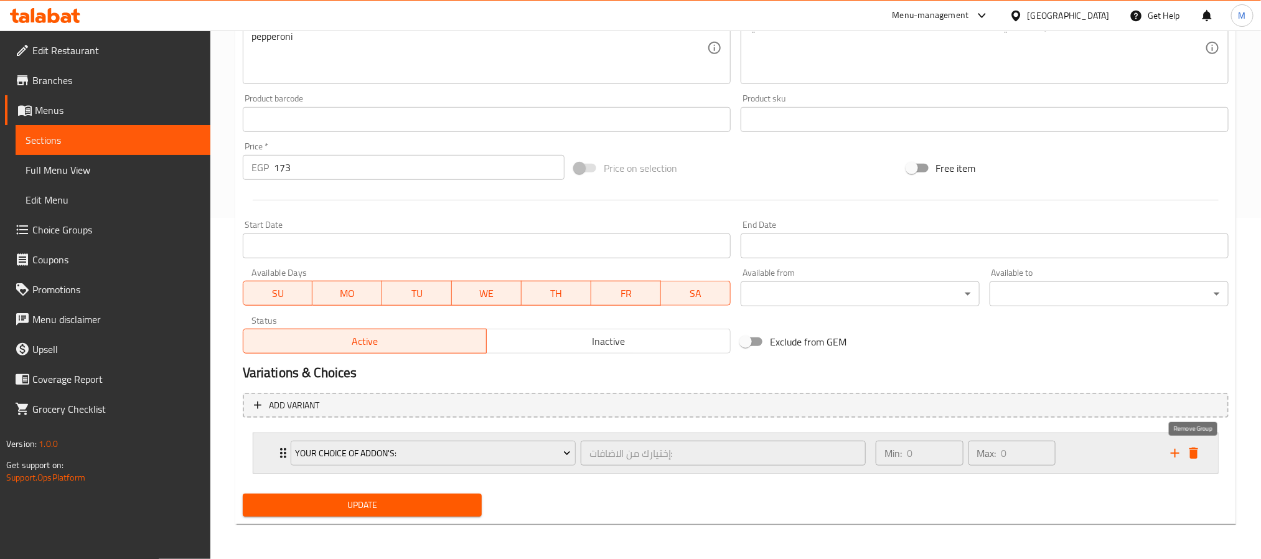
click at [1186, 453] on div "Expand" at bounding box center [1184, 453] width 37 height 19
click at [1197, 453] on icon "delete" at bounding box center [1194, 453] width 9 height 11
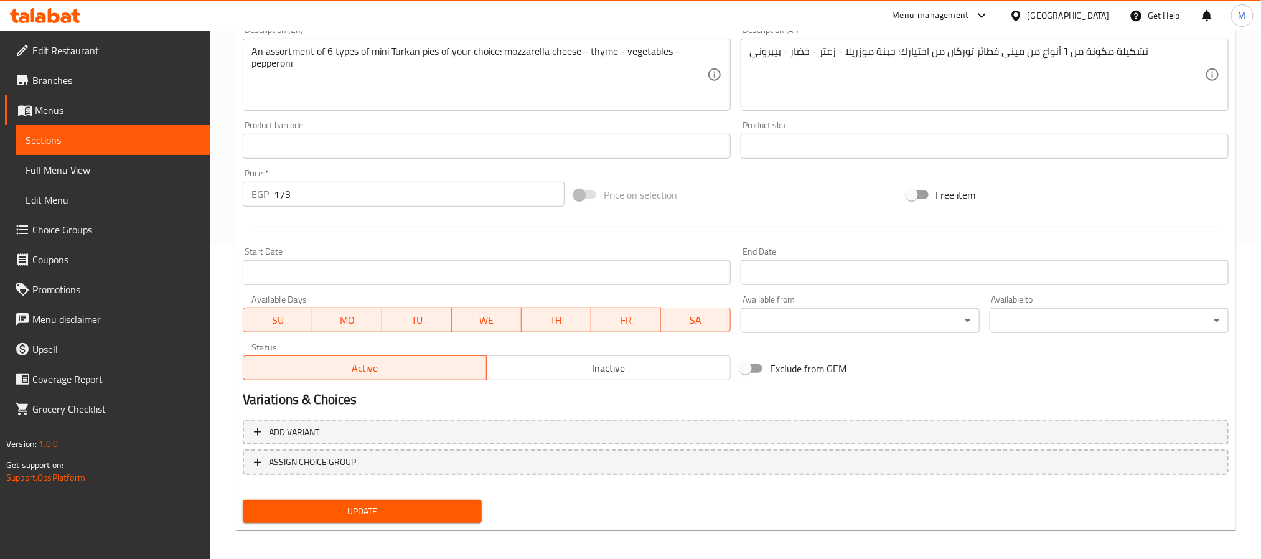
scroll to position [319, 0]
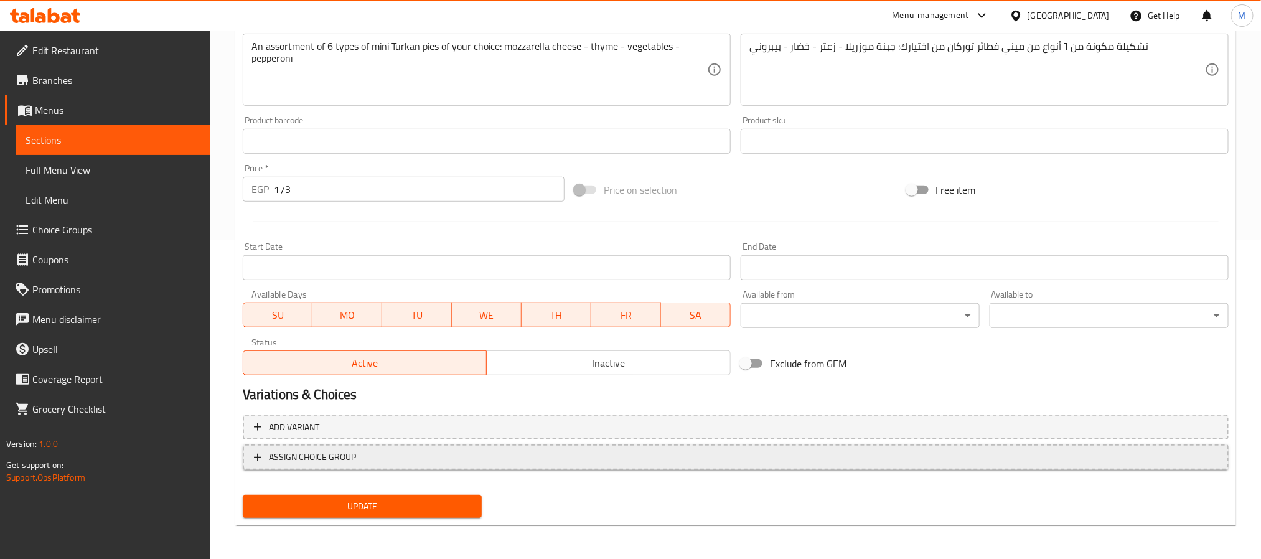
click at [408, 454] on span "ASSIGN CHOICE GROUP" at bounding box center [736, 457] width 964 height 16
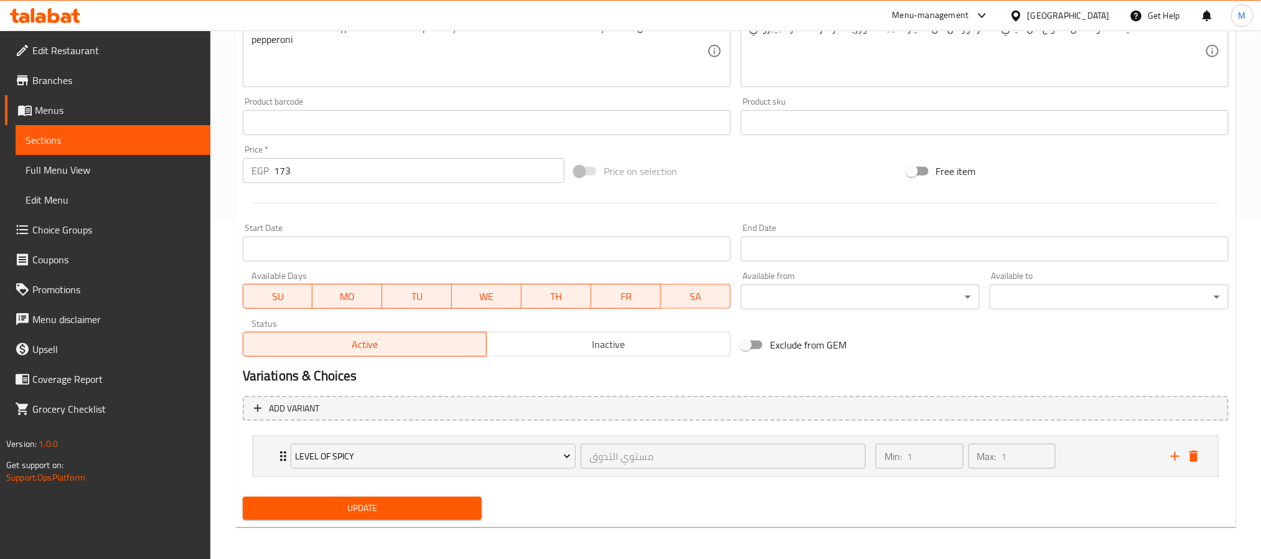
scroll to position [342, 0]
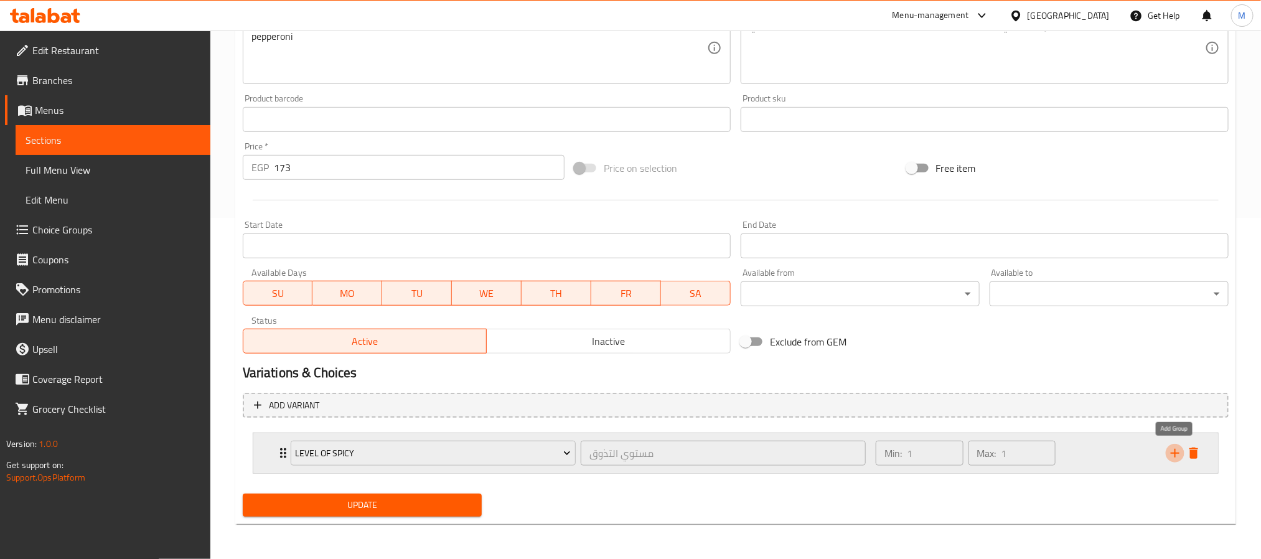
click at [1171, 449] on icon "add" at bounding box center [1175, 453] width 15 height 15
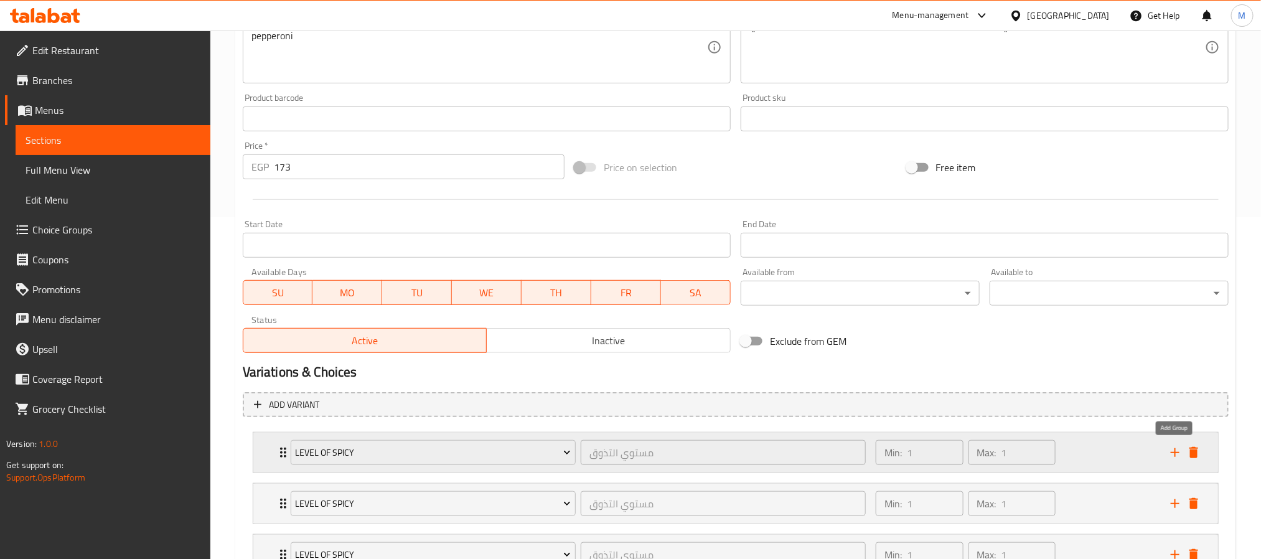
click at [1171, 449] on icon "add" at bounding box center [1175, 452] width 15 height 15
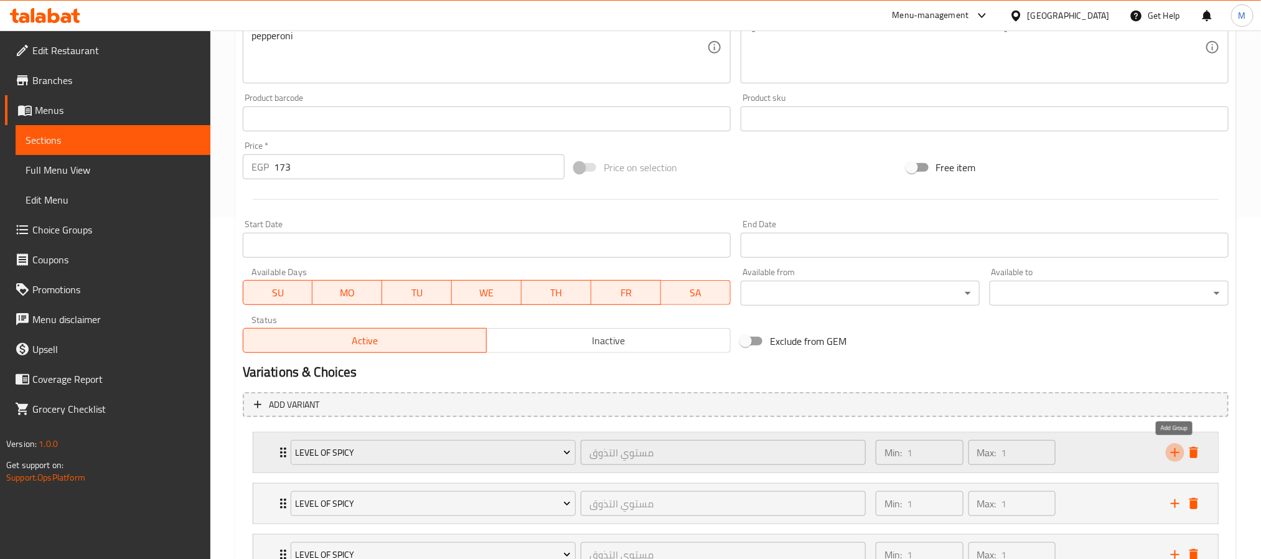
click at [1171, 449] on icon "add" at bounding box center [1175, 452] width 15 height 15
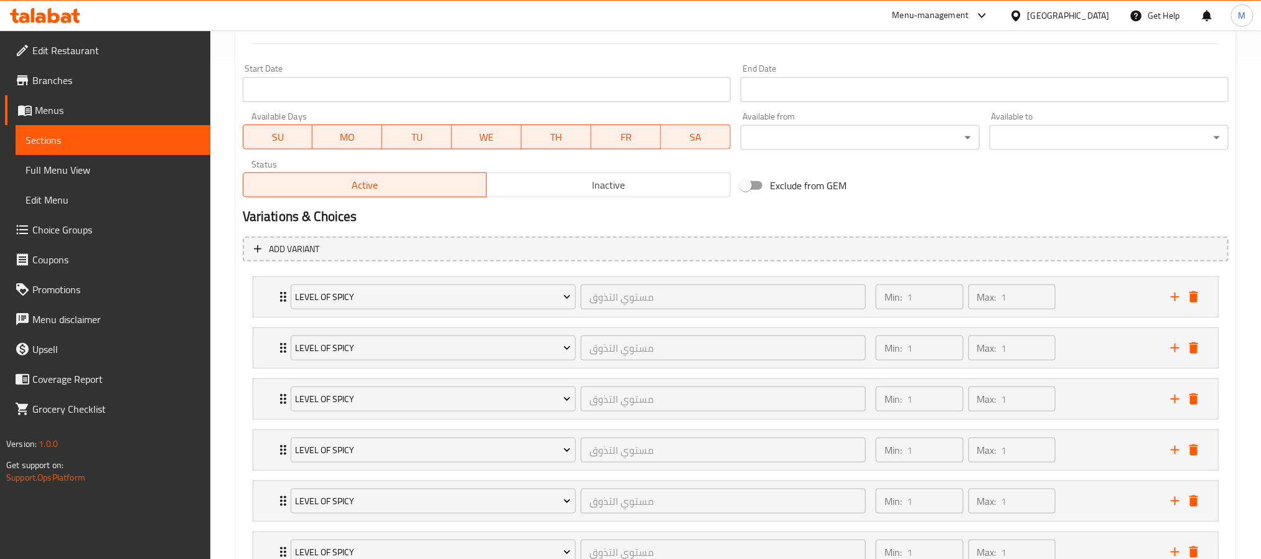
scroll to position [489, 0]
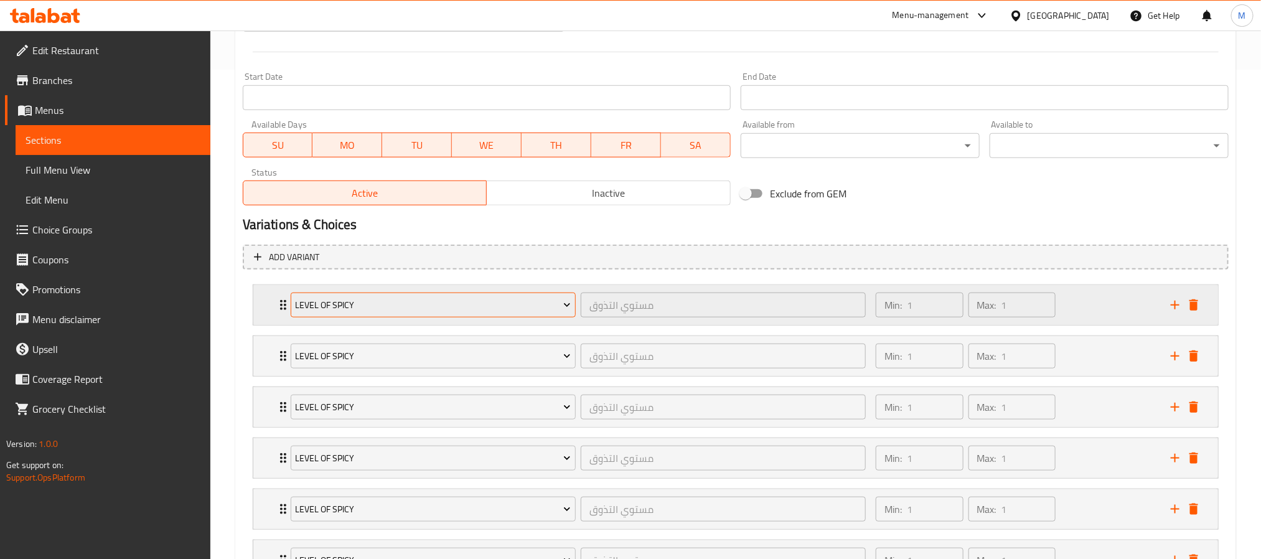
click at [406, 312] on span "level of spicy" at bounding box center [433, 306] width 276 height 16
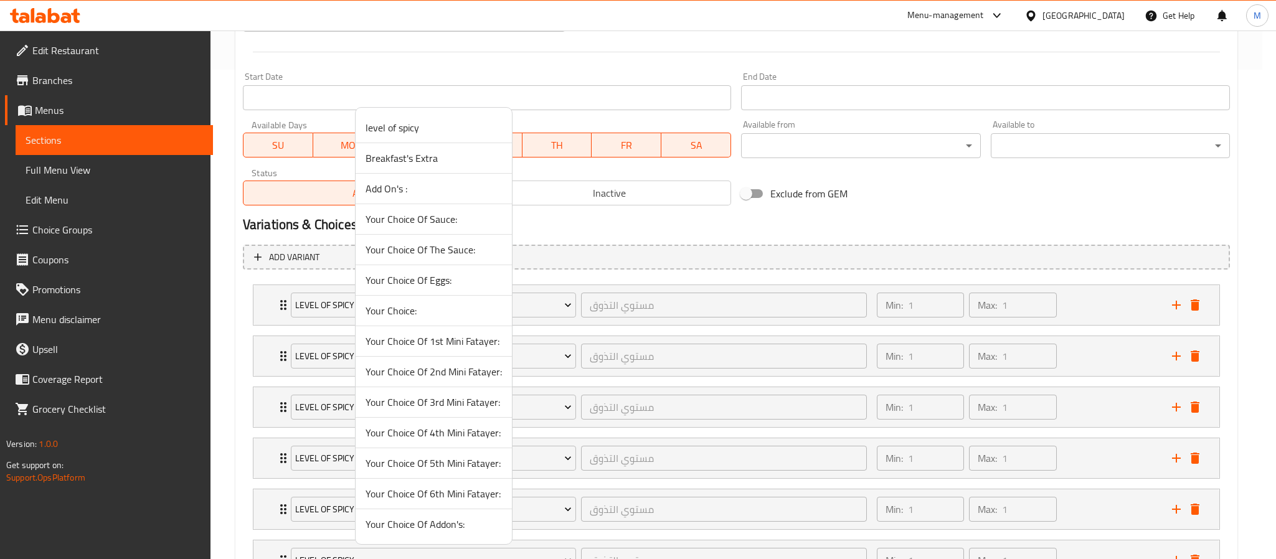
click at [445, 338] on span "Your Choice Of 1st Mini Fatayer:" at bounding box center [433, 341] width 136 height 15
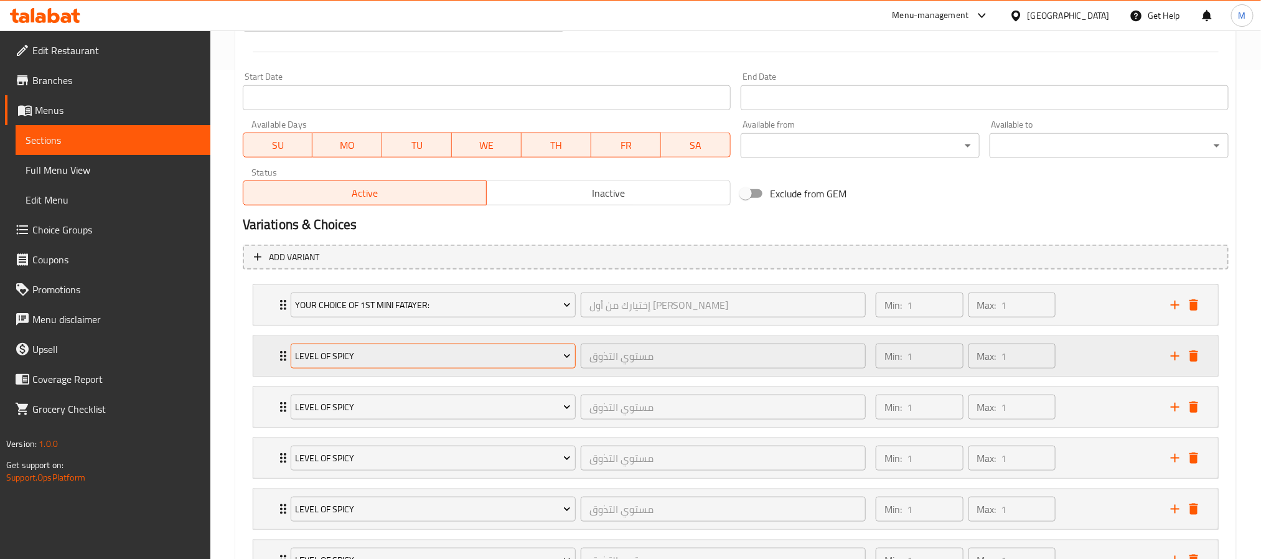
click at [390, 357] on span "level of spicy" at bounding box center [433, 357] width 276 height 16
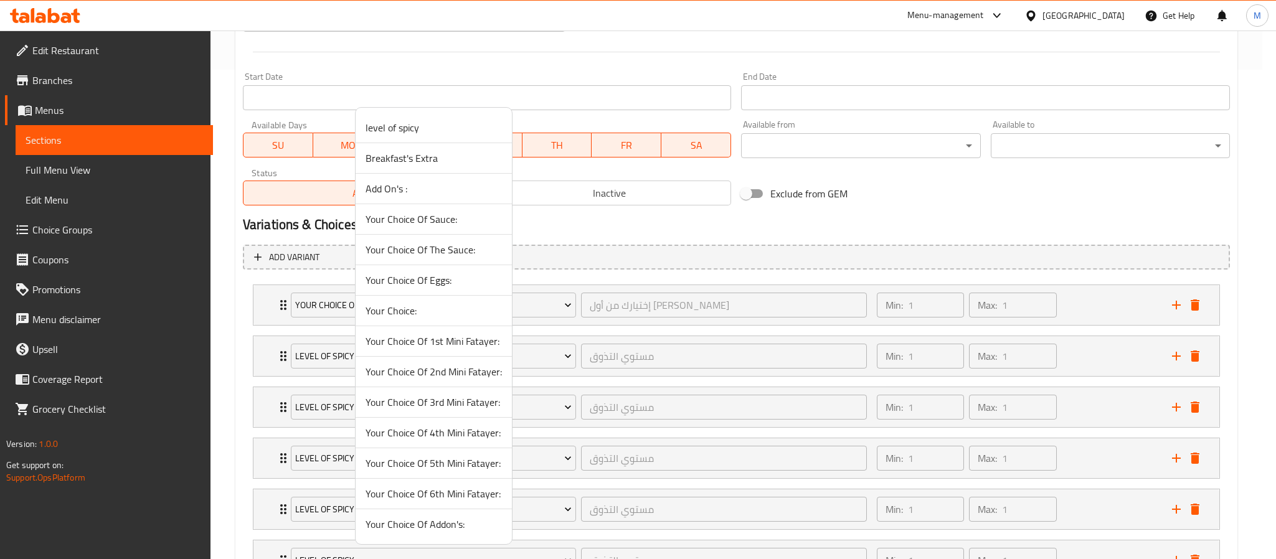
click at [406, 531] on span "Your Choice Of Addon's:" at bounding box center [433, 524] width 136 height 15
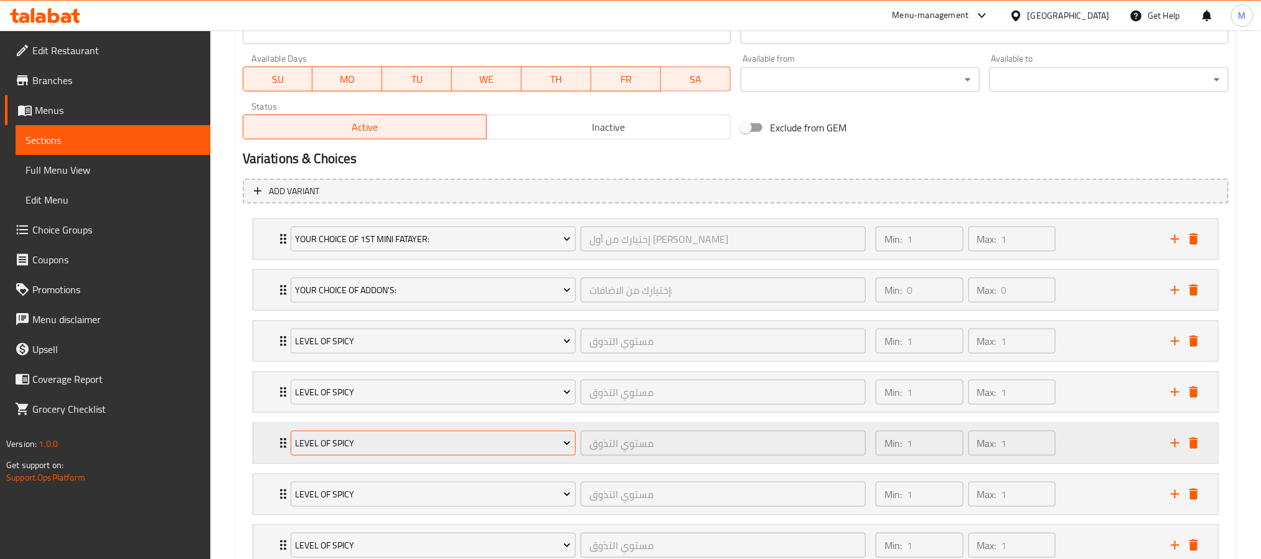
scroll to position [676, 0]
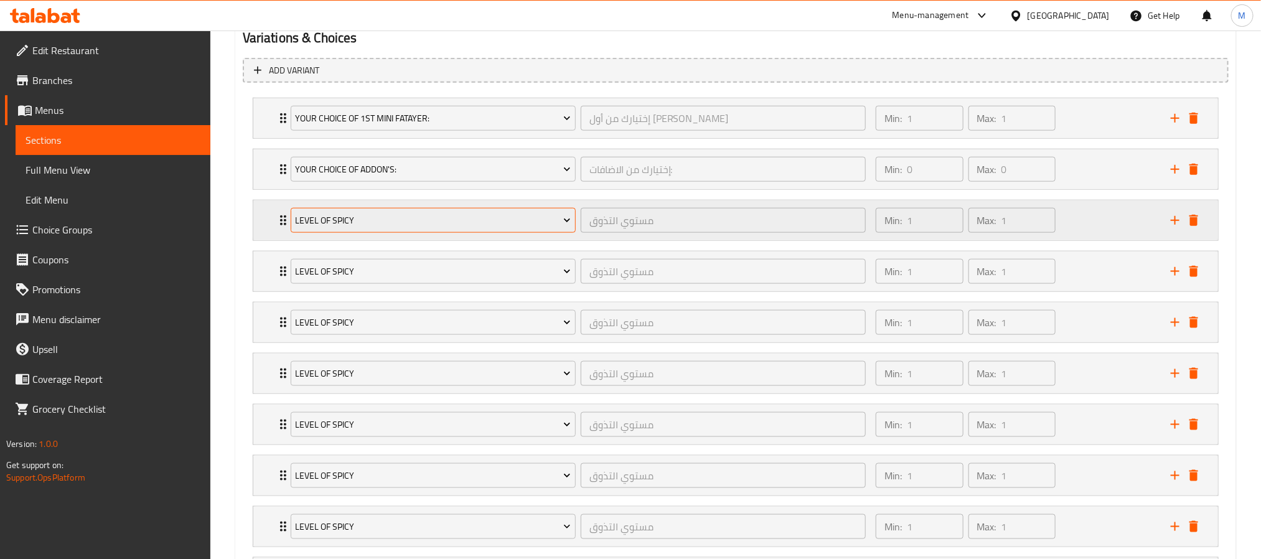
click at [421, 220] on span "level of spicy" at bounding box center [433, 221] width 276 height 16
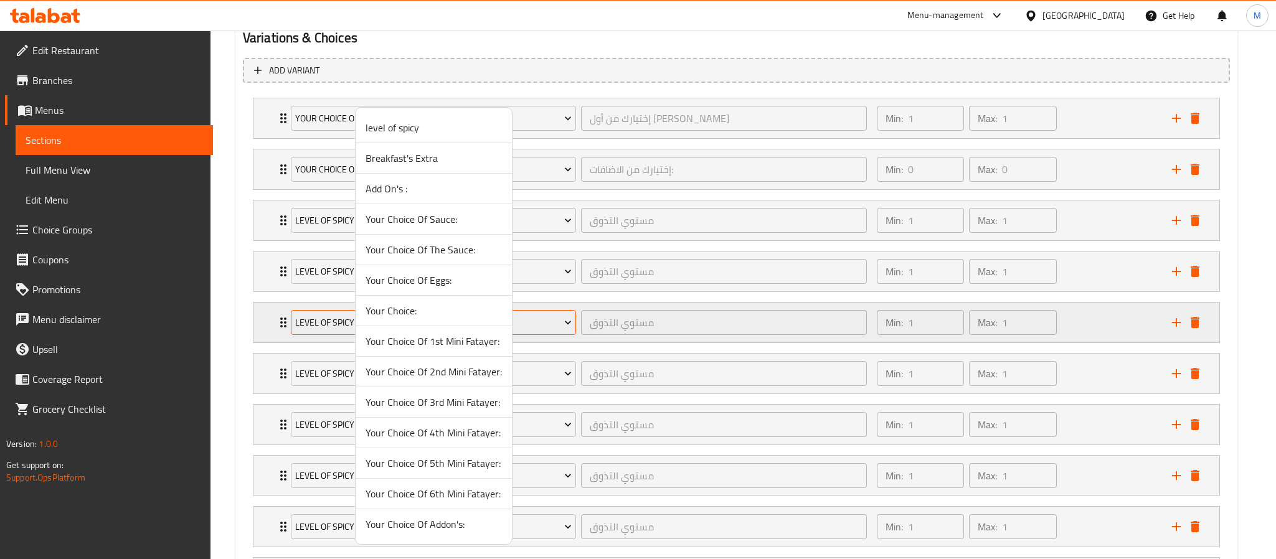
drag, startPoint x: 434, startPoint y: 377, endPoint x: 426, endPoint y: 327, distance: 50.4
click at [436, 377] on span "Your Choice Of 2nd Mini Fatayer:" at bounding box center [433, 371] width 136 height 15
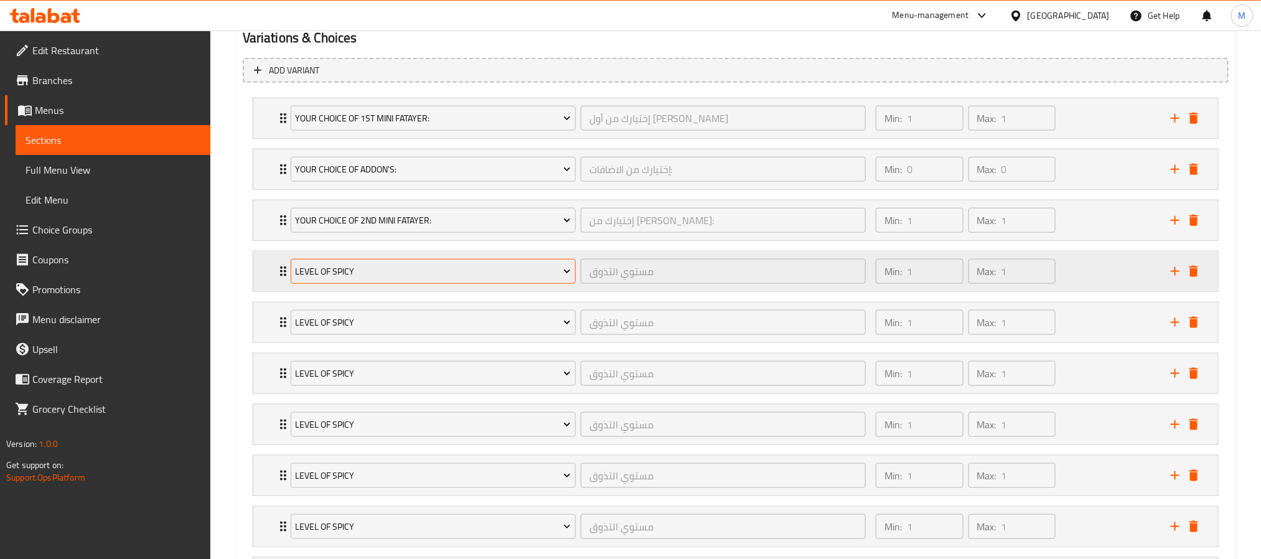
click at [393, 280] on span "level of spicy" at bounding box center [433, 272] width 276 height 16
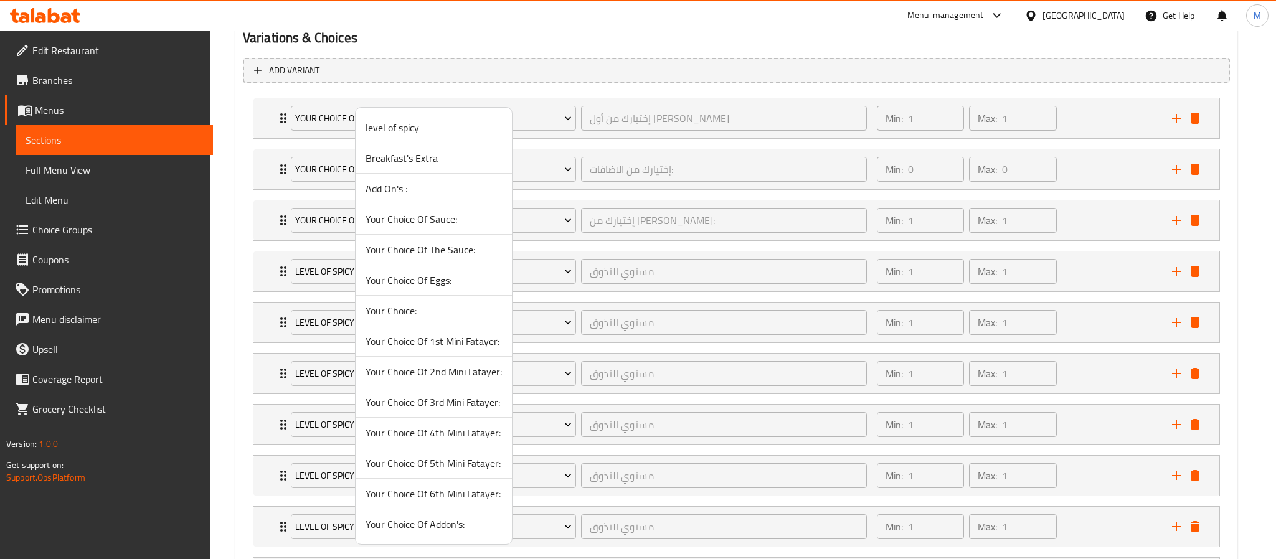
click at [415, 531] on span "Your Choice Of Addon's:" at bounding box center [433, 524] width 136 height 15
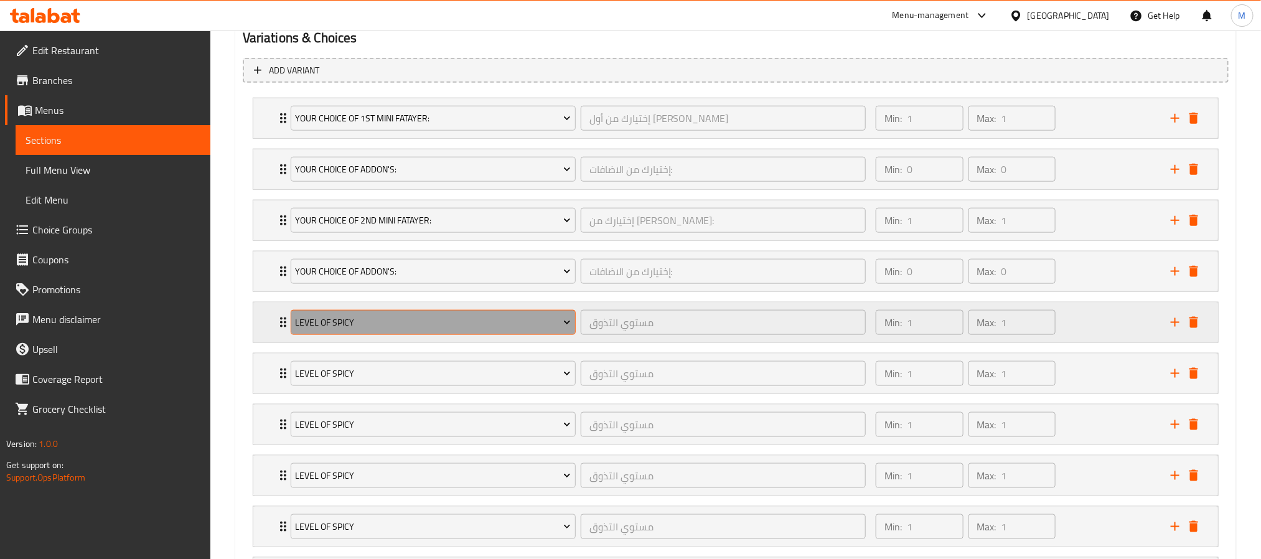
click at [383, 321] on span "level of spicy" at bounding box center [433, 323] width 276 height 16
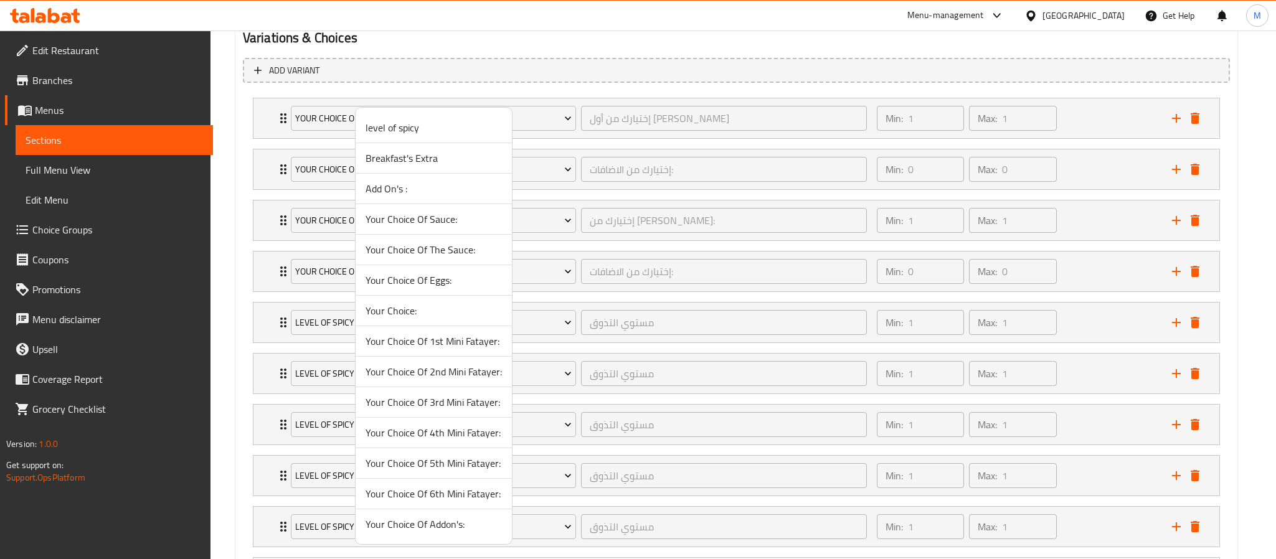
click at [439, 402] on span "Your Choice Of 3rd Mini Fatayer:" at bounding box center [433, 402] width 136 height 15
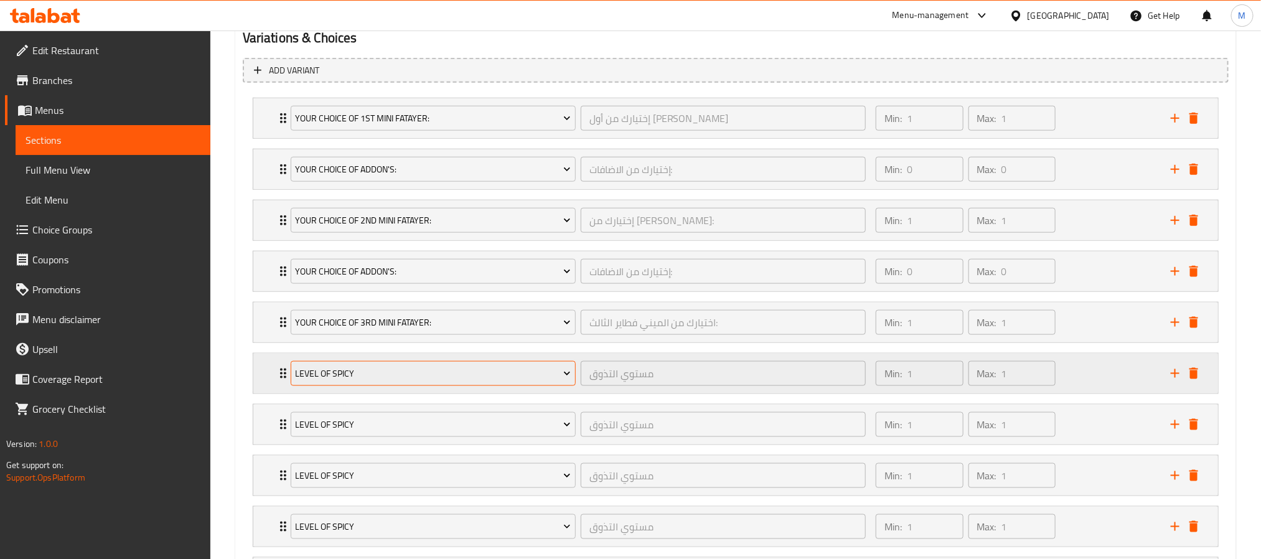
click at [396, 378] on span "level of spicy" at bounding box center [433, 374] width 276 height 16
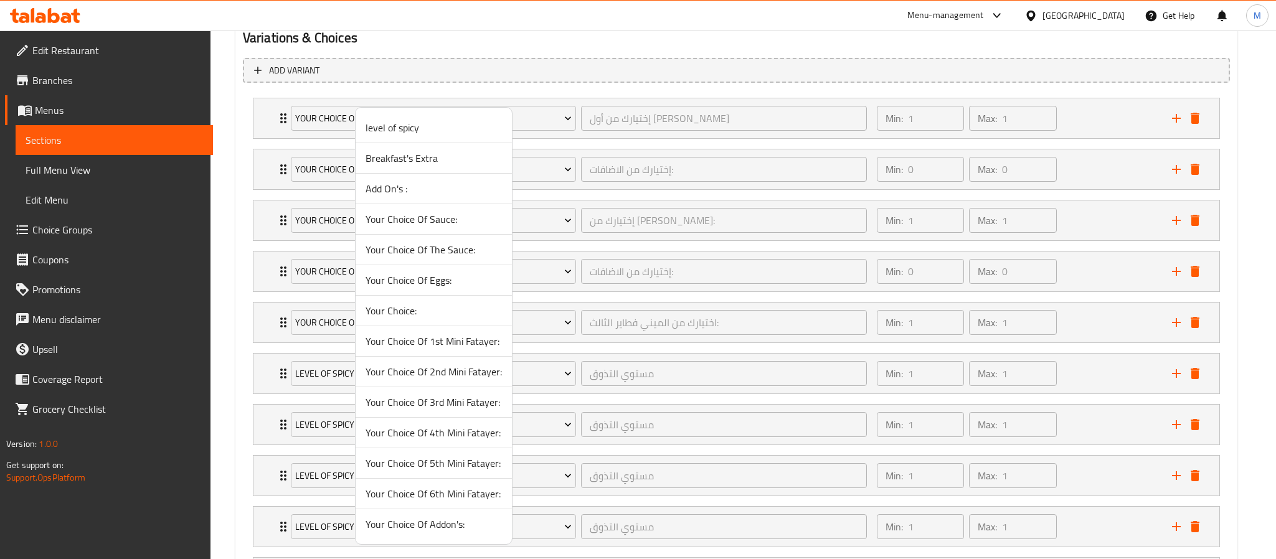
click at [415, 530] on span "Your Choice Of Addon's:" at bounding box center [433, 524] width 136 height 15
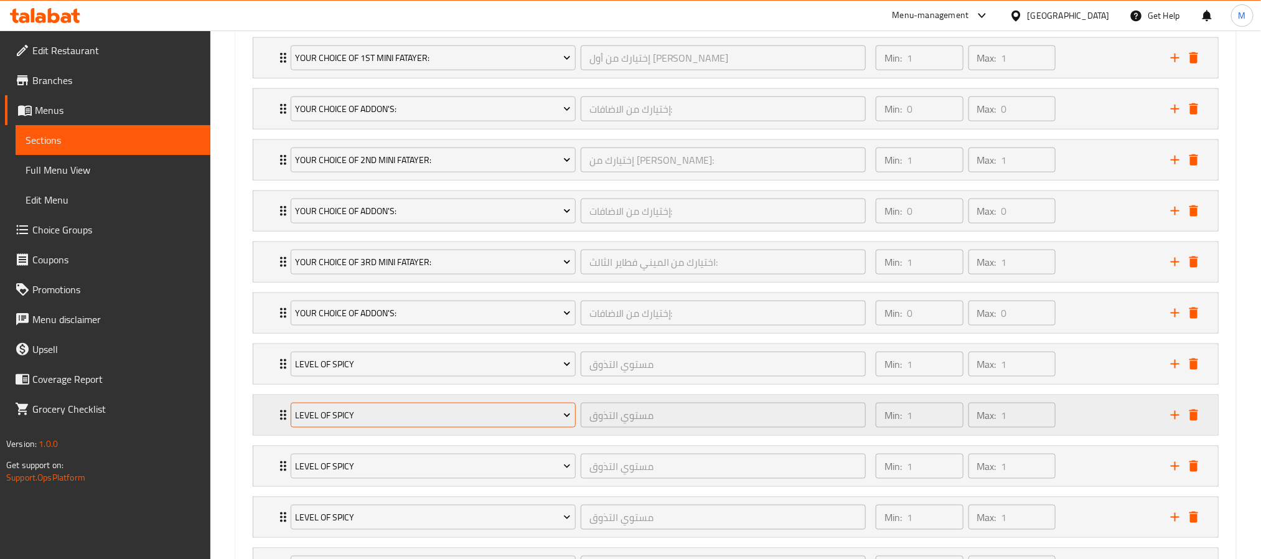
scroll to position [769, 0]
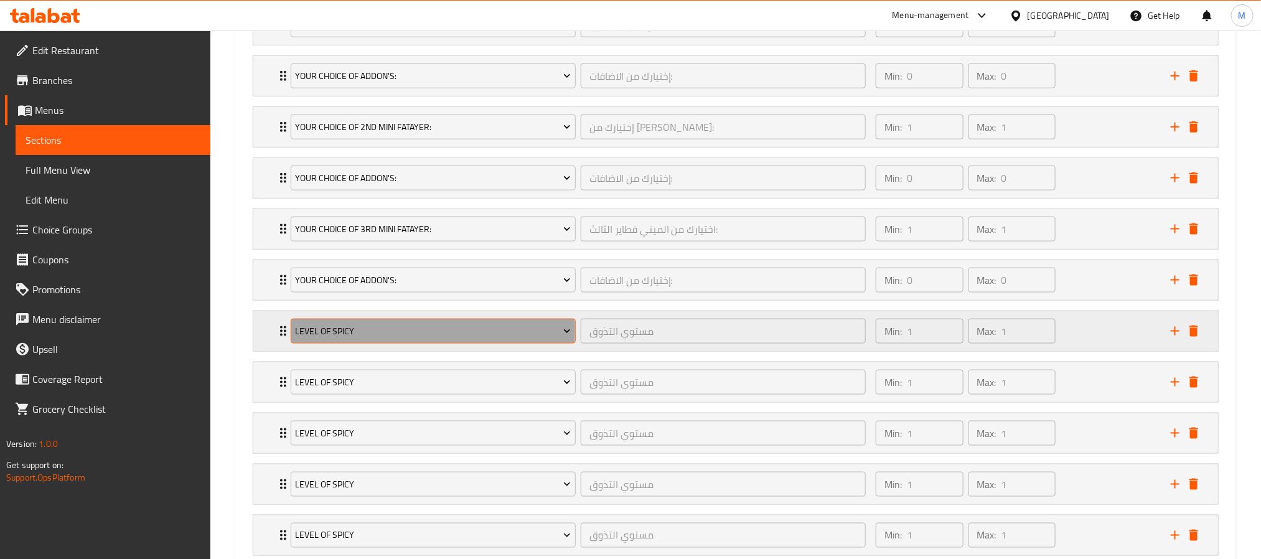
click at [394, 337] on span "level of spicy" at bounding box center [433, 332] width 276 height 16
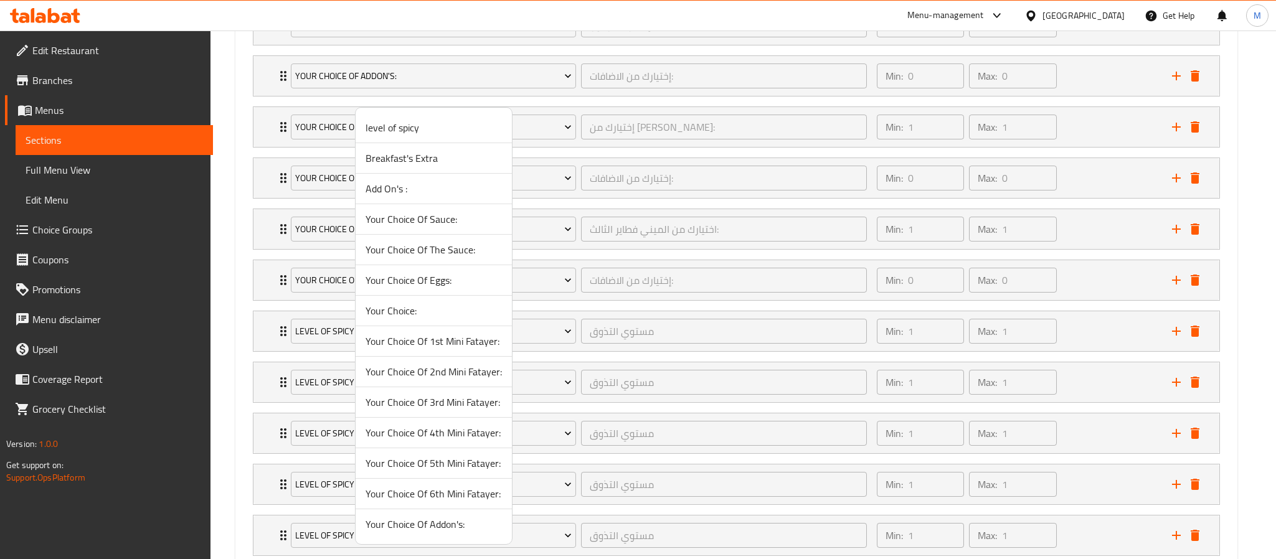
click at [447, 435] on span "Your Choice Of 4th Mini Fatayer:" at bounding box center [433, 432] width 136 height 15
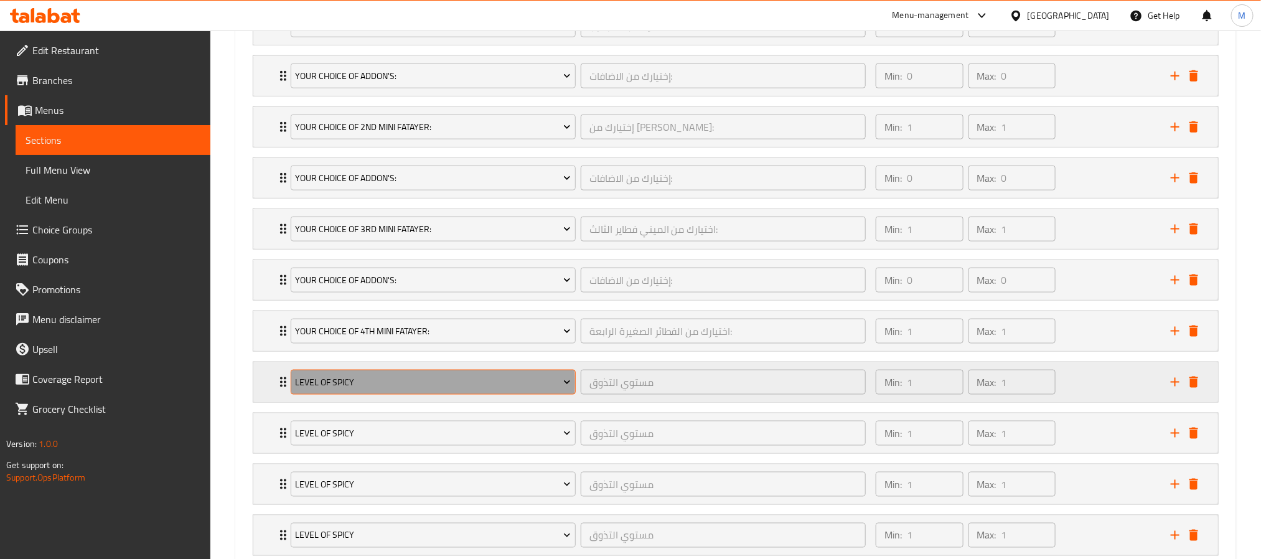
click at [385, 390] on span "level of spicy" at bounding box center [433, 383] width 276 height 16
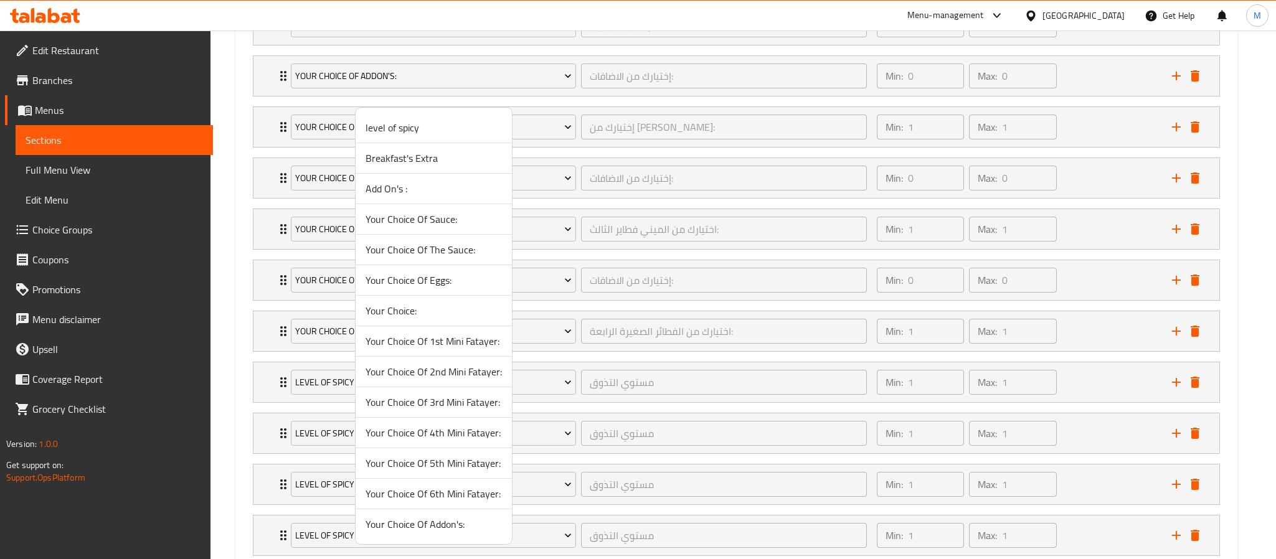
click at [425, 525] on span "Your Choice Of Addon's:" at bounding box center [433, 524] width 136 height 15
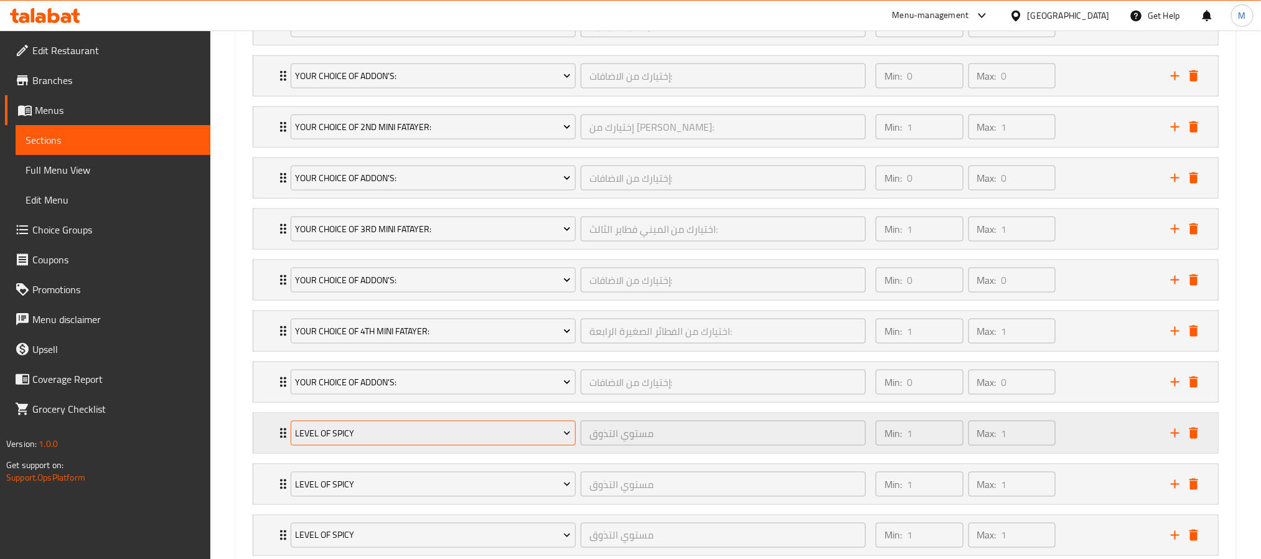
click at [377, 438] on span "level of spicy" at bounding box center [433, 434] width 276 height 16
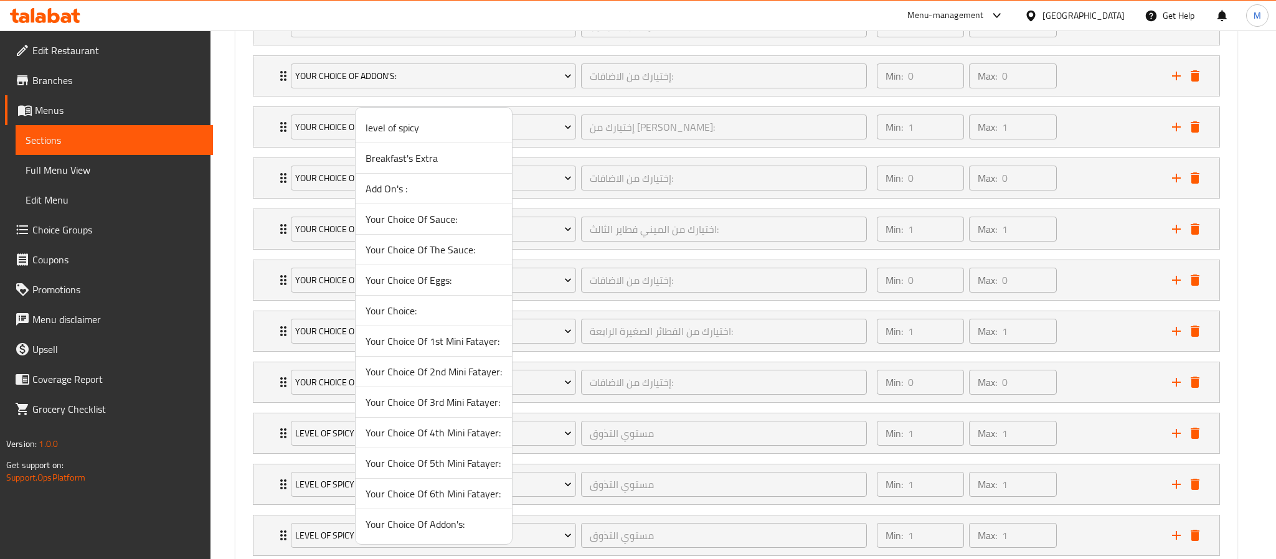
click at [418, 467] on span "Your Choice Of 5th Mini Fatayer:" at bounding box center [433, 463] width 136 height 15
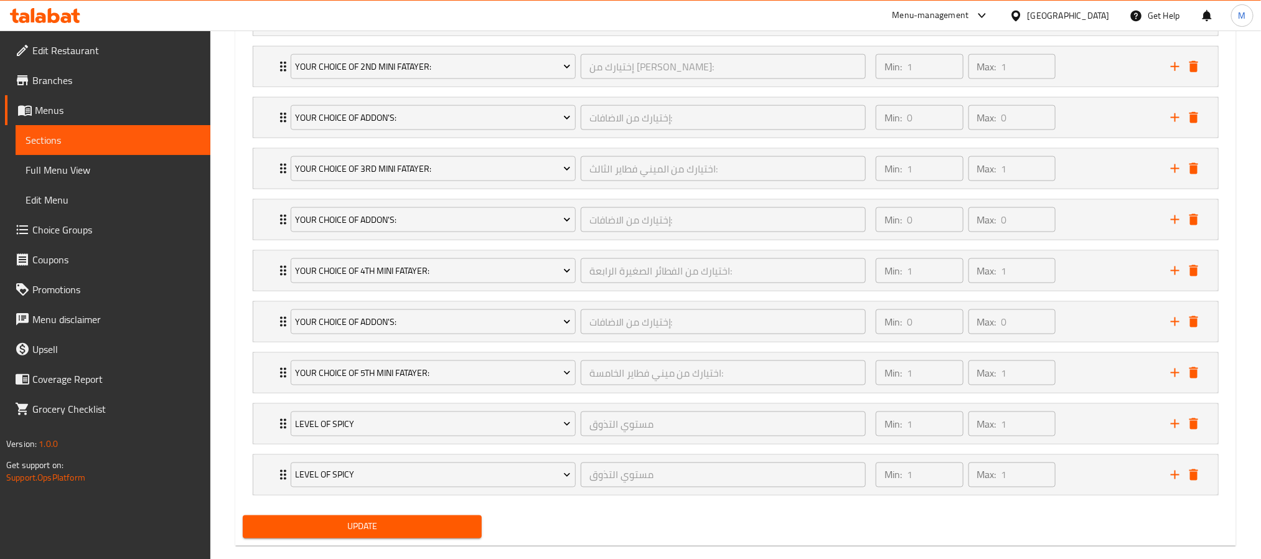
scroll to position [863, 0]
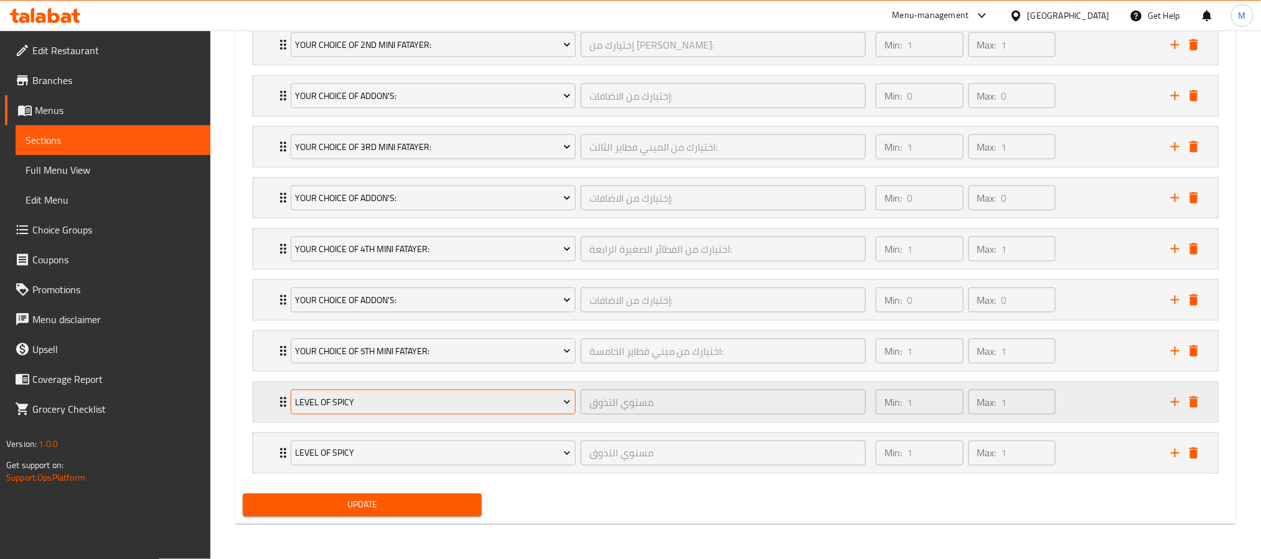
click at [367, 398] on span "level of spicy" at bounding box center [433, 403] width 276 height 16
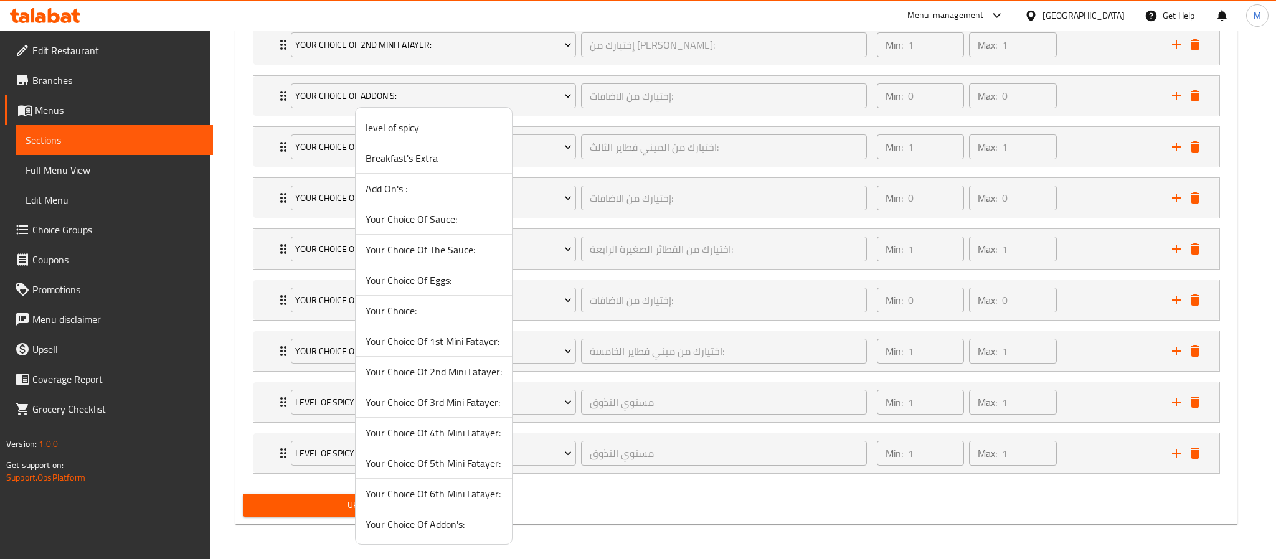
click at [417, 527] on span "Your Choice Of Addon's:" at bounding box center [433, 524] width 136 height 15
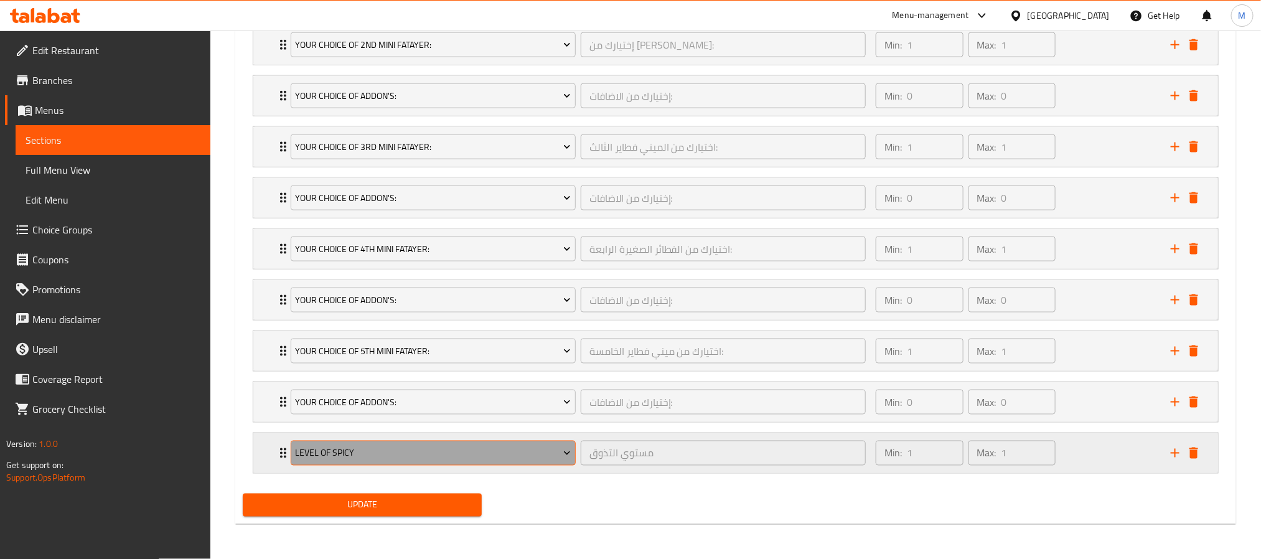
click at [490, 448] on span "level of spicy" at bounding box center [433, 454] width 276 height 16
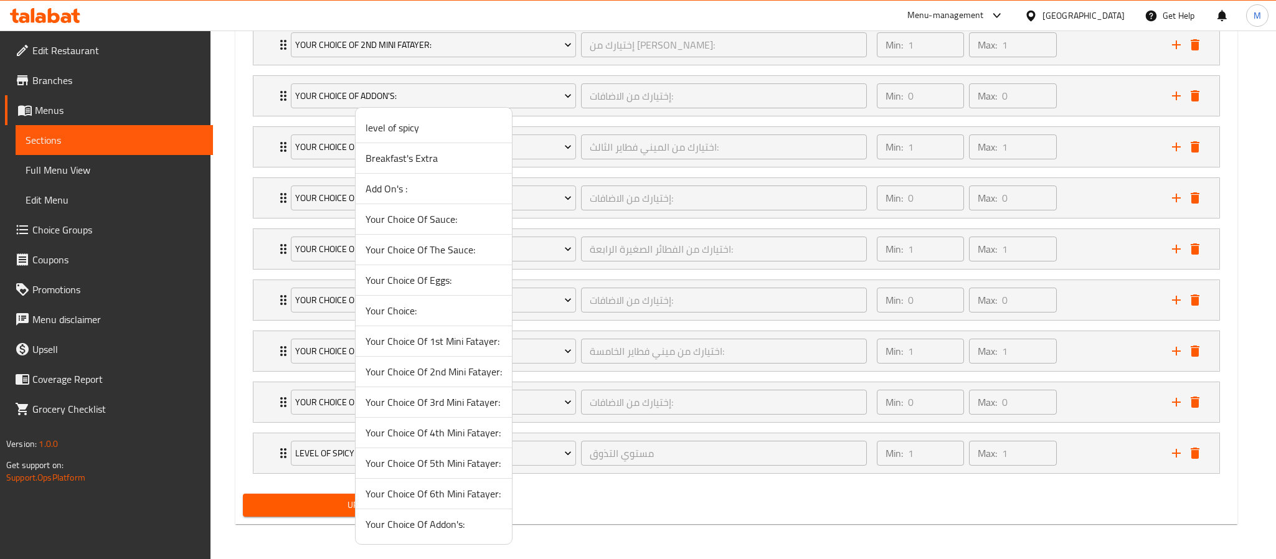
click at [426, 499] on span "Your Choice Of 6th Mini Fatayer:" at bounding box center [433, 493] width 136 height 15
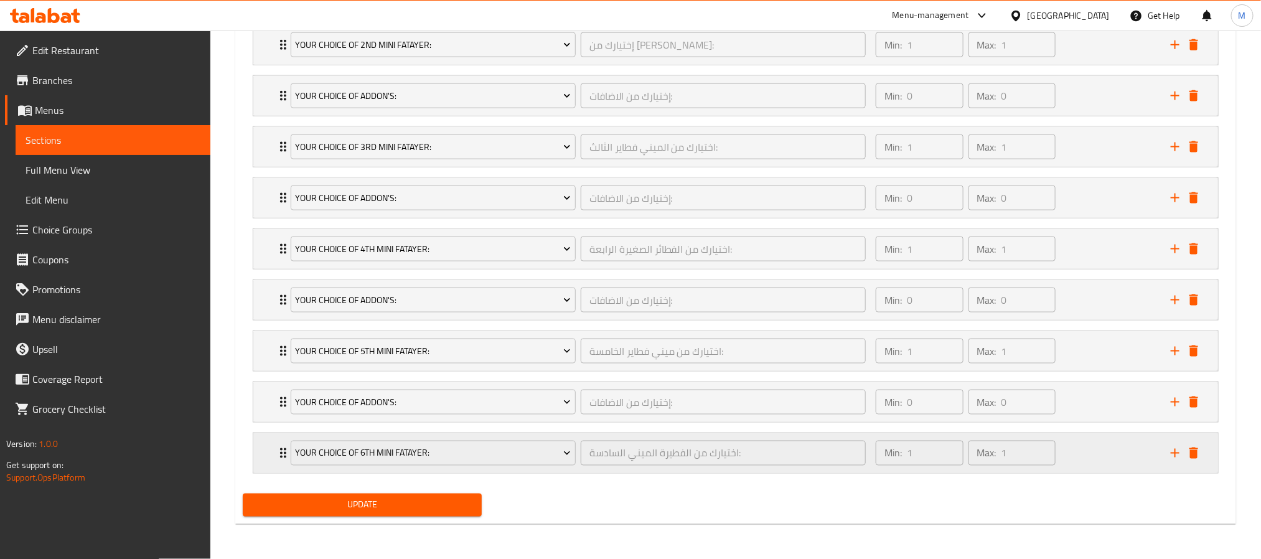
click at [1178, 451] on icon "add" at bounding box center [1175, 453] width 15 height 15
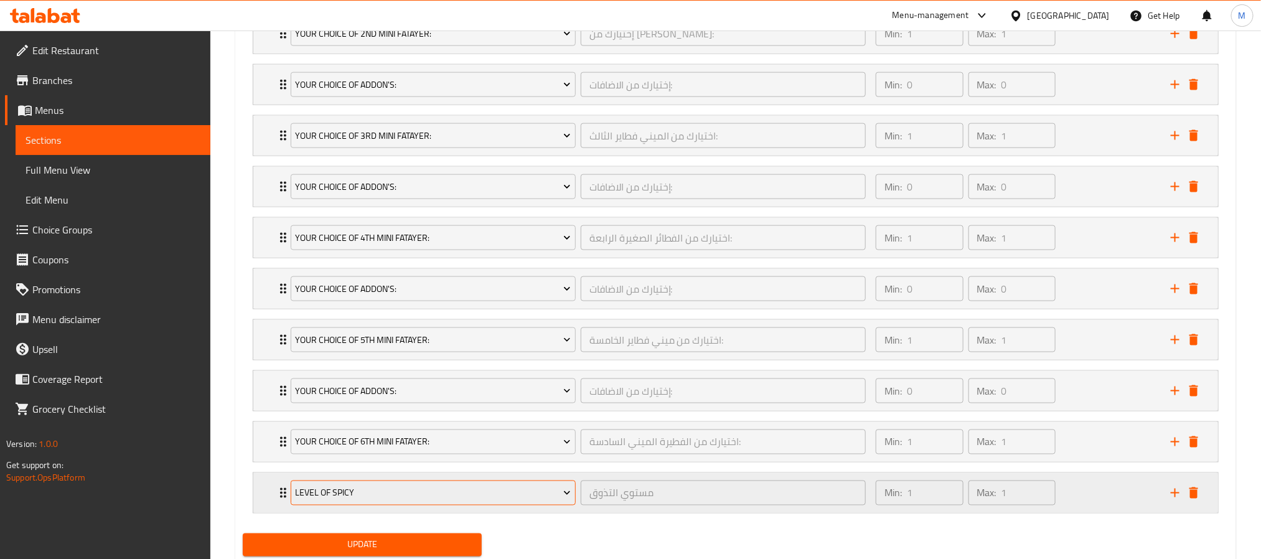
click at [406, 501] on span "level of spicy" at bounding box center [433, 494] width 276 height 16
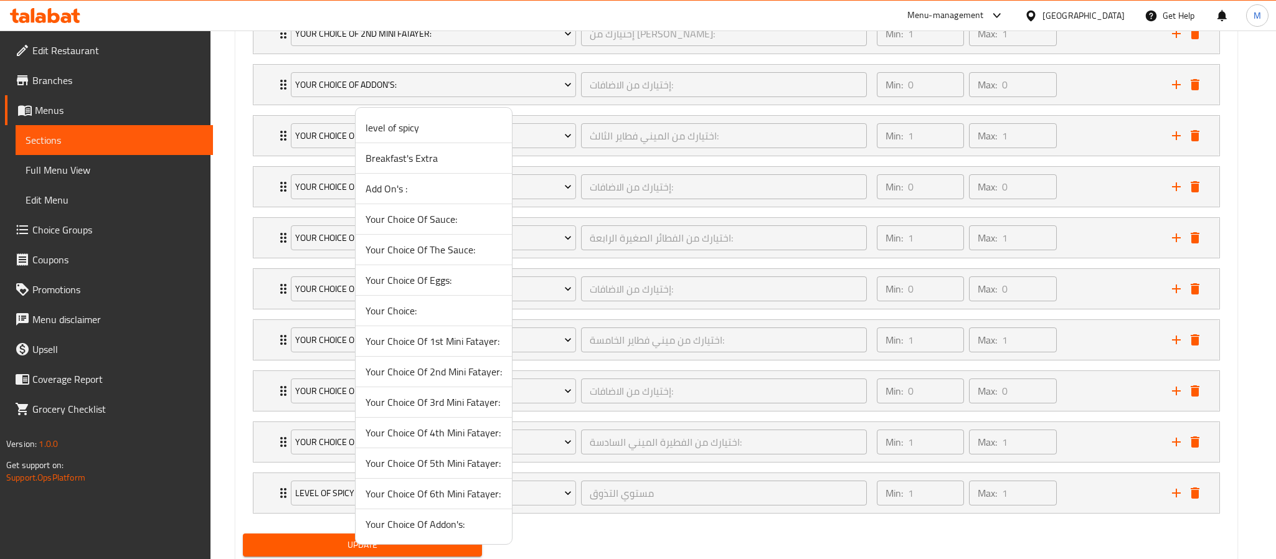
click at [415, 538] on li "Your Choice Of Addon's:" at bounding box center [433, 524] width 156 height 30
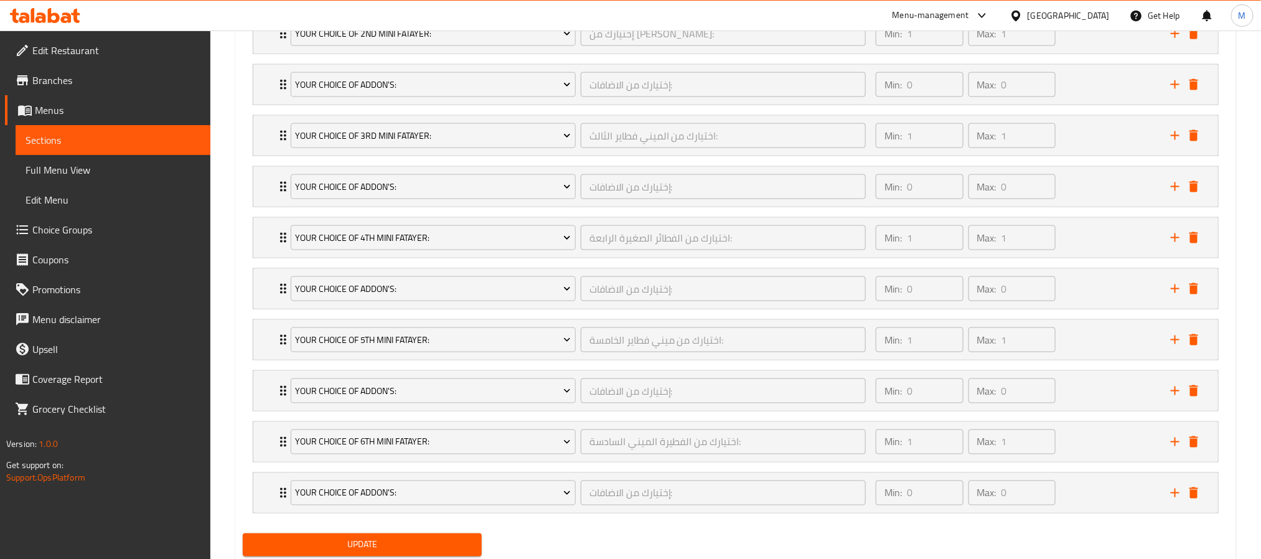
click at [418, 519] on li "Your Choice Of Addon's: إختيارك من الاضافات: ​ Min: 0 ​ Max: 0 ​ Turkan bread (…" at bounding box center [736, 493] width 986 height 51
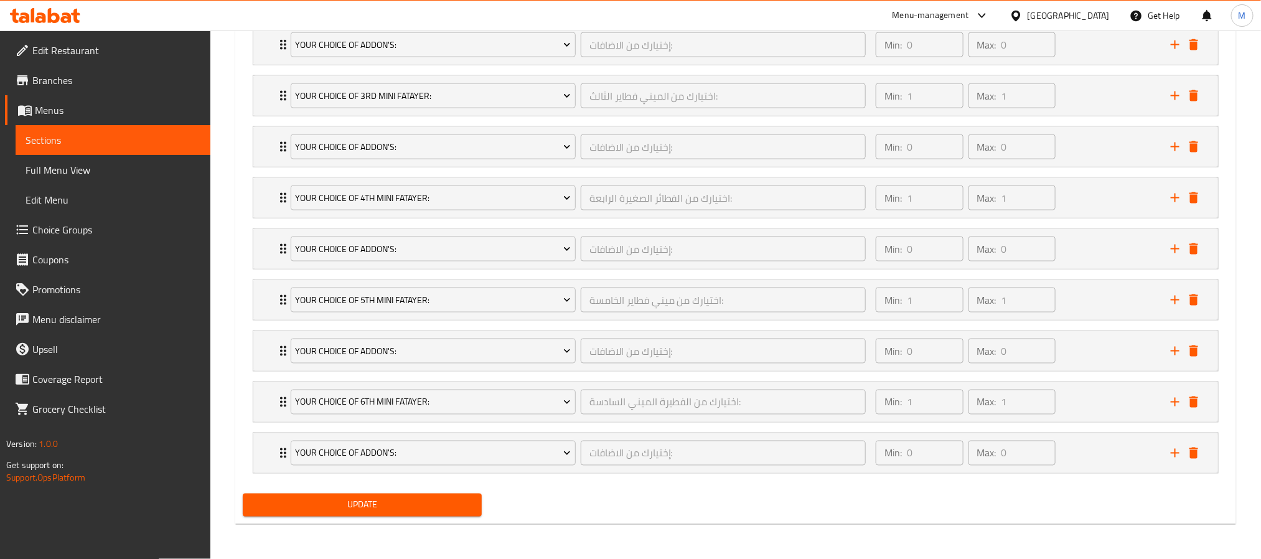
scroll to position [915, 0]
click at [409, 500] on span "Update" at bounding box center [362, 505] width 219 height 16
click at [390, 509] on span "Update" at bounding box center [362, 505] width 219 height 16
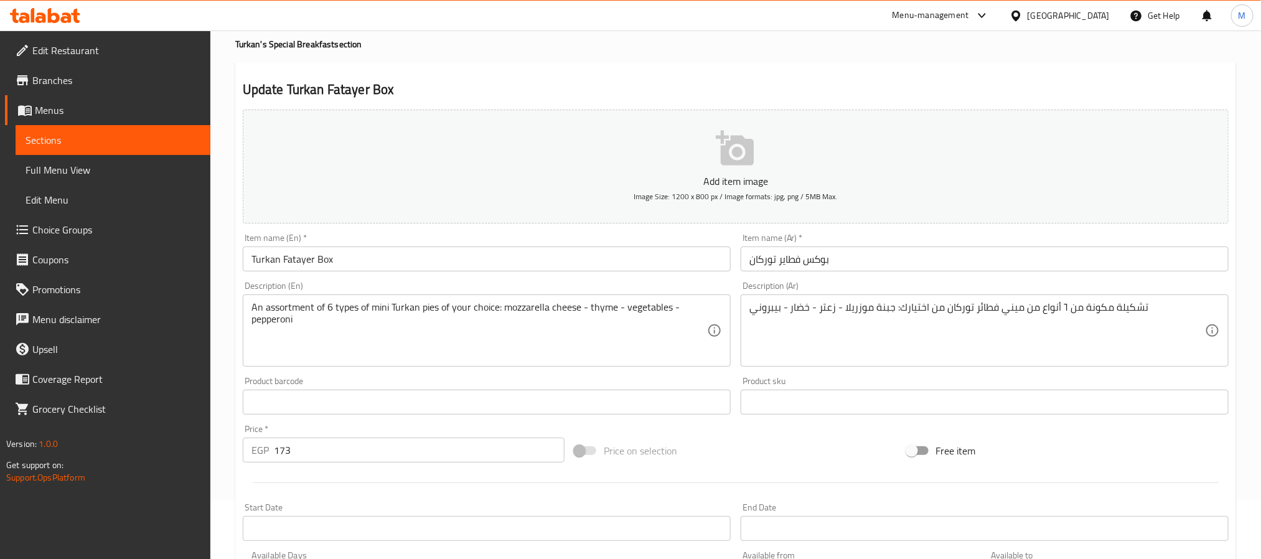
scroll to position [0, 0]
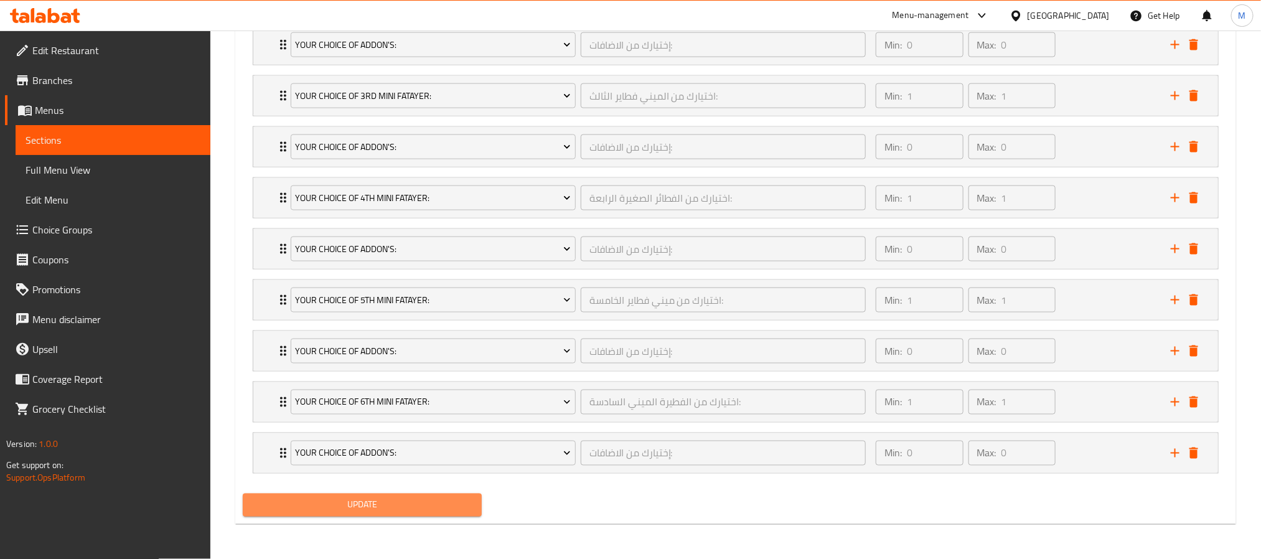
click at [332, 502] on span "Update" at bounding box center [362, 505] width 219 height 16
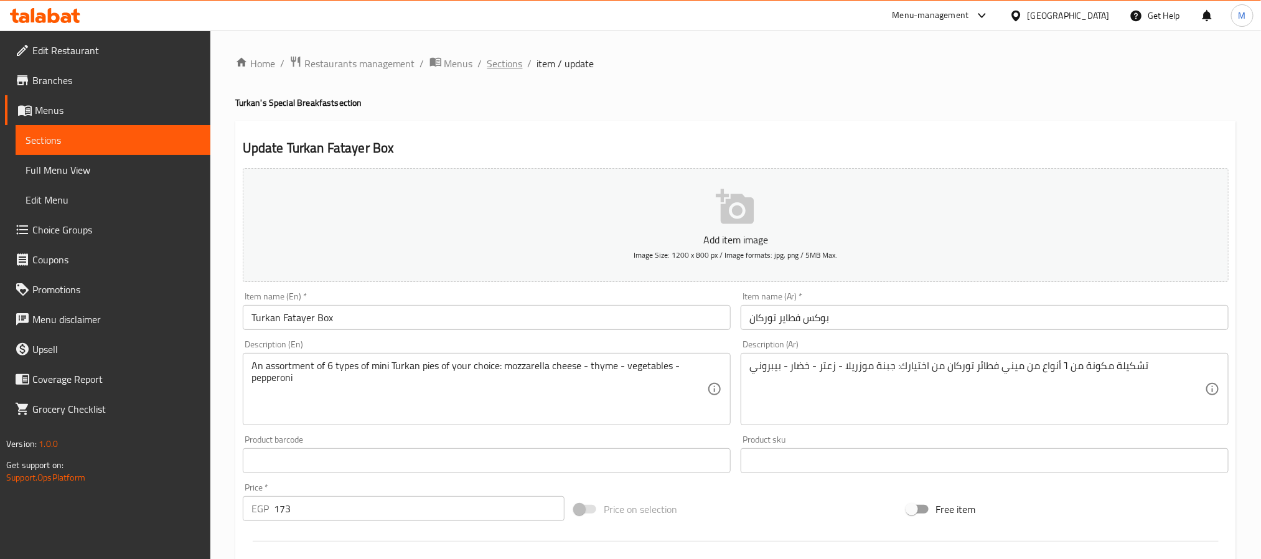
click at [495, 62] on span "Sections" at bounding box center [504, 63] width 35 height 15
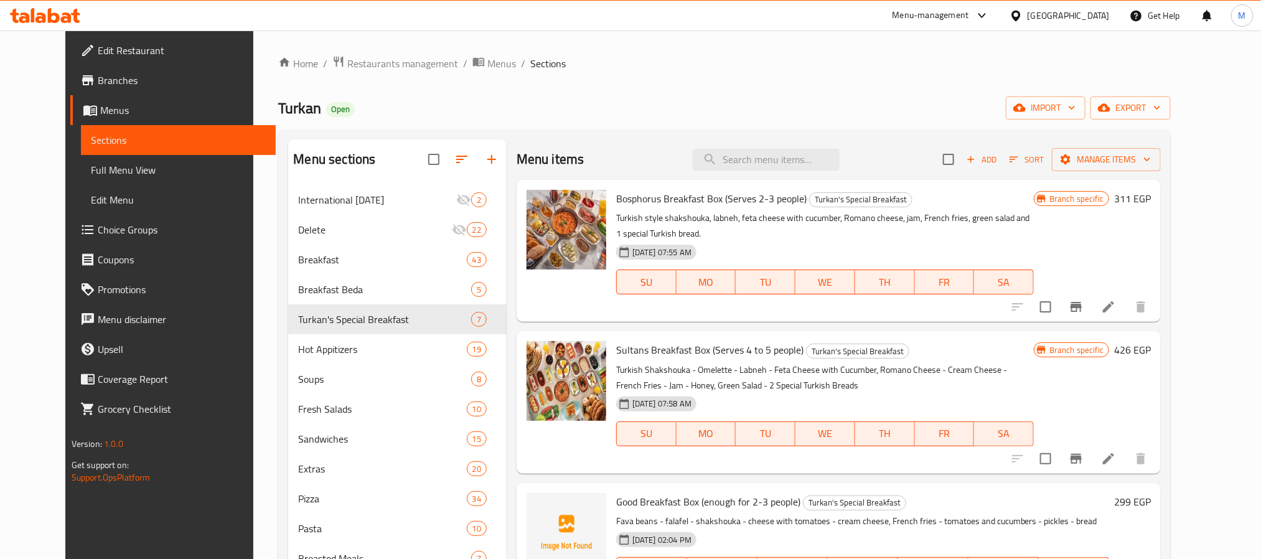
click at [631, 98] on div "Turkan Open import export" at bounding box center [724, 107] width 893 height 23
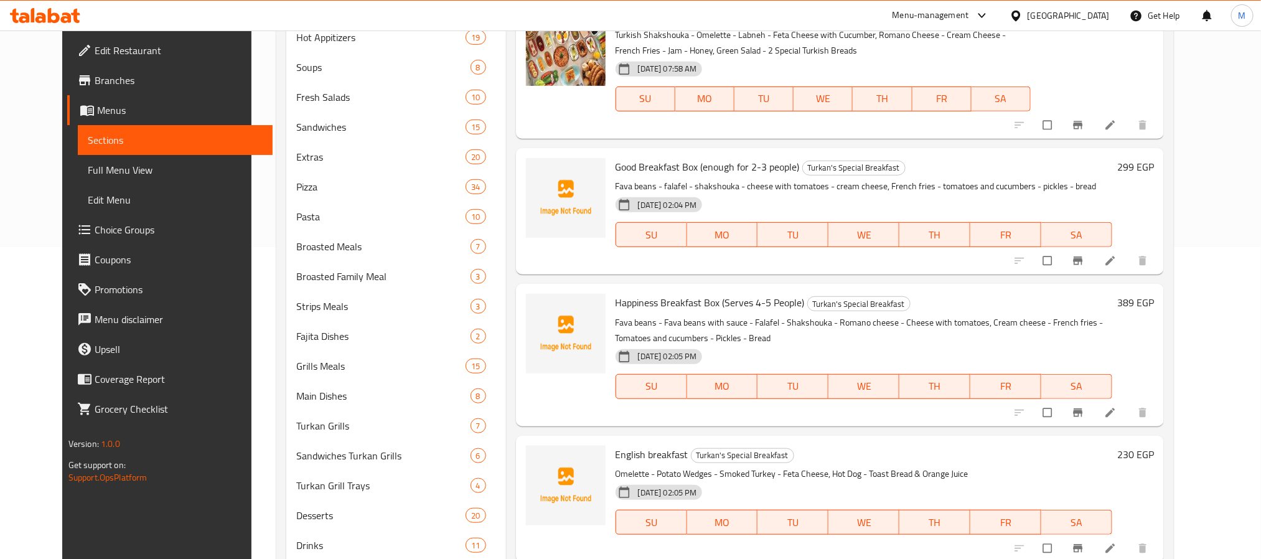
scroll to position [621, 0]
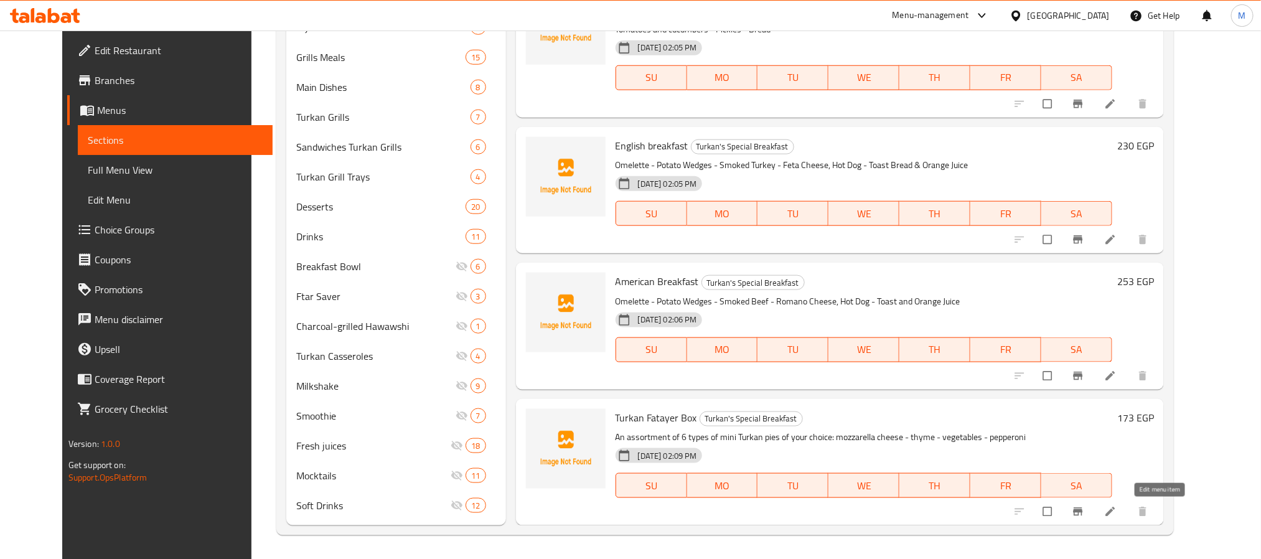
click at [1117, 509] on icon at bounding box center [1110, 511] width 12 height 12
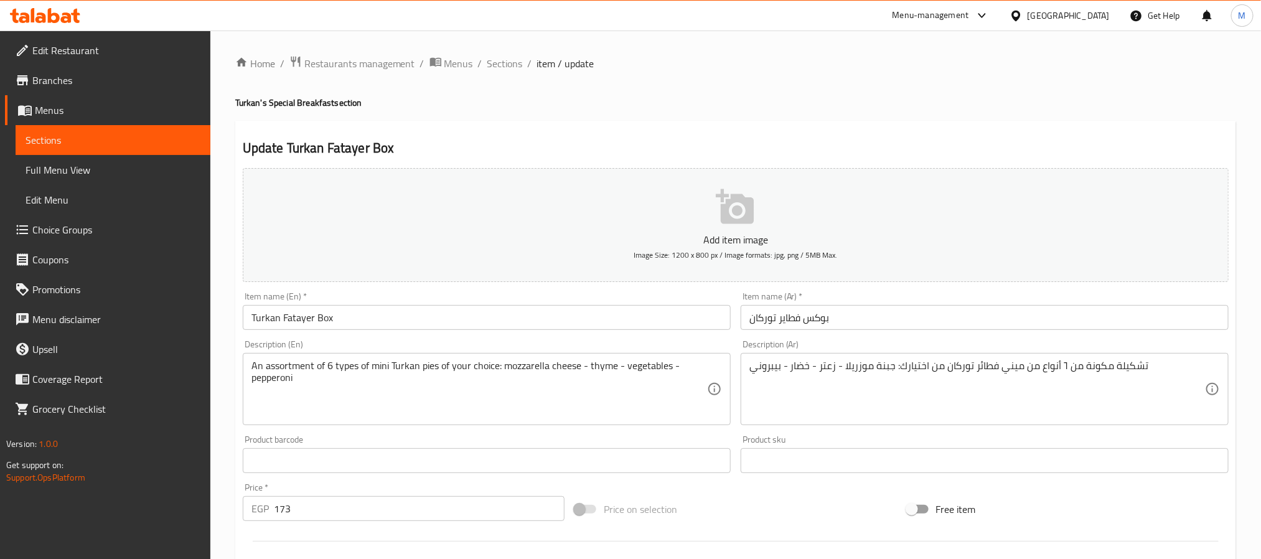
click at [589, 129] on div "Update Turkan Fatayer Box Add item image Image Size: 1200 x 800 px / Image form…" at bounding box center [735, 483] width 1001 height 725
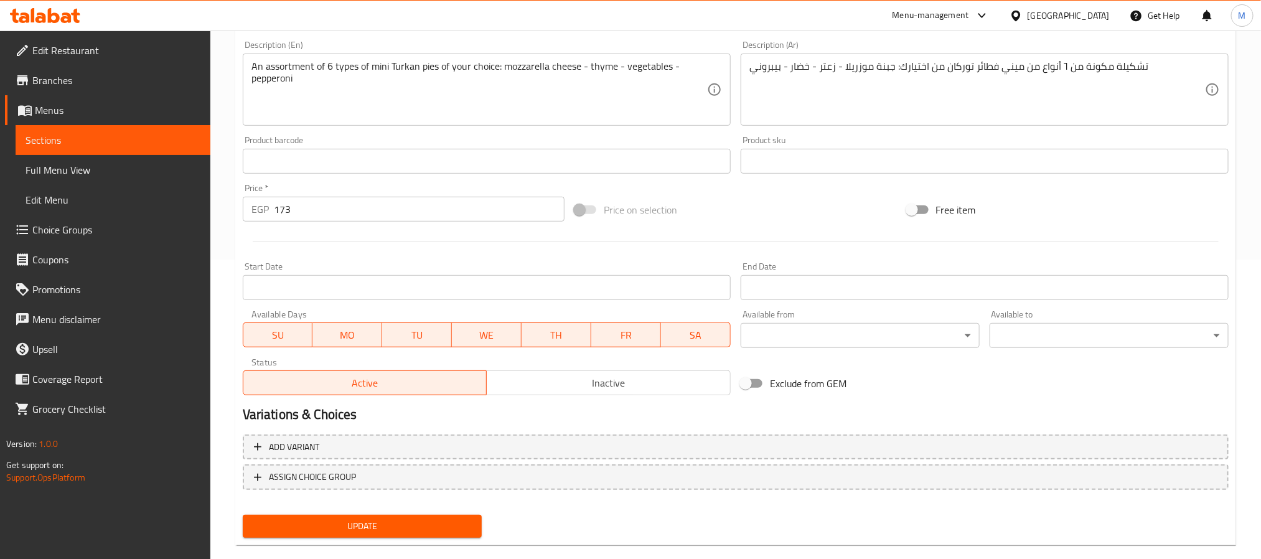
scroll to position [319, 0]
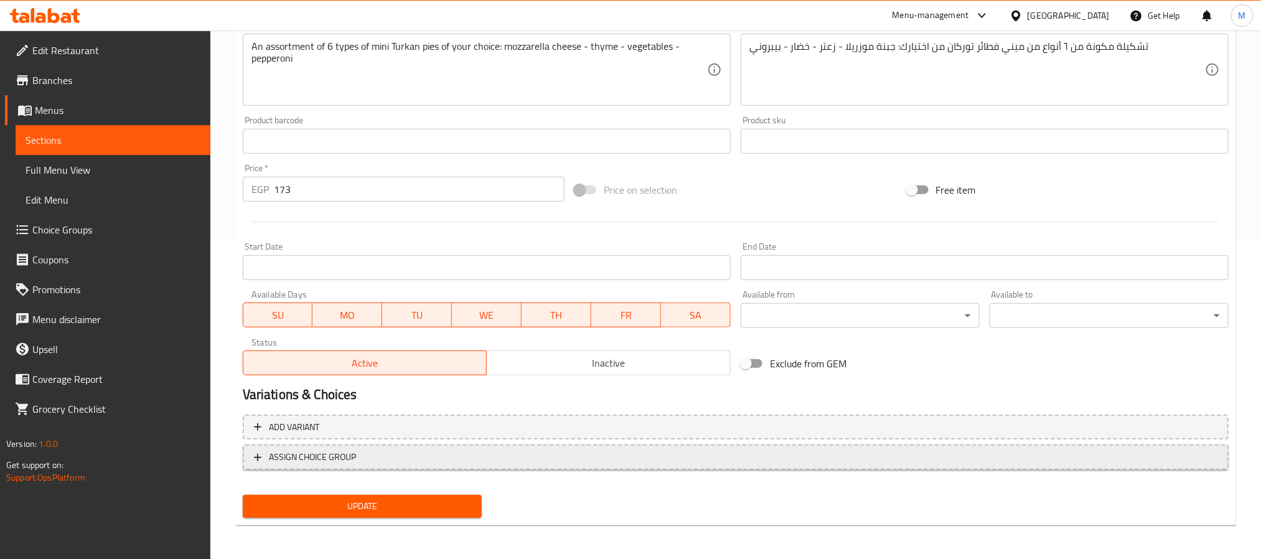
click at [464, 458] on span "ASSIGN CHOICE GROUP" at bounding box center [736, 457] width 964 height 16
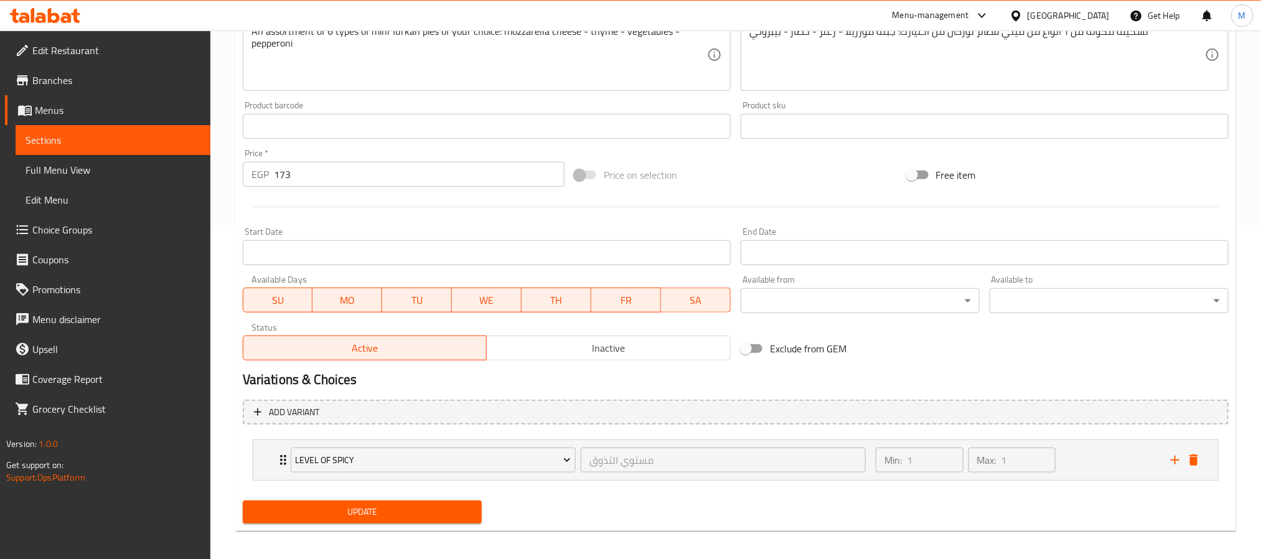
scroll to position [342, 0]
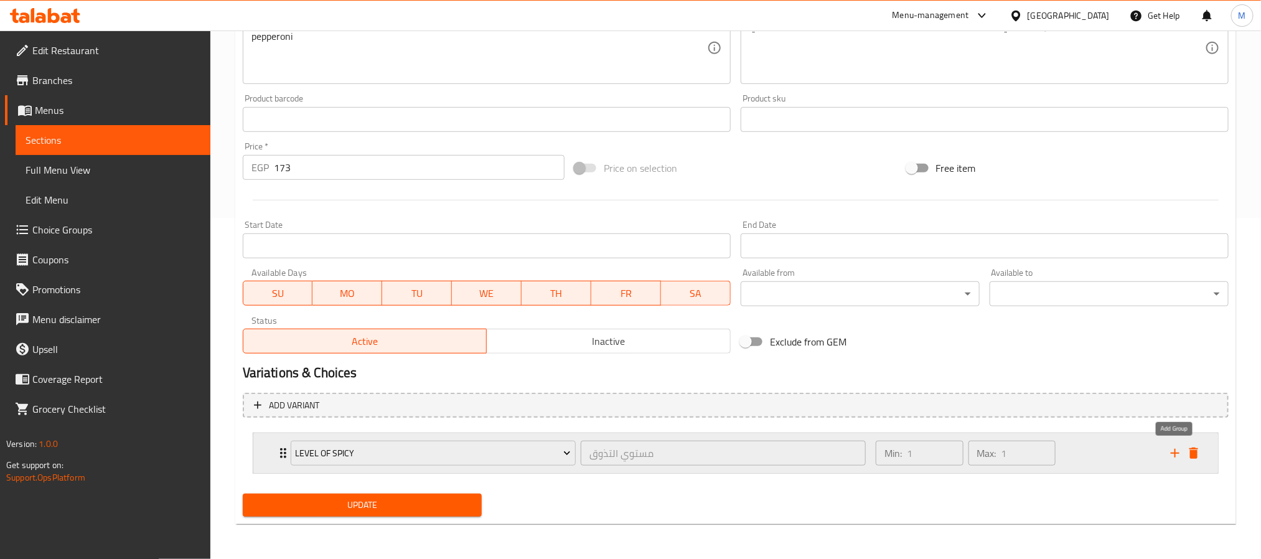
click at [1175, 450] on icon "add" at bounding box center [1175, 453] width 9 height 9
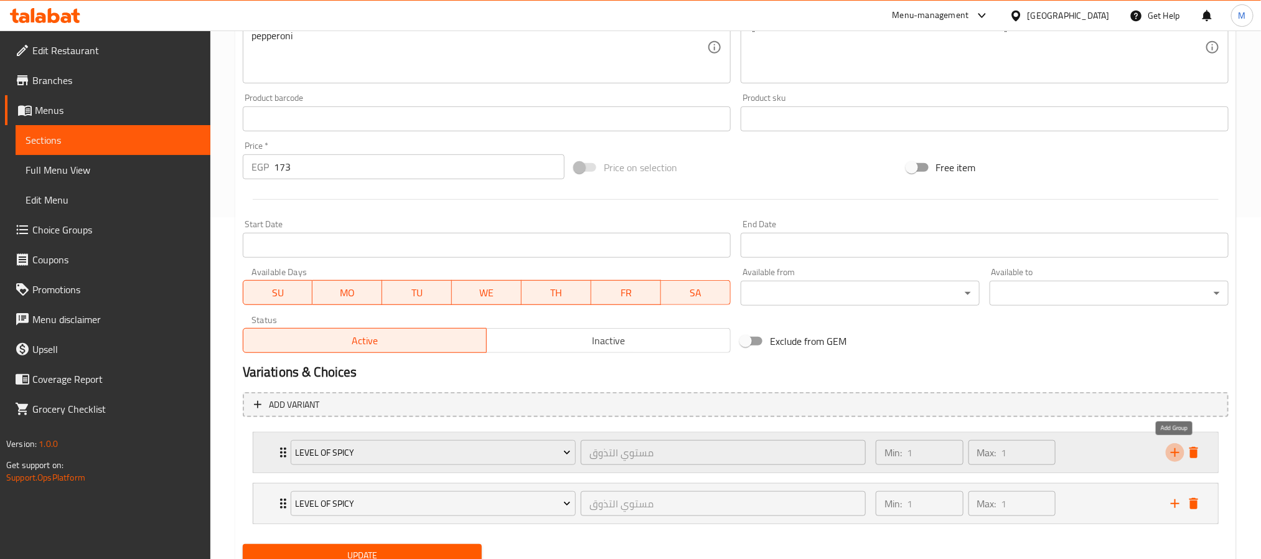
click at [1175, 450] on icon "add" at bounding box center [1175, 452] width 9 height 9
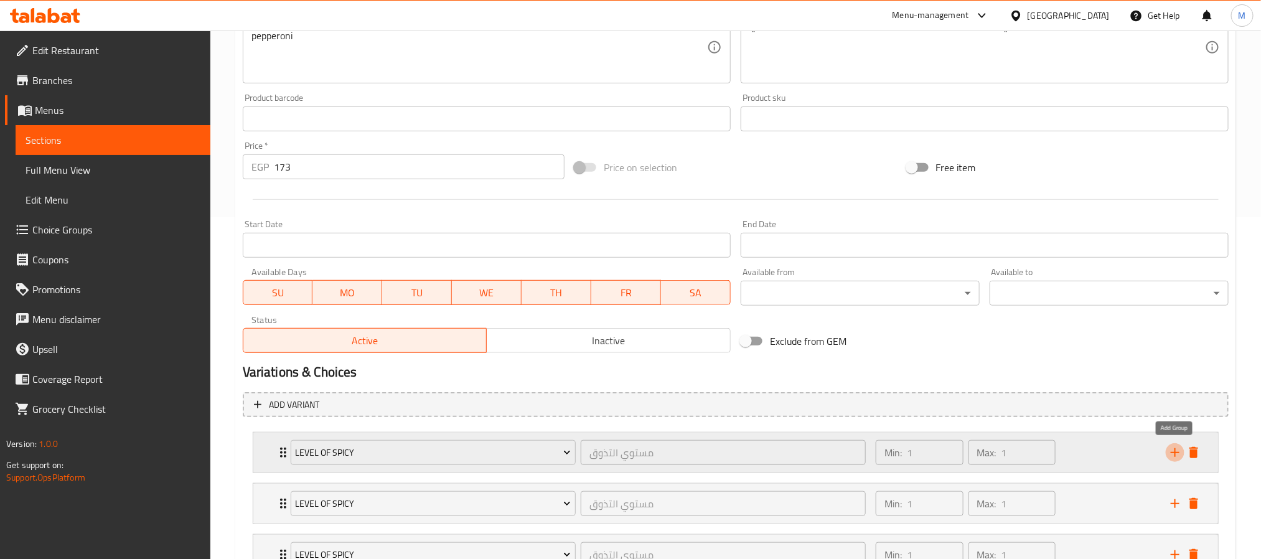
click at [1175, 450] on icon "add" at bounding box center [1175, 452] width 9 height 9
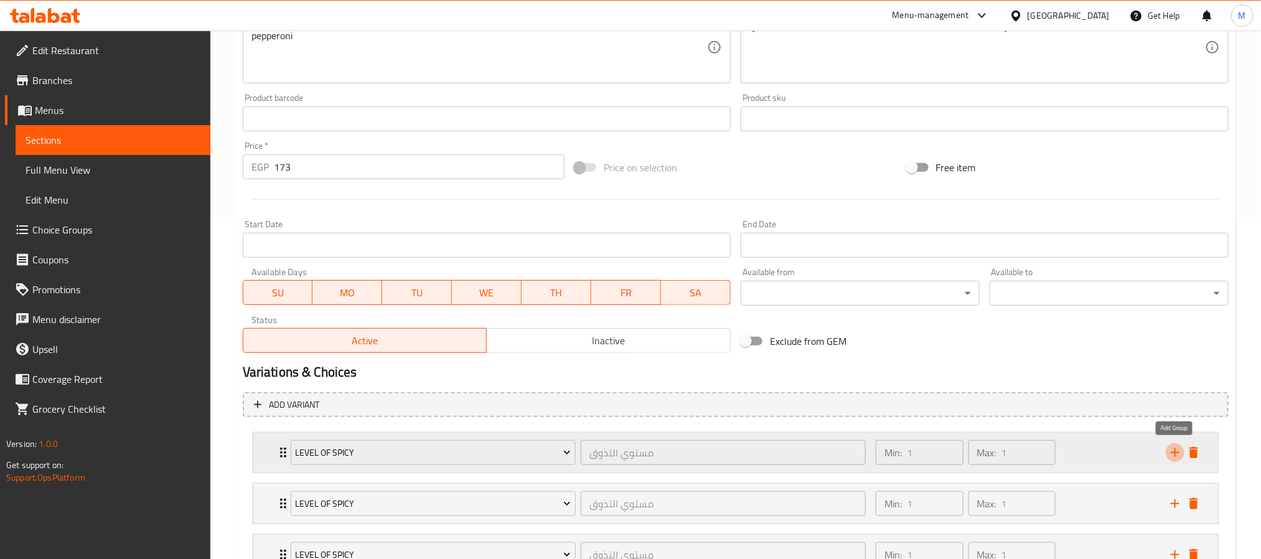
click at [1175, 450] on icon "add" at bounding box center [1175, 452] width 9 height 9
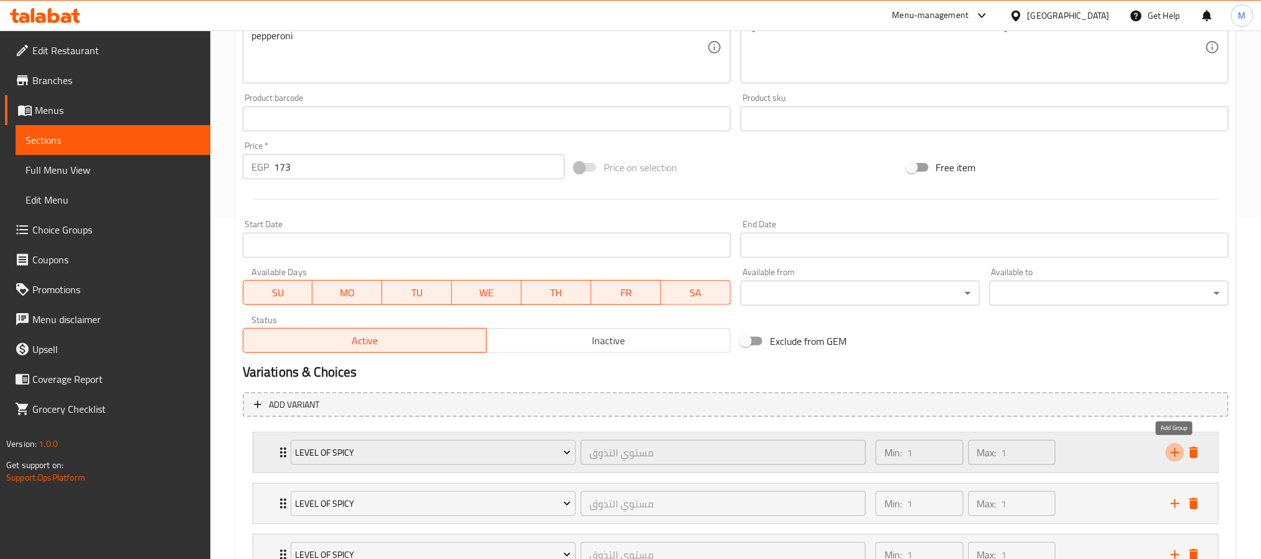
click at [1175, 450] on icon "add" at bounding box center [1175, 452] width 9 height 9
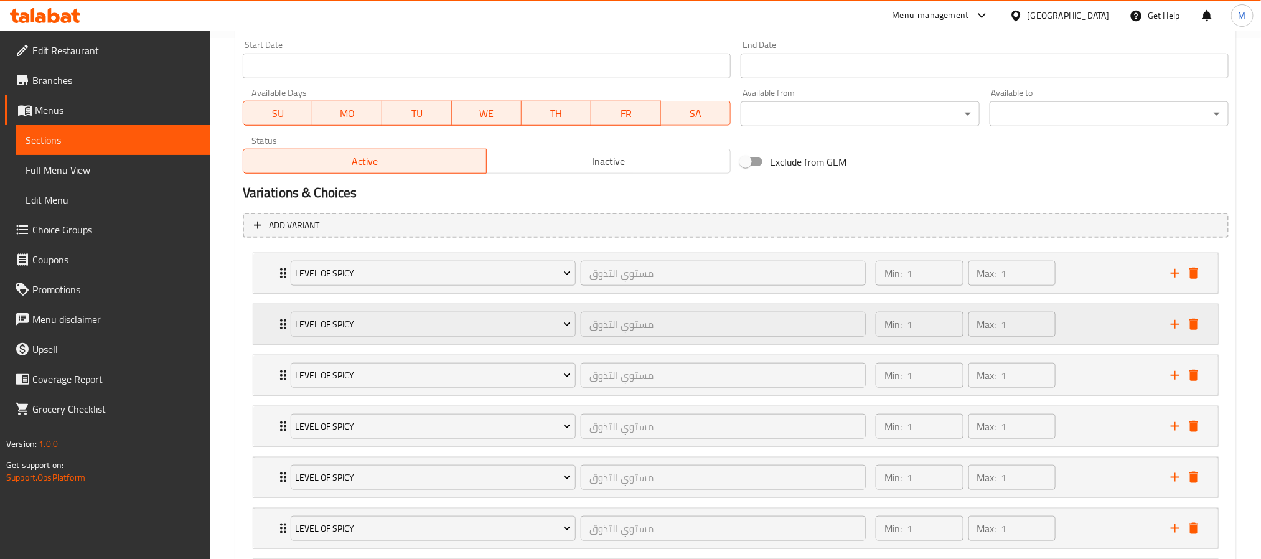
scroll to position [529, 0]
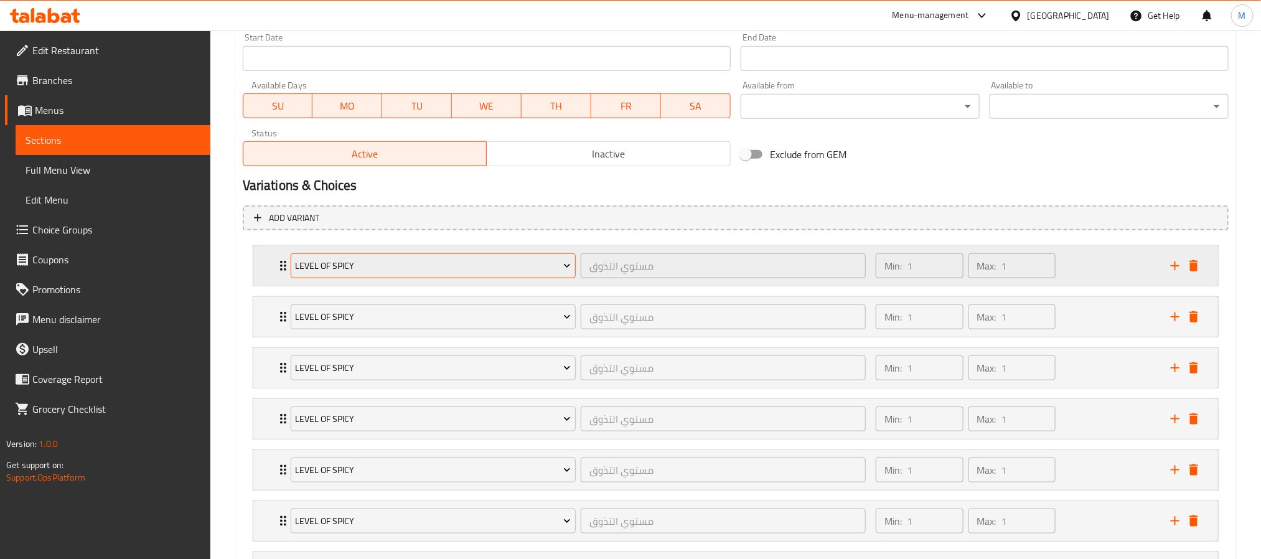
click at [450, 267] on span "level of spicy" at bounding box center [433, 266] width 276 height 16
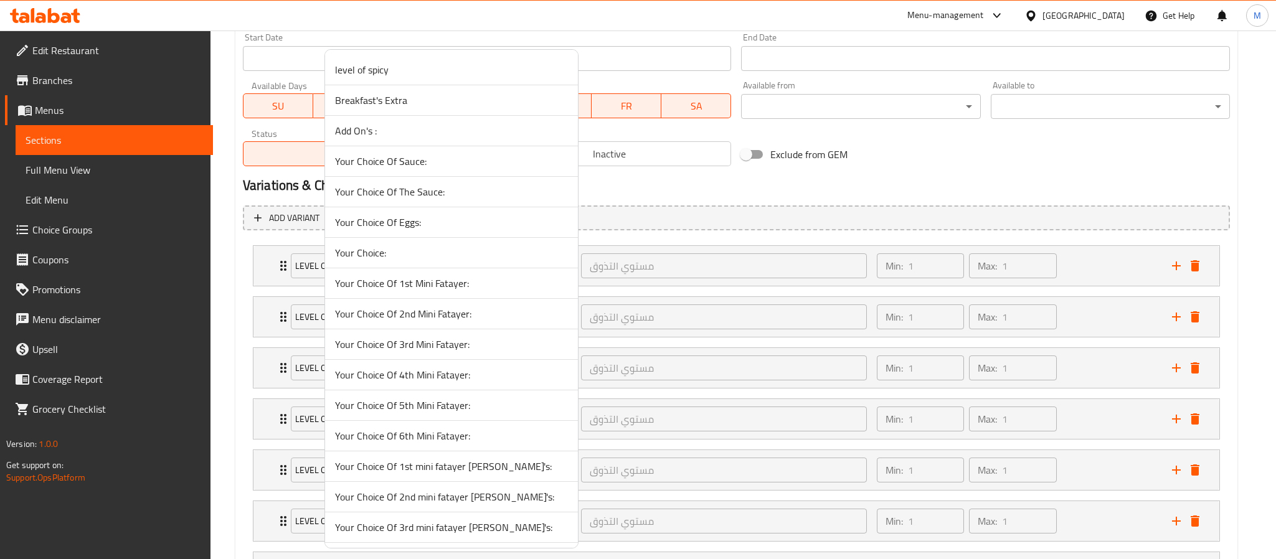
click at [437, 284] on span "Your Choice Of 1st Mini Fatayer:" at bounding box center [451, 283] width 233 height 15
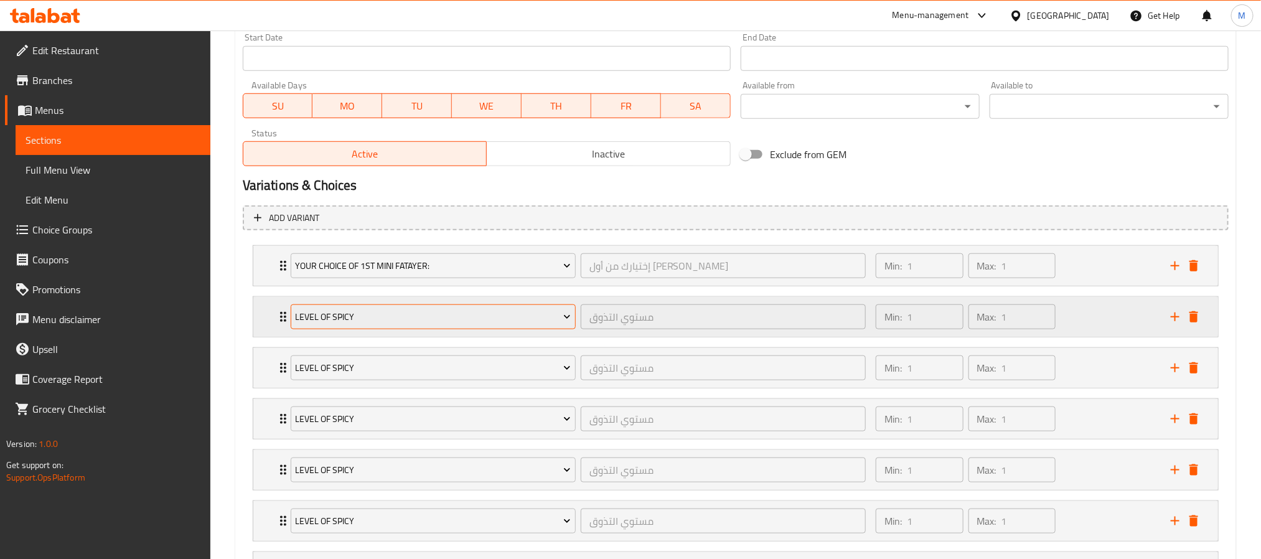
click at [420, 314] on span "level of spicy" at bounding box center [433, 317] width 276 height 16
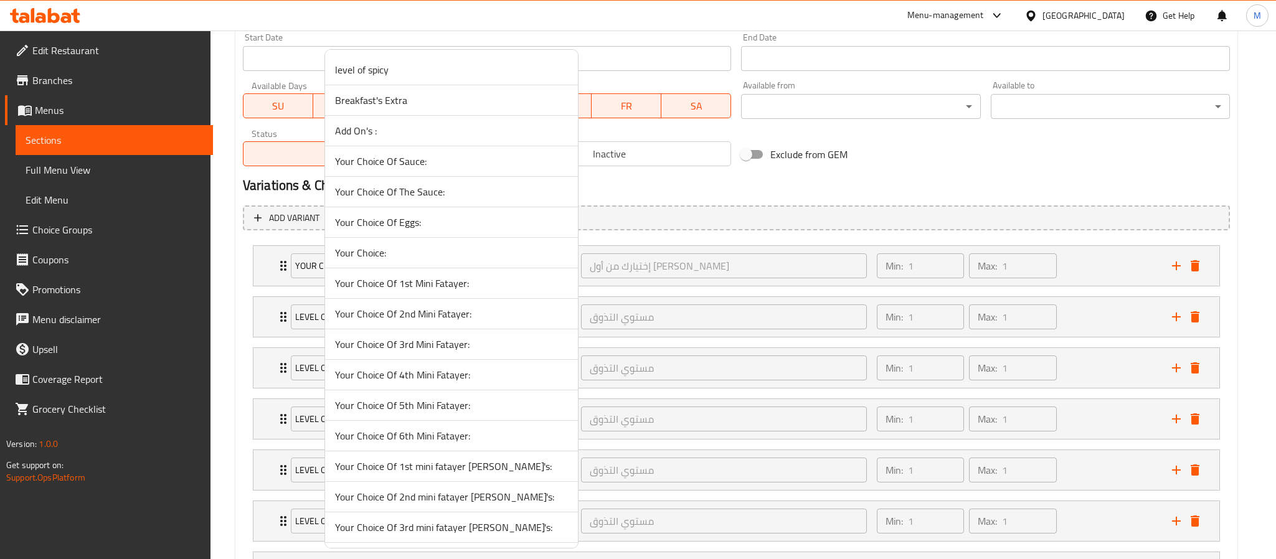
click at [434, 466] on span "Your Choice Of 1st mini fatayer [PERSON_NAME]'s:" at bounding box center [451, 466] width 233 height 15
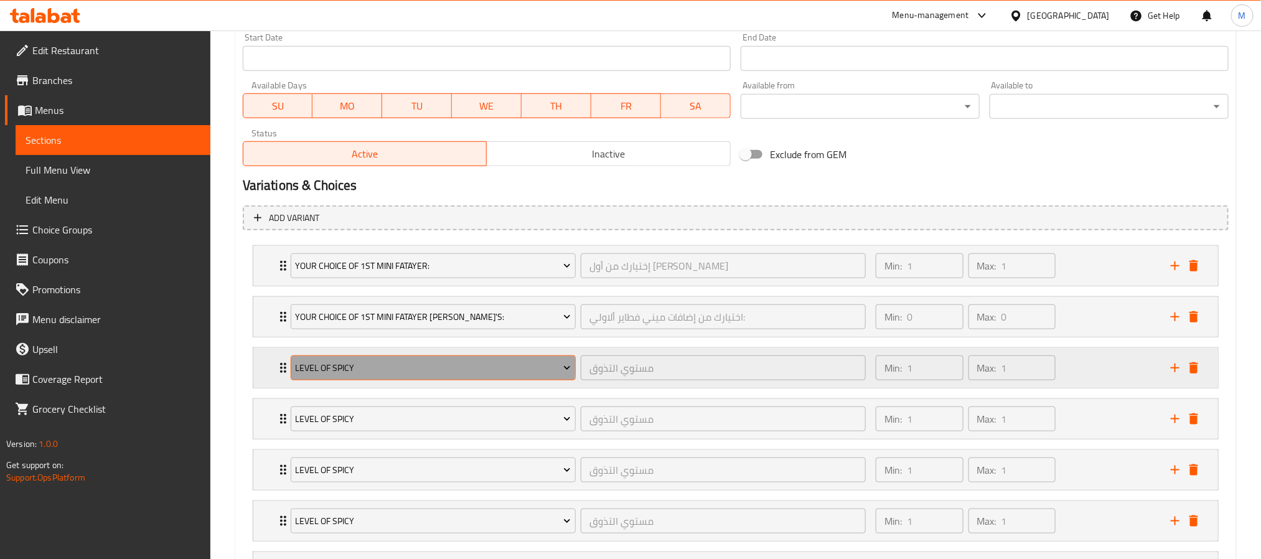
click at [381, 362] on span "level of spicy" at bounding box center [433, 368] width 276 height 16
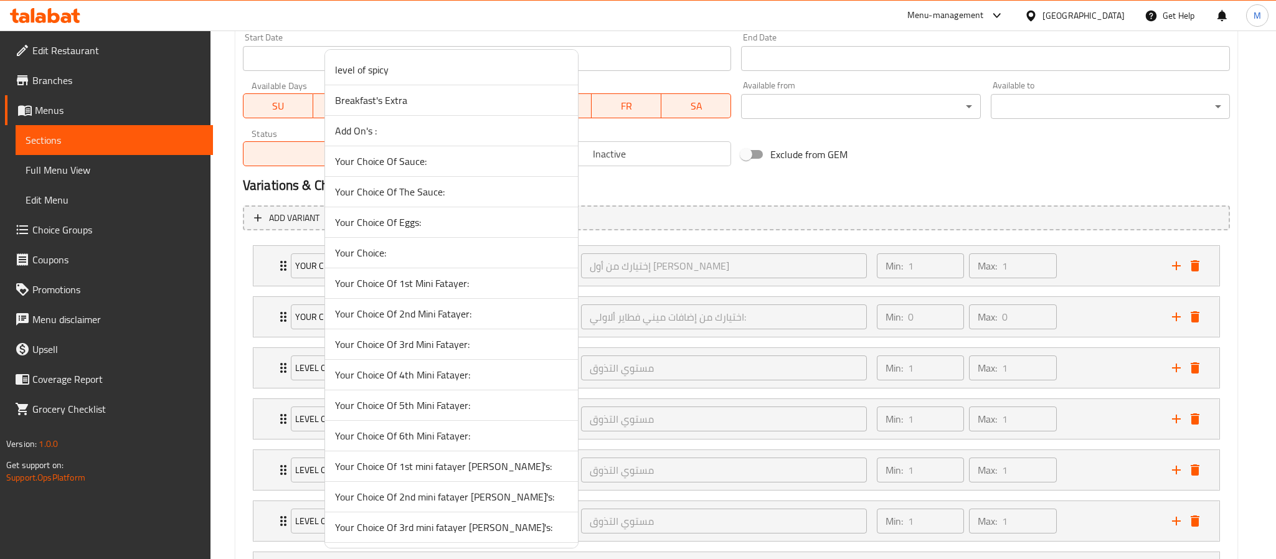
click at [400, 316] on span "Your Choice Of 2nd Mini Fatayer:" at bounding box center [451, 313] width 233 height 15
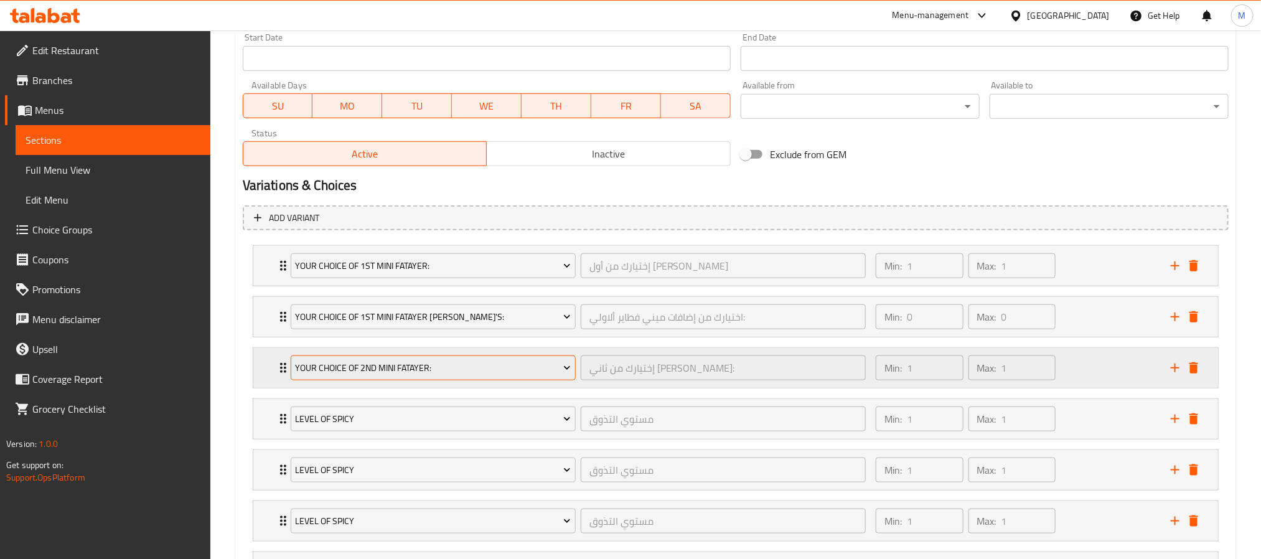
scroll to position [622, 0]
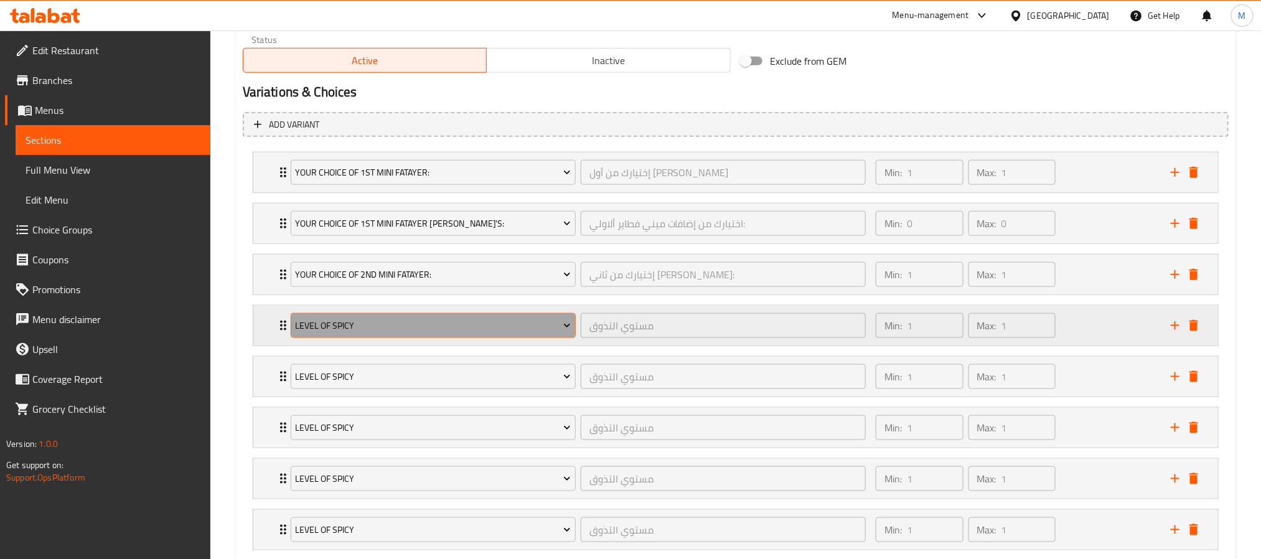
click at [415, 324] on span "level of spicy" at bounding box center [433, 326] width 276 height 16
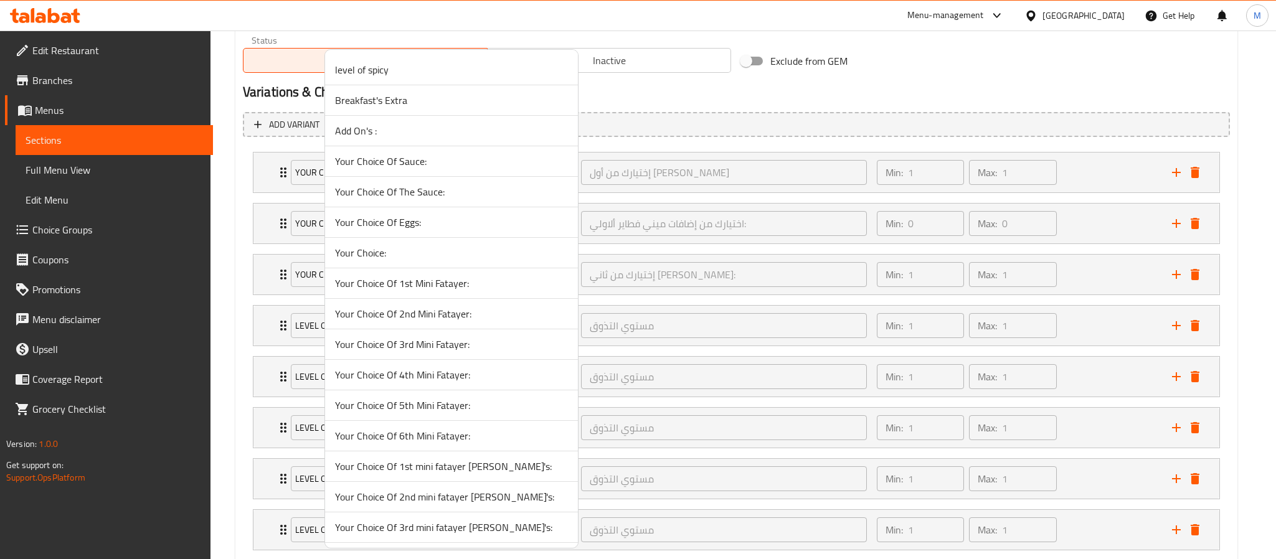
click at [437, 499] on span "Your Choice Of 2nd mini fatayer [PERSON_NAME]'s:" at bounding box center [451, 496] width 233 height 15
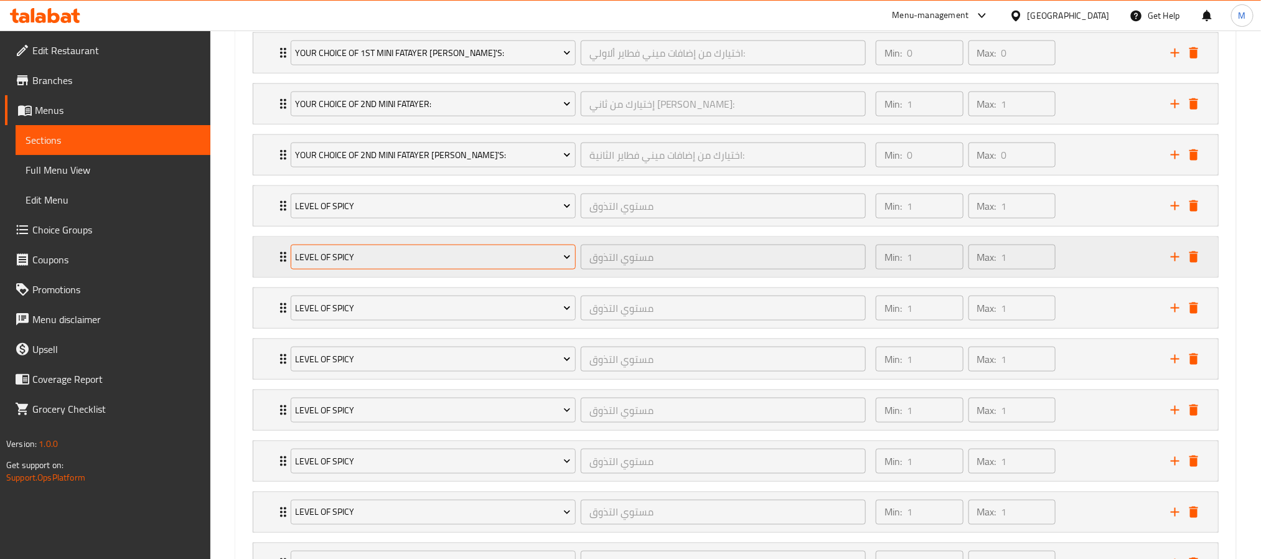
scroll to position [809, 0]
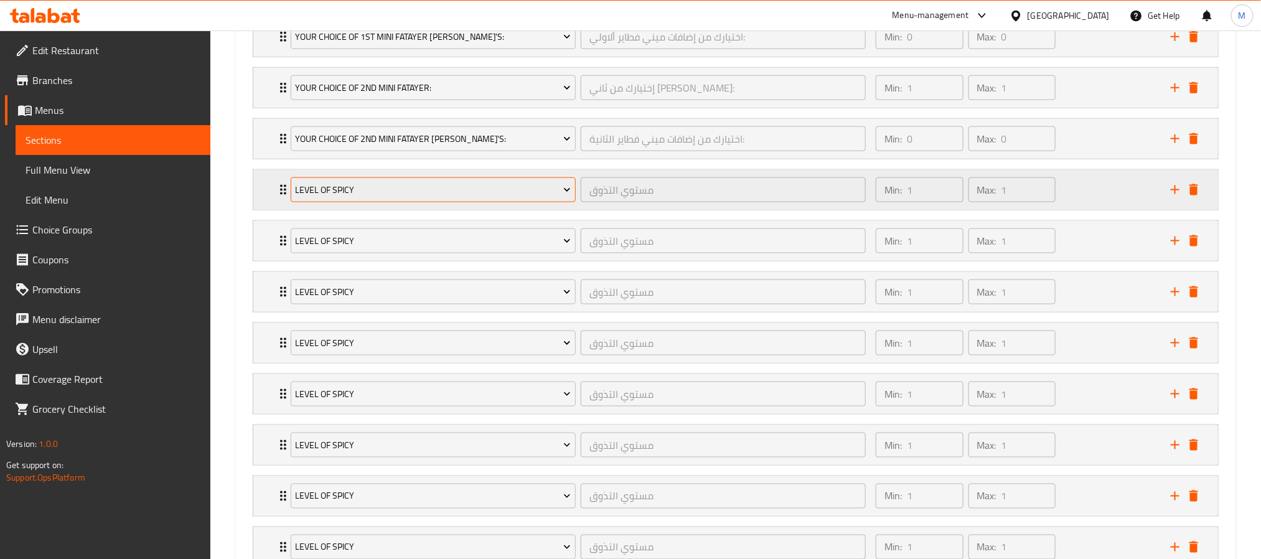
click at [383, 187] on span "level of spicy" at bounding box center [433, 190] width 276 height 16
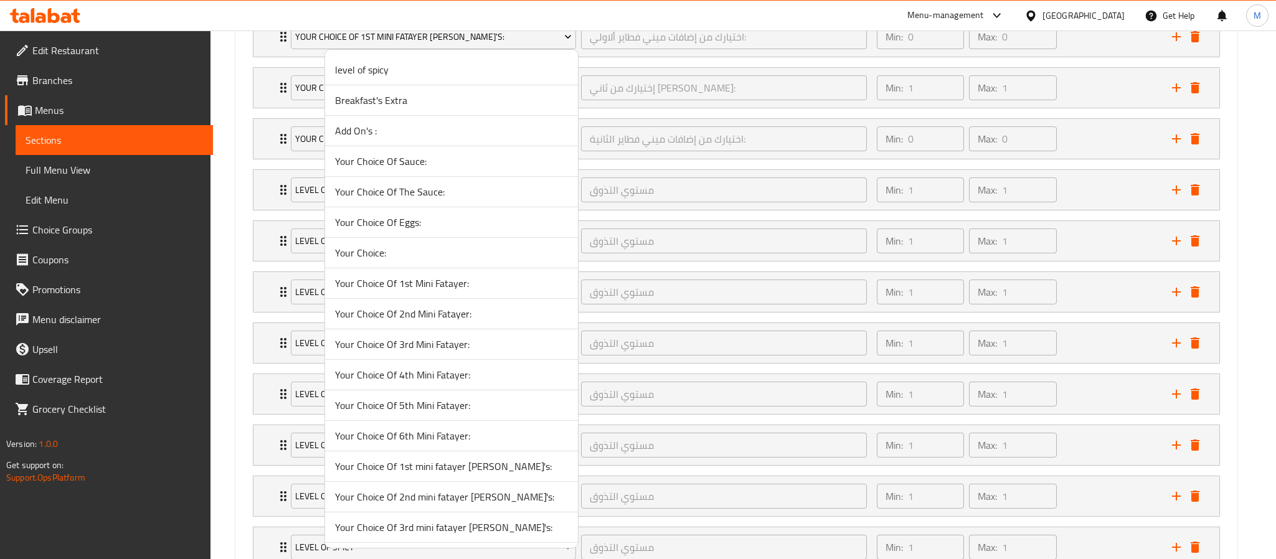
click at [415, 346] on span "Your Choice Of 3rd Mini Fatayer:" at bounding box center [451, 344] width 233 height 15
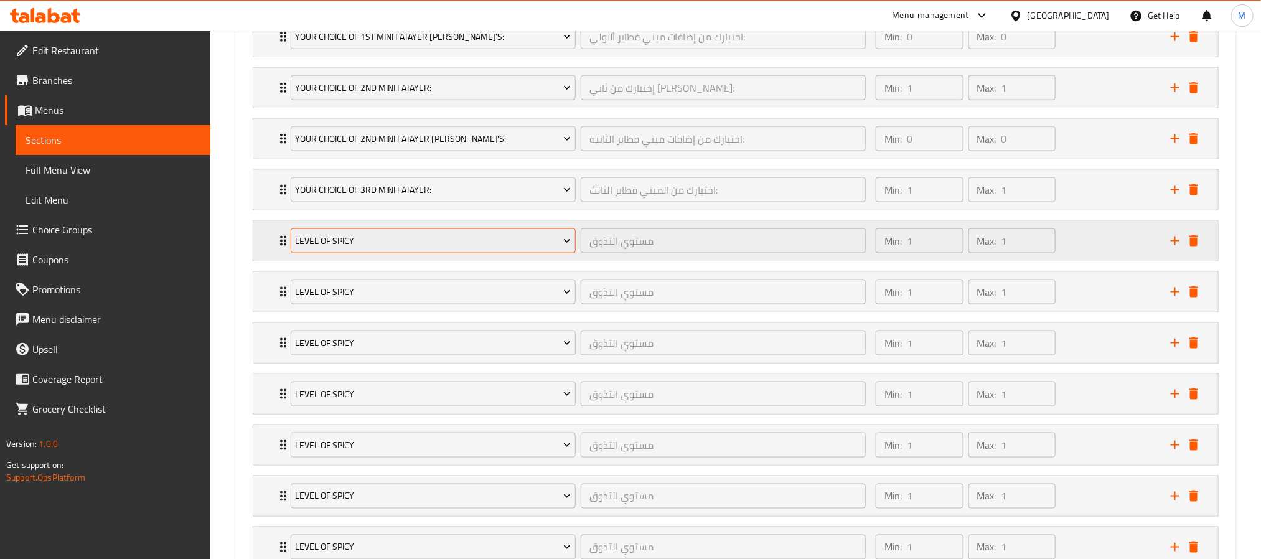
click at [372, 243] on span "level of spicy" at bounding box center [433, 241] width 276 height 16
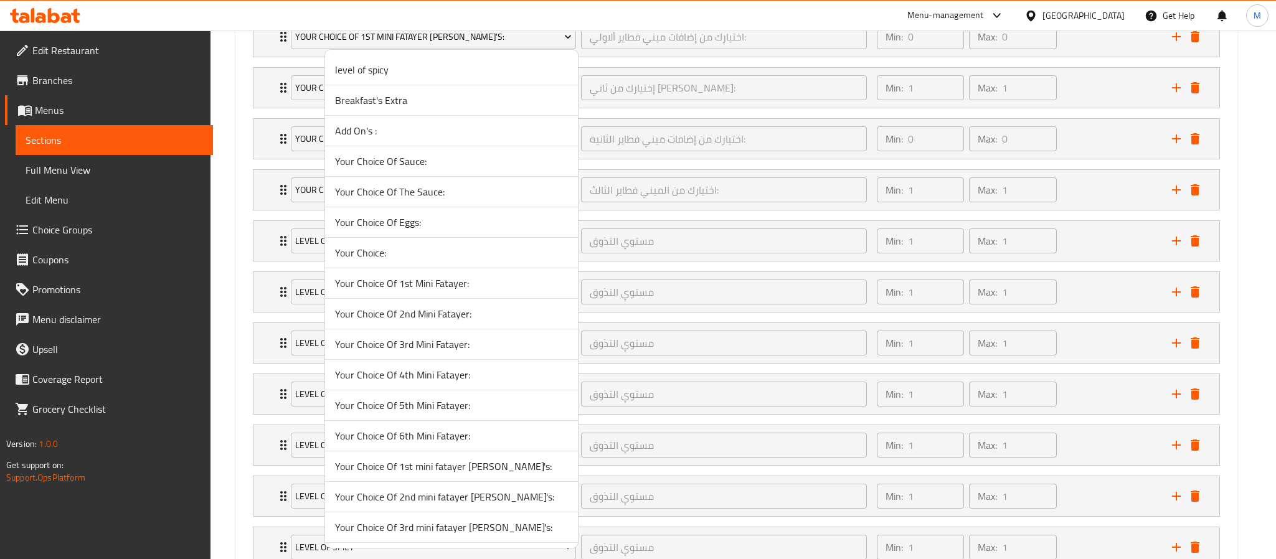
click at [431, 527] on span "Your Choice Of 3rd mini fatayer [PERSON_NAME]'s:" at bounding box center [451, 527] width 233 height 15
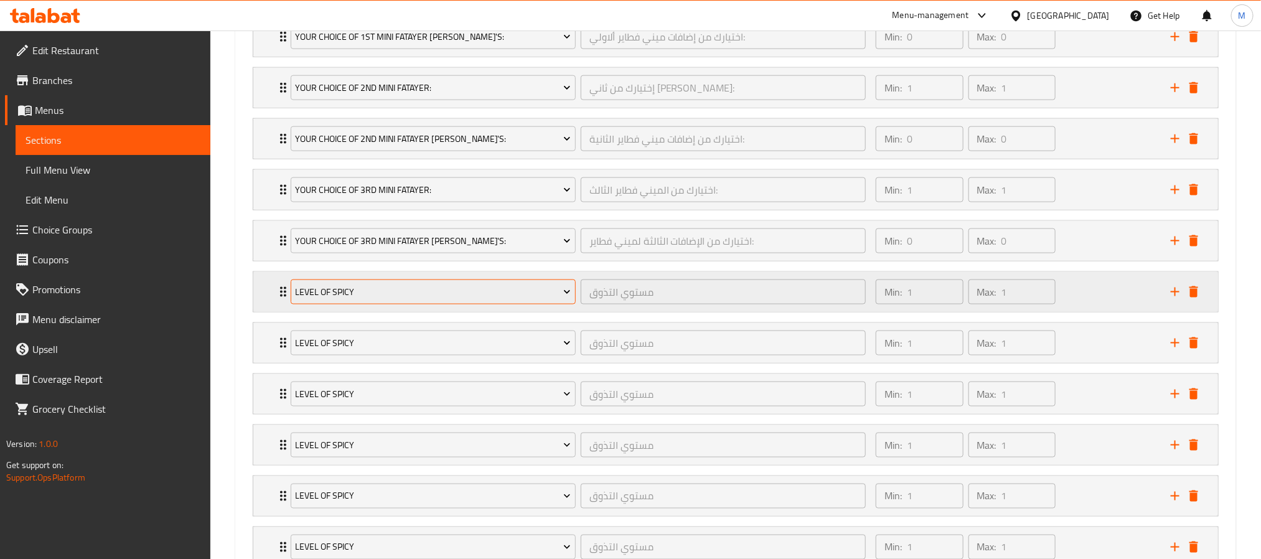
click at [385, 297] on span "level of spicy" at bounding box center [433, 292] width 276 height 16
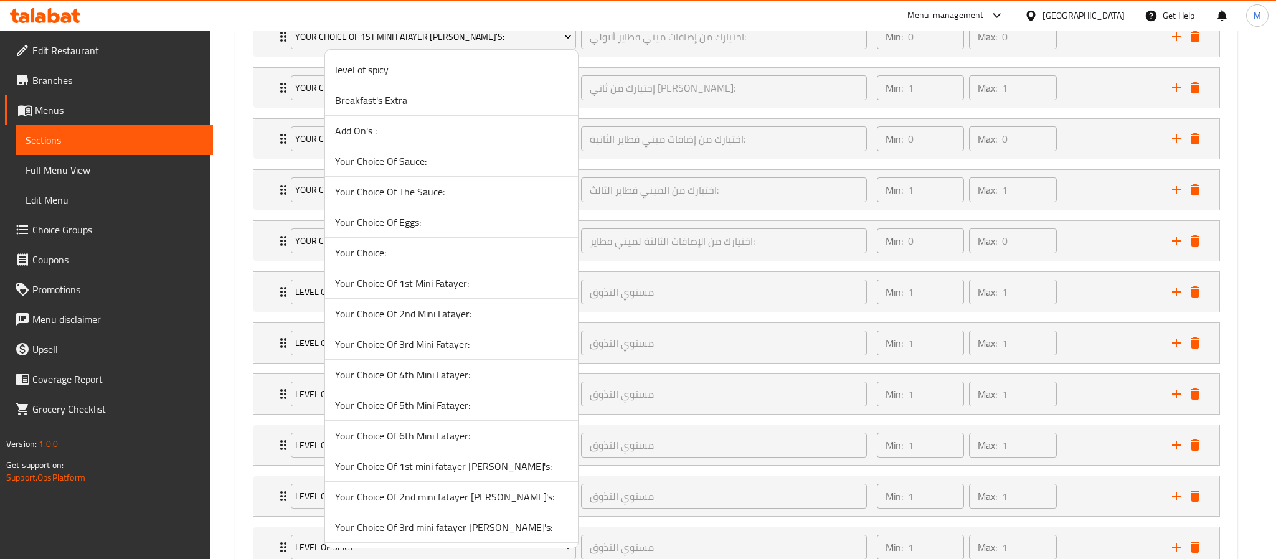
click at [411, 376] on span "Your Choice Of 4th Mini Fatayer:" at bounding box center [451, 374] width 233 height 15
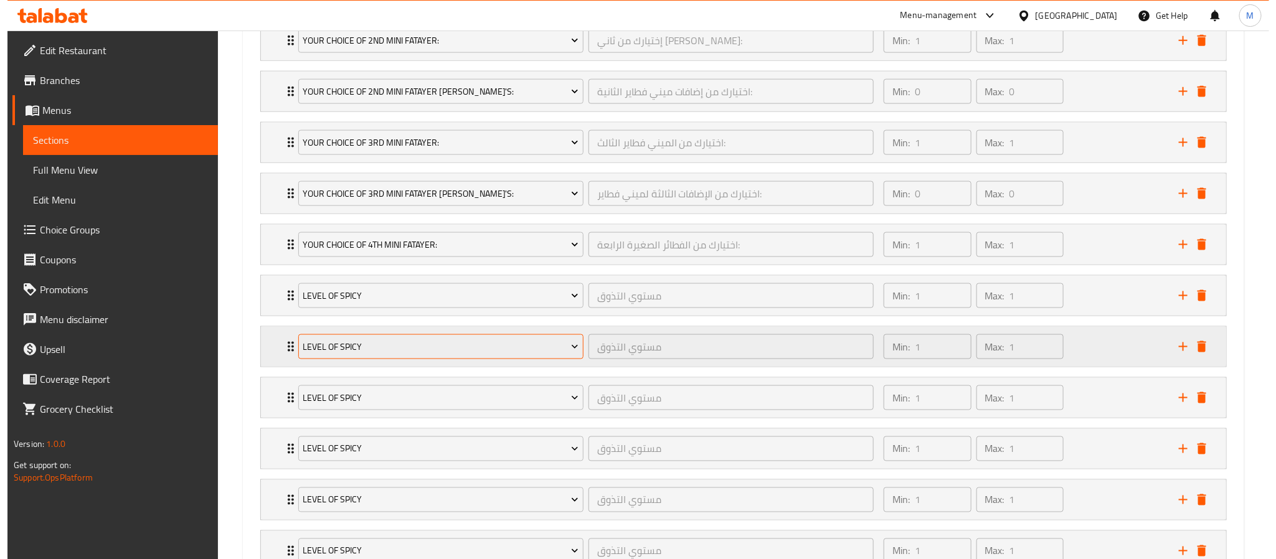
scroll to position [902, 0]
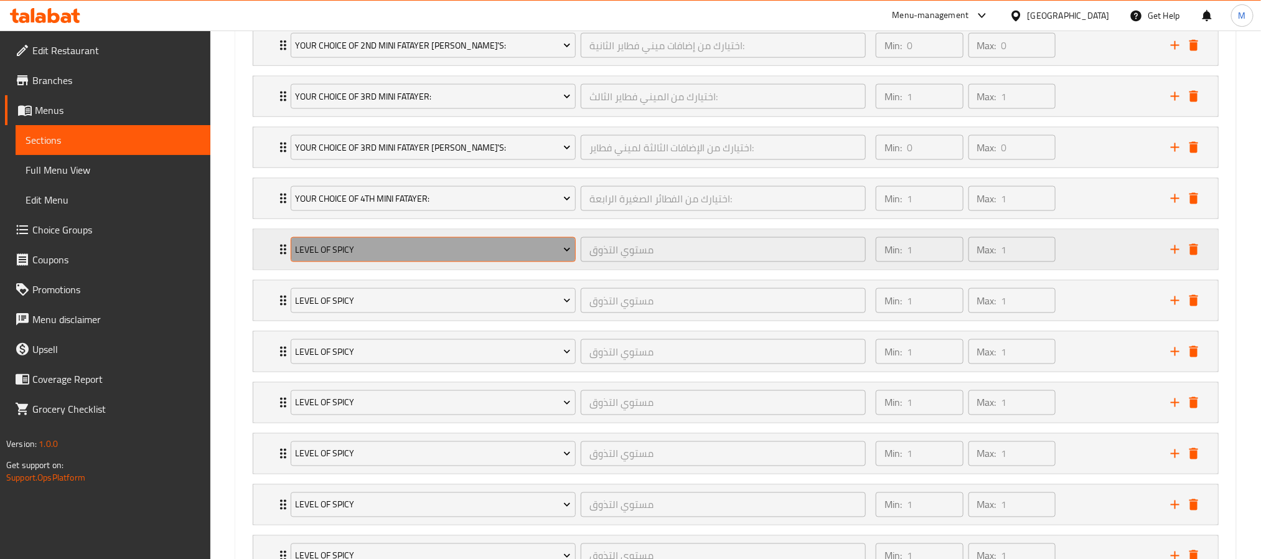
click at [379, 258] on span "level of spicy" at bounding box center [433, 250] width 276 height 16
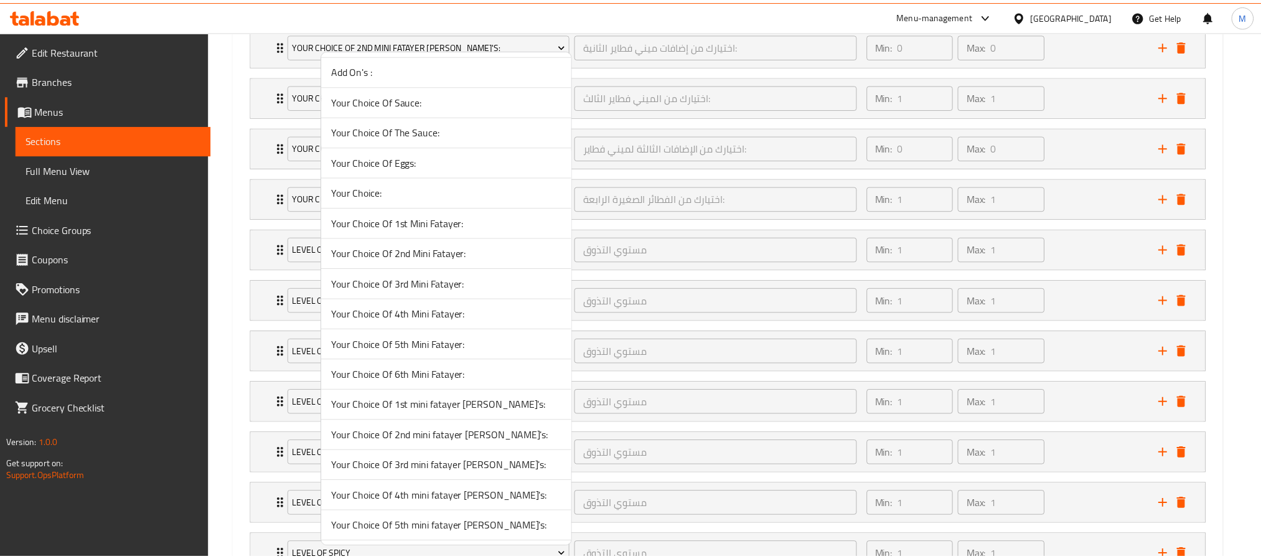
scroll to position [93, 0]
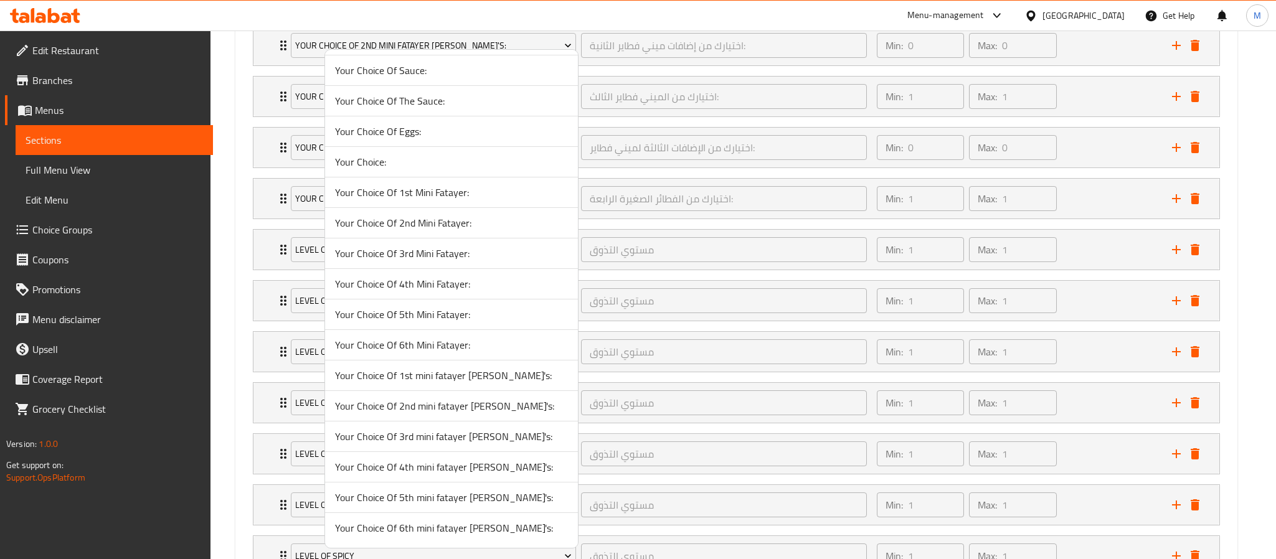
click at [435, 474] on span "Your Choice Of 4th mini fatayer [PERSON_NAME]'s:" at bounding box center [451, 466] width 233 height 15
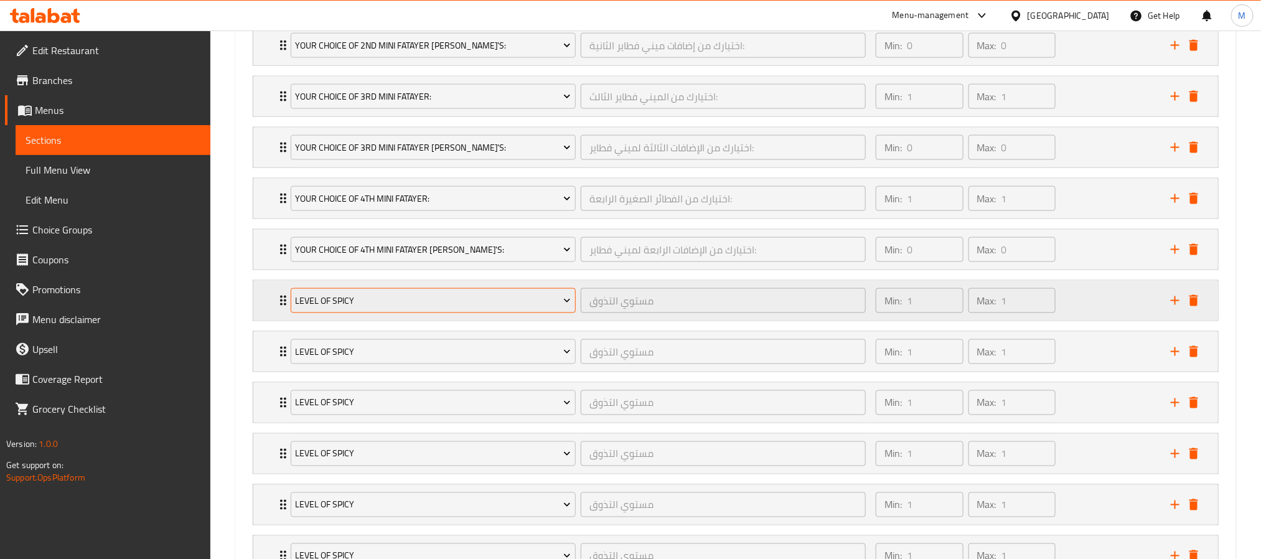
click at [387, 308] on span "level of spicy" at bounding box center [433, 301] width 276 height 16
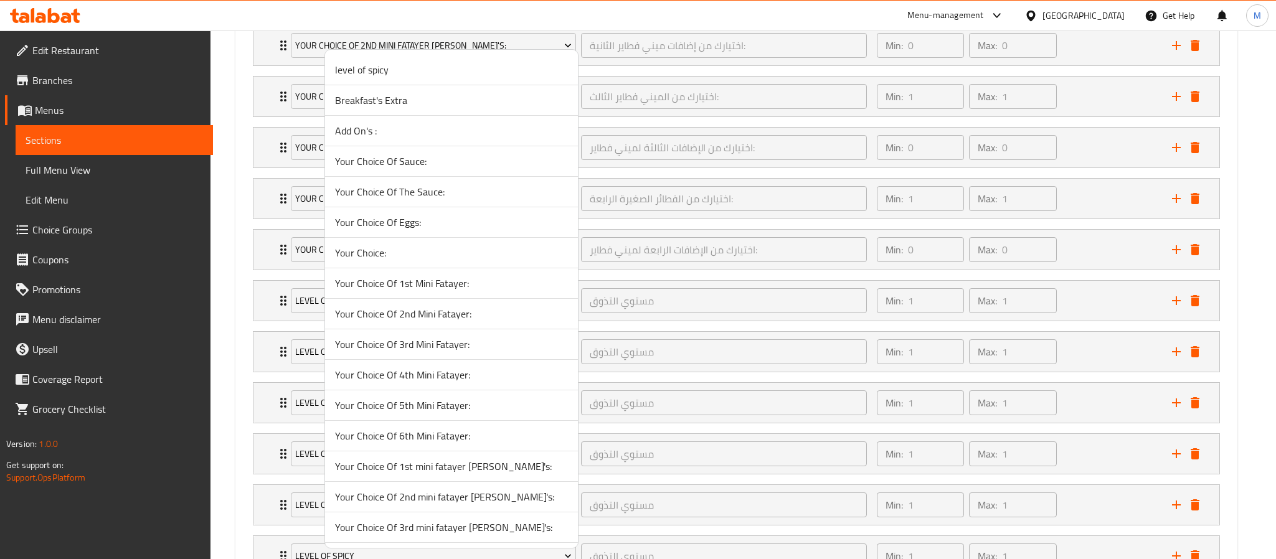
click at [426, 413] on span "Your Choice Of 5th Mini Fatayer:" at bounding box center [451, 405] width 233 height 15
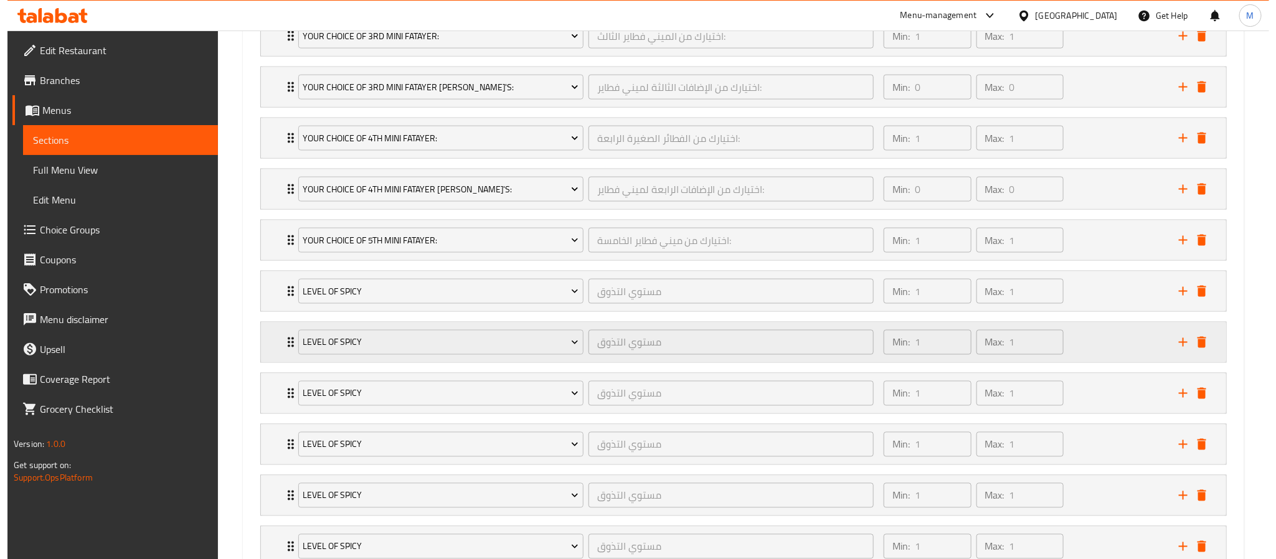
scroll to position [995, 0]
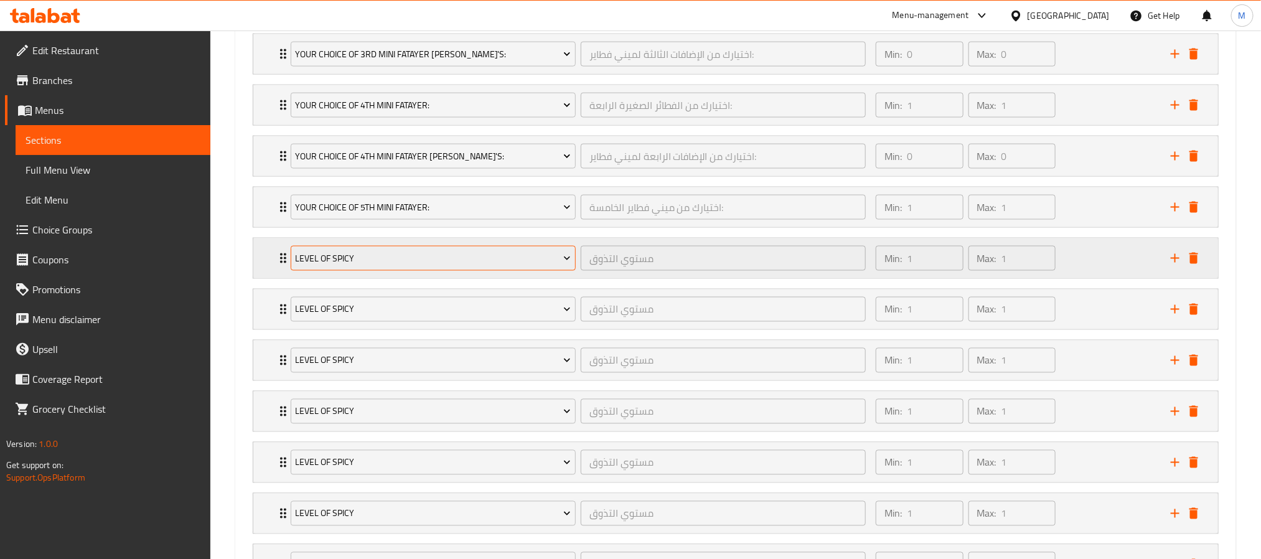
click at [380, 262] on span "level of spicy" at bounding box center [433, 259] width 276 height 16
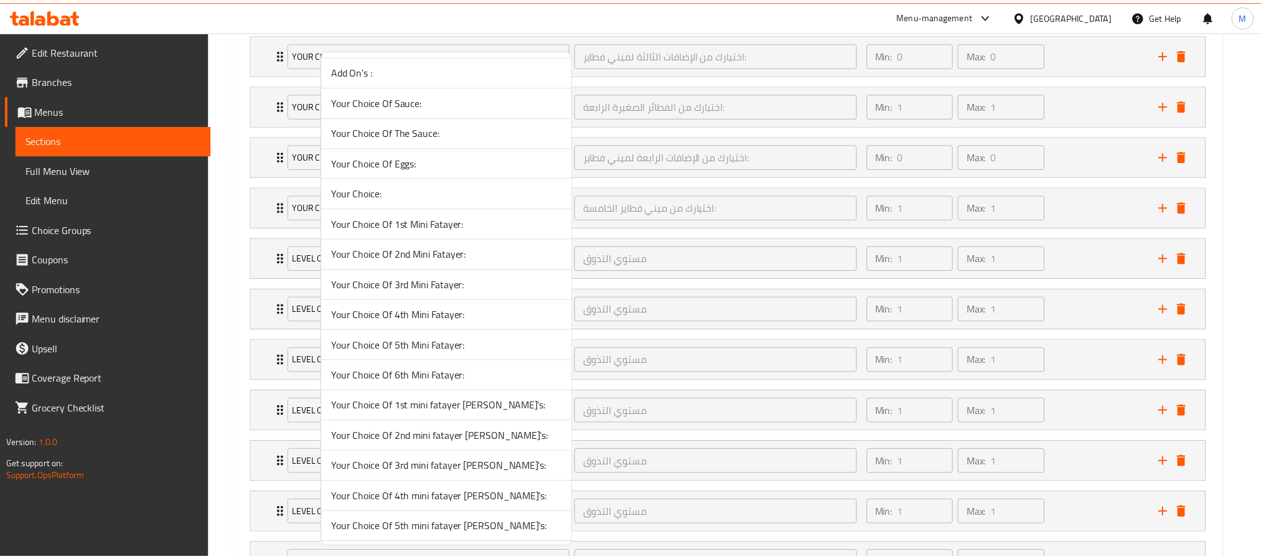
scroll to position [96, 0]
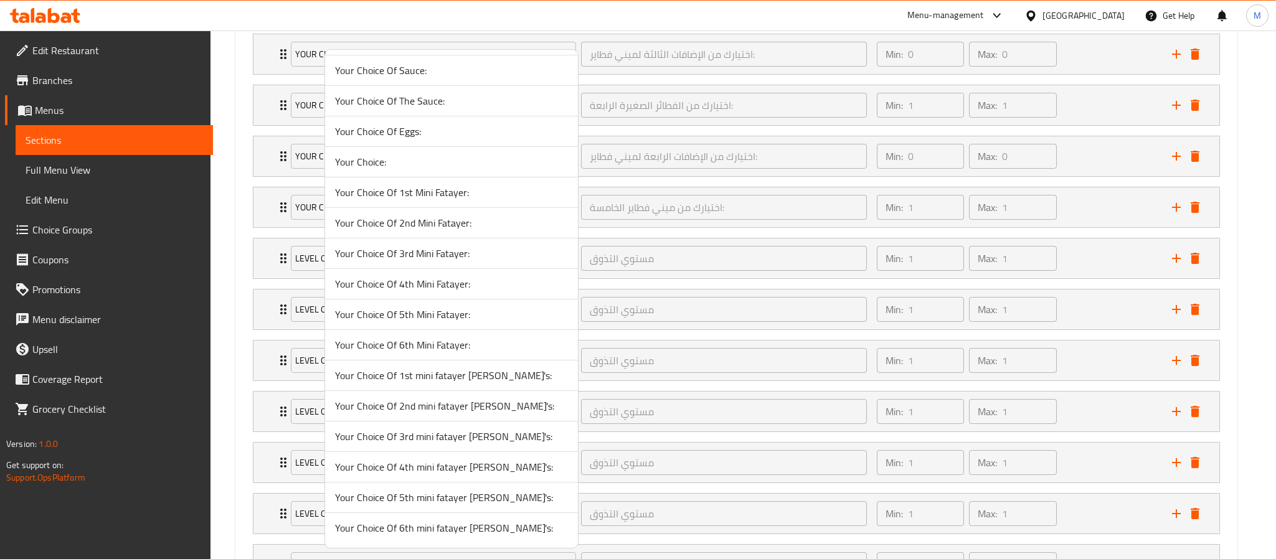
click at [431, 500] on span "Your Choice Of 5th mini fatayer [PERSON_NAME]'s:" at bounding box center [451, 497] width 233 height 15
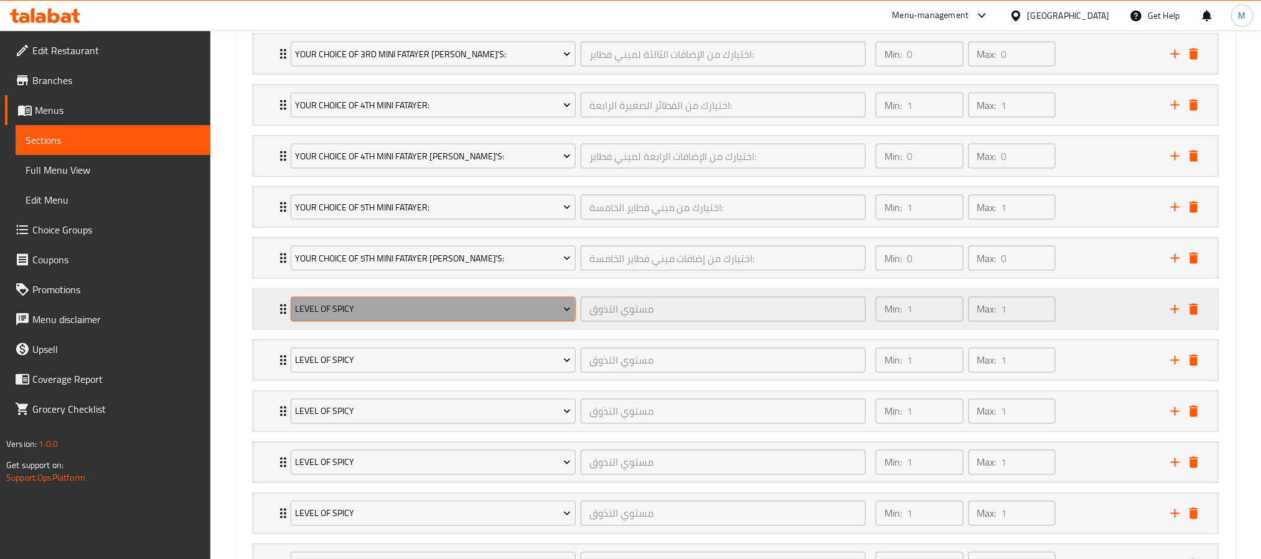
click at [387, 317] on span "level of spicy" at bounding box center [433, 310] width 276 height 16
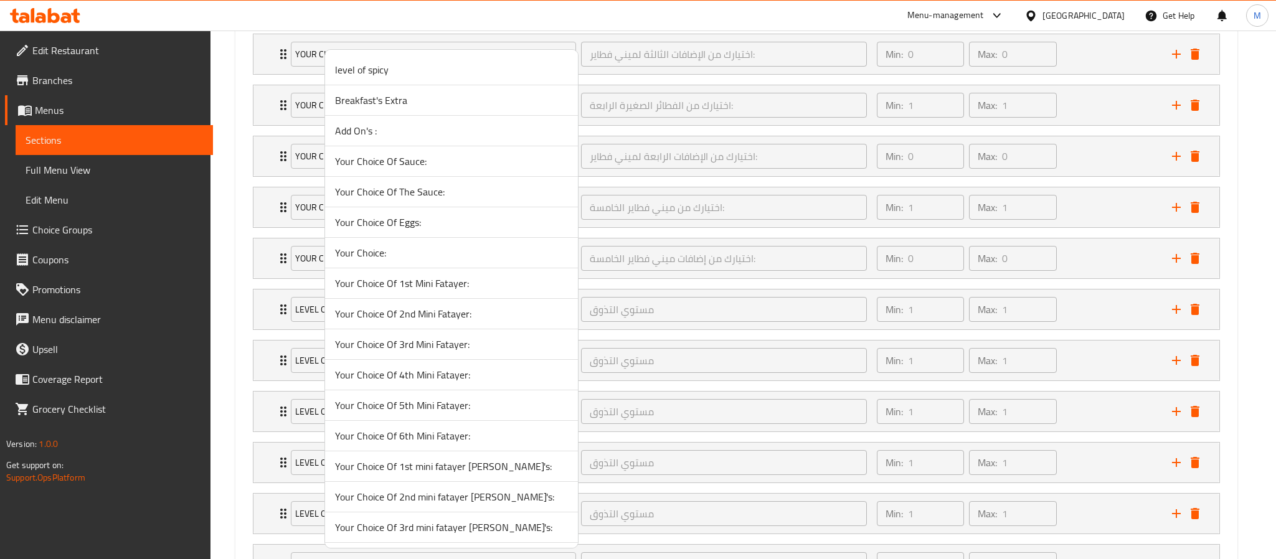
click at [415, 441] on span "Your Choice Of 6th Mini Fatayer:" at bounding box center [451, 435] width 233 height 15
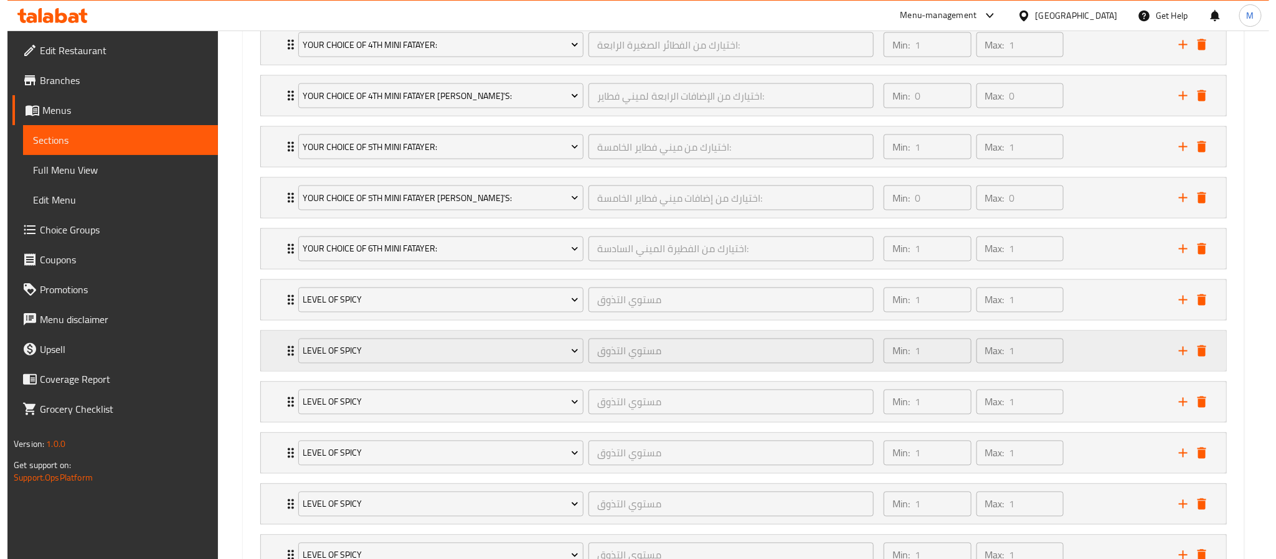
scroll to position [1089, 0]
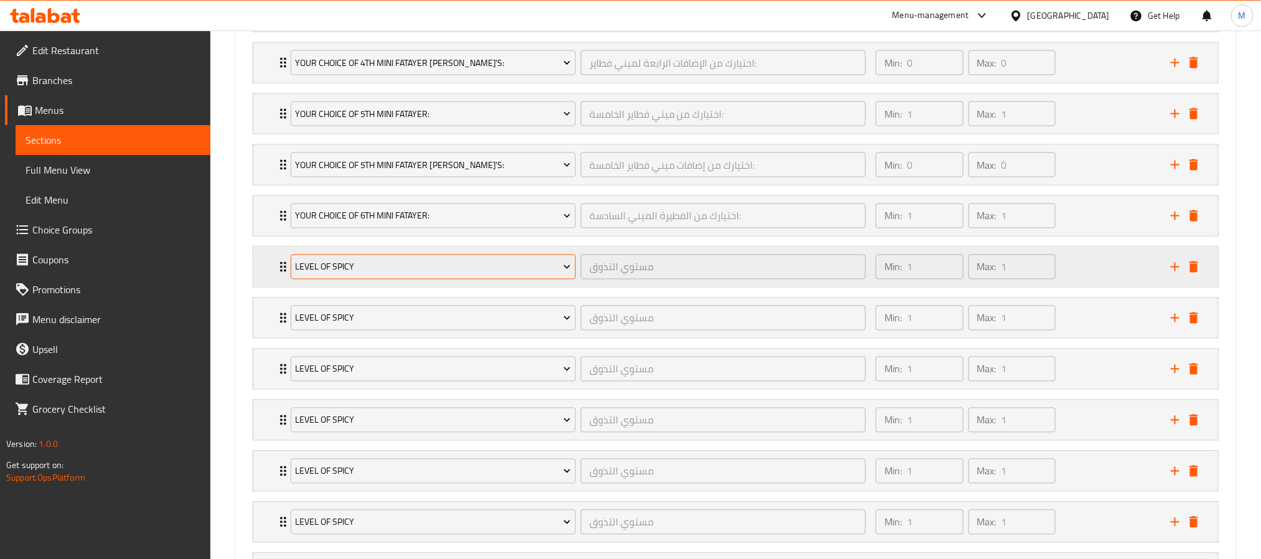
click at [377, 273] on span "level of spicy" at bounding box center [433, 268] width 276 height 16
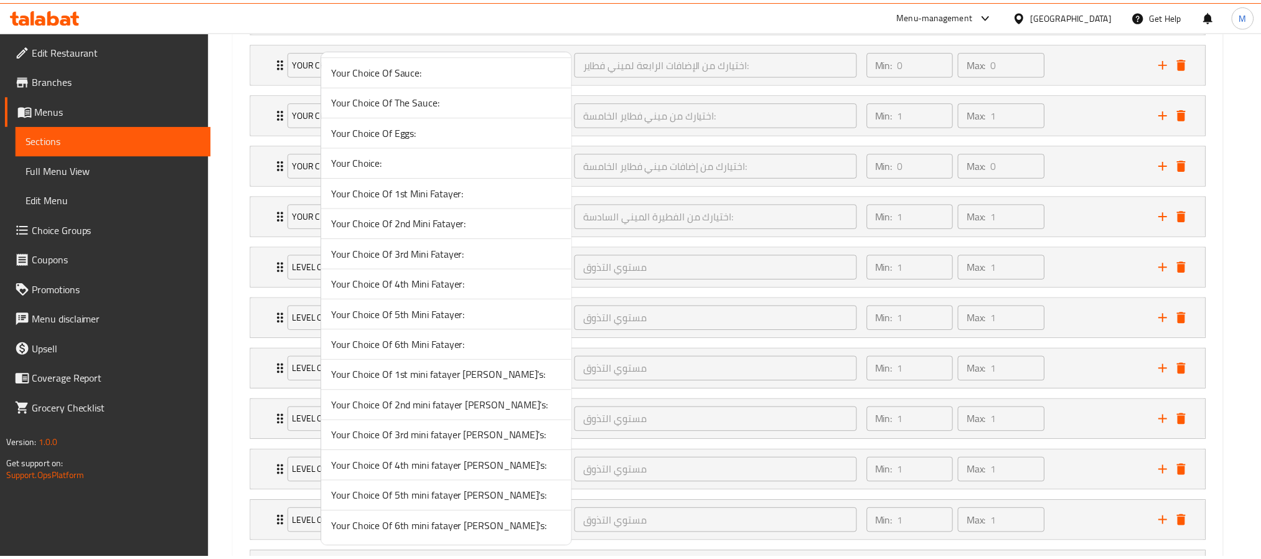
scroll to position [96, 0]
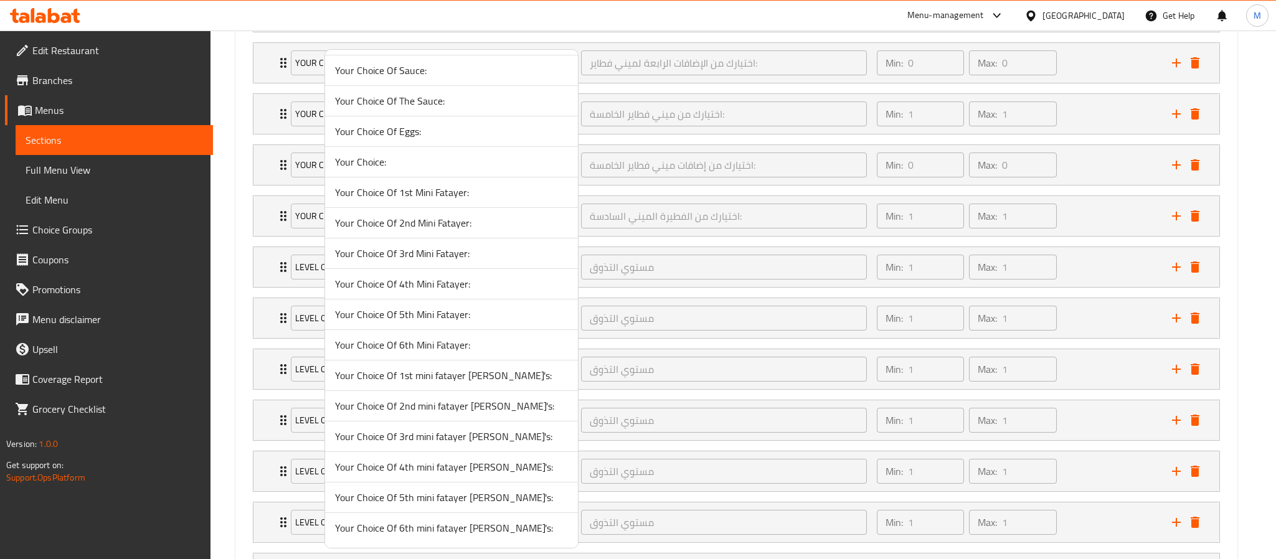
click at [432, 529] on span "Your Choice Of 6th mini fatayer [PERSON_NAME]'s:" at bounding box center [451, 527] width 233 height 15
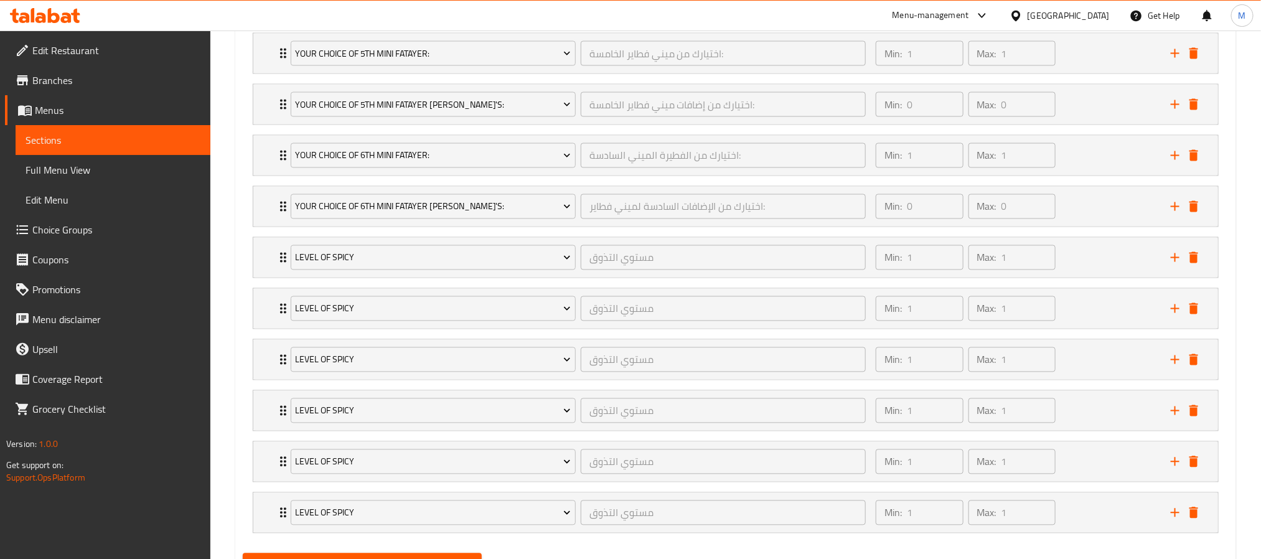
scroll to position [1182, 0]
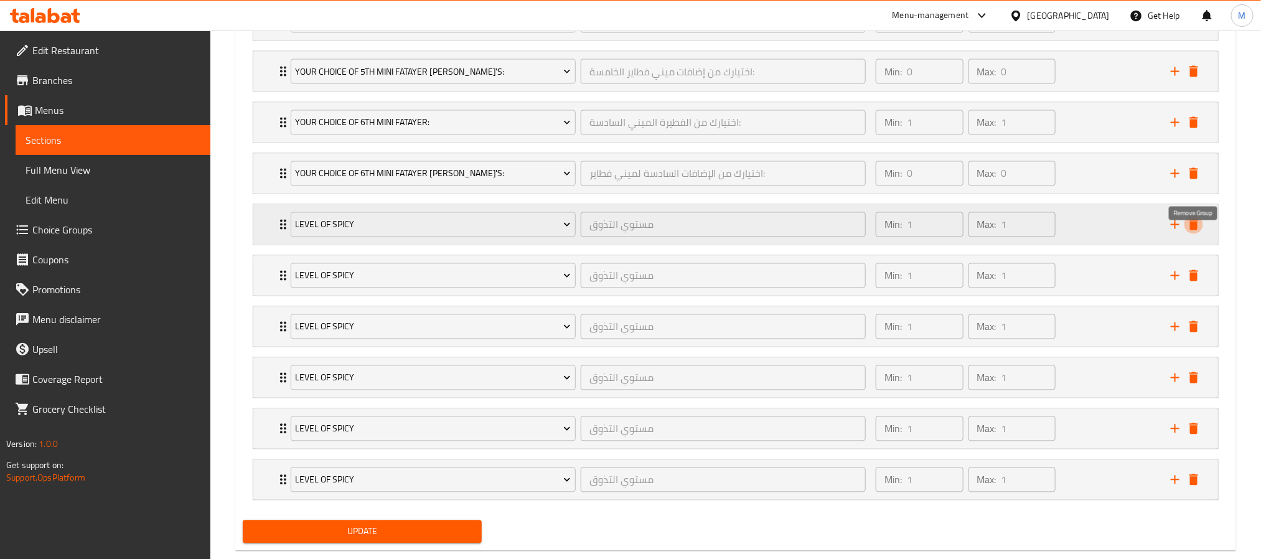
click at [1188, 232] on icon "delete" at bounding box center [1194, 224] width 15 height 15
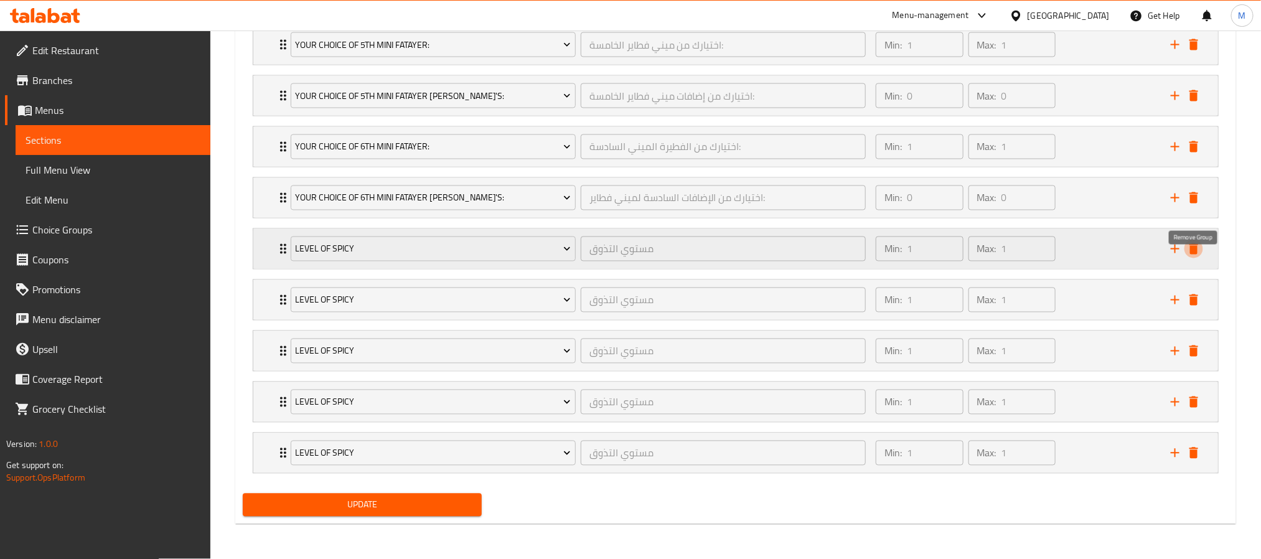
click at [1192, 243] on icon "delete" at bounding box center [1194, 248] width 9 height 11
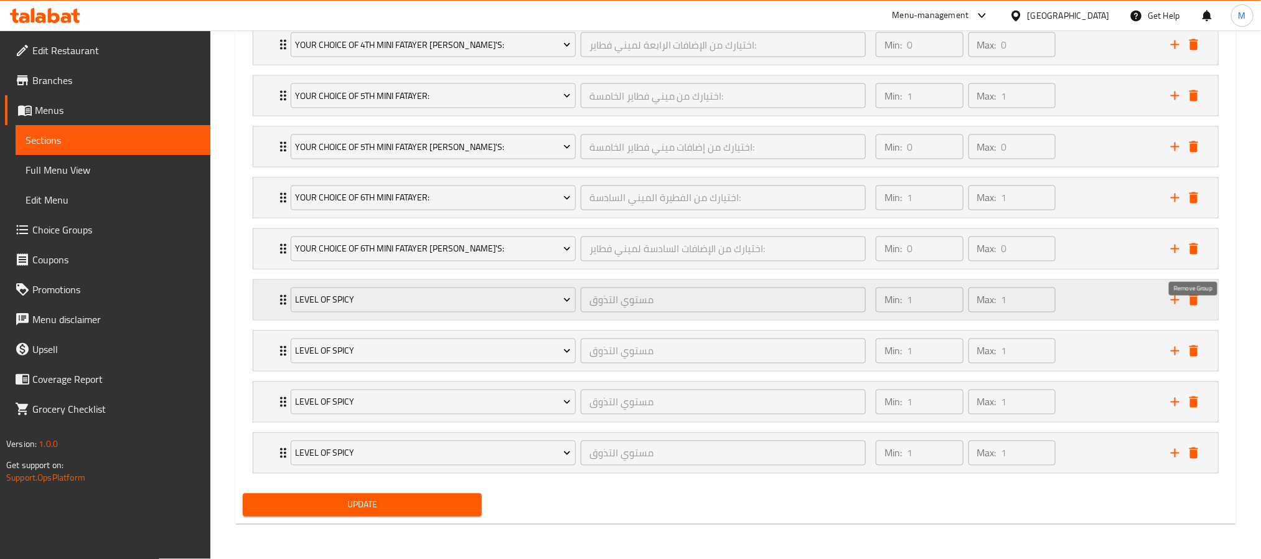
click at [1198, 299] on icon "delete" at bounding box center [1194, 300] width 15 height 15
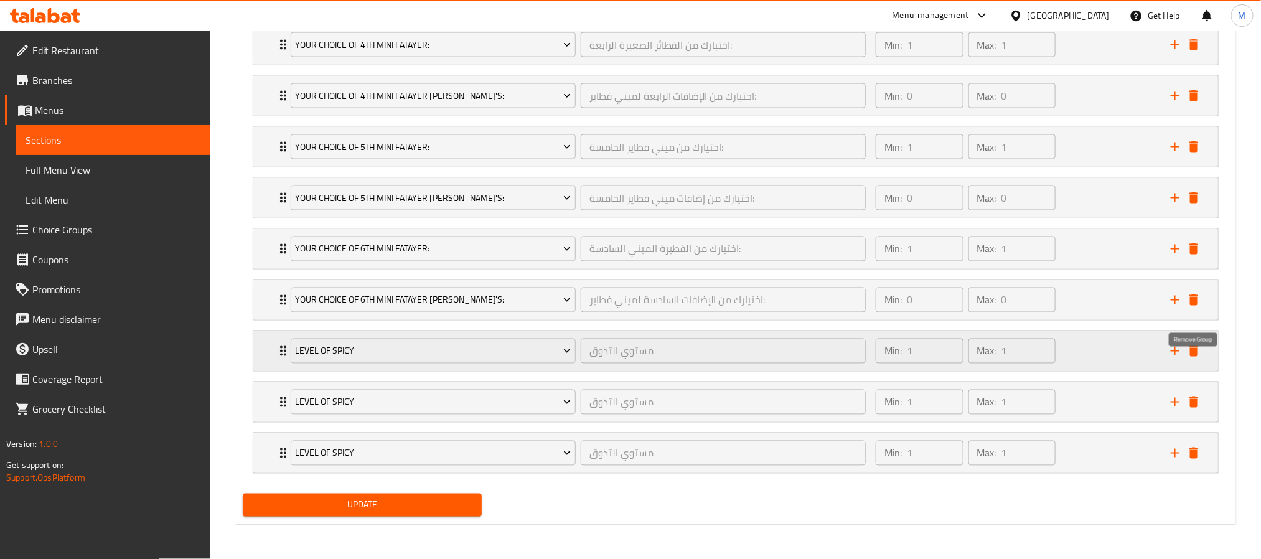
click at [1195, 347] on icon "delete" at bounding box center [1194, 350] width 9 height 11
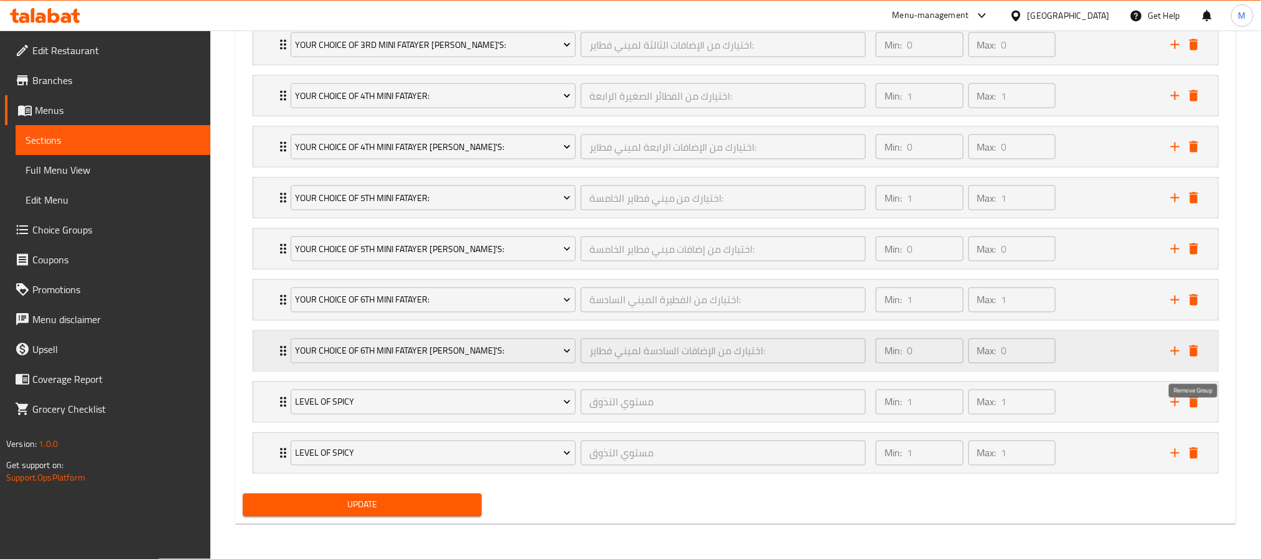
scroll to position [1020, 0]
click at [1192, 406] on icon "delete" at bounding box center [1194, 402] width 15 height 15
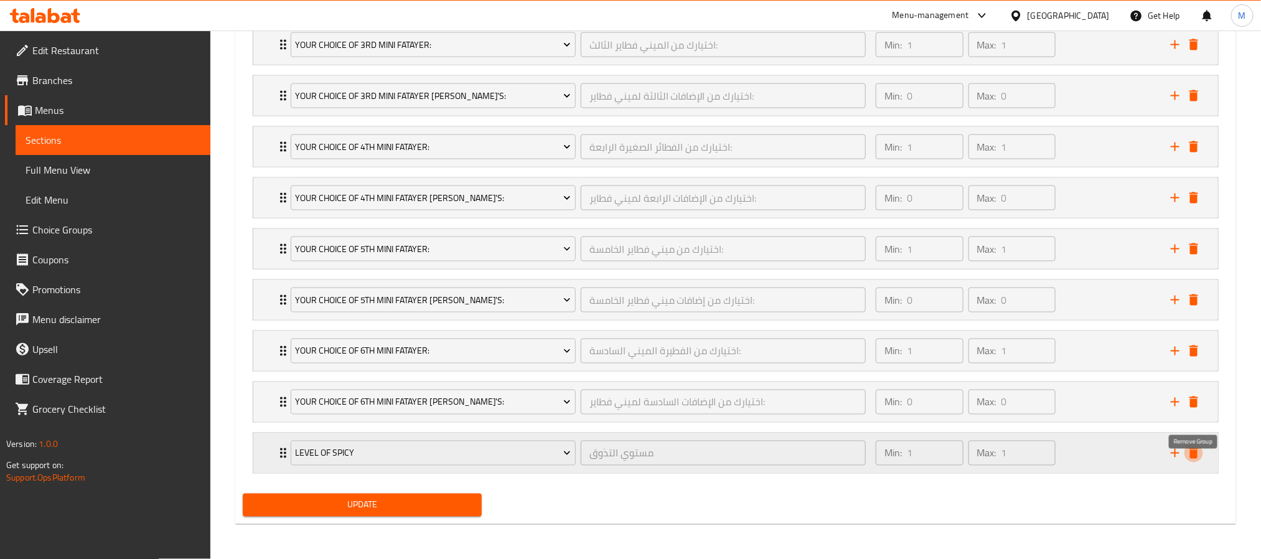
click at [1193, 454] on icon "delete" at bounding box center [1194, 453] width 9 height 11
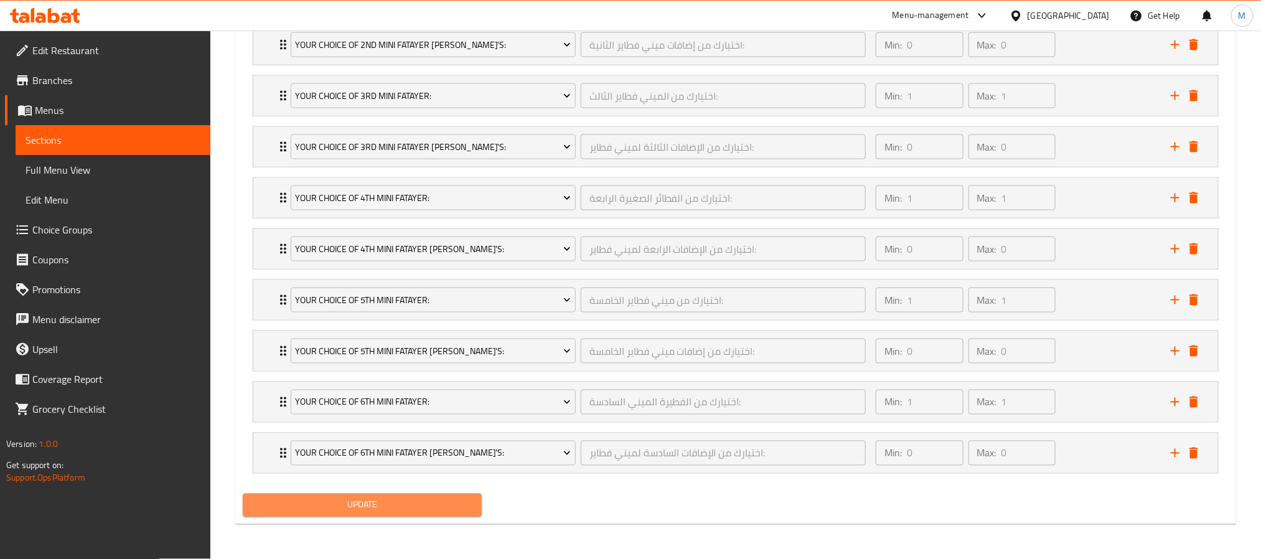
click at [416, 510] on span "Update" at bounding box center [362, 505] width 219 height 16
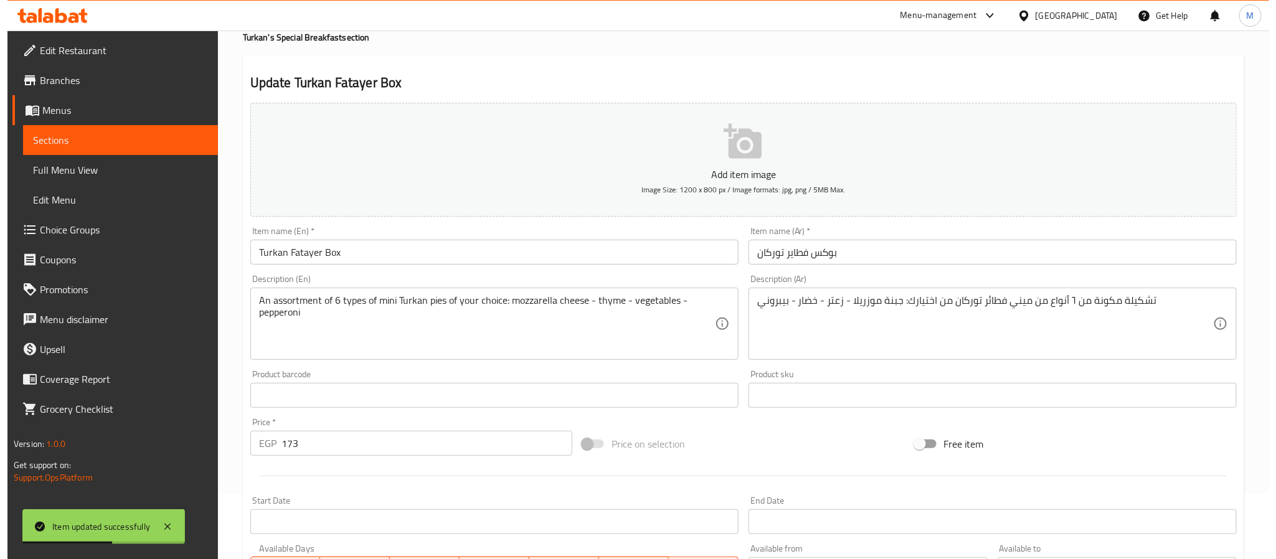
scroll to position [0, 0]
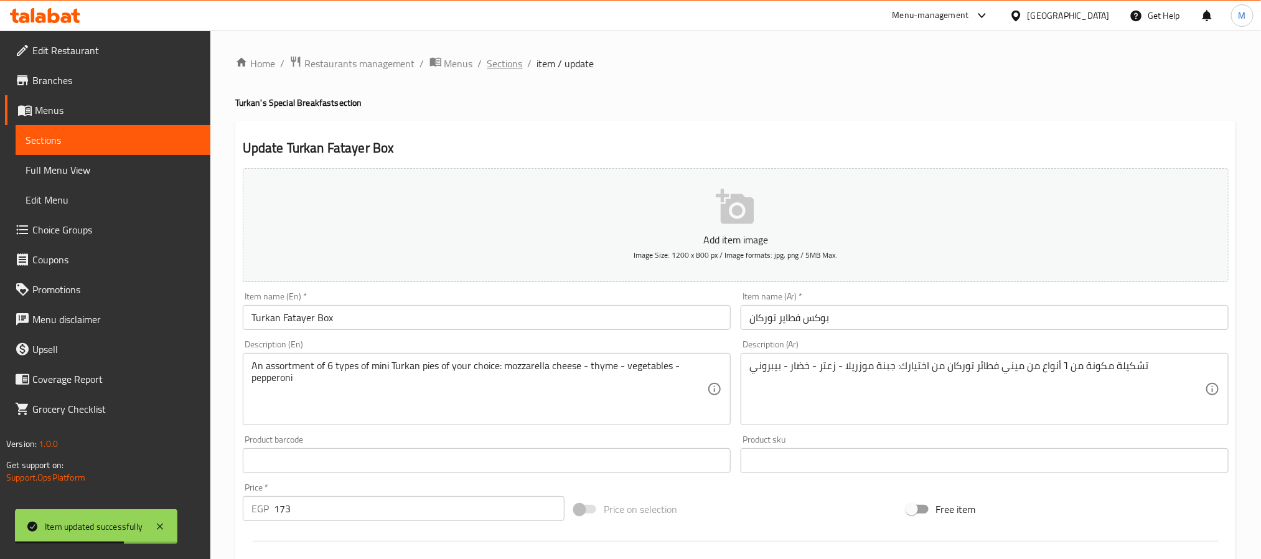
click at [512, 65] on span "Sections" at bounding box center [504, 63] width 35 height 15
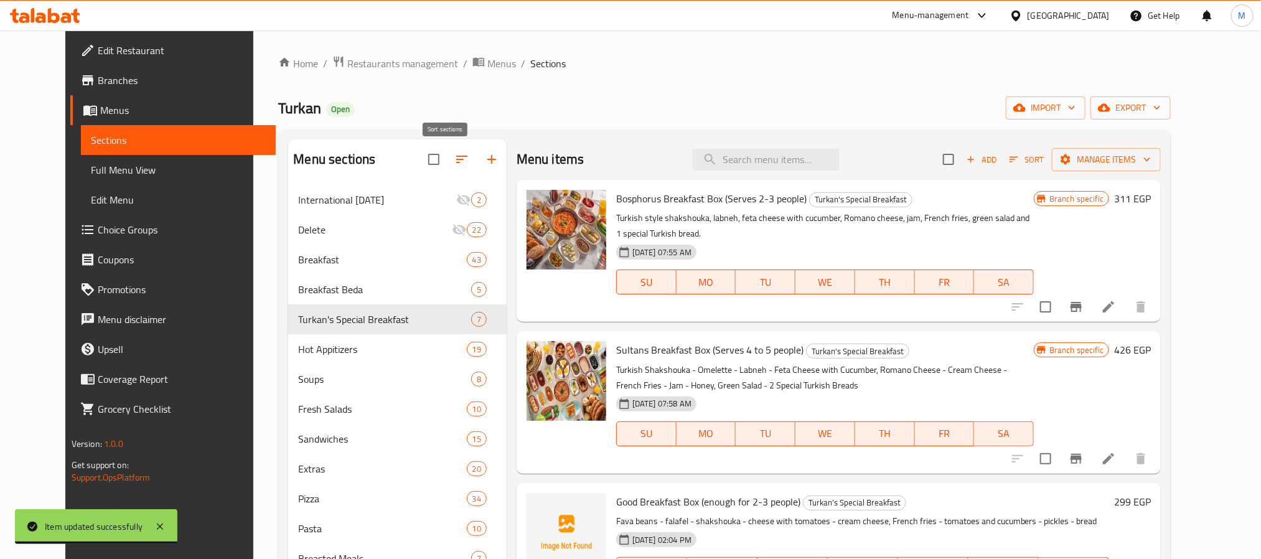
click at [454, 167] on icon "button" at bounding box center [461, 159] width 15 height 15
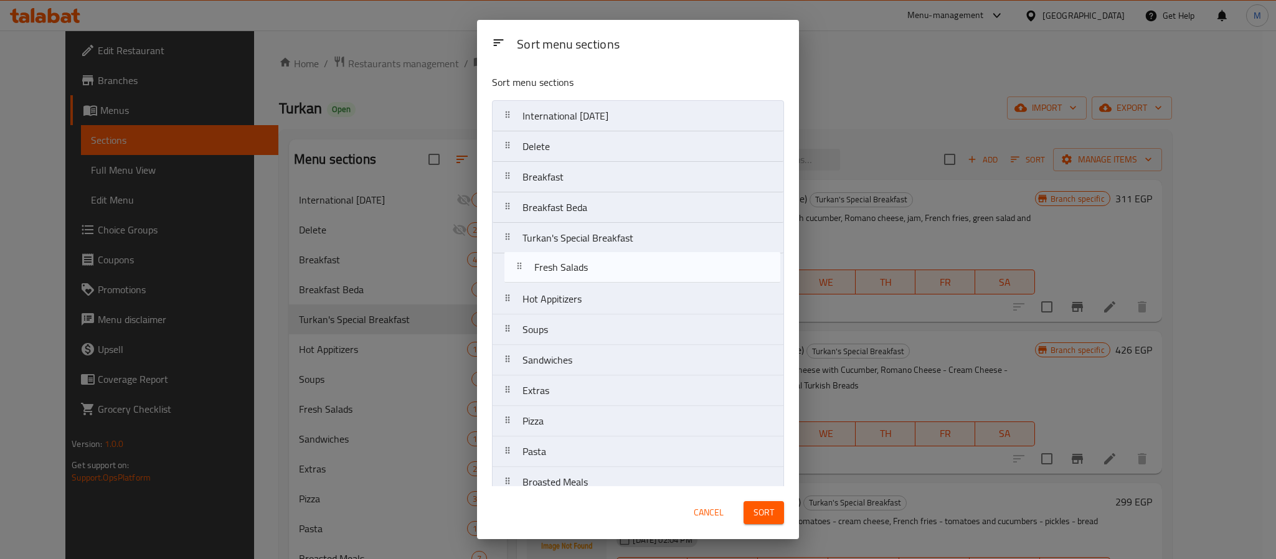
drag, startPoint x: 585, startPoint y: 334, endPoint x: 596, endPoint y: 264, distance: 71.1
drag, startPoint x: 596, startPoint y: 311, endPoint x: 608, endPoint y: 298, distance: 17.6
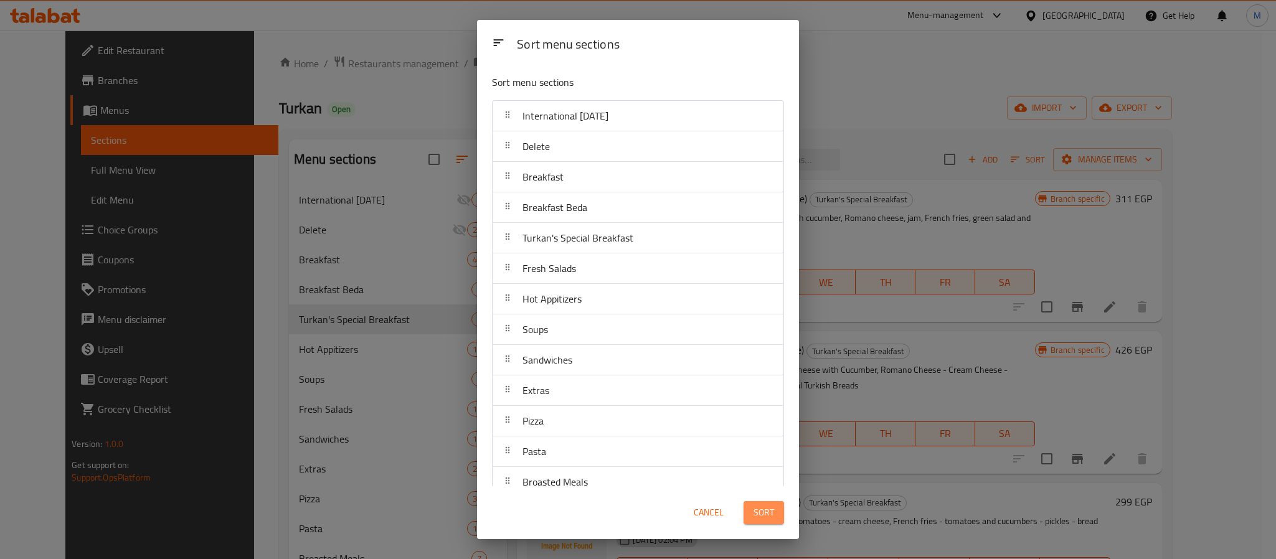
click at [764, 520] on span "Sort" at bounding box center [763, 513] width 21 height 16
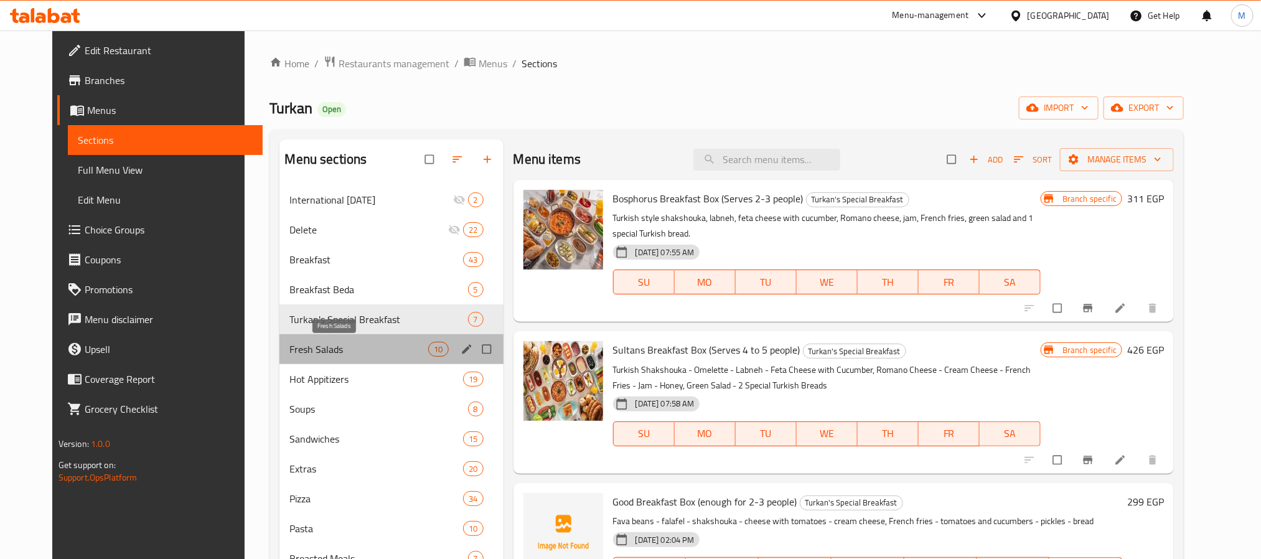
click at [364, 342] on span "Fresh Salads" at bounding box center [358, 349] width 139 height 15
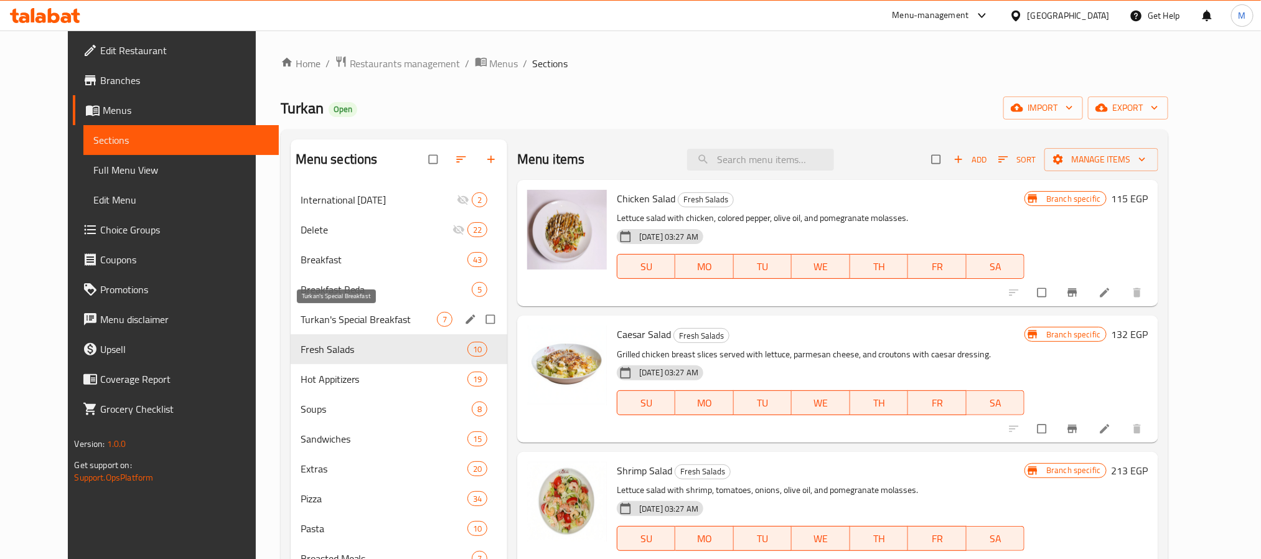
click at [319, 318] on span "Turkan's Special Breakfast" at bounding box center [369, 319] width 136 height 15
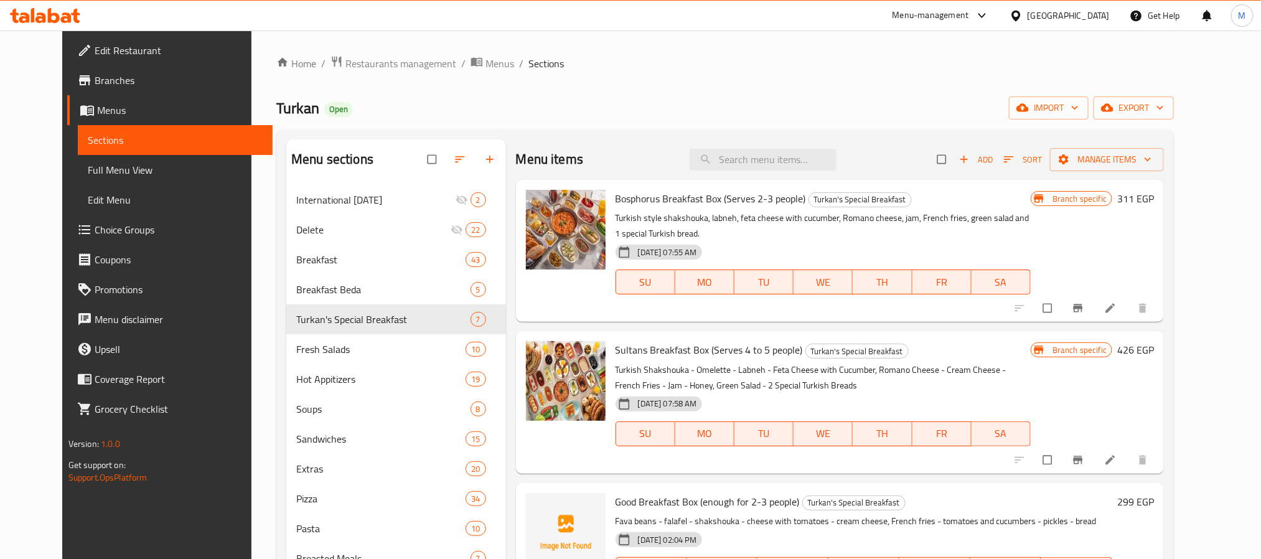
click at [1084, 307] on icon "Branch-specific-item" at bounding box center [1078, 308] width 12 height 12
click at [1084, 456] on icon "Branch-specific-item" at bounding box center [1078, 460] width 12 height 12
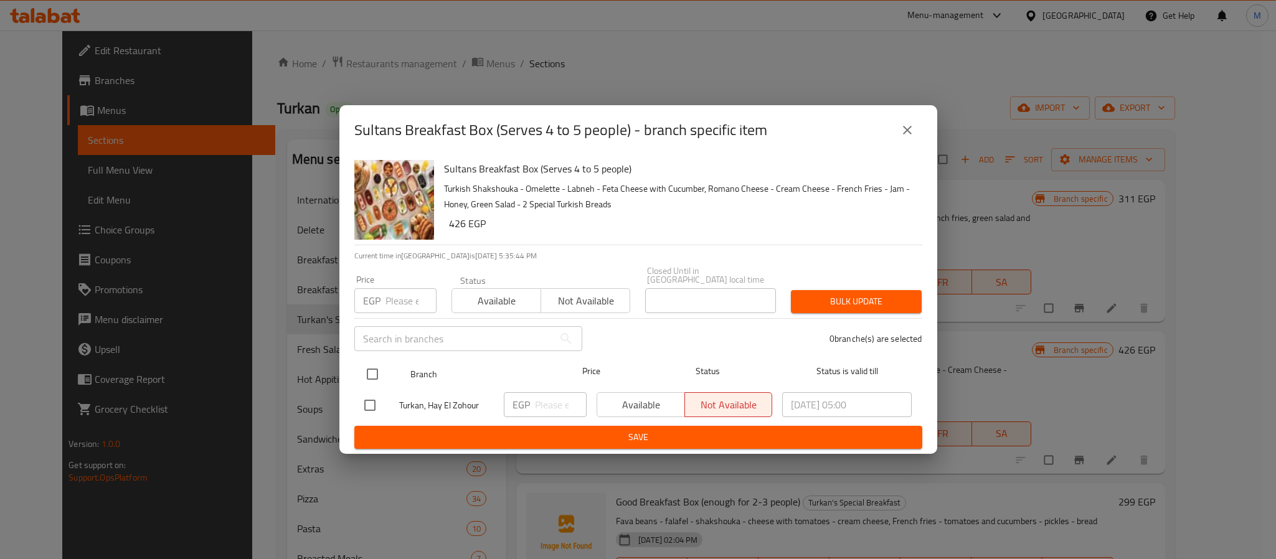
click at [375, 366] on input "checkbox" at bounding box center [372, 374] width 26 height 26
checkbox input "true"
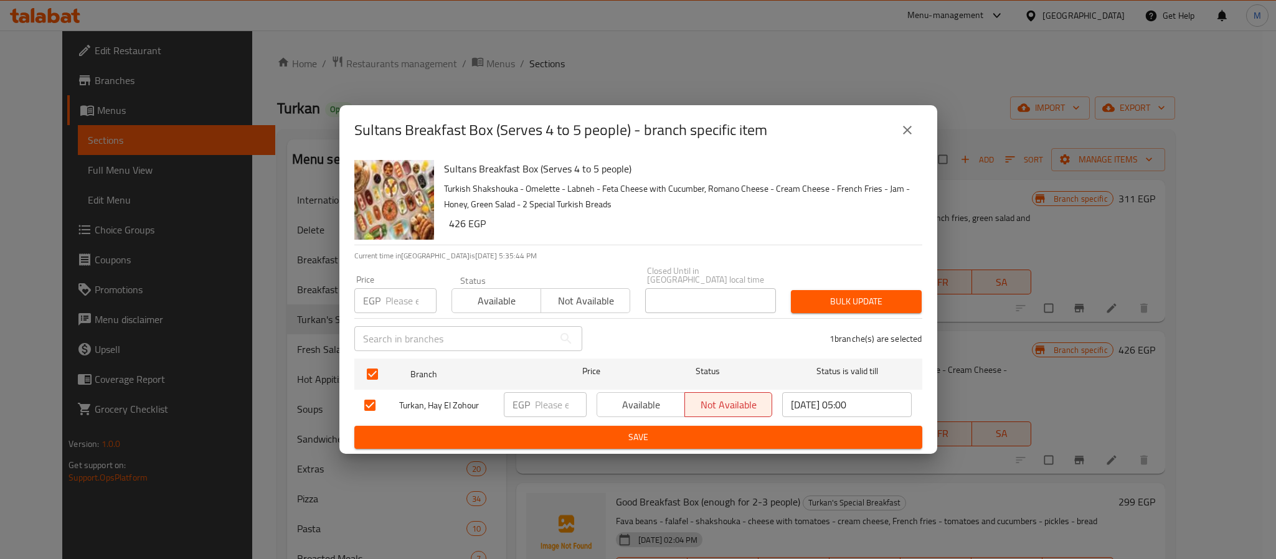
click at [396, 292] on input "number" at bounding box center [410, 300] width 51 height 25
type input "426"
drag, startPoint x: 467, startPoint y: 301, endPoint x: 515, endPoint y: 297, distance: 48.7
click at [469, 299] on span "Available" at bounding box center [496, 301] width 79 height 18
click at [839, 303] on span "Bulk update" at bounding box center [856, 302] width 111 height 16
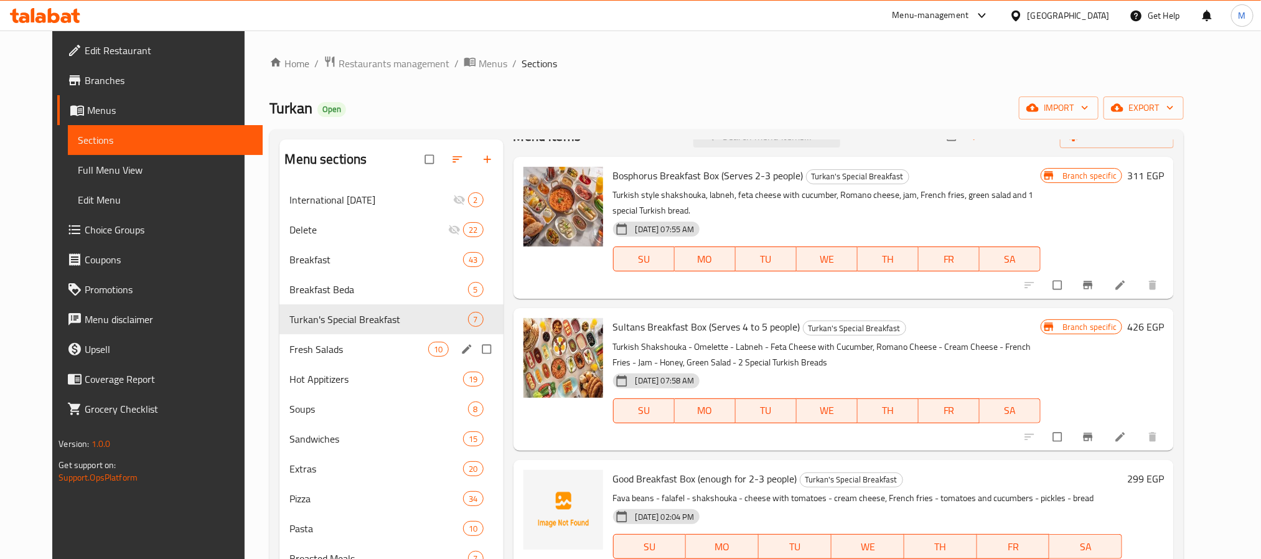
click at [339, 342] on span "Fresh Salads" at bounding box center [358, 349] width 139 height 15
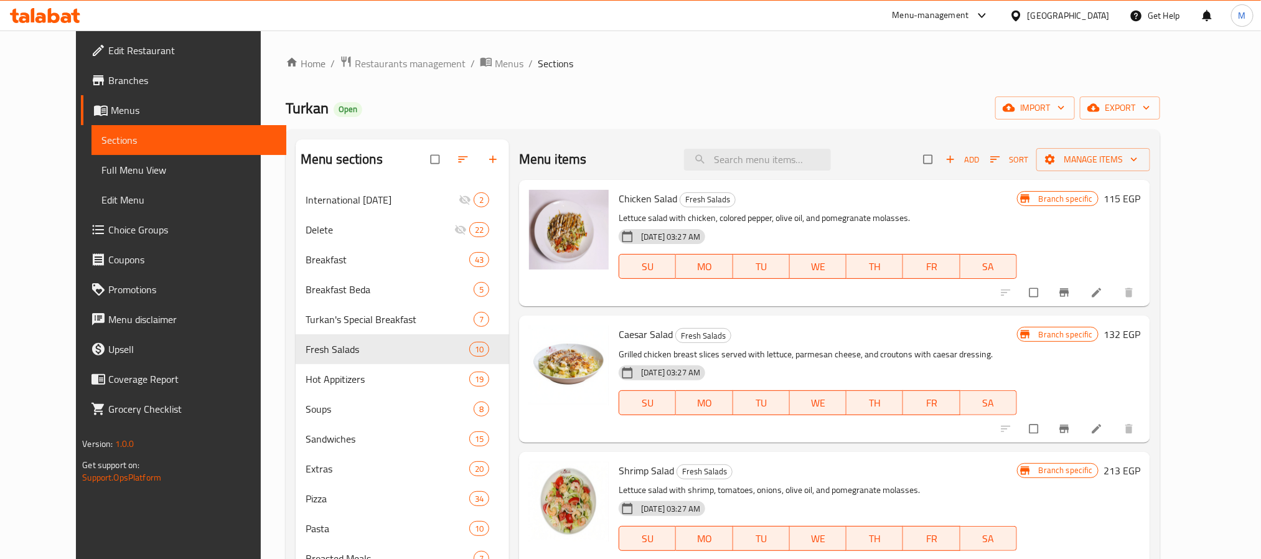
click at [1002, 157] on icon "button" at bounding box center [995, 159] width 12 height 12
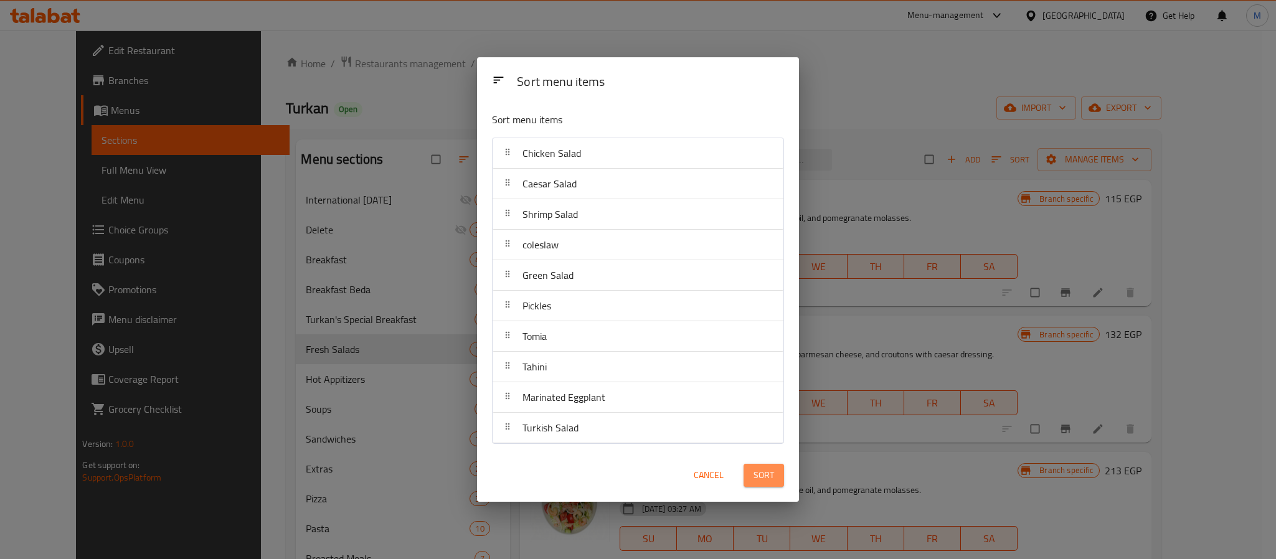
click at [766, 482] on span "Sort" at bounding box center [763, 476] width 21 height 16
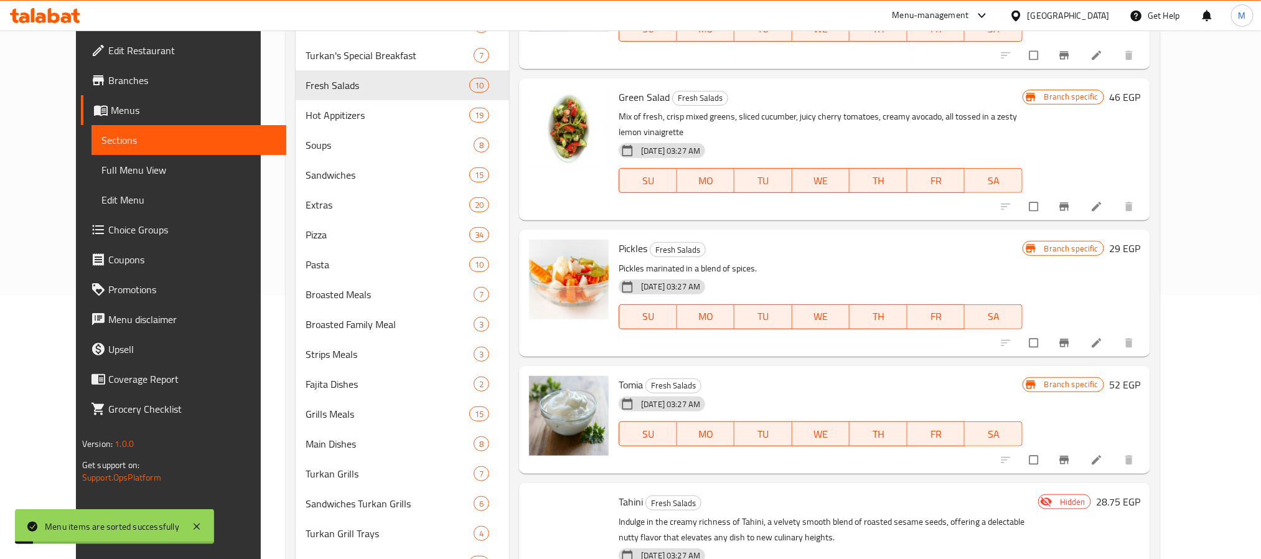
scroll to position [621, 0]
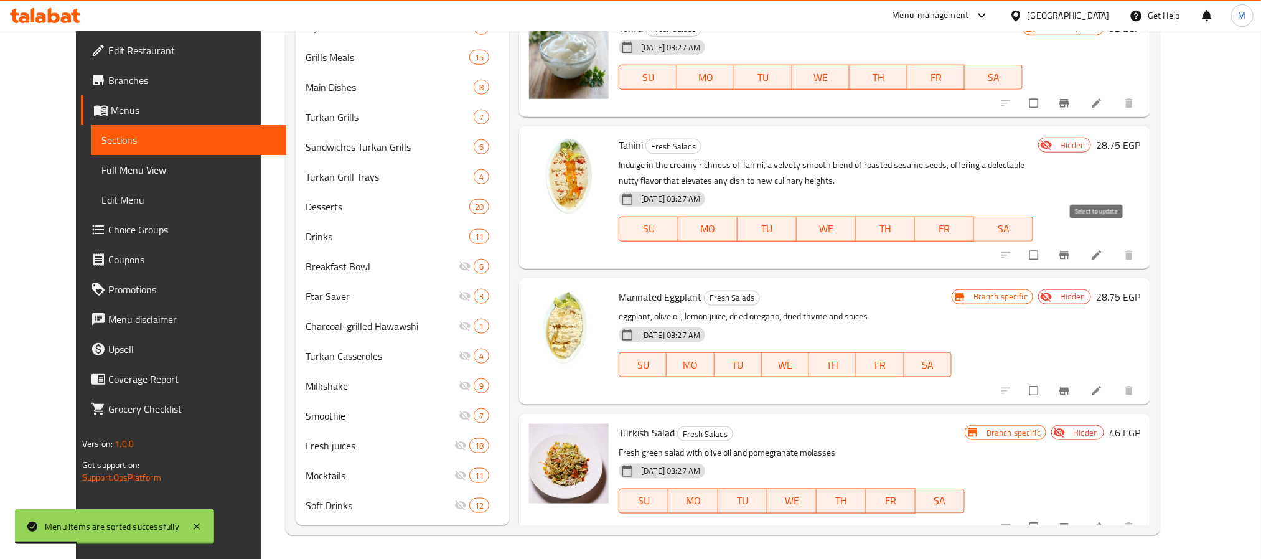
click at [1048, 243] on input "checkbox" at bounding box center [1035, 255] width 26 height 24
checkbox input "true"
click at [1048, 380] on input "checkbox" at bounding box center [1035, 391] width 26 height 24
checkbox input "true"
click at [1048, 515] on input "checkbox" at bounding box center [1035, 527] width 26 height 24
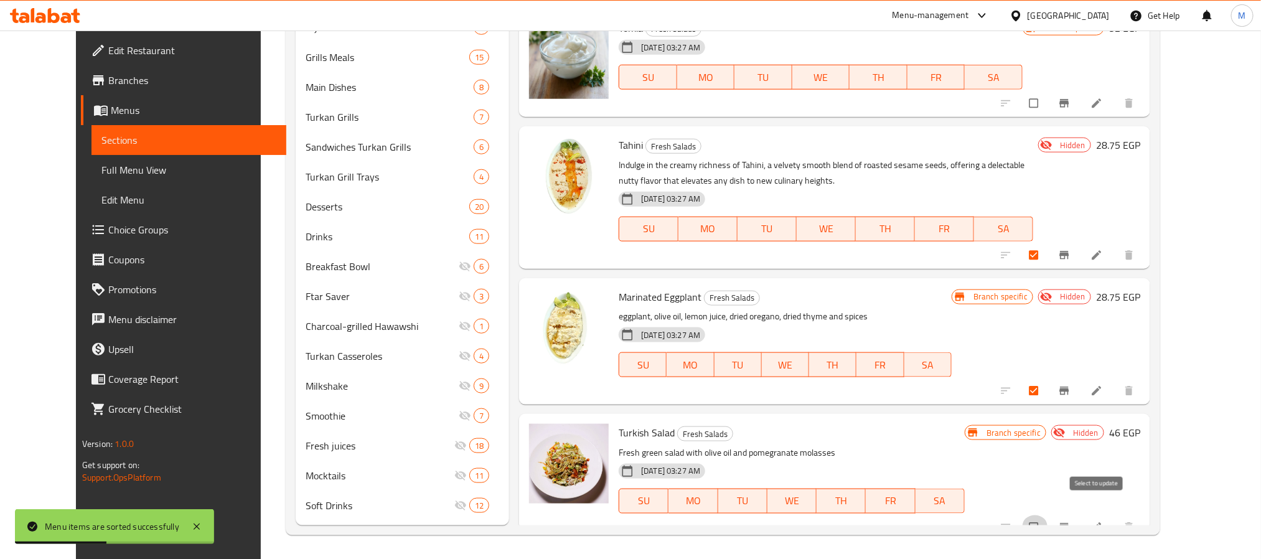
checkbox input "true"
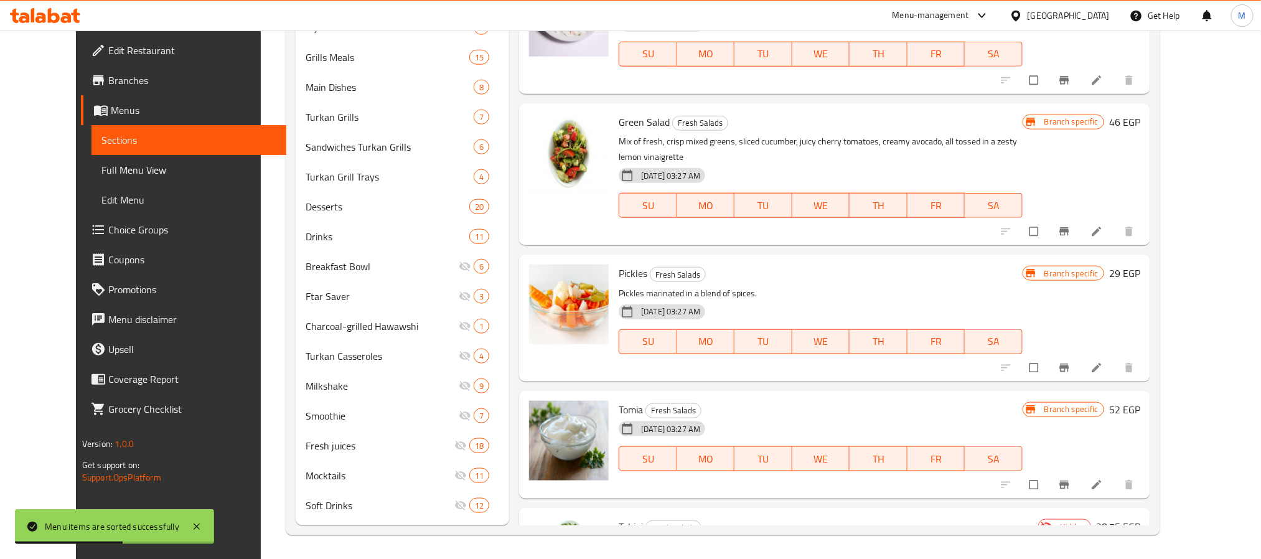
scroll to position [0, 0]
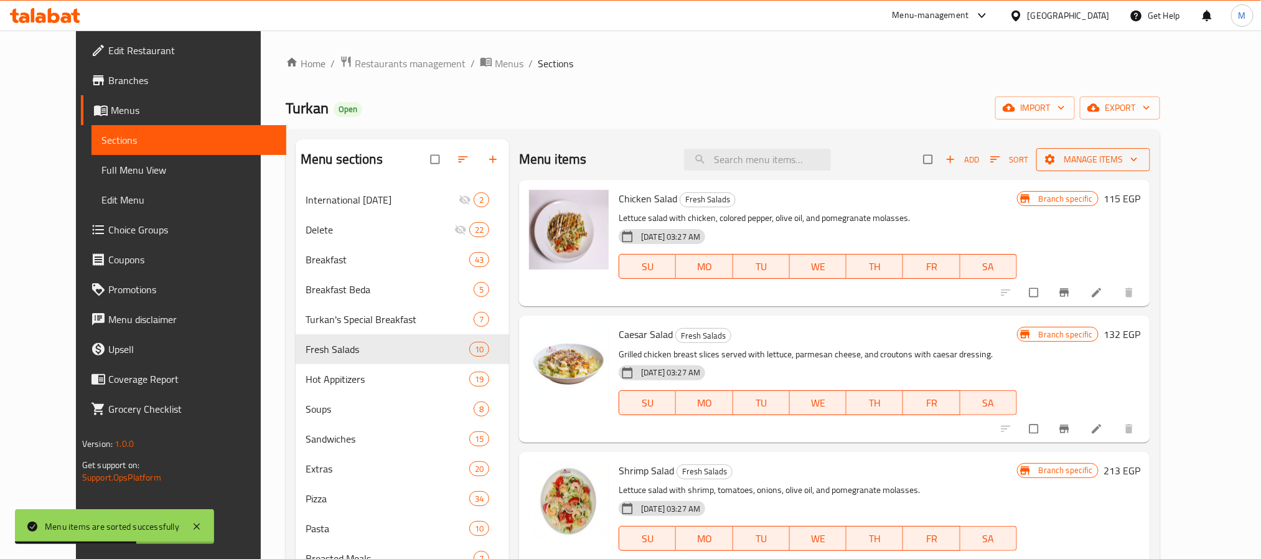
click at [1140, 162] on span "Manage items" at bounding box center [1093, 160] width 94 height 16
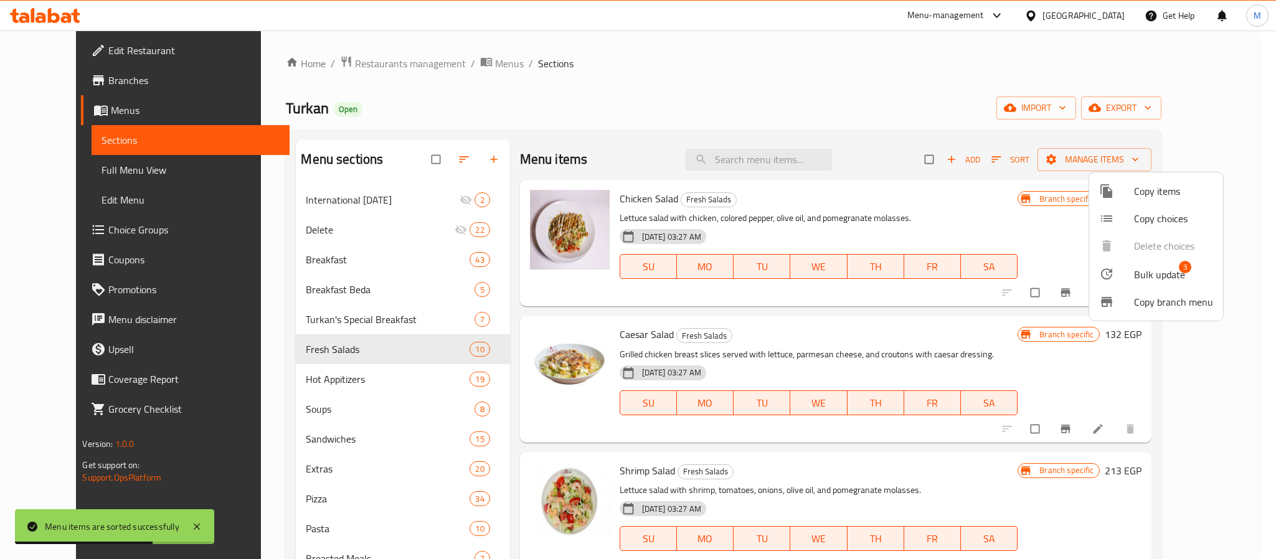
click at [1138, 270] on span "Bulk update" at bounding box center [1159, 274] width 51 height 15
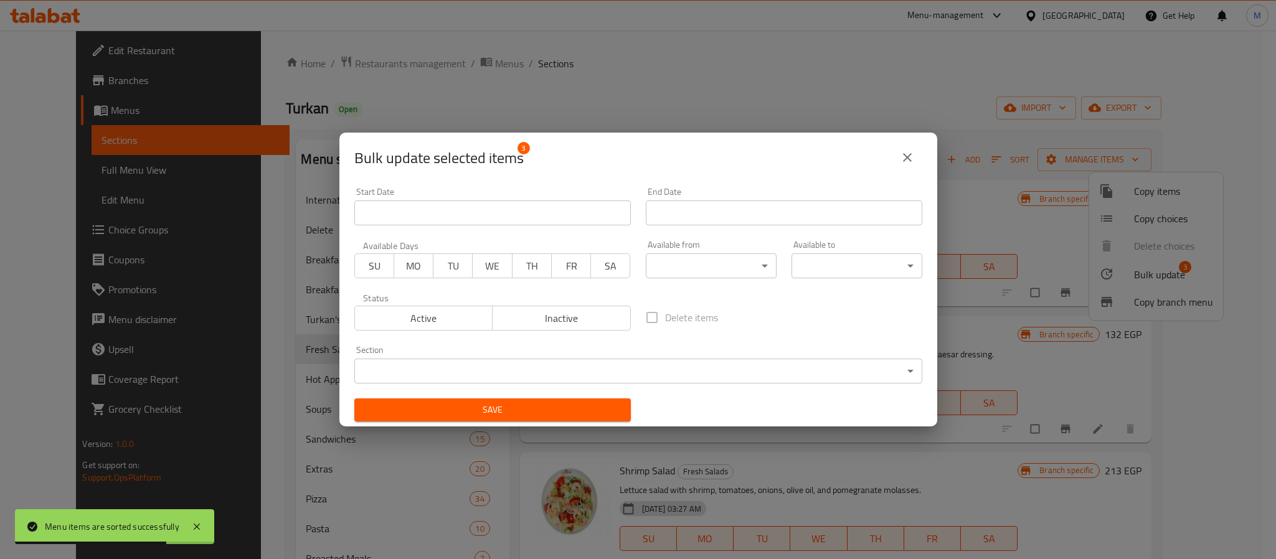
click at [504, 363] on body "Menu items are sorted successfully ​ Menu-management Egypt Get Help M Edit Rest…" at bounding box center [638, 295] width 1276 height 529
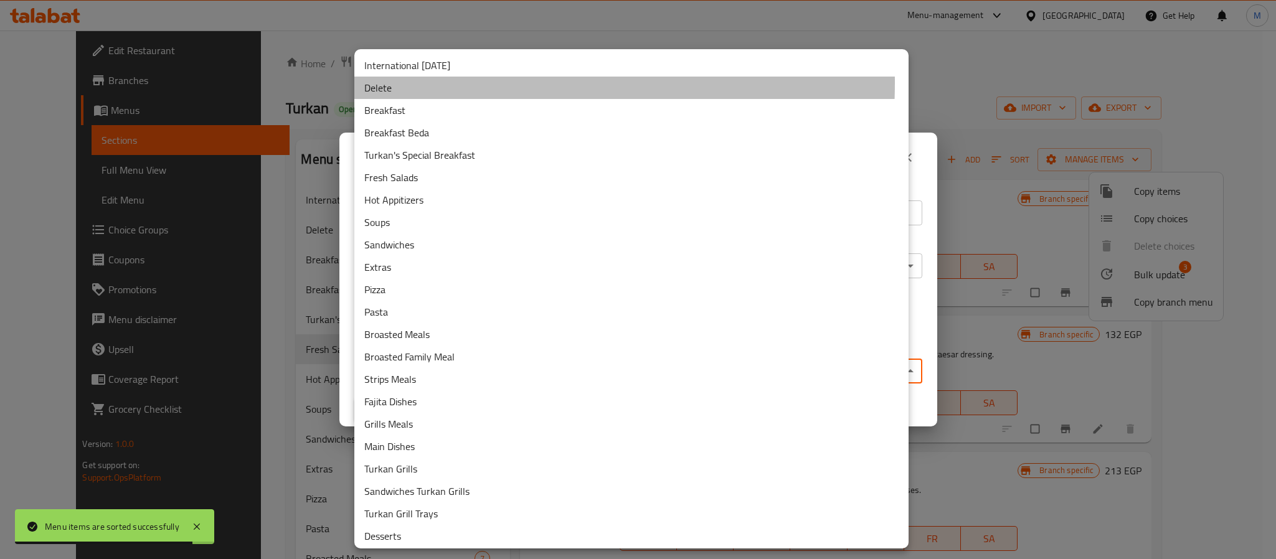
click at [403, 83] on li "Delete" at bounding box center [631, 88] width 554 height 22
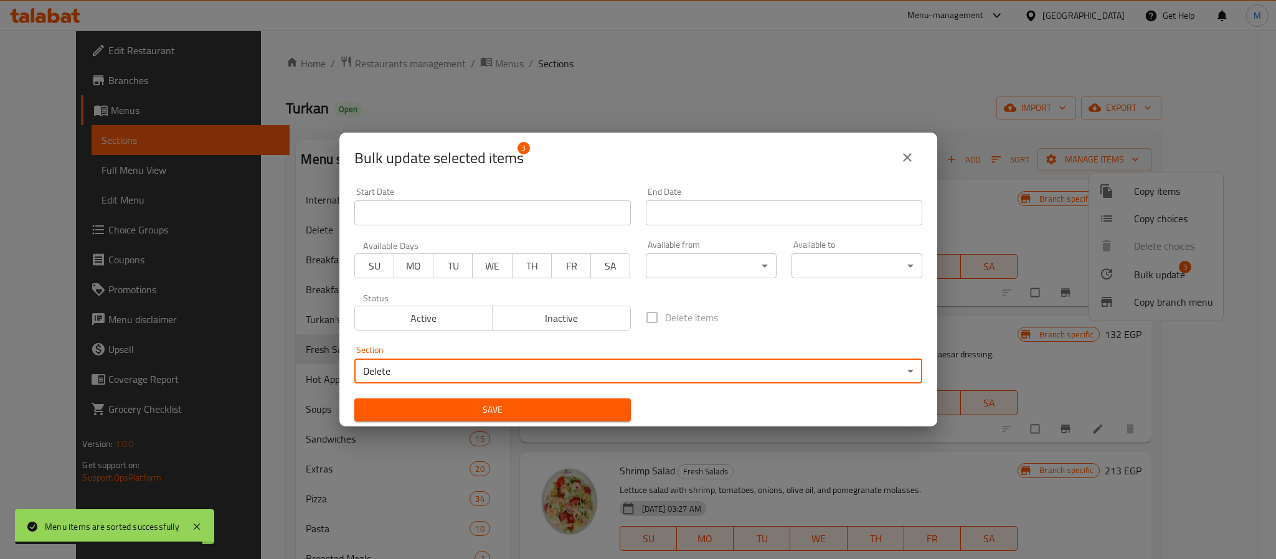
click at [423, 411] on span "Save" at bounding box center [492, 410] width 256 height 16
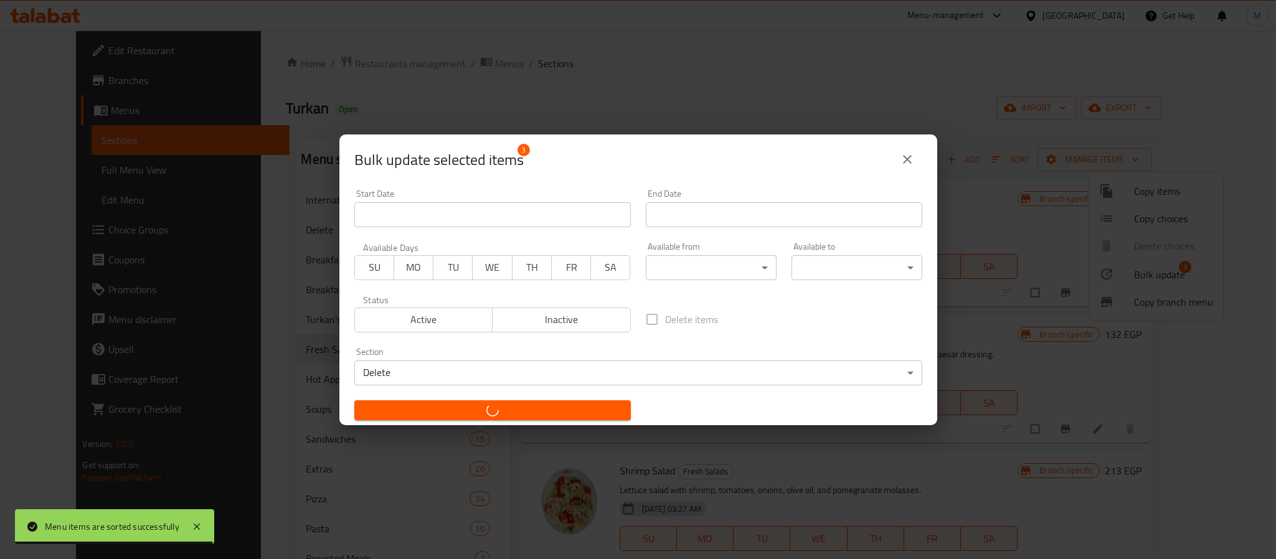
checkbox input "false"
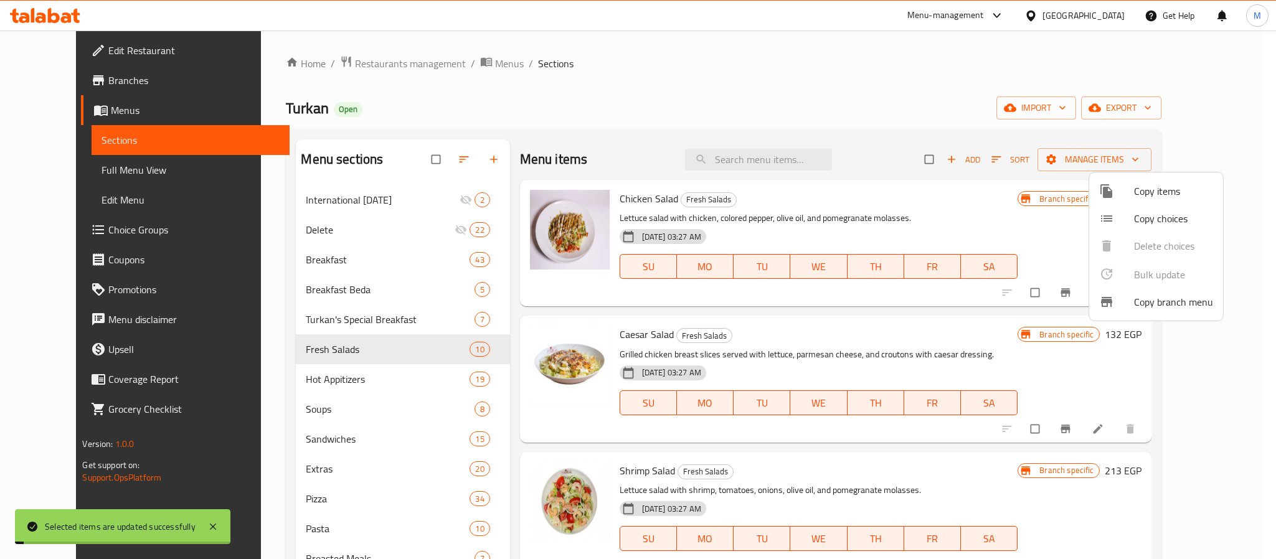
click at [673, 73] on div at bounding box center [638, 279] width 1276 height 559
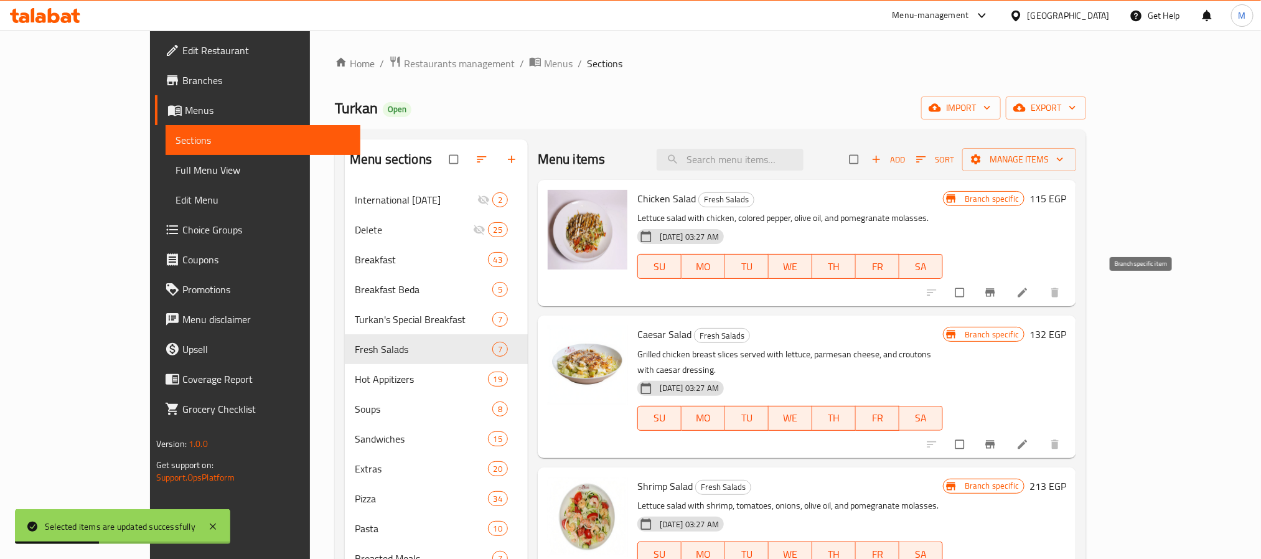
click at [997, 286] on icon "Branch-specific-item" at bounding box center [990, 292] width 12 height 12
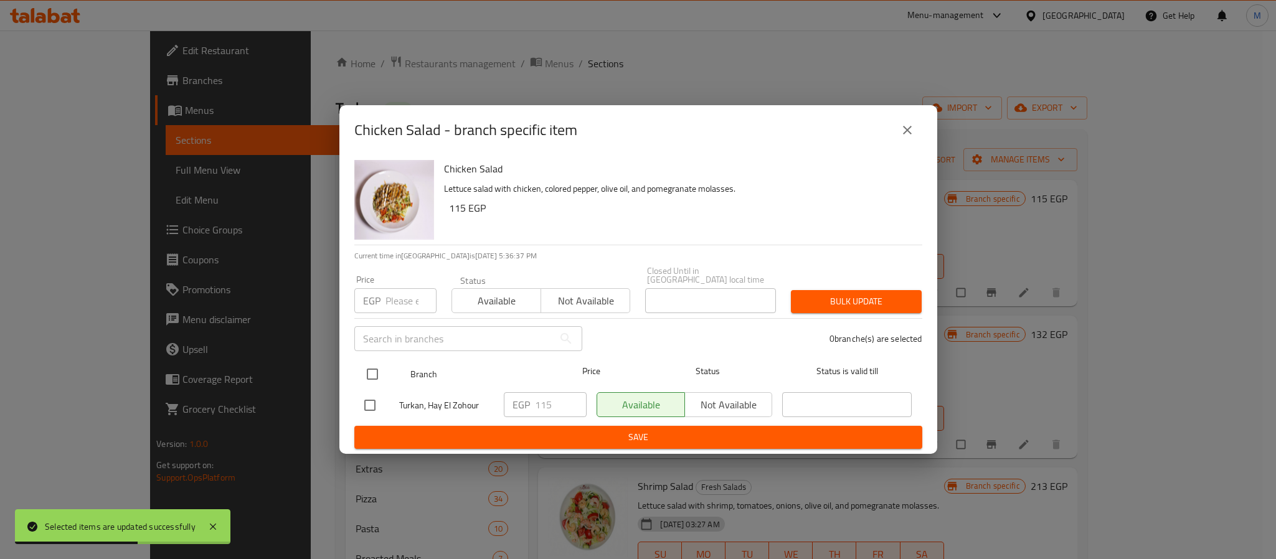
click at [375, 365] on input "checkbox" at bounding box center [372, 374] width 26 height 26
checkbox input "true"
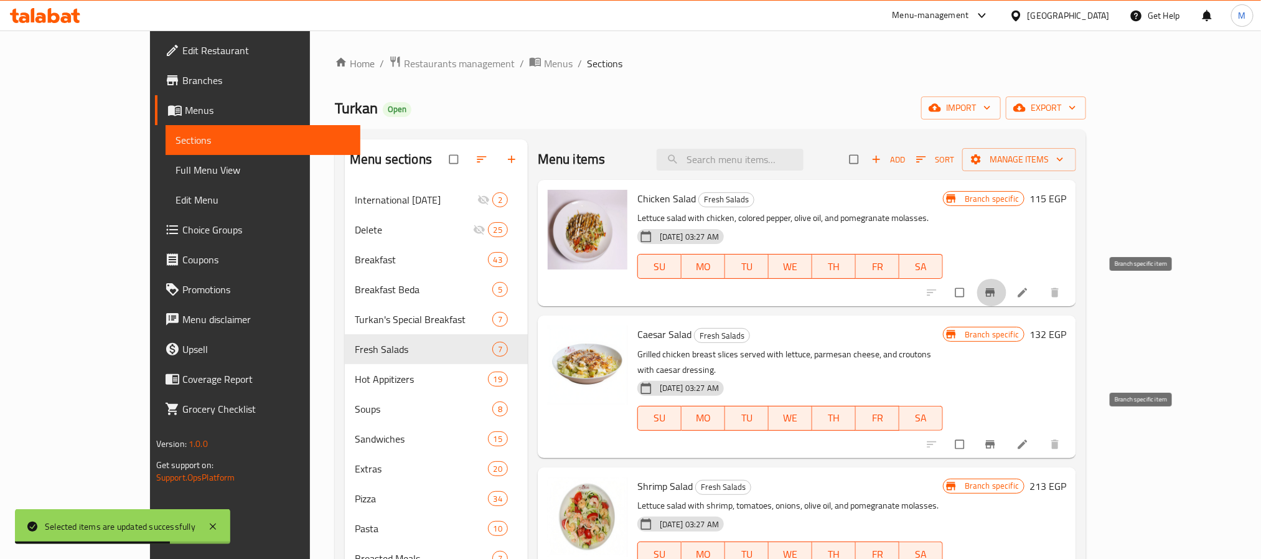
click at [995, 440] on icon "Branch-specific-item" at bounding box center [990, 444] width 9 height 8
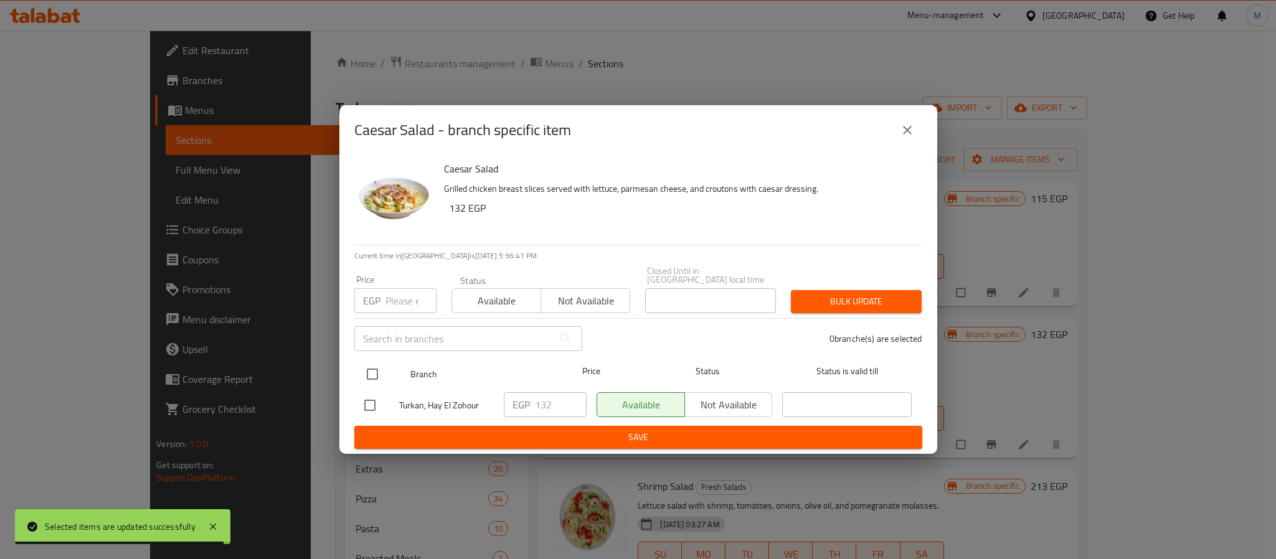
click at [382, 363] on input "checkbox" at bounding box center [372, 374] width 26 height 26
checkbox input "true"
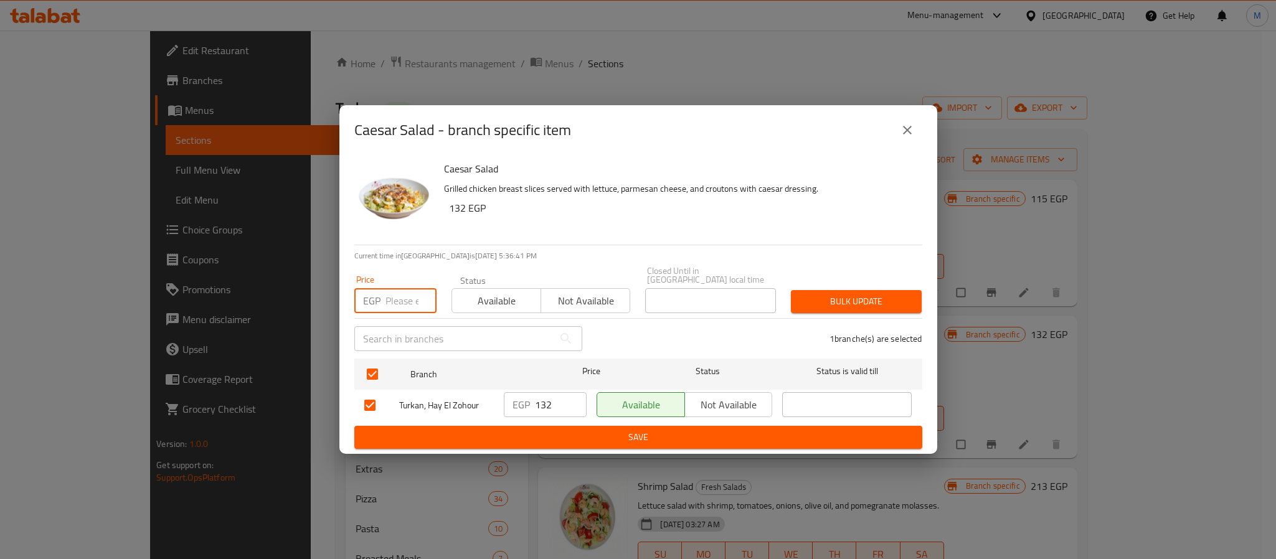
click at [415, 296] on input "number" at bounding box center [410, 300] width 51 height 25
type input "183"
click at [835, 303] on span "Bulk update" at bounding box center [856, 302] width 111 height 16
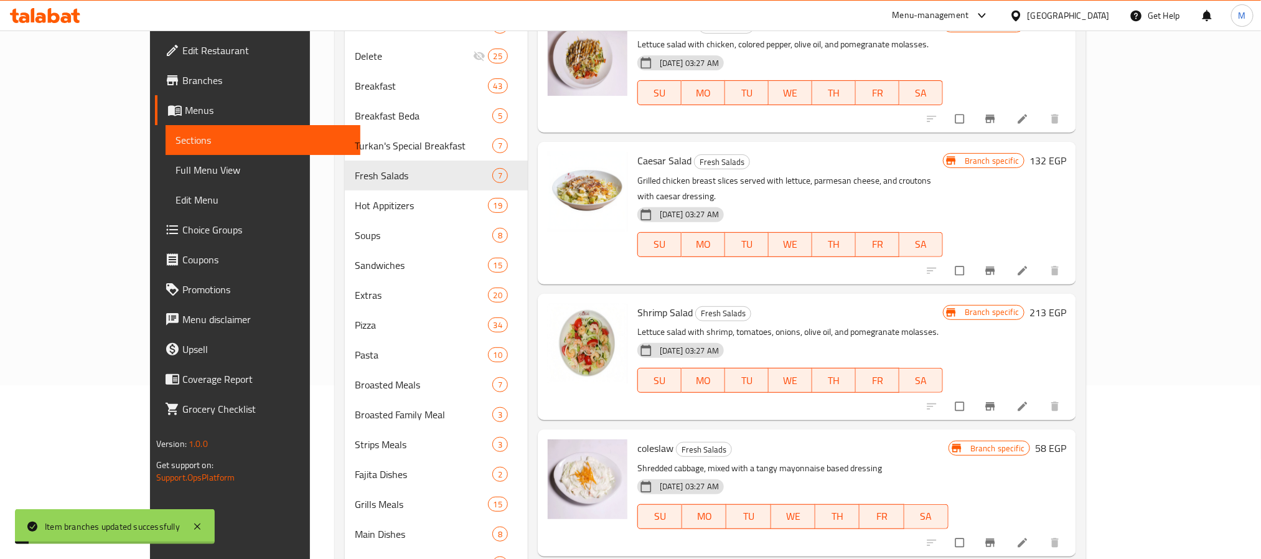
scroll to position [187, 0]
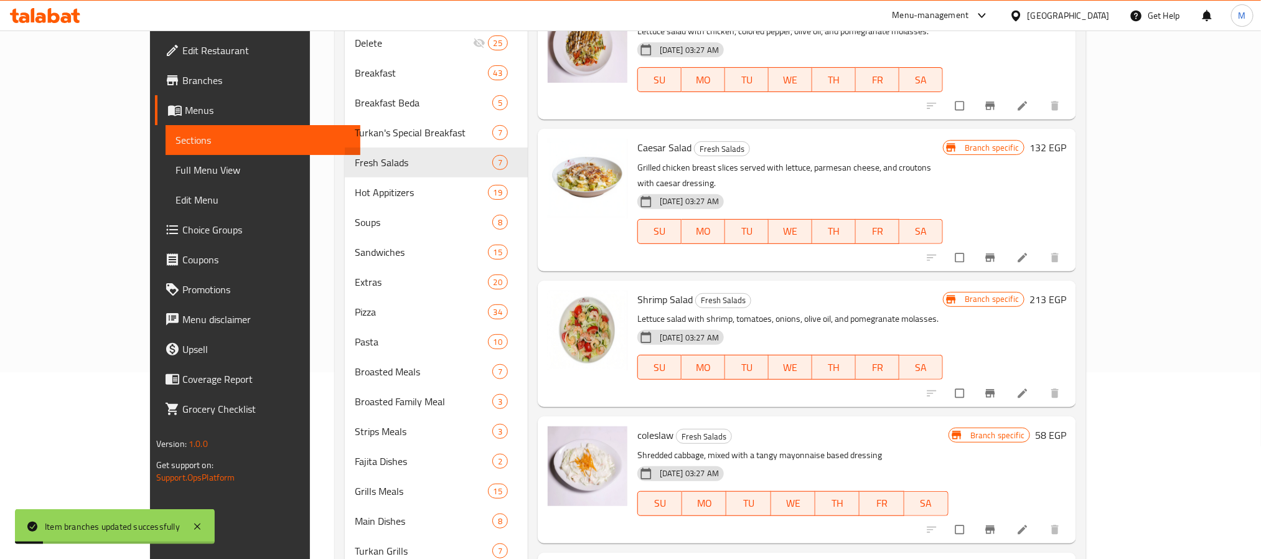
click at [995, 390] on icon "Branch-specific-item" at bounding box center [990, 394] width 9 height 8
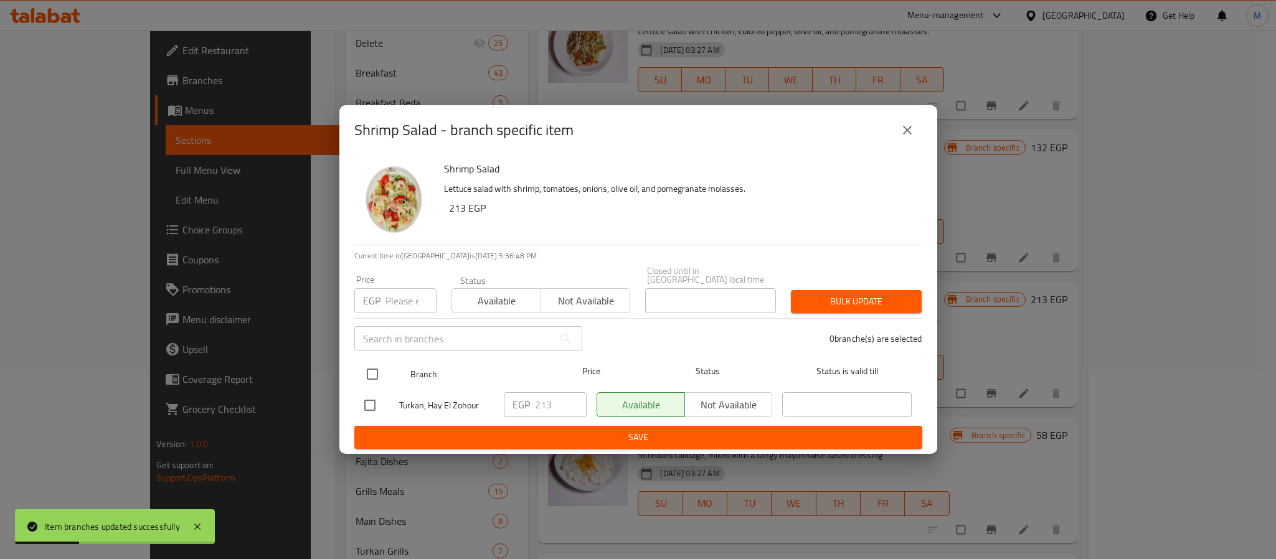
click at [370, 376] on input "checkbox" at bounding box center [372, 374] width 26 height 26
checkbox input "true"
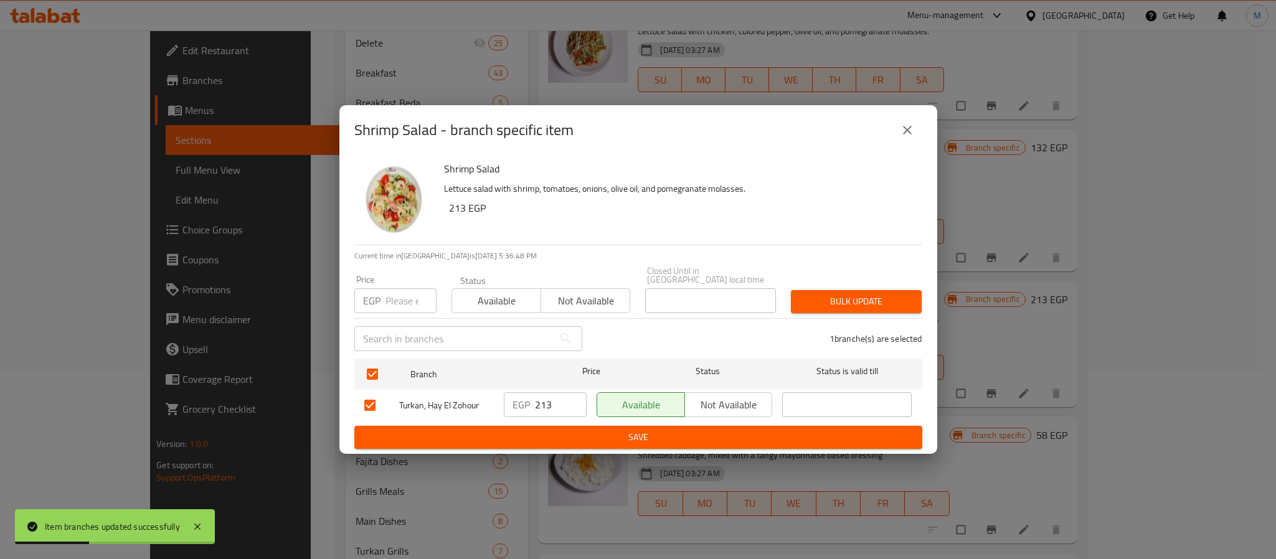
click at [400, 299] on input "number" at bounding box center [410, 300] width 51 height 25
type input "253"
click at [841, 301] on span "Bulk update" at bounding box center [856, 302] width 111 height 16
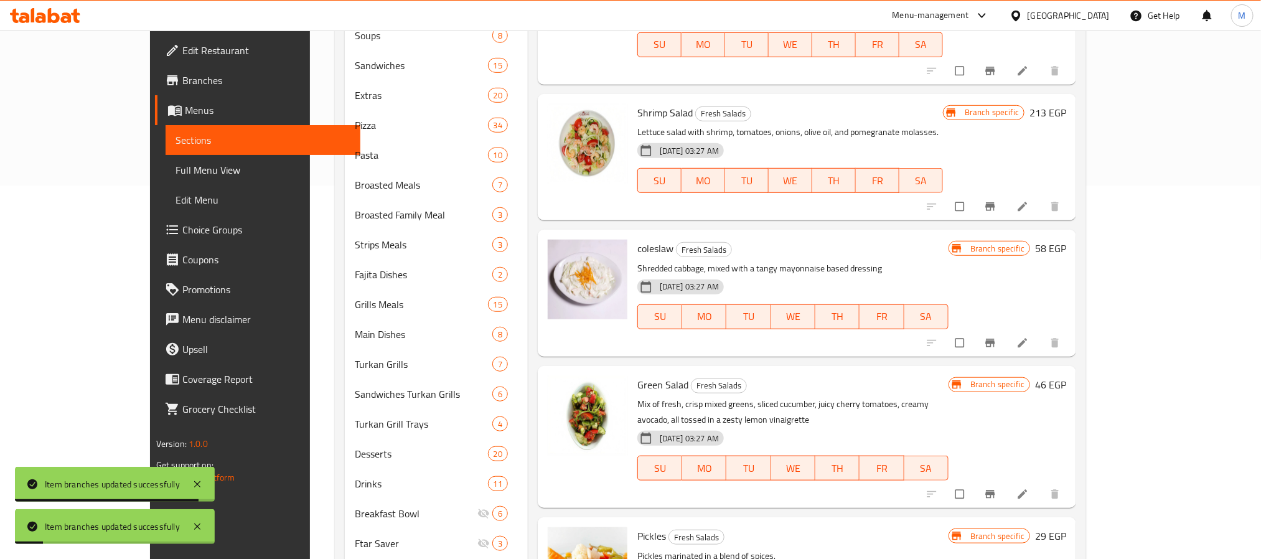
scroll to position [467, 0]
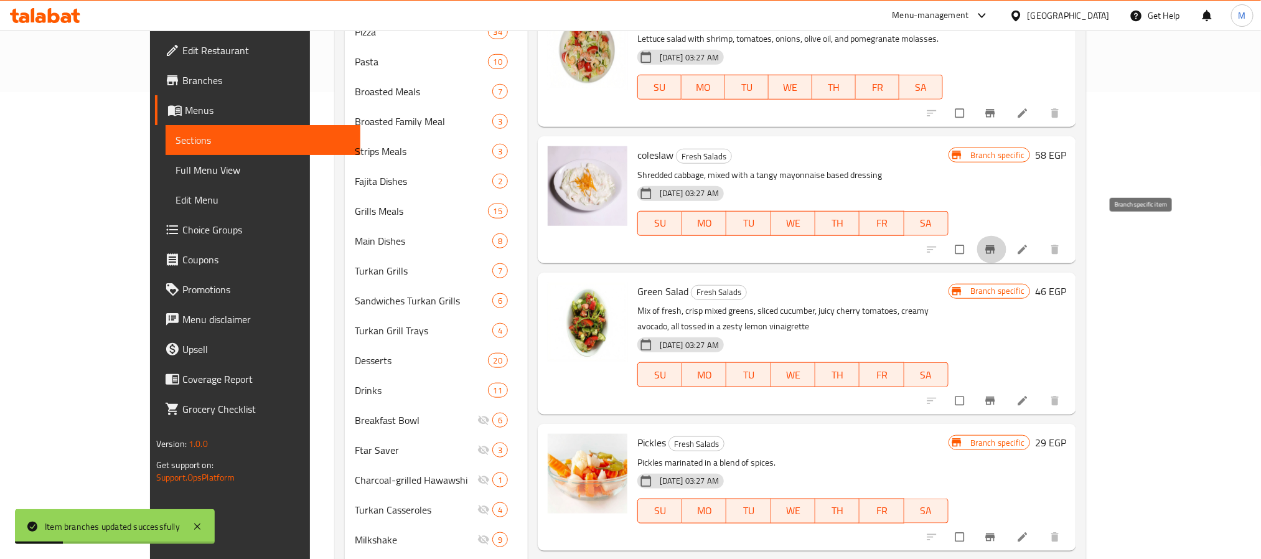
click at [995, 245] on icon "Branch-specific-item" at bounding box center [990, 249] width 9 height 8
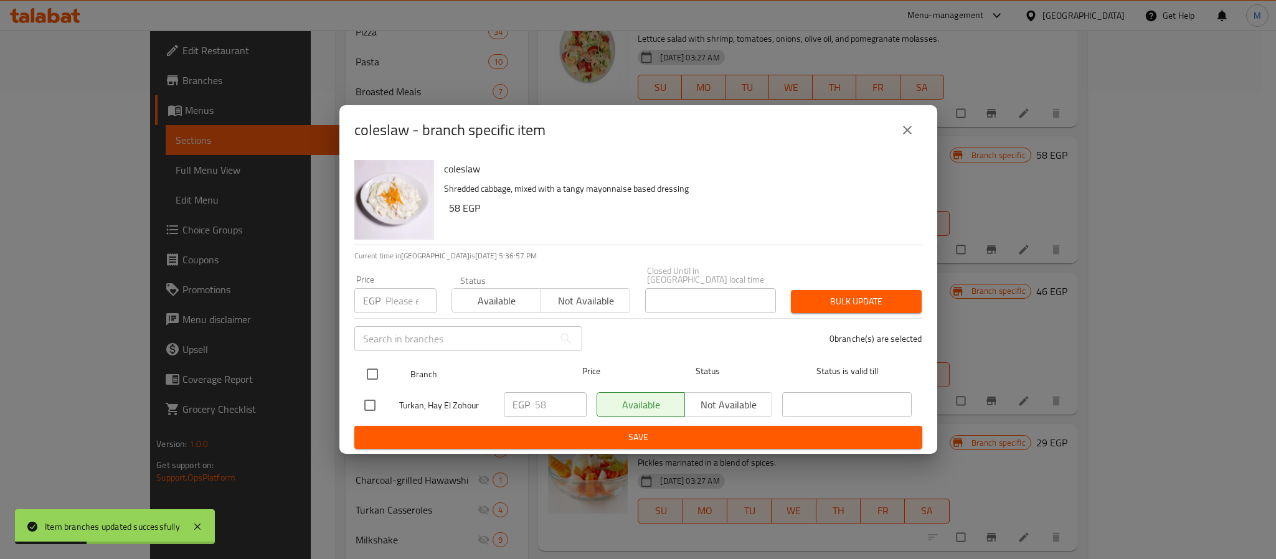
click at [370, 370] on input "checkbox" at bounding box center [372, 374] width 26 height 26
checkbox input "true"
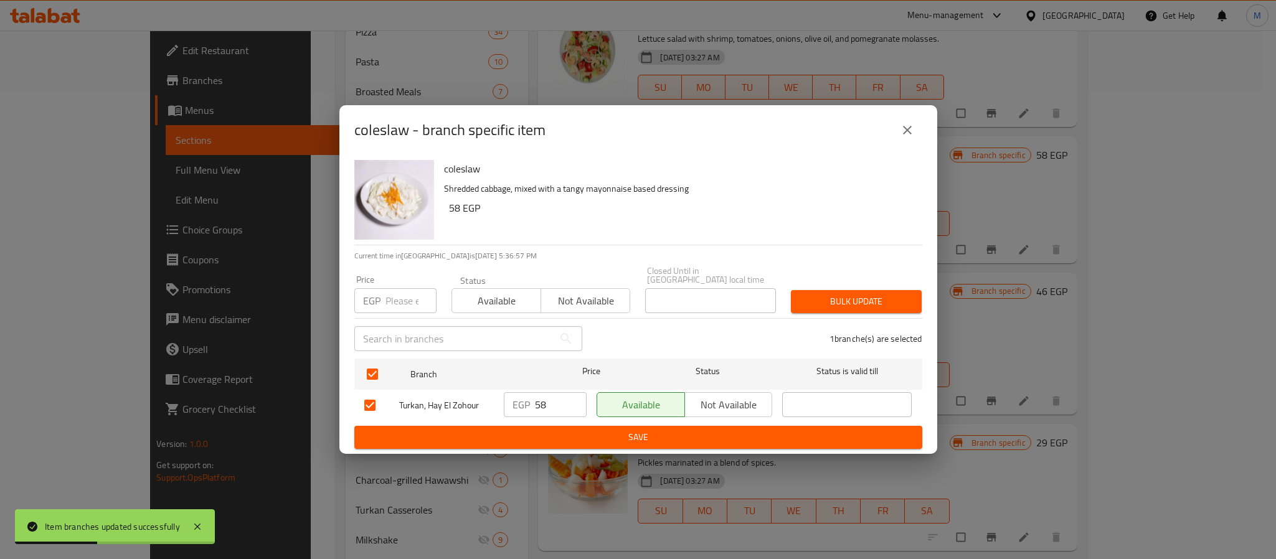
click at [409, 303] on input "number" at bounding box center [410, 300] width 51 height 25
type input "52"
click at [820, 283] on div "Bulk update" at bounding box center [856, 302] width 146 height 38
click at [827, 294] on span "Bulk update" at bounding box center [856, 302] width 111 height 16
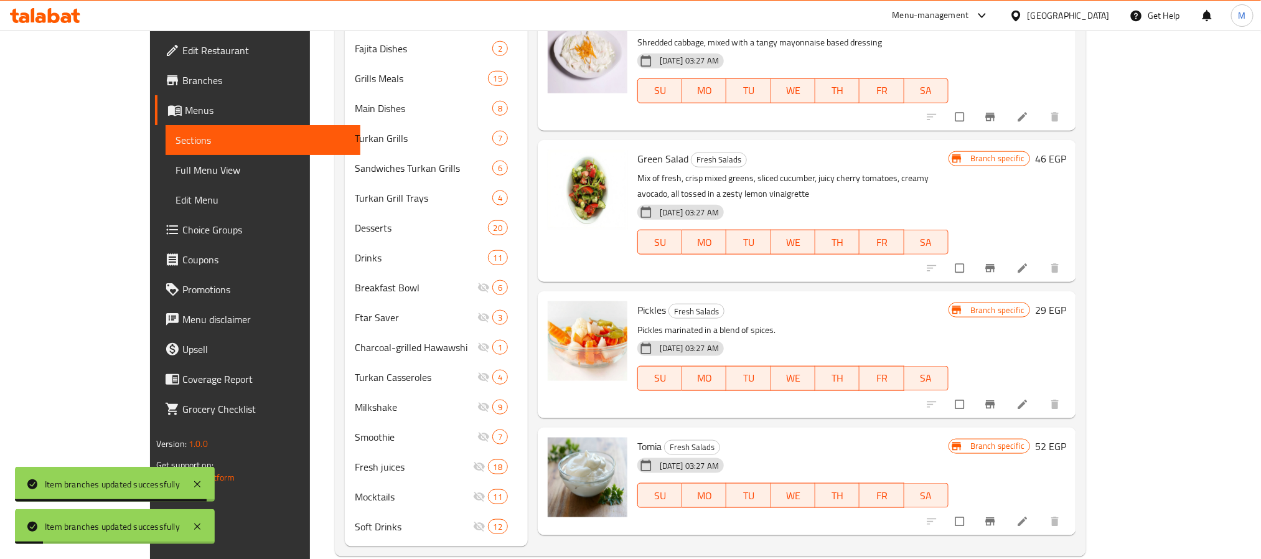
scroll to position [621, 0]
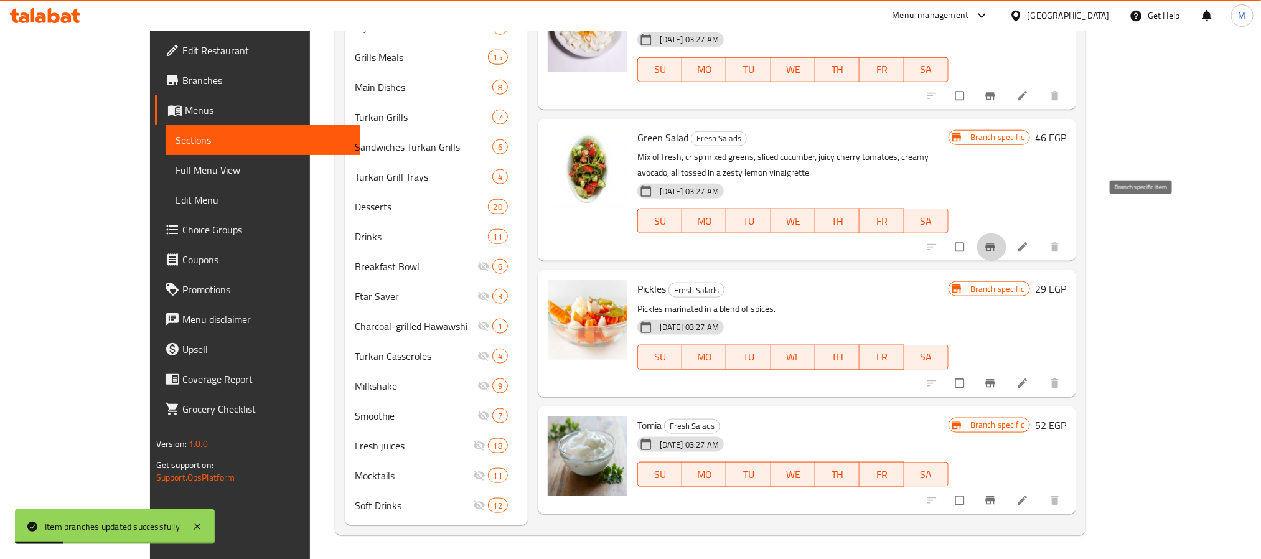
click at [995, 243] on icon "Branch-specific-item" at bounding box center [990, 247] width 9 height 8
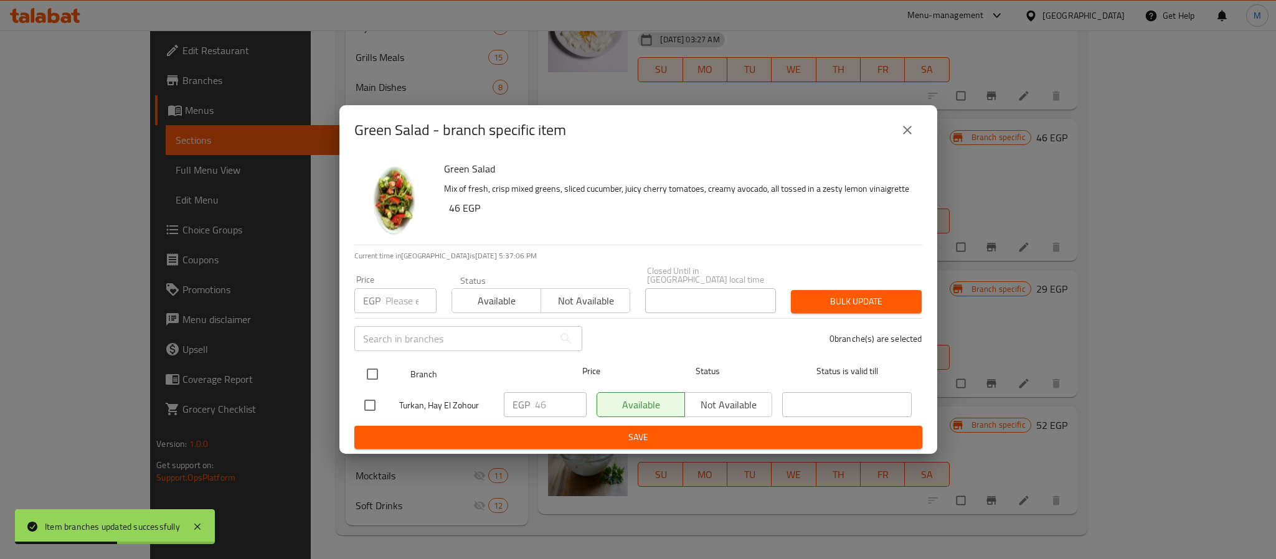
click at [370, 374] on input "checkbox" at bounding box center [372, 374] width 26 height 26
checkbox input "true"
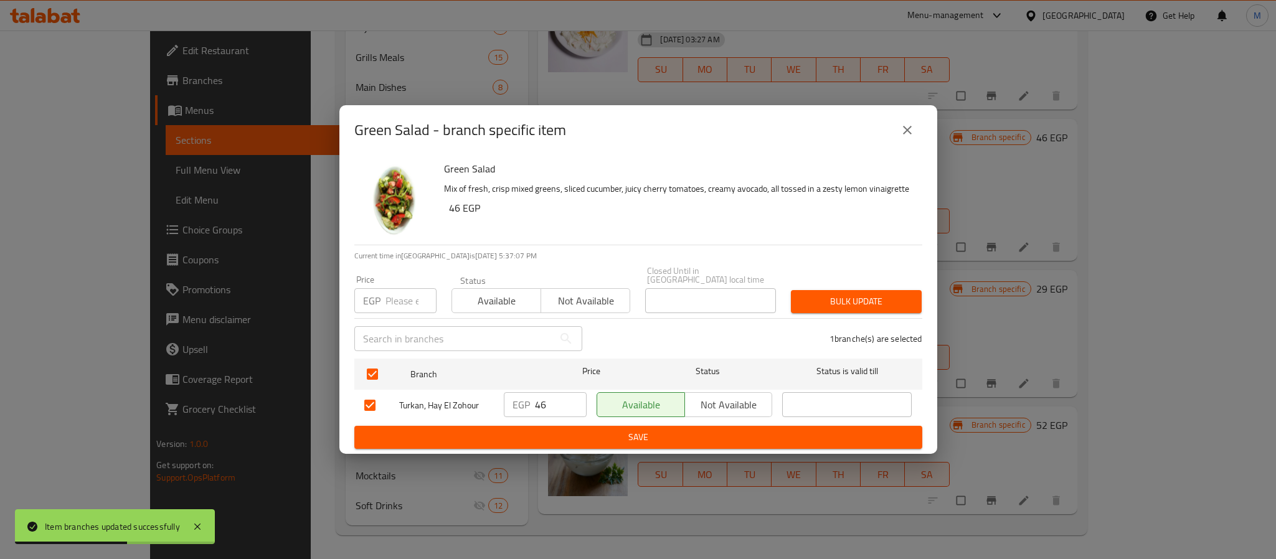
click at [400, 294] on input "number" at bounding box center [410, 300] width 51 height 25
type input "40"
click at [847, 294] on span "Bulk update" at bounding box center [856, 302] width 111 height 16
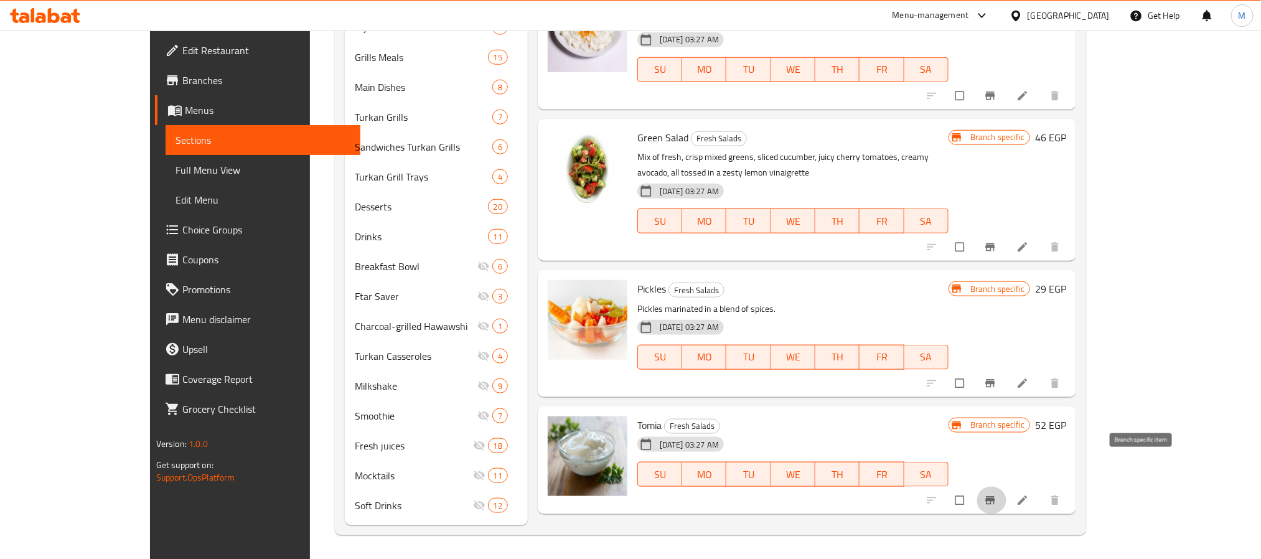
click at [995, 497] on icon "Branch-specific-item" at bounding box center [990, 501] width 9 height 8
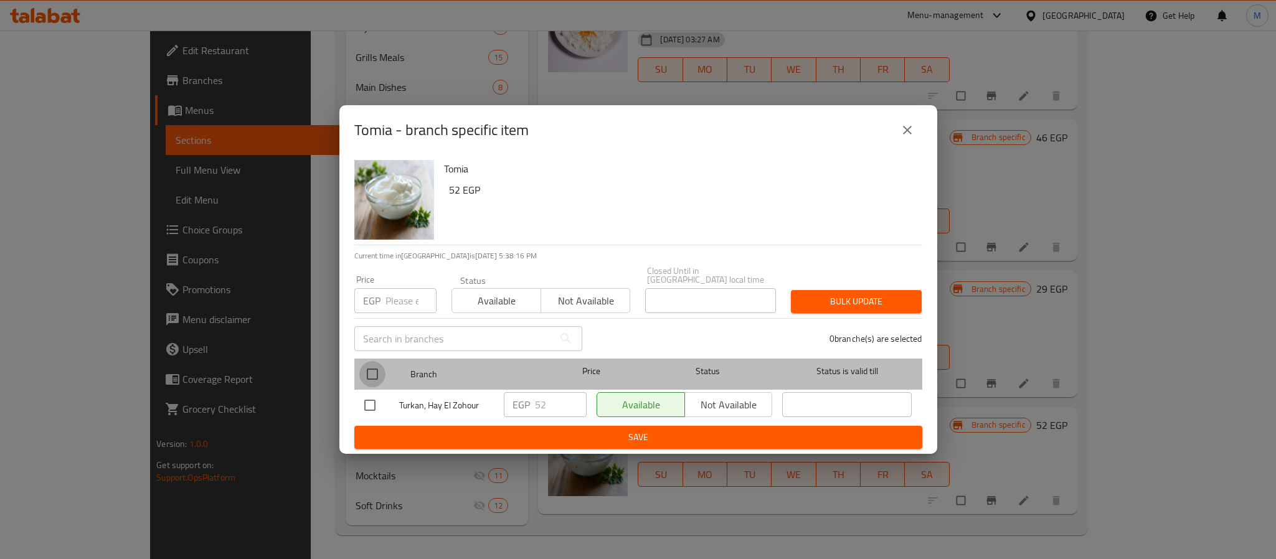
click at [375, 363] on input "checkbox" at bounding box center [372, 374] width 26 height 26
checkbox input "true"
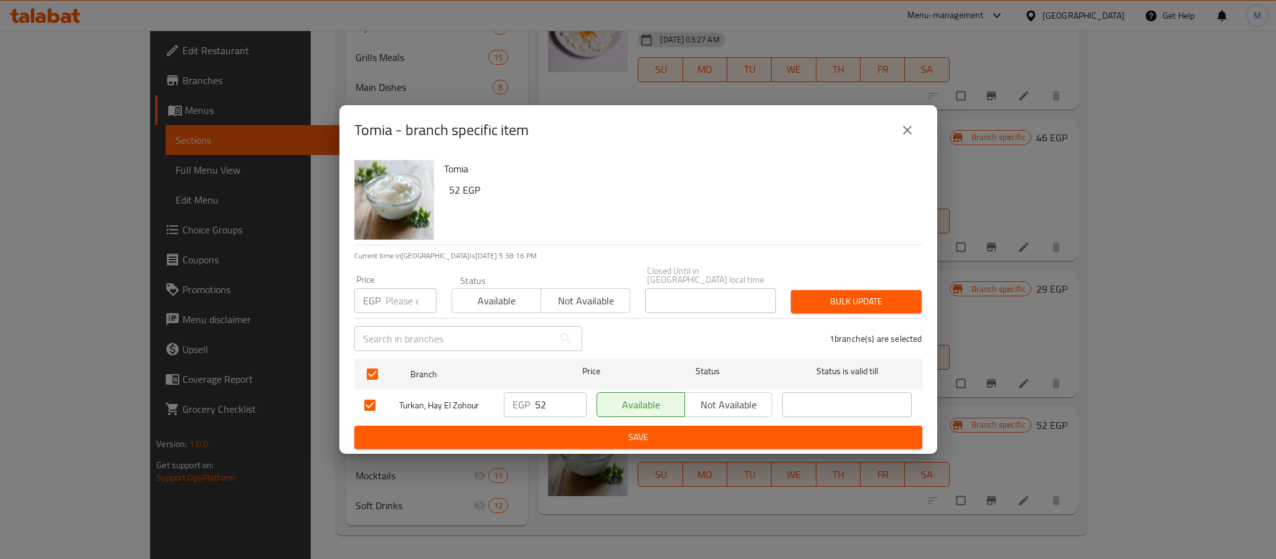
click at [403, 290] on input "number" at bounding box center [410, 300] width 51 height 25
type input "40"
click at [815, 296] on span "Bulk update" at bounding box center [856, 302] width 111 height 16
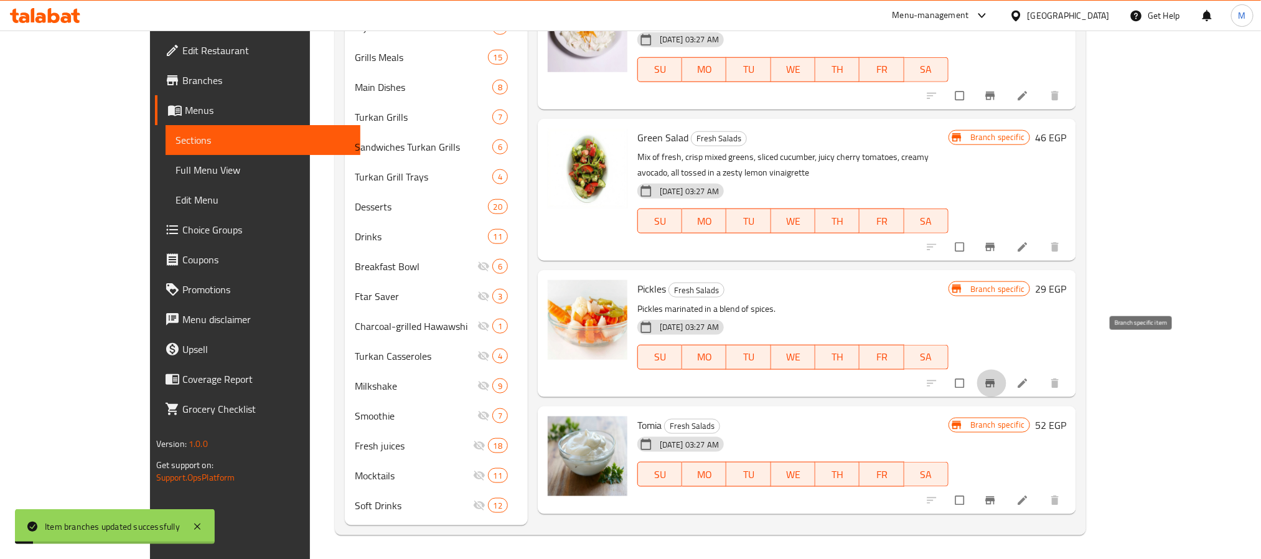
click at [997, 377] on icon "Branch-specific-item" at bounding box center [990, 383] width 12 height 12
click at [999, 241] on span "Branch-specific-item" at bounding box center [991, 247] width 15 height 12
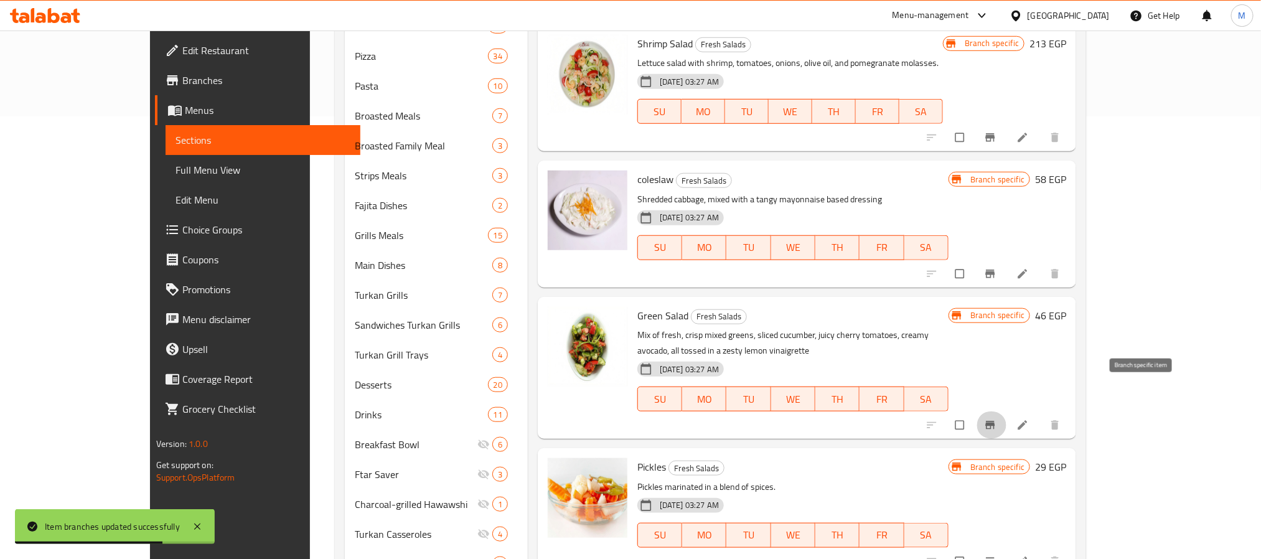
scroll to position [434, 0]
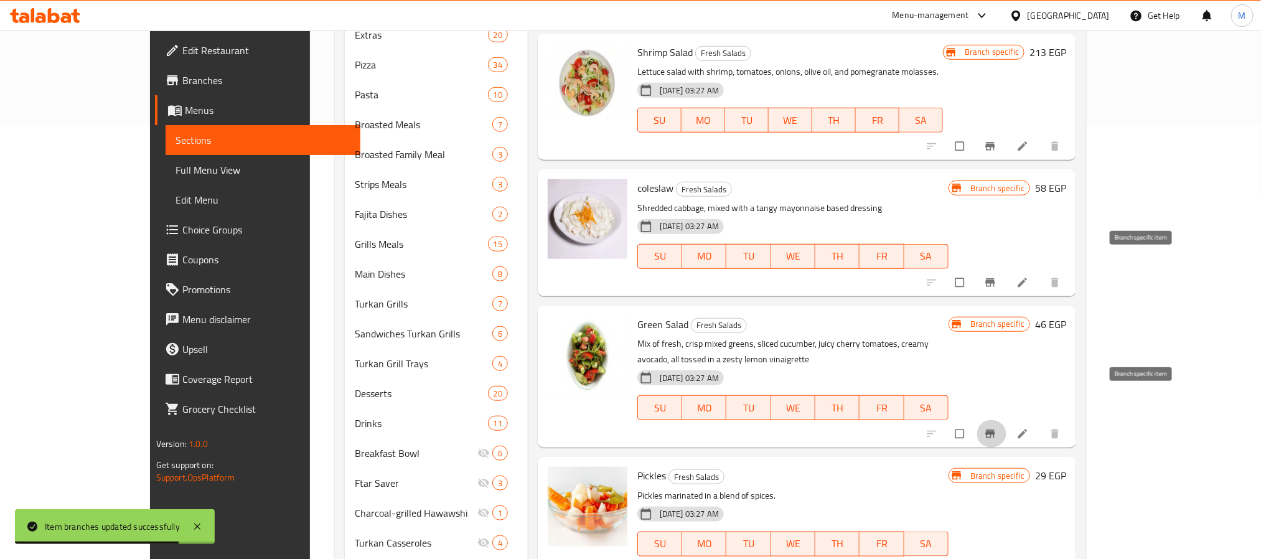
click at [995, 278] on icon "Branch-specific-item" at bounding box center [990, 282] width 9 height 8
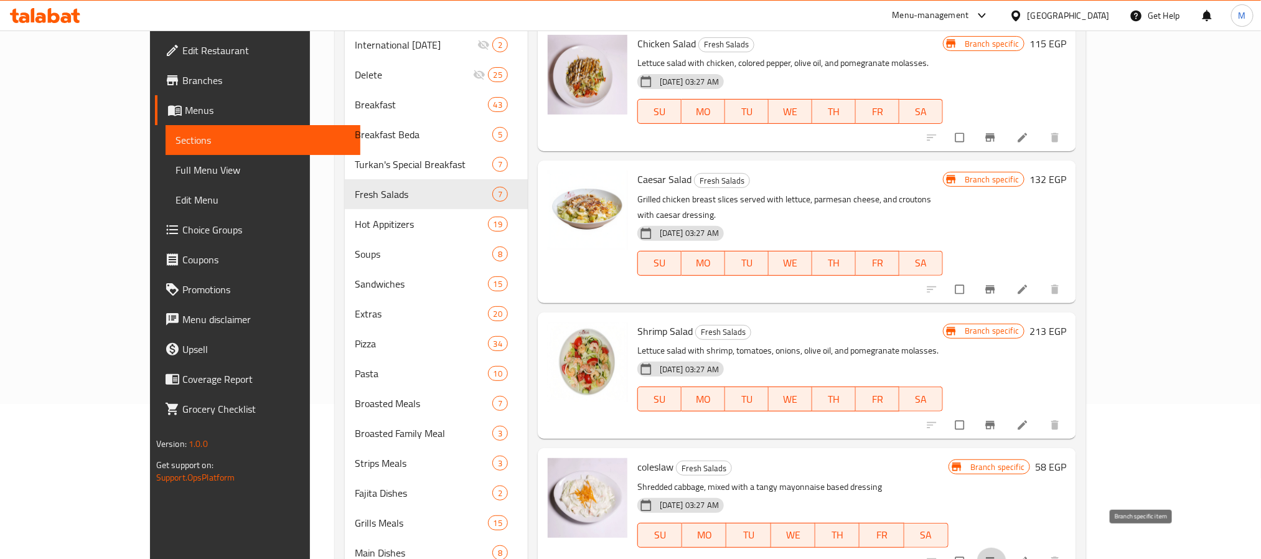
scroll to position [154, 0]
click at [997, 420] on icon "Branch-specific-item" at bounding box center [990, 426] width 12 height 12
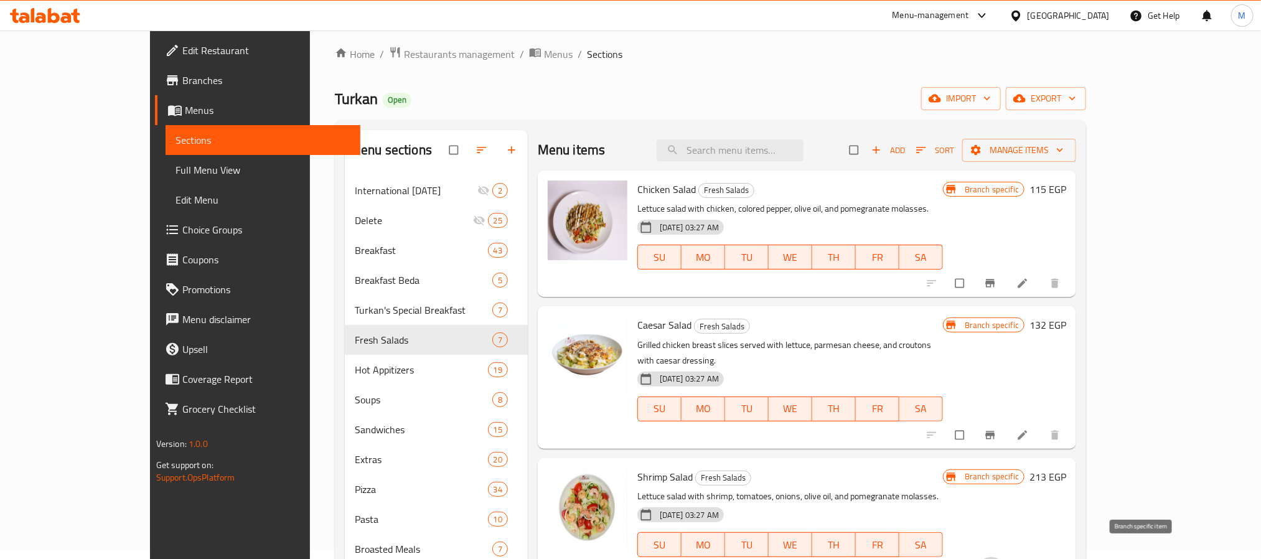
scroll to position [0, 0]
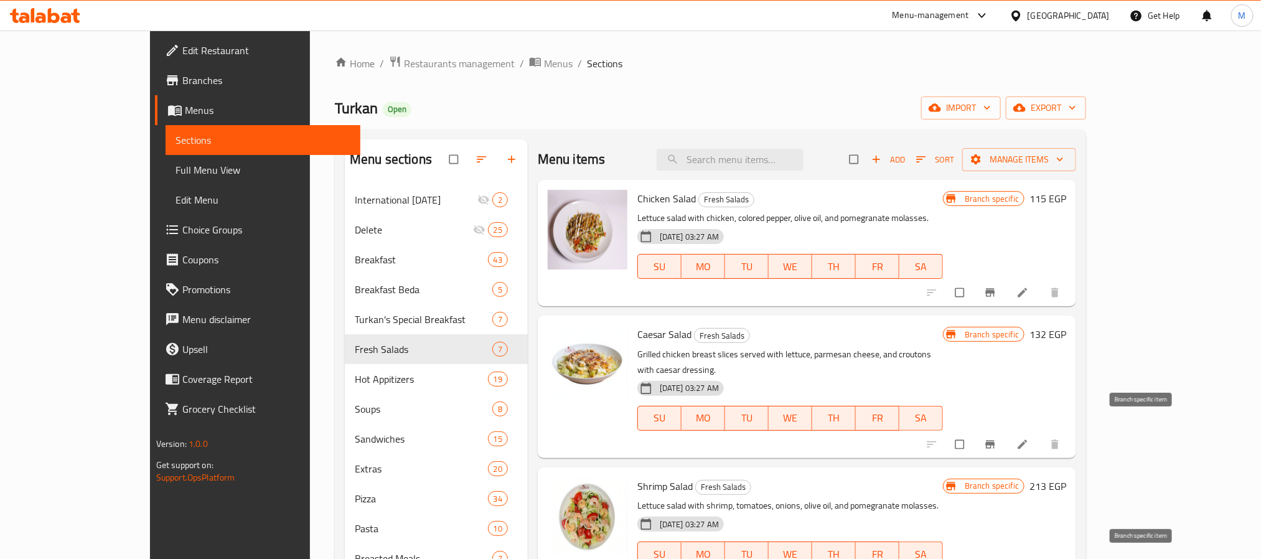
click at [997, 438] on icon "Branch-specific-item" at bounding box center [990, 444] width 12 height 12
click at [995, 289] on icon "Branch-specific-item" at bounding box center [990, 293] width 9 height 8
click at [865, 101] on div "Turkan Open import export" at bounding box center [710, 107] width 751 height 23
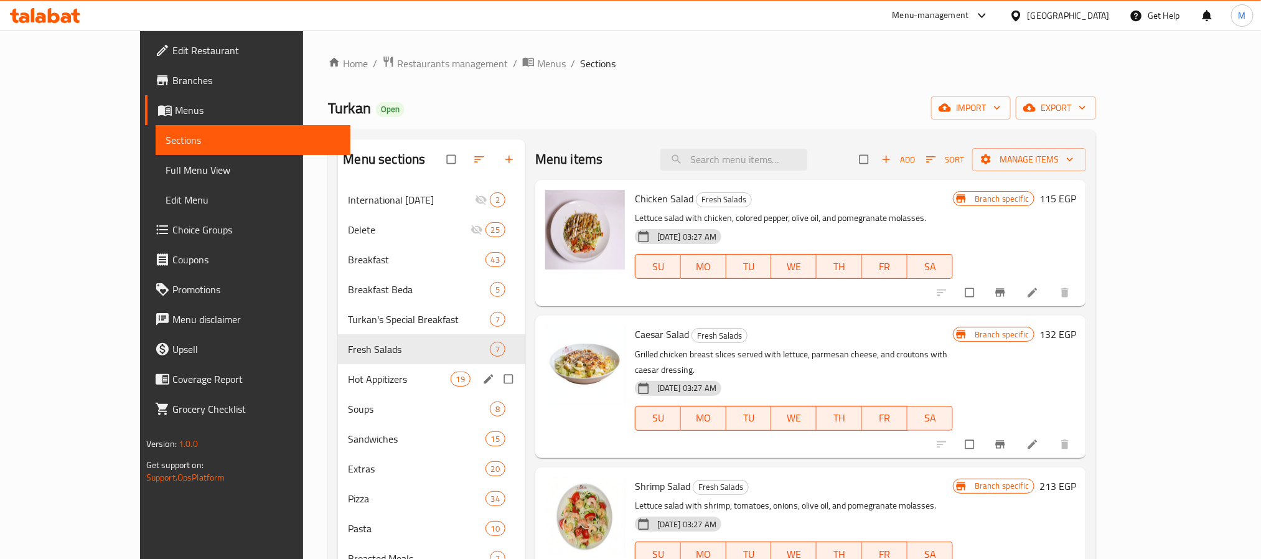
click at [348, 374] on span "Hot Appitizers" at bounding box center [399, 379] width 102 height 15
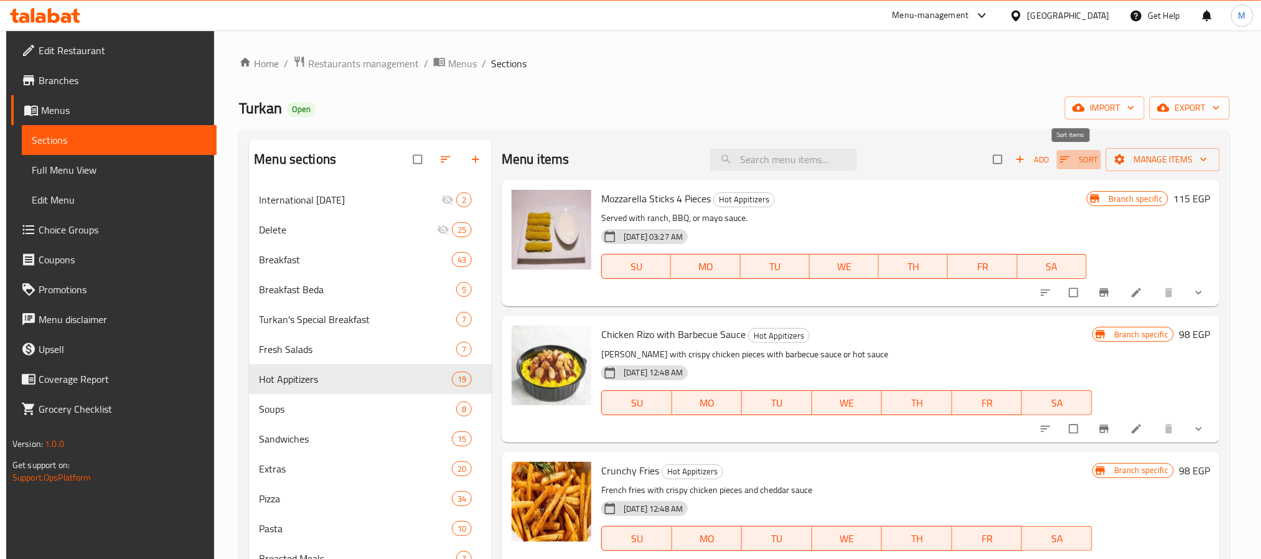
click at [1061, 157] on icon "button" at bounding box center [1065, 159] width 9 height 6
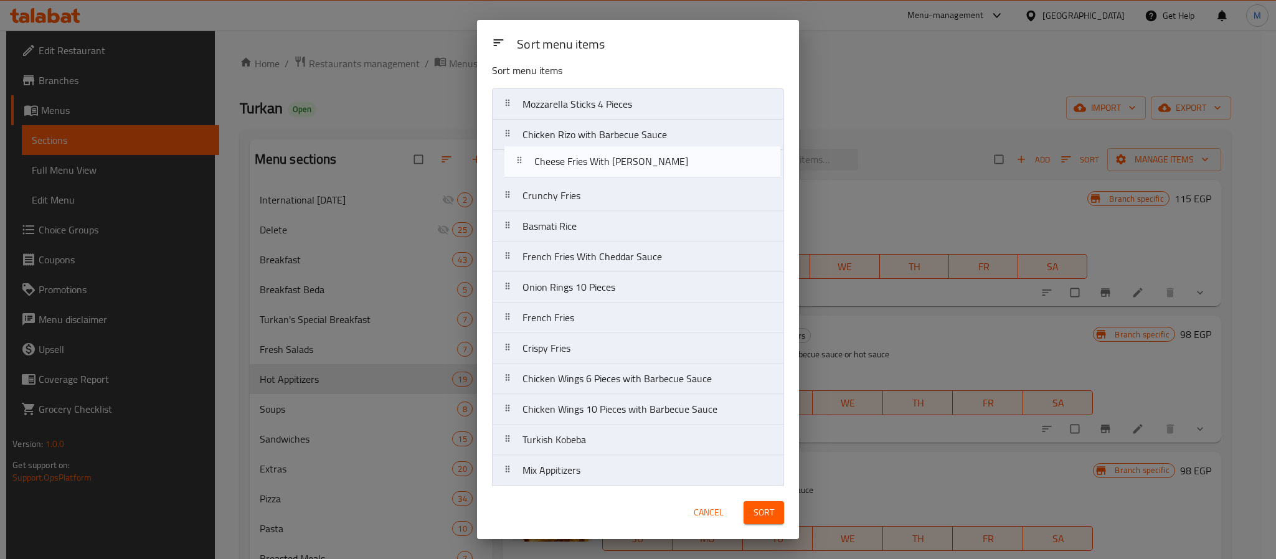
scroll to position [10, 0]
drag, startPoint x: 627, startPoint y: 320, endPoint x: 639, endPoint y: 207, distance: 113.3
click at [639, 207] on nav "Mozzarella Sticks 4 Pieces Chicken Rizo with Barbecue Sauce Crunchy Fries Basma…" at bounding box center [638, 380] width 292 height 581
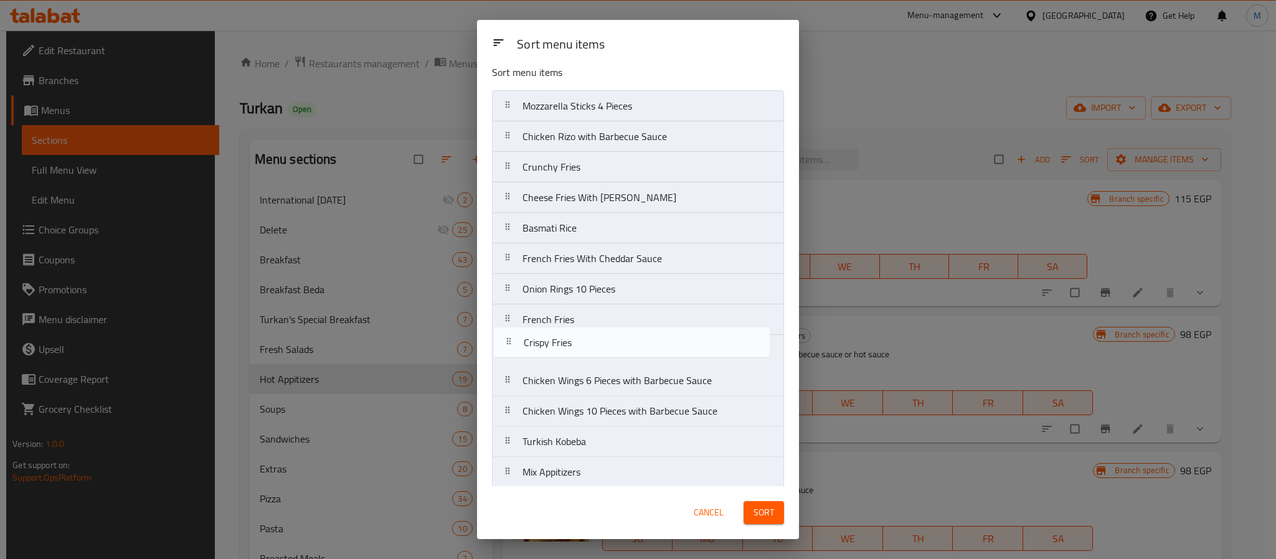
drag, startPoint x: 607, startPoint y: 355, endPoint x: 608, endPoint y: 331, distance: 24.9
click at [608, 331] on nav "Mozzarella Sticks 4 Pieces Chicken Rizo with Barbecue Sauce Crunchy Fries Chees…" at bounding box center [638, 380] width 292 height 581
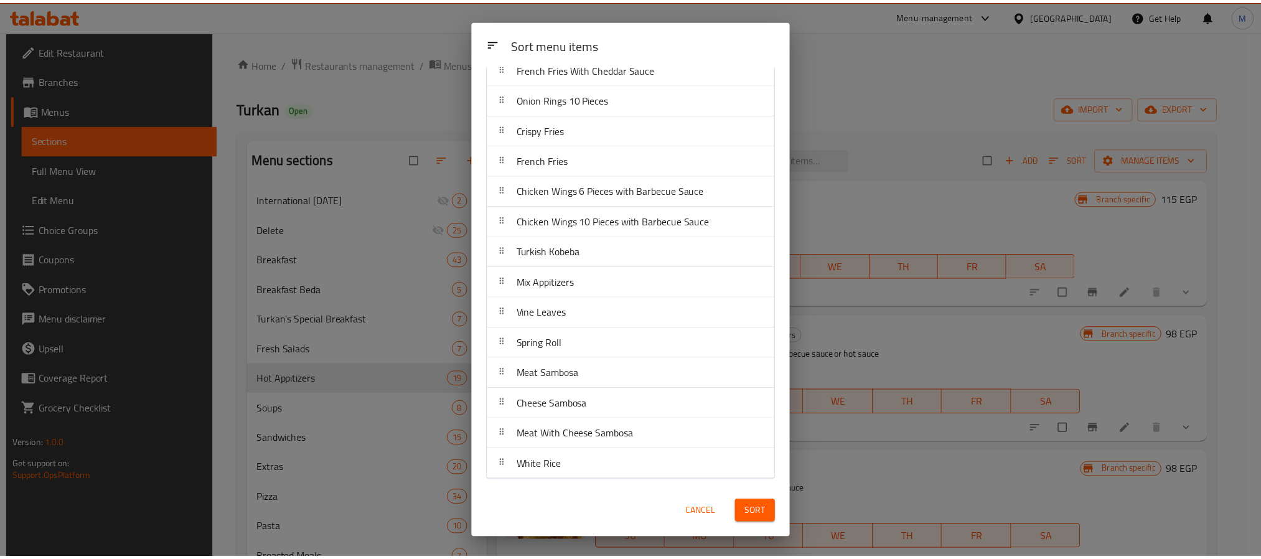
scroll to position [205, 0]
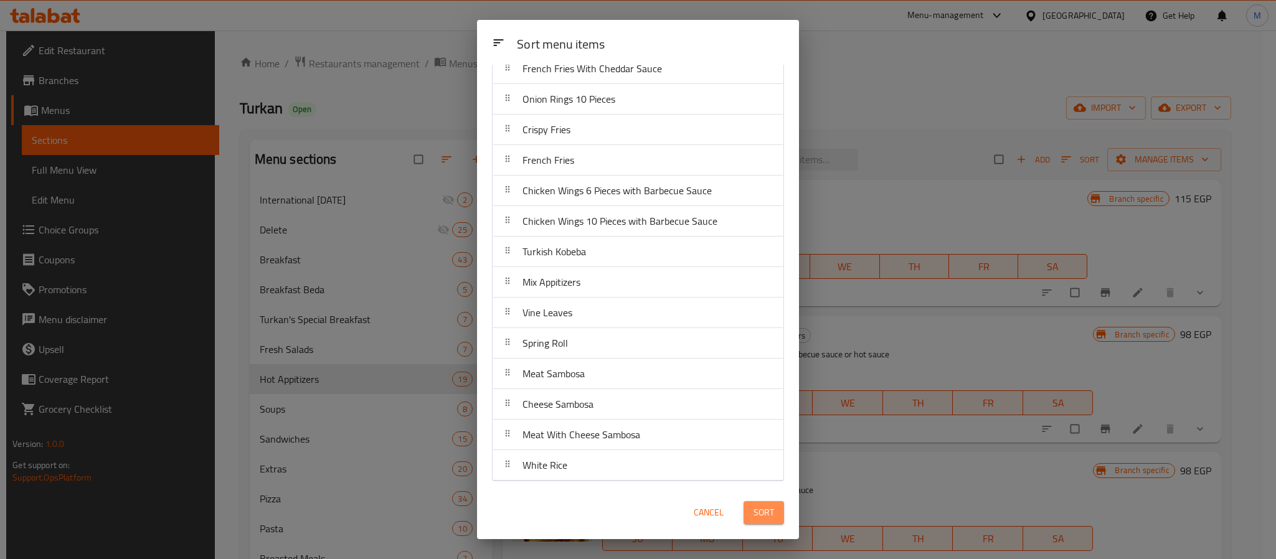
click at [764, 517] on span "Sort" at bounding box center [763, 513] width 21 height 16
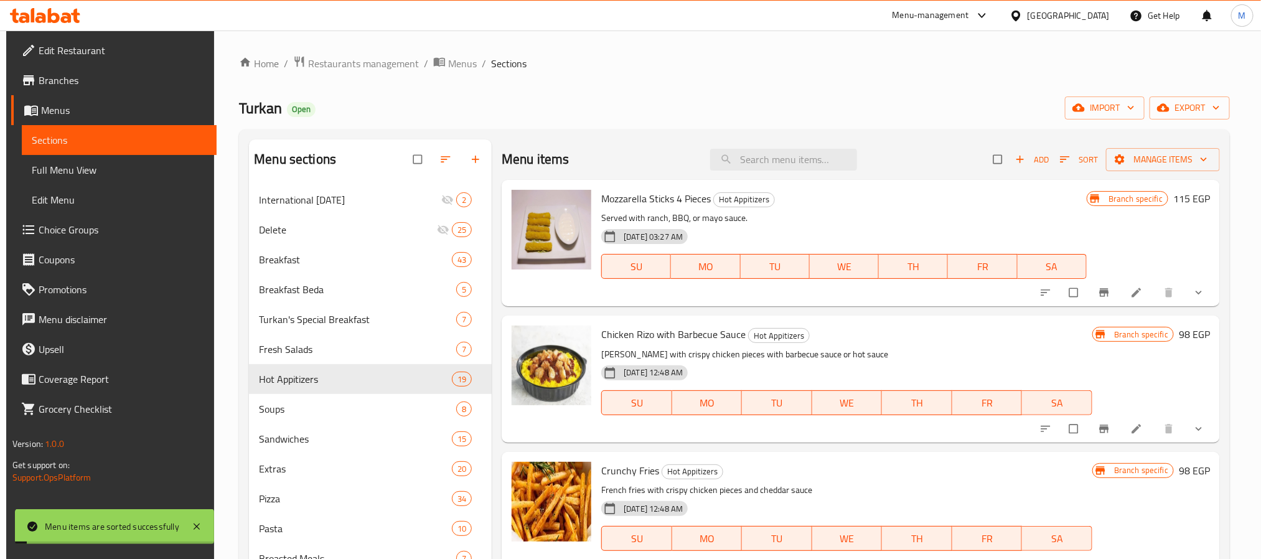
click at [872, 211] on p "Served with ranch, BBQ, or mayo sauce." at bounding box center [844, 218] width 486 height 16
click at [878, 208] on div "Mozzarella Sticks 4 Pieces Hot Appitizers Served with ranch, BBQ, or mayo sauce…" at bounding box center [844, 243] width 496 height 116
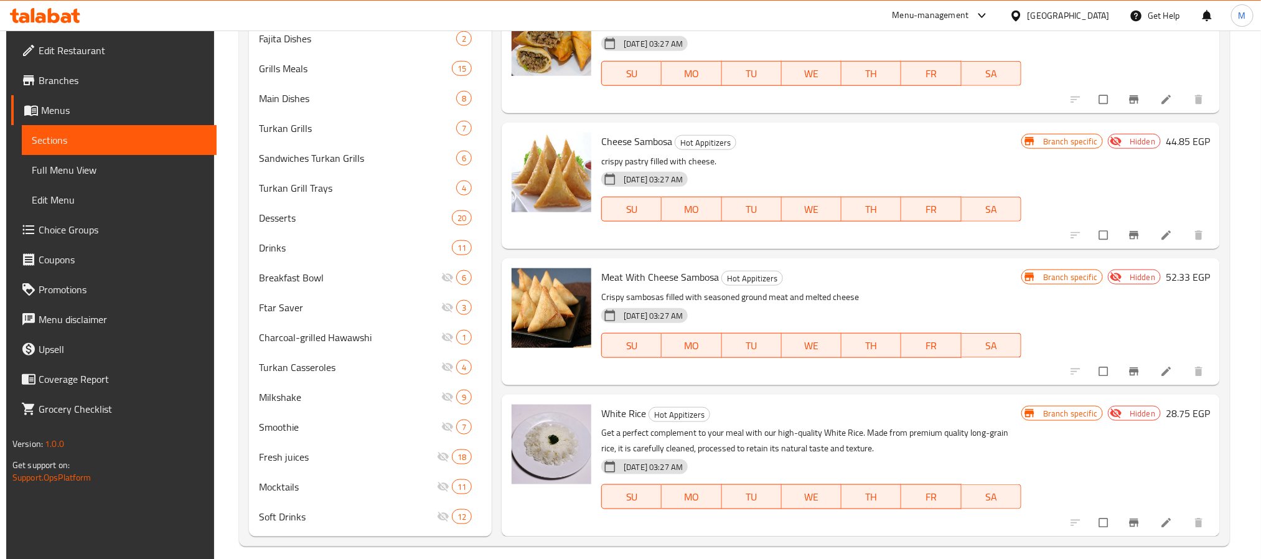
scroll to position [621, 0]
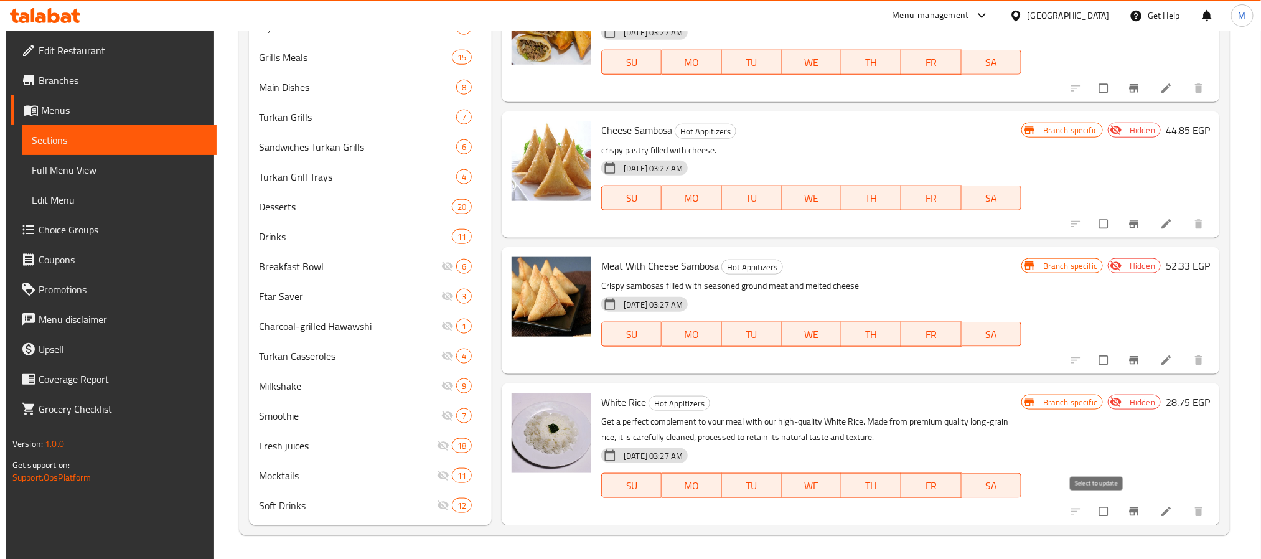
click at [1094, 515] on input "checkbox" at bounding box center [1105, 512] width 26 height 24
checkbox input "true"
drag, startPoint x: 1093, startPoint y: 361, endPoint x: 1094, endPoint y: 349, distance: 11.9
click at [1094, 359] on input "checkbox" at bounding box center [1105, 361] width 26 height 24
checkbox input "true"
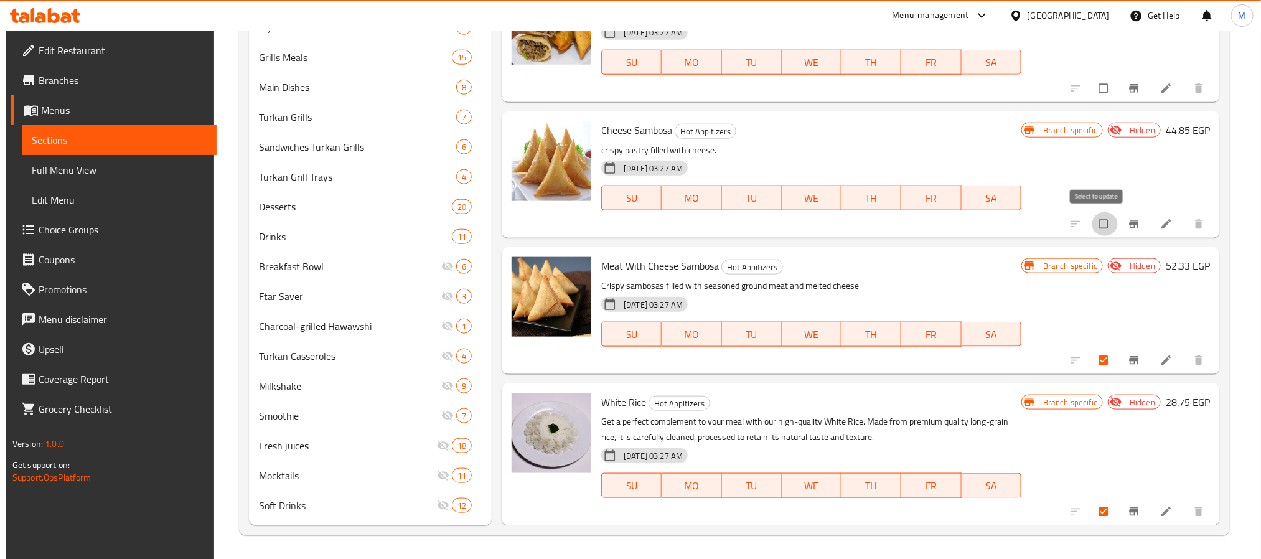
click at [1094, 212] on input "checkbox" at bounding box center [1105, 224] width 26 height 24
checkbox input "true"
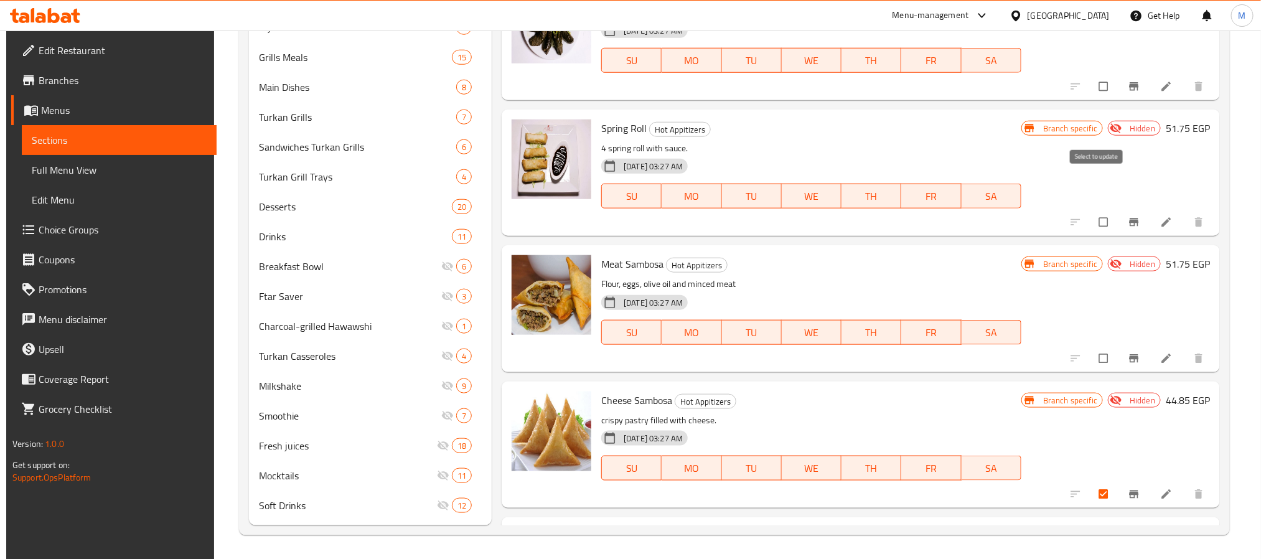
scroll to position [1266, 0]
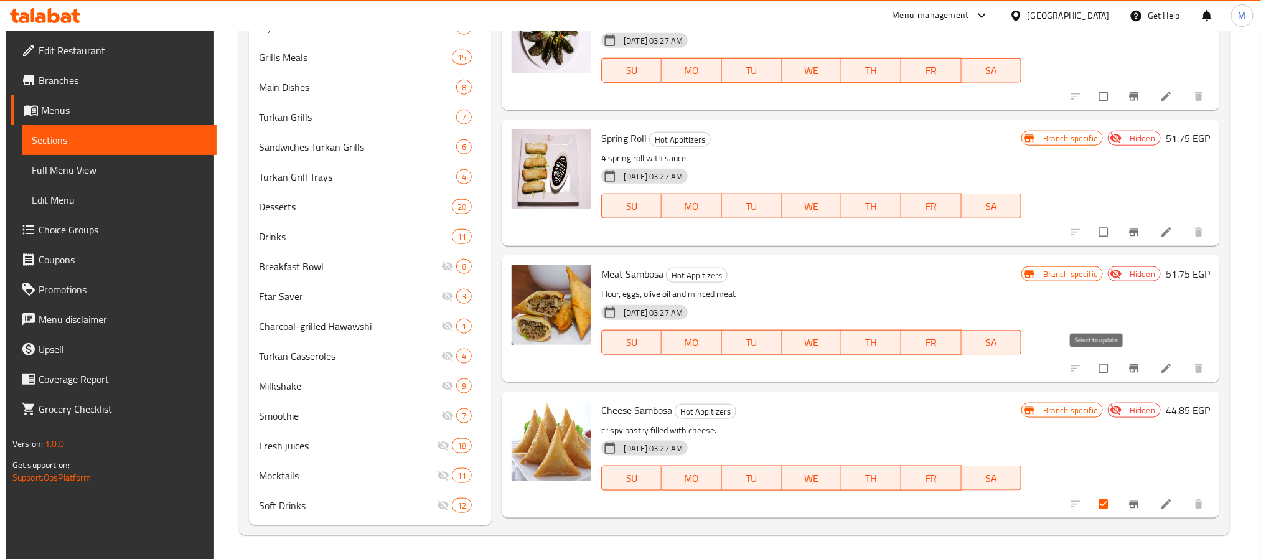
drag, startPoint x: 1102, startPoint y: 374, endPoint x: 1096, endPoint y: 357, distance: 17.7
click at [1100, 372] on input "checkbox" at bounding box center [1105, 369] width 26 height 24
checkbox input "true"
click at [1100, 224] on input "checkbox" at bounding box center [1105, 232] width 26 height 24
checkbox input "true"
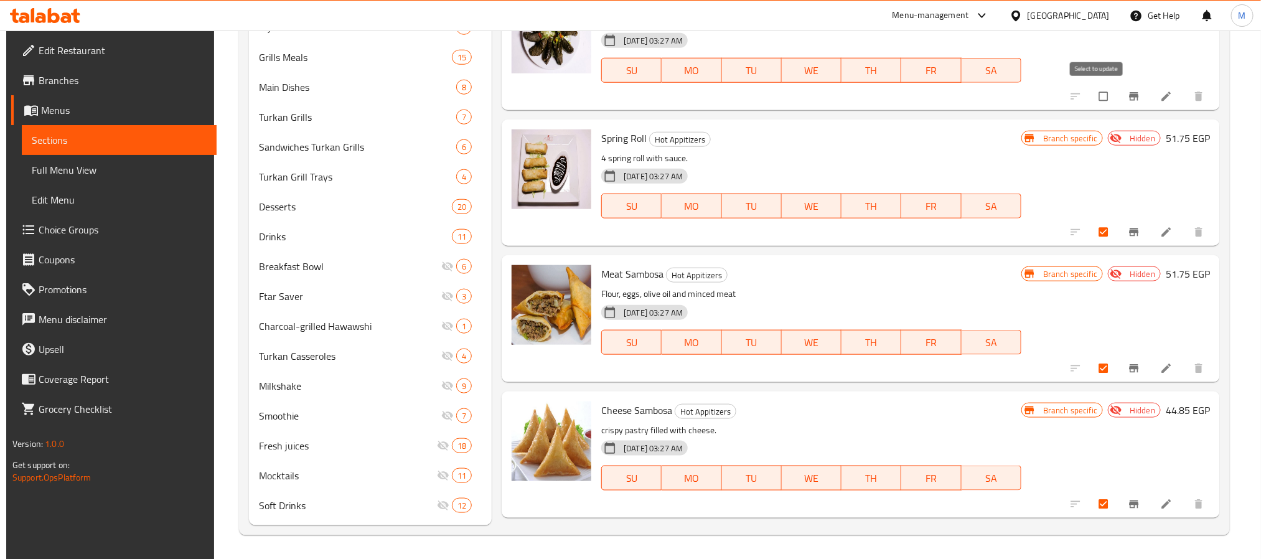
click at [1097, 95] on input "checkbox" at bounding box center [1105, 97] width 26 height 24
checkbox input "true"
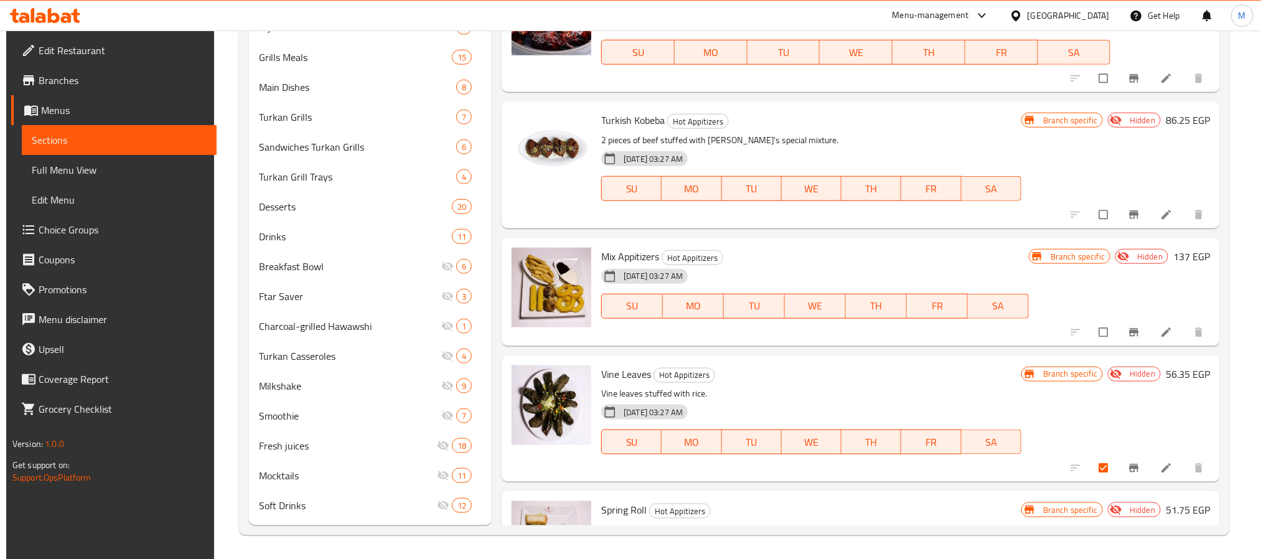
scroll to position [893, 0]
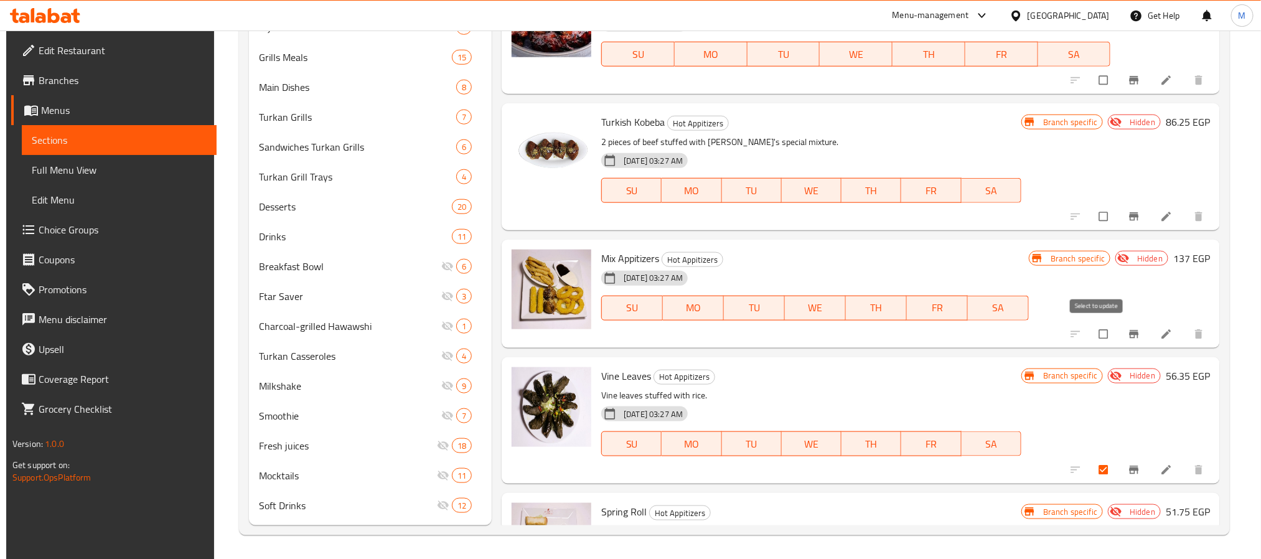
drag, startPoint x: 1101, startPoint y: 338, endPoint x: 1093, endPoint y: 304, distance: 34.6
click at [1100, 338] on input "checkbox" at bounding box center [1105, 334] width 26 height 24
checkbox input "true"
click at [1099, 209] on input "checkbox" at bounding box center [1105, 217] width 26 height 24
checkbox input "true"
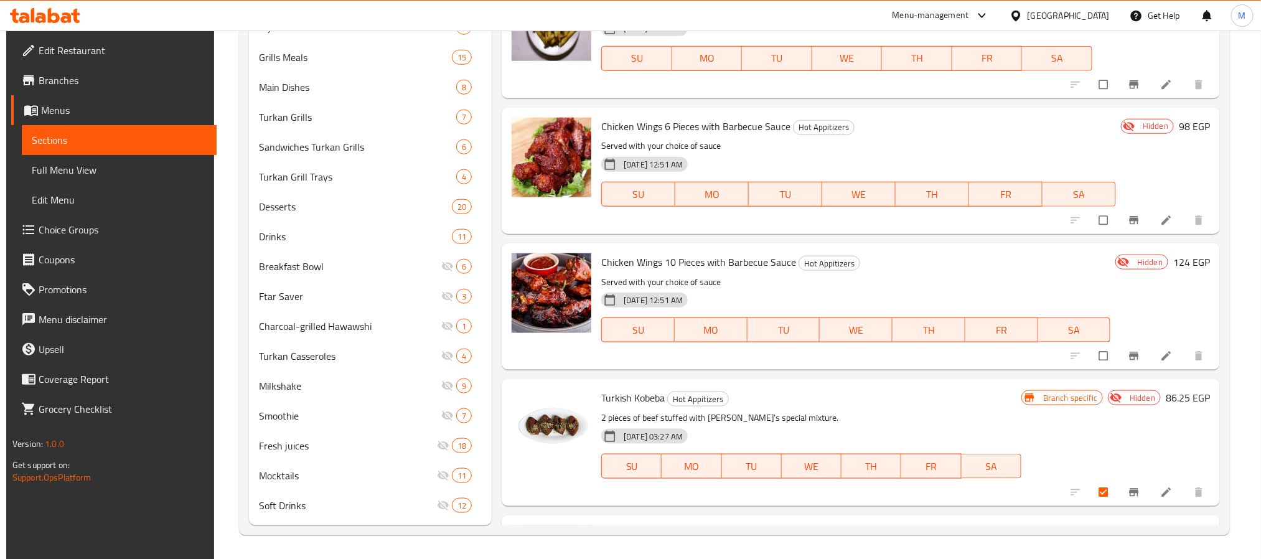
scroll to position [613, 0]
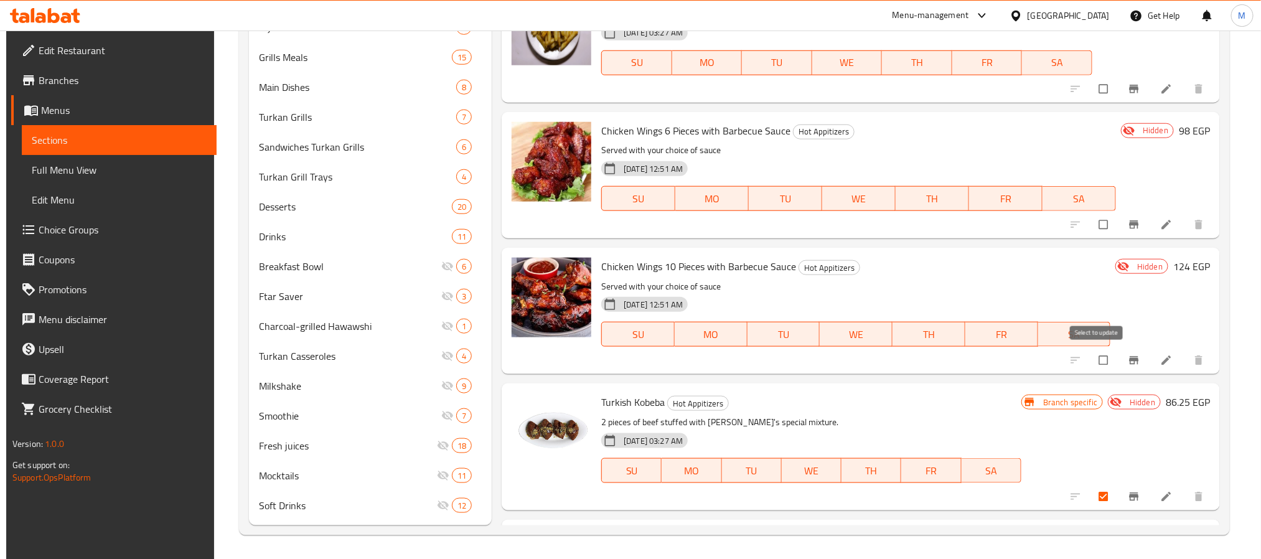
click at [1101, 355] on input "checkbox" at bounding box center [1105, 361] width 26 height 24
checkbox input "true"
click at [1094, 222] on input "checkbox" at bounding box center [1105, 225] width 26 height 24
checkbox input "true"
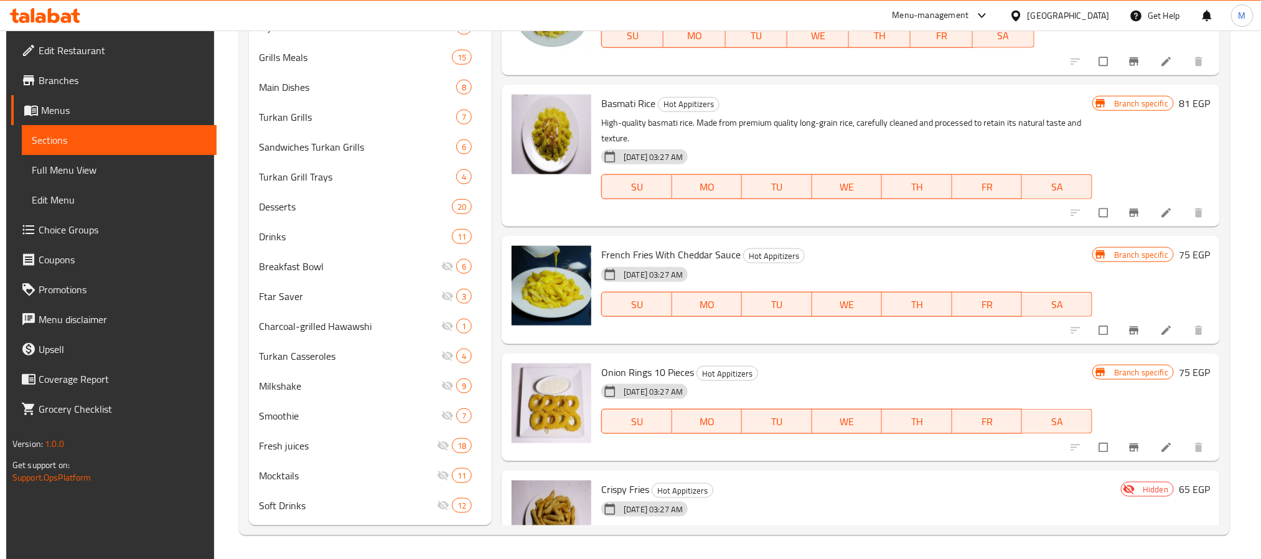
scroll to position [0, 0]
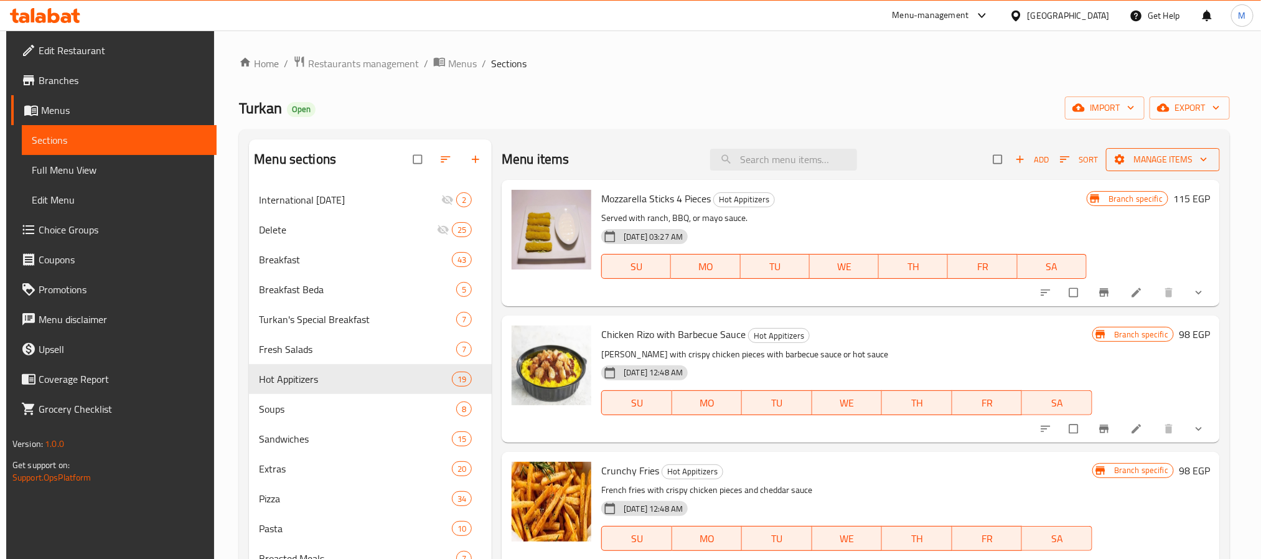
click at [1130, 159] on span "Manage items" at bounding box center [1163, 160] width 94 height 16
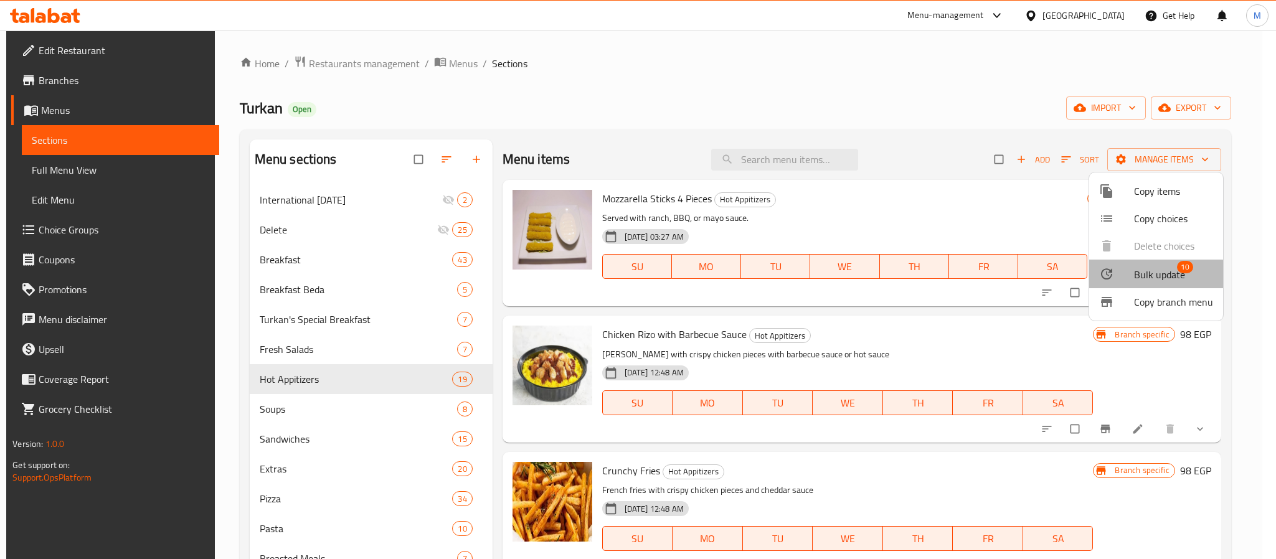
click at [1147, 275] on span "Bulk update" at bounding box center [1159, 274] width 51 height 15
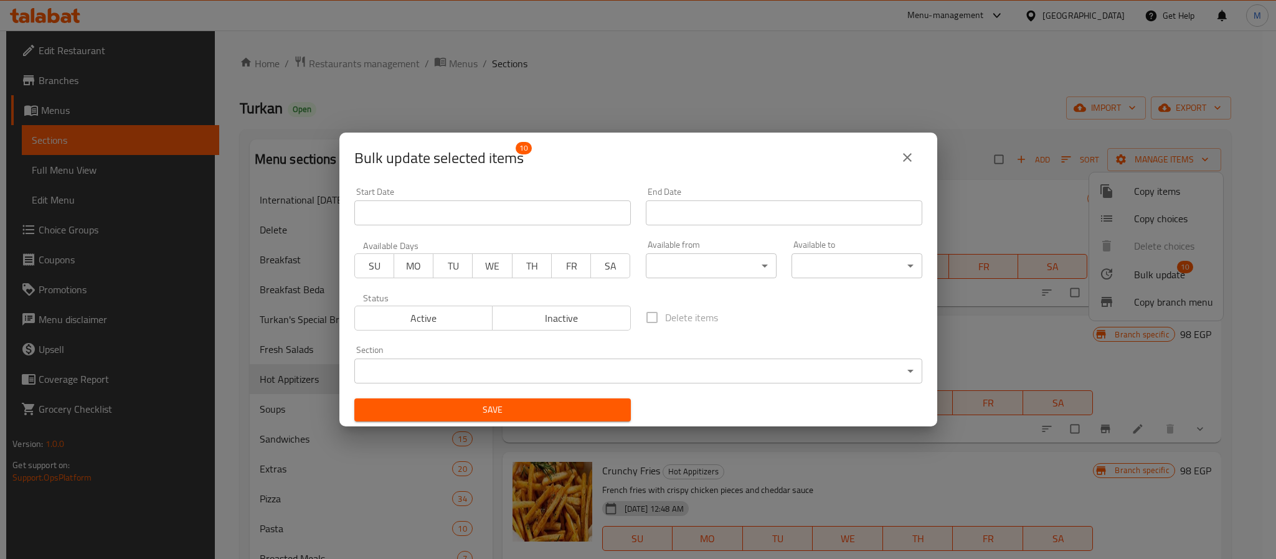
click at [562, 364] on body "​ Menu-management Egypt Get Help M Edit Restaurant Branches Menus Sections Full…" at bounding box center [638, 295] width 1276 height 529
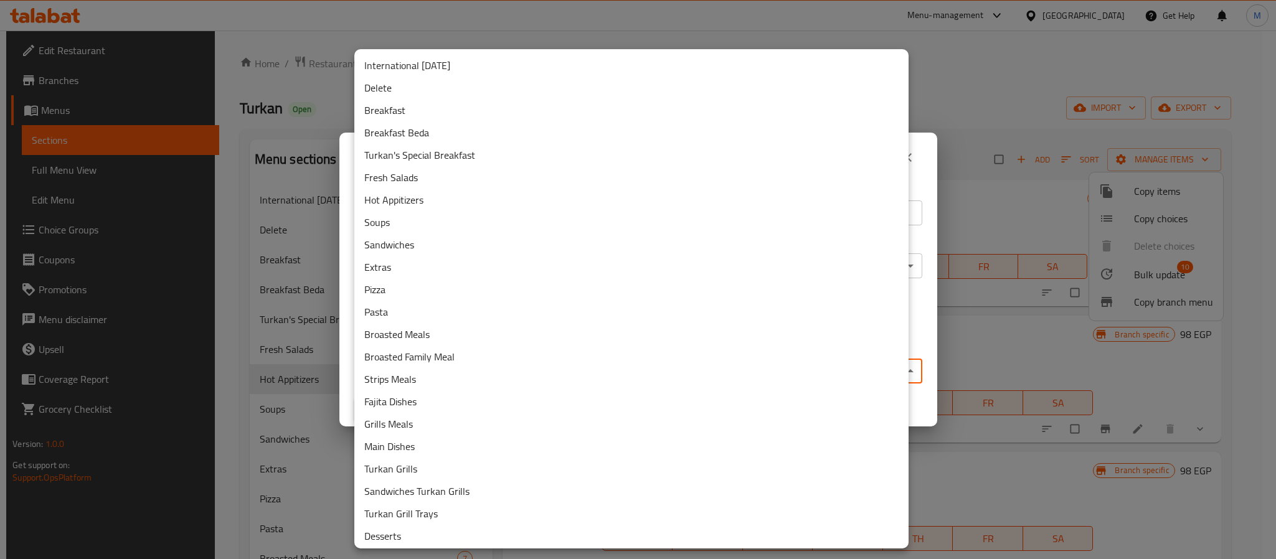
click at [404, 92] on li "Delete" at bounding box center [631, 88] width 554 height 22
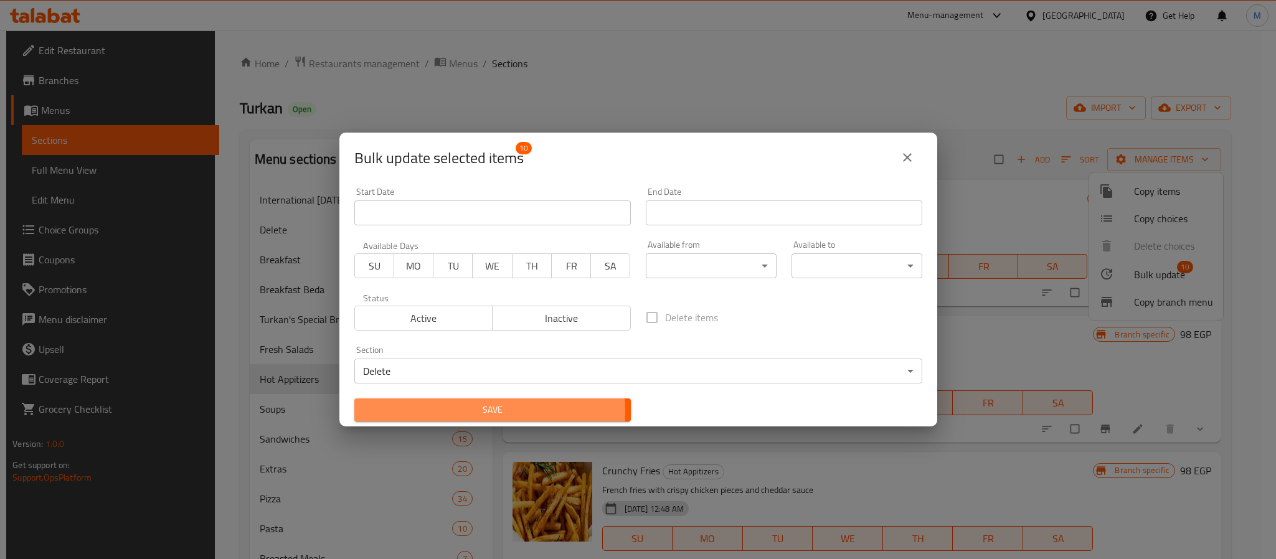
click at [474, 411] on span "Save" at bounding box center [492, 410] width 256 height 16
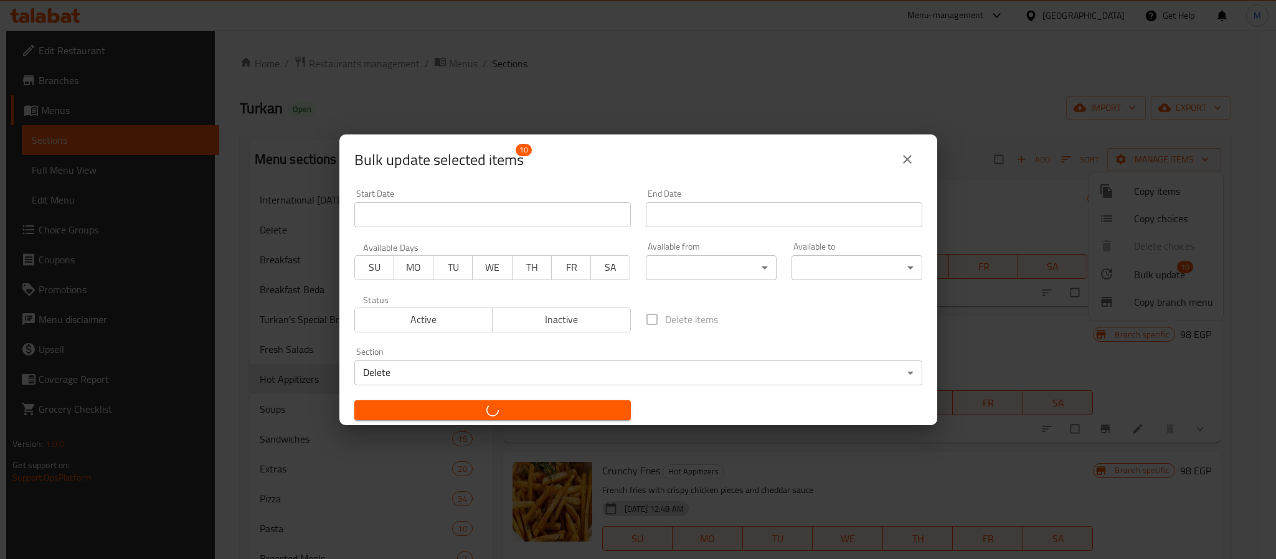
checkbox input "false"
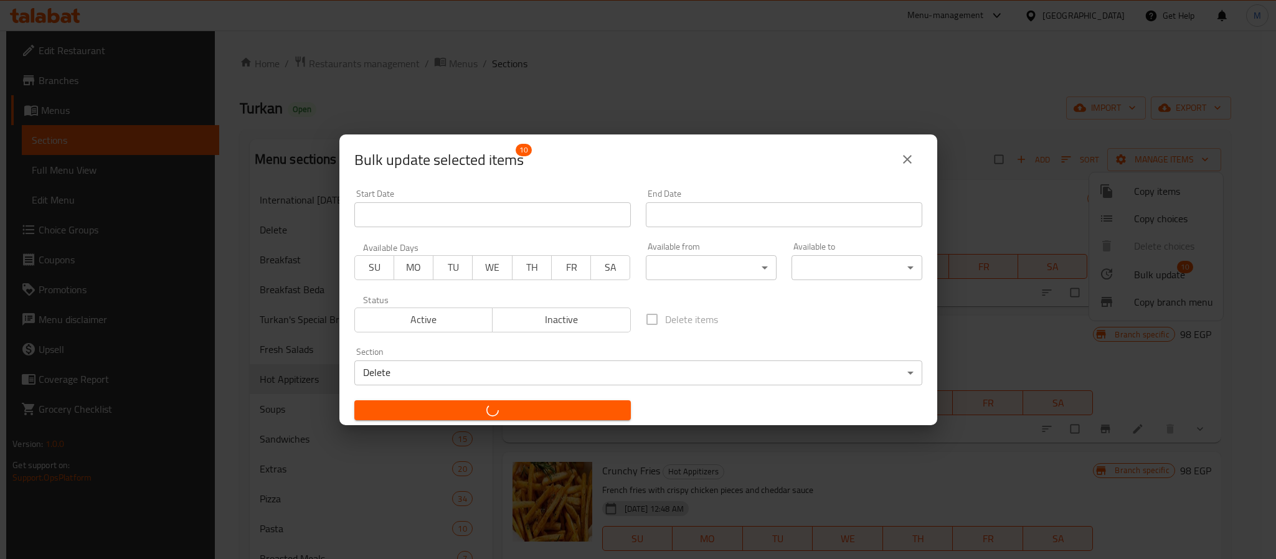
checkbox input "false"
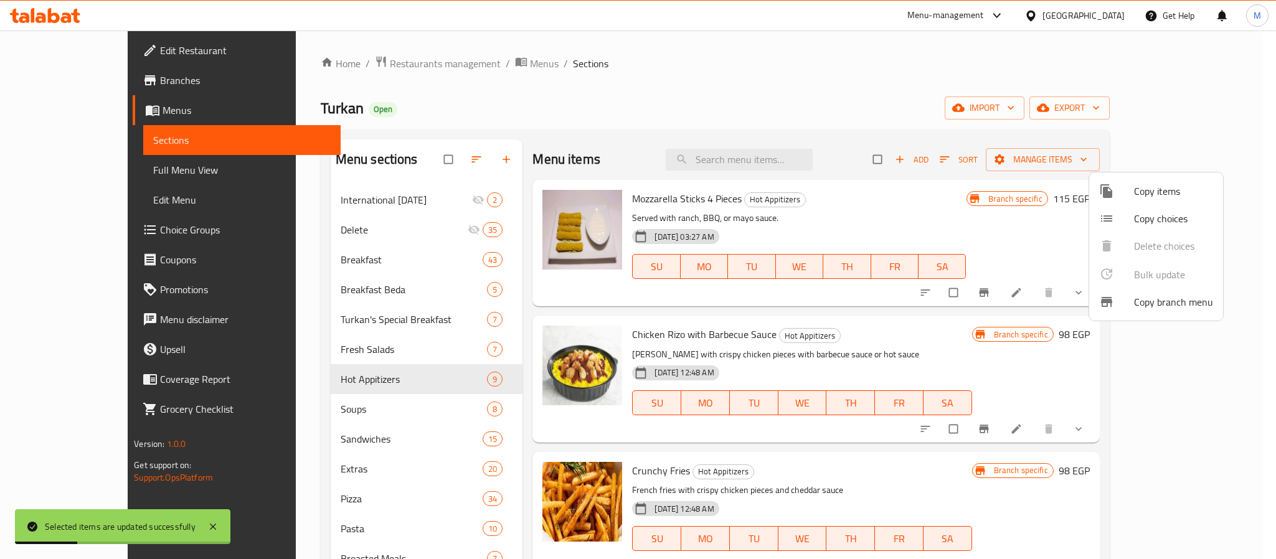
click at [749, 81] on div at bounding box center [638, 279] width 1276 height 559
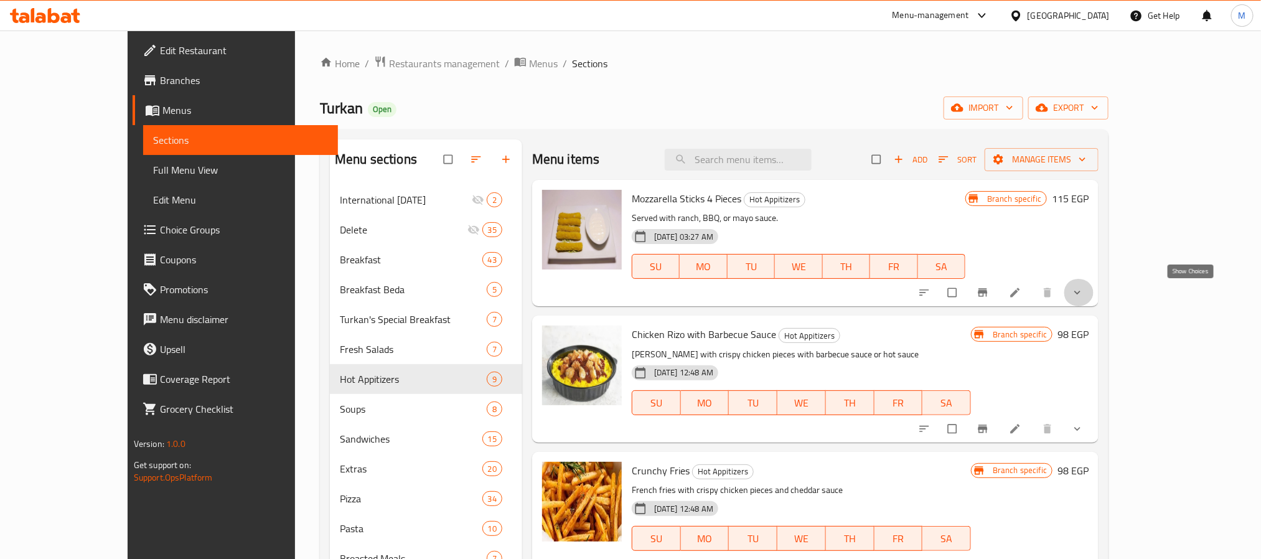
click at [1084, 295] on icon "show more" at bounding box center [1077, 292] width 12 height 12
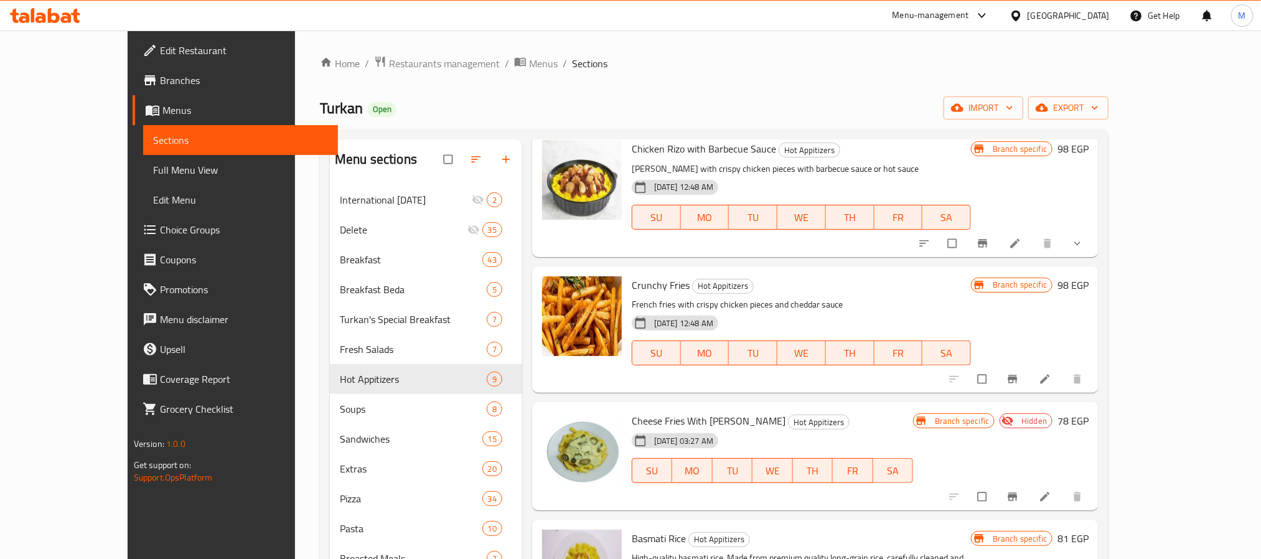
scroll to position [329, 0]
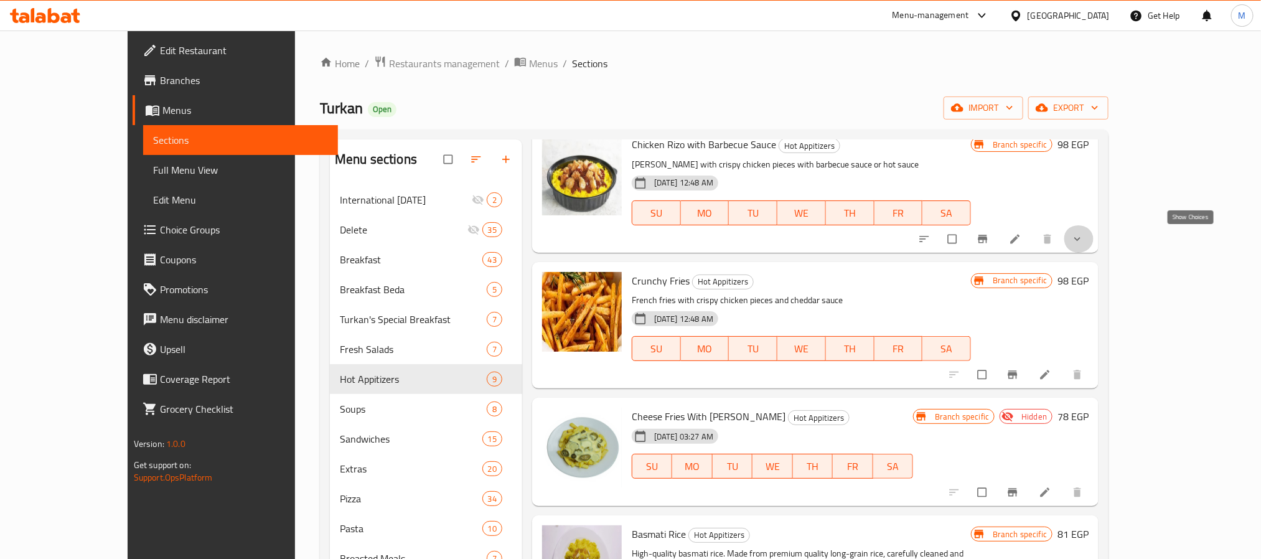
click at [1084, 238] on icon "show more" at bounding box center [1077, 239] width 12 height 12
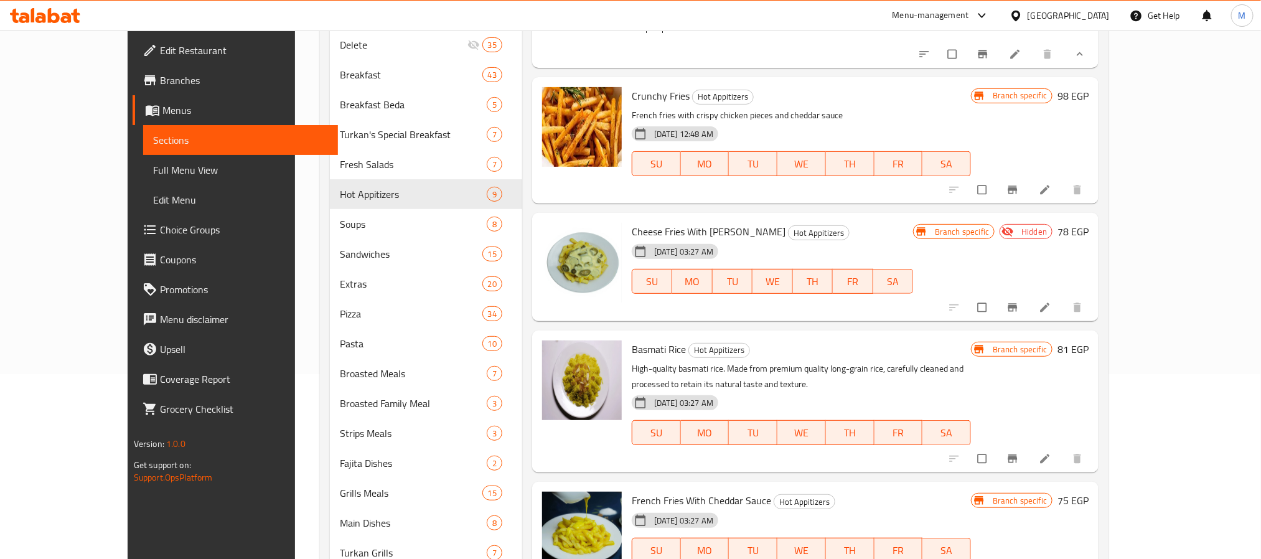
scroll to position [187, 0]
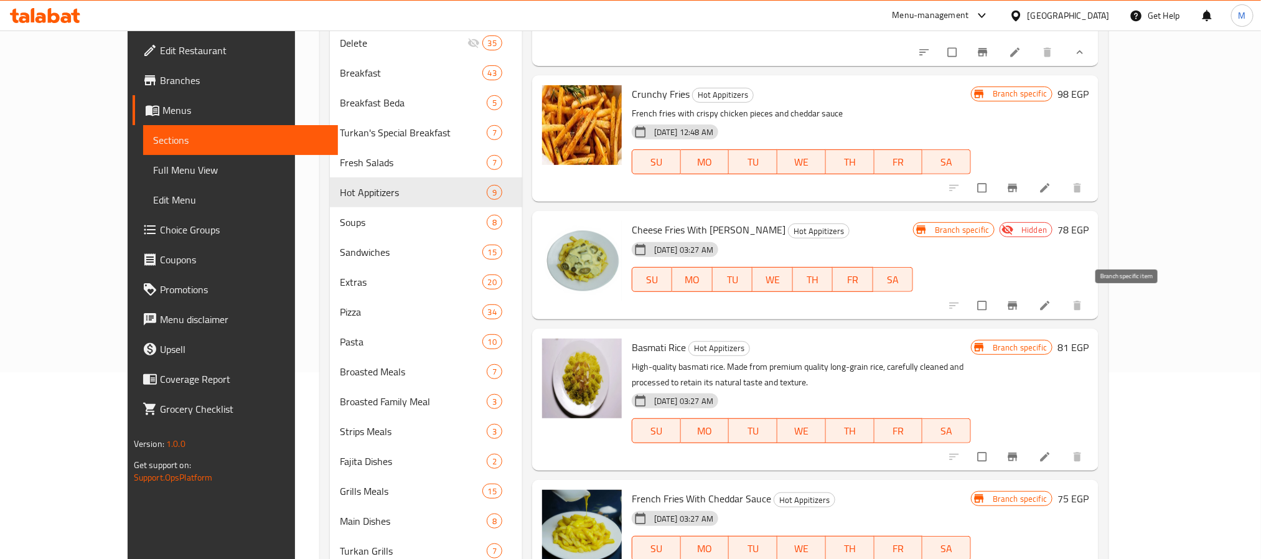
click at [1019, 303] on icon "Branch-specific-item" at bounding box center [1013, 305] width 12 height 12
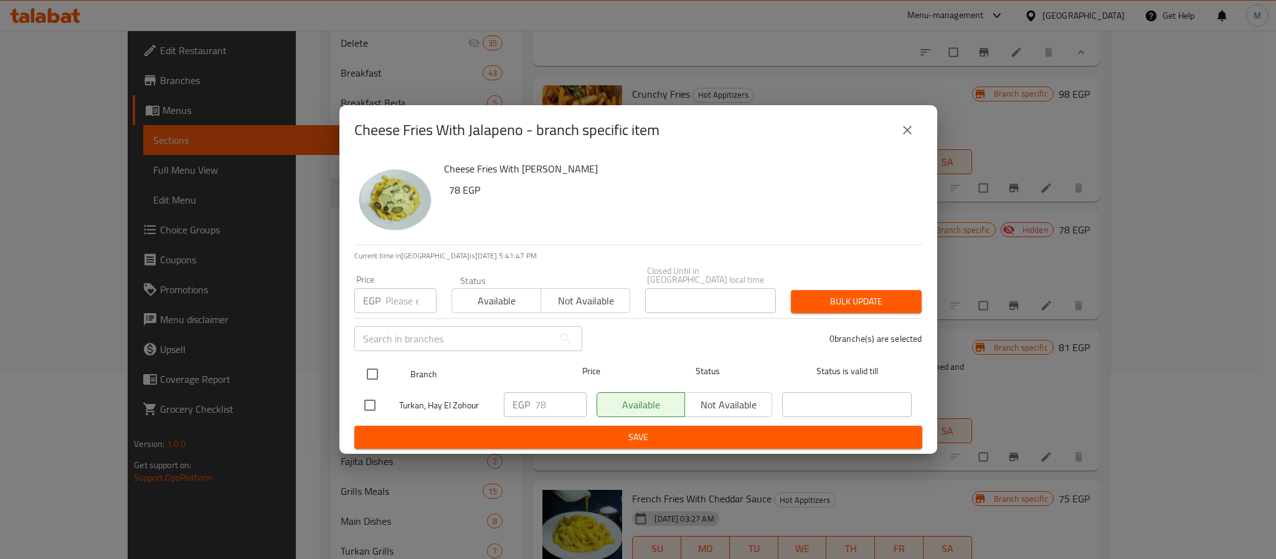
click at [372, 362] on input "checkbox" at bounding box center [372, 374] width 26 height 26
checkbox input "true"
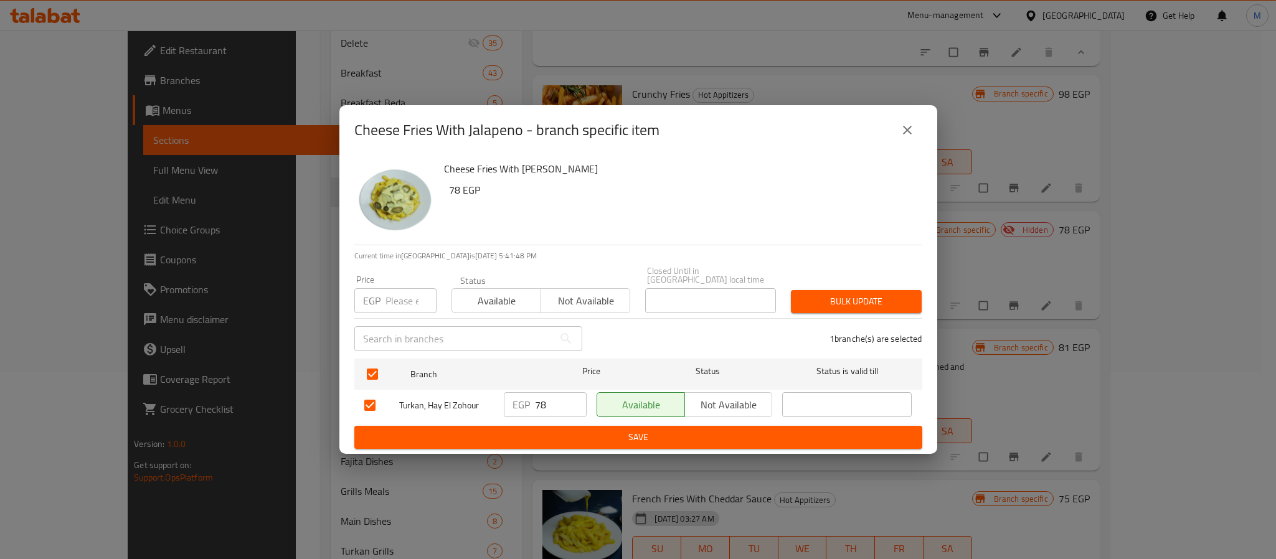
click at [393, 299] on input "number" at bounding box center [410, 300] width 51 height 25
type input "8"
type input "92"
click at [867, 301] on span "Bulk update" at bounding box center [856, 302] width 111 height 16
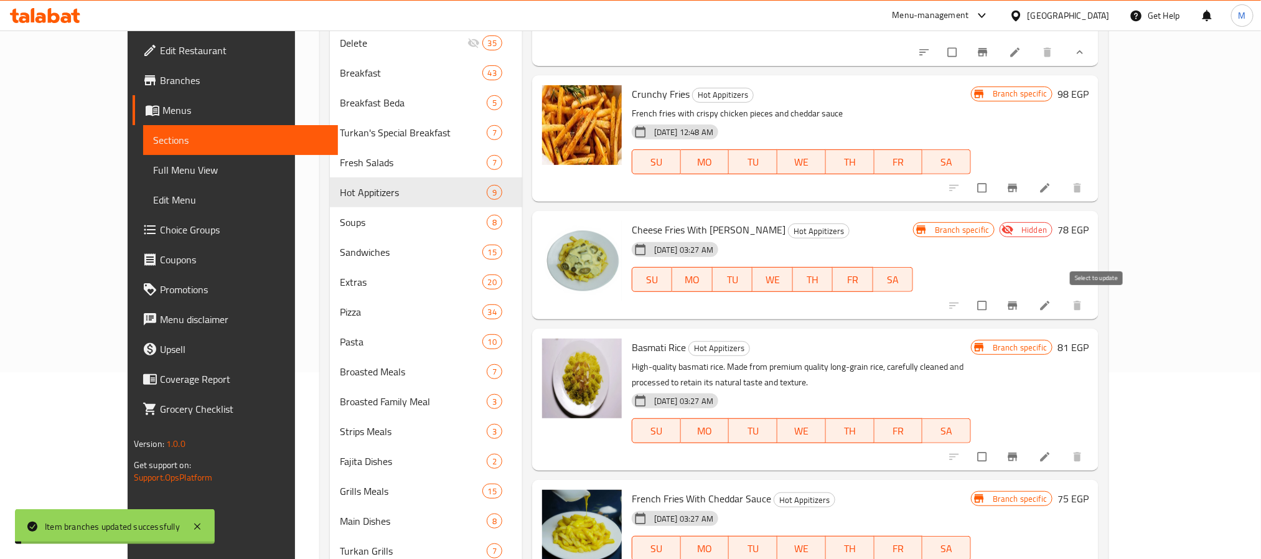
click at [997, 301] on input "checkbox" at bounding box center [983, 306] width 26 height 24
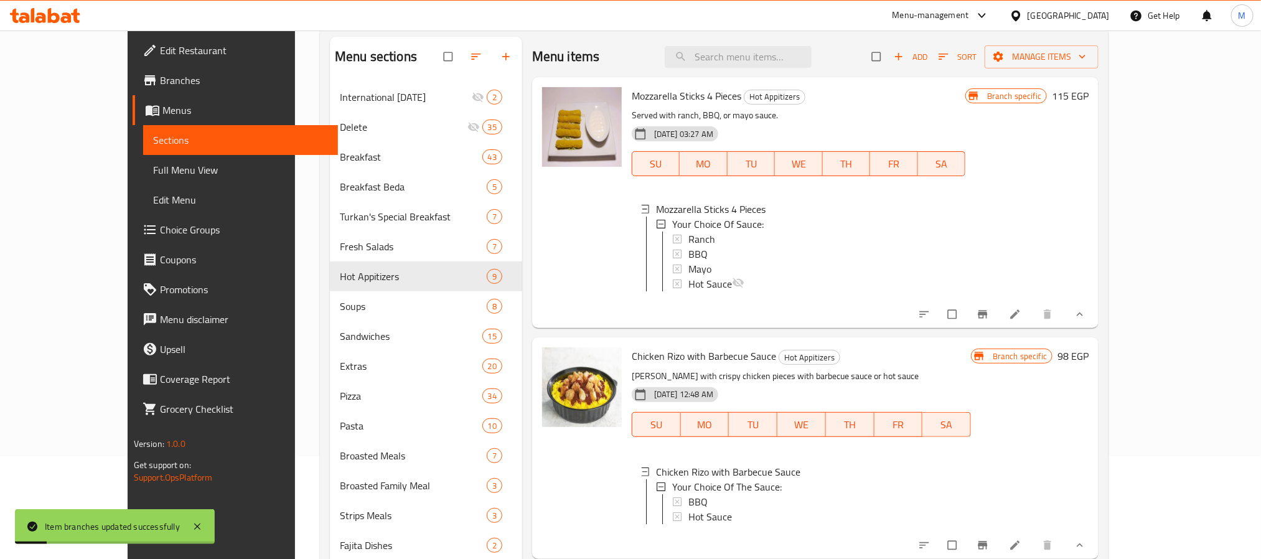
scroll to position [0, 0]
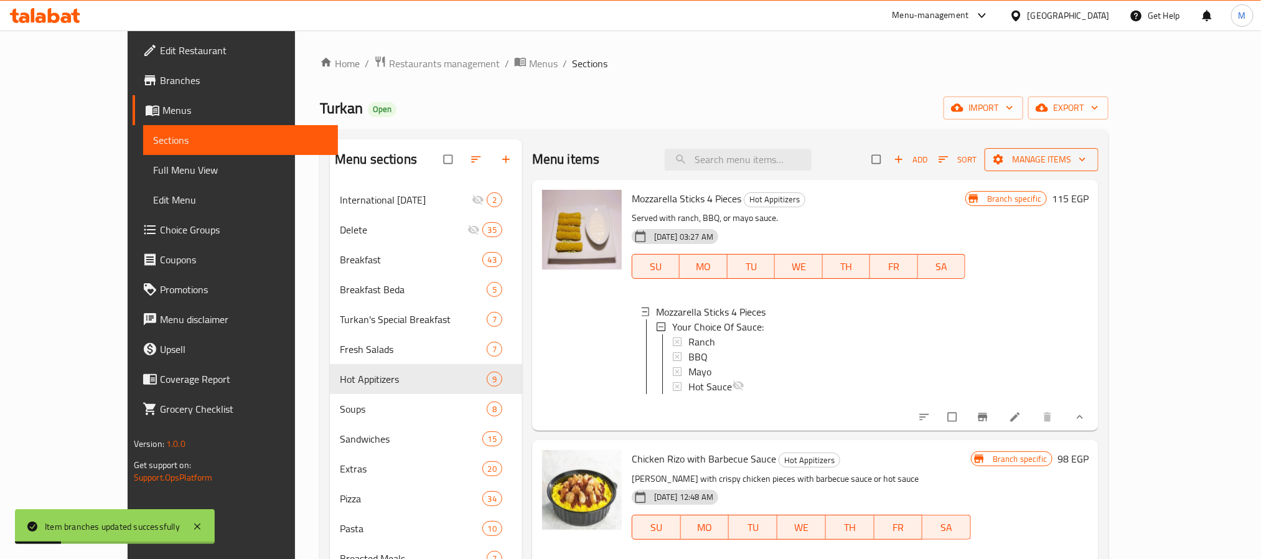
click at [1089, 167] on span "Manage items" at bounding box center [1042, 160] width 94 height 16
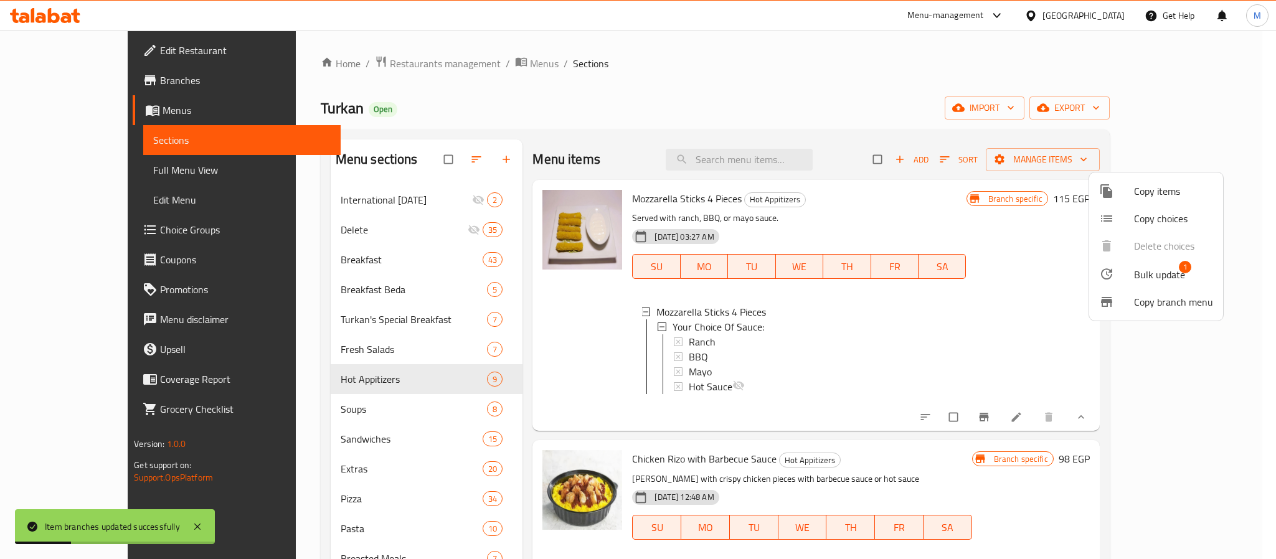
click at [1137, 277] on span "Bulk update" at bounding box center [1159, 274] width 51 height 15
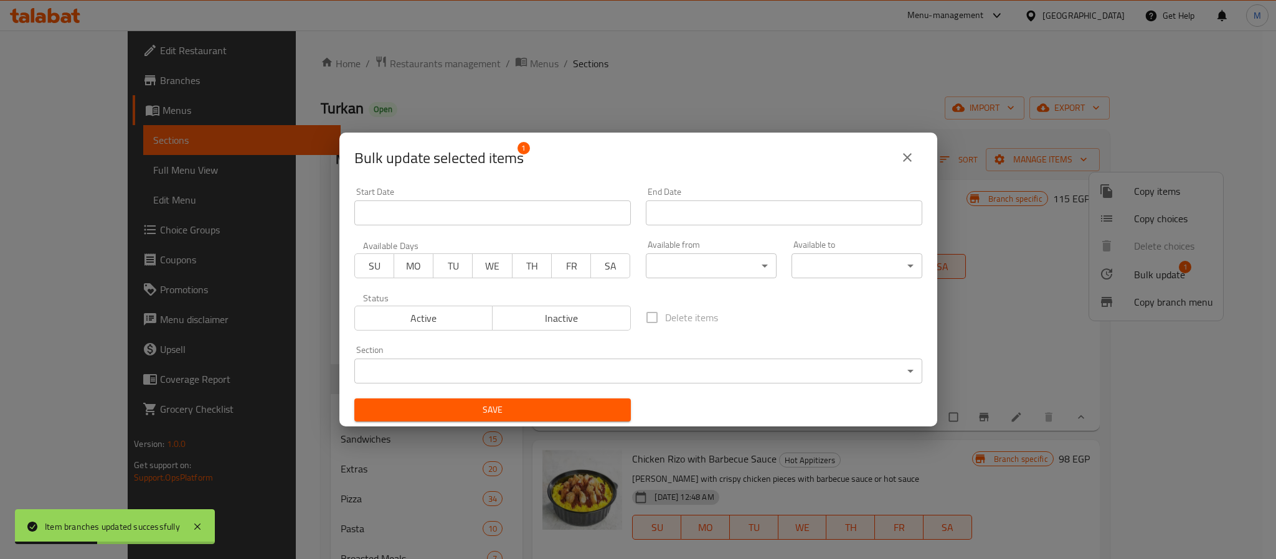
click at [450, 322] on span "Active" at bounding box center [424, 318] width 128 height 18
click at [466, 400] on button "Save" at bounding box center [492, 409] width 276 height 23
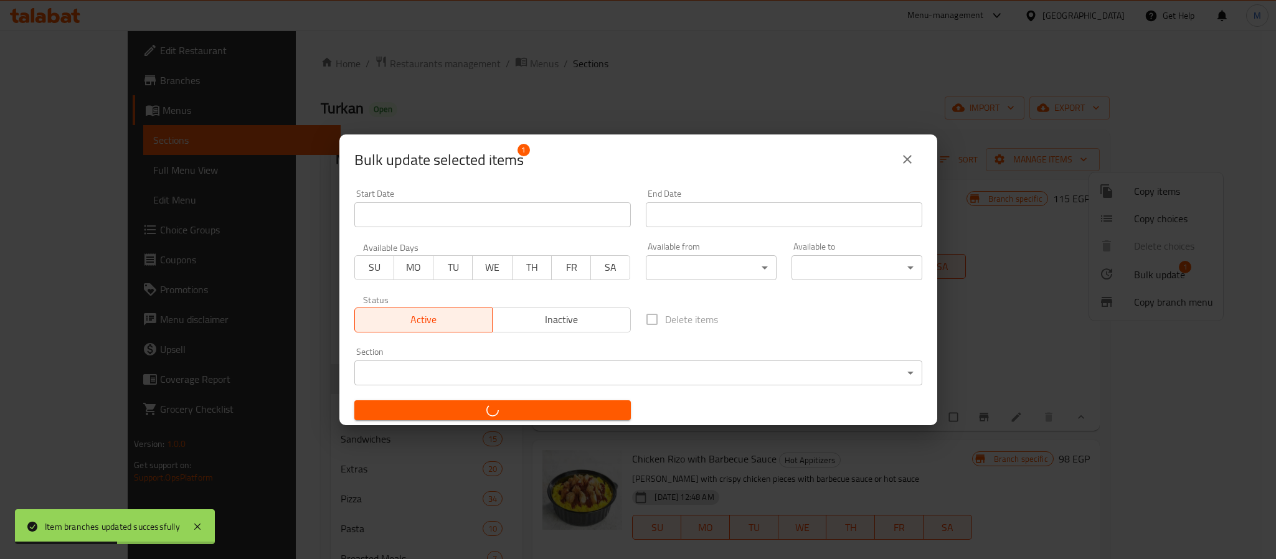
checkbox input "false"
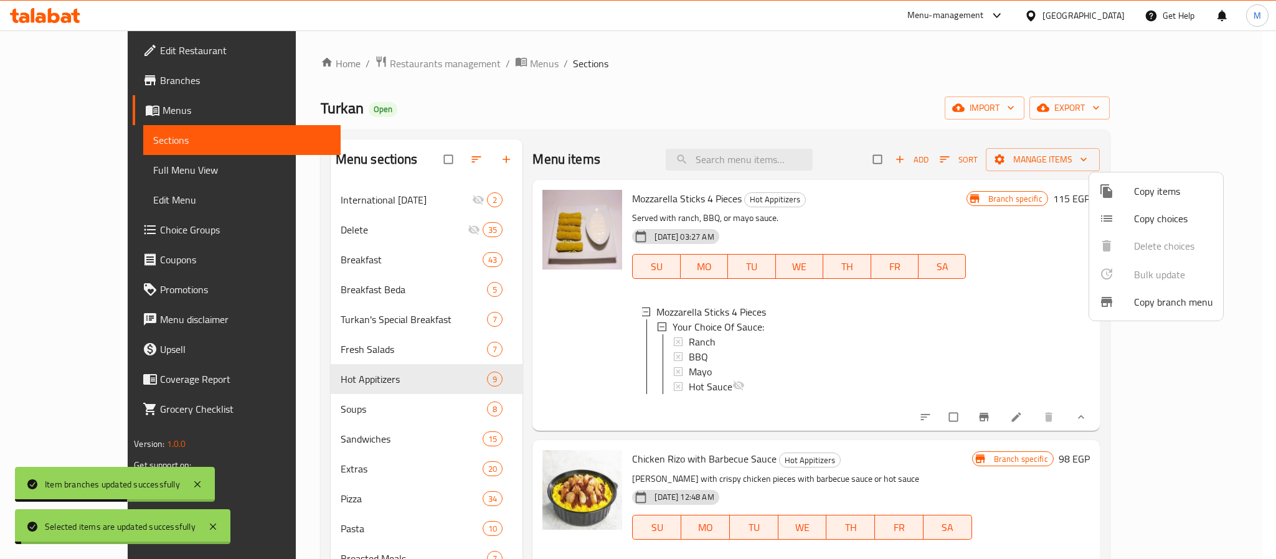
click at [889, 124] on div at bounding box center [638, 279] width 1276 height 559
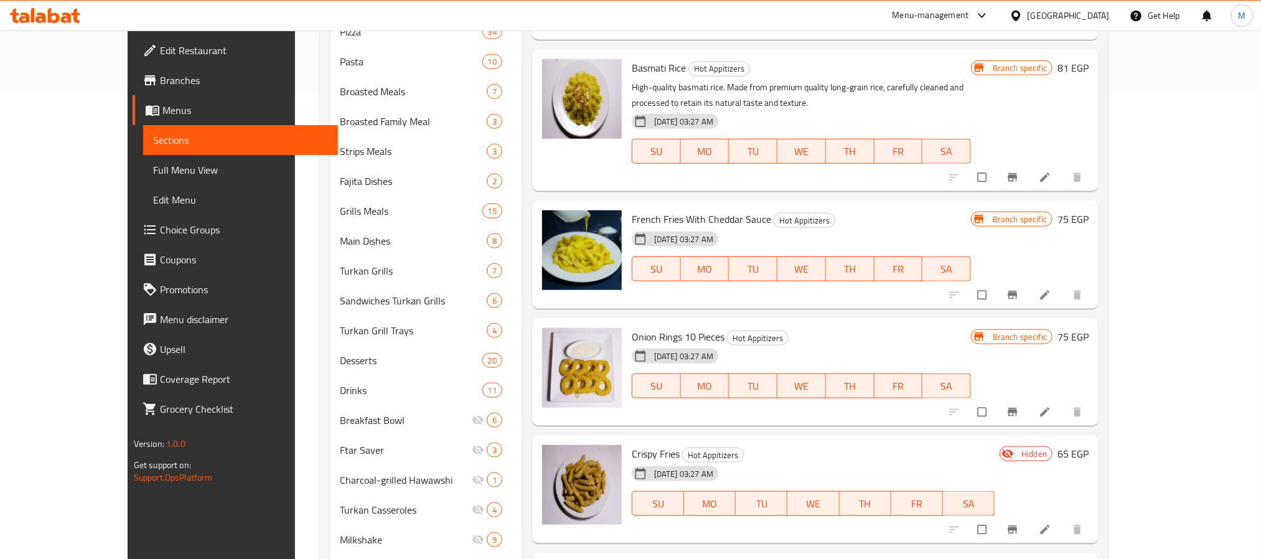
scroll to position [621, 0]
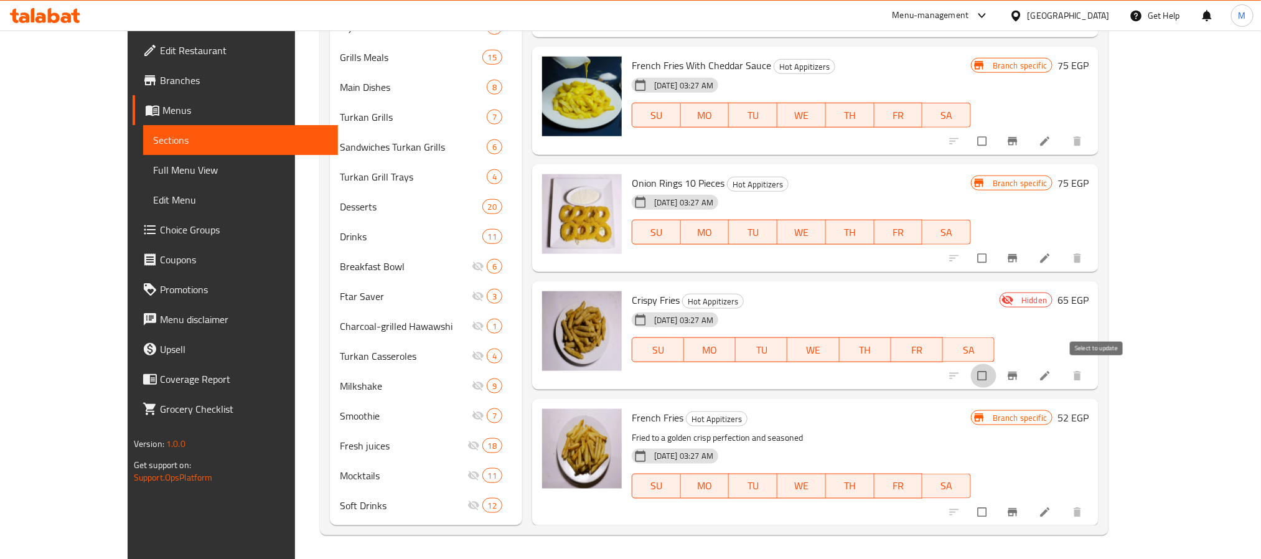
click at [997, 377] on input "checkbox" at bounding box center [983, 376] width 26 height 24
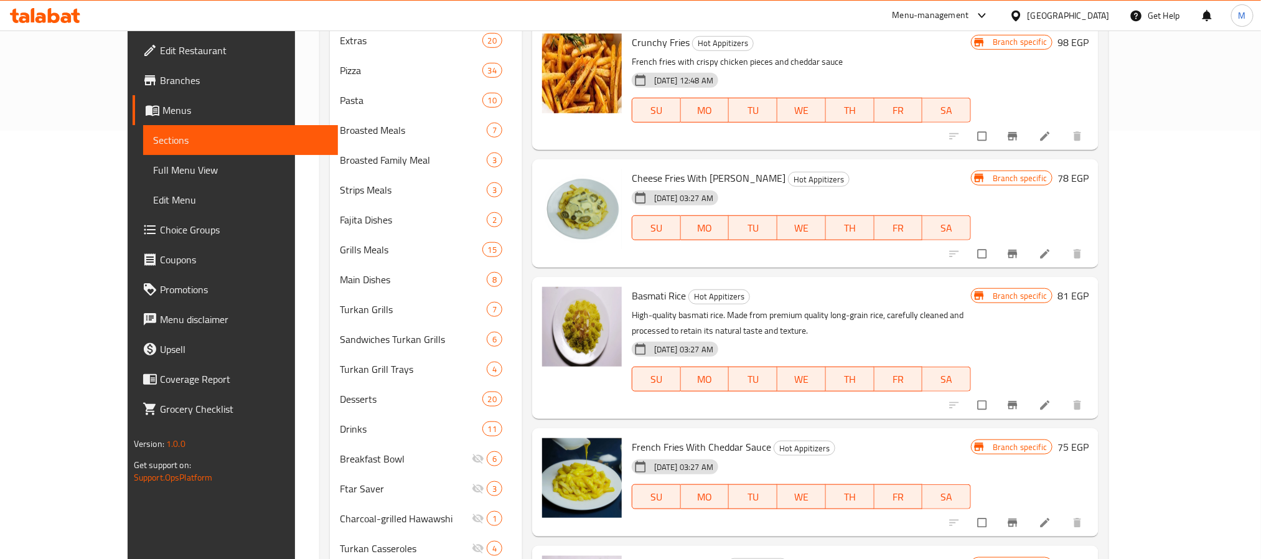
scroll to position [0, 0]
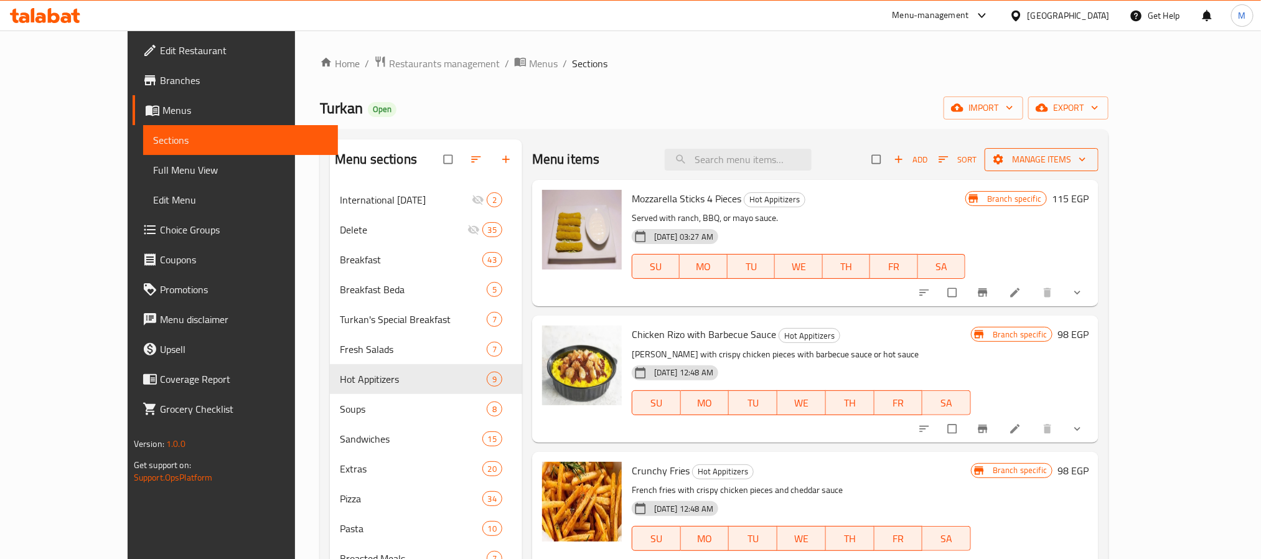
click at [1089, 157] on span "Manage items" at bounding box center [1042, 160] width 94 height 16
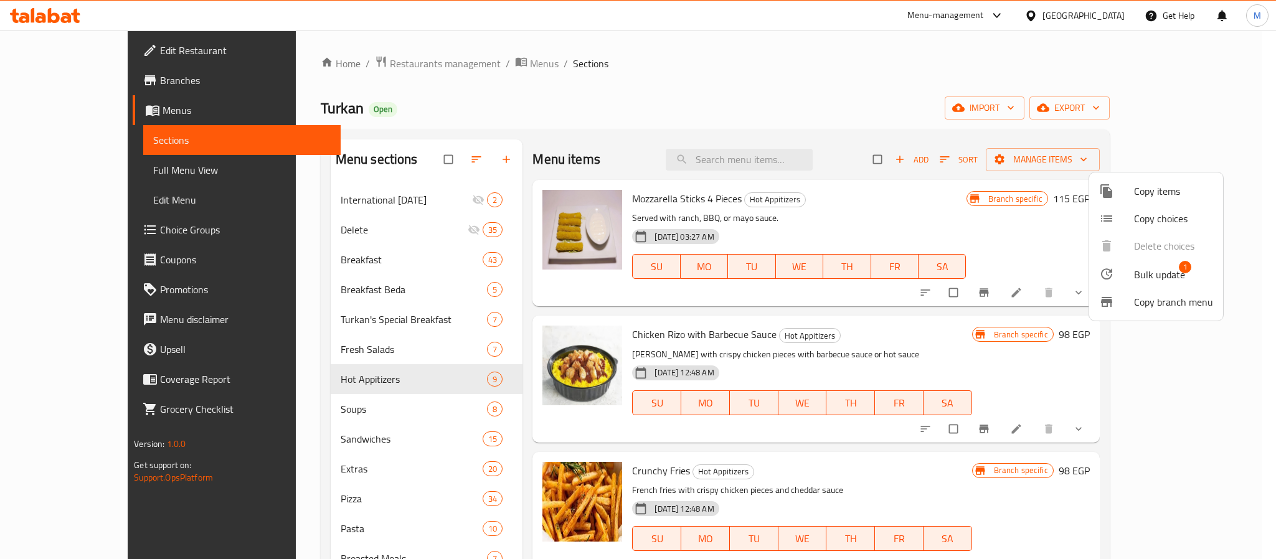
click at [1152, 275] on span "Bulk update" at bounding box center [1159, 274] width 51 height 15
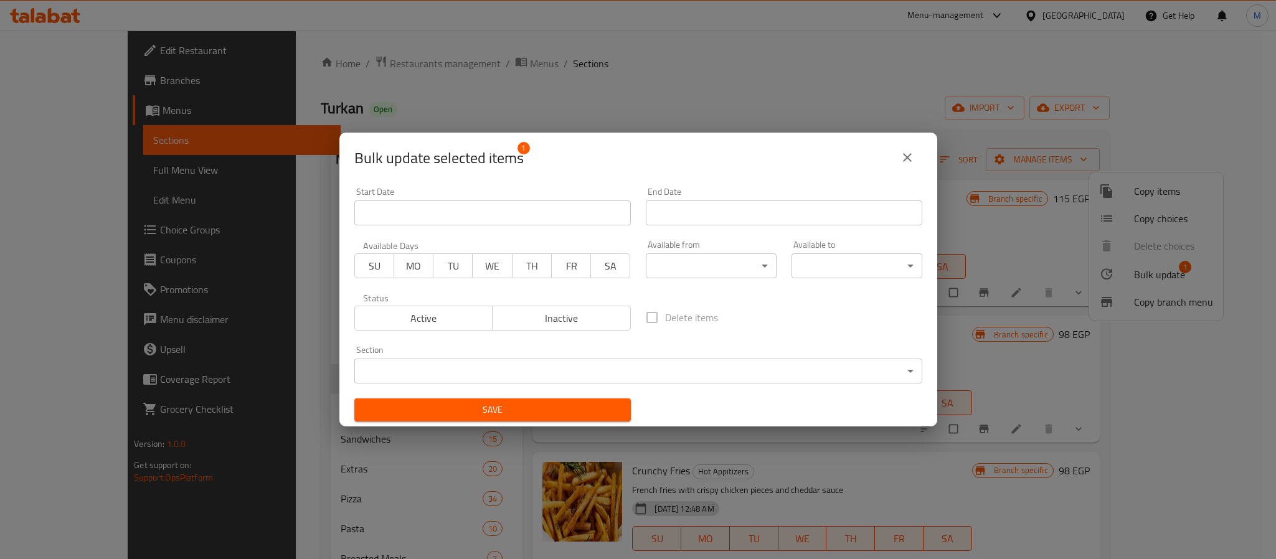
click at [456, 314] on span "Active" at bounding box center [424, 318] width 128 height 18
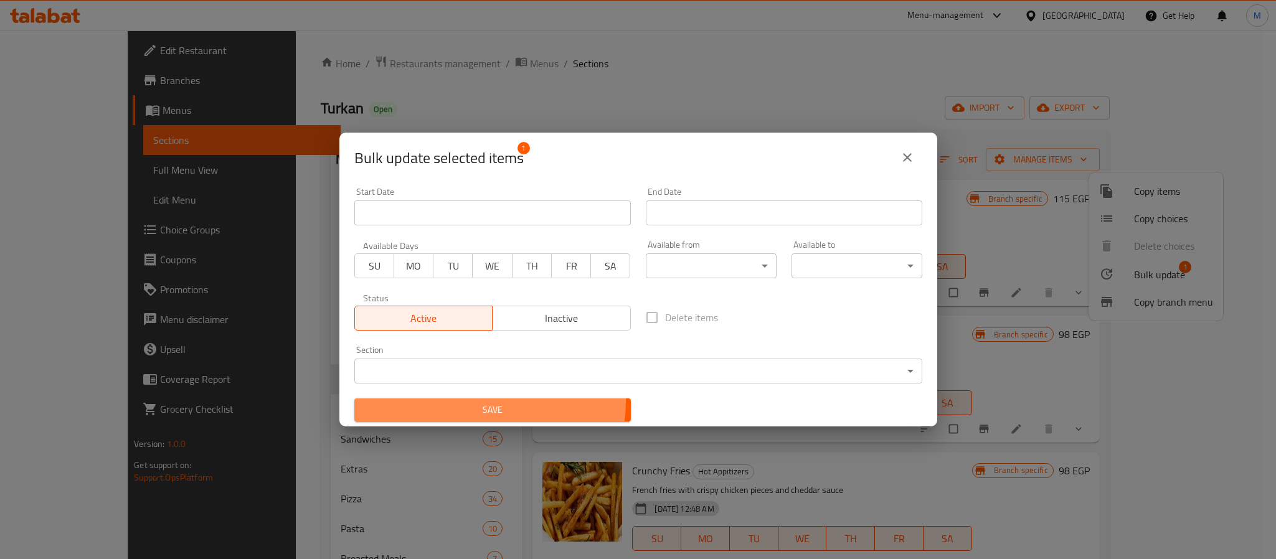
click at [478, 403] on span "Save" at bounding box center [492, 410] width 256 height 16
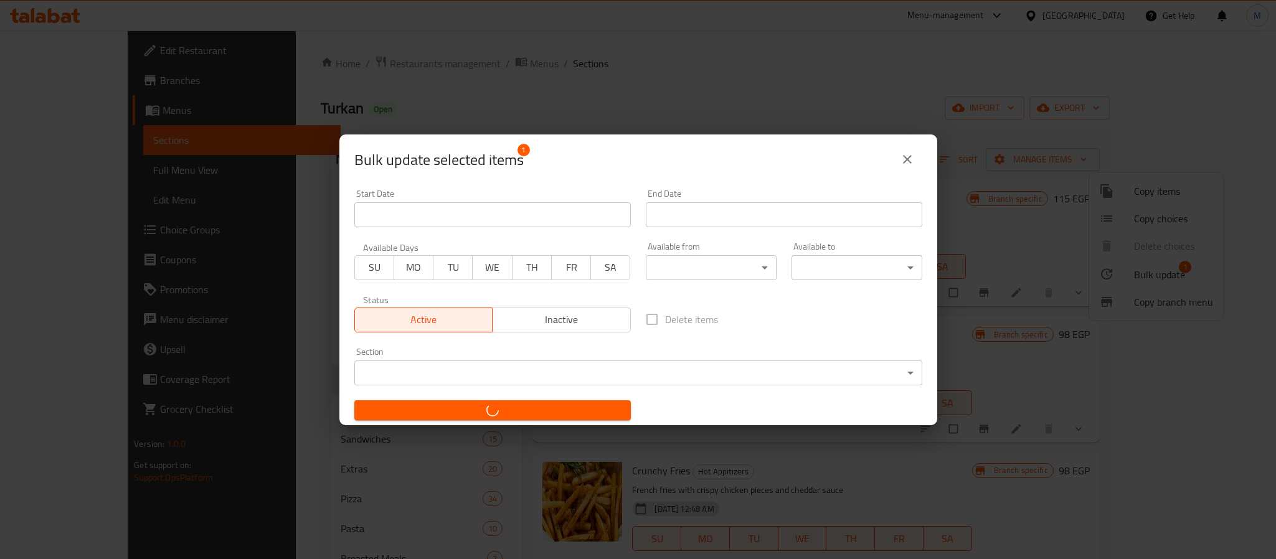
checkbox input "false"
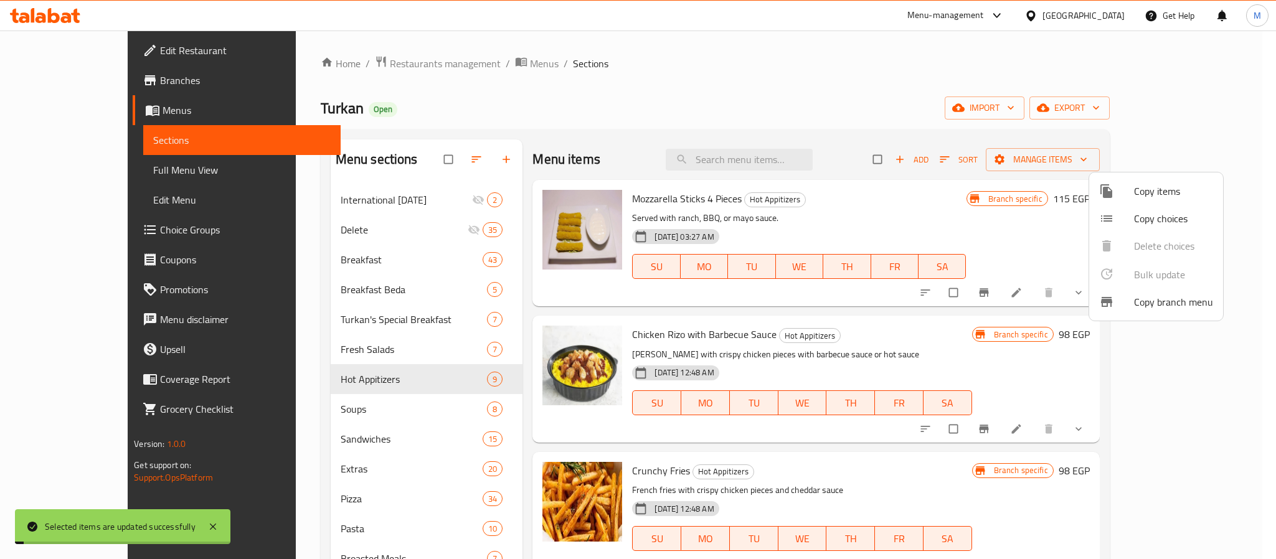
click at [934, 92] on div at bounding box center [638, 279] width 1276 height 559
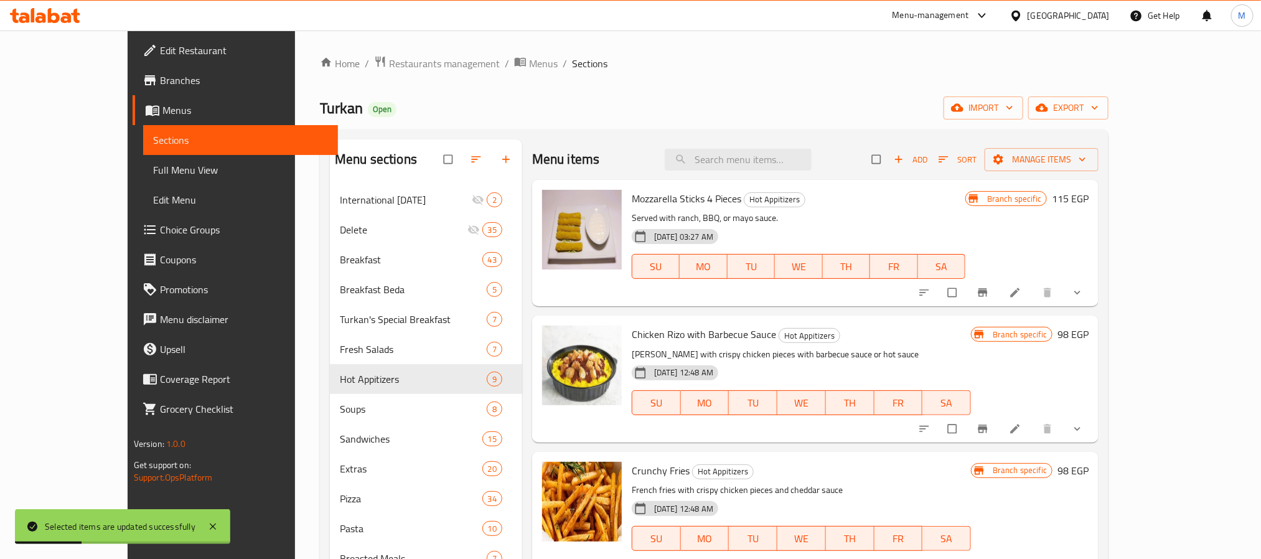
click at [1094, 284] on button "show more" at bounding box center [1079, 292] width 30 height 27
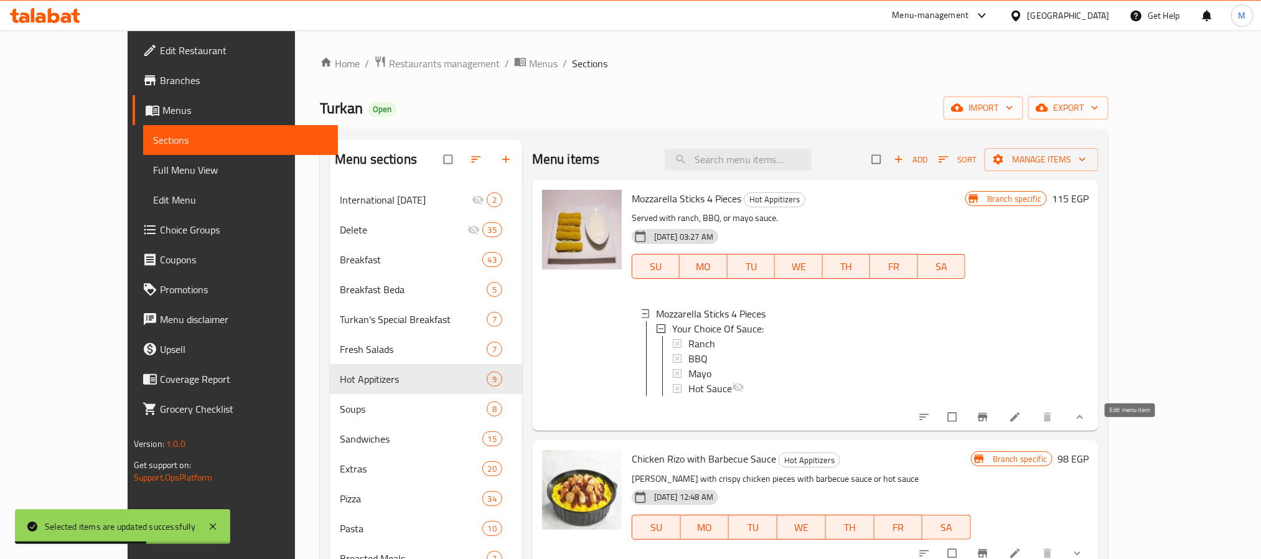
click at [1020, 422] on icon at bounding box center [1015, 417] width 9 height 9
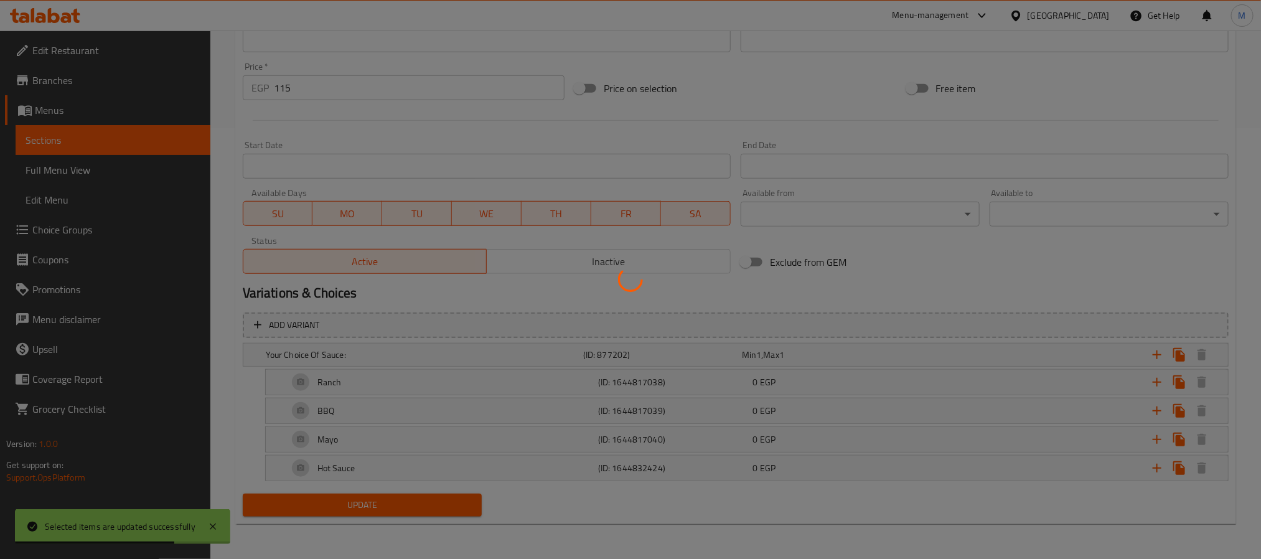
scroll to position [359, 0]
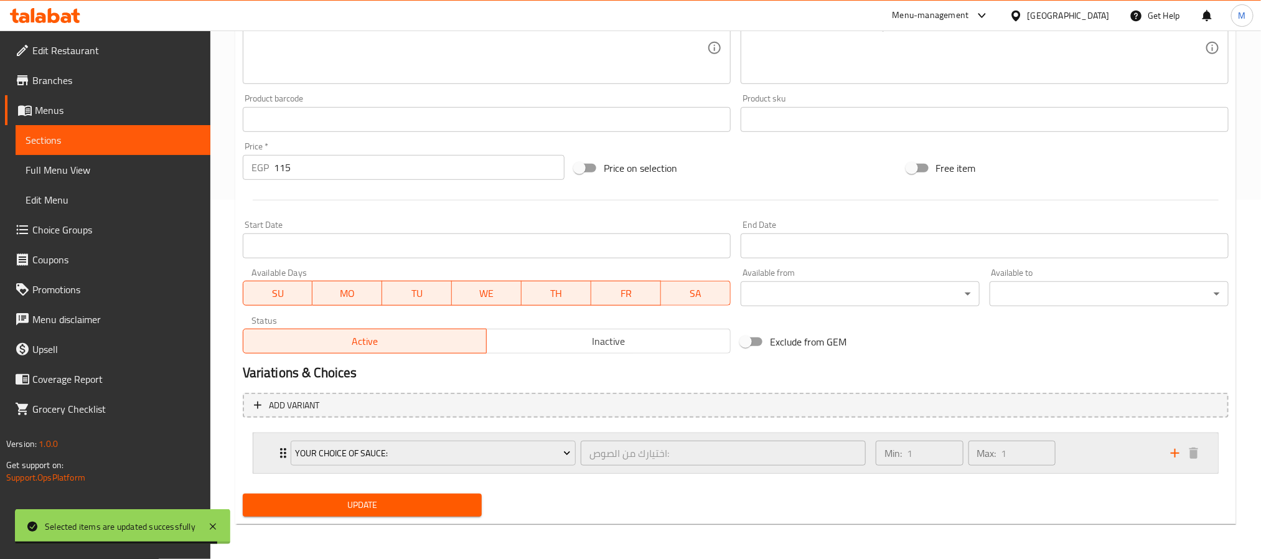
click at [281, 452] on icon "Expand" at bounding box center [283, 453] width 15 height 15
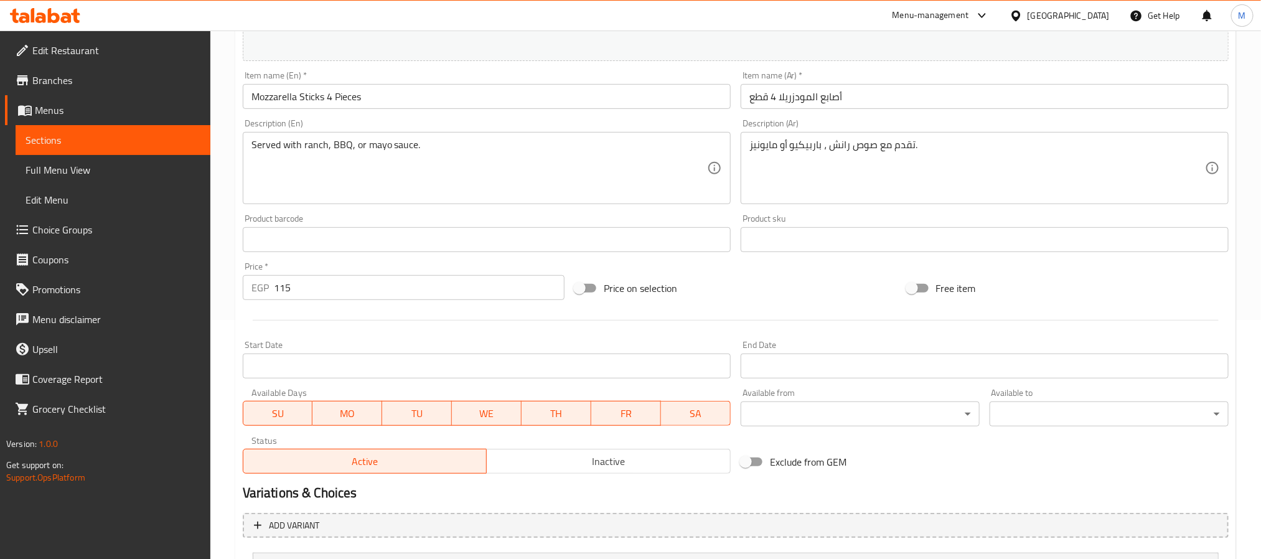
scroll to position [0, 0]
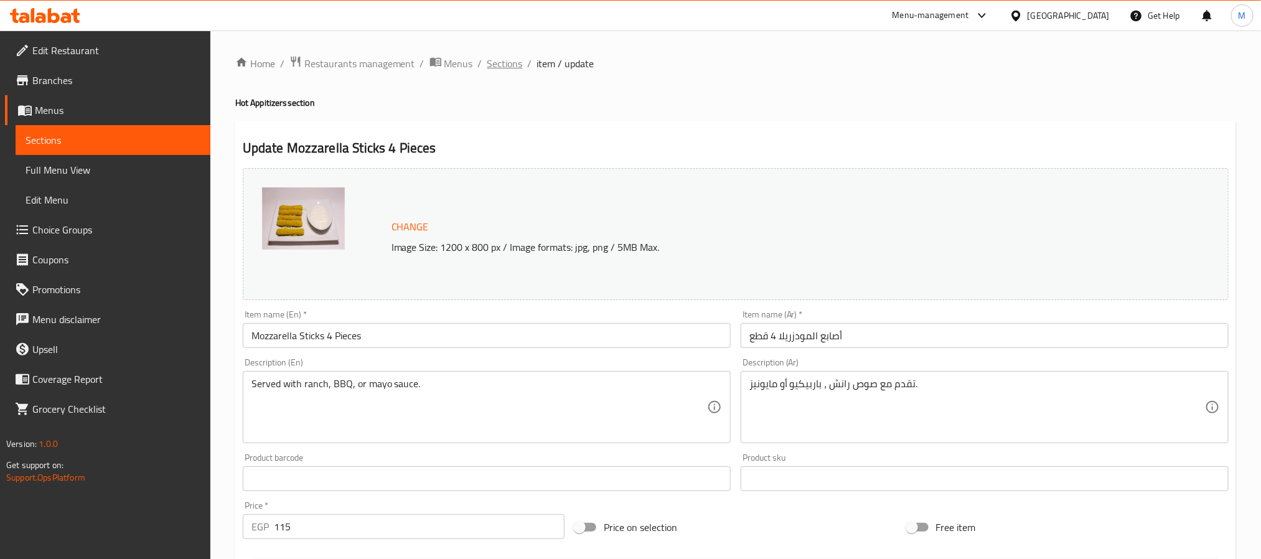
click at [510, 62] on span "Sections" at bounding box center [504, 63] width 35 height 15
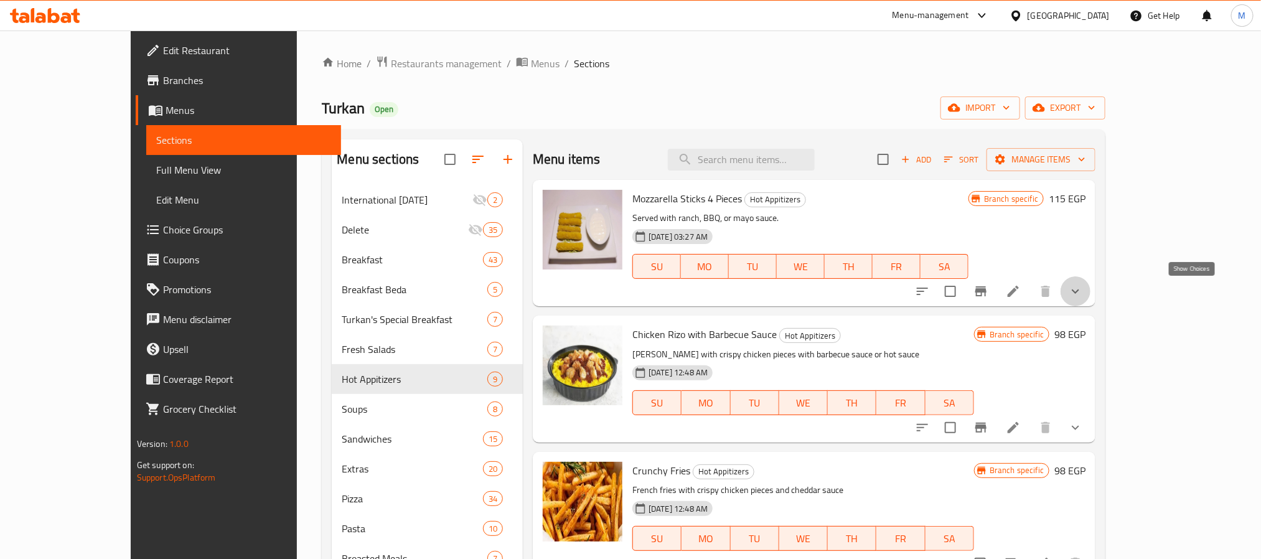
click at [1083, 294] on icon "show more" at bounding box center [1075, 291] width 15 height 15
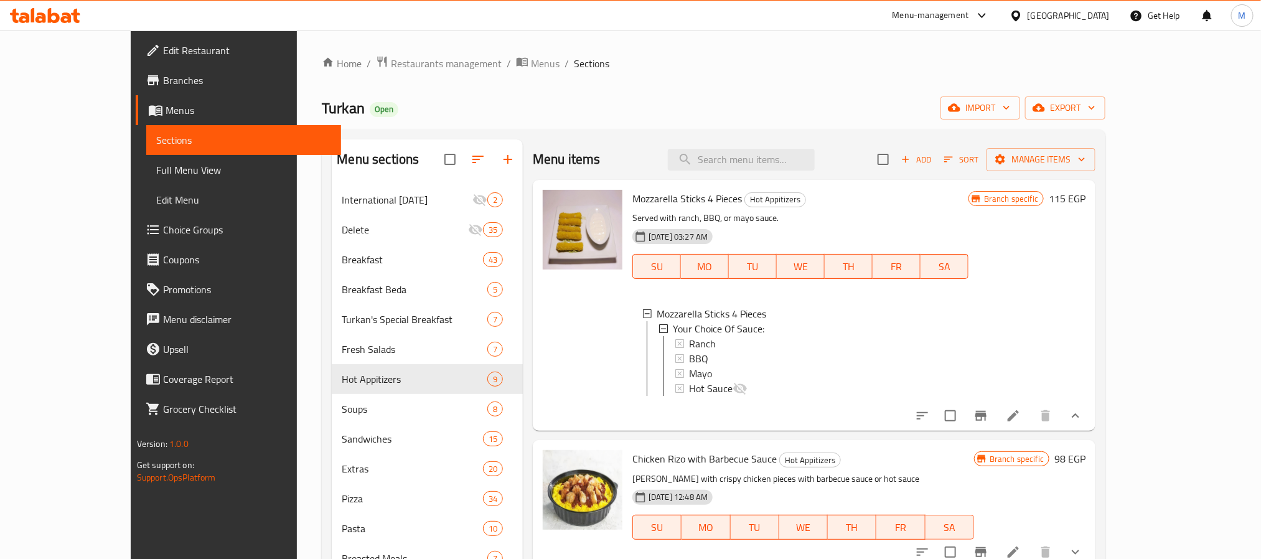
click at [657, 202] on span "Mozzarella Sticks 4 Pieces" at bounding box center [687, 198] width 110 height 19
copy h6 "Mozzarella Sticks 4 Pieces"
click at [1021, 423] on icon at bounding box center [1013, 415] width 15 height 15
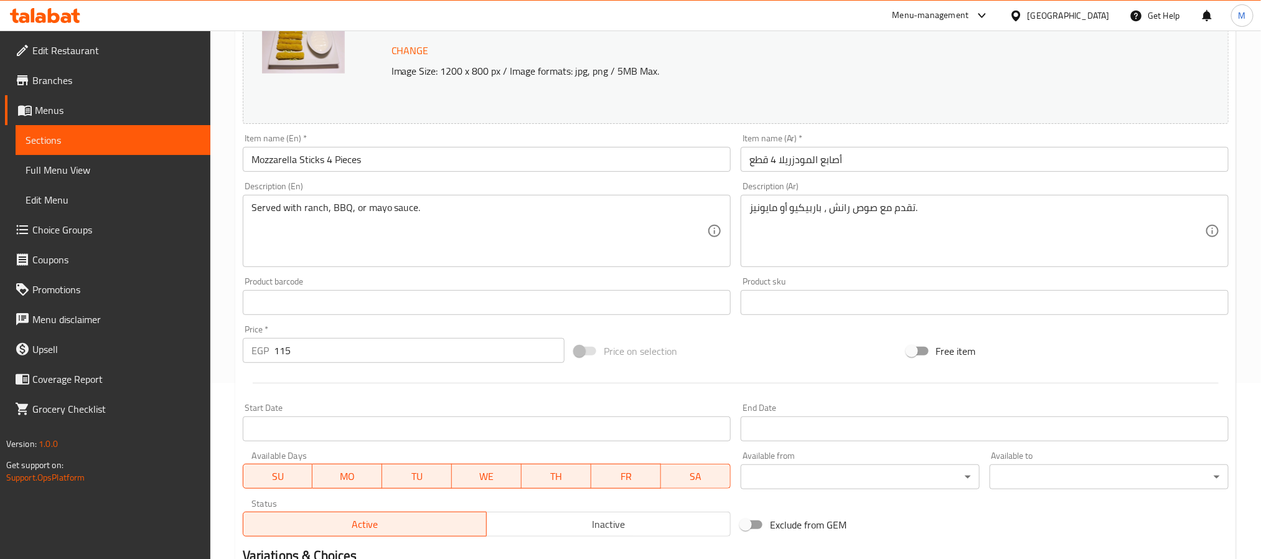
scroll to position [359, 0]
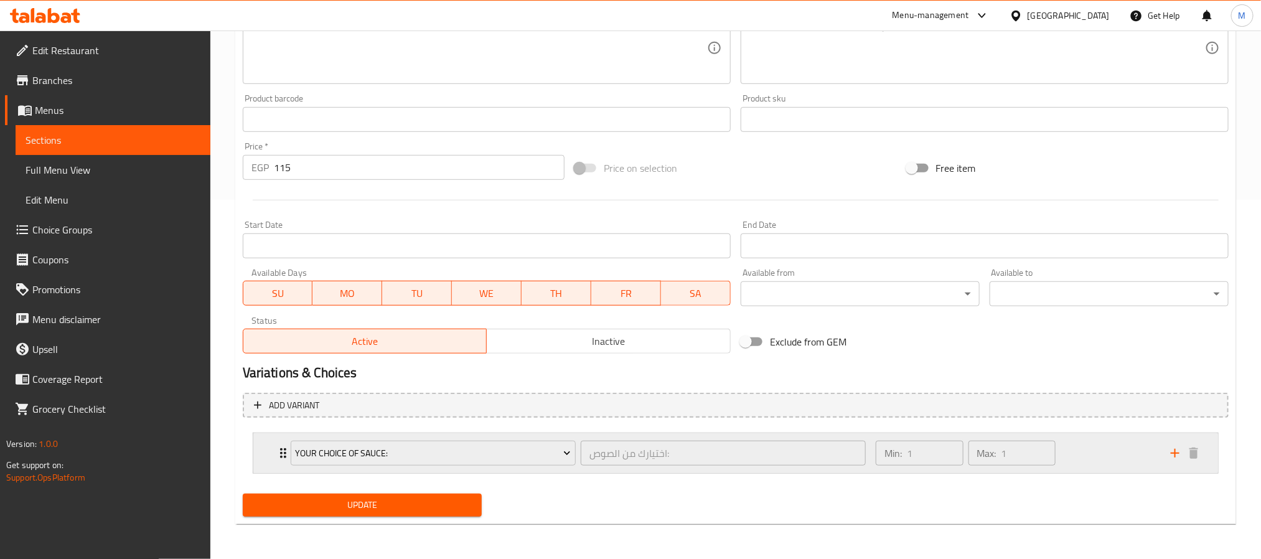
click at [280, 443] on div "Your Choice Of Sauce: اختيارك من الصوص: ​ Min: 1 ​ Max: 1 ​" at bounding box center [740, 453] width 928 height 40
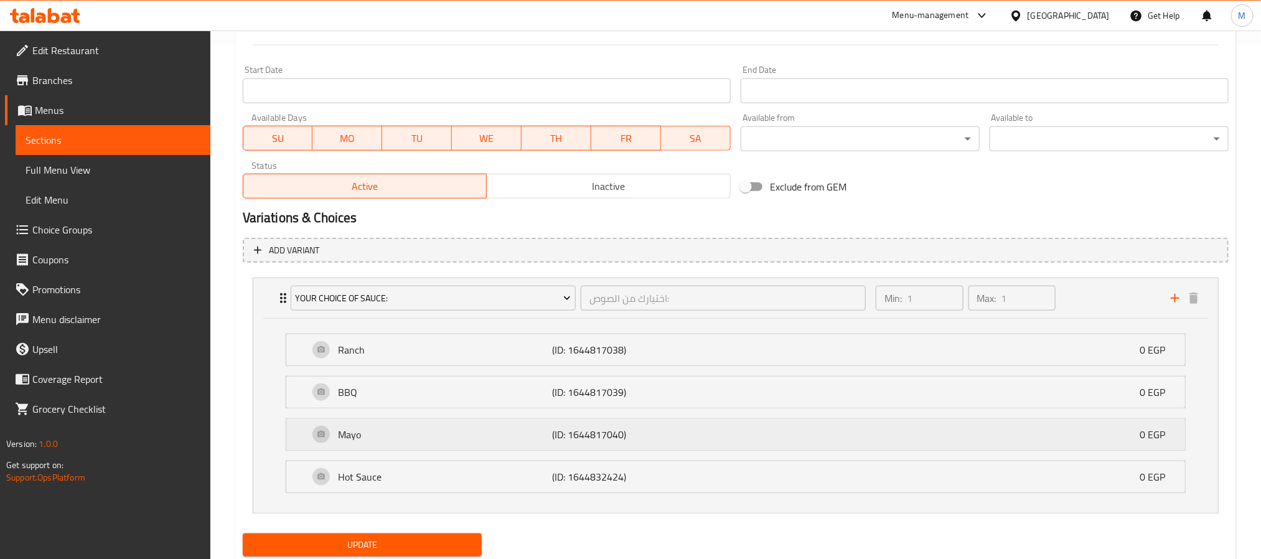
scroll to position [529, 0]
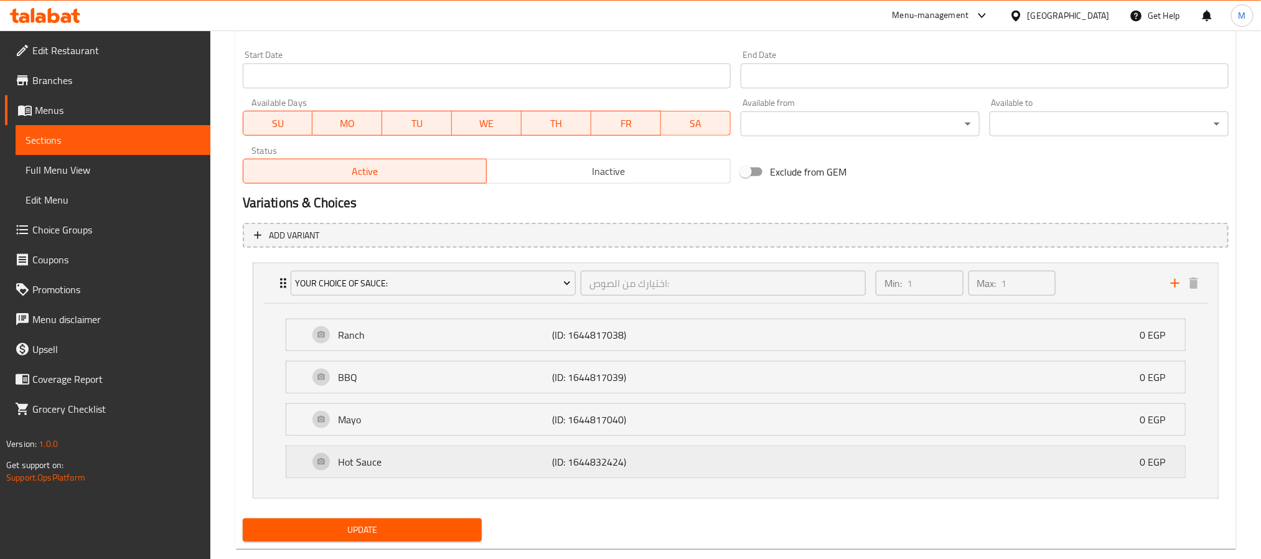
click at [391, 464] on p "Hot Sauce" at bounding box center [445, 461] width 215 height 15
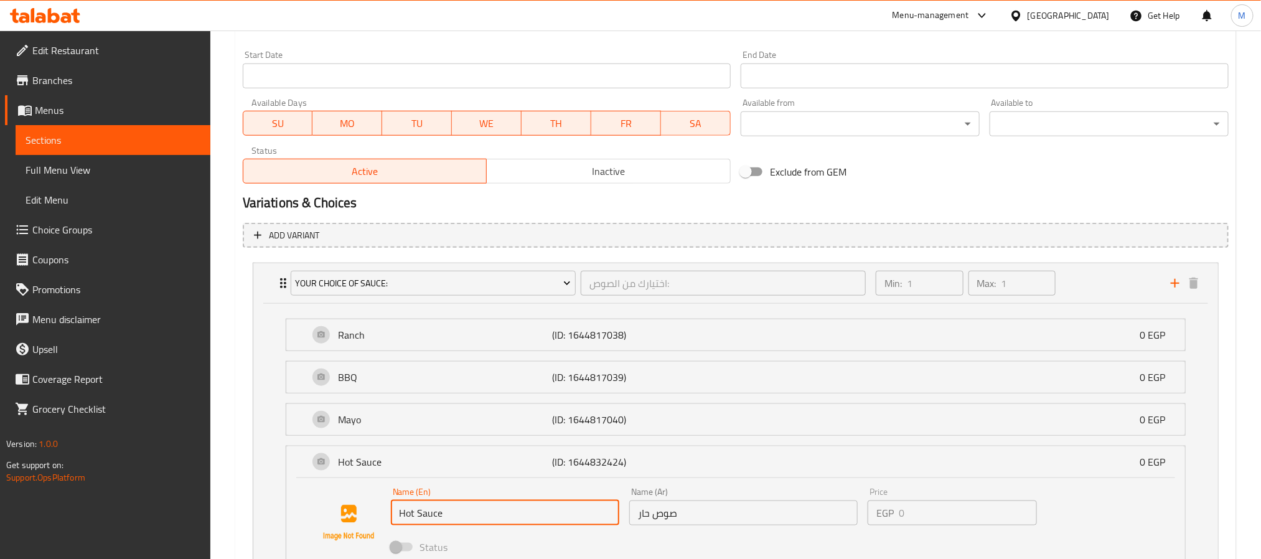
drag, startPoint x: 452, startPoint y: 521, endPoint x: 383, endPoint y: 524, distance: 69.1
click at [383, 525] on div "Name (En) Hot Sauce Name (En) Name (Ar) صوص حار Name (Ar) Price EGP 0 Price Sta…" at bounding box center [735, 523] width 859 height 85
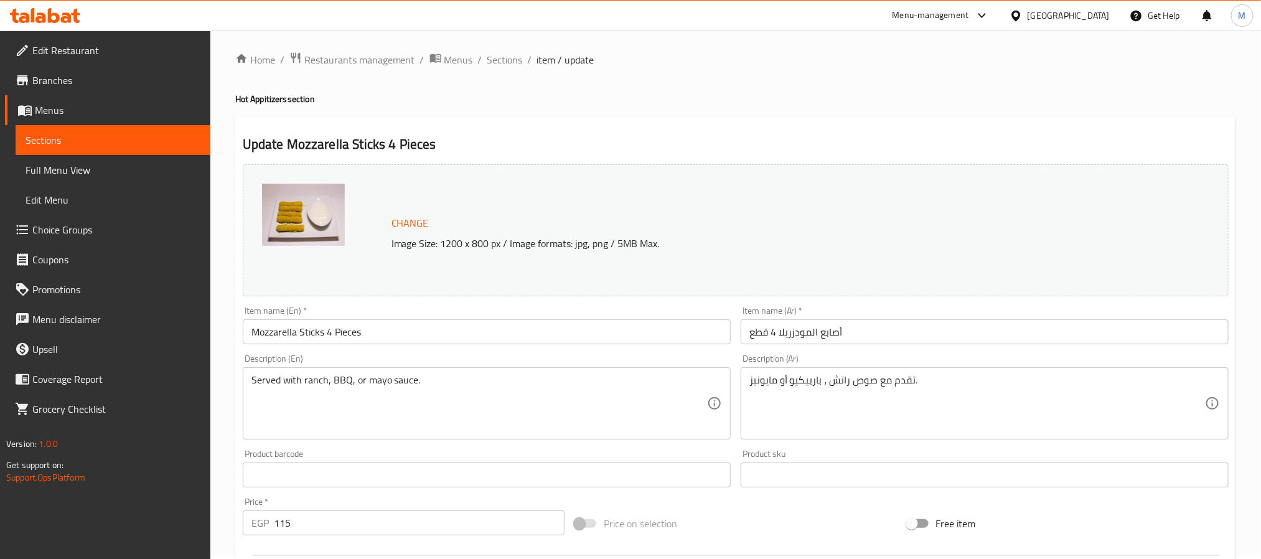
scroll to position [0, 0]
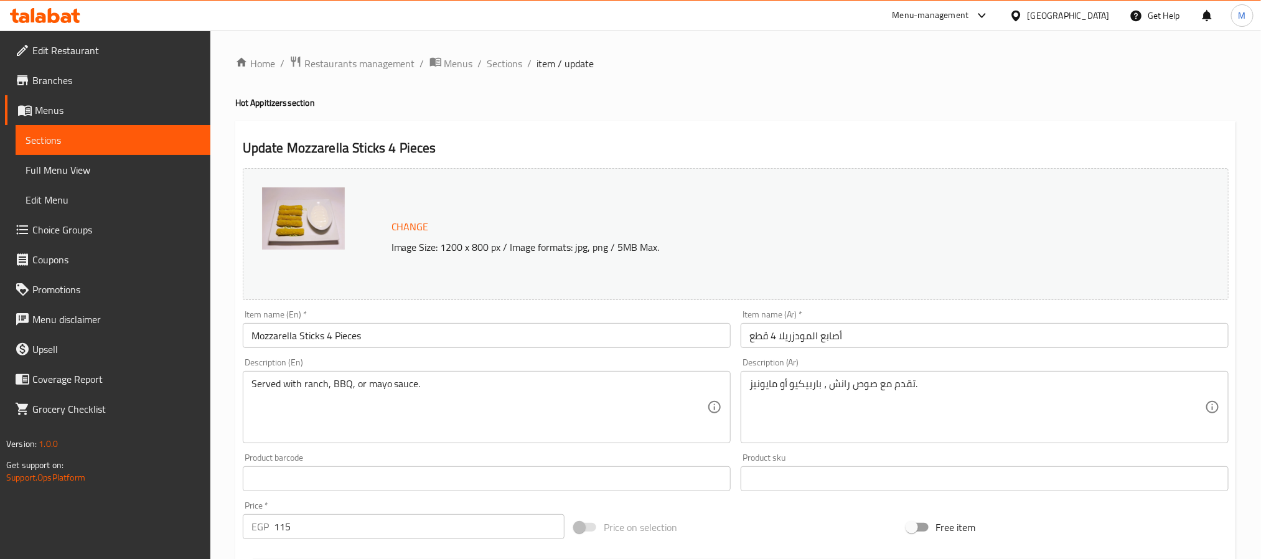
click at [507, 60] on span "Sections" at bounding box center [504, 63] width 35 height 15
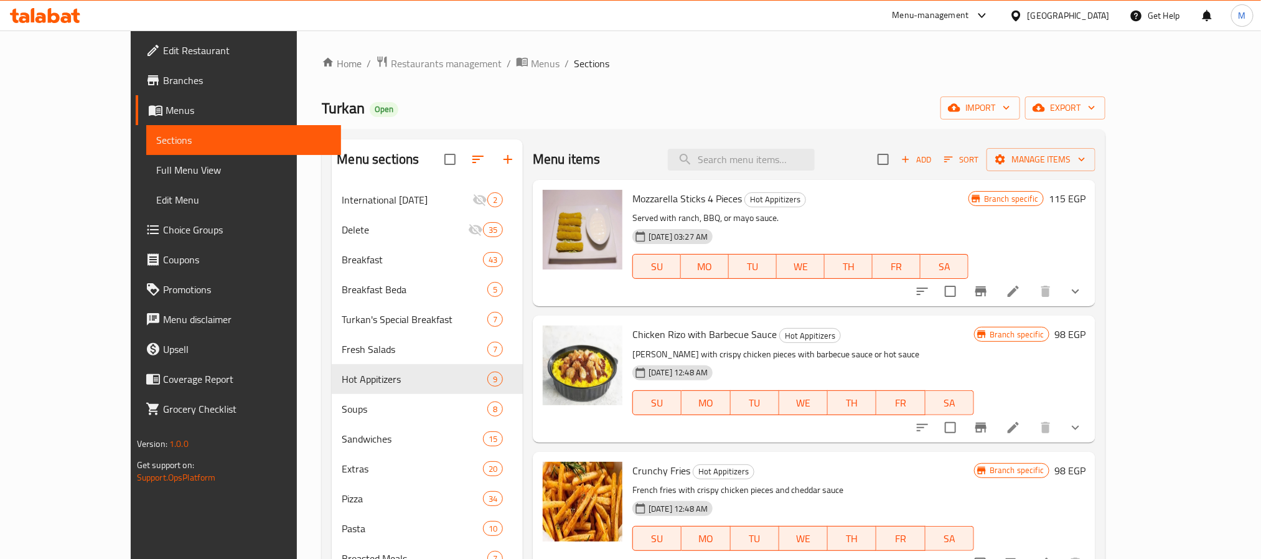
click at [1086, 245] on div "Branch specific 115 EGP" at bounding box center [1027, 243] width 117 height 106
click at [987, 292] on icon "Branch-specific-item" at bounding box center [980, 291] width 11 height 10
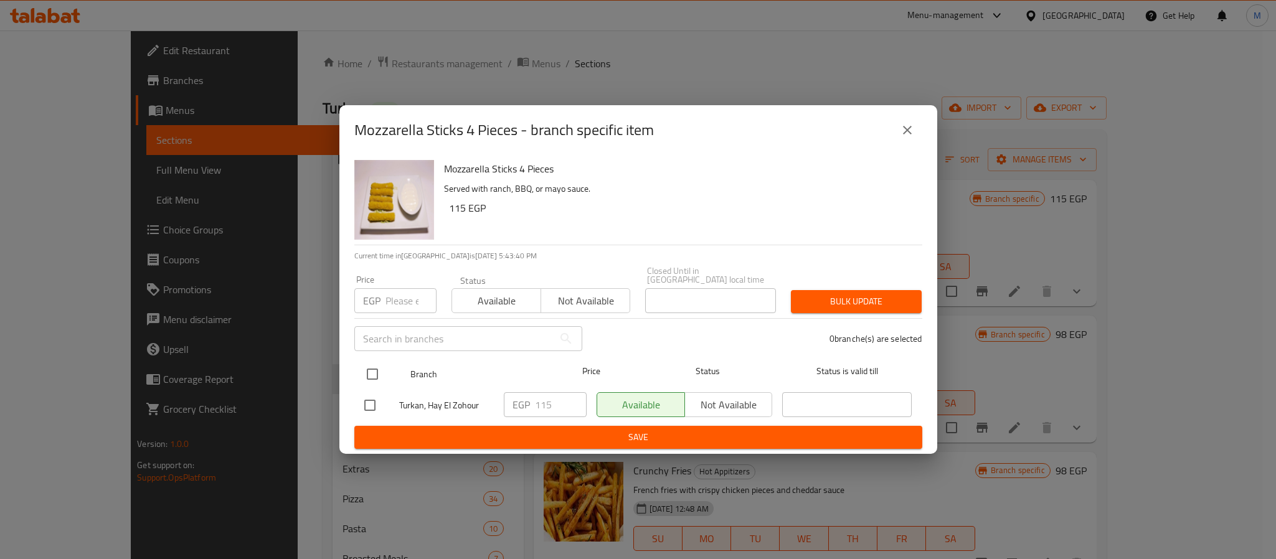
click at [382, 367] on input "checkbox" at bounding box center [372, 374] width 26 height 26
checkbox input "true"
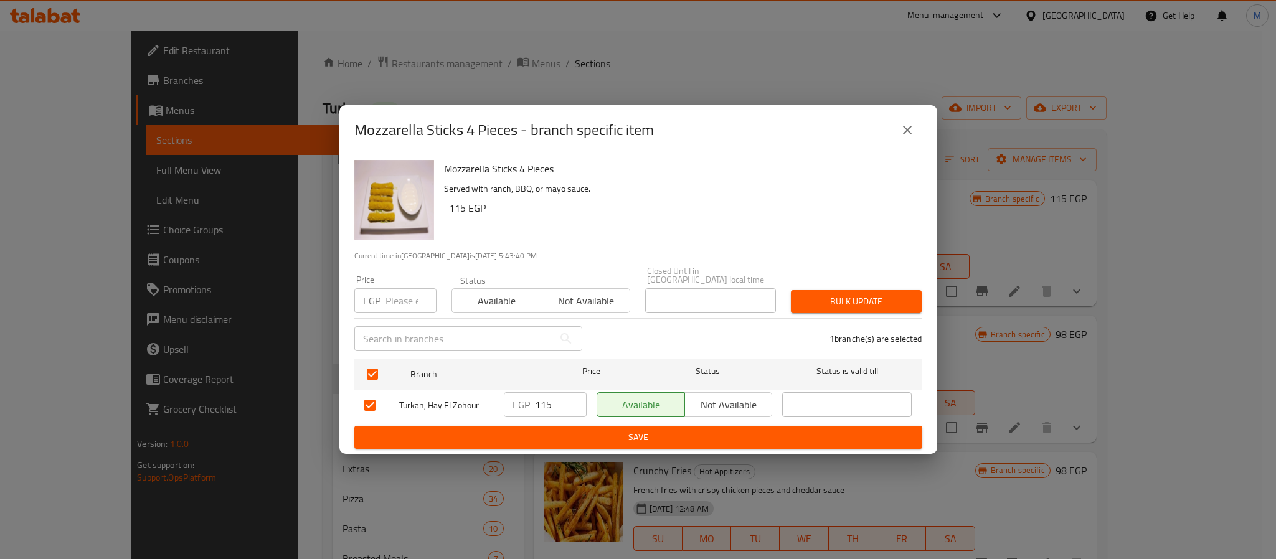
click at [404, 293] on input "number" at bounding box center [410, 300] width 51 height 25
type input "132"
click at [895, 294] on span "Bulk update" at bounding box center [856, 302] width 111 height 16
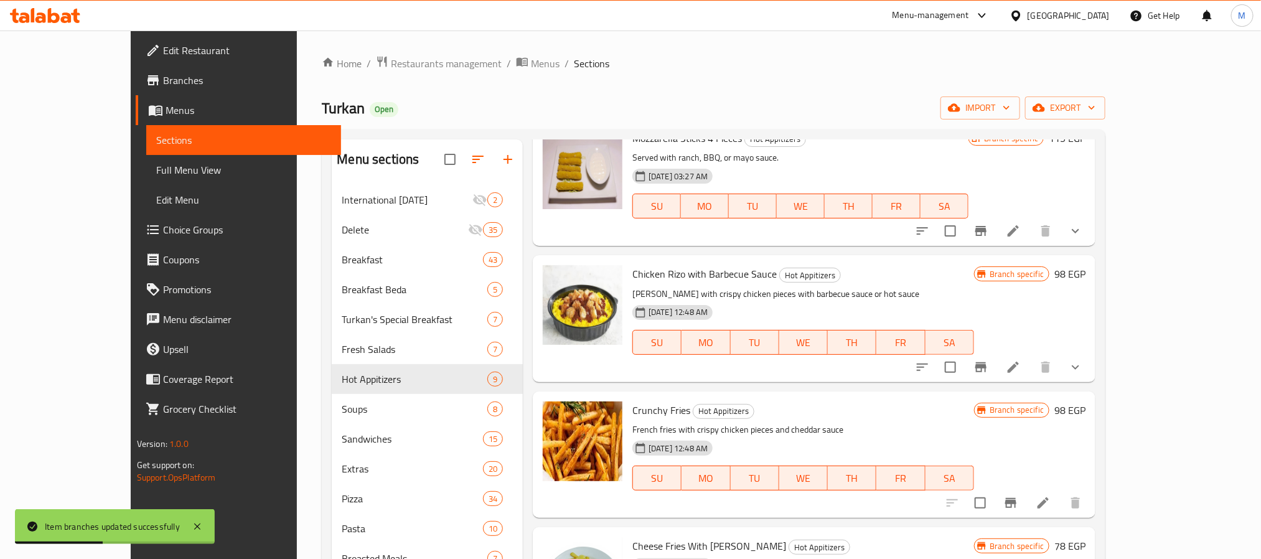
scroll to position [93, 0]
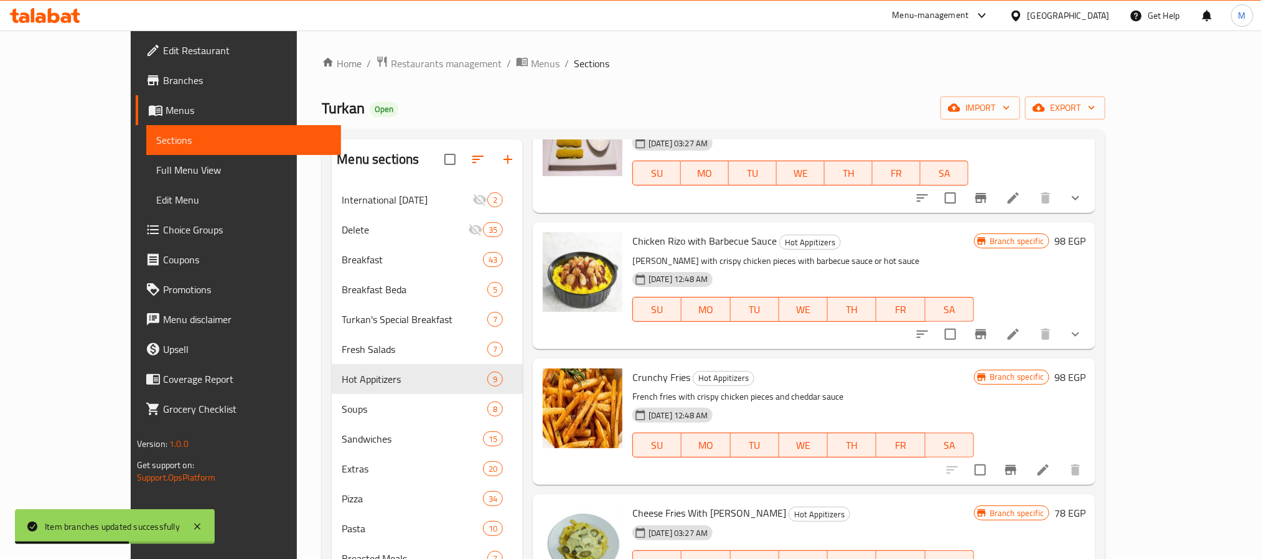
click at [987, 335] on icon "Branch-specific-item" at bounding box center [980, 334] width 11 height 10
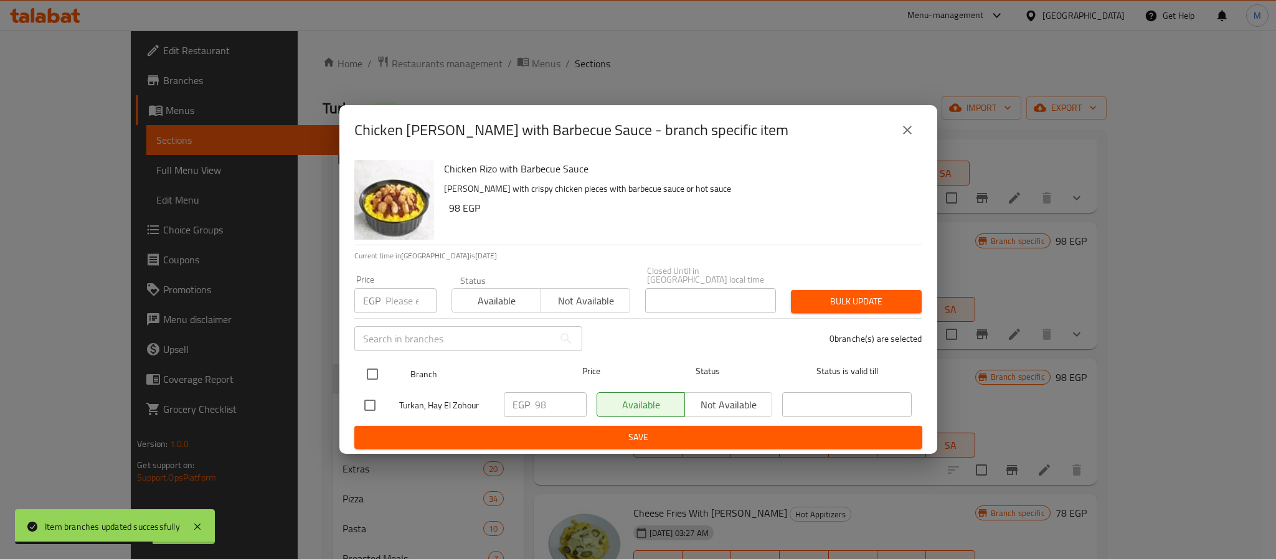
click at [375, 364] on input "checkbox" at bounding box center [372, 374] width 26 height 26
checkbox input "true"
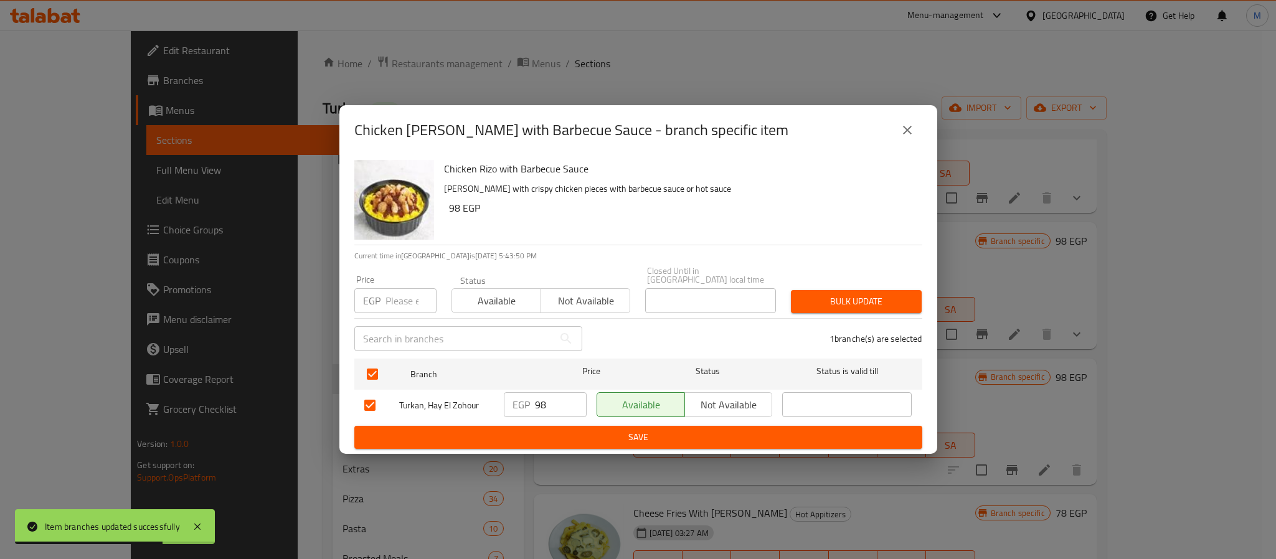
click at [400, 301] on input "number" at bounding box center [410, 300] width 51 height 25
type input "114"
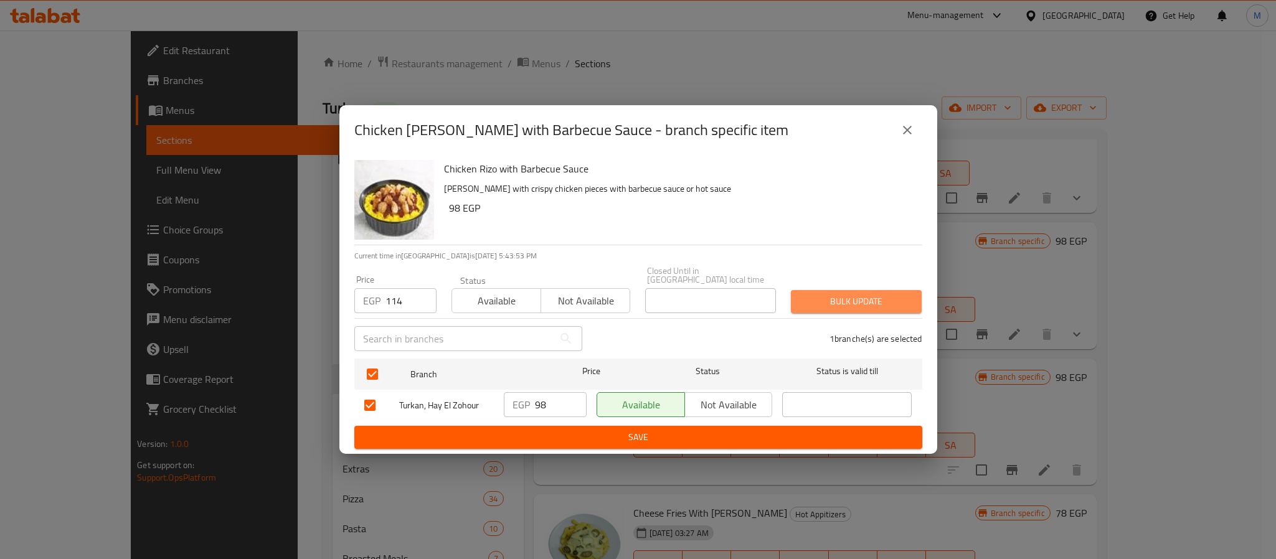
click at [831, 297] on span "Bulk update" at bounding box center [856, 302] width 111 height 16
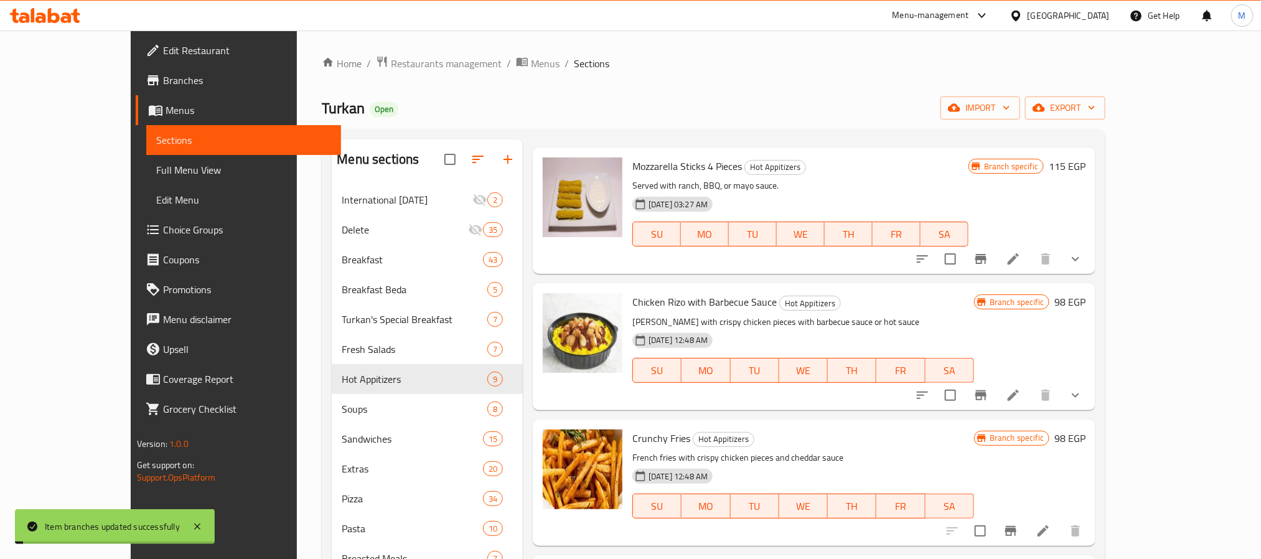
scroll to position [0, 0]
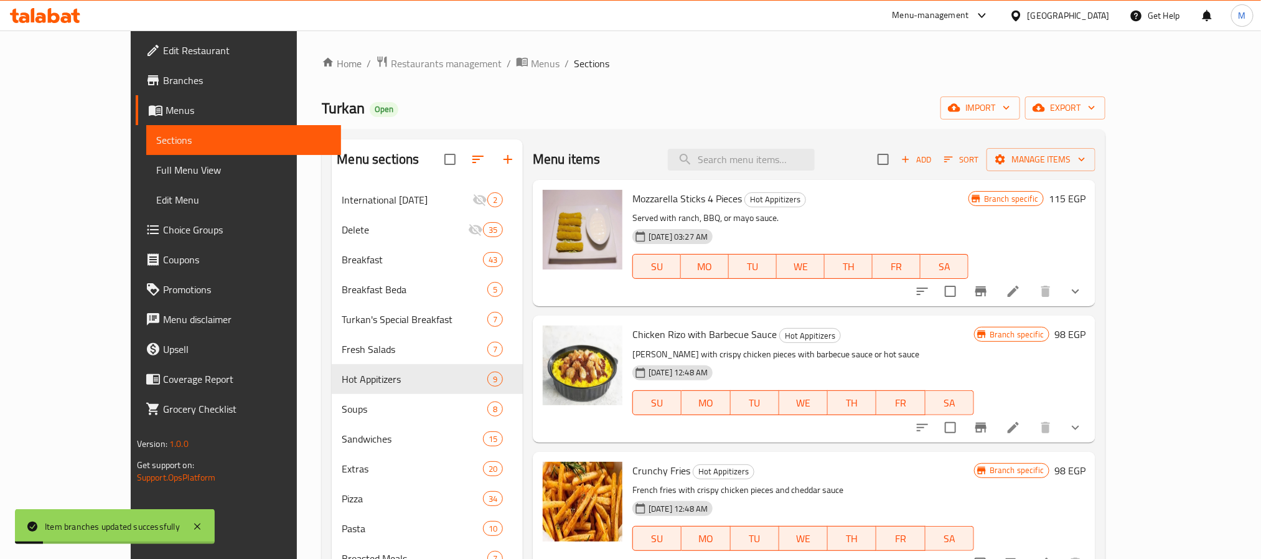
drag, startPoint x: 1187, startPoint y: 398, endPoint x: 1188, endPoint y: 408, distance: 10.1
click at [1086, 402] on div "Branch specific 98 EGP" at bounding box center [1029, 379] width 111 height 106
click at [1091, 417] on button "show more" at bounding box center [1076, 428] width 30 height 30
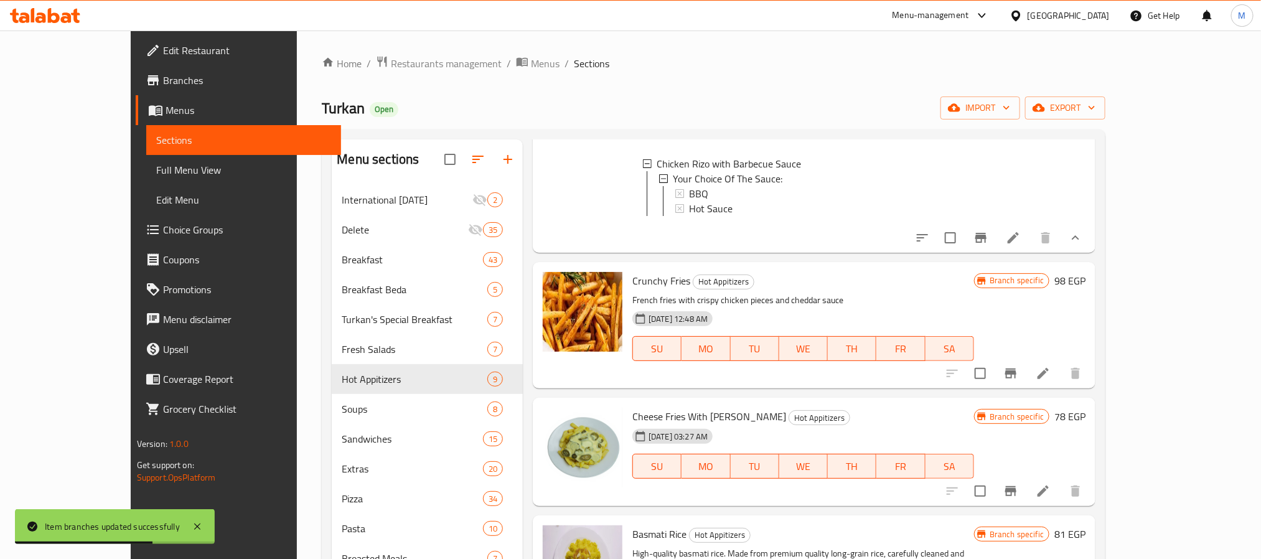
scroll to position [299, 0]
click at [1017, 372] on icon "Branch-specific-item" at bounding box center [1010, 374] width 11 height 10
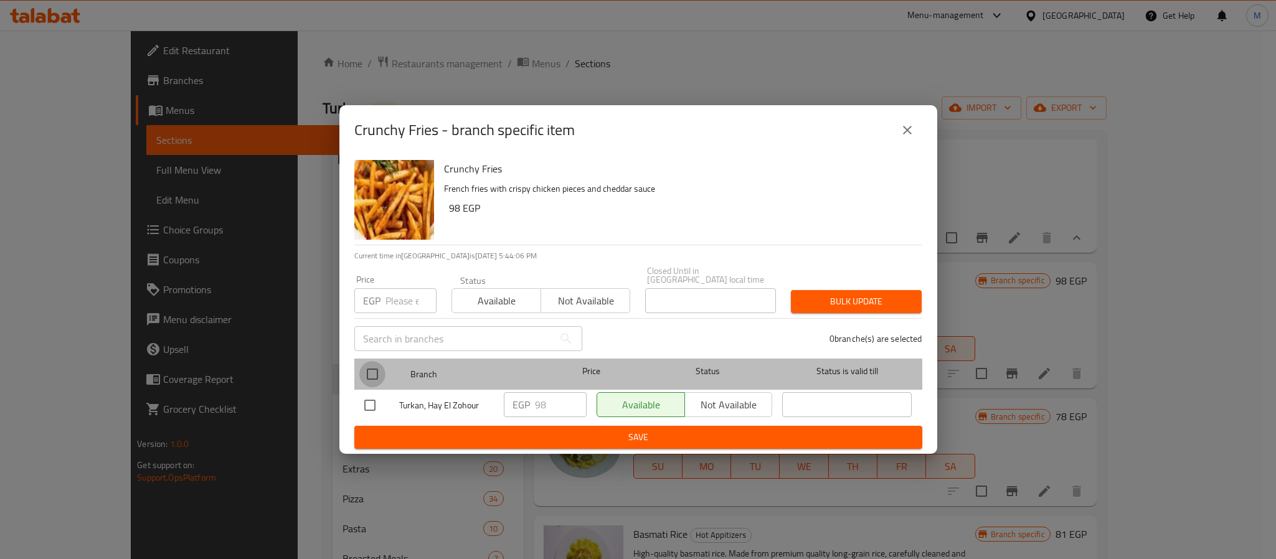
click at [370, 364] on input "checkbox" at bounding box center [372, 374] width 26 height 26
checkbox input "true"
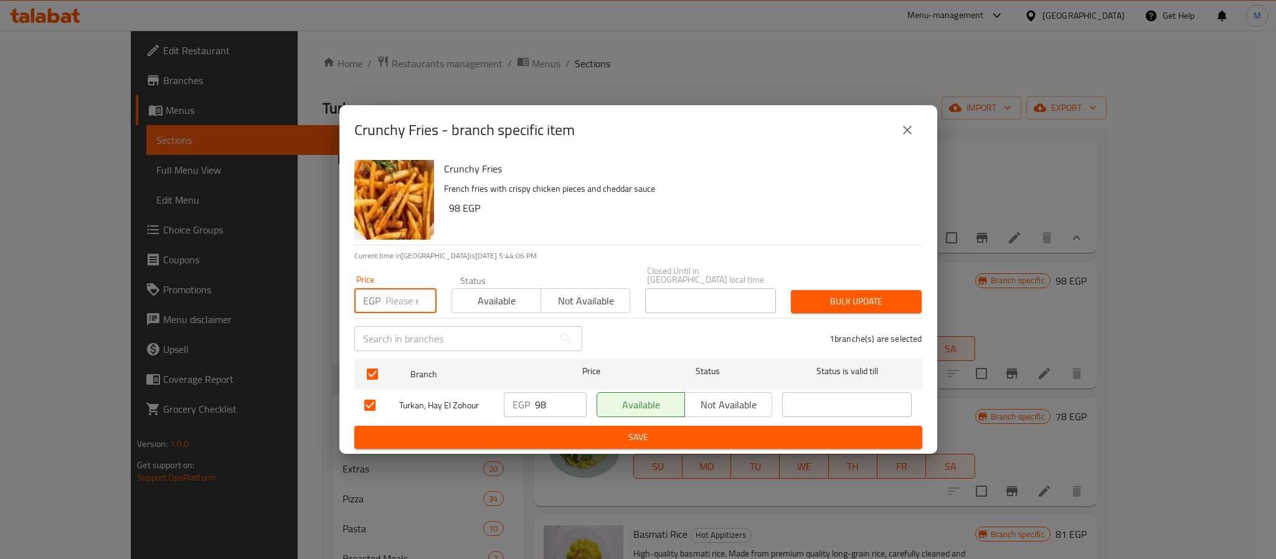
click at [408, 299] on input "number" at bounding box center [410, 300] width 51 height 25
type input "114"
click at [813, 299] on span "Bulk update" at bounding box center [856, 302] width 111 height 16
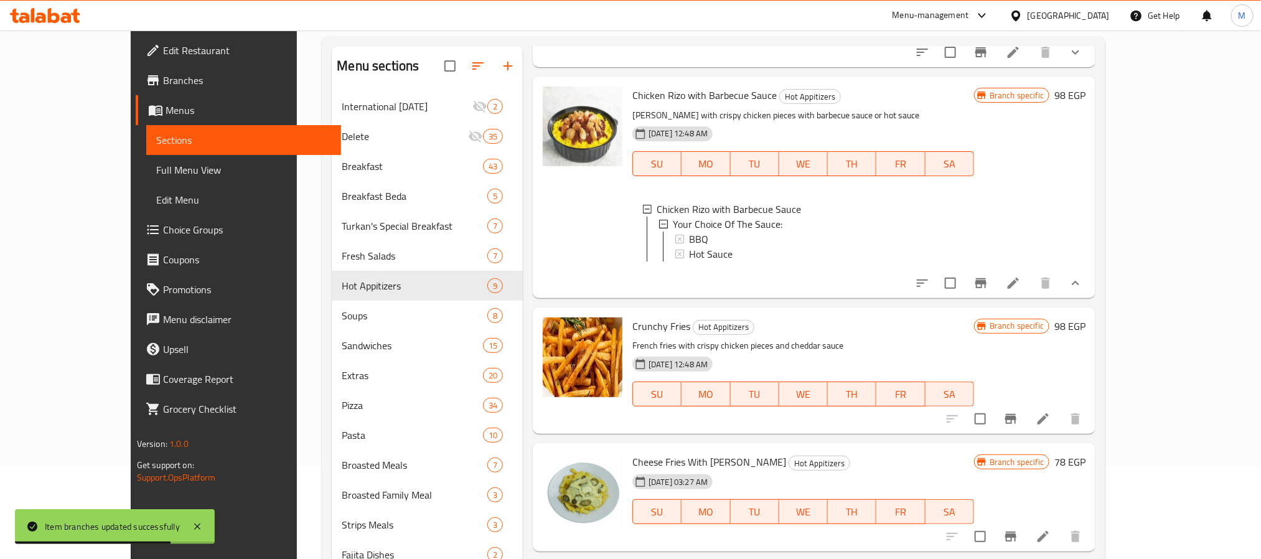
scroll to position [187, 0]
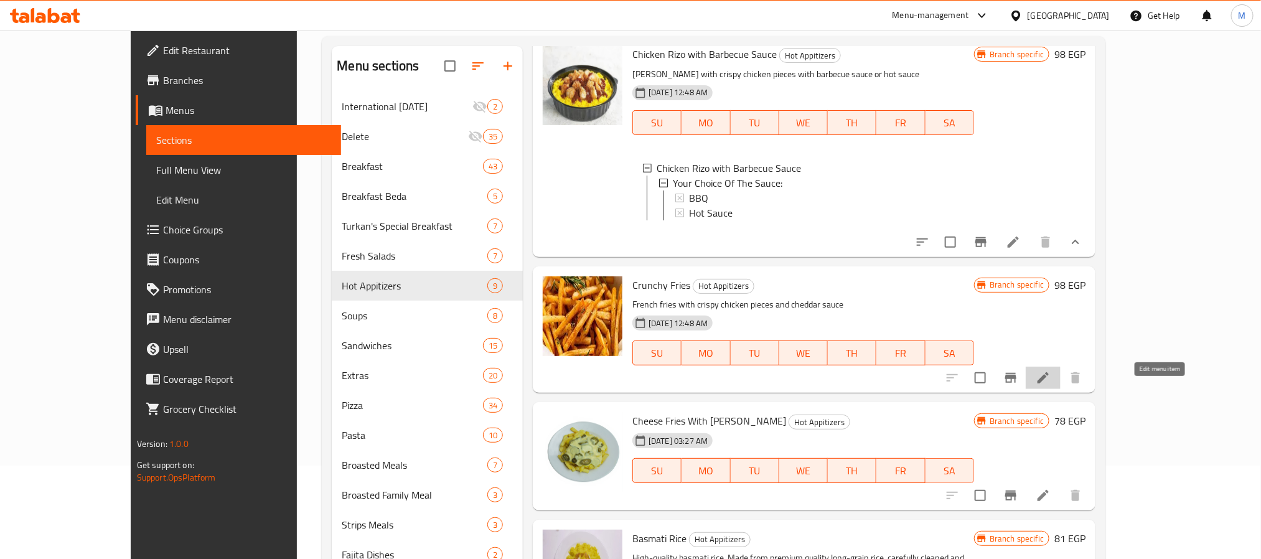
click at [1051, 385] on icon at bounding box center [1043, 377] width 15 height 15
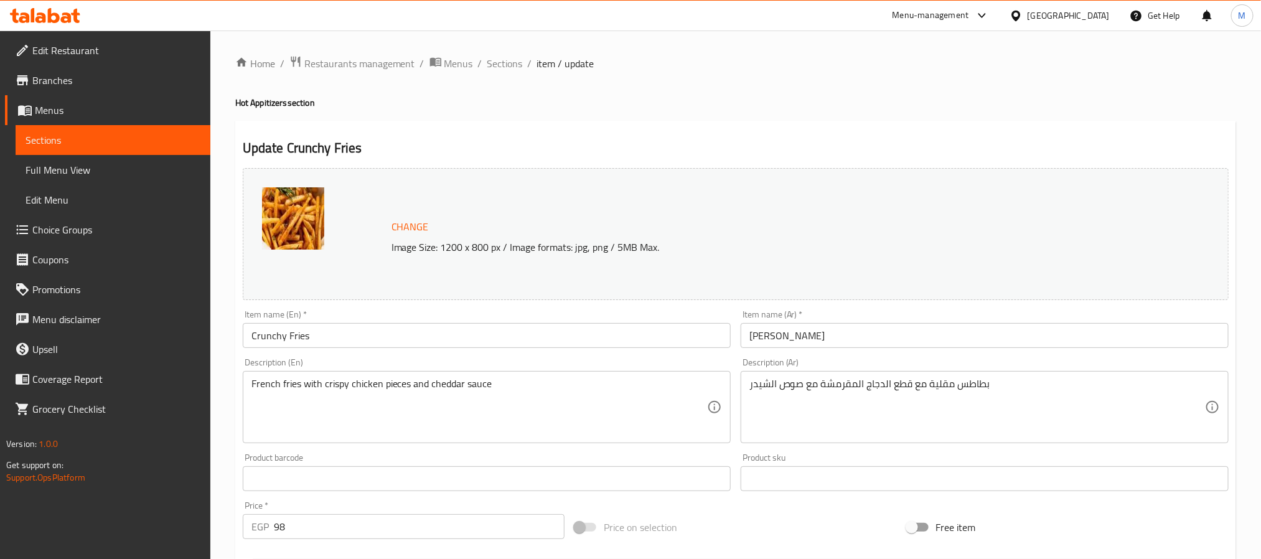
click at [656, 118] on div "Home / Restaurants management / Menus / Sections / item / update Hot Appitizers…" at bounding box center [735, 463] width 1001 height 817
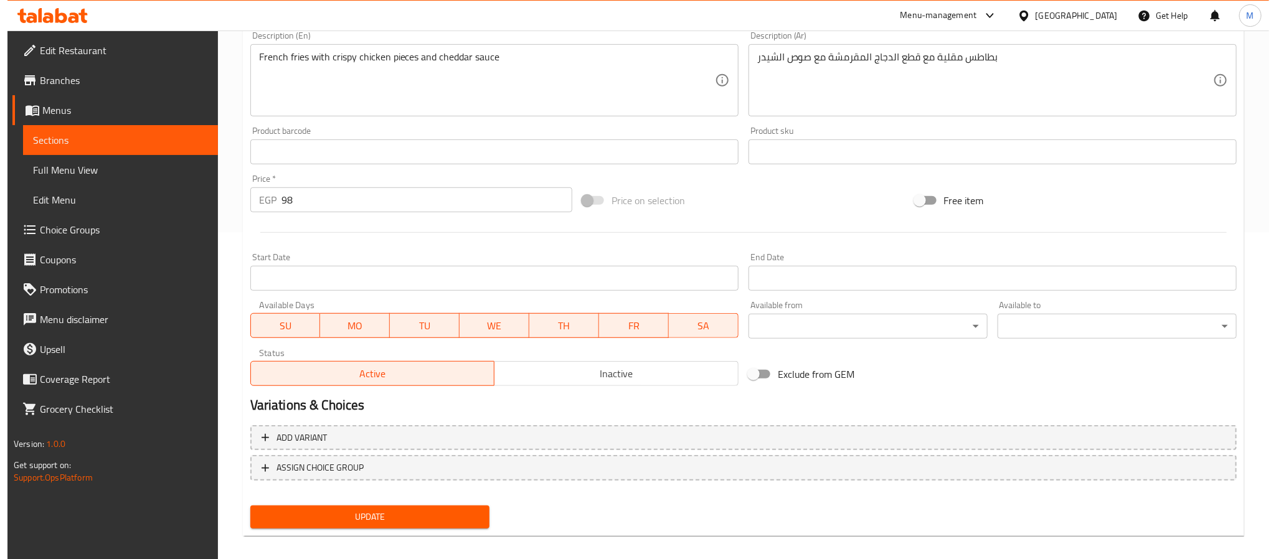
scroll to position [337, 0]
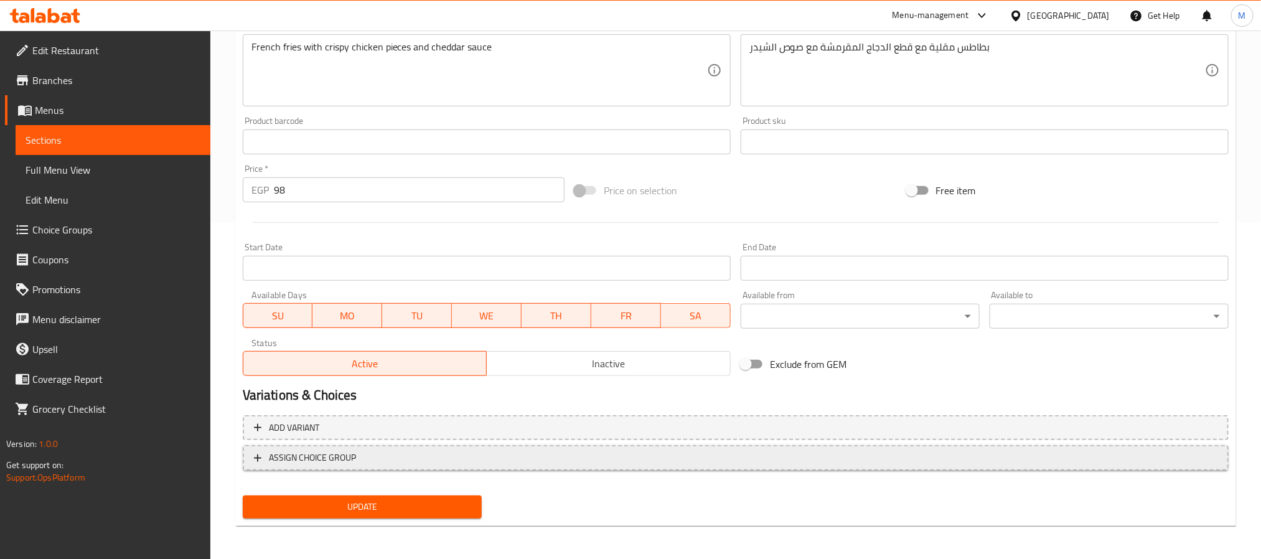
click at [405, 454] on span "ASSIGN CHOICE GROUP" at bounding box center [736, 458] width 964 height 16
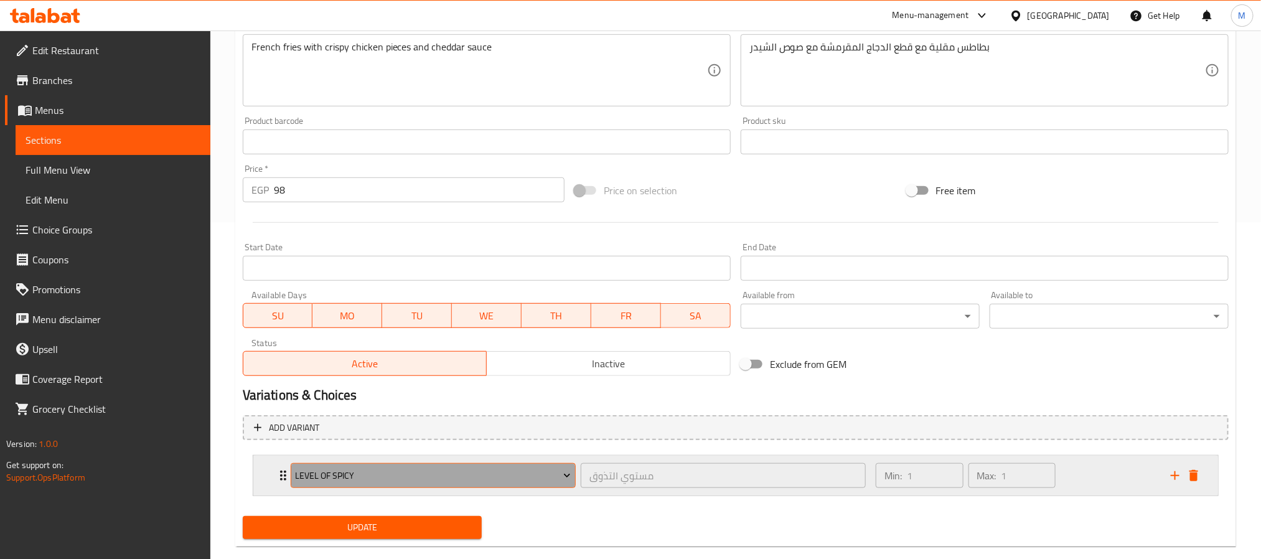
click at [416, 479] on span "level of spicy" at bounding box center [433, 476] width 276 height 16
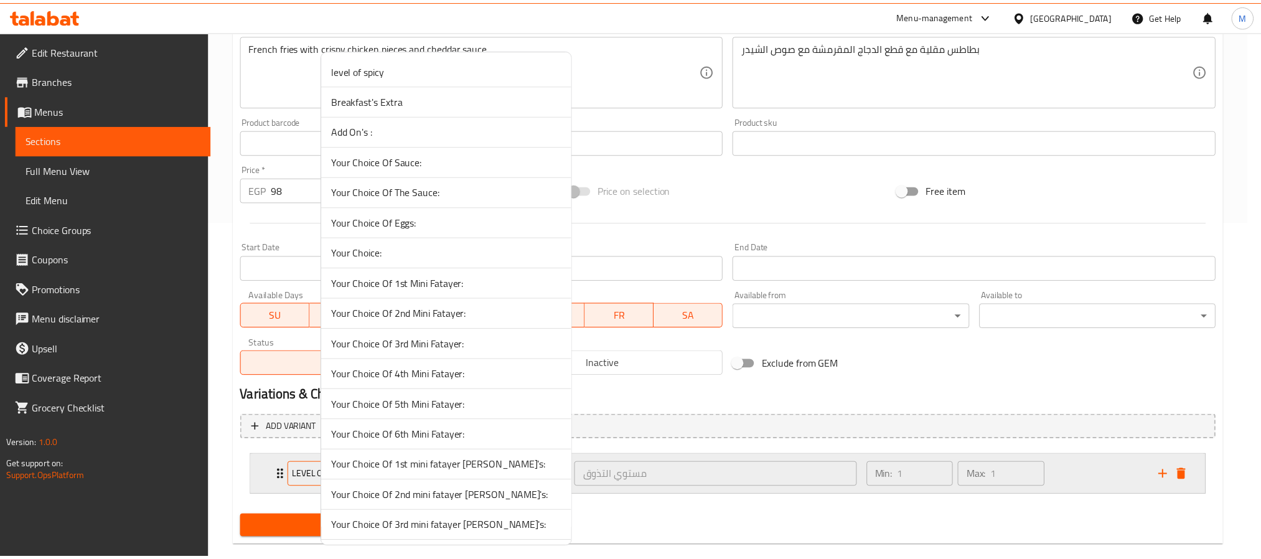
scroll to position [127, 0]
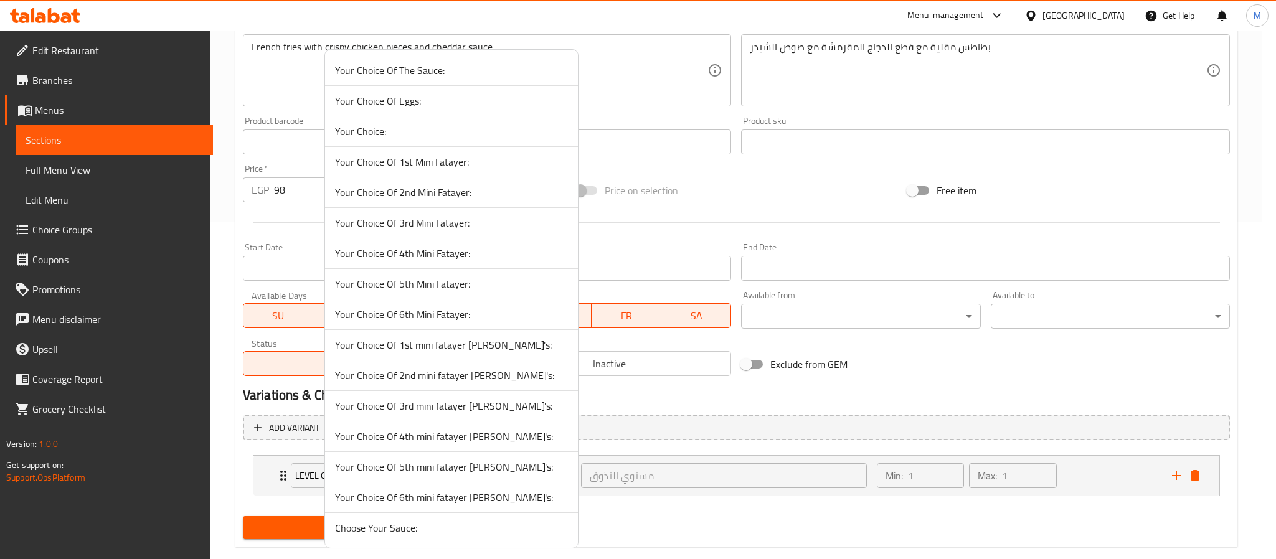
click at [400, 530] on span "Choose Your Sauce:" at bounding box center [451, 527] width 233 height 15
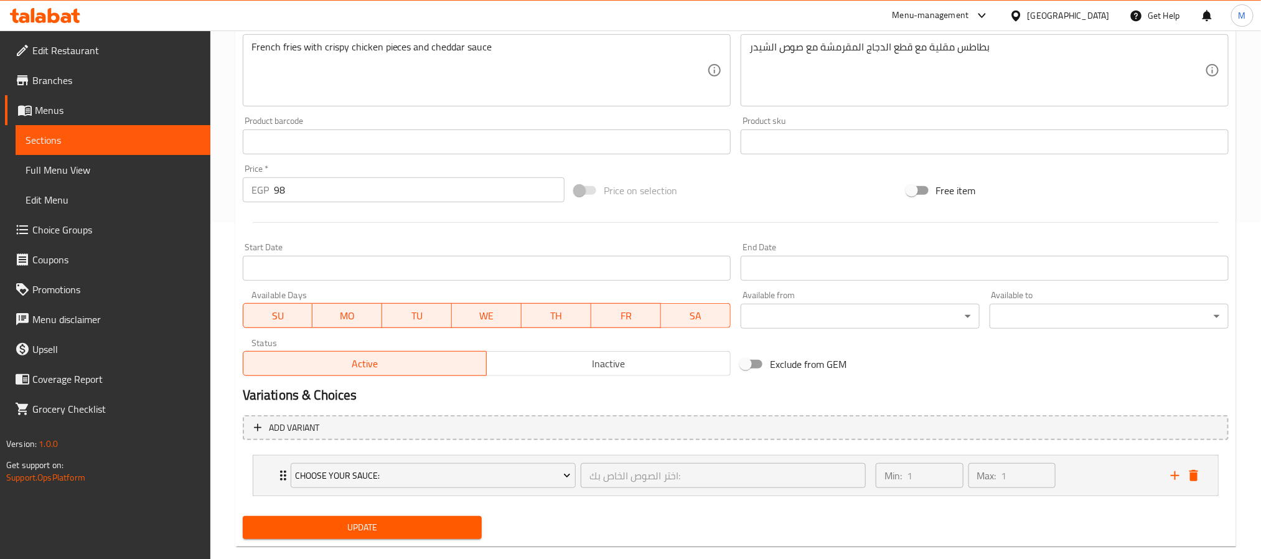
click at [333, 523] on span "Update" at bounding box center [362, 528] width 219 height 16
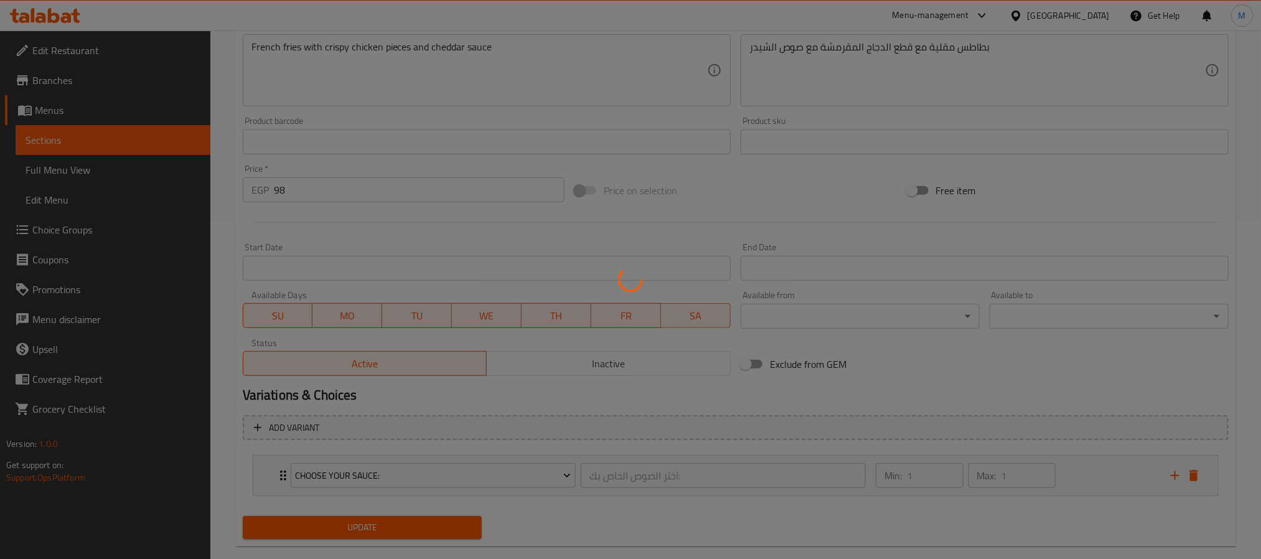
scroll to position [0, 0]
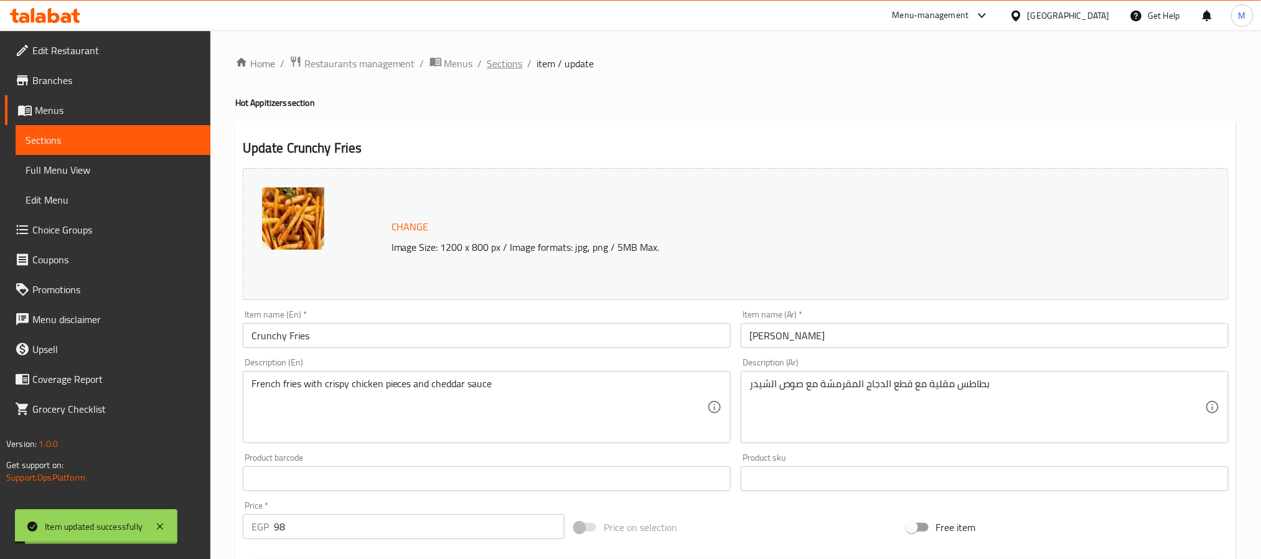
click at [508, 69] on span "Sections" at bounding box center [504, 63] width 35 height 15
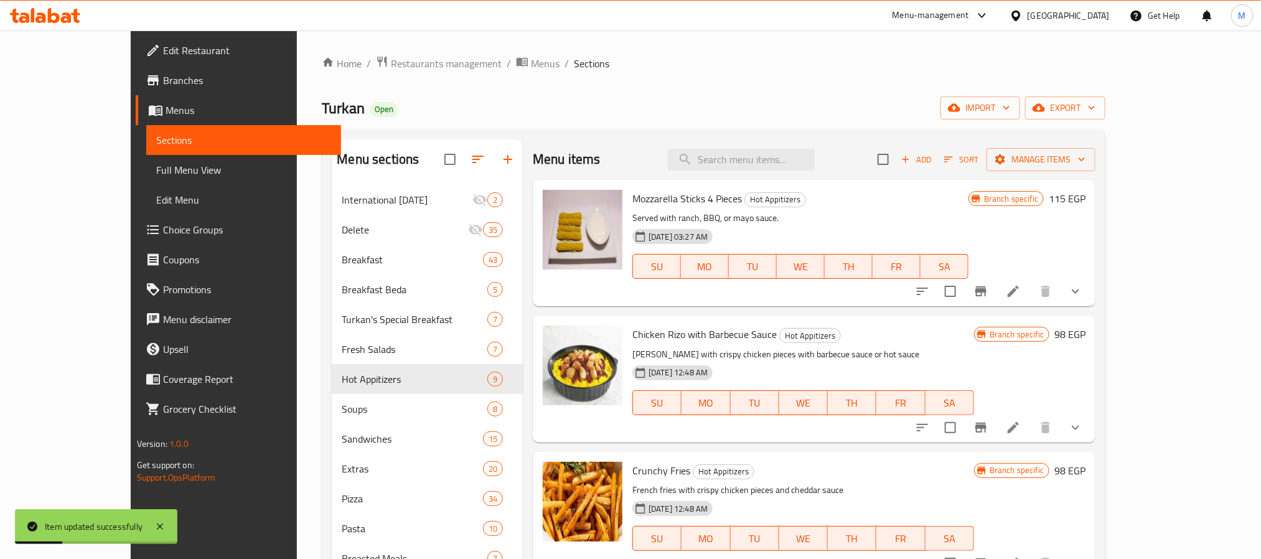
click at [792, 103] on div "Turkan Open import export" at bounding box center [714, 107] width 784 height 23
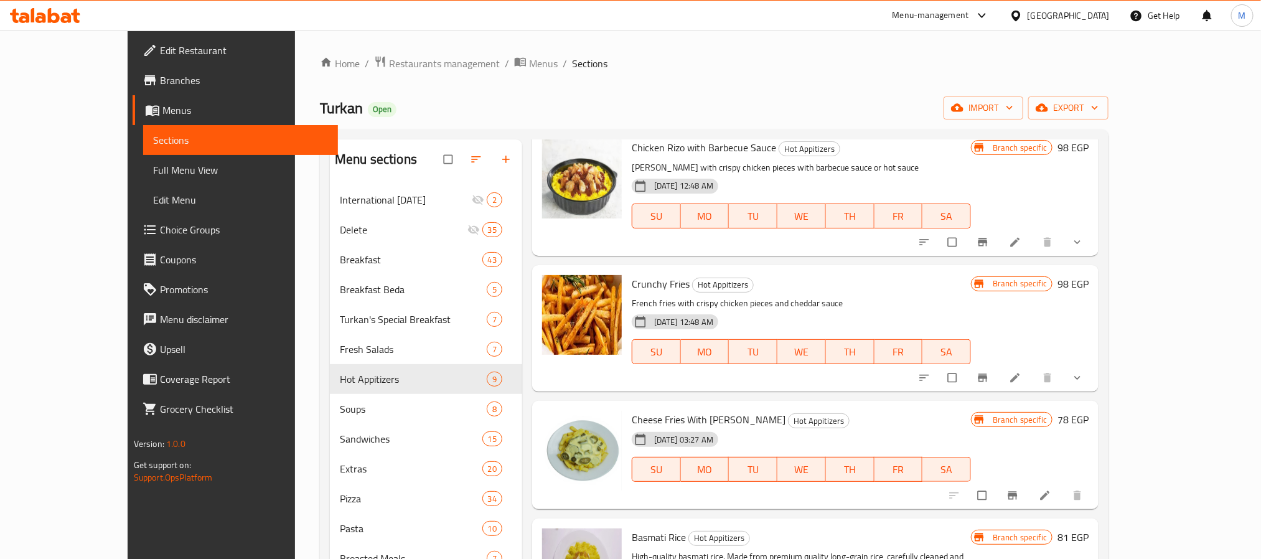
scroll to position [189, 0]
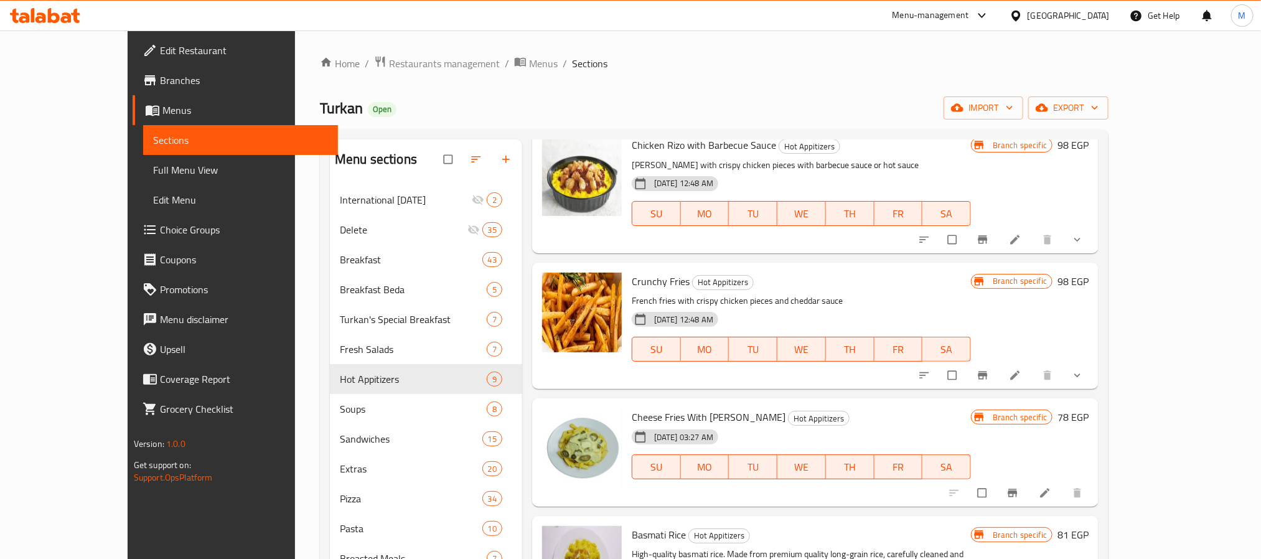
click at [992, 379] on span "Branch-specific-item" at bounding box center [984, 375] width 15 height 12
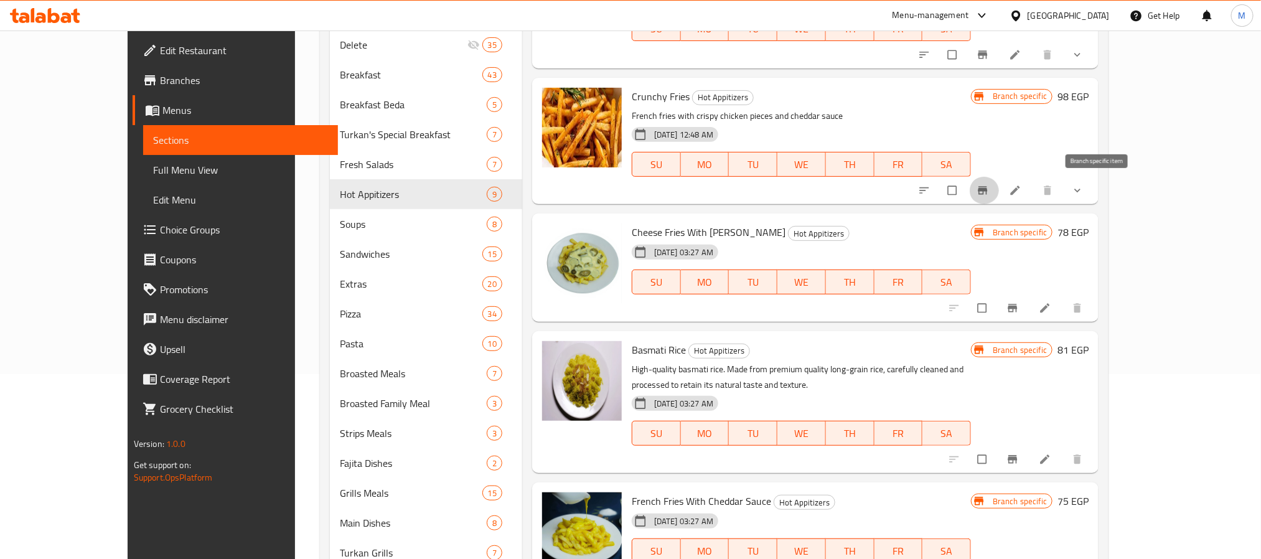
scroll to position [187, 0]
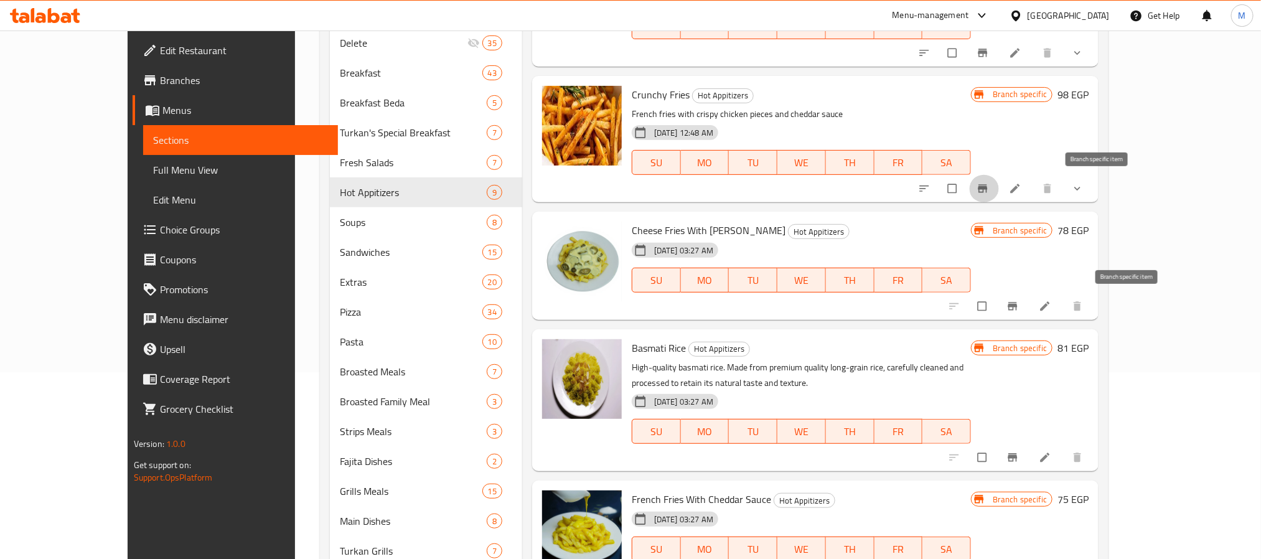
click at [1019, 301] on icon "Branch-specific-item" at bounding box center [1013, 306] width 12 height 12
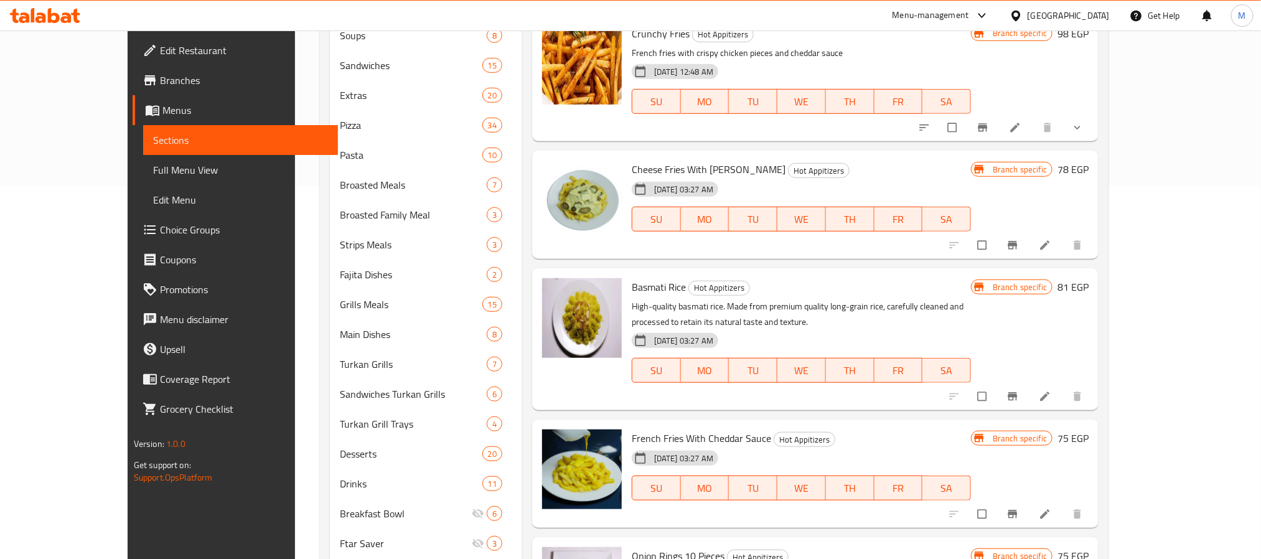
scroll to position [96, 0]
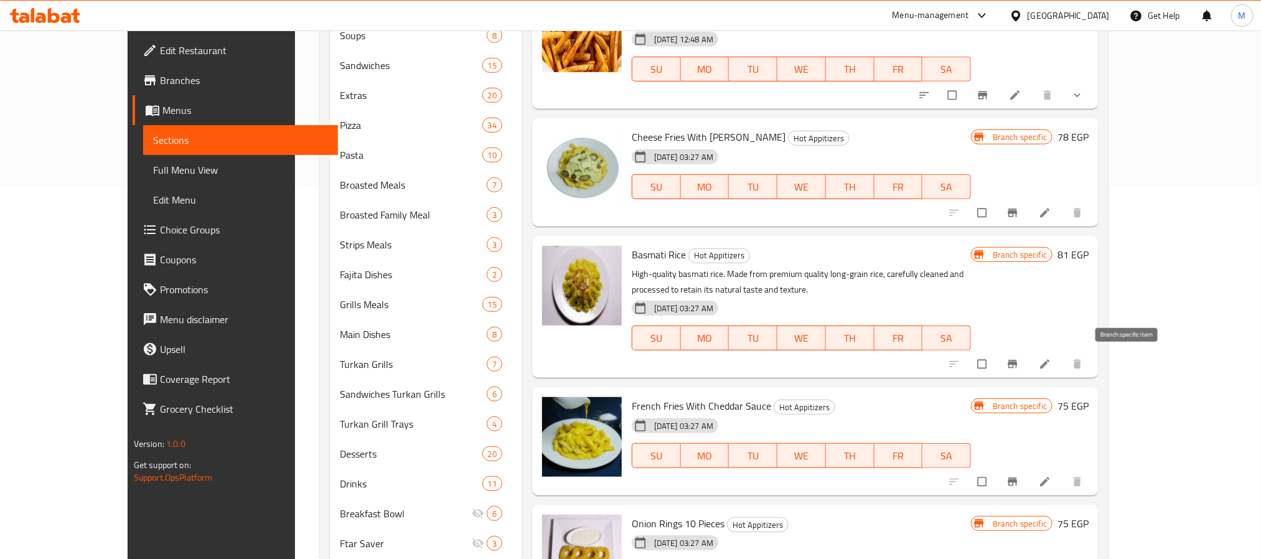
click at [1019, 361] on icon "Branch-specific-item" at bounding box center [1013, 364] width 12 height 12
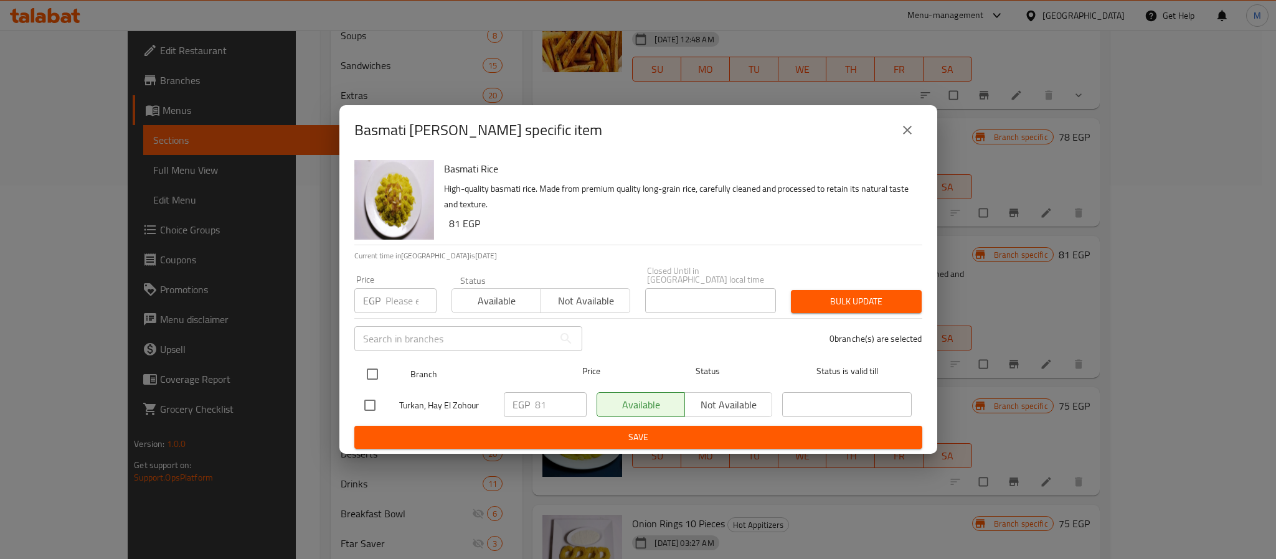
click at [380, 361] on input "checkbox" at bounding box center [372, 374] width 26 height 26
checkbox input "true"
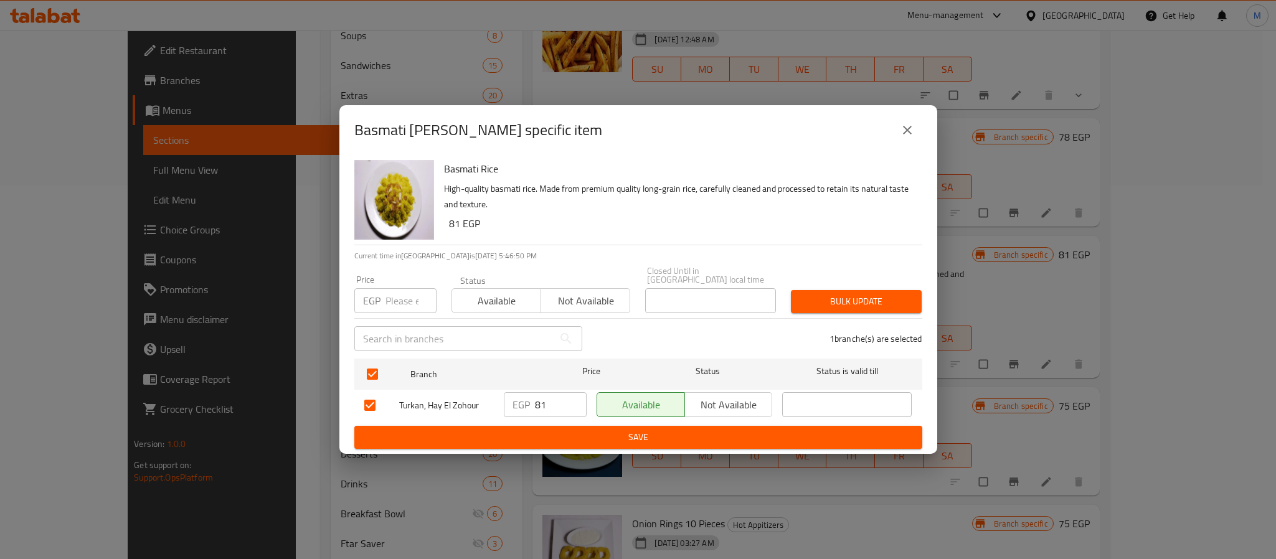
click at [404, 307] on input "number" at bounding box center [410, 300] width 51 height 25
type input "46"
click at [818, 294] on span "Bulk update" at bounding box center [856, 302] width 111 height 16
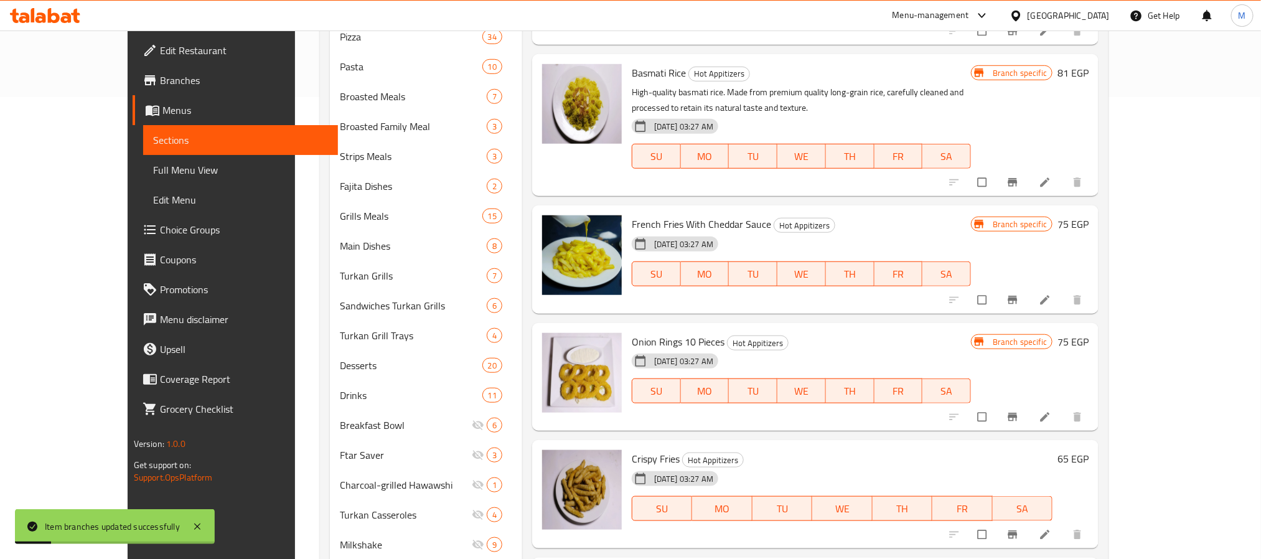
scroll to position [467, 0]
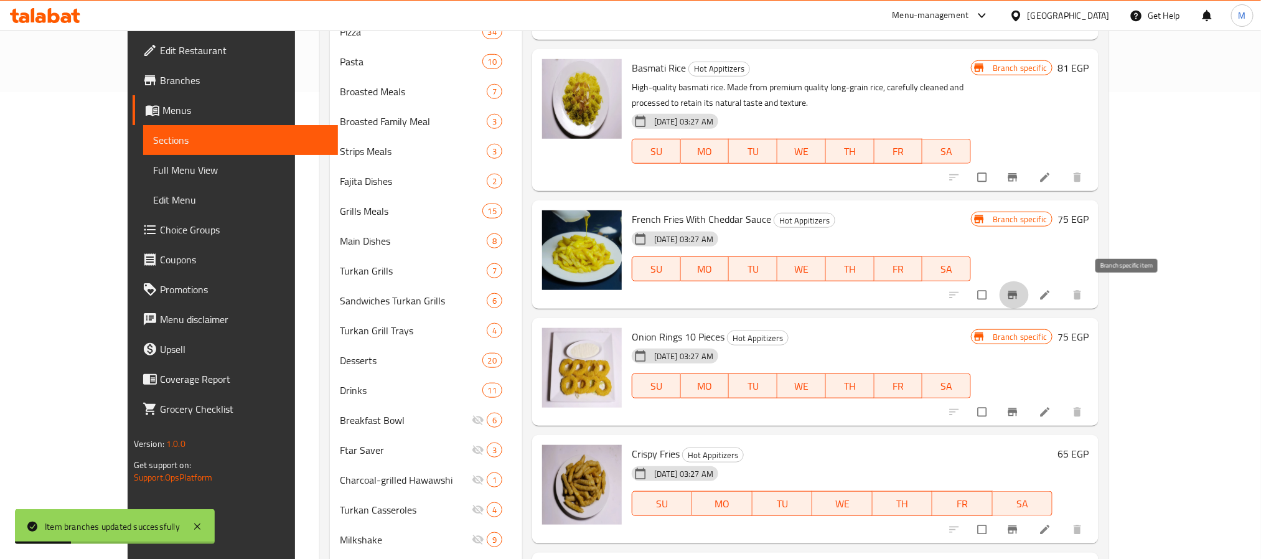
click at [1029, 286] on button "Branch-specific-item" at bounding box center [1014, 294] width 30 height 27
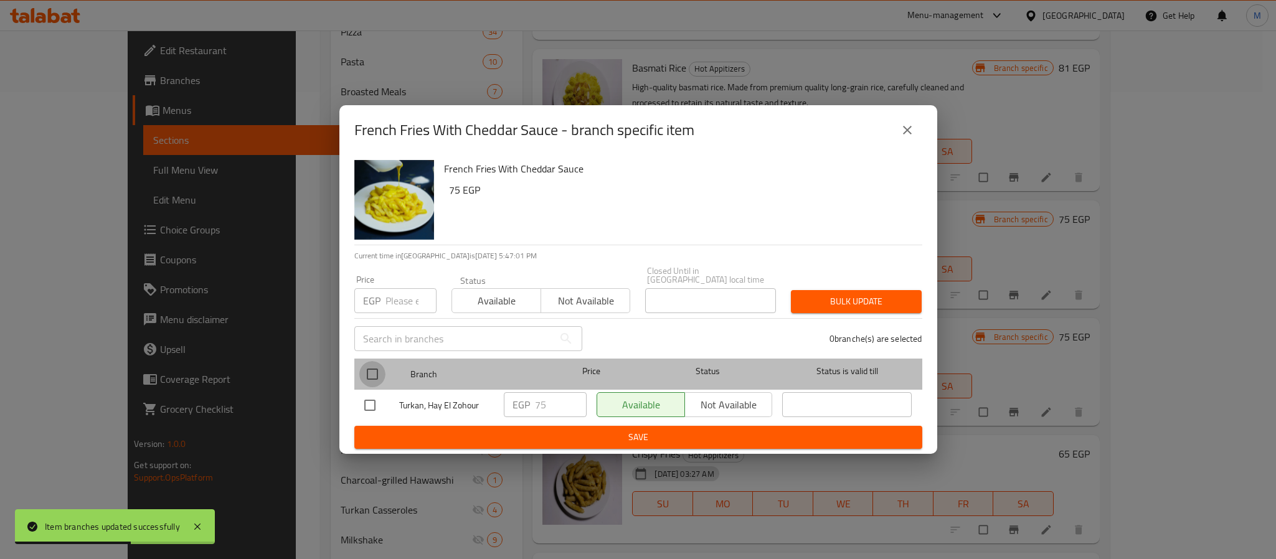
click at [368, 370] on input "checkbox" at bounding box center [372, 374] width 26 height 26
checkbox input "true"
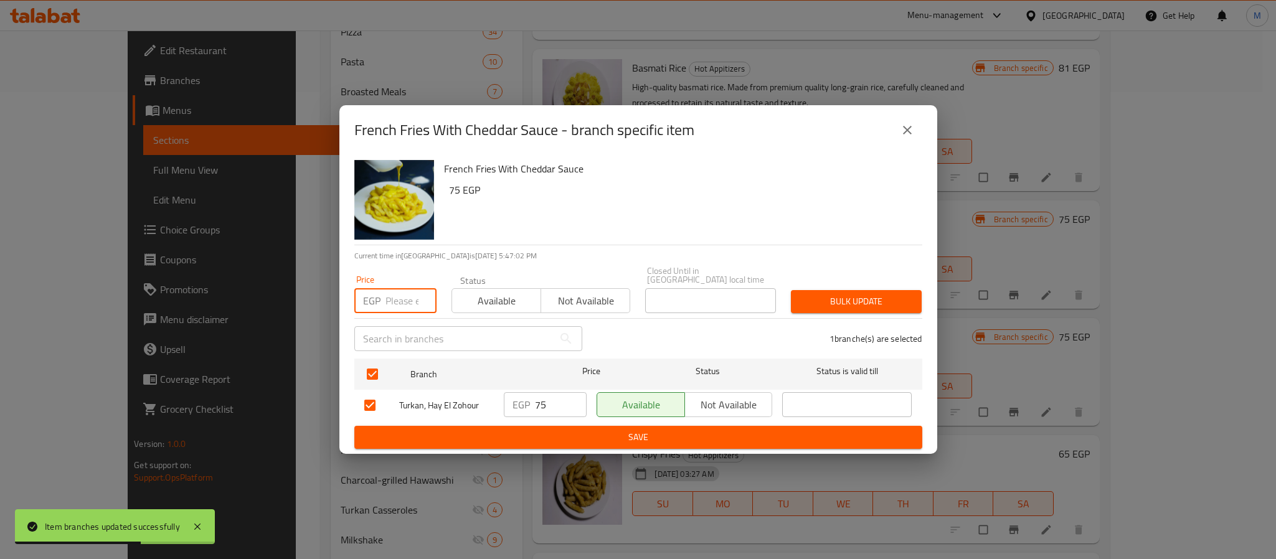
click at [400, 296] on input "number" at bounding box center [410, 300] width 51 height 25
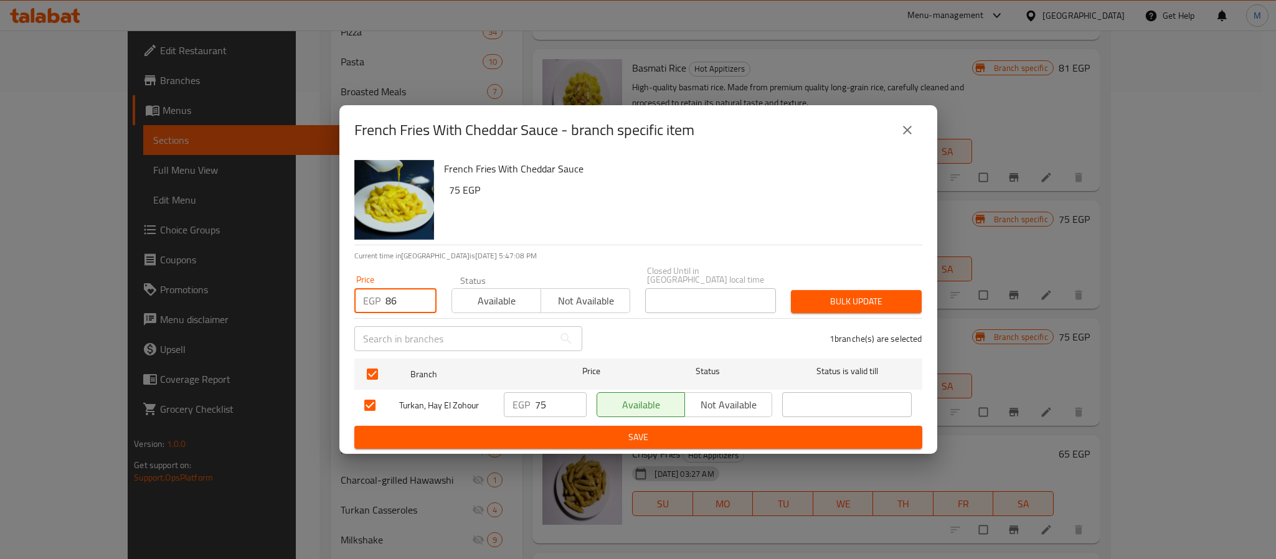
type input "86"
click at [811, 295] on span "Bulk update" at bounding box center [856, 302] width 111 height 16
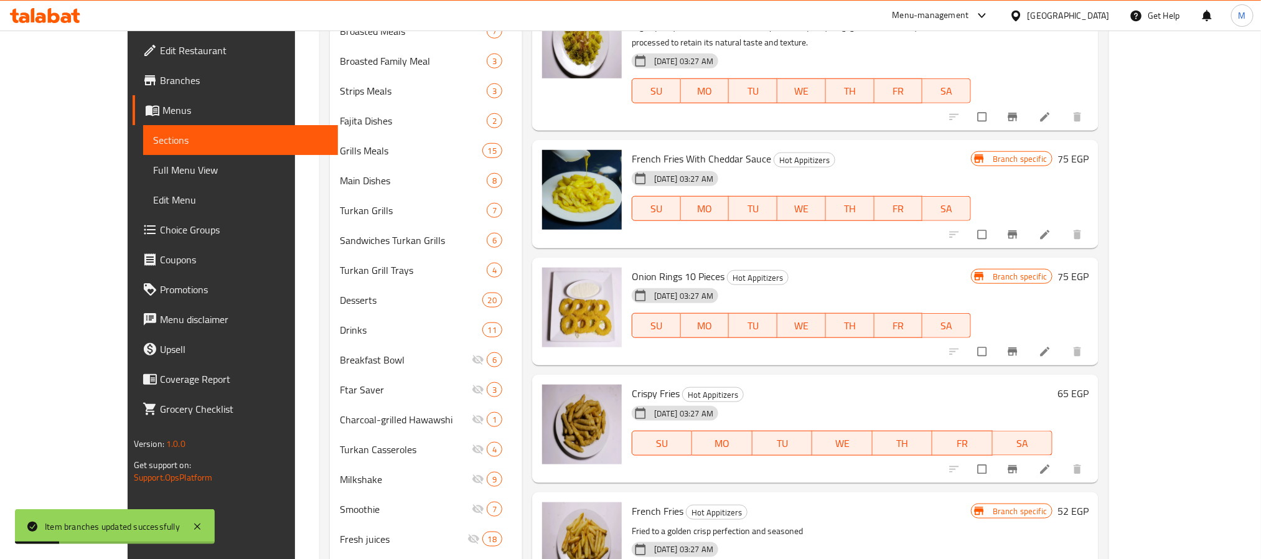
scroll to position [560, 0]
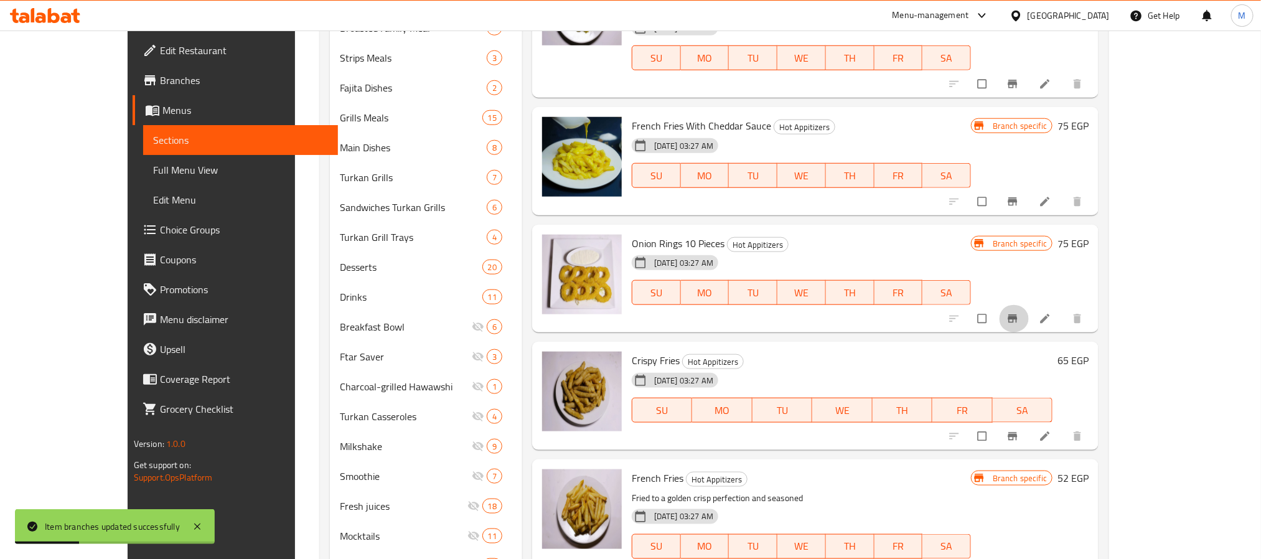
click at [1029, 316] on button "Branch-specific-item" at bounding box center [1014, 318] width 30 height 27
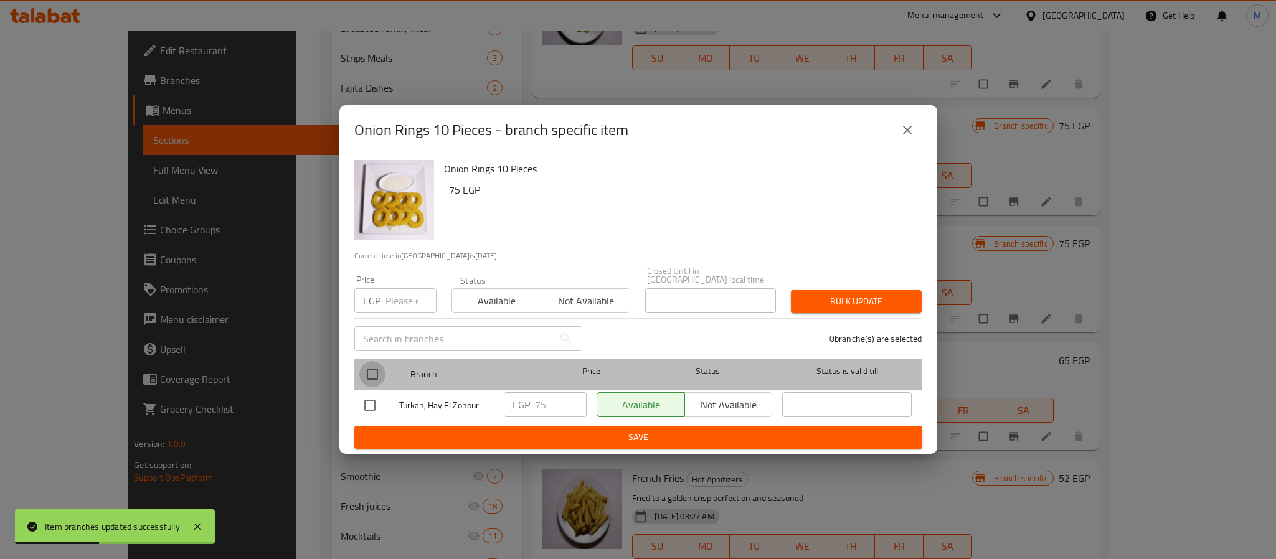
click at [372, 365] on input "checkbox" at bounding box center [372, 374] width 26 height 26
checkbox input "true"
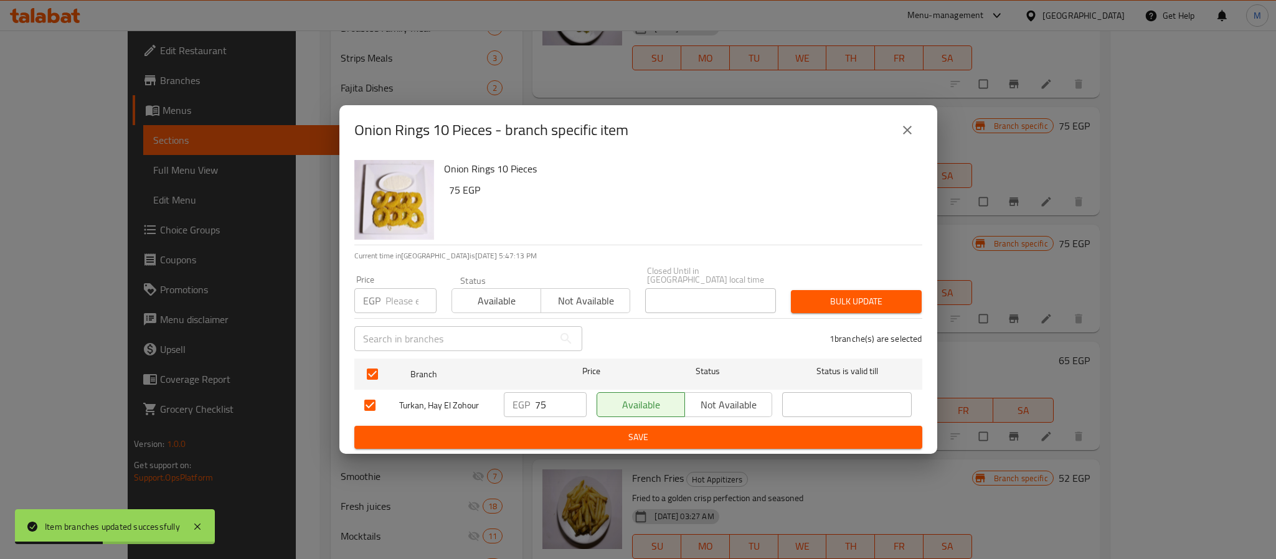
click at [405, 294] on input "number" at bounding box center [410, 300] width 51 height 25
type input "104"
click at [852, 311] on div "Bulk update" at bounding box center [856, 302] width 146 height 38
click at [856, 298] on span "Bulk update" at bounding box center [856, 302] width 111 height 16
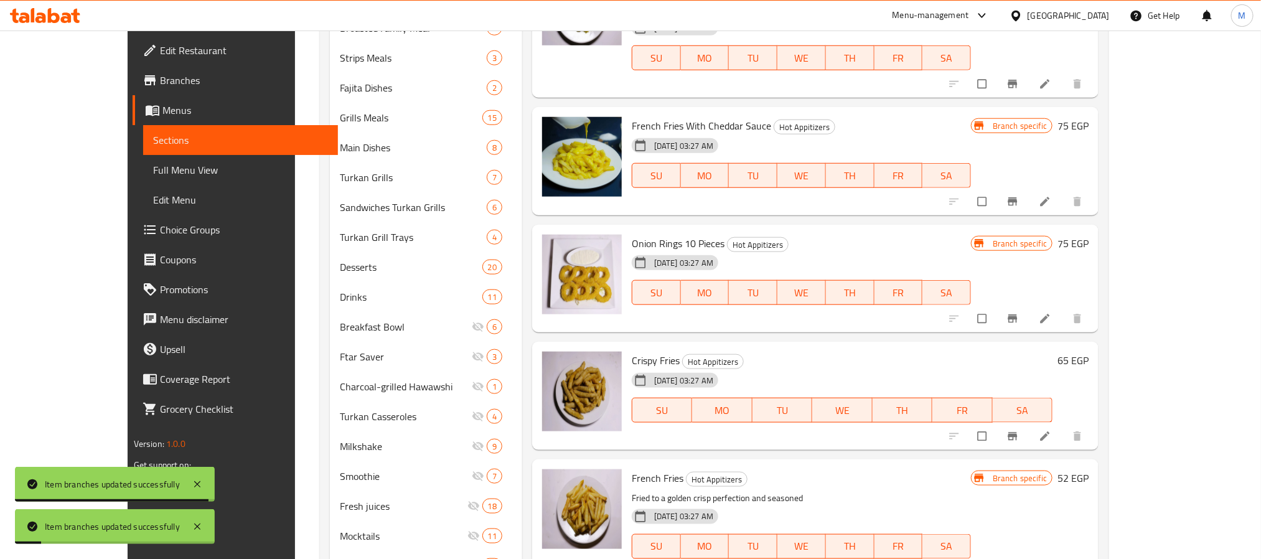
scroll to position [621, 0]
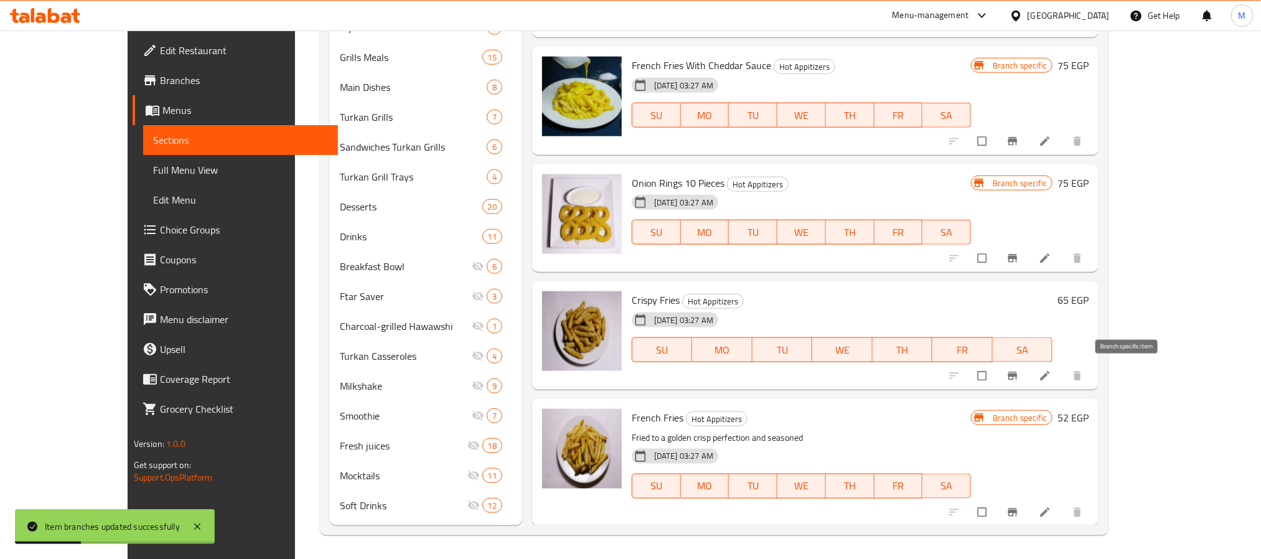
click at [1018, 375] on icon "Branch-specific-item" at bounding box center [1012, 376] width 9 height 8
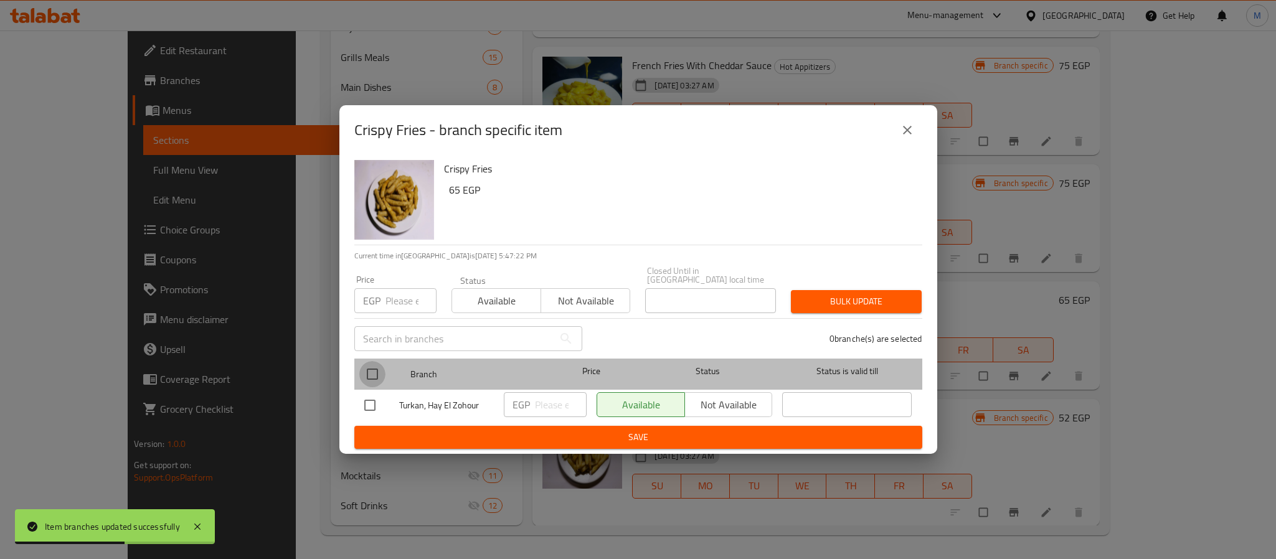
click at [375, 369] on input "checkbox" at bounding box center [372, 374] width 26 height 26
checkbox input "true"
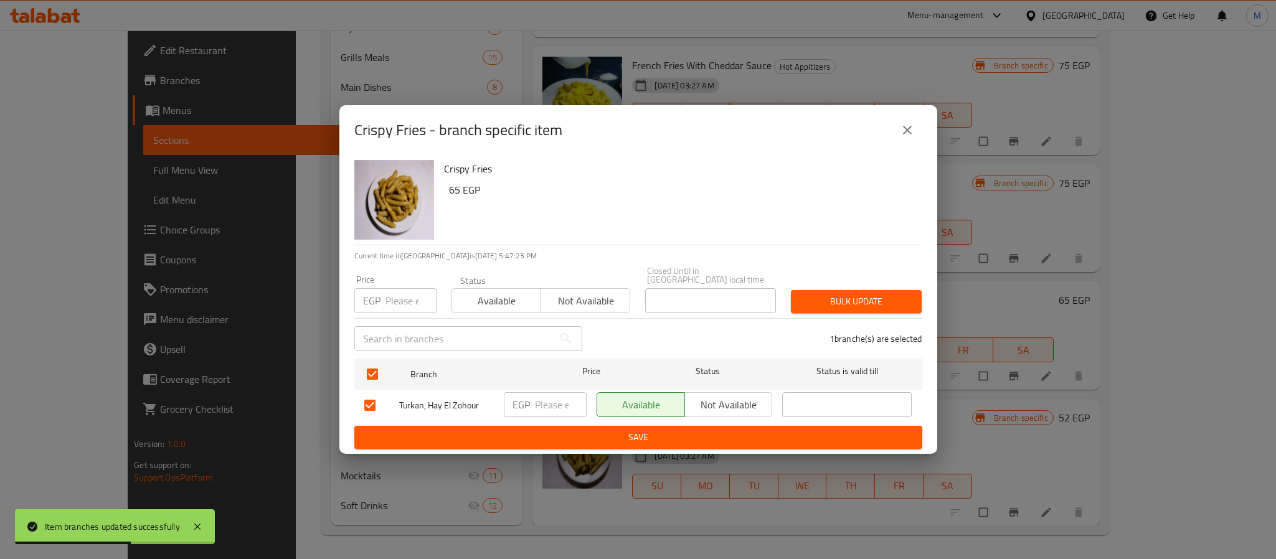
click at [415, 289] on input "number" at bounding box center [410, 300] width 51 height 25
type input "86"
click at [906, 299] on span "Bulk update" at bounding box center [856, 302] width 111 height 16
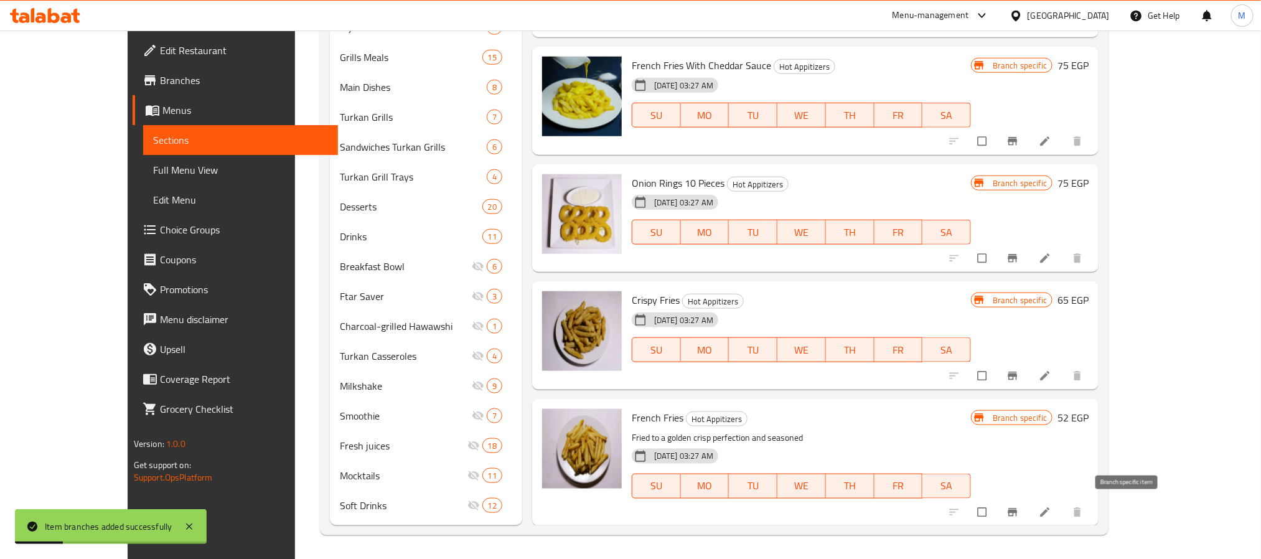
click at [1018, 512] on icon "Branch-specific-item" at bounding box center [1012, 512] width 9 height 8
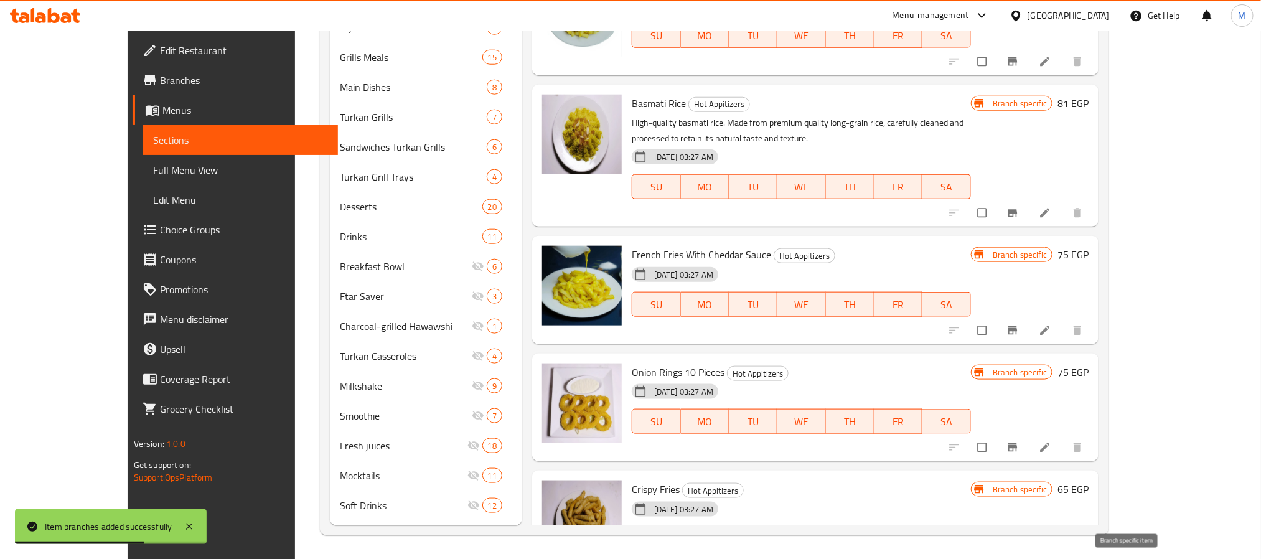
scroll to position [0, 0]
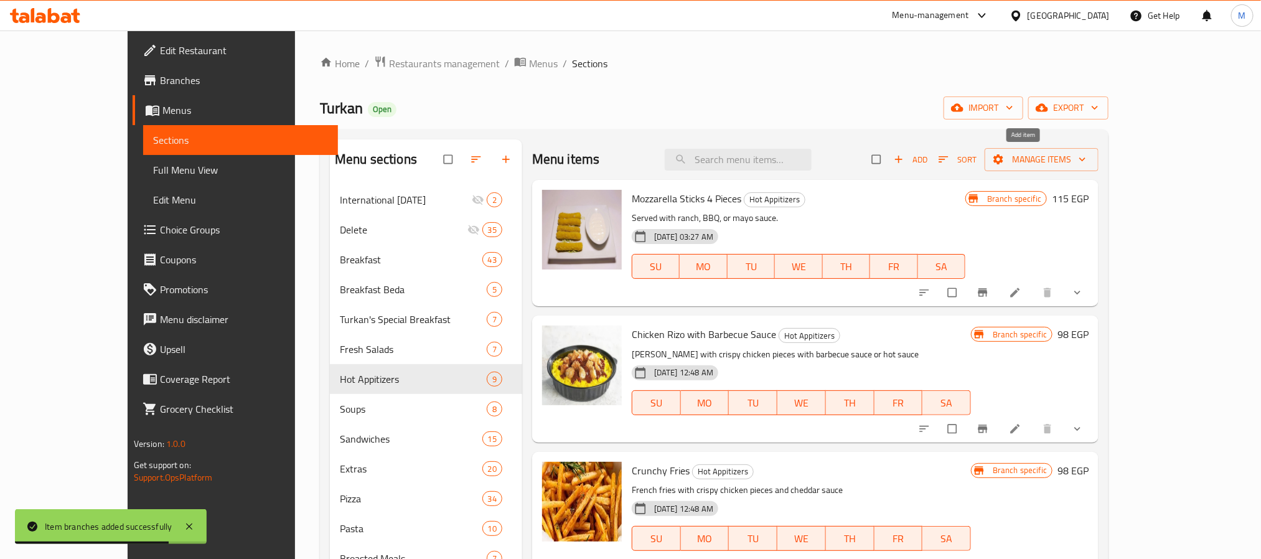
click at [905, 157] on icon "button" at bounding box center [899, 159] width 12 height 12
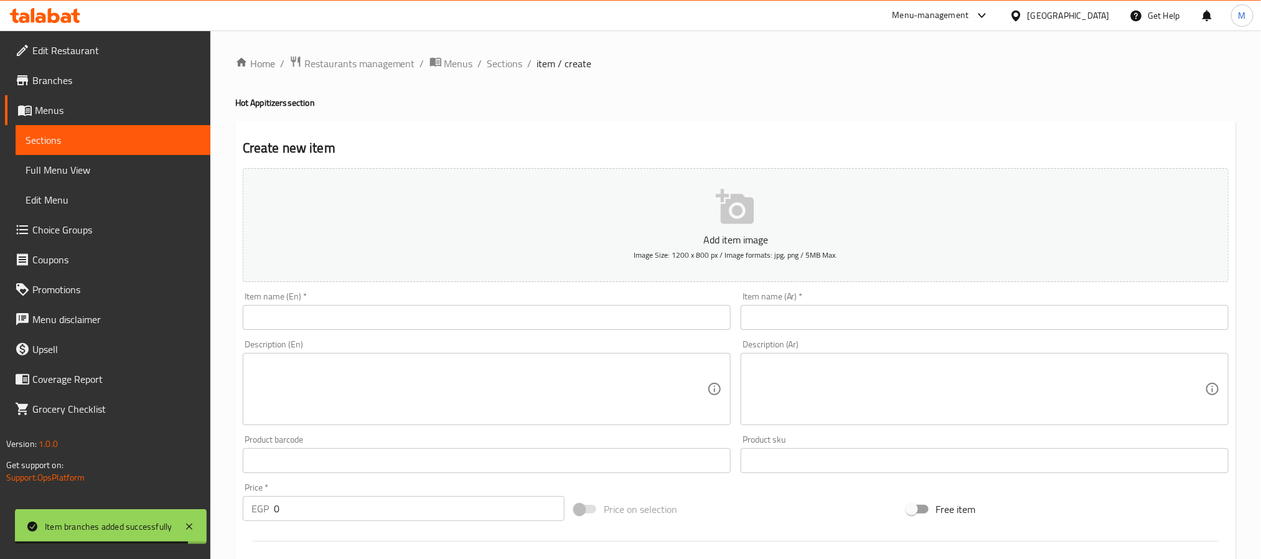
click at [807, 324] on input "text" at bounding box center [985, 317] width 488 height 25
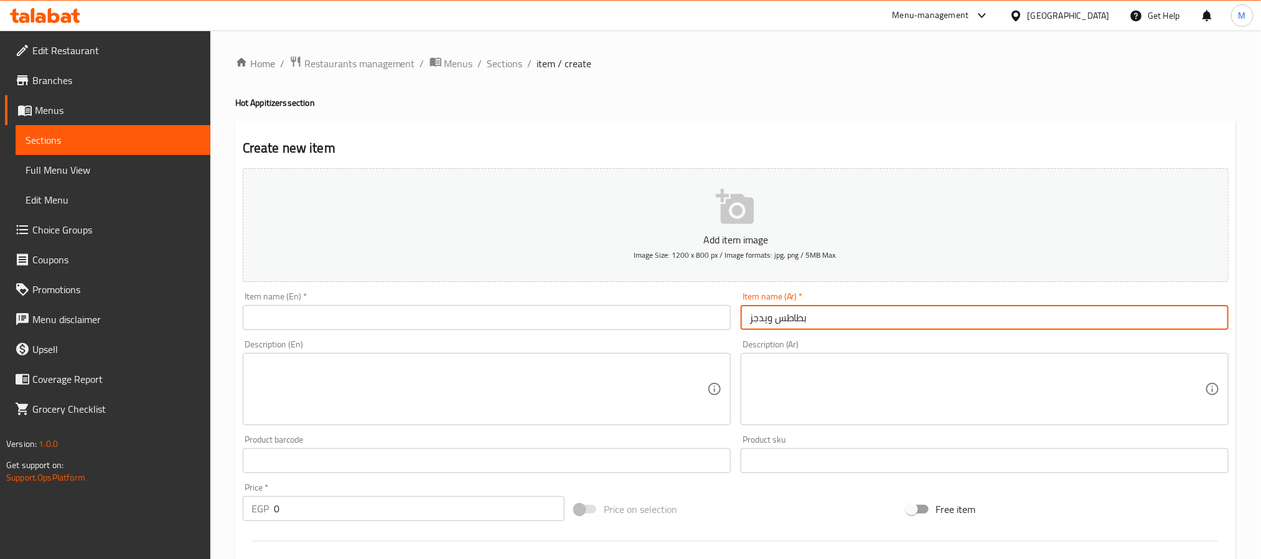
type input "بطاطس ويدجز"
click at [614, 305] on input "text" at bounding box center [487, 317] width 488 height 25
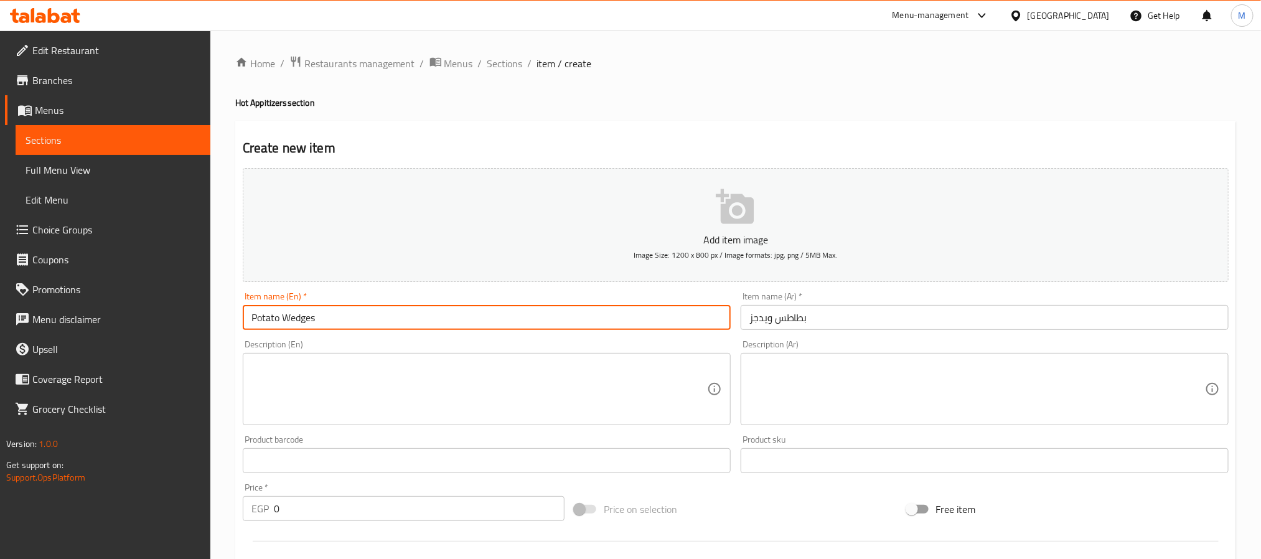
click at [296, 316] on input "Potato Wedges" at bounding box center [487, 317] width 488 height 25
click at [260, 305] on input "Potato Wedges" at bounding box center [487, 317] width 488 height 25
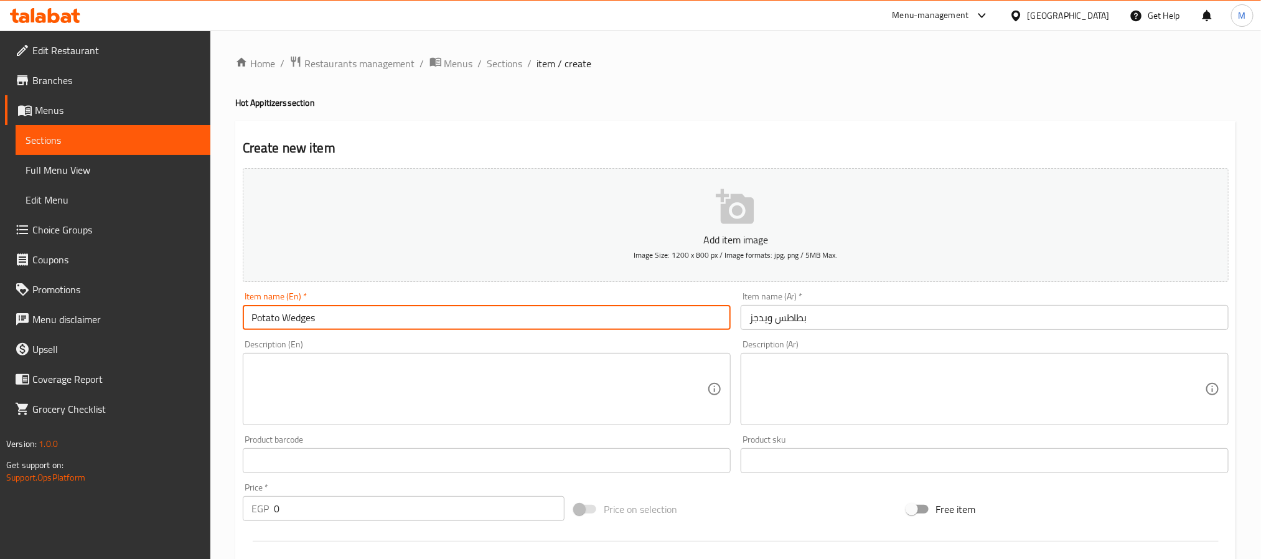
paste input "potato w"
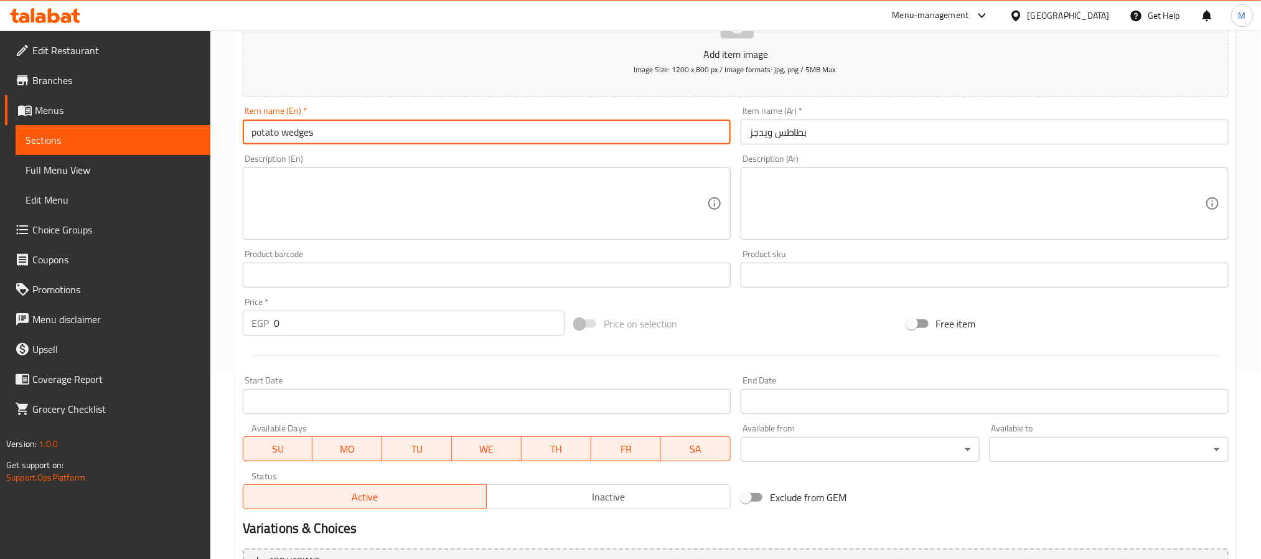
scroll to position [187, 0]
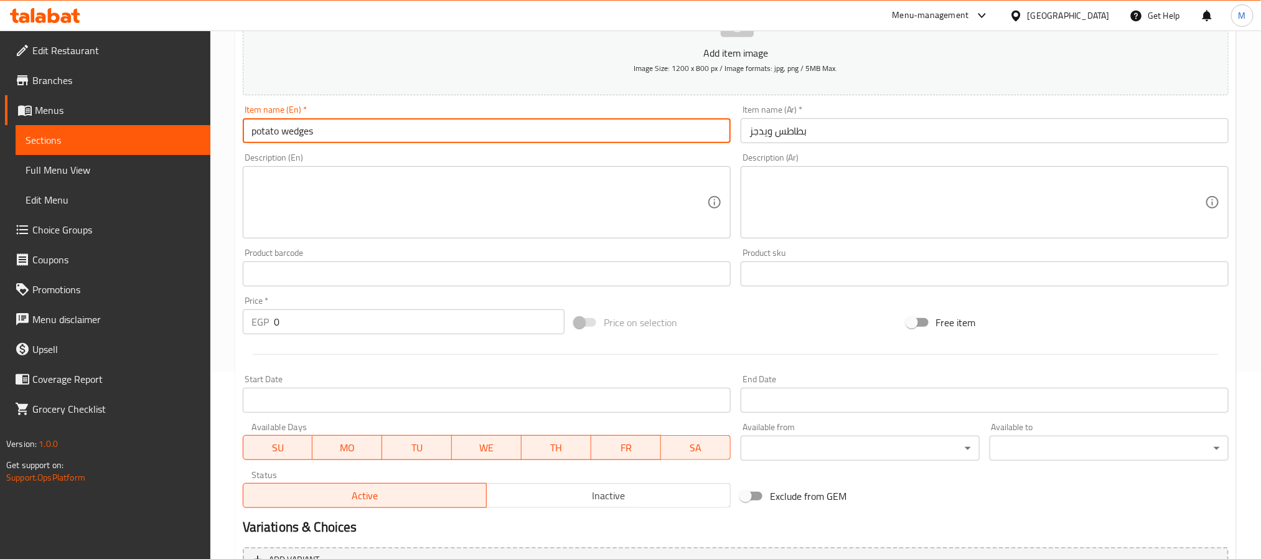
type input "potato wedges"
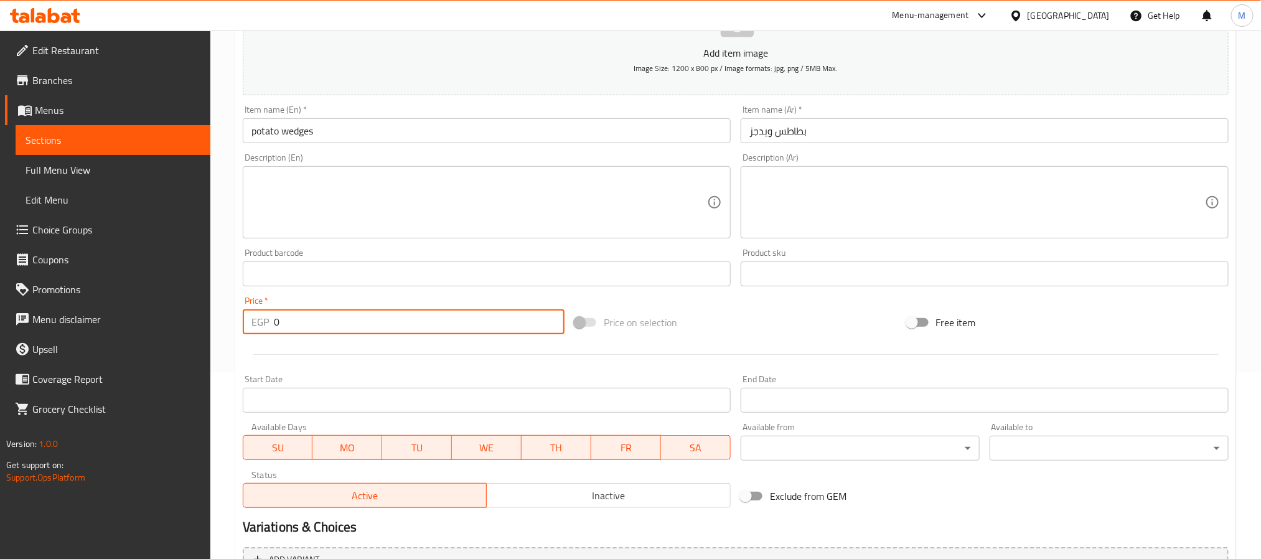
drag, startPoint x: 310, startPoint y: 323, endPoint x: 260, endPoint y: 325, distance: 50.5
click at [260, 325] on div "EGP 0 Price *" at bounding box center [404, 321] width 322 height 25
type input "58"
click at [388, 357] on div at bounding box center [736, 354] width 996 height 31
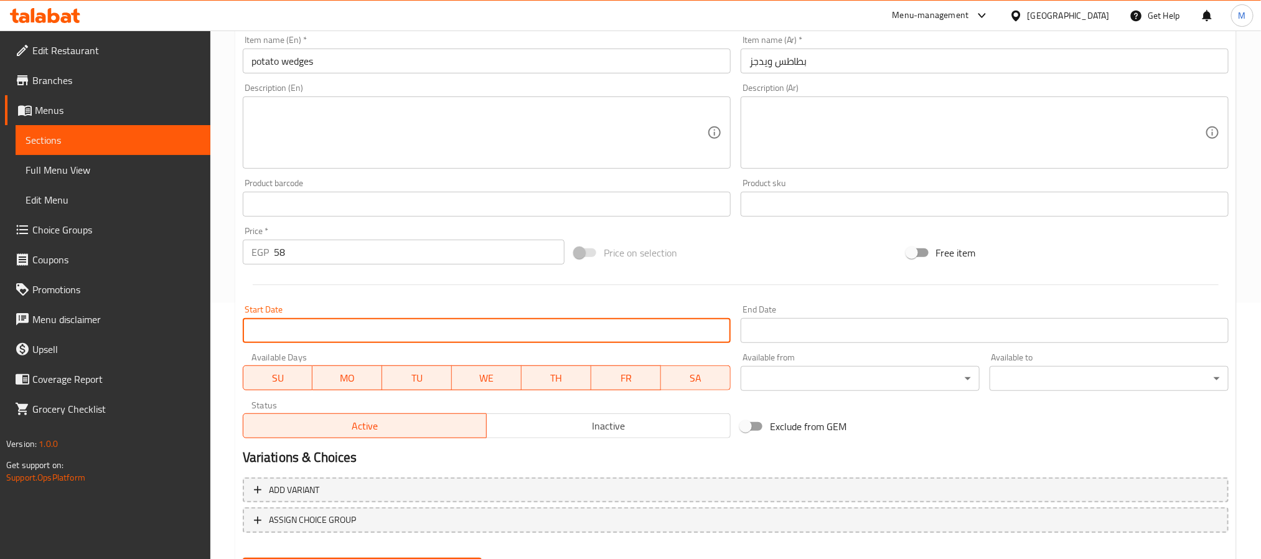
scroll to position [319, 0]
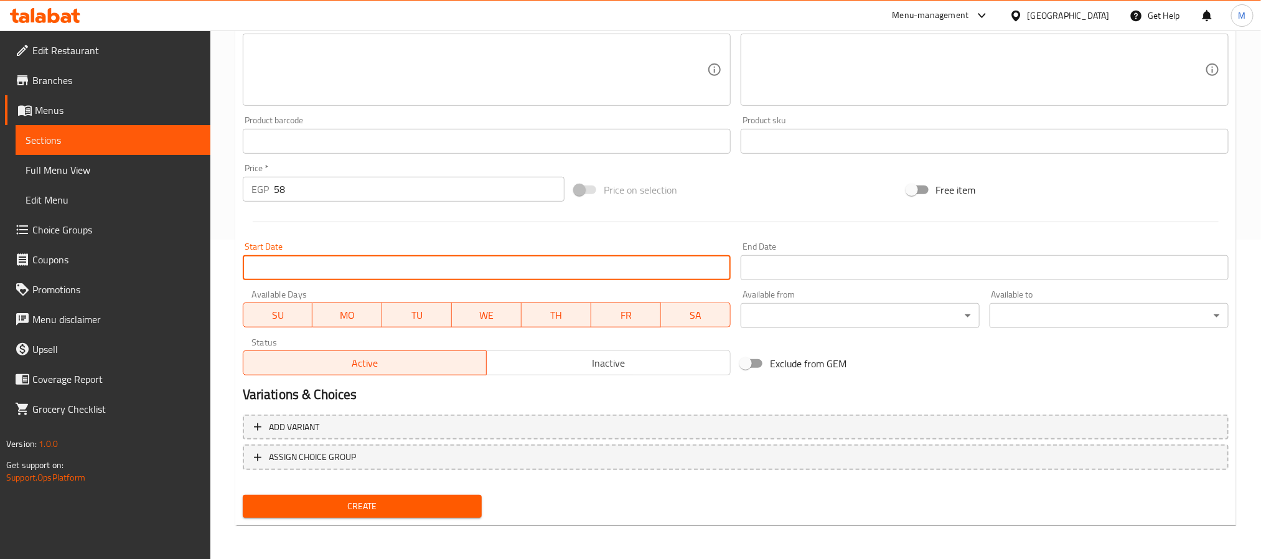
click at [368, 502] on span "Create" at bounding box center [362, 507] width 219 height 16
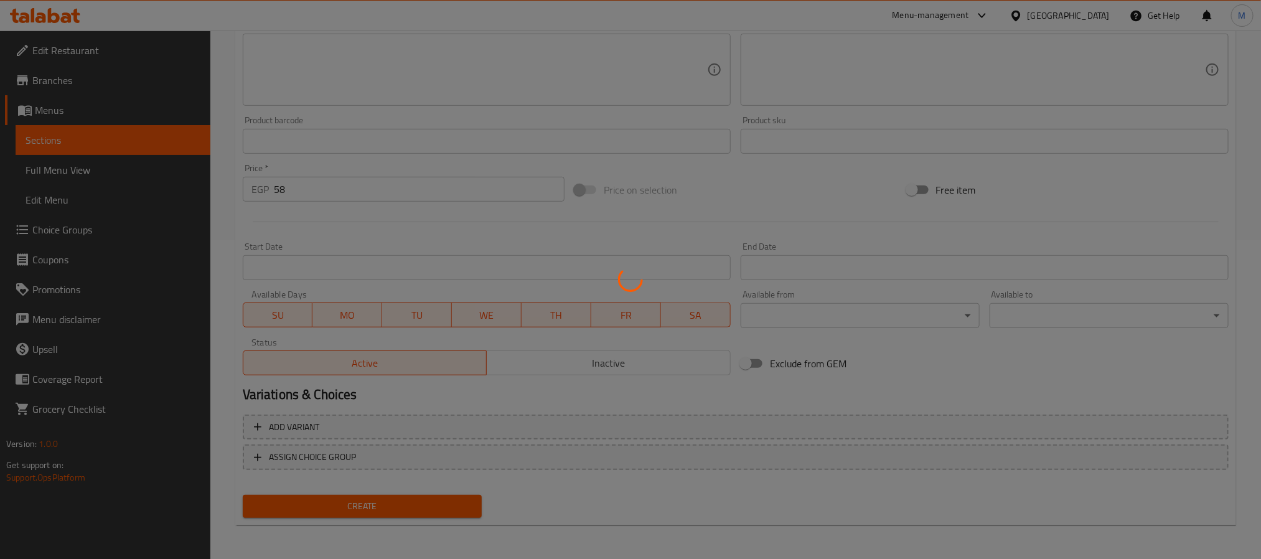
type input "0"
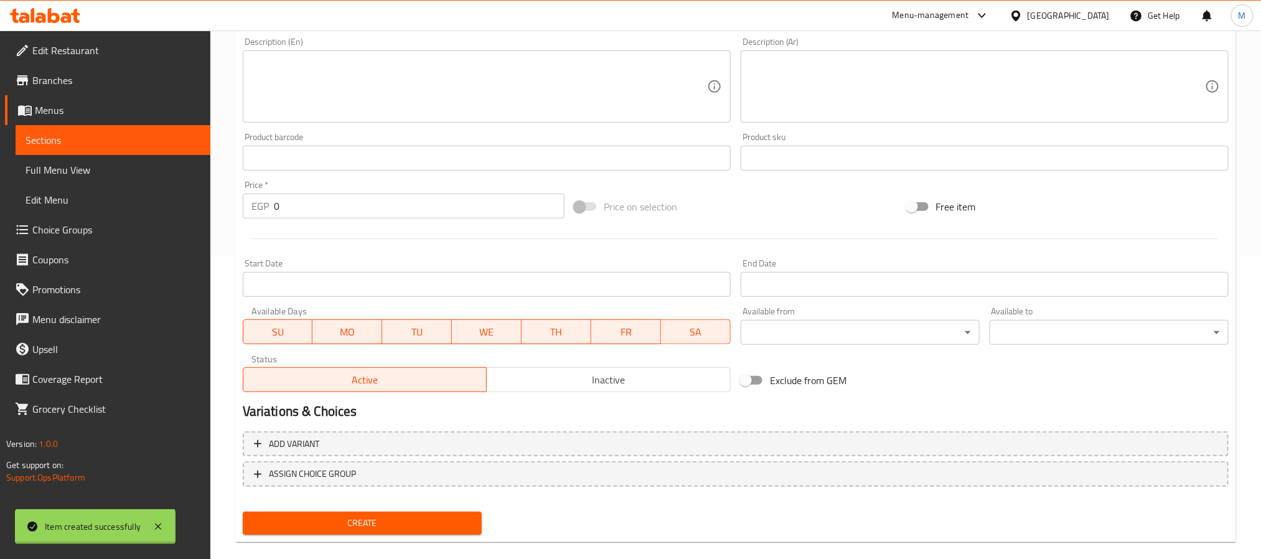
scroll to position [0, 0]
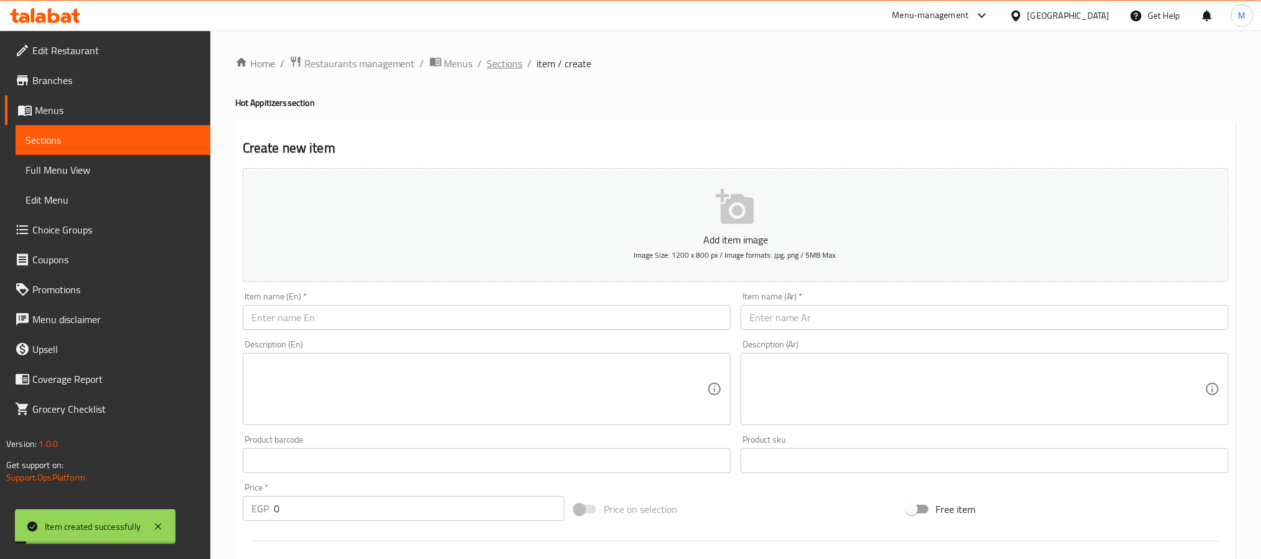
click at [494, 59] on span "Sections" at bounding box center [504, 63] width 35 height 15
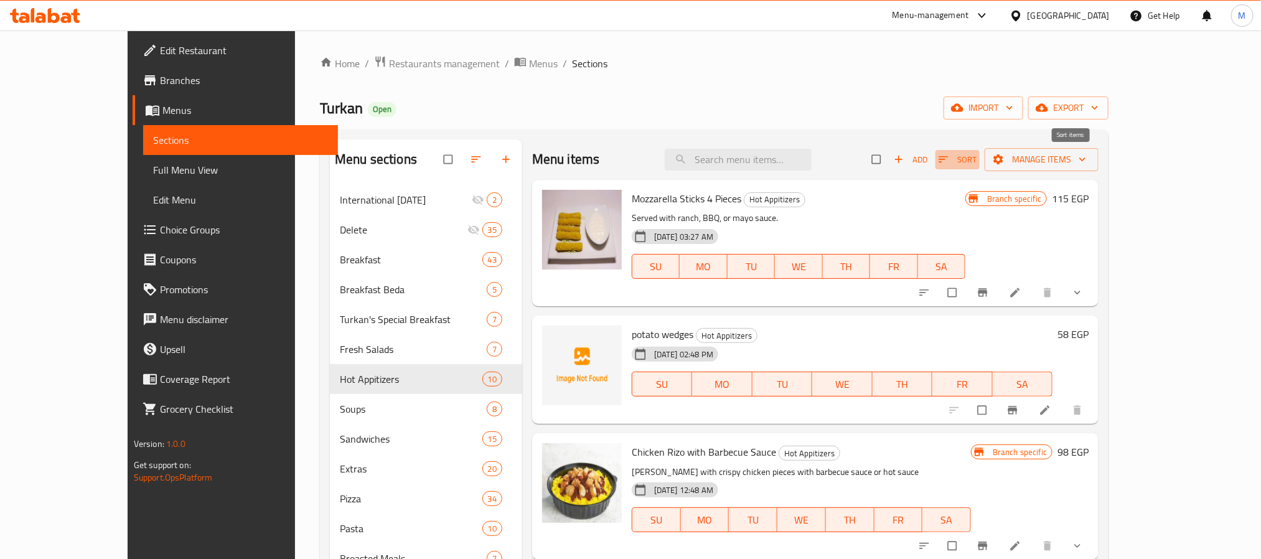
click at [950, 159] on icon "button" at bounding box center [943, 159] width 12 height 12
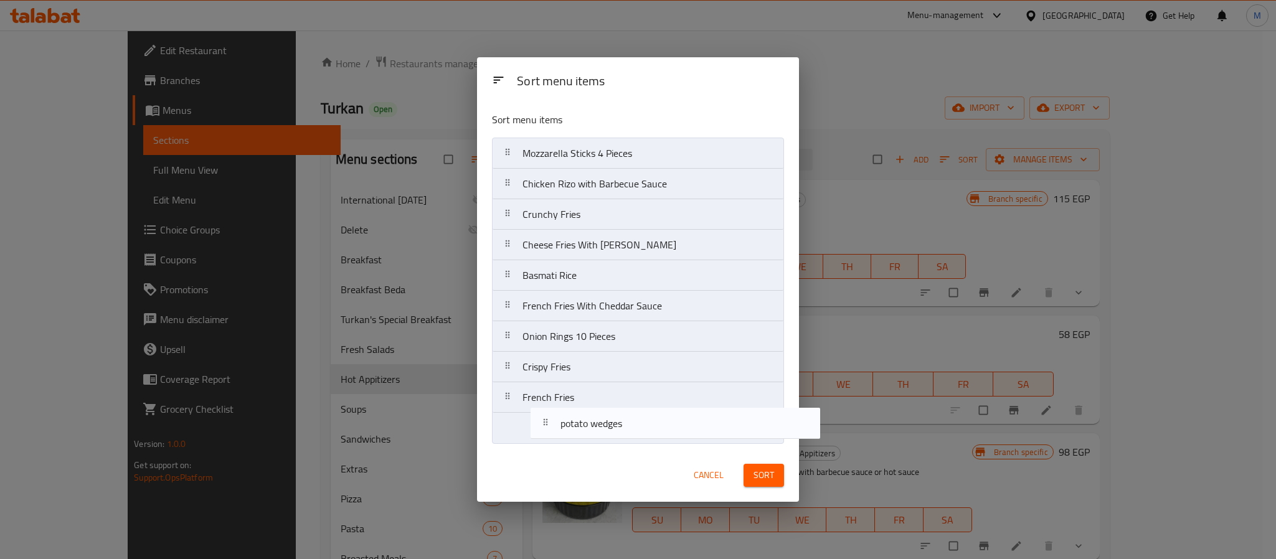
drag, startPoint x: 562, startPoint y: 189, endPoint x: 601, endPoint y: 434, distance: 248.4
click at [601, 434] on nav "Mozzarella Sticks 4 Pieces potato wedges Chicken [PERSON_NAME] with Barbecue Sa…" at bounding box center [638, 291] width 292 height 306
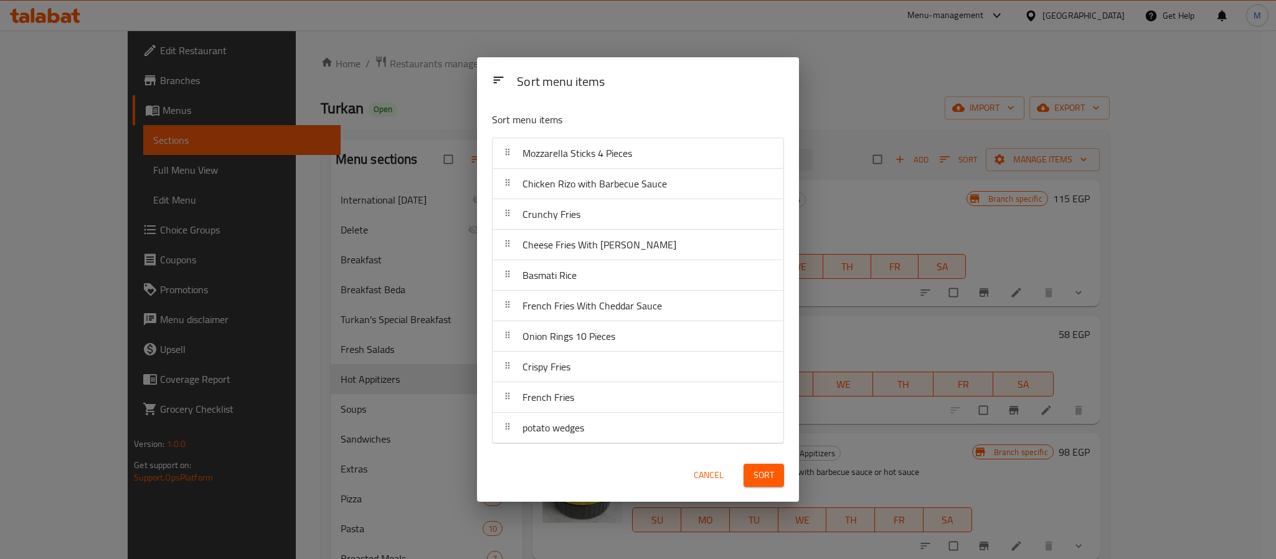
click at [763, 471] on span "Sort" at bounding box center [763, 476] width 21 height 16
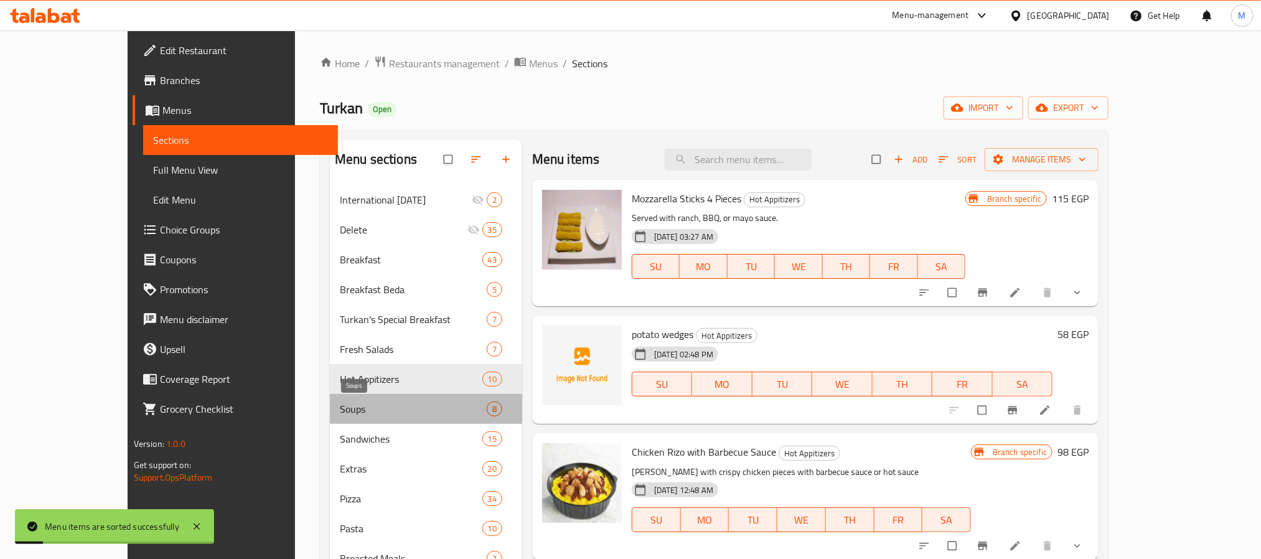
click at [340, 411] on span "Soups" at bounding box center [413, 409] width 147 height 15
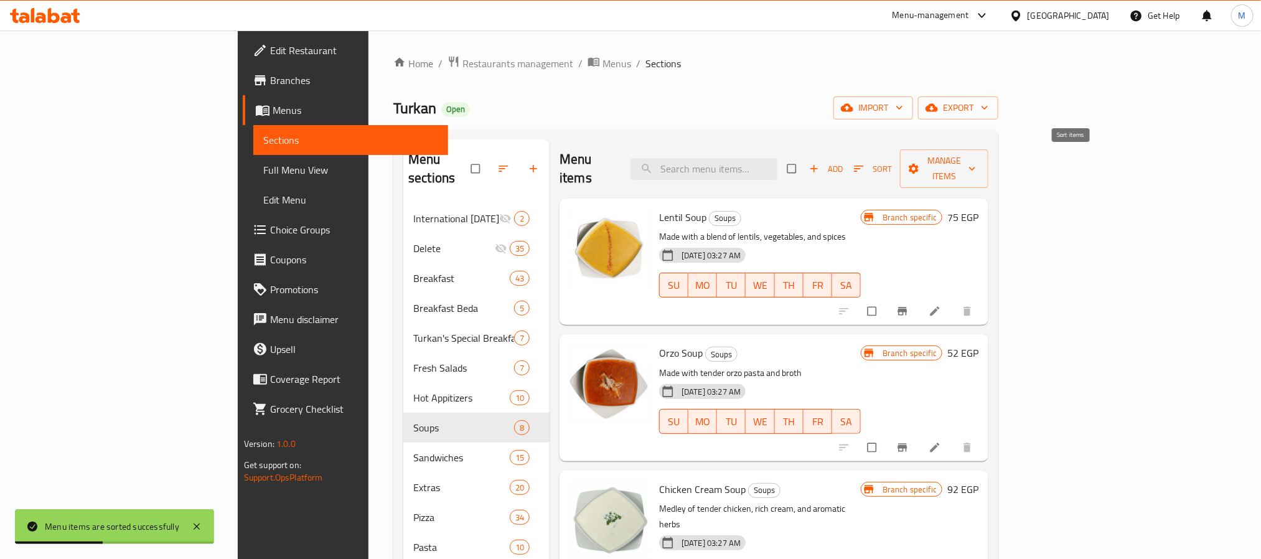
click at [865, 162] on icon "button" at bounding box center [859, 168] width 12 height 12
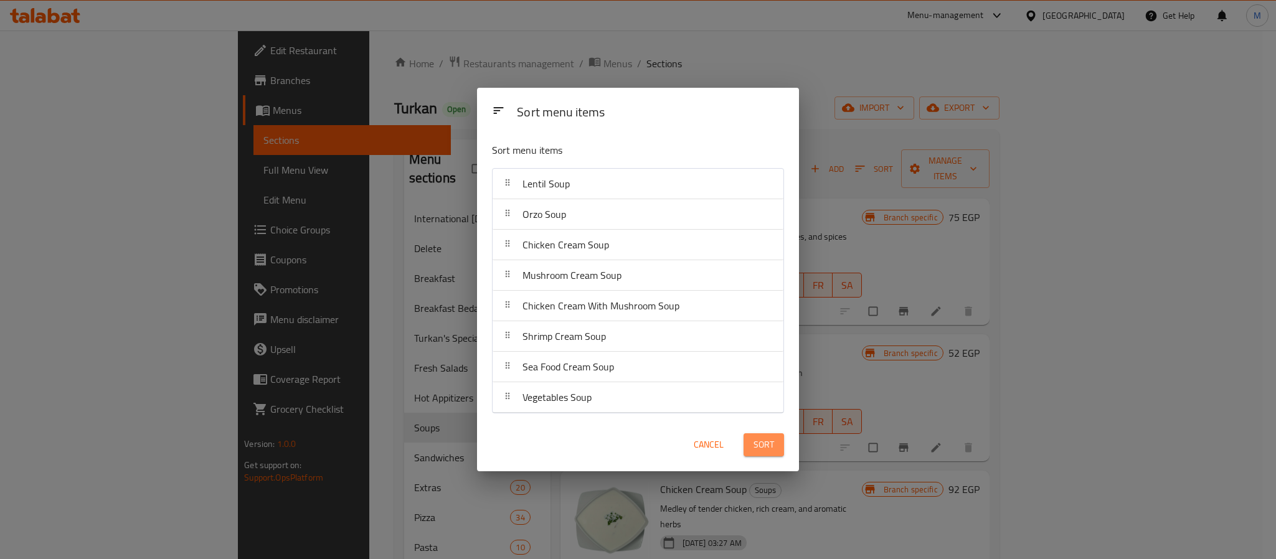
click at [757, 452] on span "Sort" at bounding box center [763, 445] width 21 height 16
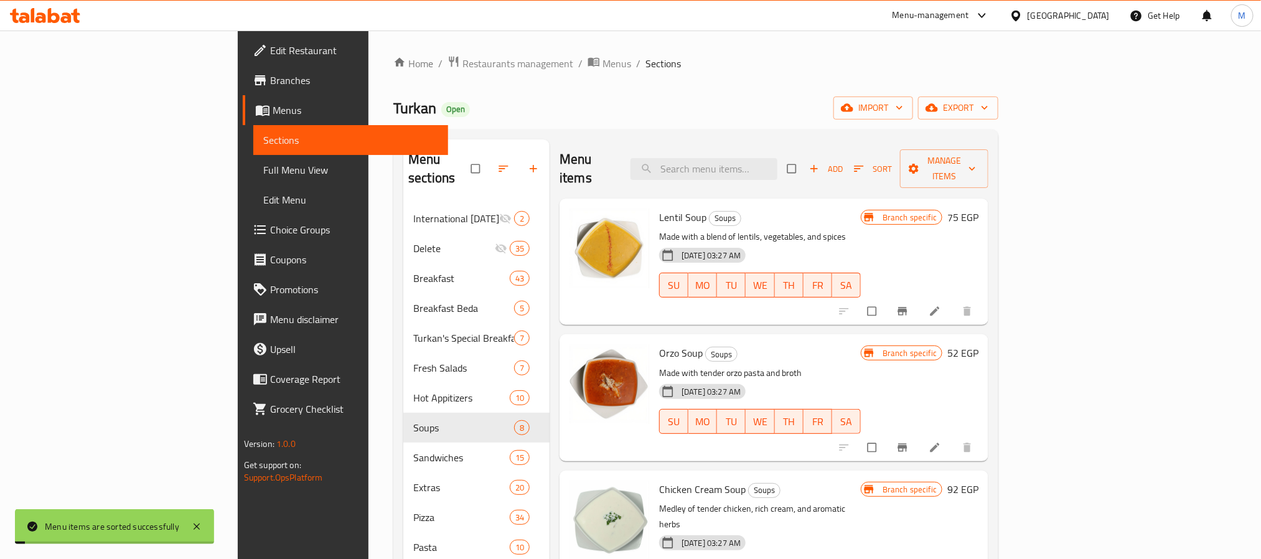
click at [860, 229] on p "Made with a blend of lentils, vegetables, and spices" at bounding box center [760, 237] width 202 height 16
click at [909, 305] on icon "Branch-specific-item" at bounding box center [902, 311] width 12 height 12
click at [908, 443] on icon "Branch-specific-item" at bounding box center [902, 447] width 9 height 8
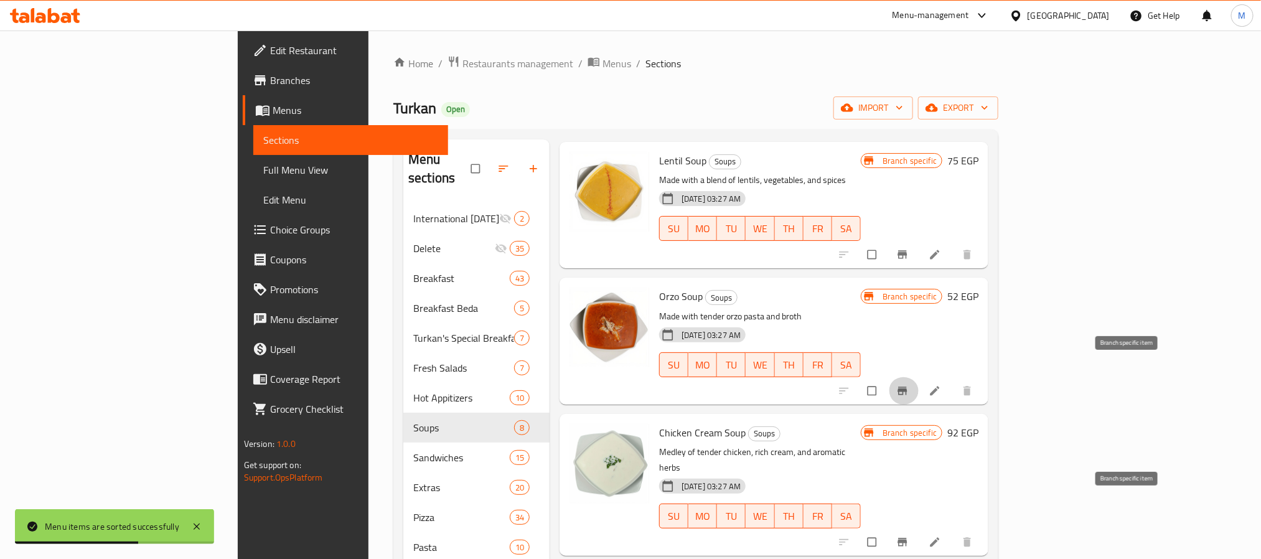
scroll to position [93, 0]
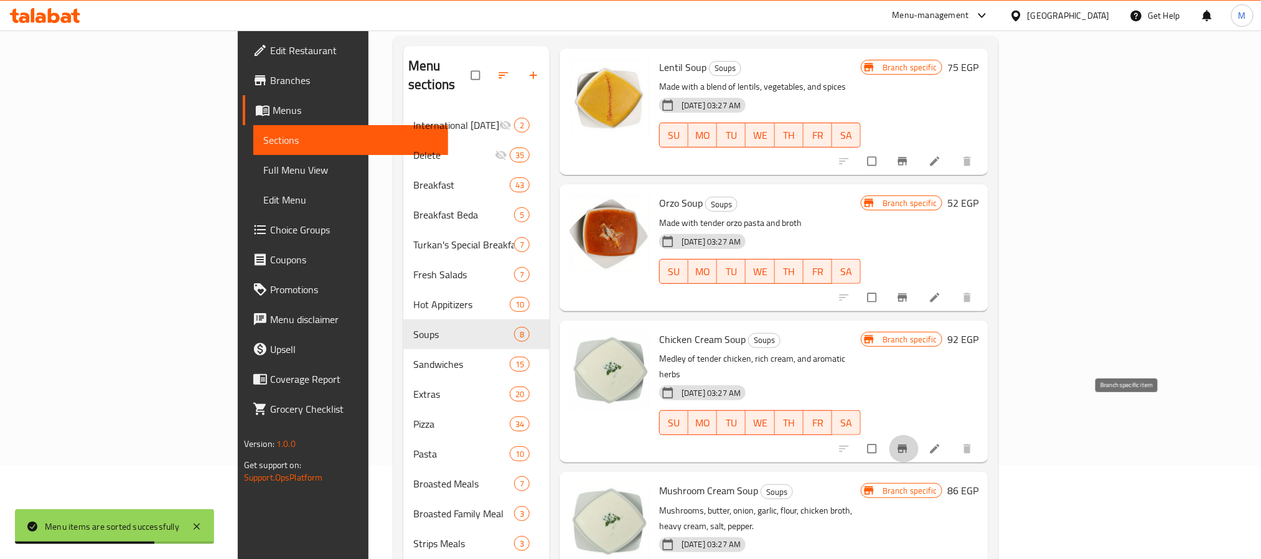
click at [909, 443] on icon "Branch-specific-item" at bounding box center [902, 449] width 12 height 12
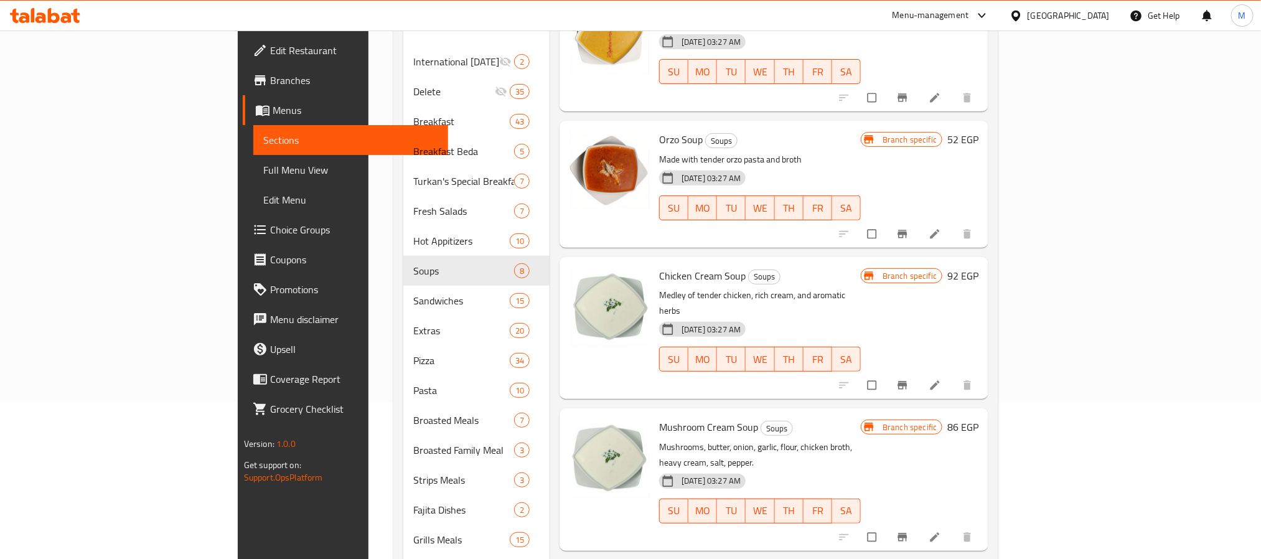
scroll to position [187, 0]
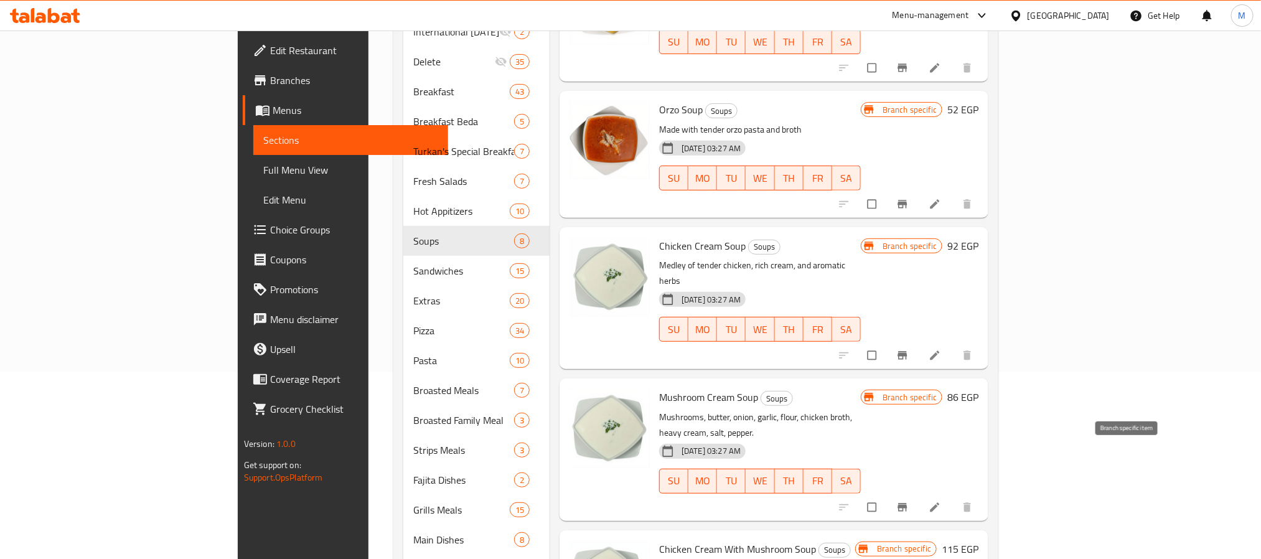
click at [909, 501] on icon "Branch-specific-item" at bounding box center [902, 507] width 12 height 12
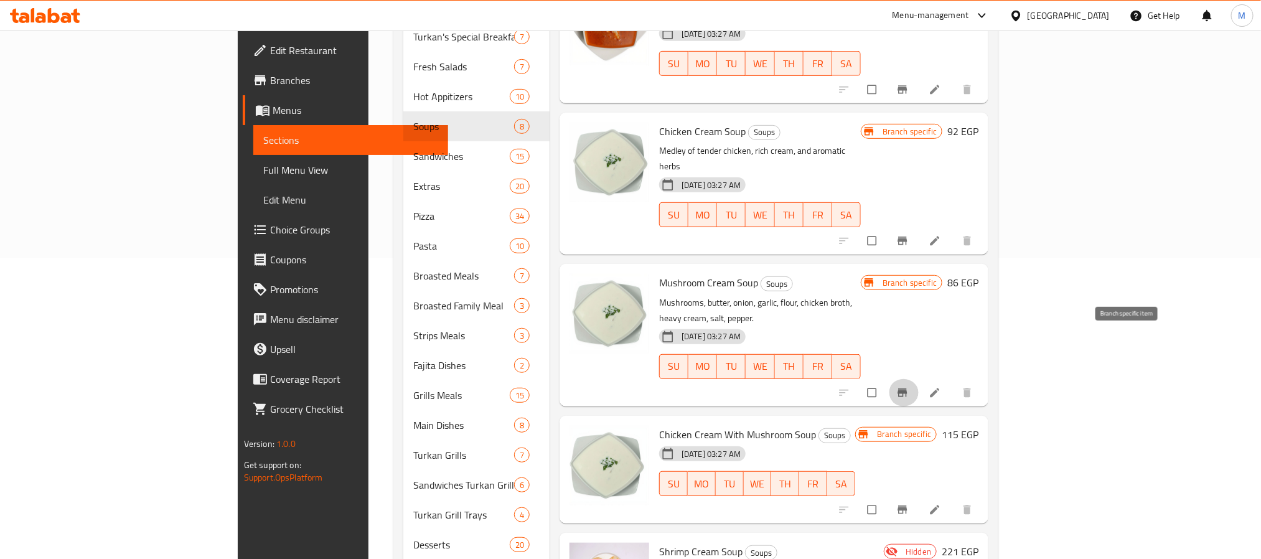
scroll to position [374, 0]
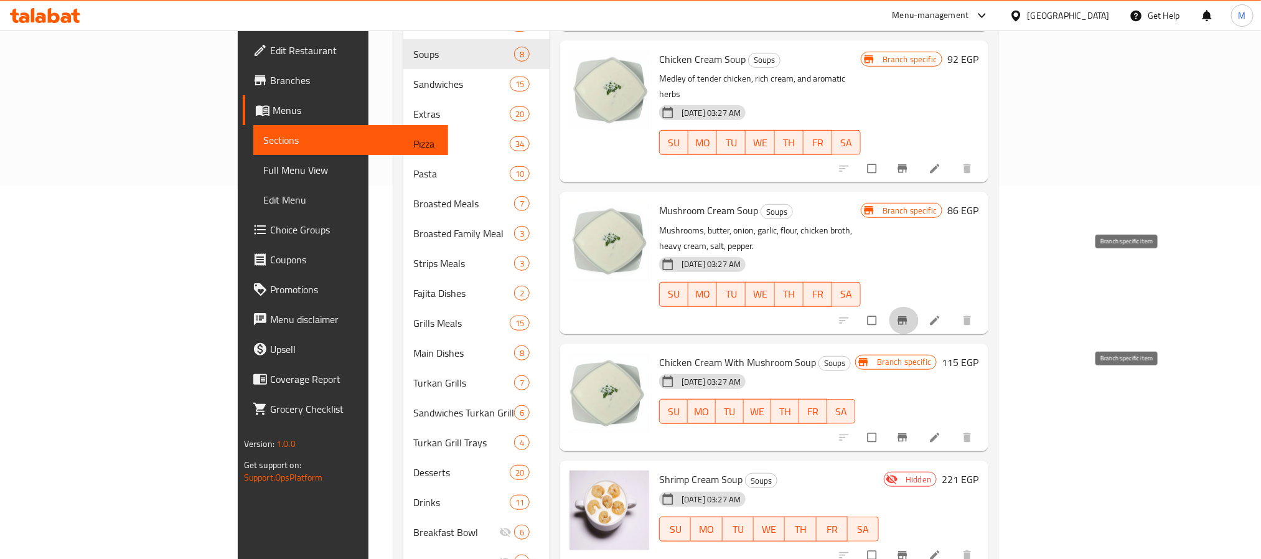
click at [909, 431] on icon "Branch-specific-item" at bounding box center [902, 437] width 12 height 12
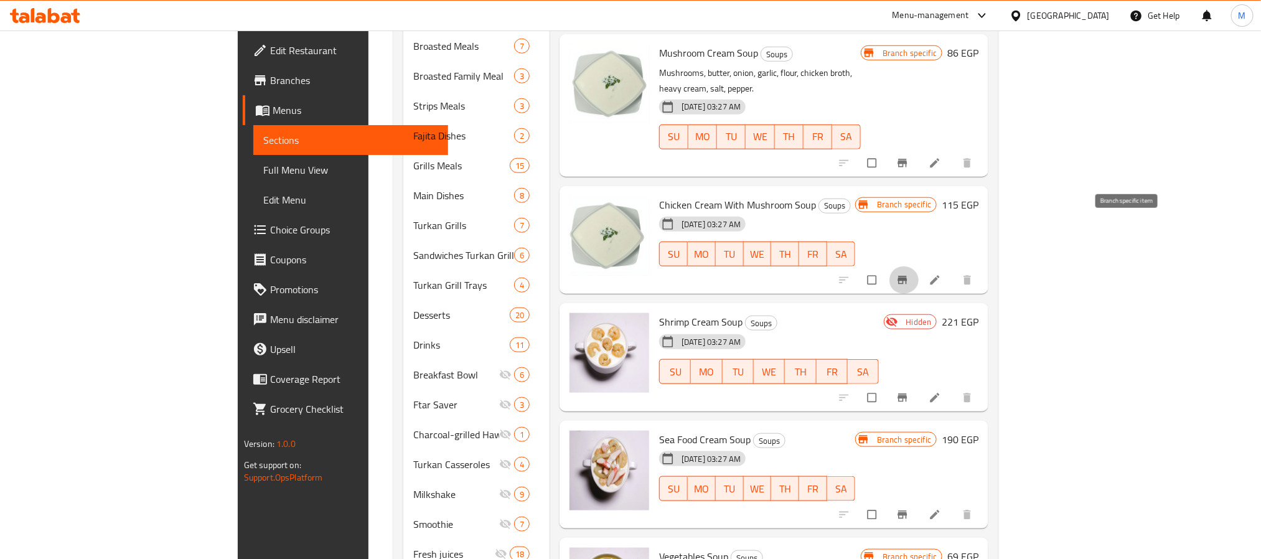
scroll to position [560, 0]
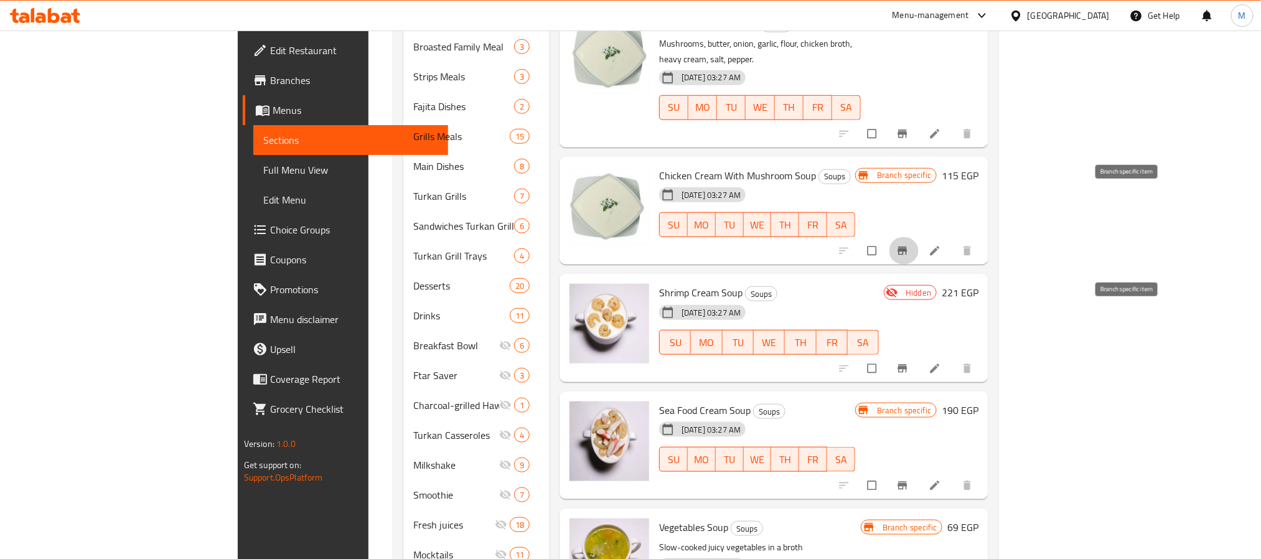
click at [908, 364] on icon "Branch-specific-item" at bounding box center [902, 368] width 9 height 8
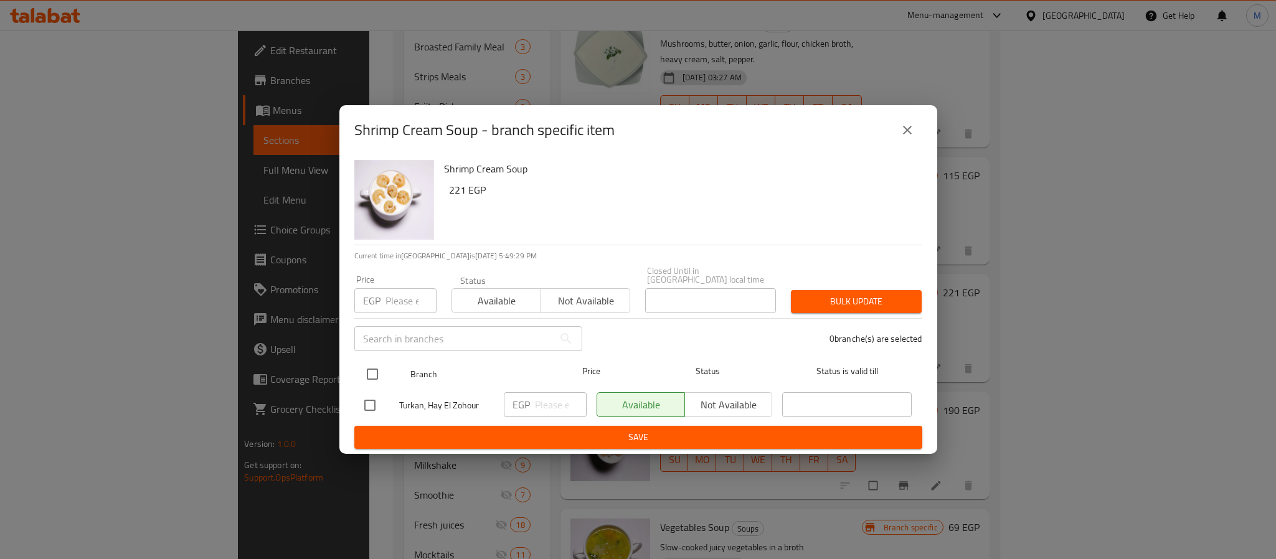
click at [367, 367] on input "checkbox" at bounding box center [372, 374] width 26 height 26
checkbox input "true"
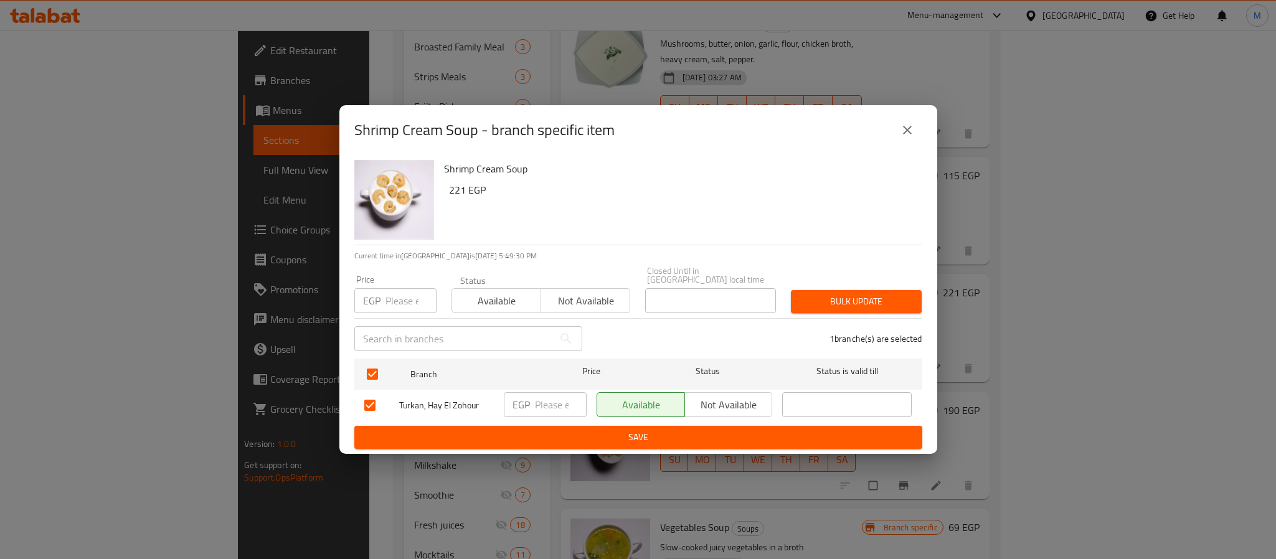
click at [383, 303] on div "EGP Price" at bounding box center [395, 300] width 82 height 25
type input "184"
click at [890, 290] on button "Bulk update" at bounding box center [856, 301] width 131 height 23
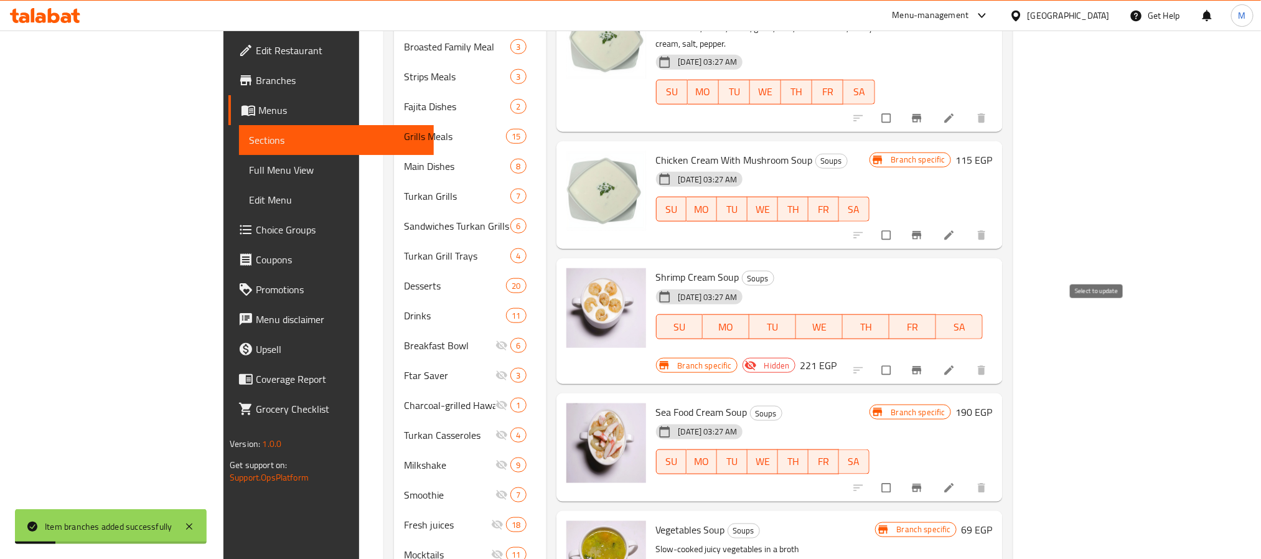
click at [901, 359] on input "checkbox" at bounding box center [888, 371] width 26 height 24
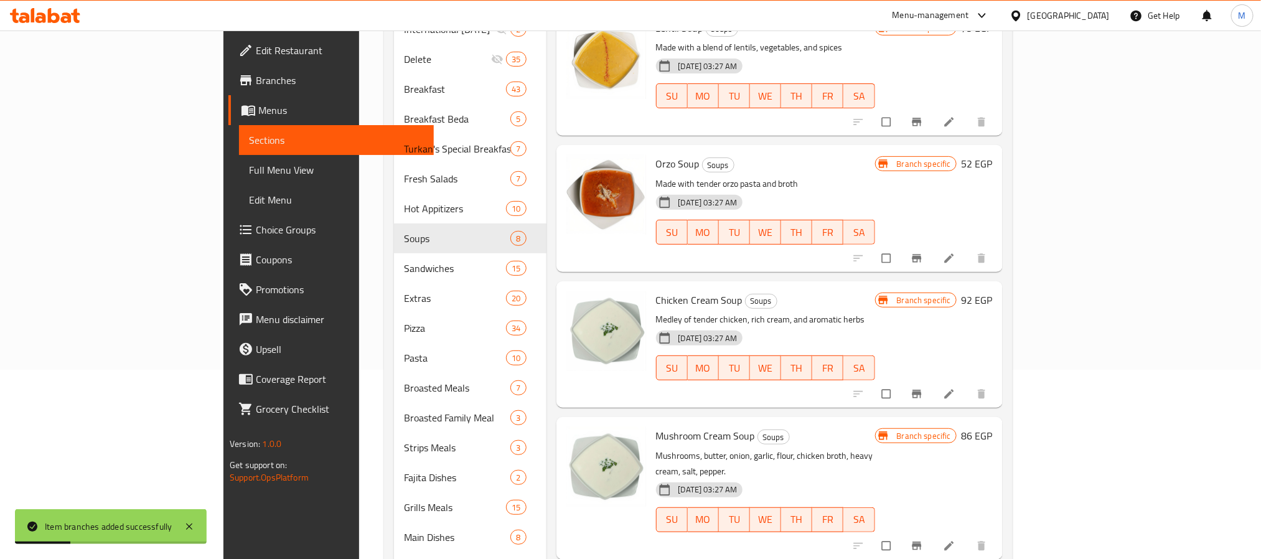
scroll to position [0, 0]
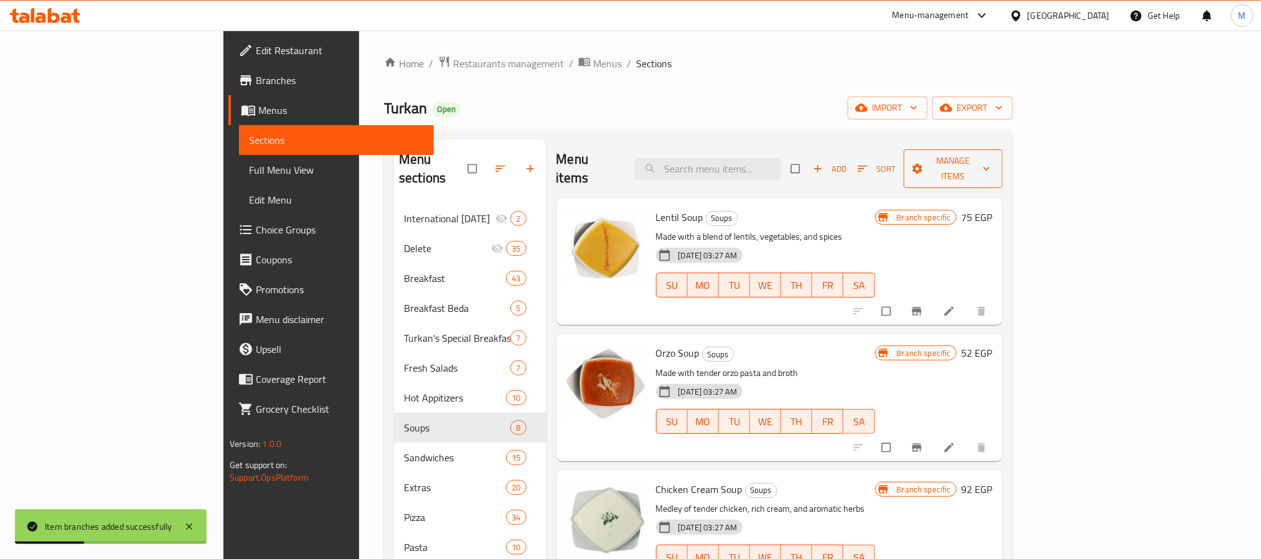
click at [993, 159] on span "Manage items" at bounding box center [953, 168] width 79 height 31
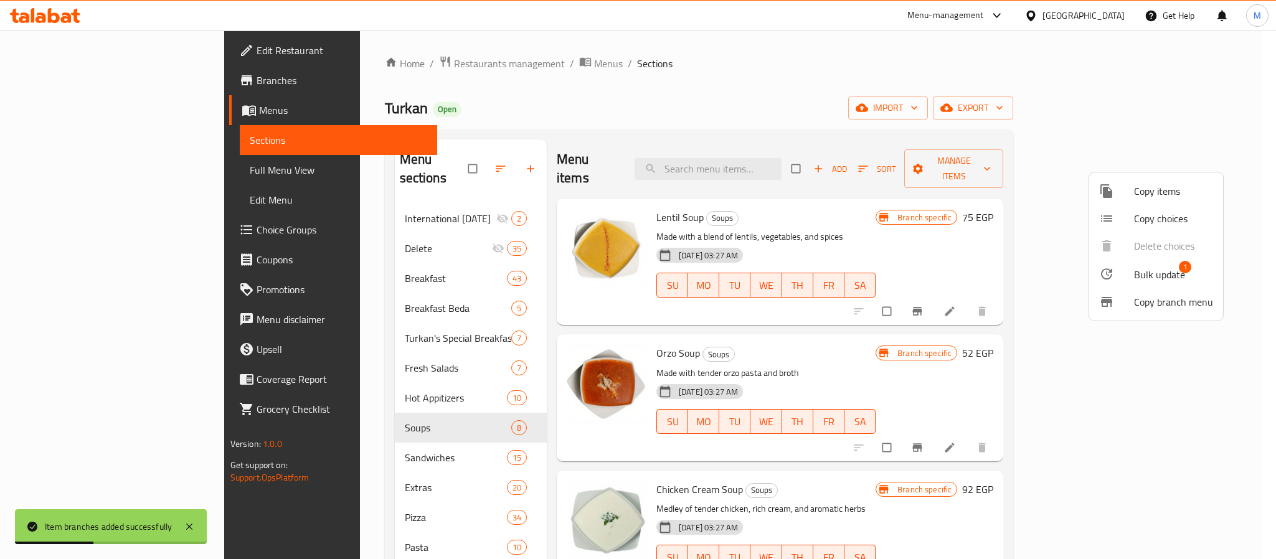
click at [1136, 276] on span "Bulk update" at bounding box center [1159, 274] width 51 height 15
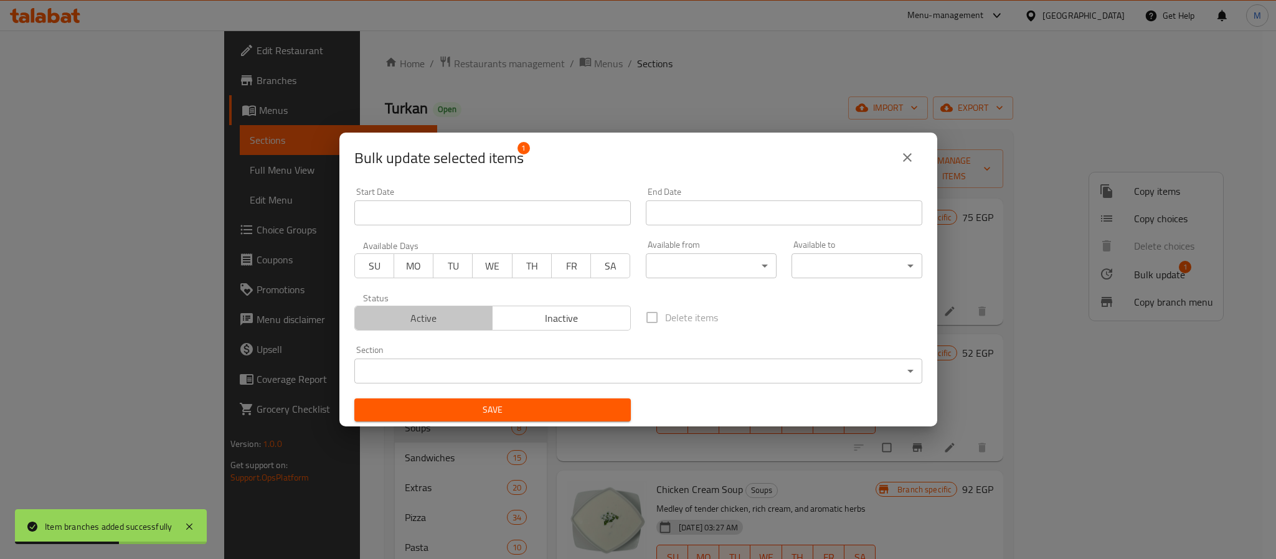
click at [460, 324] on span "Active" at bounding box center [424, 318] width 128 height 18
click at [481, 400] on button "Save" at bounding box center [492, 409] width 276 height 23
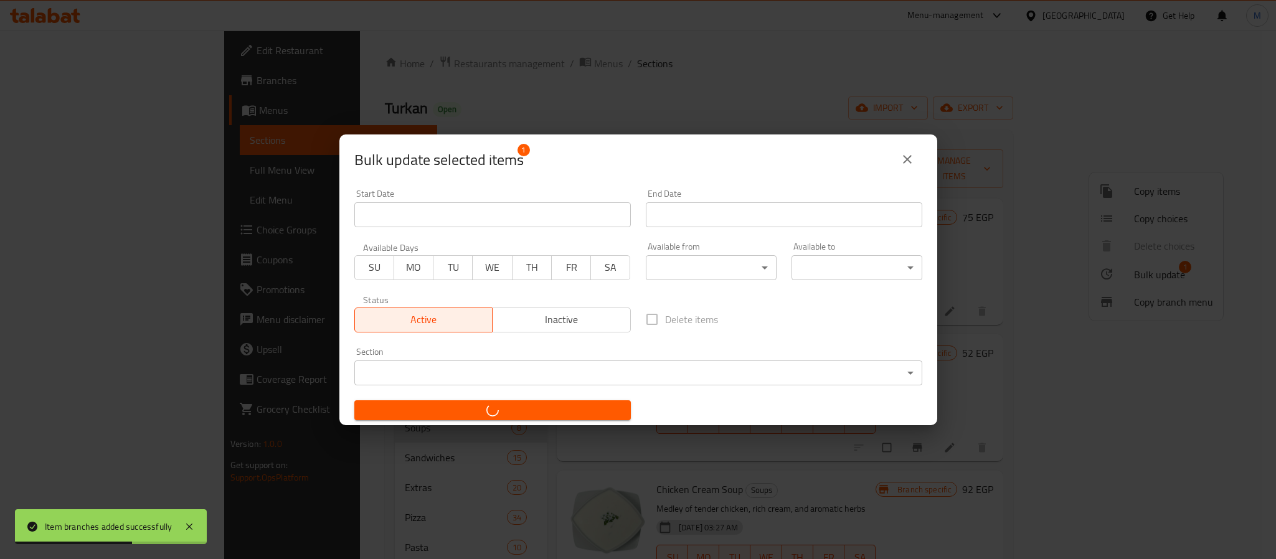
checkbox input "false"
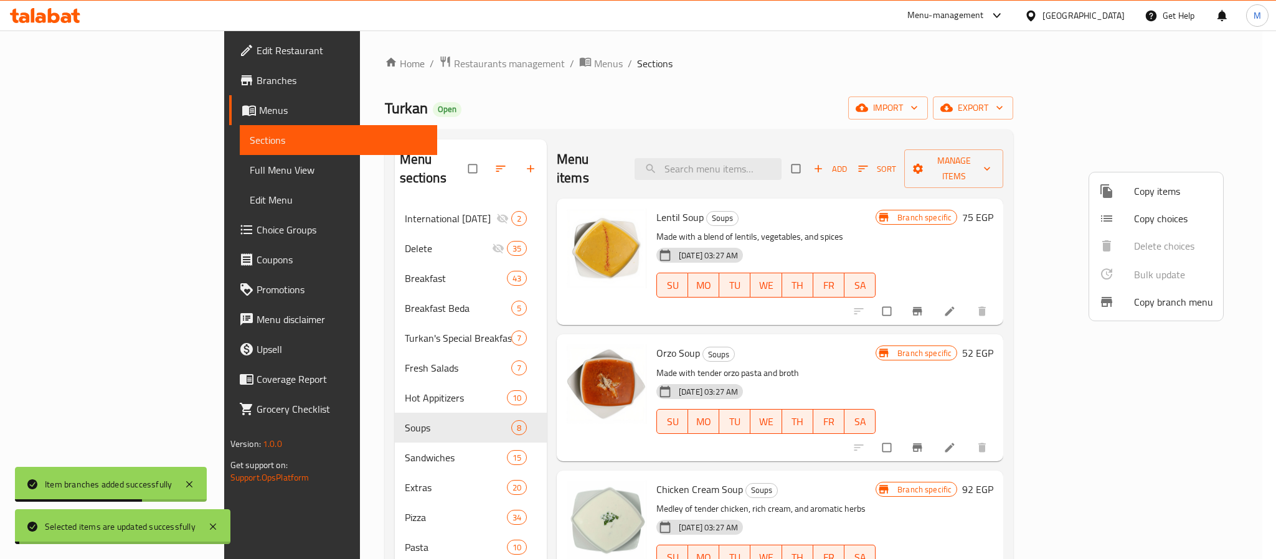
click at [1015, 304] on div at bounding box center [638, 279] width 1276 height 559
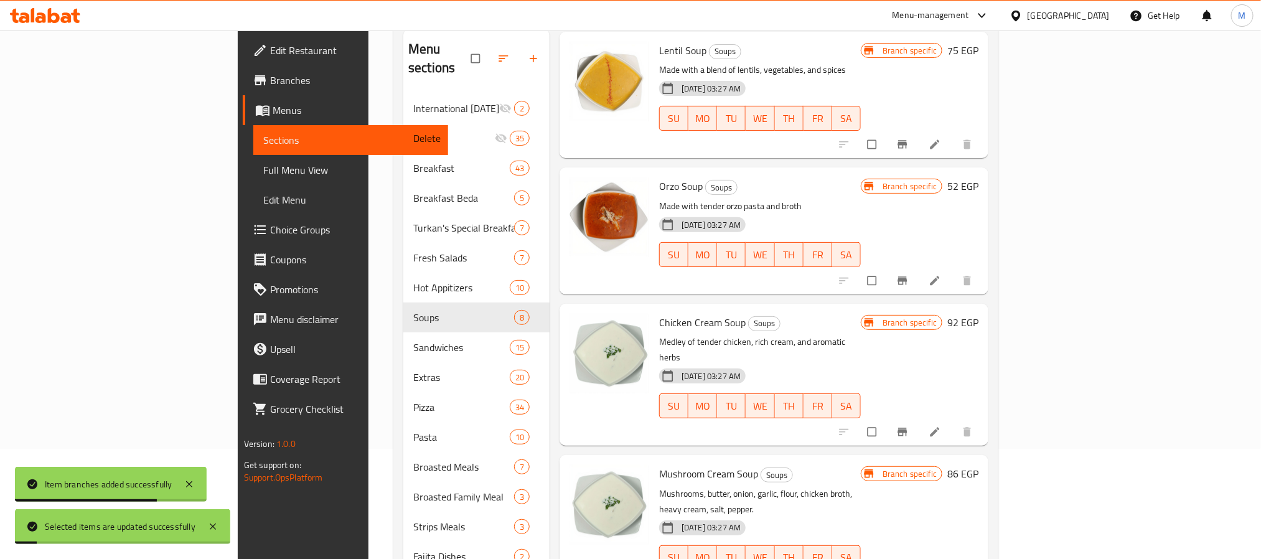
scroll to position [621, 0]
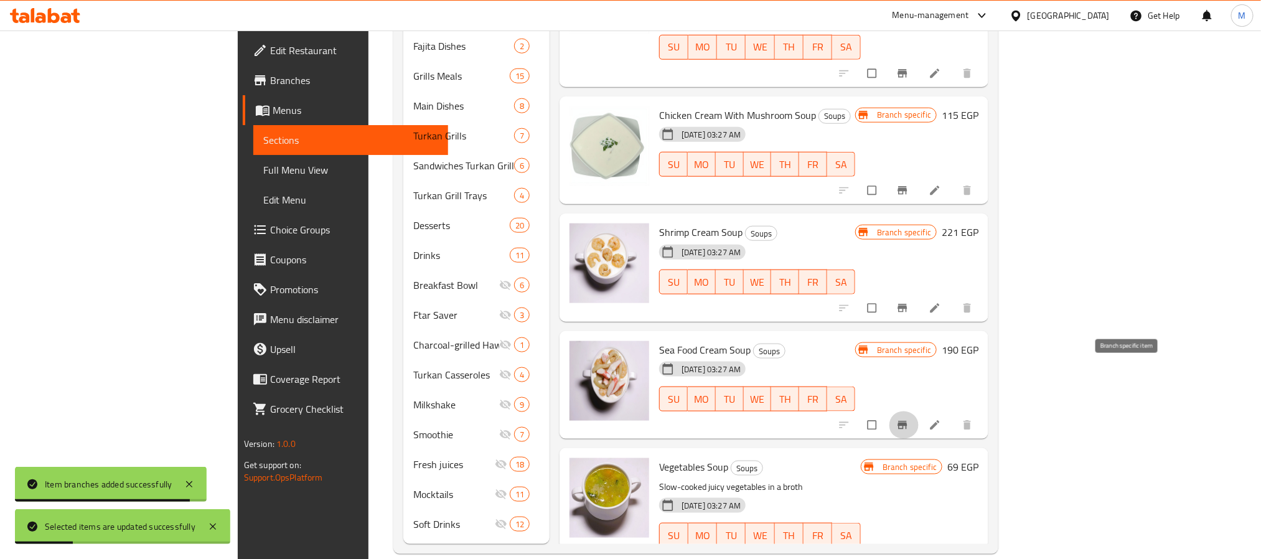
click at [909, 419] on icon "Branch-specific-item" at bounding box center [902, 425] width 12 height 12
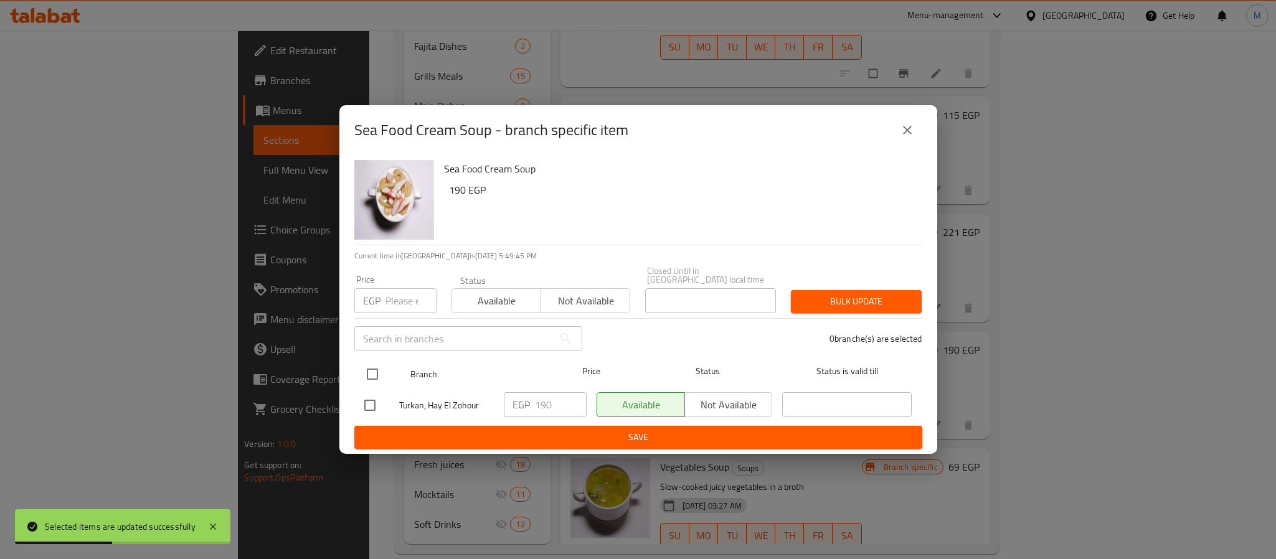
click at [372, 365] on input "checkbox" at bounding box center [372, 374] width 26 height 26
checkbox input "true"
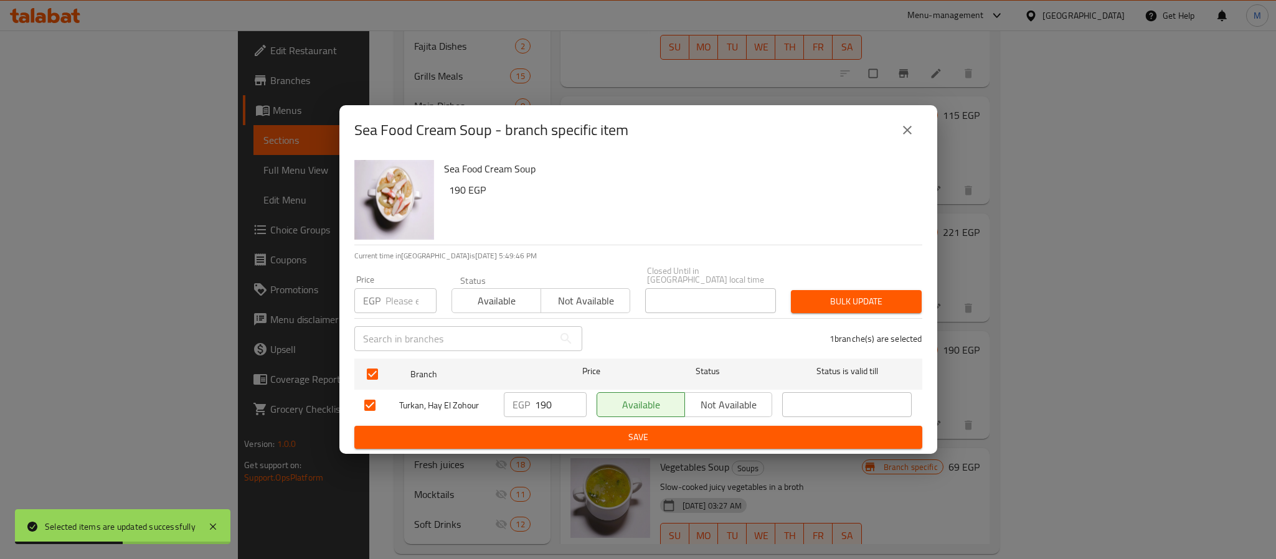
click at [402, 303] on input "number" at bounding box center [410, 300] width 51 height 25
type input "150"
click at [883, 303] on span "Bulk update" at bounding box center [856, 302] width 111 height 16
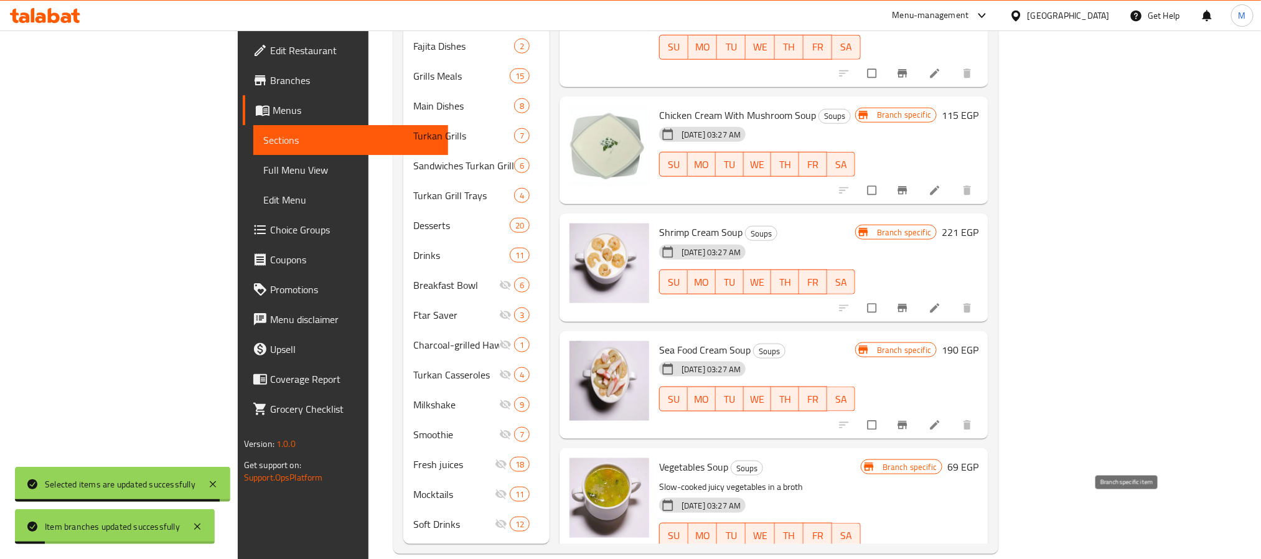
click at [919, 548] on button "Branch-specific-item" at bounding box center [904, 561] width 30 height 27
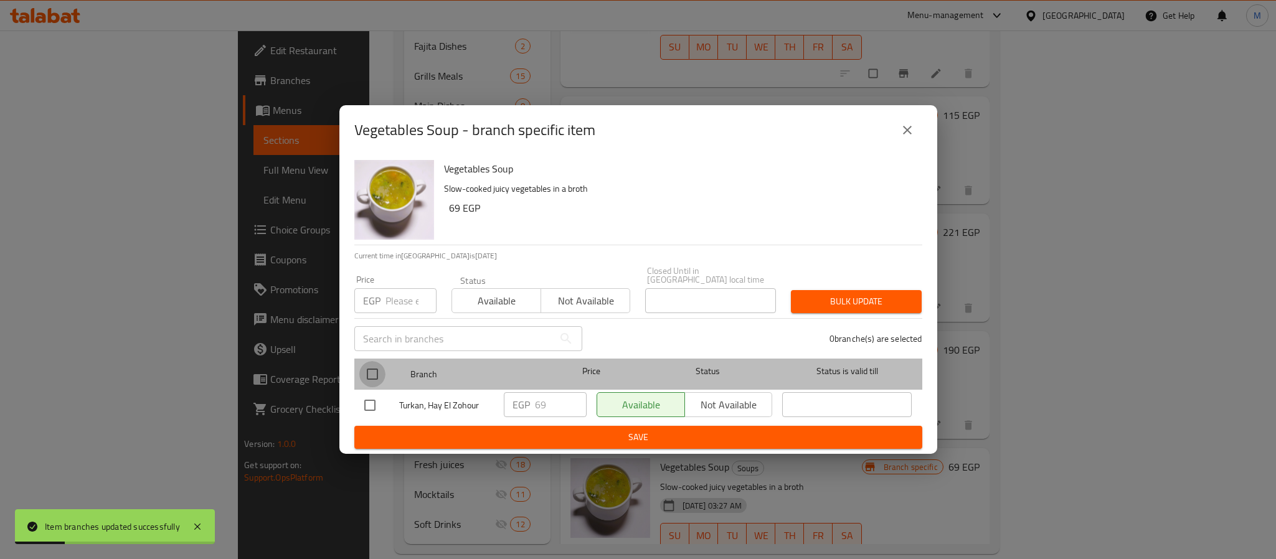
click at [370, 370] on input "checkbox" at bounding box center [372, 374] width 26 height 26
checkbox input "true"
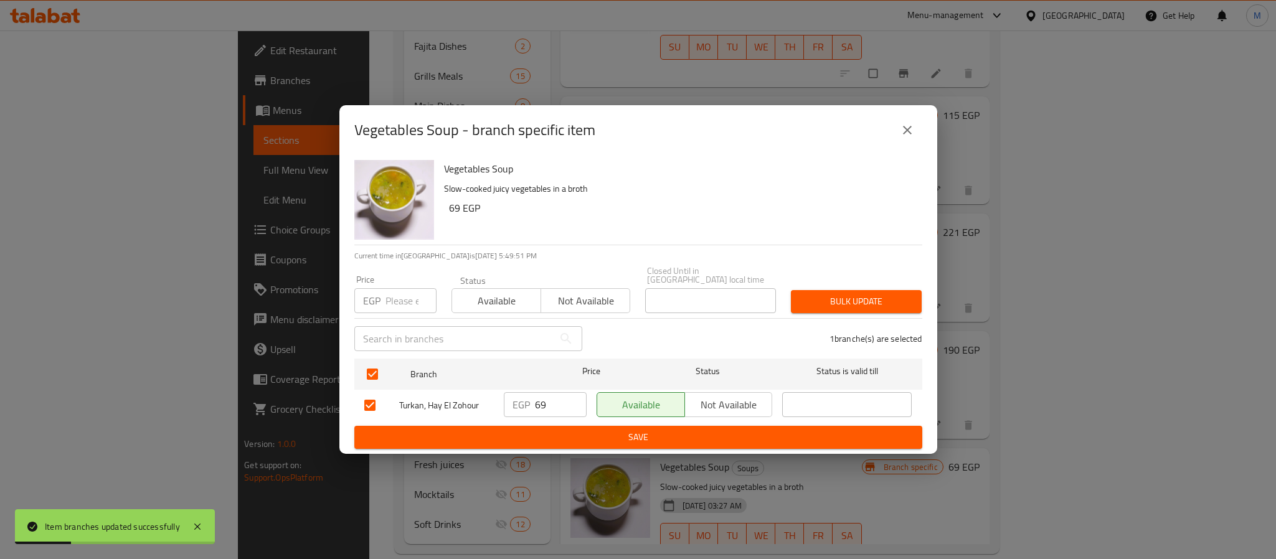
click at [392, 295] on input "number" at bounding box center [410, 300] width 51 height 25
type input "52"
click at [872, 294] on span "Bulk update" at bounding box center [856, 302] width 111 height 16
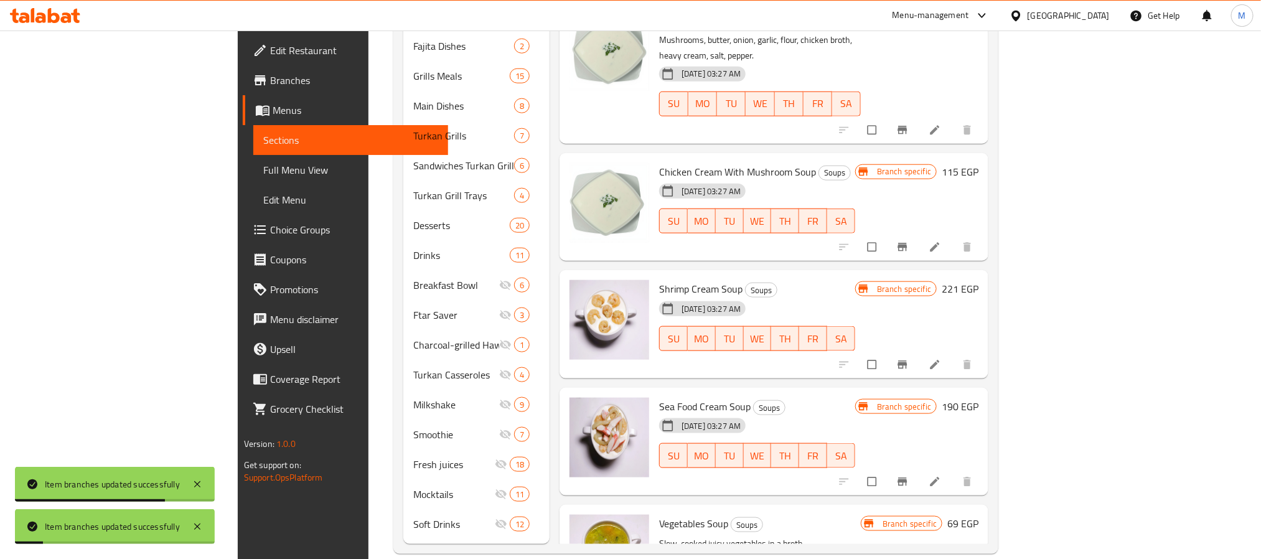
scroll to position [0, 0]
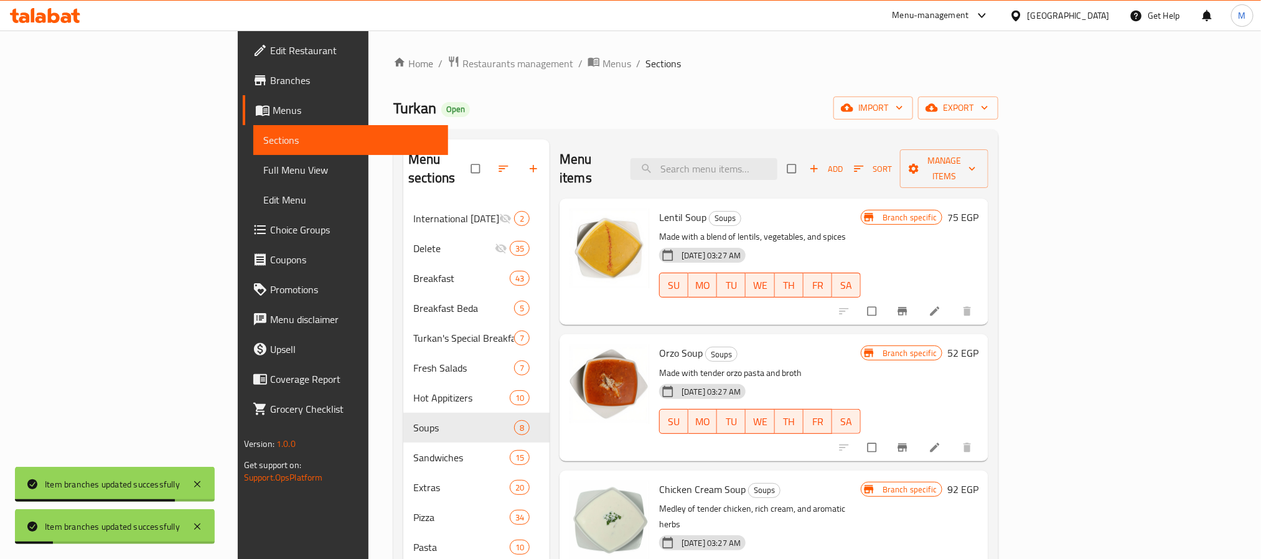
click at [806, 99] on div "Turkan Open import export" at bounding box center [695, 107] width 605 height 23
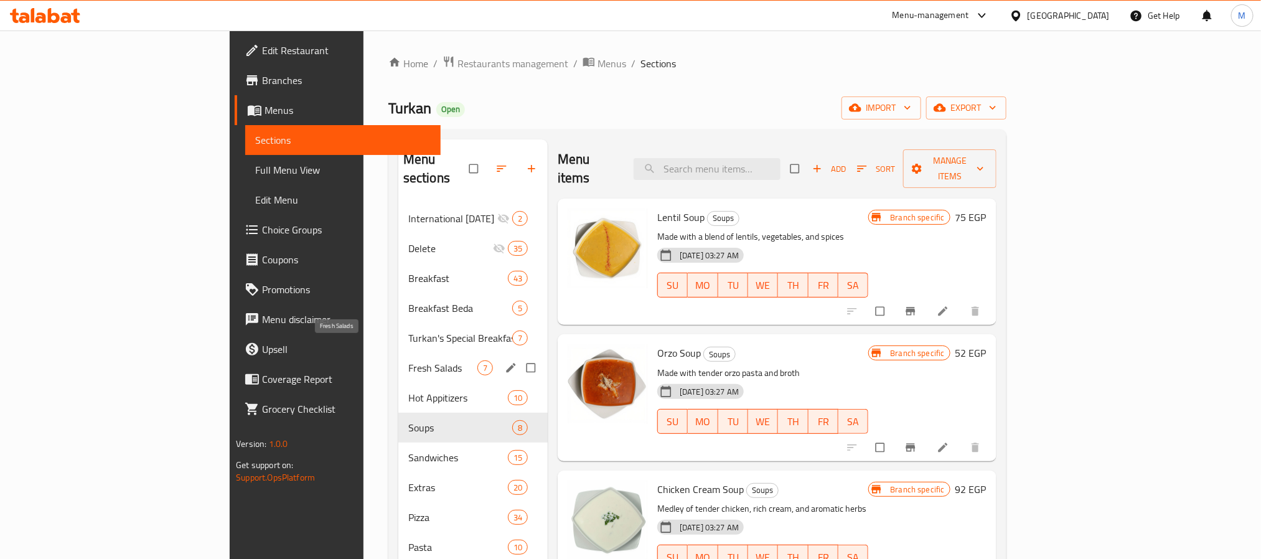
click at [408, 360] on span "Fresh Salads" at bounding box center [442, 367] width 69 height 15
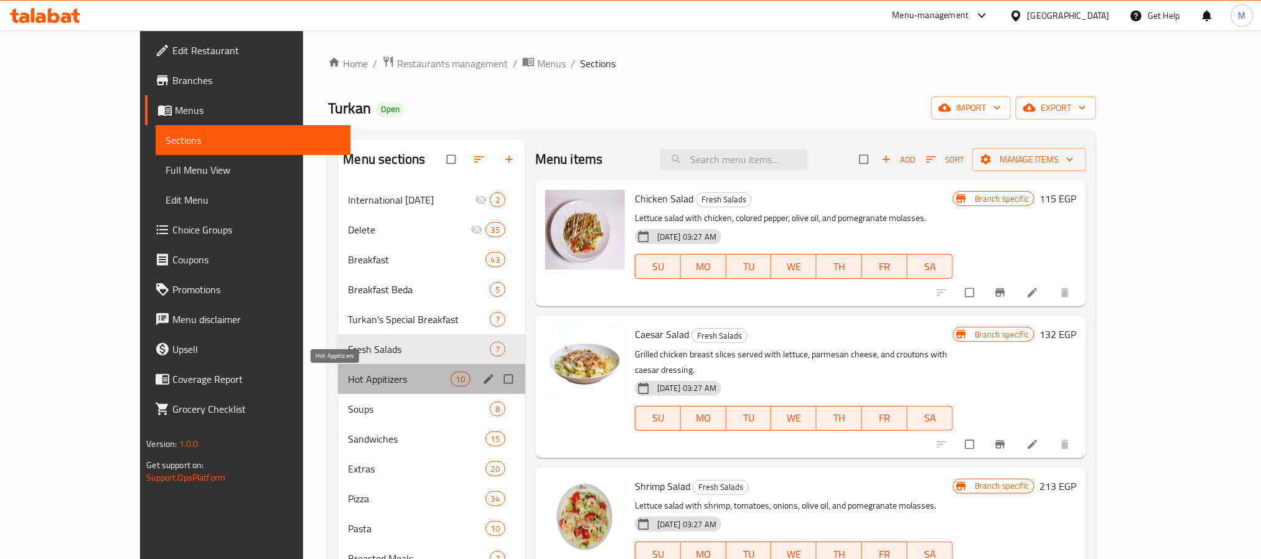
click at [395, 372] on span "Hot Appitizers" at bounding box center [399, 379] width 102 height 15
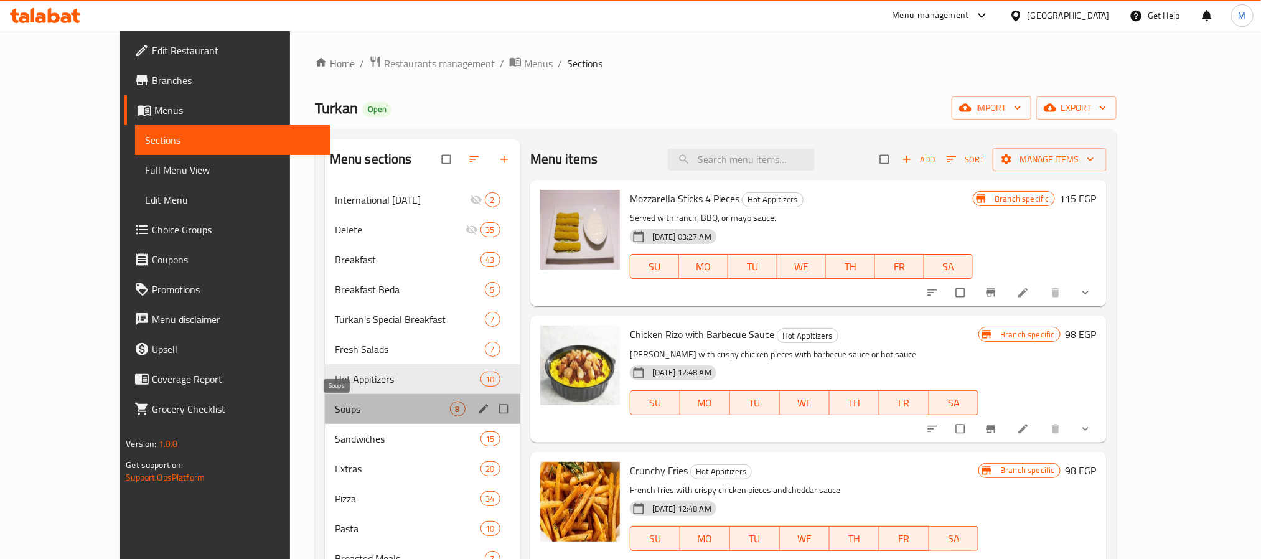
click at [382, 404] on span "Soups" at bounding box center [392, 409] width 115 height 15
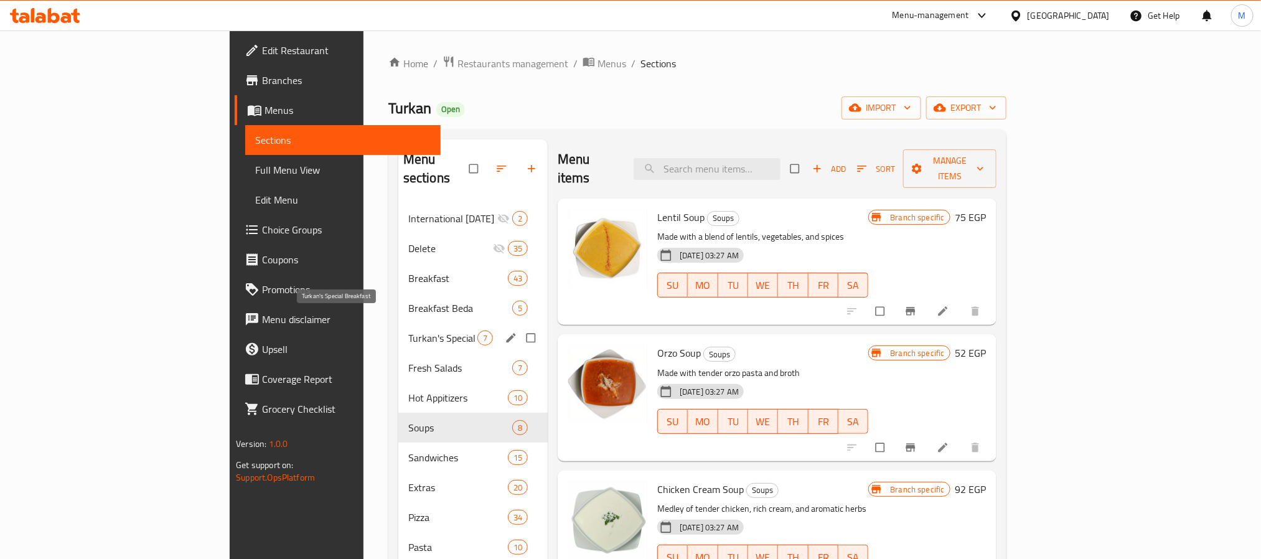
click at [408, 331] on span "Turkan's Special Breakfast" at bounding box center [442, 338] width 69 height 15
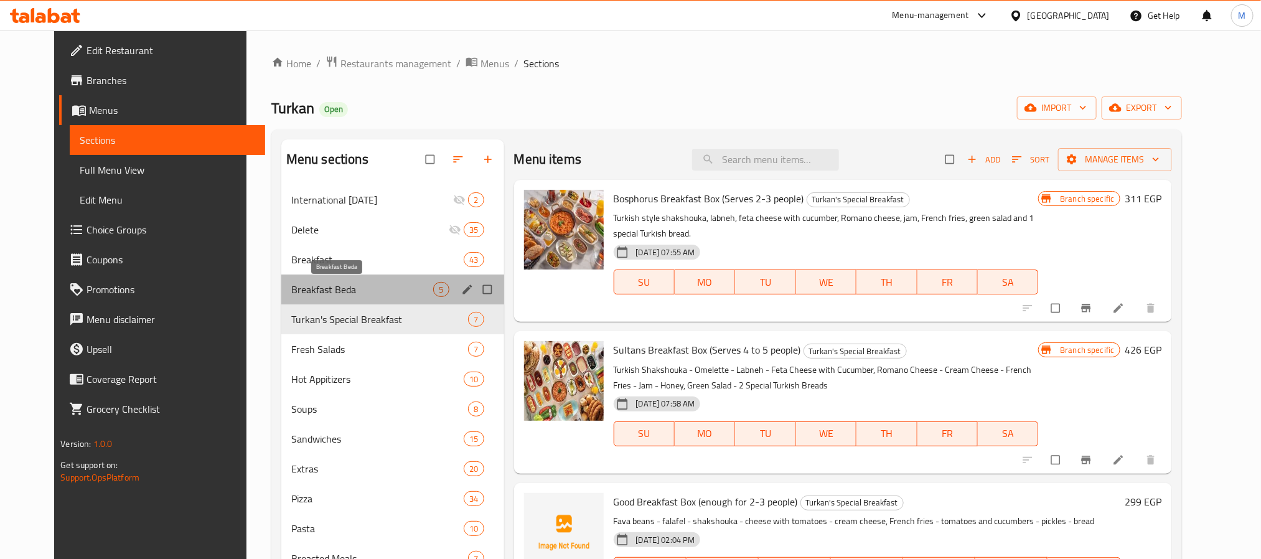
click at [353, 295] on span "Breakfast Beda" at bounding box center [362, 289] width 143 height 15
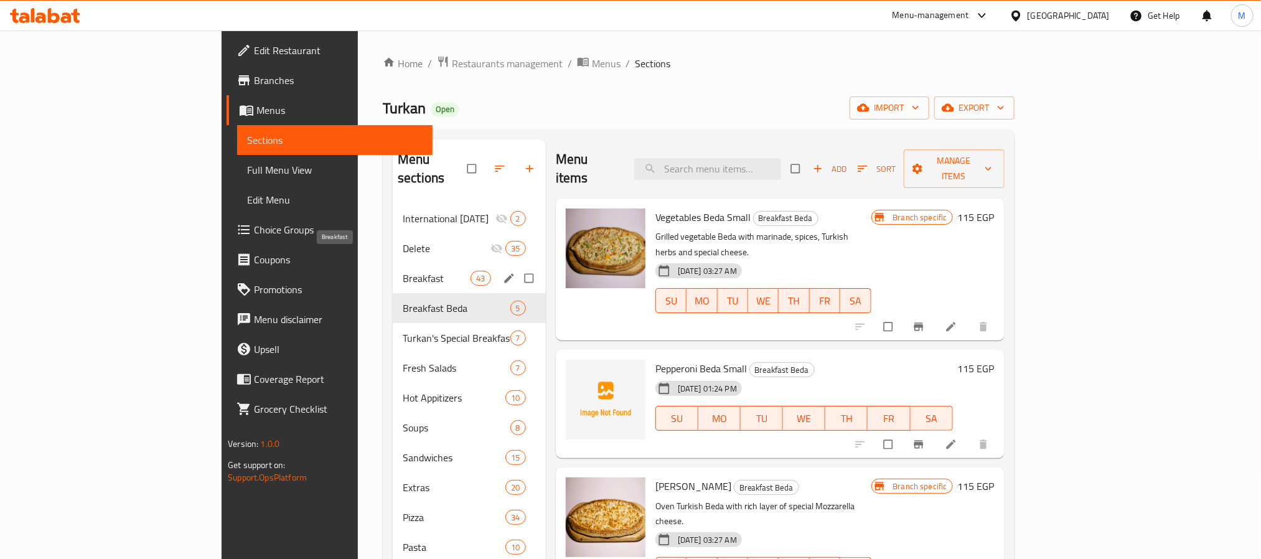
click at [403, 271] on span "Breakfast" at bounding box center [437, 278] width 68 height 15
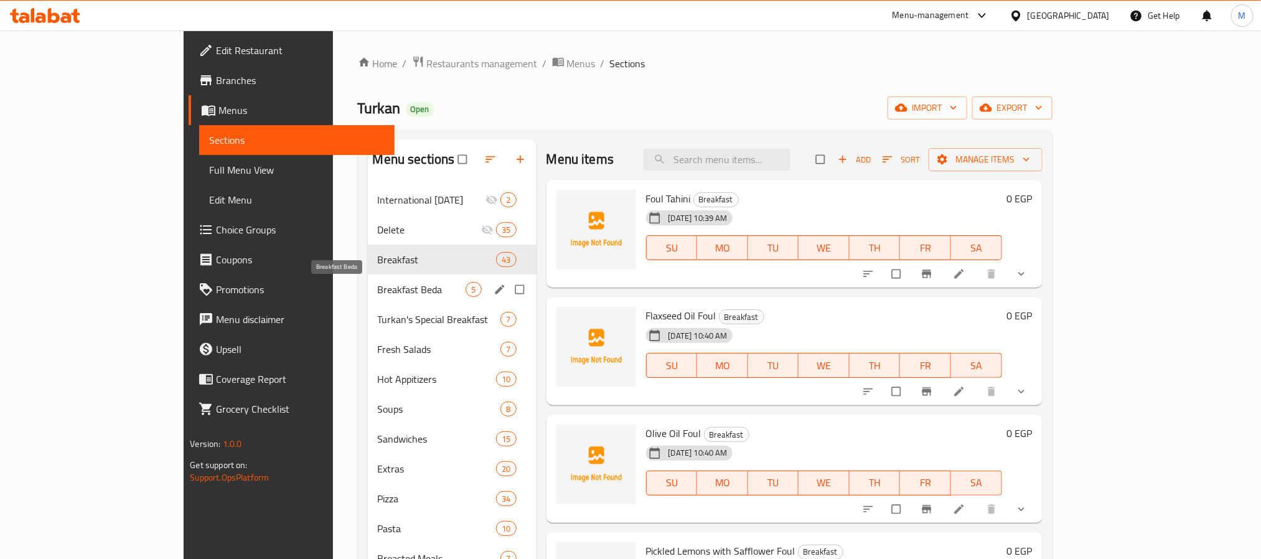
click at [378, 297] on span "Breakfast Beda" at bounding box center [422, 289] width 88 height 15
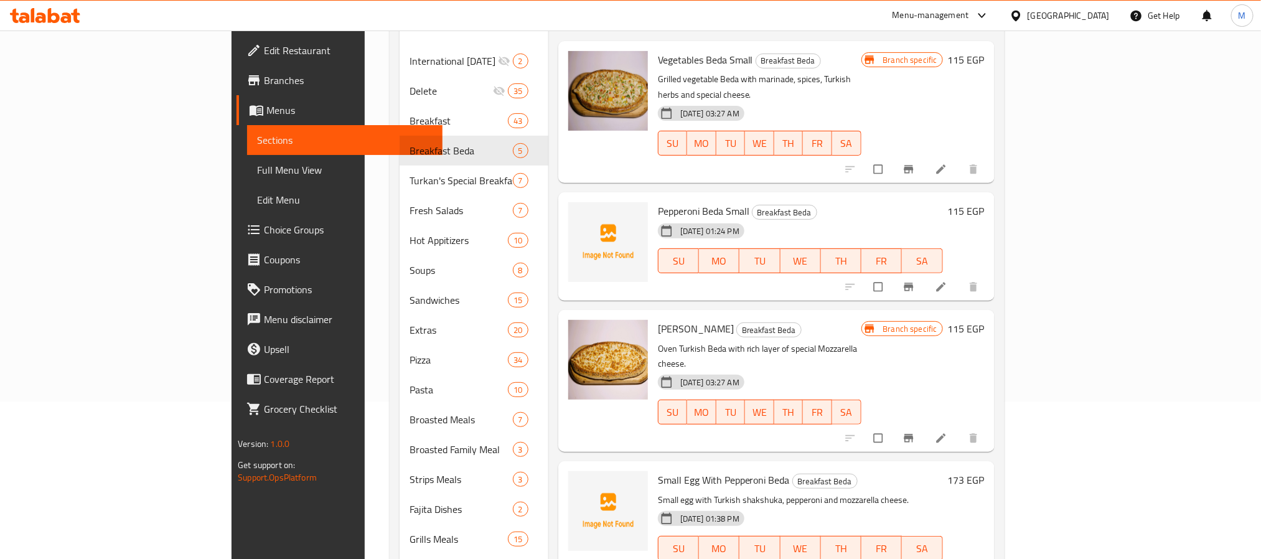
scroll to position [93, 0]
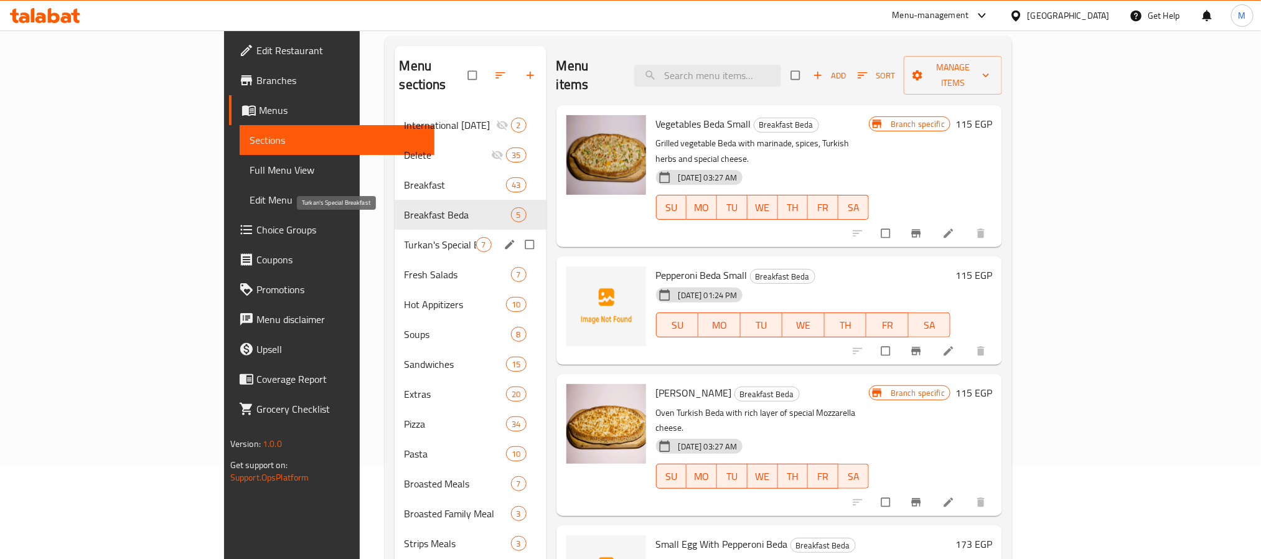
click at [405, 237] on span "Turkan's Special Breakfast" at bounding box center [441, 244] width 72 height 15
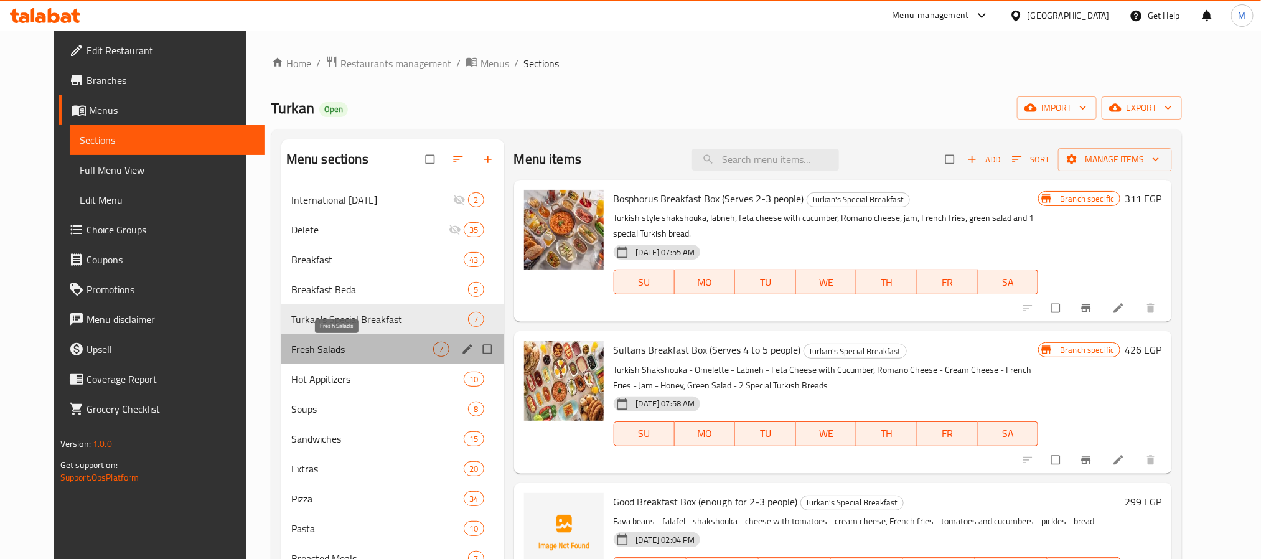
click at [327, 342] on span "Fresh Salads" at bounding box center [362, 349] width 143 height 15
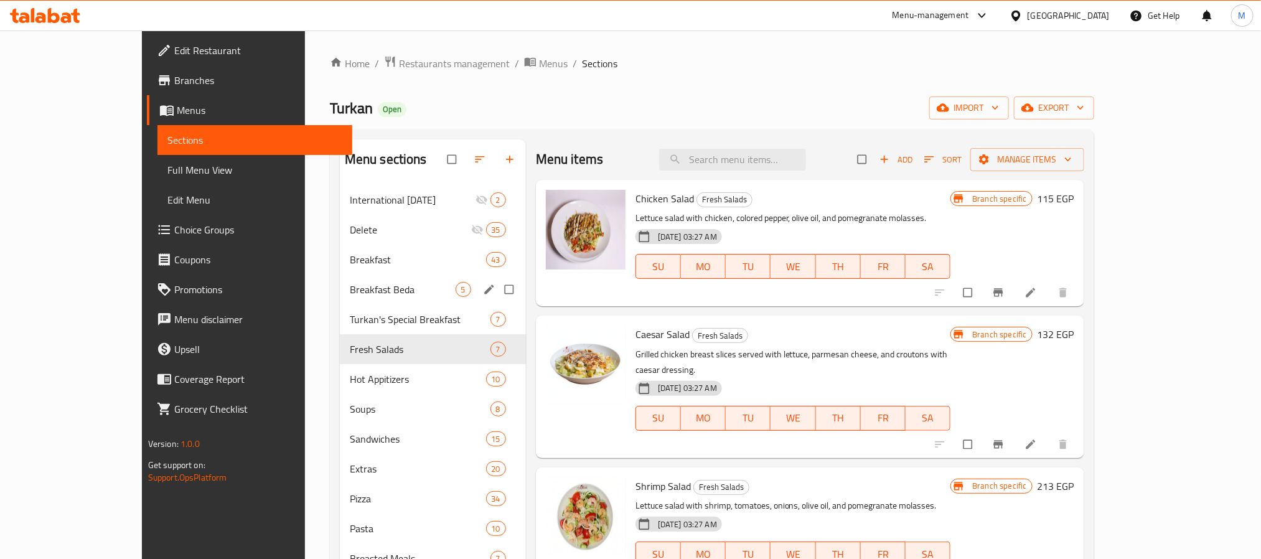
click at [355, 273] on div "Breakfast 43" at bounding box center [433, 260] width 186 height 30
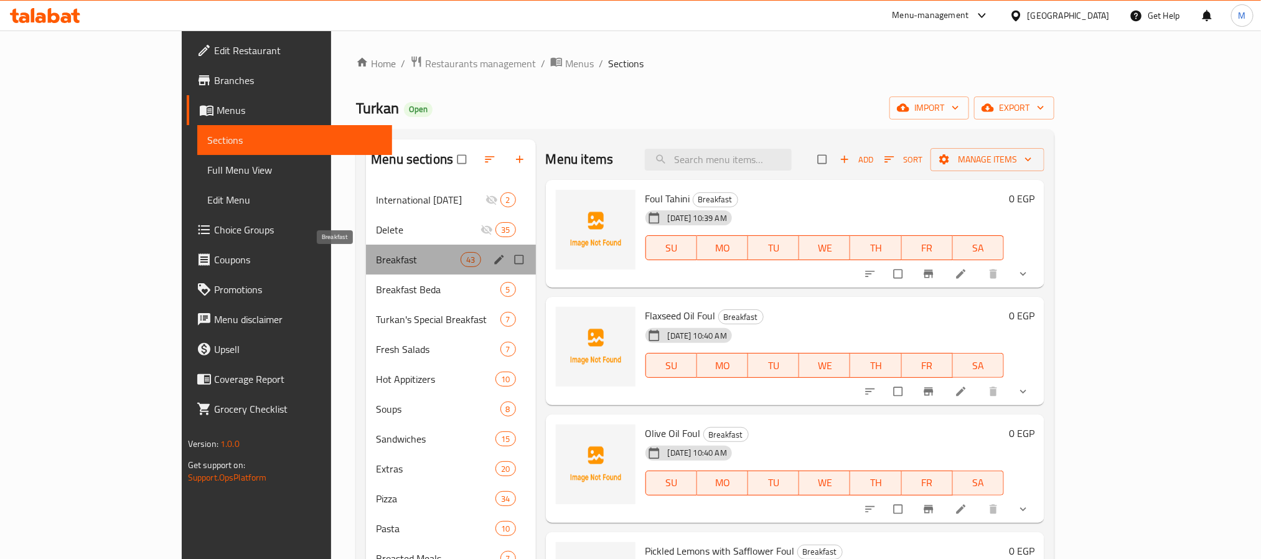
click at [376, 265] on span "Breakfast" at bounding box center [418, 259] width 85 height 15
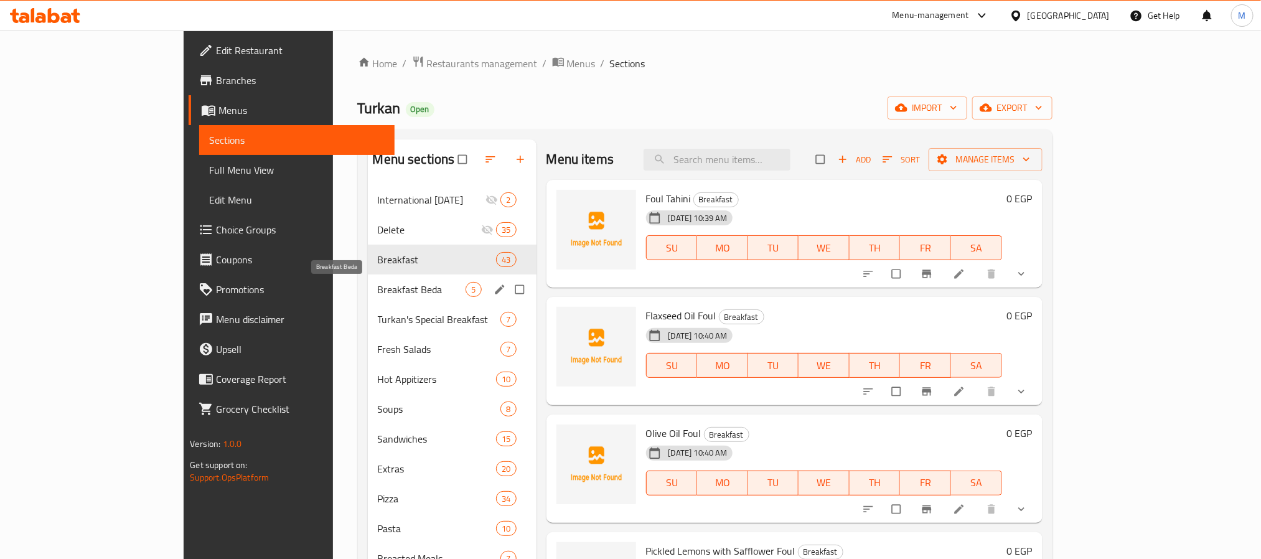
click at [378, 295] on span "Breakfast Beda" at bounding box center [422, 289] width 88 height 15
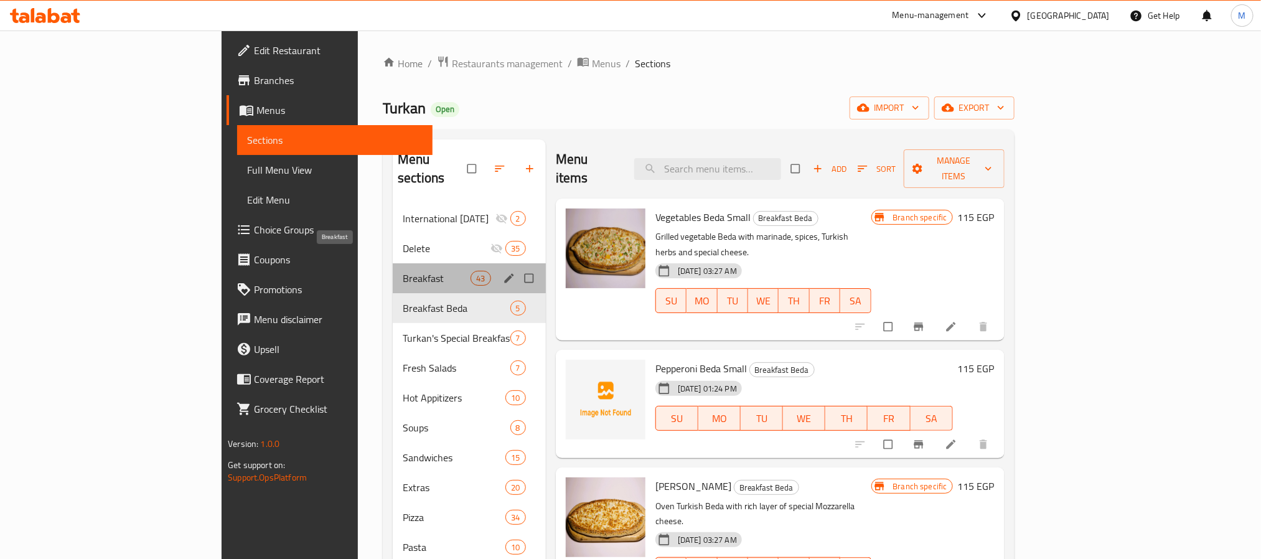
click at [403, 271] on span "Breakfast" at bounding box center [437, 278] width 68 height 15
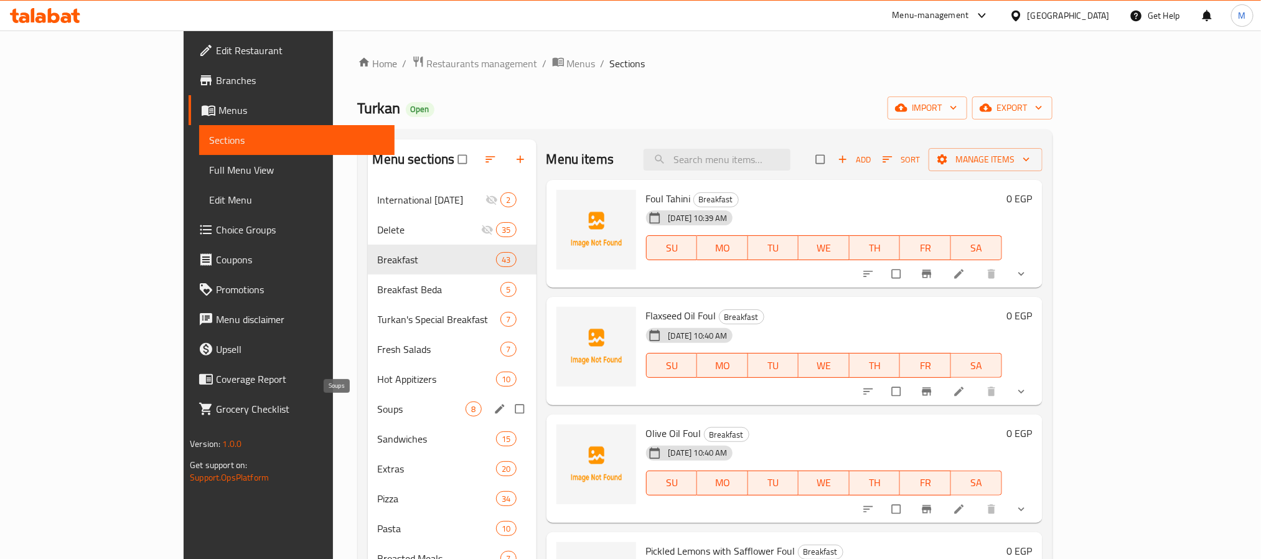
click at [378, 416] on span "Soups" at bounding box center [422, 409] width 88 height 15
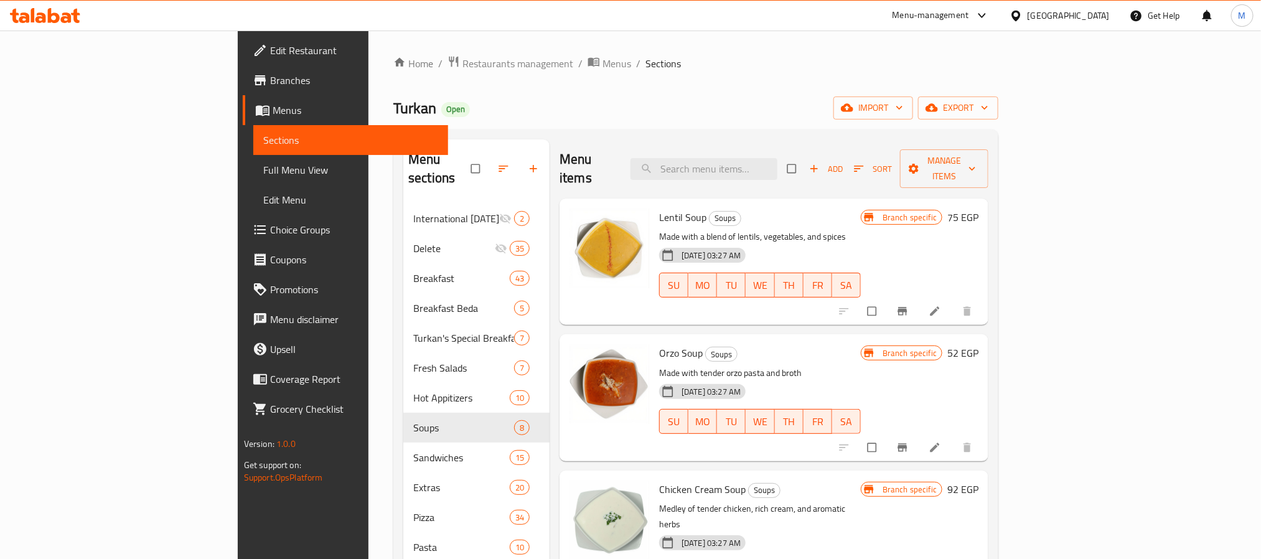
click at [989, 101] on span "export" at bounding box center [958, 108] width 60 height 16
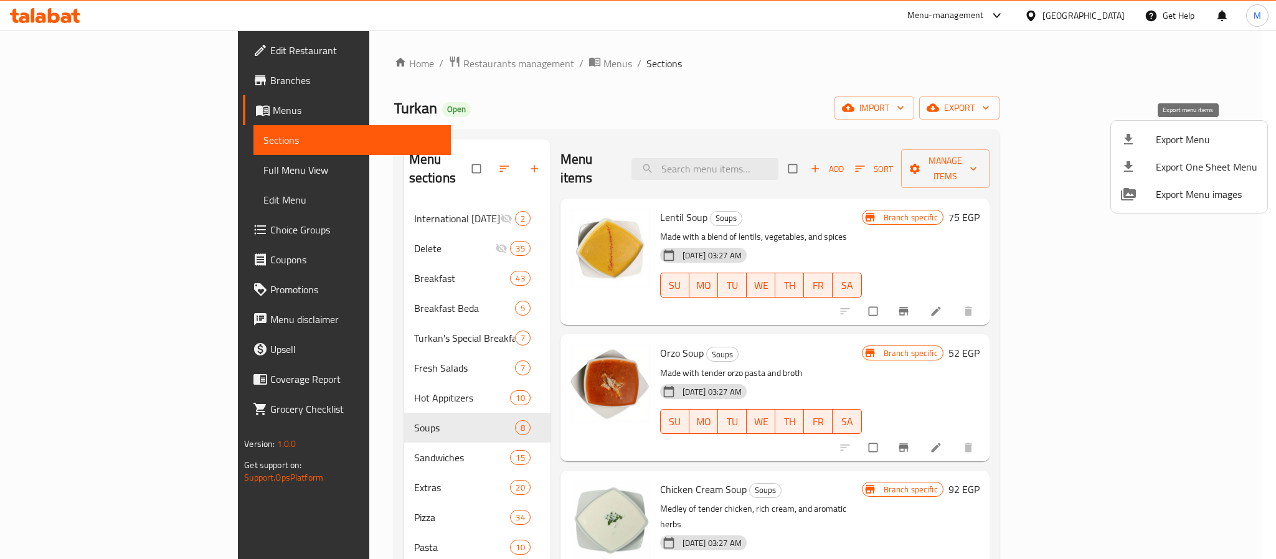
click at [1180, 137] on span "Export Menu" at bounding box center [1205, 139] width 101 height 15
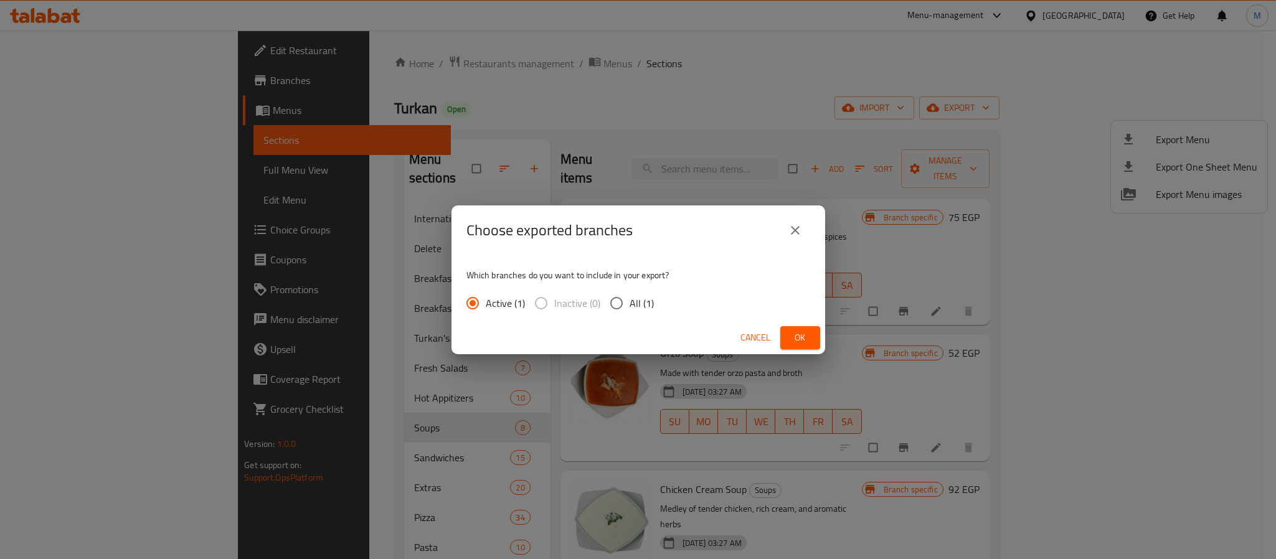
click at [634, 303] on span "All (1)" at bounding box center [641, 303] width 24 height 15
click at [629, 303] on input "All (1)" at bounding box center [616, 303] width 26 height 26
radio input "true"
click at [809, 336] on span "Ok" at bounding box center [800, 338] width 20 height 16
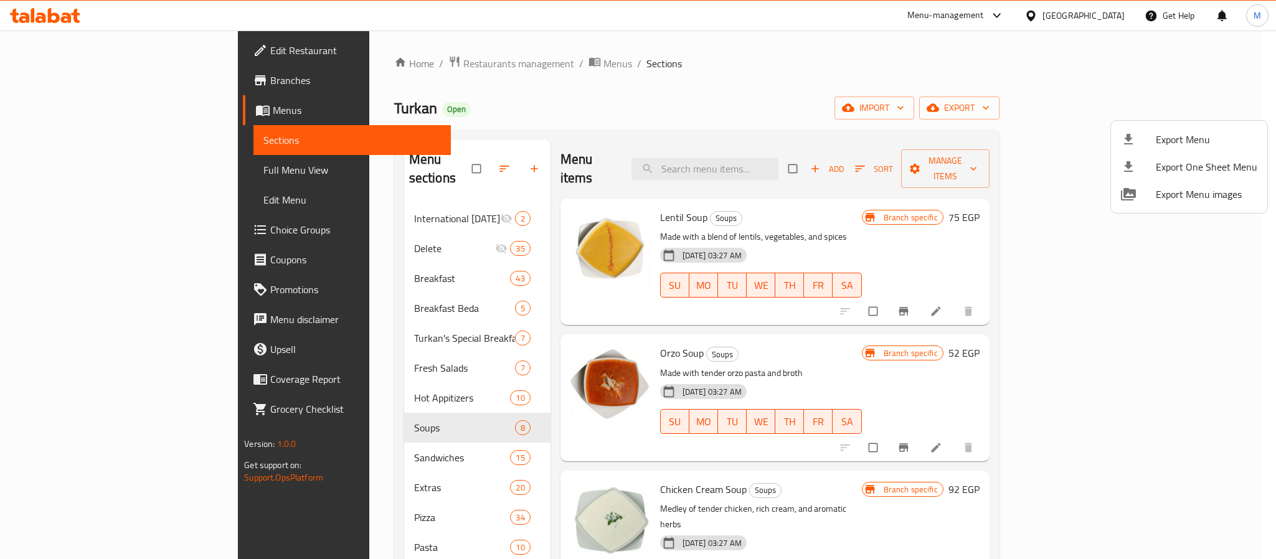
click at [338, 288] on div at bounding box center [638, 279] width 1276 height 559
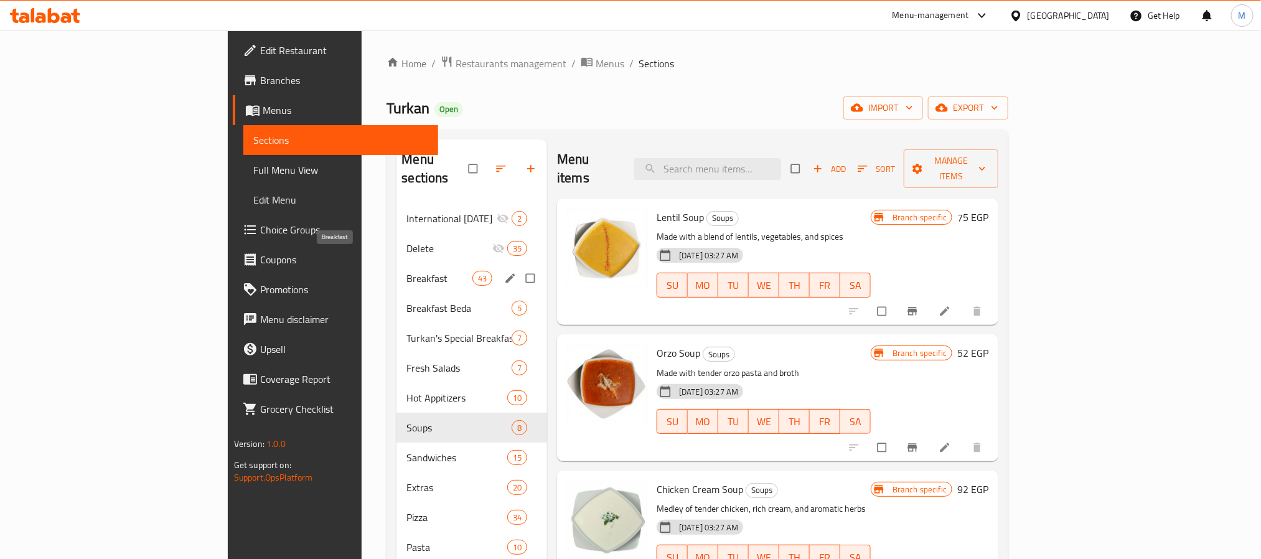
click at [406, 271] on span "Breakfast" at bounding box center [438, 278] width 65 height 15
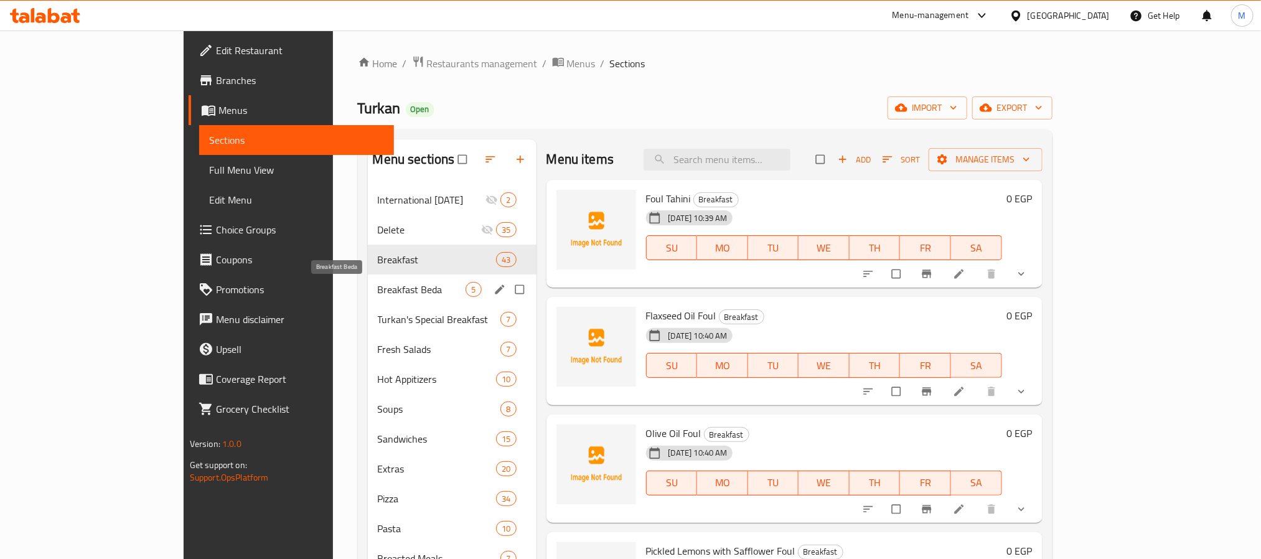
click at [378, 291] on span "Breakfast Beda" at bounding box center [422, 289] width 88 height 15
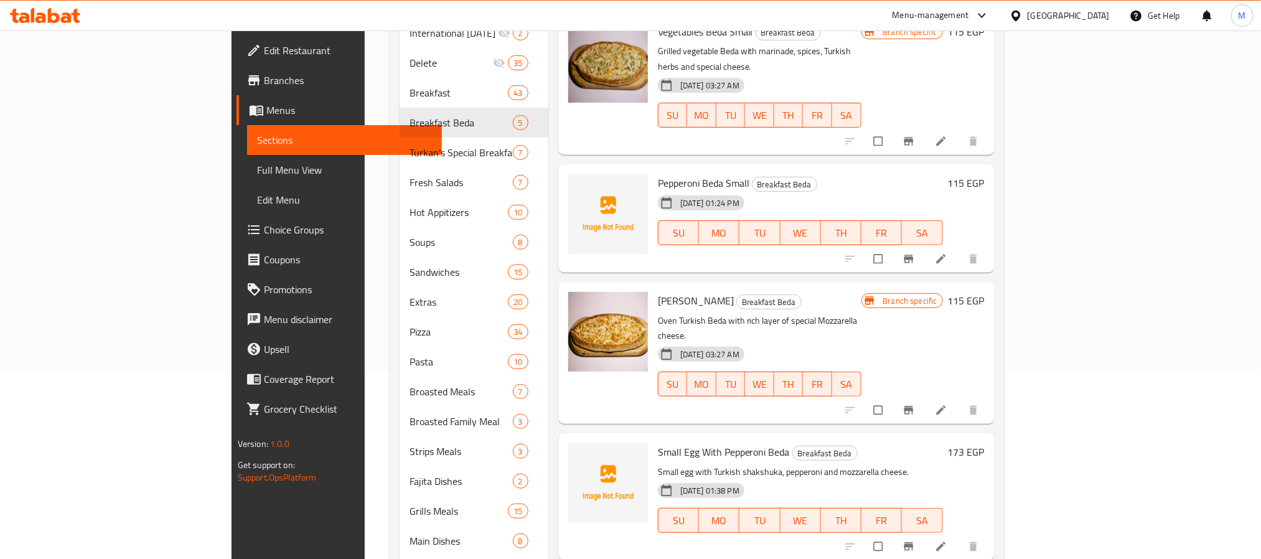
scroll to position [187, 0]
click at [658, 172] on span "Pepperoni Beda Small" at bounding box center [704, 181] width 92 height 19
copy h6 "Pepperoni Beda Small"
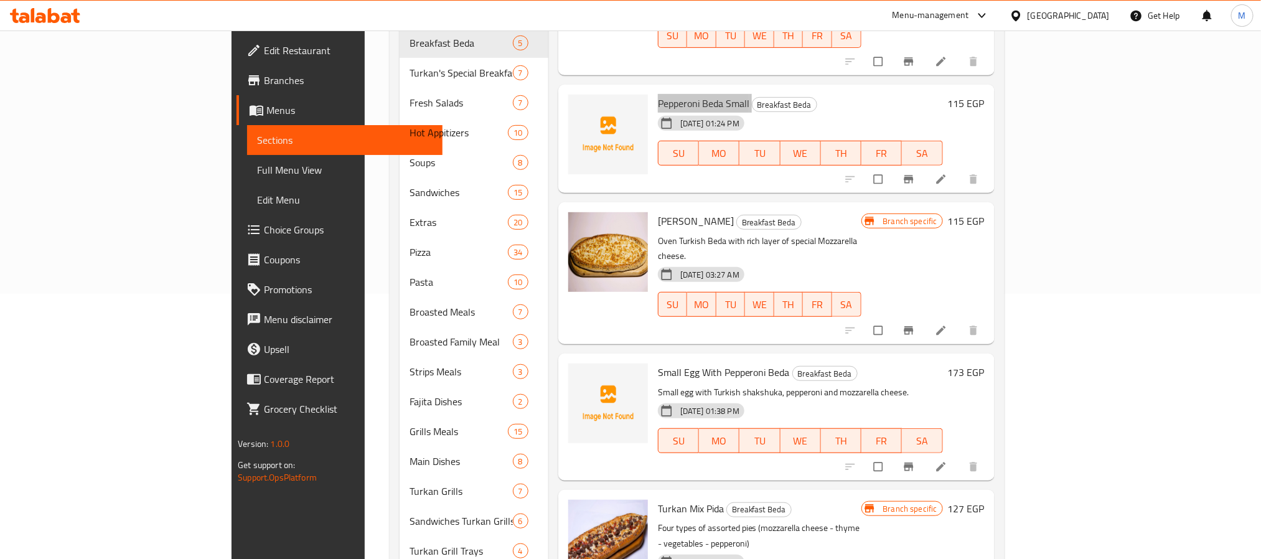
scroll to position [374, 0]
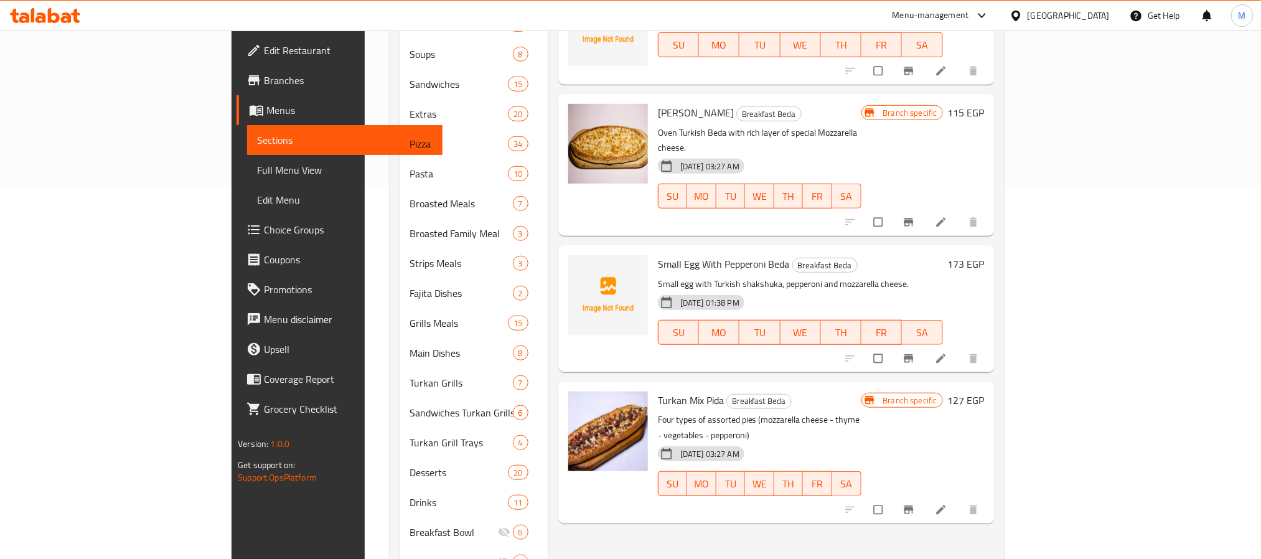
click at [659, 255] on span "Small Egg With Pepperoni Beda" at bounding box center [724, 264] width 132 height 19
copy h6 "Small Egg With Pepperoni Beda"
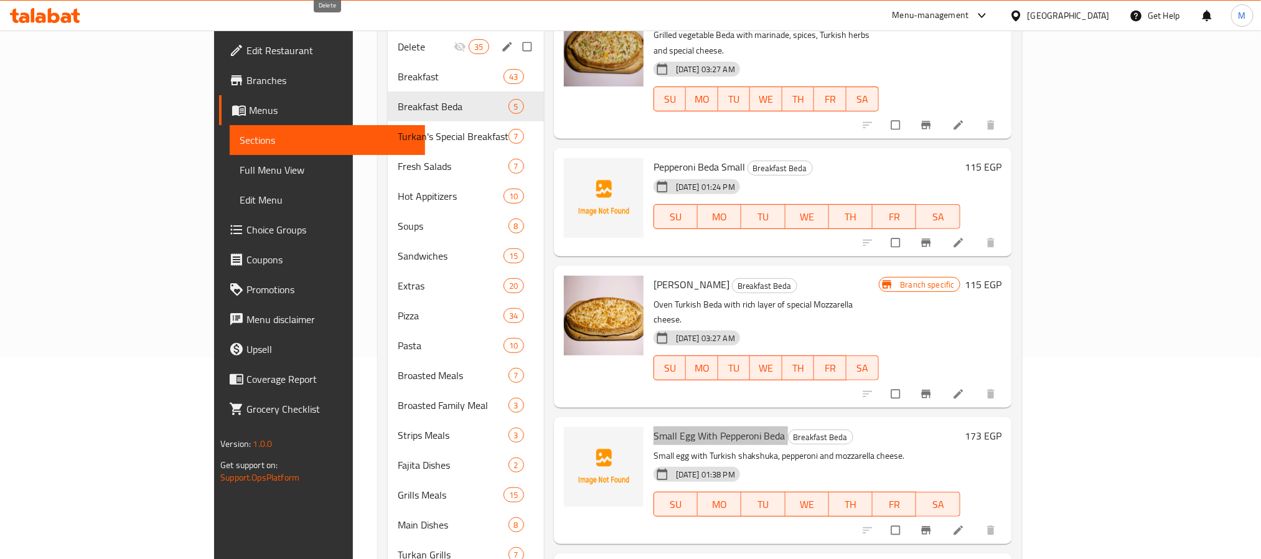
scroll to position [0, 0]
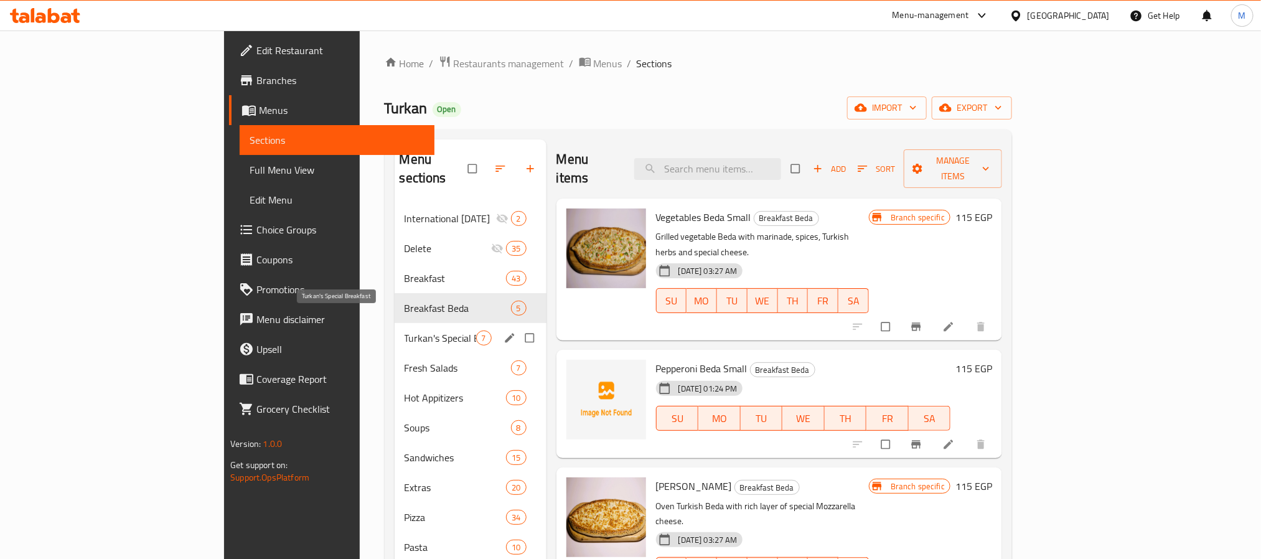
click at [405, 331] on span "Turkan's Special Breakfast" at bounding box center [441, 338] width 72 height 15
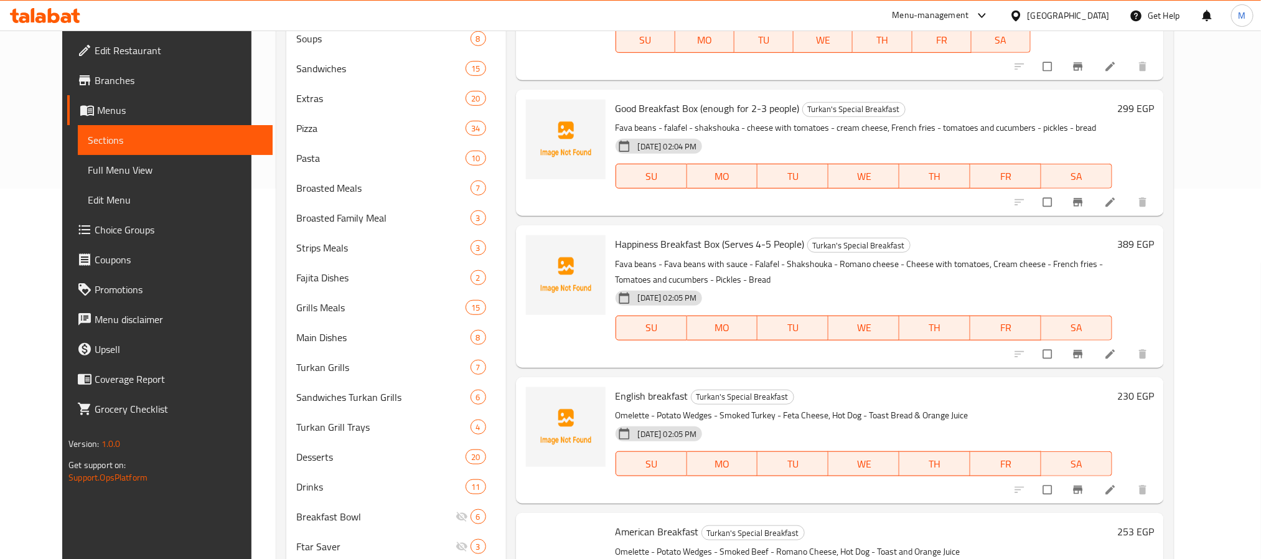
scroll to position [374, 0]
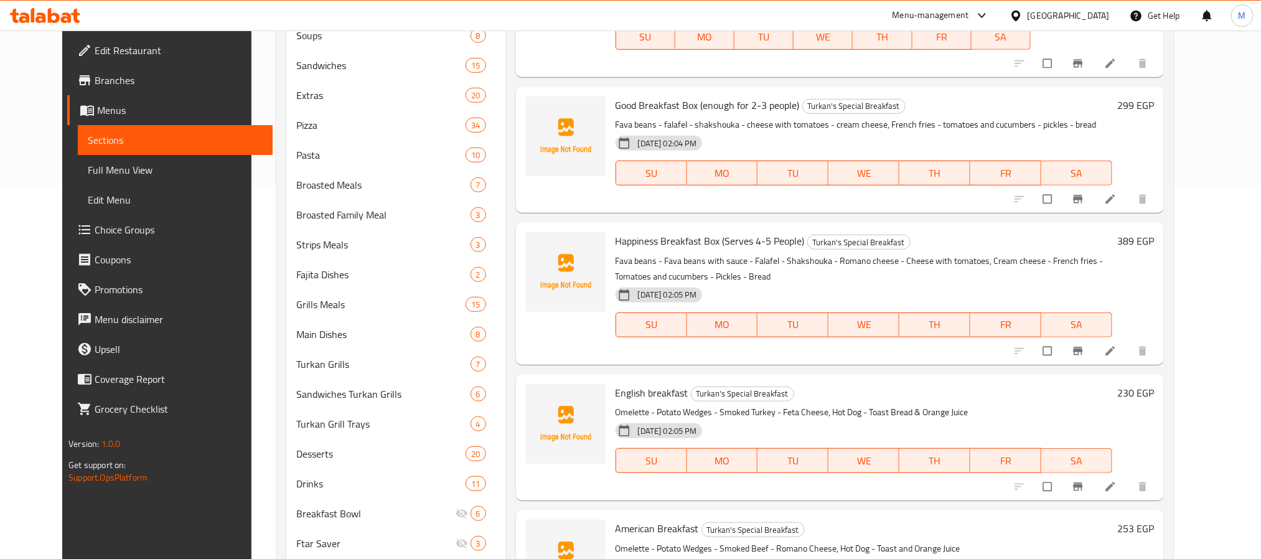
click at [698, 105] on span "Good Breakfast Box (enough for 2-3 people)" at bounding box center [708, 105] width 184 height 19
copy h6 "Good Breakfast Box (enough for 2-3 people)"
click at [649, 242] on span "Happiness Breakfast Box (Serves 4-5 People)" at bounding box center [710, 241] width 189 height 19
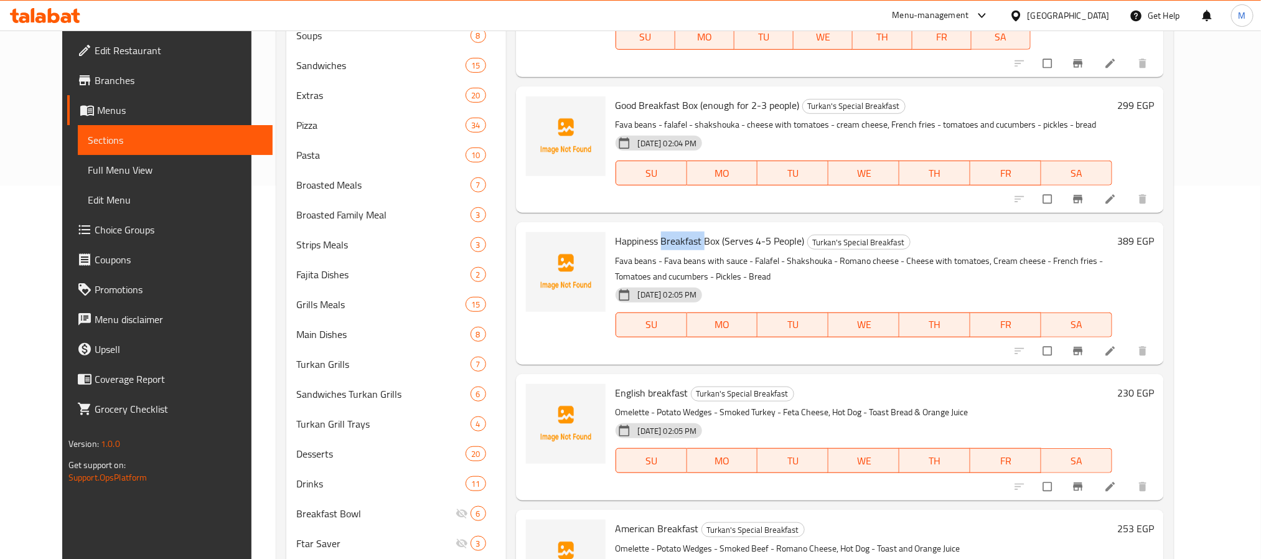
click at [649, 242] on span "Happiness Breakfast Box (Serves 4-5 People)" at bounding box center [710, 241] width 189 height 19
copy h6 "Happiness Breakfast Box (Serves 4-5 People)"
click at [651, 390] on span "English breakfast" at bounding box center [652, 392] width 73 height 19
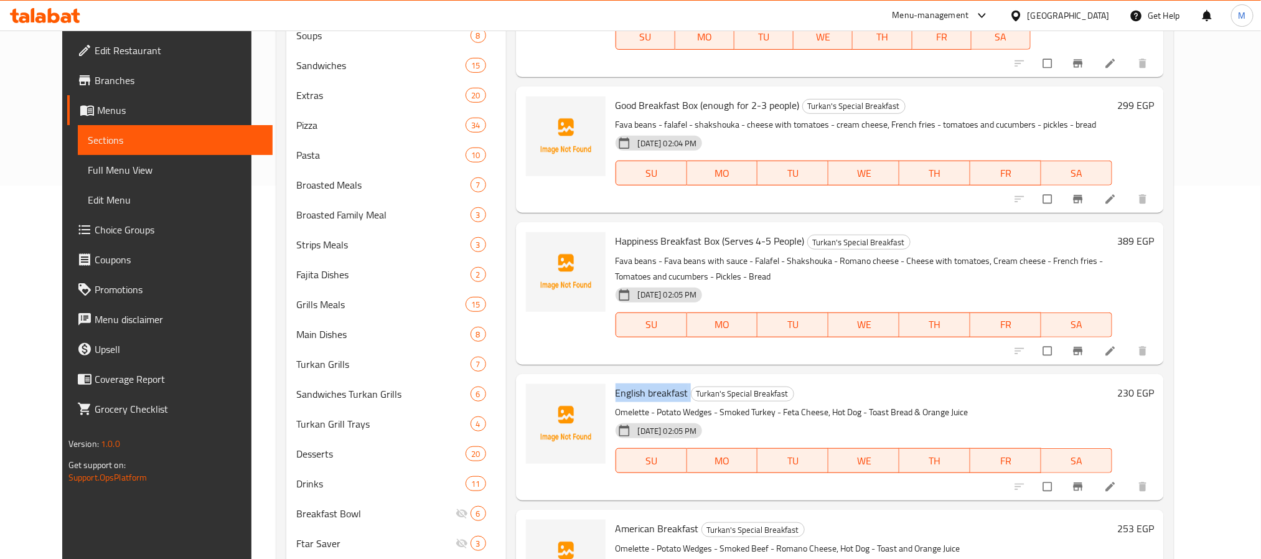
click at [651, 390] on span "English breakfast" at bounding box center [652, 392] width 73 height 19
copy h6 "English breakfast"
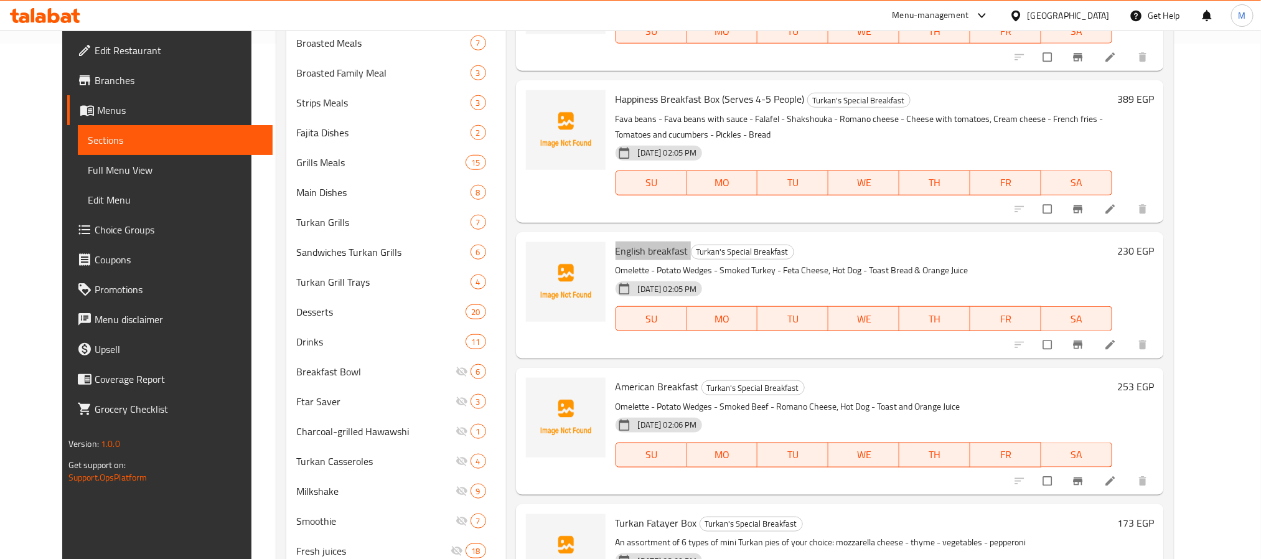
scroll to position [621, 0]
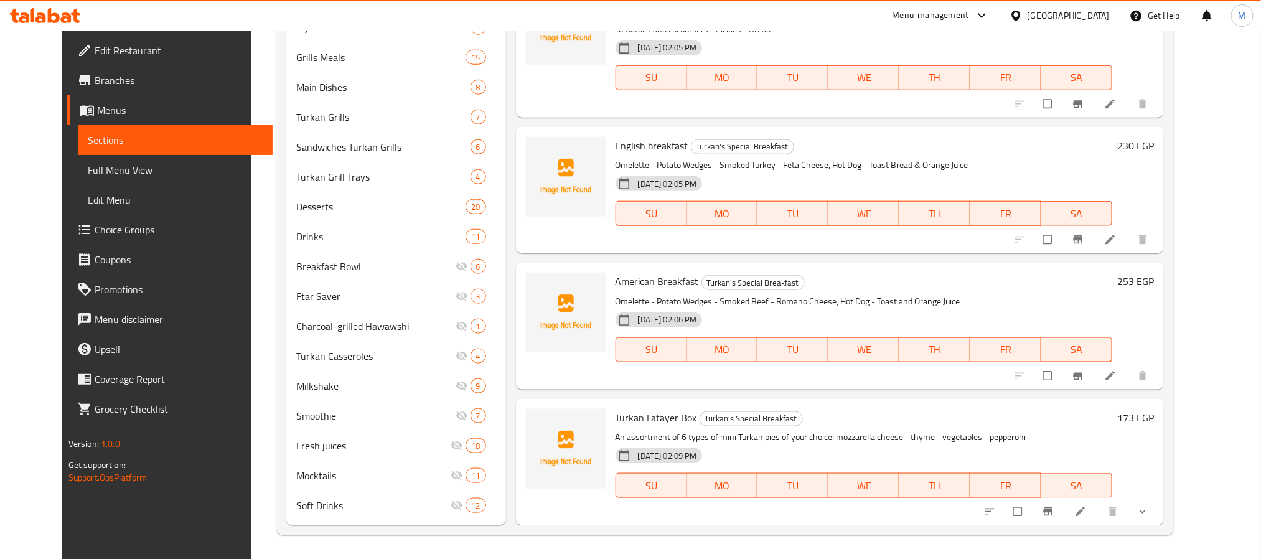
click at [663, 278] on span "American Breakfast" at bounding box center [657, 281] width 83 height 19
copy h6 "American Breakfast"
click at [637, 419] on span "Turkan Fatayer Box" at bounding box center [657, 417] width 82 height 19
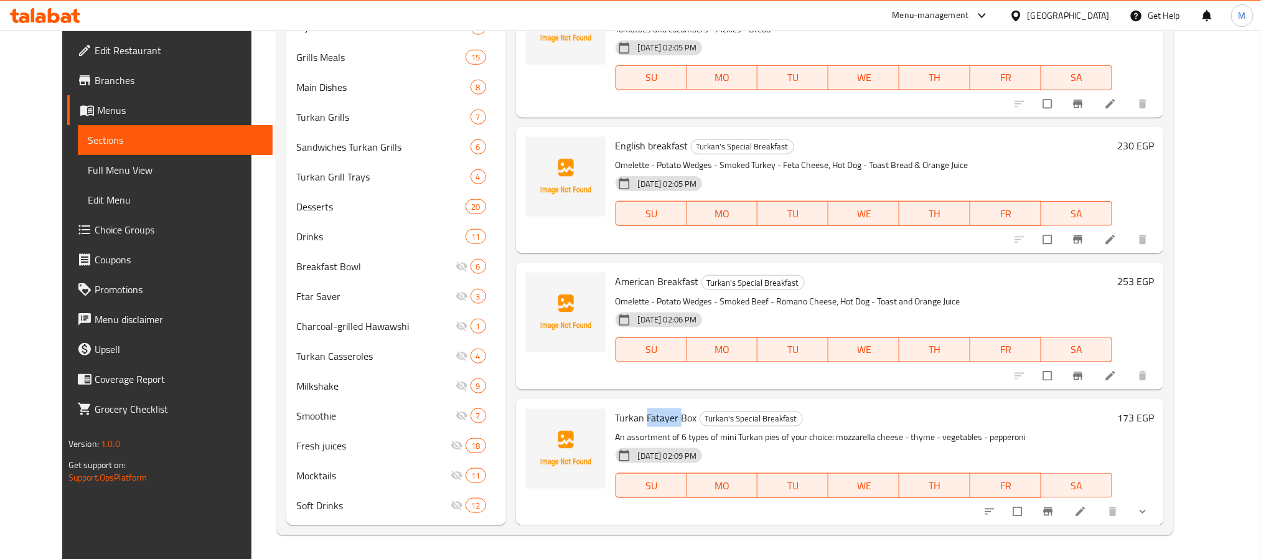
click at [637, 419] on span "Turkan Fatayer Box" at bounding box center [657, 417] width 82 height 19
copy h6 "Turkan Fatayer Box"
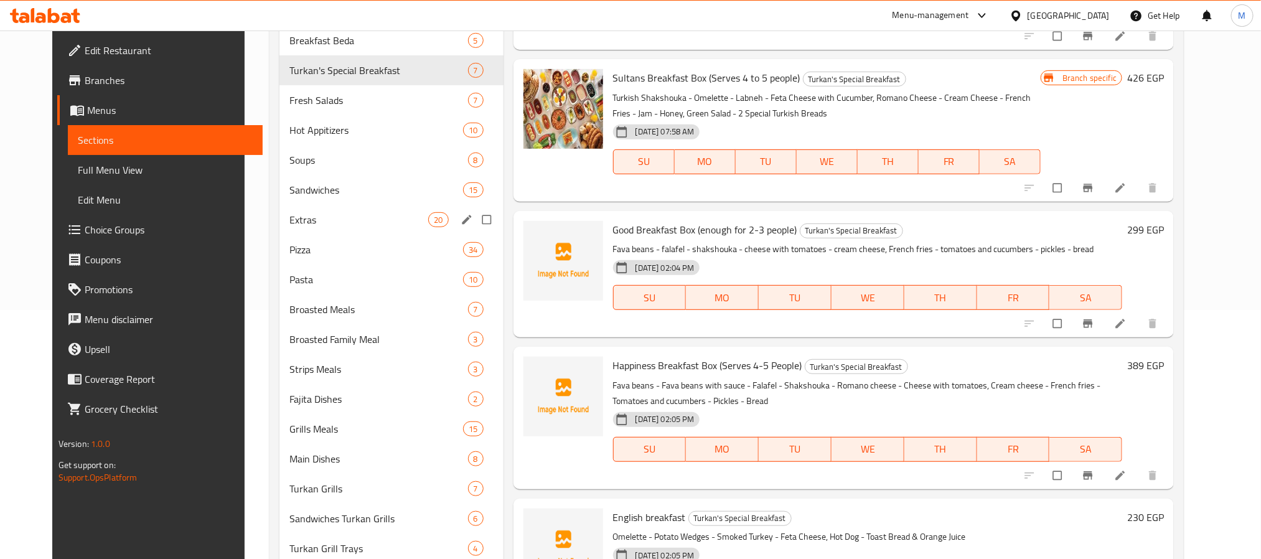
scroll to position [247, 0]
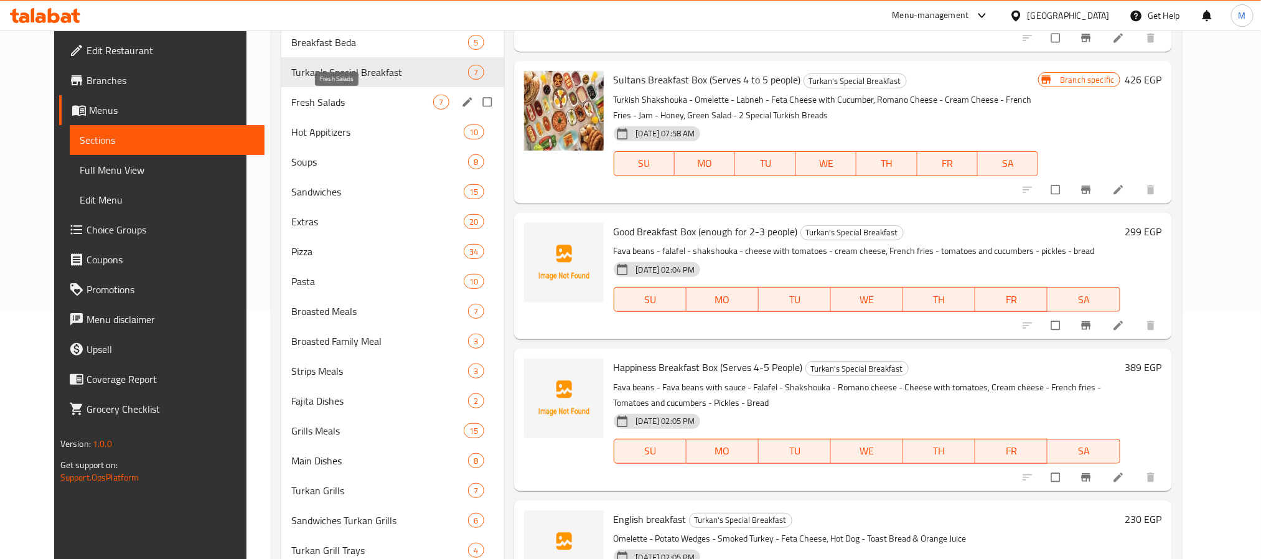
click at [354, 103] on span "Fresh Salads" at bounding box center [362, 102] width 143 height 15
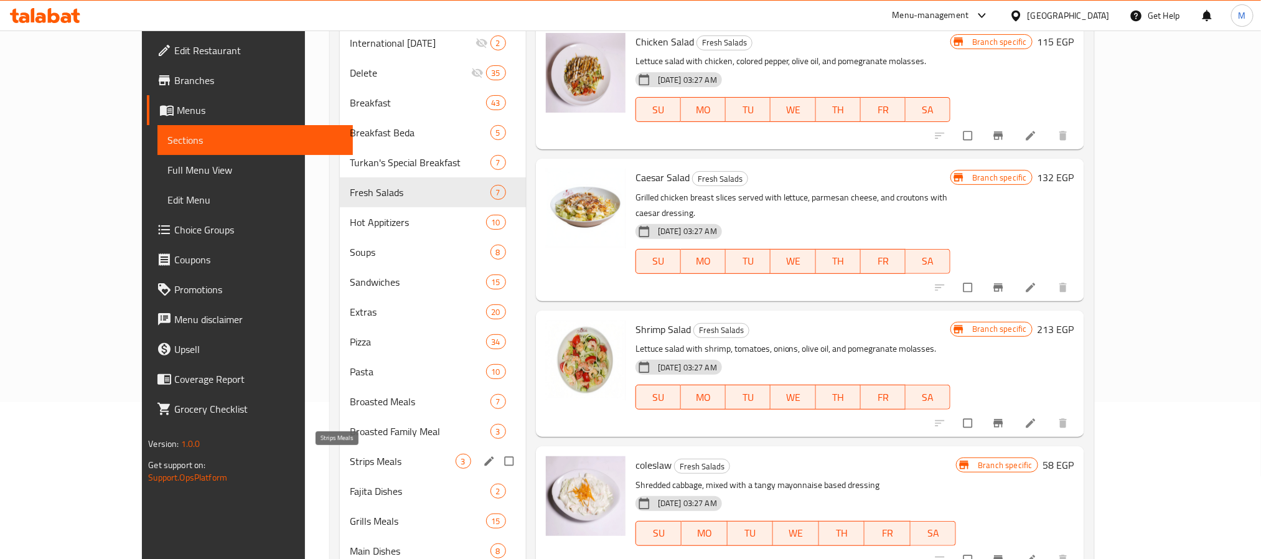
scroll to position [154, 0]
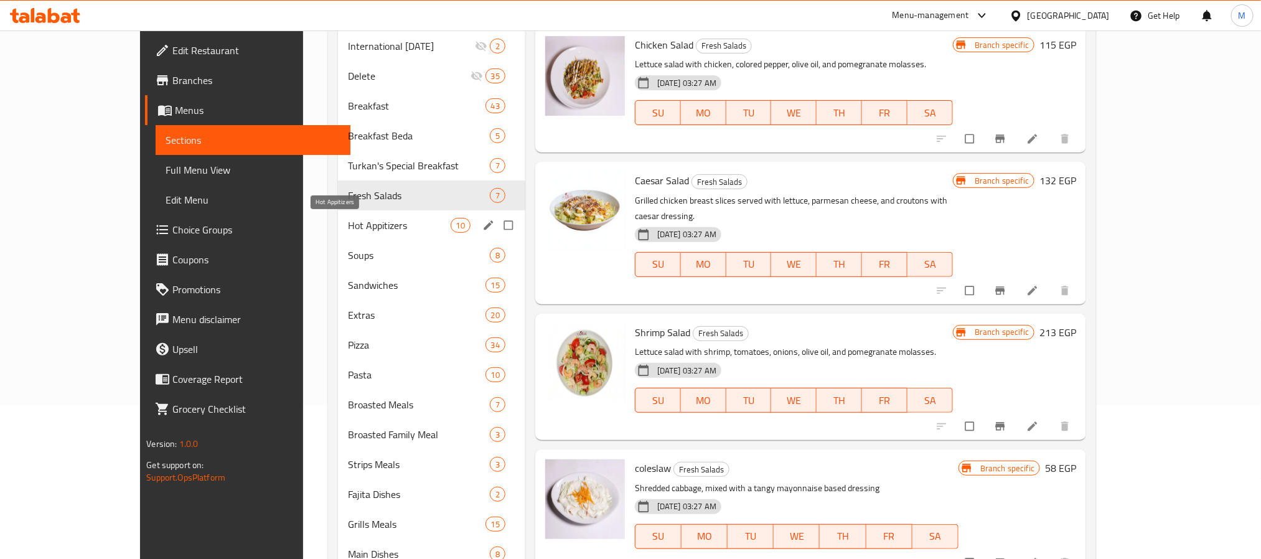
click at [348, 224] on span "Hot Appitizers" at bounding box center [399, 225] width 102 height 15
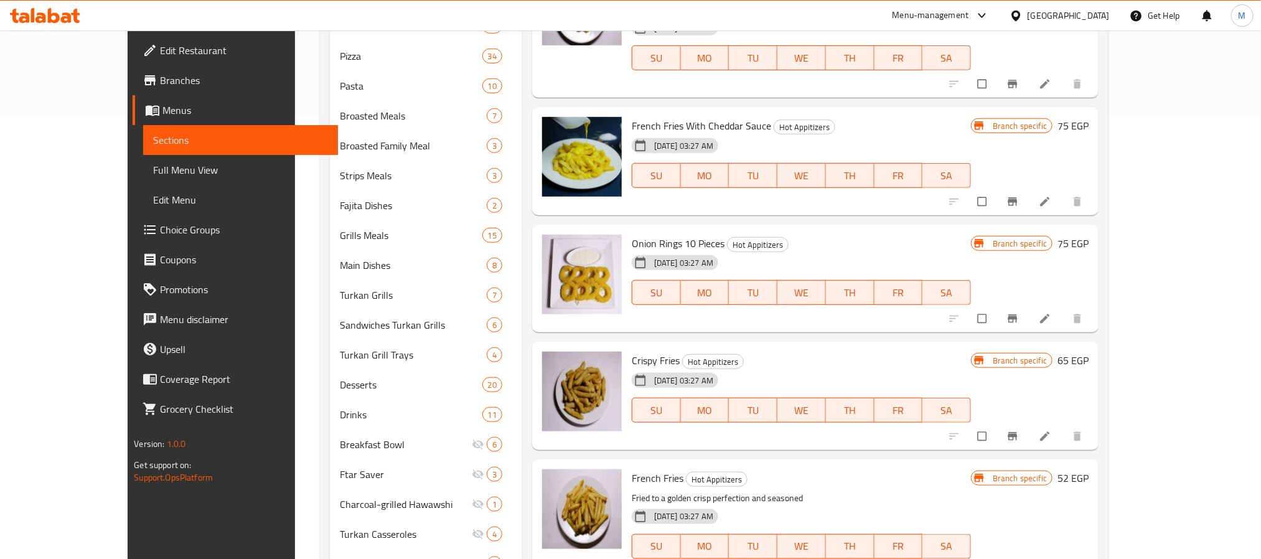
scroll to position [621, 0]
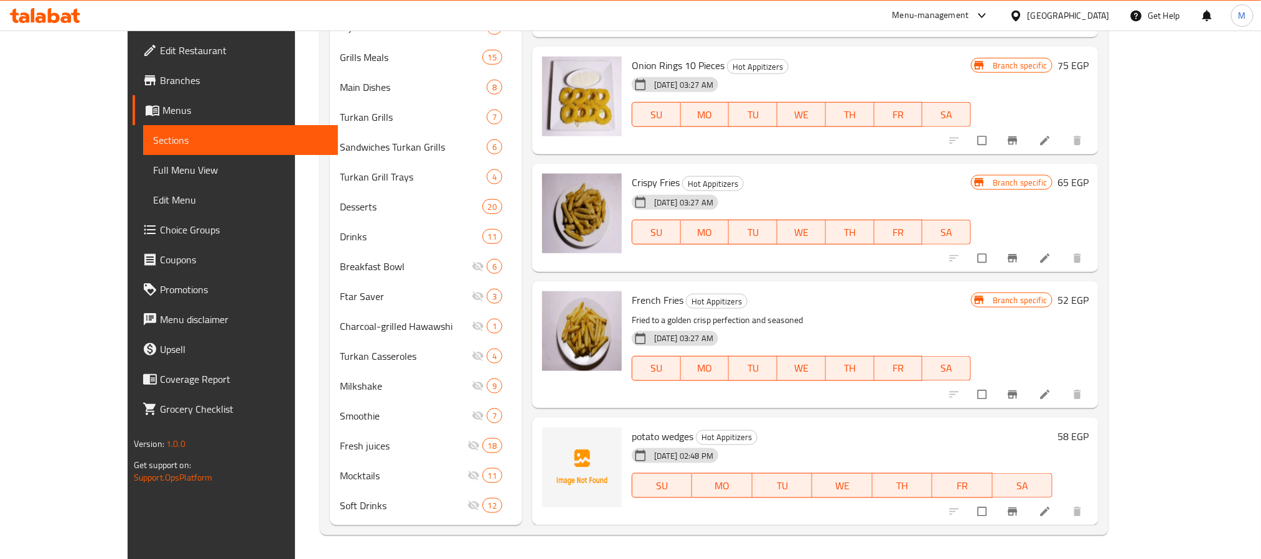
click at [632, 441] on span "potato wedges" at bounding box center [663, 436] width 62 height 19
copy h6 "potato wedges"
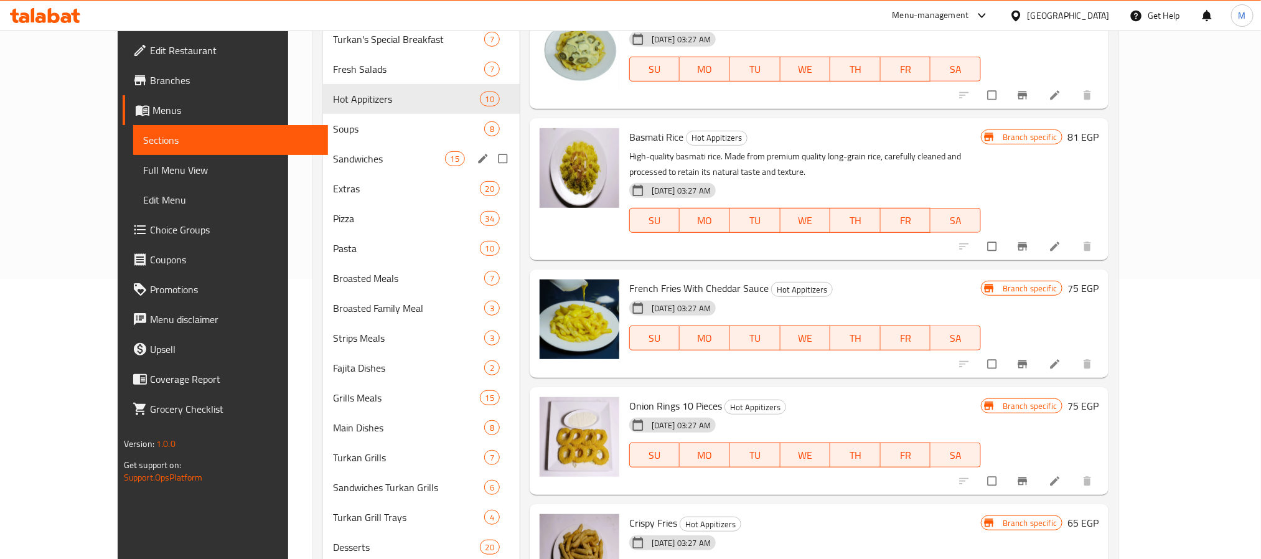
scroll to position [247, 0]
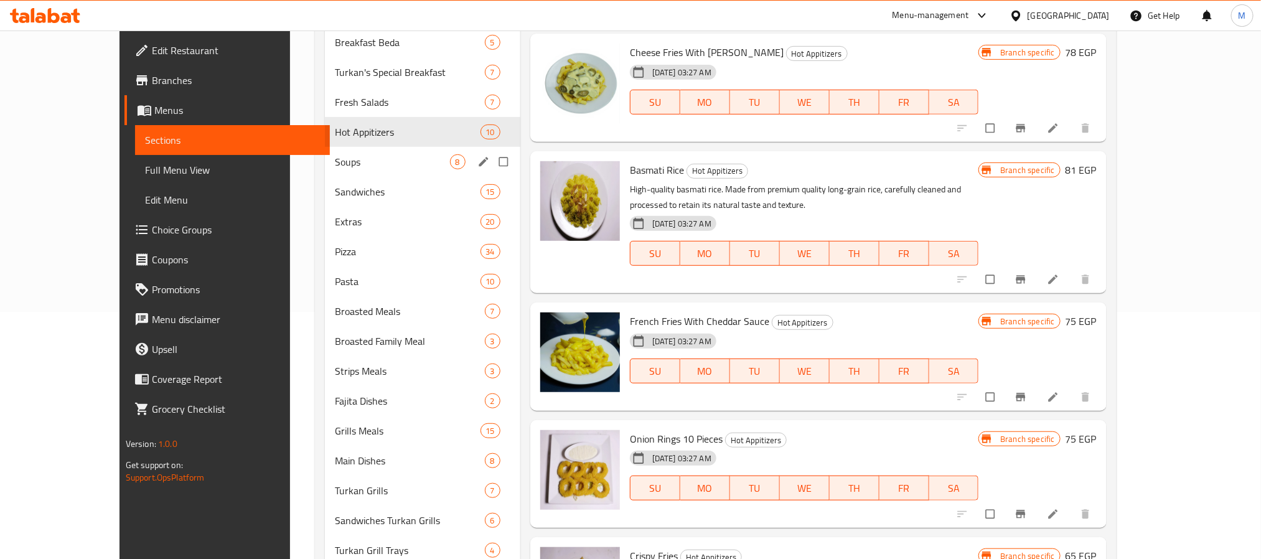
click at [367, 156] on span "Soups" at bounding box center [392, 161] width 115 height 15
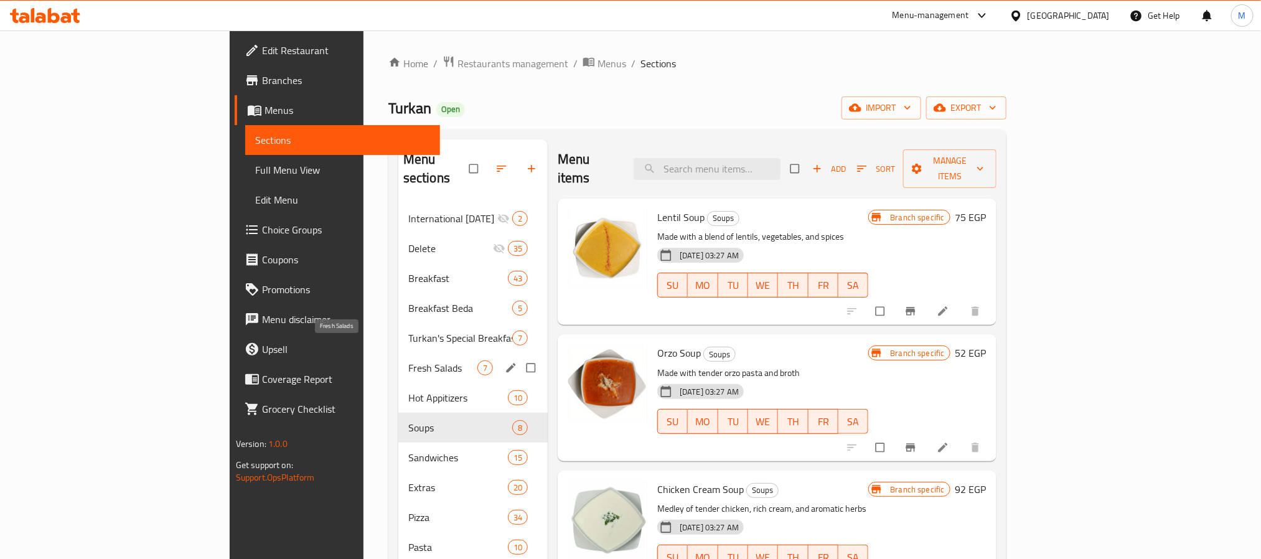
click at [408, 360] on span "Fresh Salads" at bounding box center [442, 367] width 69 height 15
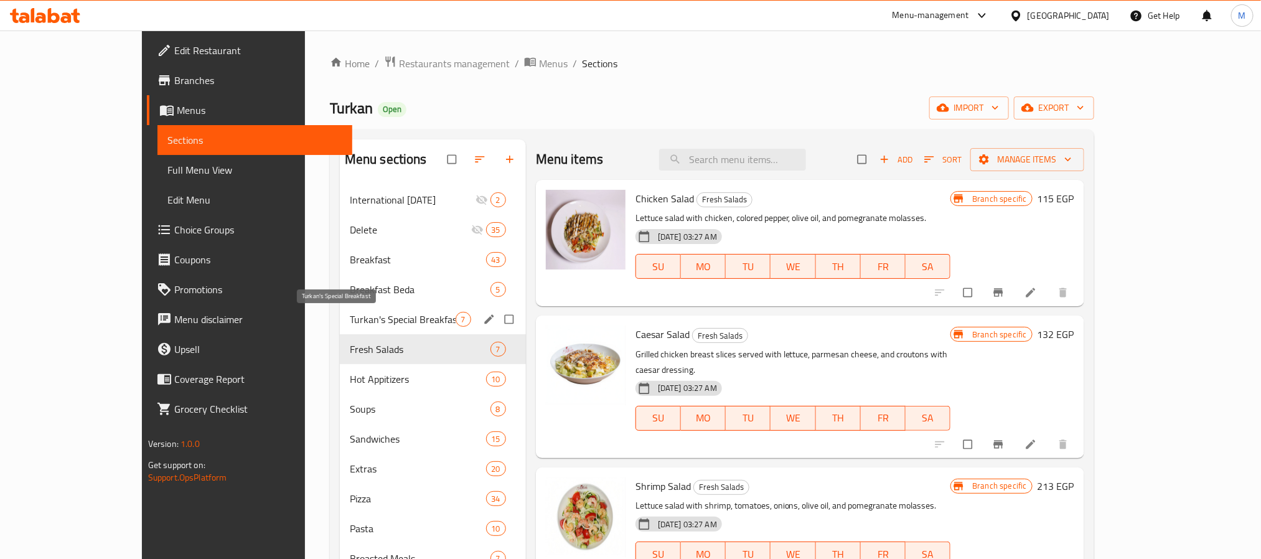
click at [350, 312] on span "Turkan's Special Breakfast" at bounding box center [403, 319] width 106 height 15
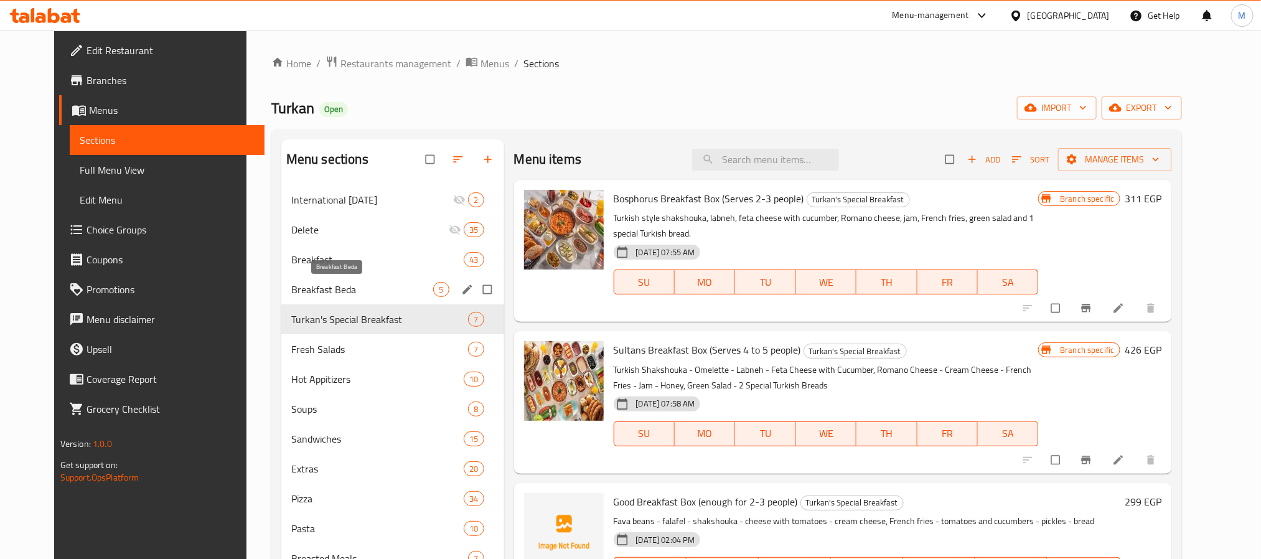
click at [324, 282] on span "Breakfast Beda" at bounding box center [362, 289] width 143 height 15
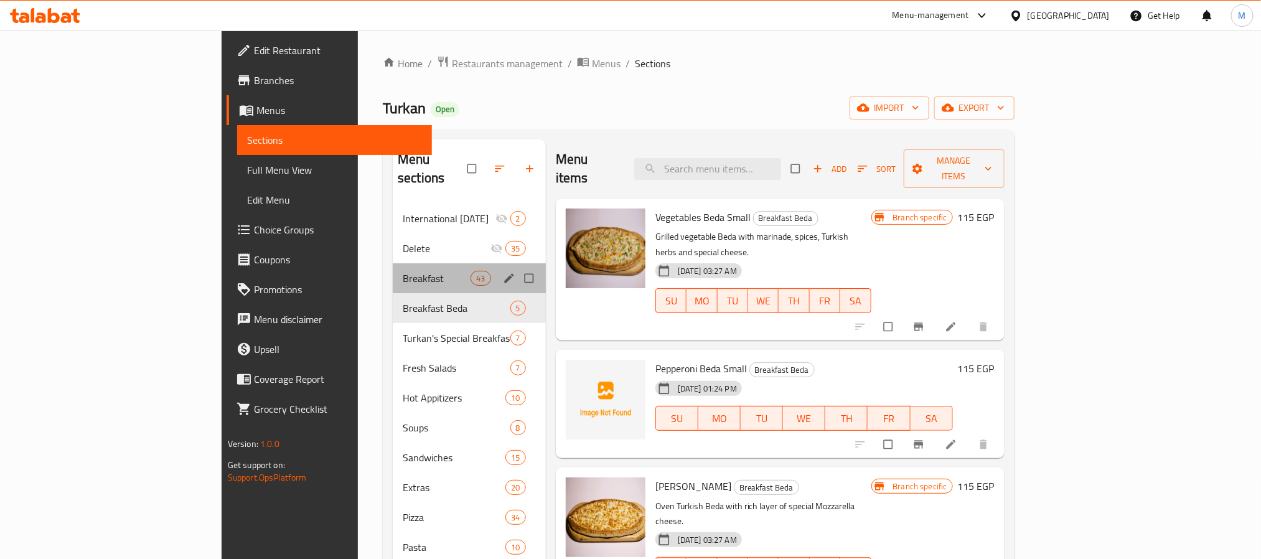
click at [393, 270] on div "Breakfast 43" at bounding box center [469, 278] width 153 height 30
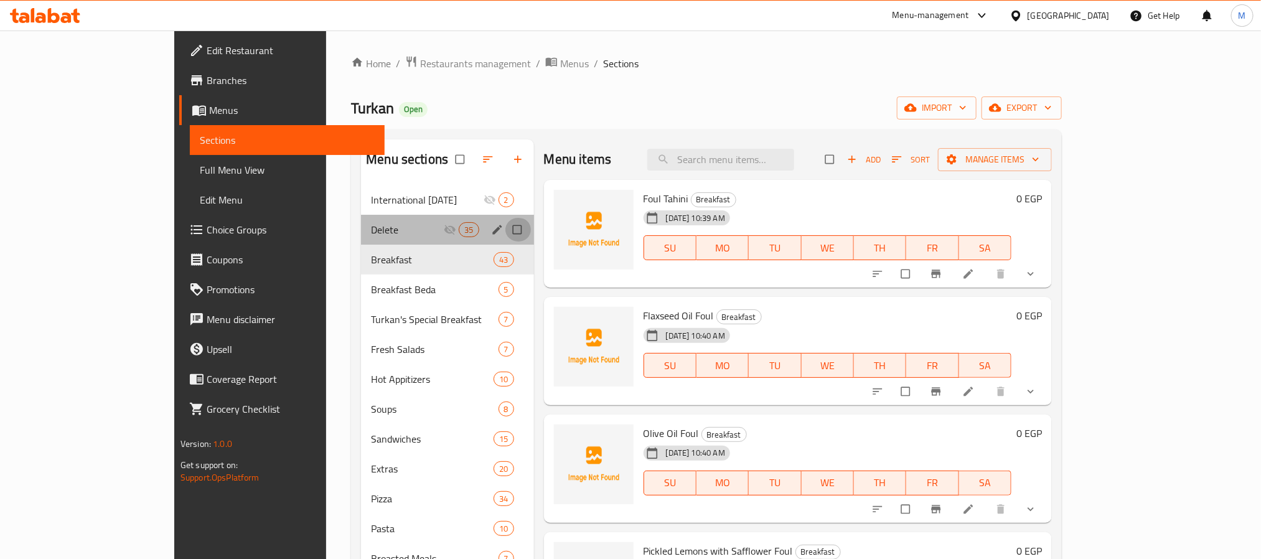
click at [505, 228] on input "Menu sections" at bounding box center [518, 230] width 26 height 24
checkbox input "true"
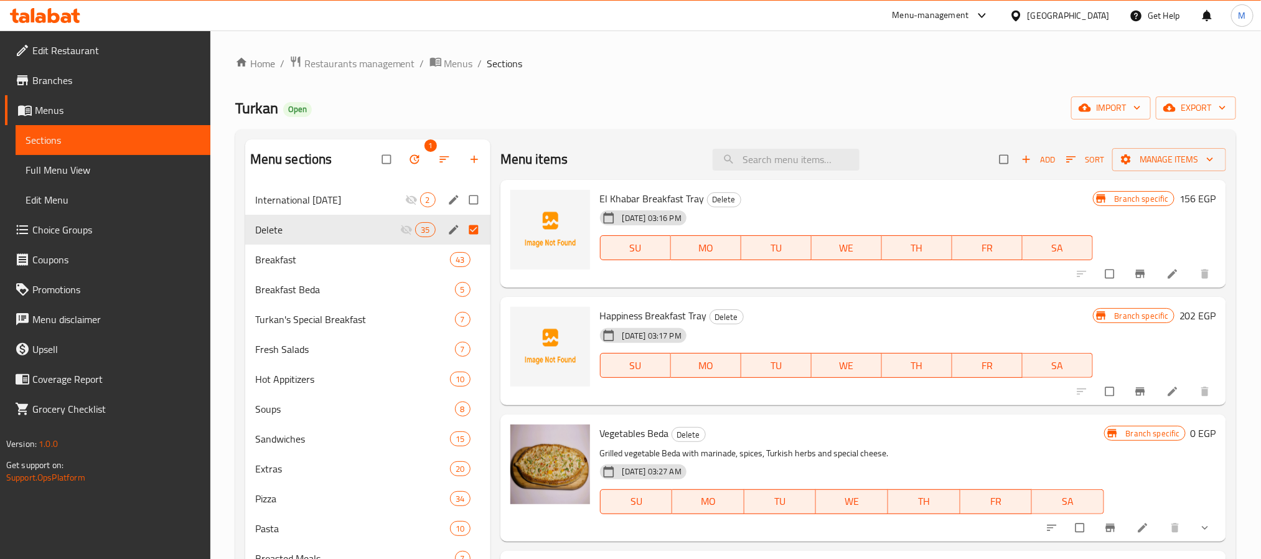
click at [472, 198] on input "Menu sections" at bounding box center [475, 200] width 26 height 24
checkbox input "true"
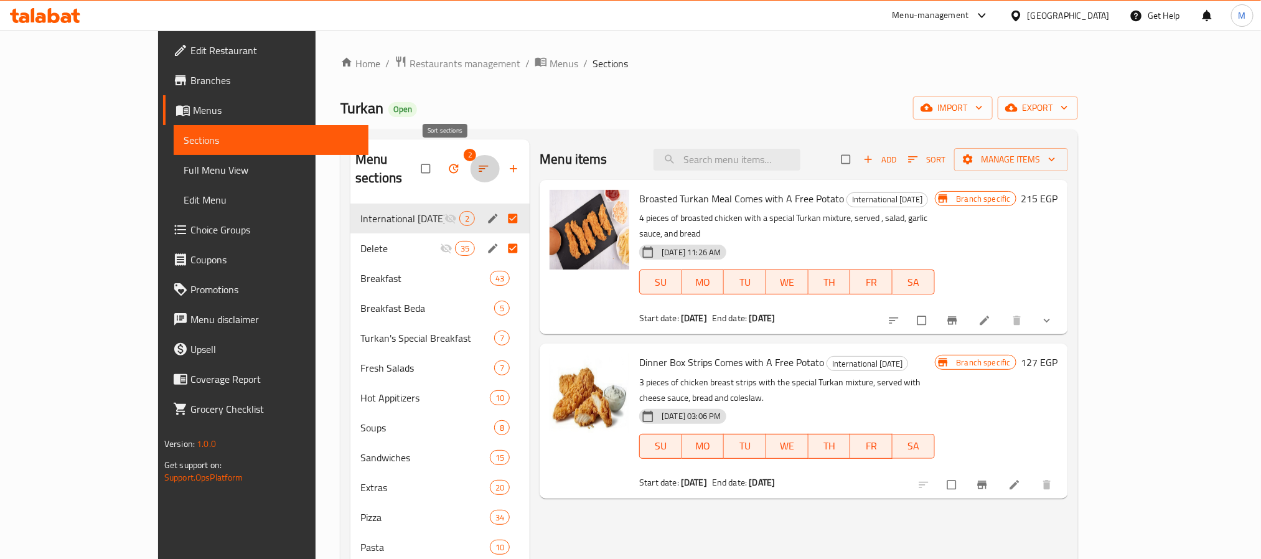
click at [477, 162] on icon "button" at bounding box center [483, 168] width 12 height 12
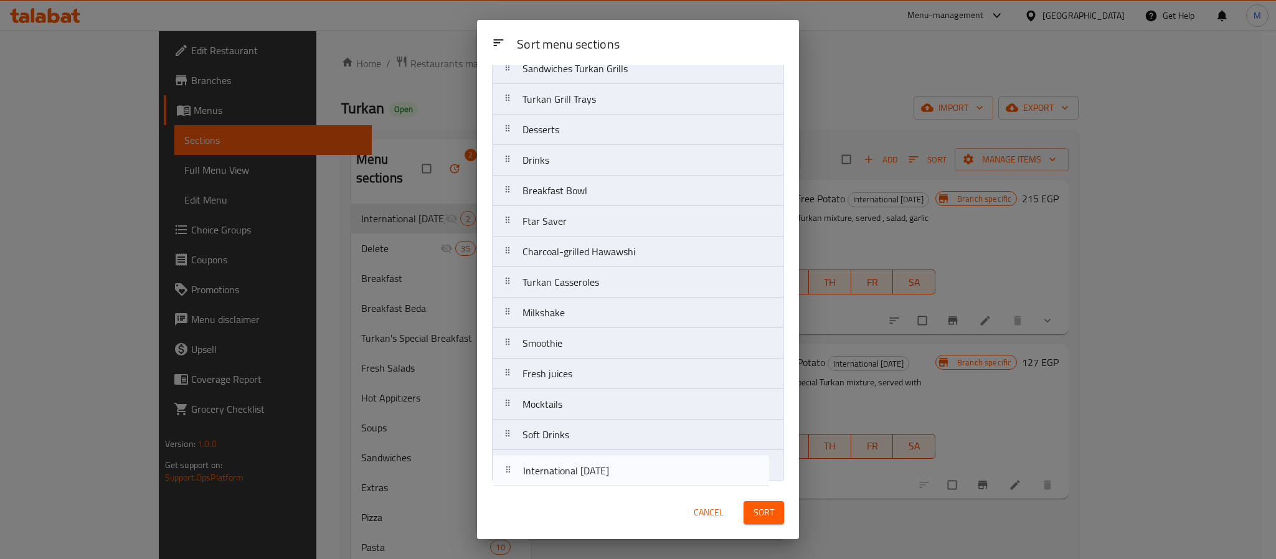
drag, startPoint x: 570, startPoint y: 120, endPoint x: 571, endPoint y: 482, distance: 362.3
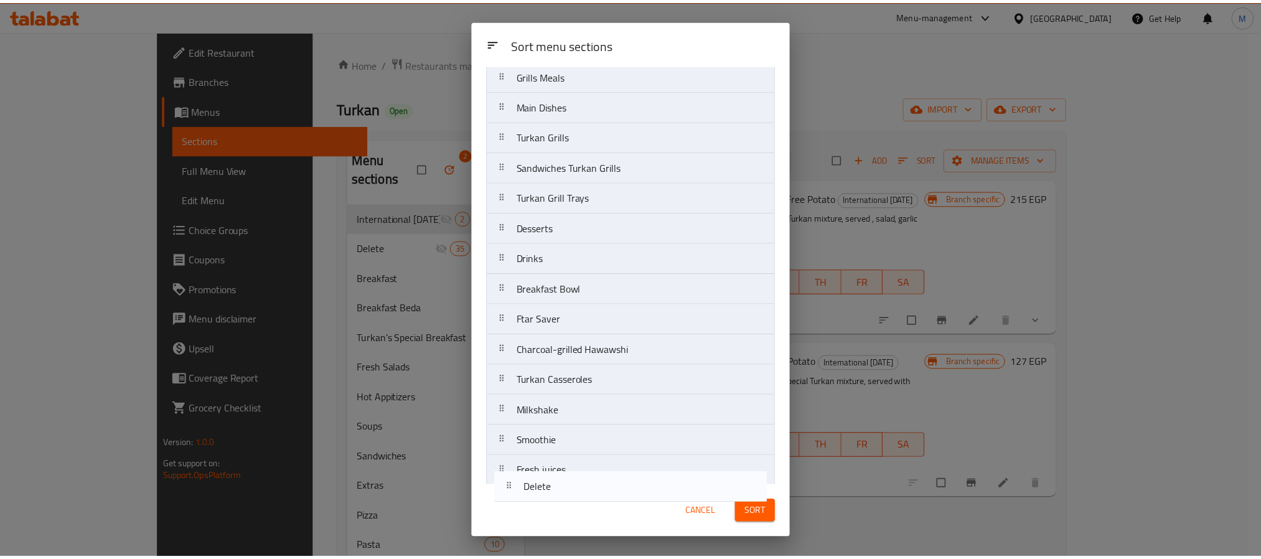
scroll to position [605, 0]
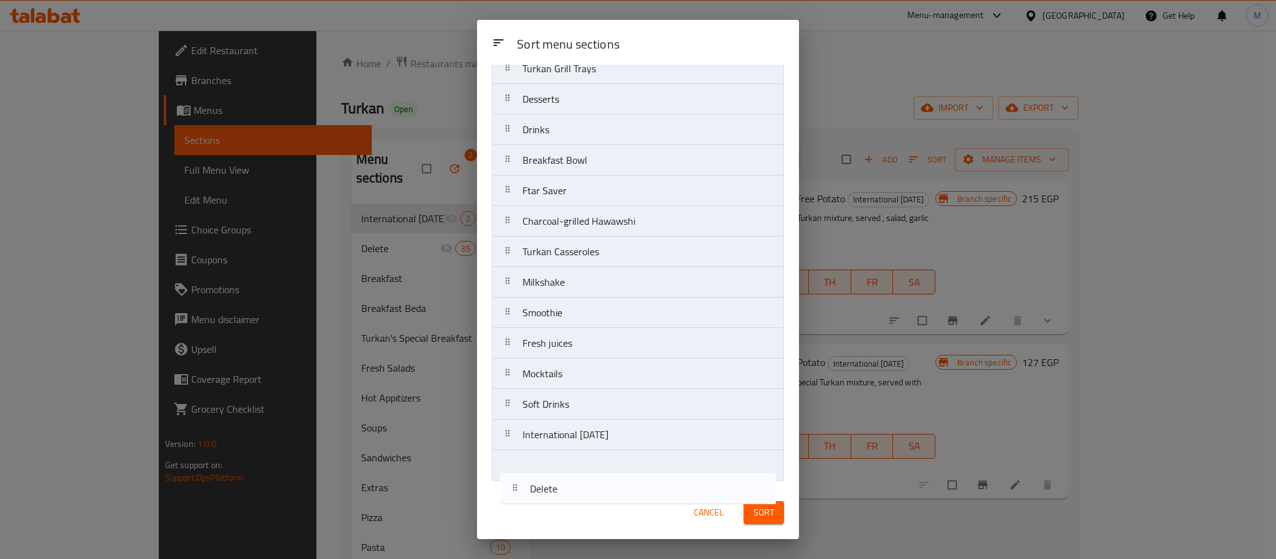
drag, startPoint x: 576, startPoint y: 127, endPoint x: 583, endPoint y: 509, distance: 381.7
click at [583, 509] on div "Sort menu sections Sort menu sections Delete Breakfast Breakfast Beda Turkan's …" at bounding box center [638, 279] width 322 height 519
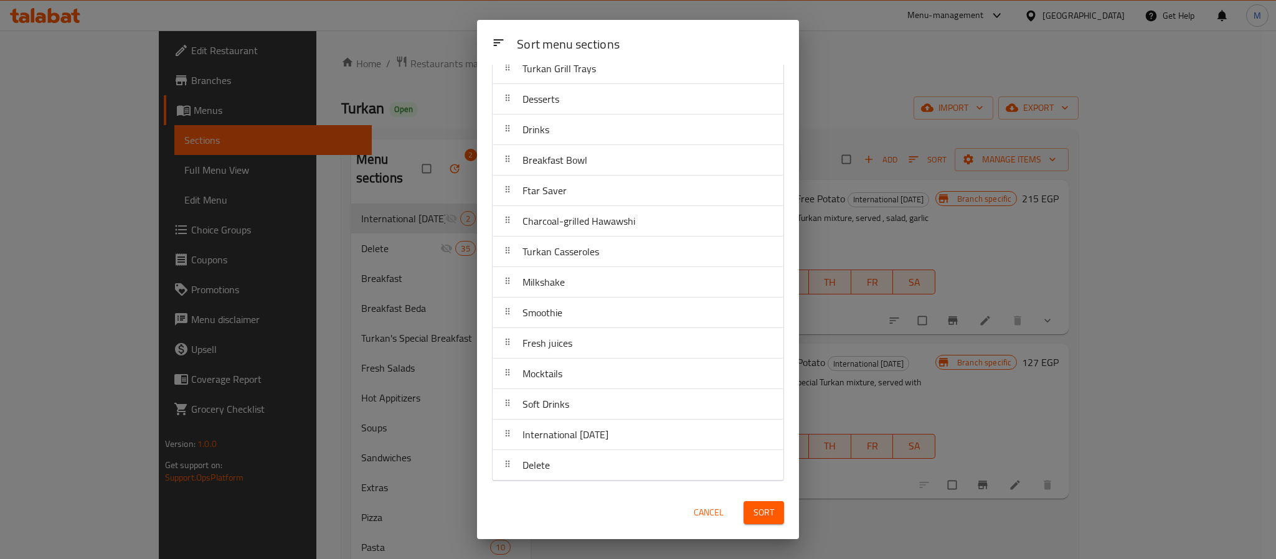
click at [755, 509] on span "Sort" at bounding box center [763, 513] width 21 height 16
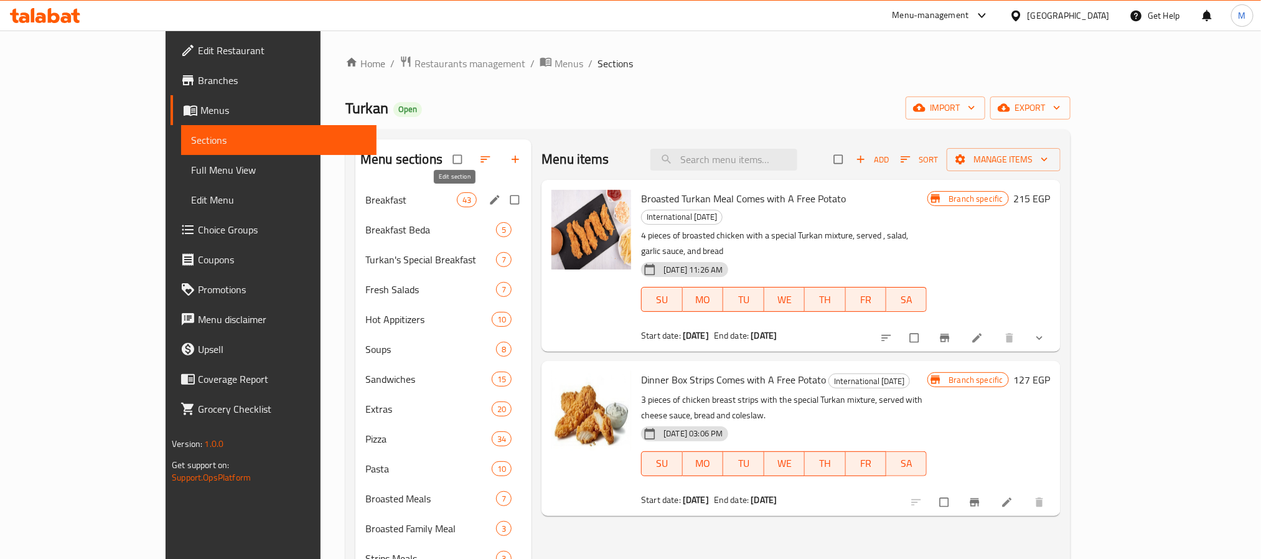
click at [489, 195] on icon "edit" at bounding box center [495, 200] width 12 height 12
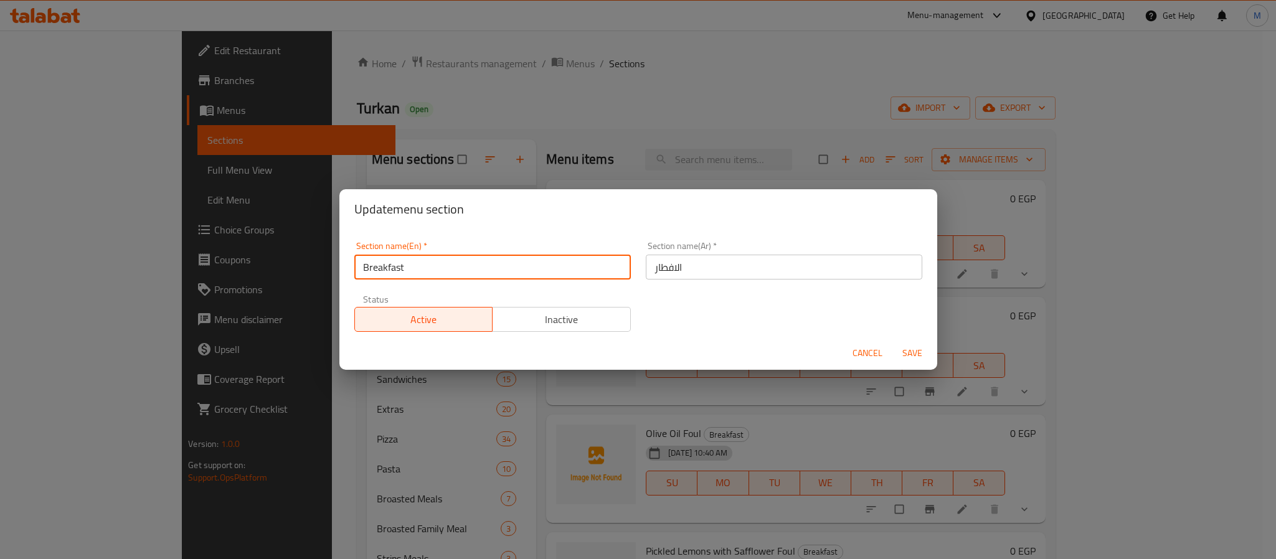
drag, startPoint x: 428, startPoint y: 271, endPoint x: 362, endPoint y: 283, distance: 66.4
click at [362, 283] on div "Section name(En)   * Breakfast Section name(En) *" at bounding box center [492, 260] width 291 height 53
click at [499, 96] on div "Update menu section Section name(En)   * Breakfast Section name(En) * Section n…" at bounding box center [638, 279] width 1276 height 559
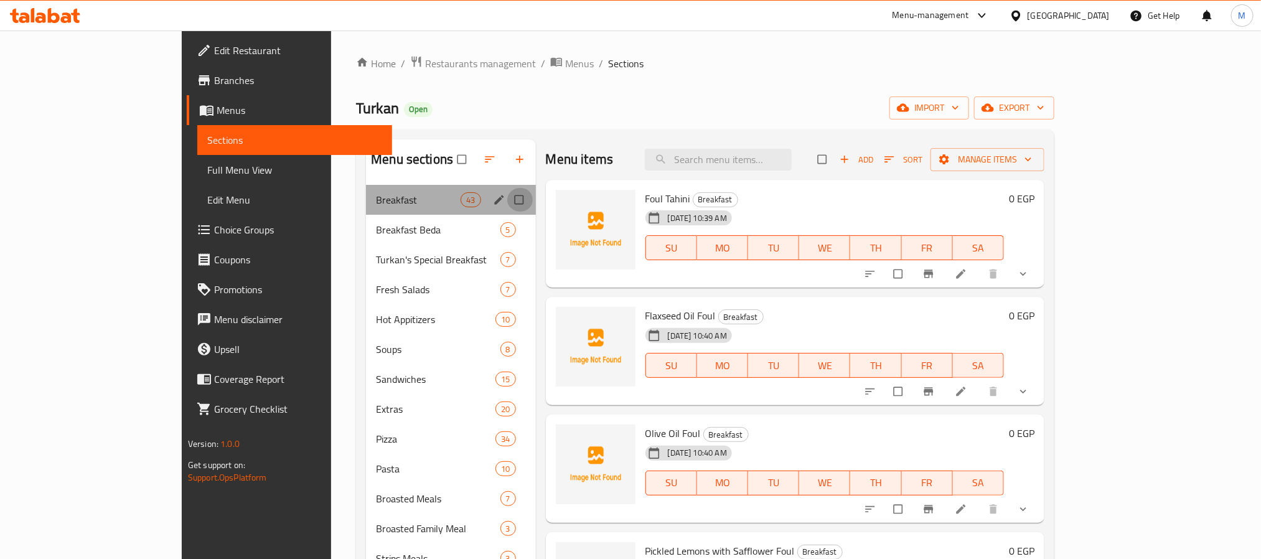
click at [507, 200] on input "Menu sections" at bounding box center [520, 200] width 26 height 24
checkbox input "true"
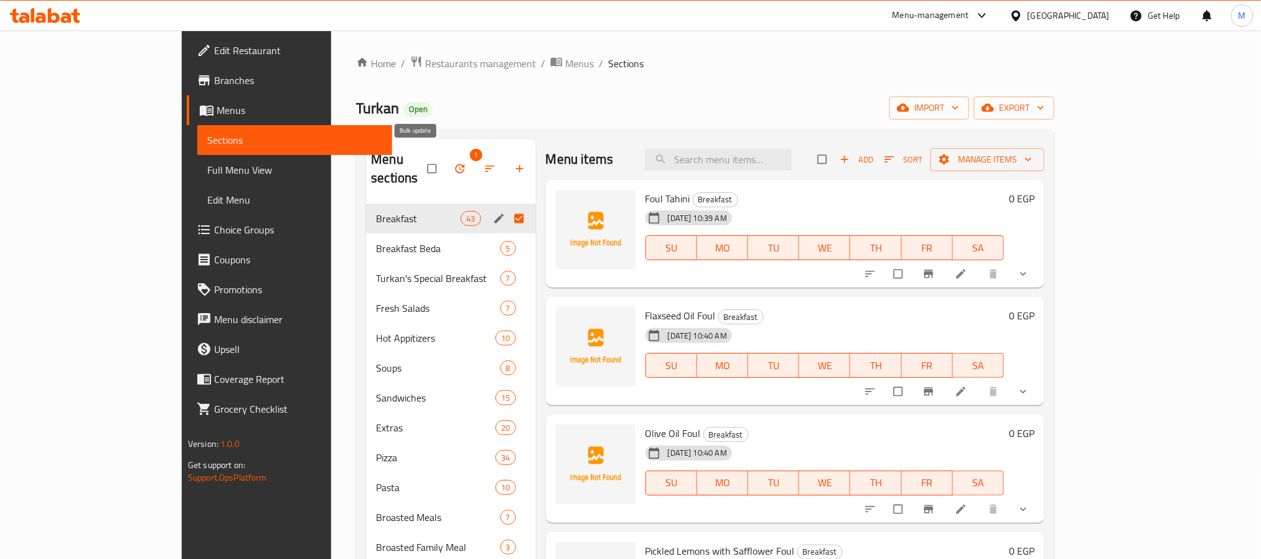
click at [454, 162] on icon "button" at bounding box center [460, 168] width 12 height 12
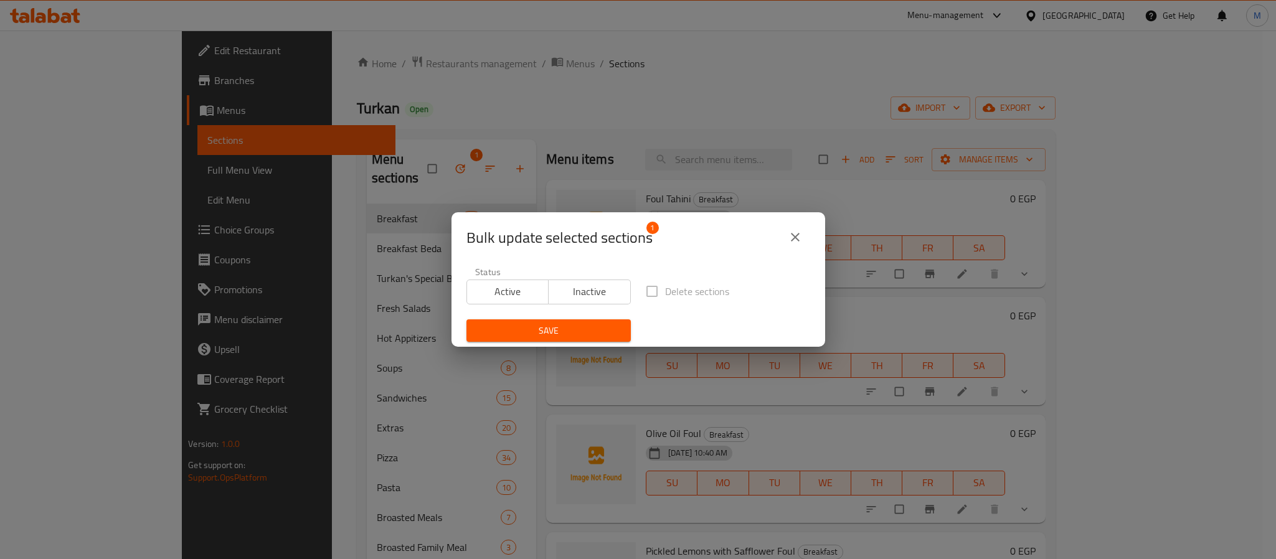
click at [568, 288] on span "Inactive" at bounding box center [589, 292] width 72 height 18
click at [555, 329] on span "Save" at bounding box center [548, 331] width 144 height 16
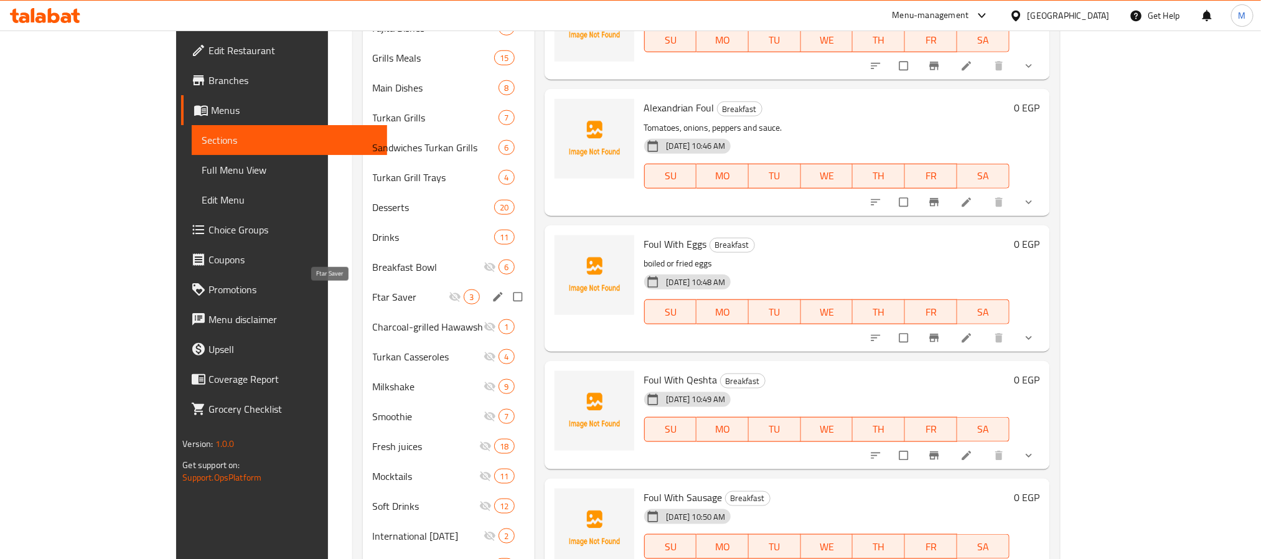
scroll to position [621, 0]
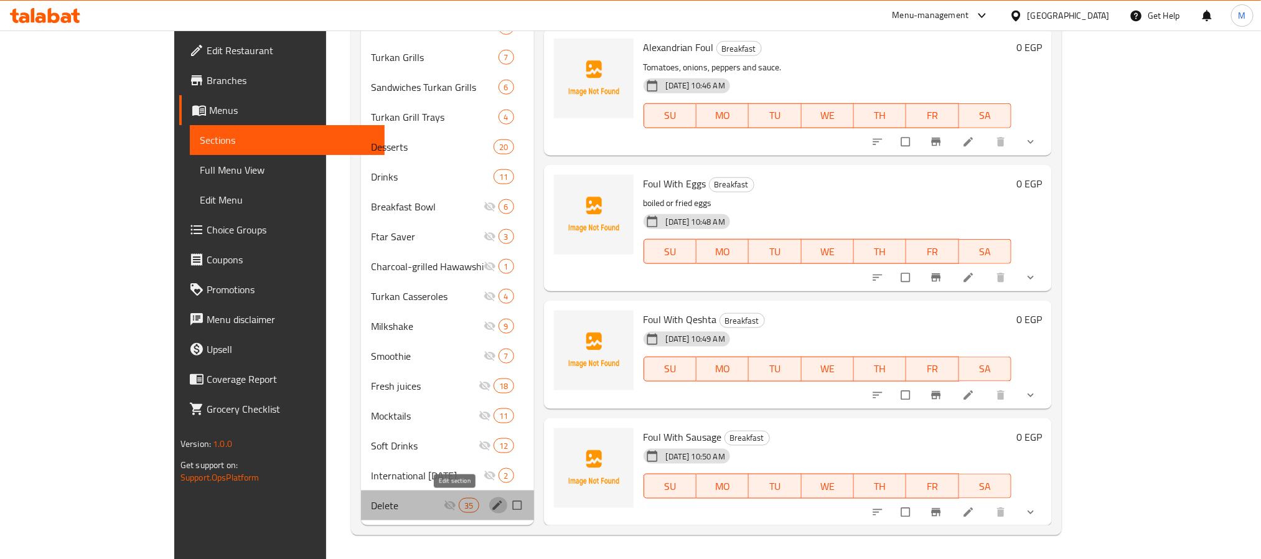
click at [491, 504] on icon "edit" at bounding box center [497, 505] width 12 height 12
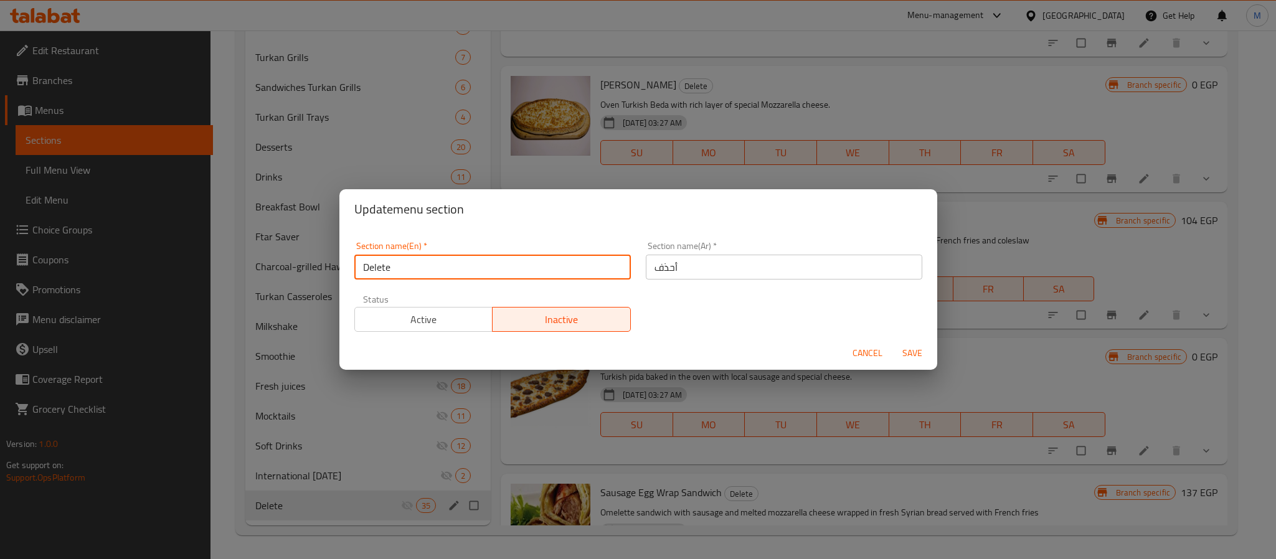
drag, startPoint x: 392, startPoint y: 260, endPoint x: 355, endPoint y: 271, distance: 38.8
click at [355, 271] on input "Delete" at bounding box center [492, 267] width 276 height 25
